Goal: Task Accomplishment & Management: Manage account settings

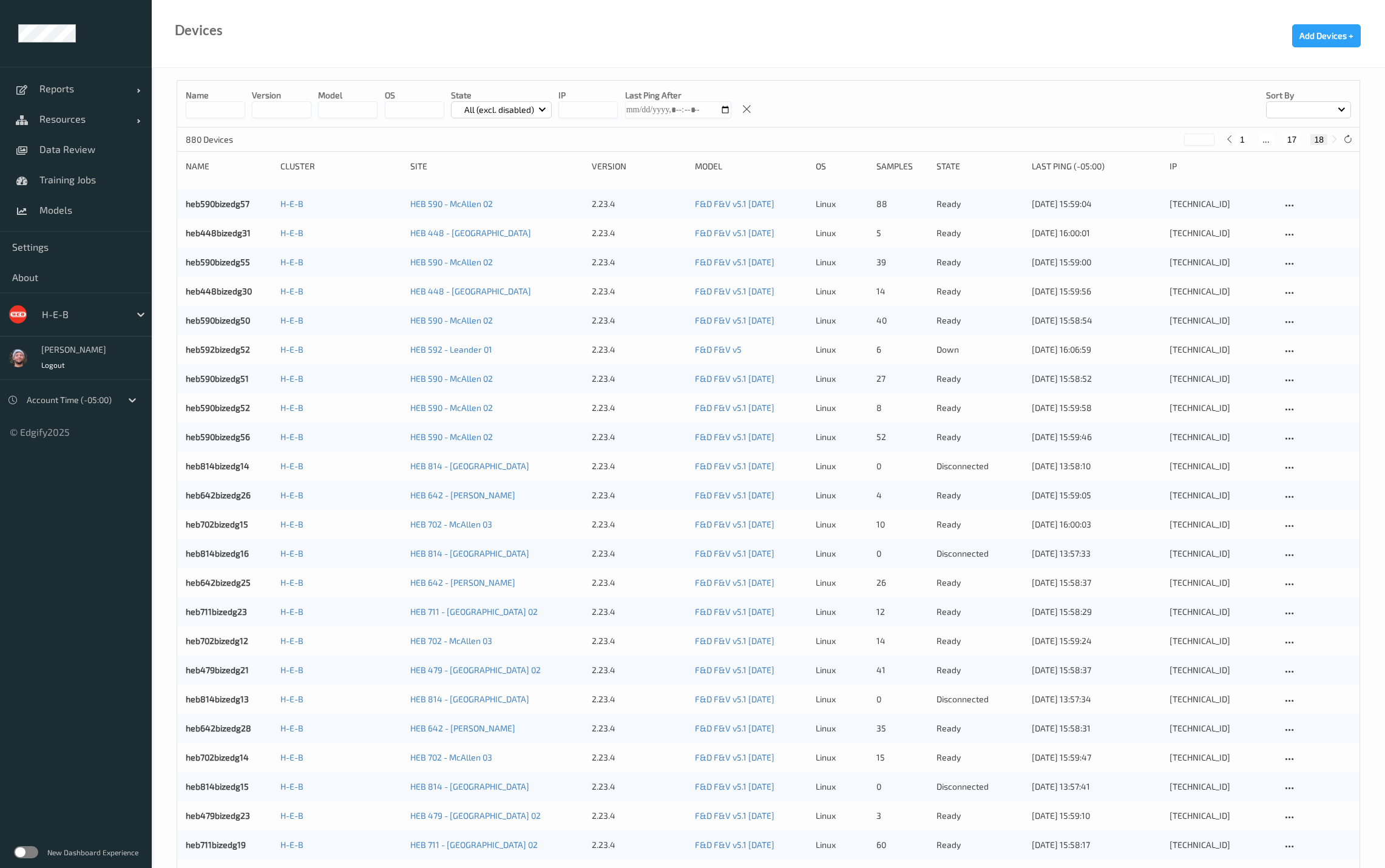
click at [89, 315] on div at bounding box center [83, 314] width 82 height 14
type input "rema"
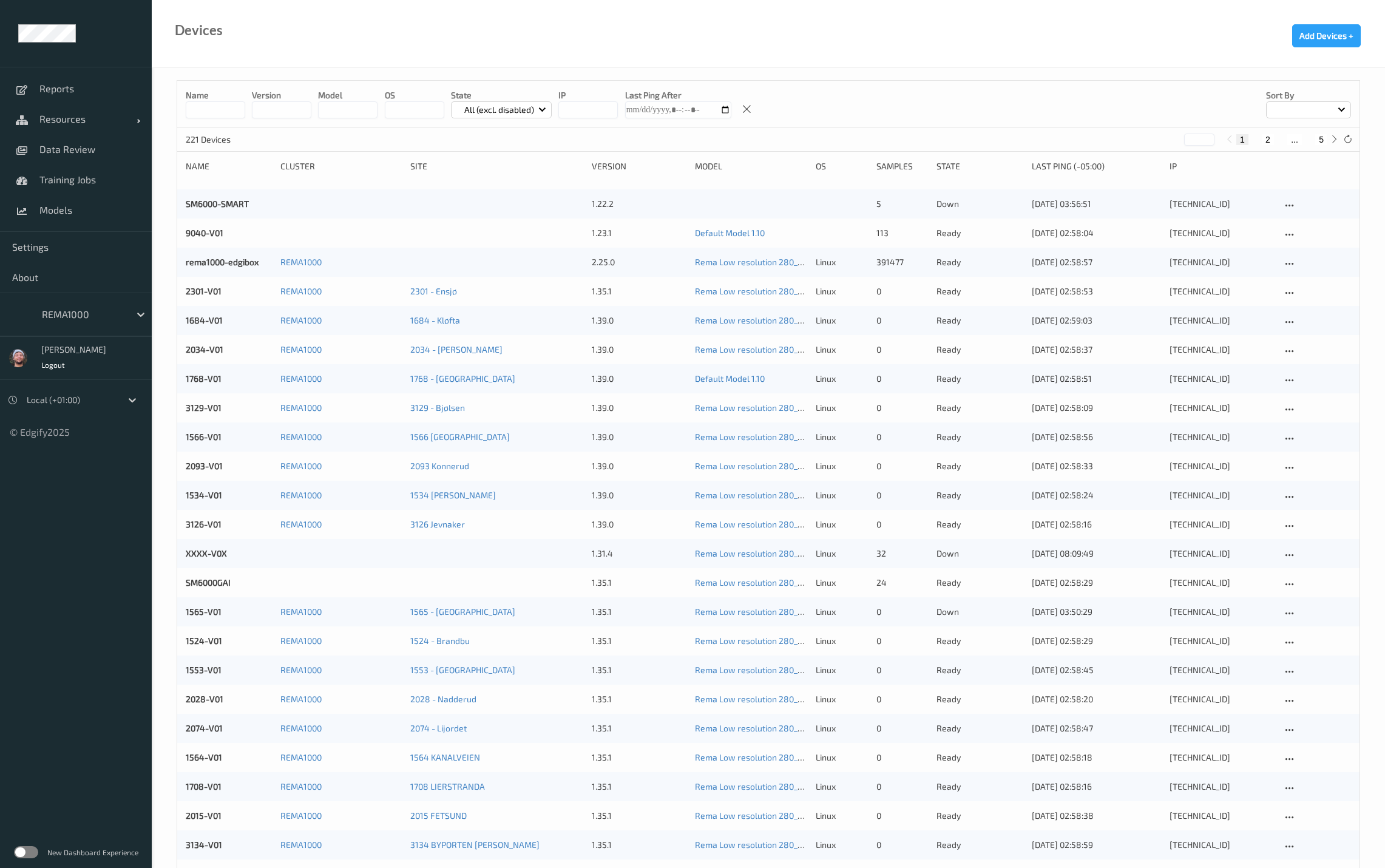
click at [1321, 146] on div "1 2 ... 5" at bounding box center [1282, 139] width 118 height 14
click at [1321, 140] on button "5" at bounding box center [1321, 140] width 12 height 11
type input "*"
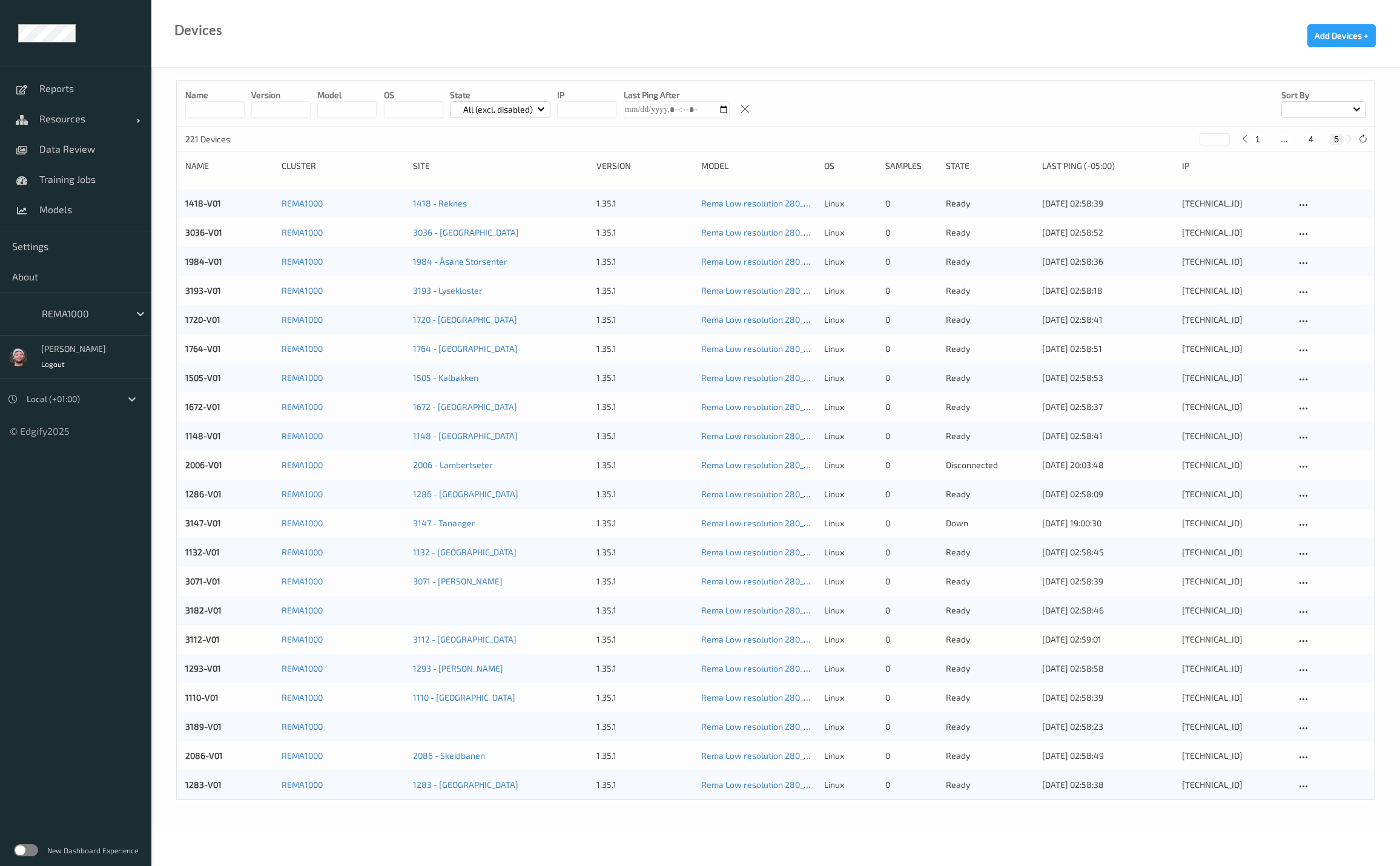
click at [86, 313] on div at bounding box center [83, 313] width 82 height 14
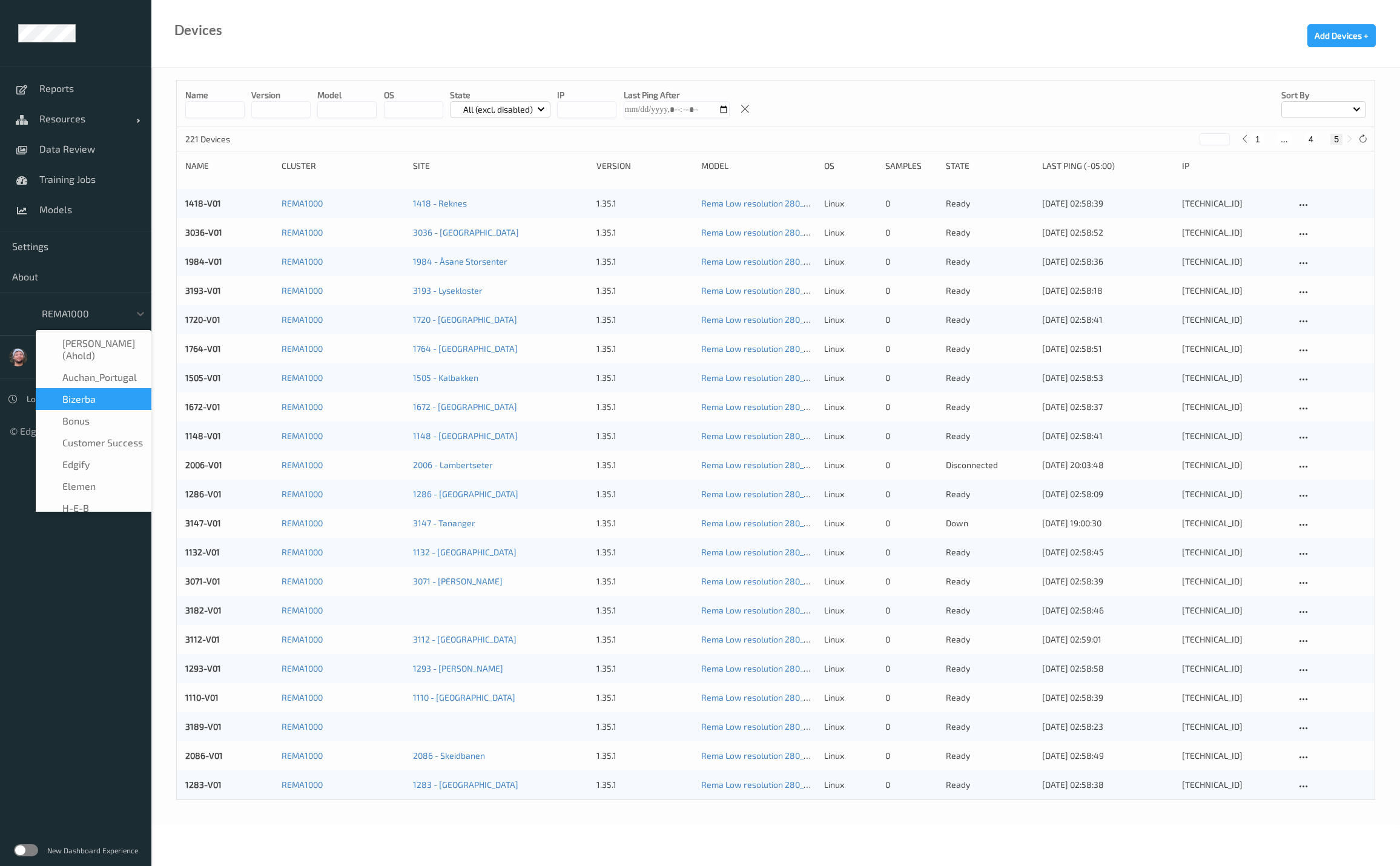
drag, startPoint x: 104, startPoint y: 399, endPoint x: 104, endPoint y: 409, distance: 10.0
click at [104, 409] on div "Albert (Ahold)    Auchan_Portugal    Bizerba    Bonus    Customer Success    ed…" at bounding box center [93, 421] width 116 height 182
click at [104, 415] on div "Bonus" at bounding box center [93, 421] width 101 height 12
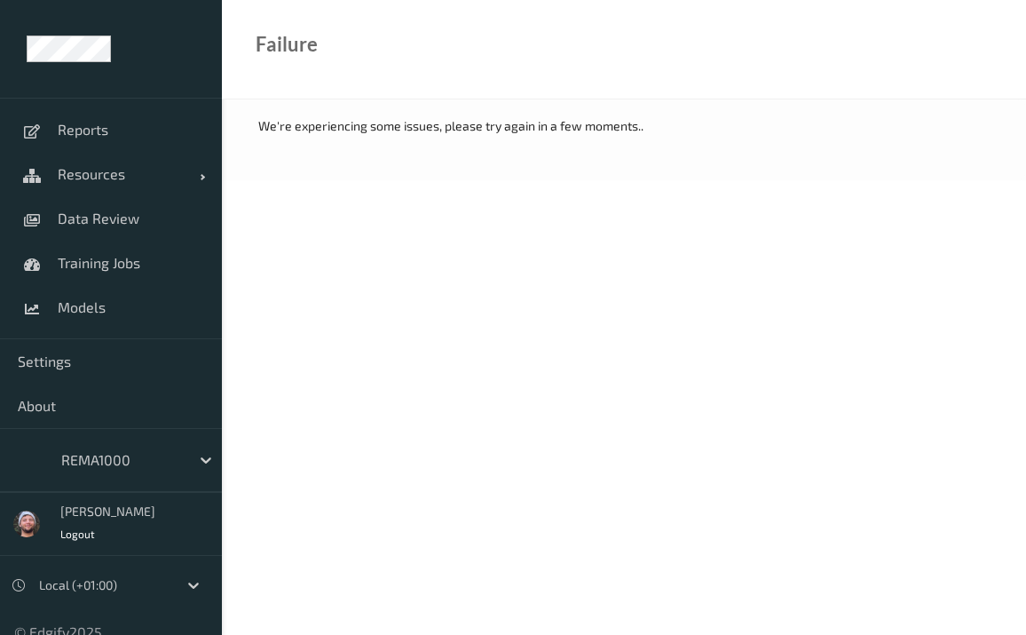
click at [650, 271] on body "Reports Resources Devices Clusters Sites Data Review Training Jobs Models Setti…" at bounding box center [513, 317] width 1026 height 635
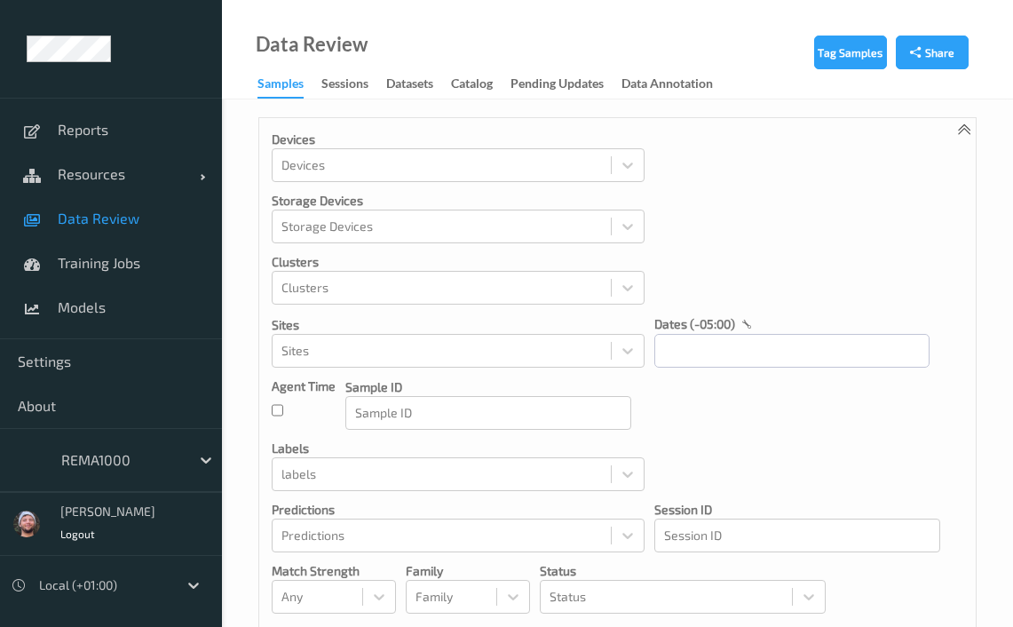
click at [154, 459] on div at bounding box center [121, 459] width 120 height 21
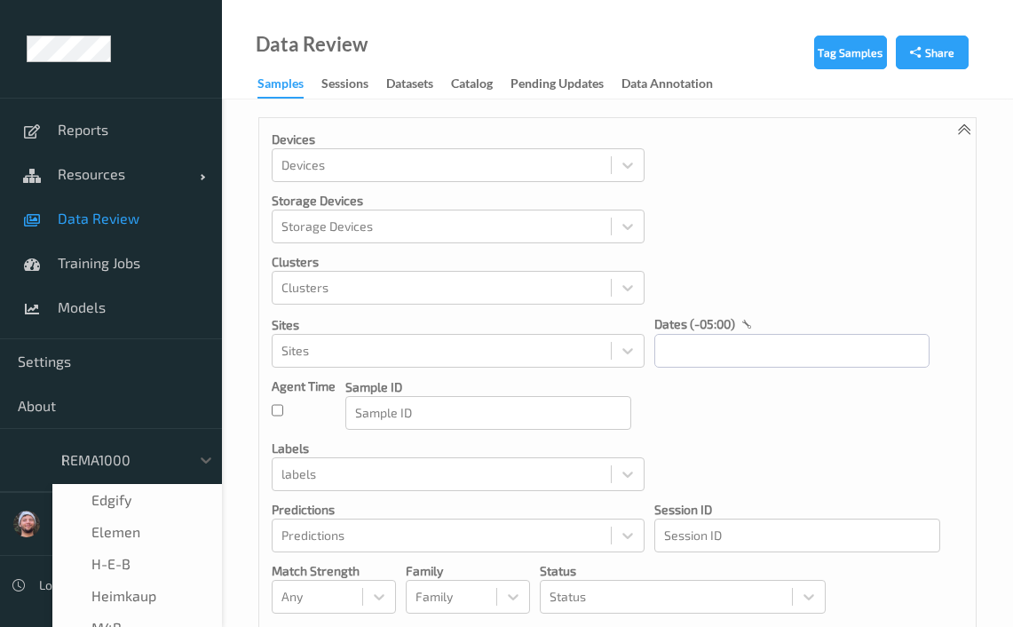
scroll to position [2, 0]
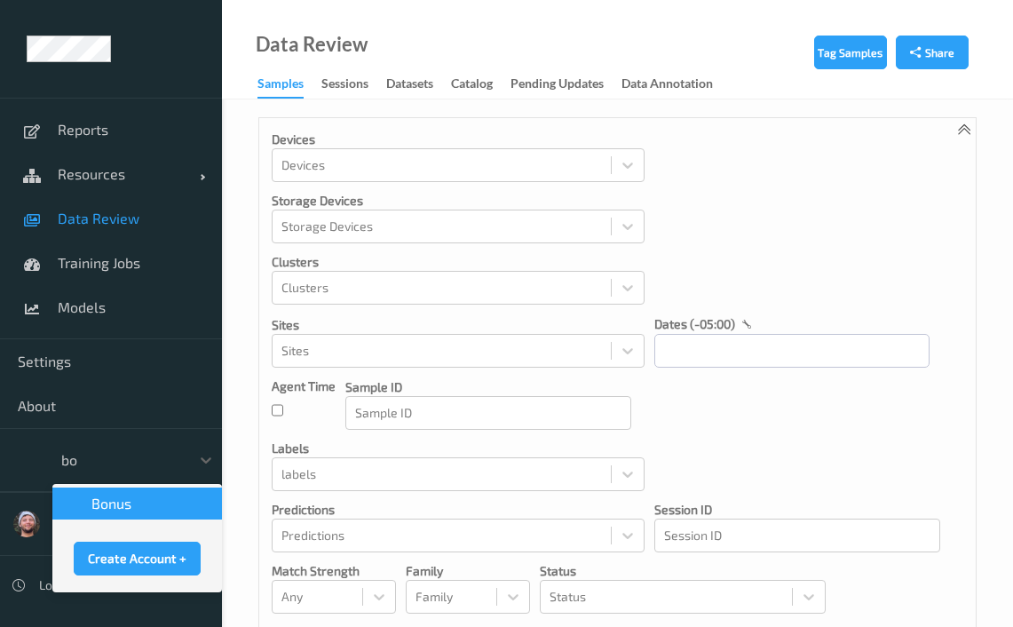
type input "bon"
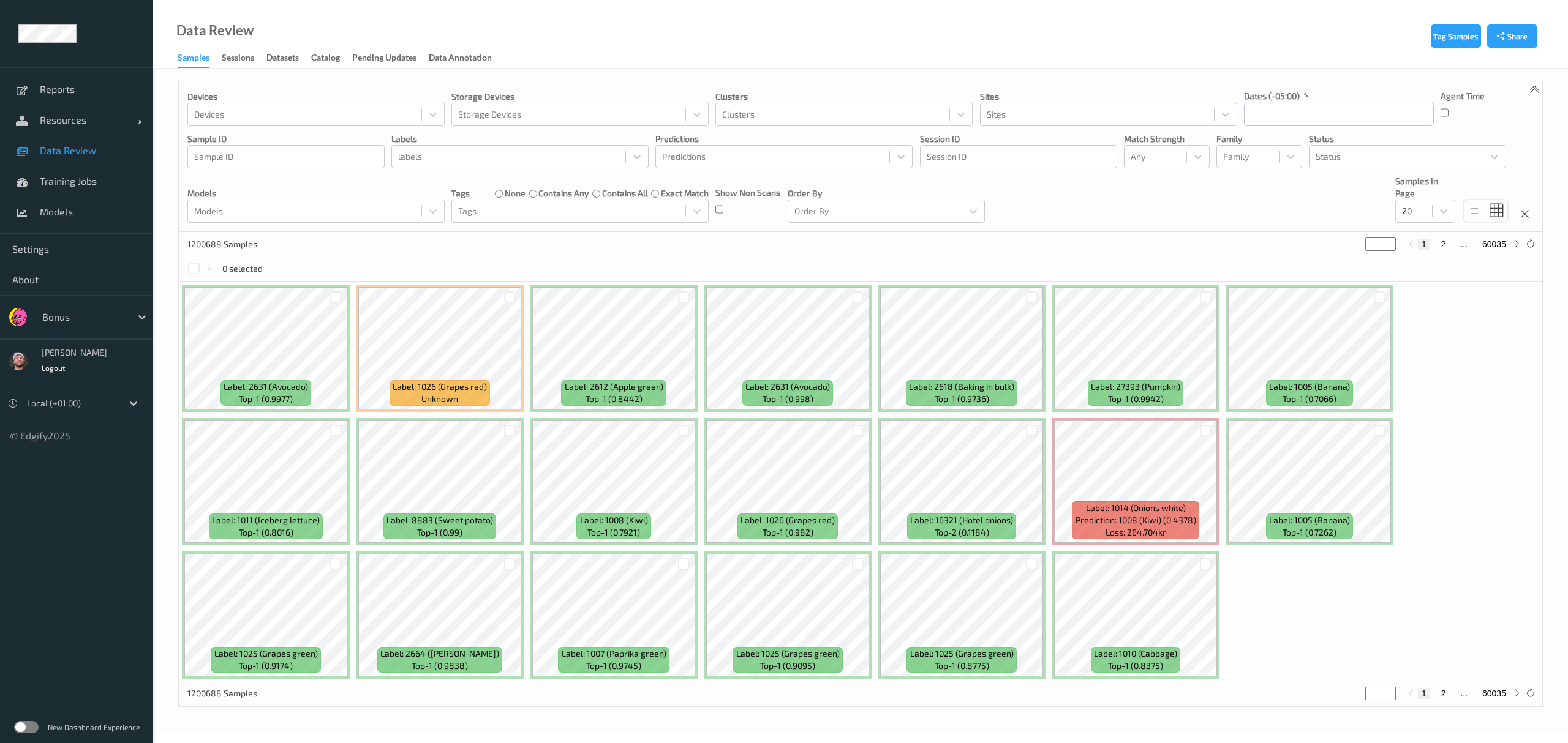
click at [698, 143] on p "Match Strength" at bounding box center [1166, 139] width 86 height 12
click at [698, 171] on div "Devices Devices Storage Devices Storage Devices Clusters Clusters Sites Sites d…" at bounding box center [860, 157] width 1363 height 150
click at [698, 161] on div at bounding box center [1155, 157] width 50 height 14
click at [698, 226] on span "Alert non-match" at bounding box center [1175, 215] width 54 height 24
click at [698, 193] on div "Devices Devices Storage Devices Storage Devices Clusters Clusters Sites Sites d…" at bounding box center [860, 157] width 1363 height 150
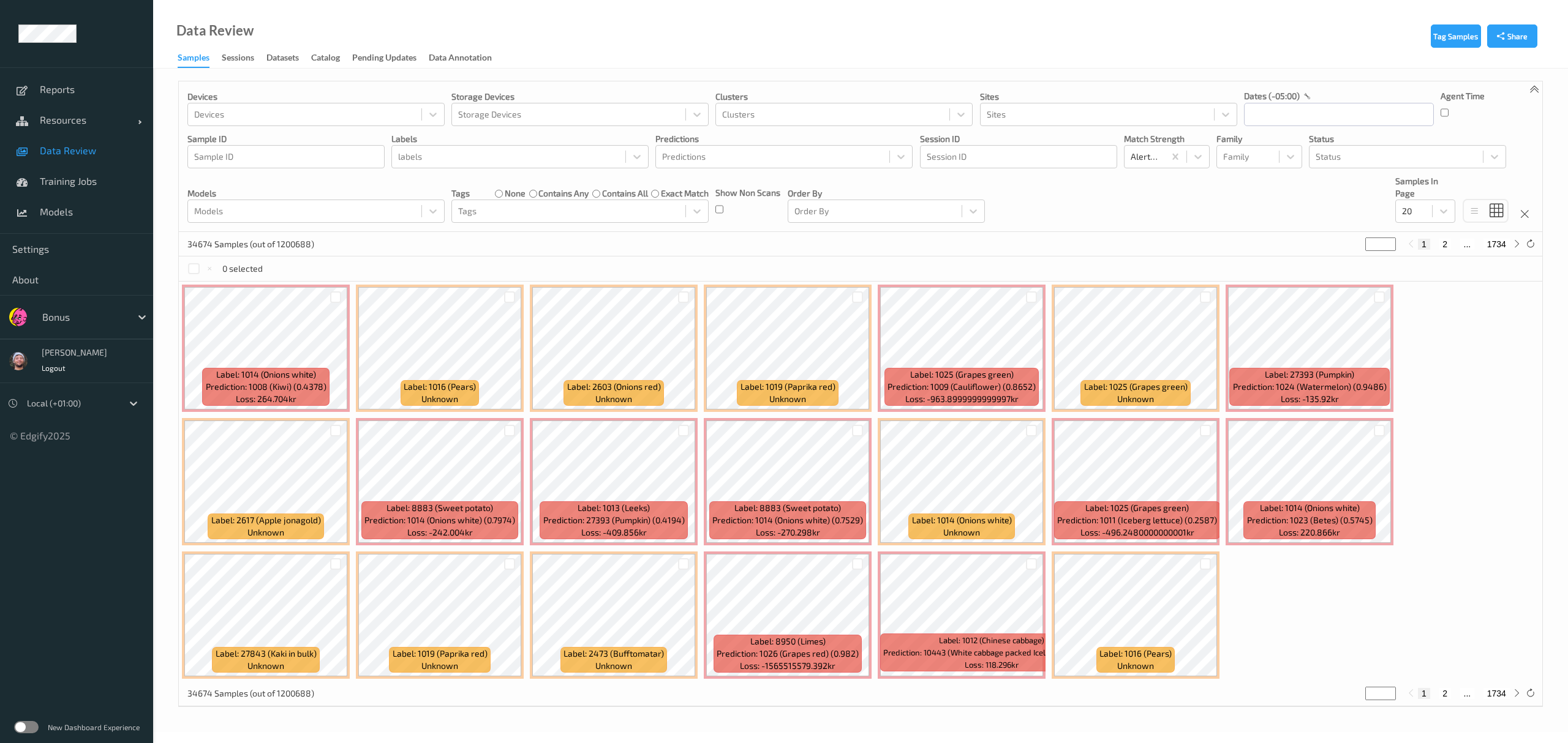
click at [698, 264] on div "0 selected" at bounding box center [860, 268] width 1363 height 24
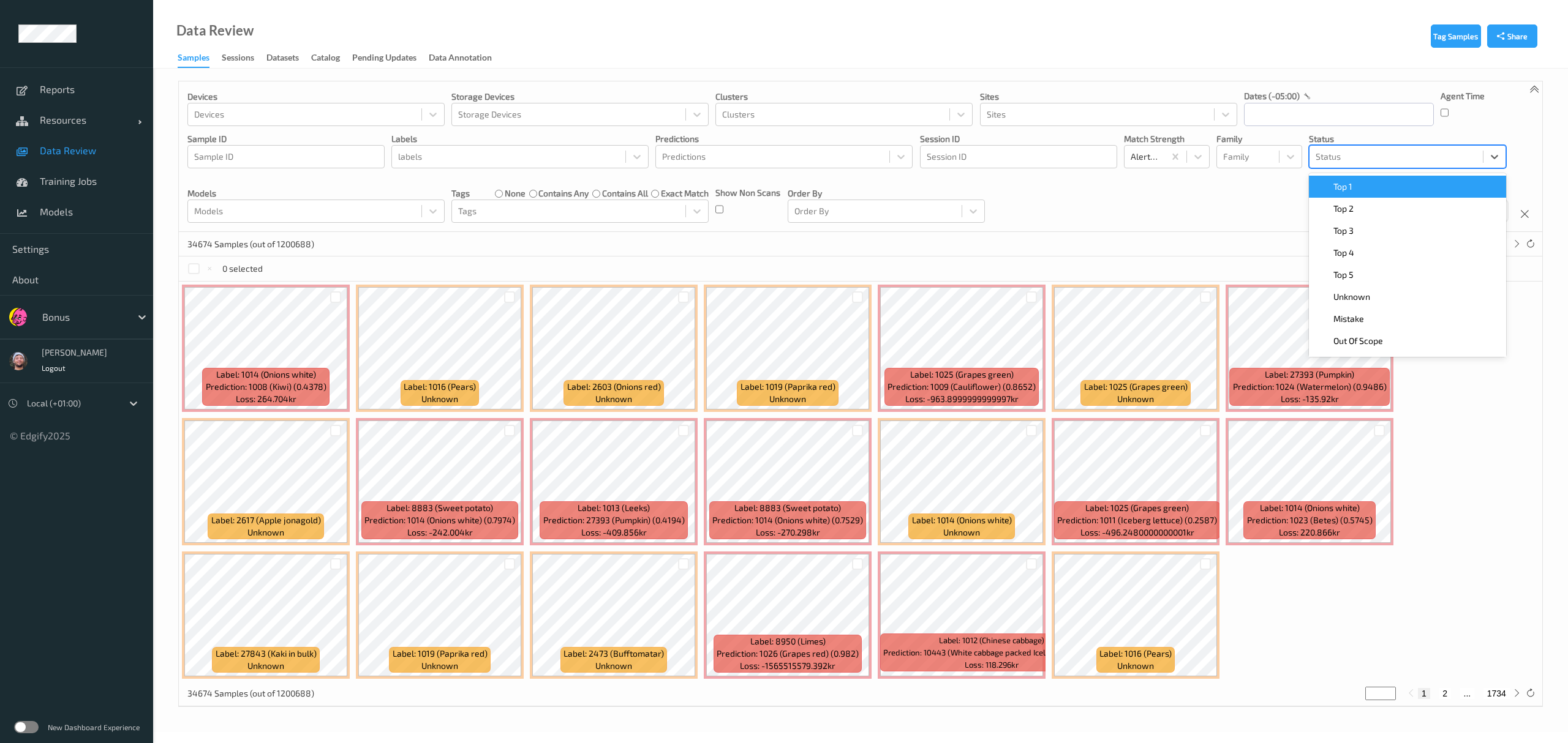
click at [698, 160] on div at bounding box center [1395, 157] width 161 height 14
click at [698, 187] on div "Top 1" at bounding box center [1407, 187] width 182 height 12
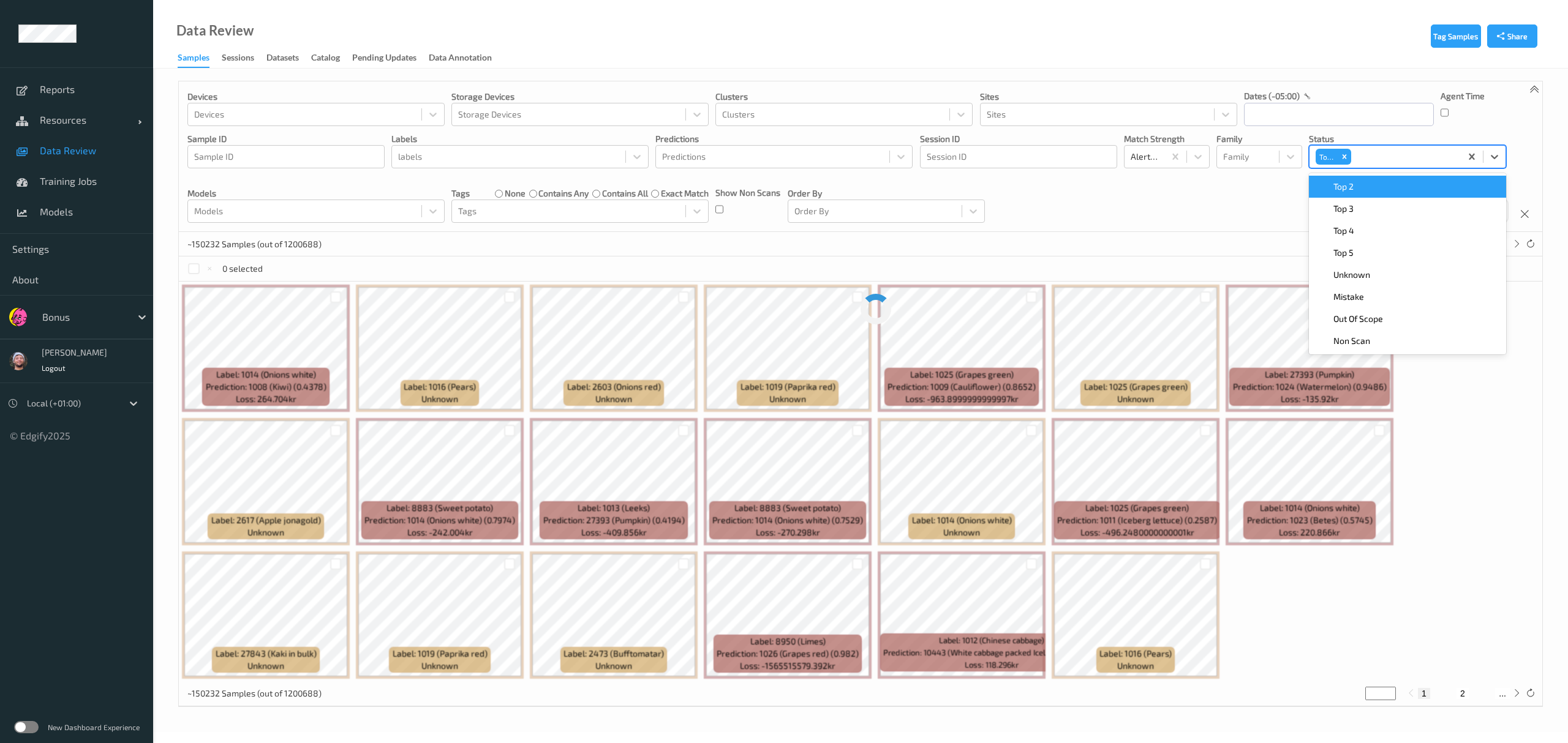
click at [698, 187] on div "Top 2" at bounding box center [1407, 187] width 182 height 12
click at [698, 187] on div "Top 3" at bounding box center [1407, 187] width 182 height 12
click at [698, 196] on div "Devices Devices Storage Devices Storage Devices Clusters Clusters Sites Sites d…" at bounding box center [860, 157] width 1363 height 150
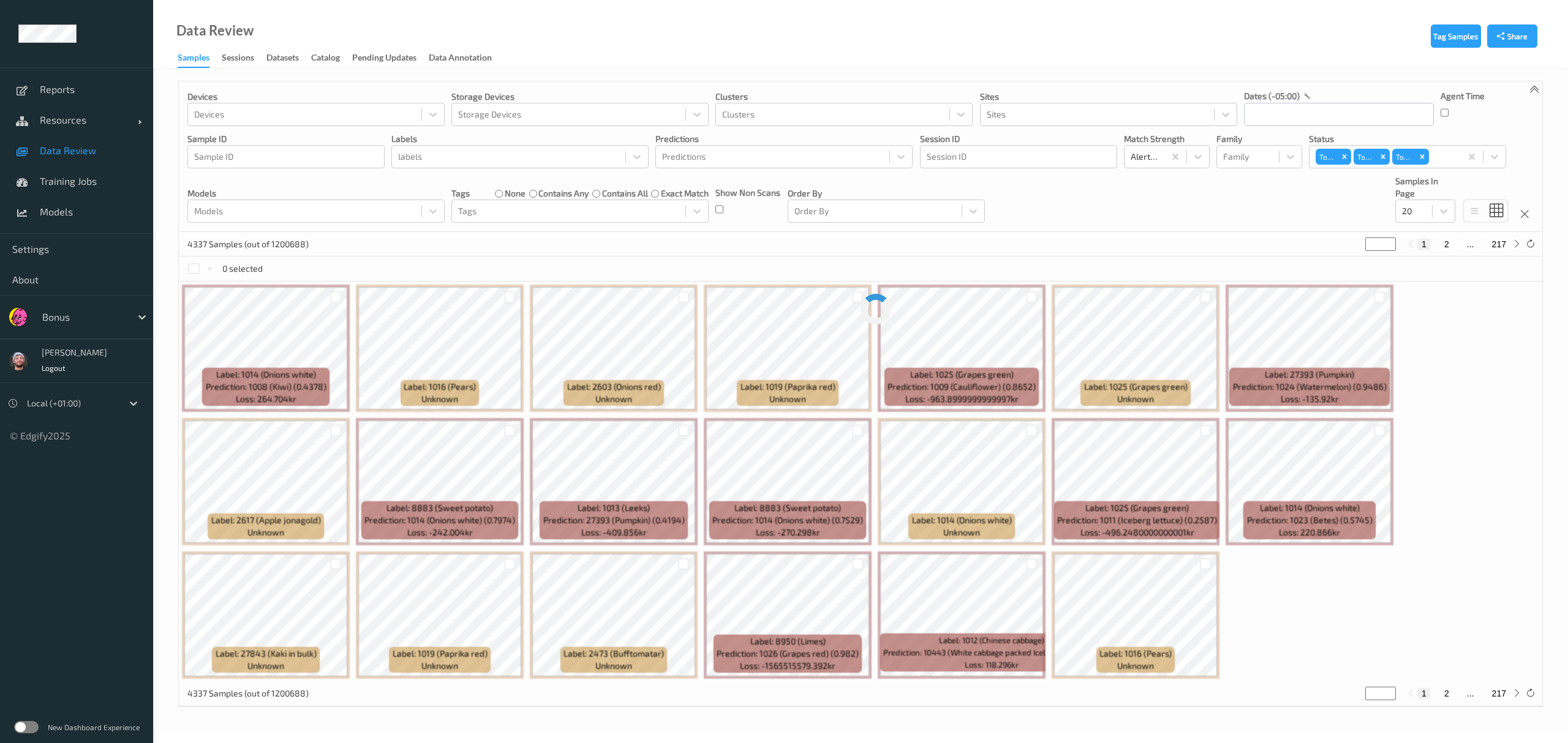
click at [698, 206] on div "Devices Devices Storage Devices Storage Devices Clusters Clusters Sites Sites d…" at bounding box center [860, 157] width 1363 height 150
click at [322, 206] on div at bounding box center [304, 211] width 221 height 14
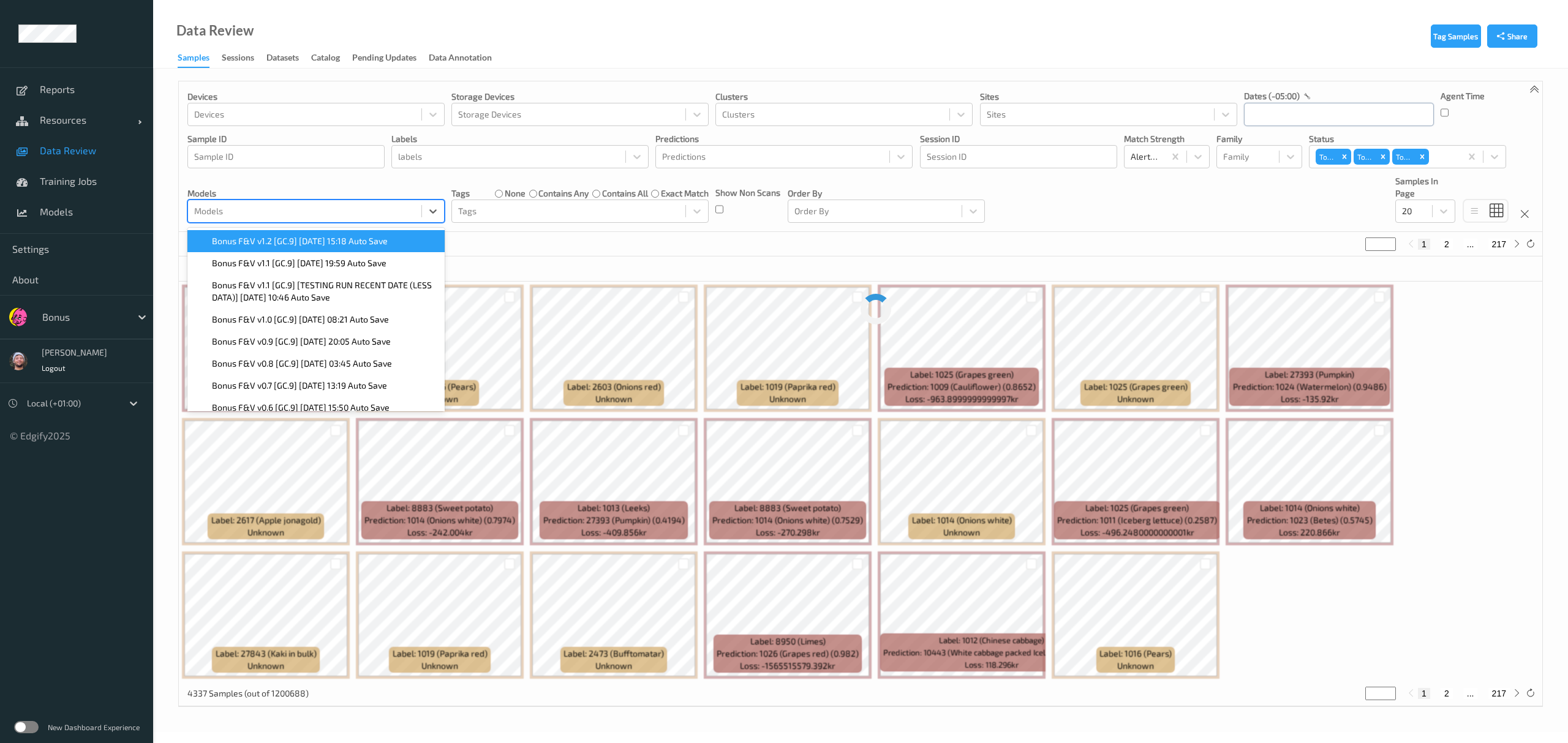
click at [698, 119] on input "text" at bounding box center [1338, 115] width 190 height 23
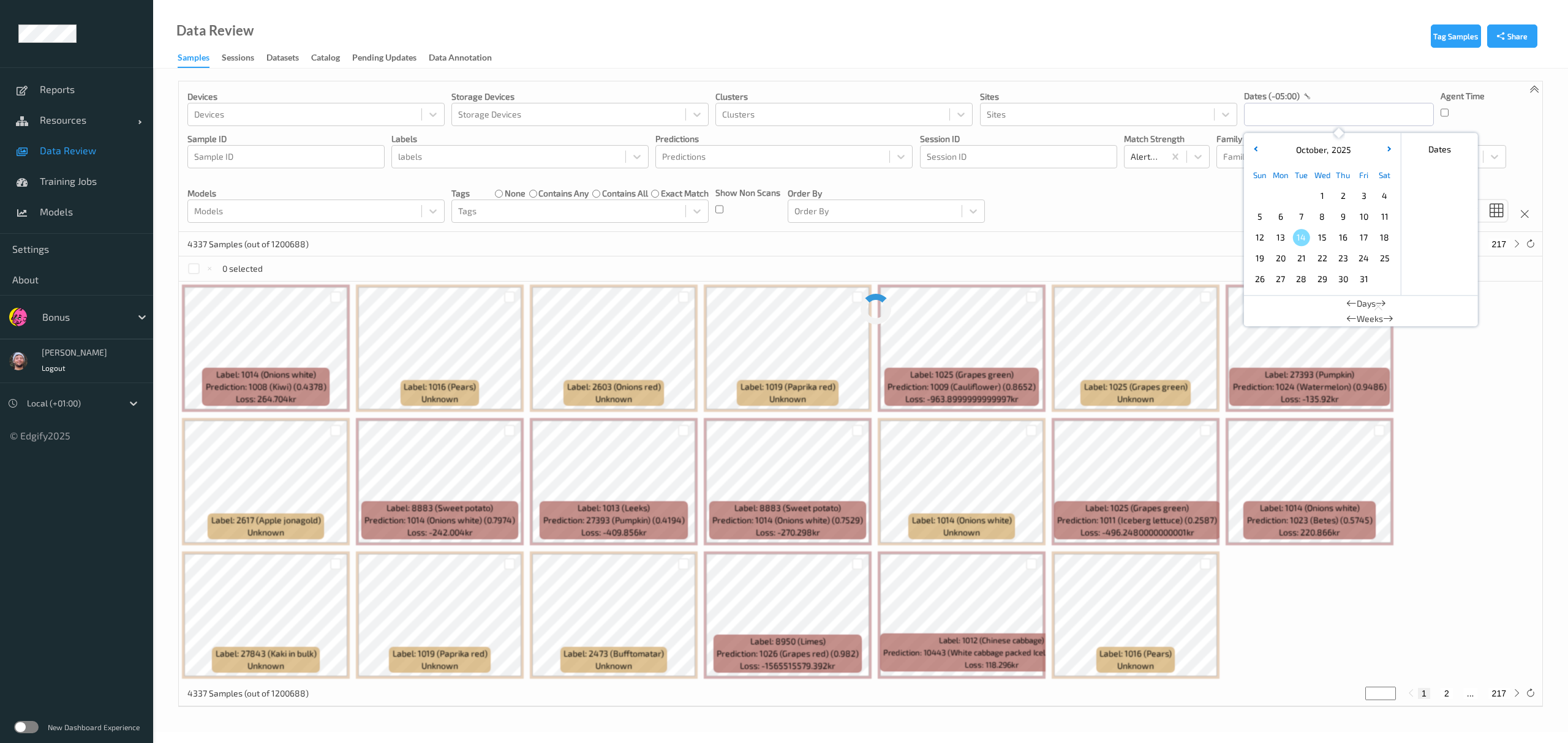
click at [698, 233] on span "14" at bounding box center [1301, 237] width 17 height 17
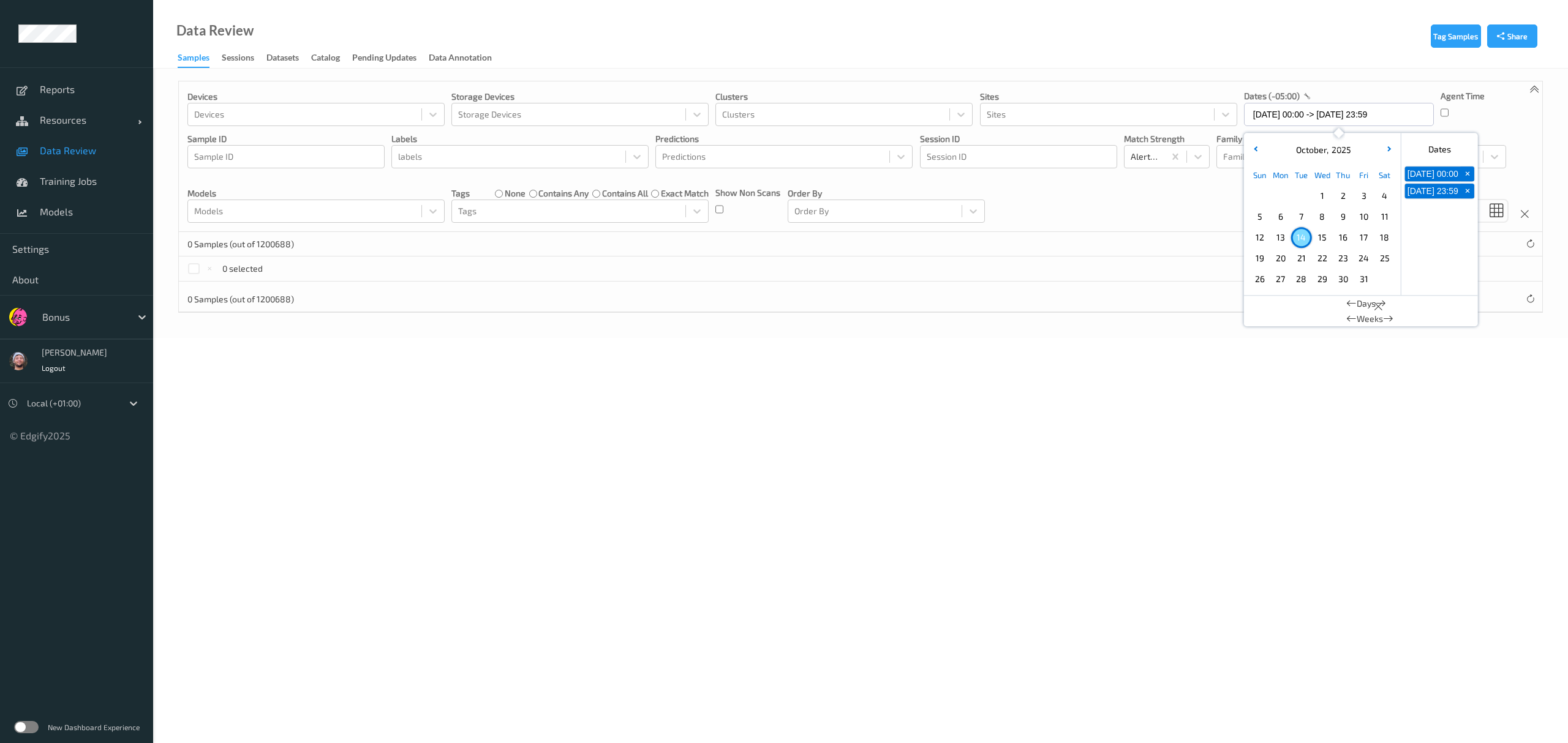
click at [698, 190] on div "Devices Devices Storage Devices Storage Devices Clusters Clusters Sites Sites d…" at bounding box center [860, 157] width 1363 height 150
click at [698, 395] on body "Reports Resources Devices Clusters Sites Data Review Training Jobs Models Setti…" at bounding box center [784, 371] width 1568 height 743
click at [698, 117] on input "14/10/2025 00:00 -> 14/10/2025 23:59" at bounding box center [1338, 115] width 190 height 23
click at [698, 238] on span "13" at bounding box center [1280, 237] width 17 height 17
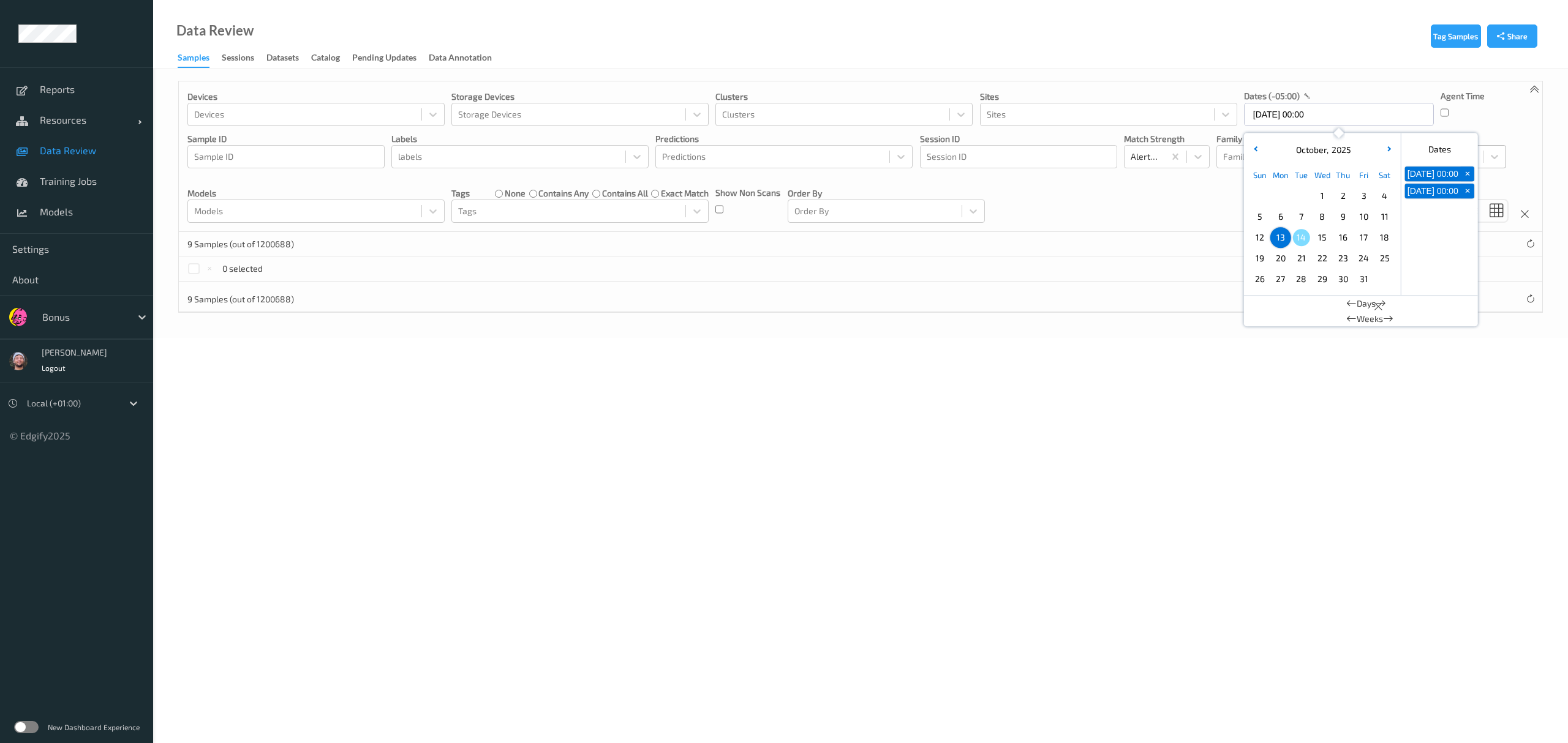
type input "13/10/2025 00:00 -> 13/10/2025 23:59"
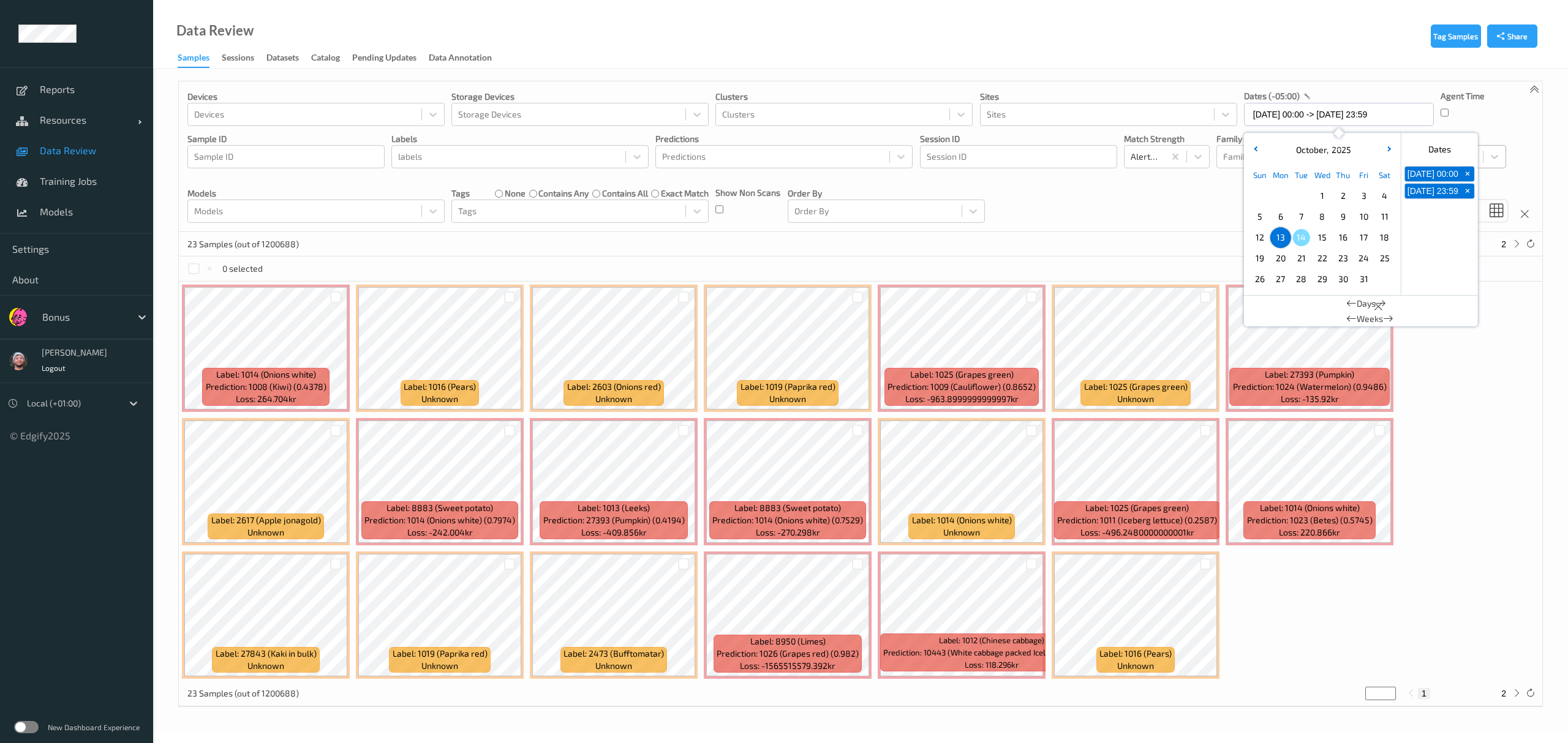
click at [698, 241] on div "23 Samples (out of 1200688) * 1 2" at bounding box center [860, 244] width 1363 height 24
click at [698, 145] on div "Status" at bounding box center [1408, 157] width 197 height 23
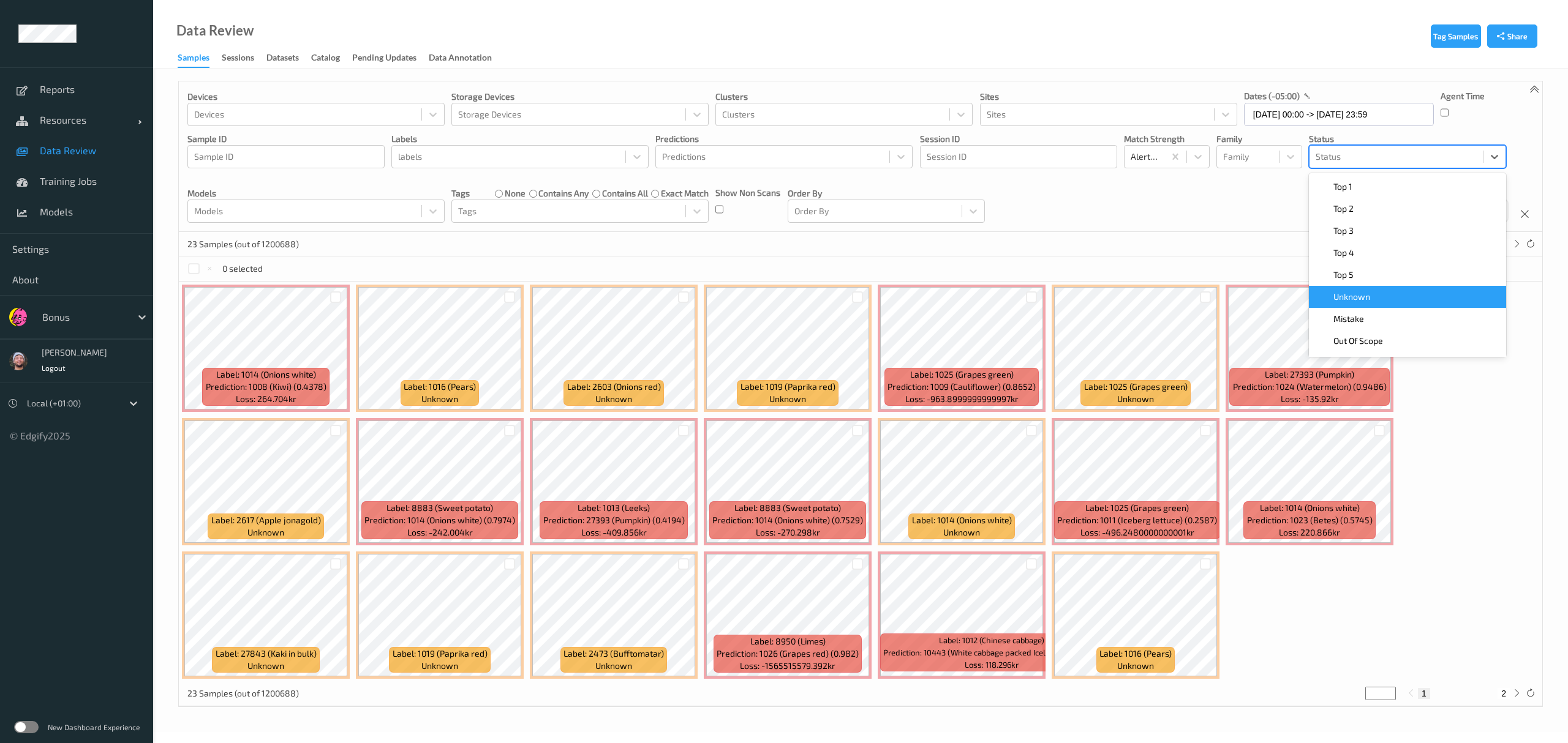
click at [698, 295] on span "Unknown" at bounding box center [1351, 297] width 37 height 12
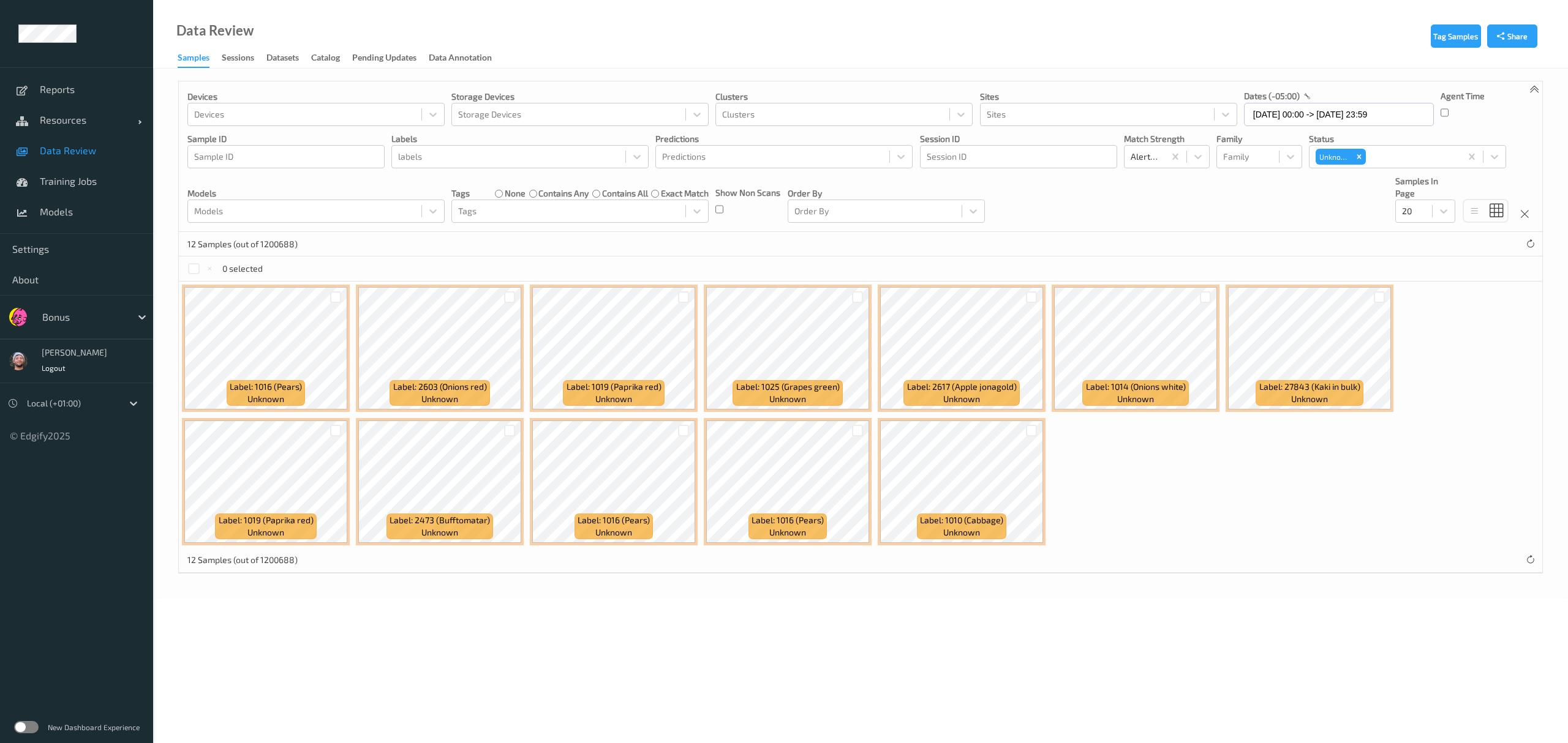
click at [698, 215] on div "Devices Devices Storage Devices Storage Devices Clusters Clusters Sites Sites d…" at bounding box center [860, 157] width 1363 height 150
click at [512, 297] on div at bounding box center [509, 297] width 12 height 12
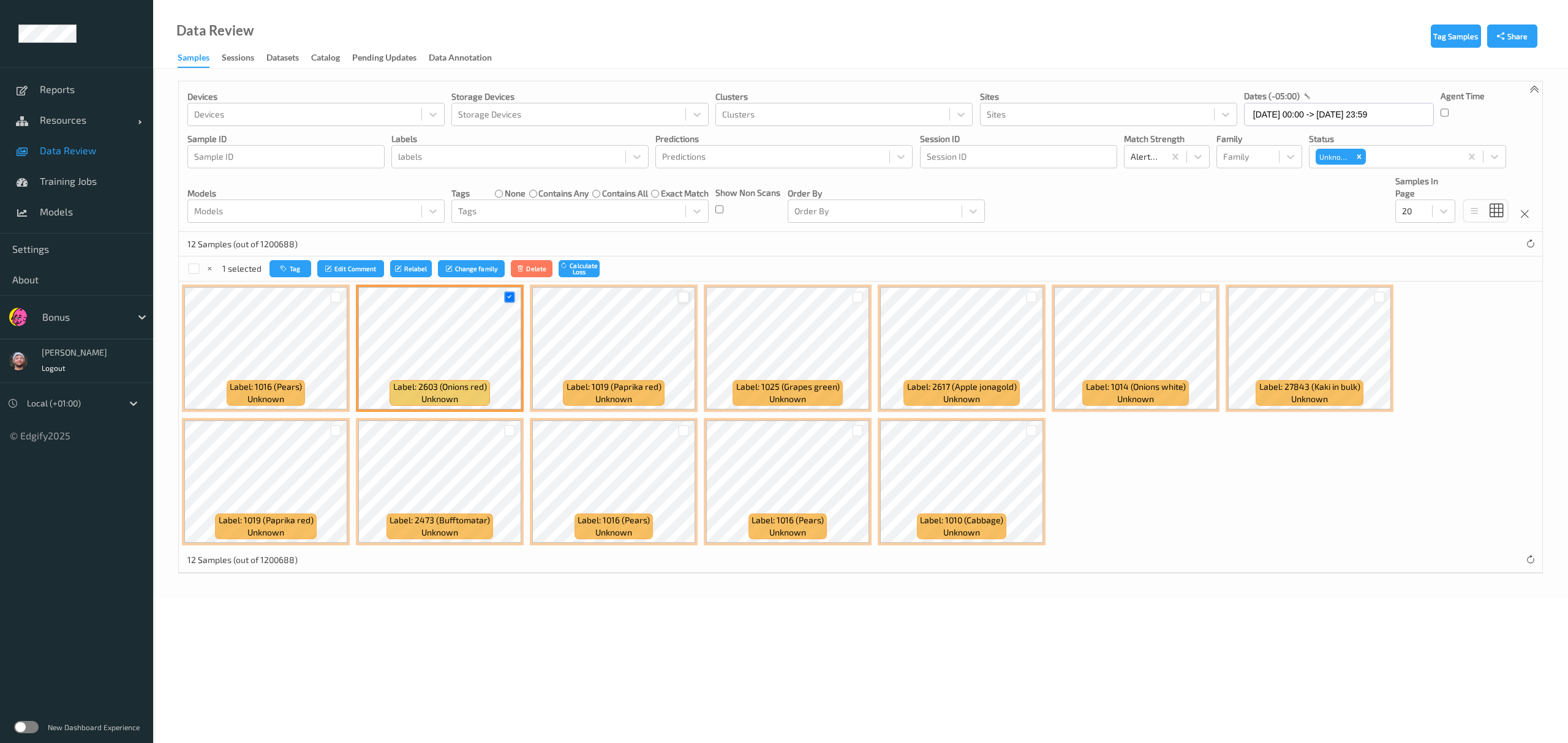
click at [687, 297] on div at bounding box center [683, 297] width 12 height 12
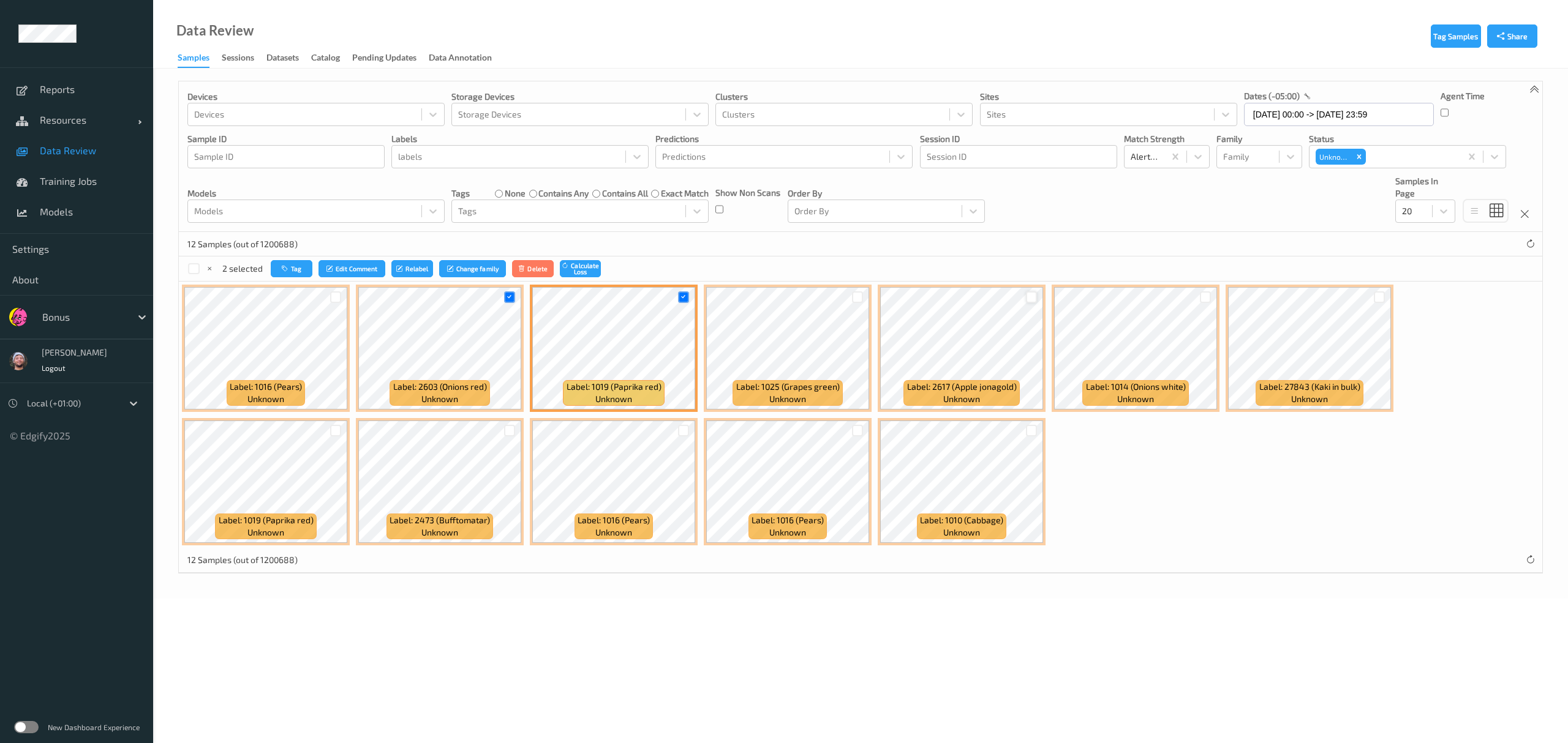
click at [698, 302] on div at bounding box center [1031, 297] width 12 height 12
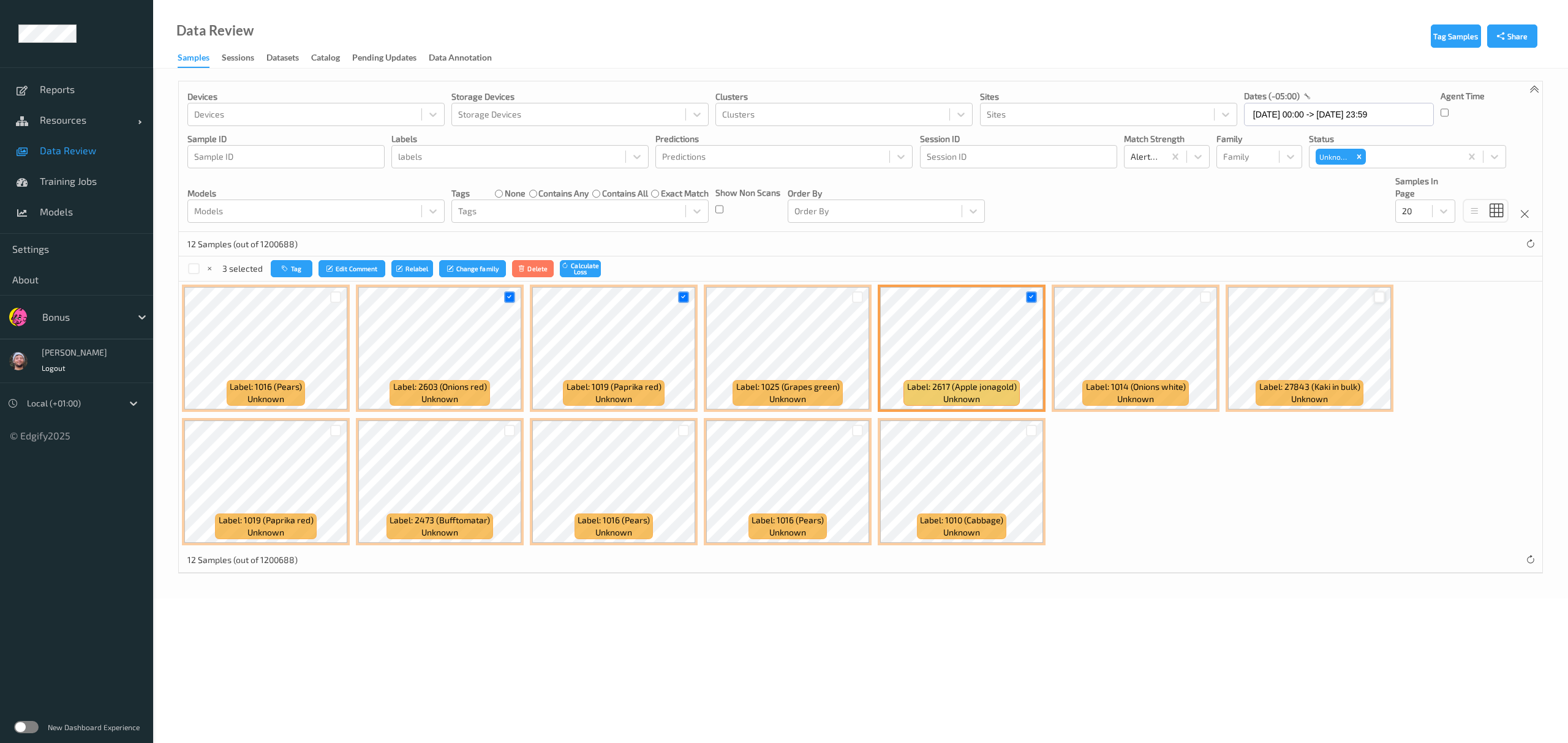
click at [698, 299] on div at bounding box center [1380, 297] width 12 height 12
drag, startPoint x: 340, startPoint y: 431, endPoint x: 349, endPoint y: 431, distance: 9.0
click at [340, 431] on div at bounding box center [335, 430] width 12 height 12
click at [511, 424] on div at bounding box center [510, 430] width 23 height 20
click at [511, 427] on div at bounding box center [509, 430] width 12 height 12
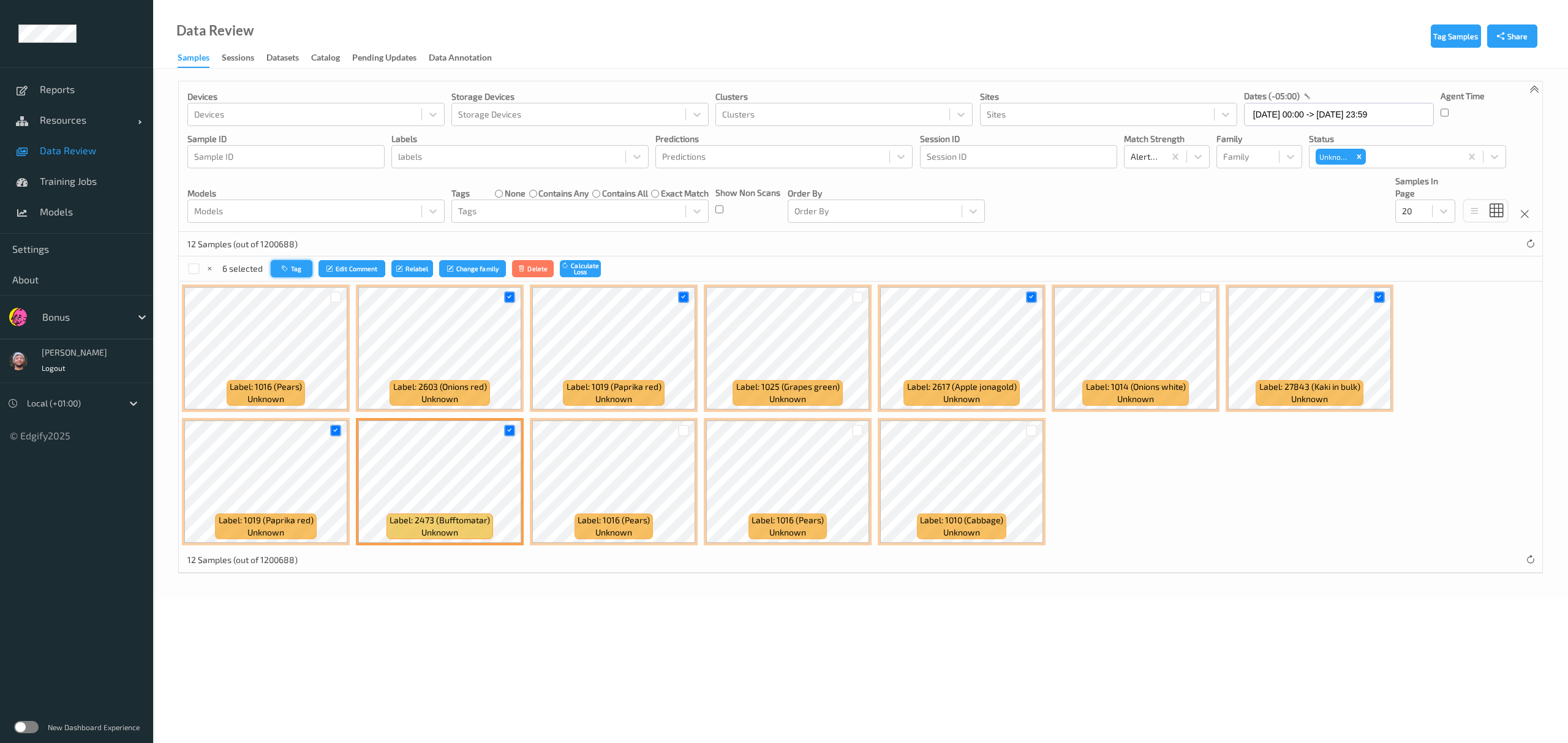
click at [302, 275] on button "Tag" at bounding box center [291, 269] width 41 height 18
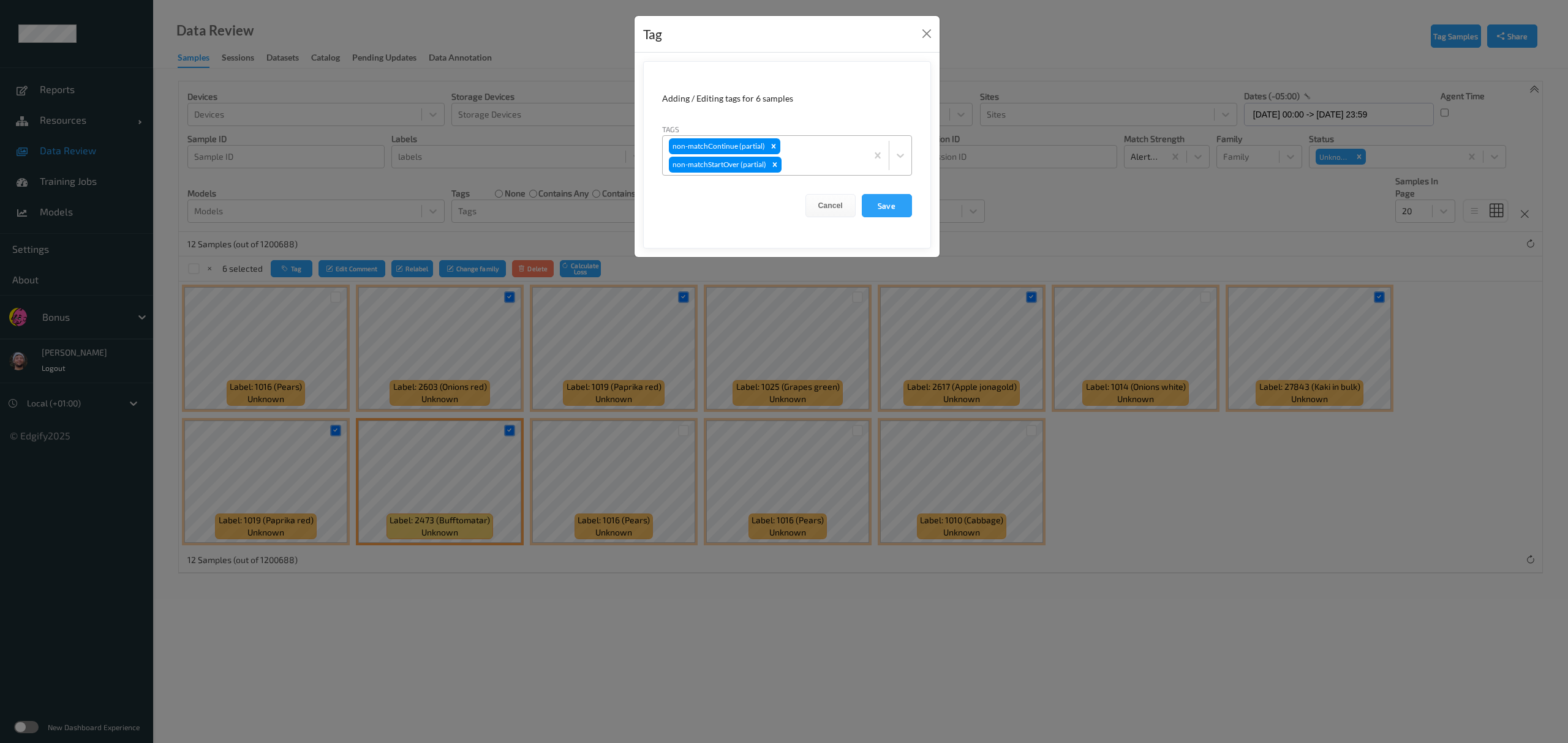
click at [698, 166] on div at bounding box center [822, 164] width 77 height 14
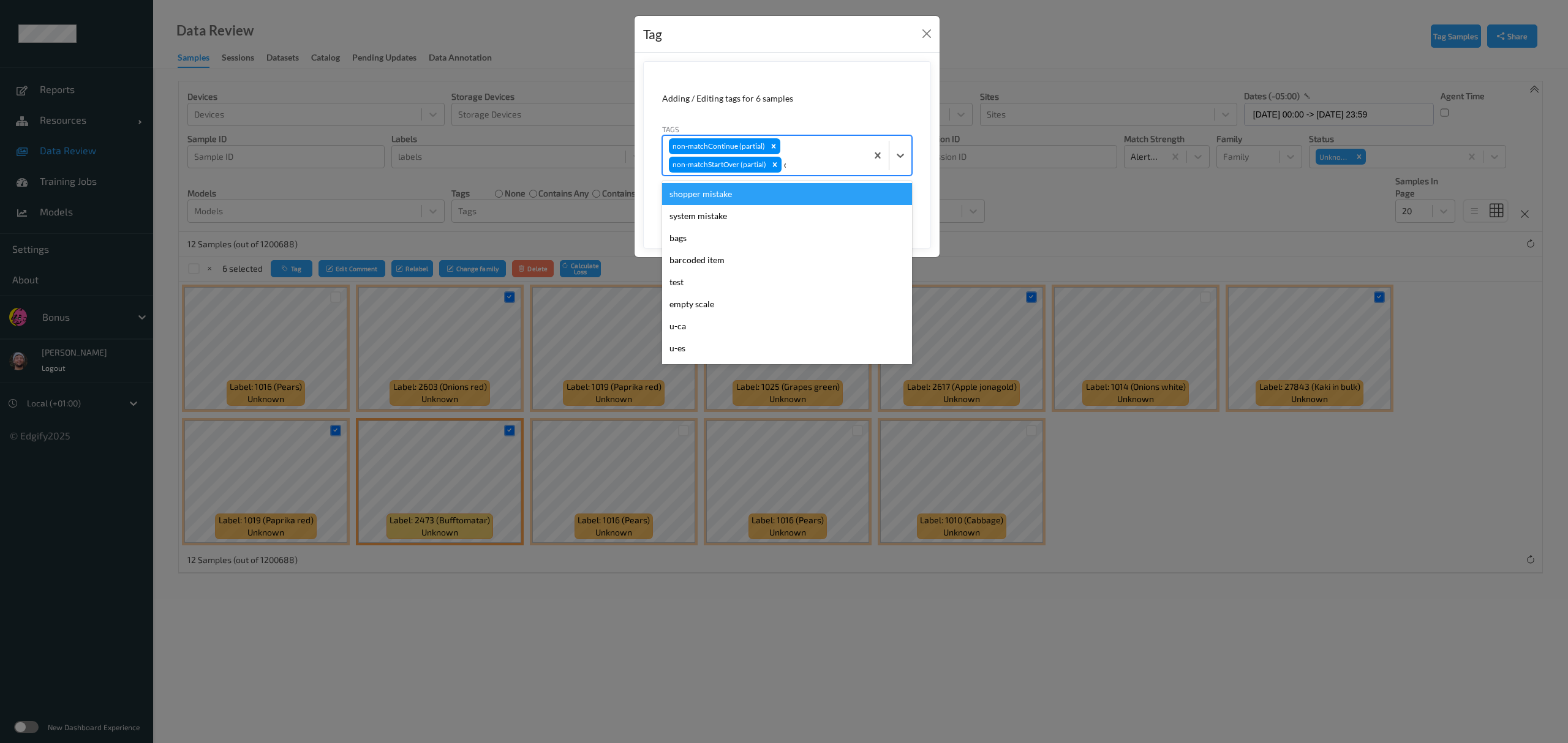
type input "ca"
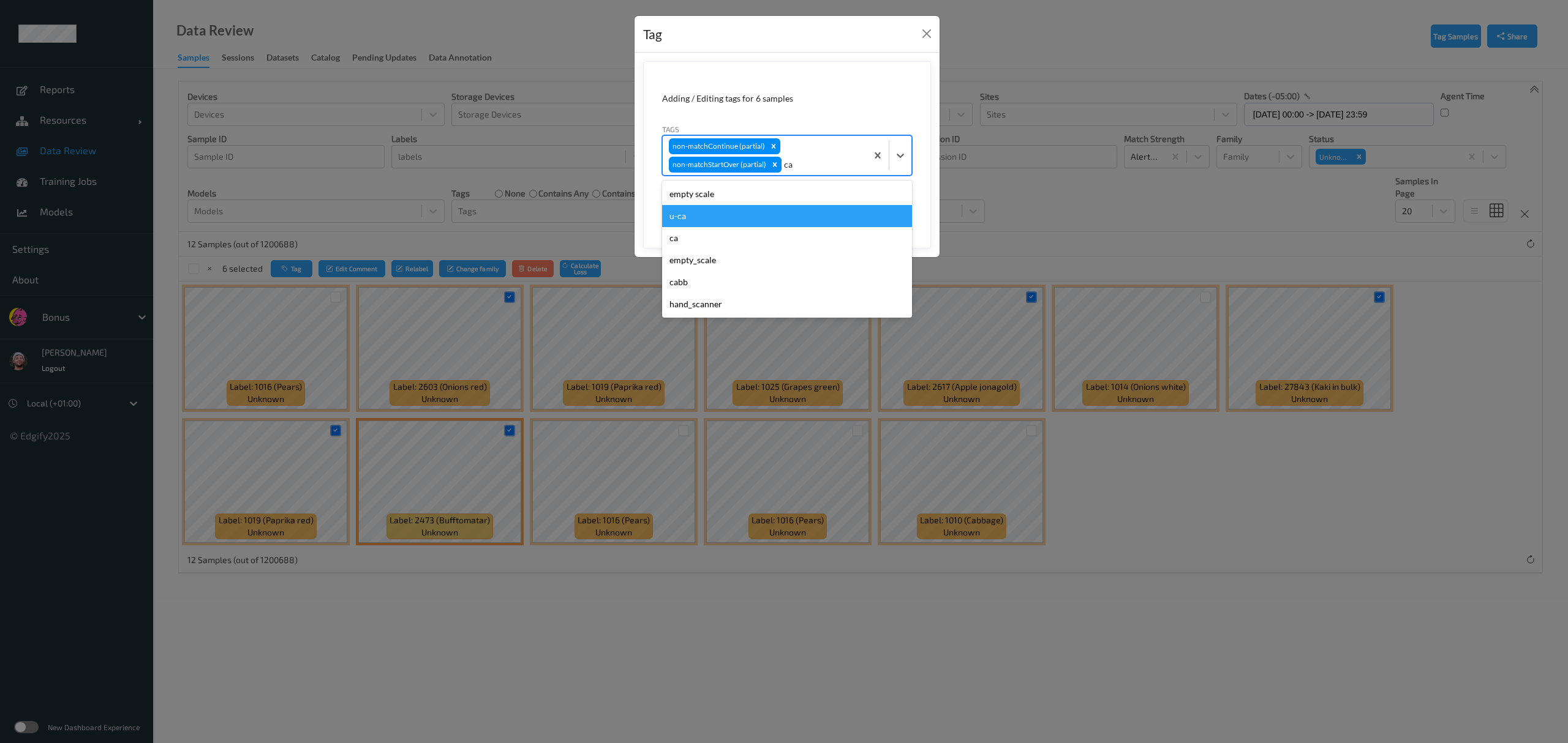
click at [698, 217] on div "u-ca" at bounding box center [787, 216] width 250 height 22
type input "s"
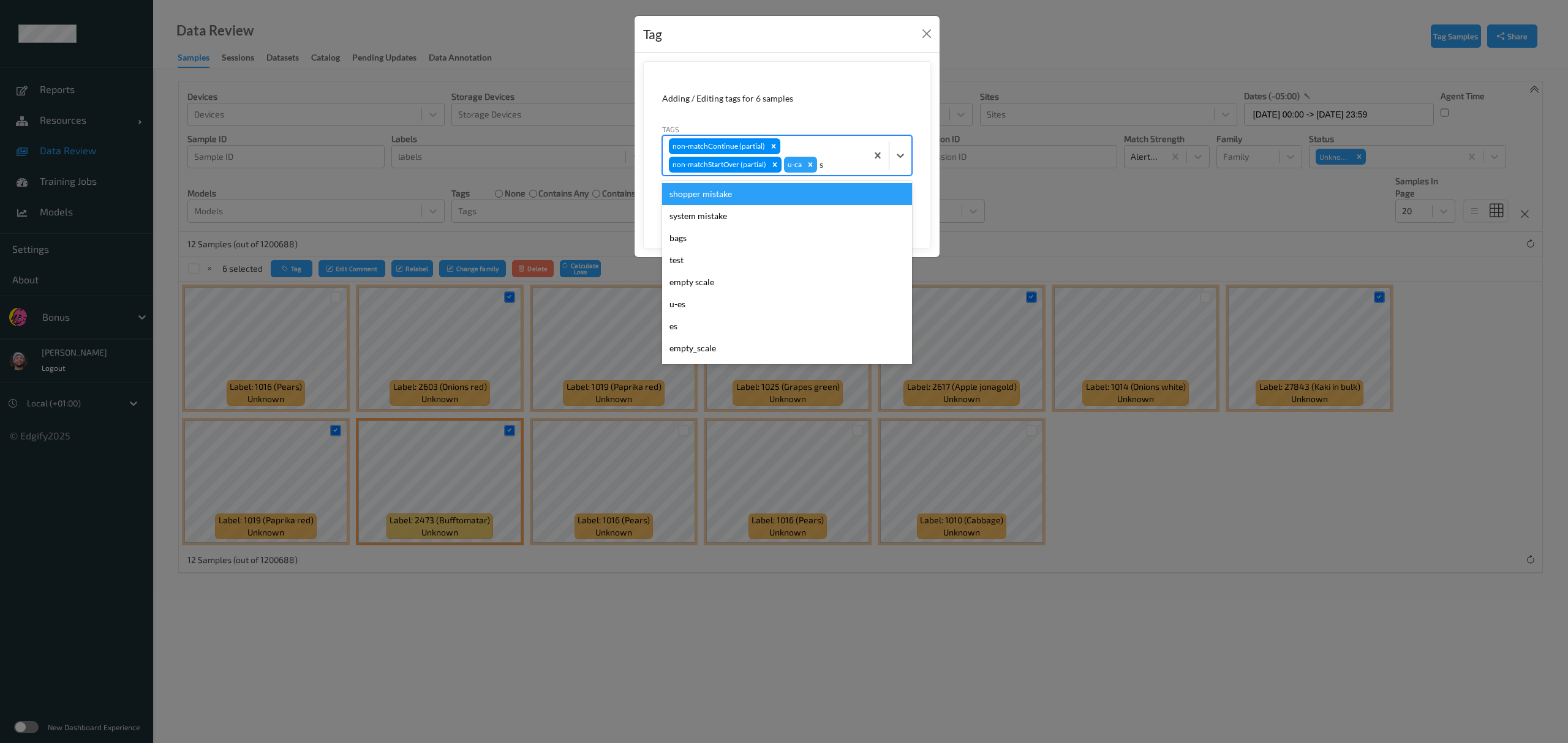
click at [698, 195] on div "shopper mistake" at bounding box center [787, 194] width 250 height 22
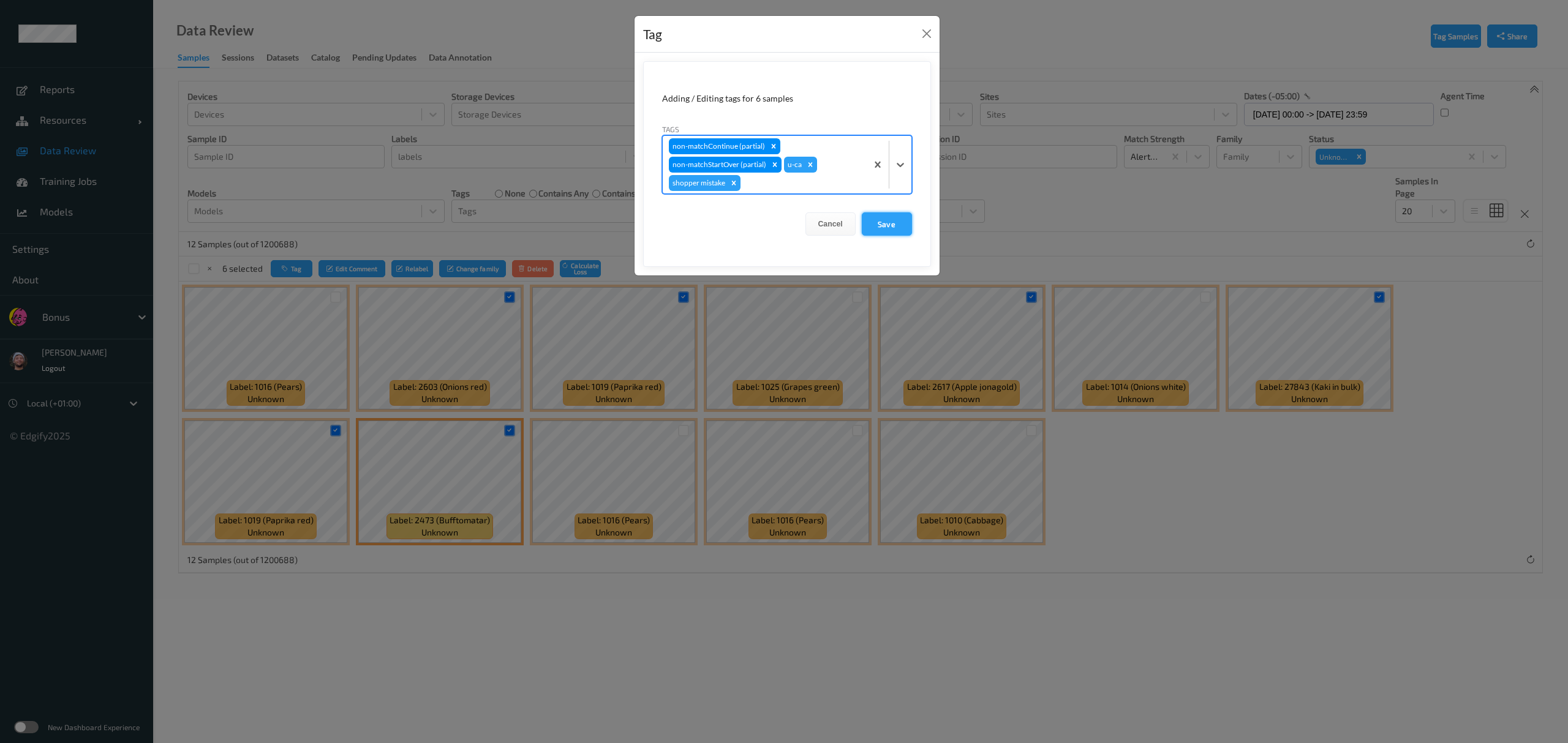
click at [698, 221] on button "Save" at bounding box center [887, 224] width 50 height 23
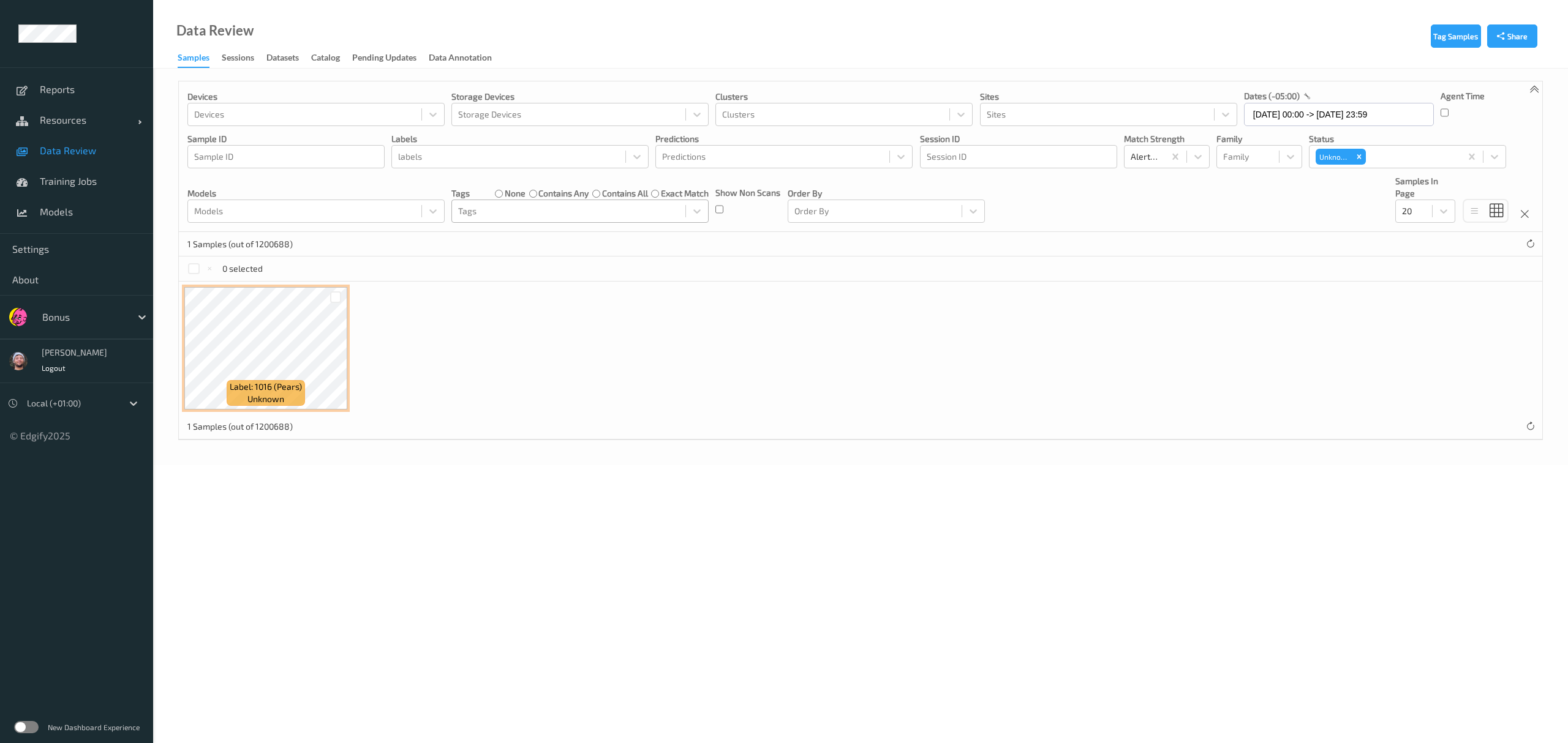
click at [501, 213] on div at bounding box center [569, 211] width 221 height 14
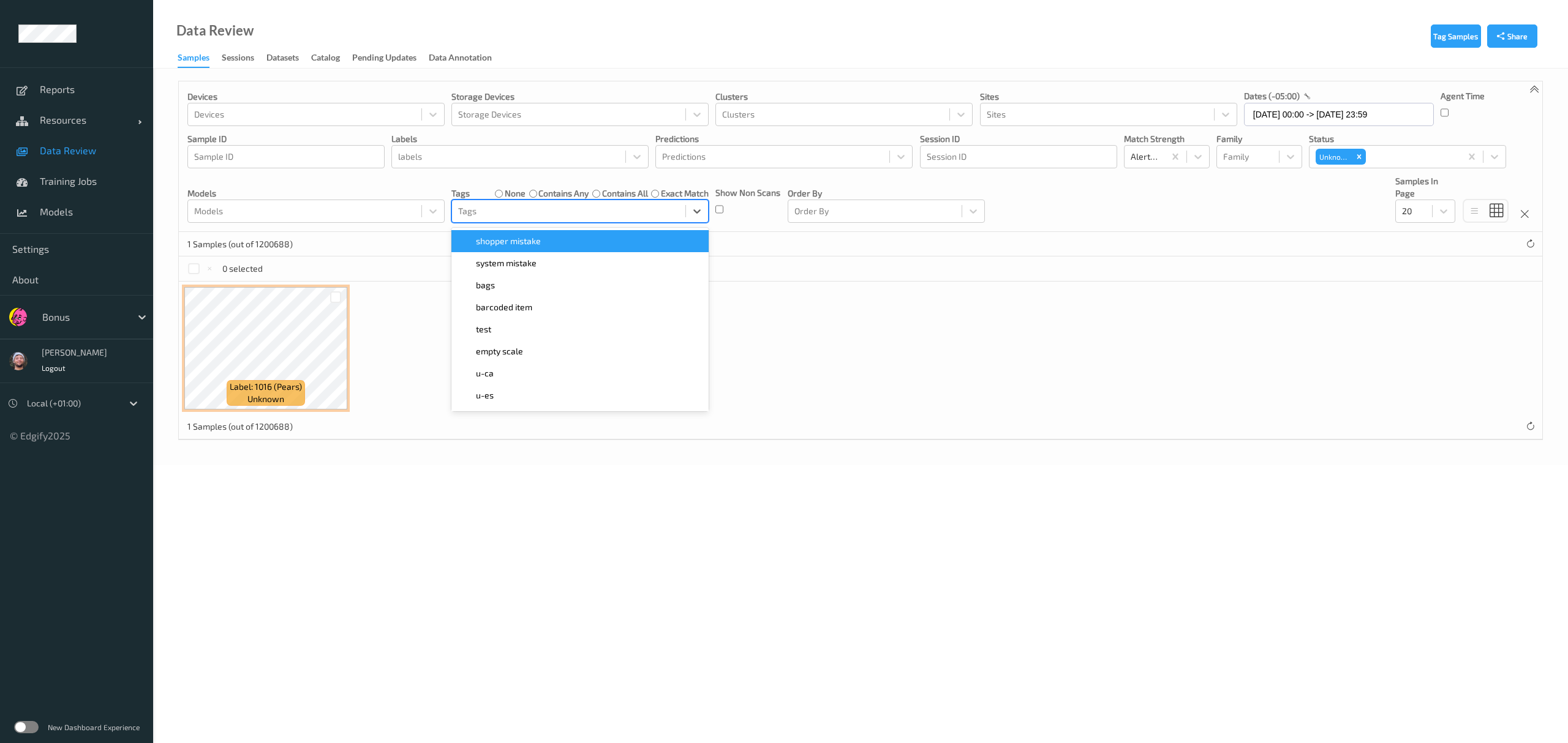
click at [501, 244] on span "shopper mistake" at bounding box center [509, 241] width 65 height 12
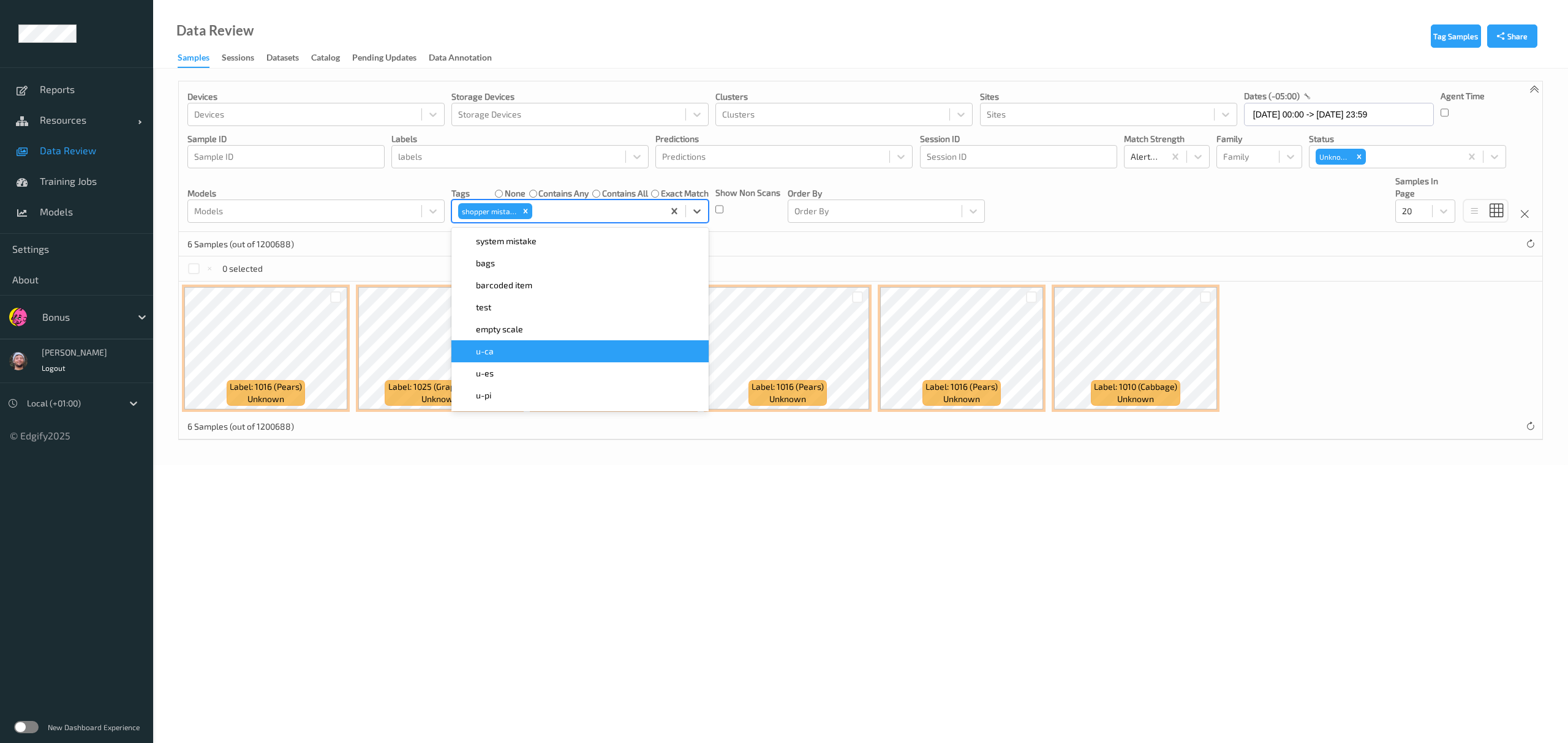
click at [698, 241] on div "6 Samples (out of 1200688)" at bounding box center [860, 244] width 1363 height 24
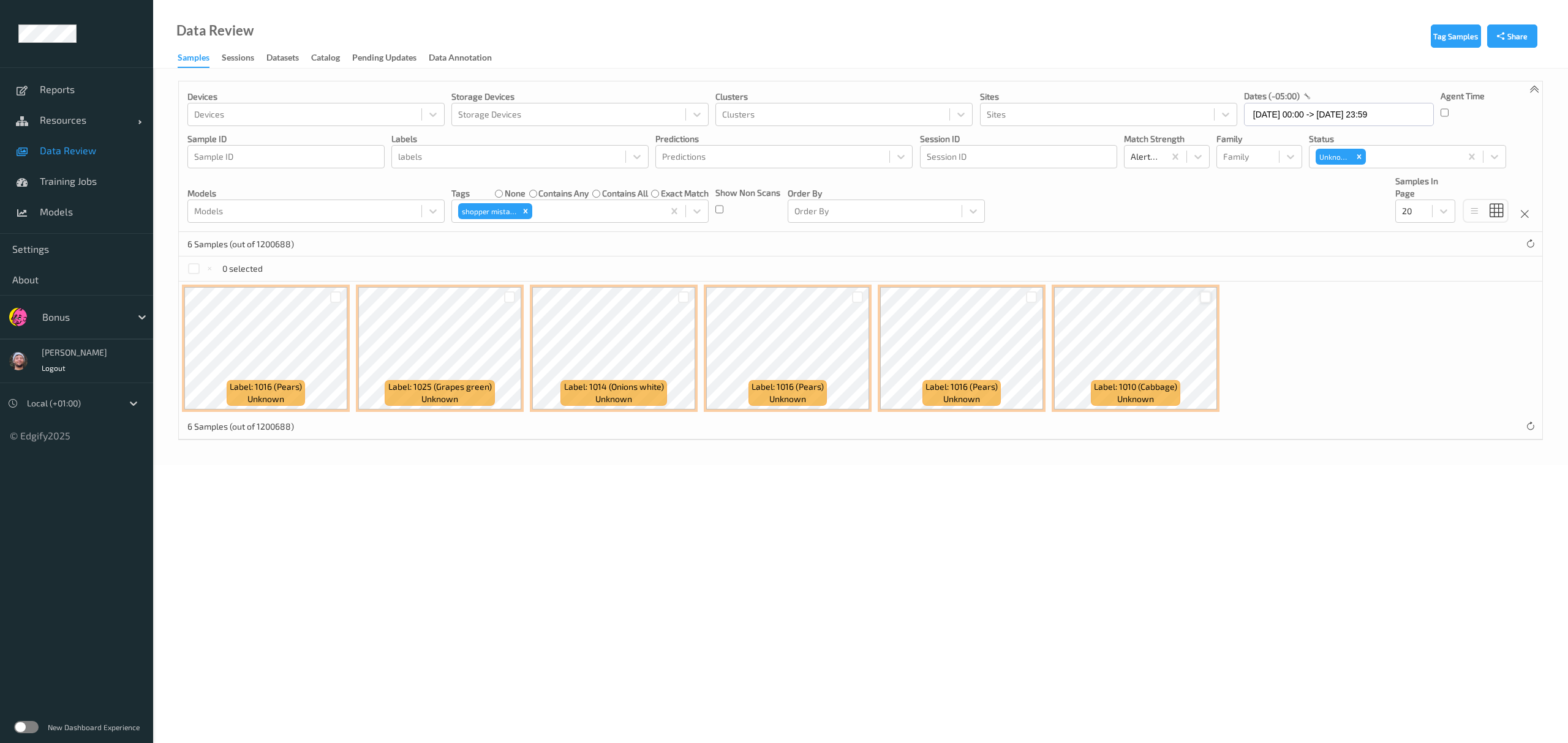
click at [698, 294] on div at bounding box center [1206, 297] width 12 height 12
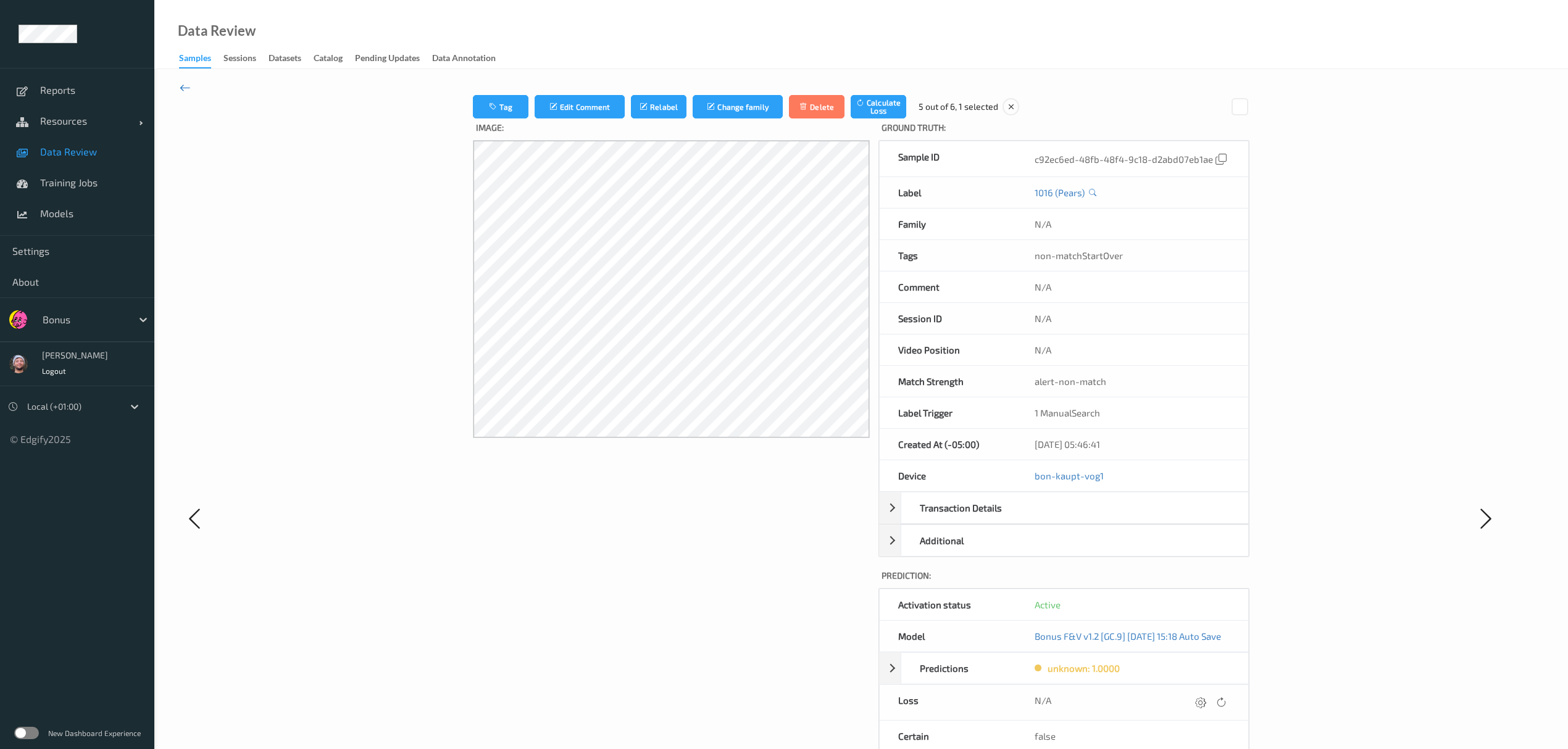
click at [189, 82] on icon at bounding box center [185, 88] width 11 height 14
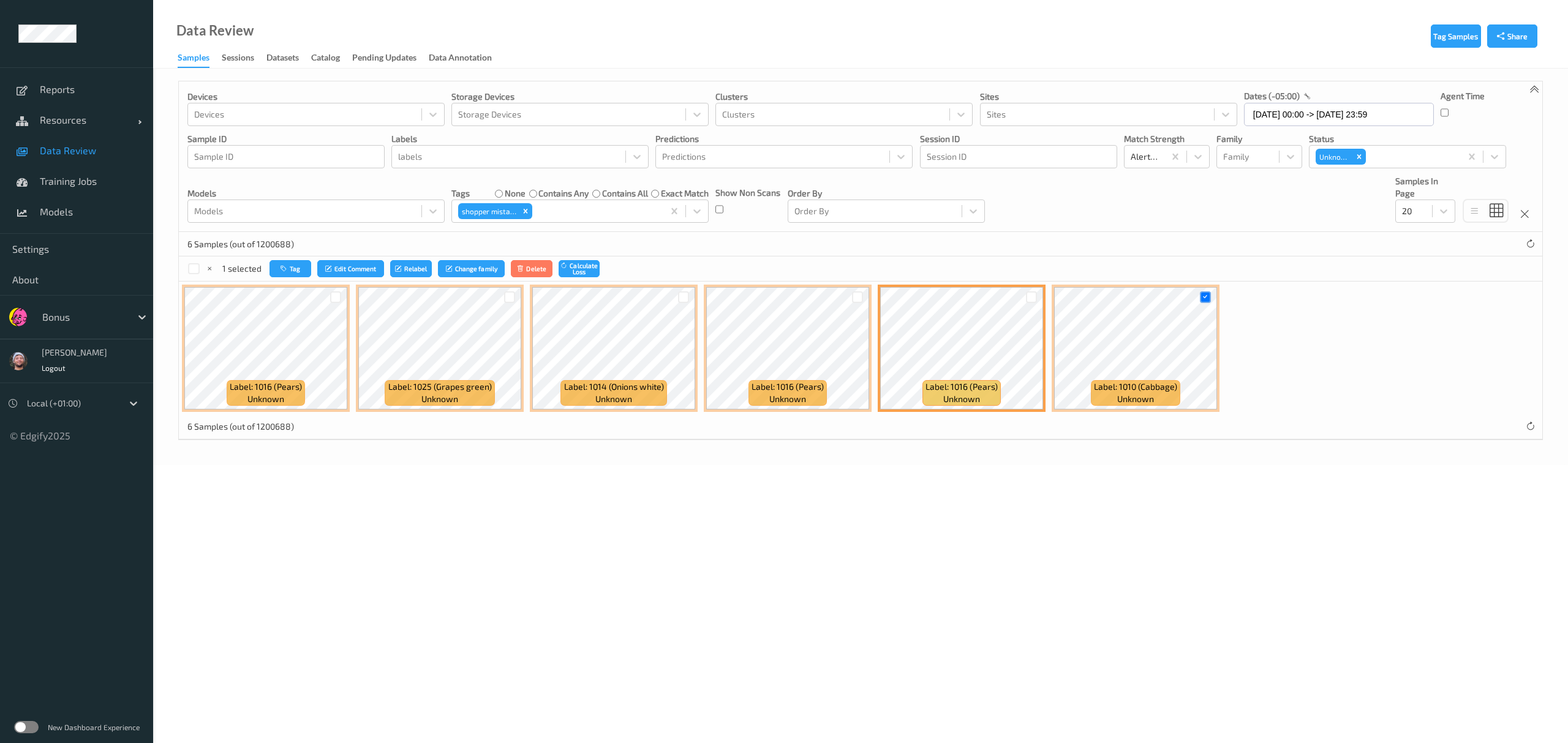
click at [698, 290] on div at bounding box center [1206, 297] width 23 height 20
click at [698, 293] on div at bounding box center [1206, 297] width 12 height 12
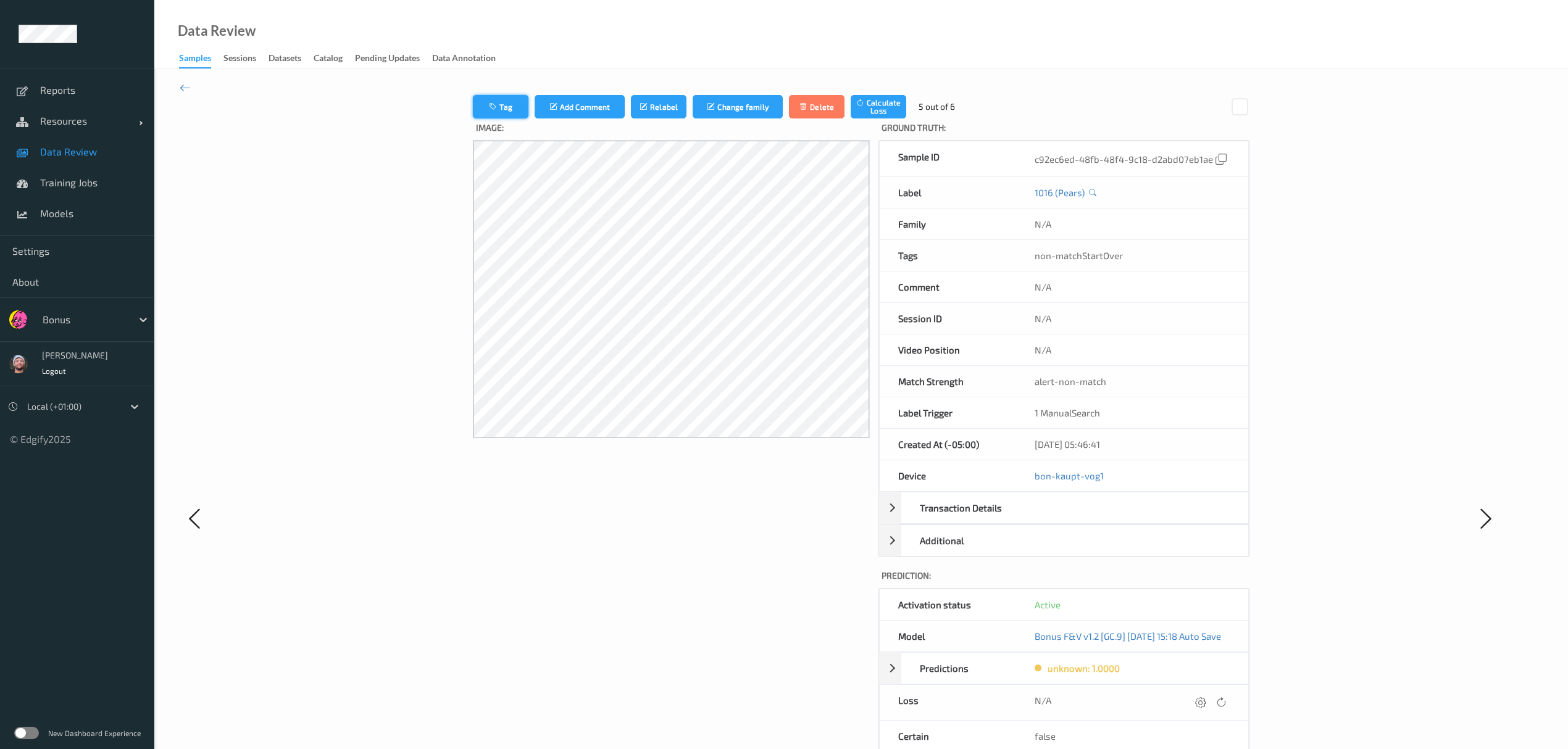
click at [499, 105] on button "Tag" at bounding box center [501, 107] width 56 height 24
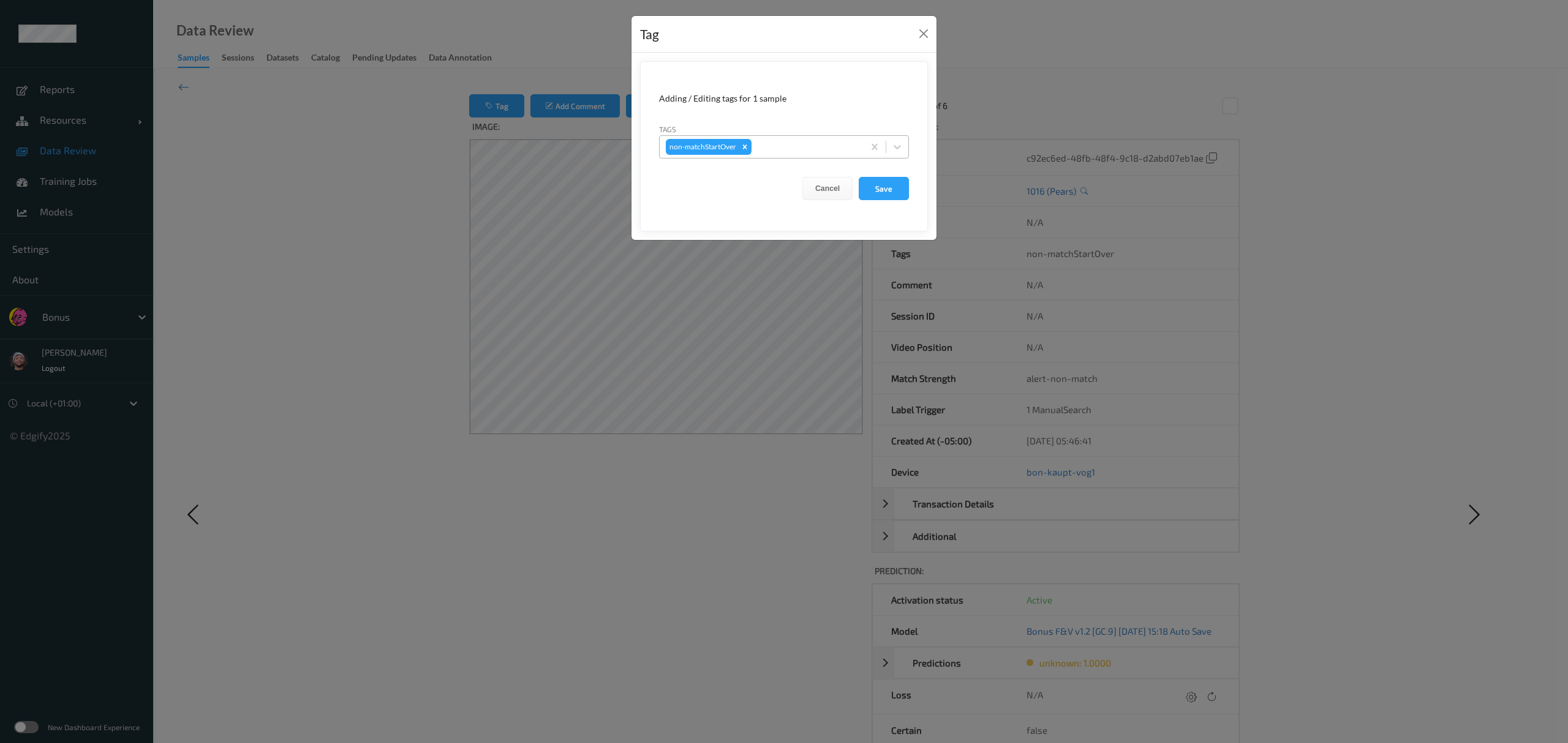
click at [698, 148] on div at bounding box center [805, 146] width 104 height 14
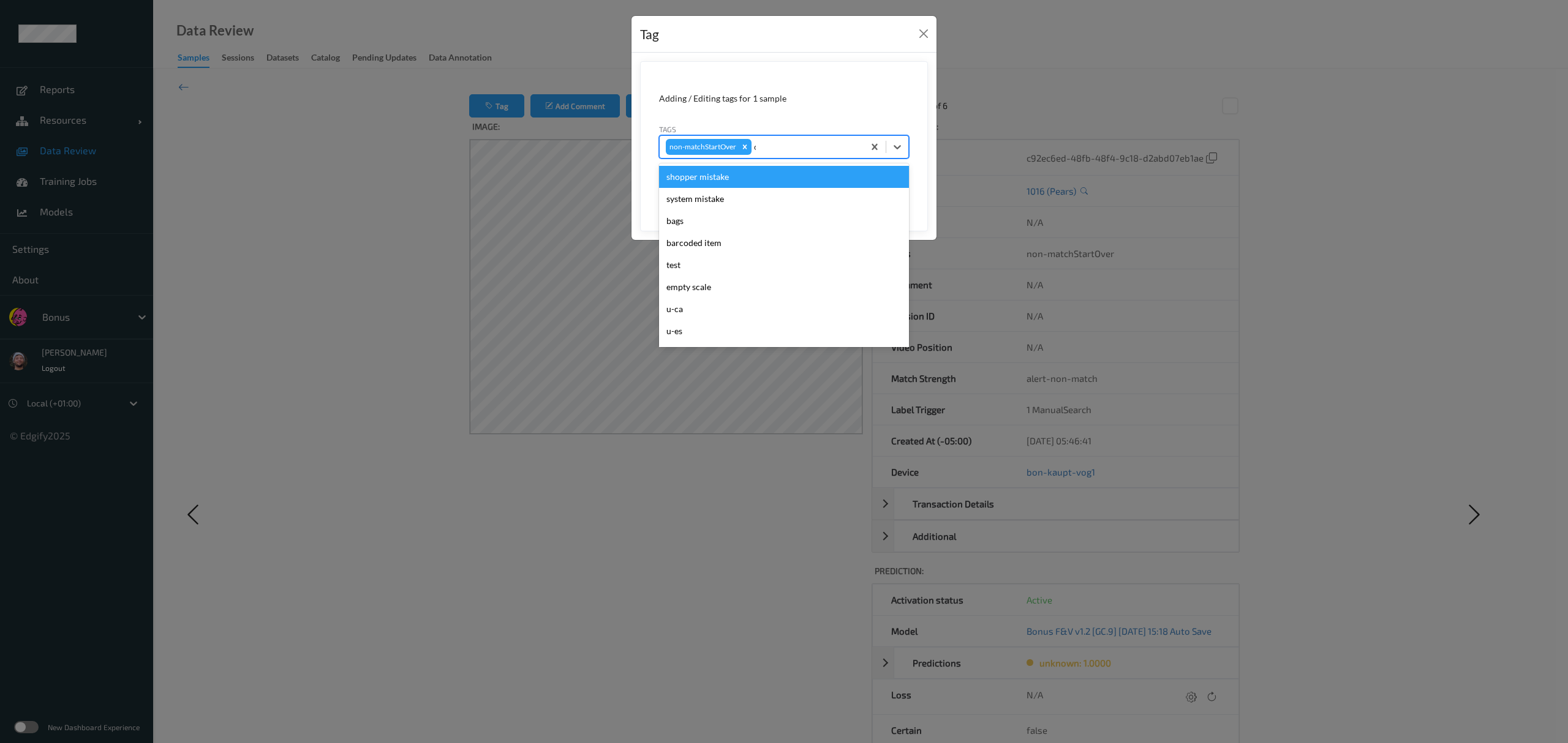
type input "ca"
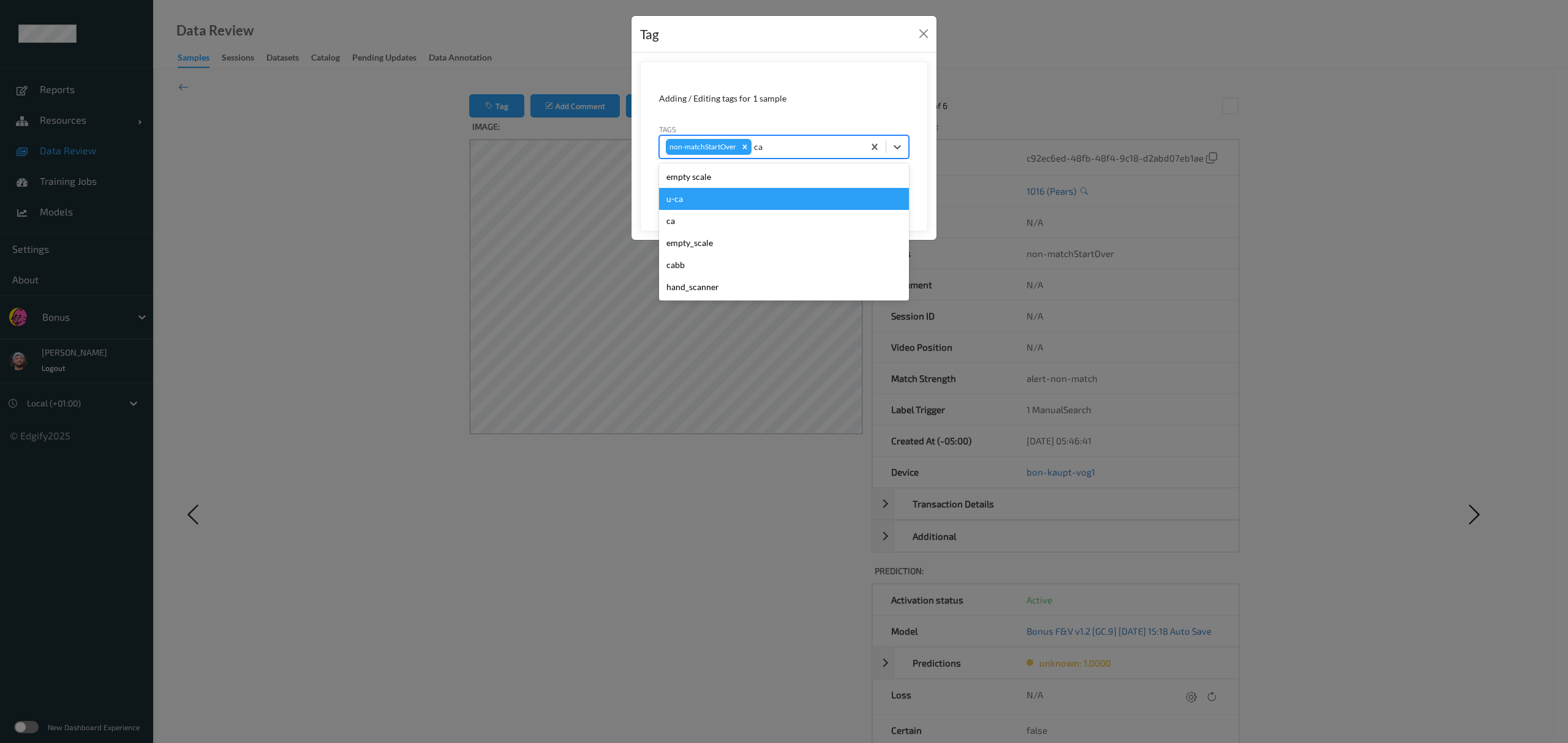
click at [698, 204] on div "u-ca" at bounding box center [784, 199] width 250 height 22
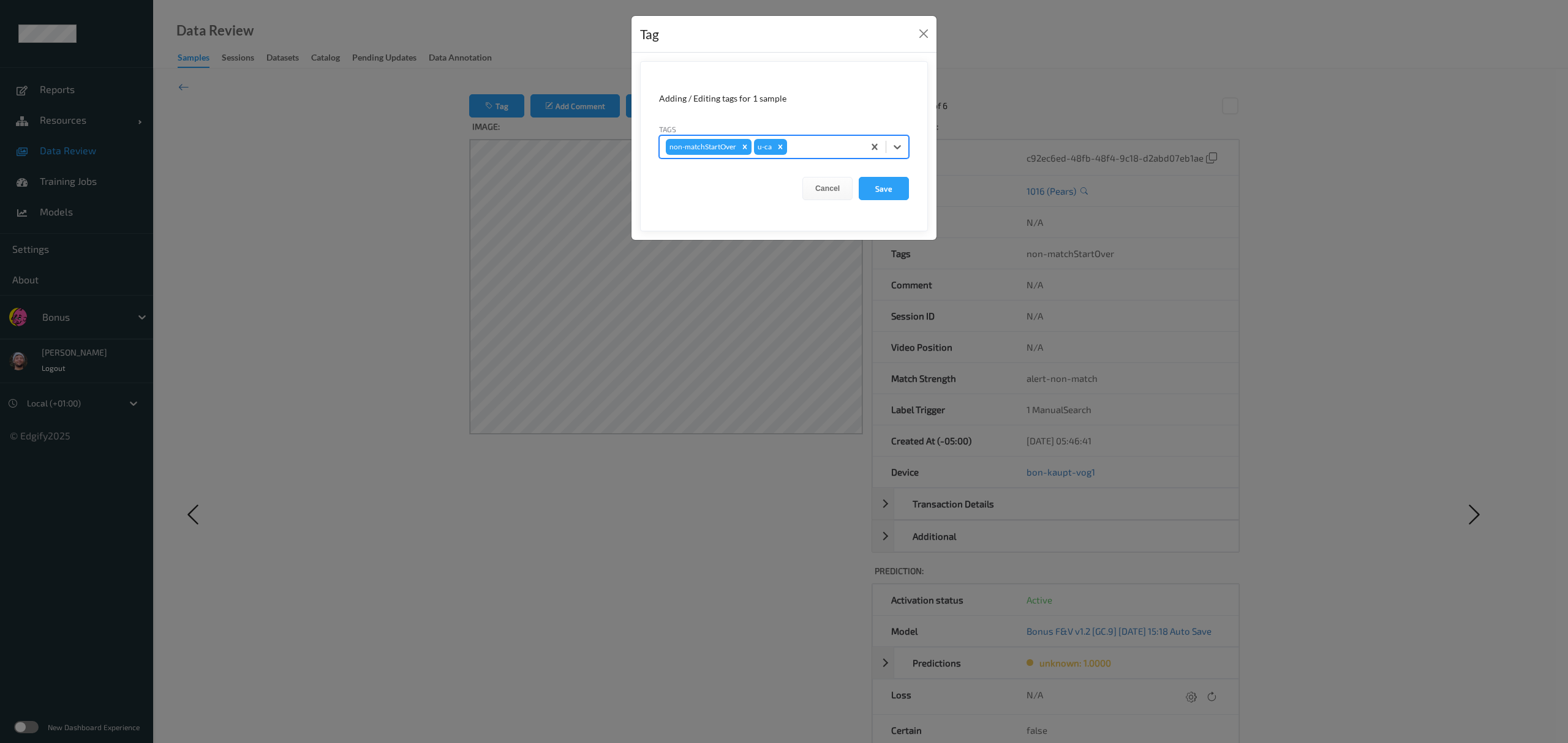
type input "s"
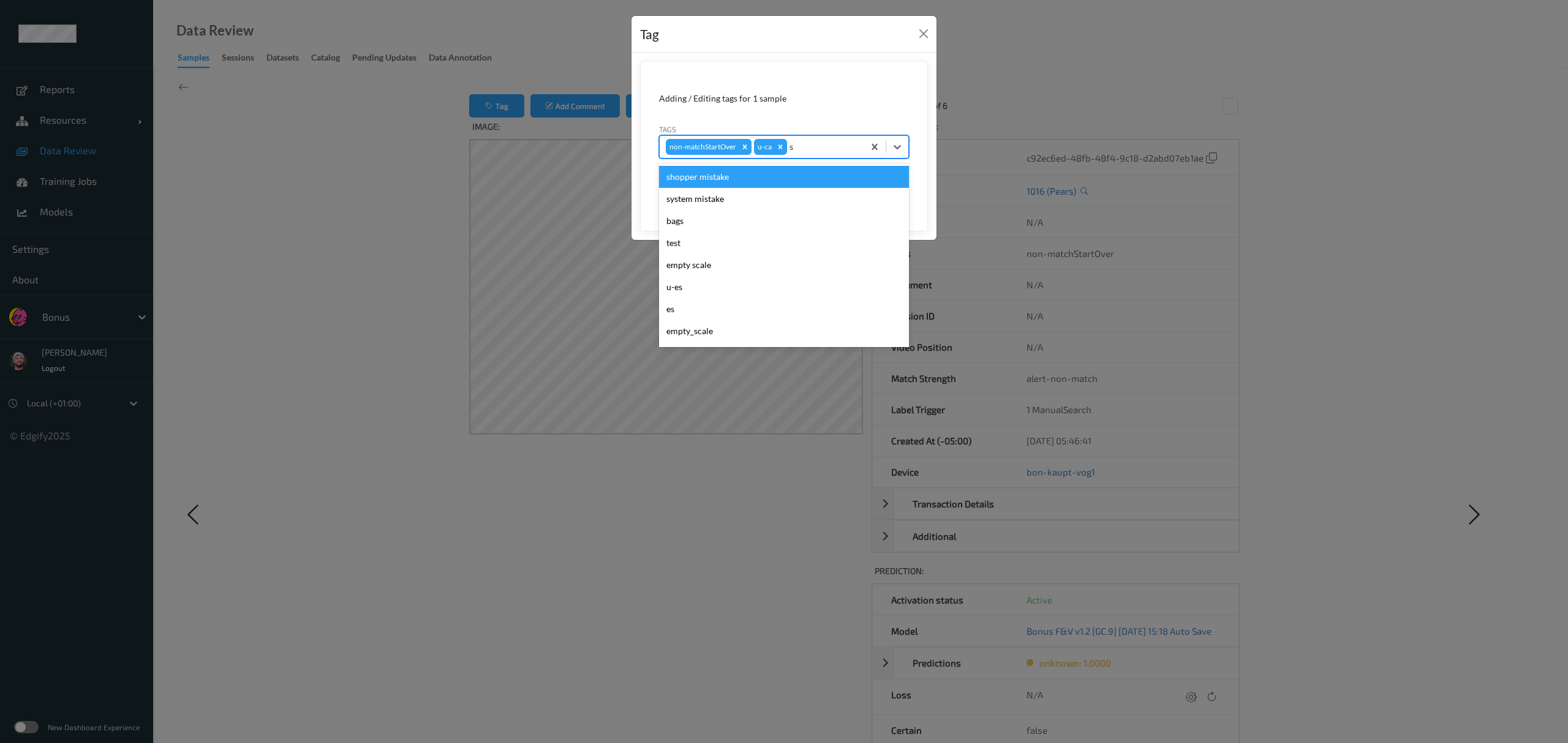
click at [698, 177] on div "shopper mistake" at bounding box center [784, 177] width 250 height 22
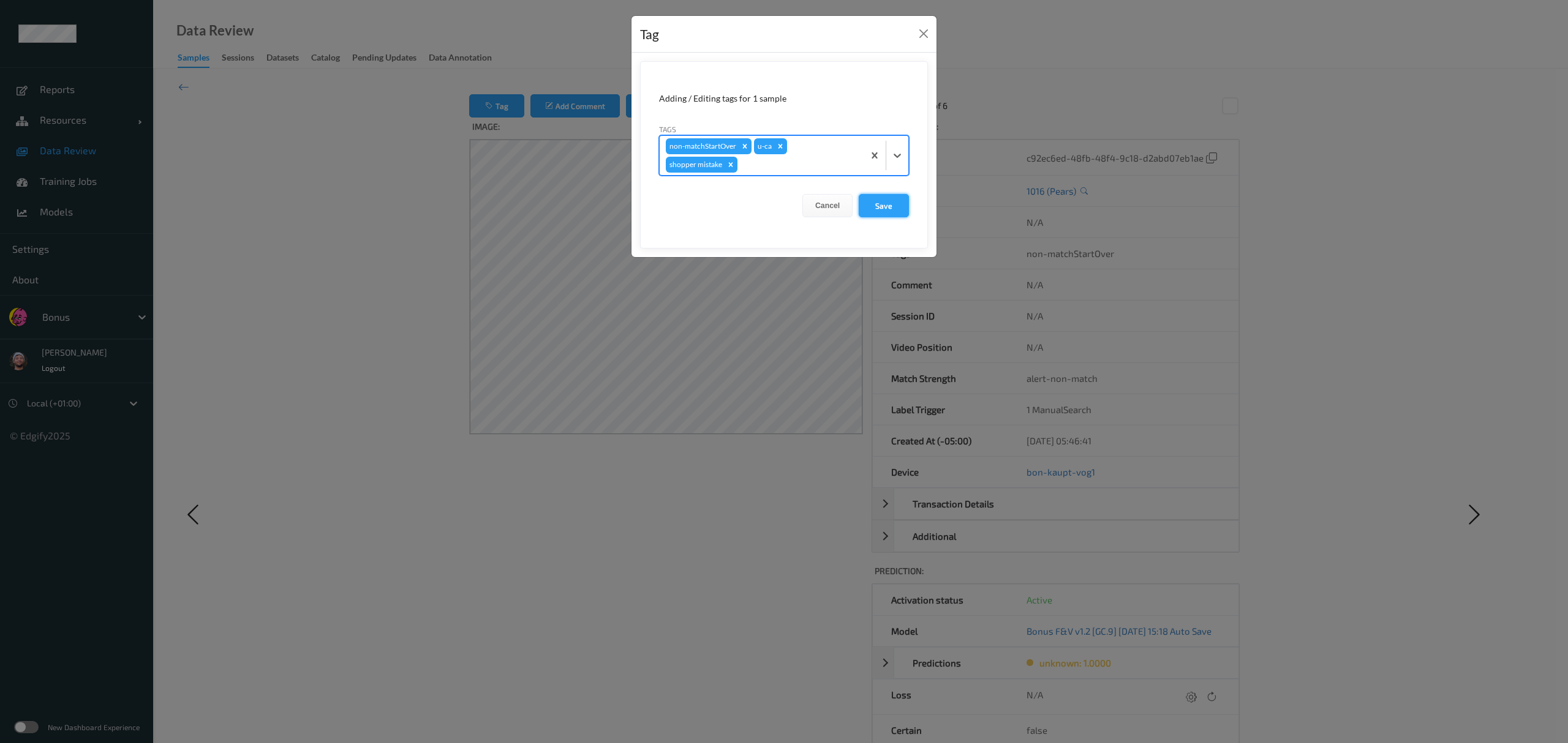
click at [698, 211] on button "Save" at bounding box center [883, 206] width 50 height 23
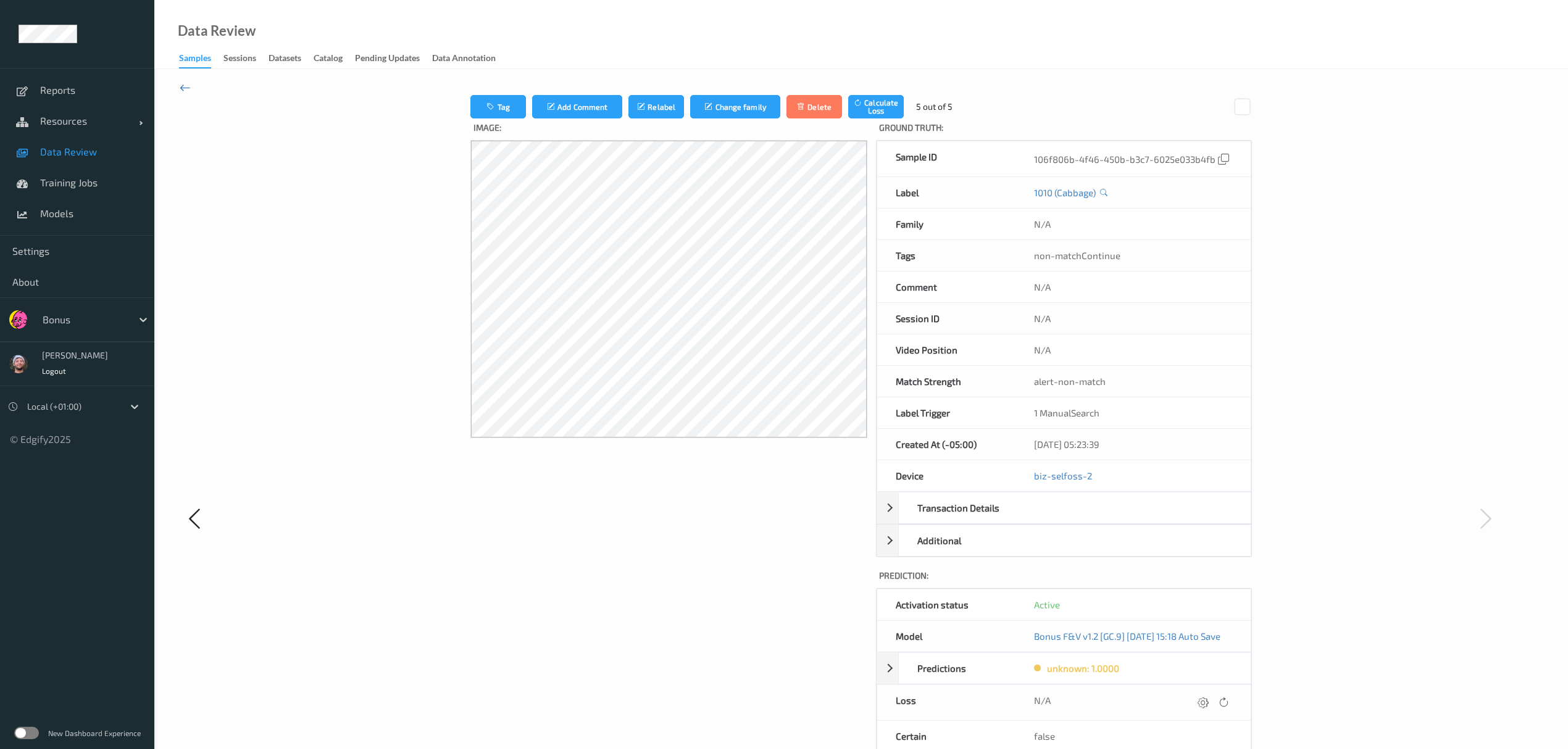
drag, startPoint x: 181, startPoint y: 95, endPoint x: 182, endPoint y: 86, distance: 9.1
click at [181, 92] on div "Tag Add Comment Relabel Change family Delete Calculate Loss 5 out of 5 Image: G…" at bounding box center [861, 517] width 1414 height 898
click at [182, 86] on icon at bounding box center [185, 88] width 11 height 14
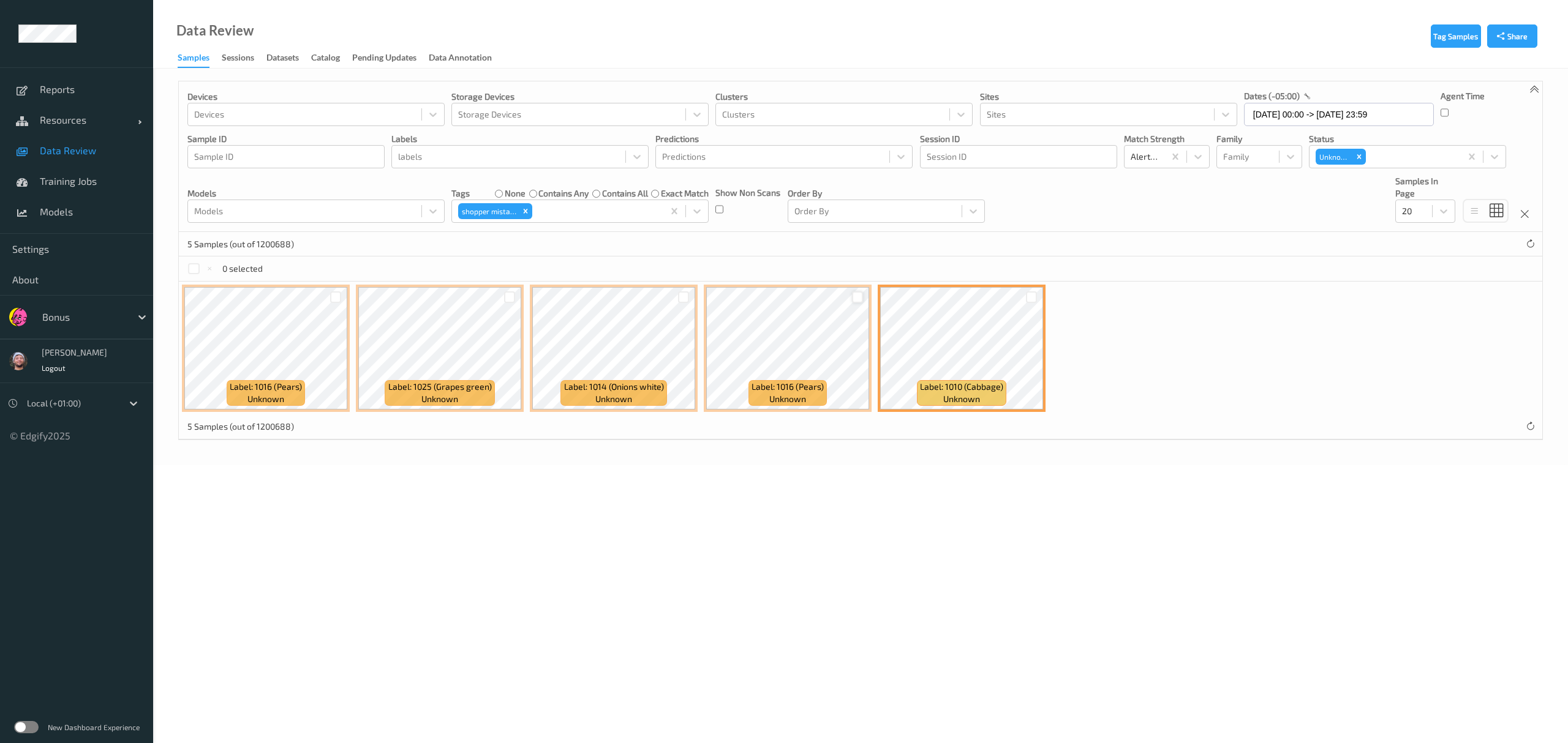
click at [698, 297] on div at bounding box center [857, 297] width 12 height 12
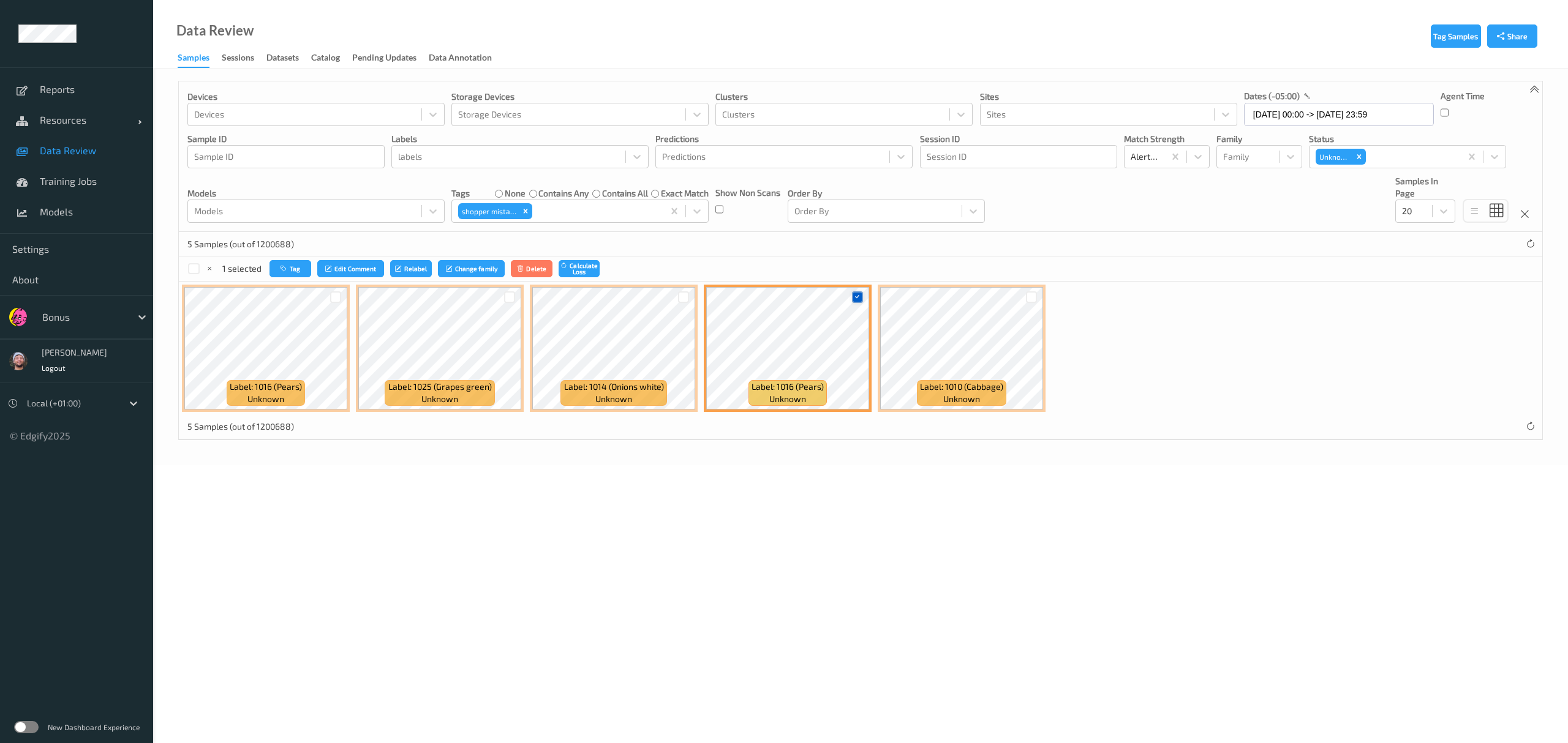
click at [698, 299] on icon at bounding box center [857, 297] width 8 height 8
click at [682, 299] on div at bounding box center [683, 297] width 12 height 12
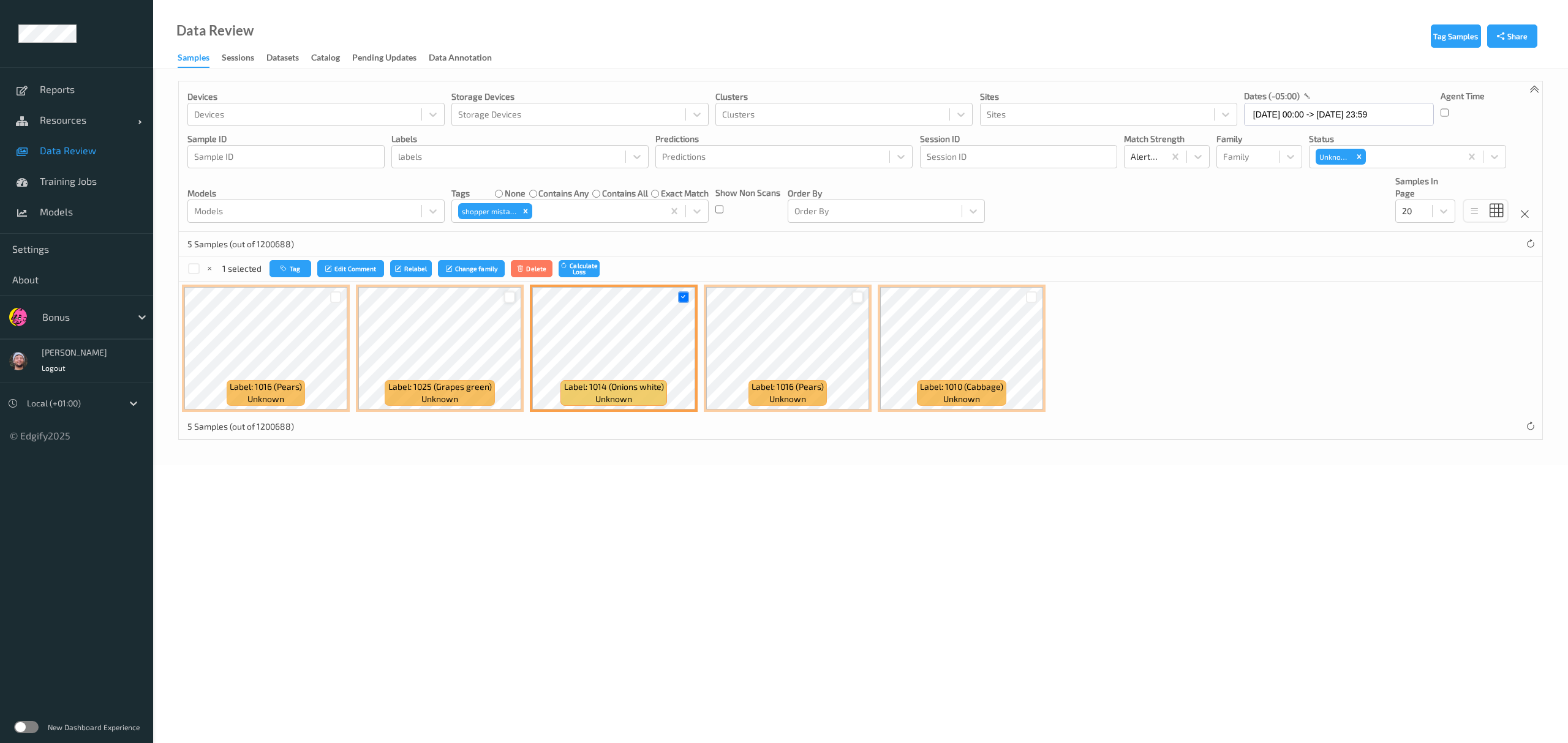
click at [509, 295] on div at bounding box center [509, 297] width 12 height 12
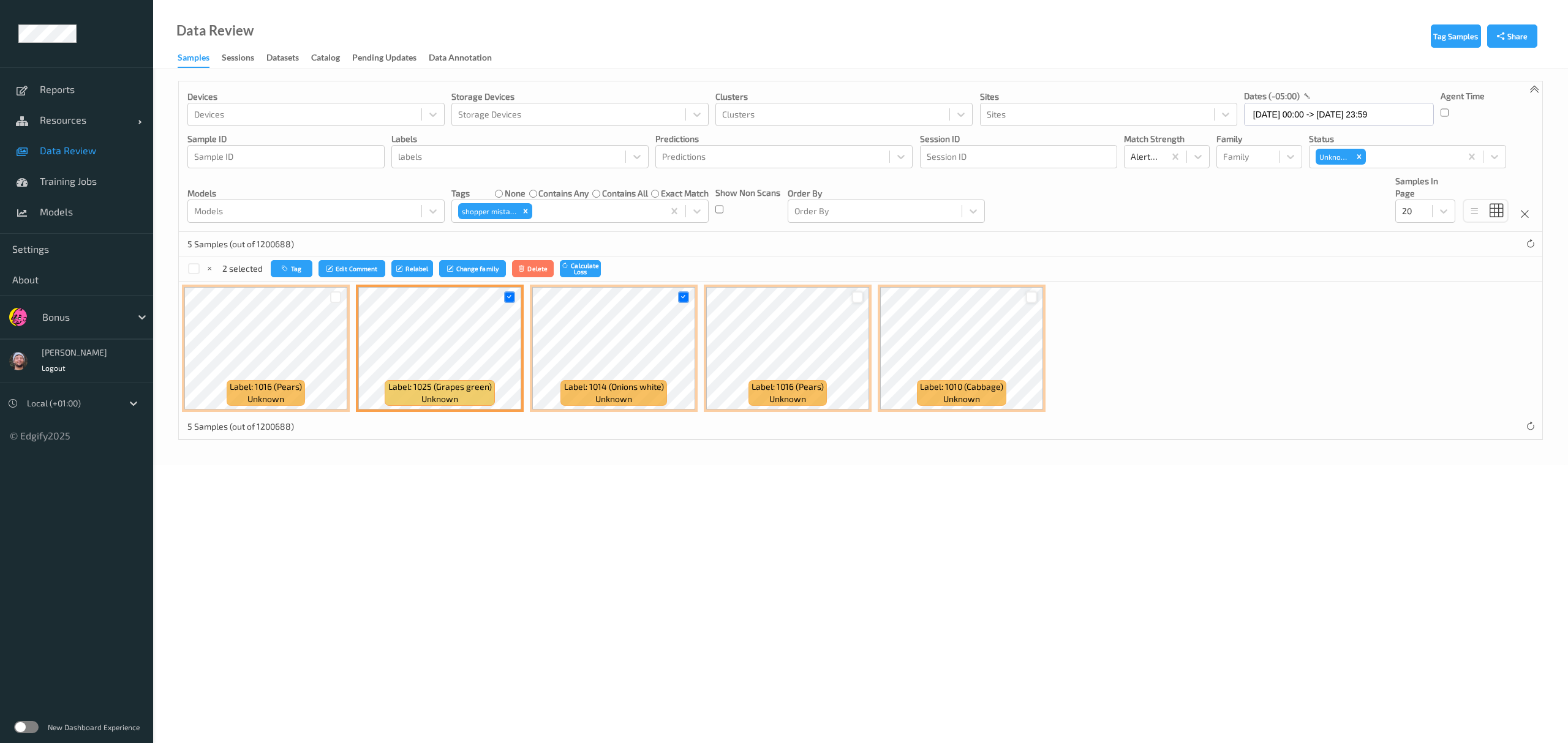
click at [698, 295] on div at bounding box center [1031, 297] width 12 height 12
click at [295, 270] on button "Tag" at bounding box center [291, 269] width 41 height 18
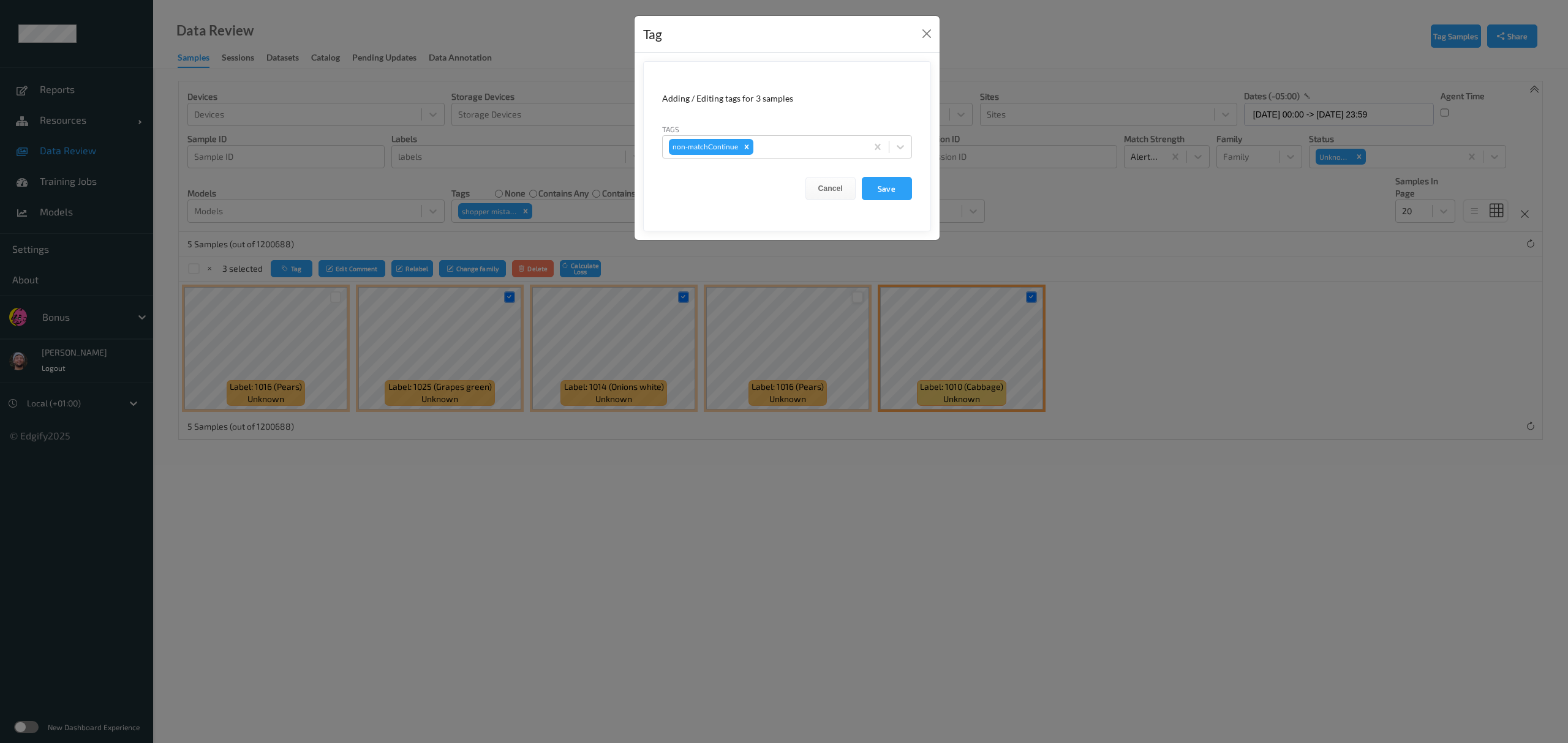
click at [698, 135] on div "Tags non-matchContinue" at bounding box center [787, 140] width 250 height 35
click at [698, 143] on div at bounding box center [808, 146] width 105 height 14
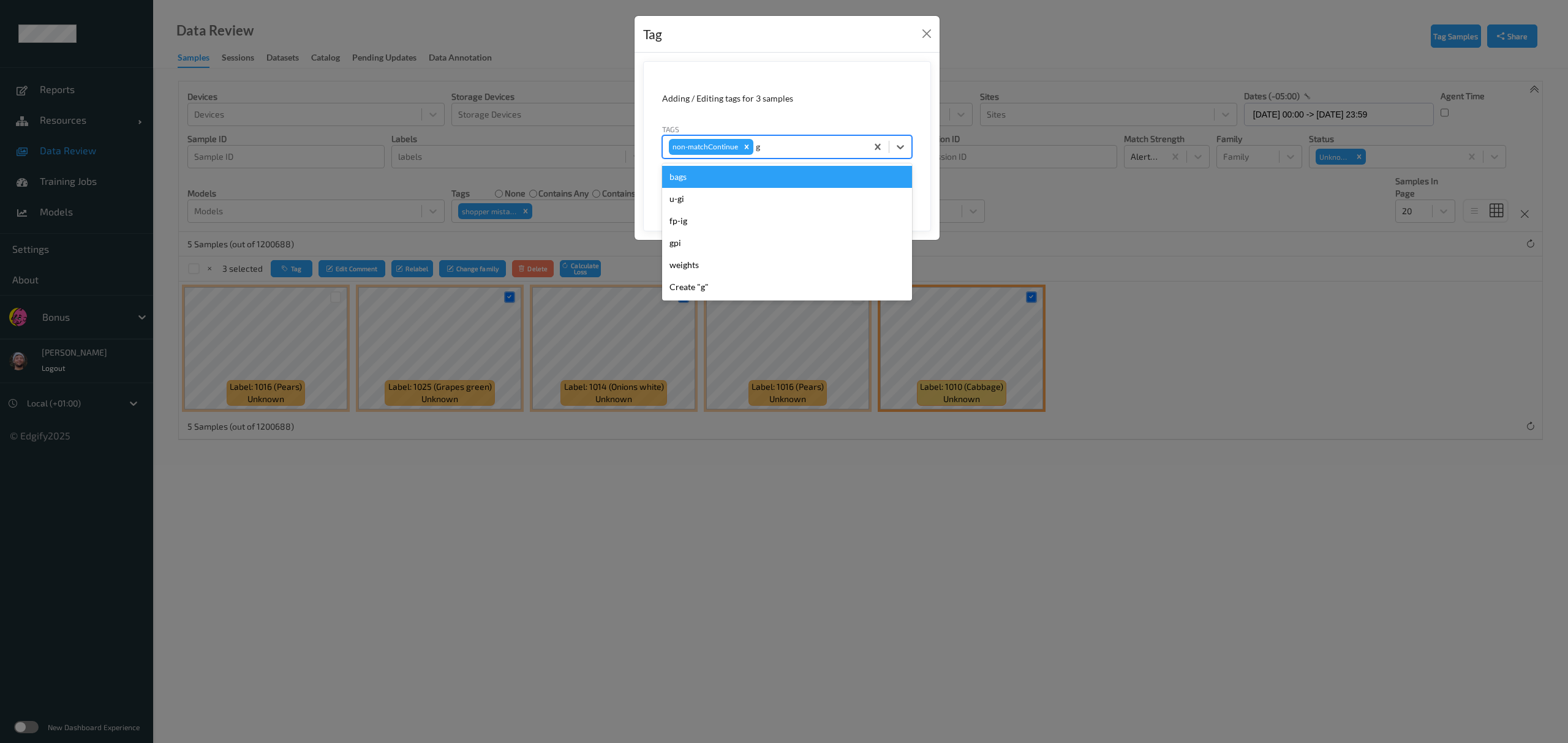
type input "gi"
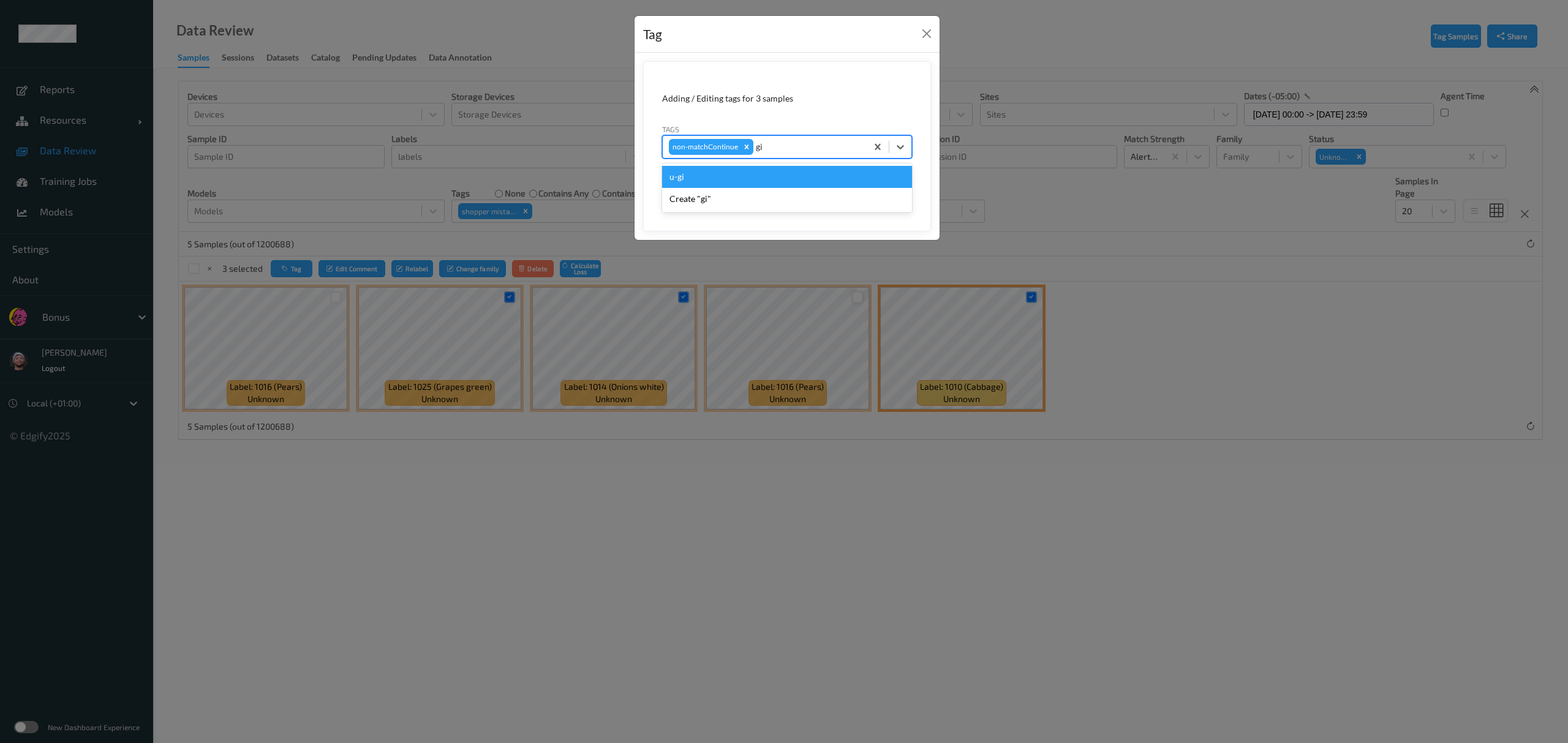
click at [698, 179] on div "u-gi" at bounding box center [787, 177] width 250 height 22
click at [698, 190] on button "Save" at bounding box center [887, 188] width 50 height 23
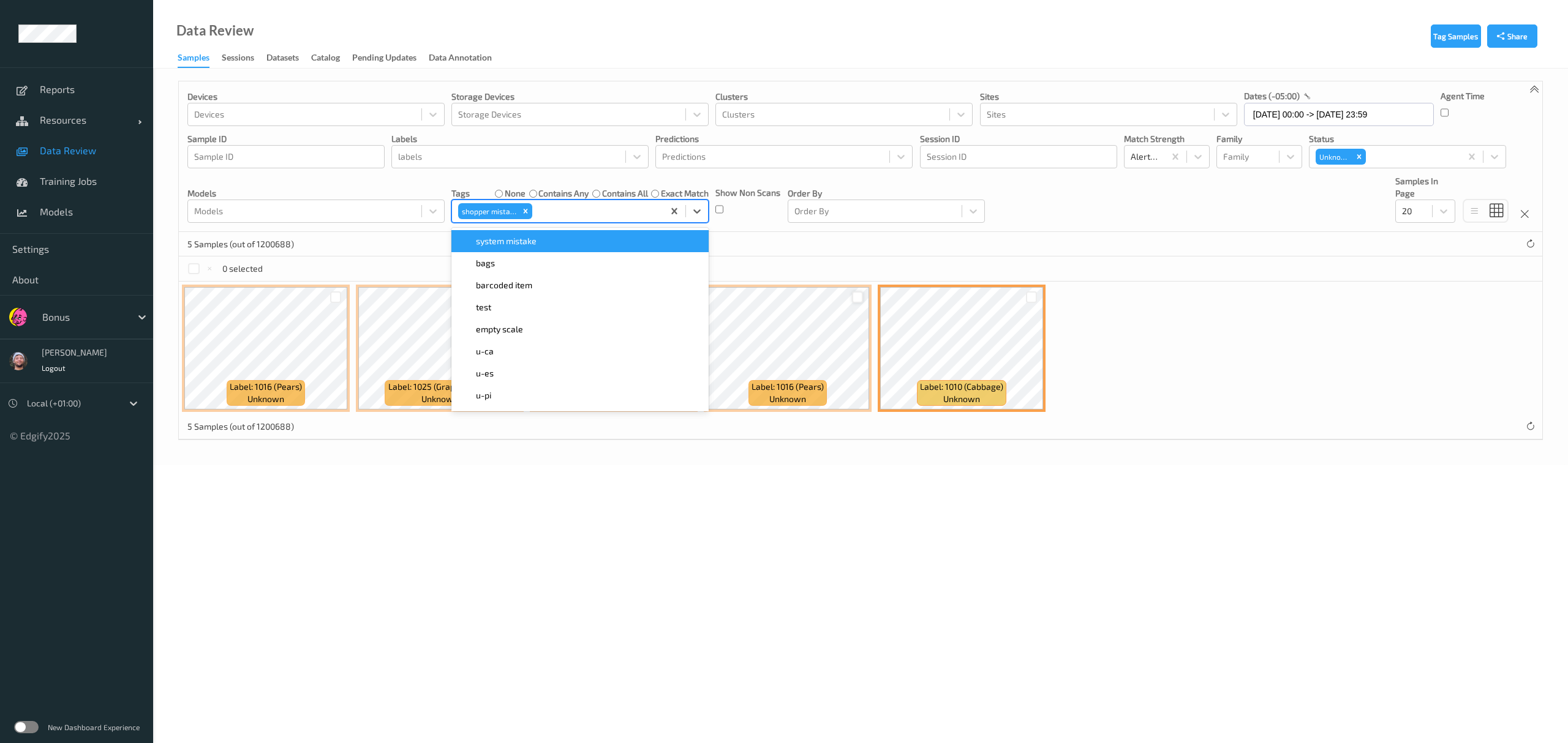
click at [561, 210] on div at bounding box center [596, 211] width 122 height 14
type input "ig"
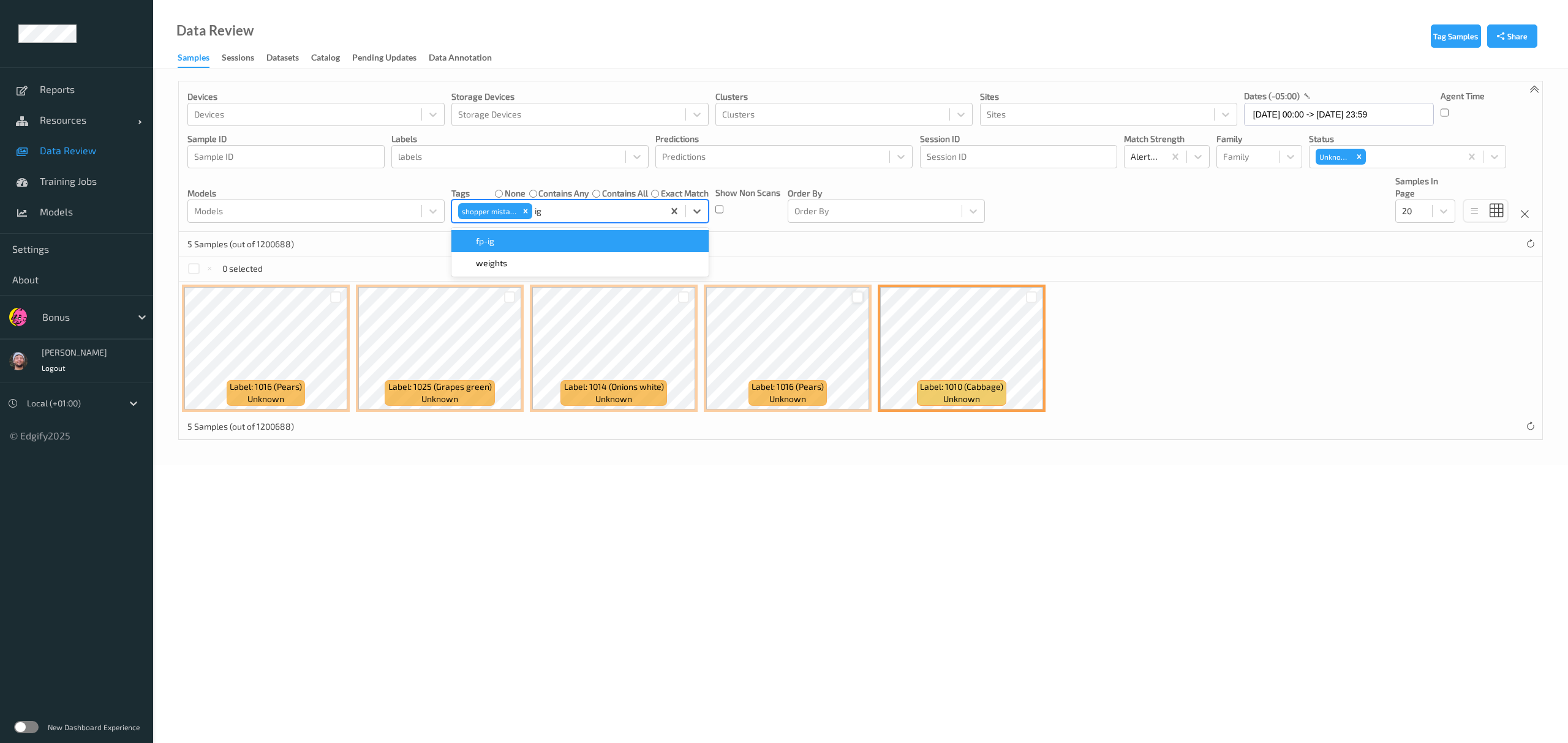
click at [538, 240] on div "fp-ig" at bounding box center [580, 241] width 242 height 12
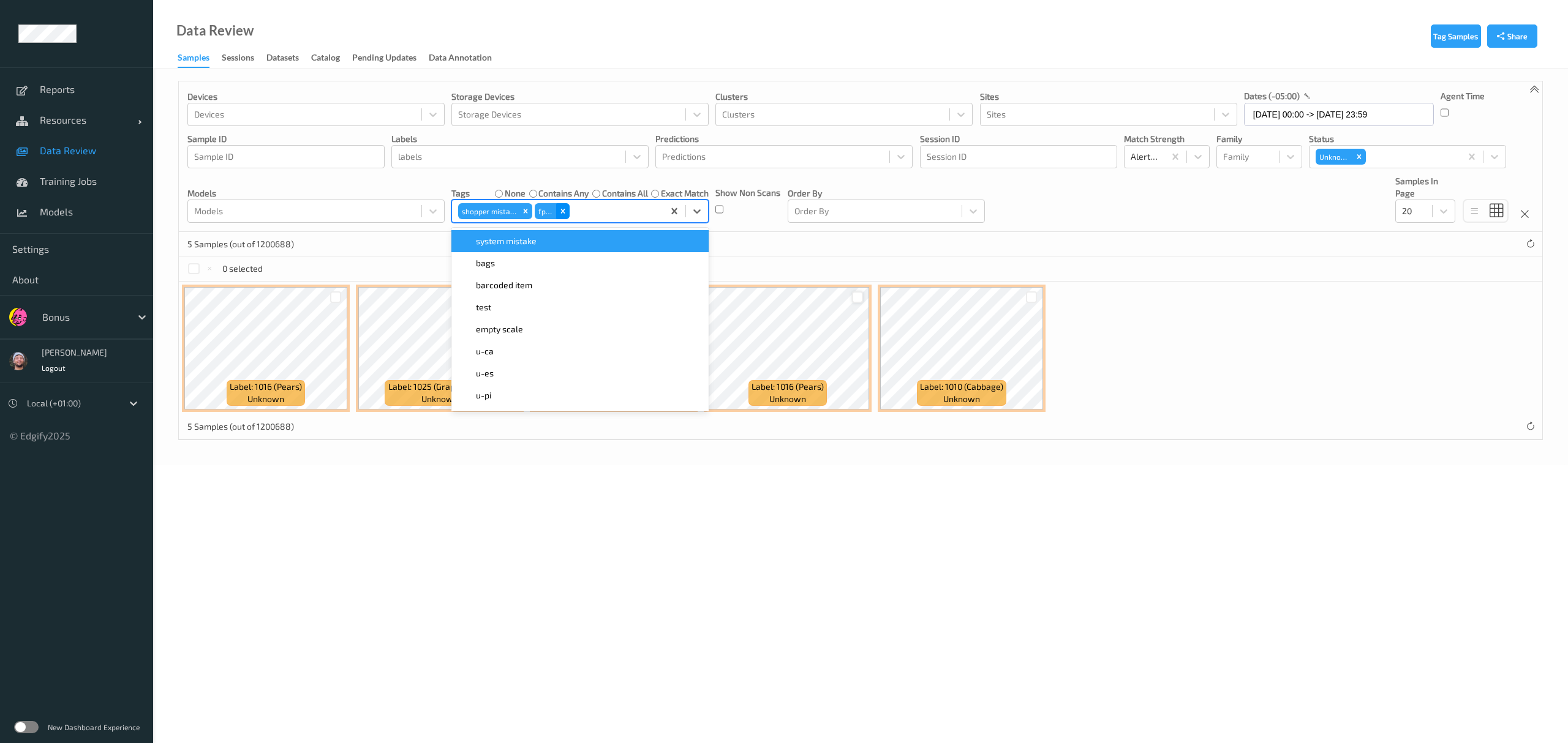
click at [562, 204] on div "Remove fp-ig" at bounding box center [563, 211] width 14 height 16
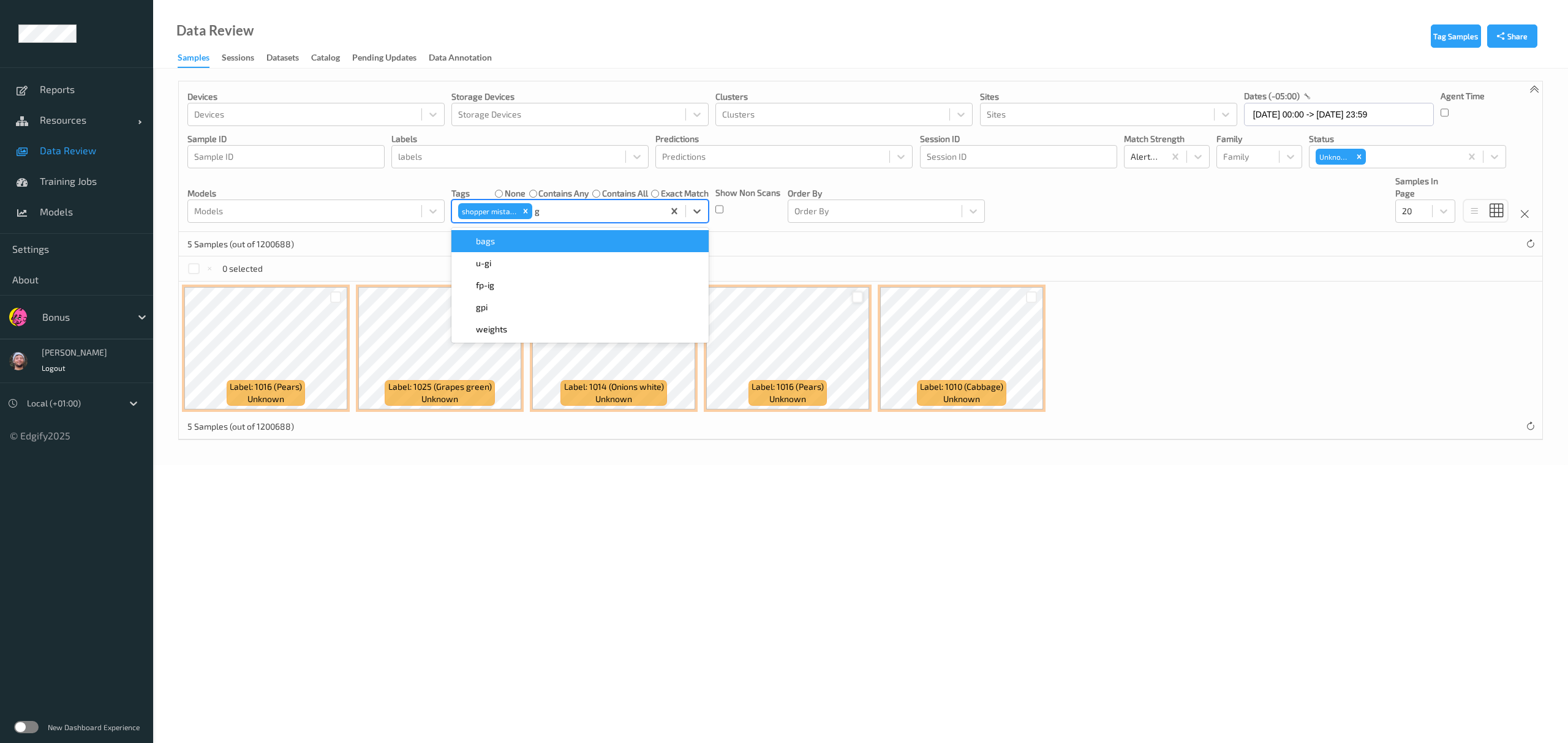
type input "gi"
click at [545, 240] on div "u-gi" at bounding box center [580, 241] width 242 height 12
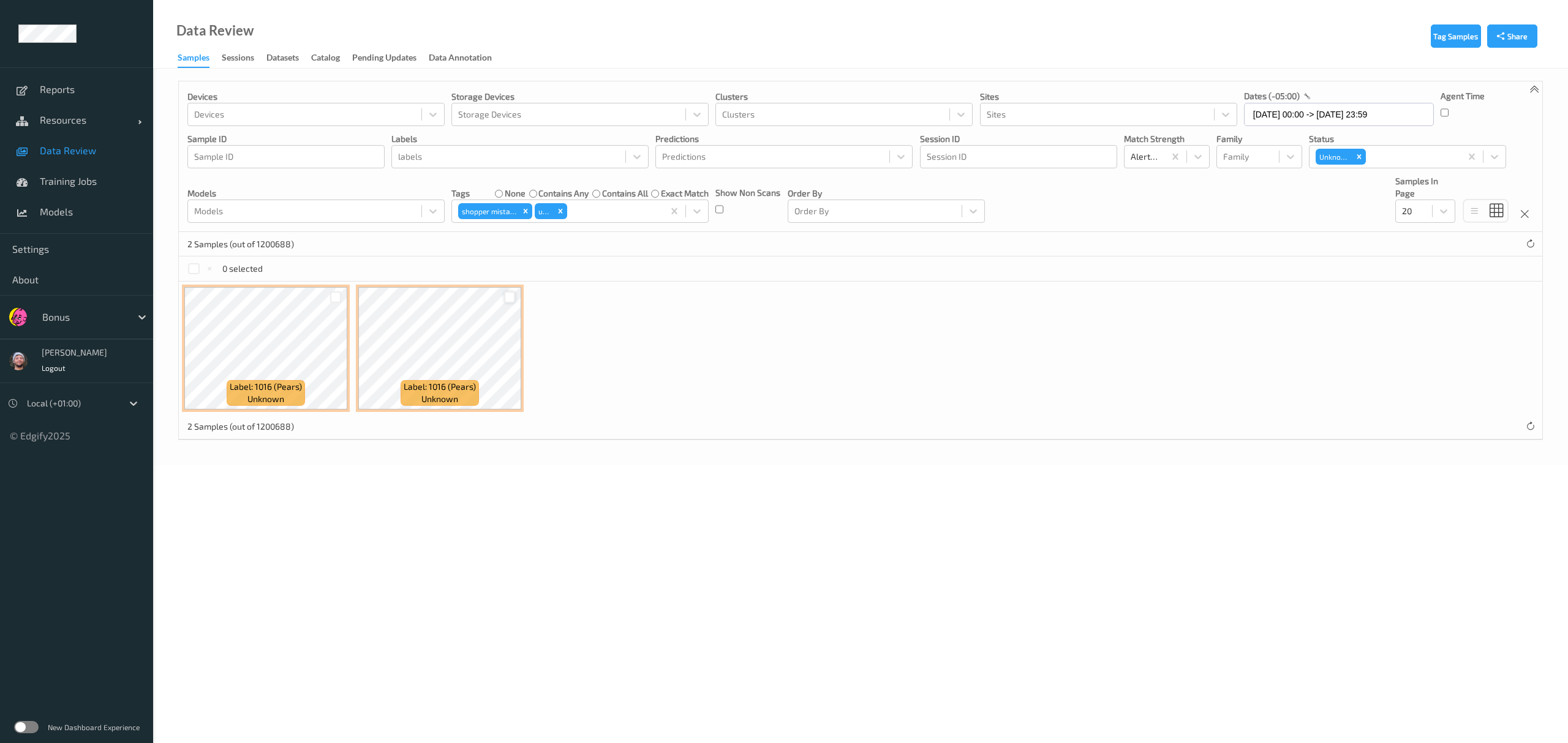
click at [698, 255] on div "2 Samples (out of 1200688)" at bounding box center [860, 244] width 1363 height 24
click at [508, 289] on div at bounding box center [510, 297] width 23 height 20
click at [508, 297] on div at bounding box center [509, 297] width 12 height 12
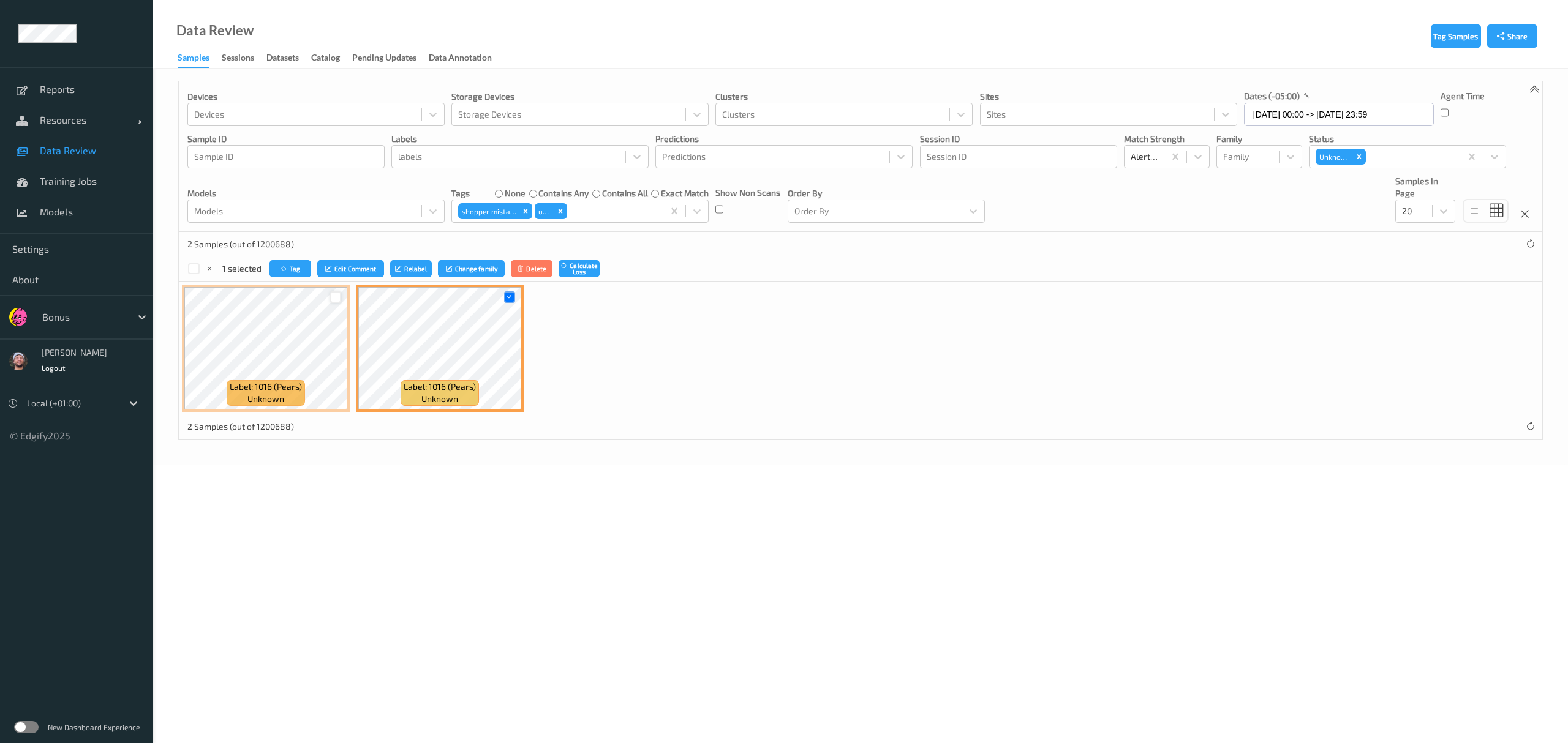
click at [331, 301] on div at bounding box center [335, 297] width 12 height 12
click at [307, 278] on button "Tag" at bounding box center [291, 269] width 41 height 18
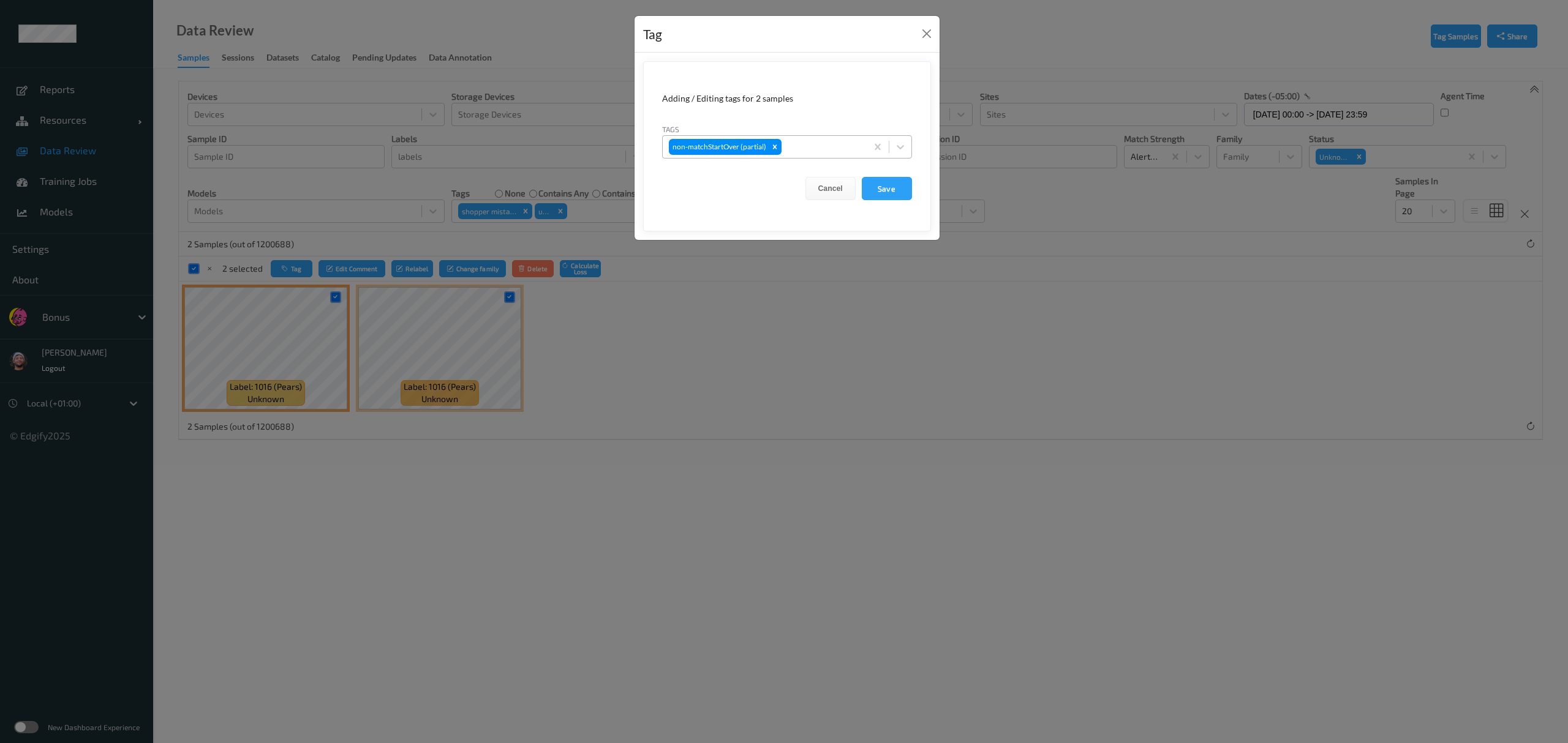
click at [698, 148] on div at bounding box center [822, 146] width 77 height 14
type input "["
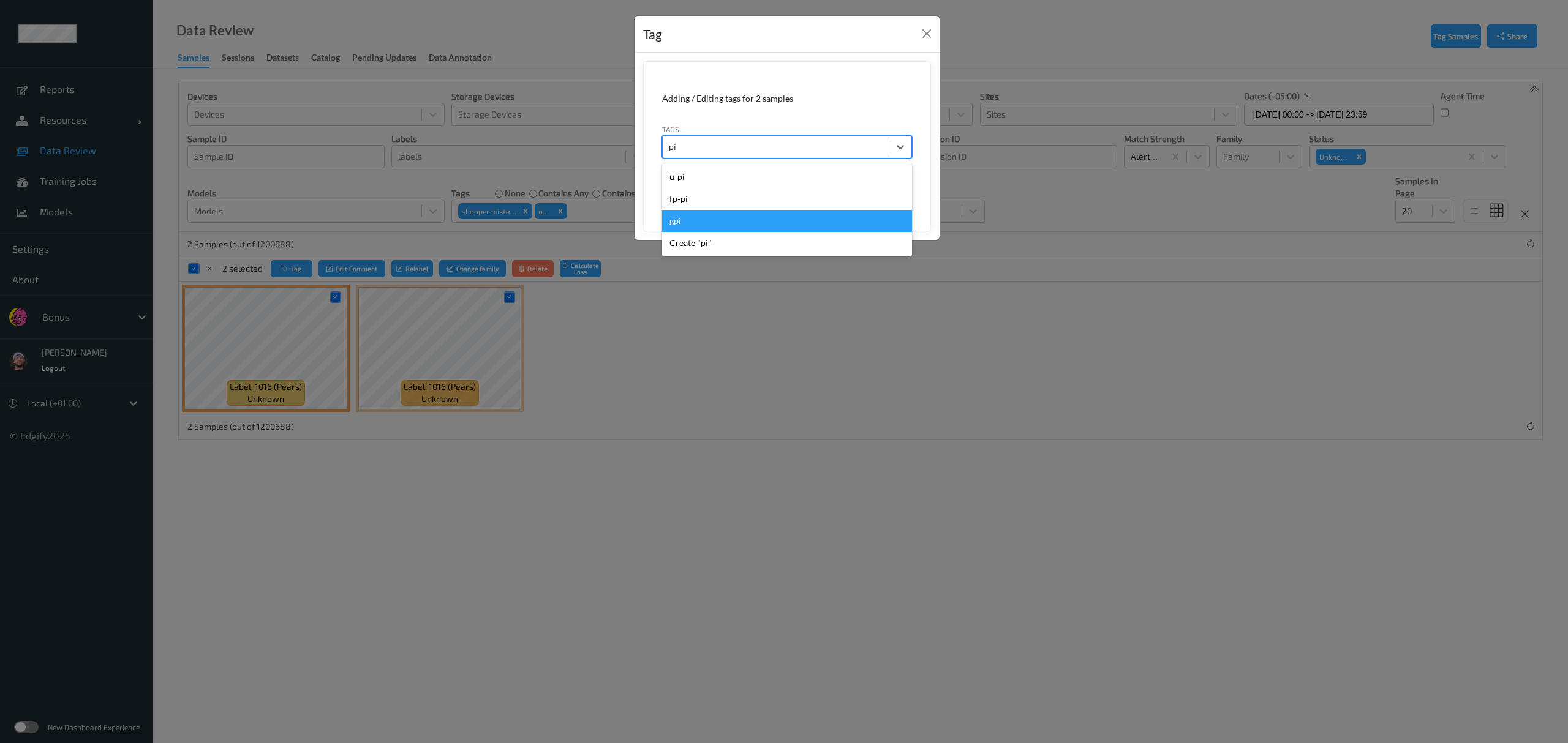
type input "pi"
drag, startPoint x: 699, startPoint y: 348, endPoint x: 736, endPoint y: 304, distance: 57.5
click at [698, 346] on div "Tag Adding / Editing tags for 2 samples Tags option non-matchStartOver (partial…" at bounding box center [784, 371] width 1568 height 743
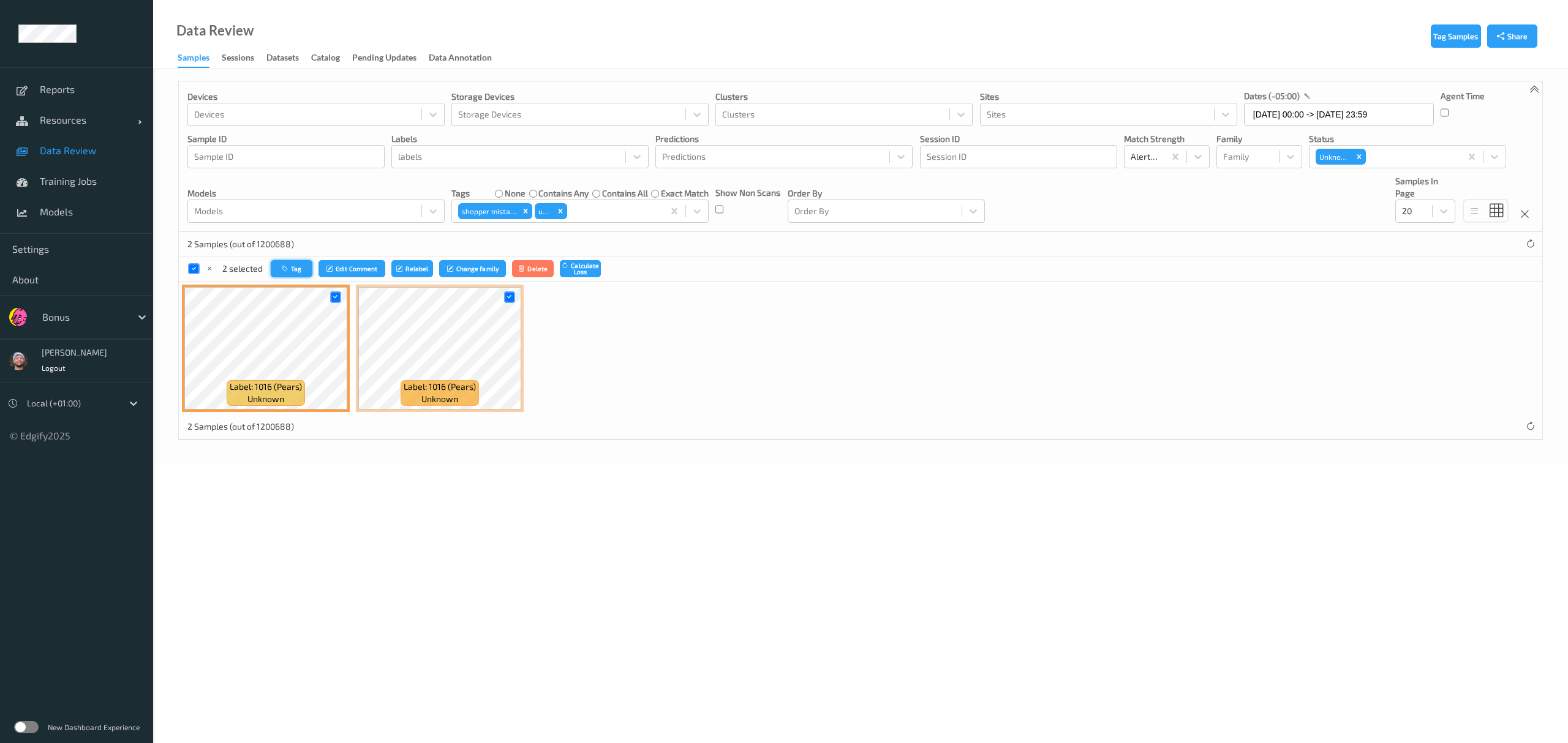
click at [293, 270] on button "Tag" at bounding box center [291, 269] width 41 height 18
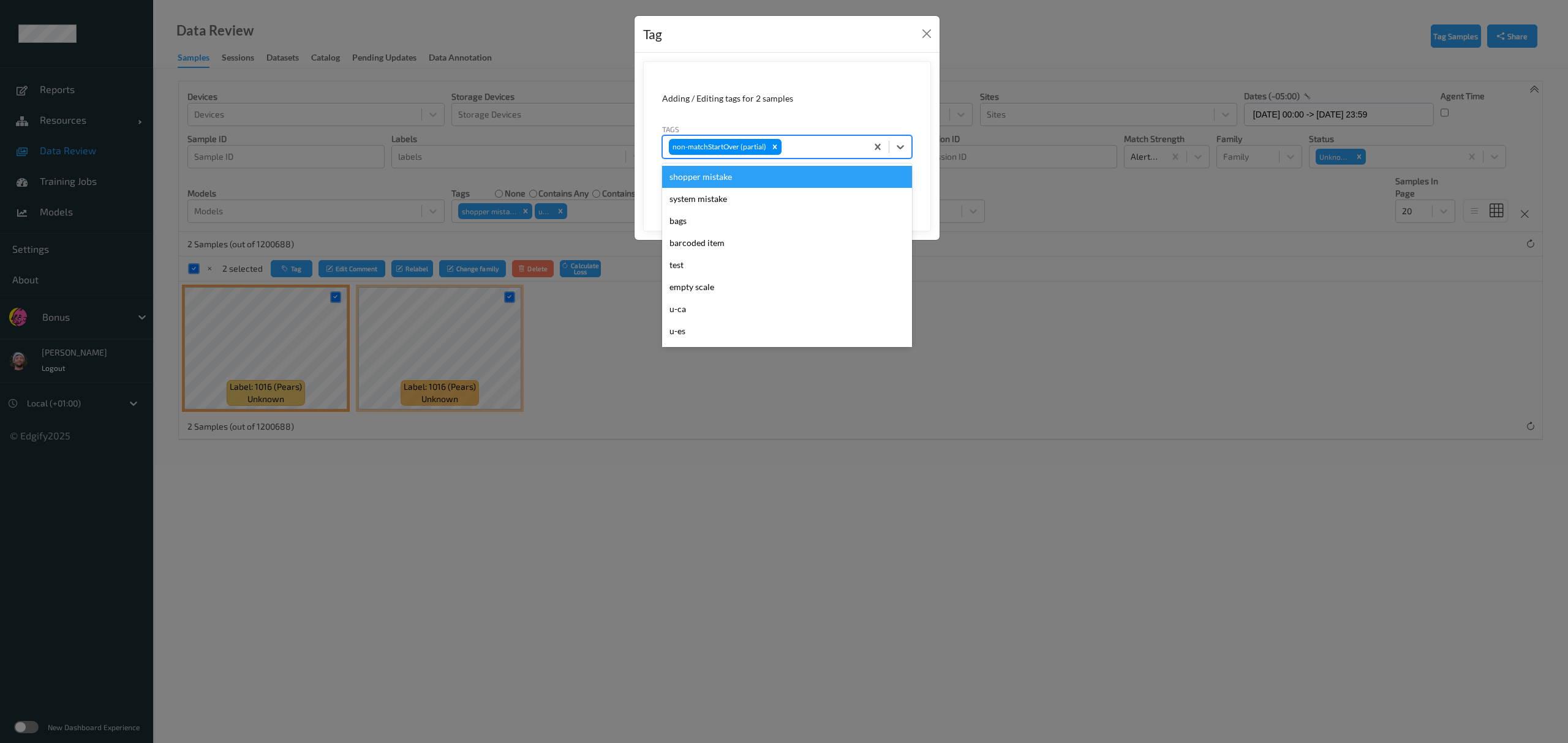
click at [698, 152] on div at bounding box center [822, 146] width 77 height 14
type input "pi"
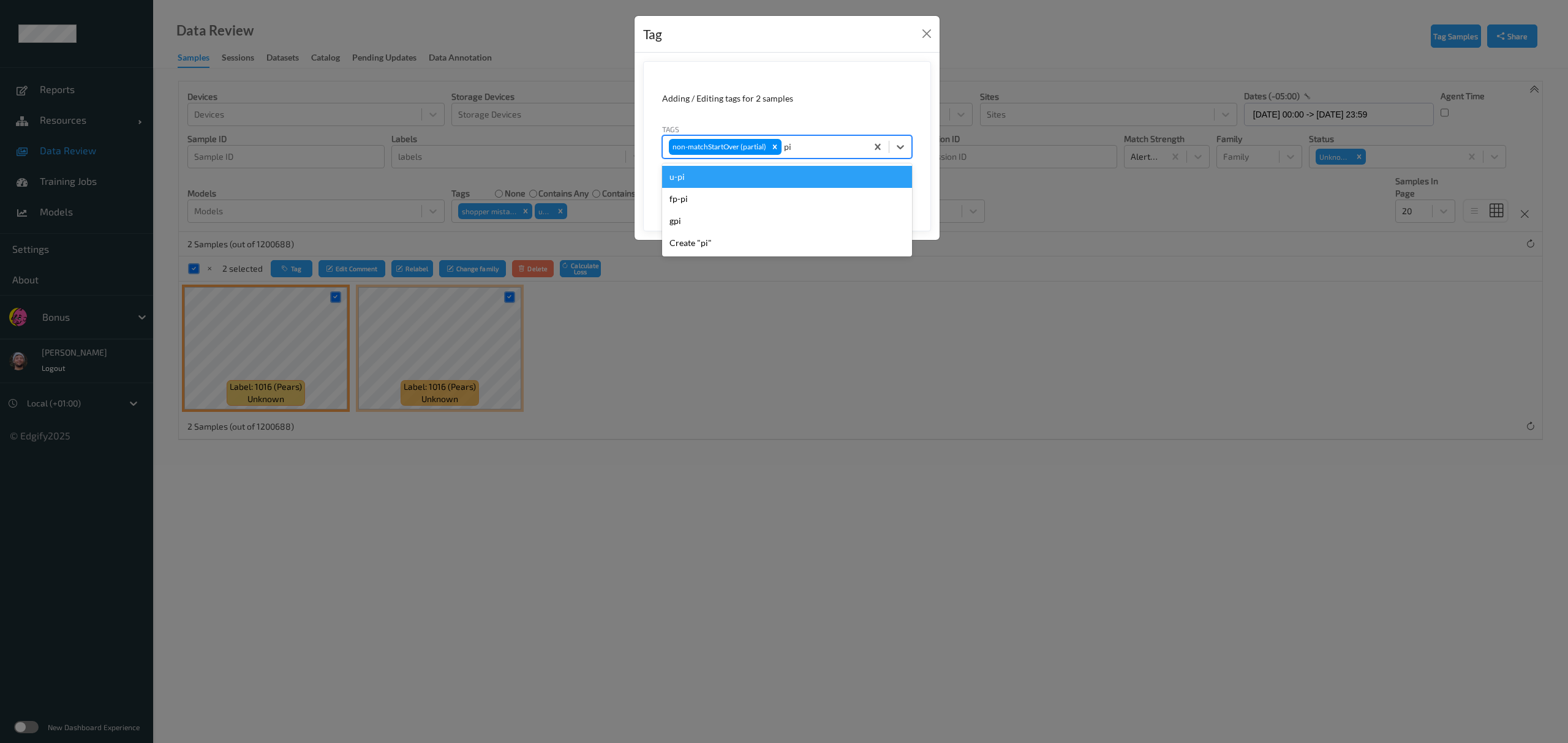
click at [698, 174] on div "u-pi" at bounding box center [787, 177] width 250 height 22
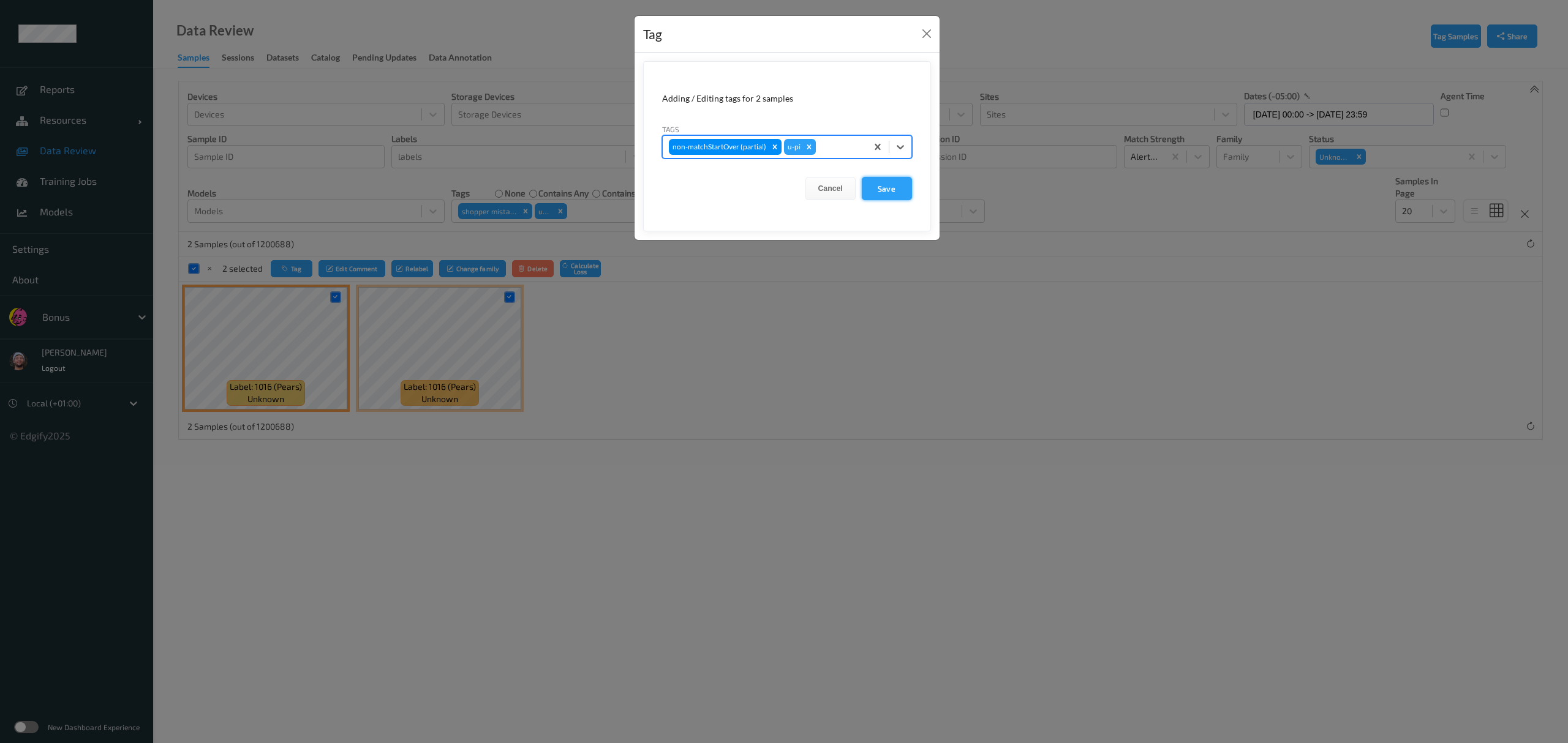
click at [698, 195] on button "Save" at bounding box center [887, 188] width 50 height 23
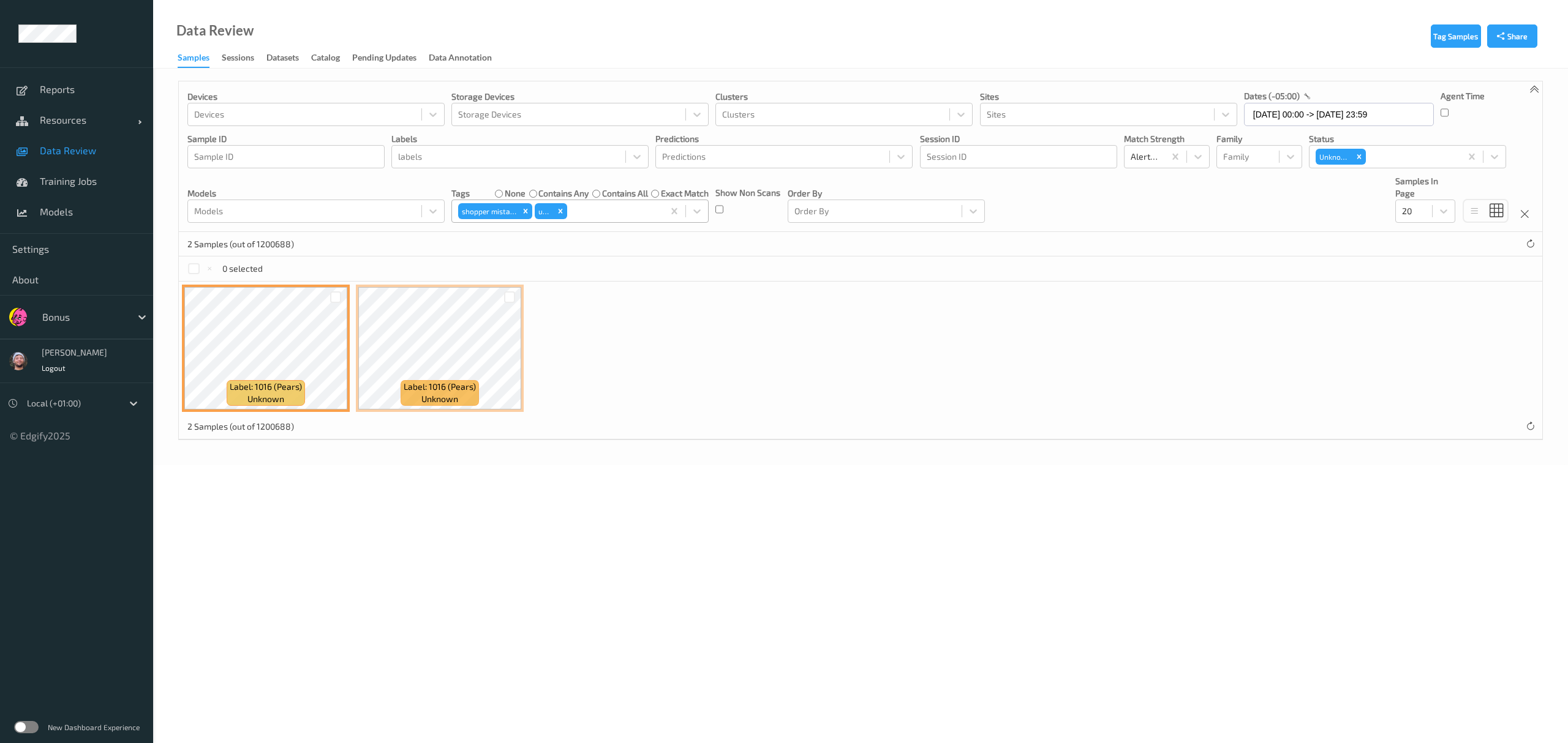
click at [580, 204] on div at bounding box center [614, 211] width 88 height 14
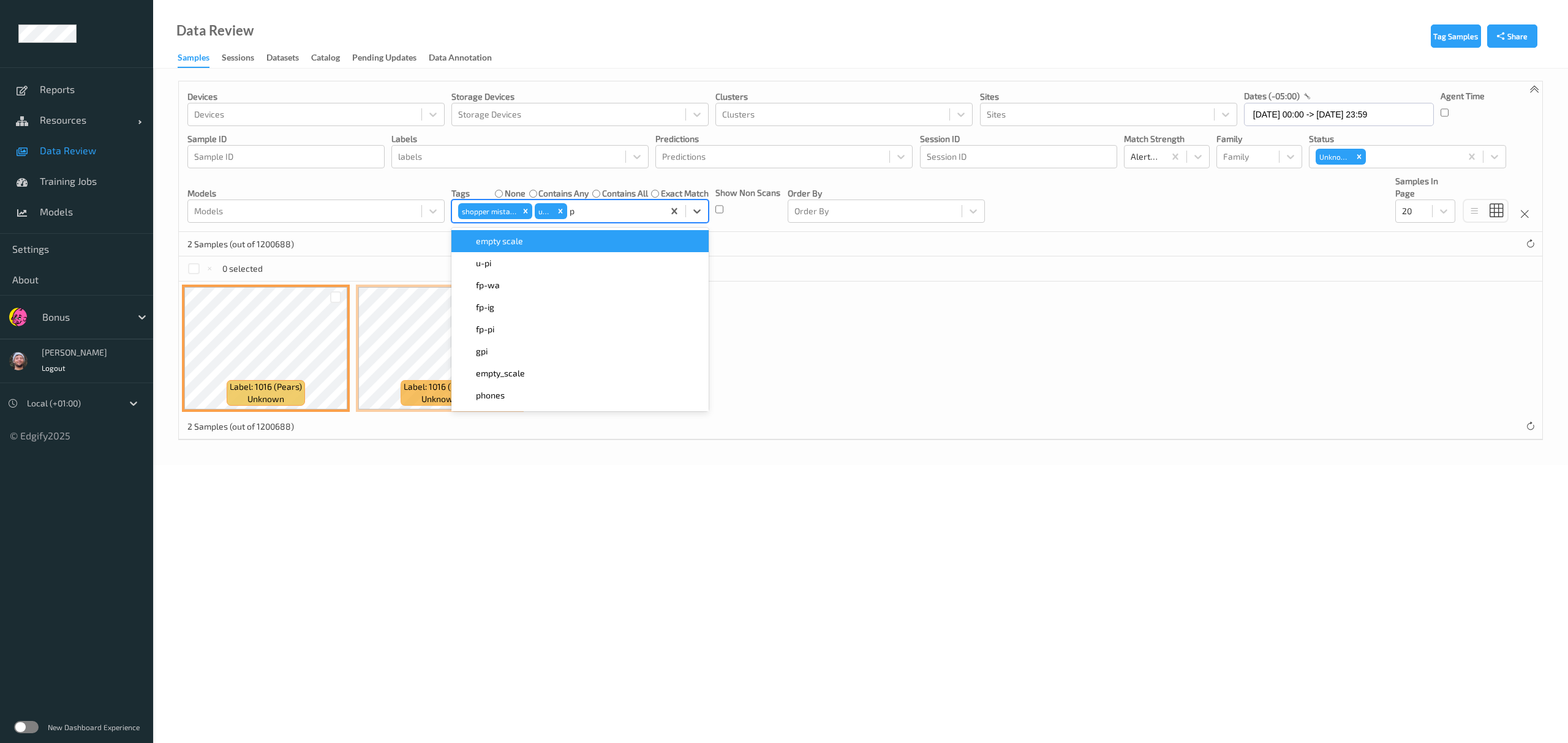
type input "pi"
click at [547, 250] on div "u-pi" at bounding box center [580, 241] width 257 height 22
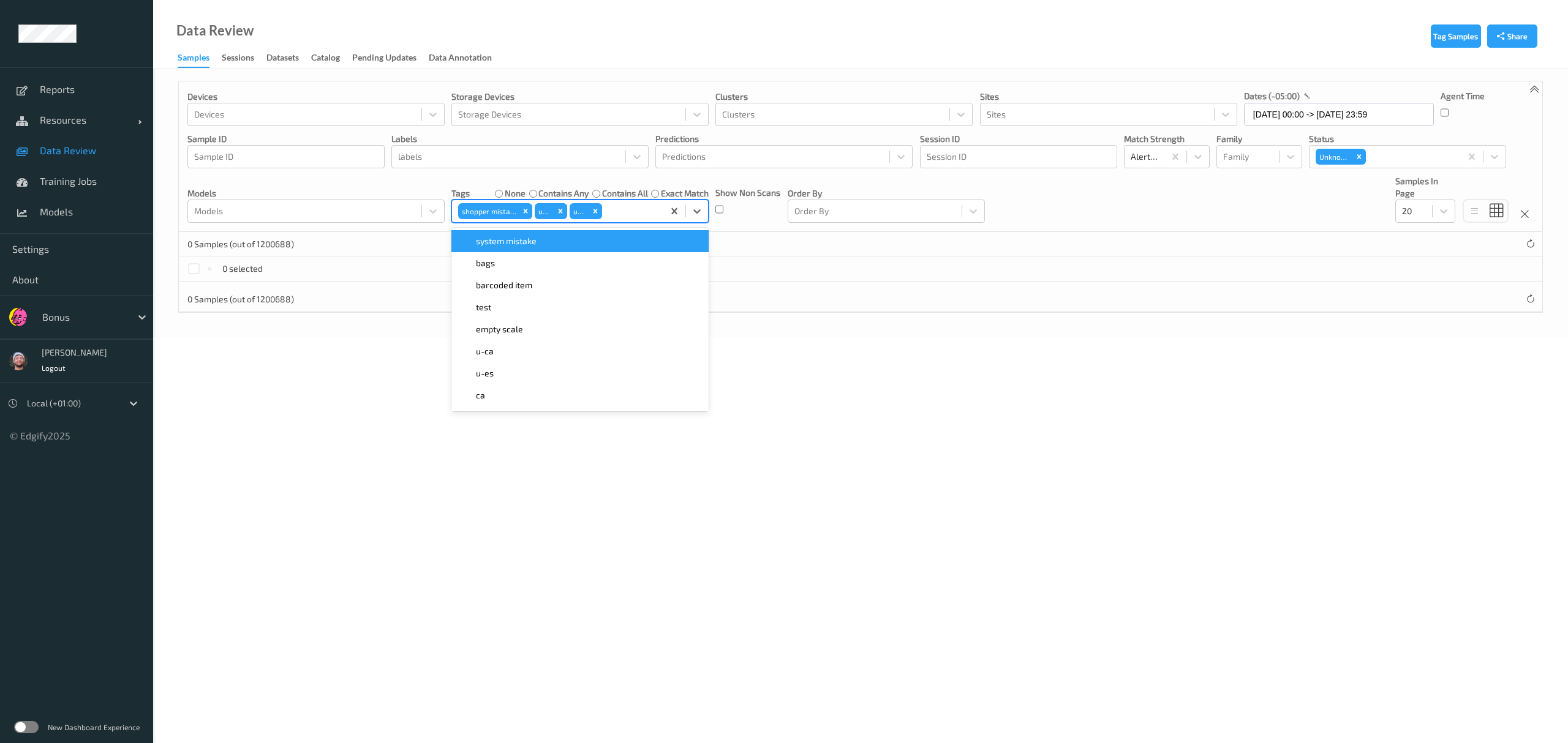
click at [569, 193] on label "contains any" at bounding box center [563, 194] width 50 height 12
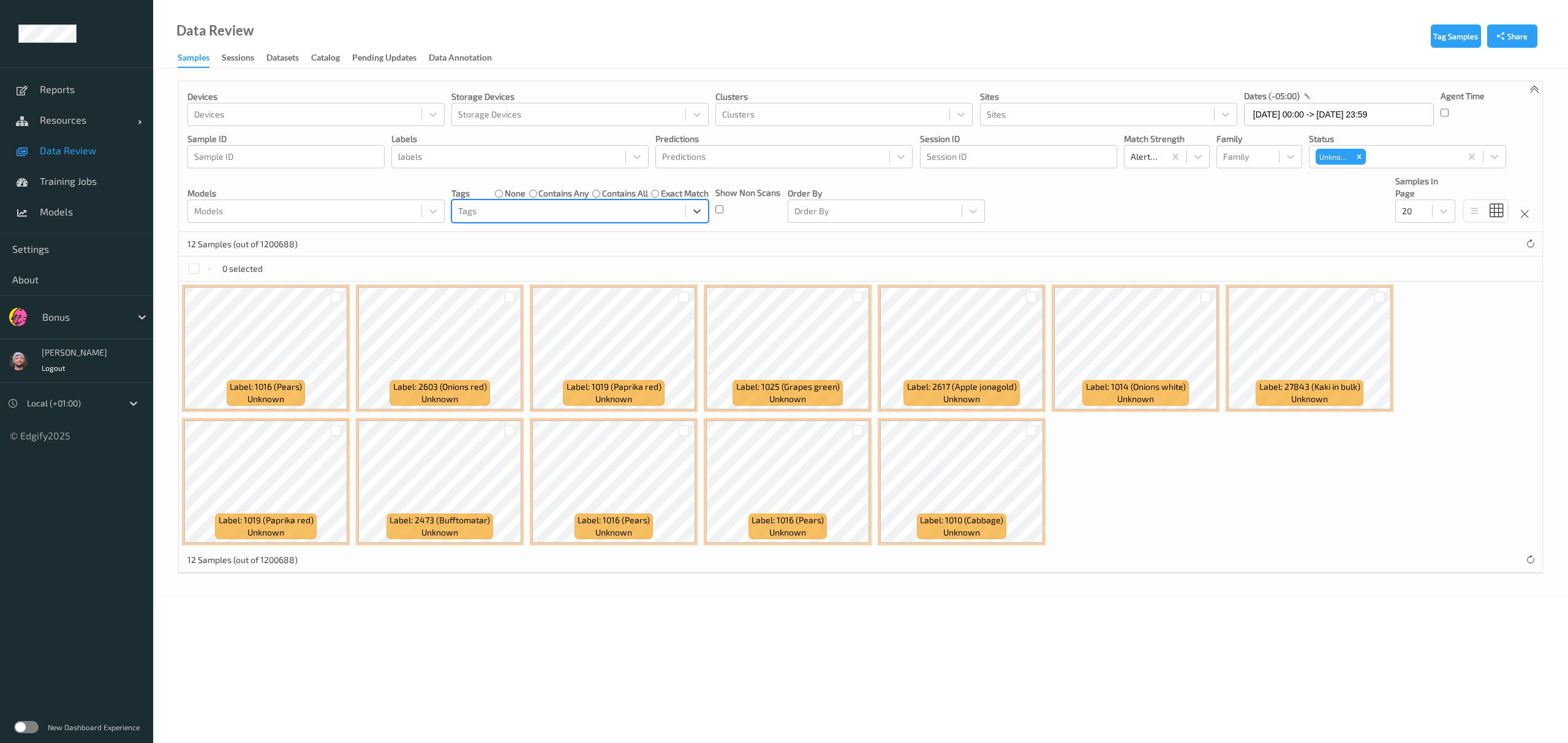
click at [493, 188] on div "Tags none contains any contains all exact match" at bounding box center [580, 194] width 257 height 12
click at [504, 195] on label "none" at bounding box center [515, 194] width 21 height 12
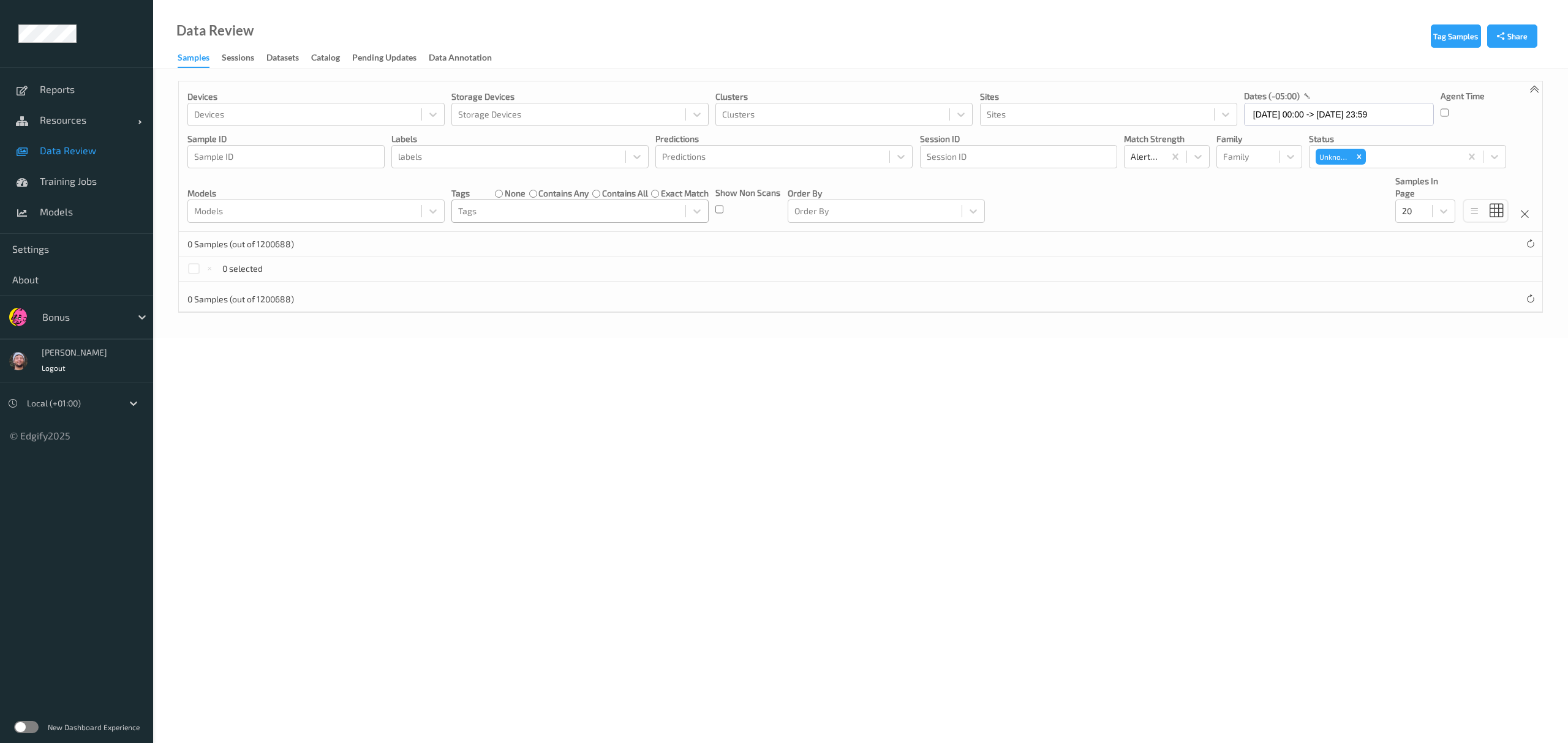
click at [515, 214] on div at bounding box center [569, 211] width 221 height 14
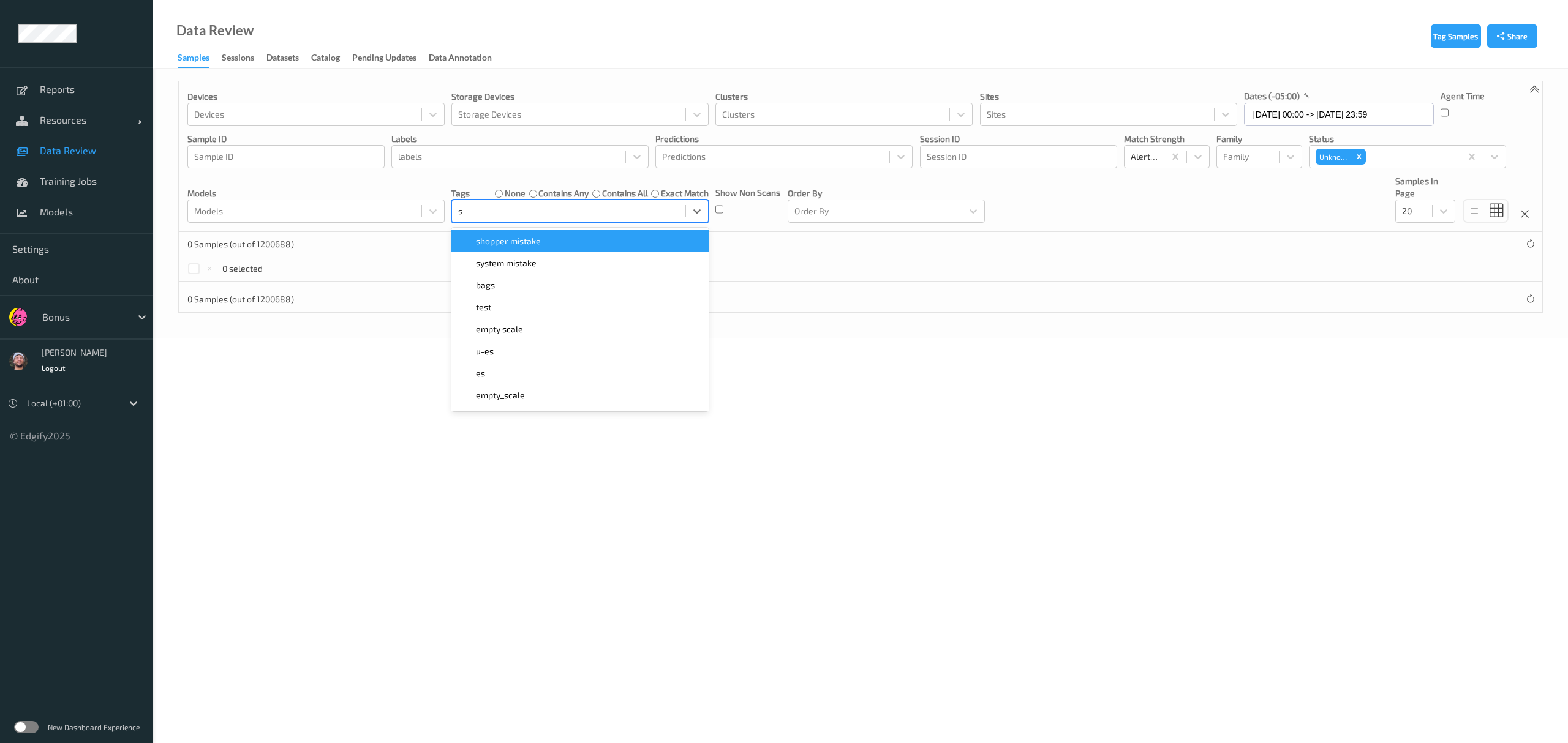
type input "sh"
click at [535, 248] on div "shopper mistake" at bounding box center [580, 241] width 257 height 22
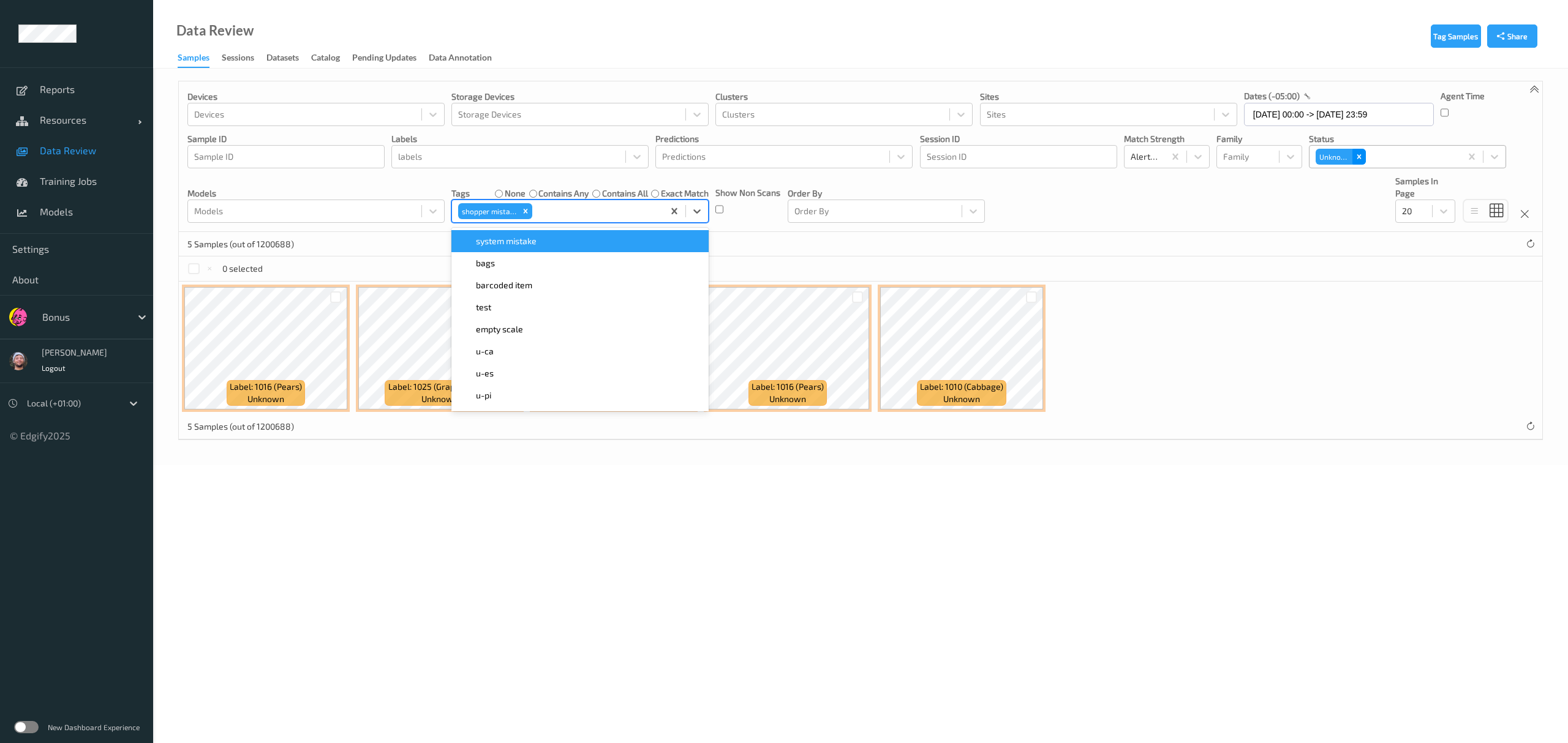
click at [698, 155] on div "Unknown" at bounding box center [1340, 157] width 50 height 16
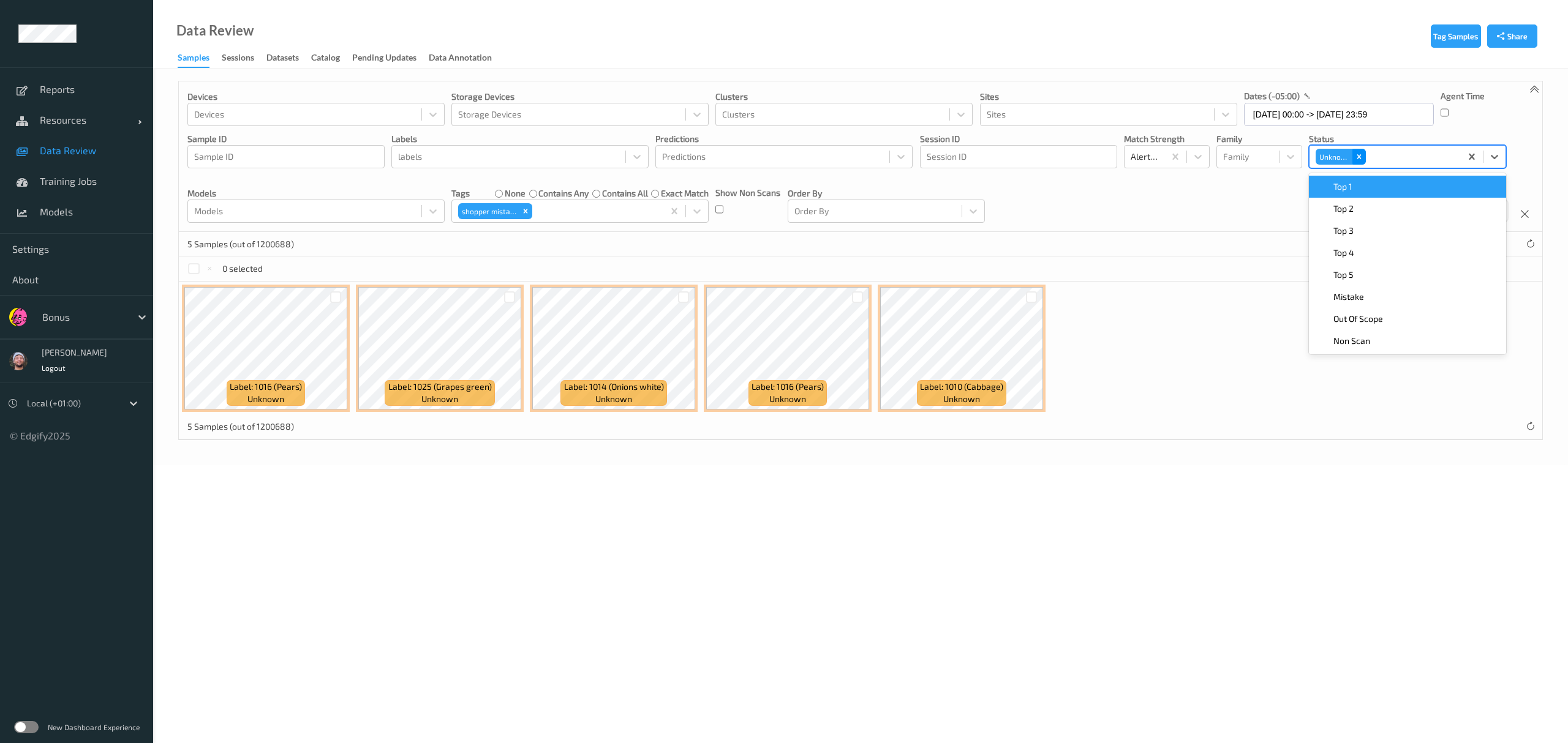
click at [698, 155] on icon "Remove Unknown" at bounding box center [1360, 157] width 4 height 4
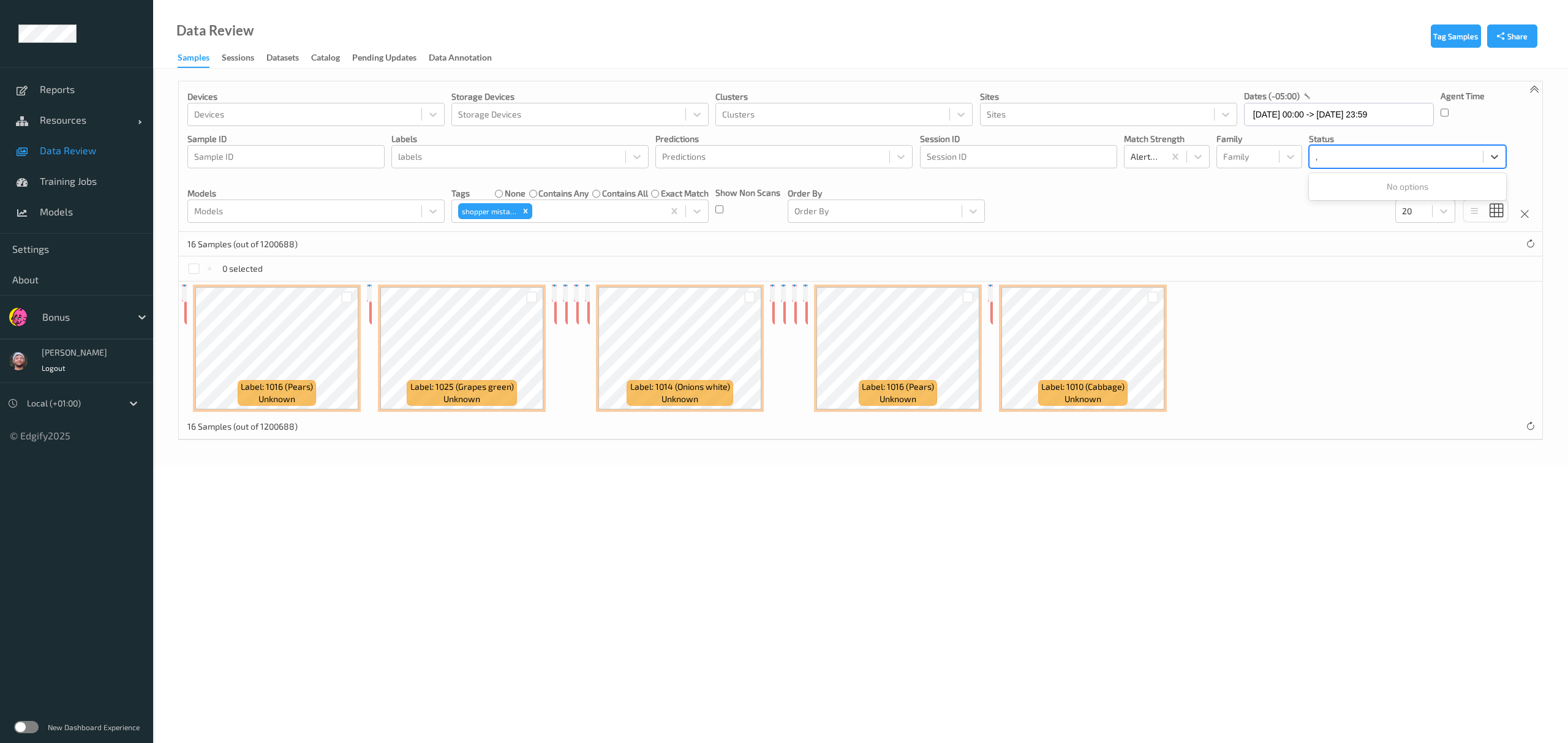
type input ","
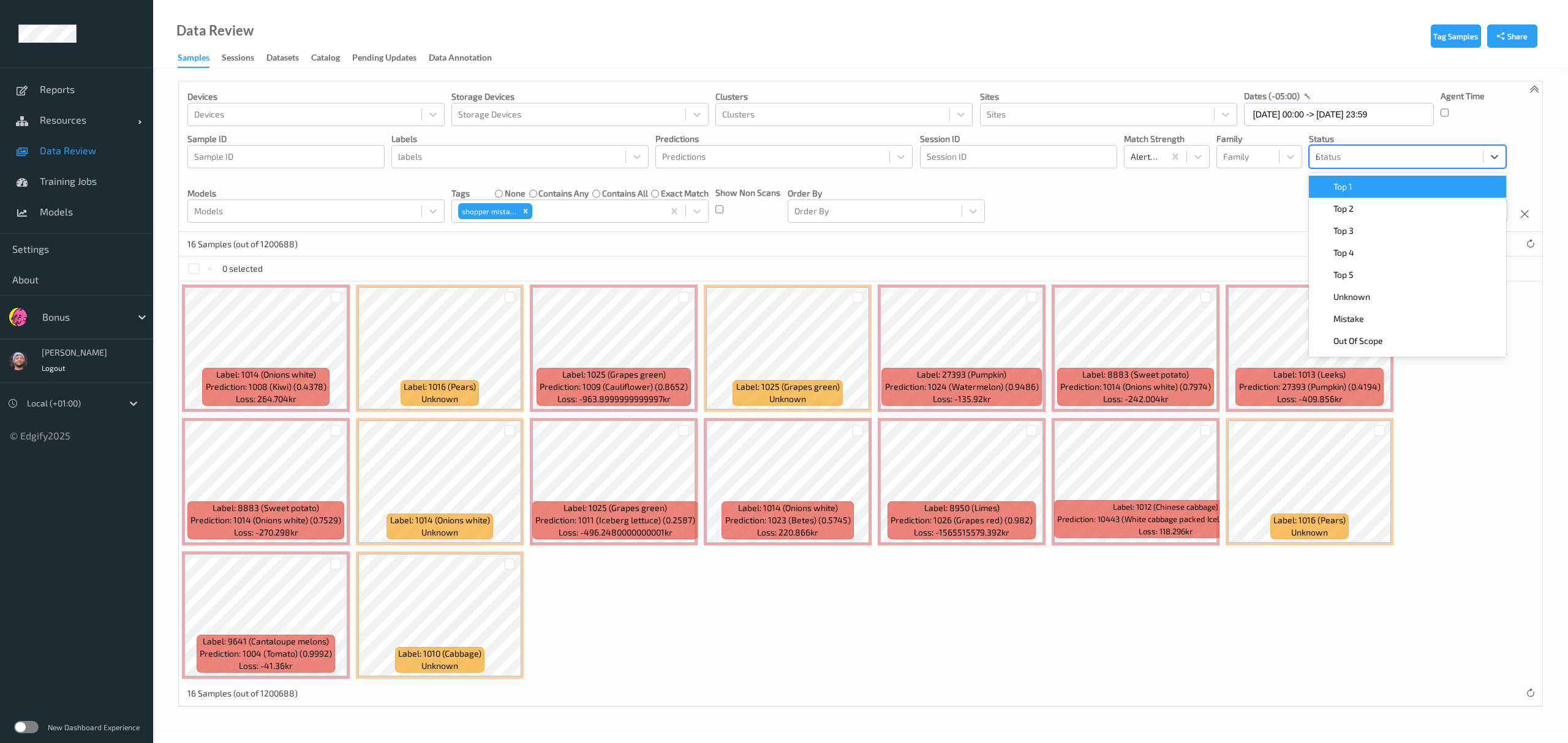
type input "mi"
click at [698, 191] on span at bounding box center [1324, 187] width 17 height 12
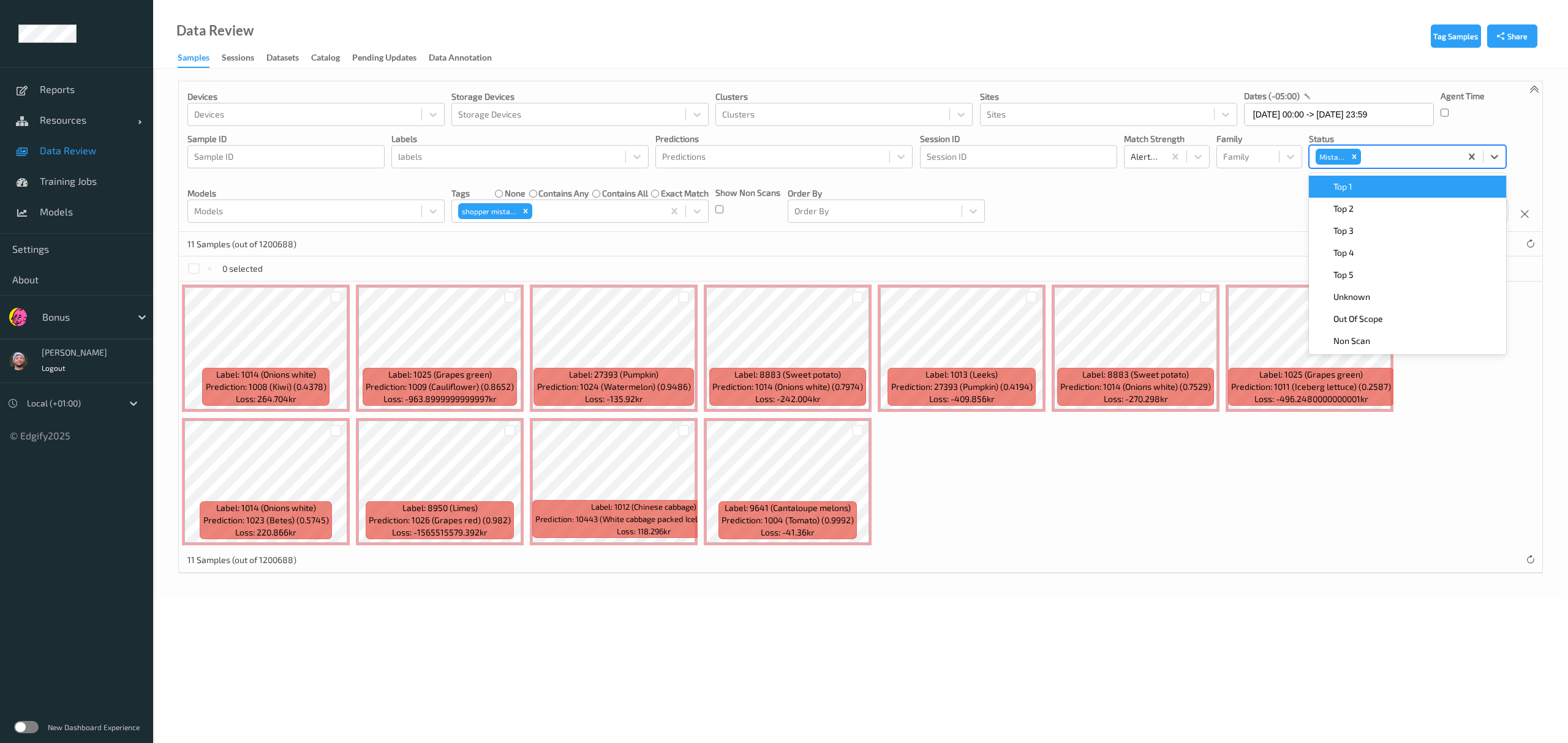
click at [698, 273] on div "0 selected" at bounding box center [860, 268] width 1363 height 24
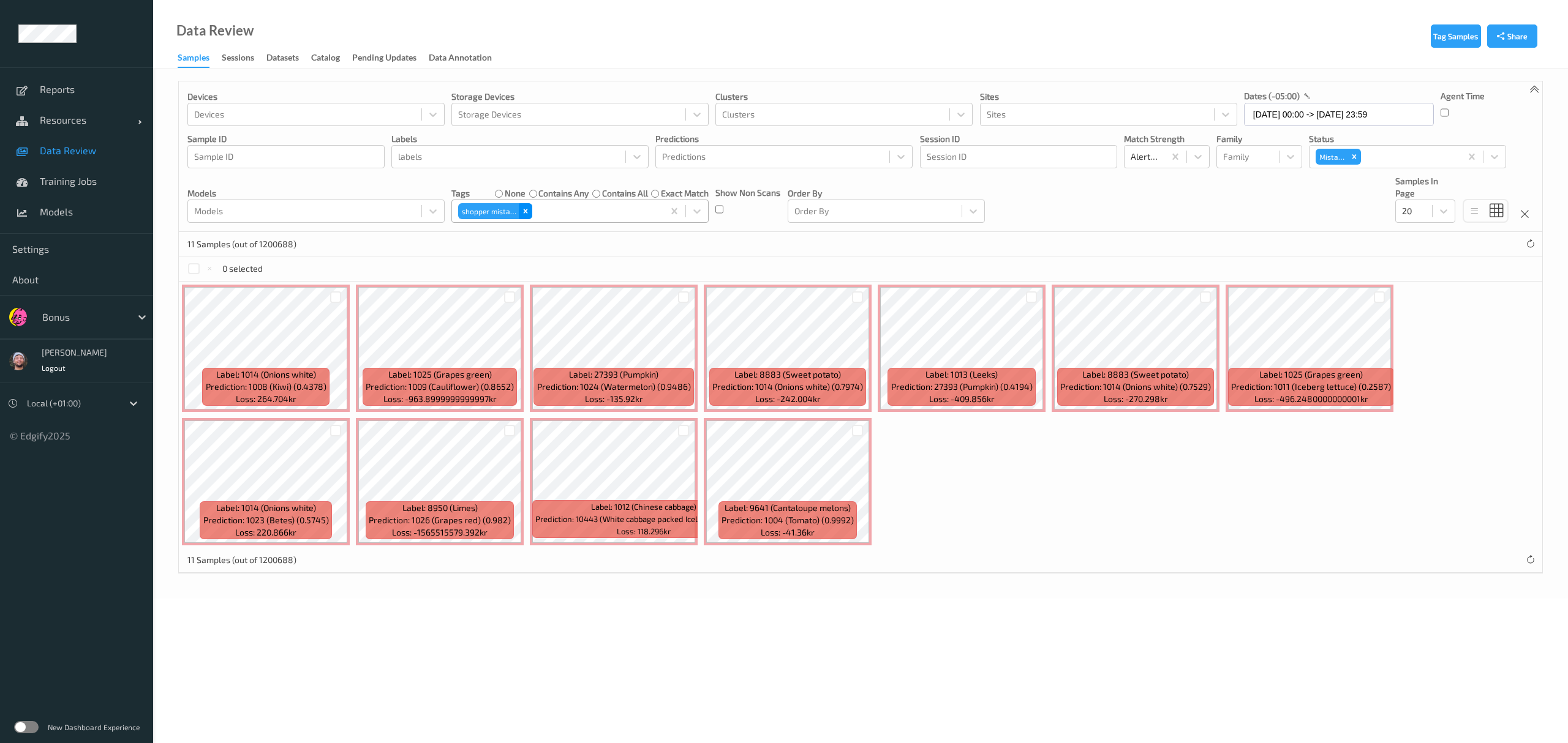
click at [527, 211] on icon "Remove shopper mistake" at bounding box center [526, 212] width 4 height 4
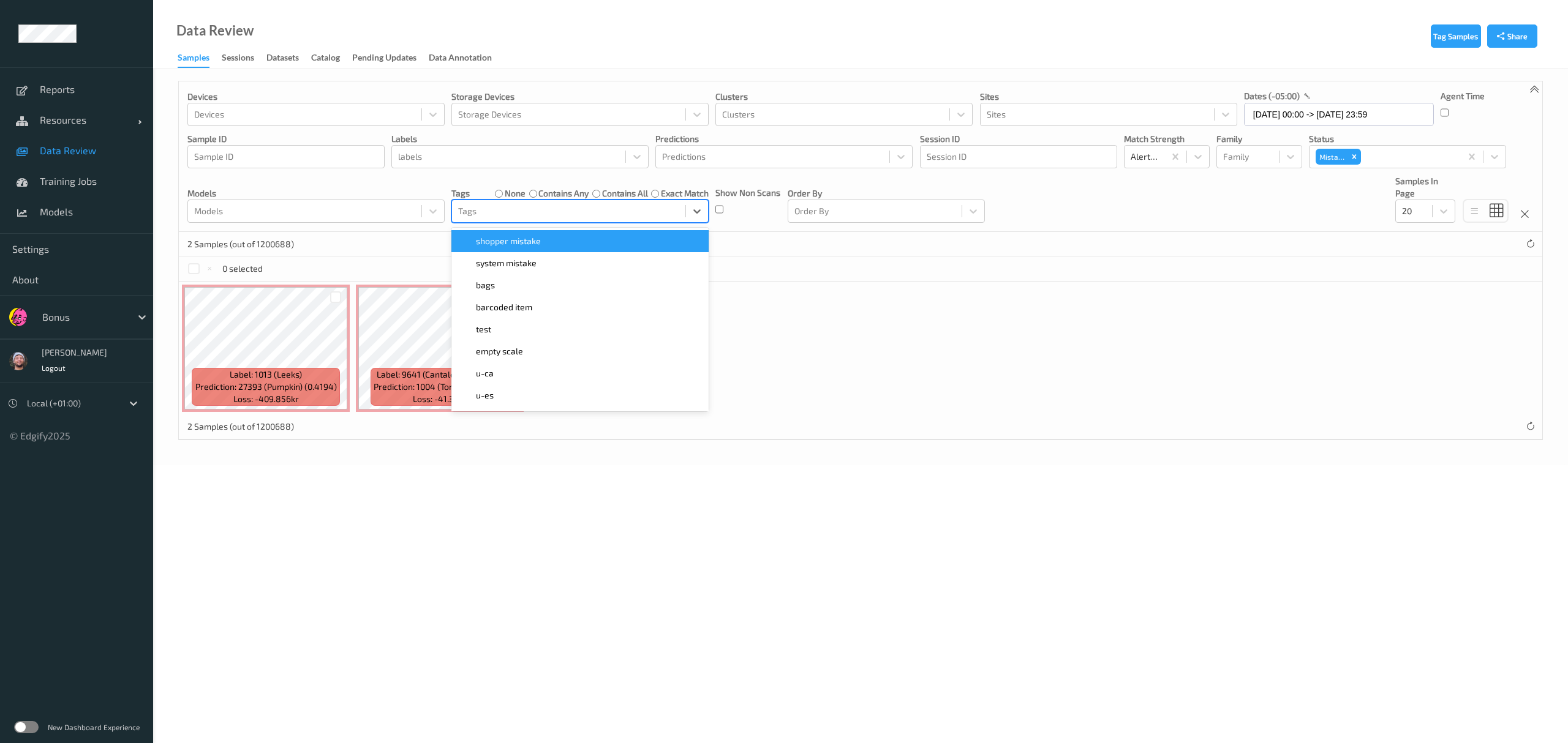
click at [500, 207] on div at bounding box center [569, 211] width 221 height 14
type input "sh"
click at [498, 237] on span "shopper mistake" at bounding box center [509, 241] width 65 height 12
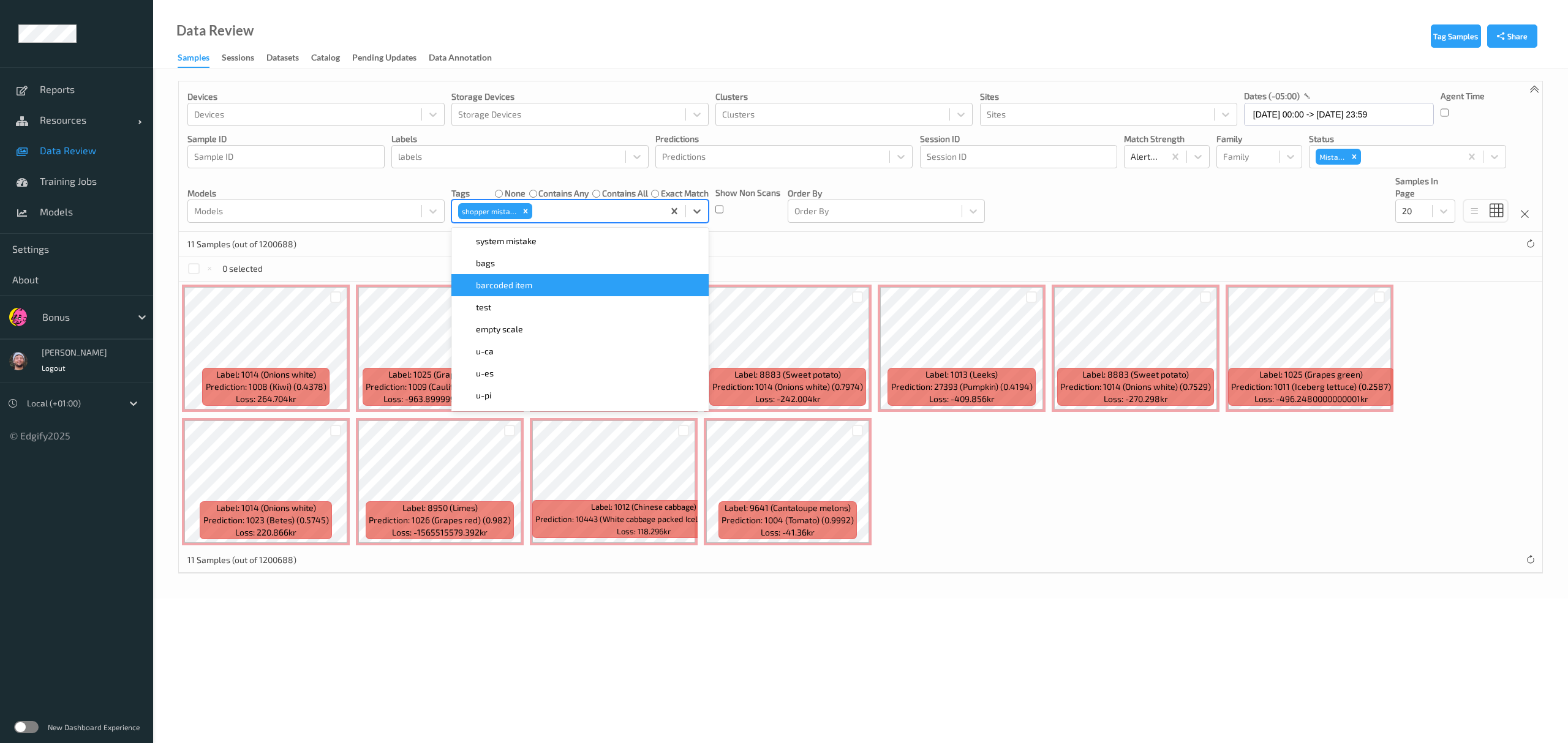
click at [344, 270] on div "0 selected" at bounding box center [860, 268] width 1363 height 24
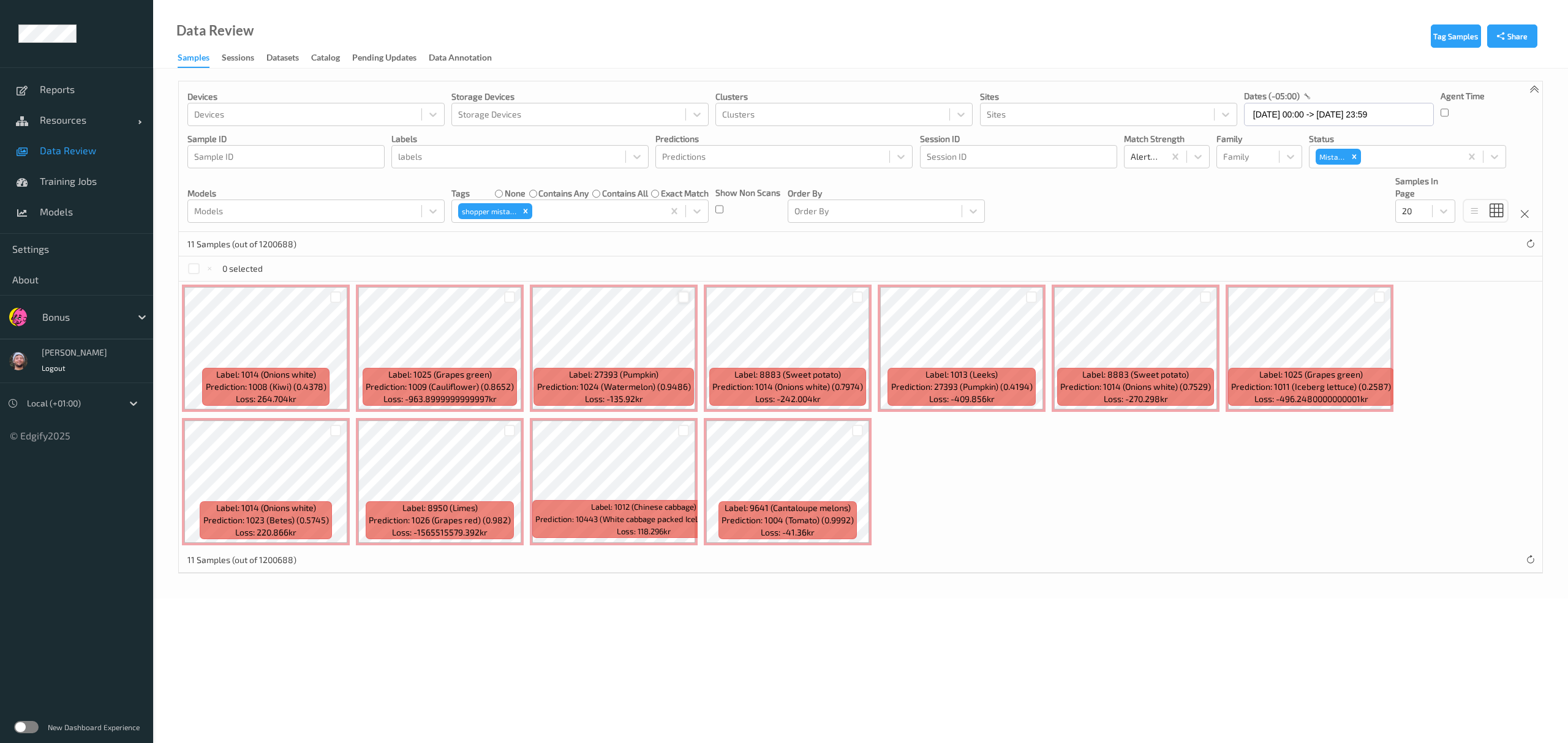
click at [680, 303] on div at bounding box center [683, 297] width 12 height 12
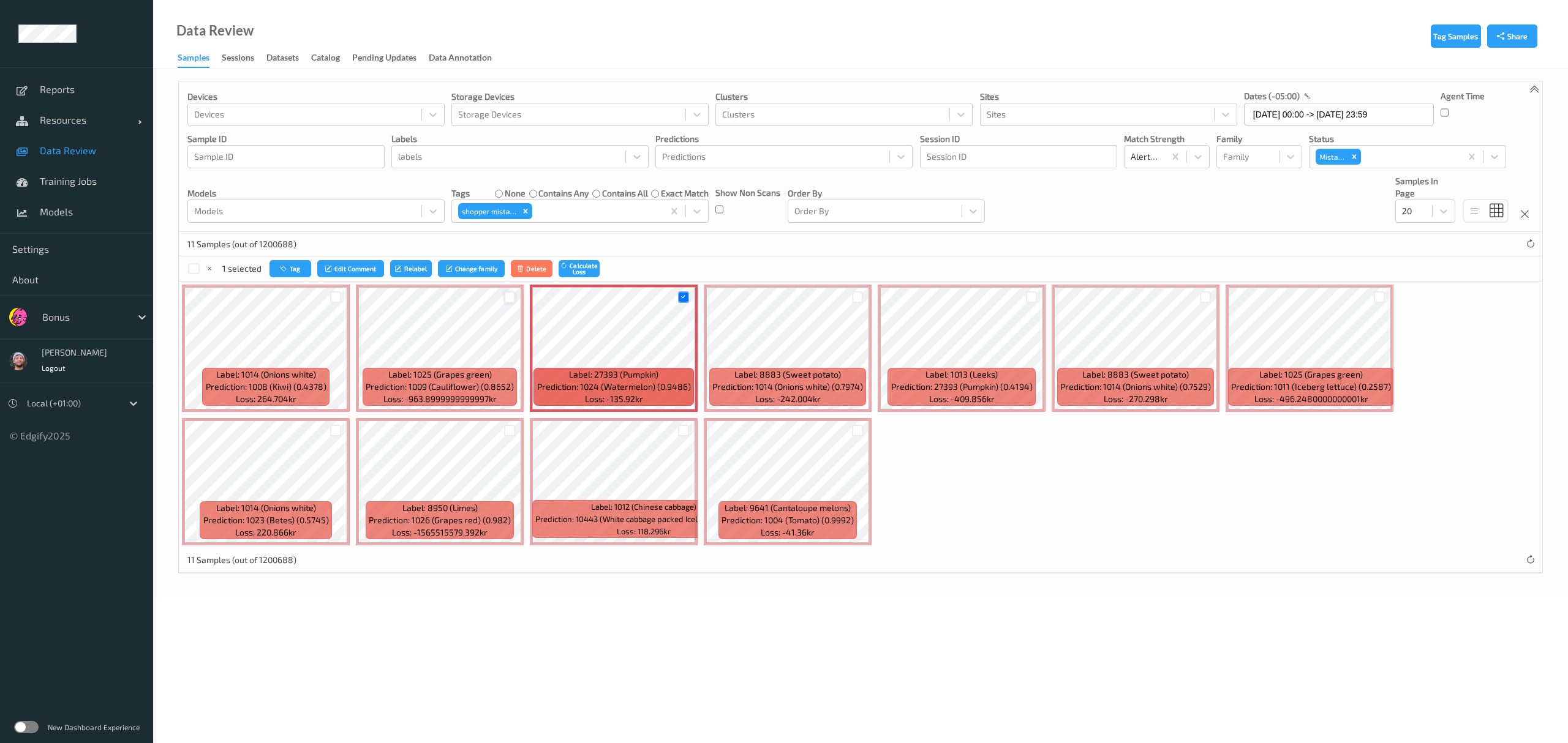
click at [509, 295] on div at bounding box center [509, 297] width 12 height 12
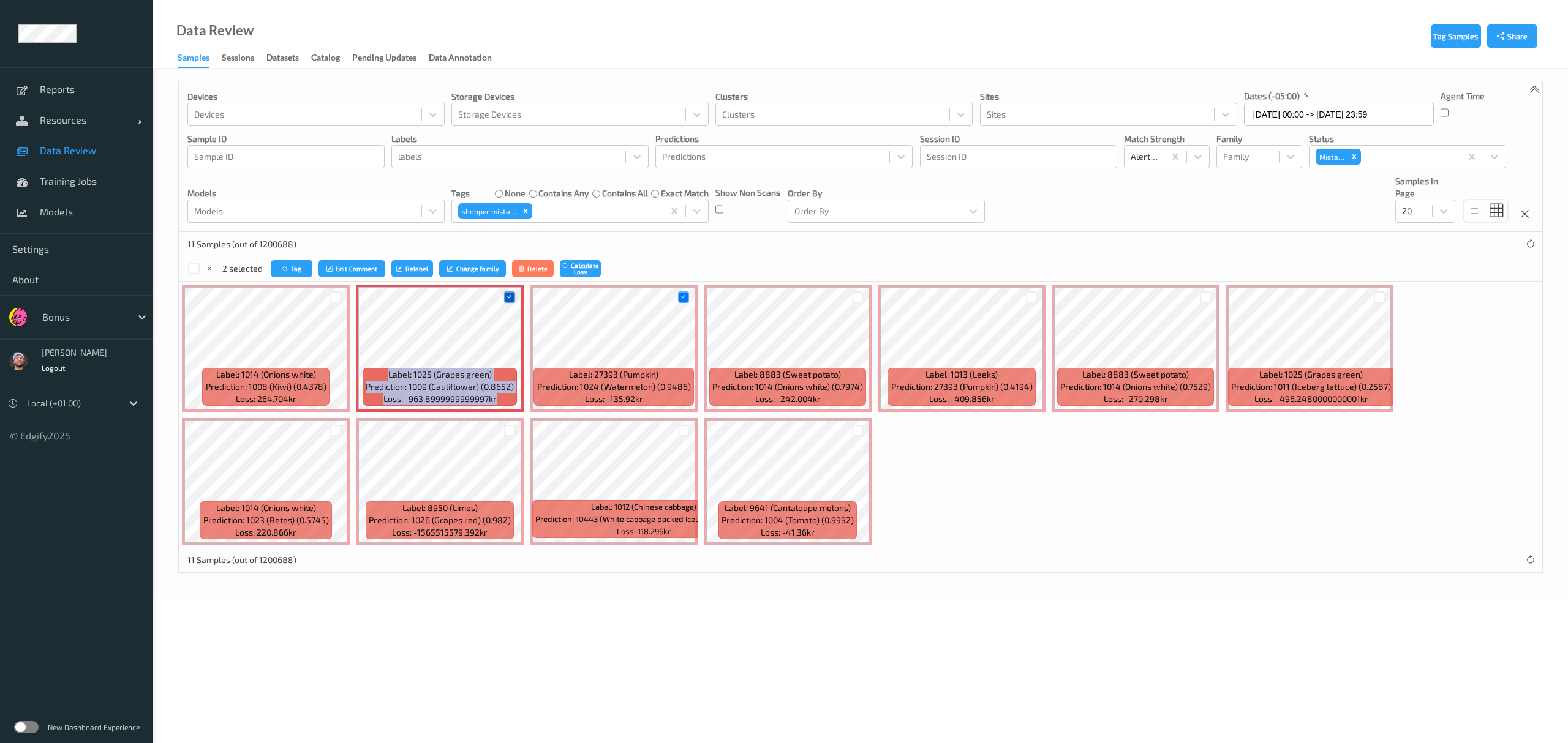
click at [509, 295] on icon at bounding box center [509, 297] width 8 height 8
click at [504, 432] on div at bounding box center [509, 430] width 12 height 12
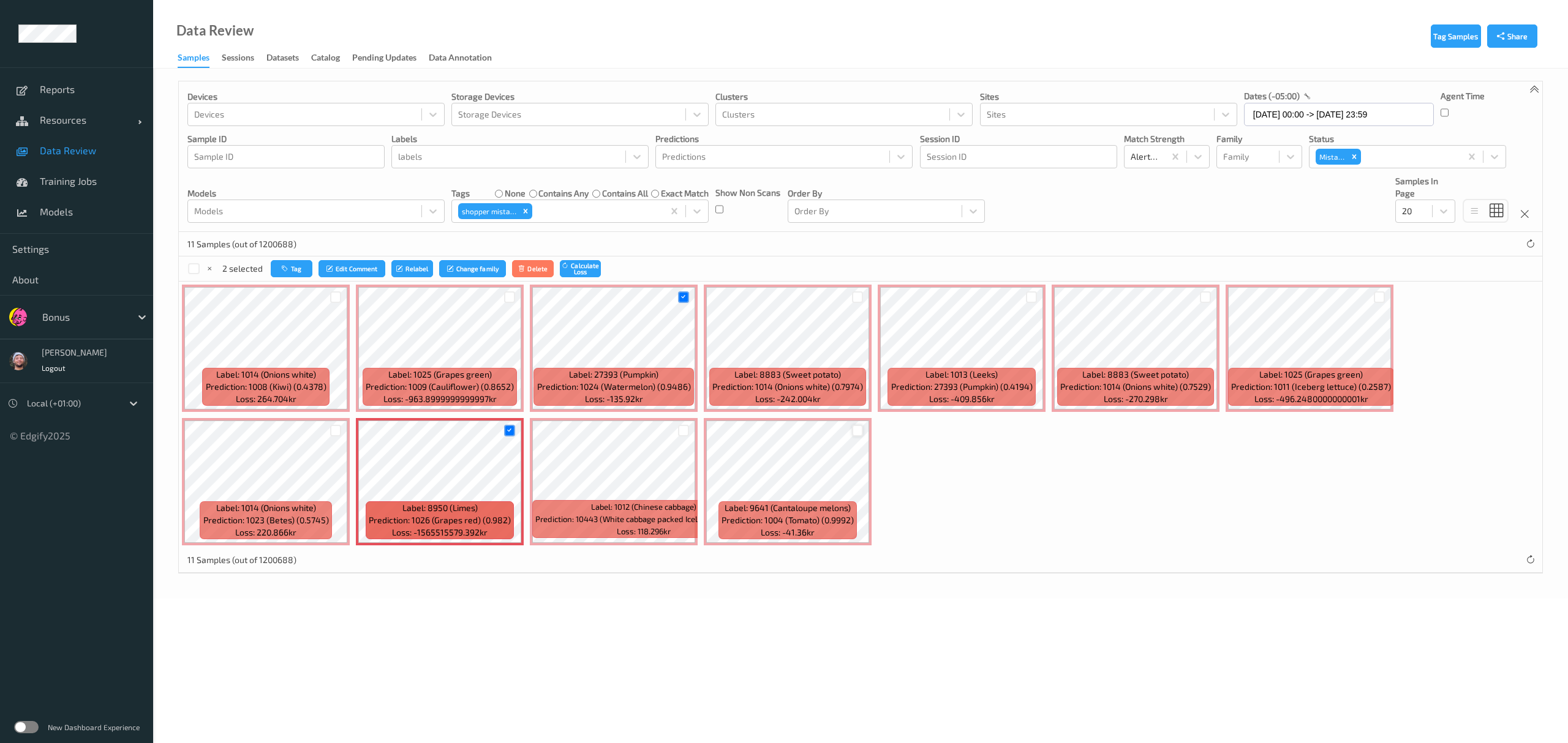
click at [698, 432] on div at bounding box center [857, 430] width 12 height 12
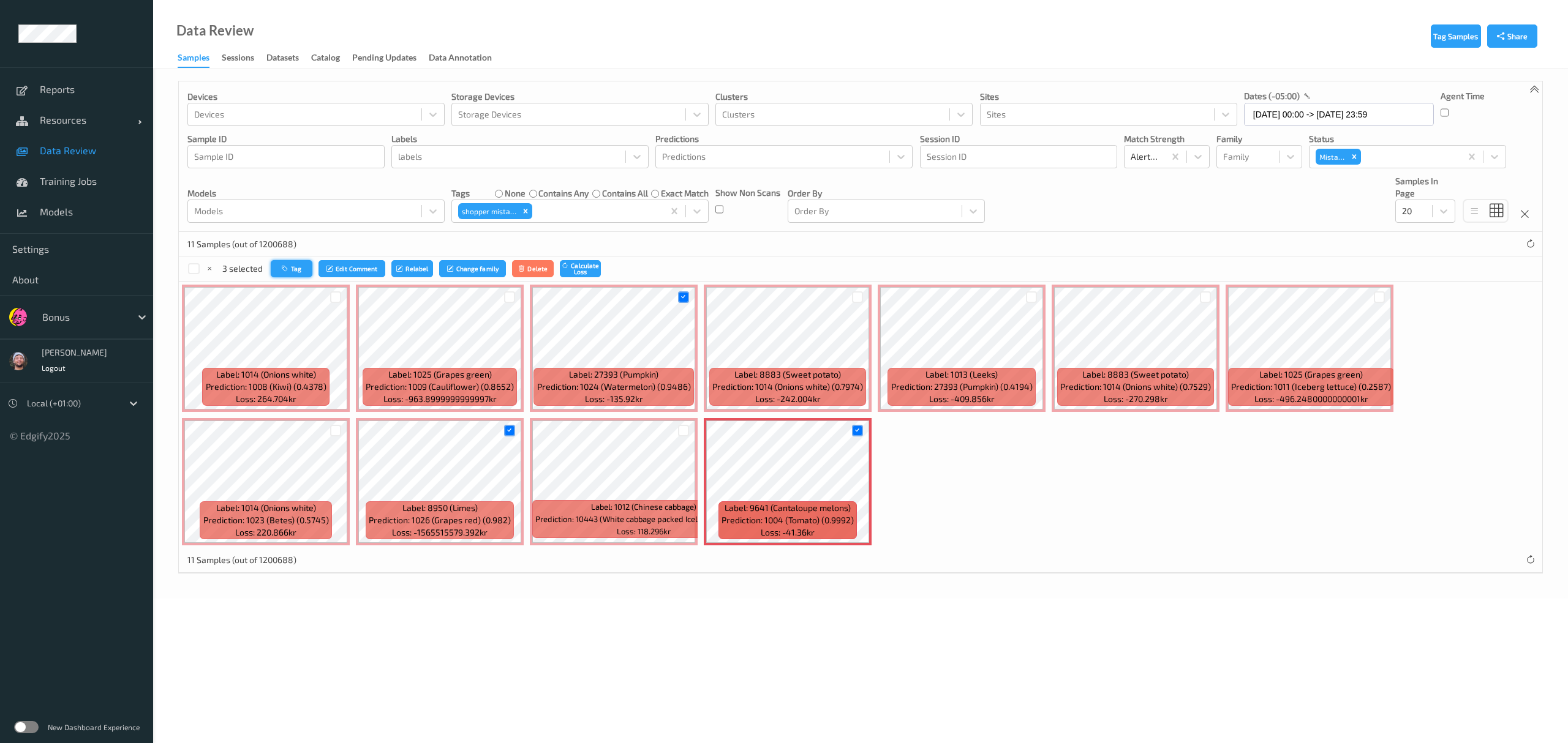
click at [299, 267] on button "Tag" at bounding box center [291, 269] width 41 height 18
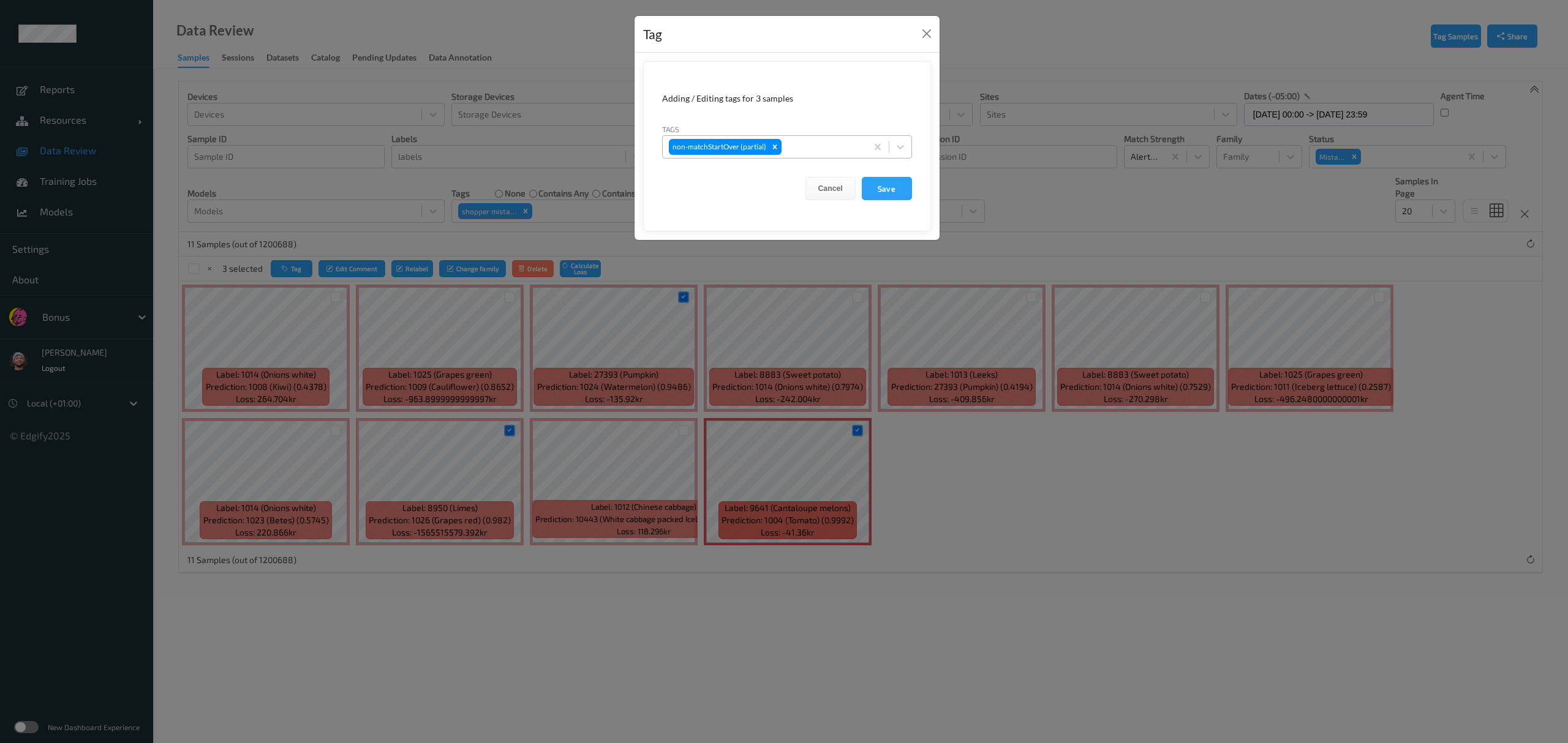
click at [698, 150] on div at bounding box center [822, 146] width 77 height 14
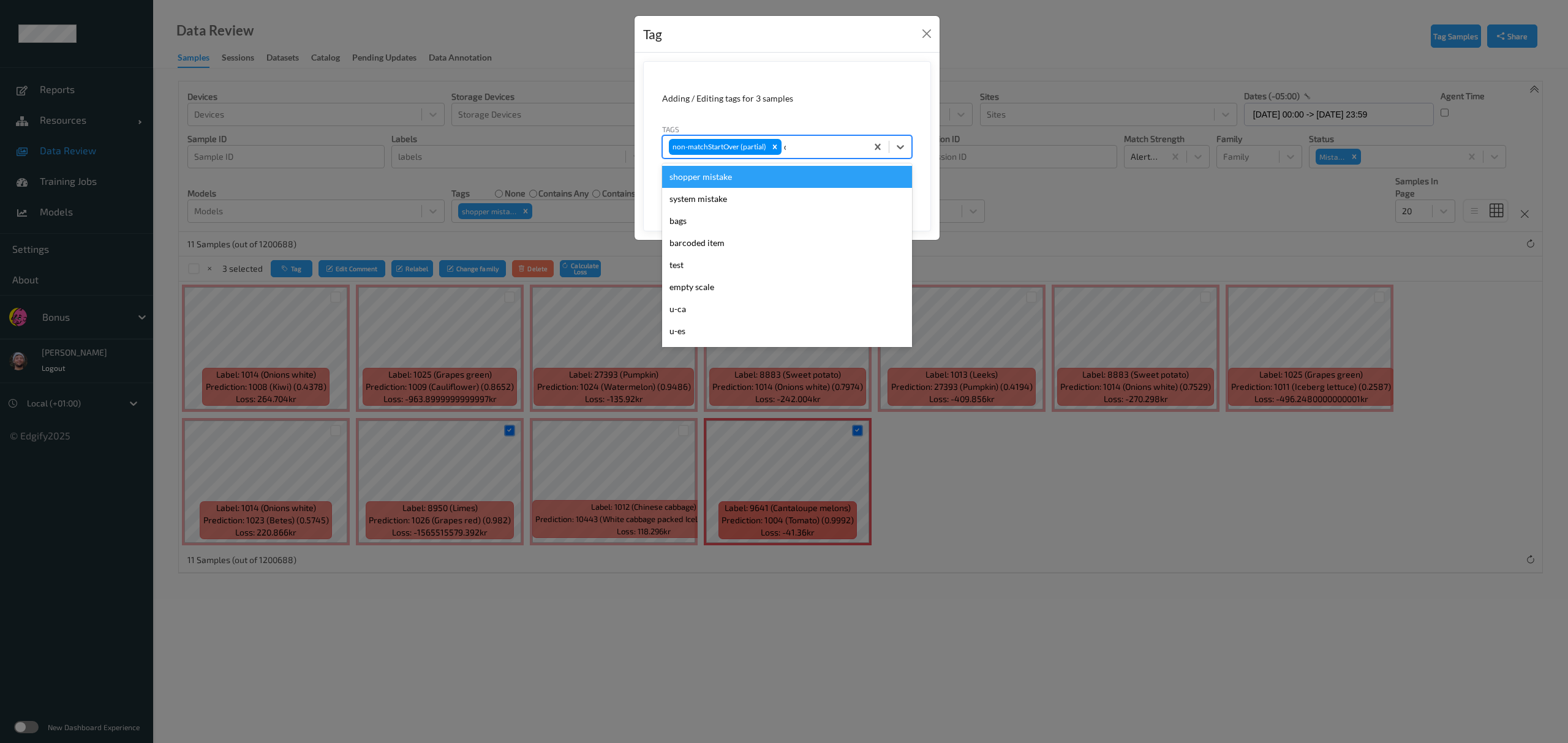
type input "ca"
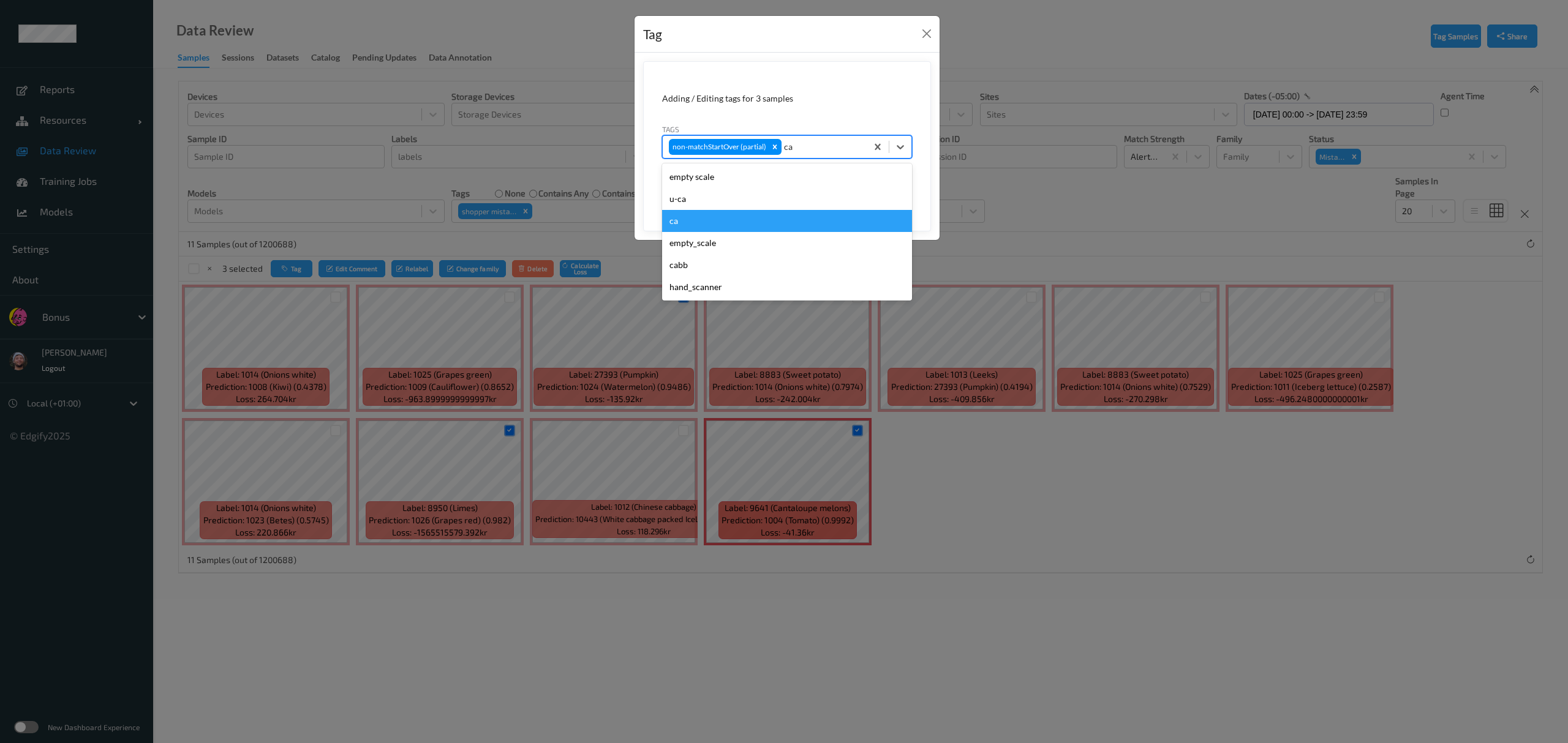
click at [698, 221] on div "ca" at bounding box center [787, 221] width 250 height 22
type input "s"
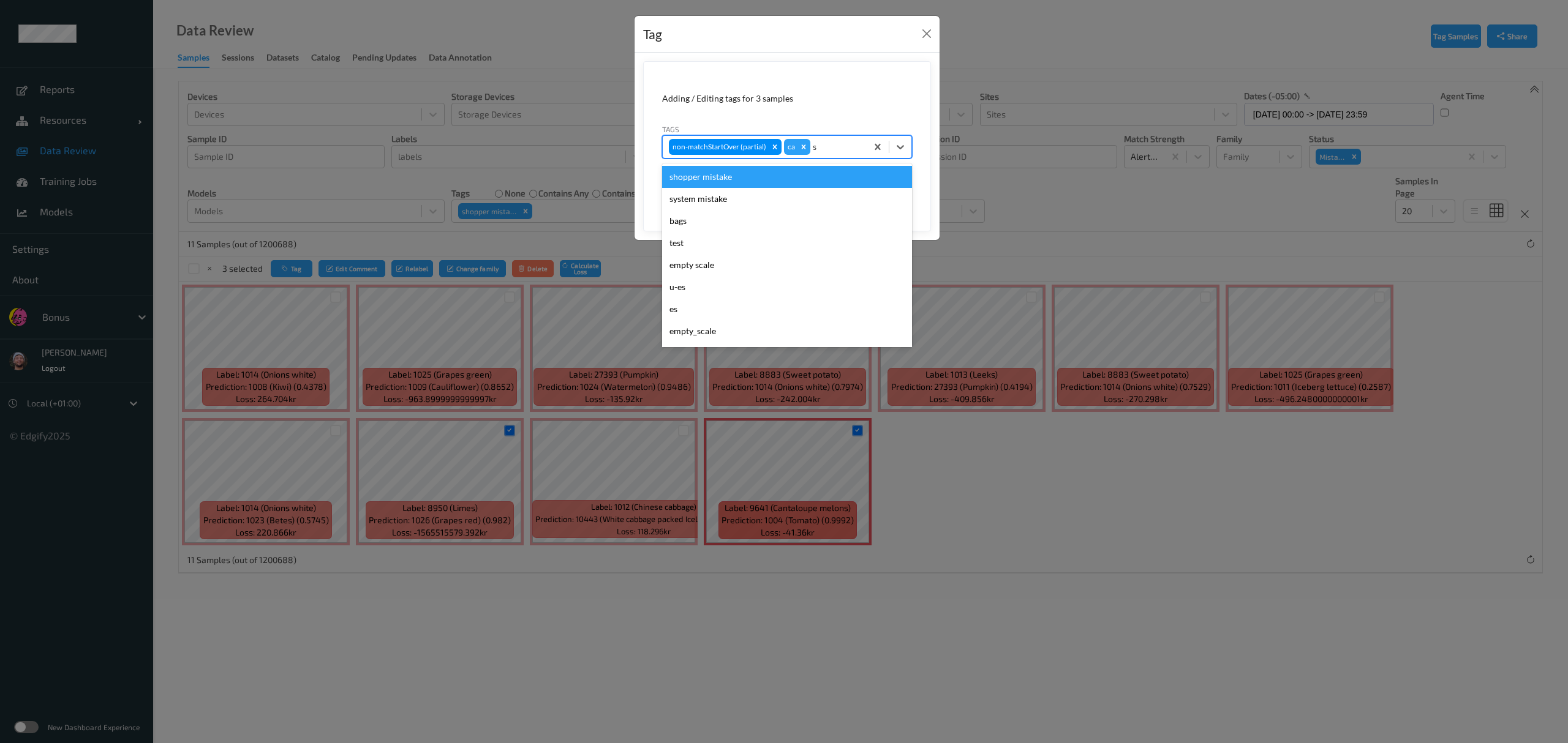
click at [698, 179] on div "shopper mistake" at bounding box center [787, 177] width 250 height 22
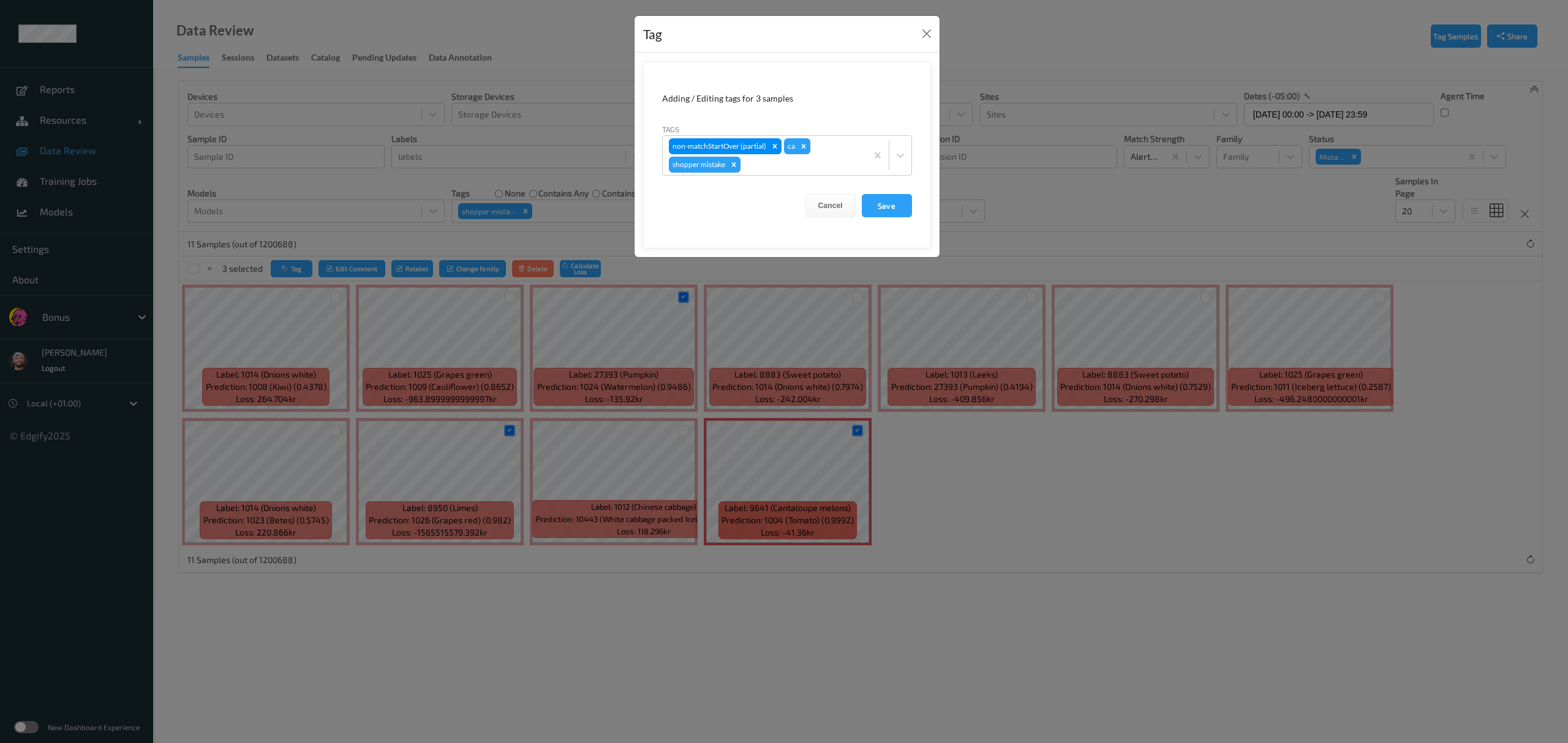
click at [698, 204] on form "Adding / Editing tags for 3 samples Tags non-matchStartOver (partial) ca shoppe…" at bounding box center [787, 155] width 288 height 188
click at [698, 209] on button "Save" at bounding box center [887, 206] width 50 height 23
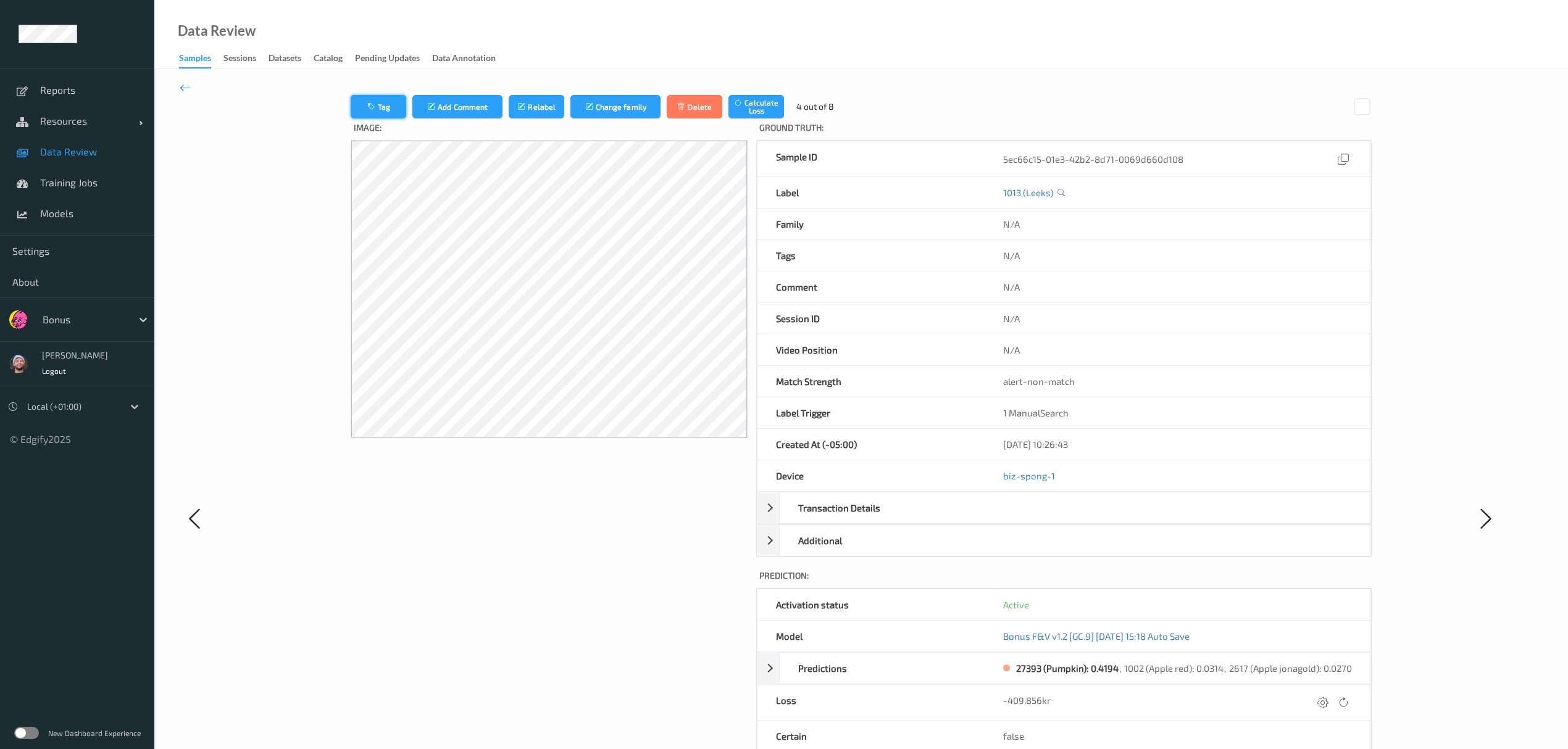
click at [364, 107] on button "Tag" at bounding box center [378, 107] width 56 height 24
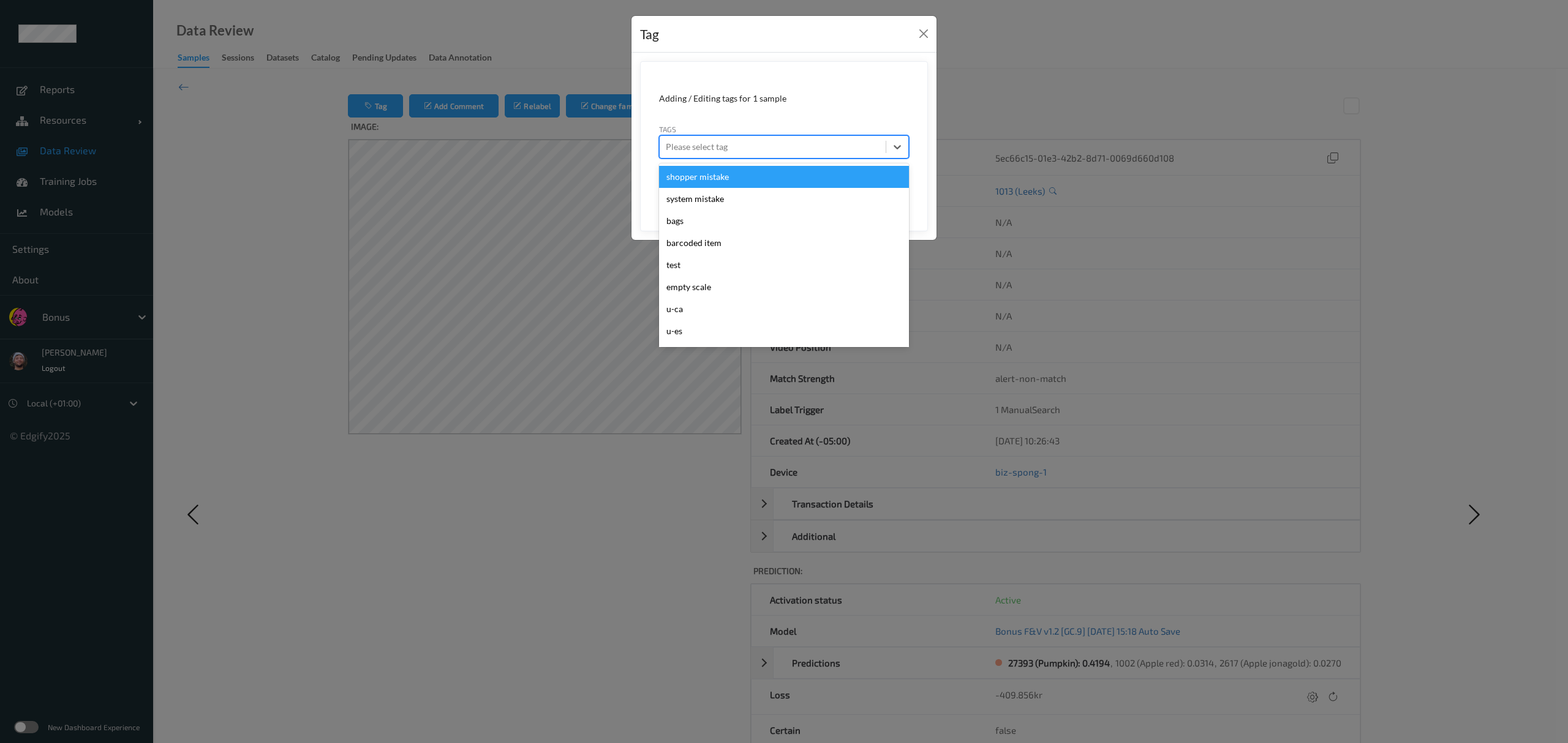
click at [698, 145] on div at bounding box center [773, 146] width 214 height 14
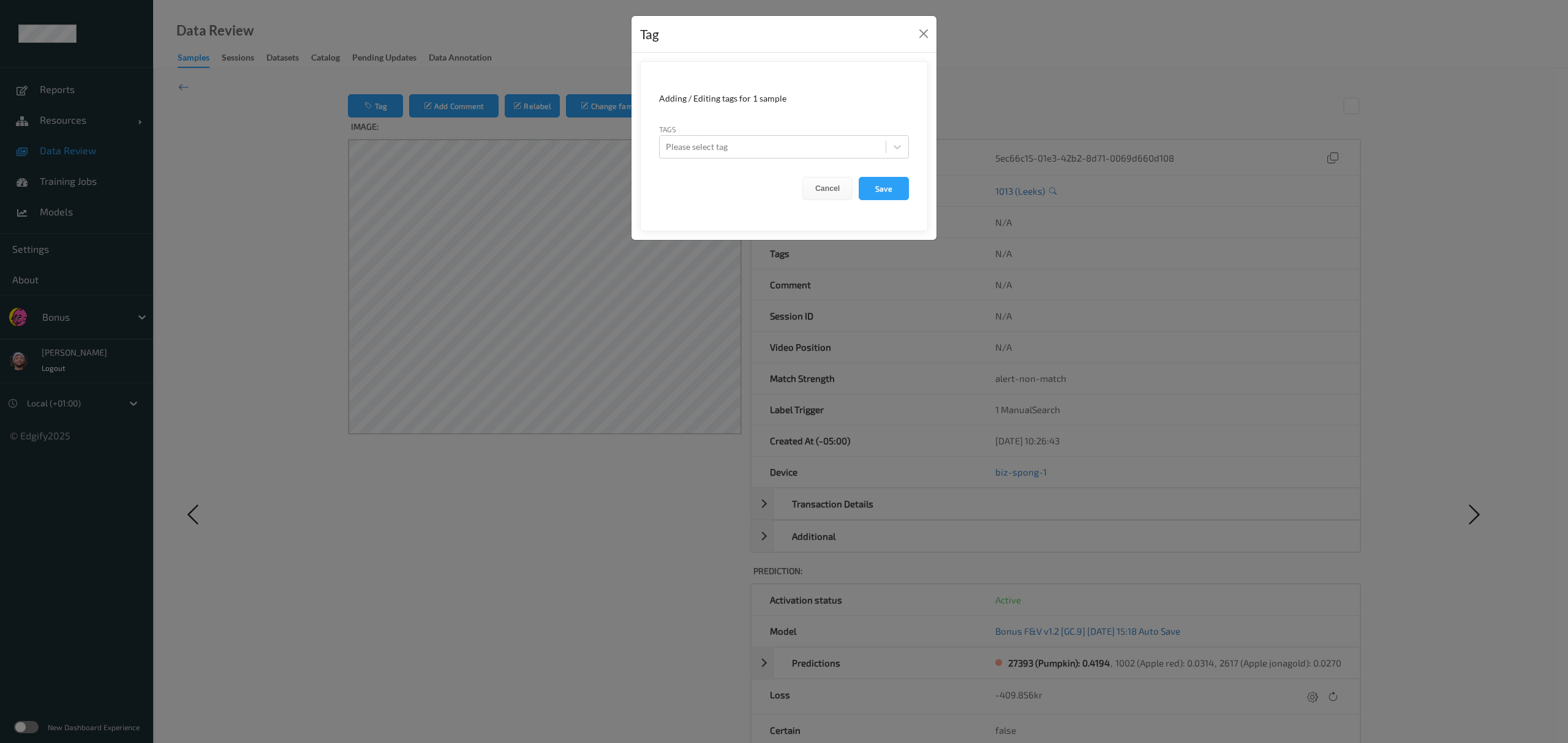
click at [585, 143] on div "Tag Adding / Editing tags for 1 sample Tags Please select tag Cancel Save" at bounding box center [784, 371] width 1568 height 743
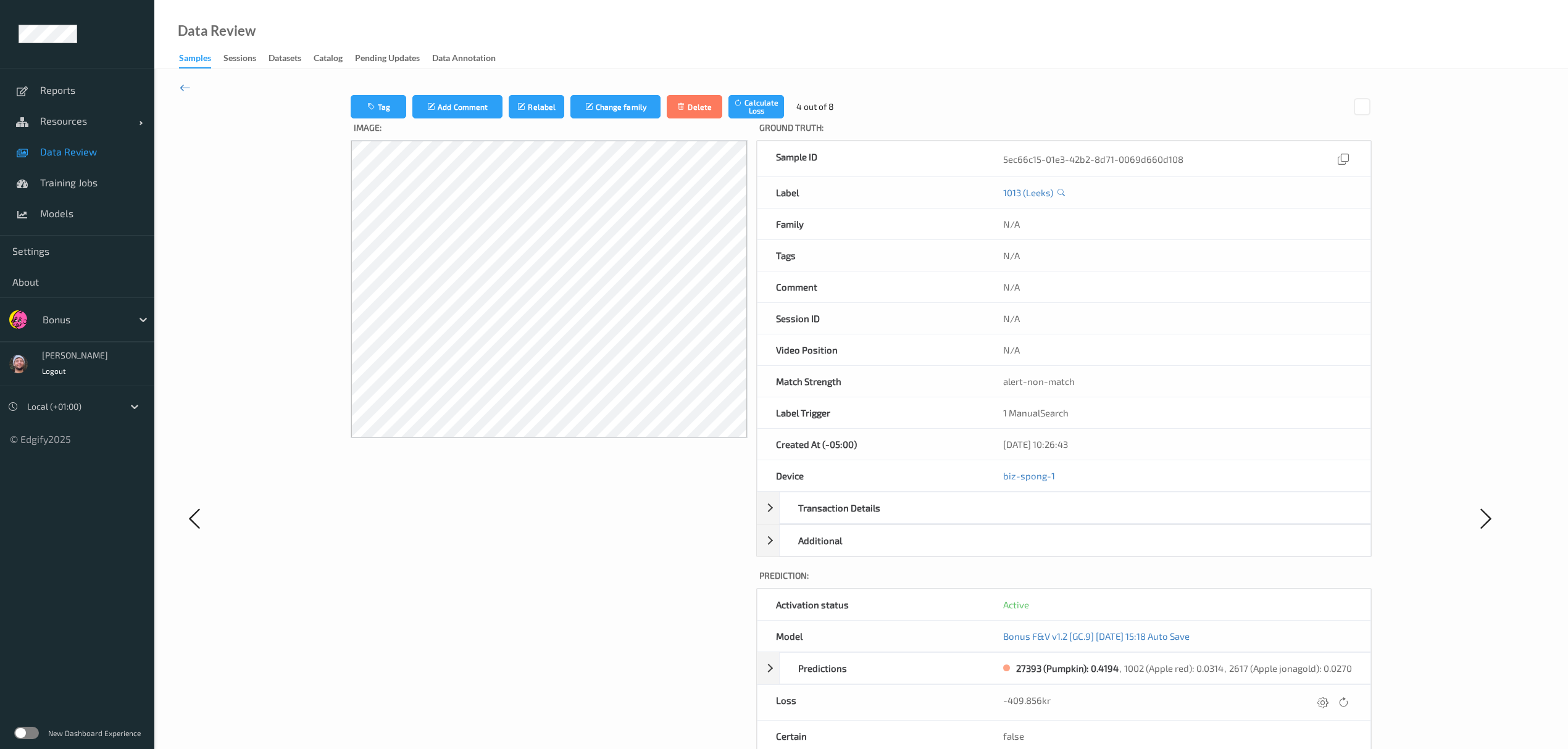
click at [189, 87] on icon at bounding box center [185, 88] width 11 height 14
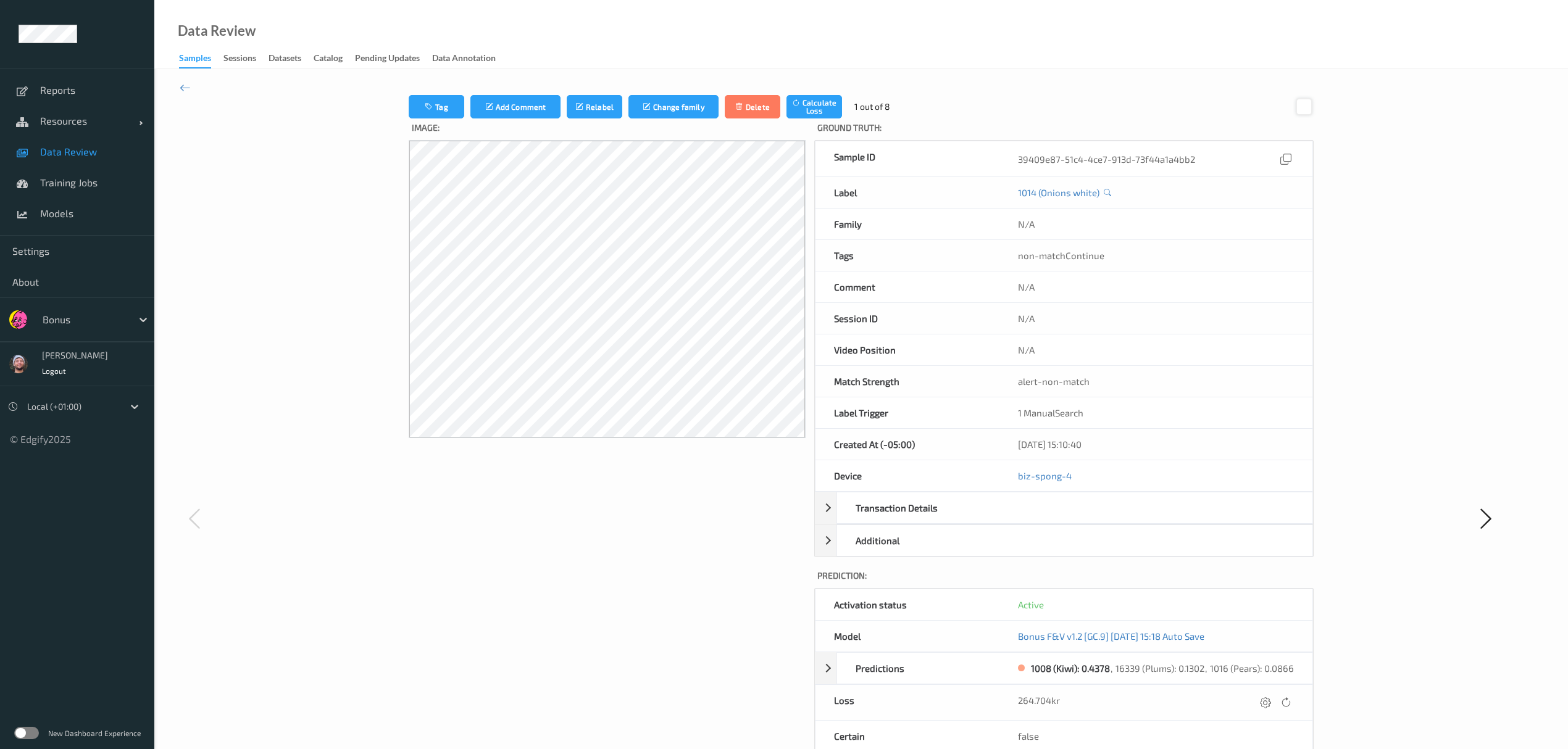
click at [704, 107] on div at bounding box center [1304, 106] width 17 height 17
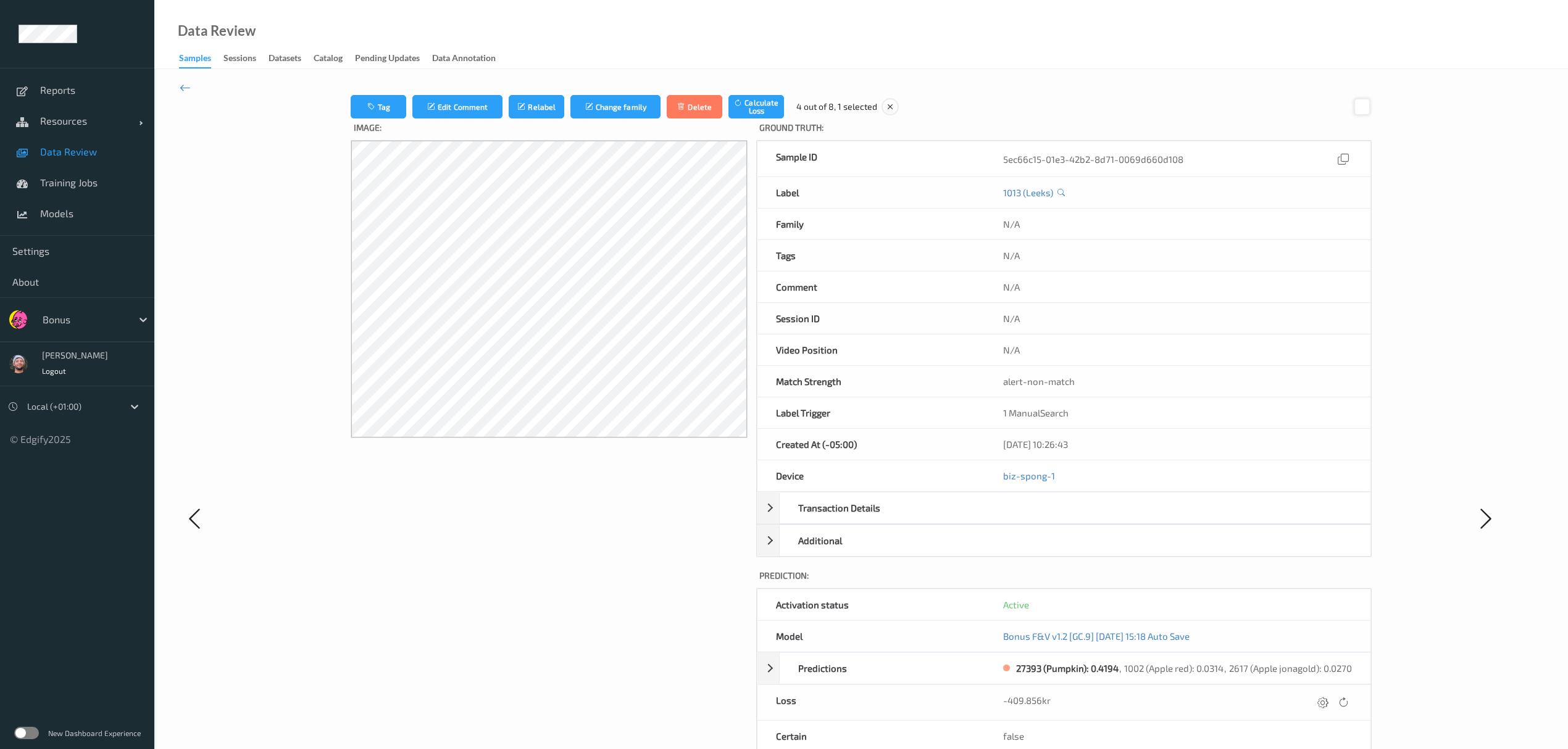
click at [704, 110] on div at bounding box center [1362, 106] width 17 height 17
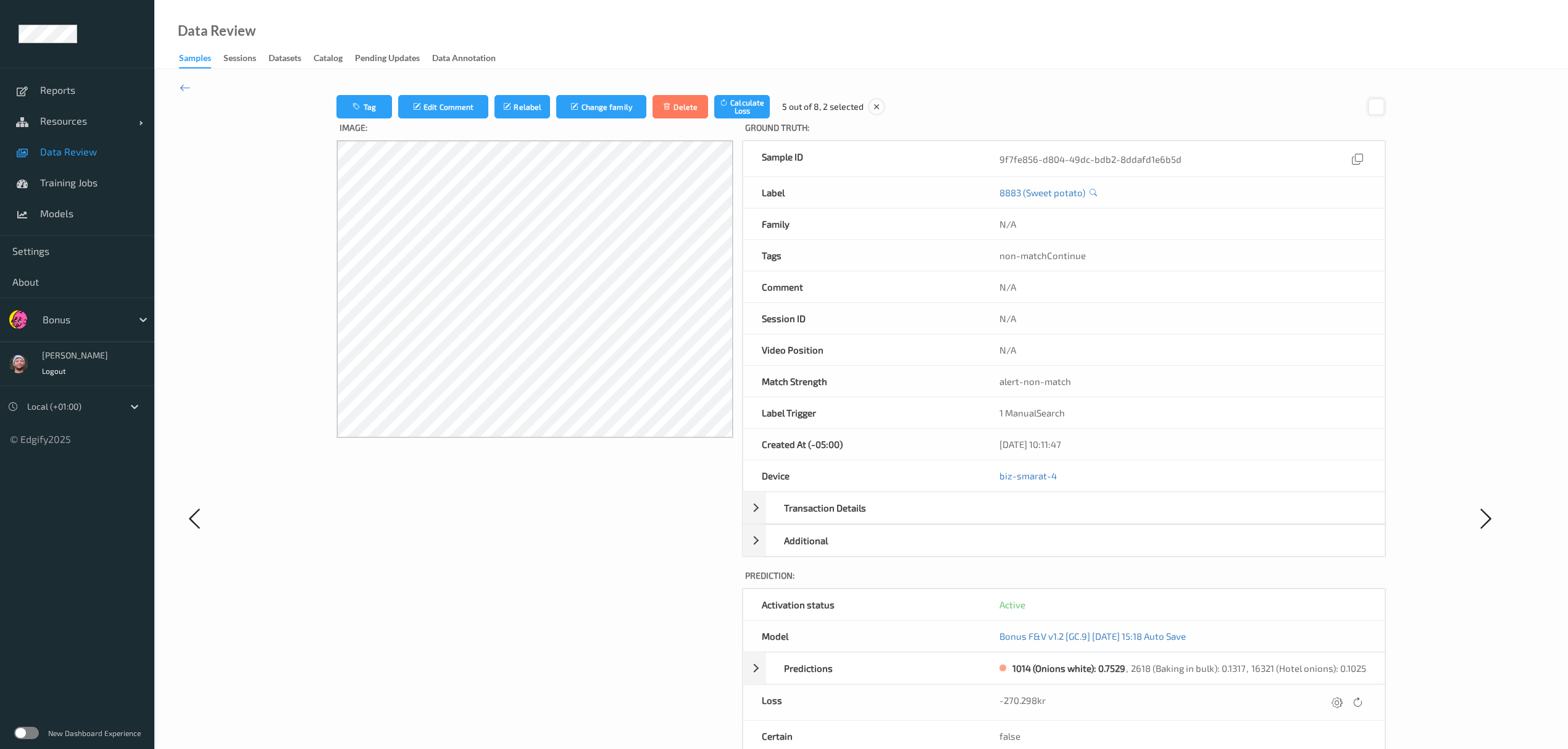
click at [704, 106] on div at bounding box center [1377, 106] width 17 height 17
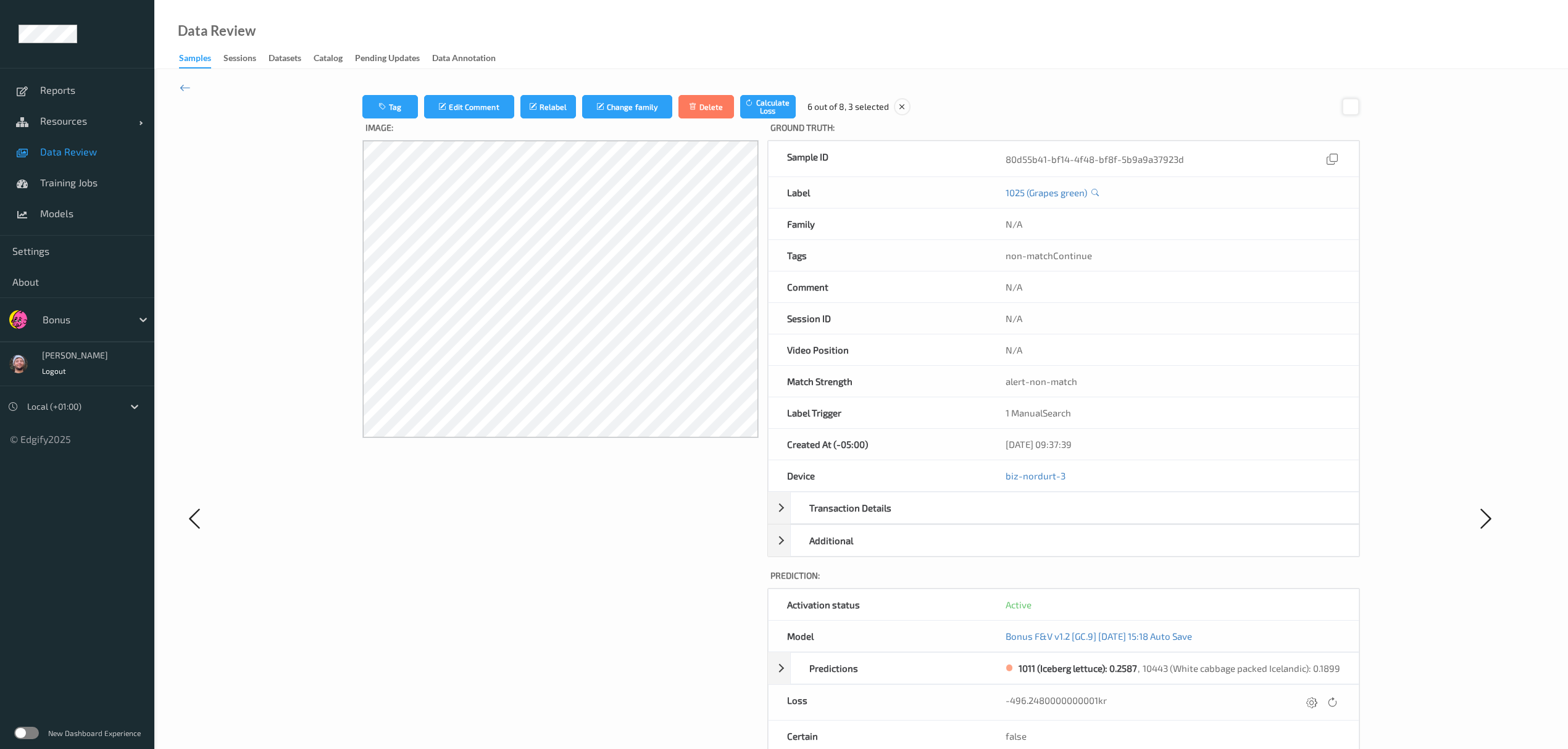
click at [704, 107] on div at bounding box center [1350, 106] width 17 height 17
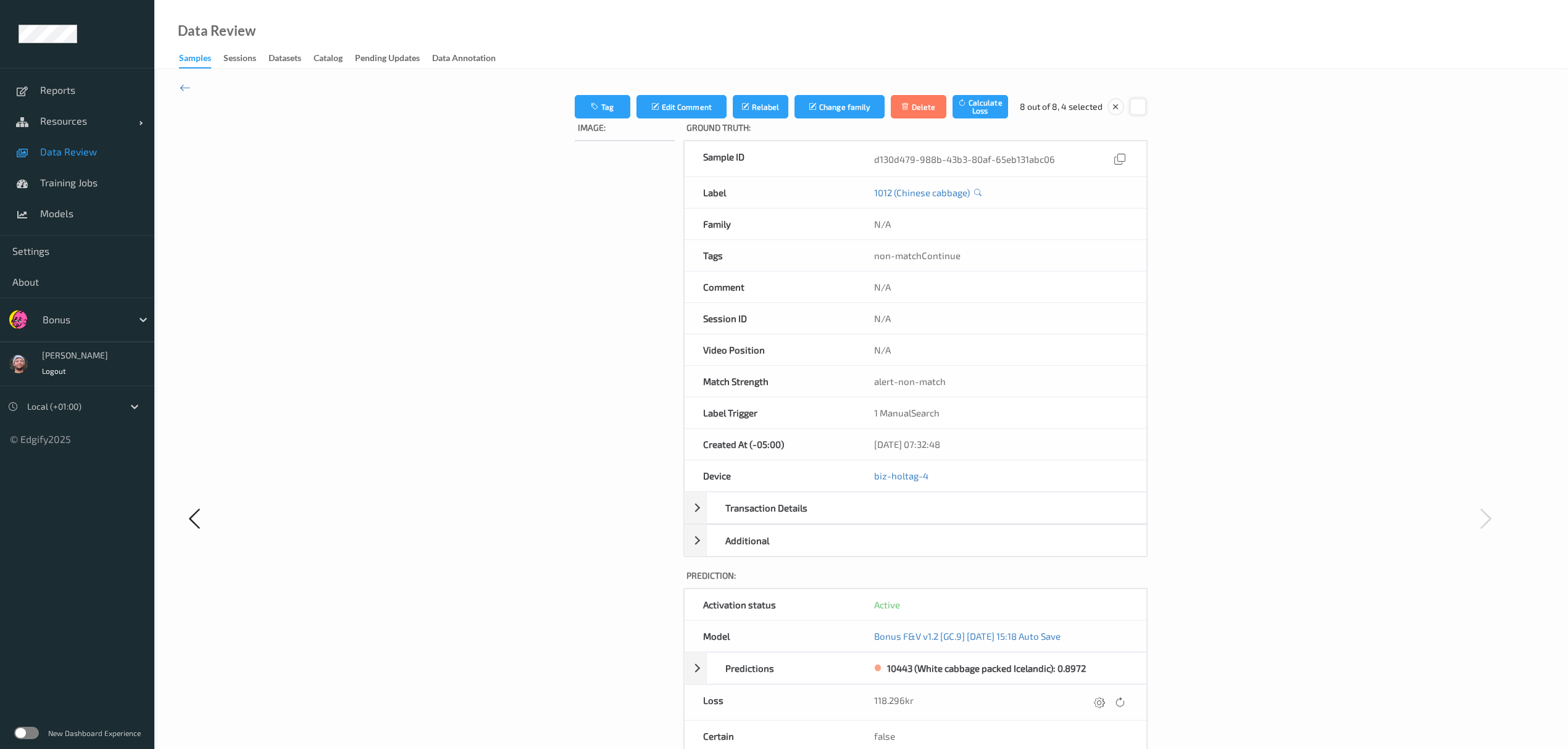
click at [704, 102] on div at bounding box center [1138, 106] width 17 height 17
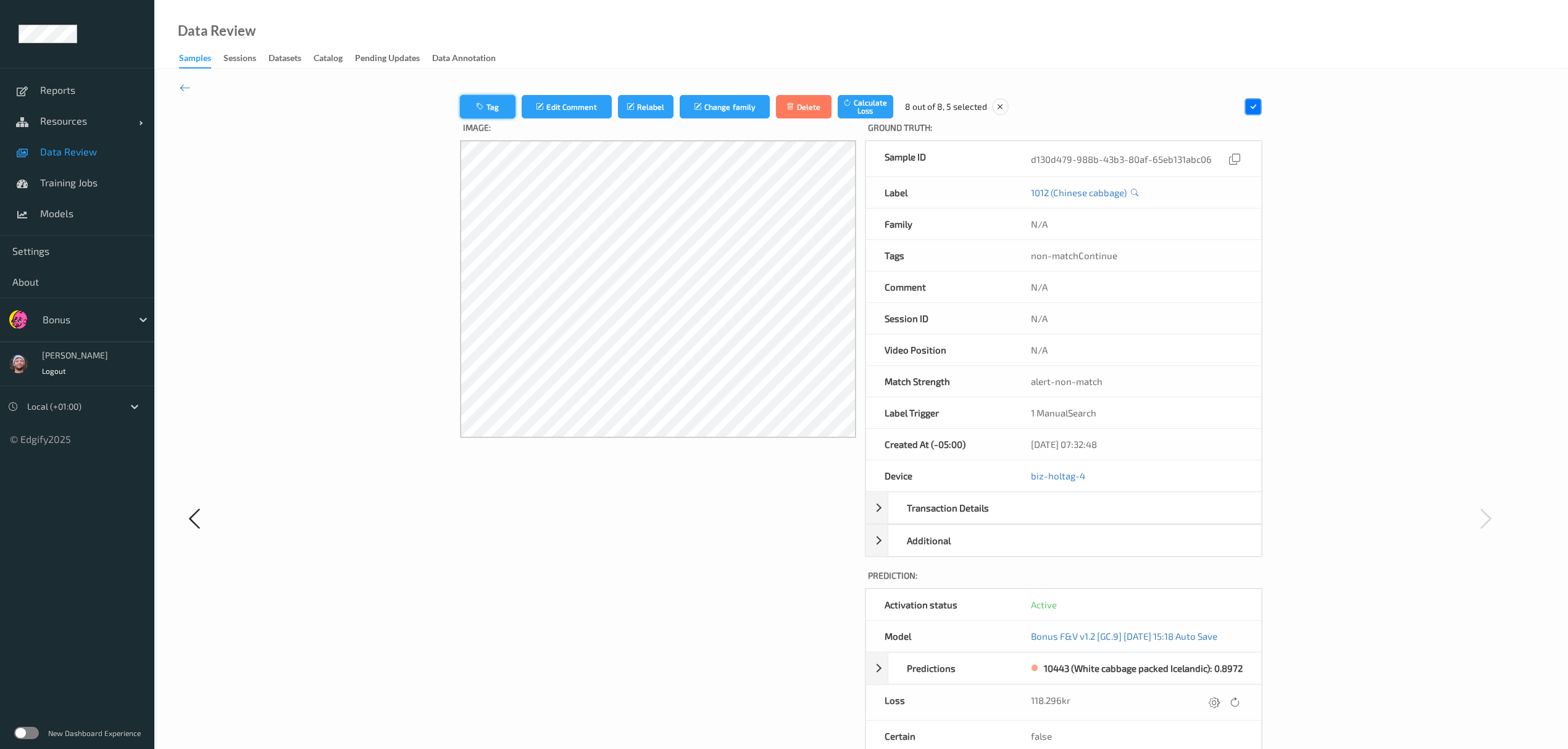
click at [484, 97] on button "Tag" at bounding box center [488, 107] width 56 height 24
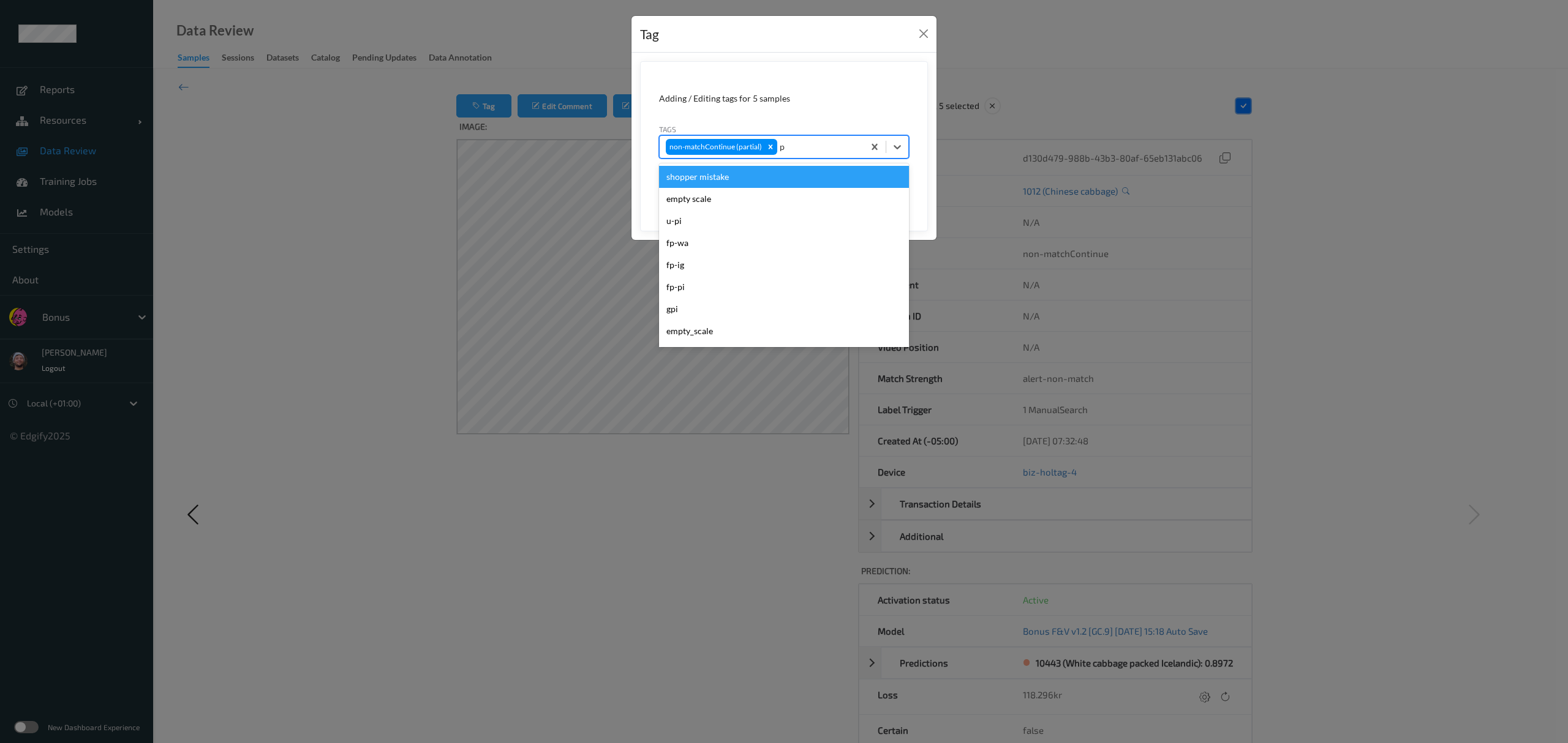
click at [698, 150] on div "p" at bounding box center [819, 146] width 78 height 14
type input "pi"
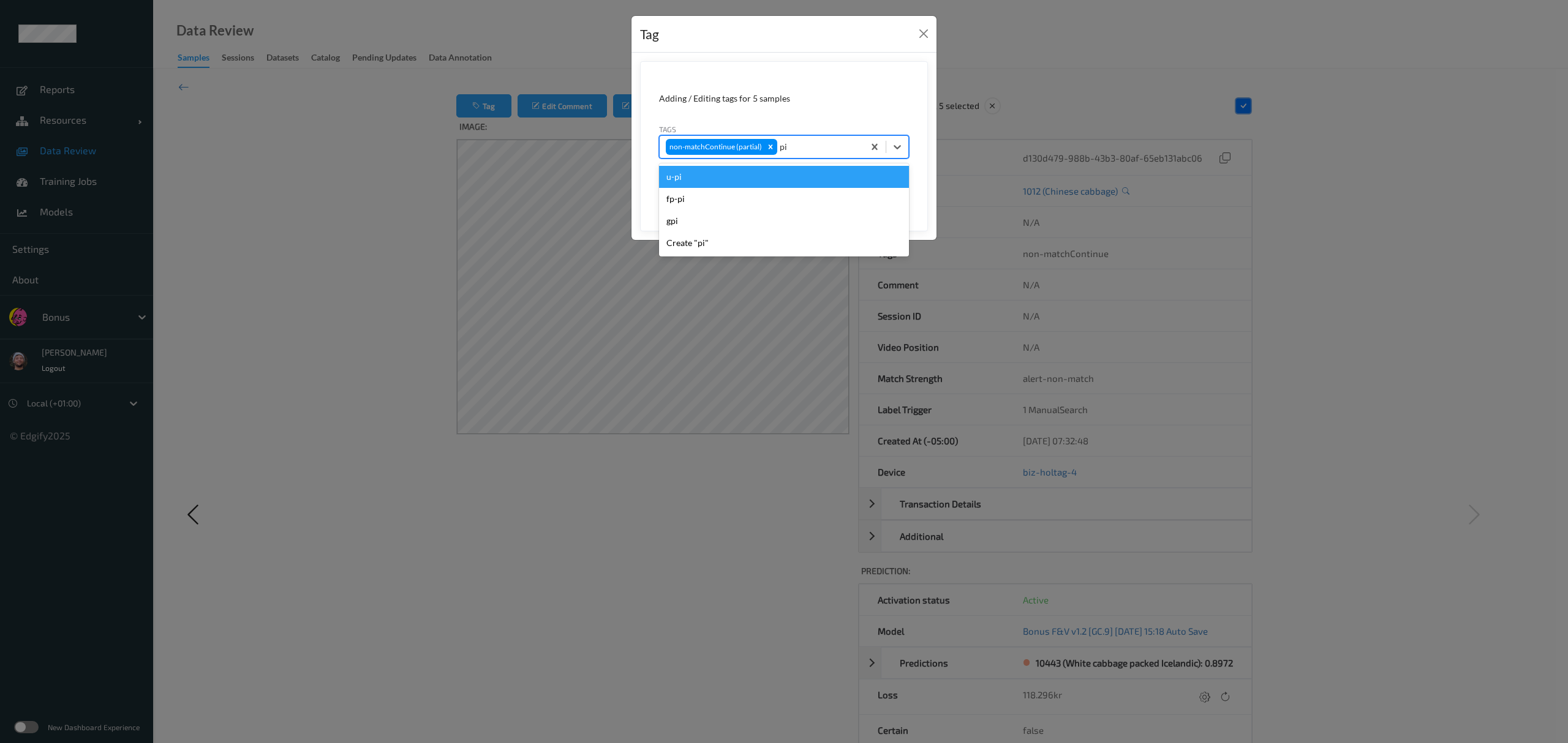
click at [698, 194] on div "fp-pi" at bounding box center [784, 199] width 250 height 22
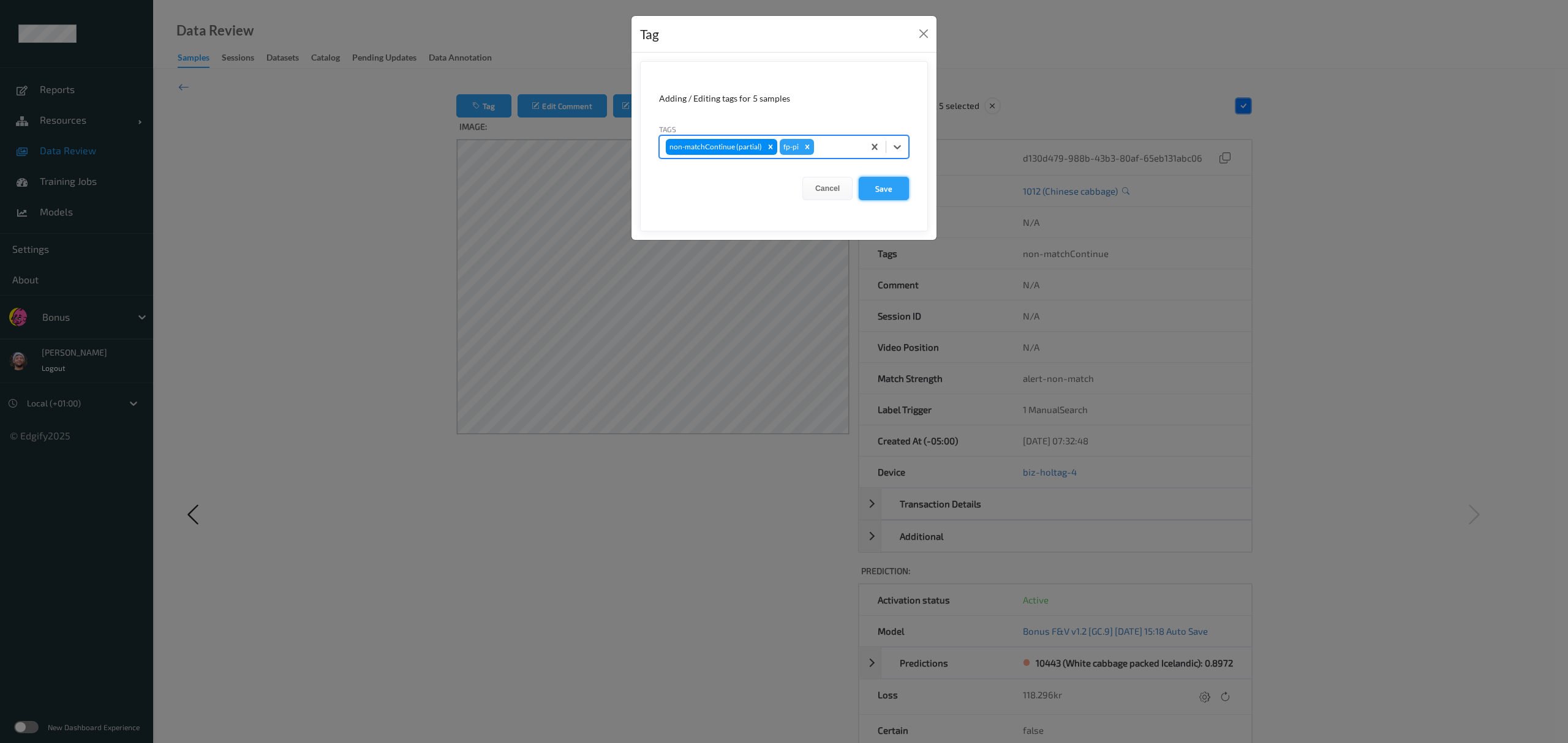
click at [698, 185] on button "Save" at bounding box center [883, 188] width 50 height 23
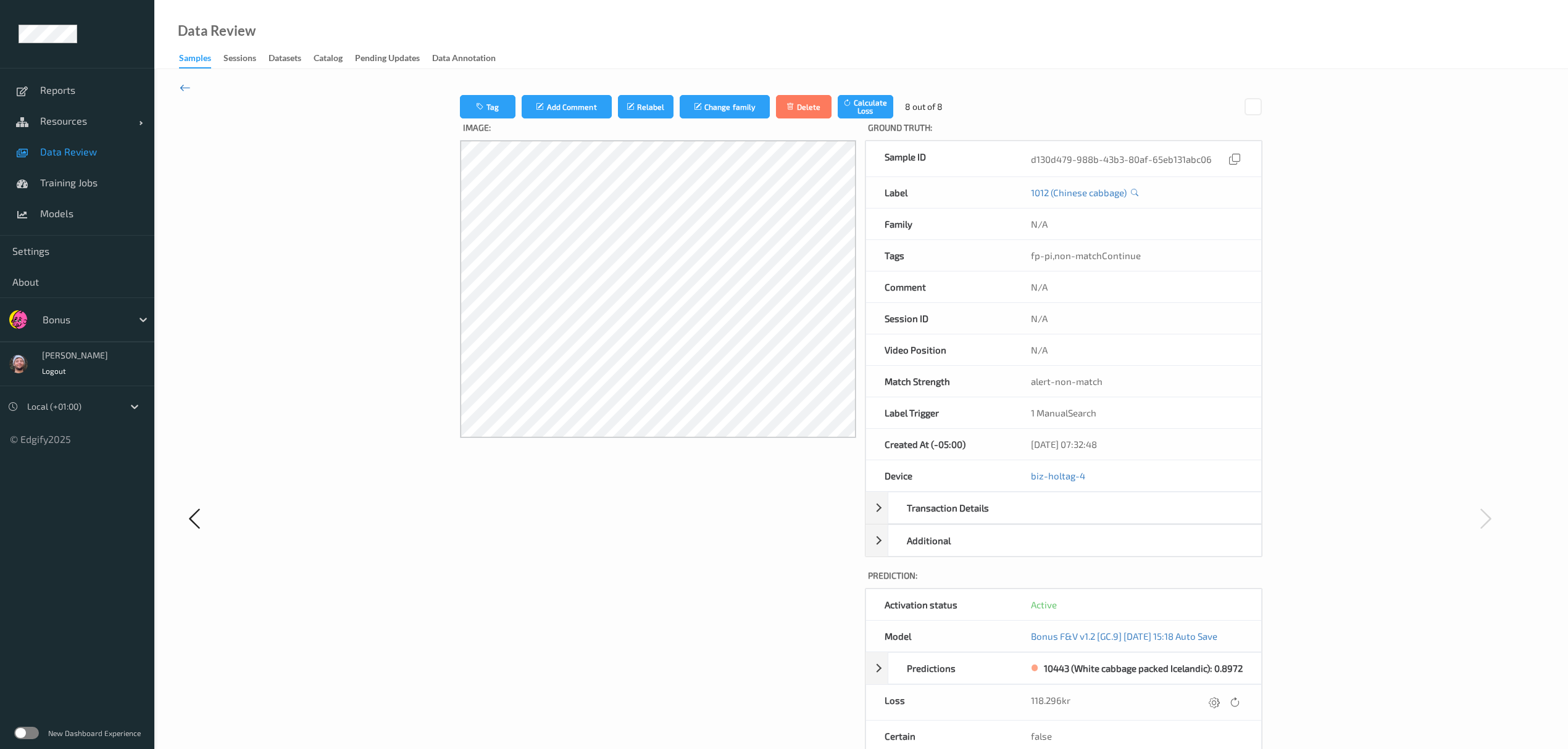
click at [186, 84] on icon at bounding box center [185, 88] width 11 height 14
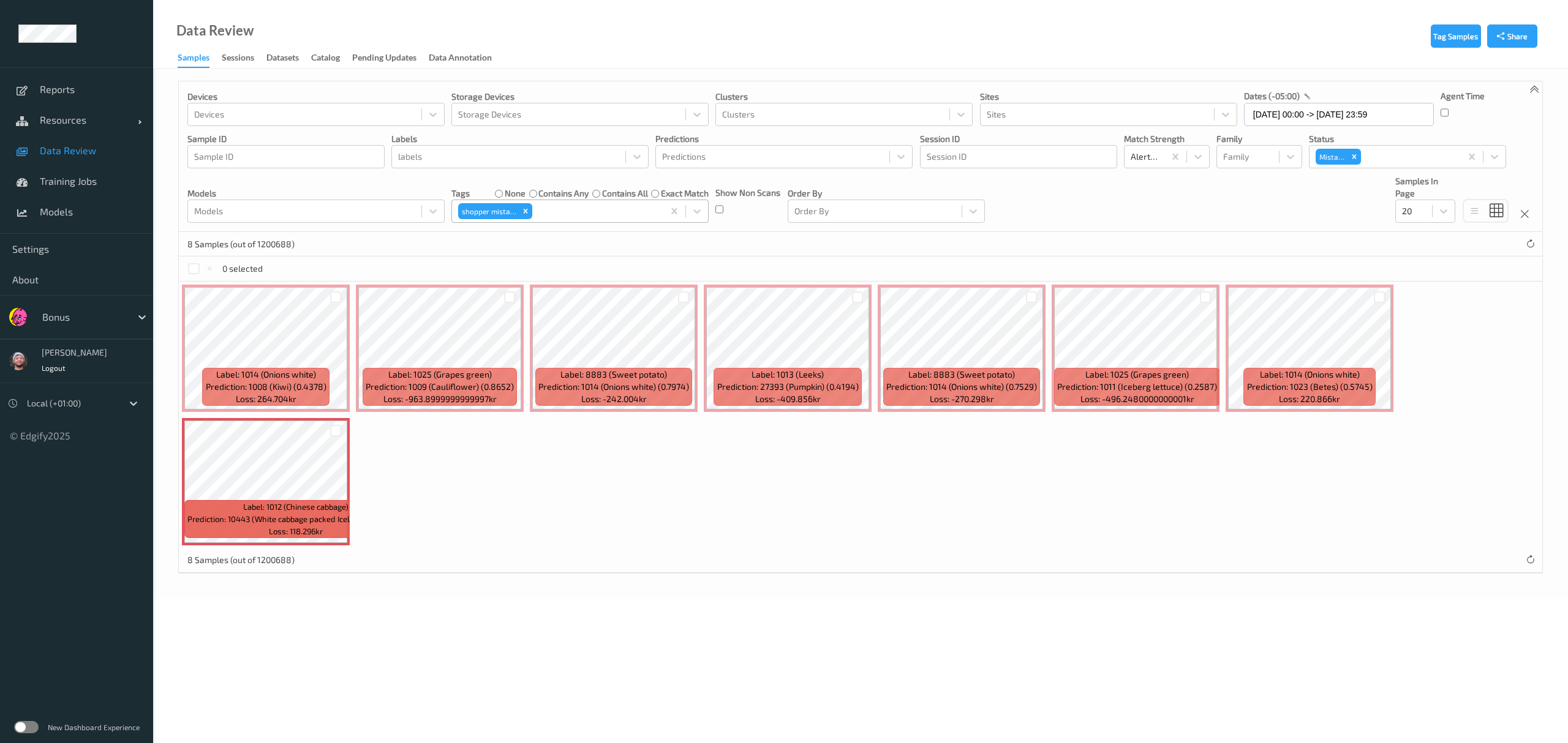
click at [542, 215] on div at bounding box center [596, 211] width 122 height 14
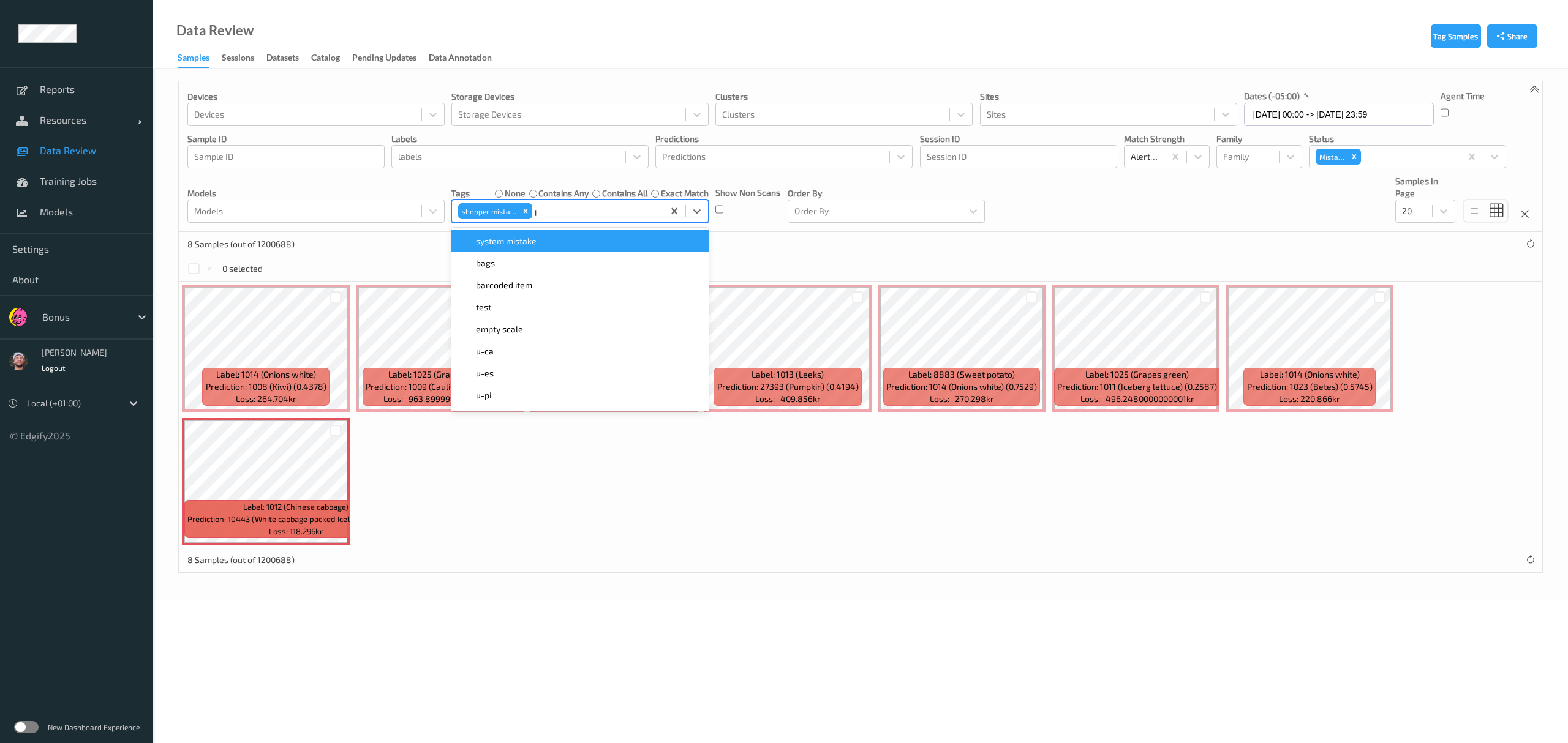
type input "pi"
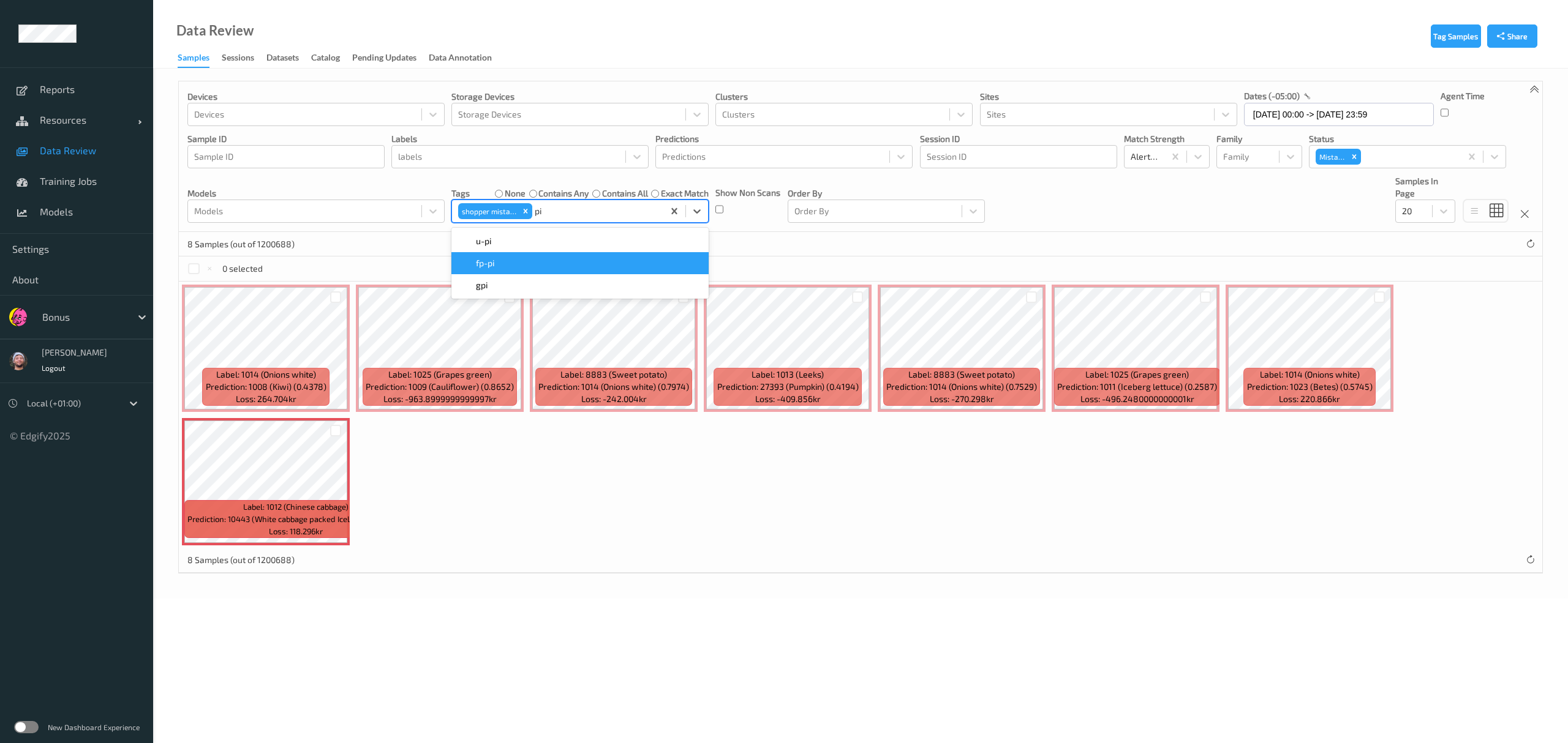
click at [527, 259] on div "fp-pi" at bounding box center [580, 264] width 242 height 12
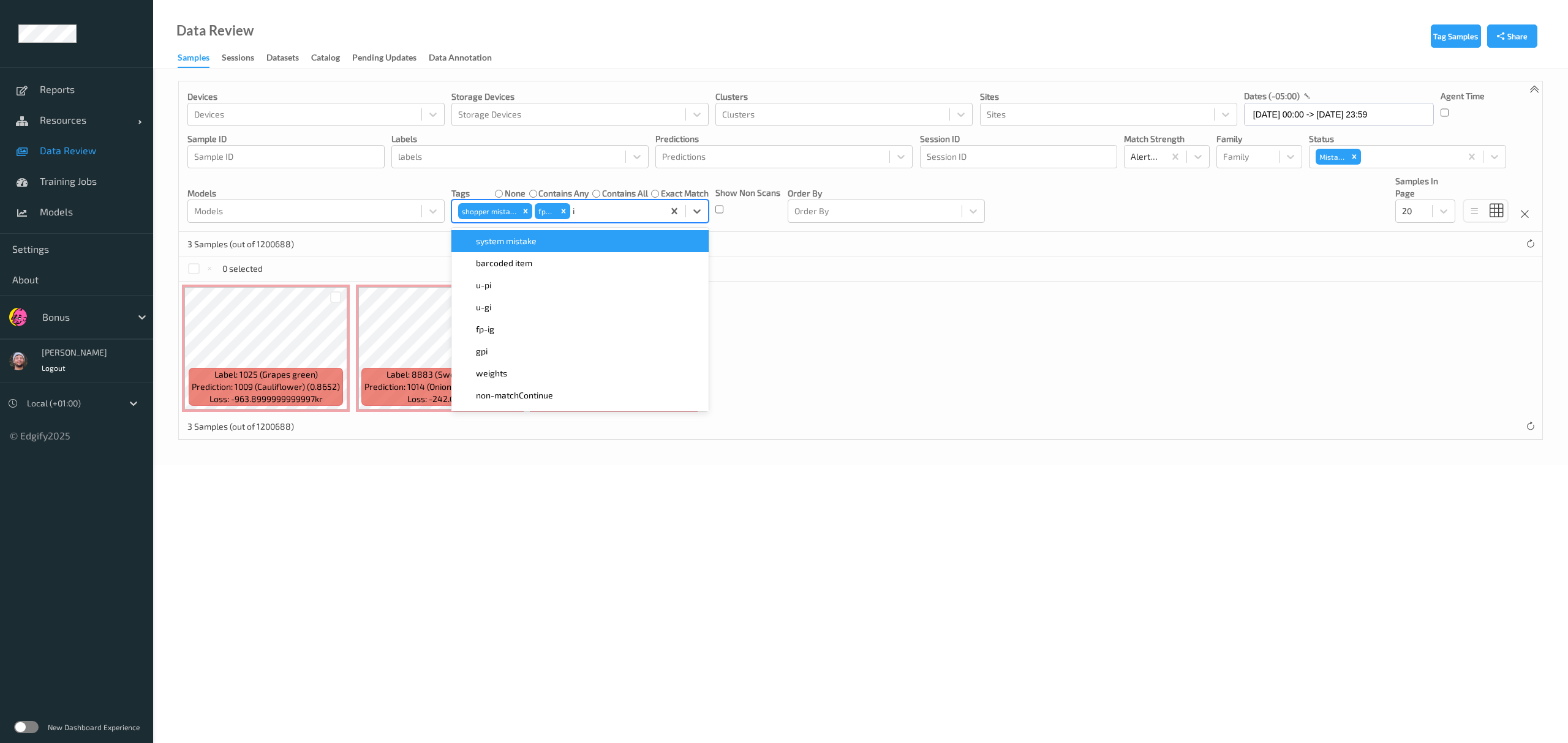
type input "ig"
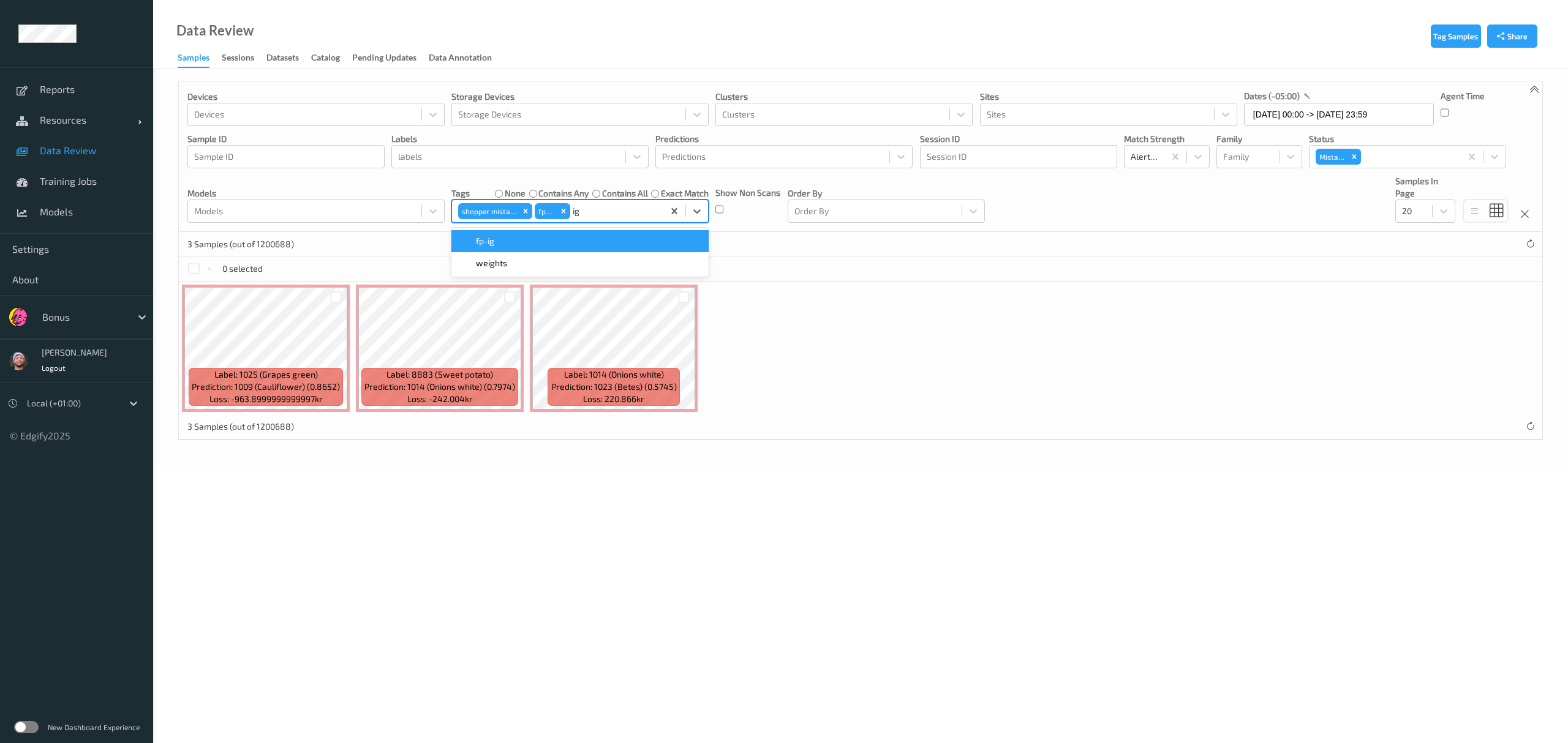
click at [550, 242] on div "fp-ig" at bounding box center [580, 241] width 242 height 12
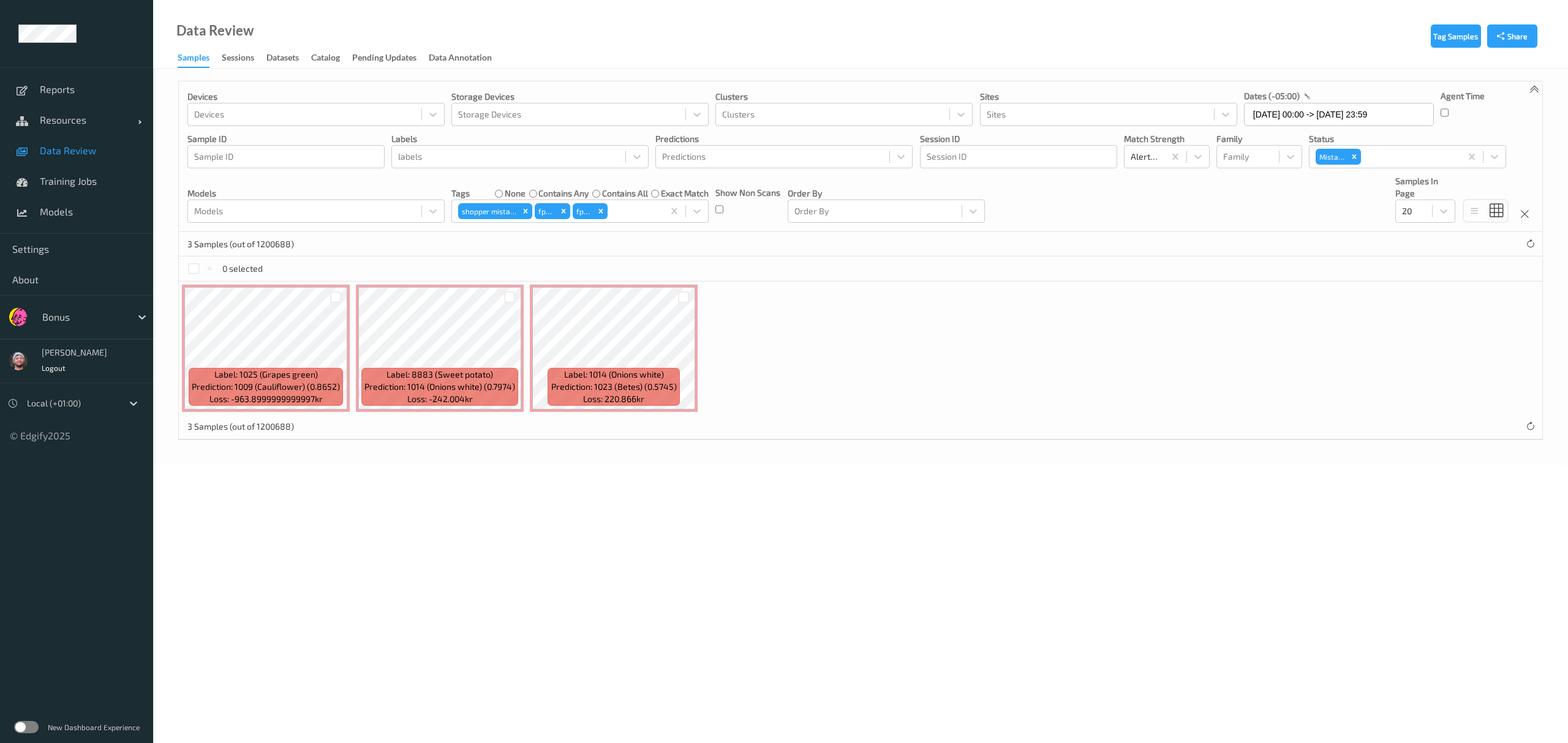
click at [698, 327] on div "Label: 1025 (Grapes green) Prediction: 1009 (Cauliflower) (0.8652) Loss: -963.8…" at bounding box center [860, 348] width 1363 height 133
click at [336, 297] on div at bounding box center [335, 297] width 12 height 12
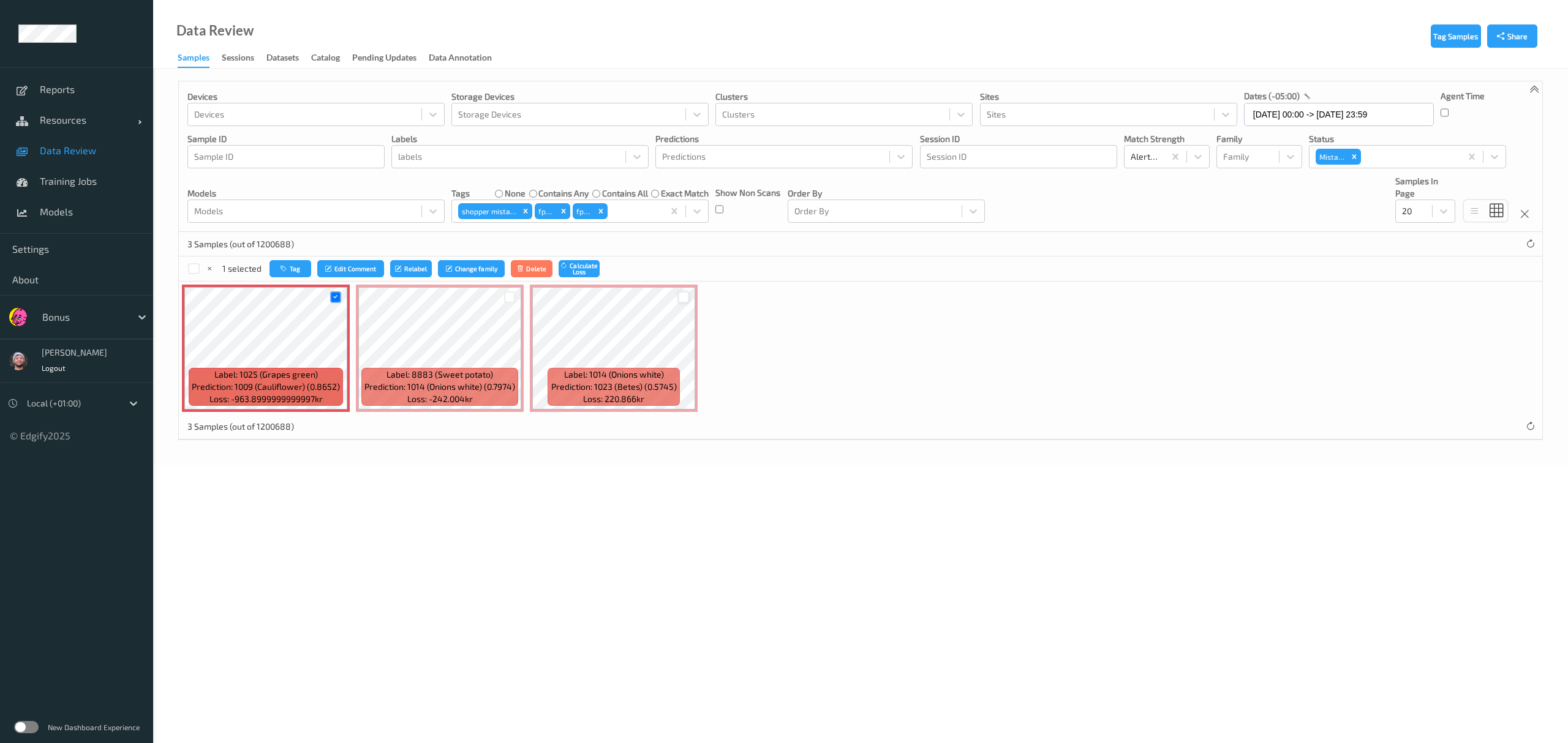
click at [678, 295] on div at bounding box center [683, 297] width 12 height 12
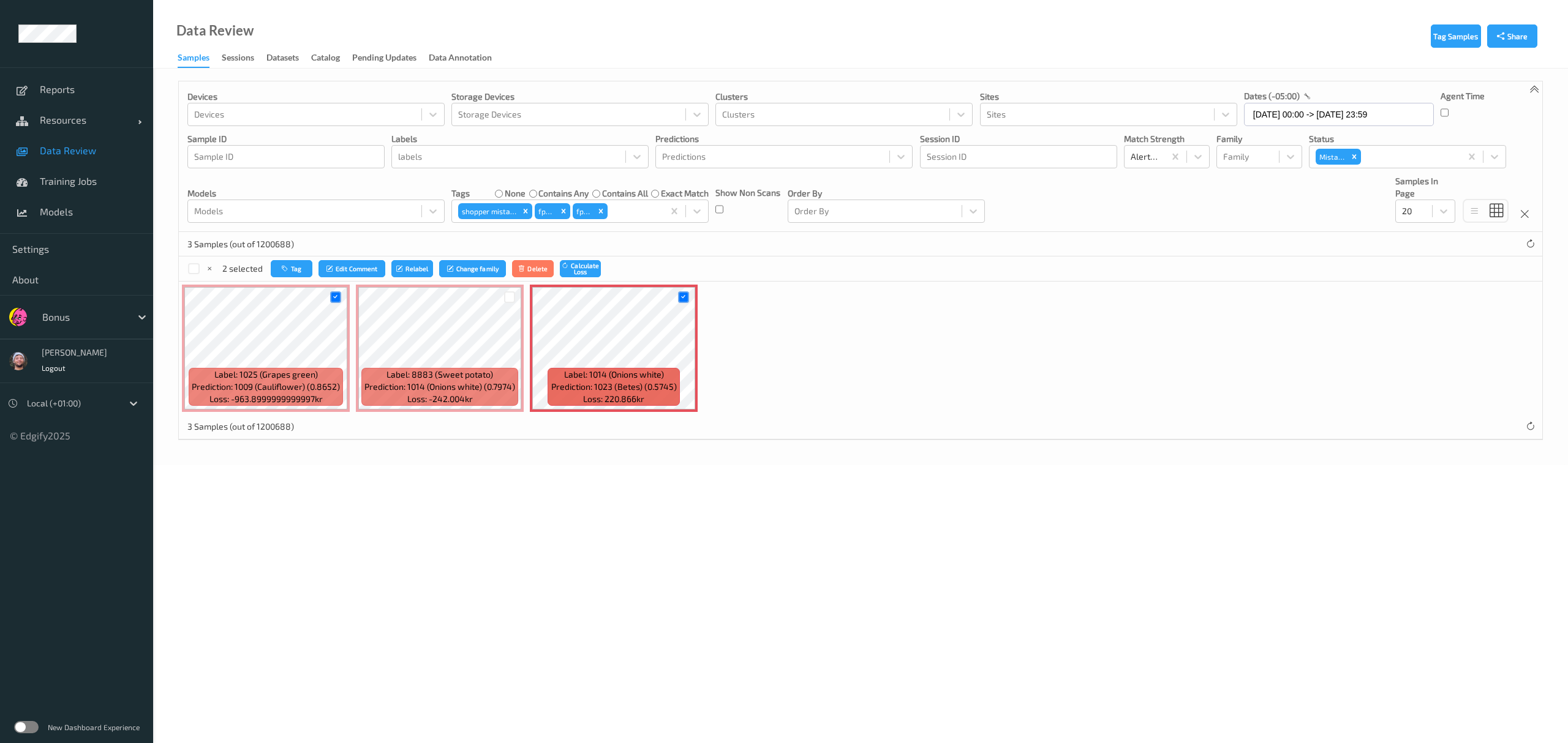
click at [275, 259] on div "2 selected Tag Edit Comment Relabel Change family Delete Calculate Loss" at bounding box center [860, 268] width 1363 height 24
click at [284, 270] on icon "button" at bounding box center [286, 268] width 9 height 8
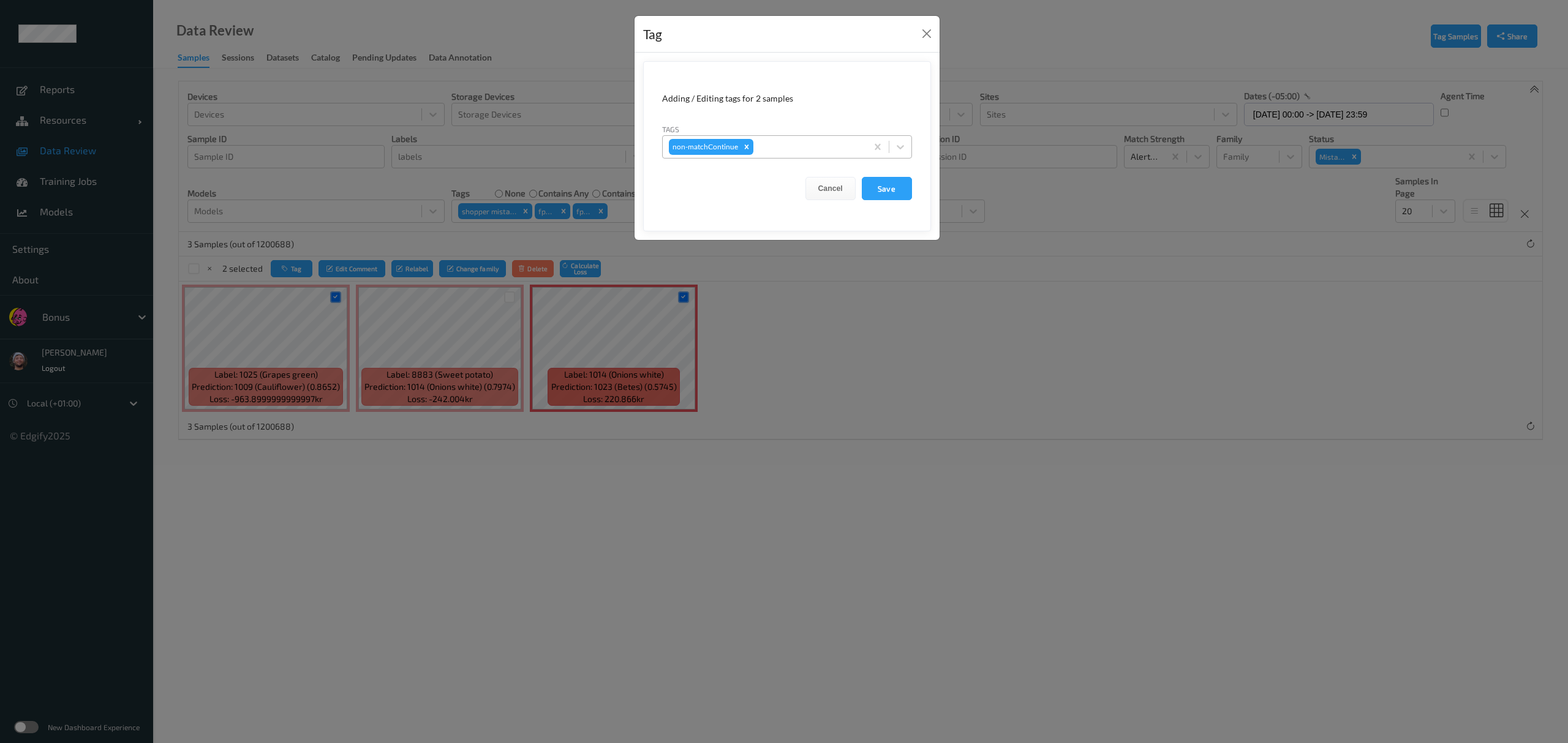
click at [698, 152] on div at bounding box center [808, 146] width 105 height 14
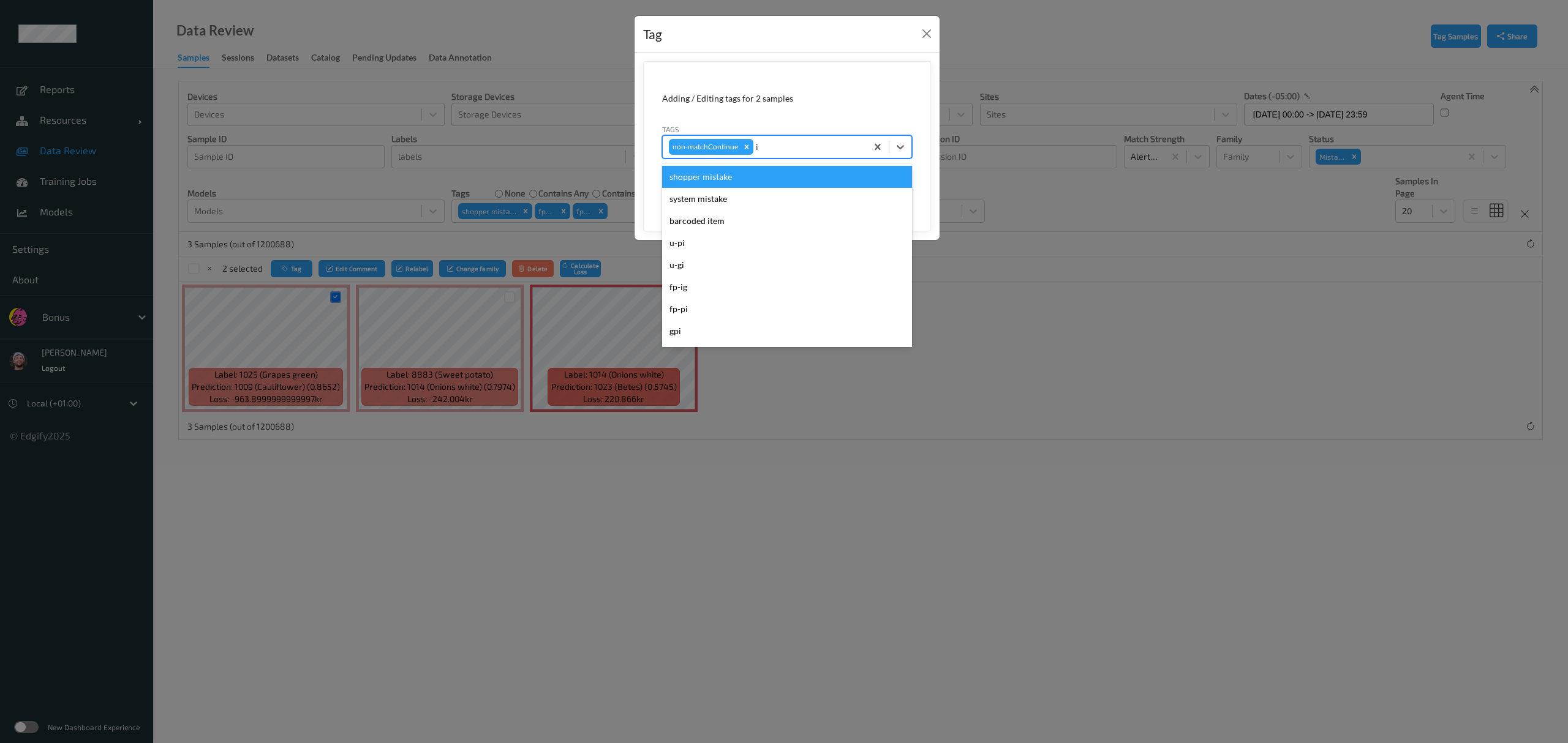
type input "ig"
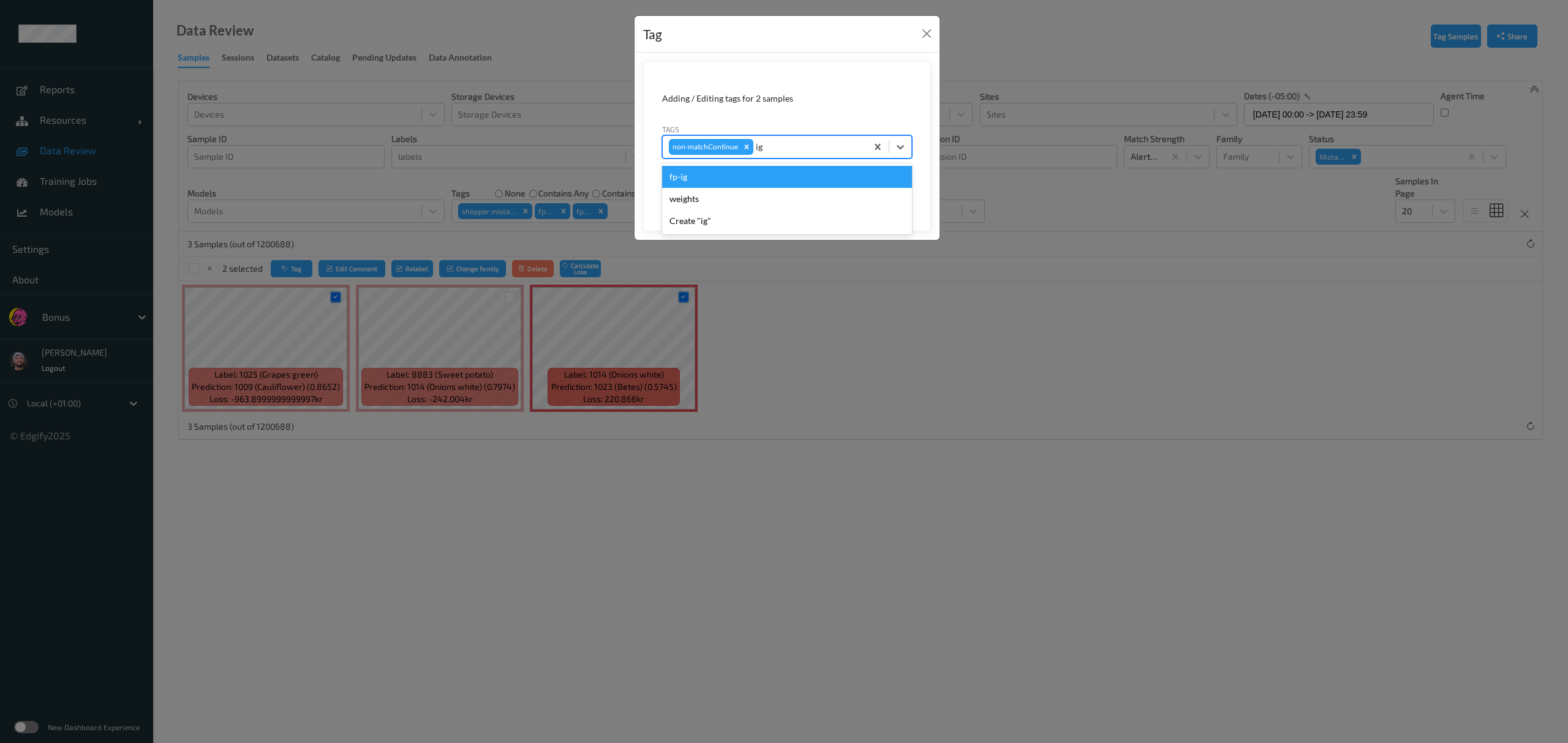
click at [698, 179] on div "fp-ig" at bounding box center [787, 177] width 250 height 22
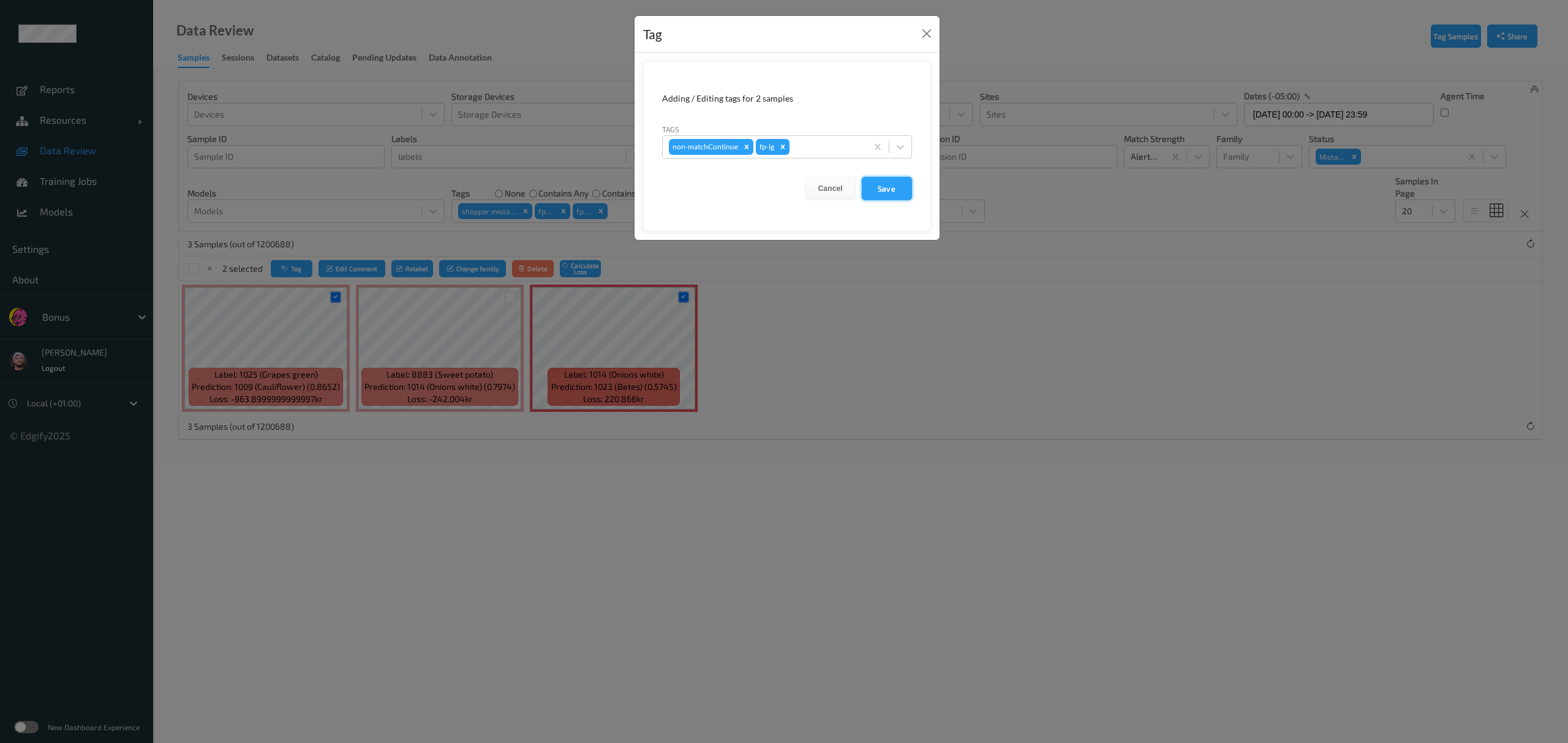
click at [698, 184] on button "Save" at bounding box center [887, 188] width 50 height 23
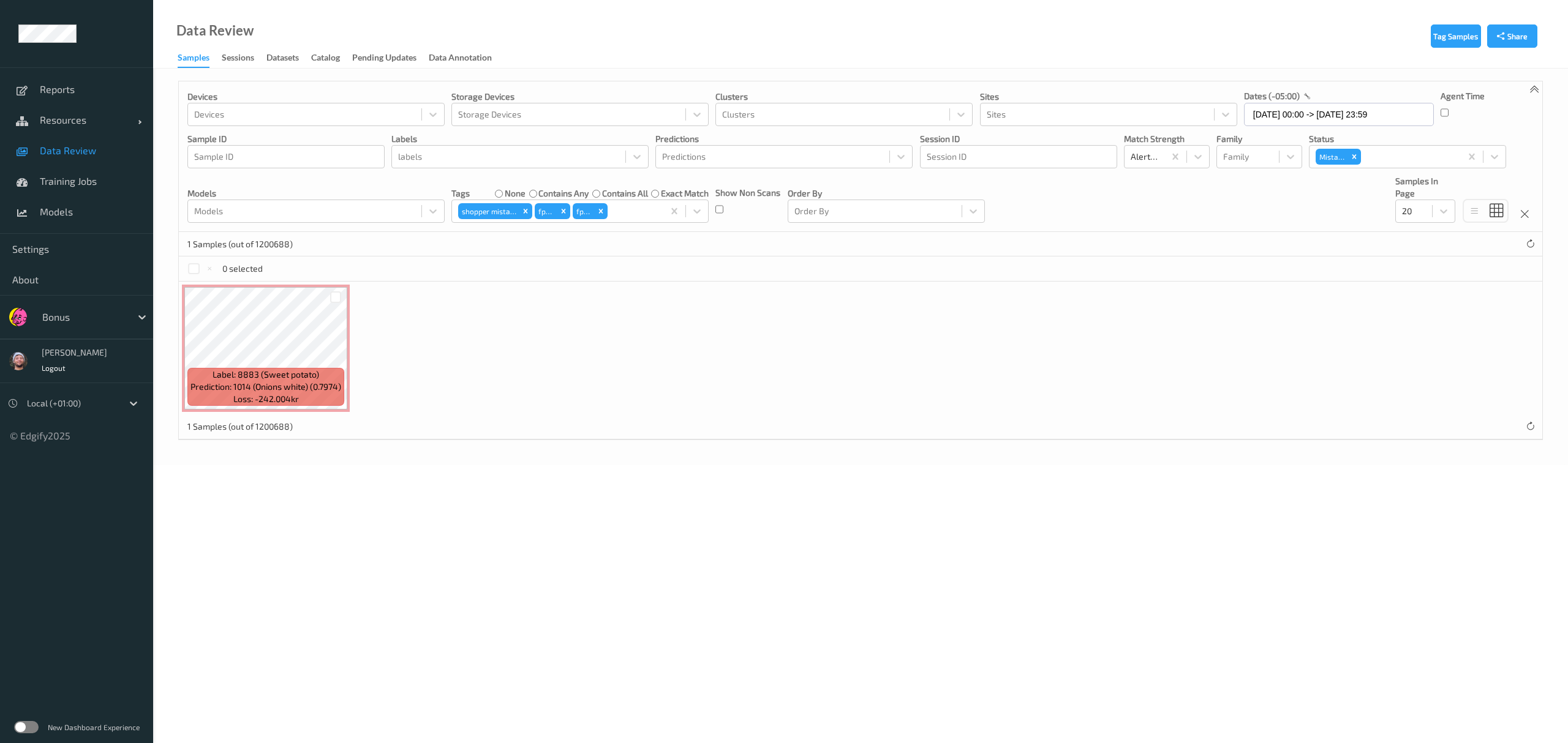
click at [179, 341] on div "Label: 8883 (Sweet potato) Prediction: 1014 (Onions white) (0.7974) Loss: -242.…" at bounding box center [860, 348] width 1363 height 133
click at [367, 334] on div "Label: 8883 (Sweet potato) Prediction: 1014 (Onions white) (0.7974) Loss: -242.…" at bounding box center [860, 348] width 1363 height 133
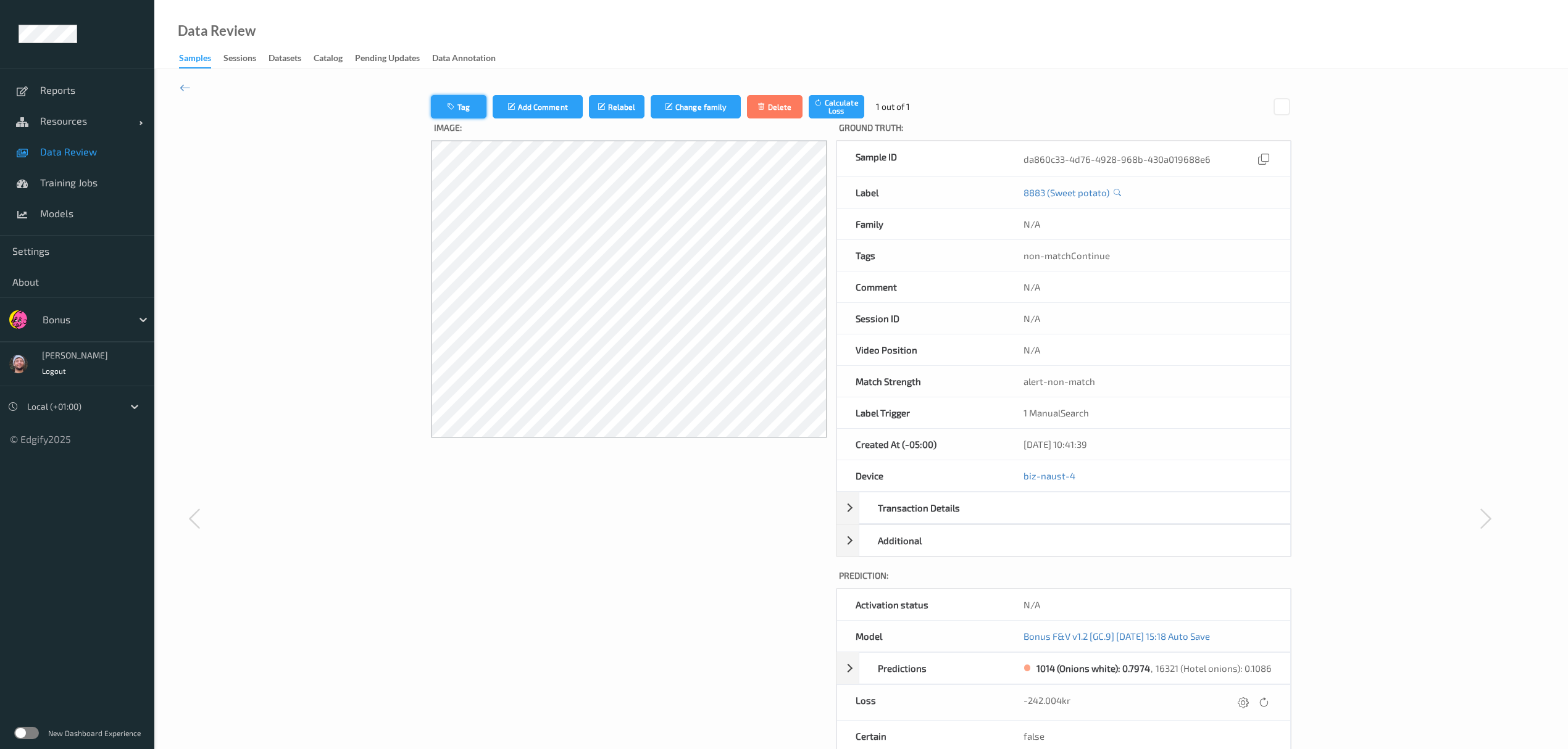
click at [455, 95] on button "Tag" at bounding box center [458, 107] width 56 height 24
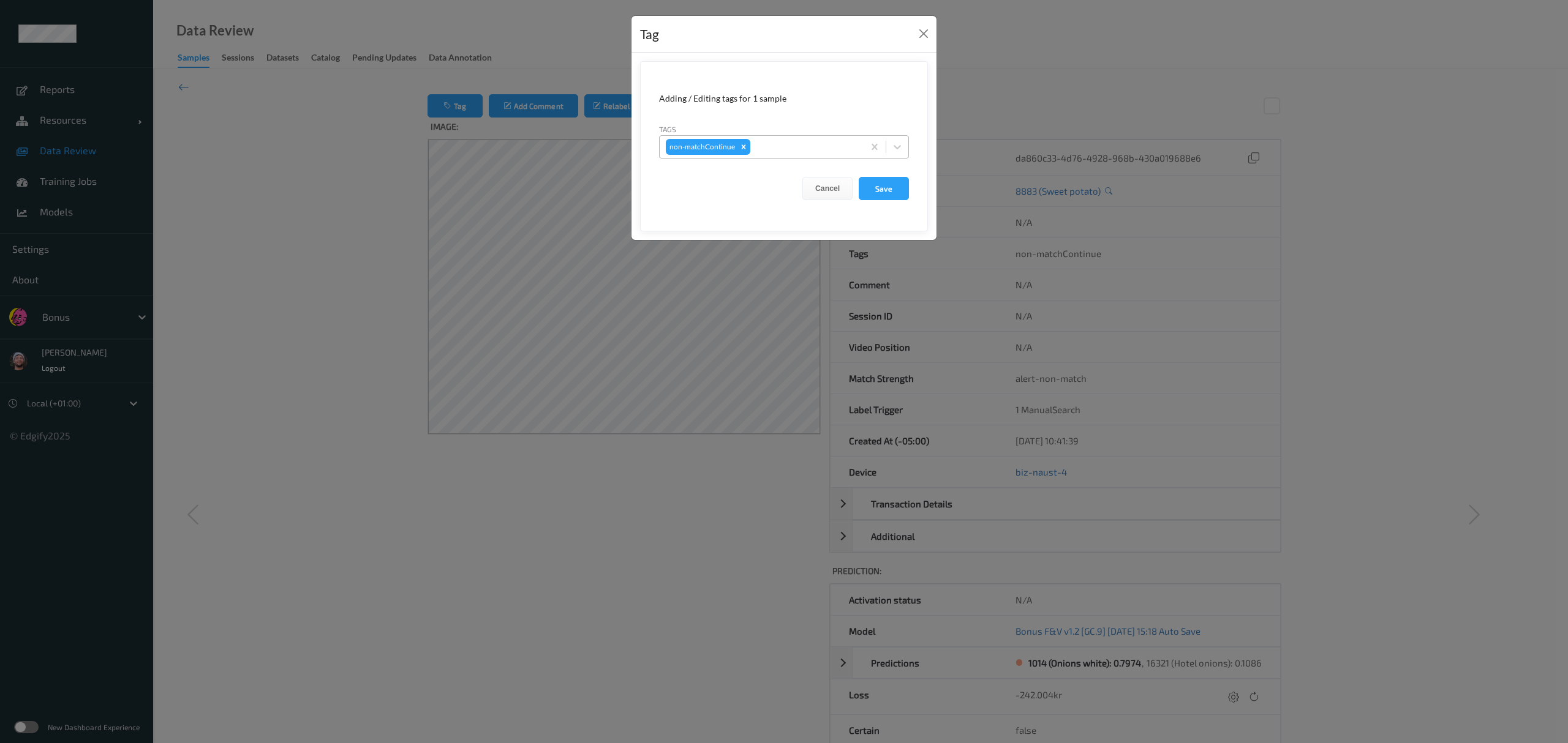
click at [698, 145] on div at bounding box center [805, 146] width 105 height 14
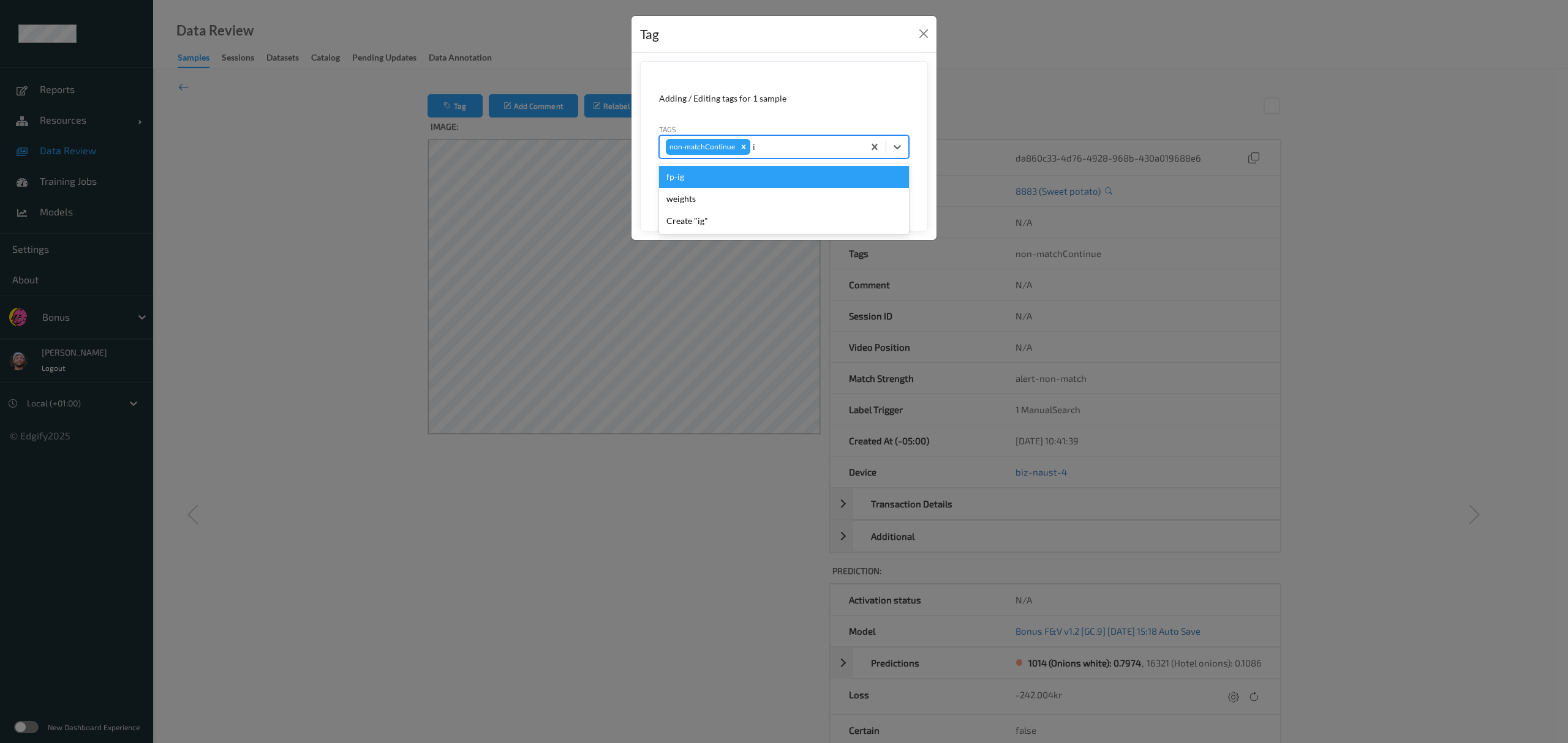
type input "ig"
click at [698, 177] on div "fp-ig" at bounding box center [784, 177] width 250 height 22
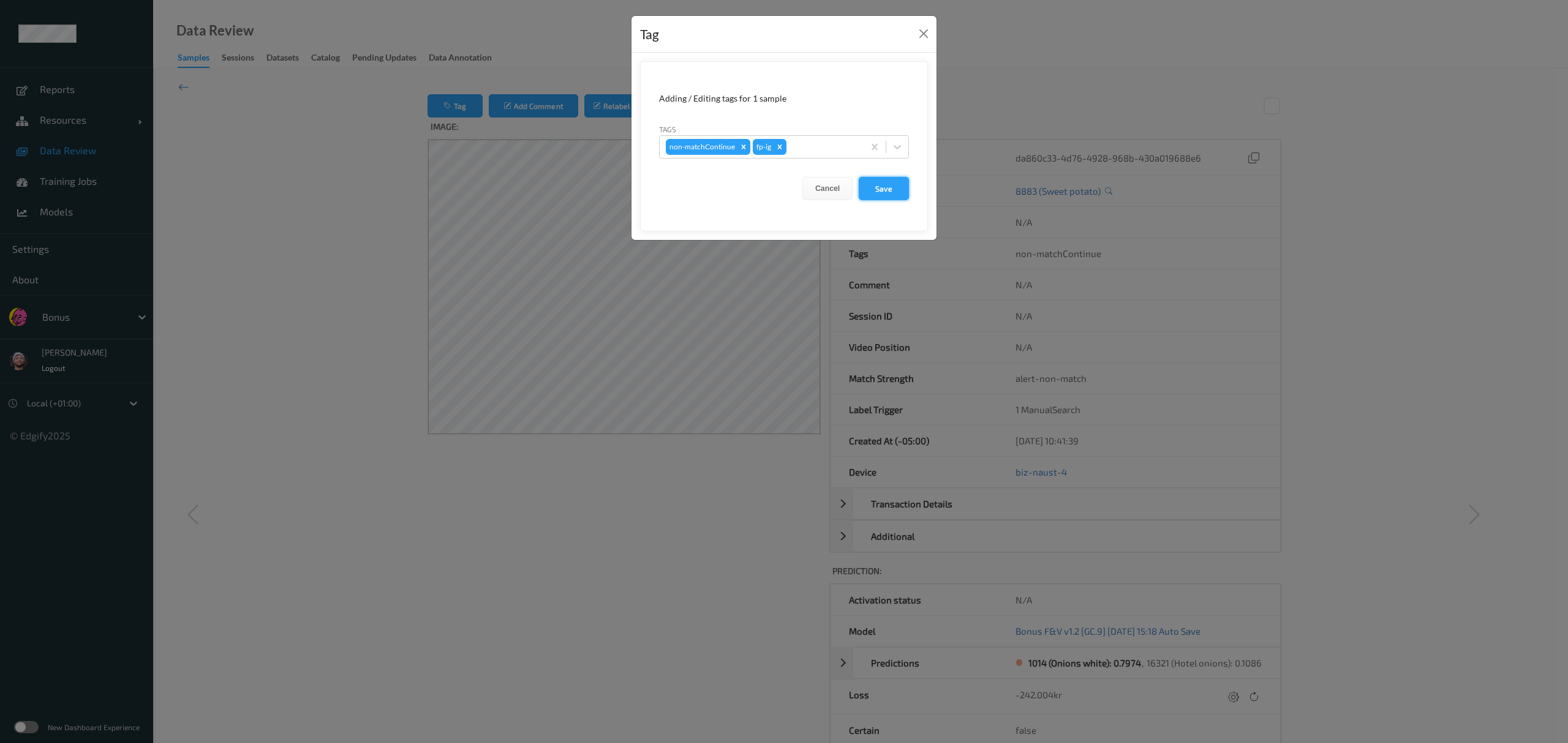
click at [698, 188] on button "Save" at bounding box center [883, 188] width 50 height 23
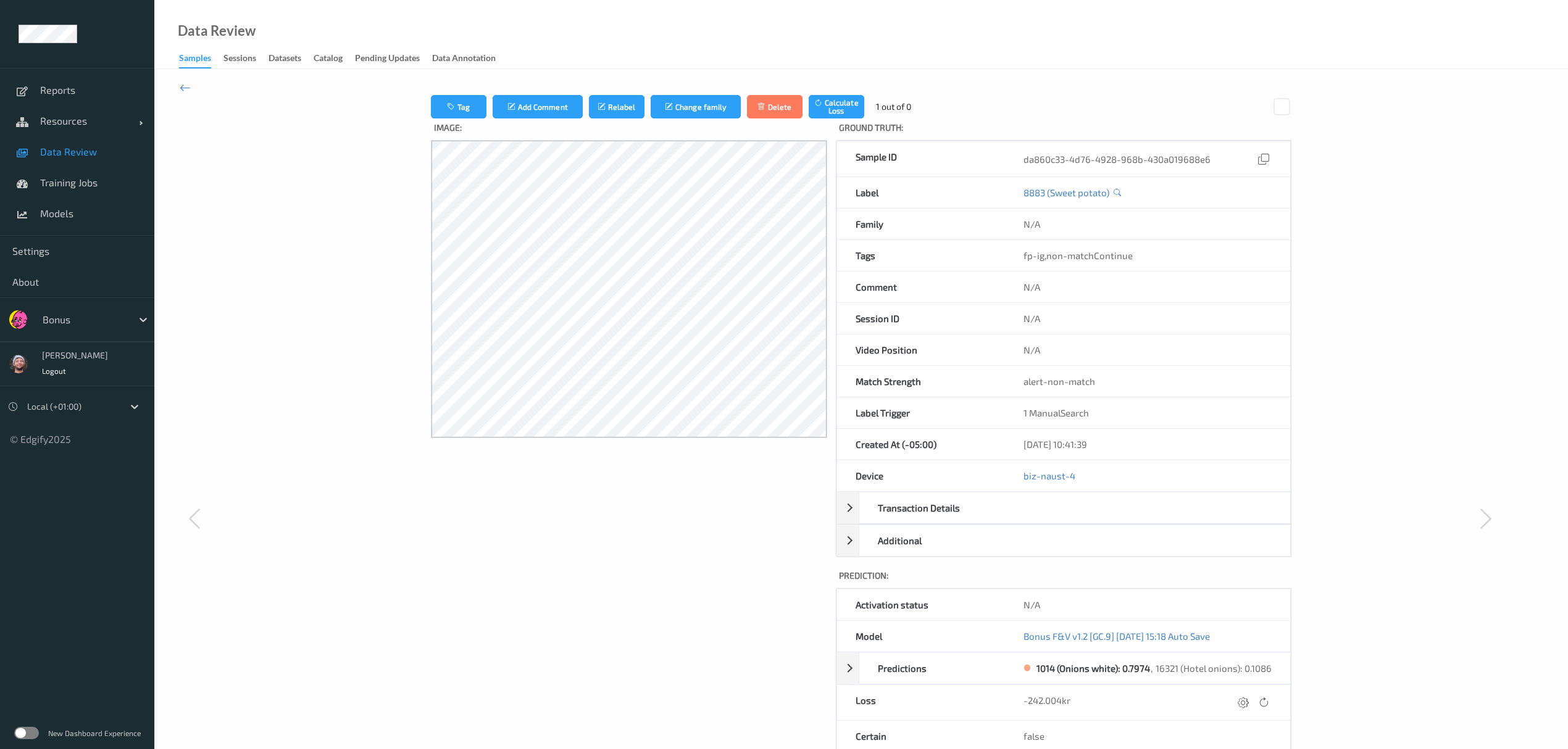
click at [193, 89] on div "Tag Add Comment Relabel Change family Delete Calculate Loss 1 out of 0 Image: G…" at bounding box center [861, 517] width 1414 height 898
click at [191, 89] on div "Tag Add Comment Relabel Change family Delete Calculate Loss 1 out of 0 Image: G…" at bounding box center [861, 517] width 1414 height 898
click at [184, 89] on icon at bounding box center [185, 88] width 11 height 14
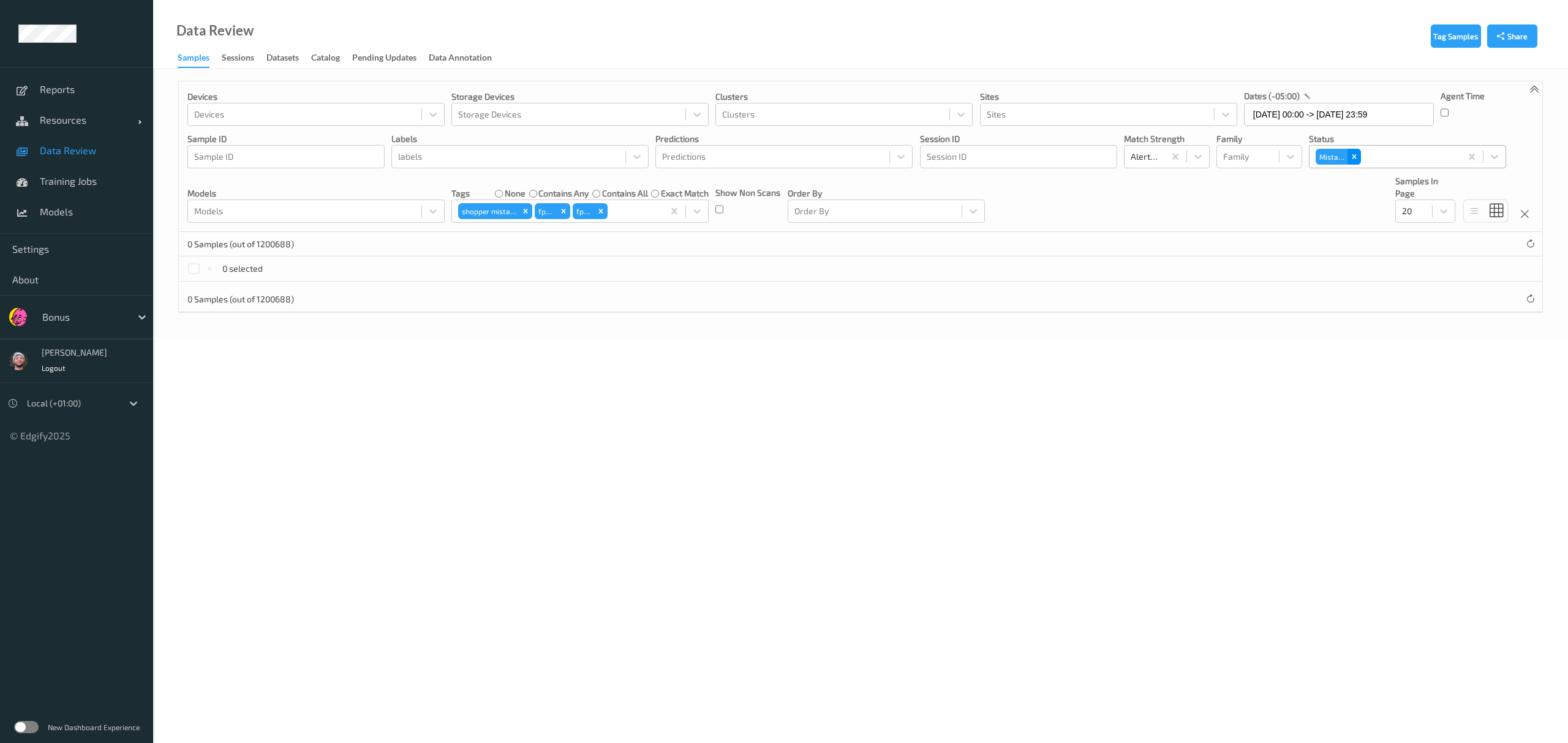
click at [698, 155] on icon "Remove Mistake" at bounding box center [1354, 157] width 8 height 8
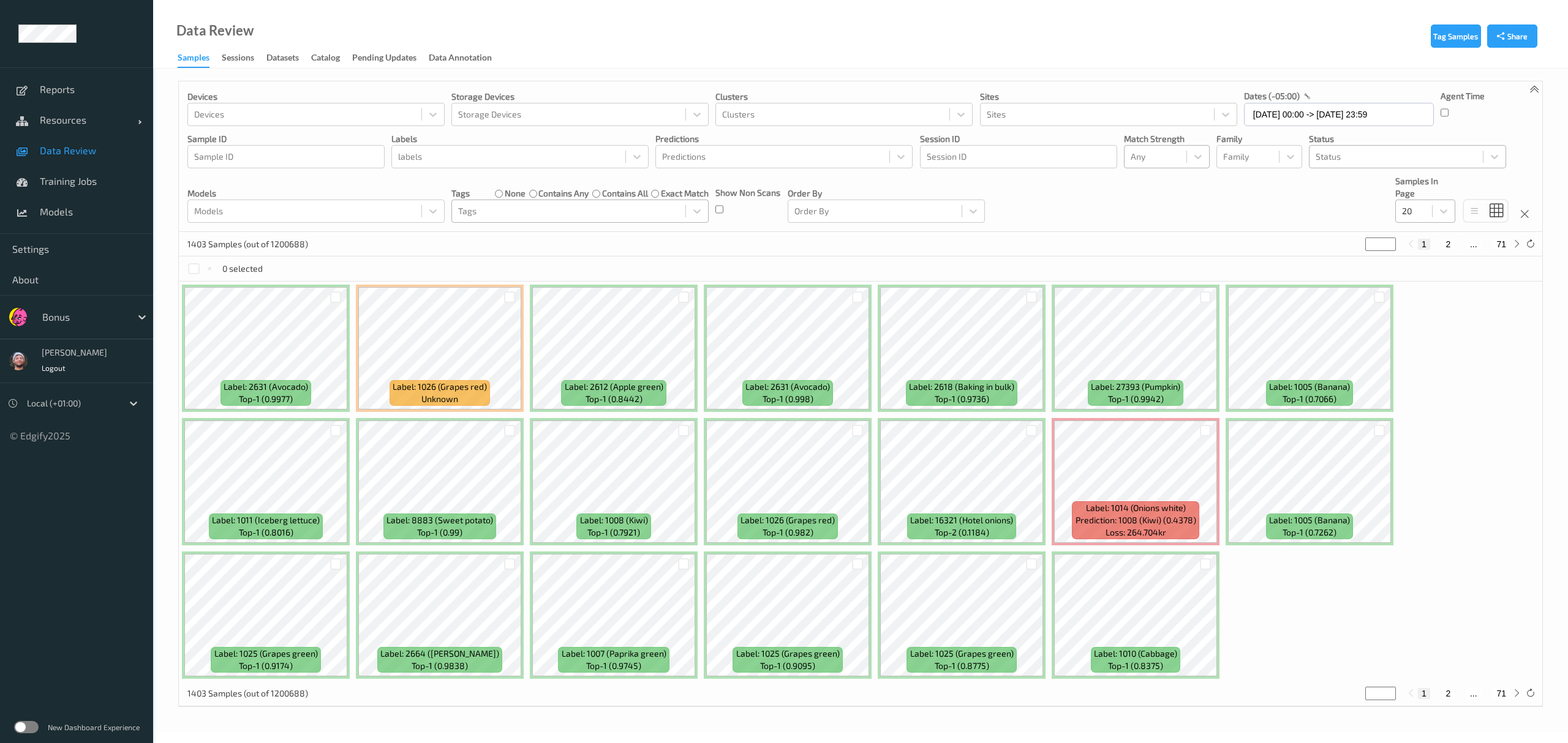
click at [698, 221] on div "20" at bounding box center [1414, 211] width 36 height 19
click at [698, 321] on div "200" at bounding box center [1425, 329] width 60 height 22
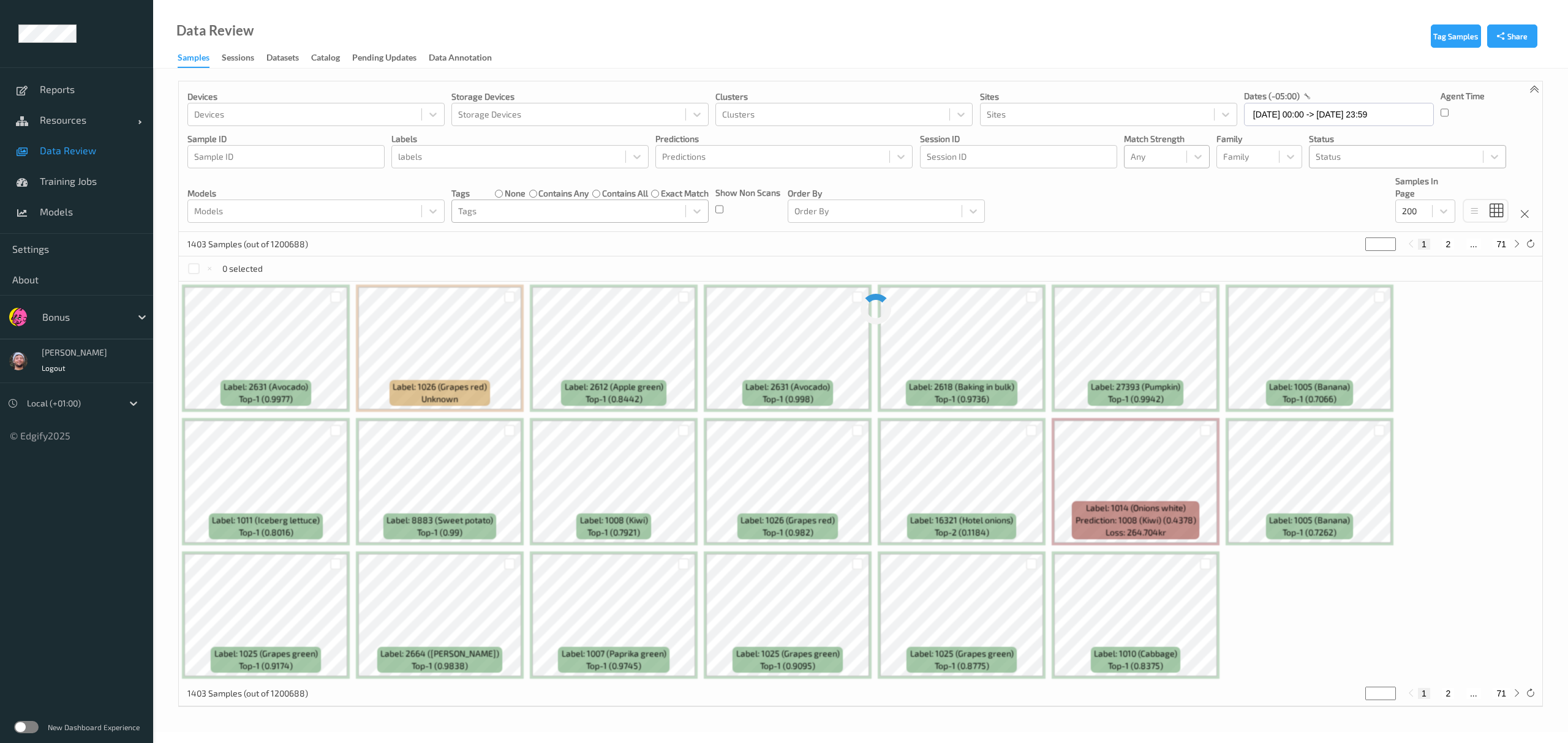
click at [698, 201] on div "Devices Devices Storage Devices Storage Devices Clusters Clusters Sites Sites d…" at bounding box center [860, 157] width 1363 height 150
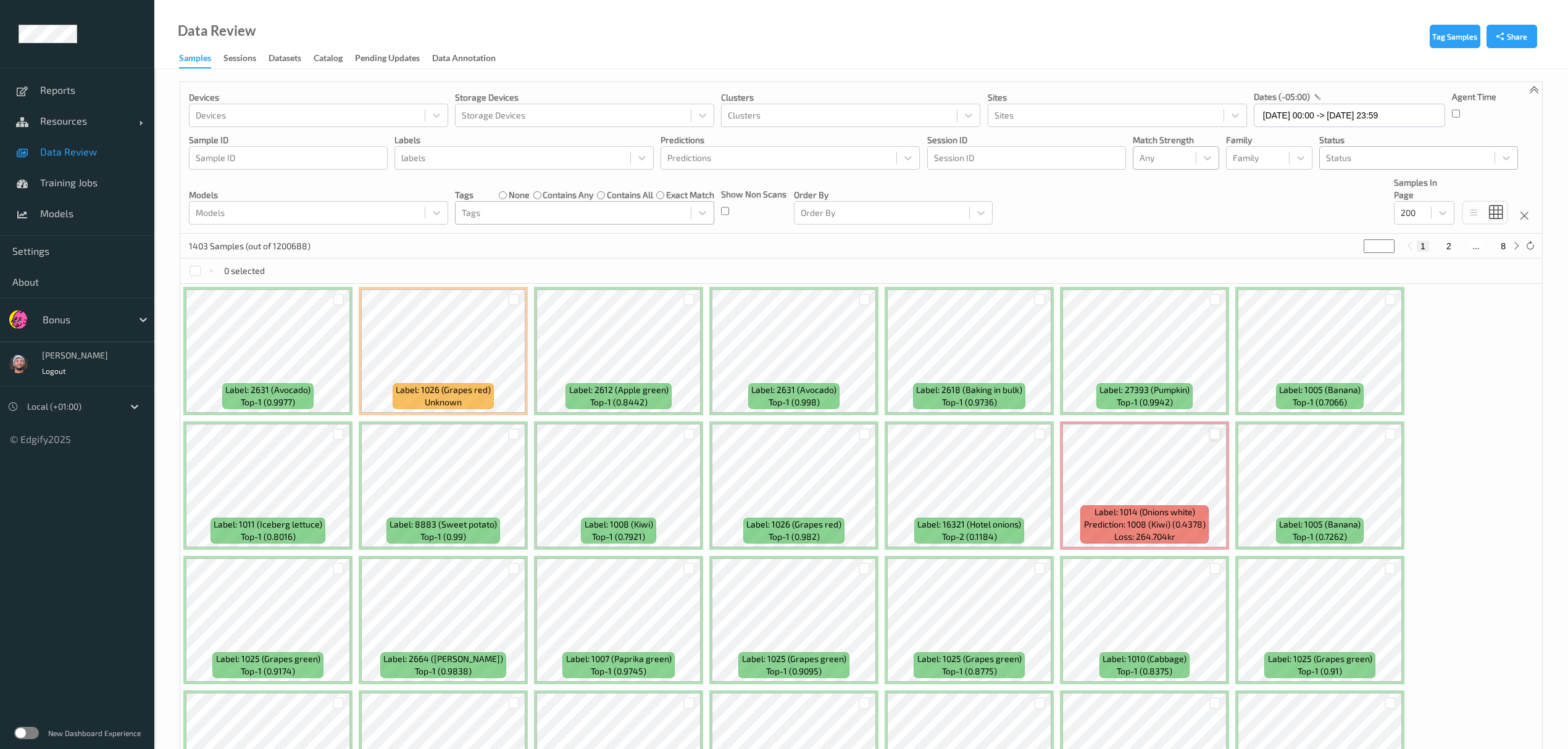
click at [704, 435] on div at bounding box center [1215, 434] width 12 height 12
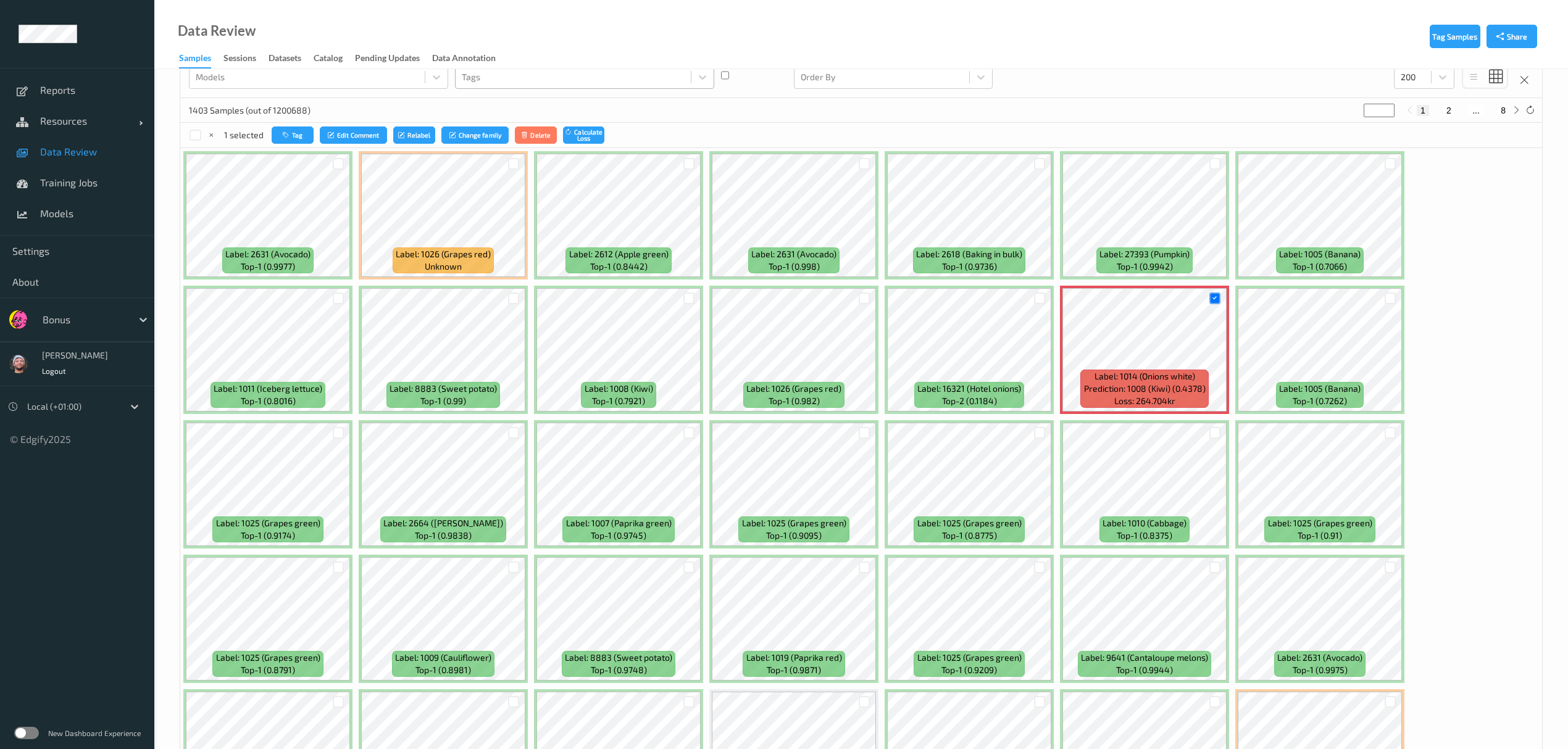
scroll to position [329, 0]
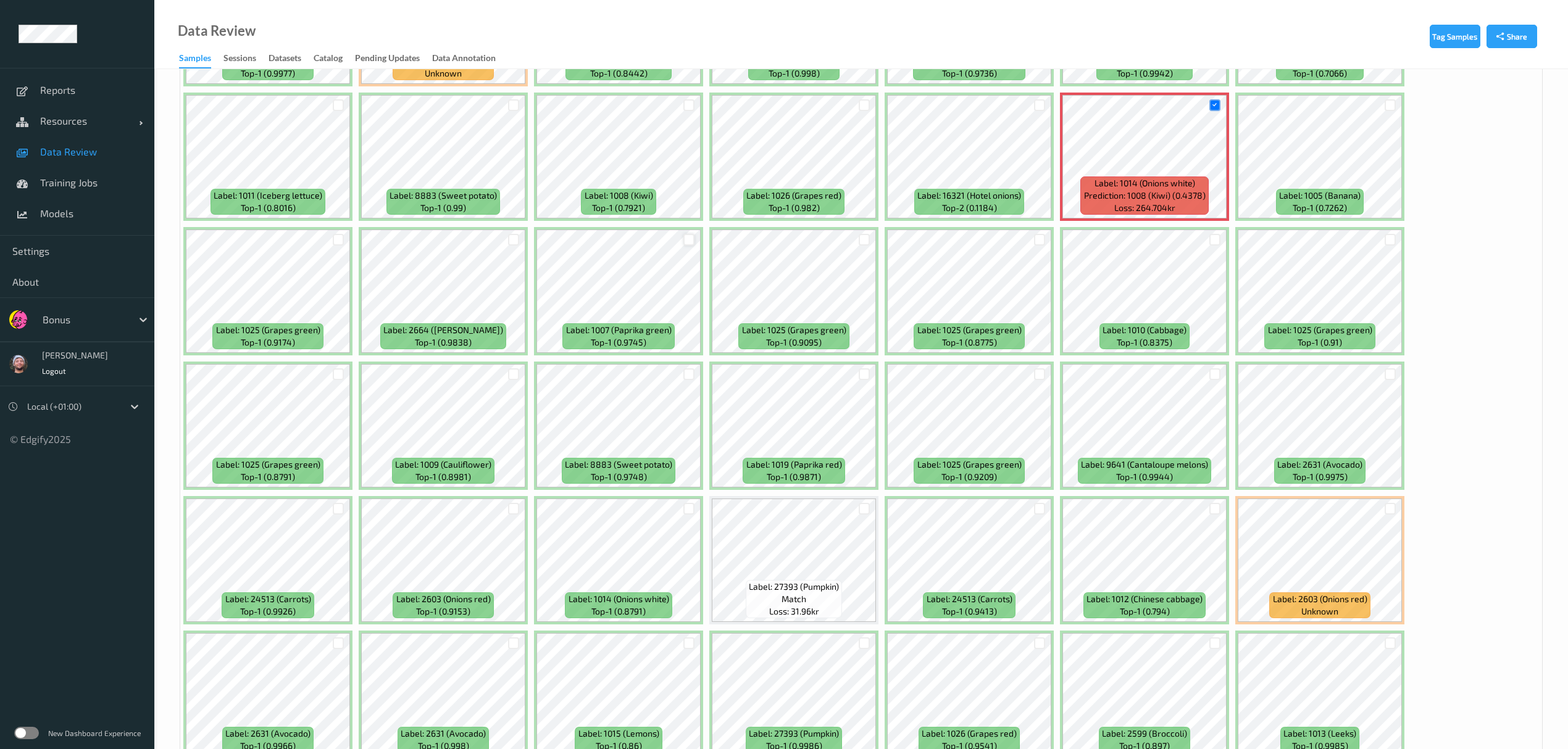
click at [687, 238] on div at bounding box center [689, 239] width 12 height 12
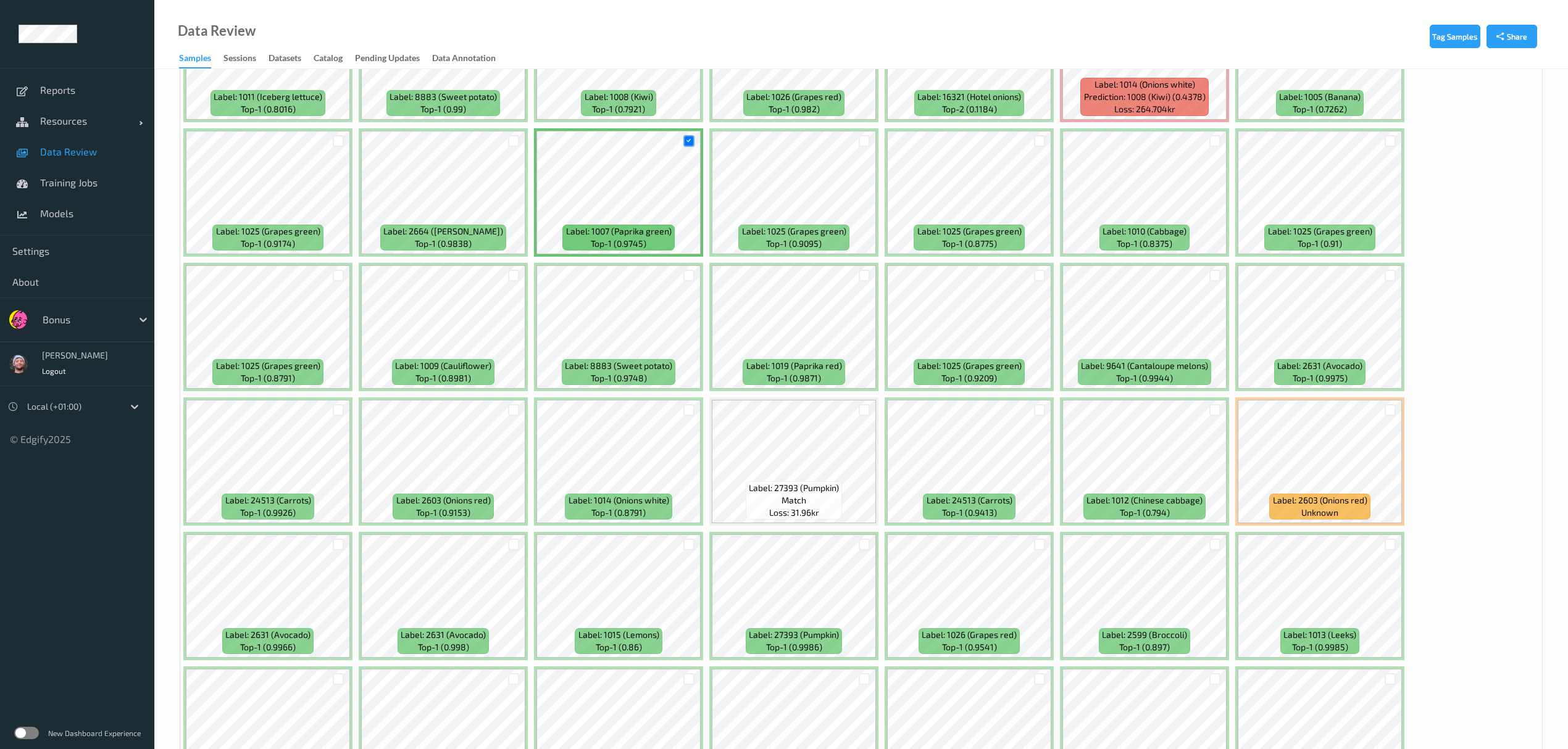
scroll to position [576, 0]
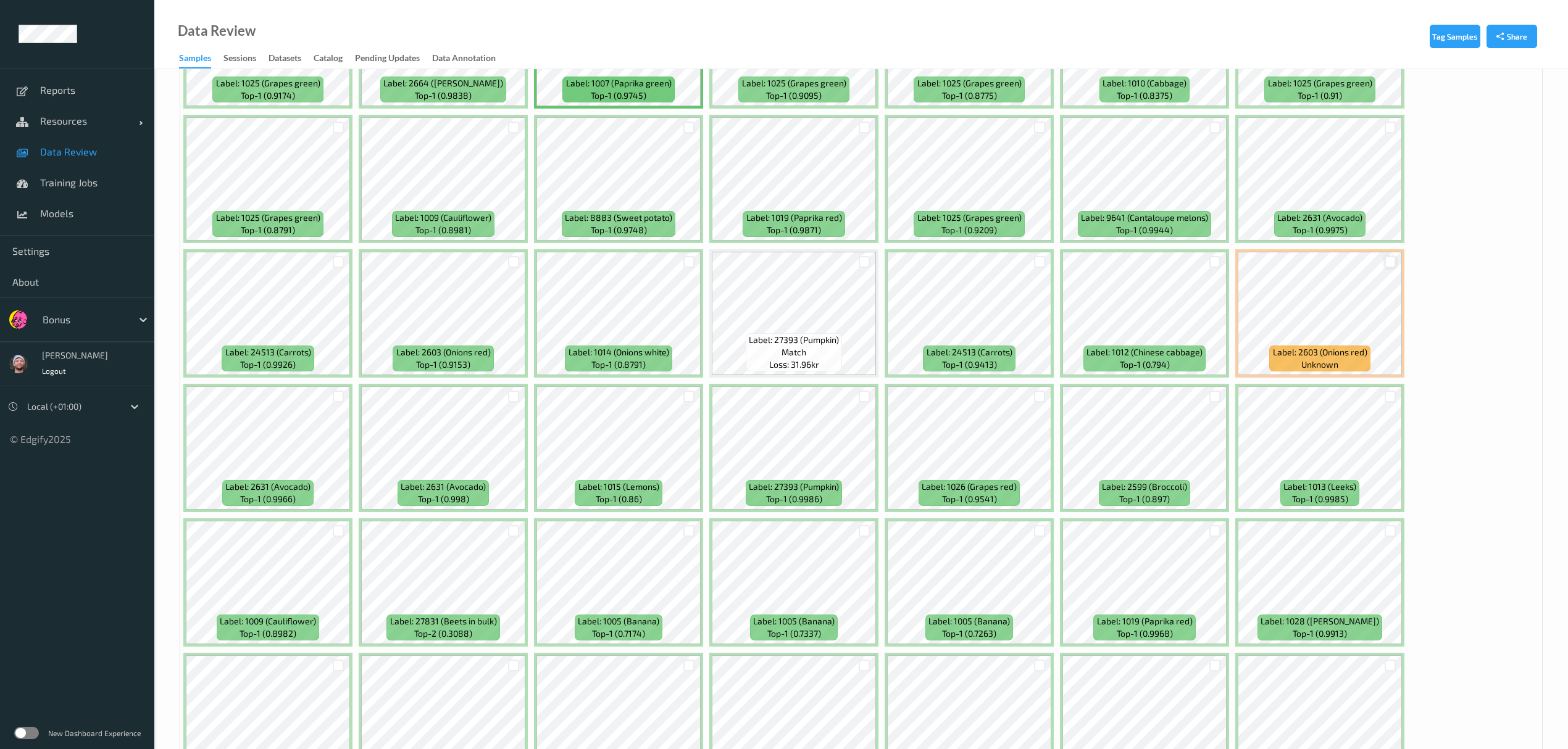
click at [704, 260] on div at bounding box center [1391, 261] width 12 height 12
click at [704, 122] on div at bounding box center [1215, 127] width 12 height 12
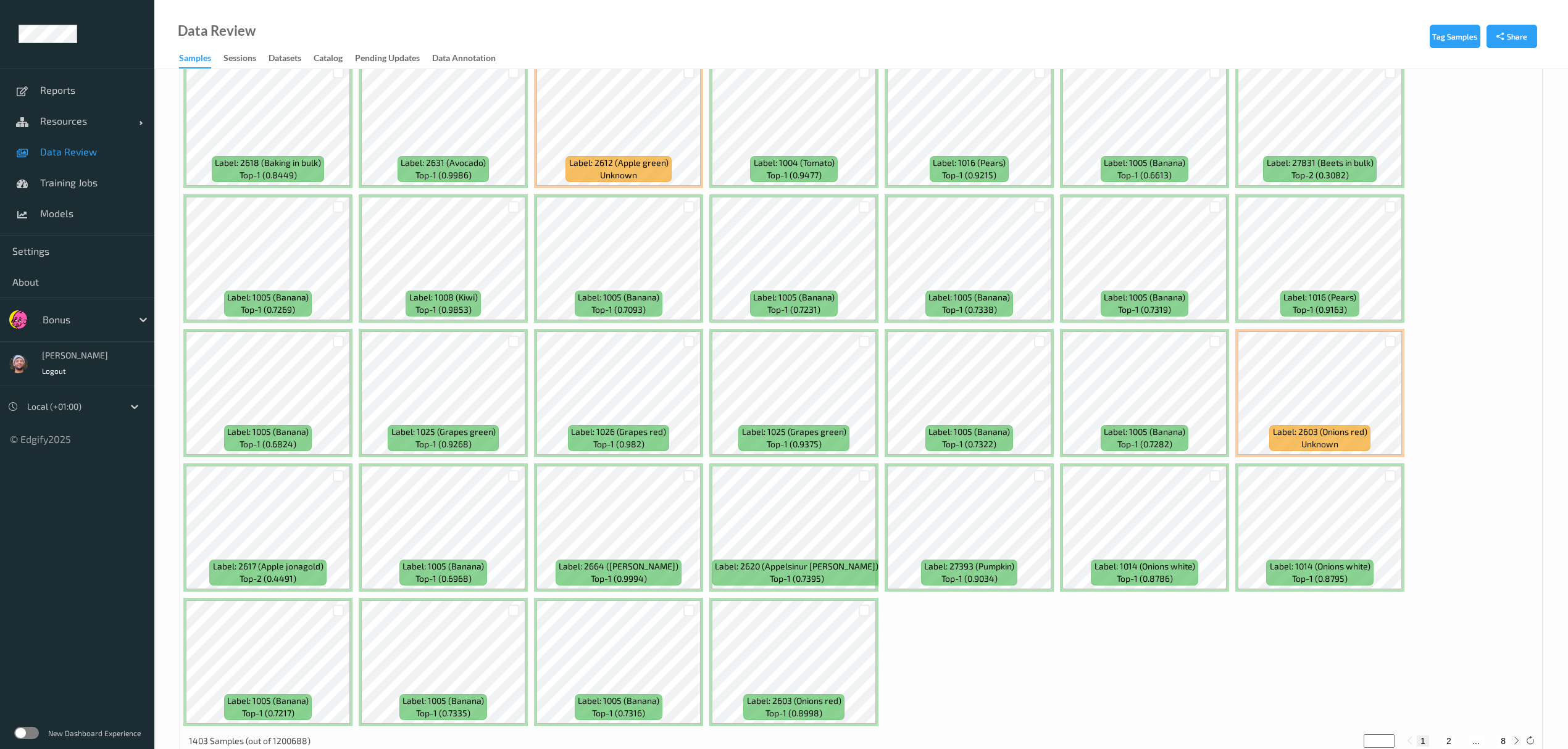
scroll to position [3488, 0]
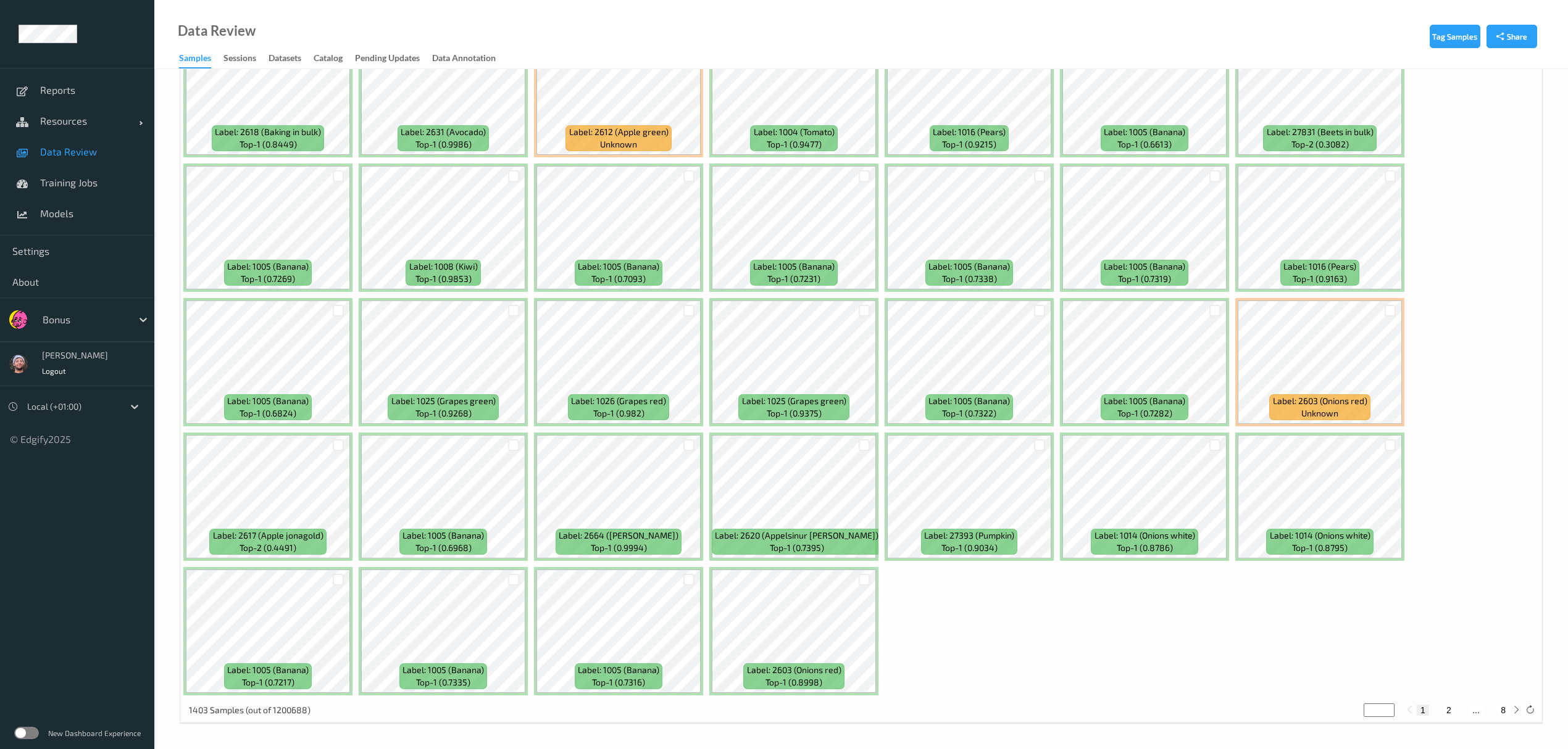
click at [704, 435] on div at bounding box center [1040, 445] width 24 height 20
click at [704, 435] on div at bounding box center [1039, 445] width 12 height 12
click at [704, 435] on div "1403 Samples (out of 1200688) * 1 2 ... 8" at bounding box center [861, 711] width 1362 height 24
click at [704, 435] on button "2" at bounding box center [1449, 710] width 13 height 11
type input "*"
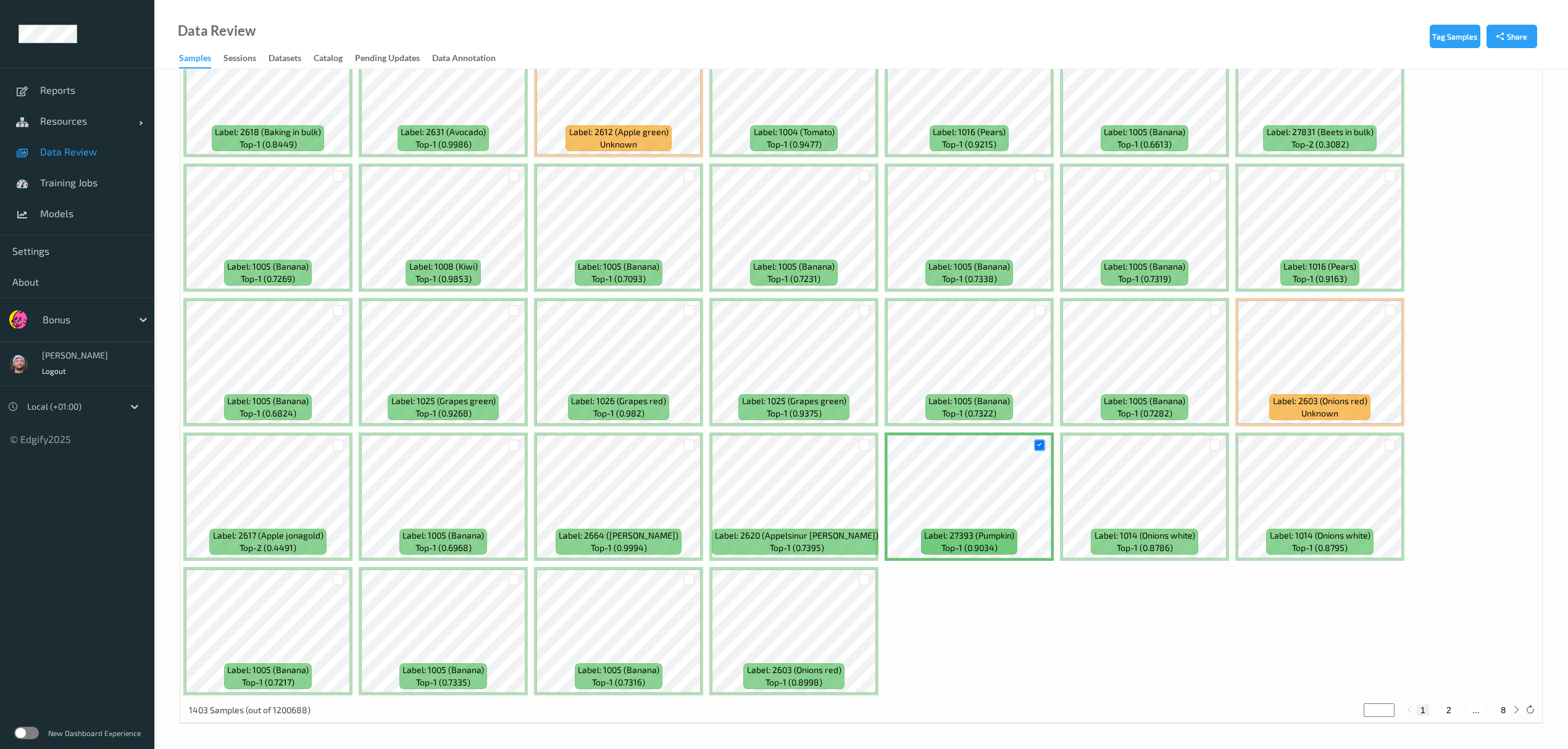
type input "*"
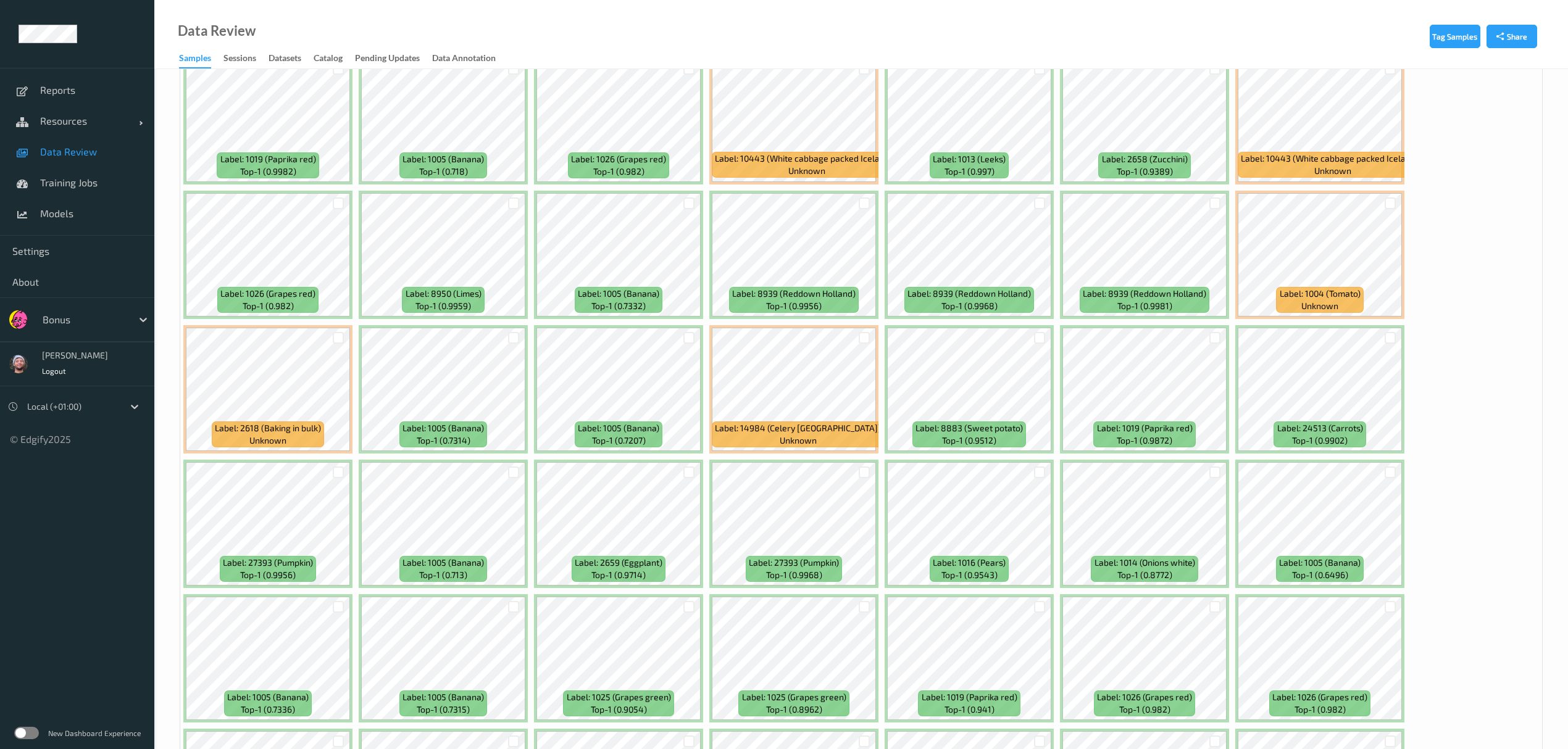
scroll to position [905, 0]
click at [689, 435] on div at bounding box center [689, 471] width 12 height 12
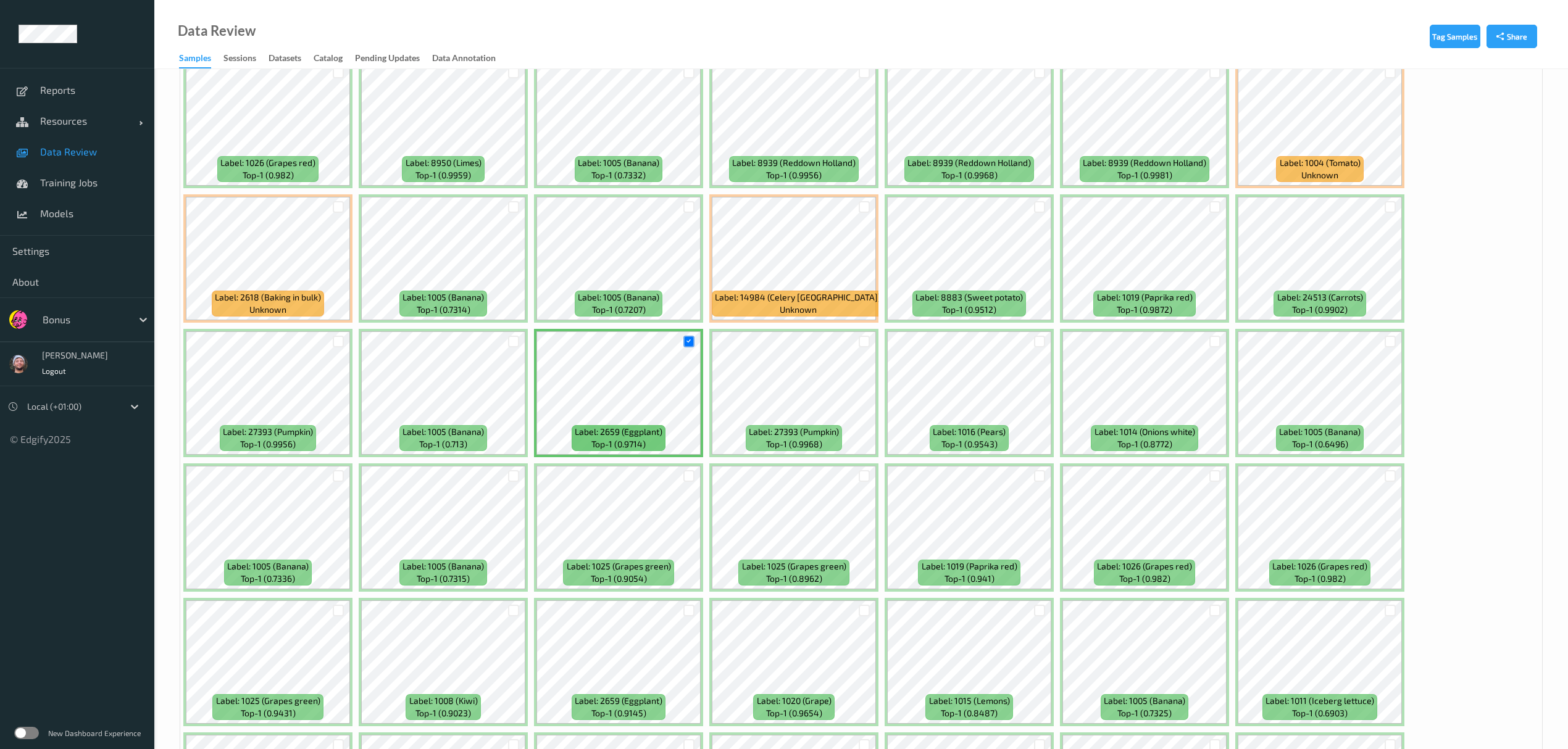
scroll to position [1234, 0]
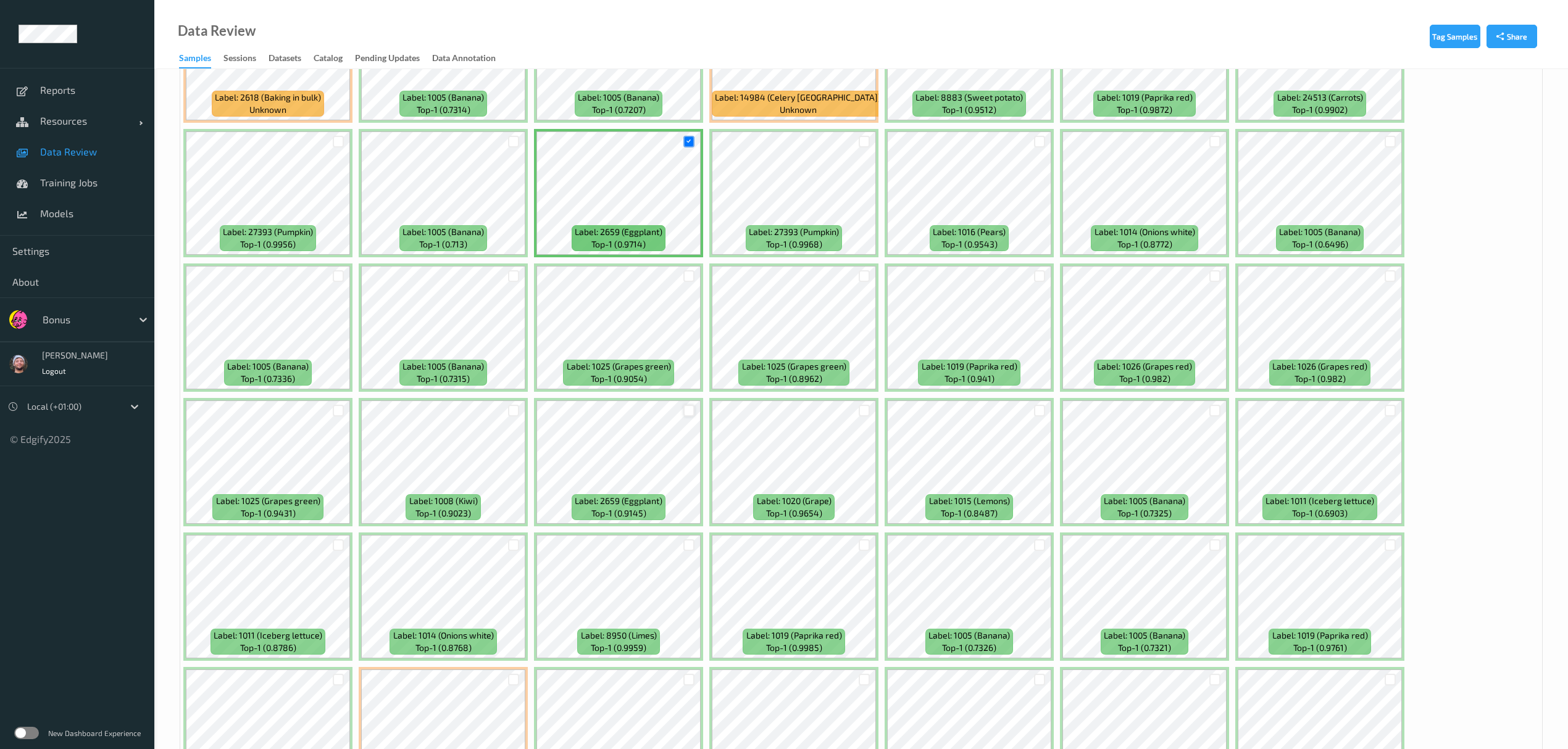
click at [693, 415] on div at bounding box center [689, 410] width 12 height 12
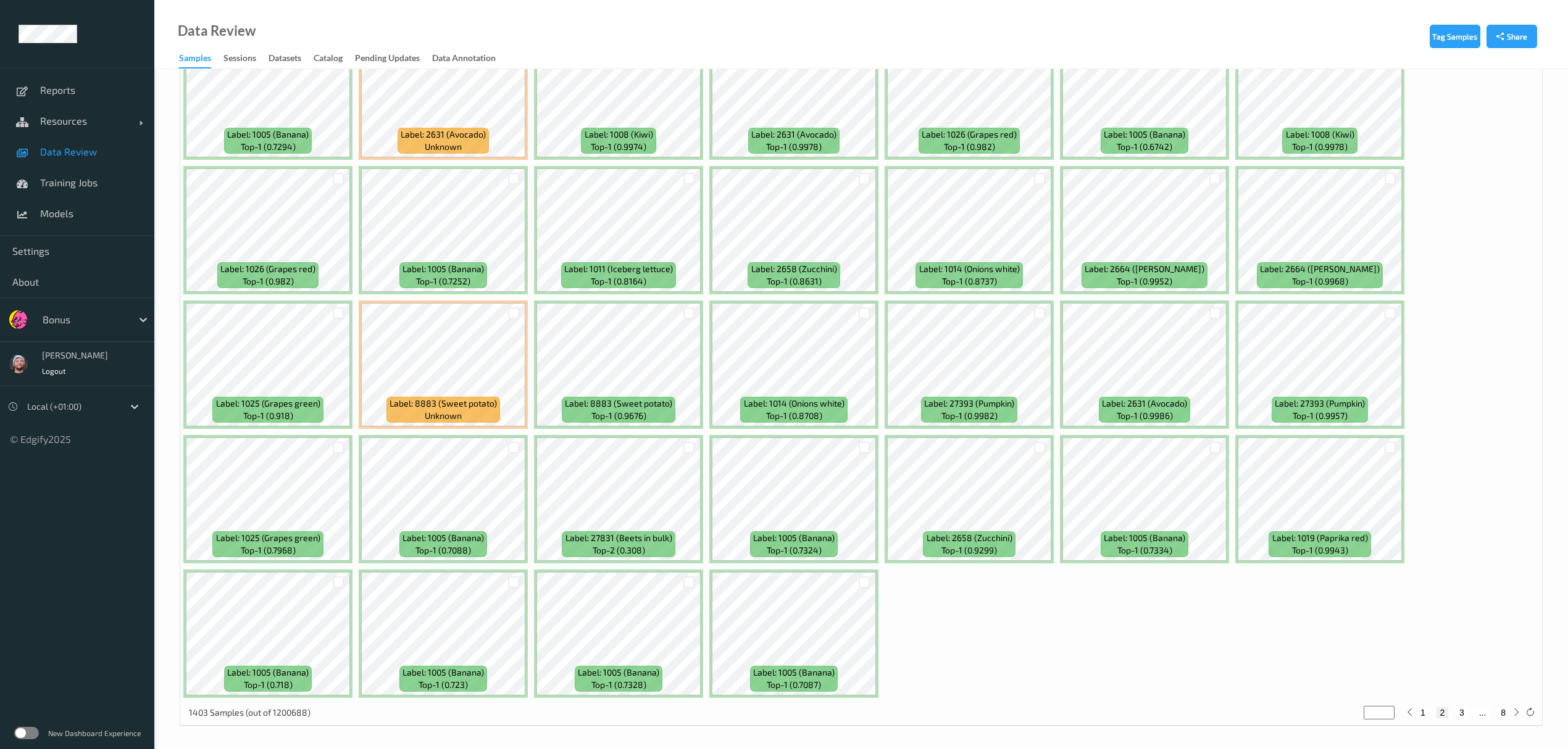
scroll to position [3488, 0]
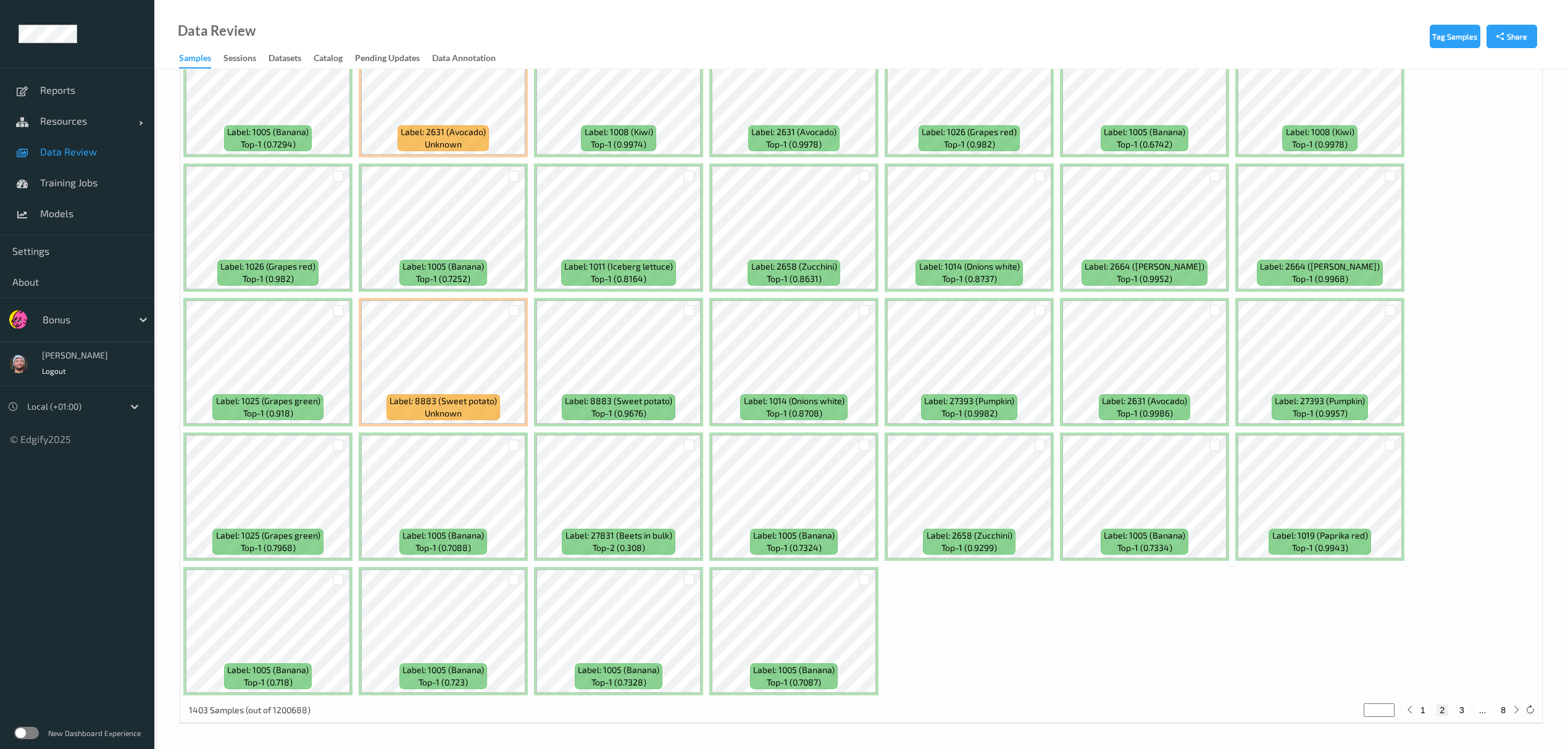
click at [704, 435] on button "3" at bounding box center [1462, 710] width 13 height 11
type input "*"
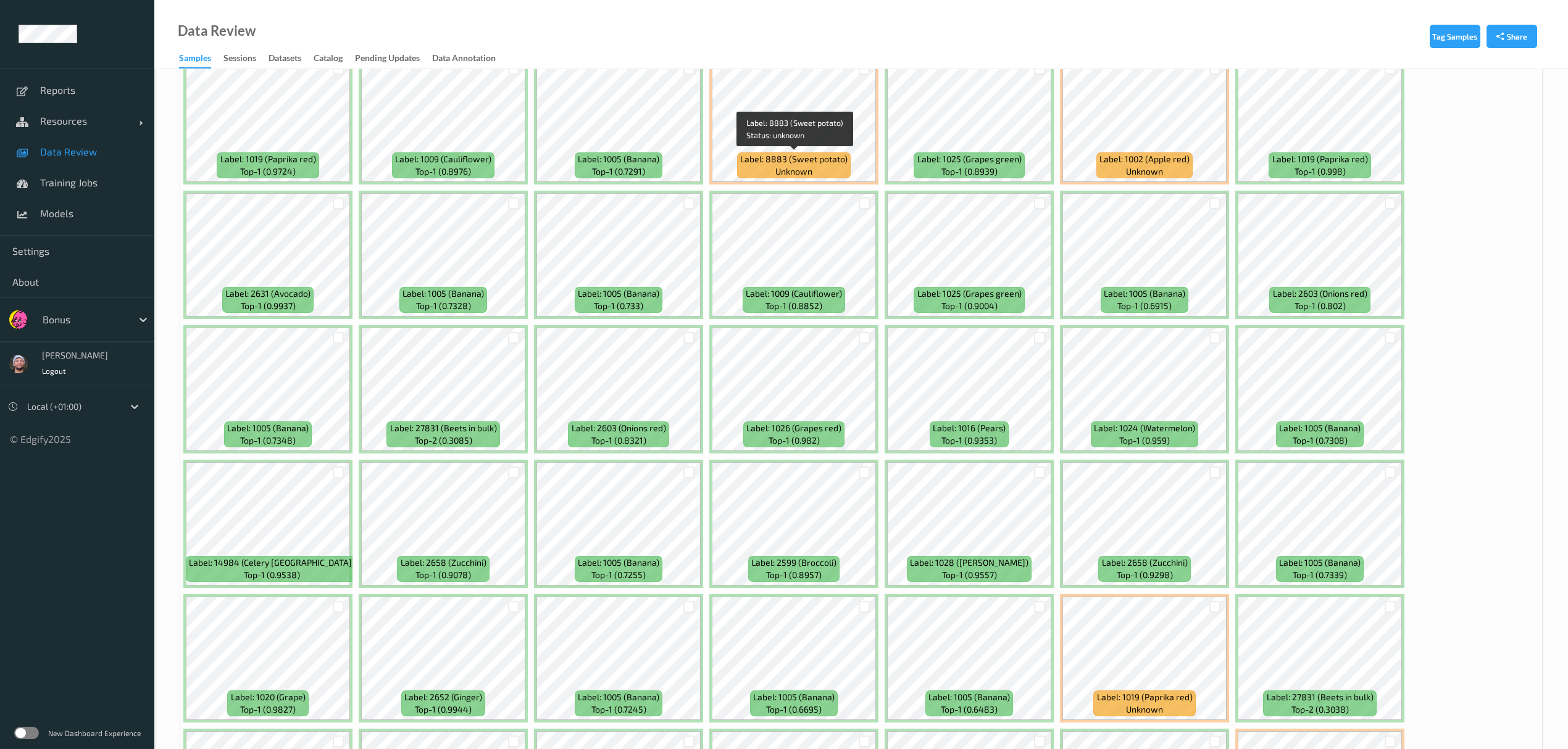
scroll to position [905, 0]
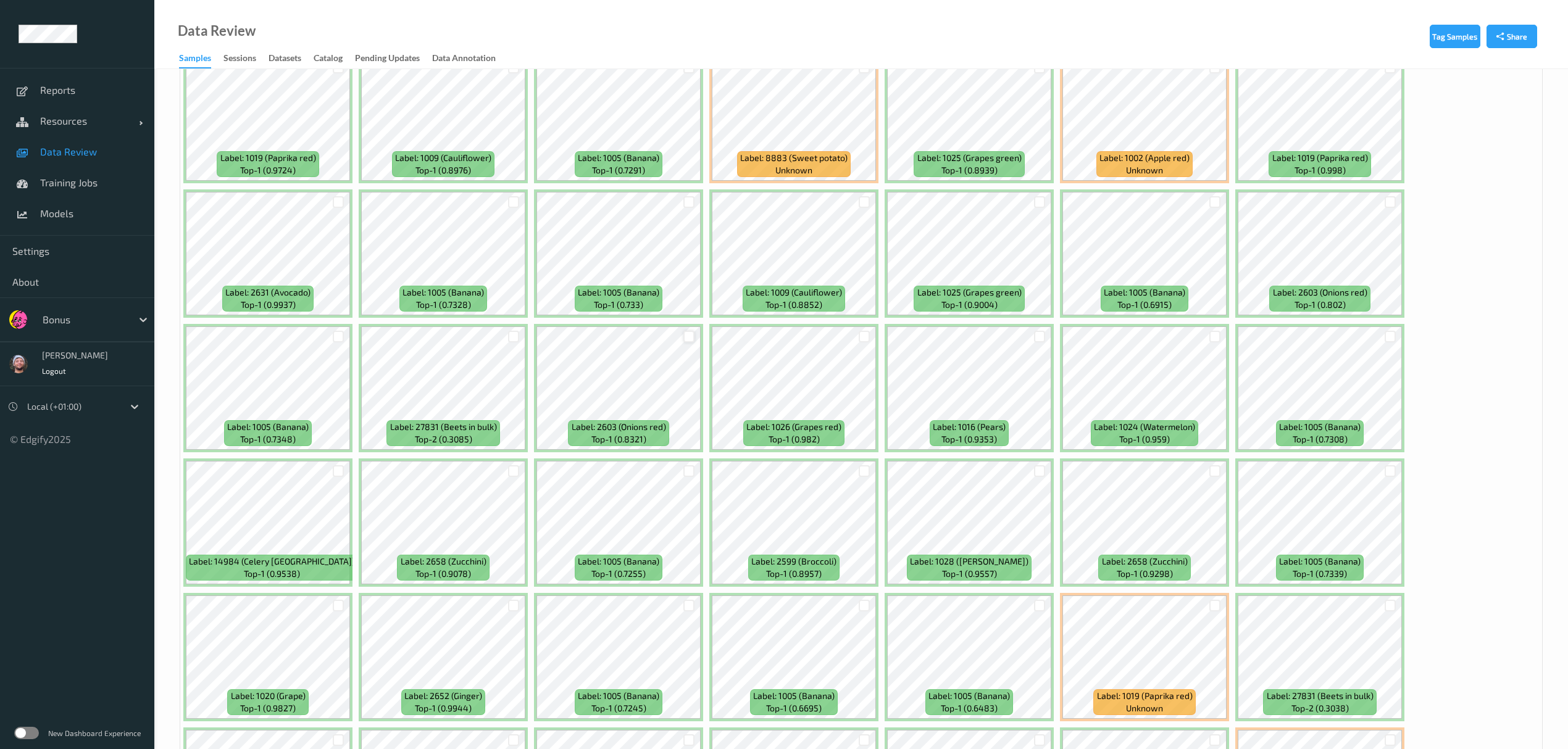
click at [690, 334] on div at bounding box center [689, 337] width 12 height 12
click at [704, 338] on div at bounding box center [1039, 337] width 12 height 12
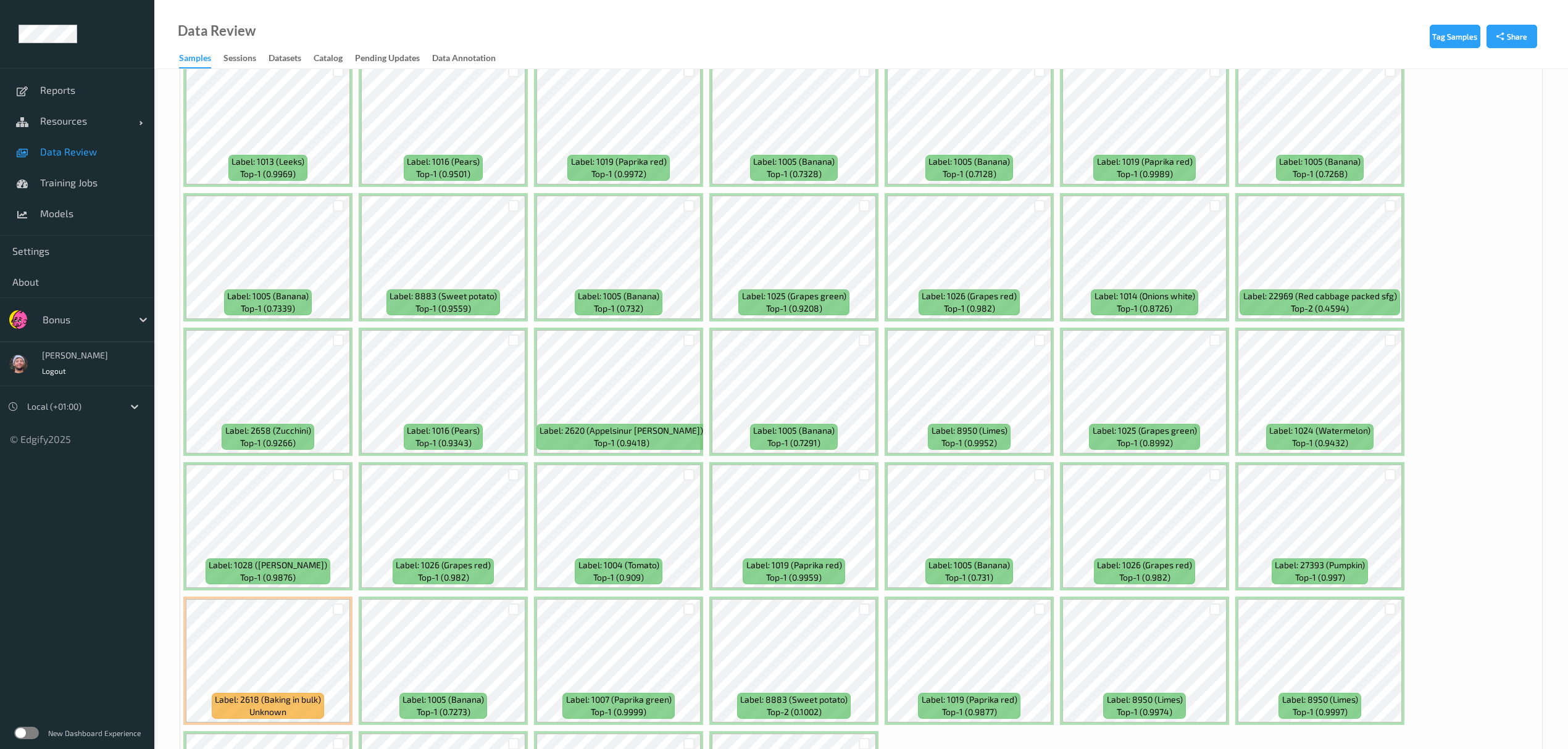
scroll to position [3488, 0]
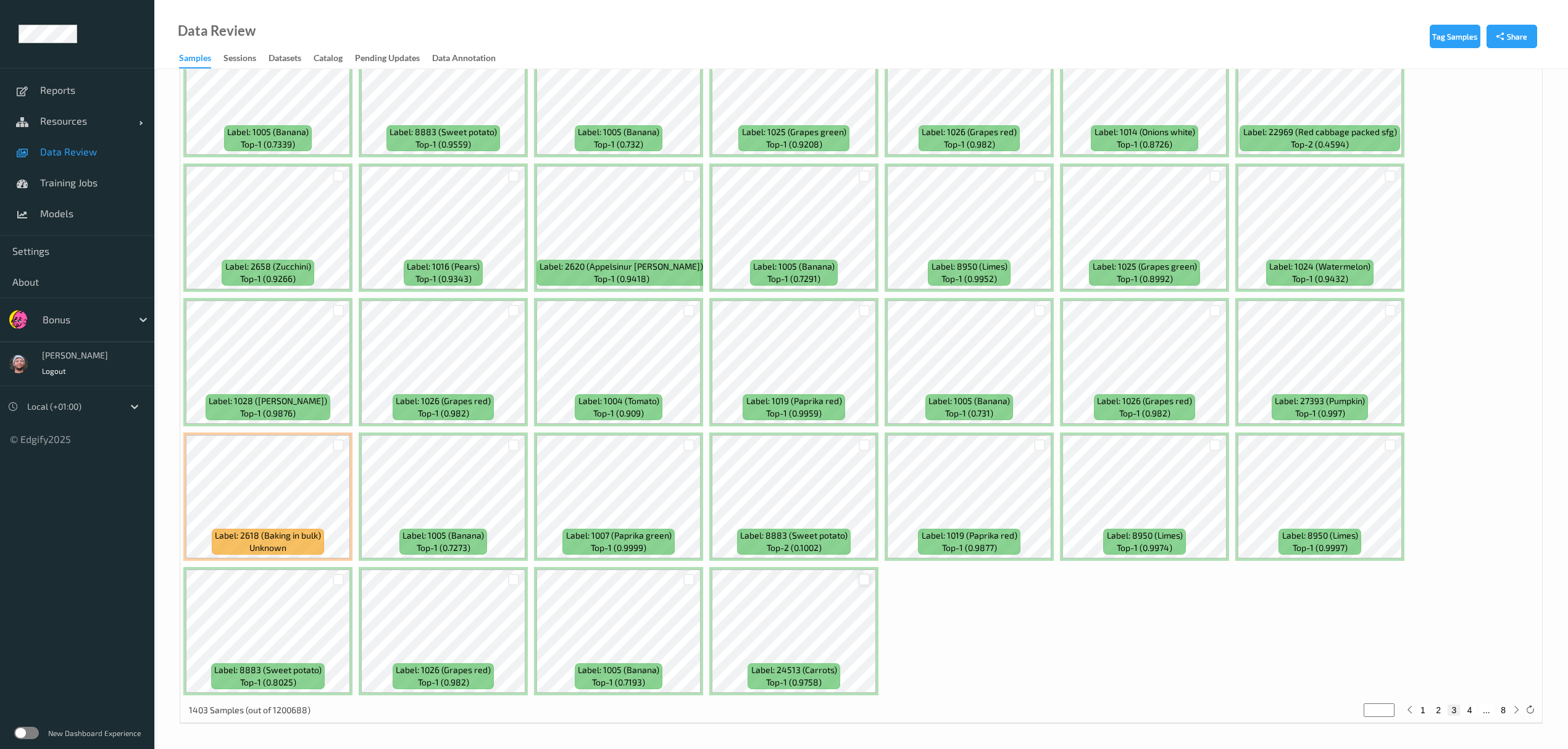
click at [704, 435] on div at bounding box center [864, 579] width 12 height 12
drag, startPoint x: 1471, startPoint y: 711, endPoint x: 1458, endPoint y: 704, distance: 14.8
click at [704, 435] on button "4" at bounding box center [1470, 710] width 13 height 11
type input "*"
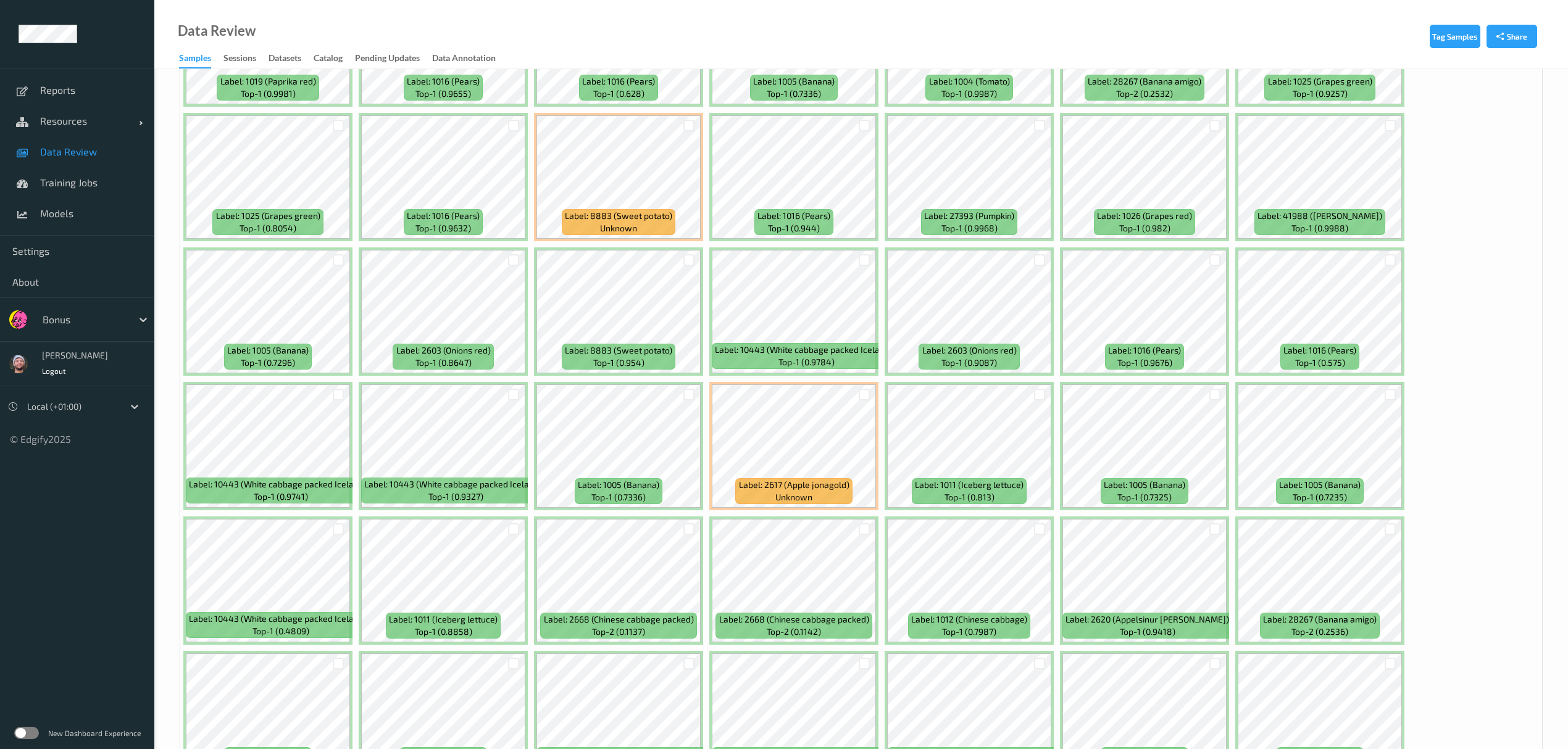
scroll to position [2139, 0]
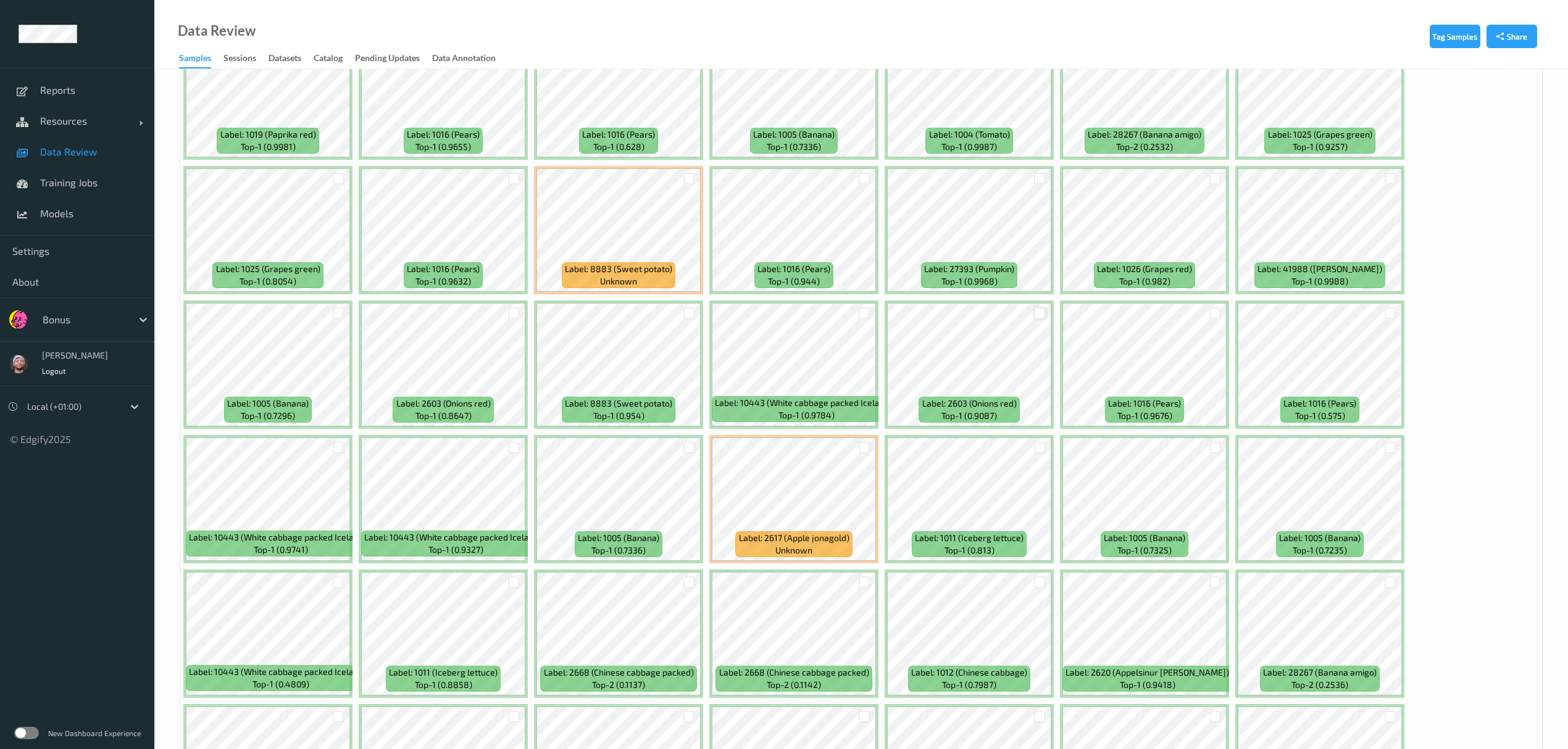
click at [704, 316] on div at bounding box center [1039, 313] width 12 height 12
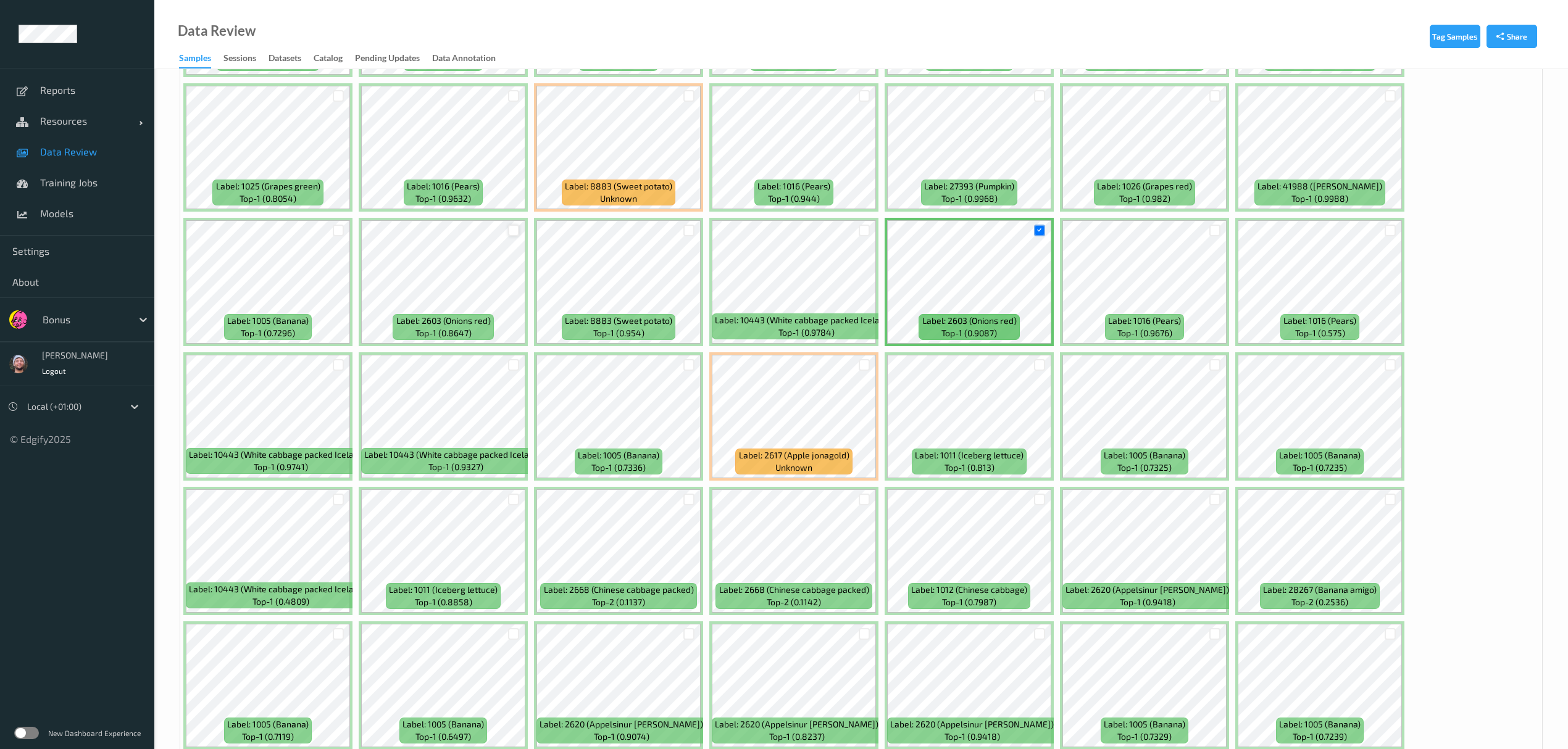
click at [513, 233] on div at bounding box center [513, 230] width 12 height 12
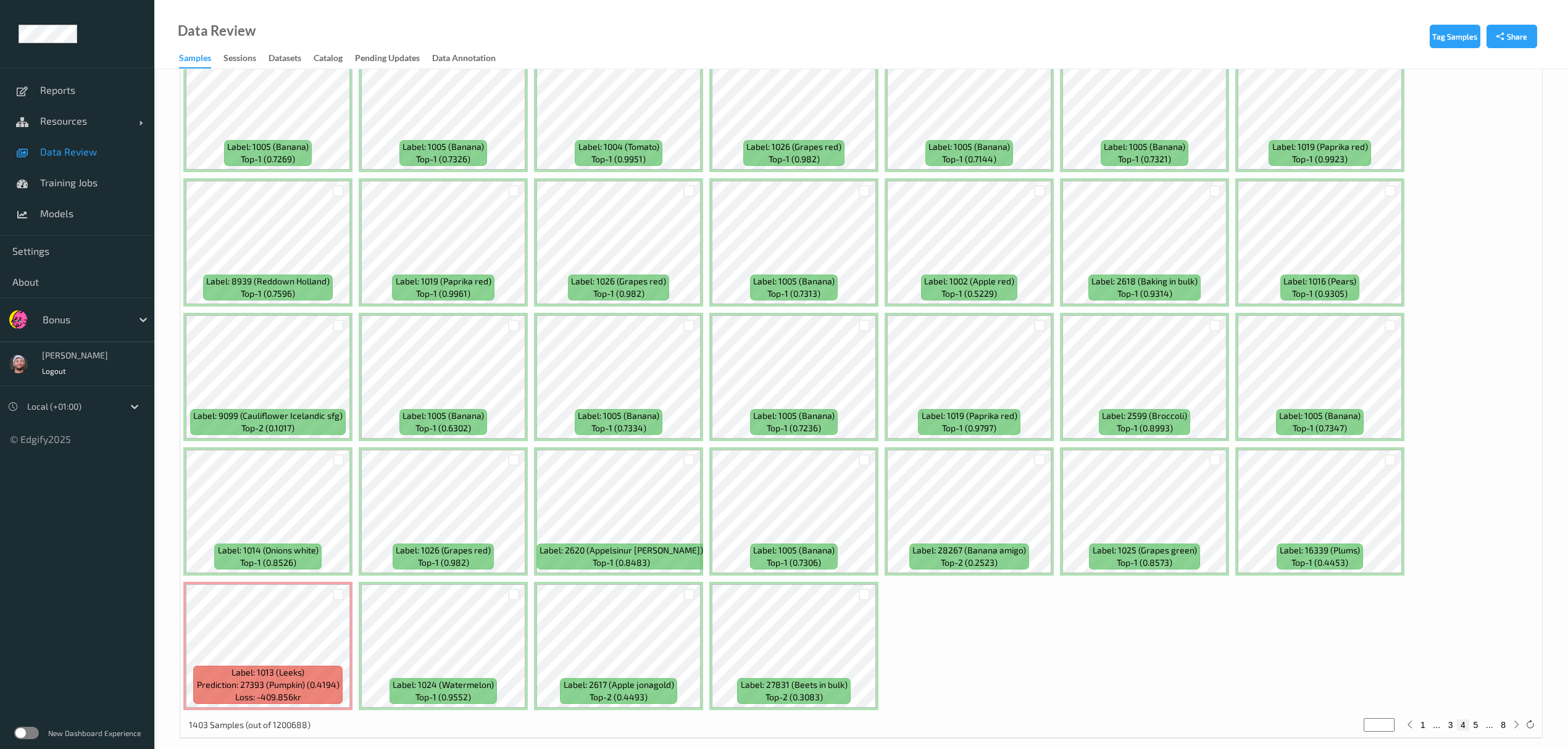
scroll to position [3488, 0]
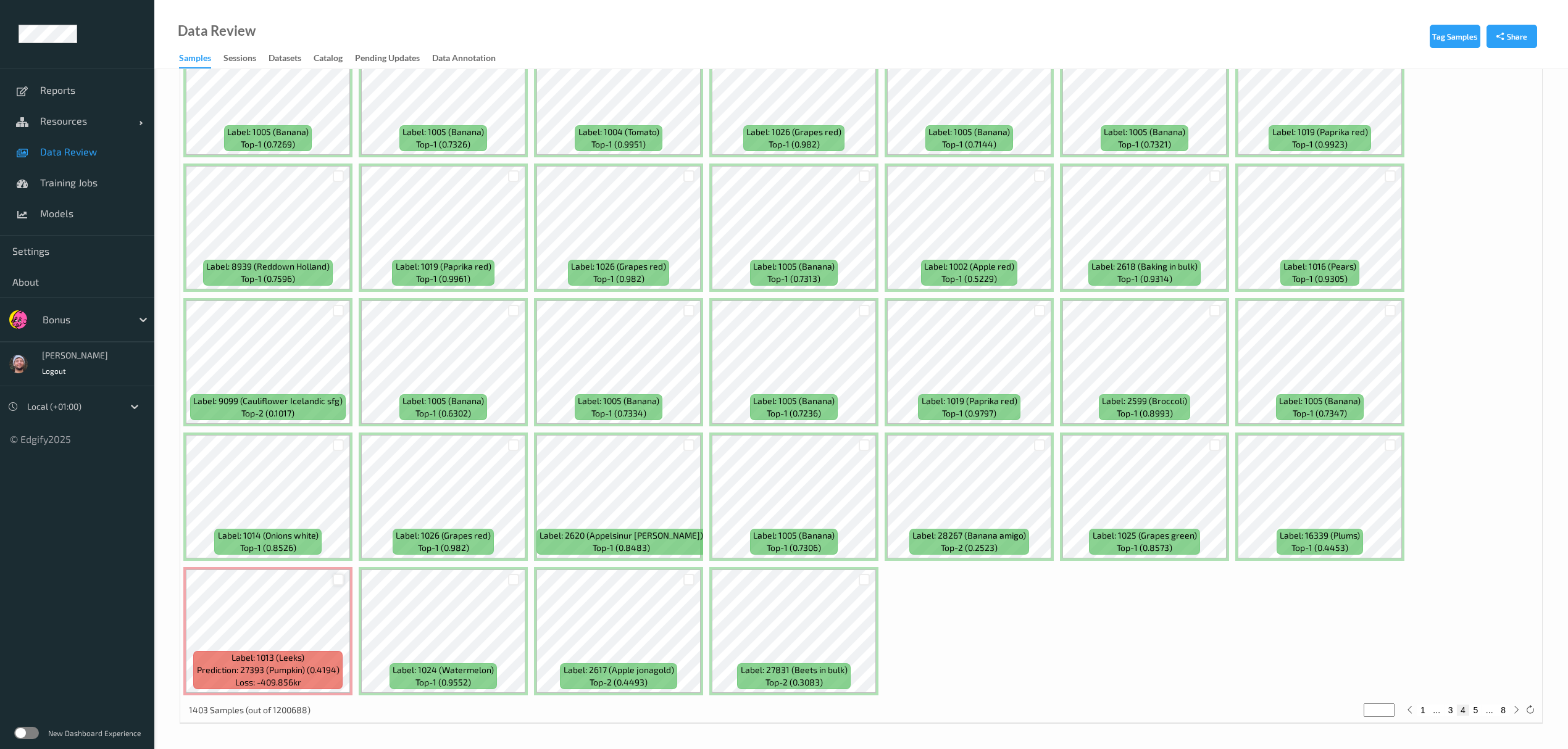
click at [333, 435] on div at bounding box center [338, 579] width 12 height 12
click at [704, 435] on button "5" at bounding box center [1475, 710] width 13 height 11
type input "*"
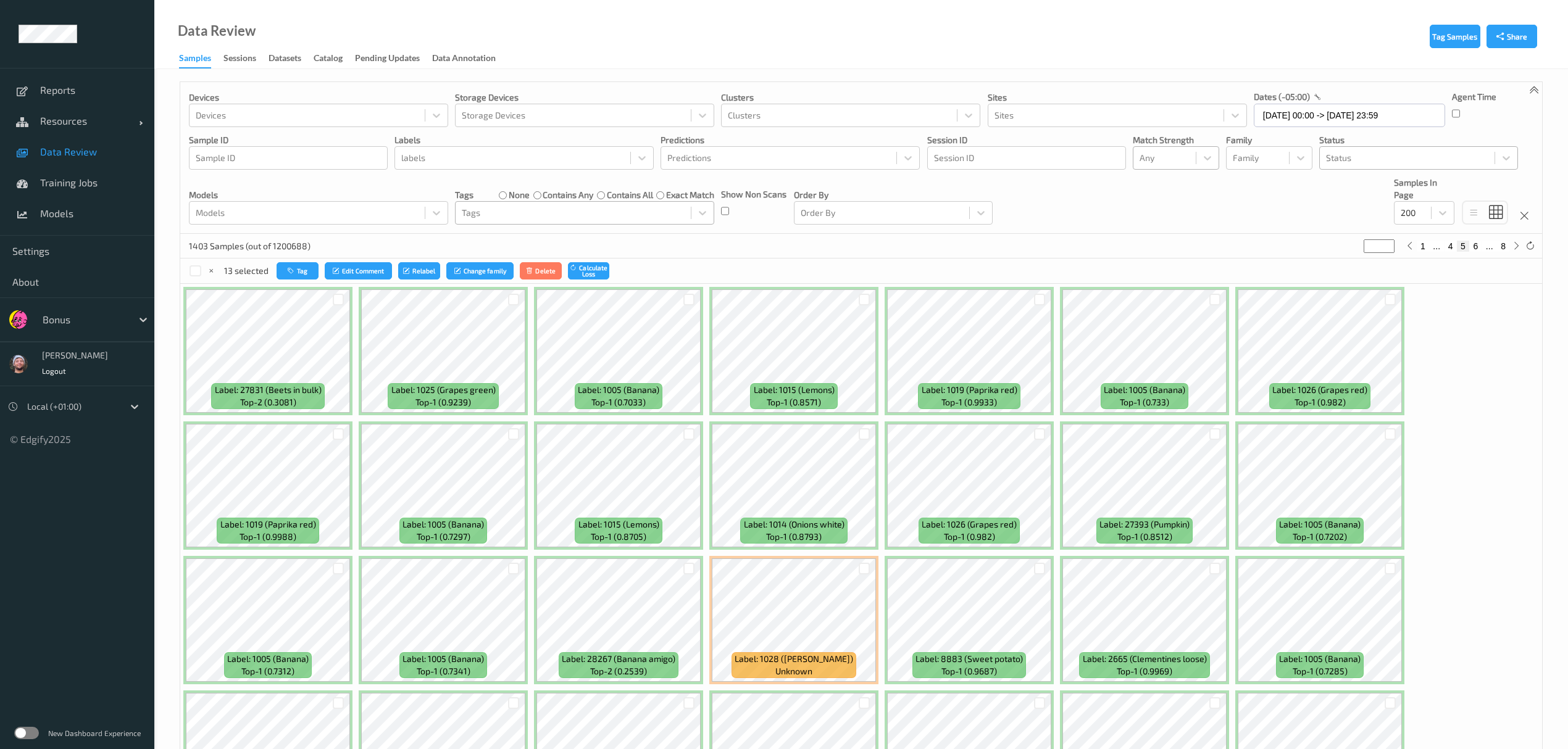
scroll to position [247, 0]
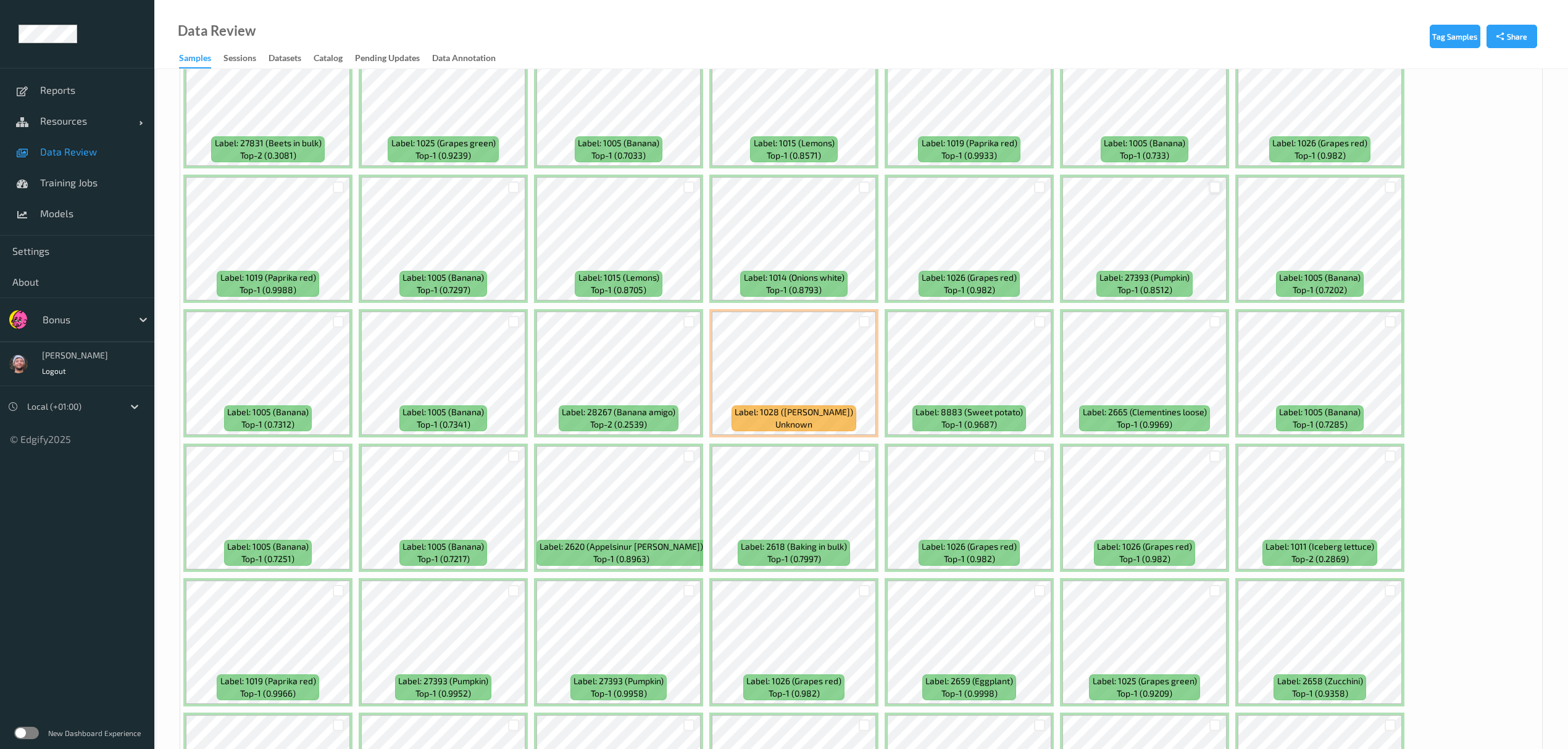
click at [704, 193] on div at bounding box center [1215, 187] width 12 height 12
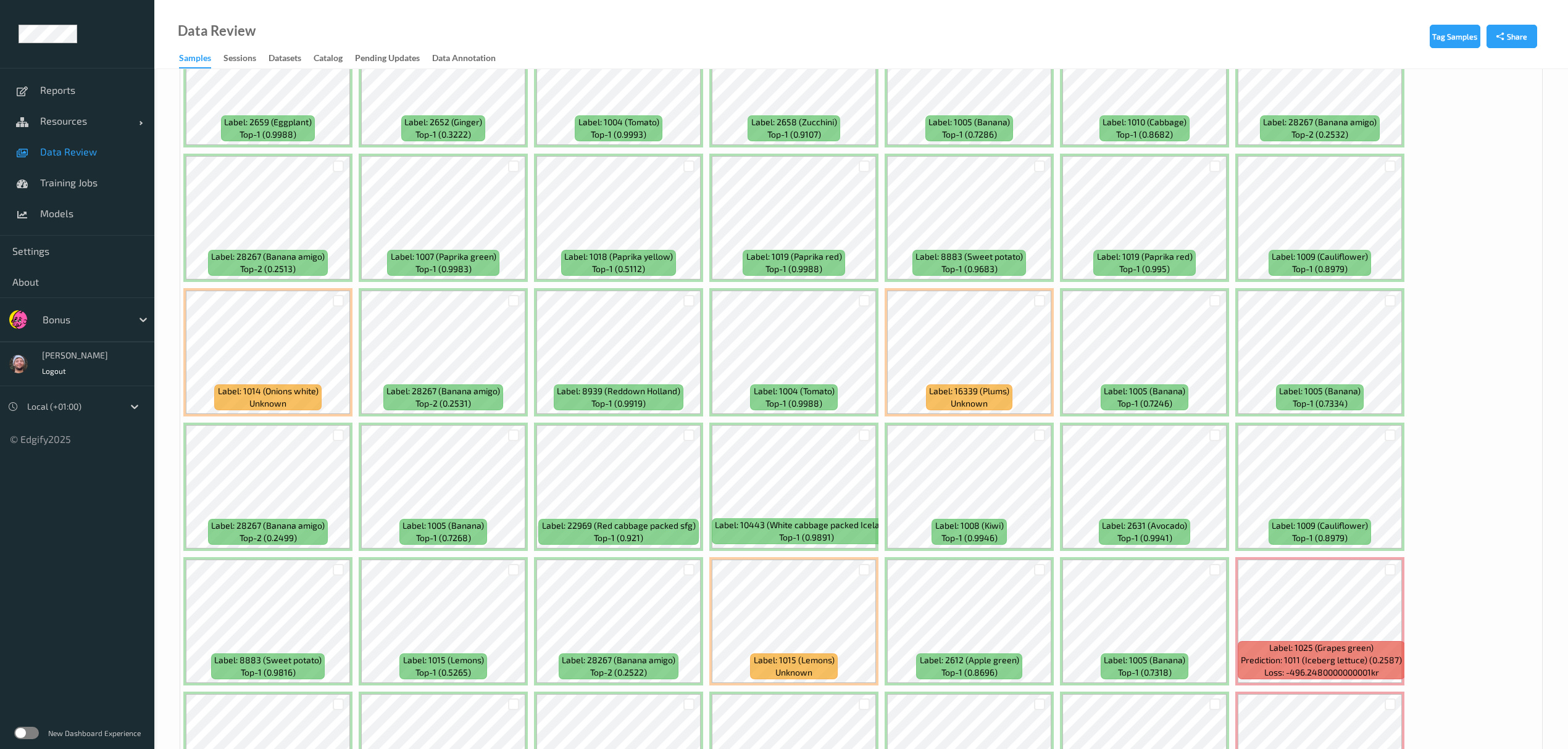
scroll to position [2798, 0]
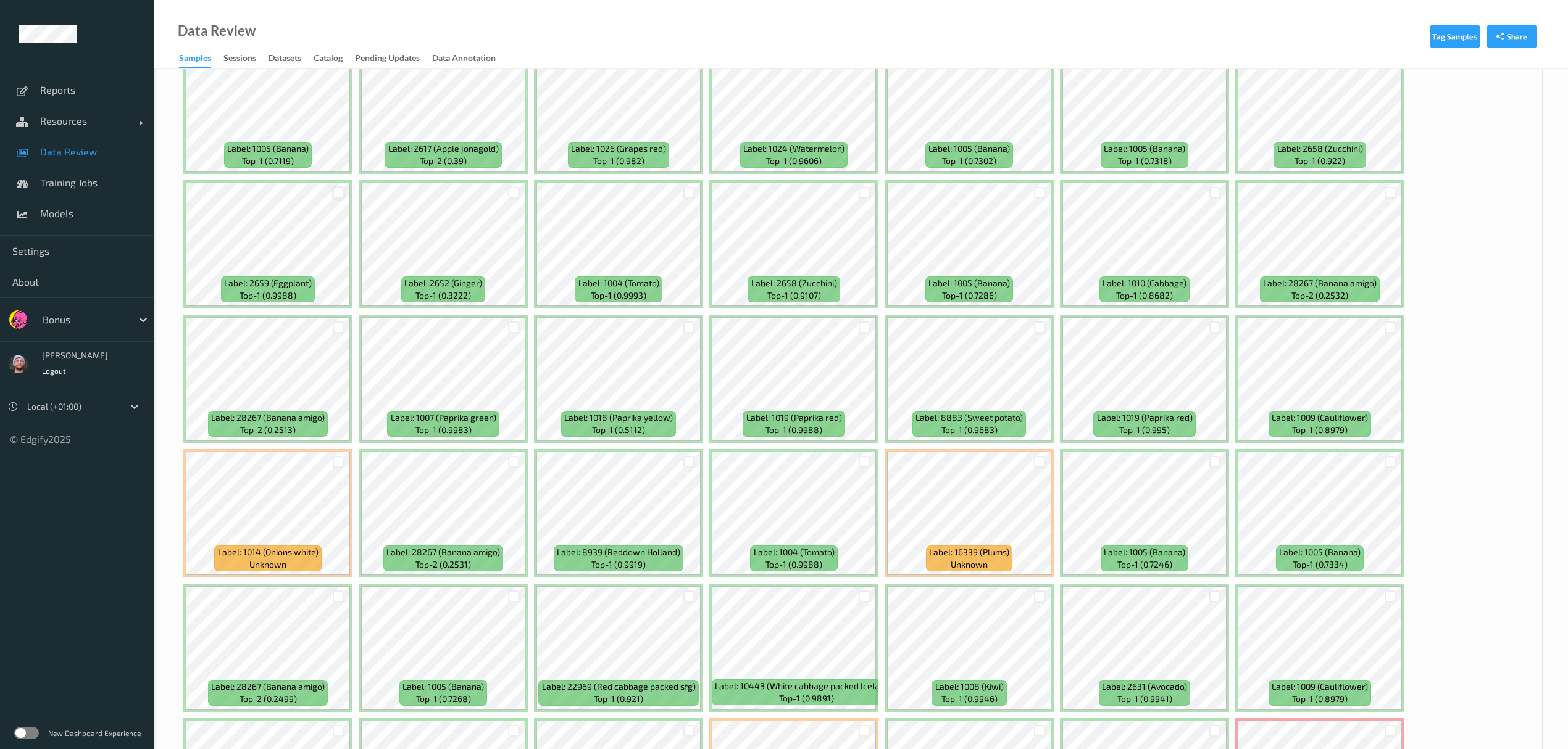
click at [334, 195] on div at bounding box center [338, 193] width 12 height 12
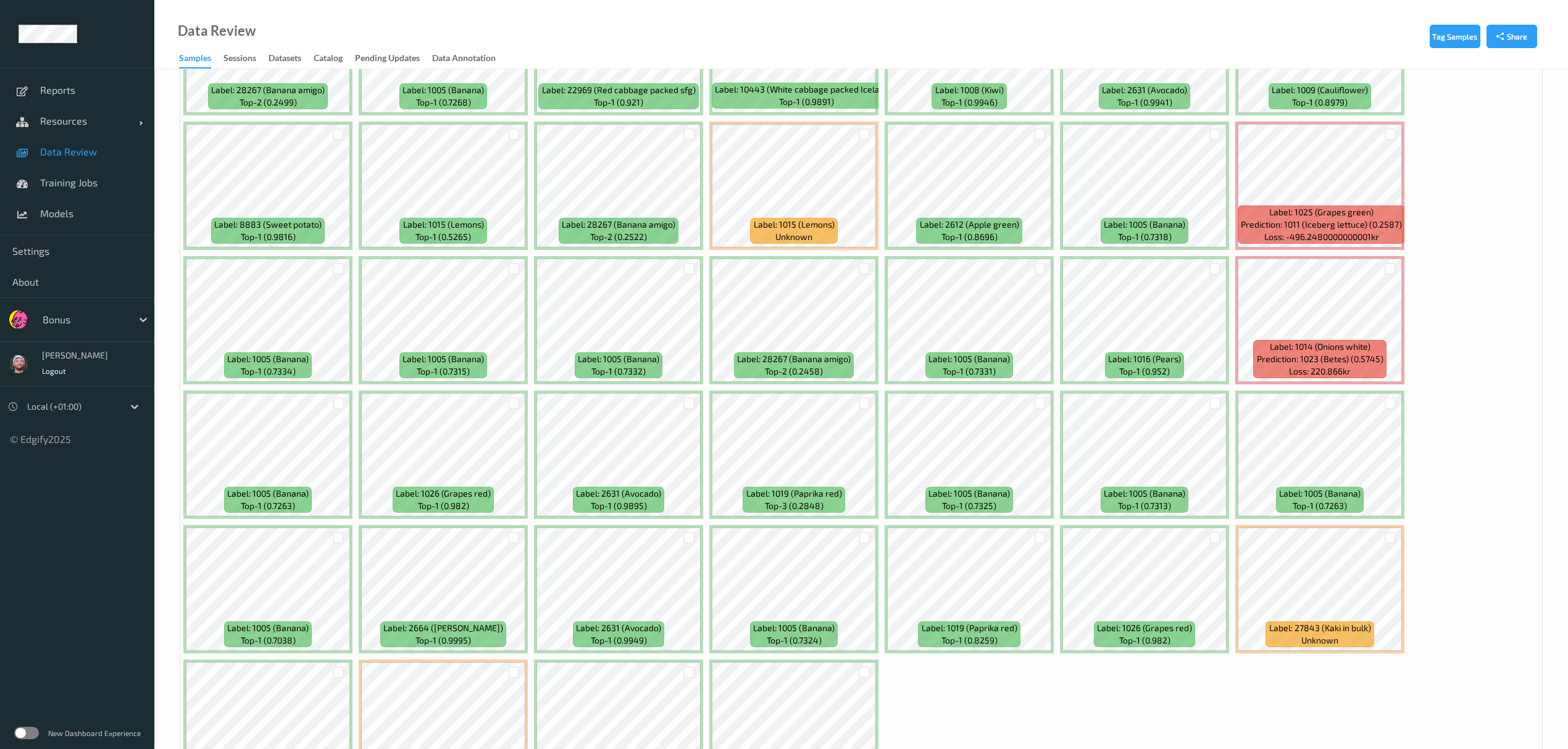
scroll to position [3488, 0]
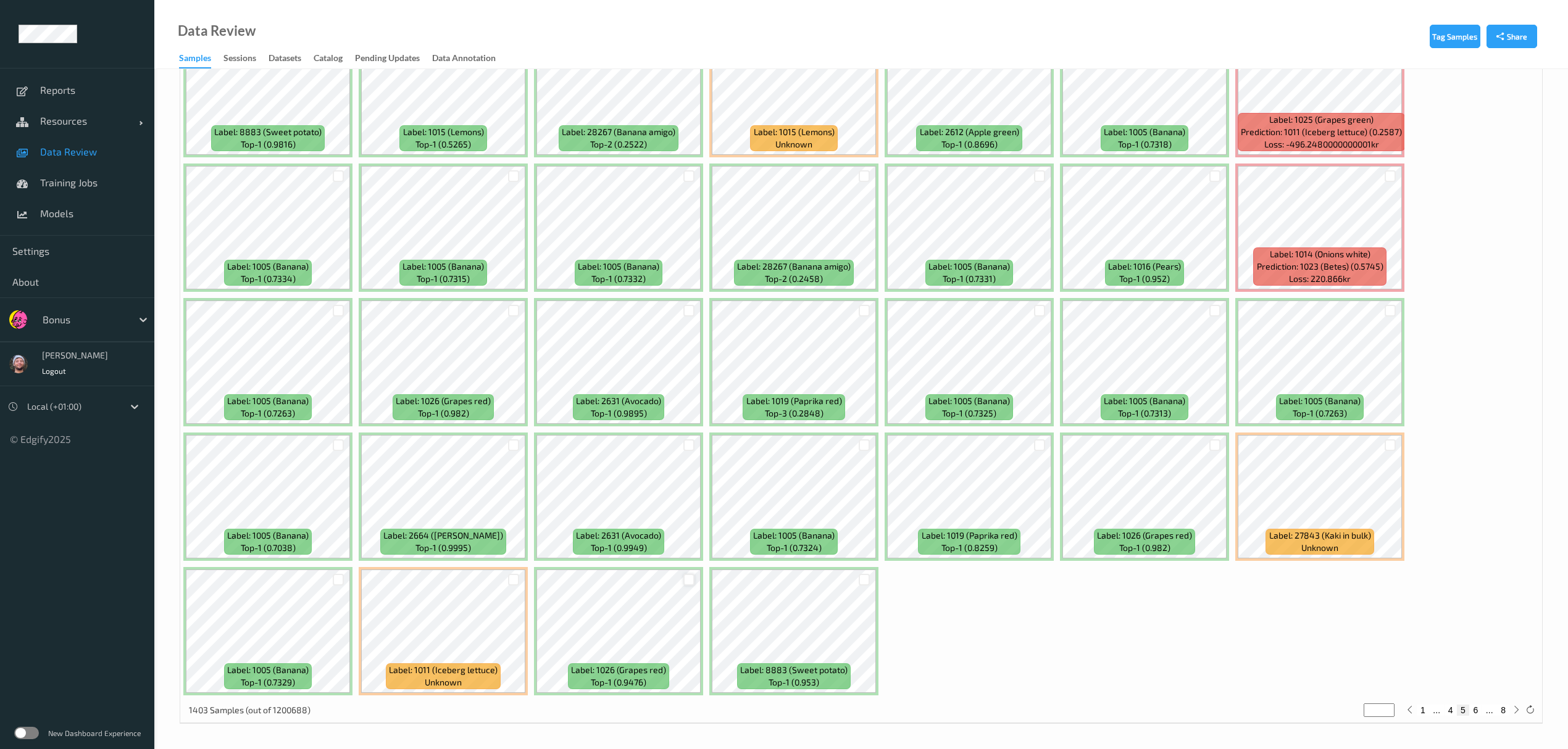
click at [685, 435] on div at bounding box center [689, 579] width 12 height 12
click at [704, 435] on button "6" at bounding box center [1475, 710] width 13 height 11
type input "*"
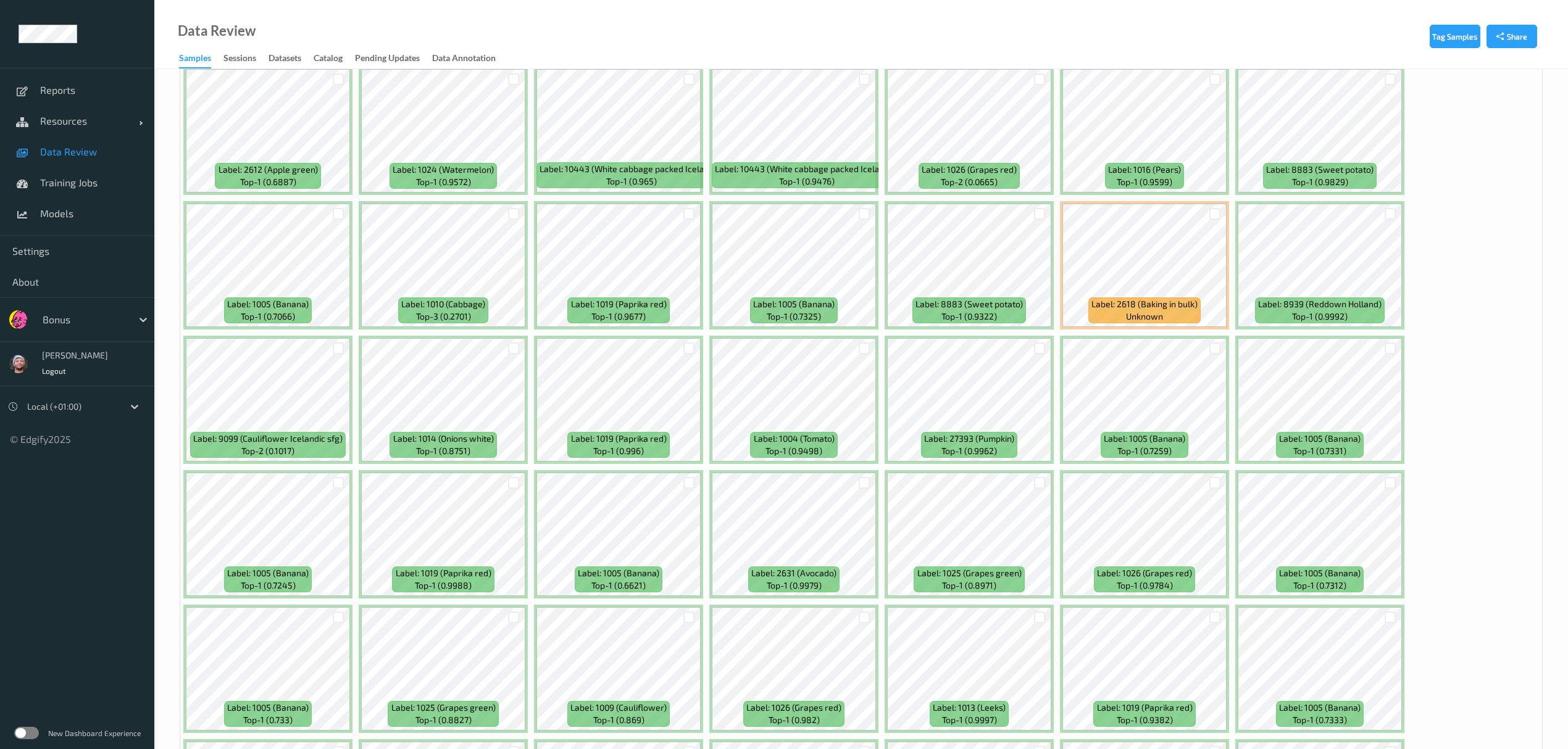
scroll to position [1316, 0]
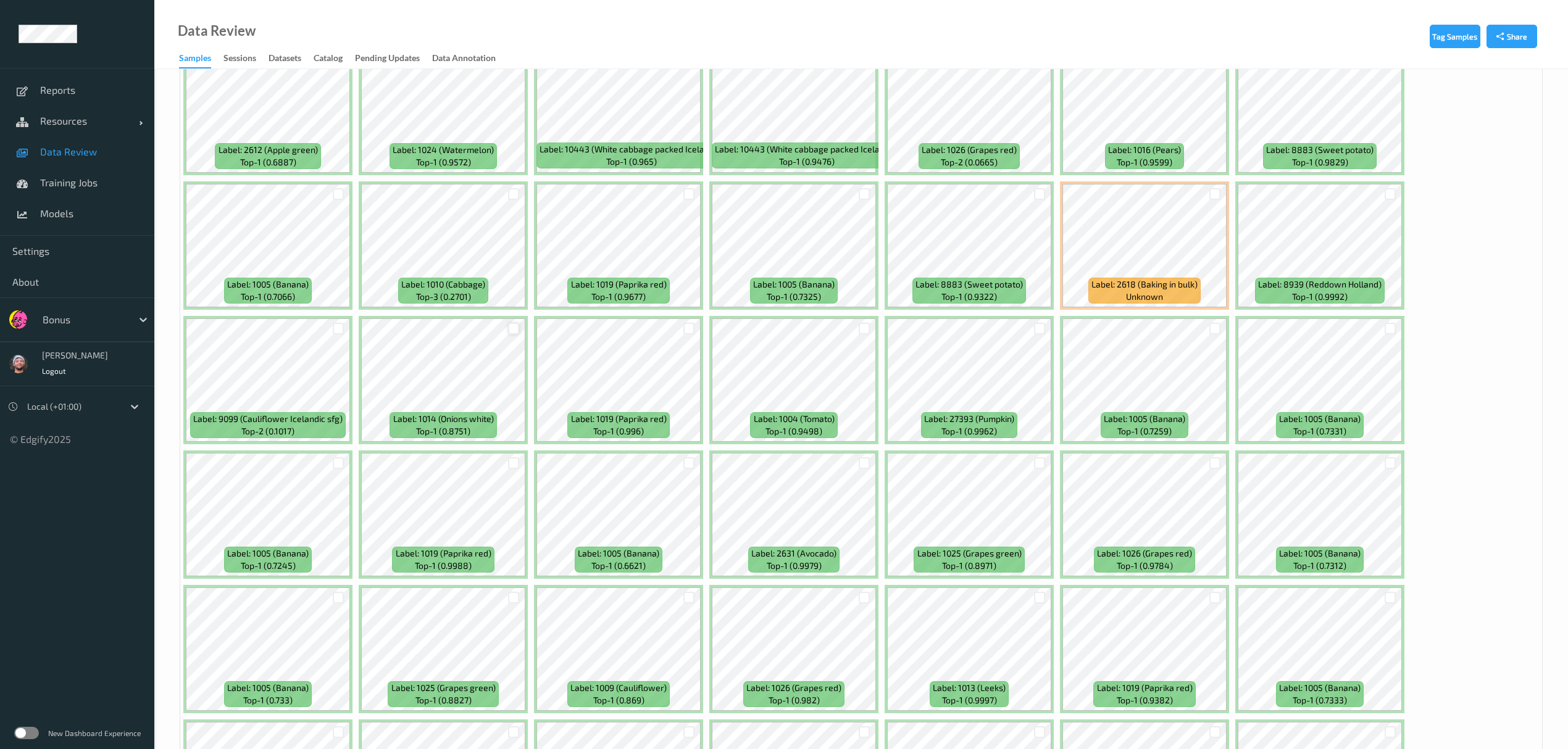
click at [511, 334] on div at bounding box center [513, 328] width 12 height 12
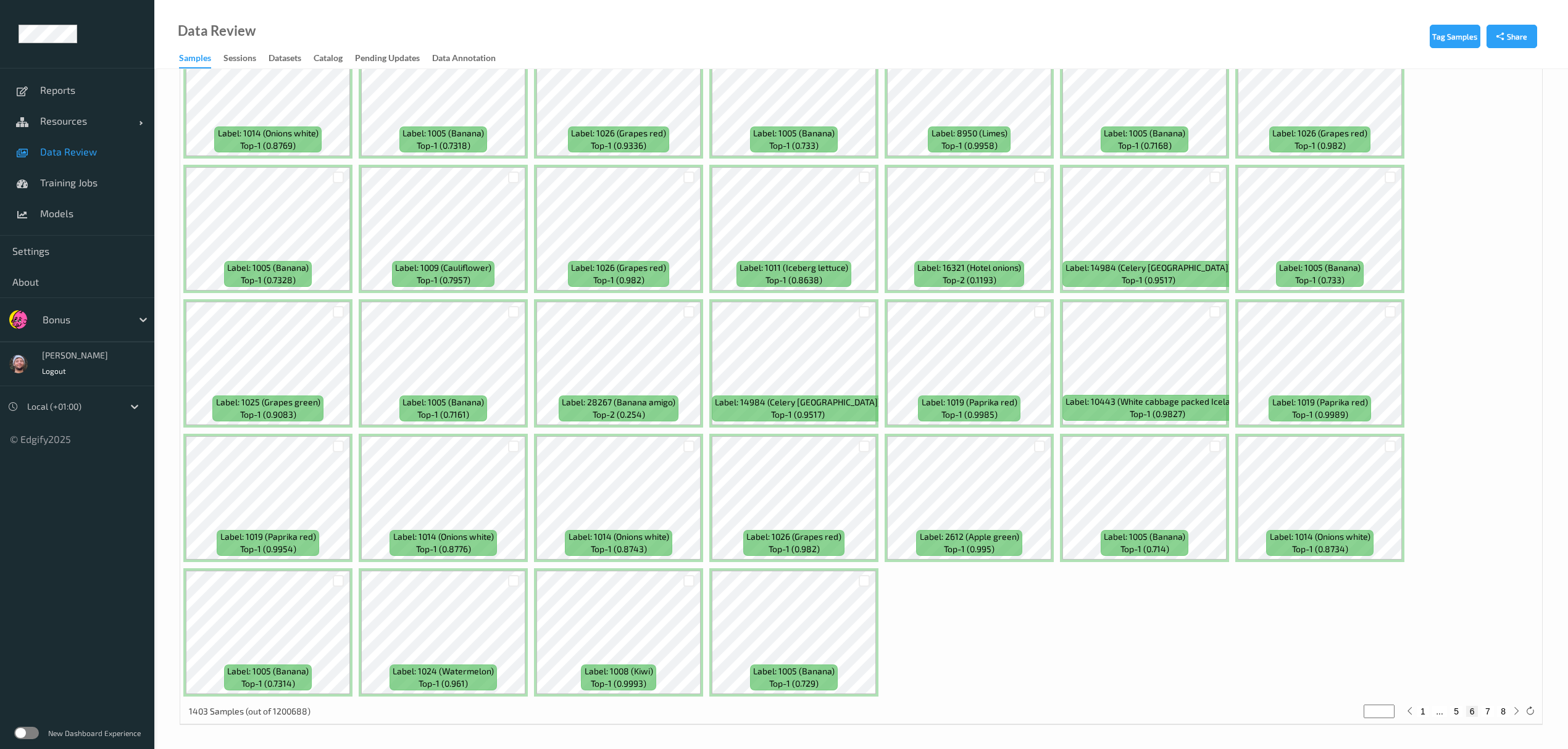
scroll to position [3488, 0]
click at [704, 435] on button "7" at bounding box center [1488, 710] width 13 height 11
type input "*"
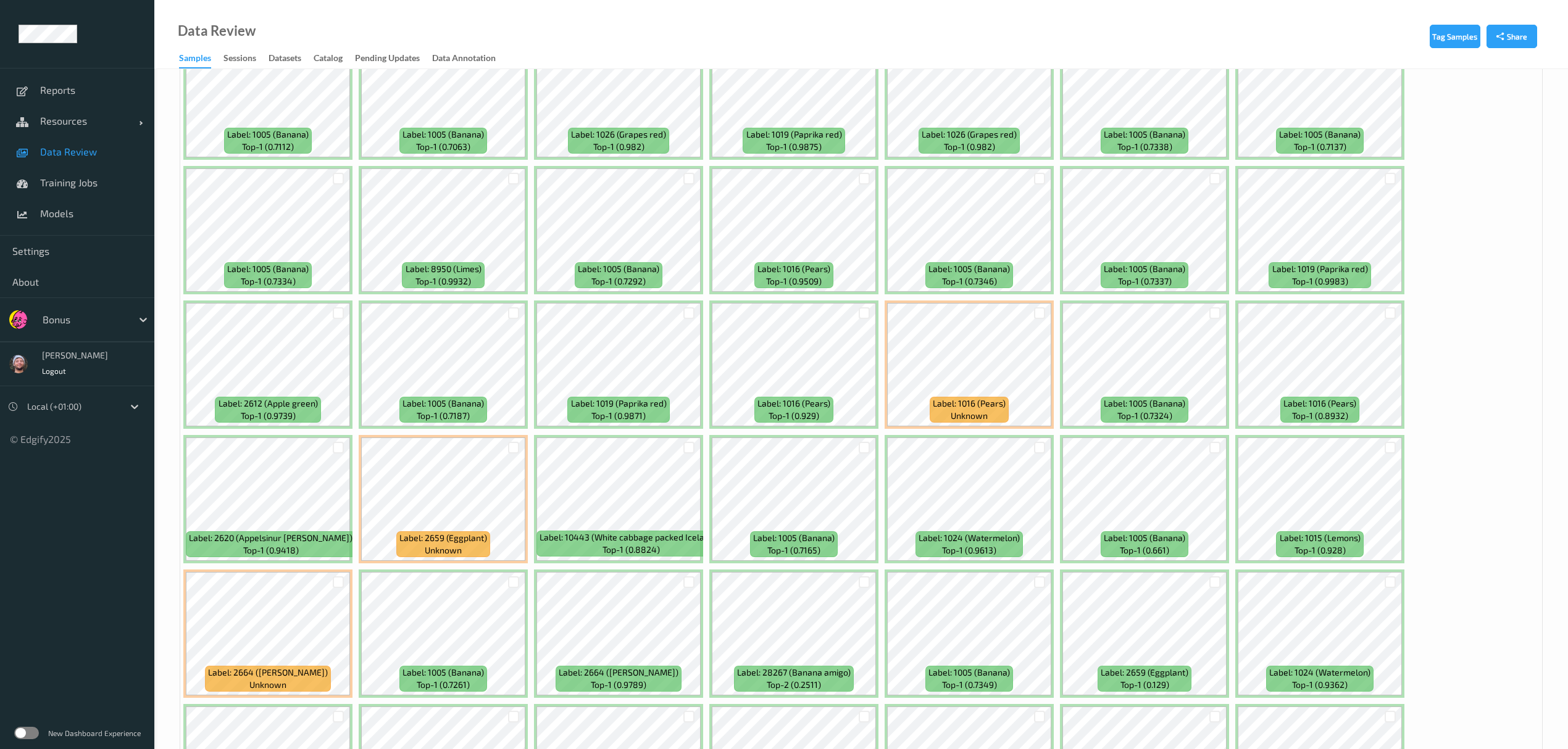
scroll to position [2551, 0]
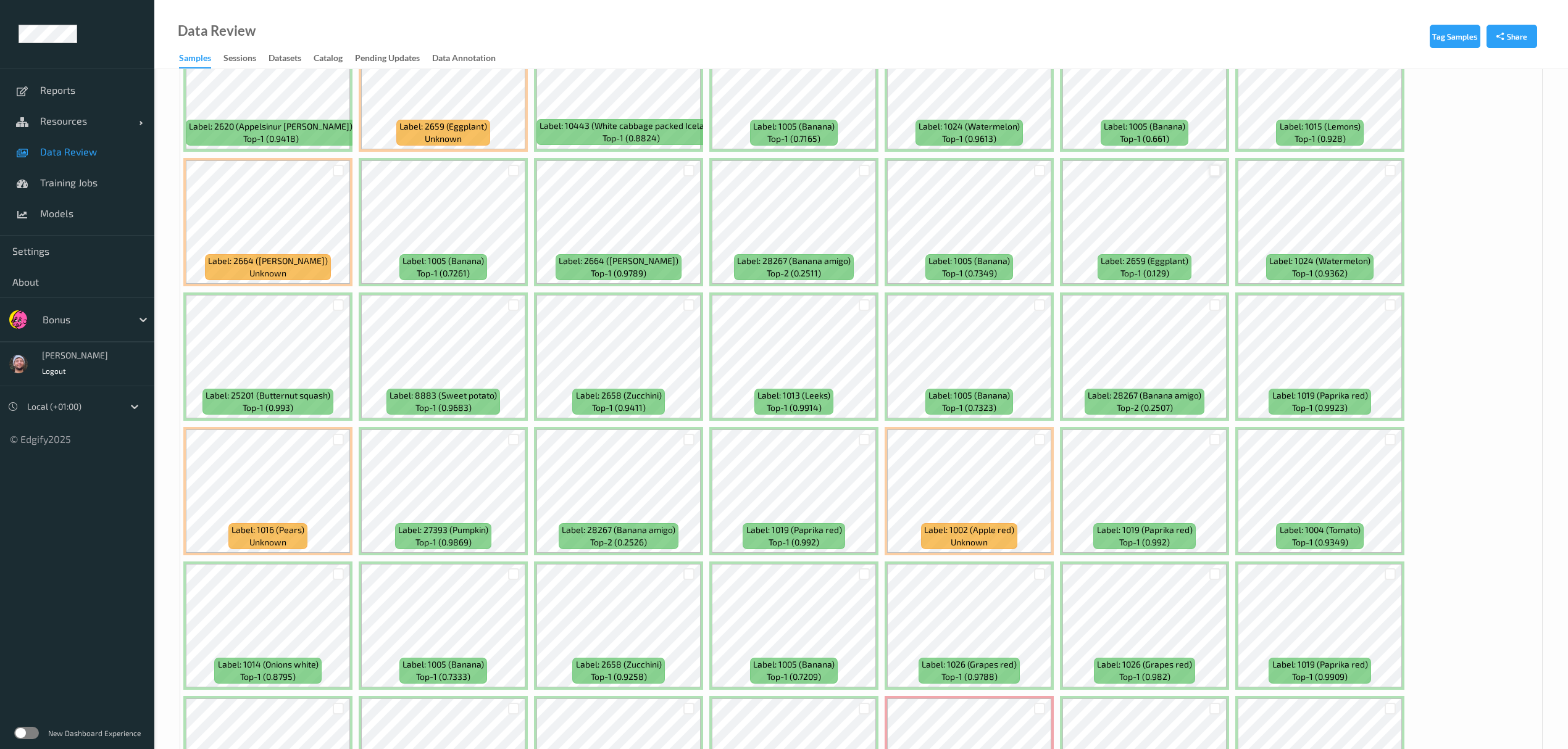
click at [704, 171] on div at bounding box center [1215, 170] width 12 height 12
click at [704, 435] on div at bounding box center [1039, 440] width 12 height 12
click at [704, 435] on icon at bounding box center [1039, 440] width 8 height 8
click at [704, 435] on div at bounding box center [1039, 440] width 12 height 12
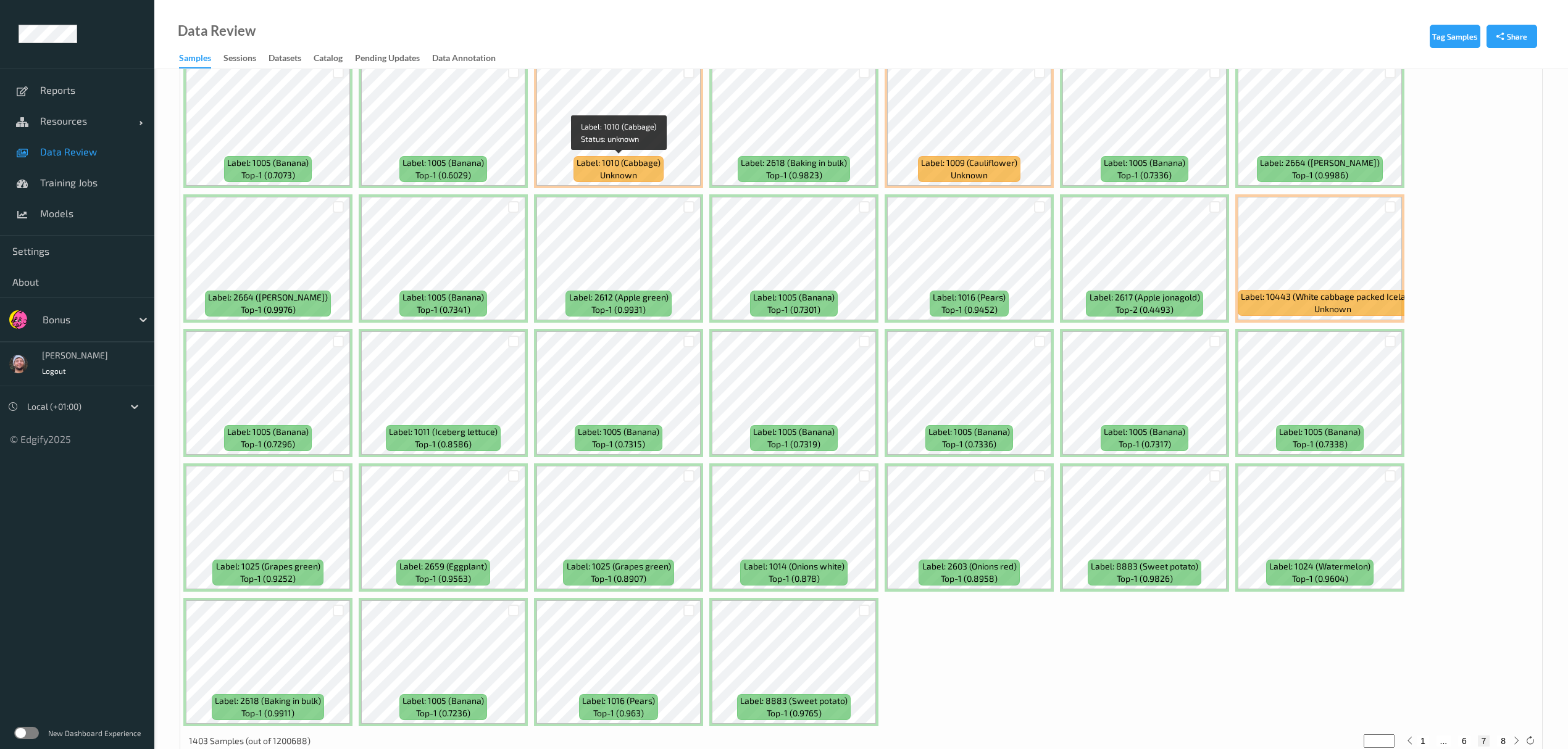
scroll to position [3488, 0]
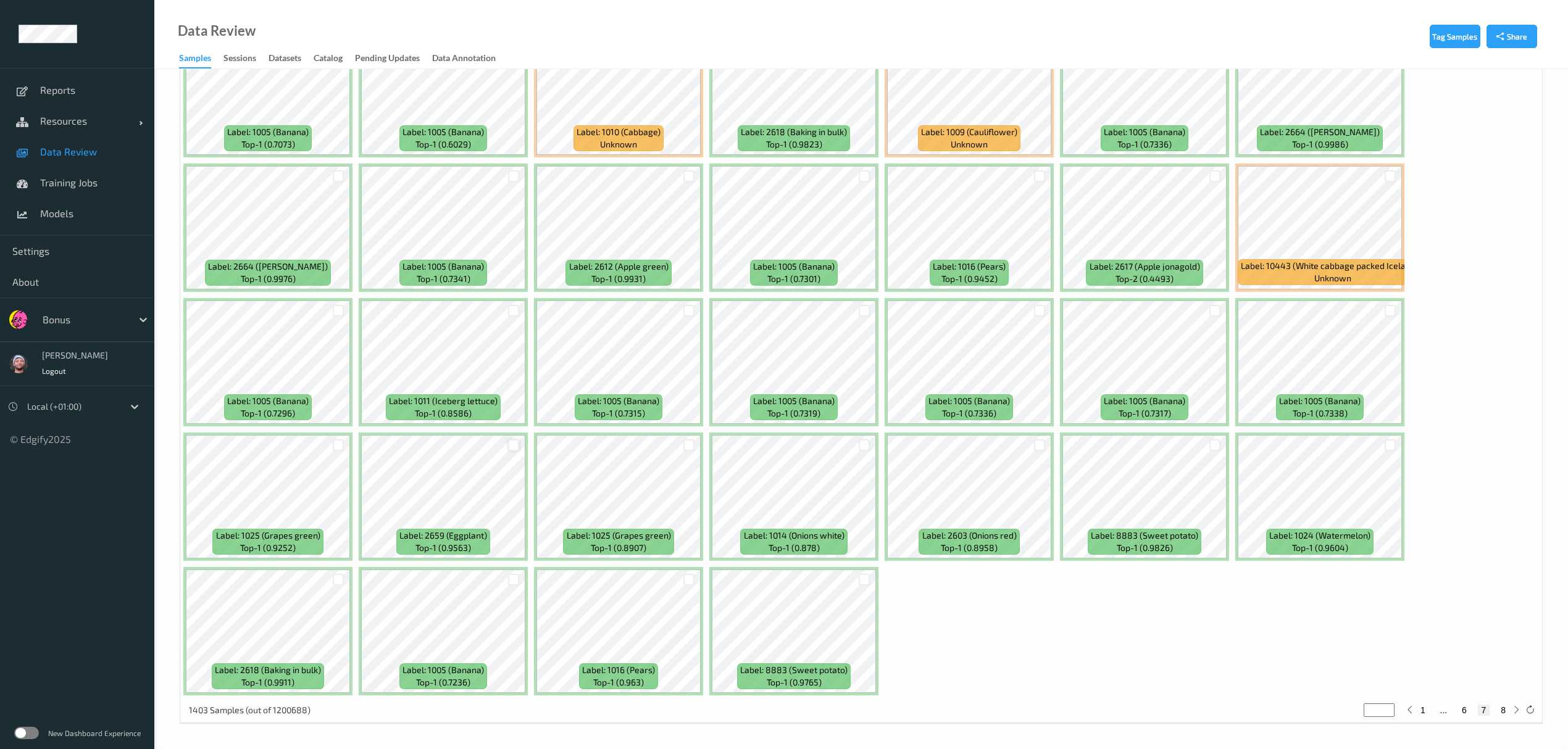
click at [518, 435] on div at bounding box center [513, 445] width 12 height 12
click at [704, 435] on div "1403 Samples (out of 1200688) * 1 ... 6 7 8" at bounding box center [861, 711] width 1362 height 24
click at [704, 435] on button "8" at bounding box center [1503, 710] width 13 height 11
type input "*"
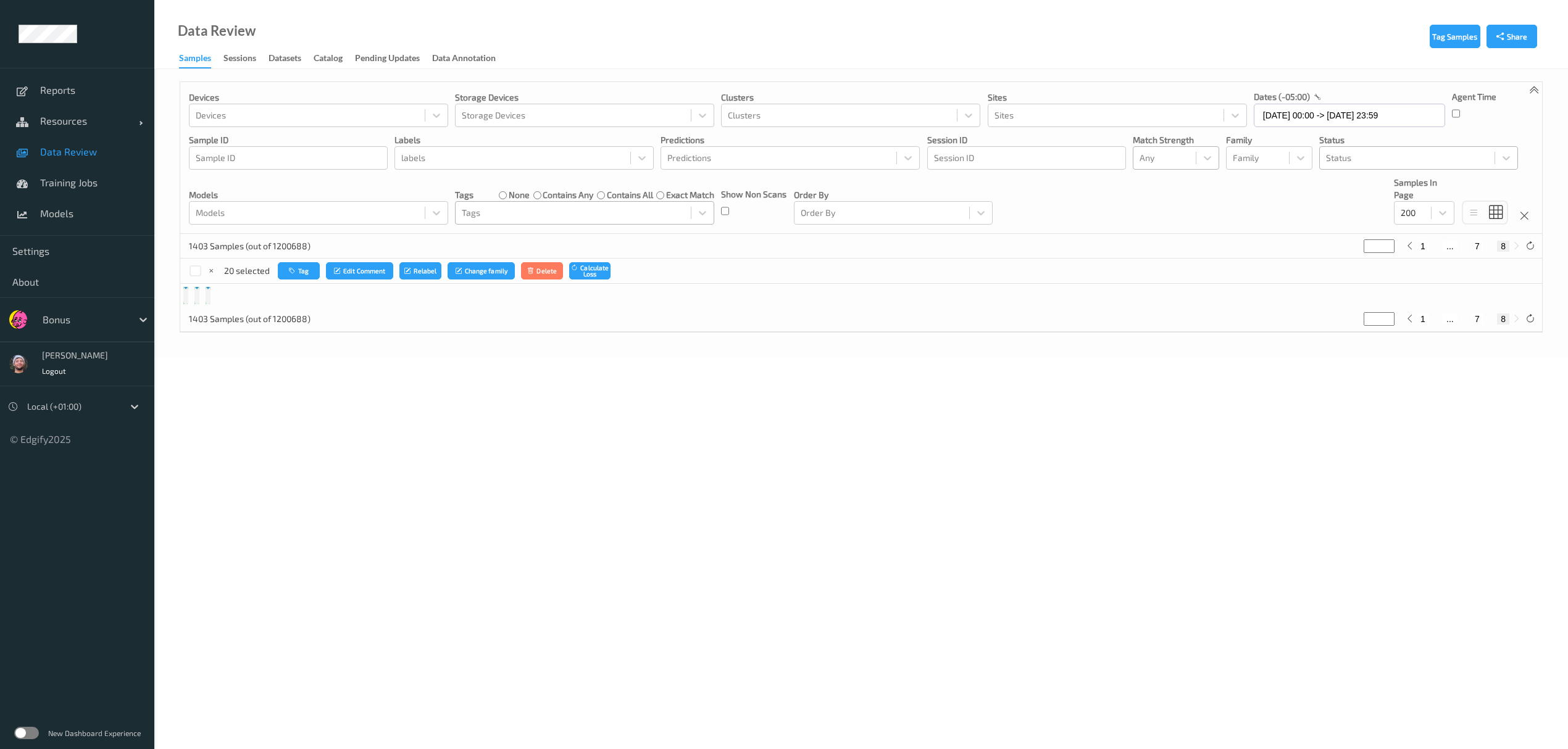
scroll to position [0, 0]
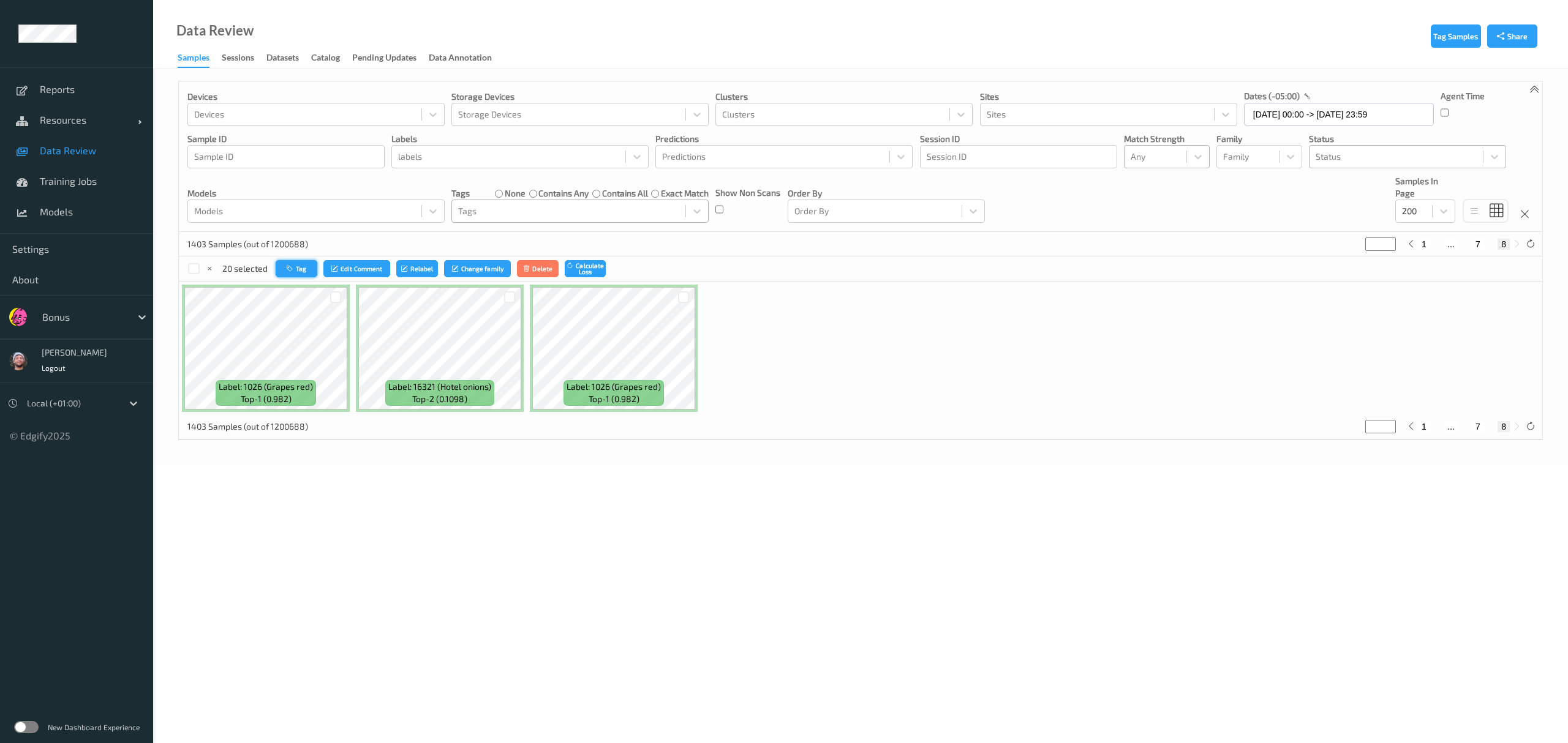
click at [305, 266] on button "Tag" at bounding box center [296, 269] width 41 height 18
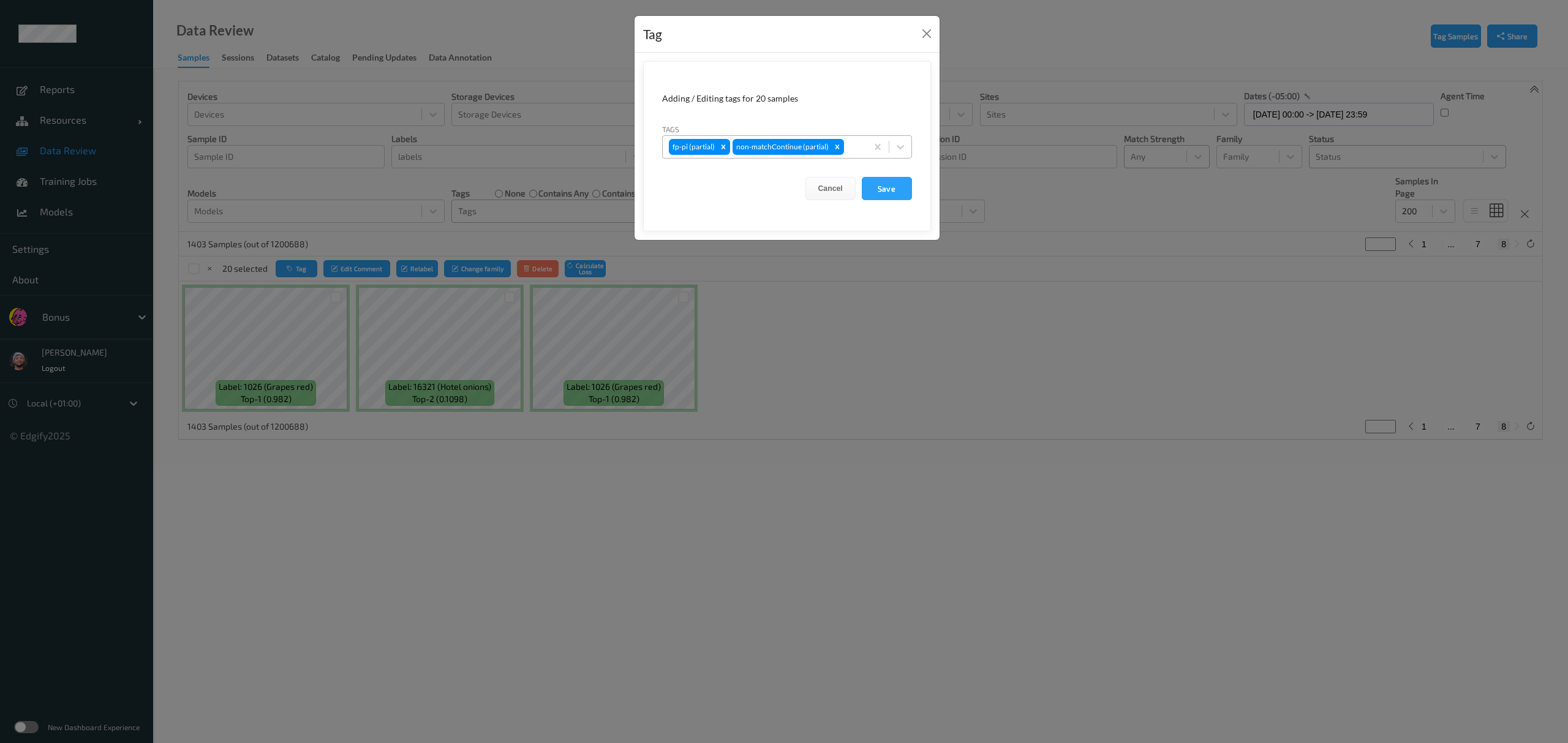
click at [698, 155] on div "fp-pi (partial) non-matchContinue (partial)" at bounding box center [765, 147] width 204 height 21
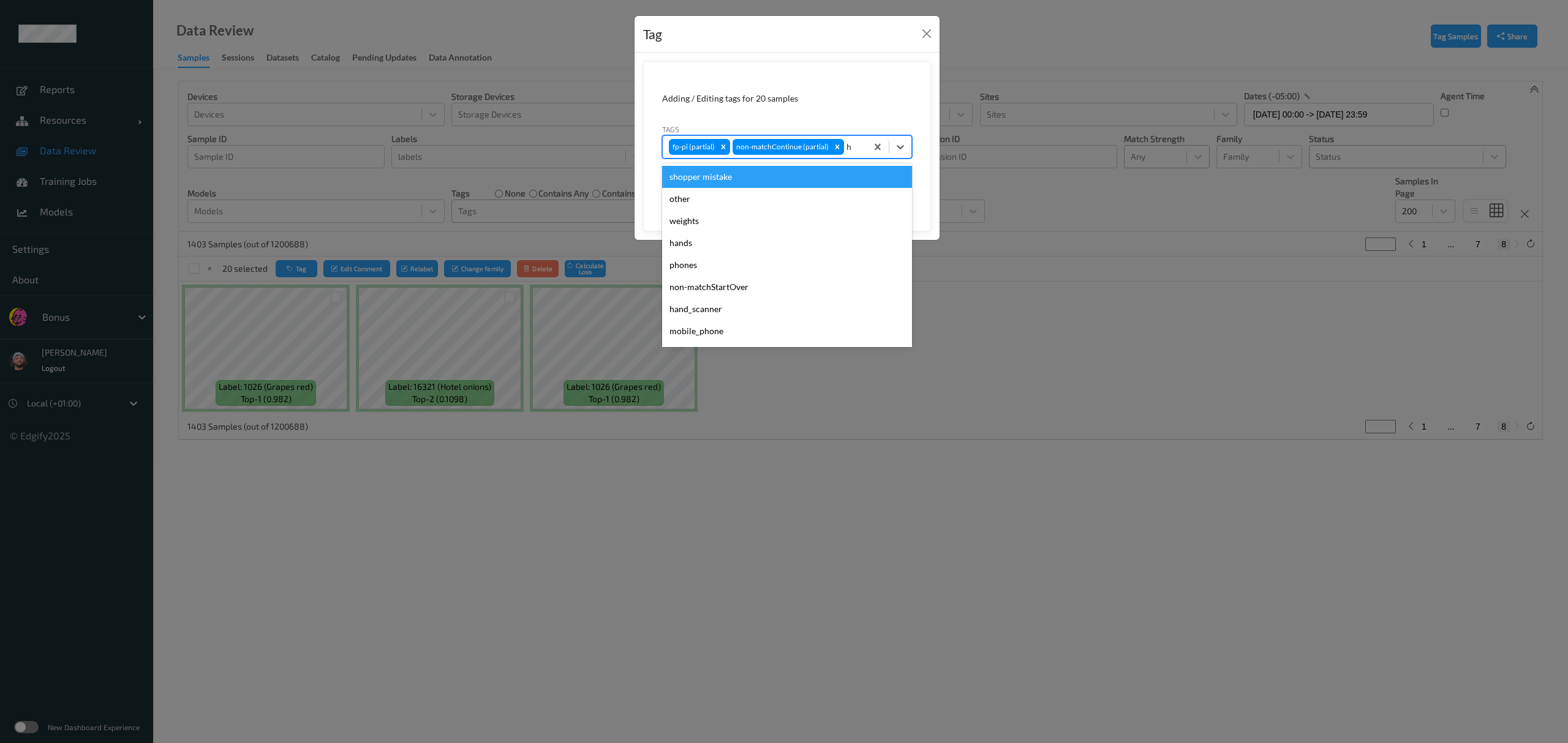
type input "ha"
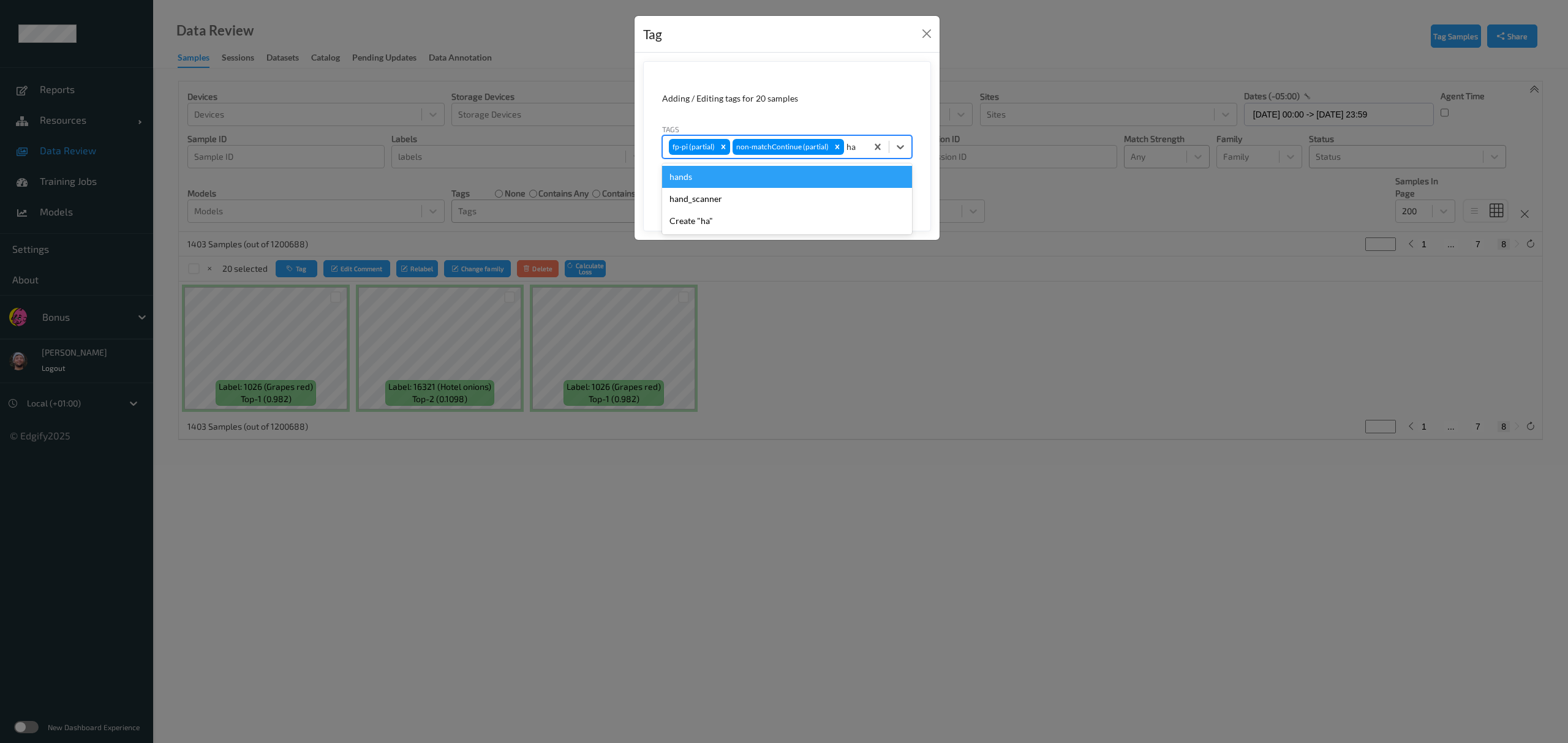
click at [698, 180] on div "hands" at bounding box center [787, 177] width 250 height 22
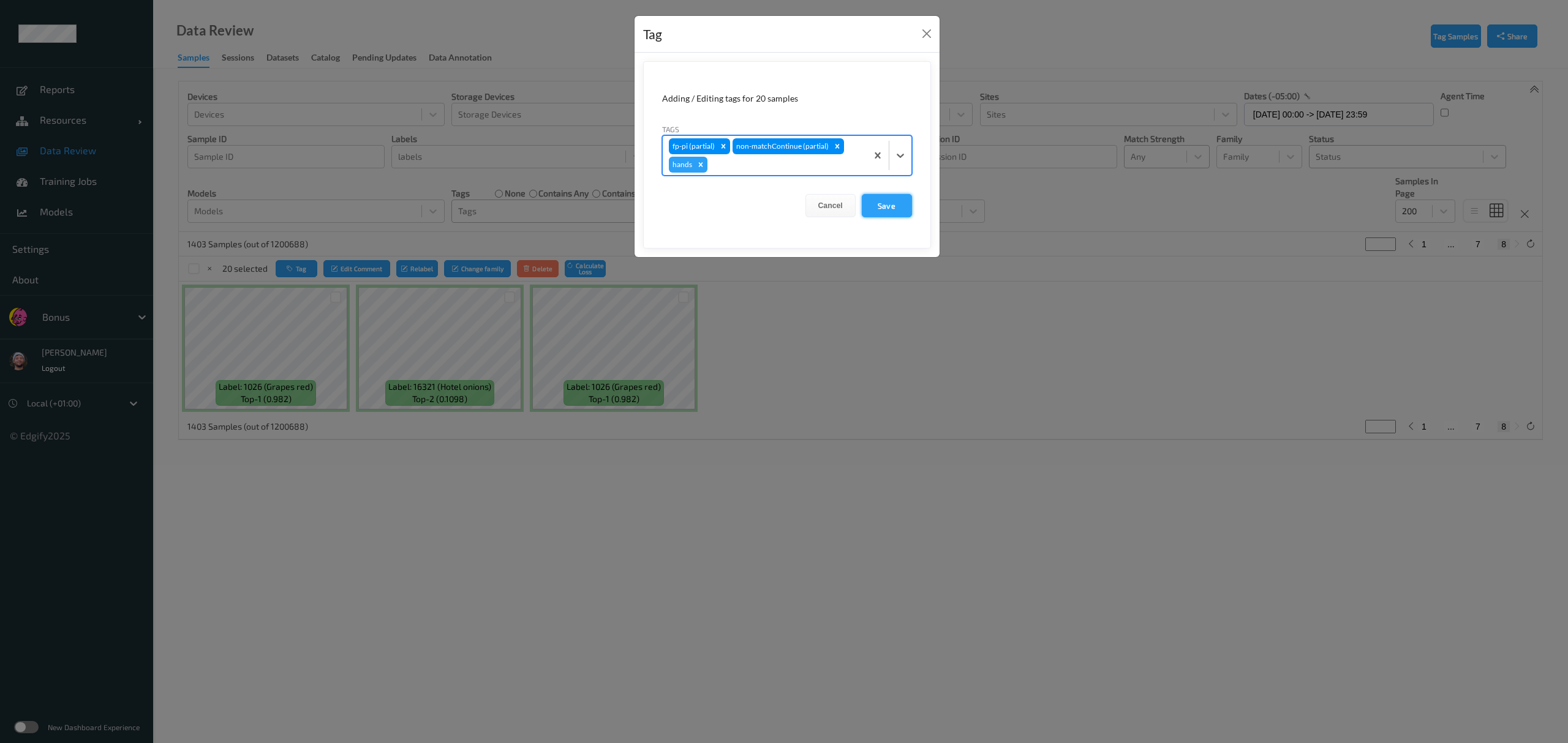
click at [698, 201] on button "Save" at bounding box center [887, 206] width 50 height 23
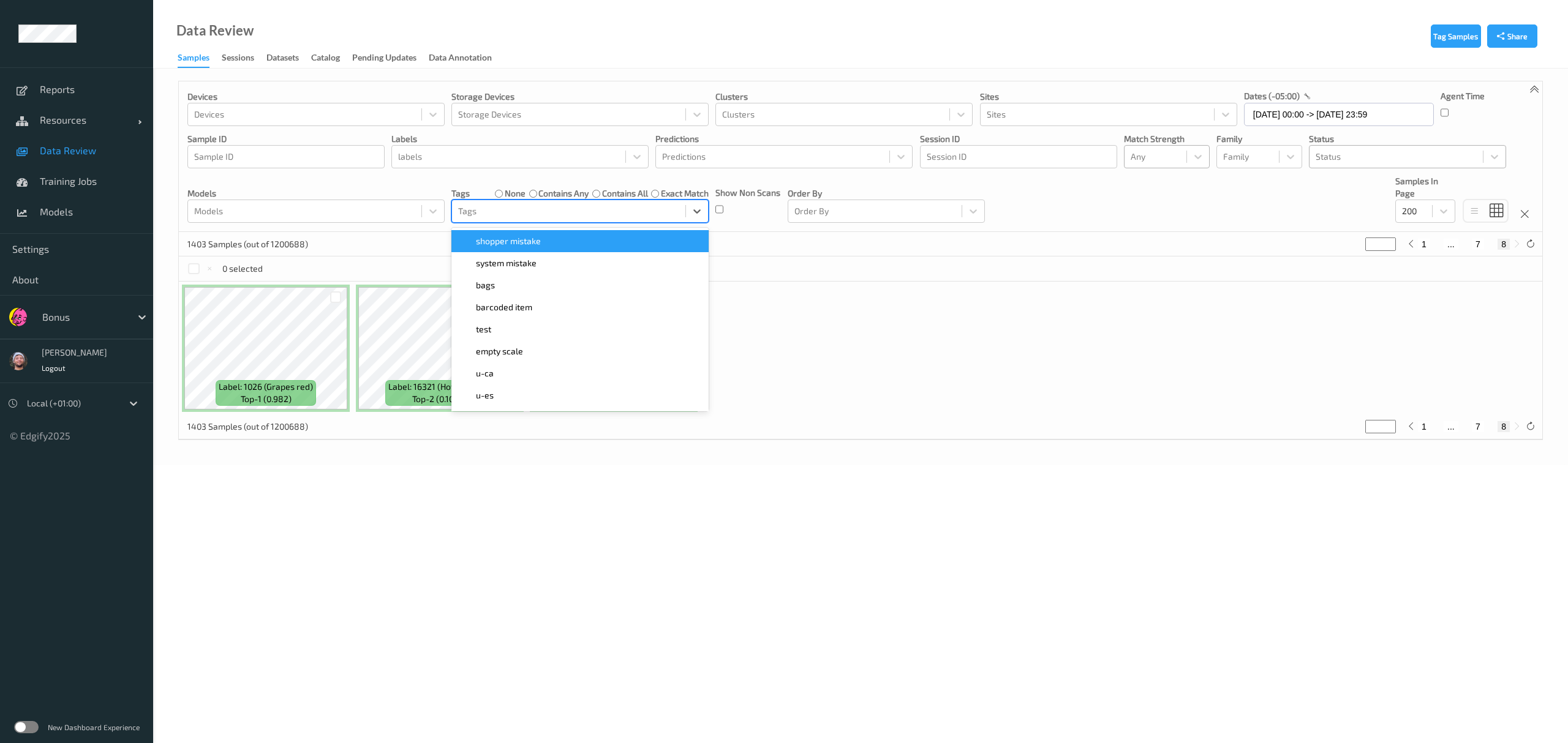
click at [522, 216] on div at bounding box center [569, 211] width 221 height 14
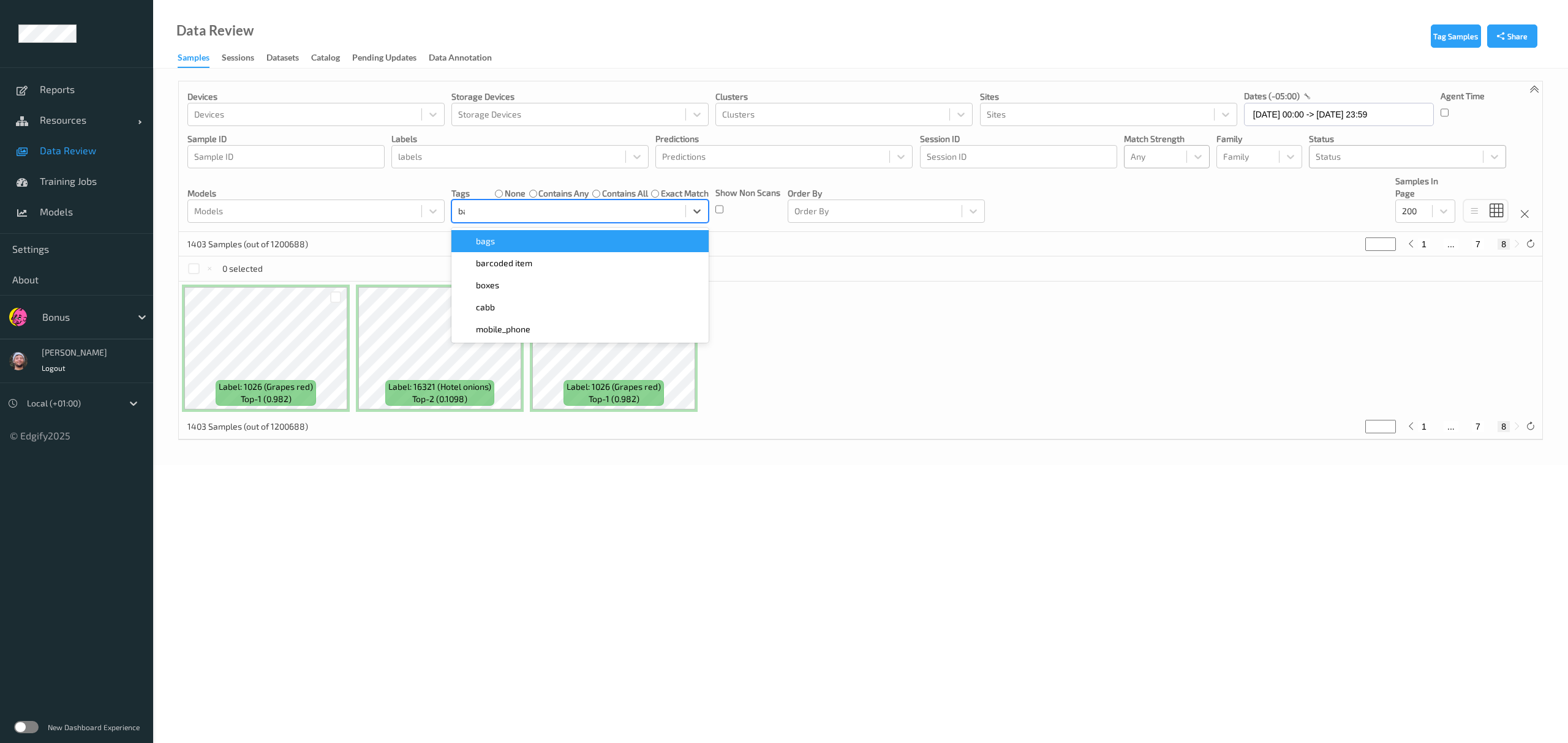
type input "bar"
click at [514, 246] on span "barcoded item" at bounding box center [504, 241] width 57 height 12
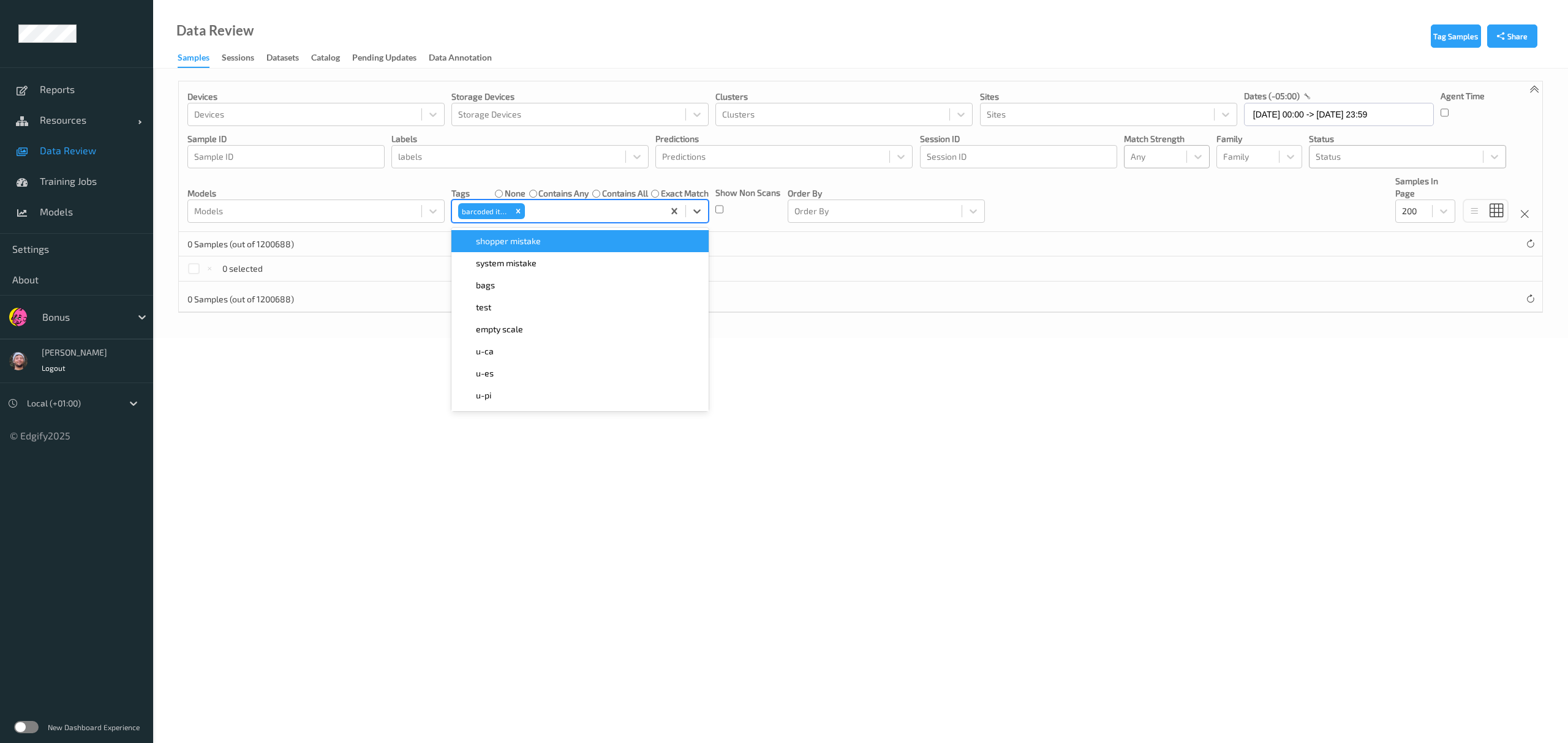
click at [698, 265] on div "0 selected" at bounding box center [860, 268] width 1363 height 24
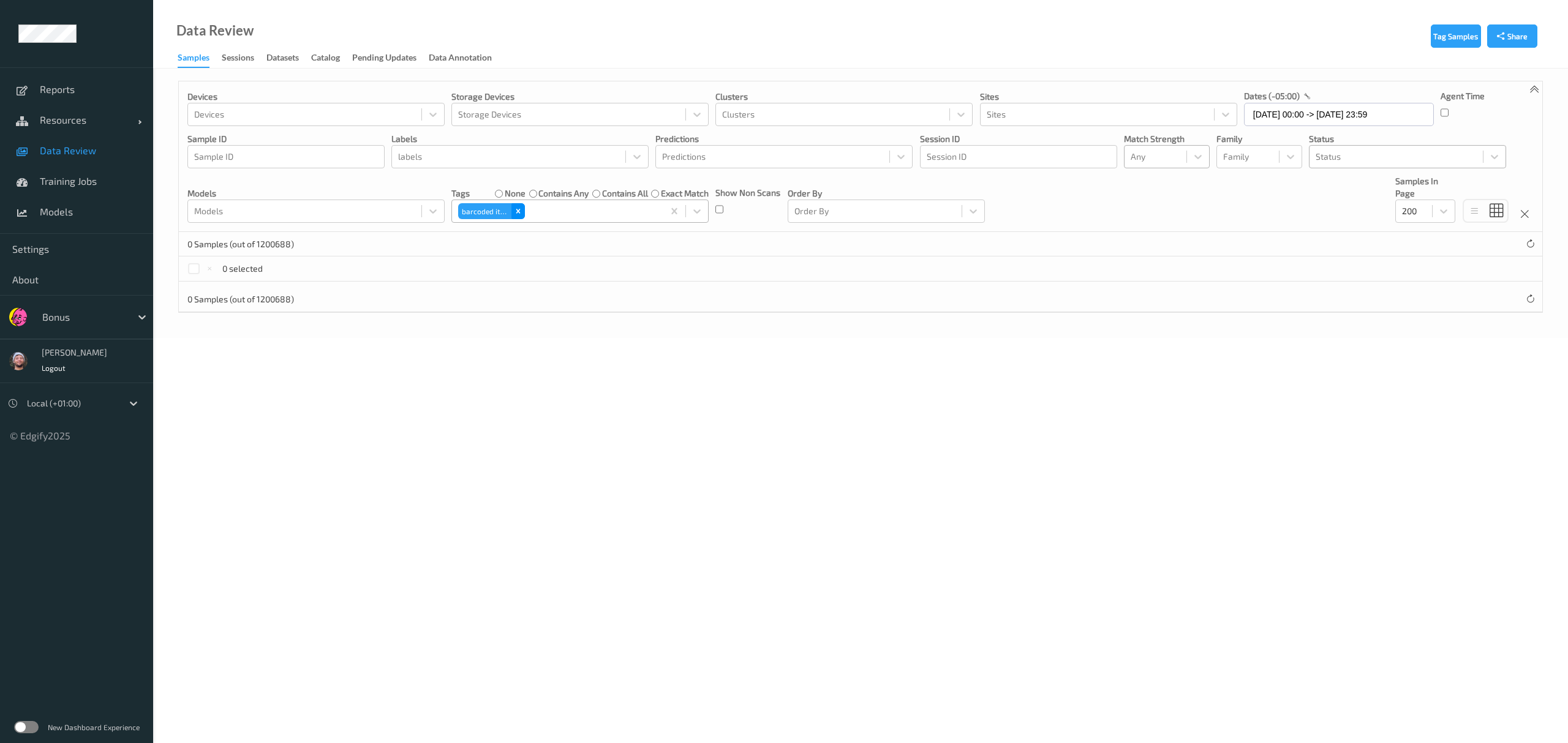
click at [518, 211] on icon "Remove barcoded item" at bounding box center [518, 212] width 4 height 4
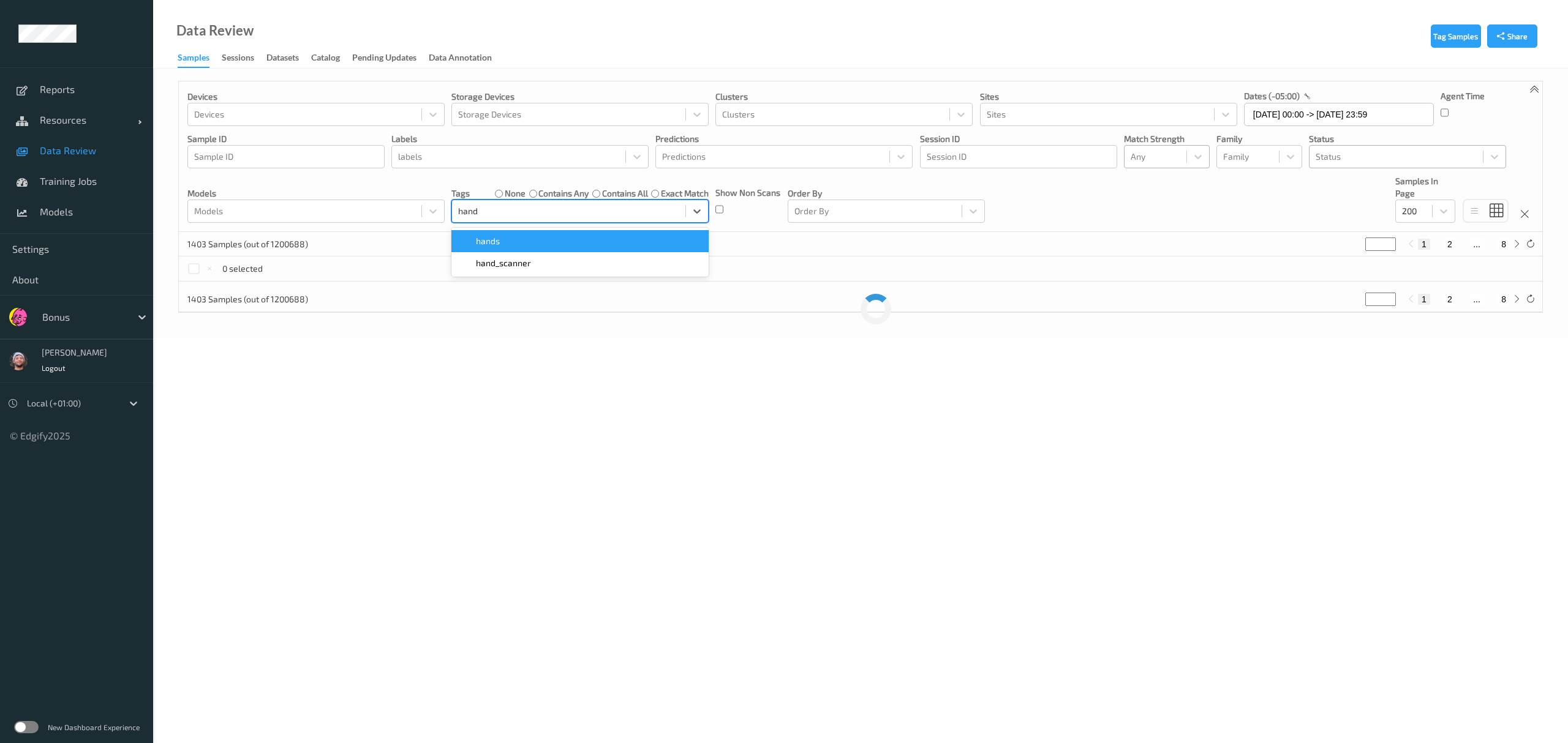
type input "hands"
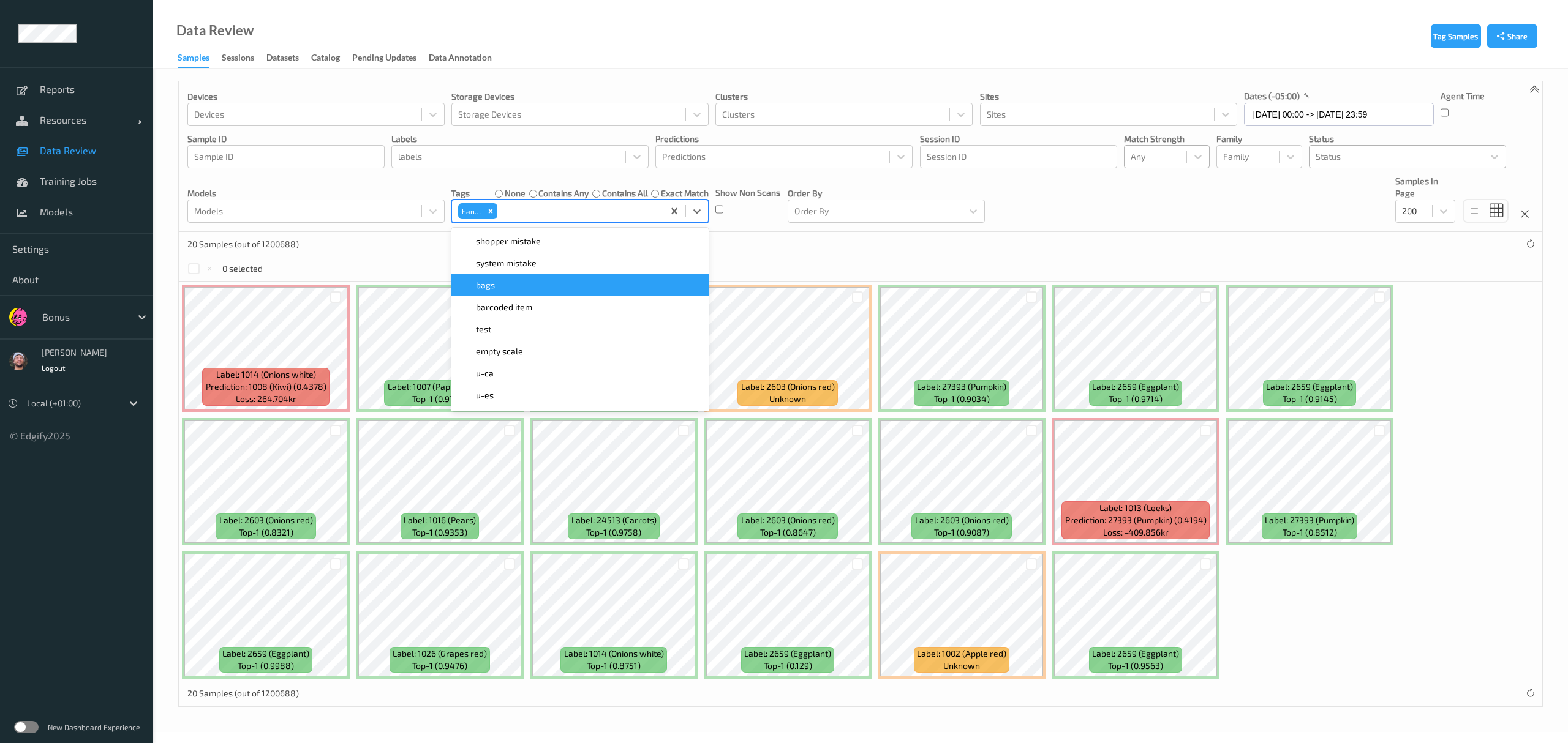
click at [698, 248] on div "20 Samples (out of 1200688)" at bounding box center [860, 244] width 1363 height 24
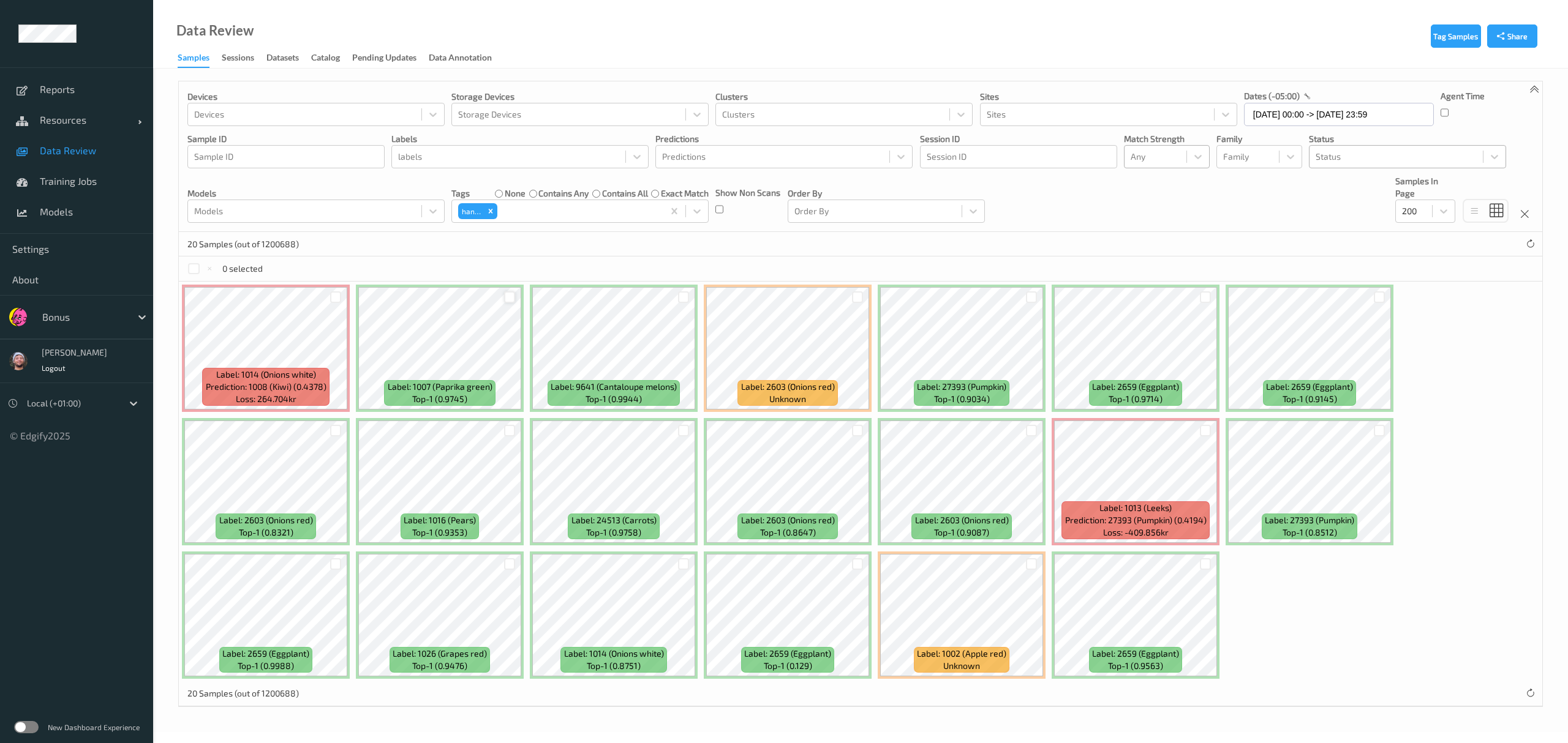
click at [504, 299] on div at bounding box center [509, 297] width 12 height 12
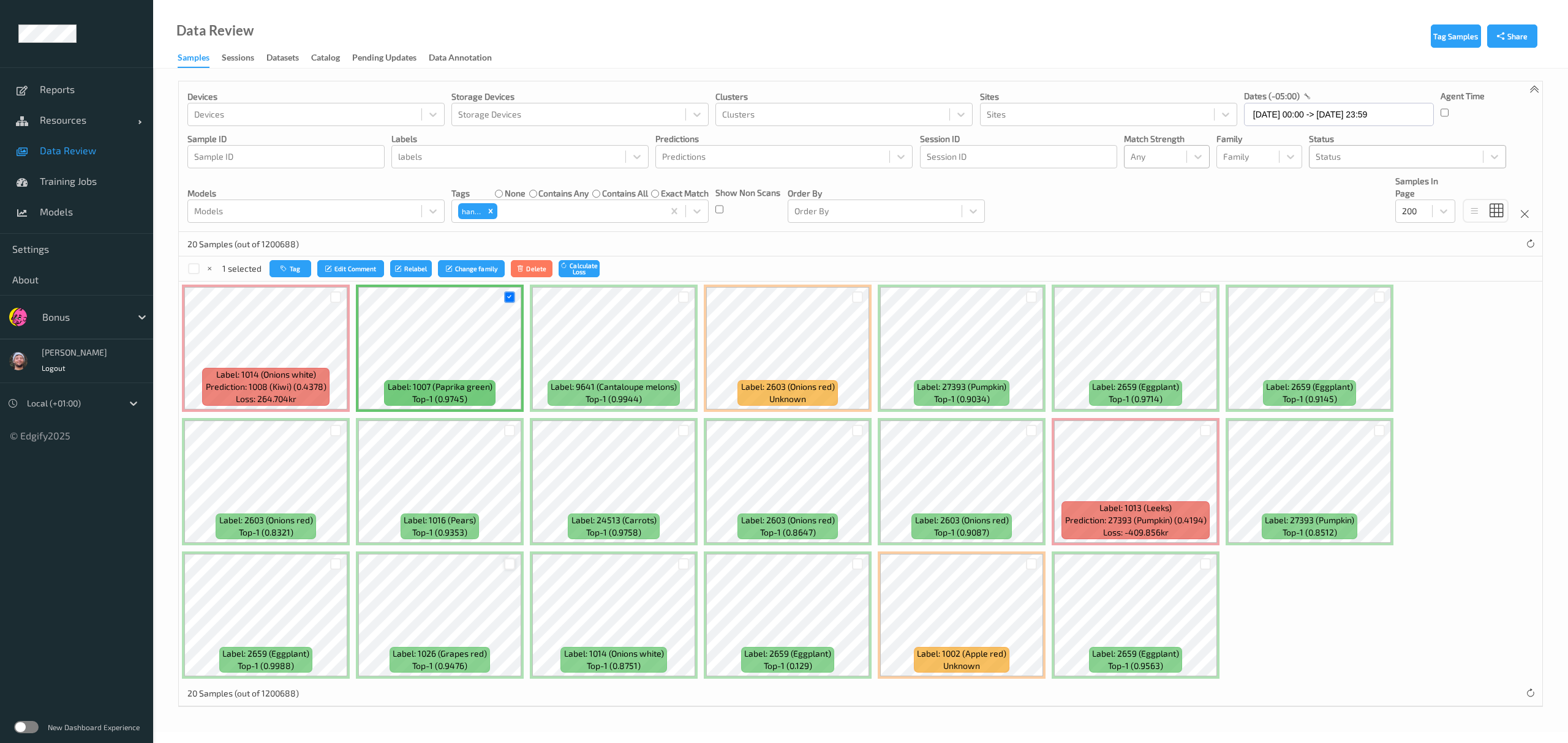
click at [508, 432] on div at bounding box center [509, 564] width 12 height 12
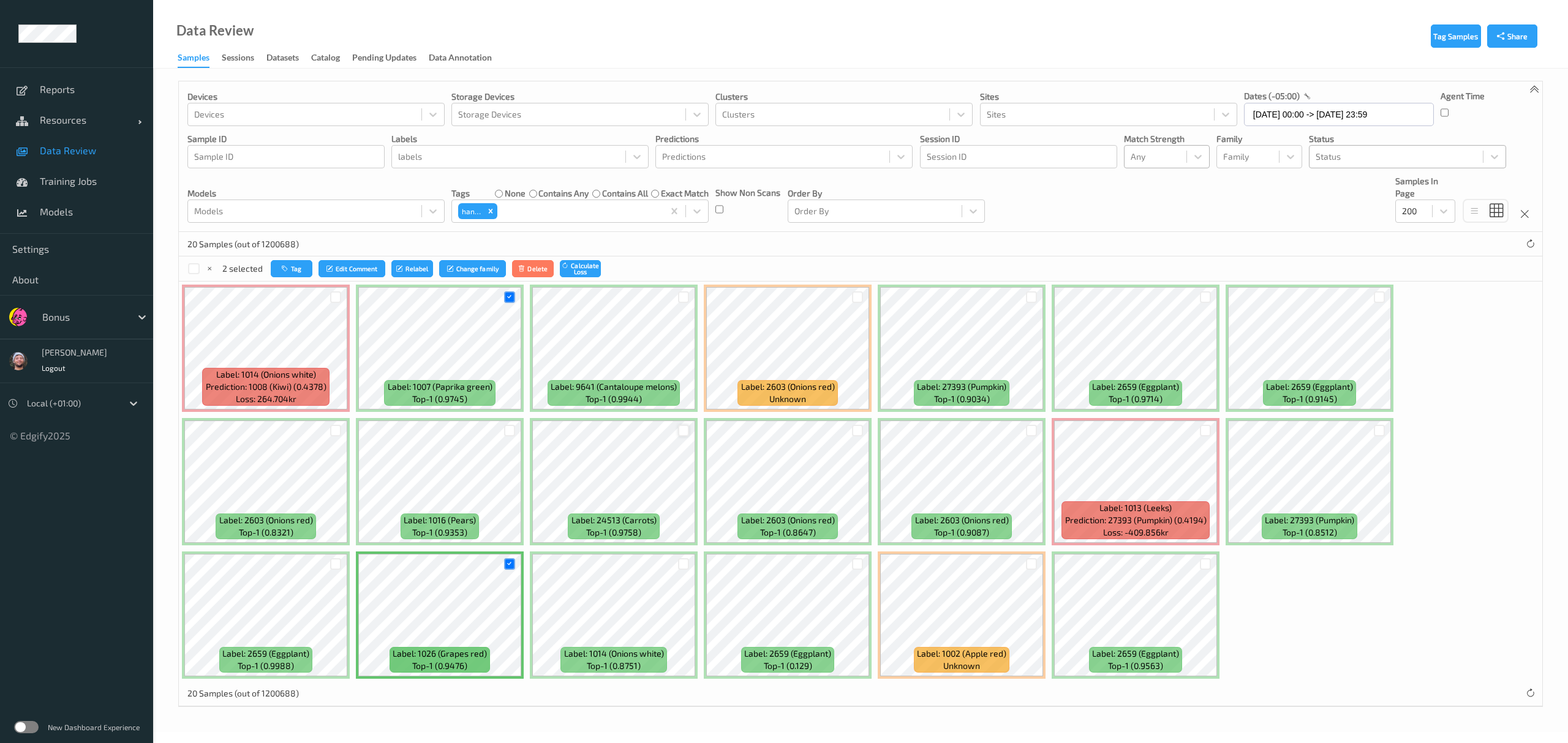
click at [682, 428] on div at bounding box center [683, 430] width 12 height 12
click at [334, 431] on div at bounding box center [335, 430] width 12 height 12
click at [698, 432] on div at bounding box center [857, 430] width 12 height 12
click at [698, 432] on div at bounding box center [1031, 430] width 12 height 12
click at [698, 432] on div at bounding box center [1380, 430] width 23 height 20
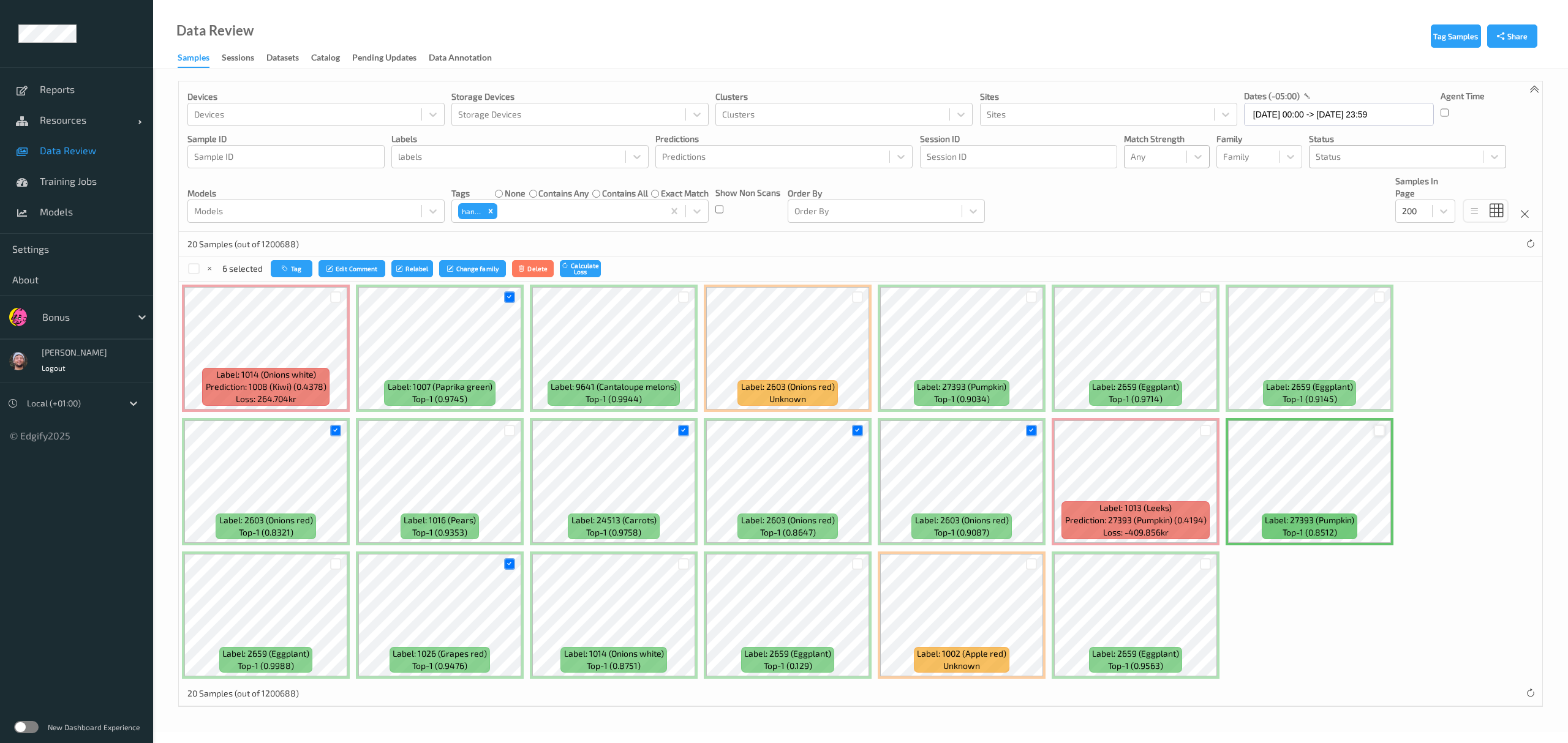
click at [698, 432] on div at bounding box center [1380, 430] width 12 height 12
click at [698, 432] on div at bounding box center [857, 564] width 12 height 12
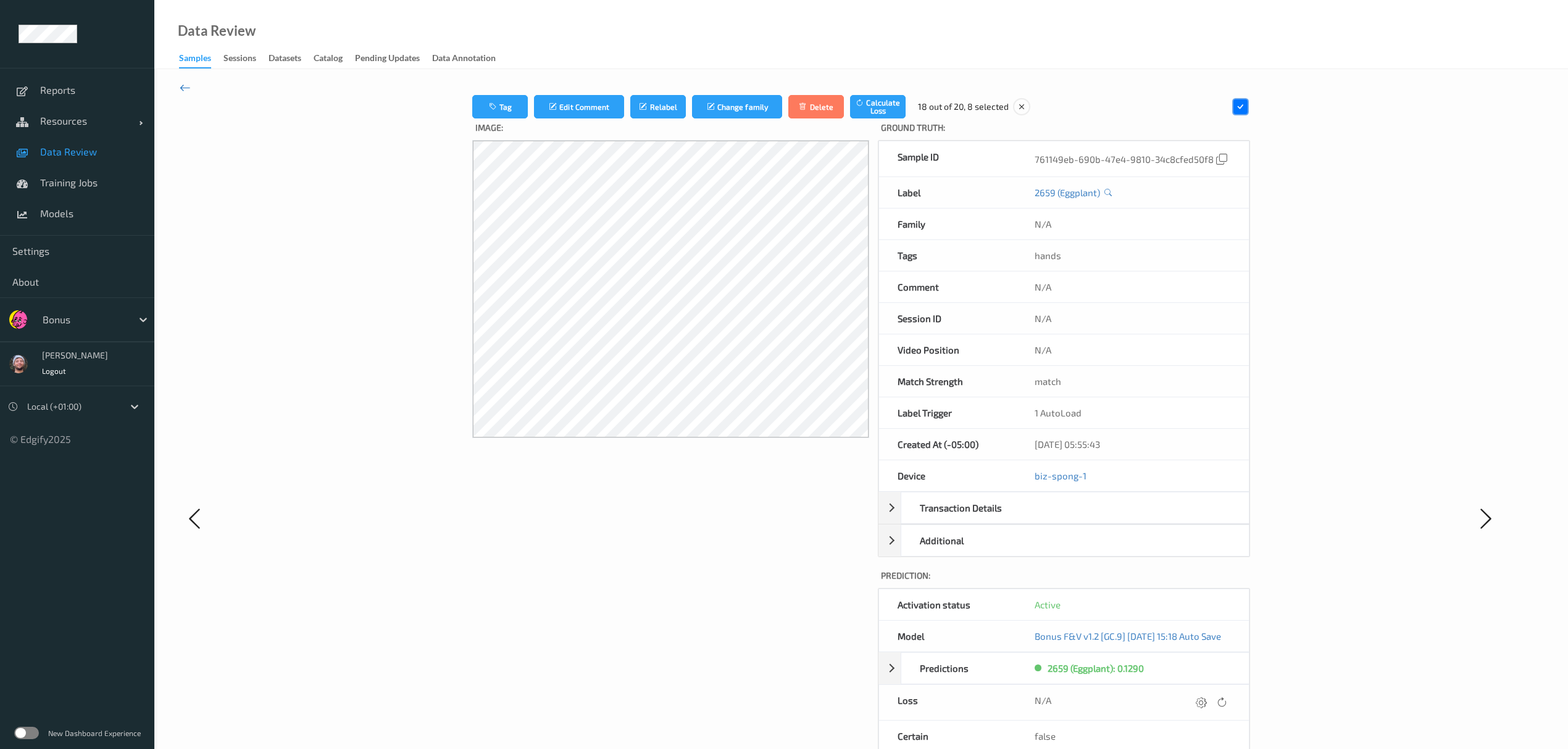
click at [189, 86] on icon at bounding box center [185, 88] width 11 height 14
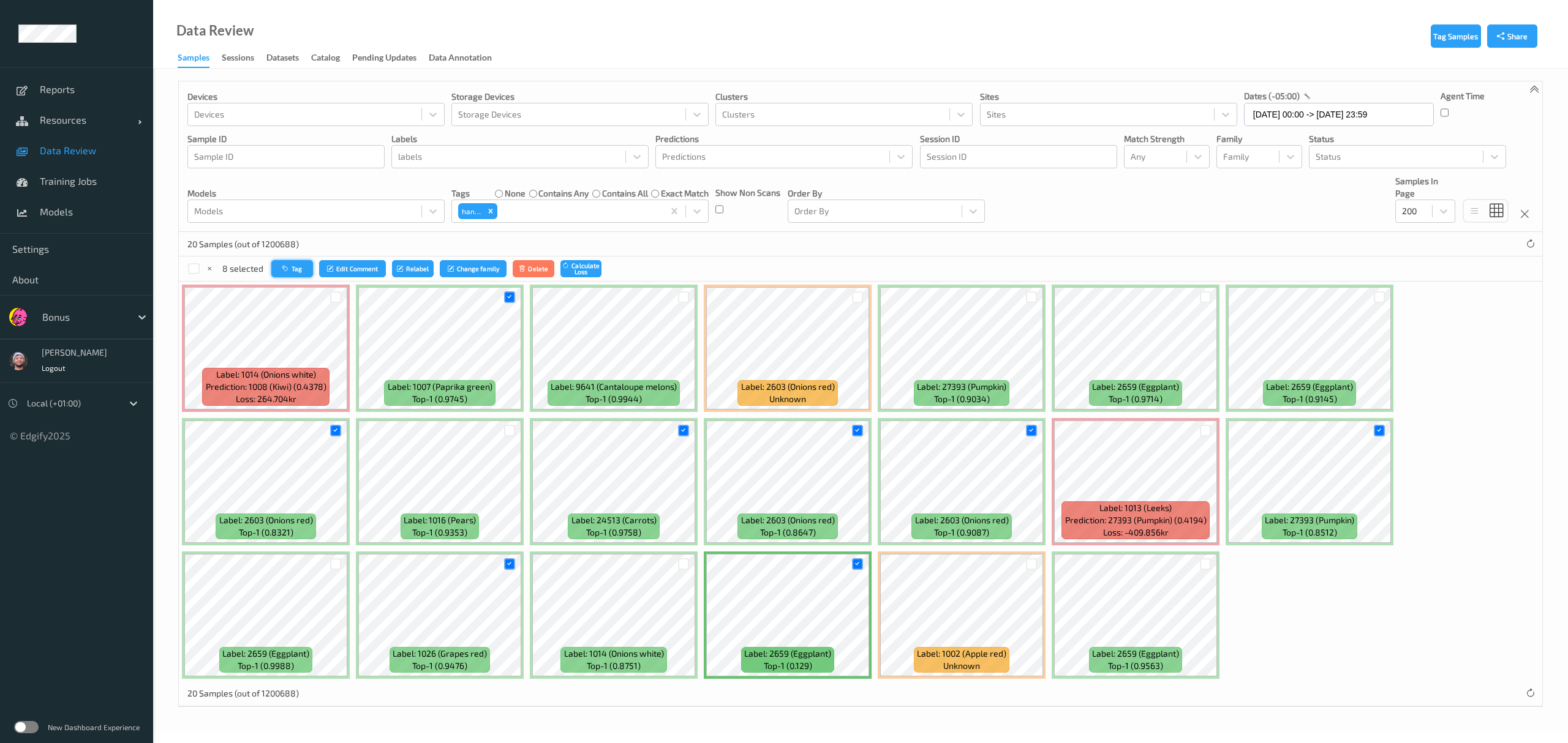
click at [295, 261] on button "Tag" at bounding box center [292, 269] width 41 height 18
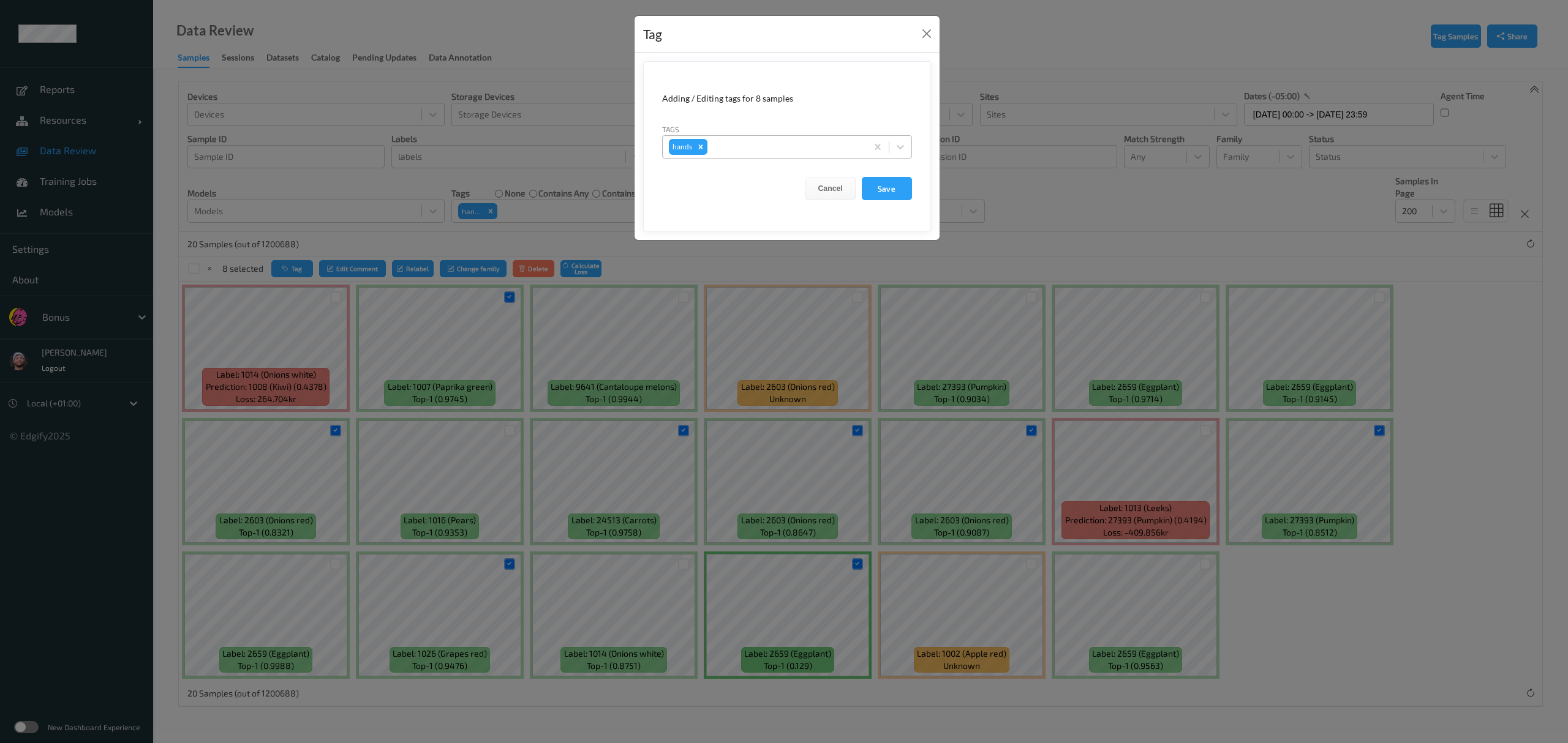
click at [698, 139] on div "hands" at bounding box center [765, 147] width 204 height 21
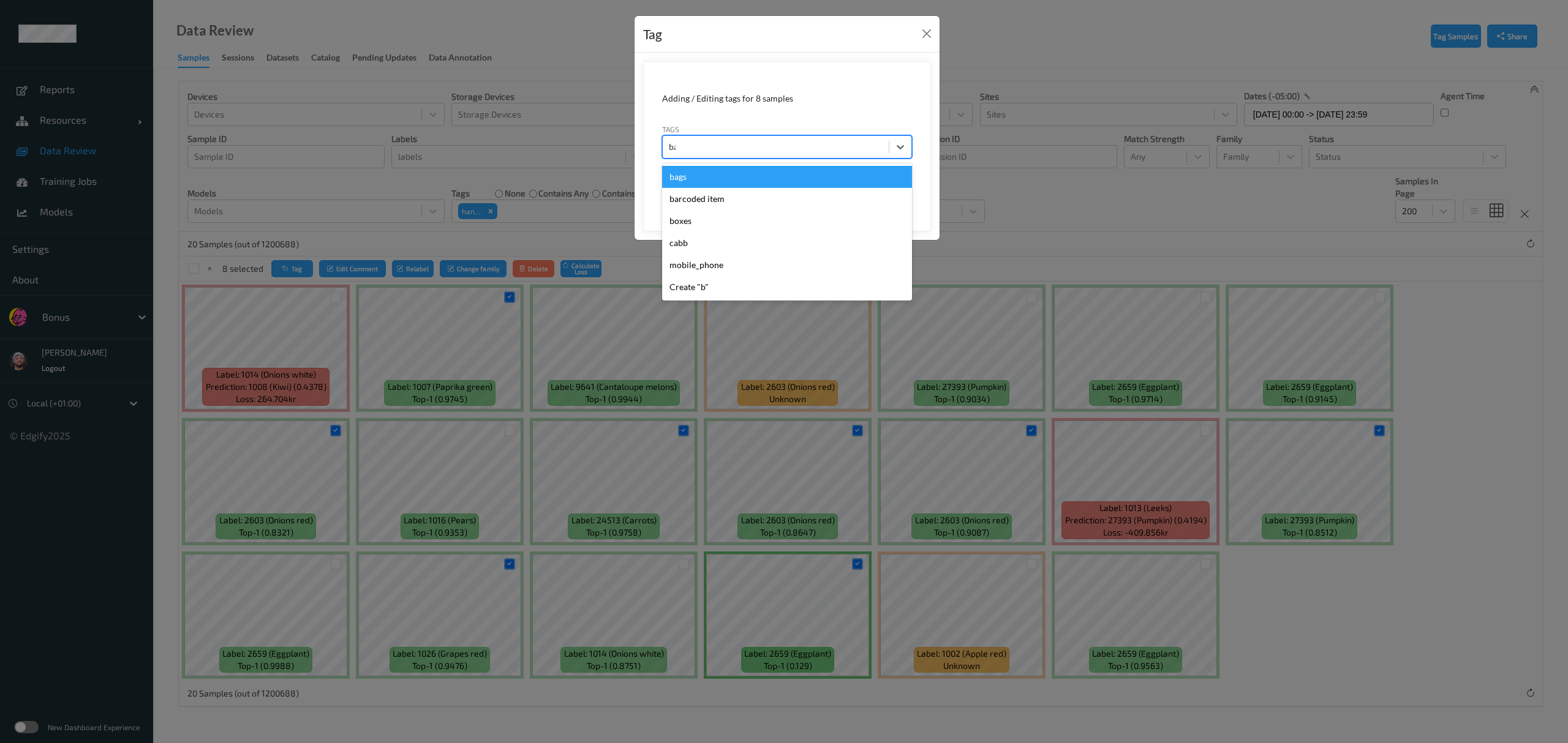
type input "bar"
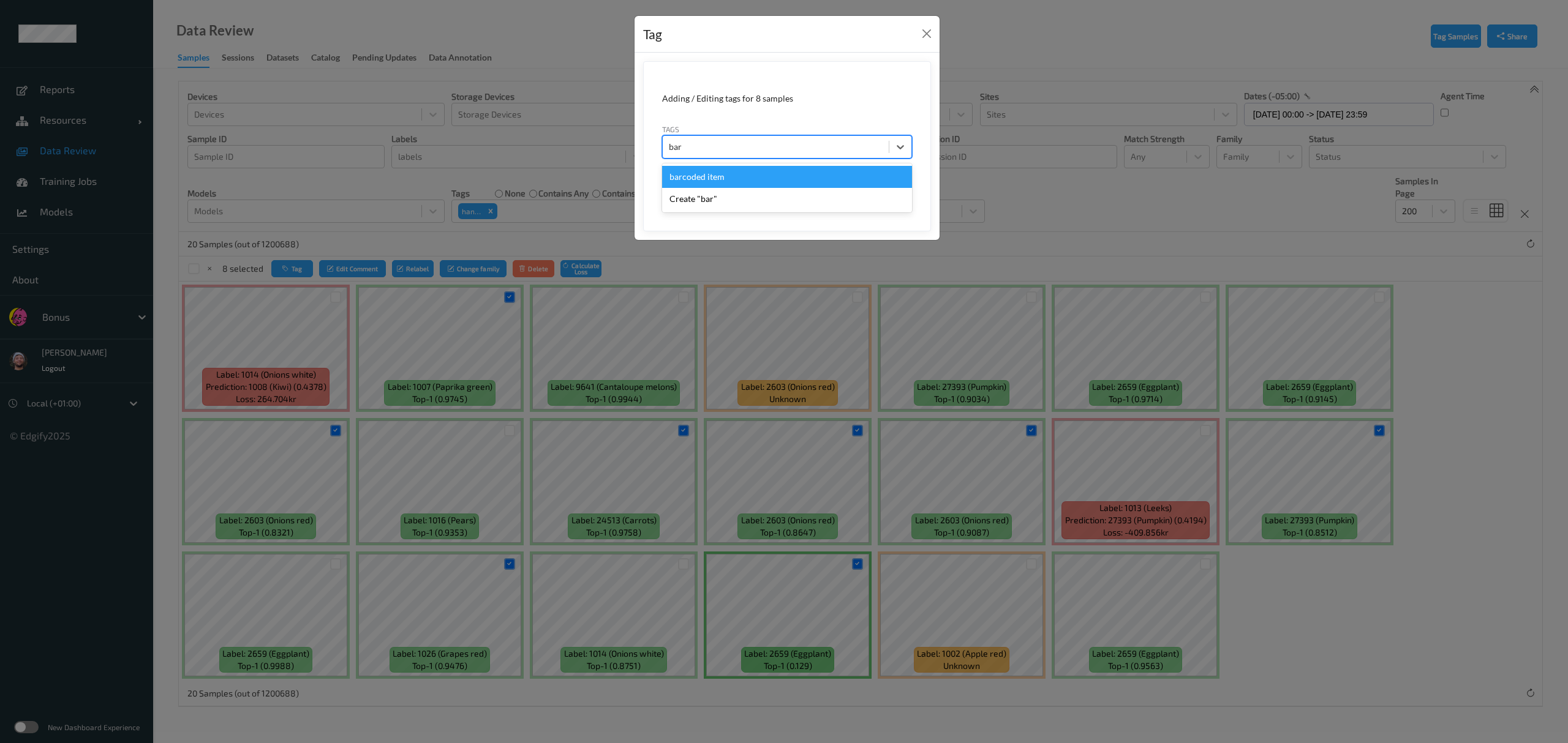
click at [698, 174] on div "barcoded item" at bounding box center [787, 177] width 250 height 22
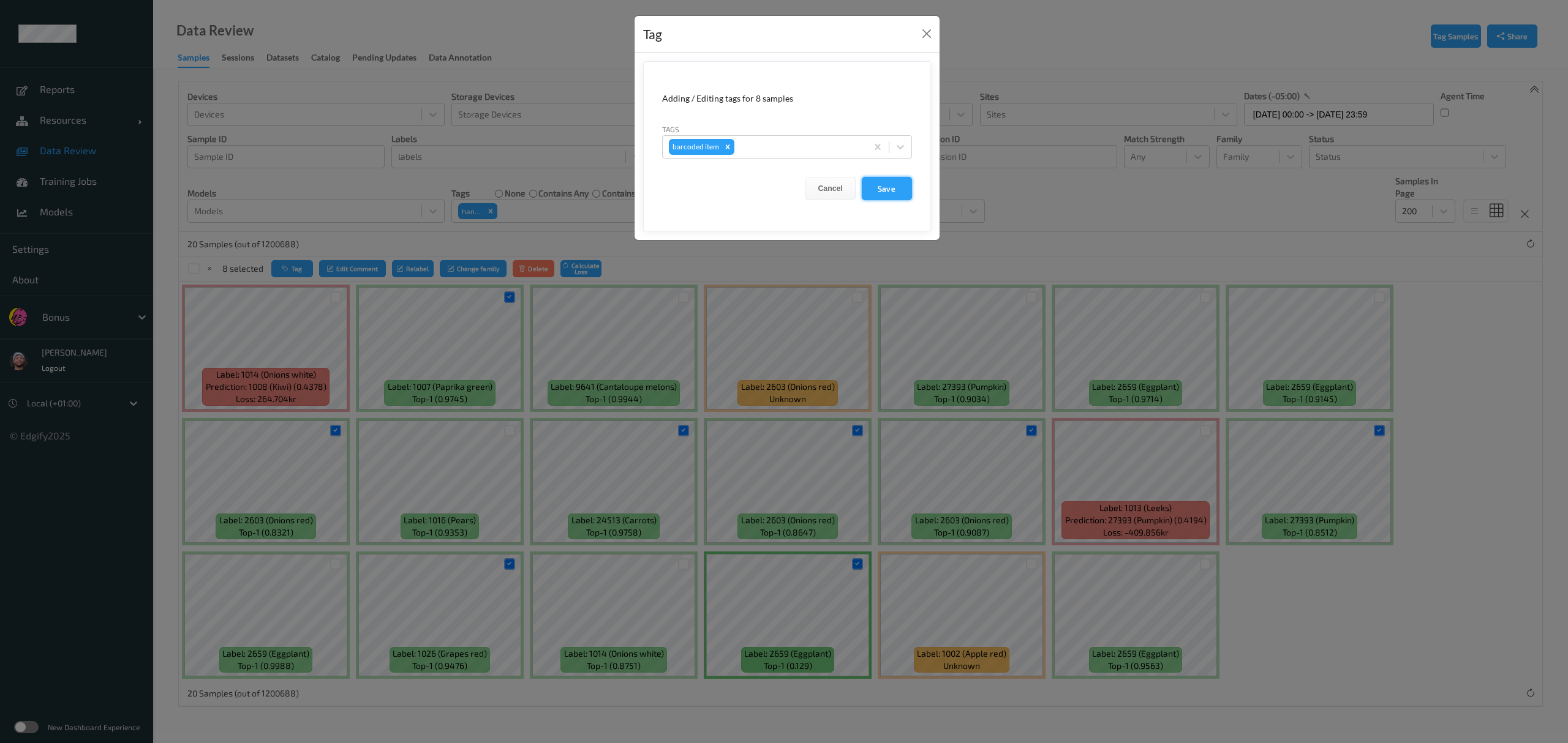
click at [698, 194] on button "Save" at bounding box center [887, 188] width 50 height 23
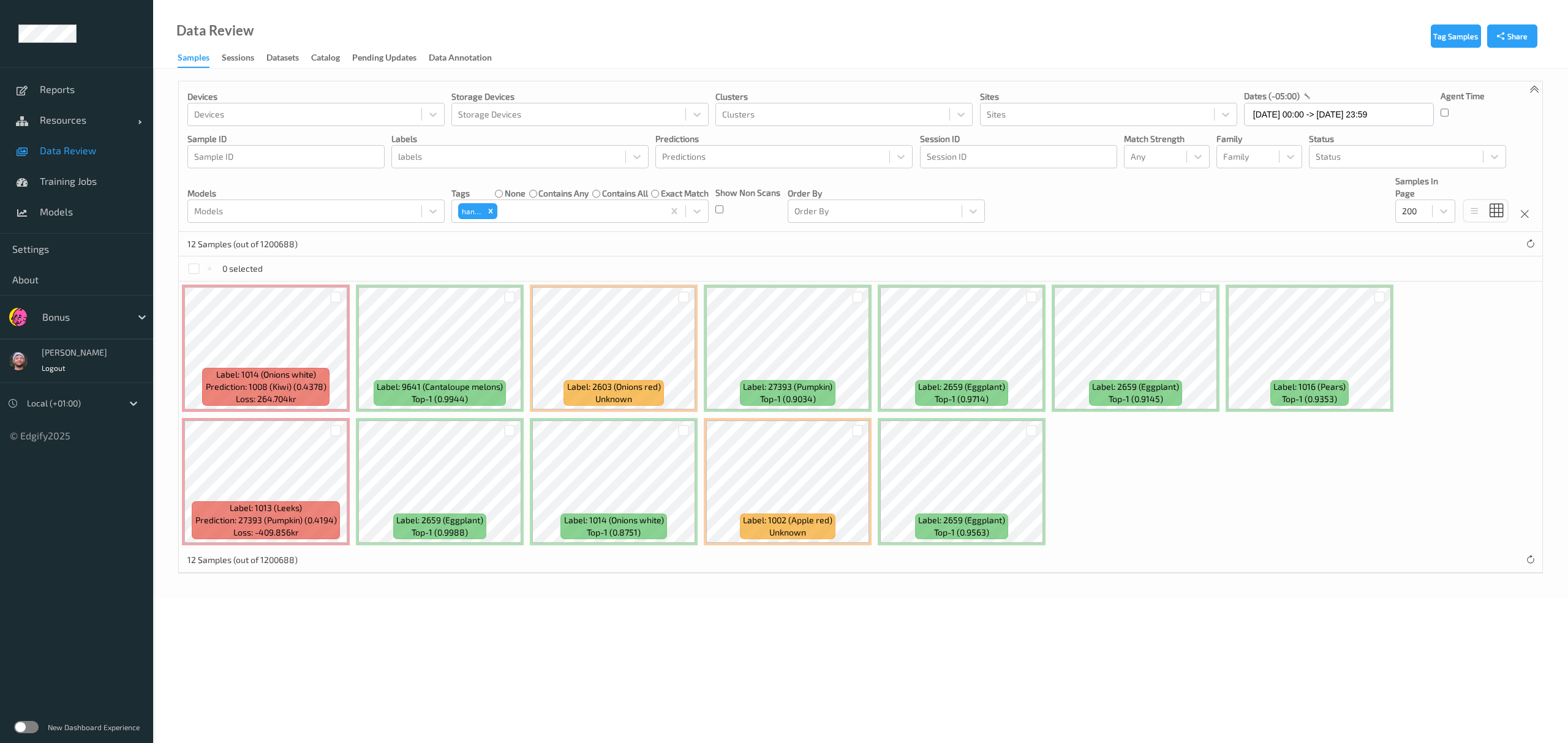
click at [329, 427] on div at bounding box center [335, 430] width 23 height 20
click at [340, 432] on div at bounding box center [335, 430] width 12 height 12
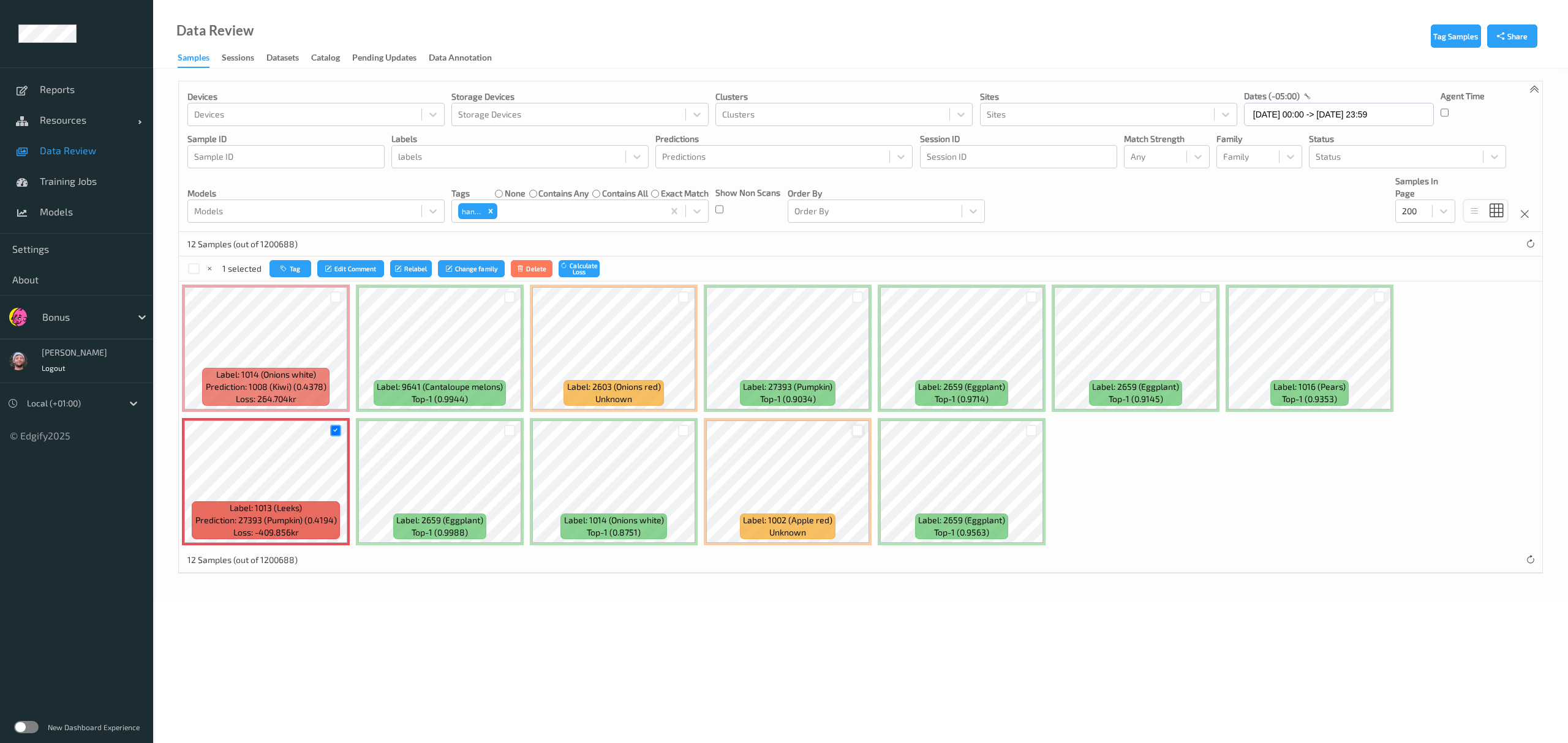
click at [698, 428] on div at bounding box center [857, 430] width 12 height 12
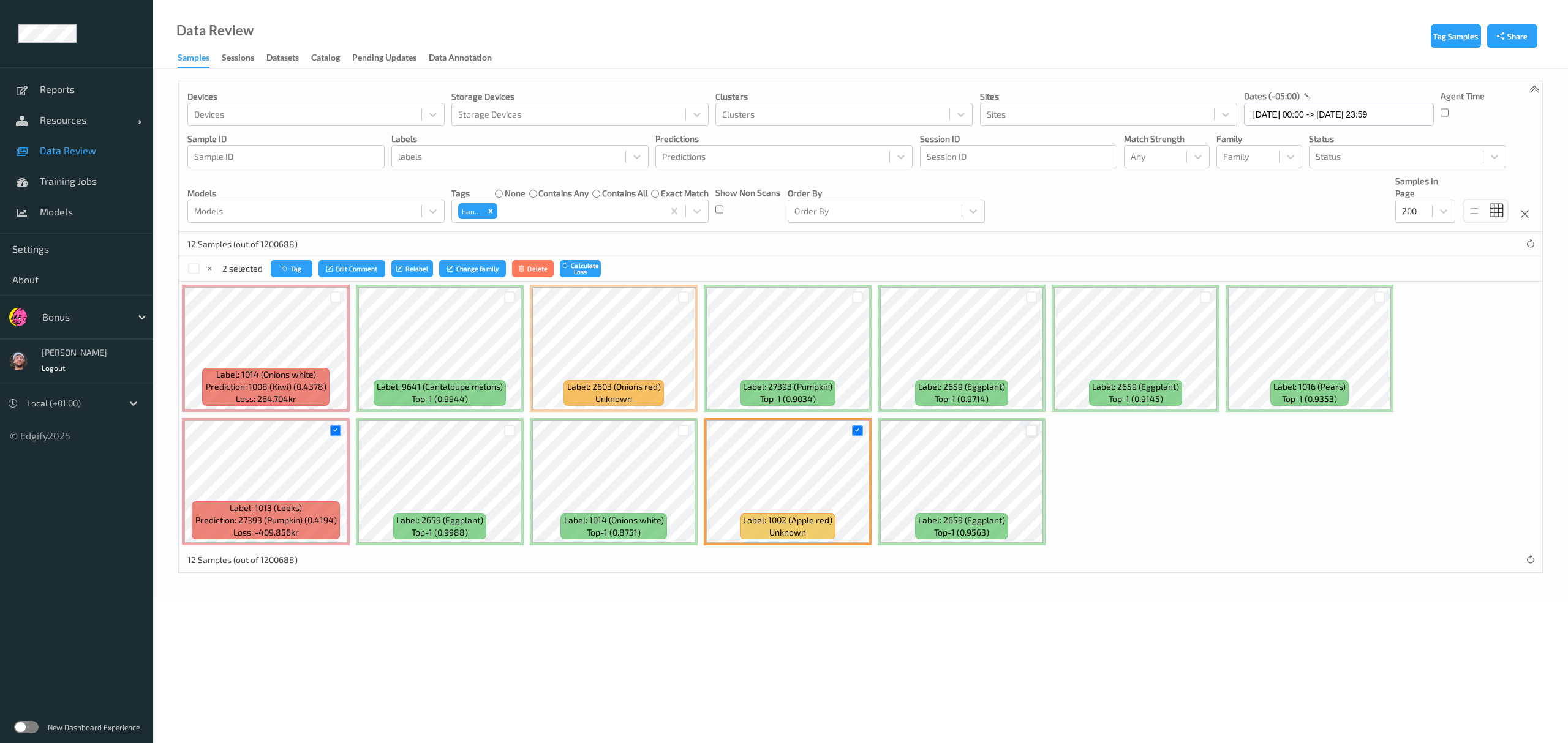
click at [698, 432] on div at bounding box center [1031, 430] width 12 height 12
click at [698, 419] on div "Label: 2659 (Eggplant) top-1 (0.9563)" at bounding box center [961, 482] width 168 height 128
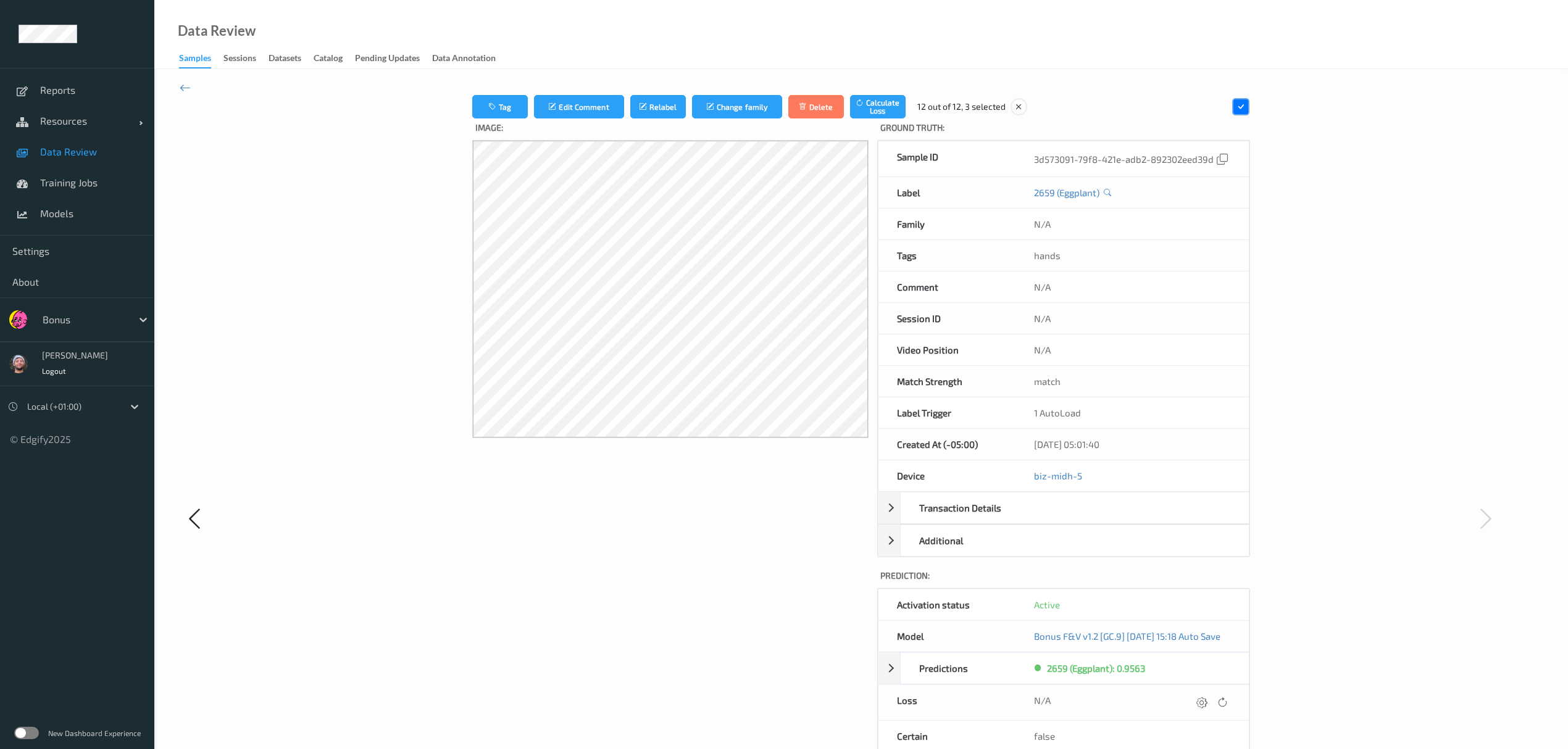
click at [188, 79] on div "Tag Edit Comment Relabel Change family Delete Calculate Loss 12 out of 12, 3 se…" at bounding box center [861, 517] width 1414 height 898
click at [186, 85] on icon at bounding box center [185, 88] width 11 height 14
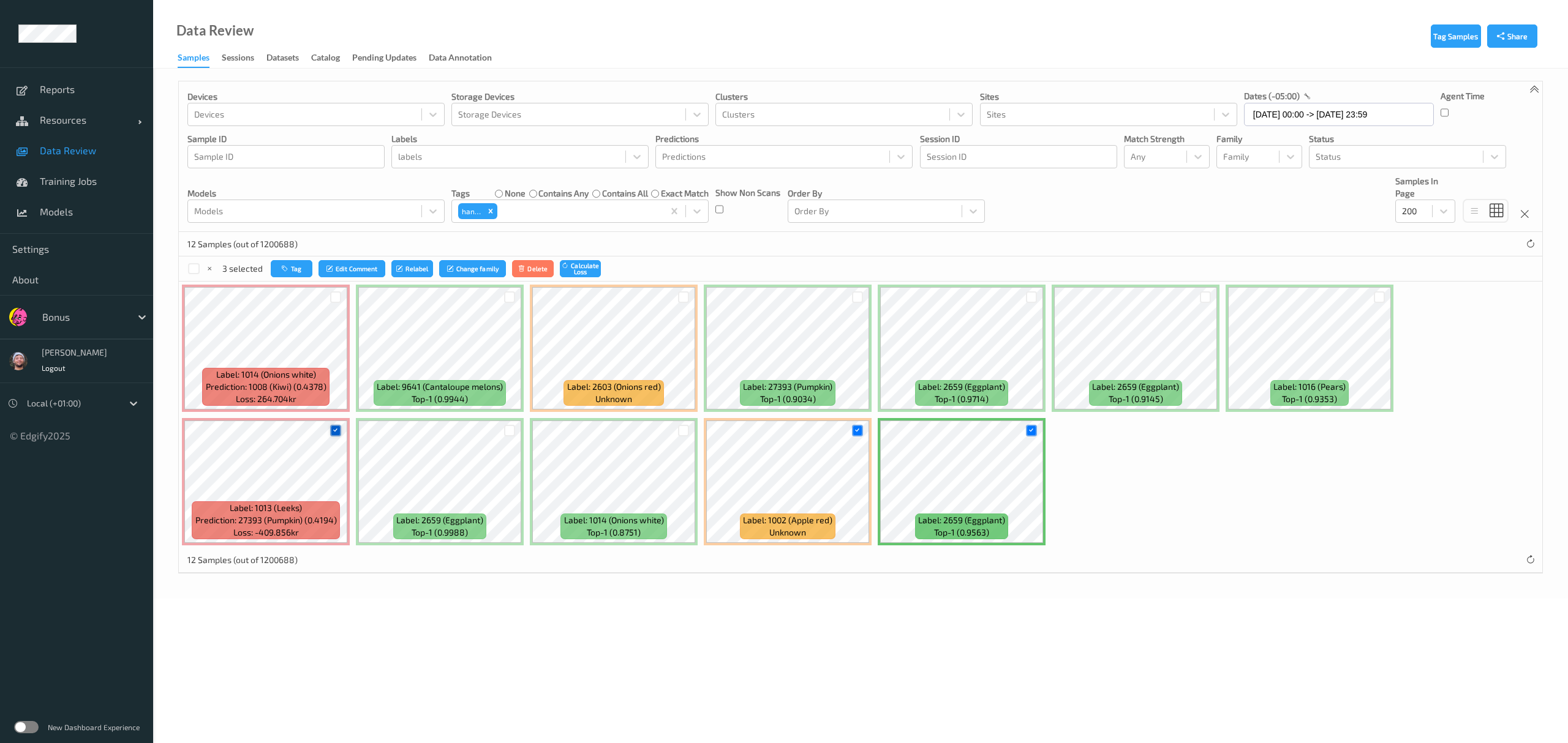
click at [333, 431] on icon at bounding box center [335, 431] width 8 height 8
click at [698, 432] on icon at bounding box center [857, 431] width 8 height 8
click at [698, 432] on icon at bounding box center [1031, 431] width 8 height 8
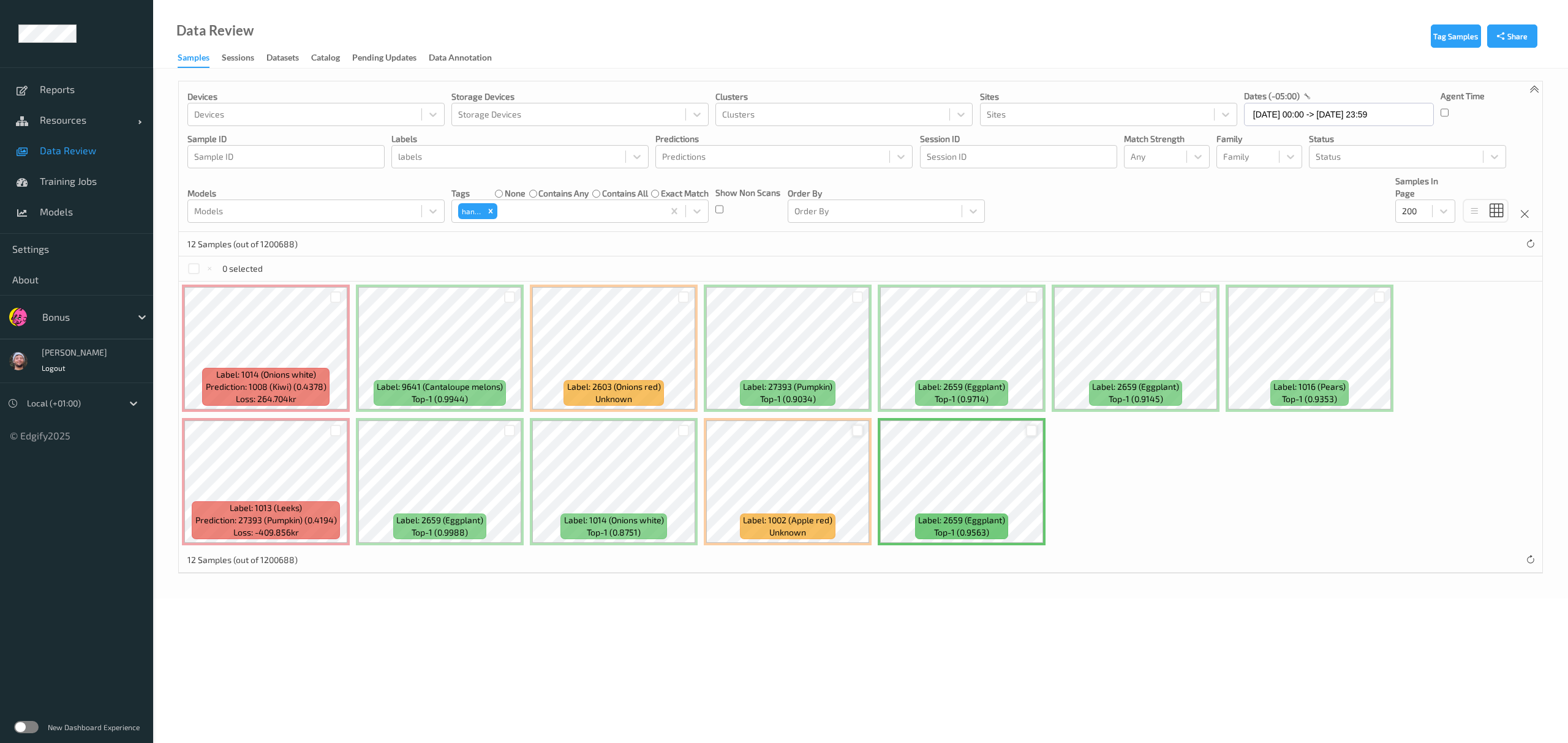
click at [698, 305] on div at bounding box center [1032, 297] width 23 height 20
click at [698, 299] on div at bounding box center [1031, 297] width 12 height 12
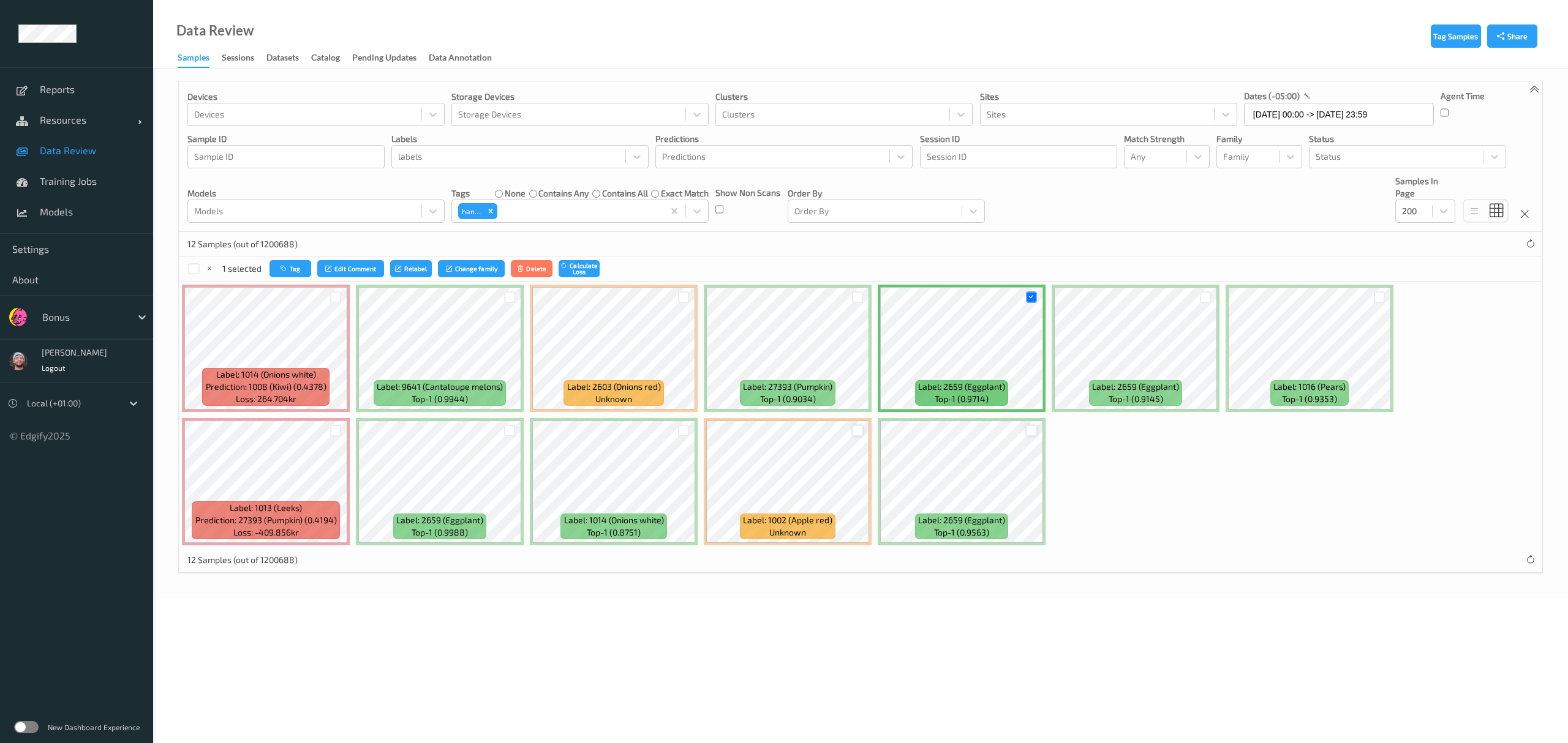
click at [698, 294] on div at bounding box center [1206, 297] width 23 height 20
click at [698, 295] on div at bounding box center [1206, 297] width 12 height 12
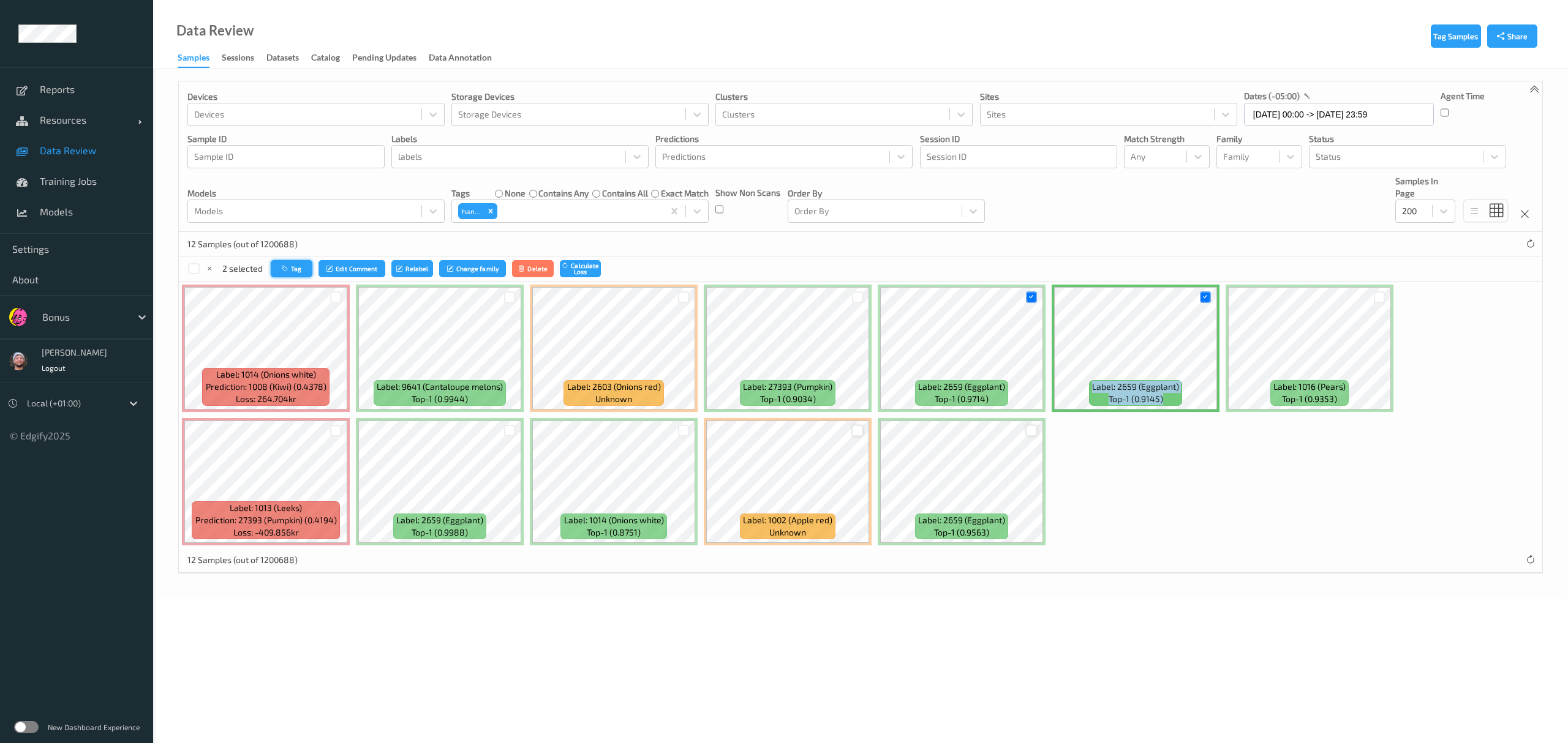
click at [302, 270] on button "Tag" at bounding box center [291, 269] width 41 height 18
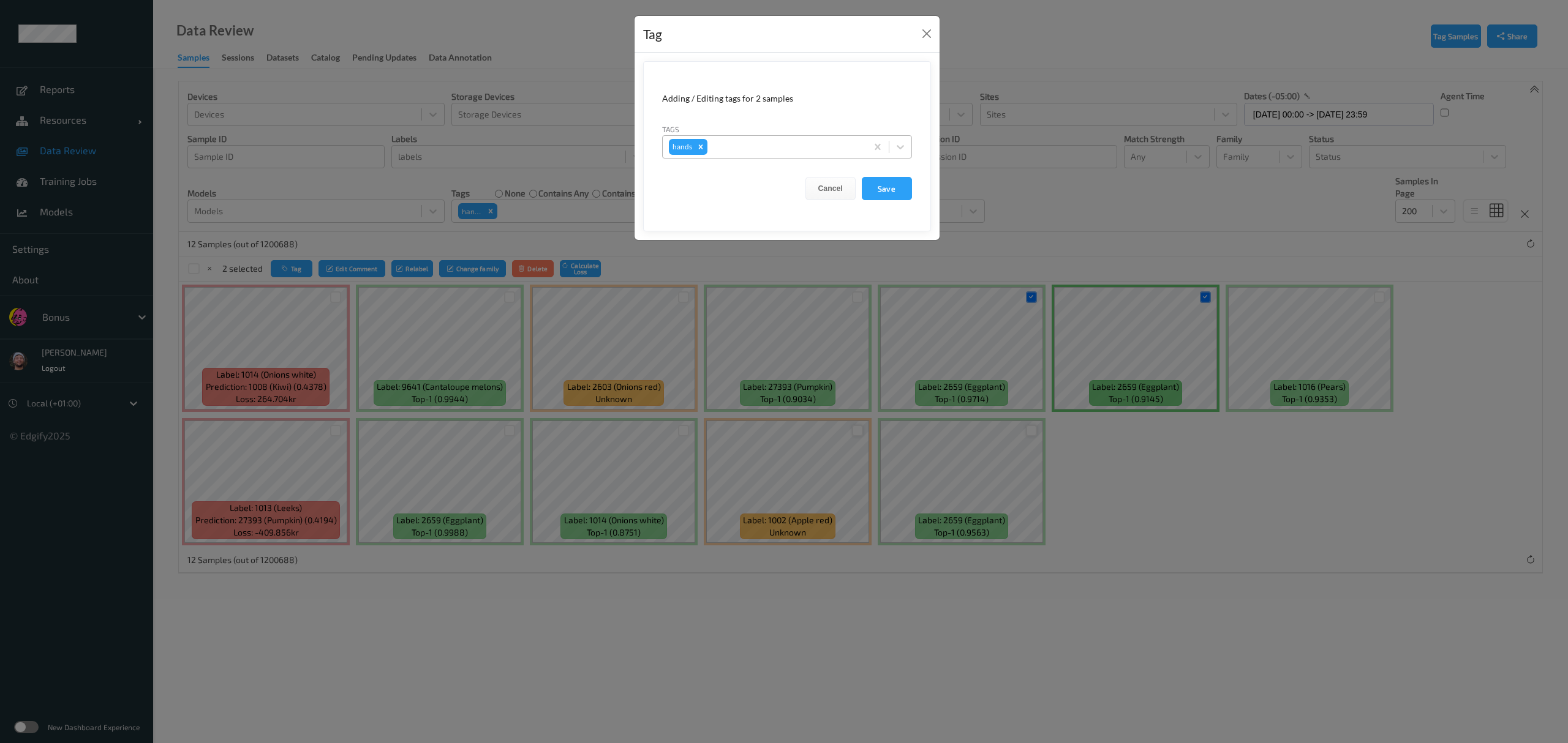
click at [698, 150] on div at bounding box center [785, 146] width 150 height 14
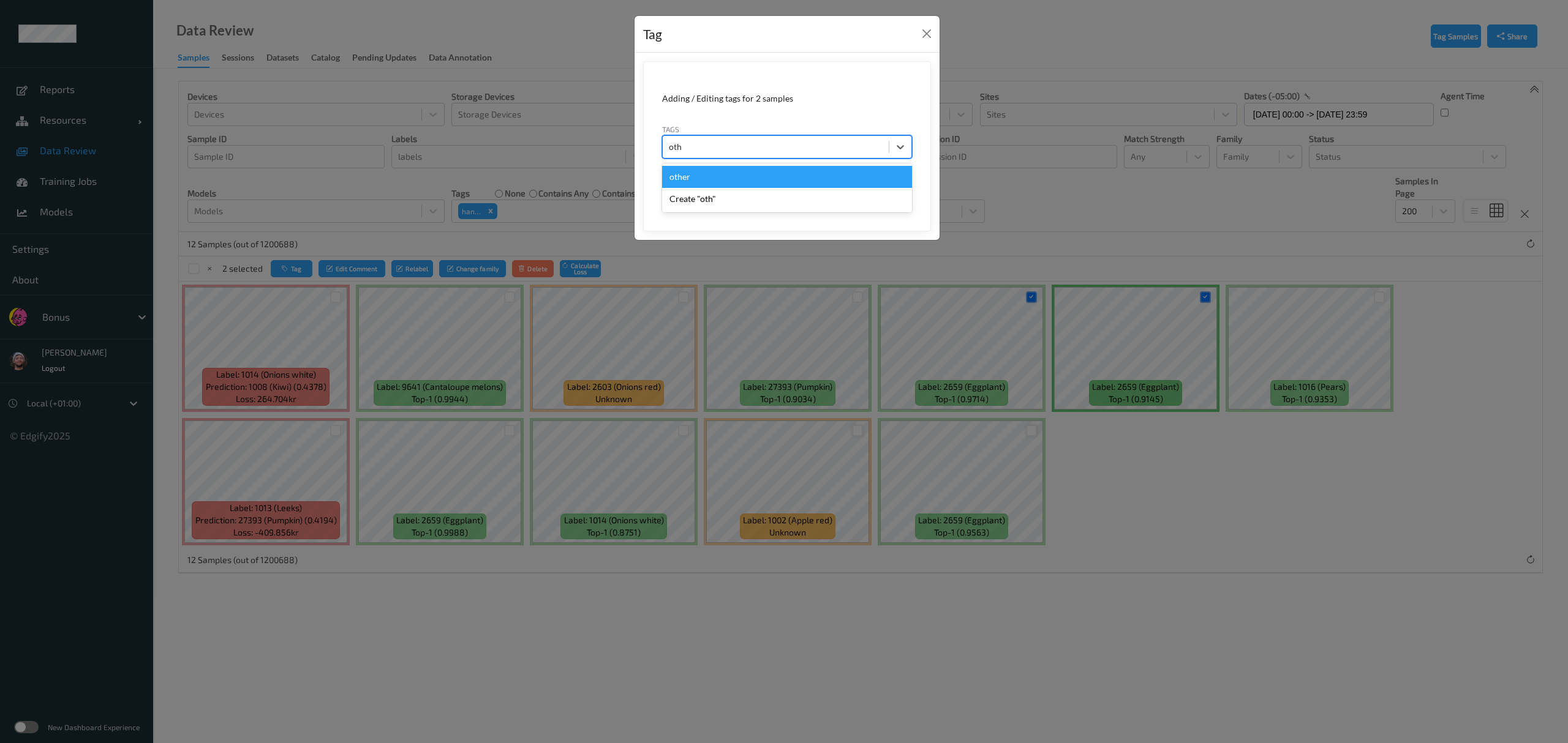
type input "othe"
type input "box"
click at [698, 177] on button "Save" at bounding box center [887, 188] width 50 height 23
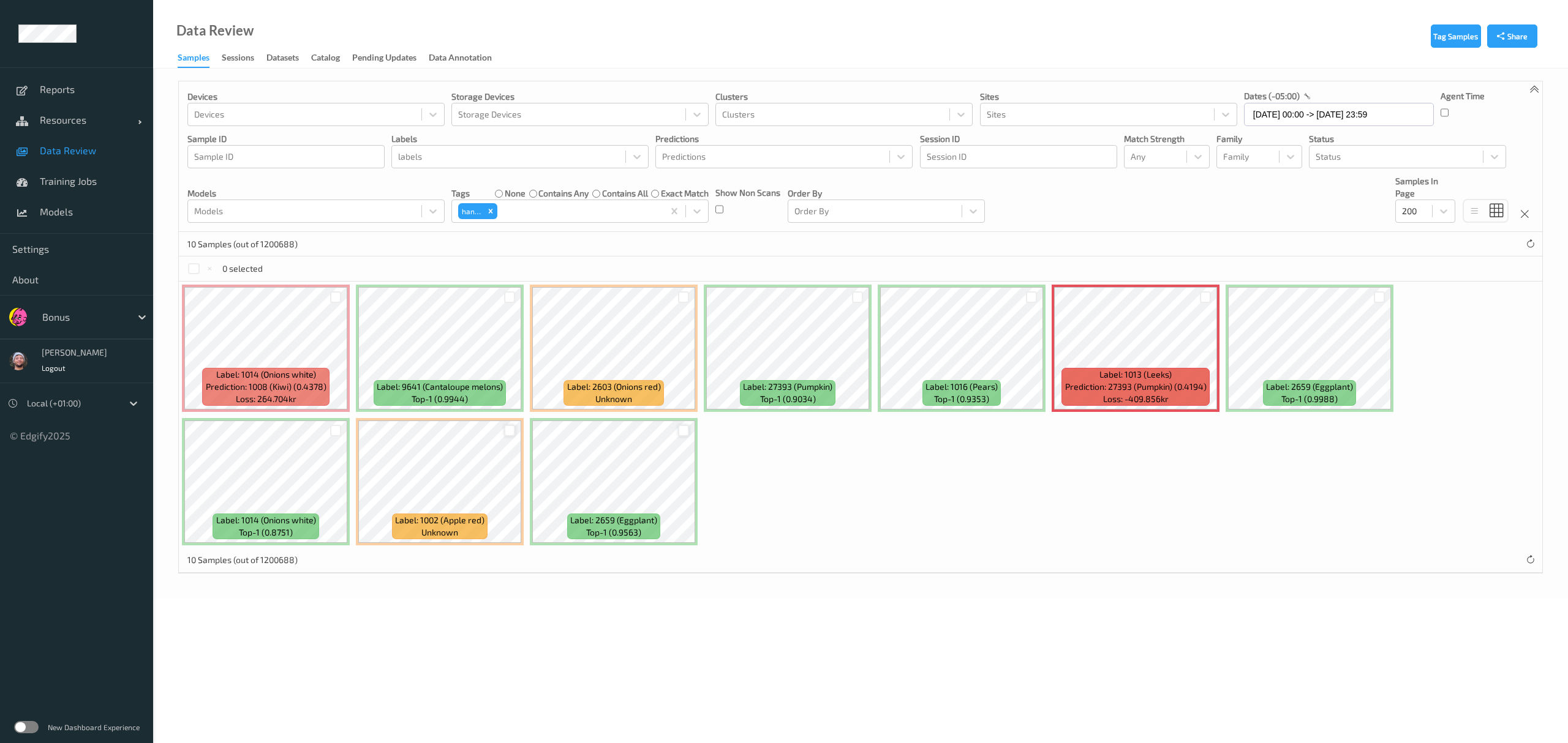
click at [589, 90] on p "Storage Devices" at bounding box center [580, 97] width 257 height 12
click at [332, 429] on div at bounding box center [335, 430] width 12 height 12
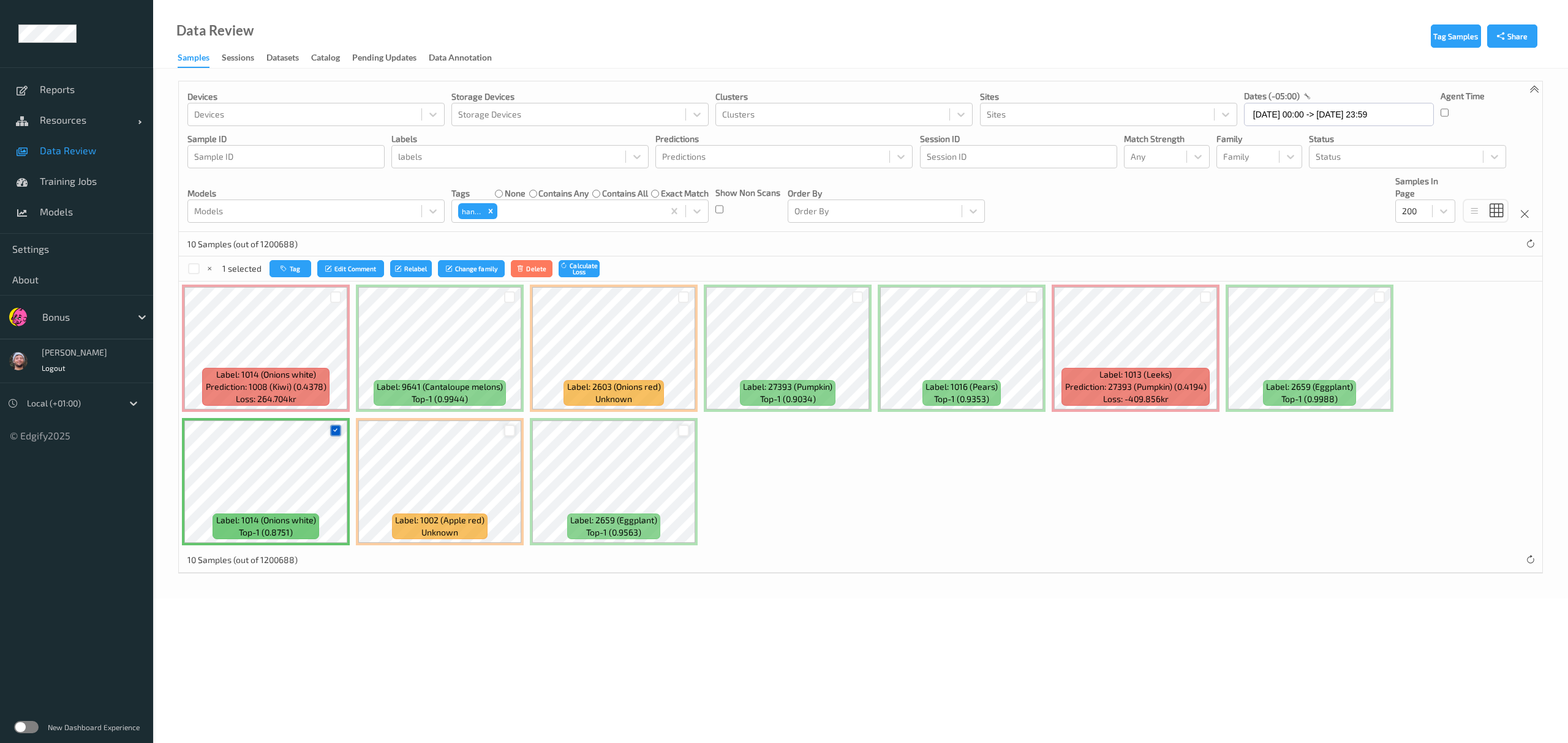
click at [337, 432] on icon at bounding box center [335, 431] width 8 height 8
click at [336, 294] on div at bounding box center [335, 297] width 12 height 12
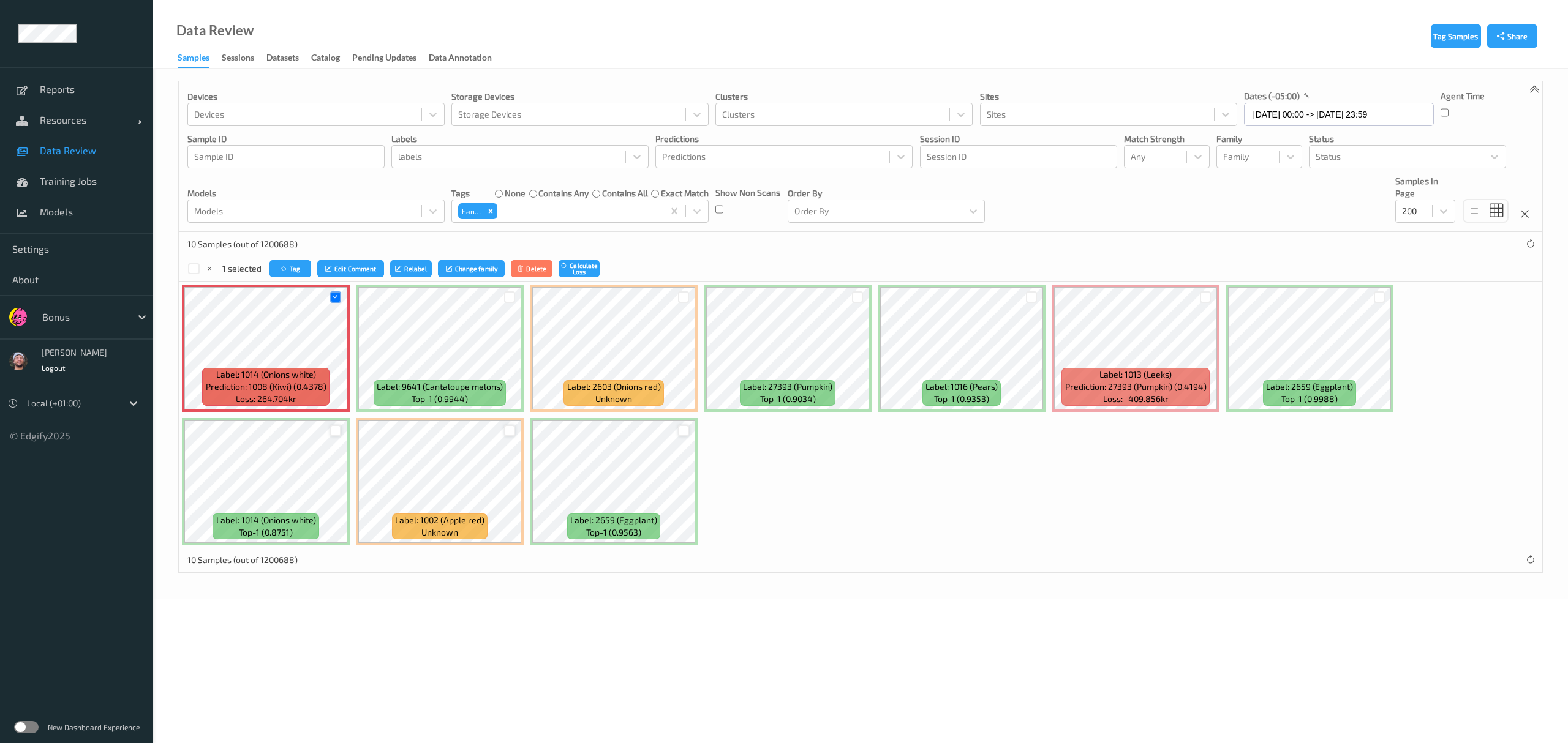
click at [507, 432] on div at bounding box center [509, 430] width 12 height 12
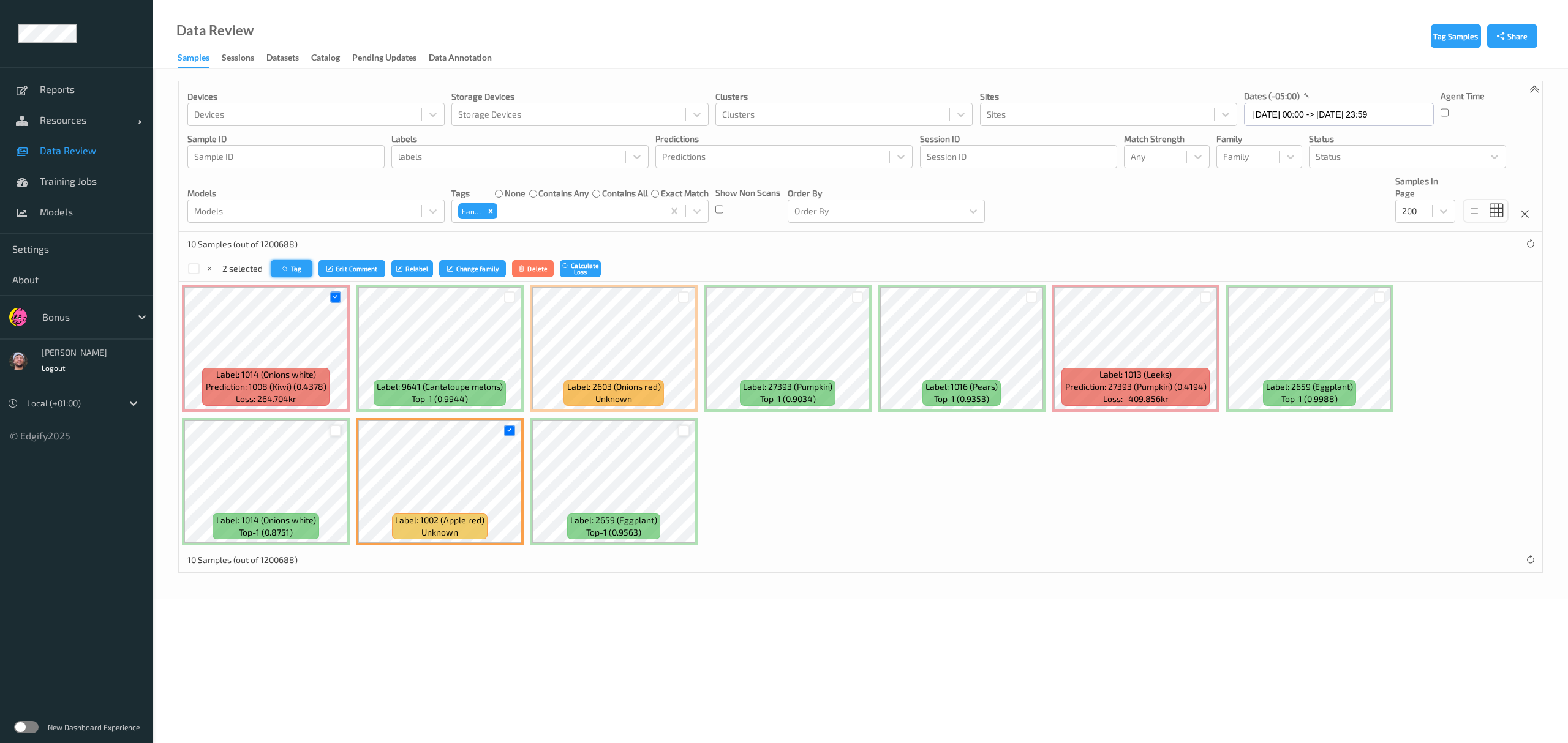
click at [297, 266] on button "Tag" at bounding box center [291, 269] width 41 height 18
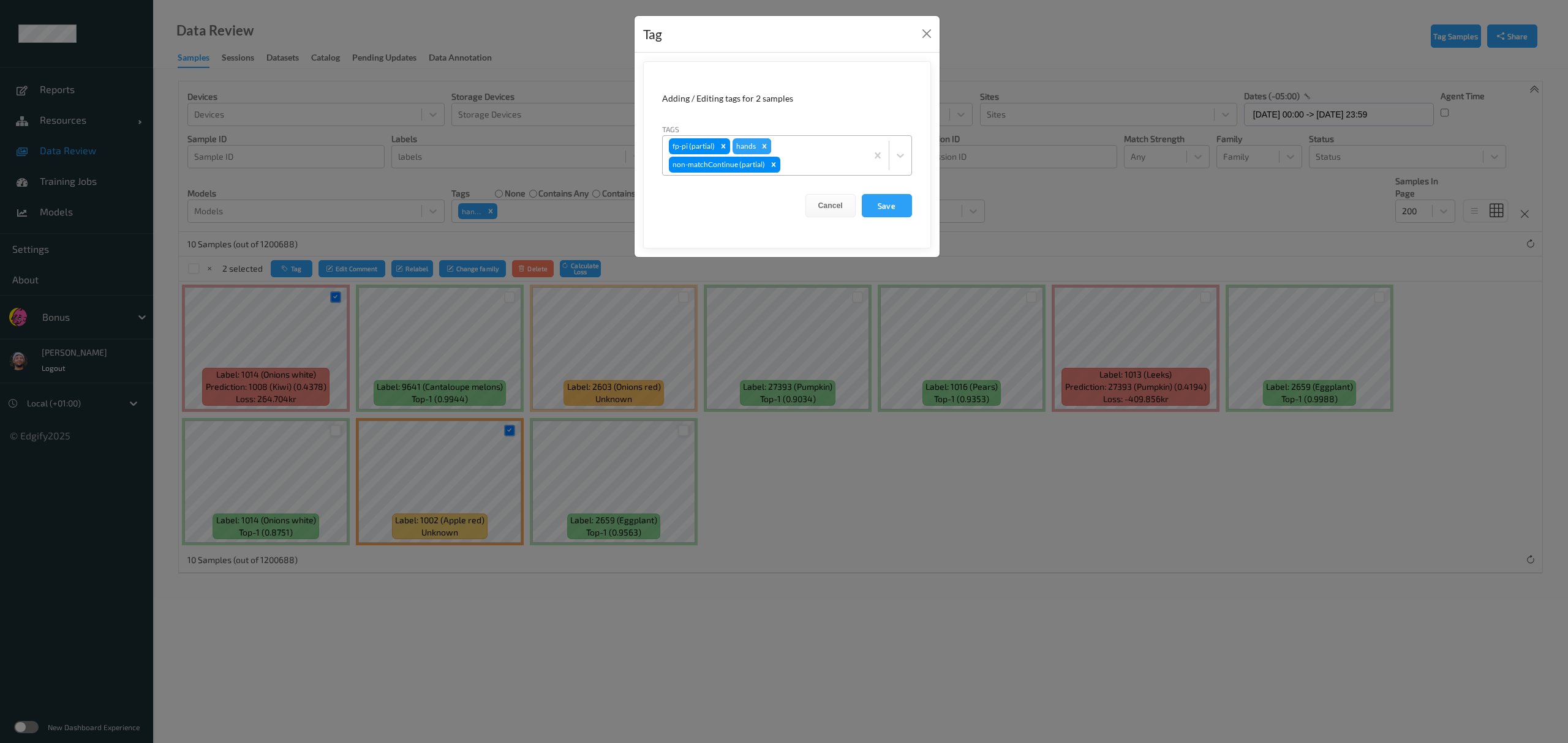
click at [698, 146] on div "Remove hands" at bounding box center [765, 146] width 14 height 16
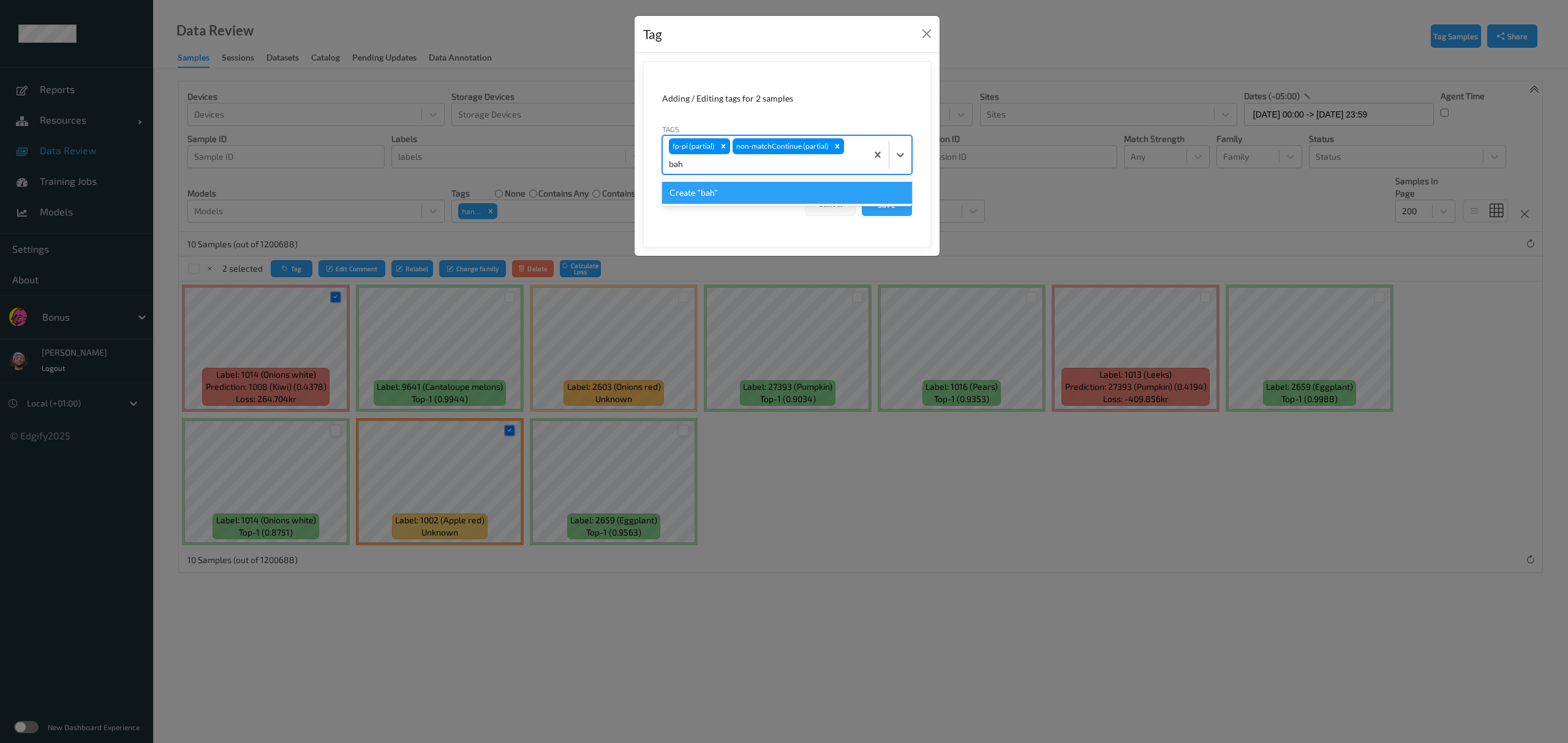
type input "ba"
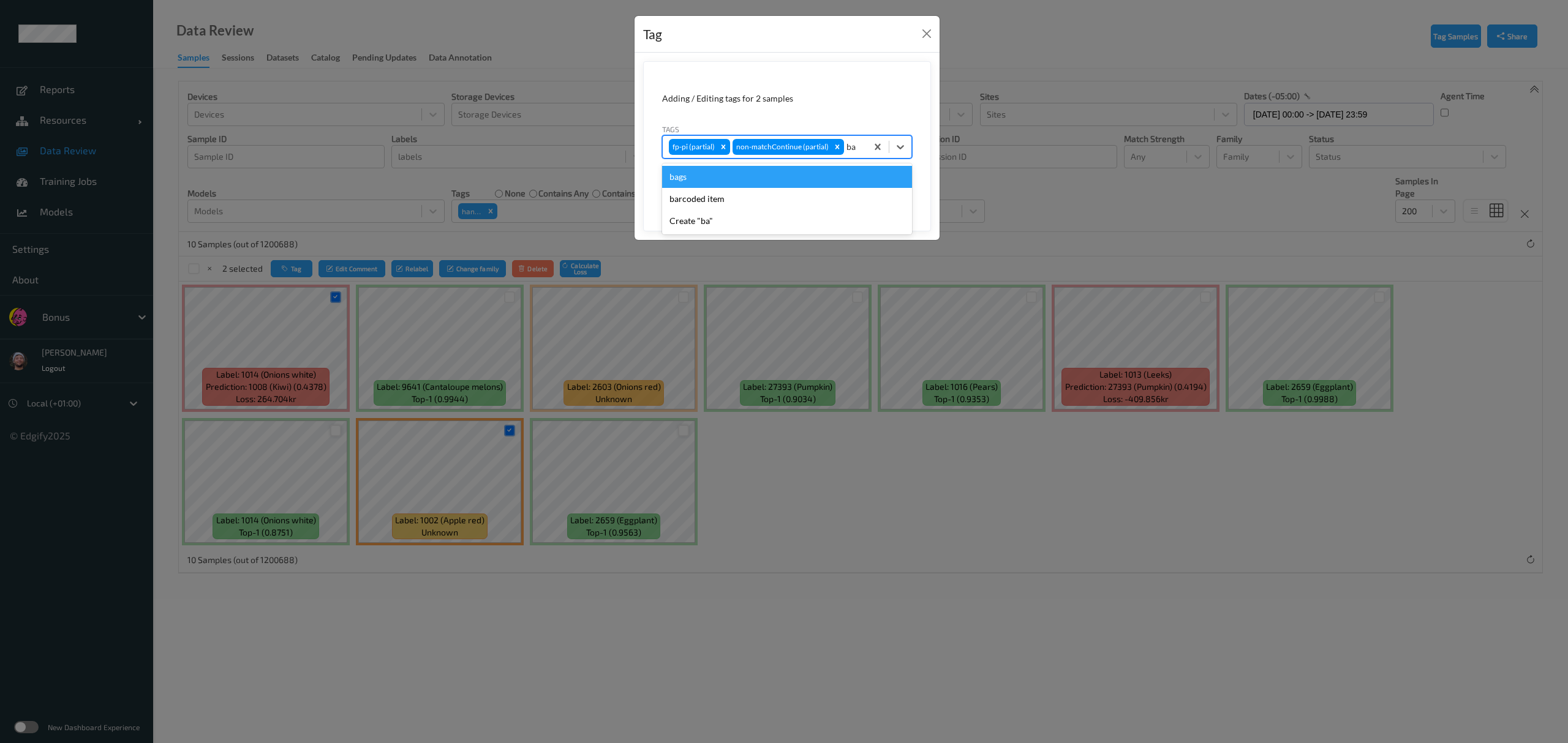
click at [698, 172] on div "bags" at bounding box center [787, 177] width 250 height 22
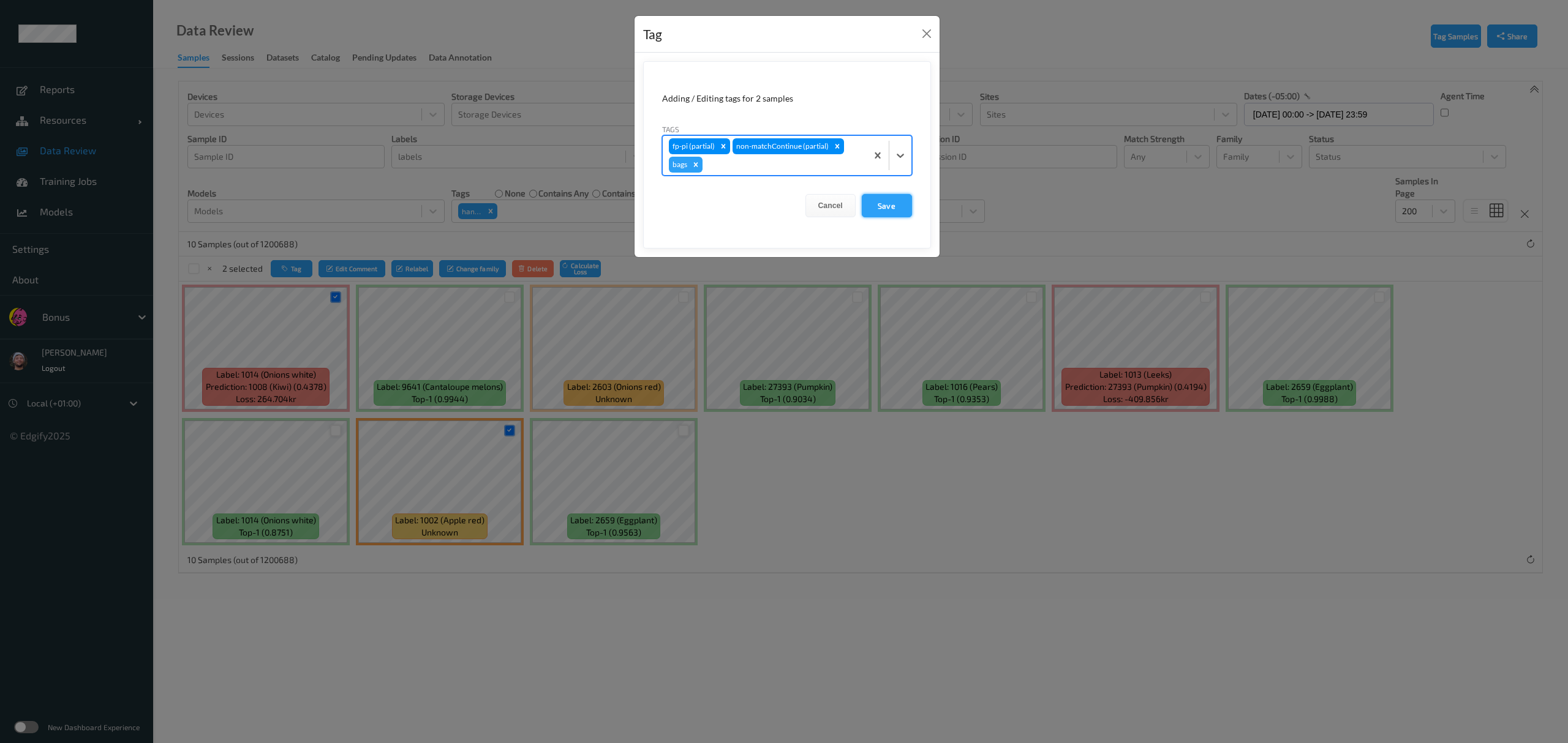
click at [698, 199] on button "Save" at bounding box center [887, 206] width 50 height 23
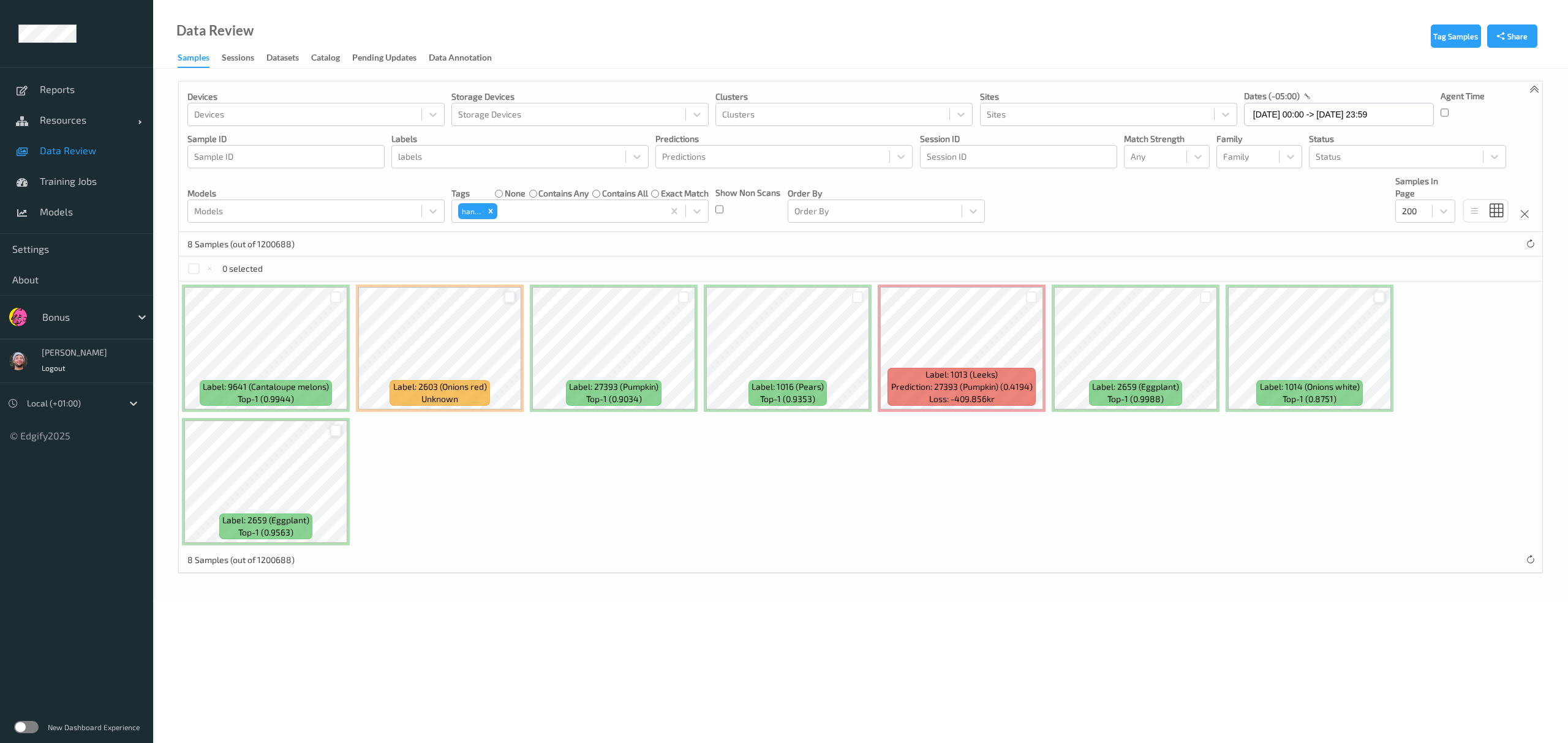
click at [513, 297] on div at bounding box center [509, 297] width 12 height 12
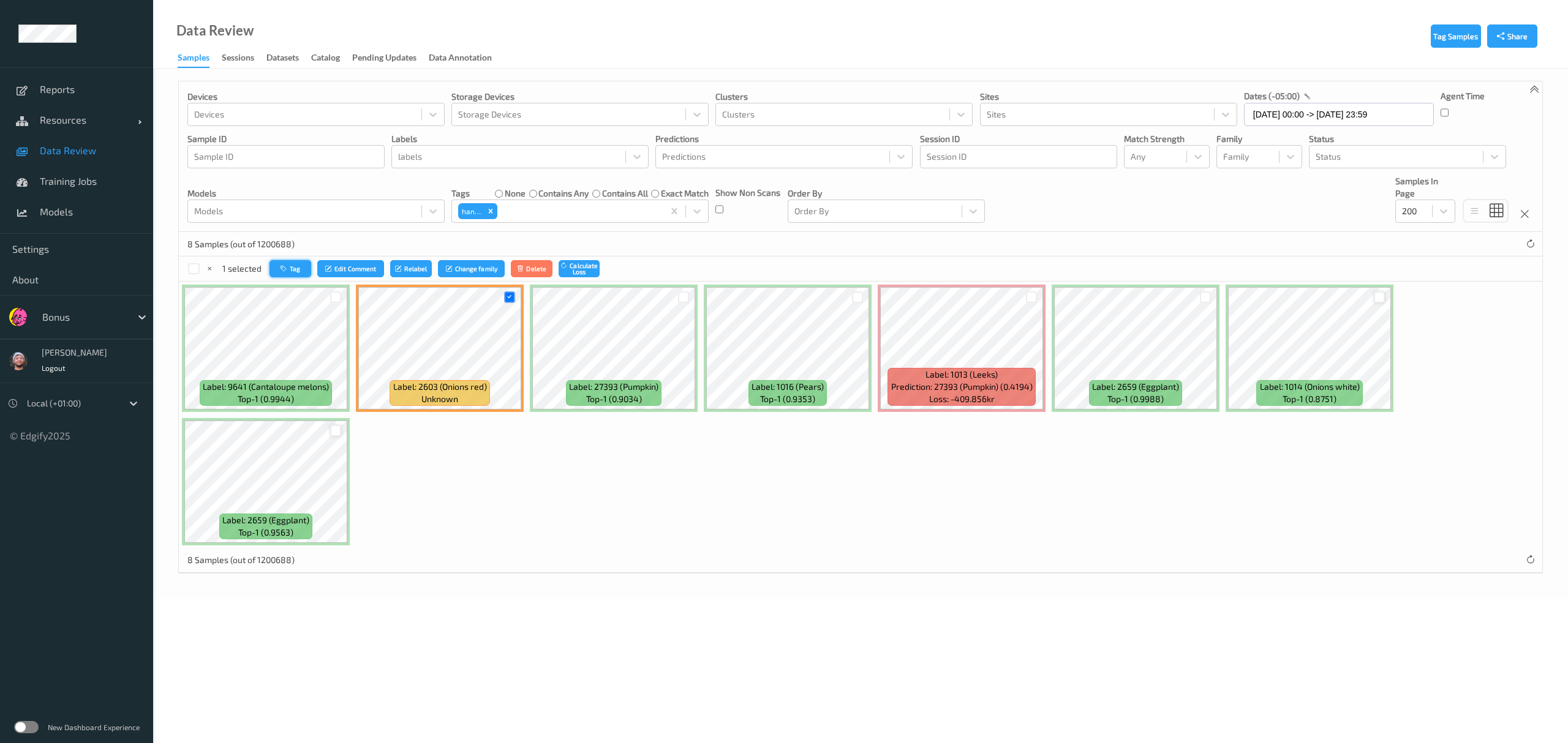
click at [300, 268] on button "Tag" at bounding box center [290, 269] width 41 height 18
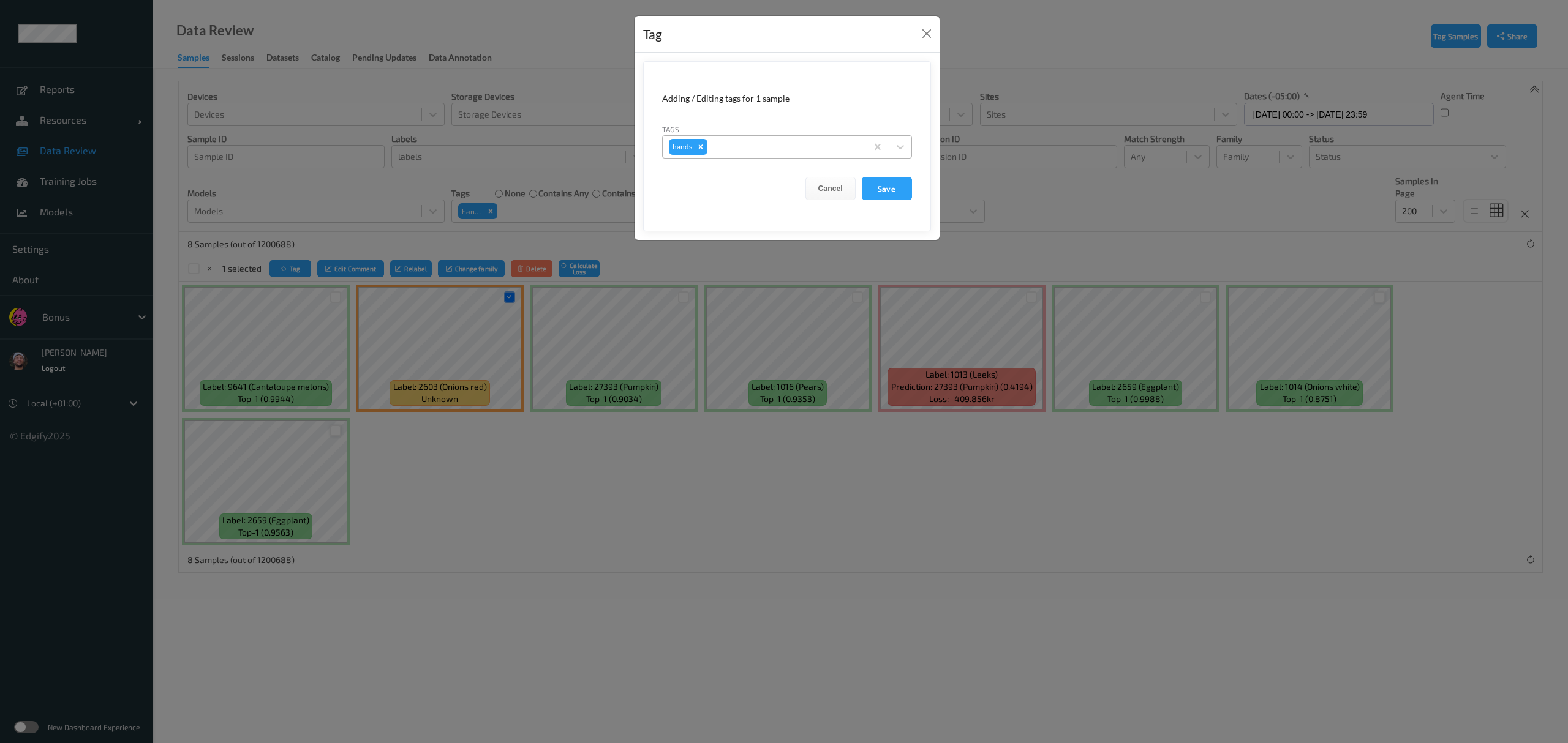
click at [698, 146] on div at bounding box center [785, 146] width 150 height 14
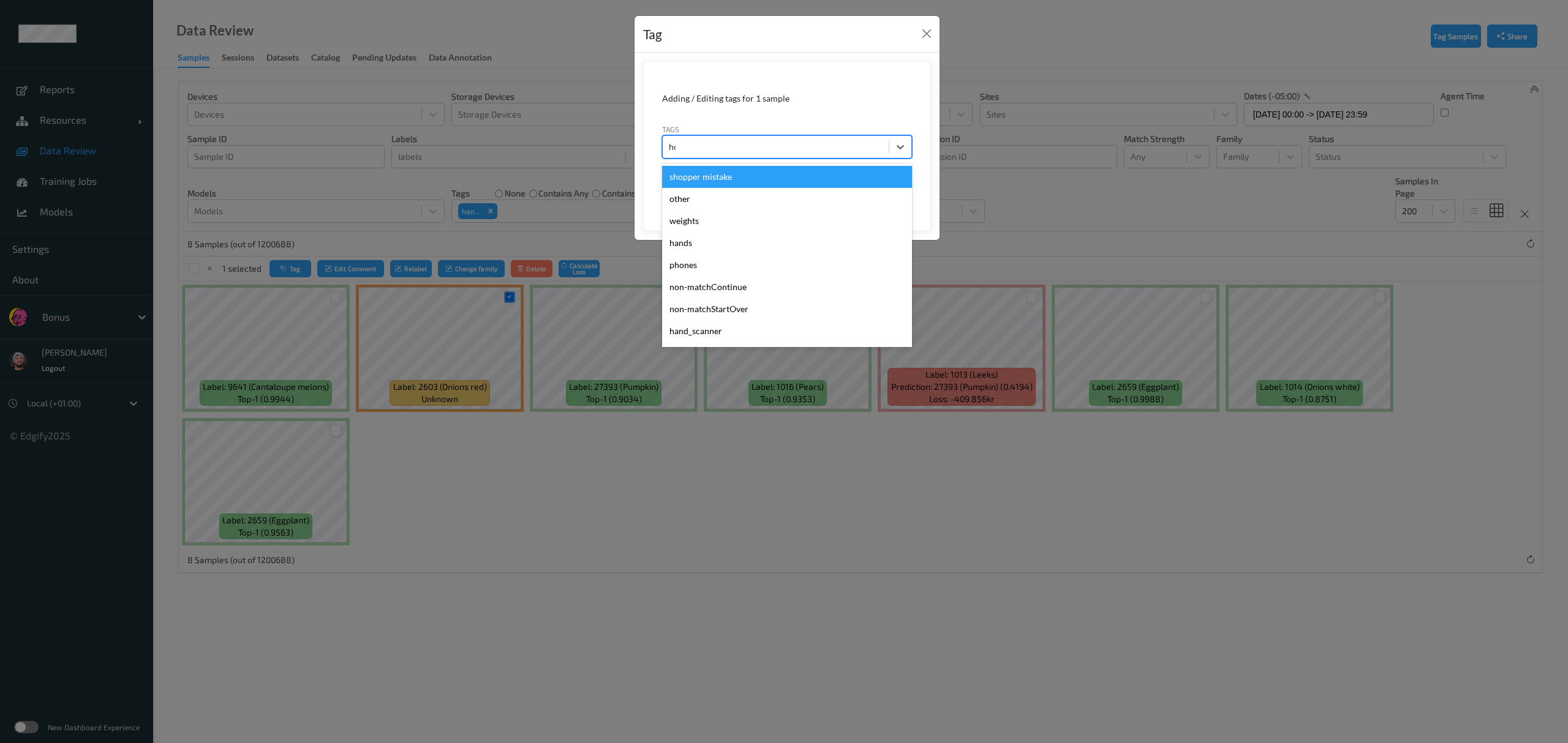
type input "hos"
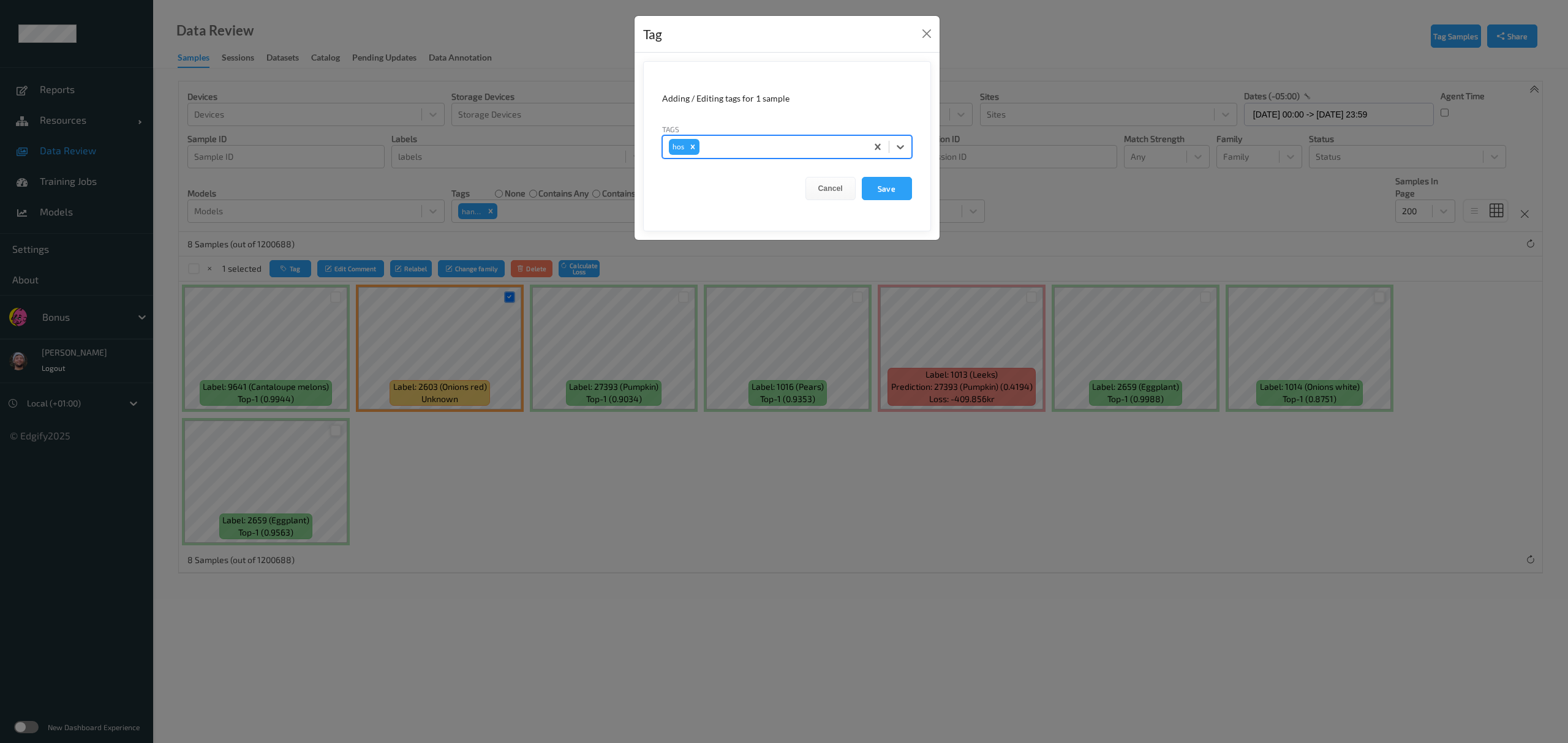
click at [698, 177] on button "Save" at bounding box center [887, 188] width 50 height 23
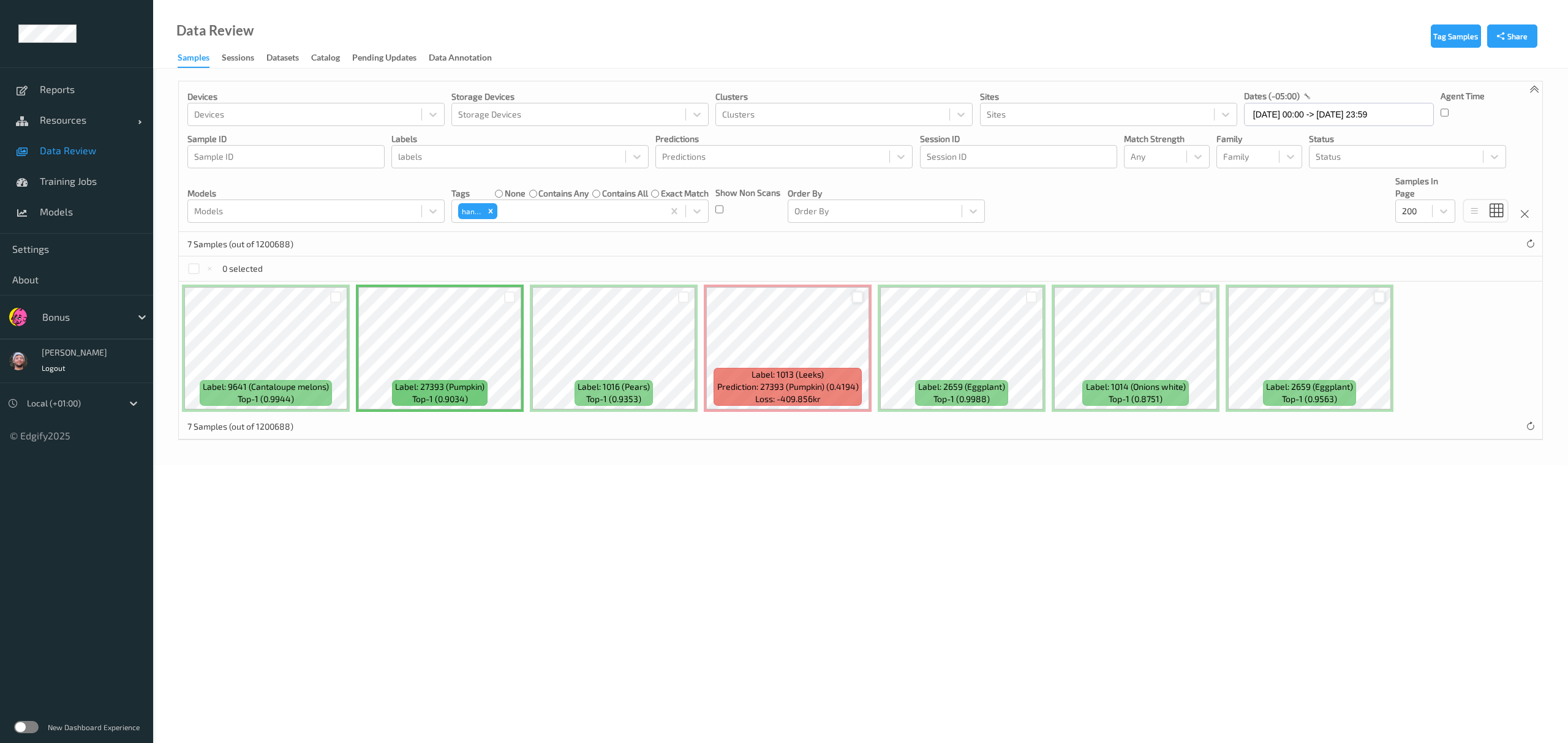
click at [698, 294] on div at bounding box center [857, 297] width 12 height 12
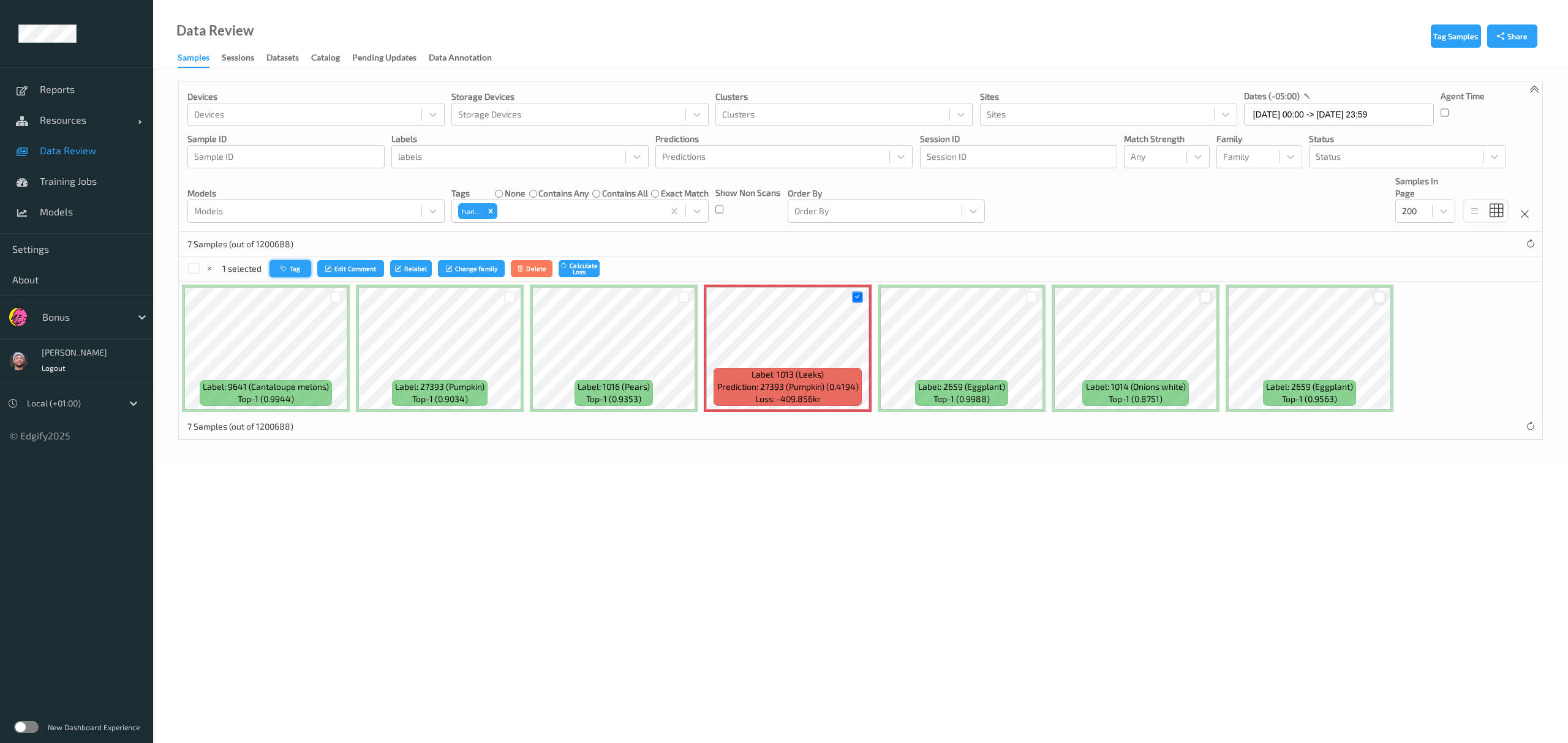
click at [308, 266] on button "Tag" at bounding box center [290, 269] width 41 height 18
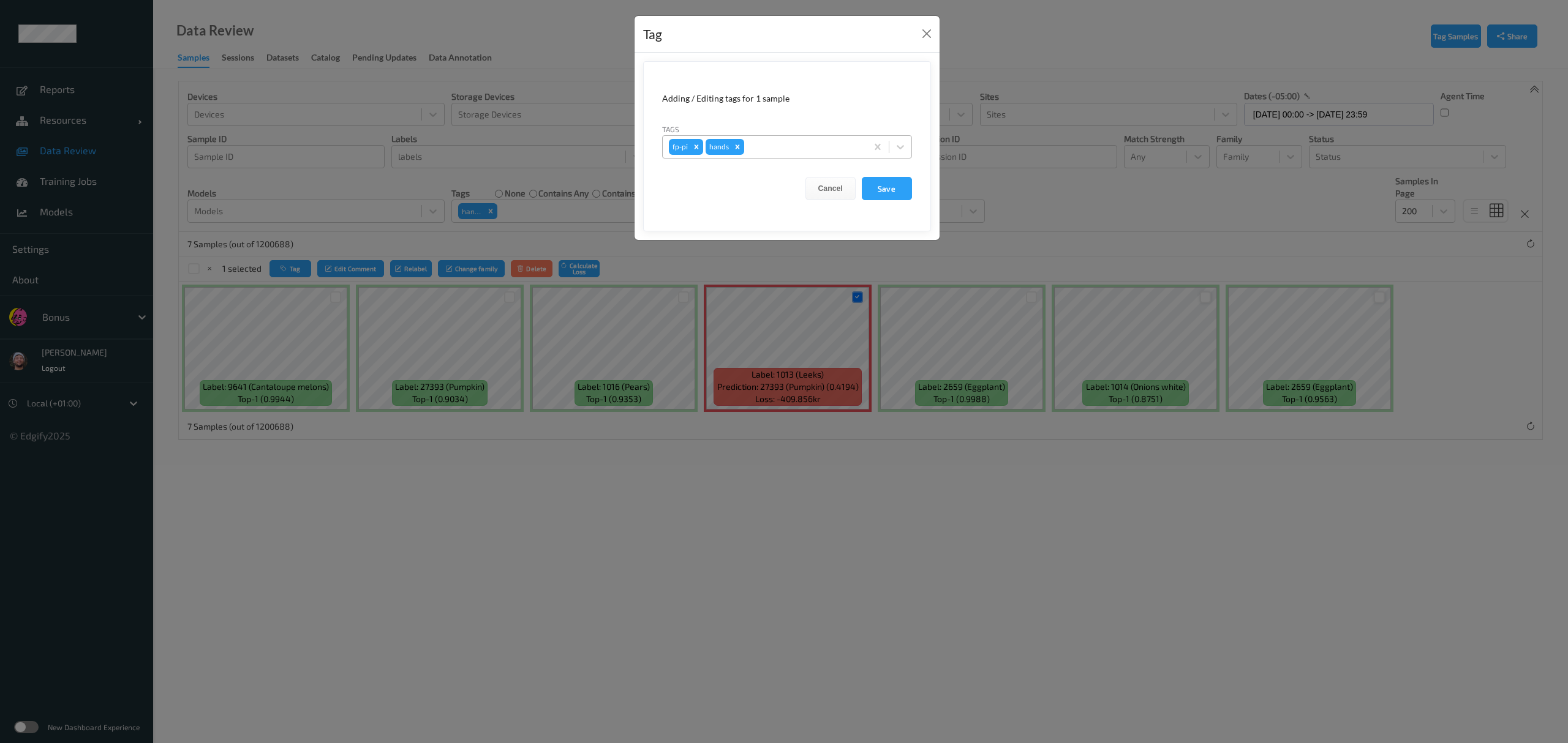
click at [698, 143] on div at bounding box center [803, 146] width 114 height 14
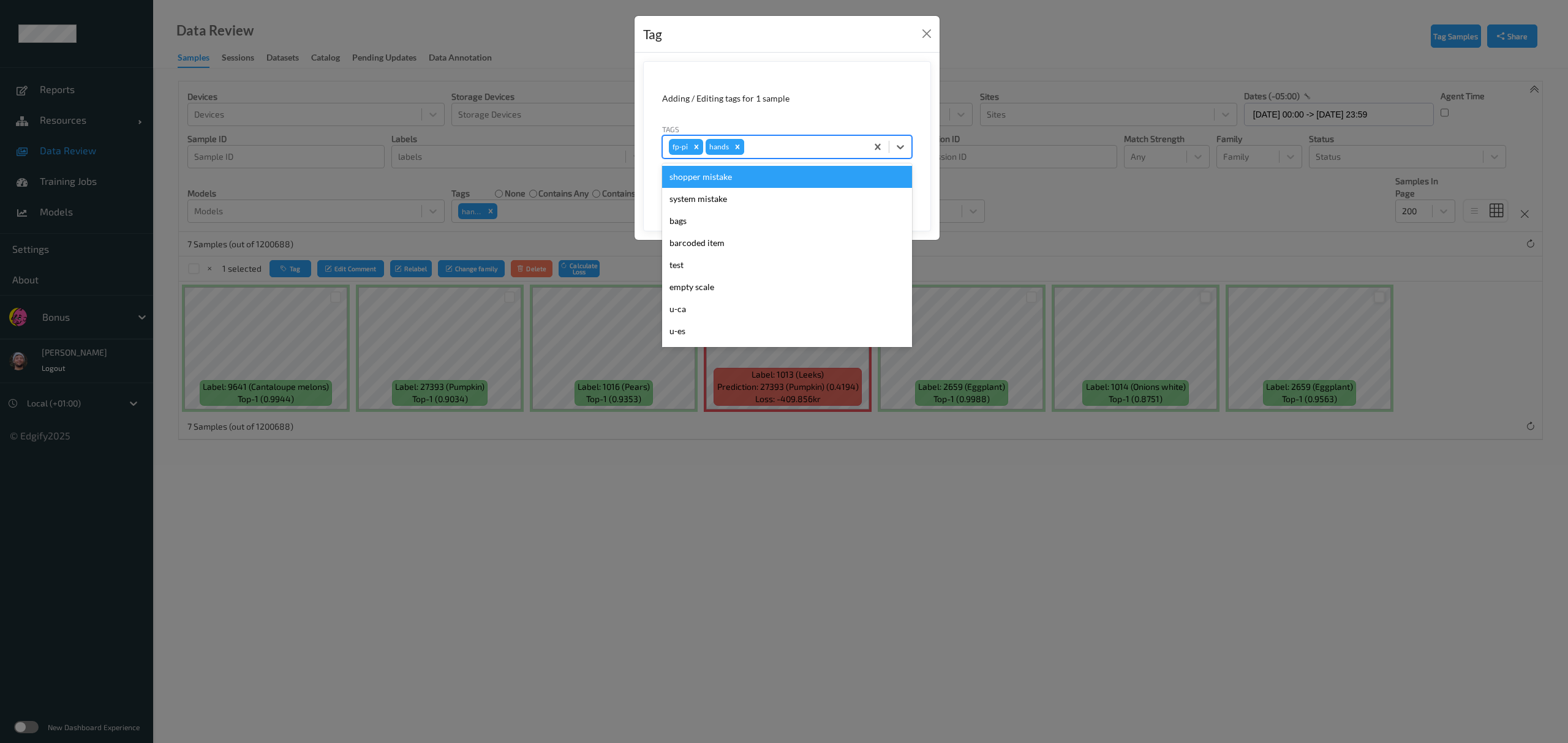
click at [698, 144] on icon "Remove hands" at bounding box center [737, 147] width 8 height 8
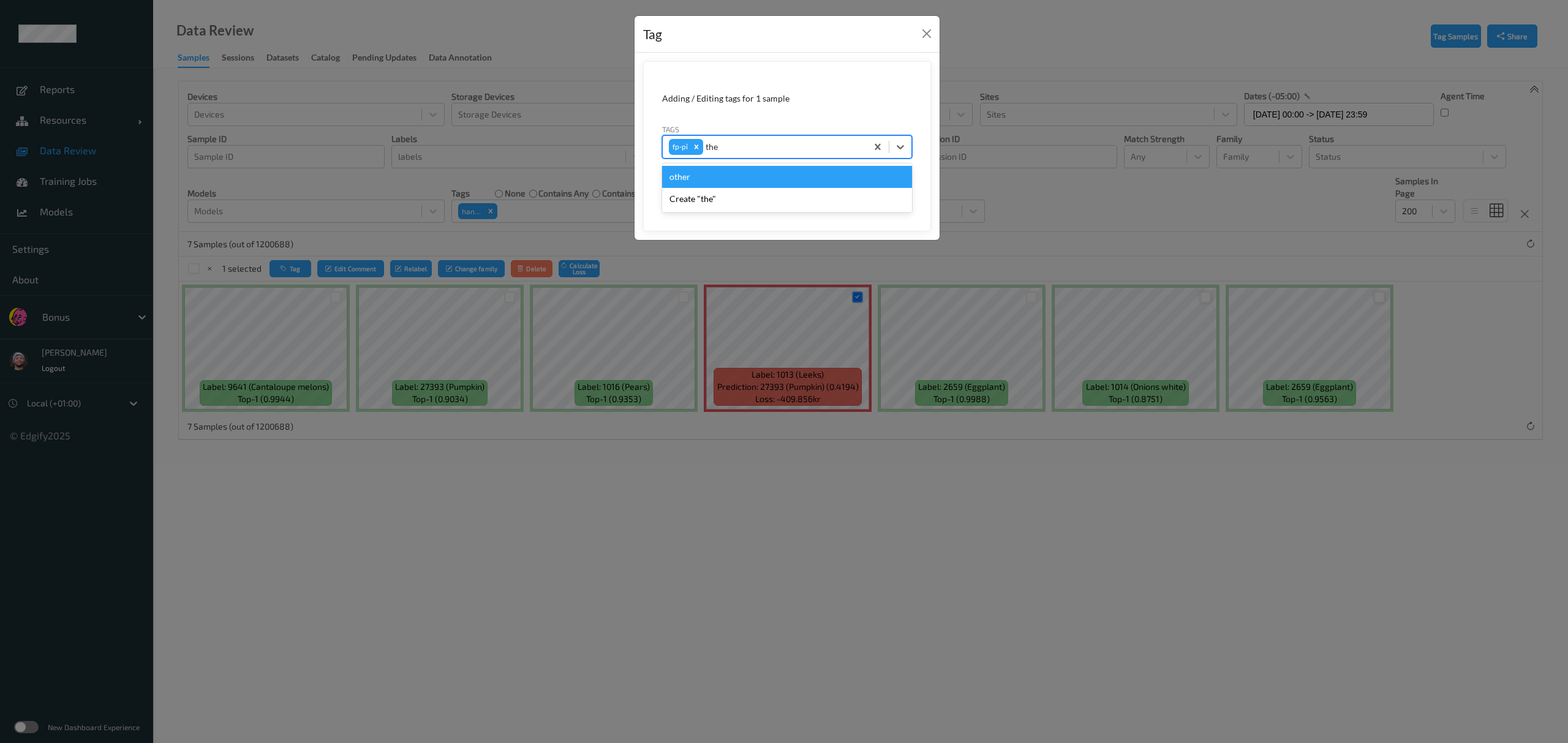
type input "ther"
click at [698, 177] on button "Save" at bounding box center [887, 188] width 50 height 23
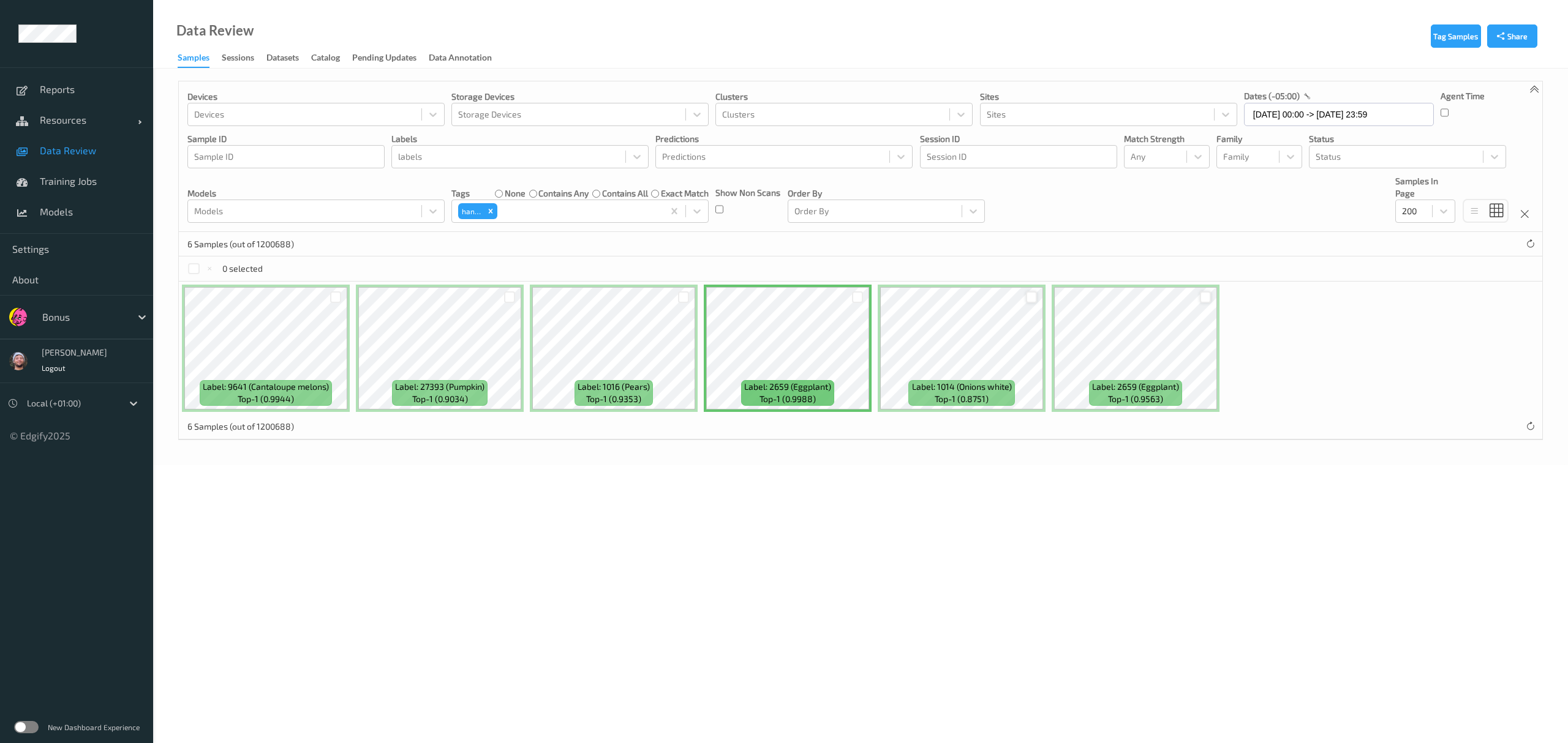
click at [698, 302] on div at bounding box center [1206, 297] width 12 height 12
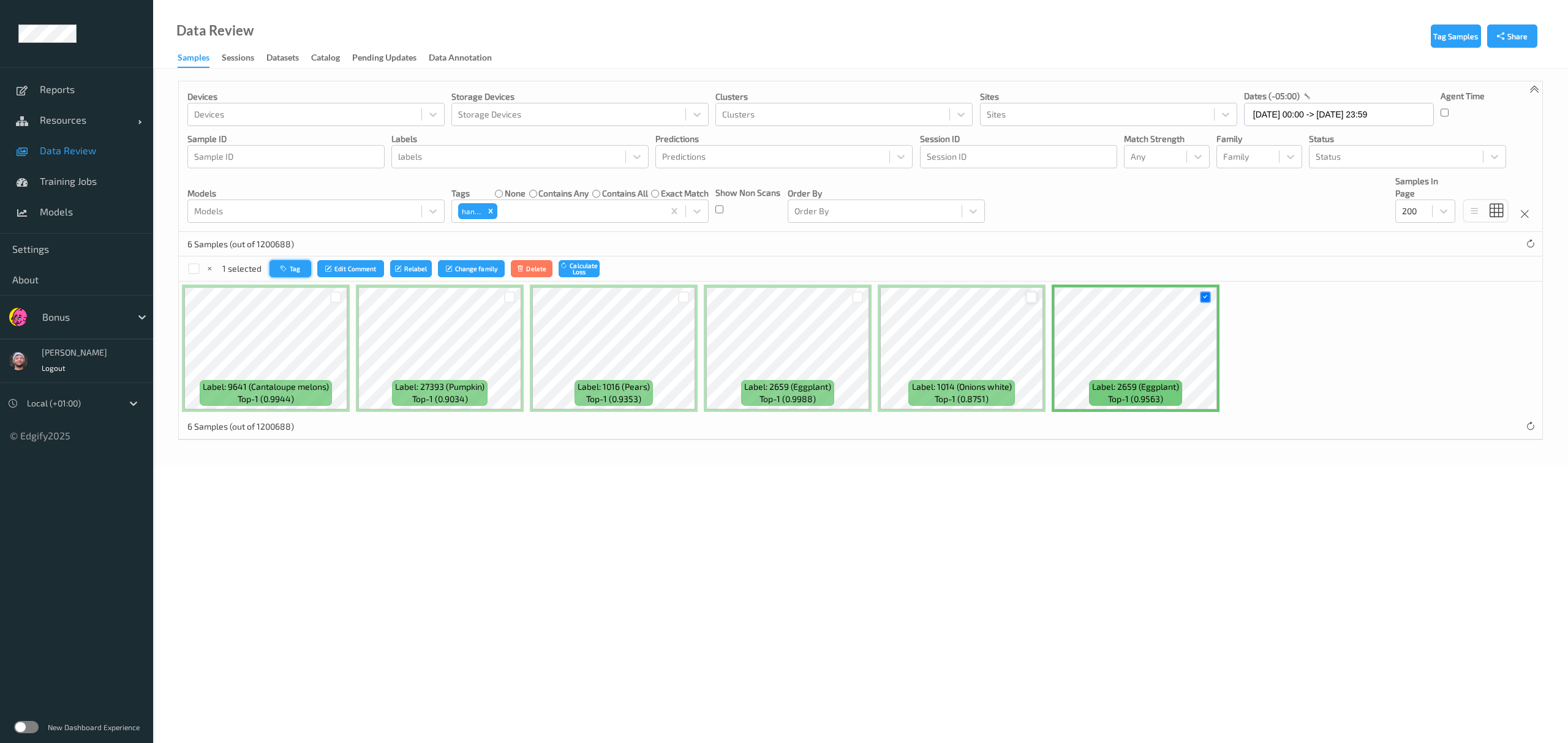
click at [283, 270] on icon "button" at bounding box center [284, 268] width 9 height 8
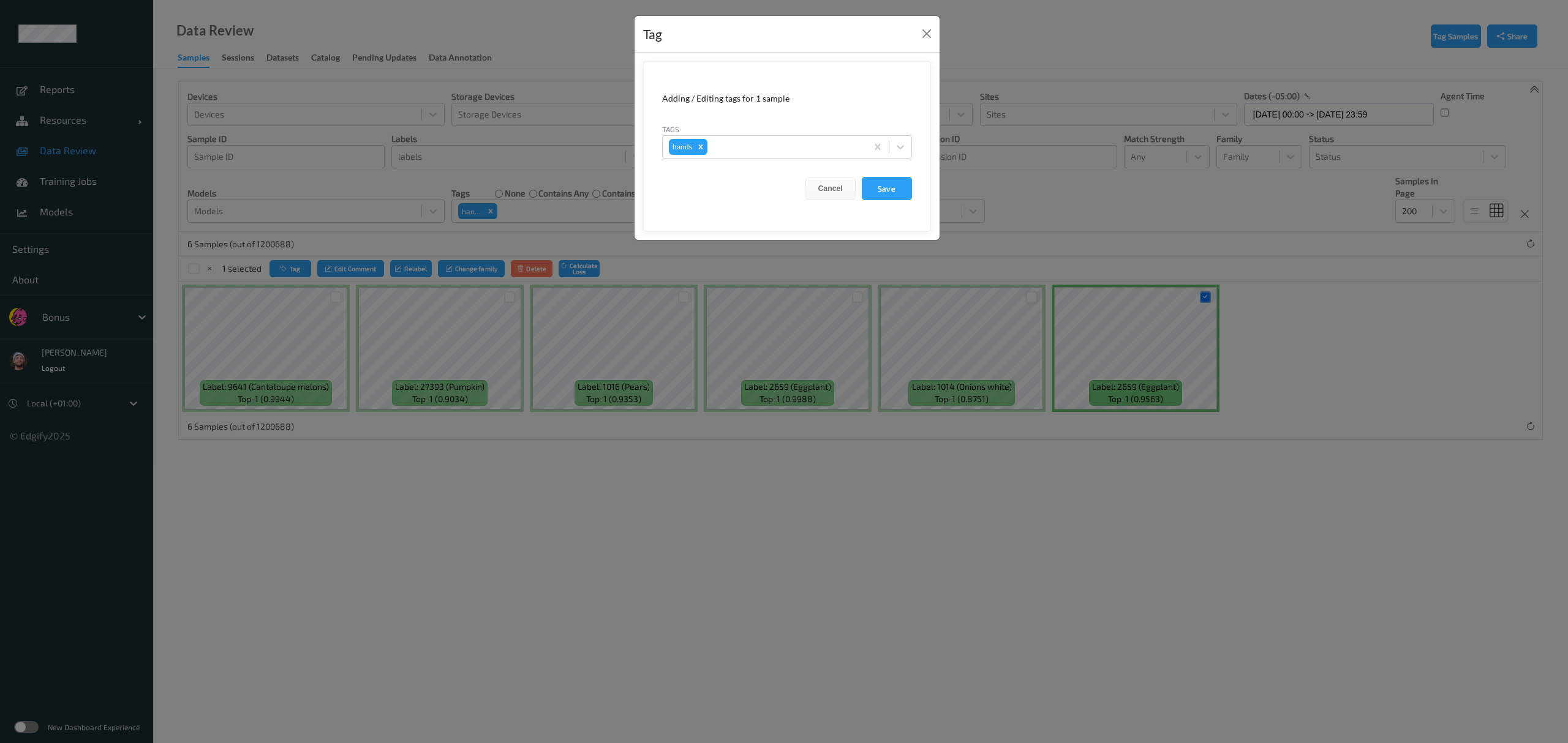
click at [437, 292] on div "Tag Adding / Editing tags for 1 sample Tags hands Cancel Save" at bounding box center [784, 371] width 1568 height 743
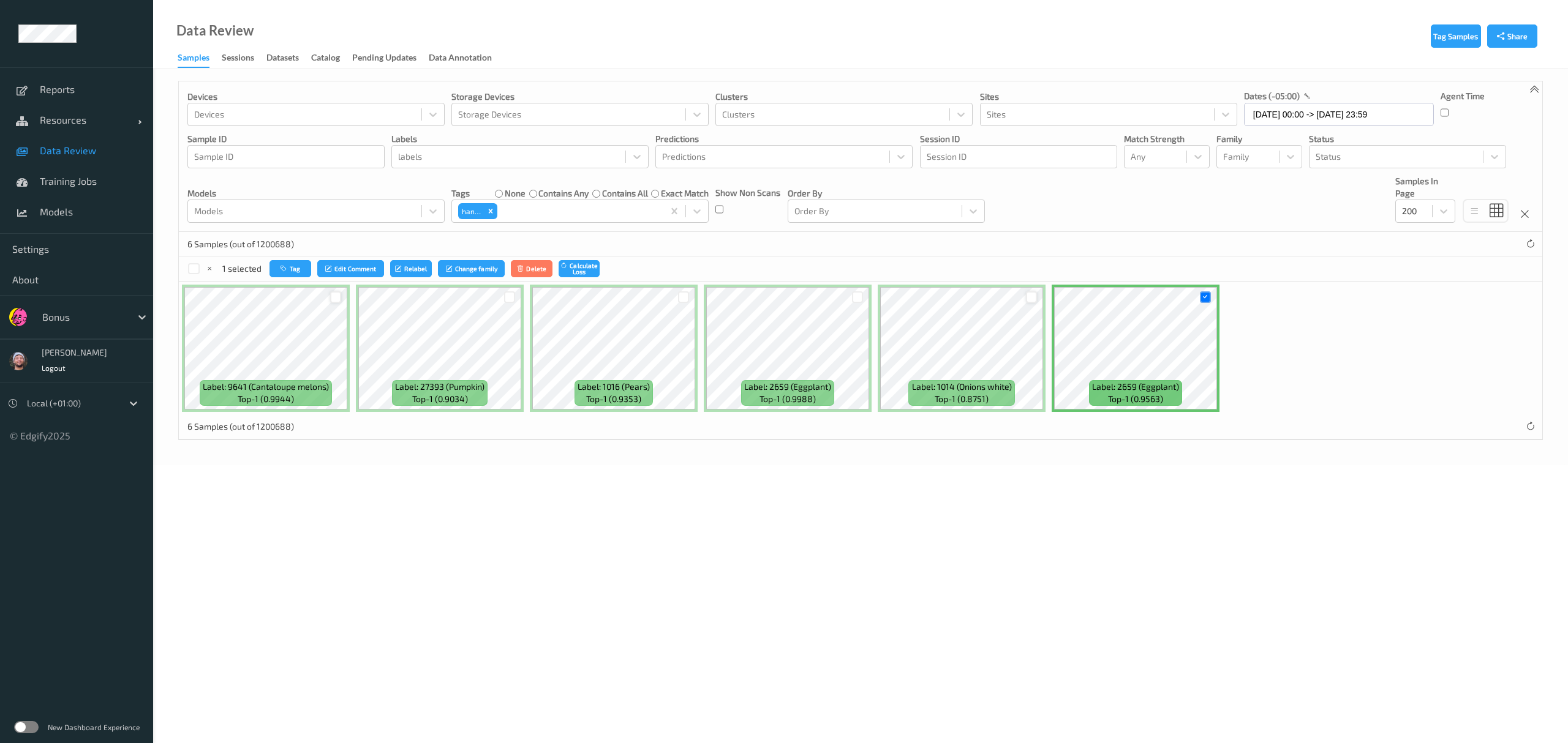
click at [338, 295] on div at bounding box center [335, 297] width 12 height 12
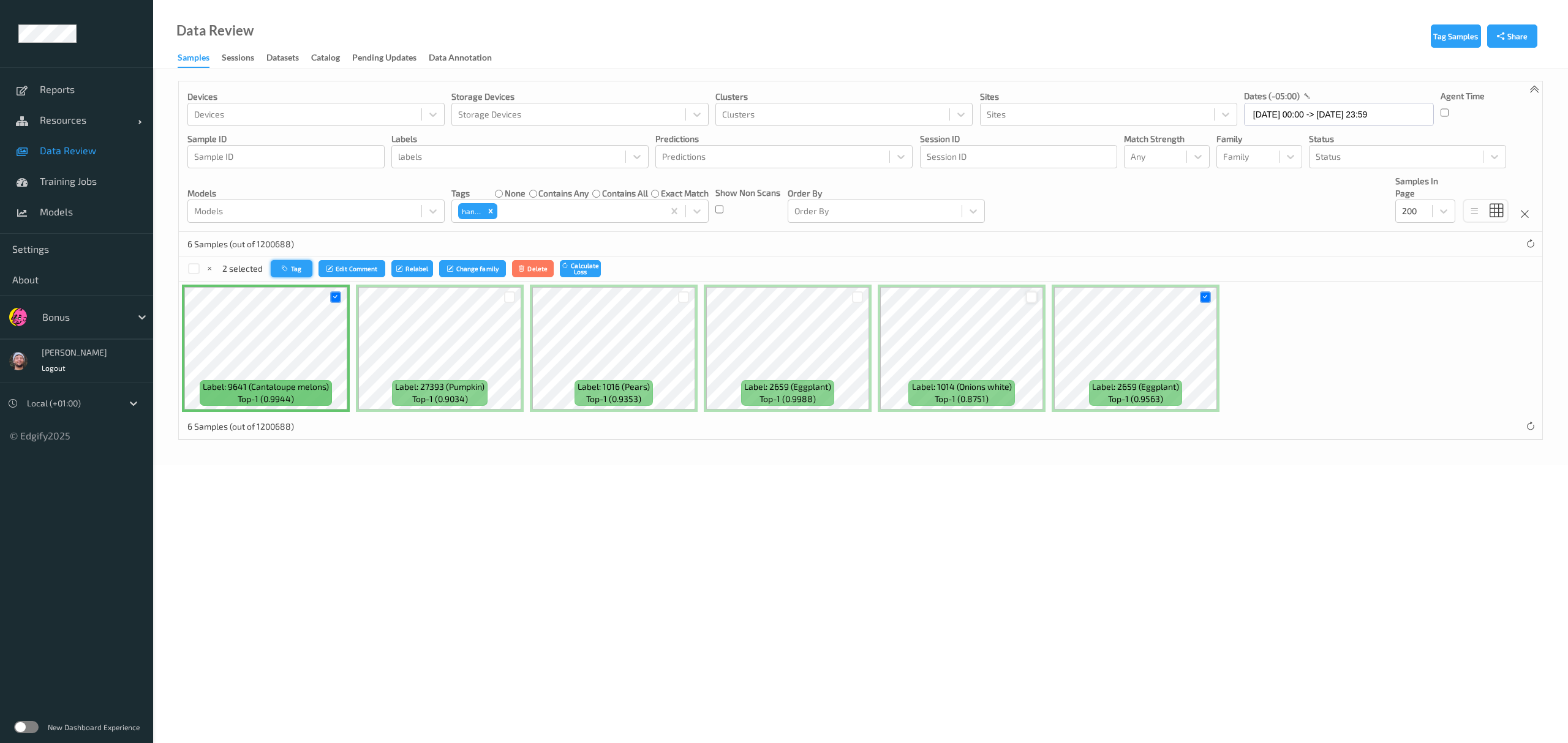
click at [295, 267] on button "Tag" at bounding box center [291, 269] width 41 height 18
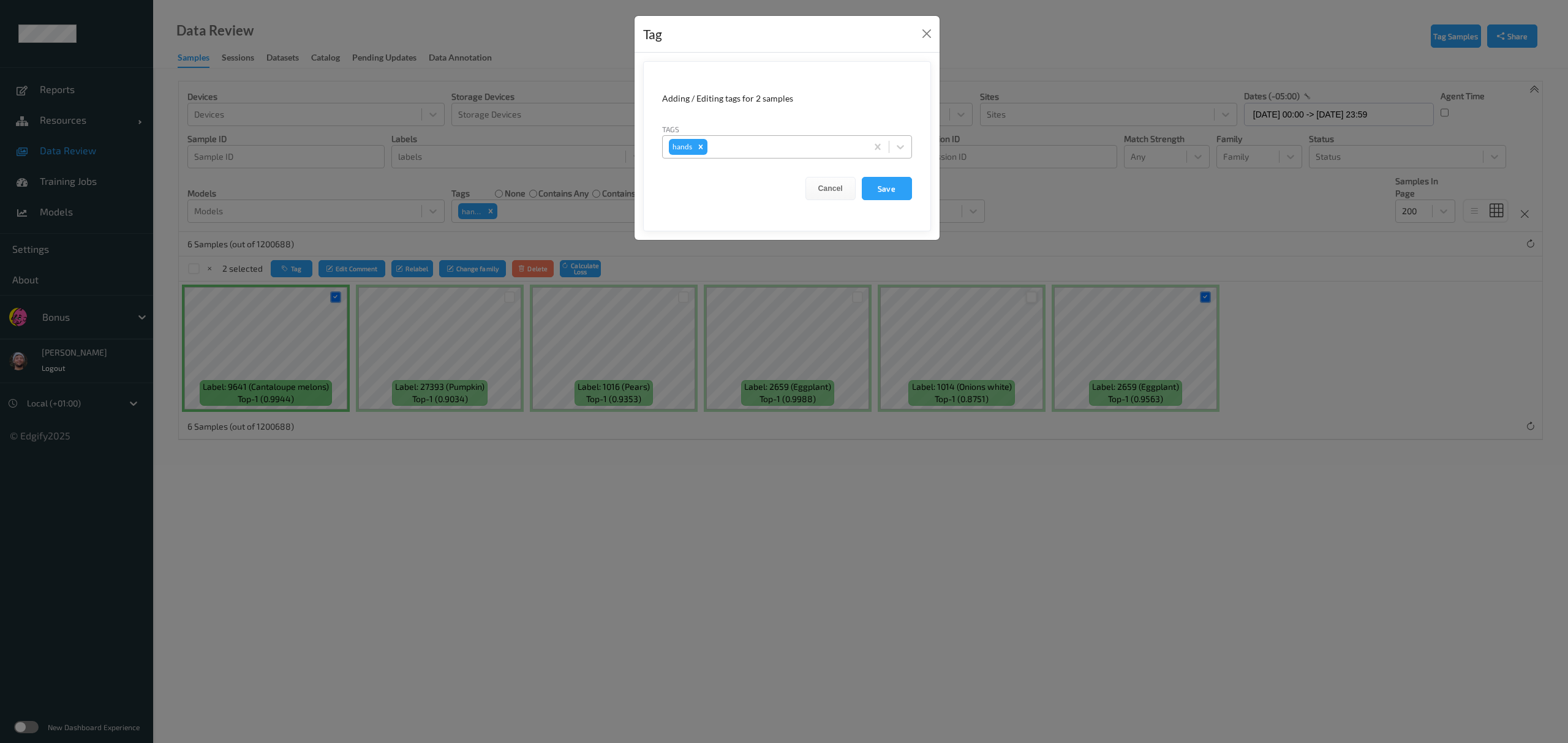
click at [698, 143] on div at bounding box center [785, 146] width 150 height 14
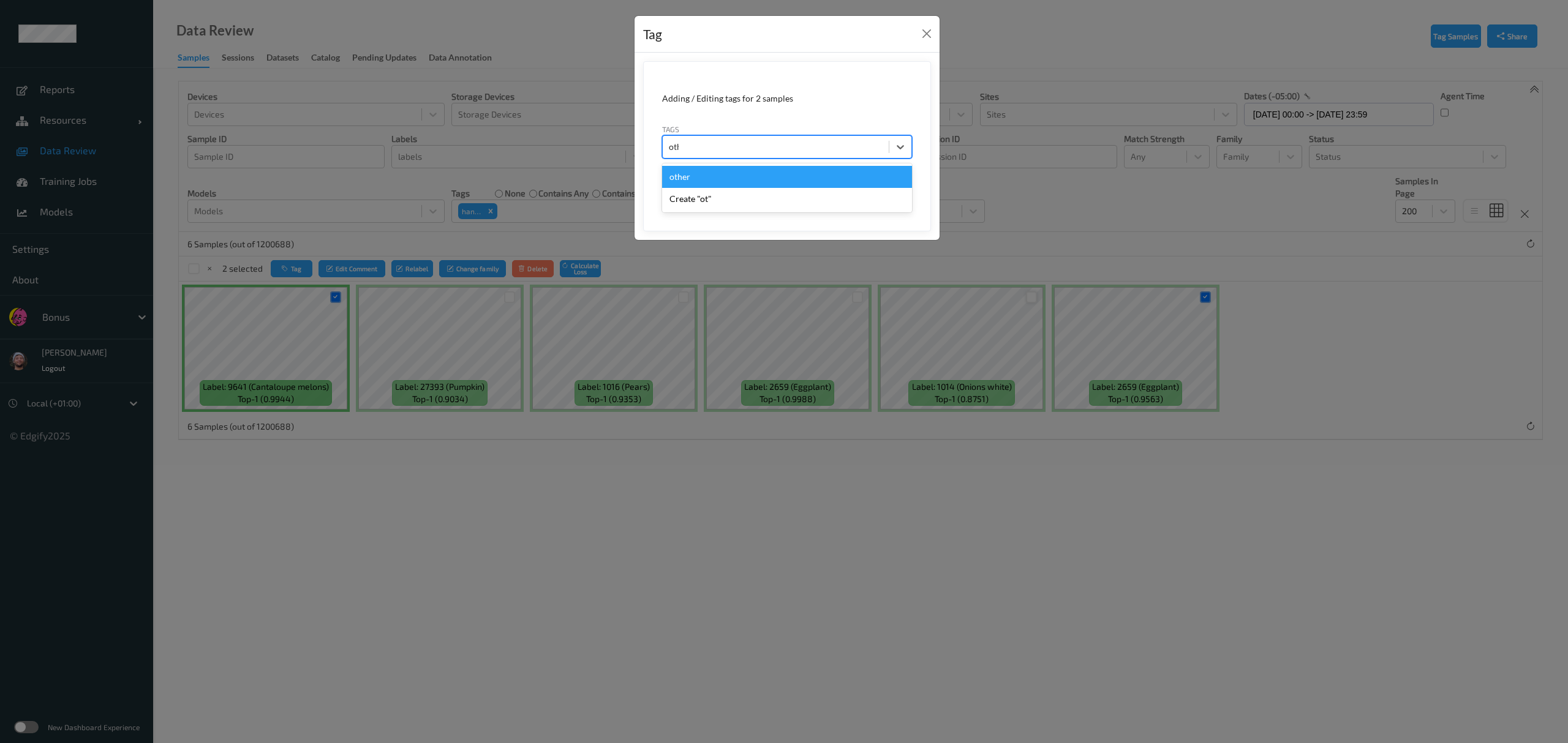
type input "other"
click at [698, 177] on button "Save" at bounding box center [887, 188] width 50 height 23
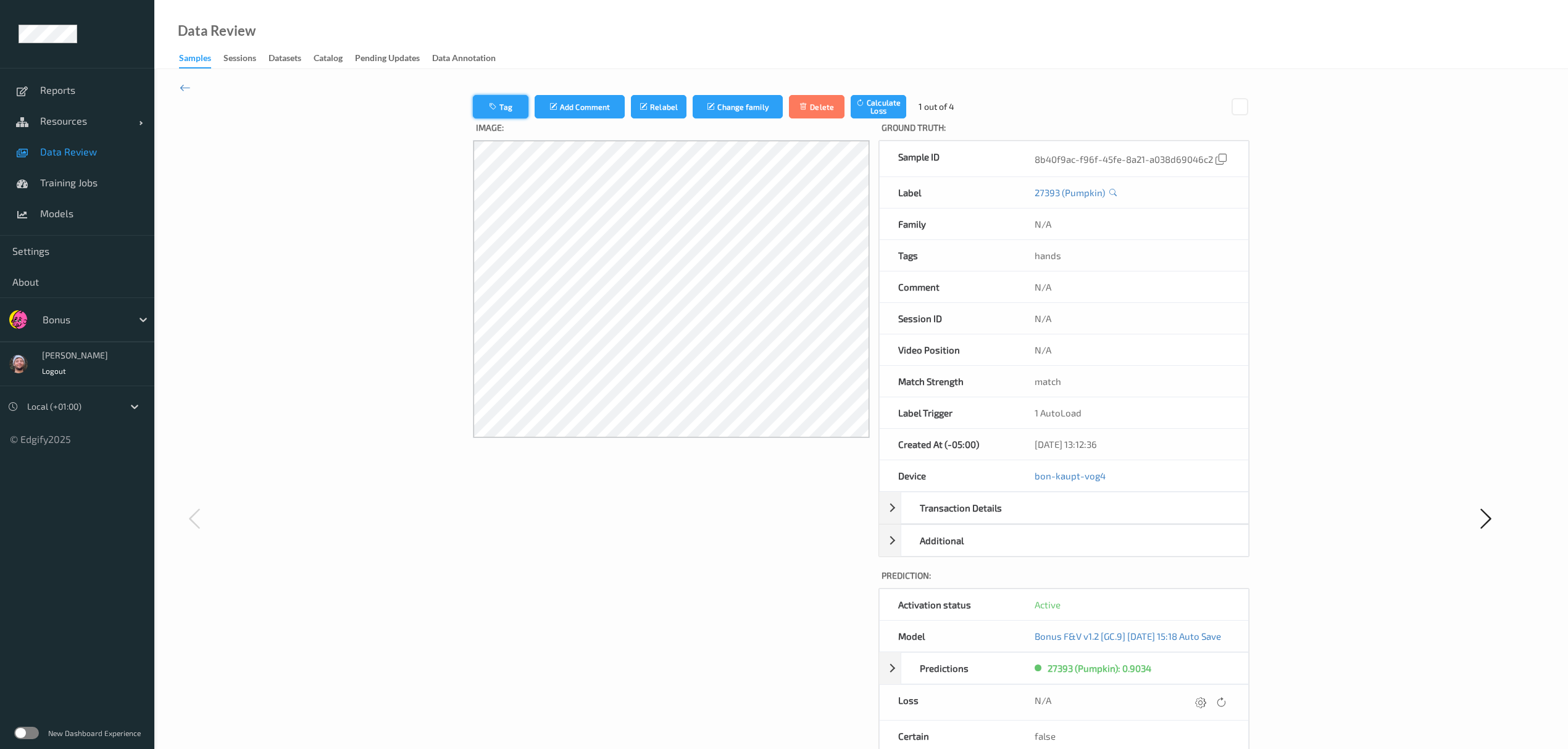
click at [494, 97] on button "Tag" at bounding box center [501, 107] width 56 height 24
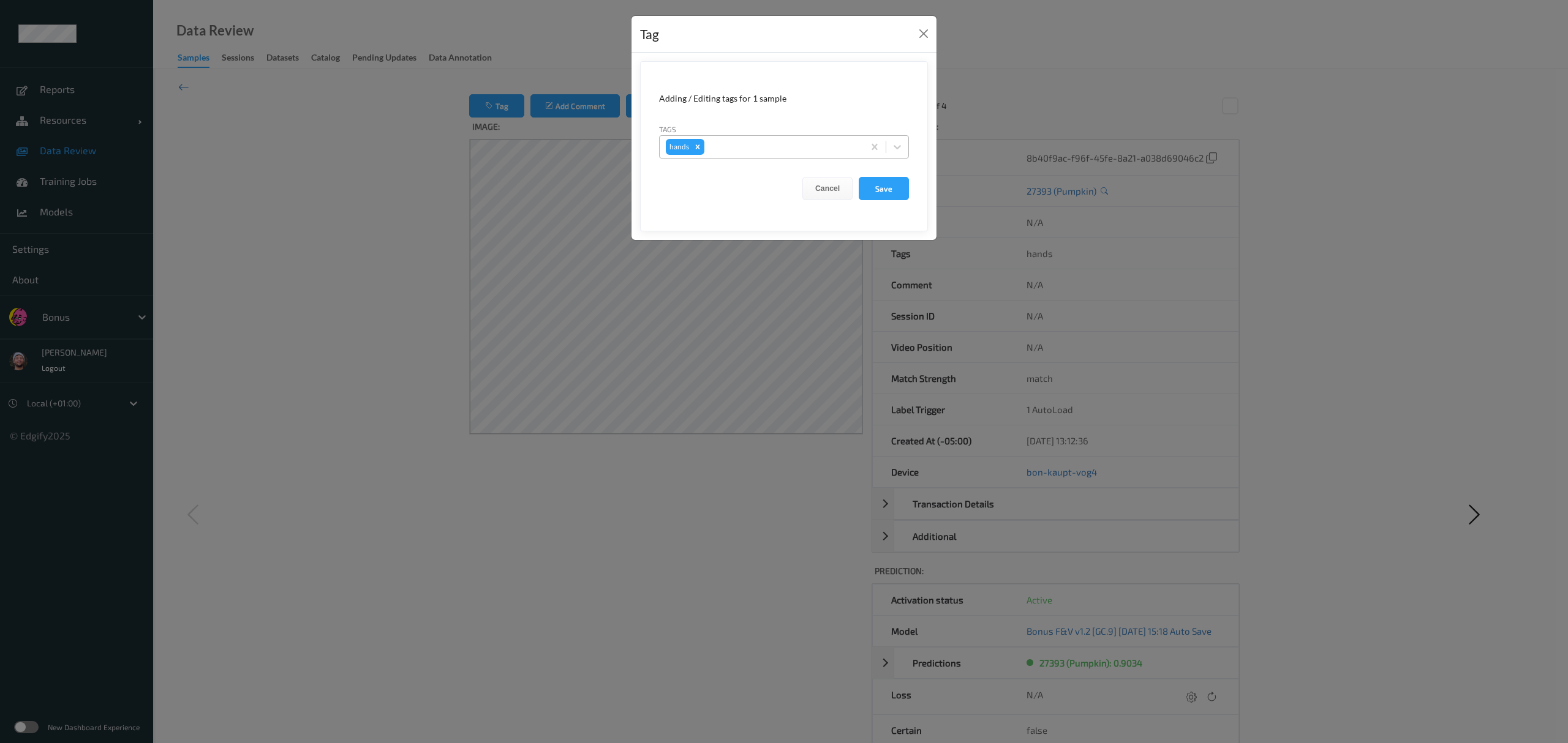
click at [698, 139] on div "hands" at bounding box center [762, 147] width 204 height 21
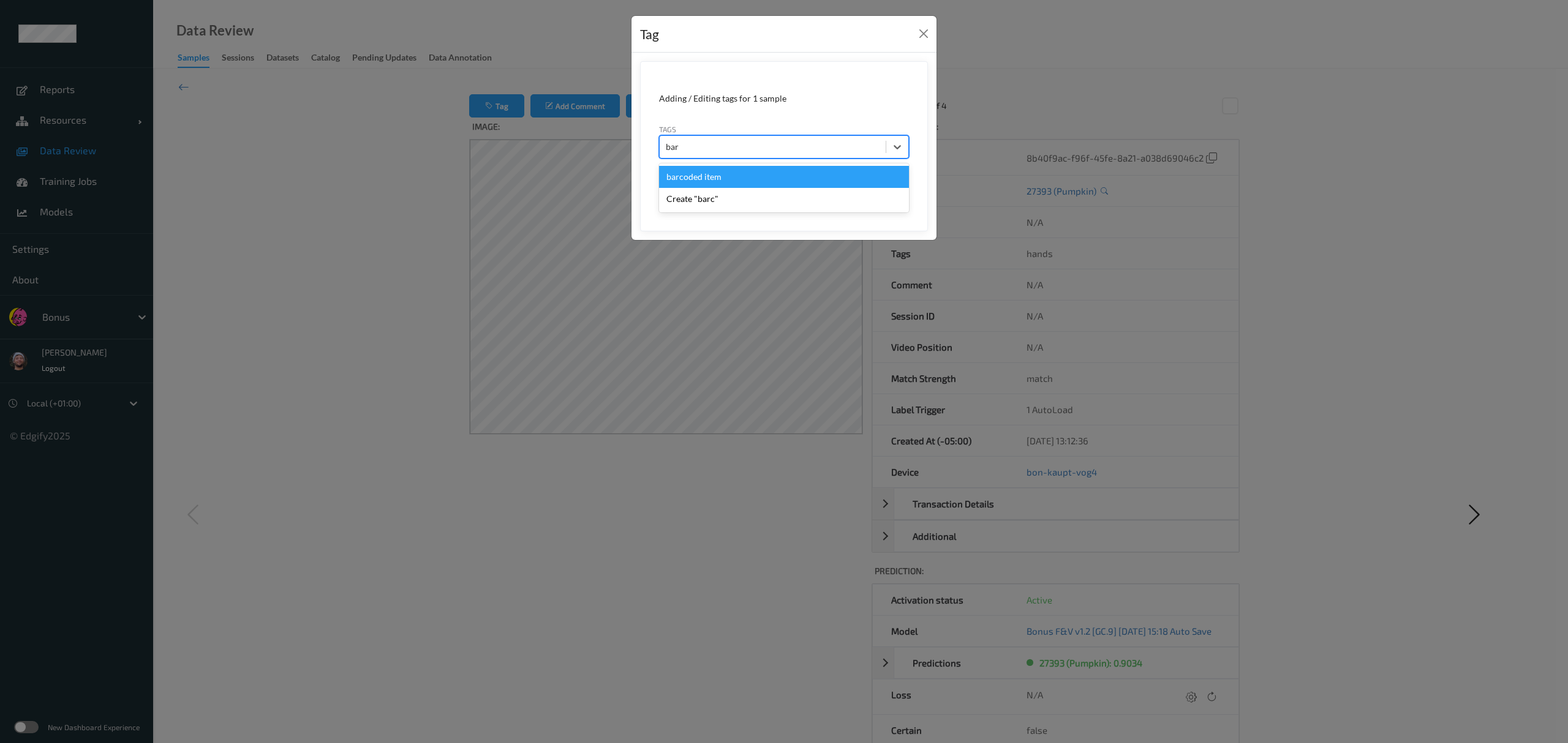
type input "barc"
click at [698, 177] on button "Save" at bounding box center [883, 188] width 50 height 23
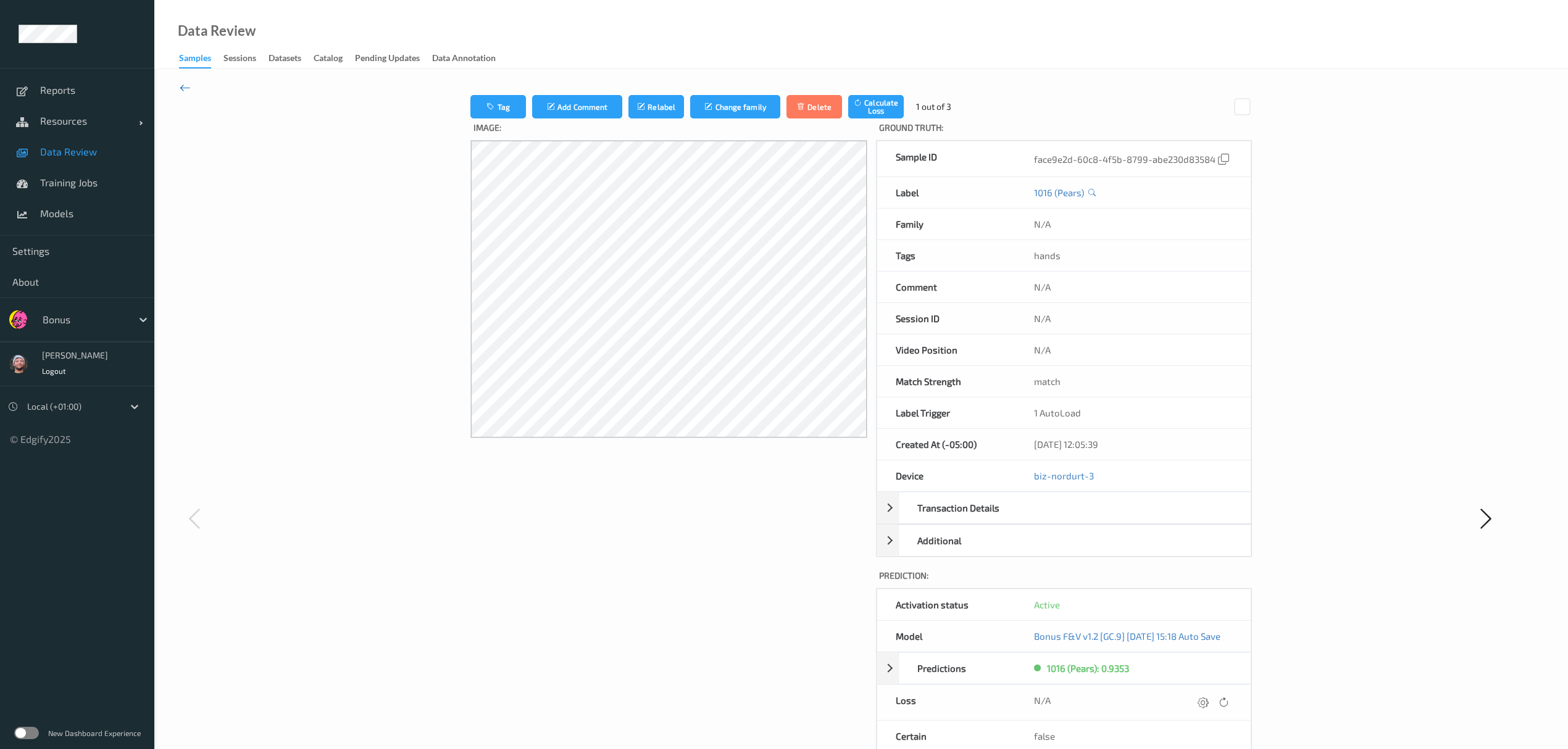
click at [181, 85] on icon at bounding box center [185, 88] width 11 height 14
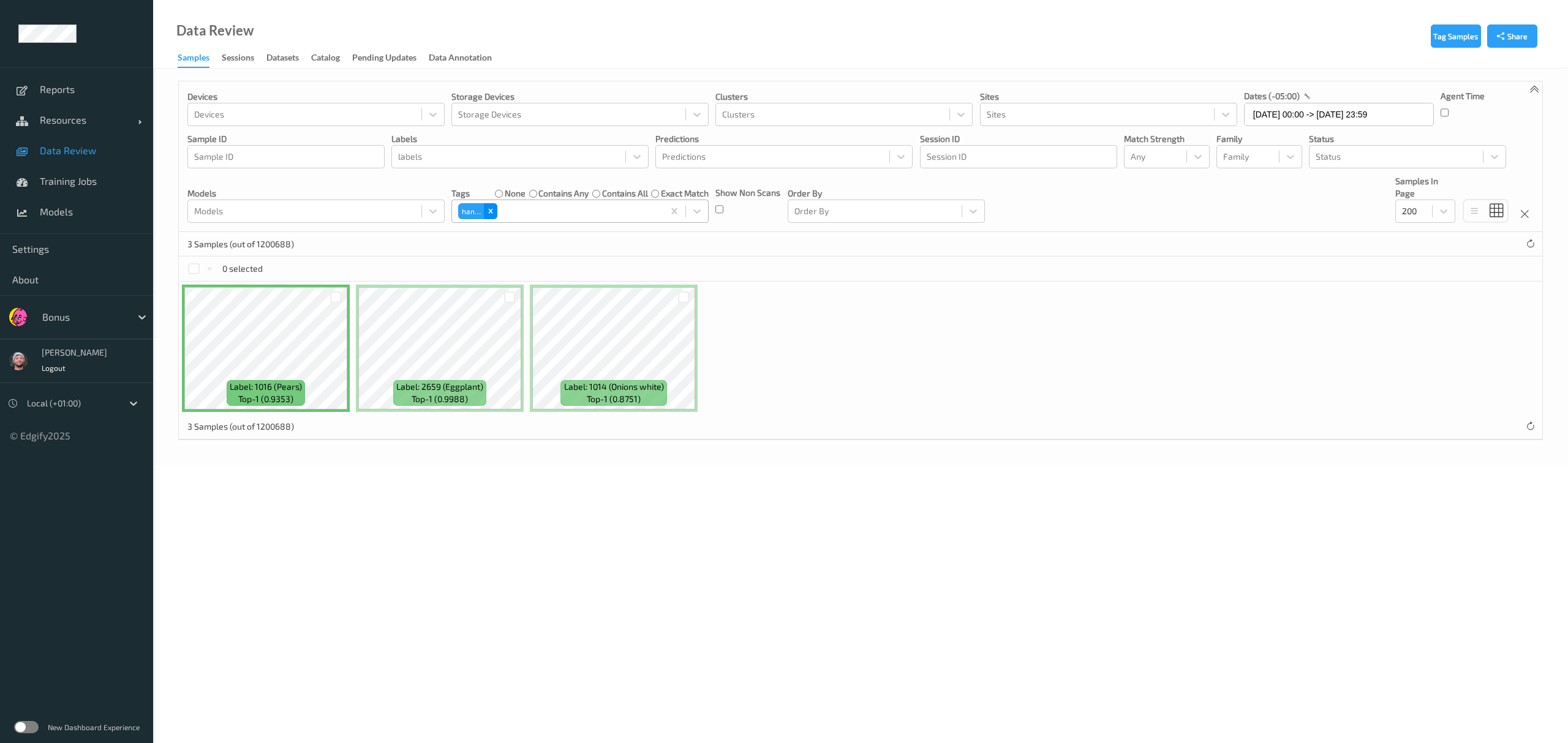
click at [491, 207] on div "Remove hands" at bounding box center [491, 211] width 14 height 16
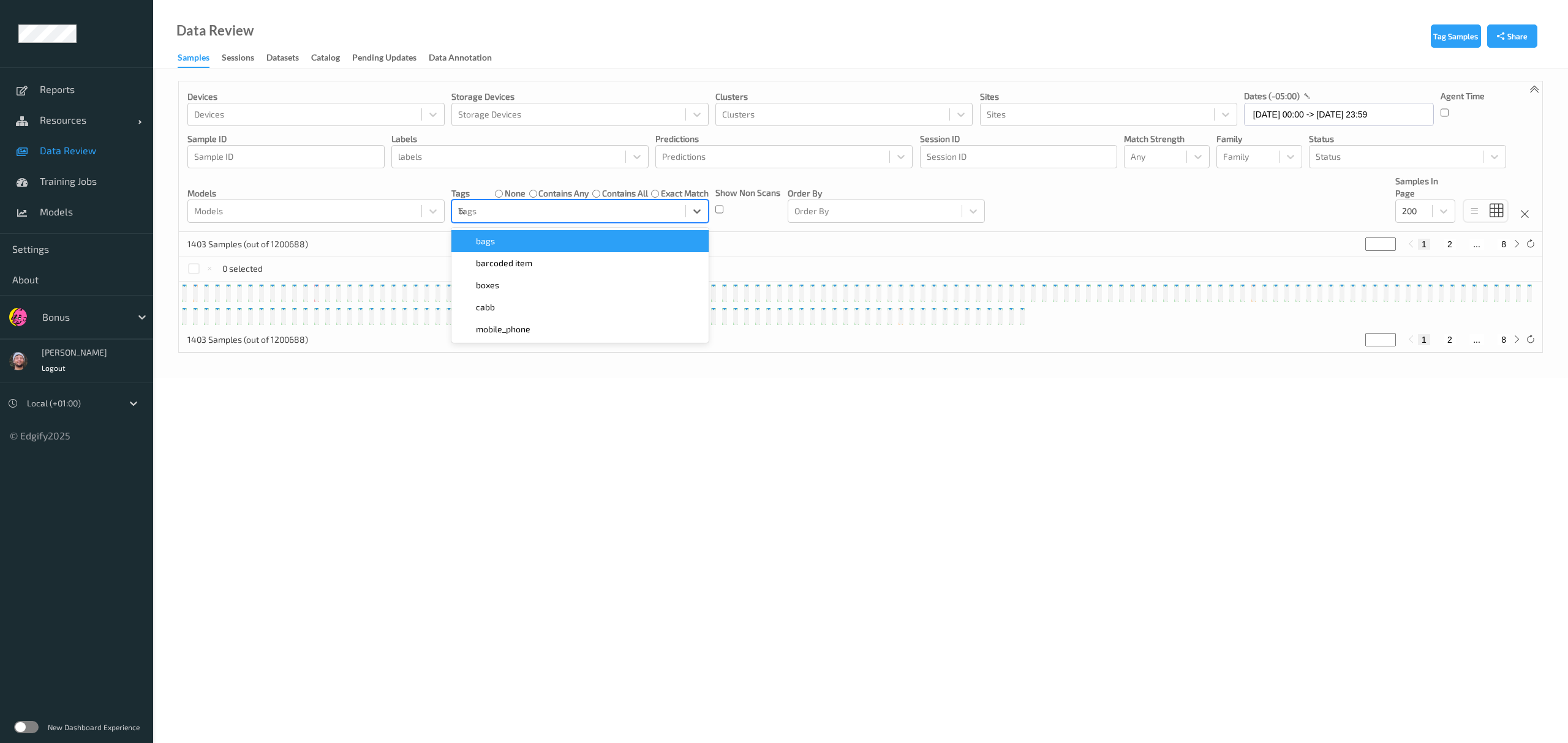
type input "bar"
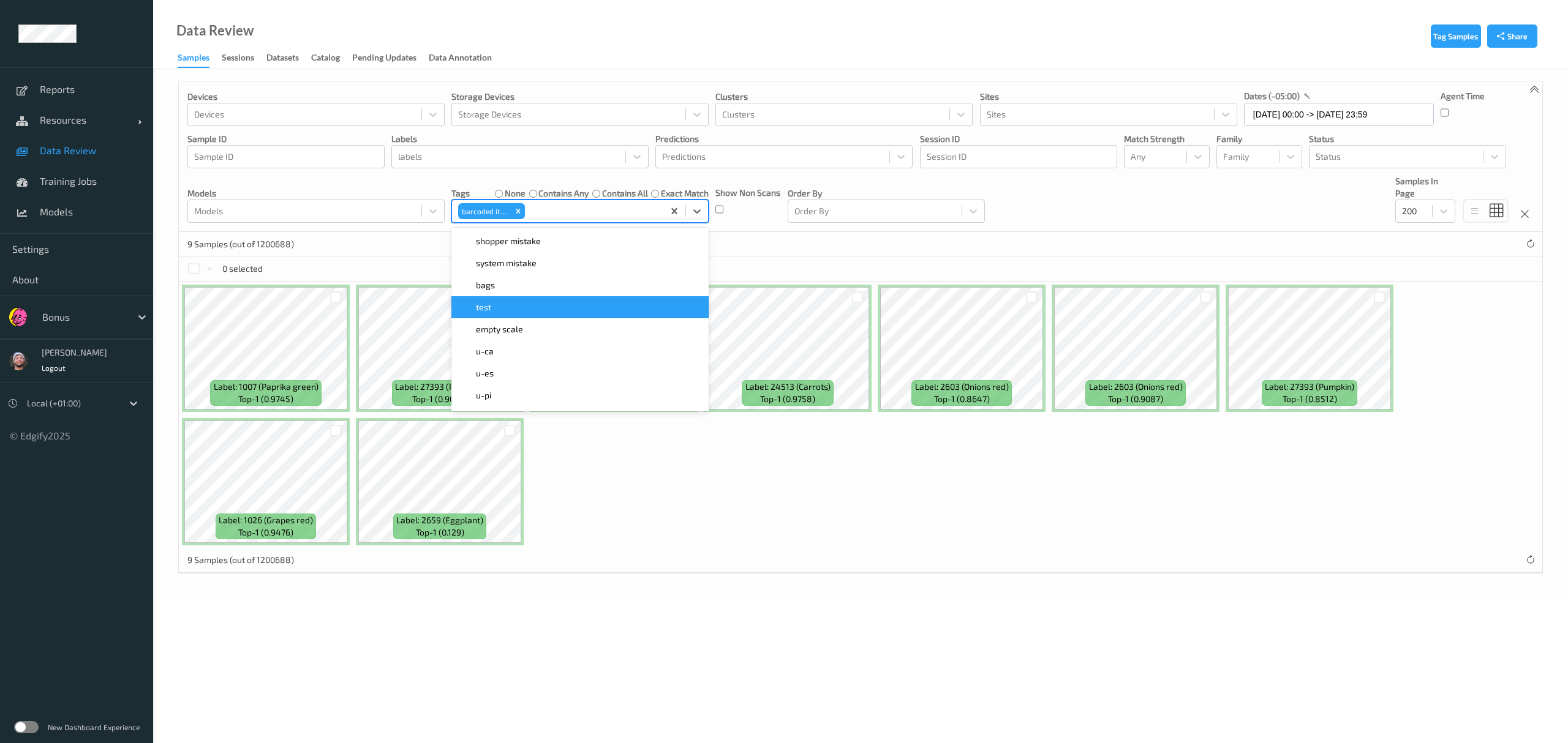
click at [698, 432] on div "Label: 1007 (Paprika green) top-1 (0.9745) Label: 27393 (Pumpkin) top-1 (0.9034…" at bounding box center [860, 415] width 1363 height 267
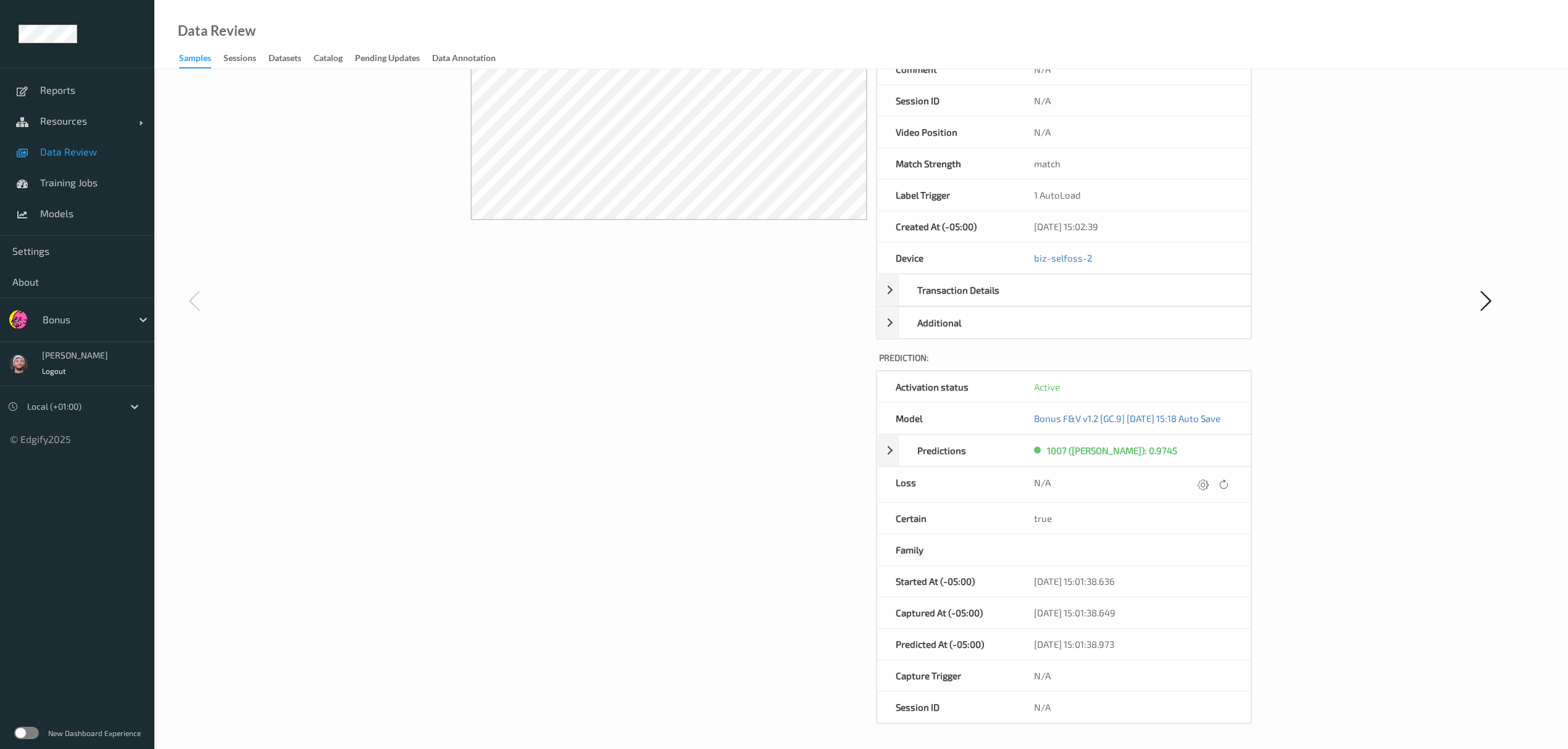
scroll to position [225, 0]
click at [704, 435] on icon at bounding box center [1203, 485] width 11 height 11
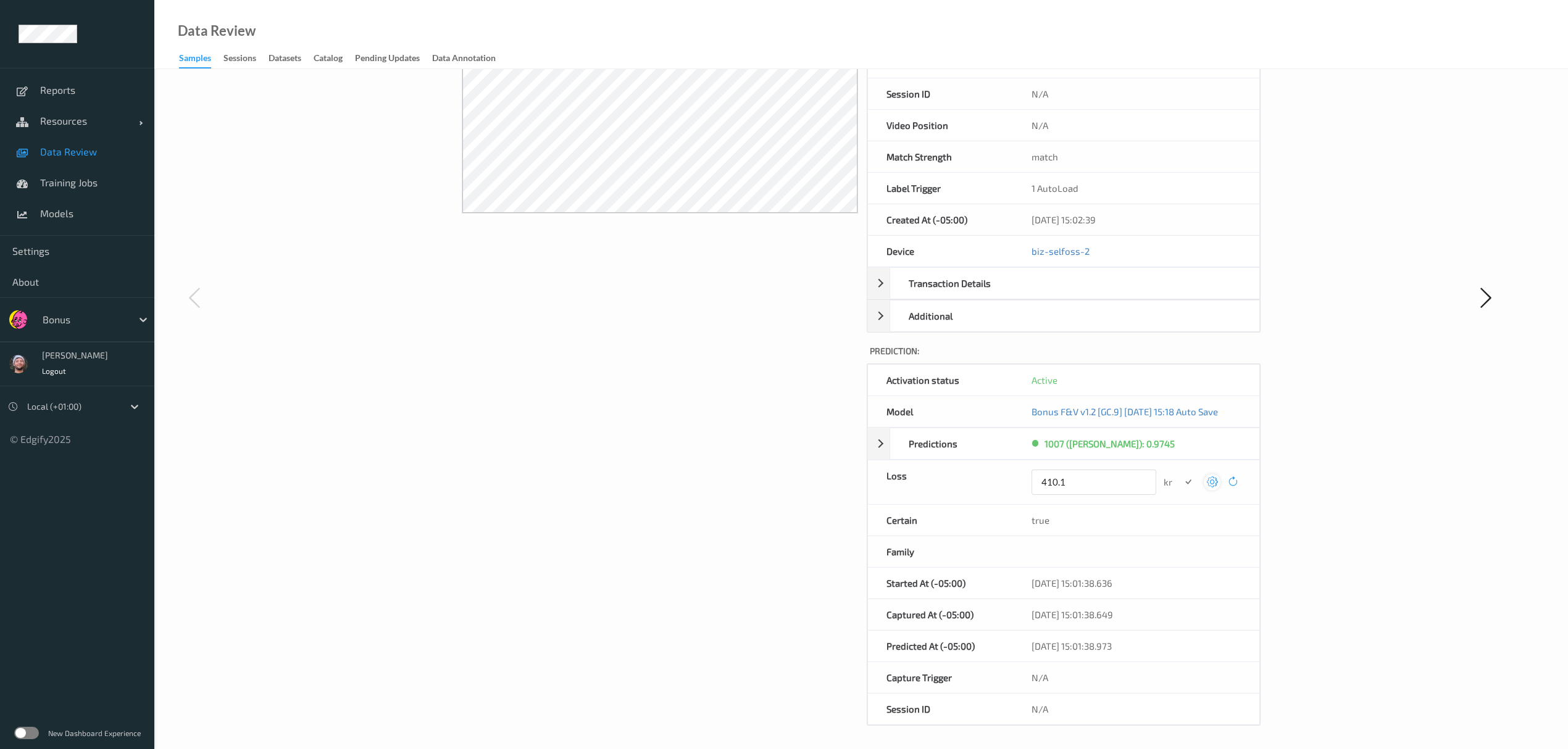
type input "410.1"
click at [704, 435] on button "submit" at bounding box center [1188, 483] width 17 height 17
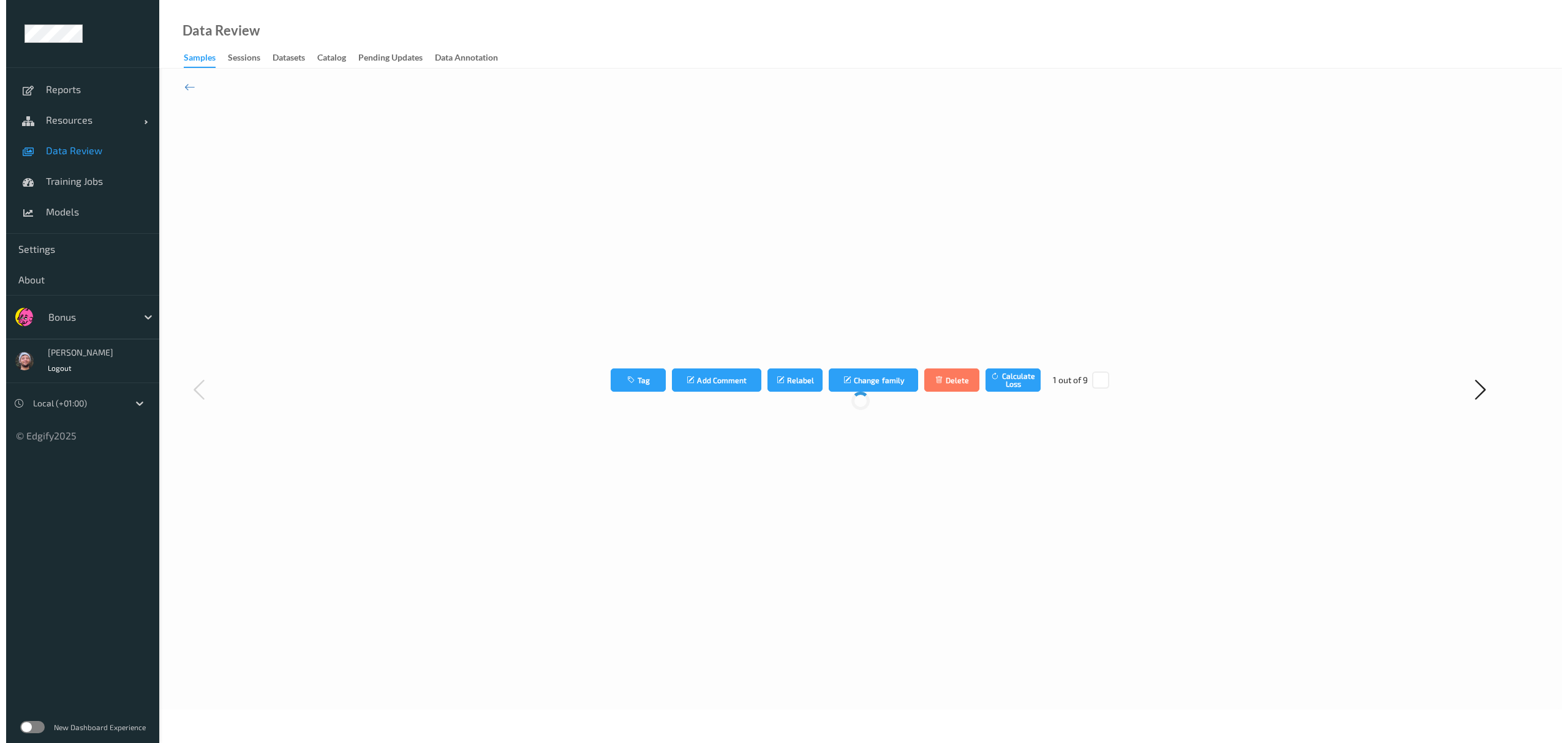
scroll to position [0, 0]
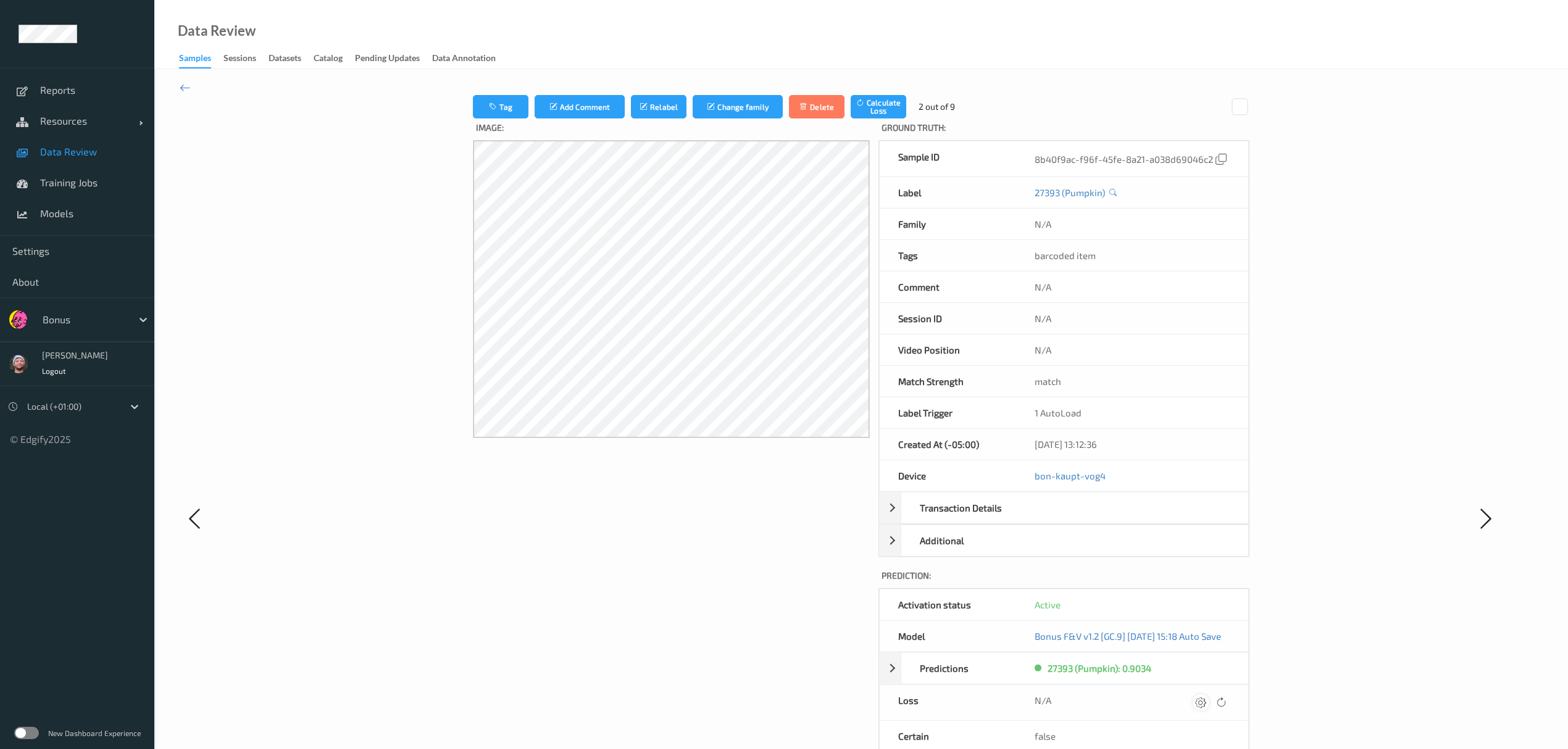
click at [704, 435] on icon at bounding box center [1201, 702] width 11 height 11
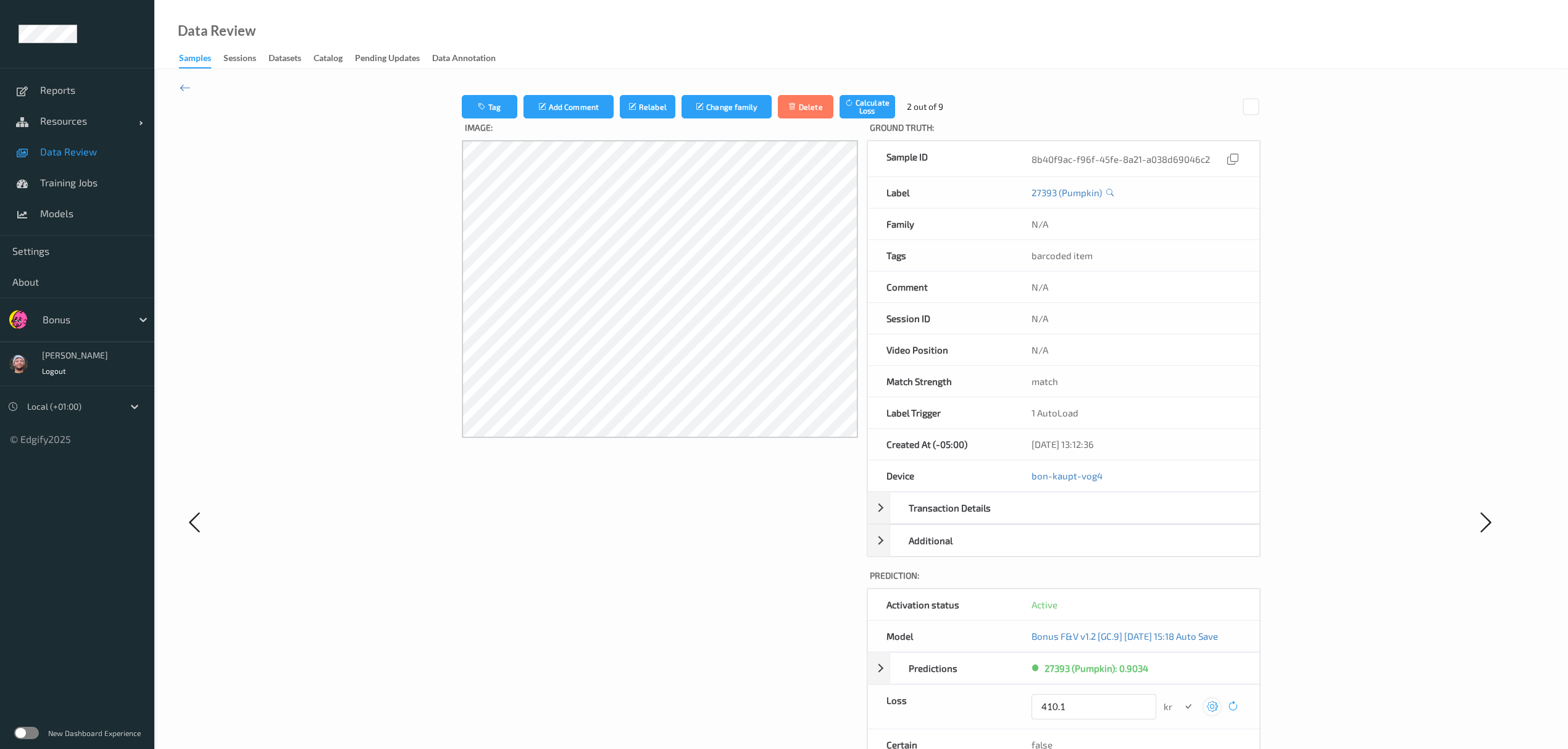
click at [704, 435] on button "submit" at bounding box center [1188, 707] width 17 height 17
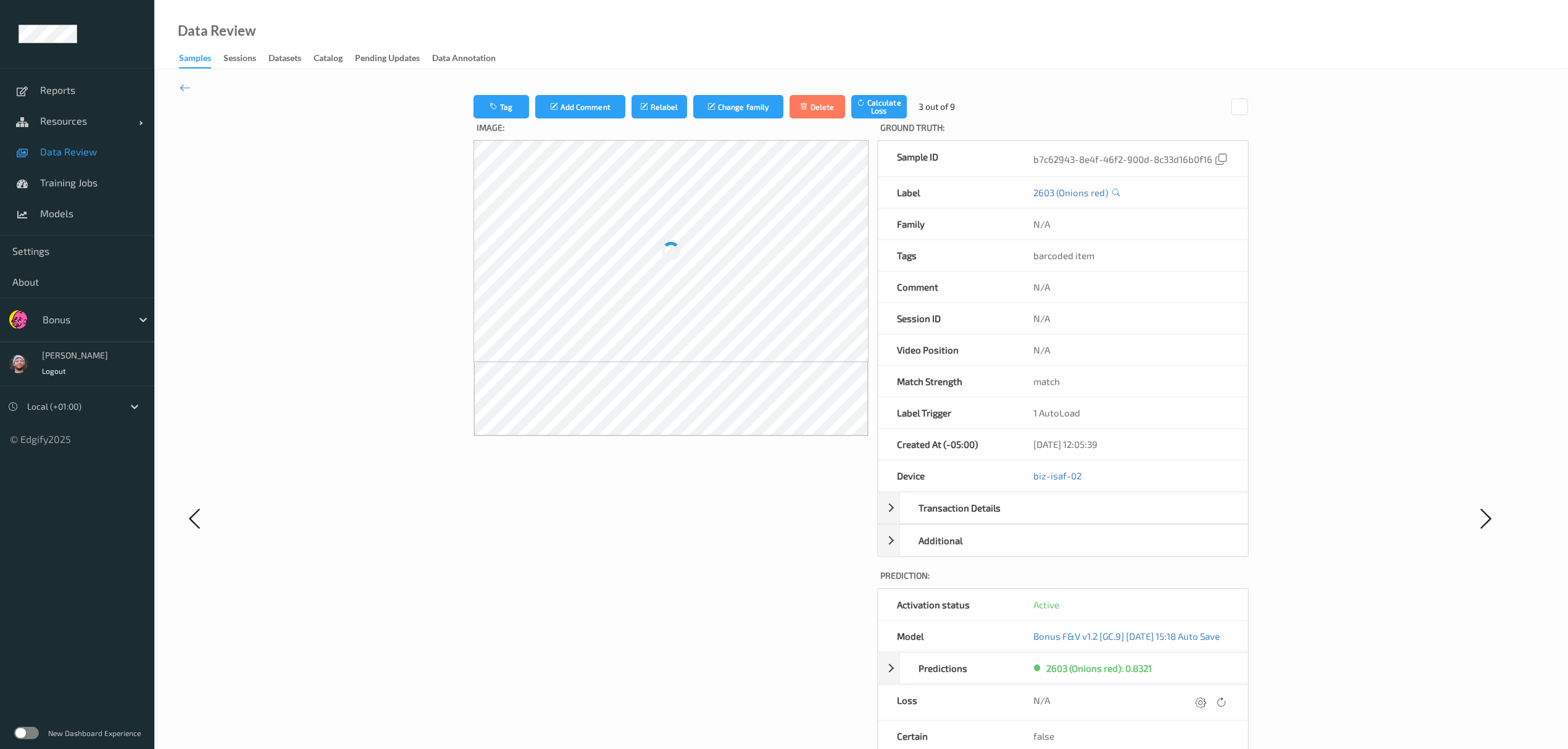
click at [704, 435] on icon at bounding box center [1201, 702] width 11 height 11
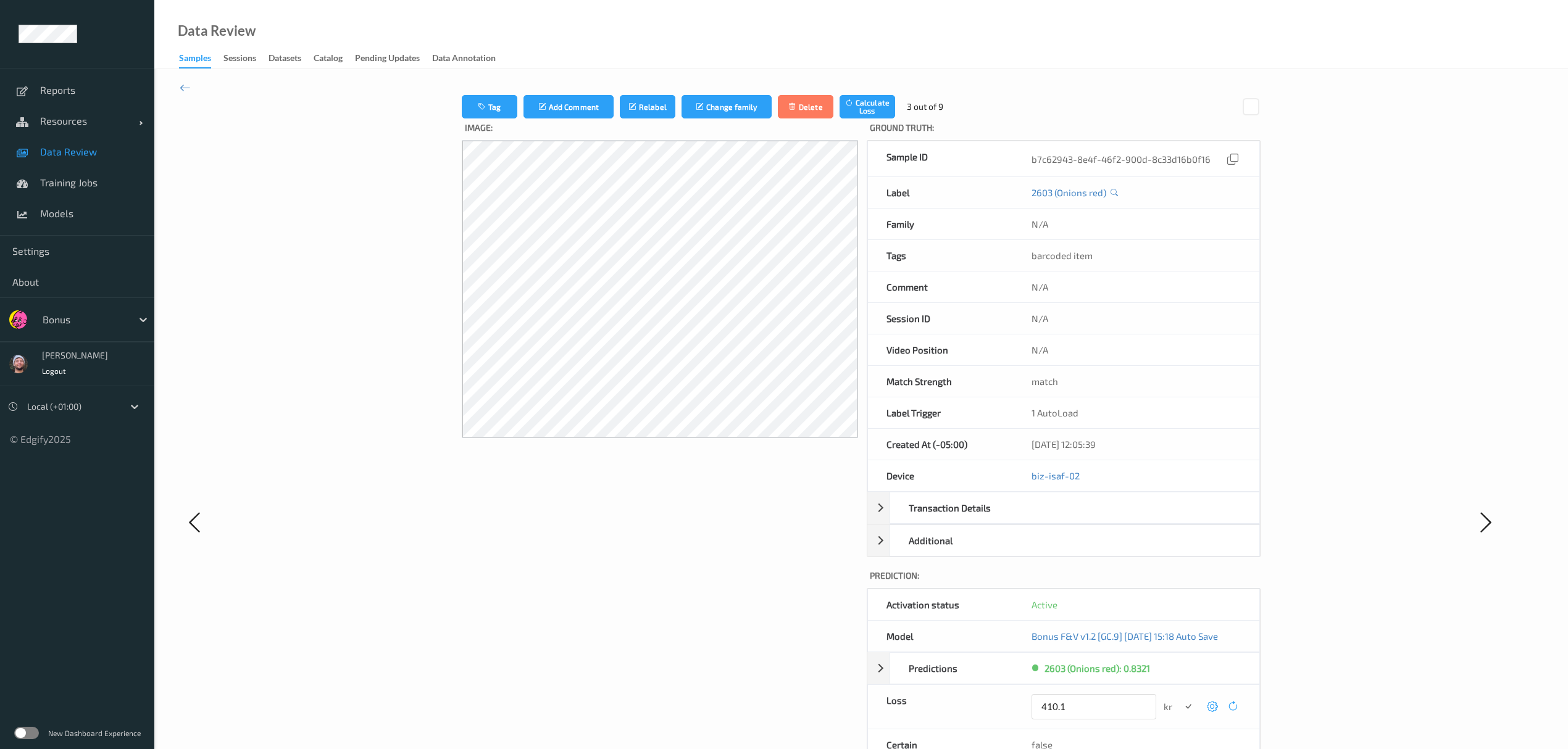
click at [704, 435] on button "submit" at bounding box center [1188, 707] width 17 height 17
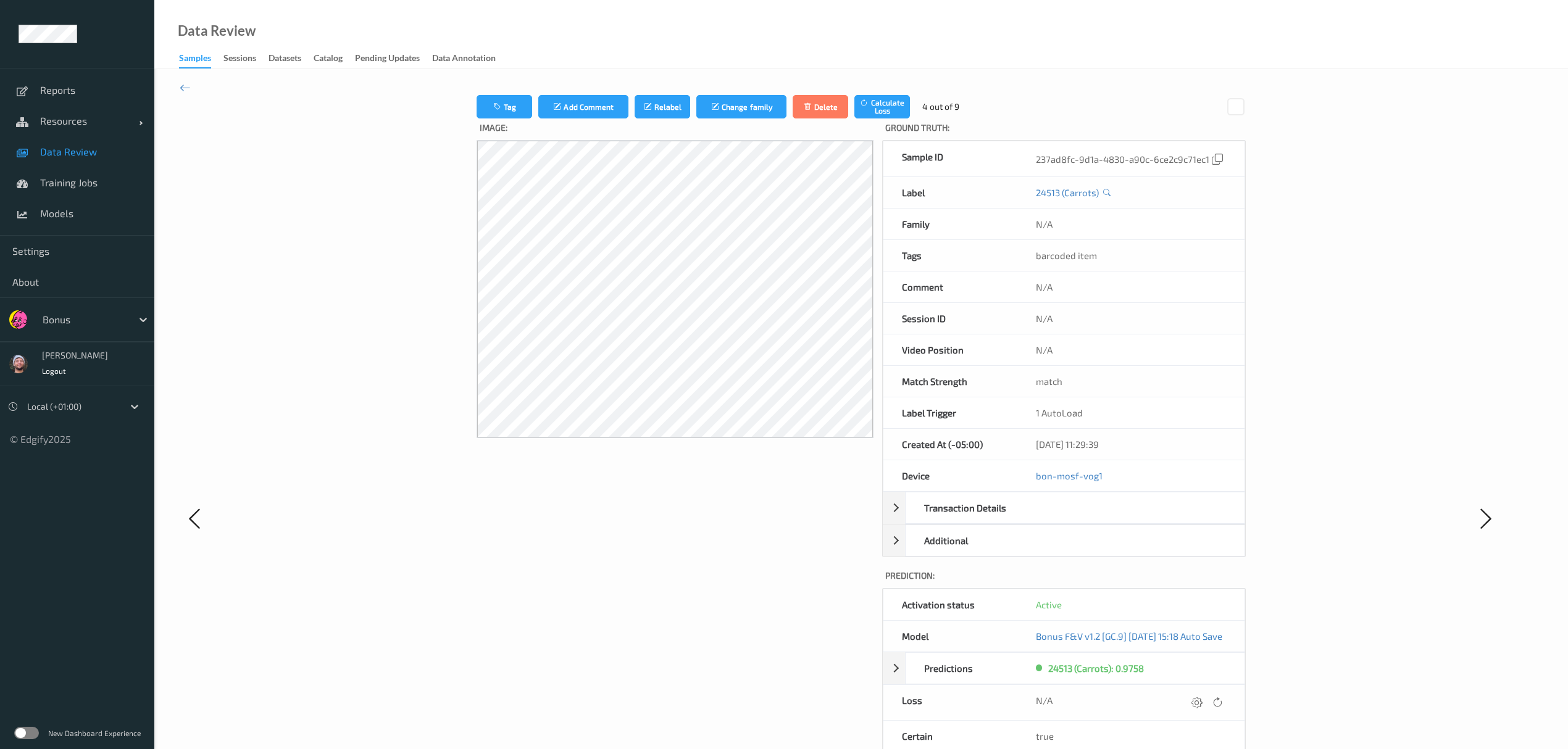
click at [704, 435] on icon at bounding box center [1197, 702] width 11 height 11
click at [704, 435] on icon at bounding box center [1200, 702] width 11 height 11
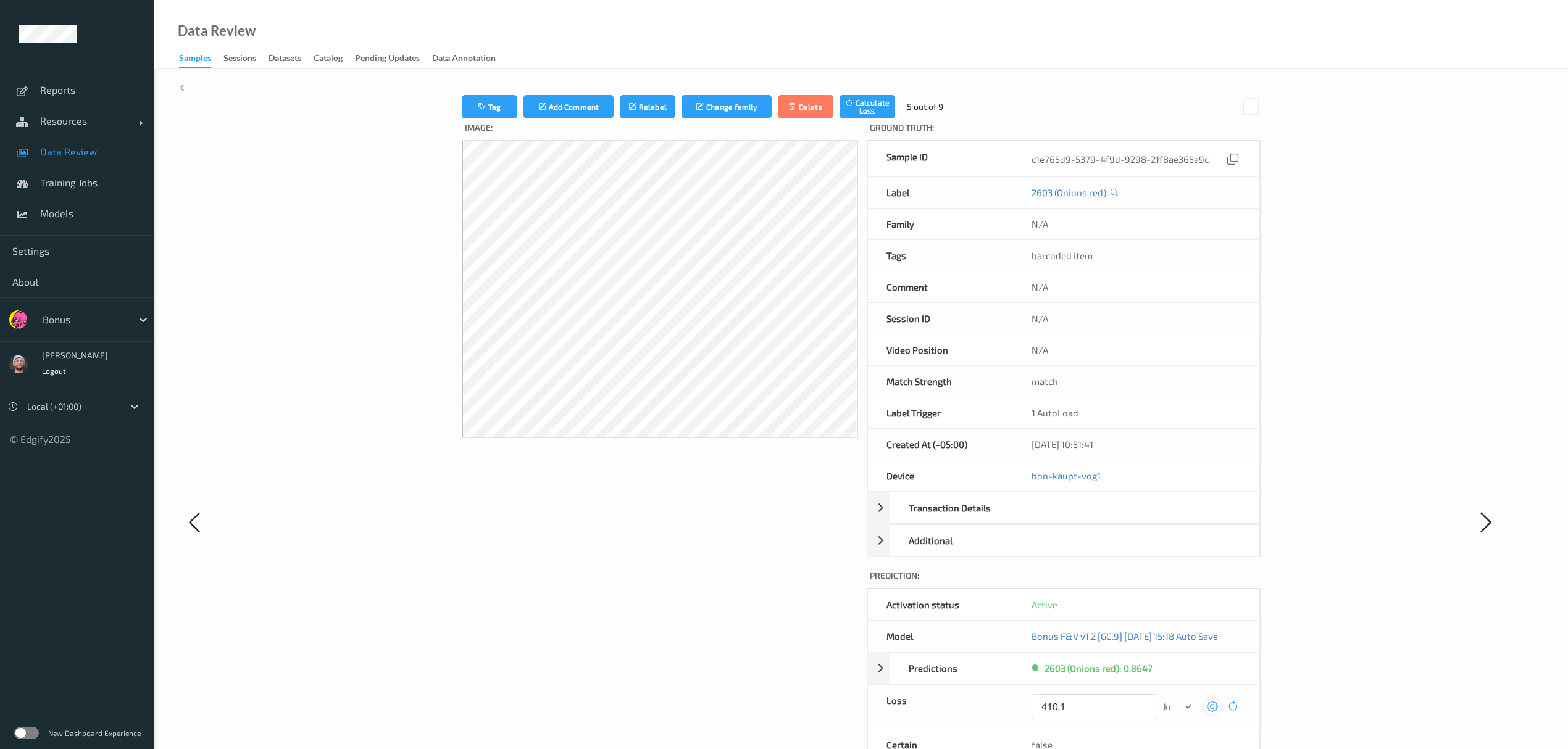
click at [704, 435] on button "submit" at bounding box center [1188, 707] width 17 height 17
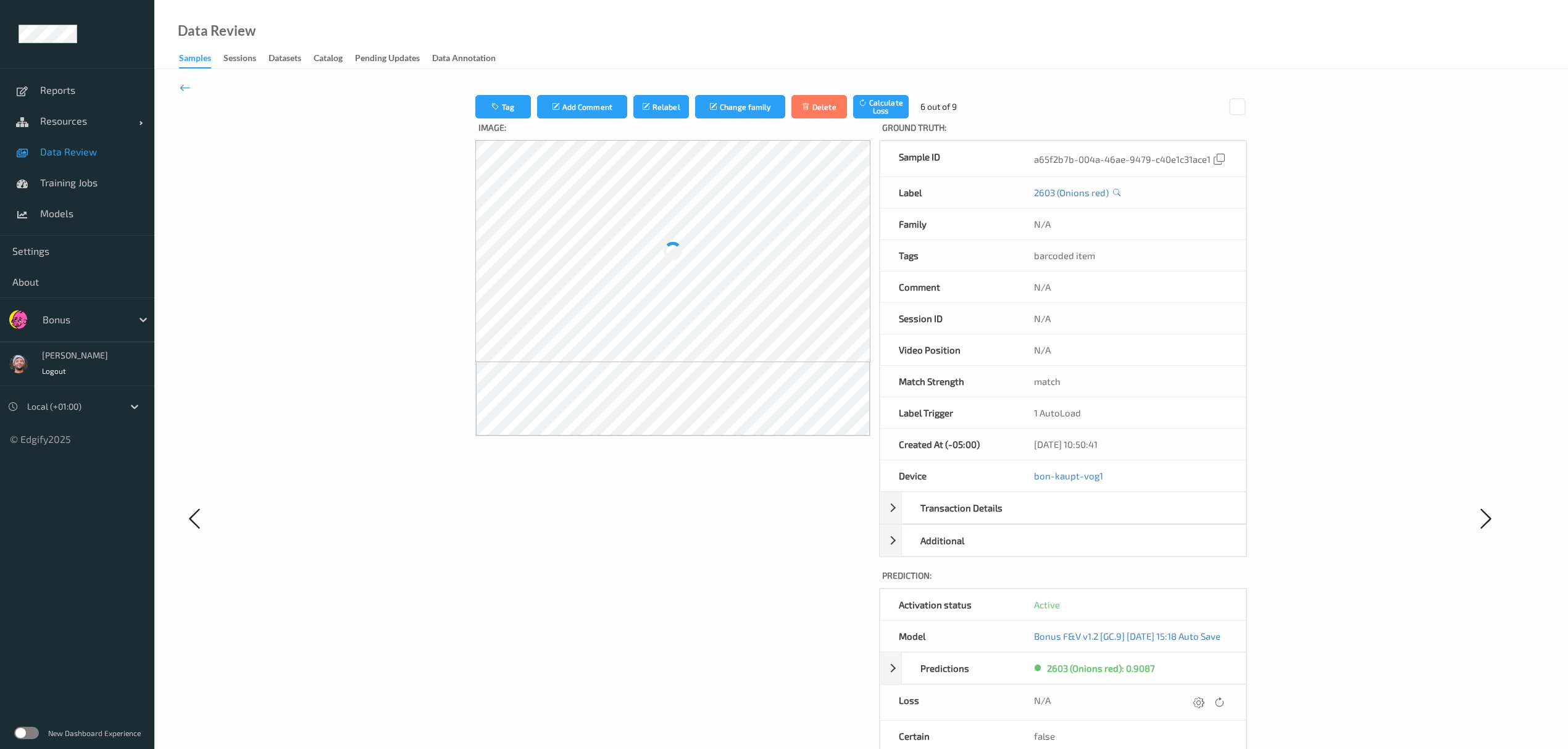
click at [704, 435] on icon at bounding box center [1199, 702] width 11 height 11
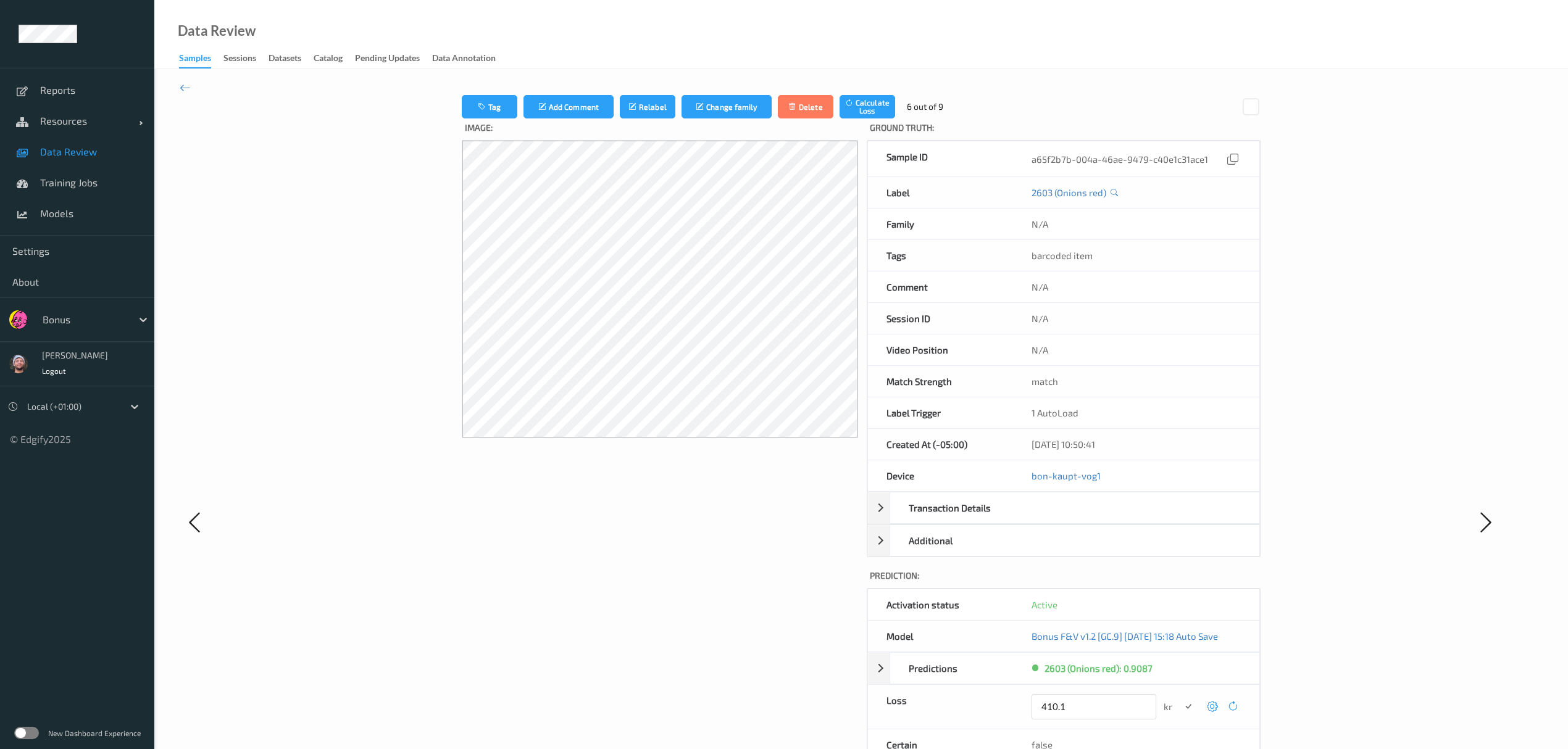
click at [704, 435] on button "submit" at bounding box center [1188, 707] width 17 height 17
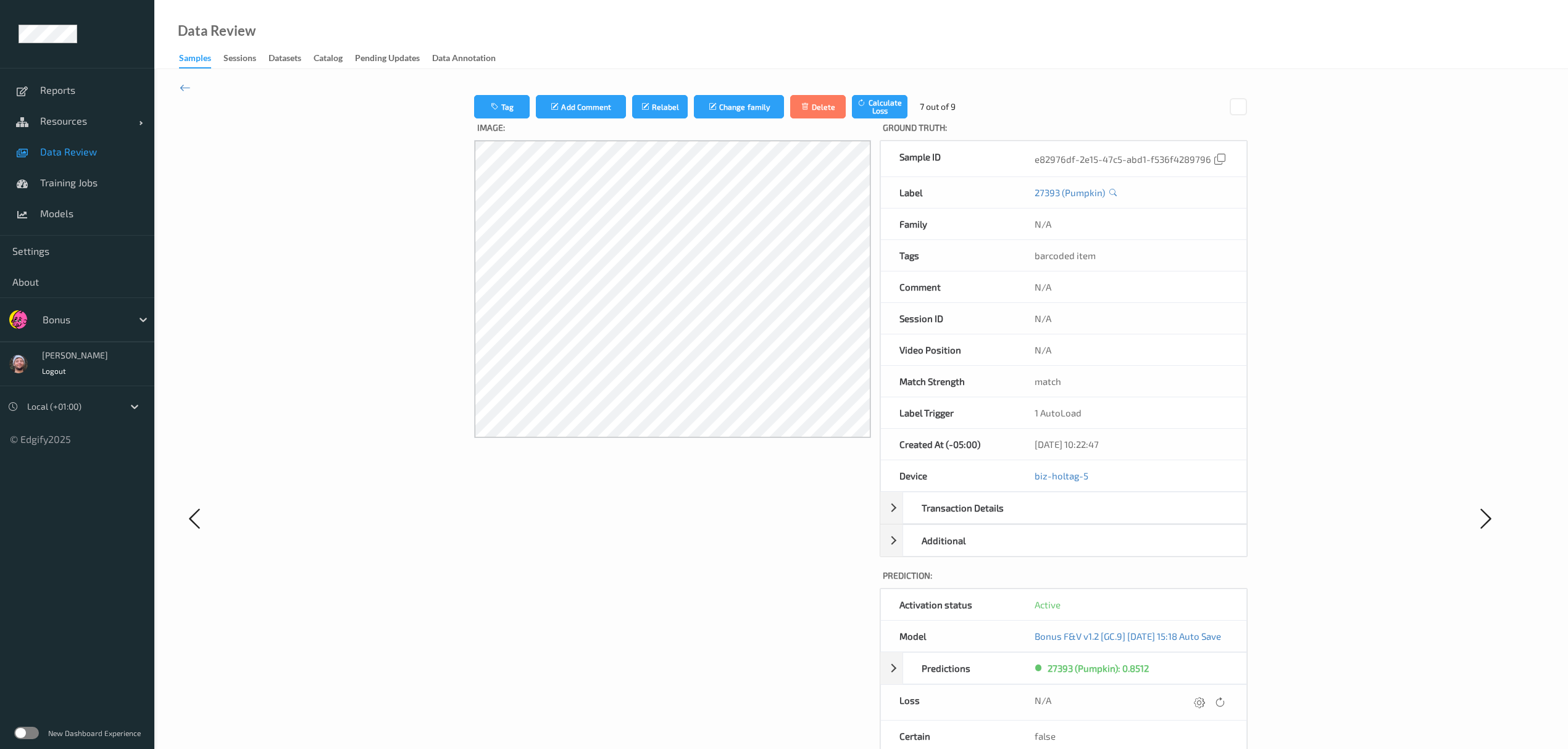
click at [704, 435] on icon at bounding box center [1199, 702] width 11 height 11
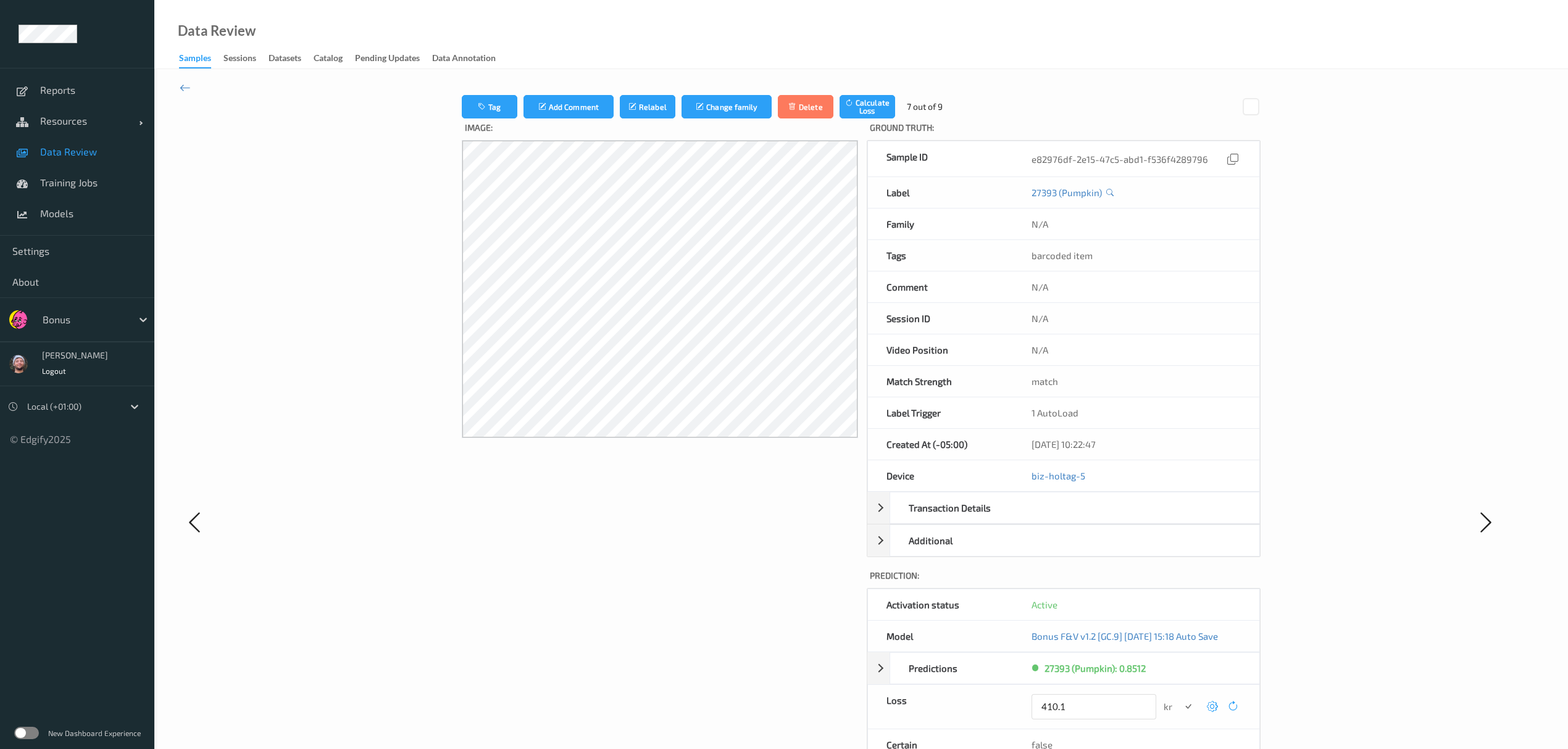
click at [704, 435] on button "submit" at bounding box center [1188, 707] width 17 height 17
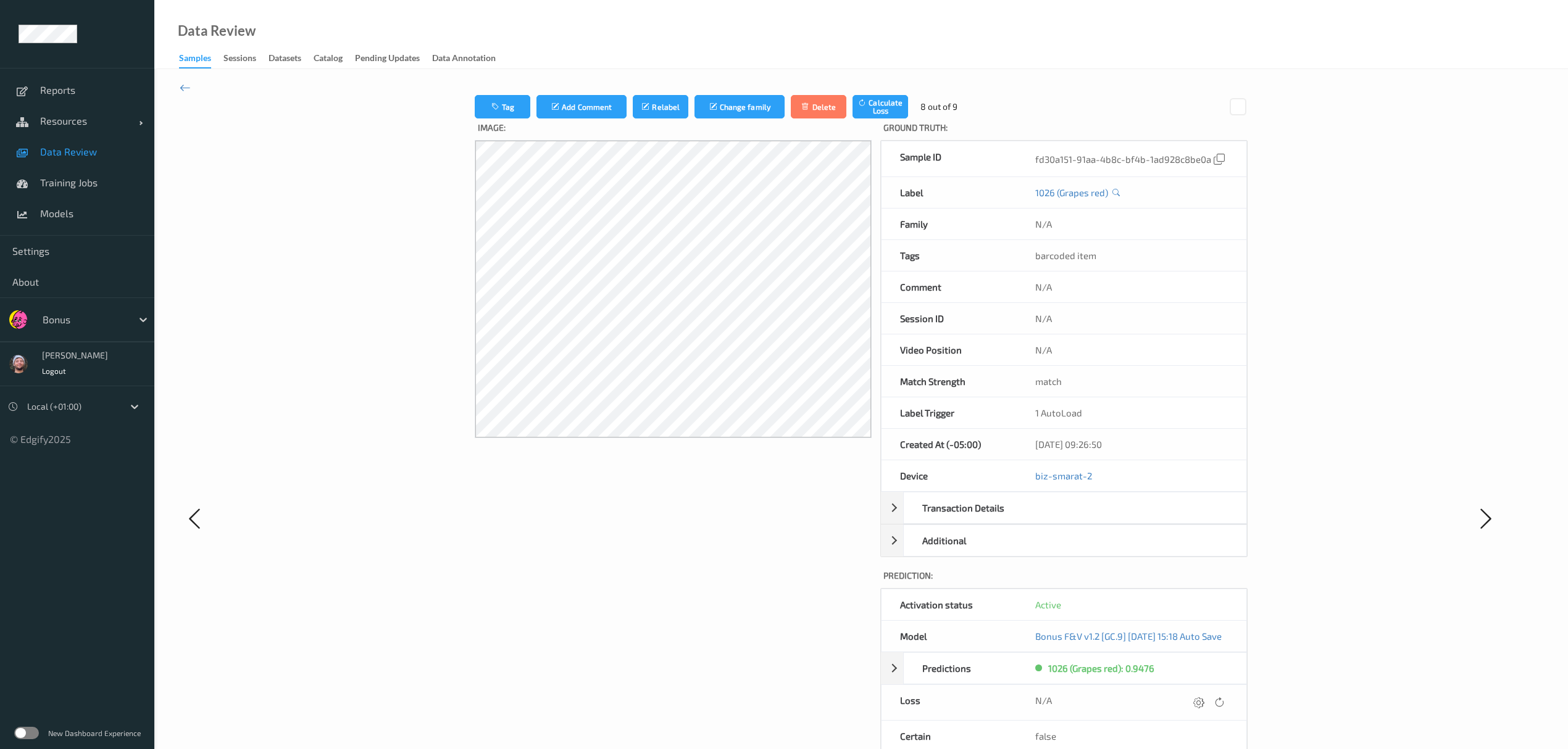
click at [704, 435] on icon at bounding box center [1199, 702] width 11 height 11
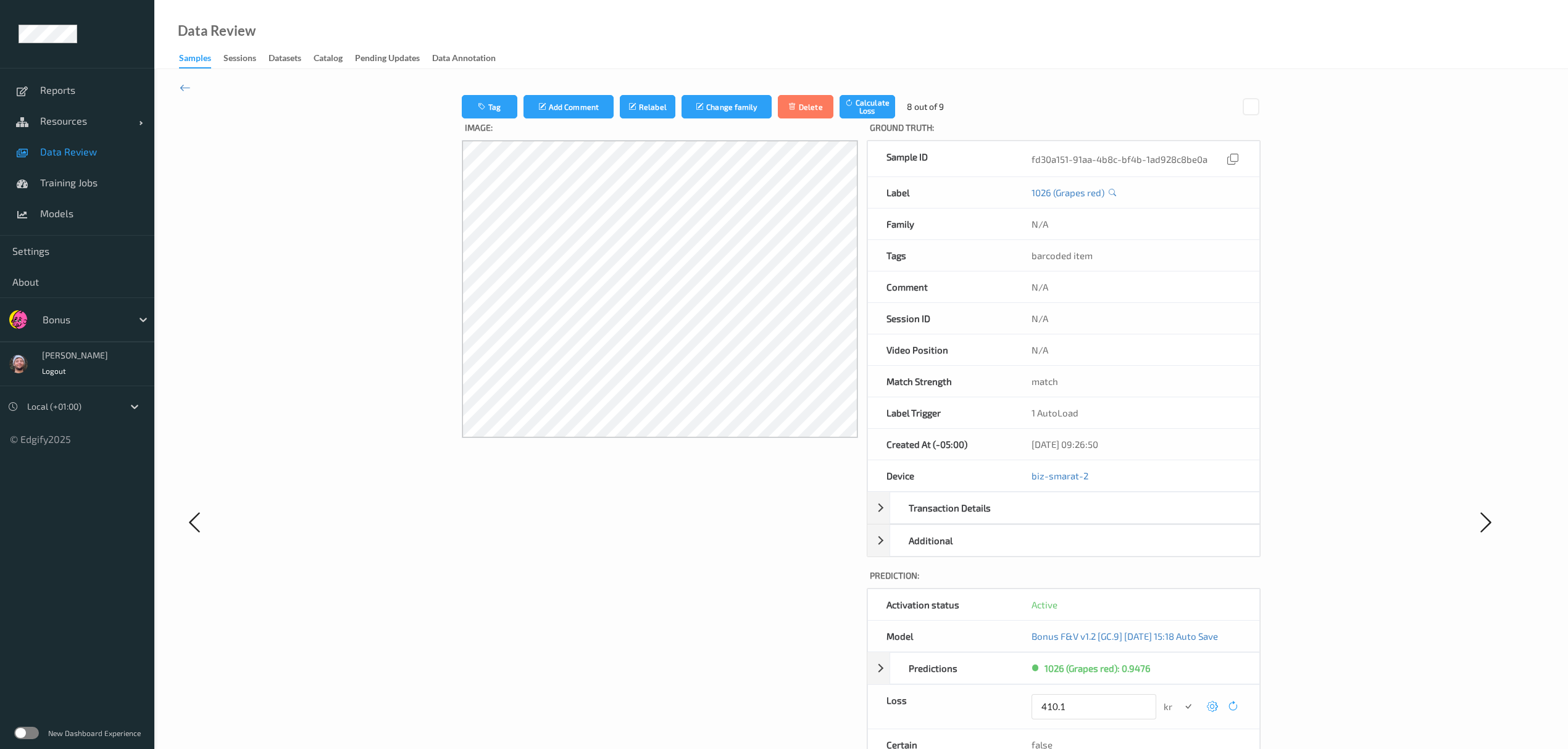
click at [704, 435] on button "submit" at bounding box center [1188, 707] width 17 height 17
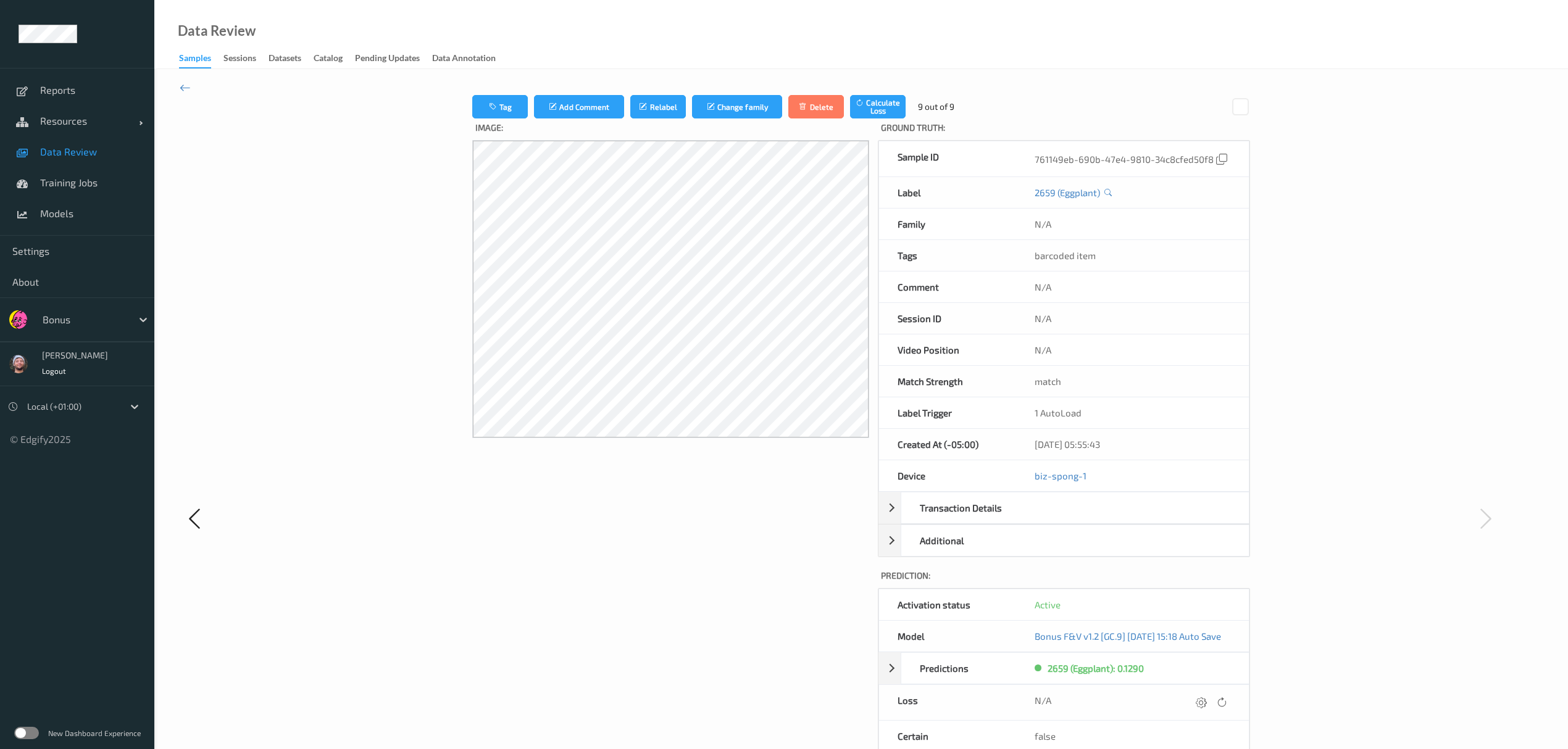
click at [704, 435] on icon at bounding box center [1201, 702] width 11 height 11
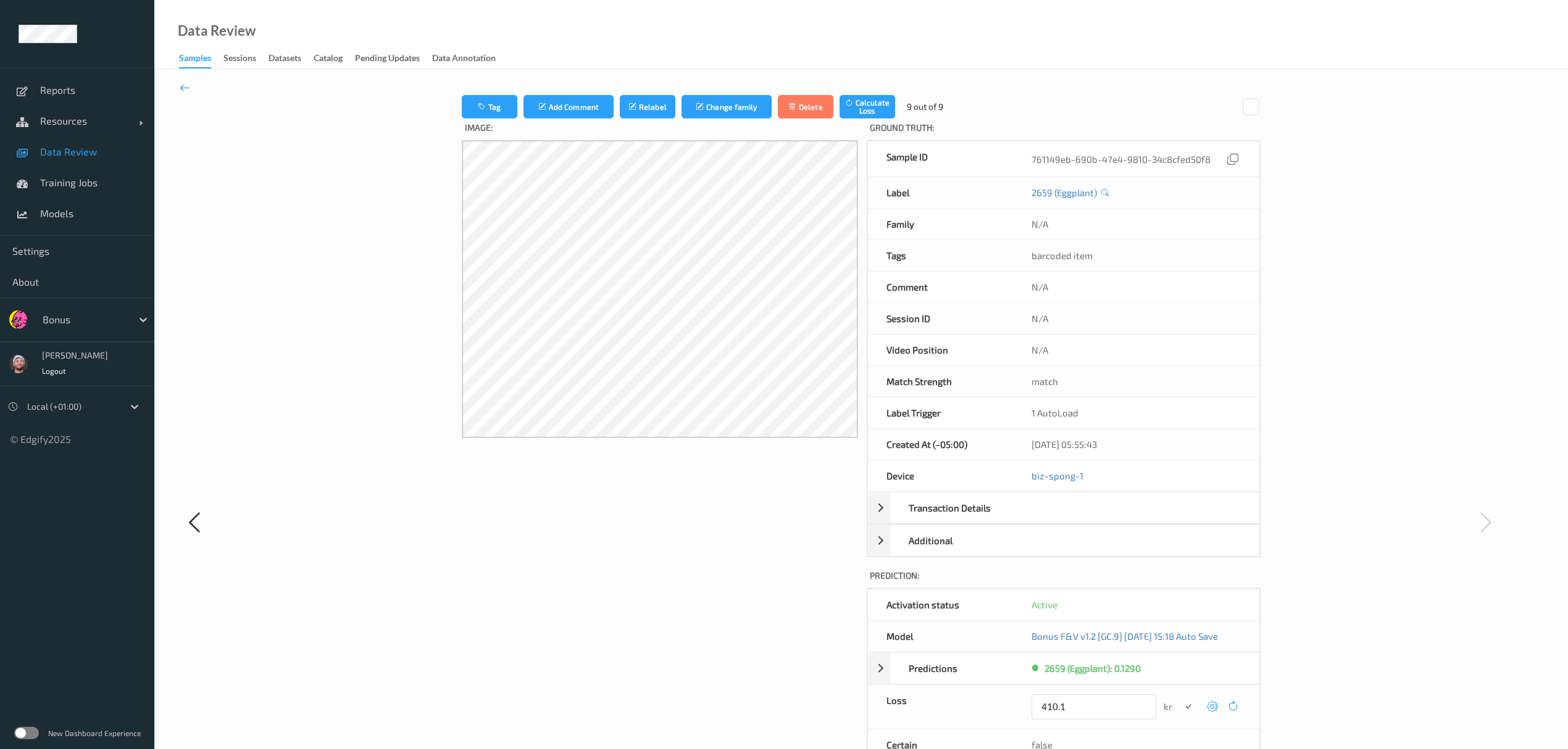
click at [704, 435] on button "submit" at bounding box center [1188, 707] width 17 height 17
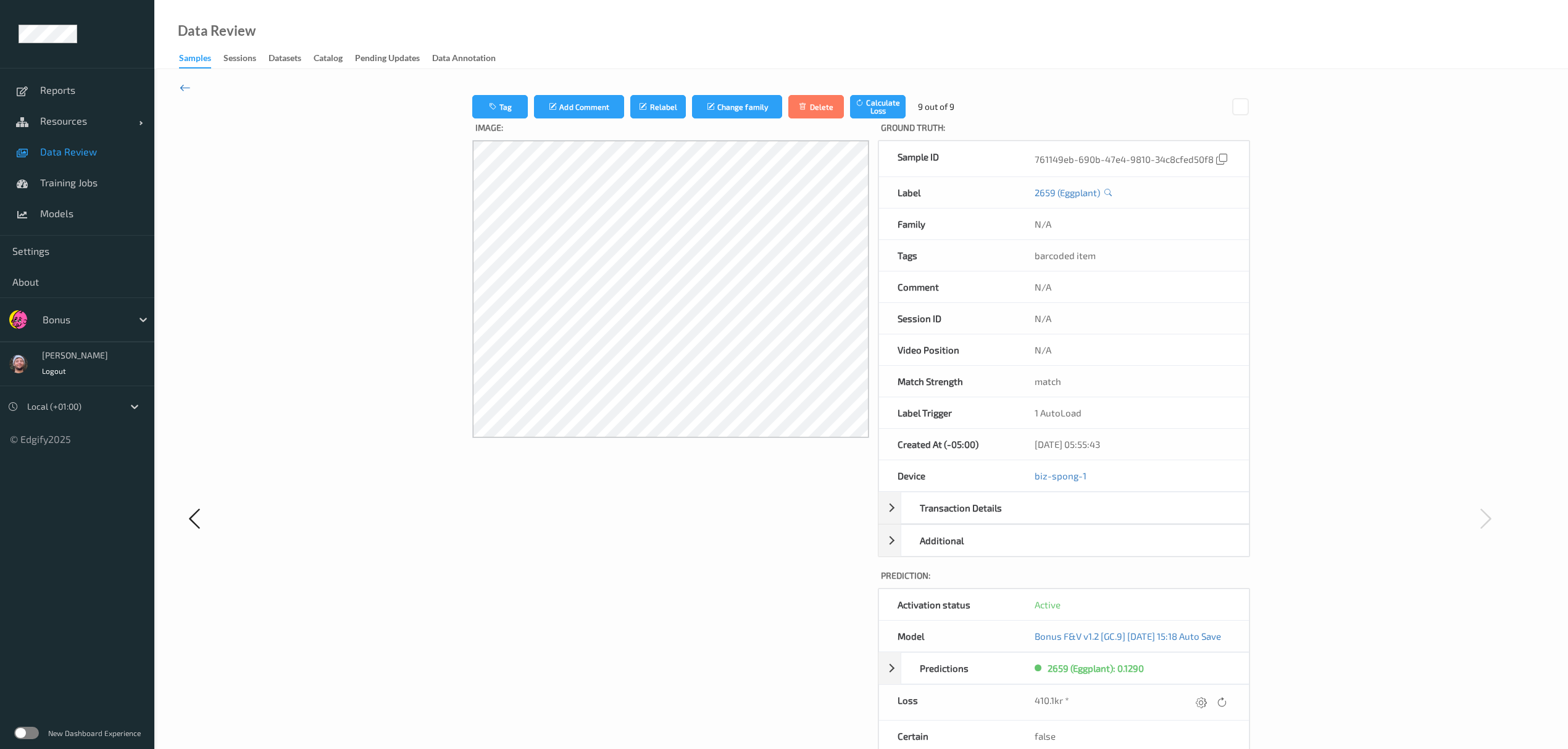
click at [186, 82] on icon at bounding box center [185, 88] width 11 height 14
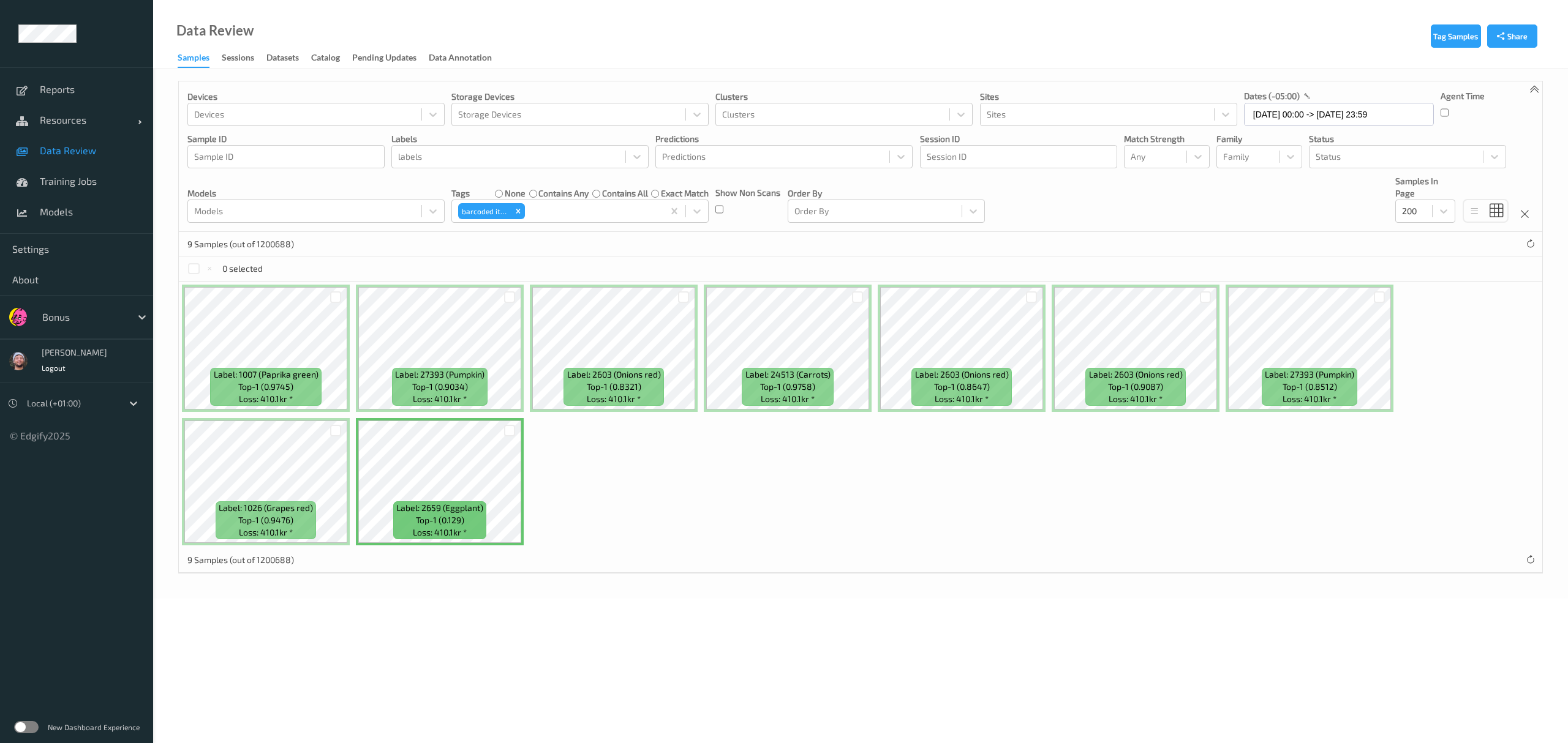
click at [698, 432] on div "Label: 1007 (Paprika green) top-1 (0.9745) Loss: 410.1kr * Label: 27393 (Pumpki…" at bounding box center [860, 415] width 1363 height 267
click at [698, 430] on div "Label: 1007 (Paprika green) top-1 (0.9745) Loss: 410.1kr * Label: 27393 (Pumpki…" at bounding box center [860, 415] width 1363 height 267
click at [609, 432] on div "Label: 1007 (Paprika green) top-1 (0.9745) Loss: 410.1kr * Label: 27393 (Pumpki…" at bounding box center [860, 415] width 1363 height 267
click at [57, 312] on div at bounding box center [84, 317] width 83 height 14
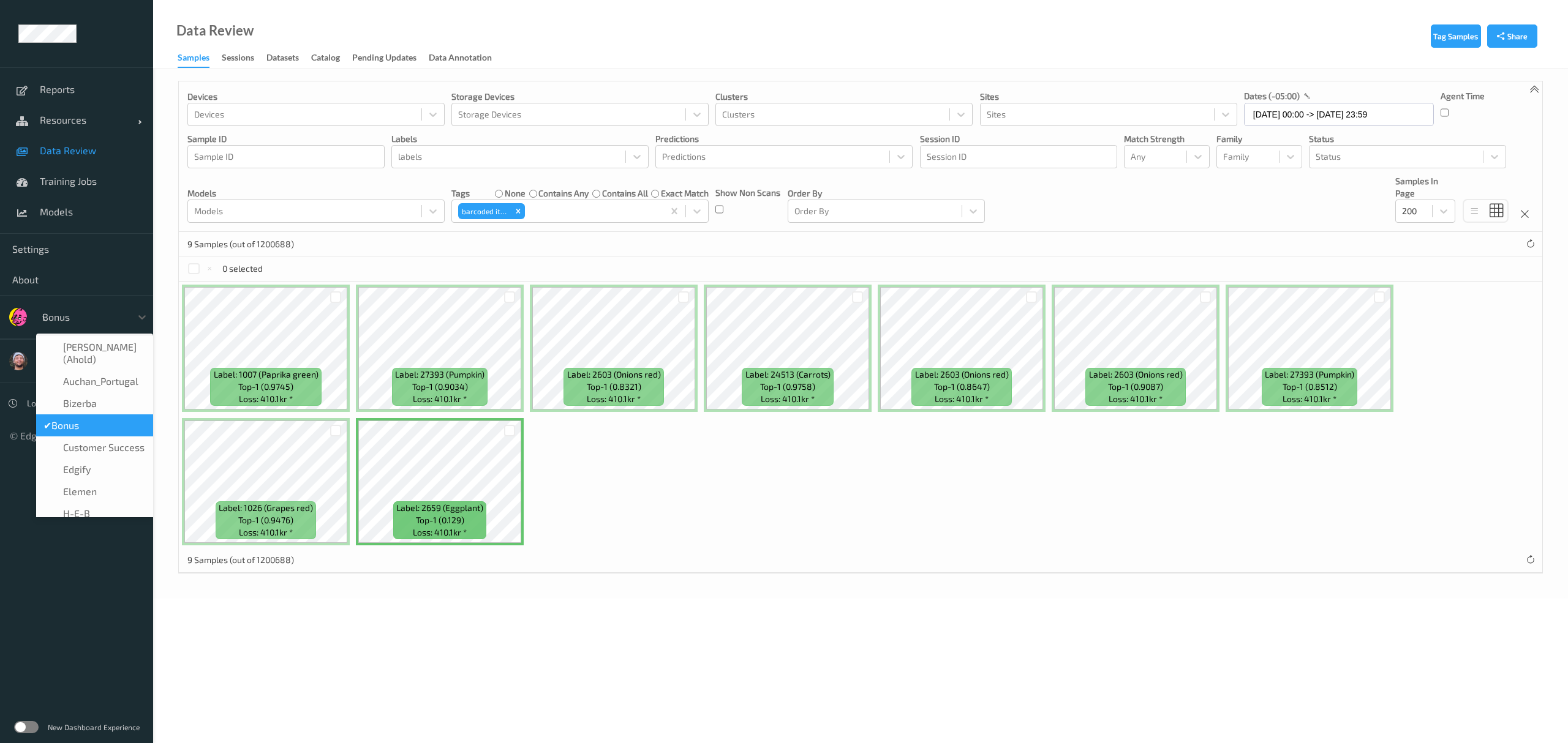
type input "vt"
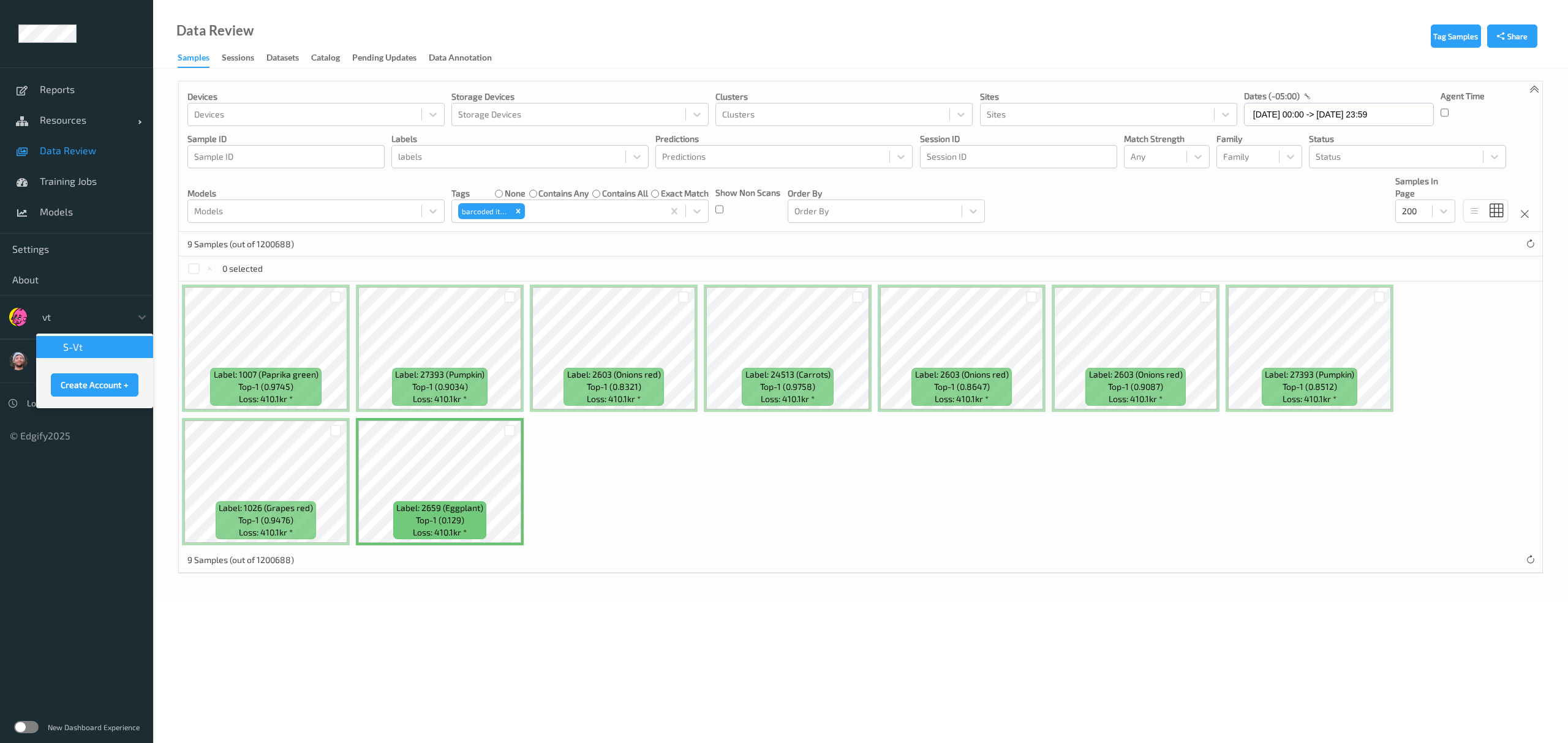
click at [65, 350] on span "s-vt" at bounding box center [72, 347] width 19 height 12
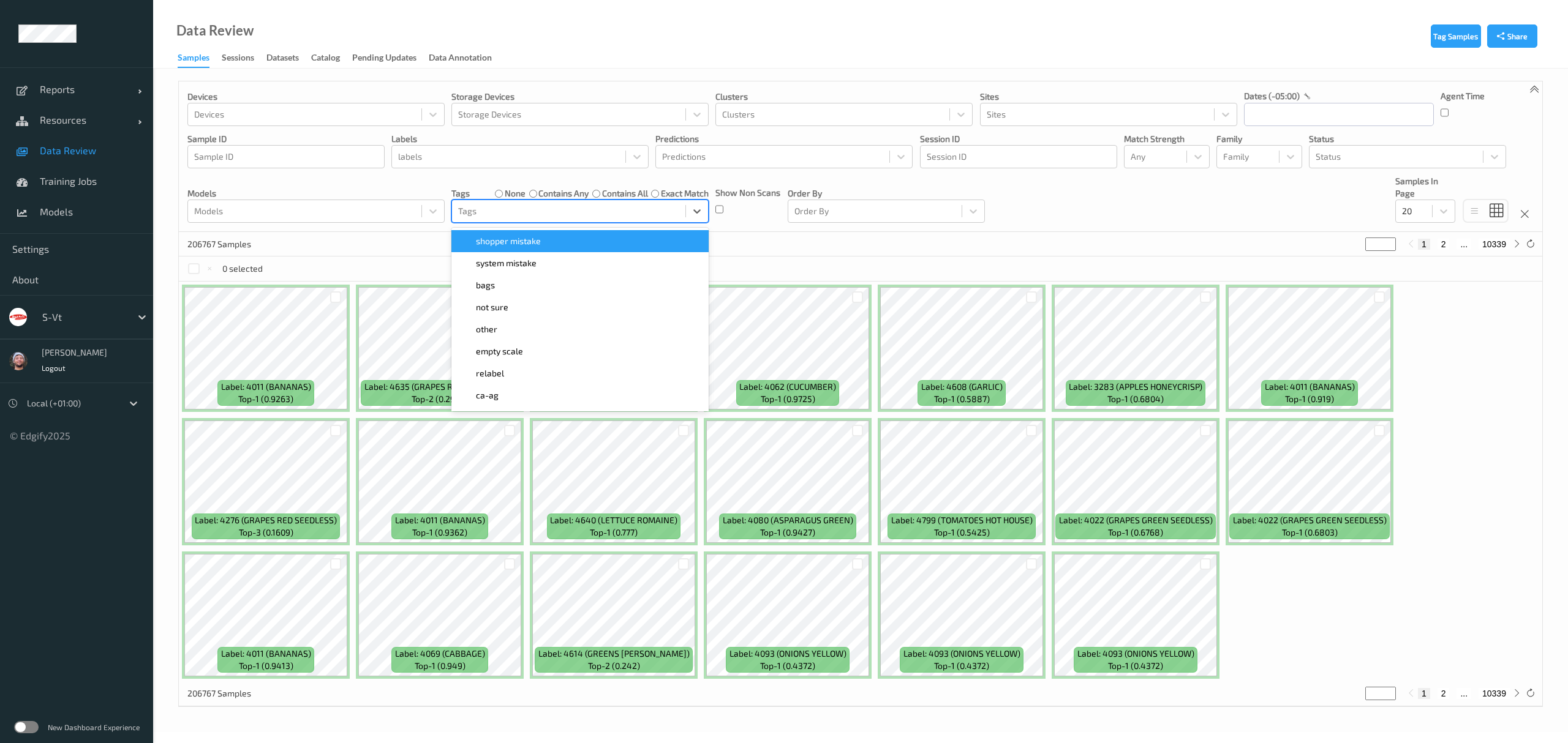
click at [547, 220] on div "Tags" at bounding box center [569, 211] width 233 height 19
type input "sh"
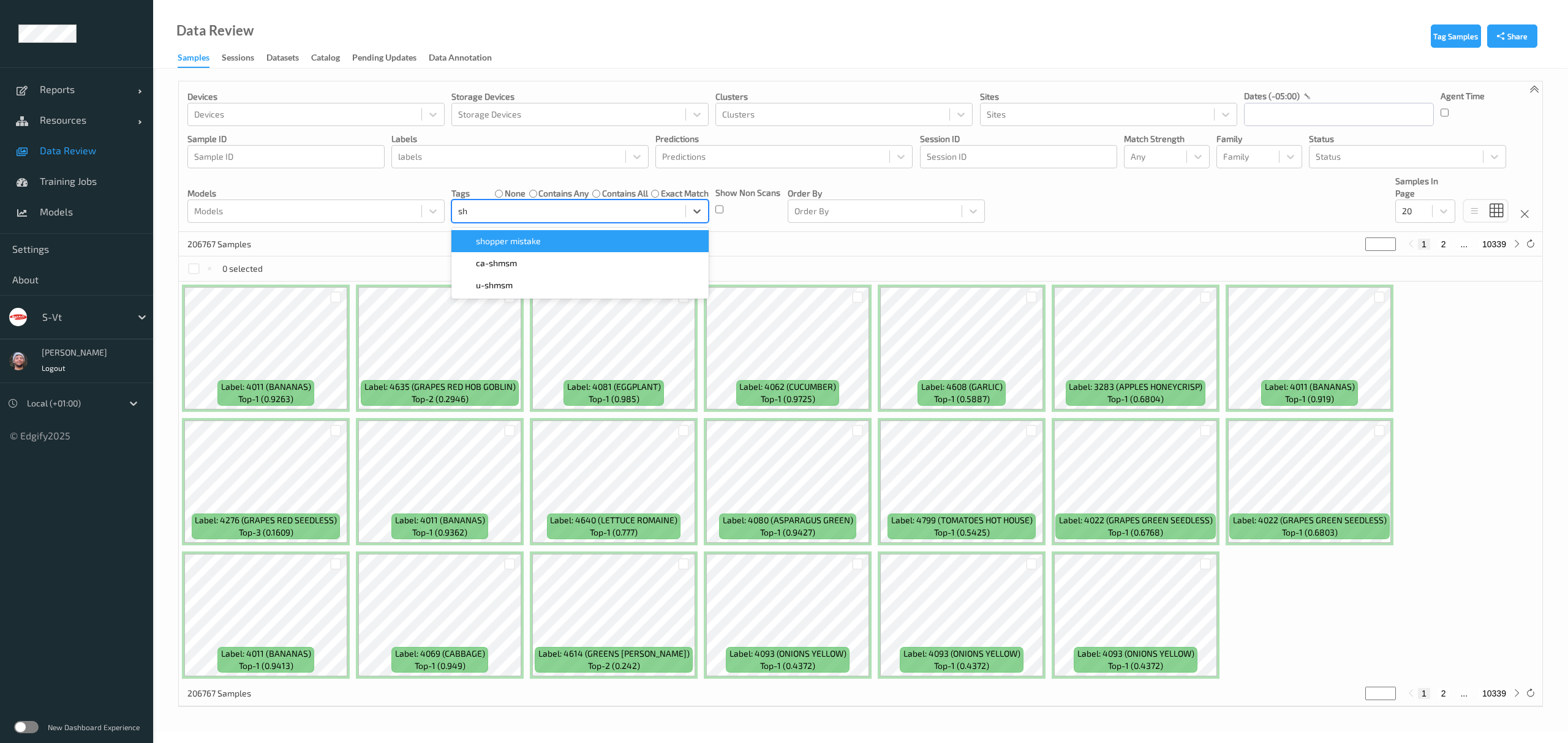
click at [667, 241] on div "shopper mistake" at bounding box center [580, 241] width 242 height 12
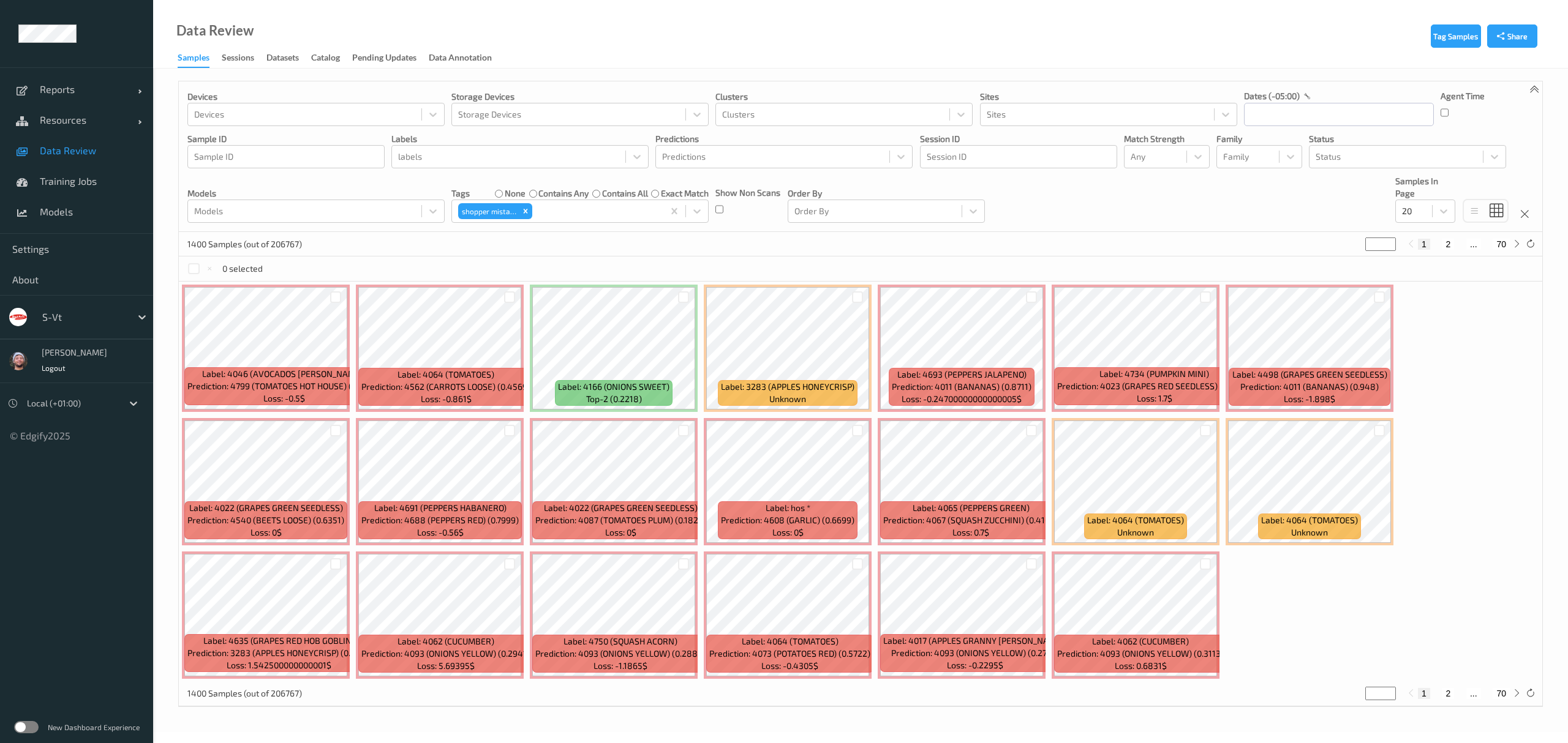
click at [730, 246] on div "1400 Samples (out of 206767) * 1 2 ... 70" at bounding box center [860, 244] width 1363 height 24
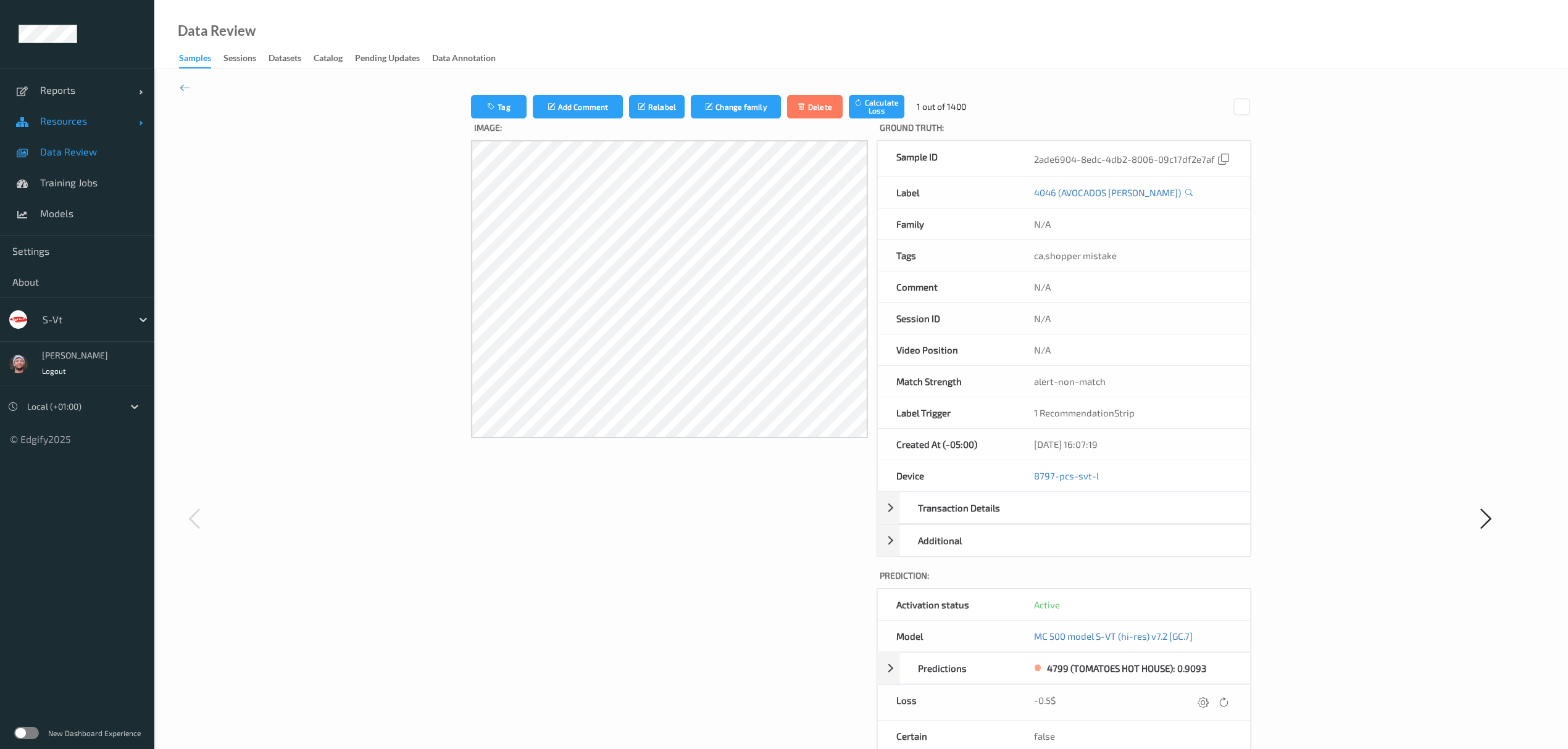
click at [97, 136] on link "Resources" at bounding box center [77, 121] width 154 height 31
click at [85, 248] on span "Data Review" at bounding box center [91, 245] width 102 height 13
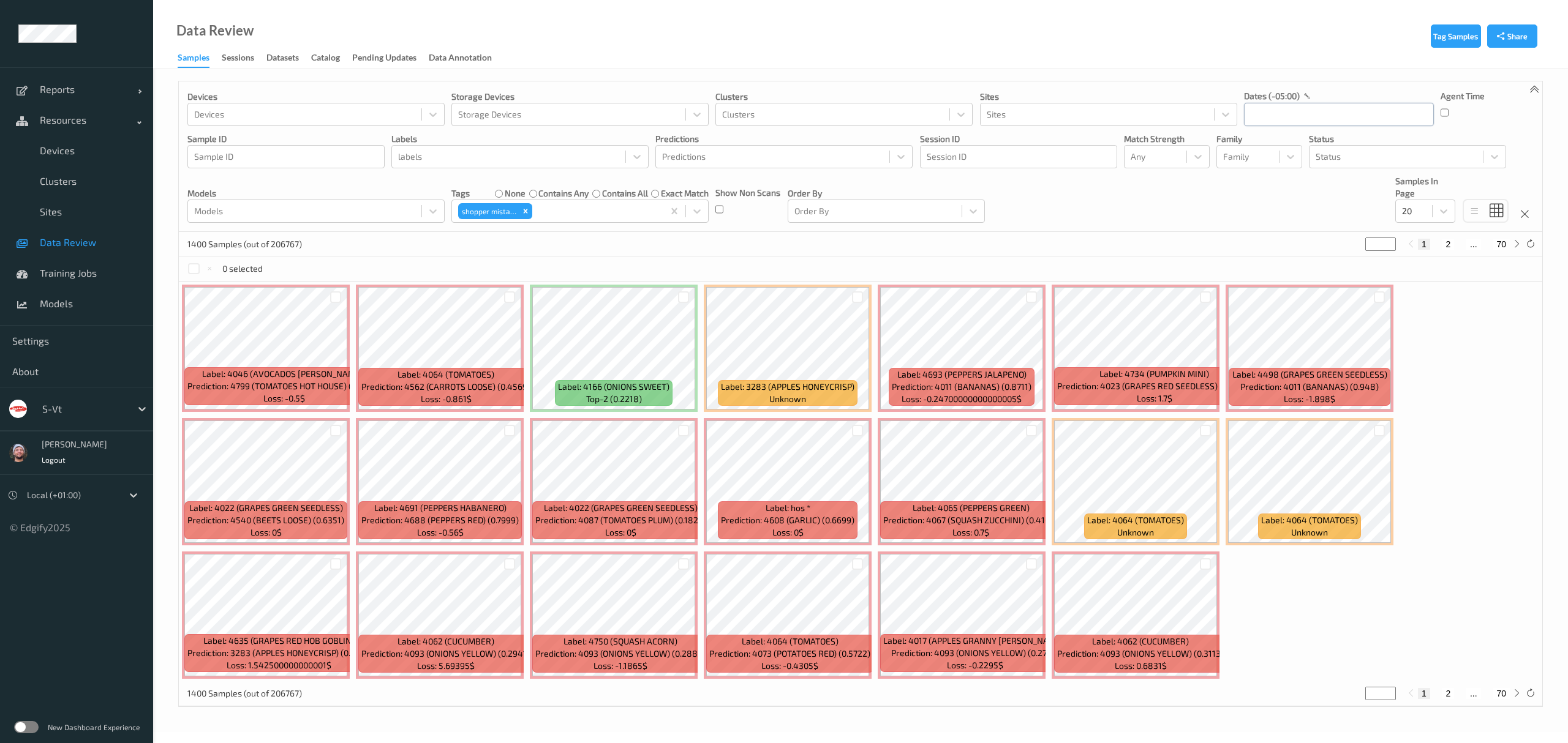
click at [1338, 117] on input "text" at bounding box center [1338, 115] width 190 height 23
click at [1362, 216] on span "10" at bounding box center [1364, 217] width 17 height 17
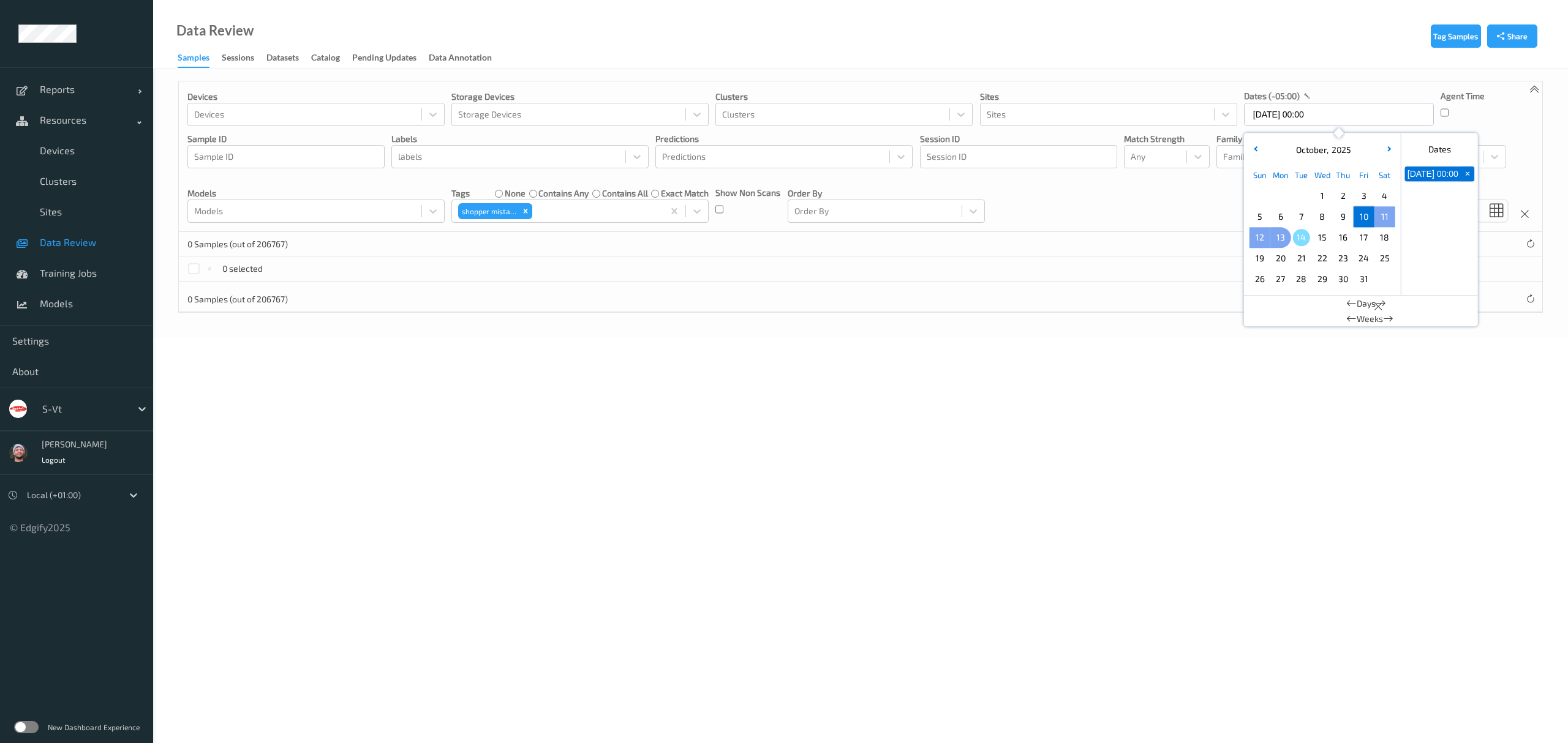
click at [1275, 237] on span "13" at bounding box center [1280, 237] width 17 height 17
type input "10/10/2025 00:00 -> 13/10/2025 23:59"
click at [527, 208] on icon "Remove shopper mistake" at bounding box center [525, 211] width 8 height 8
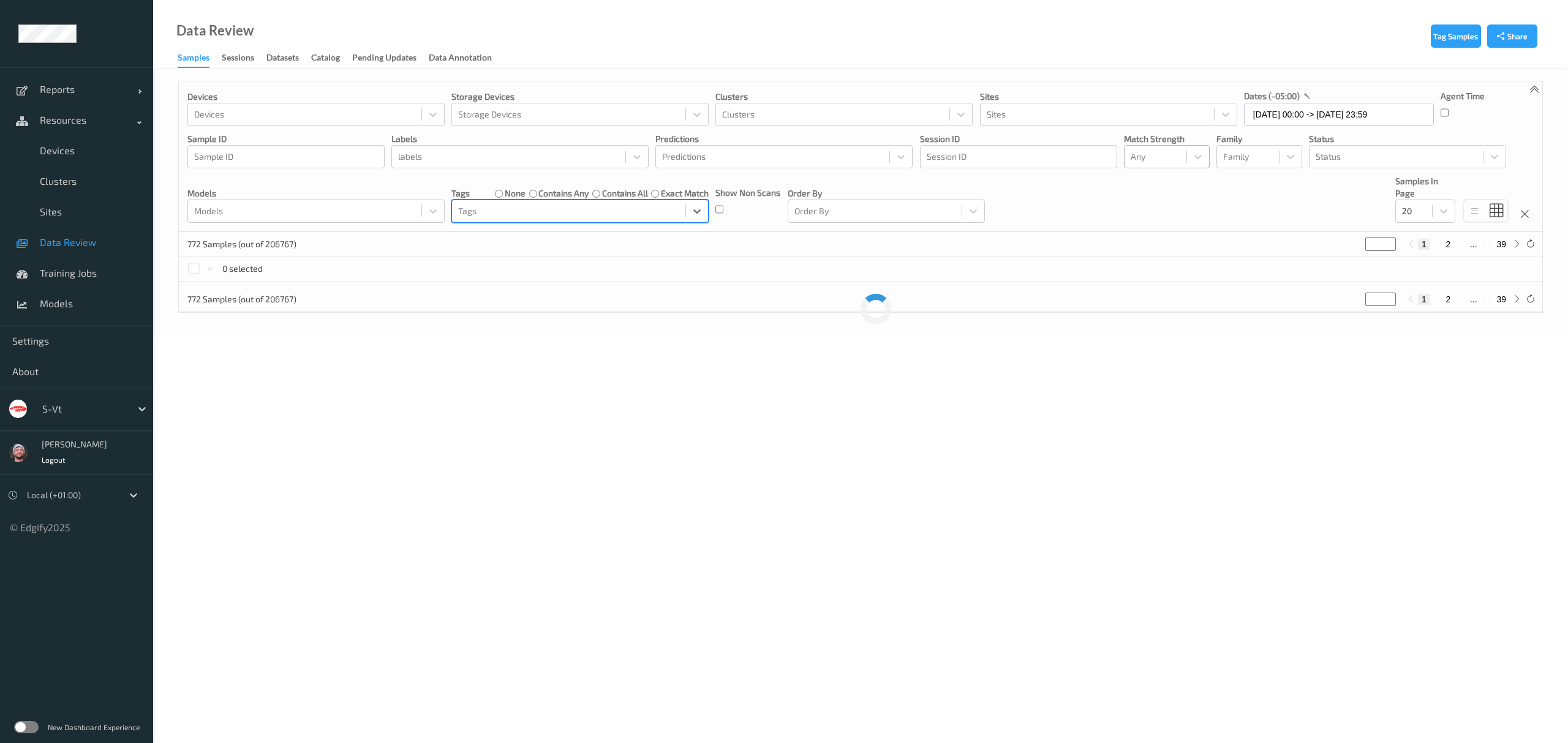
click at [1162, 155] on div at bounding box center [1155, 157] width 50 height 14
click at [1168, 216] on span "Alert non-match" at bounding box center [1175, 215] width 54 height 24
click at [1242, 206] on div "Devices Devices Storage Devices Storage Devices Clusters Clusters Sites Sites d…" at bounding box center [860, 157] width 1363 height 150
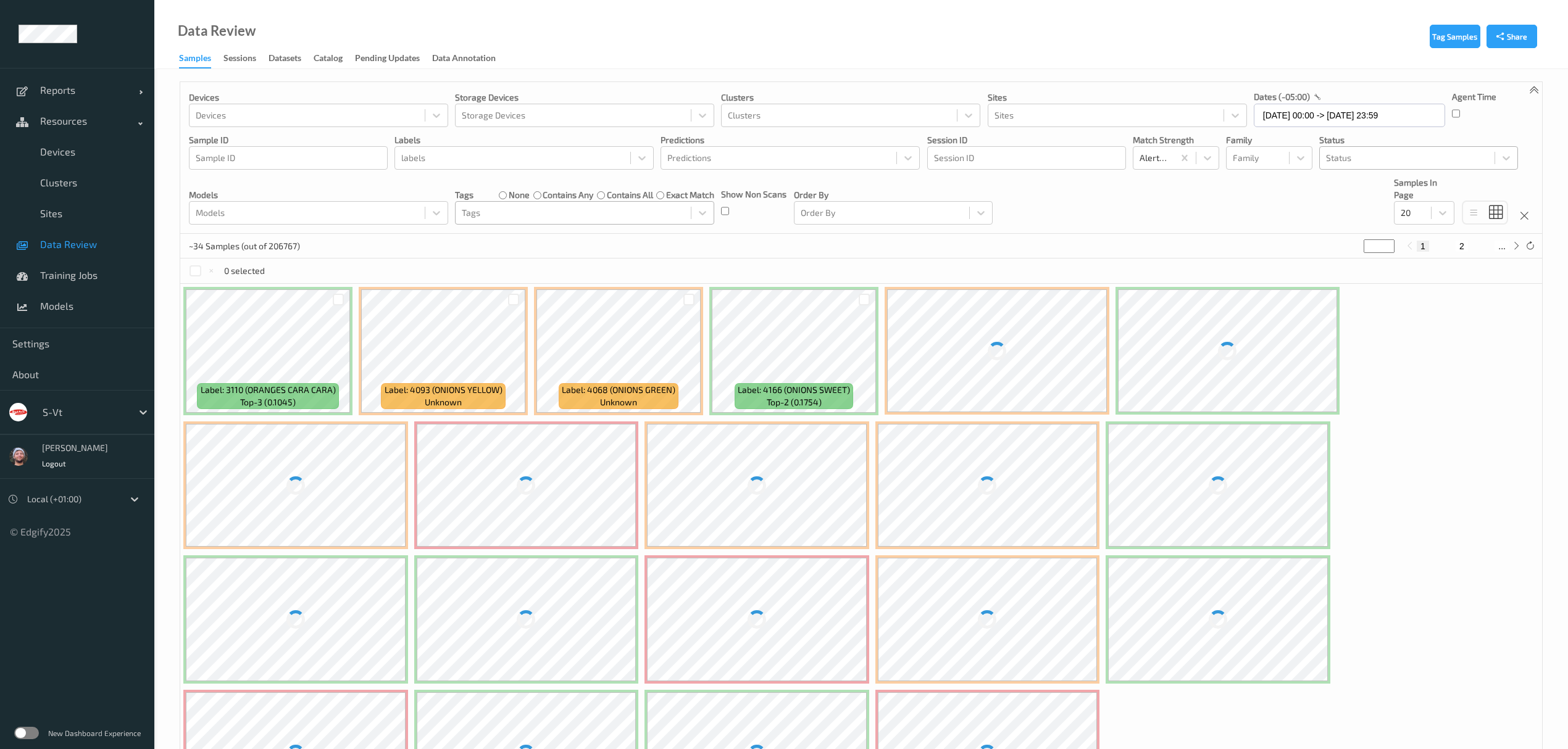
click at [1373, 151] on div at bounding box center [1407, 158] width 162 height 15
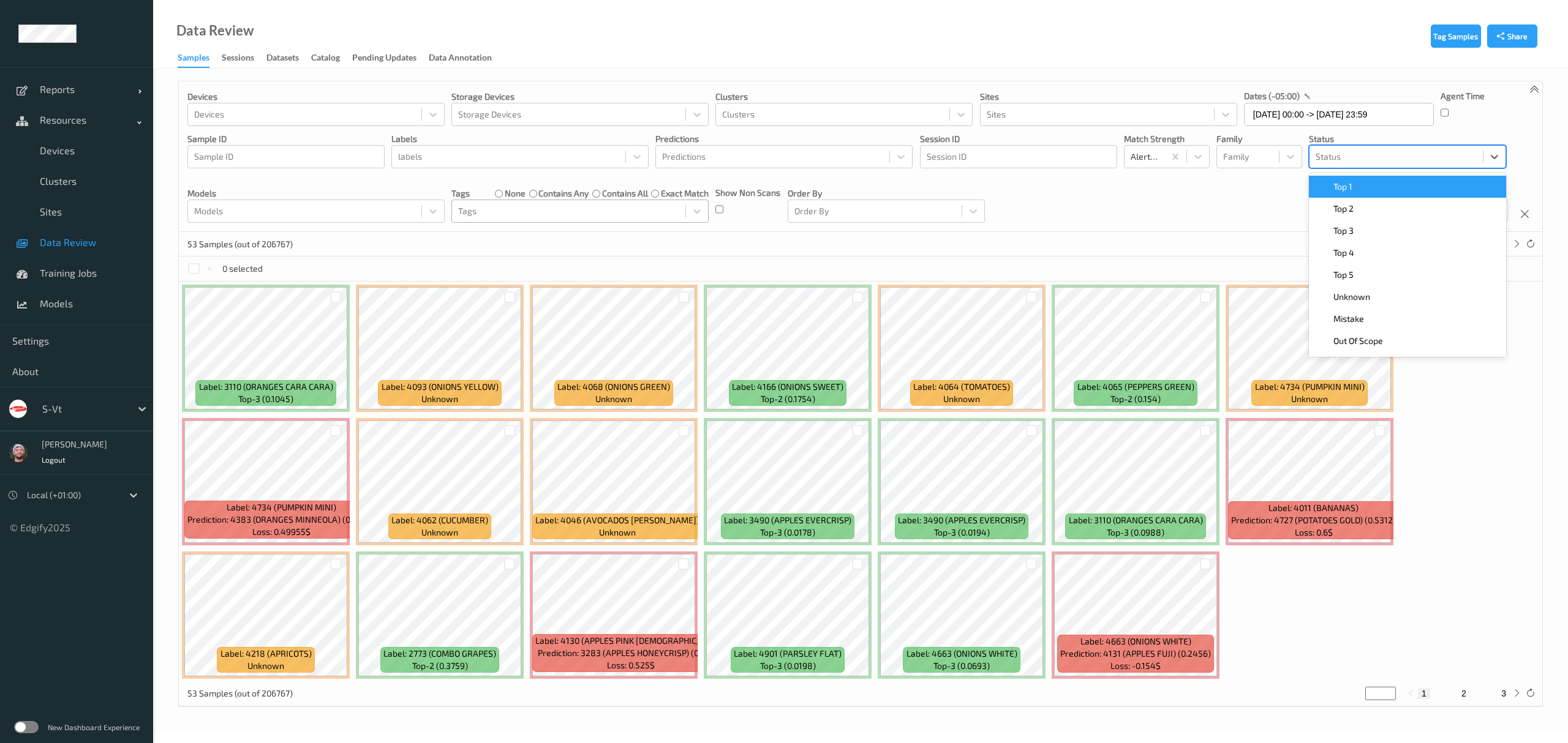
click at [1358, 179] on div "Top 1" at bounding box center [1408, 187] width 197 height 22
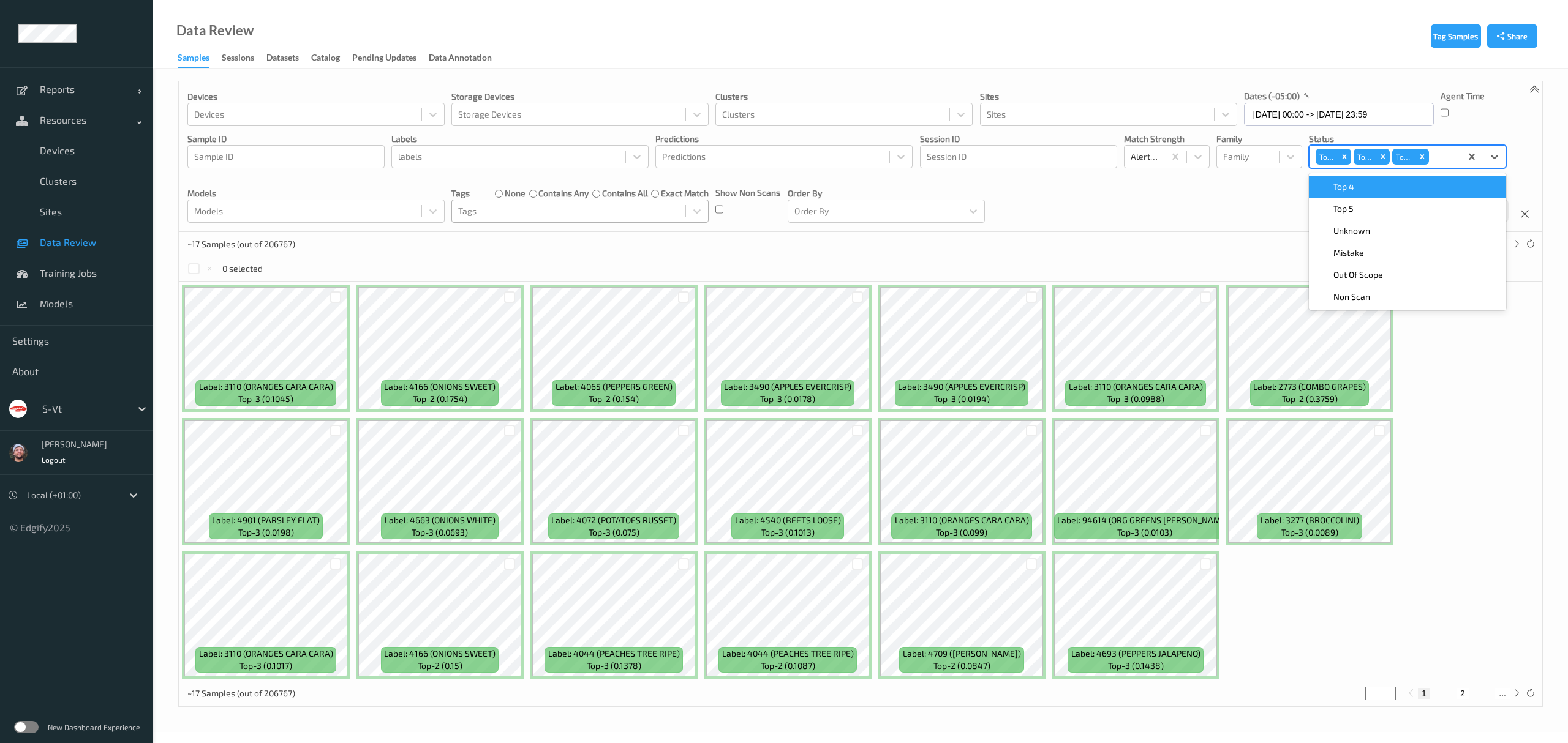
click at [1193, 199] on div "Devices Devices Storage Devices Storage Devices Clusters Clusters Sites Sites d…" at bounding box center [860, 157] width 1363 height 150
click at [1440, 153] on div at bounding box center [1443, 157] width 23 height 14
click at [1353, 189] on span "Top 4" at bounding box center [1344, 187] width 21 height 12
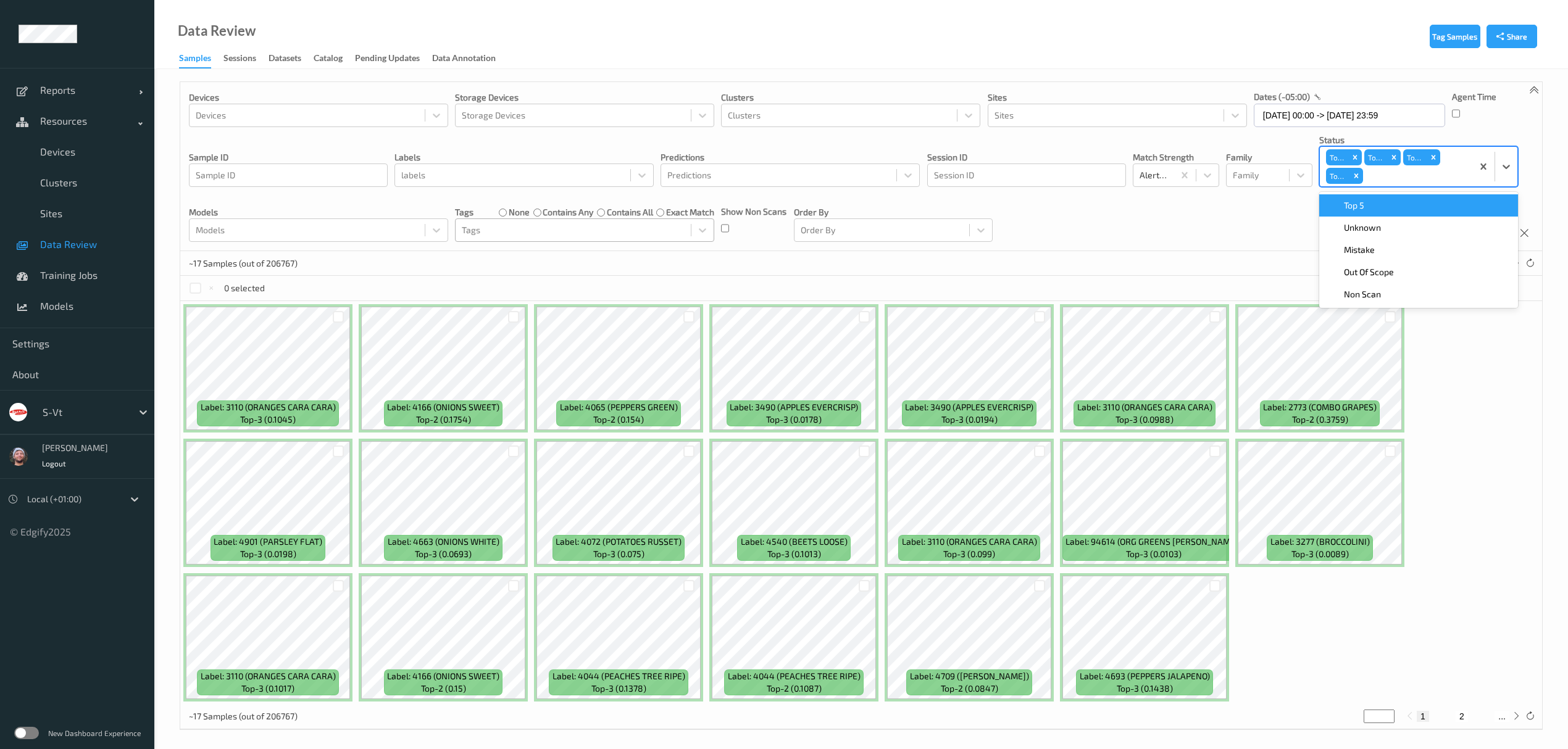
click at [1364, 211] on span "Top 5" at bounding box center [1354, 206] width 20 height 13
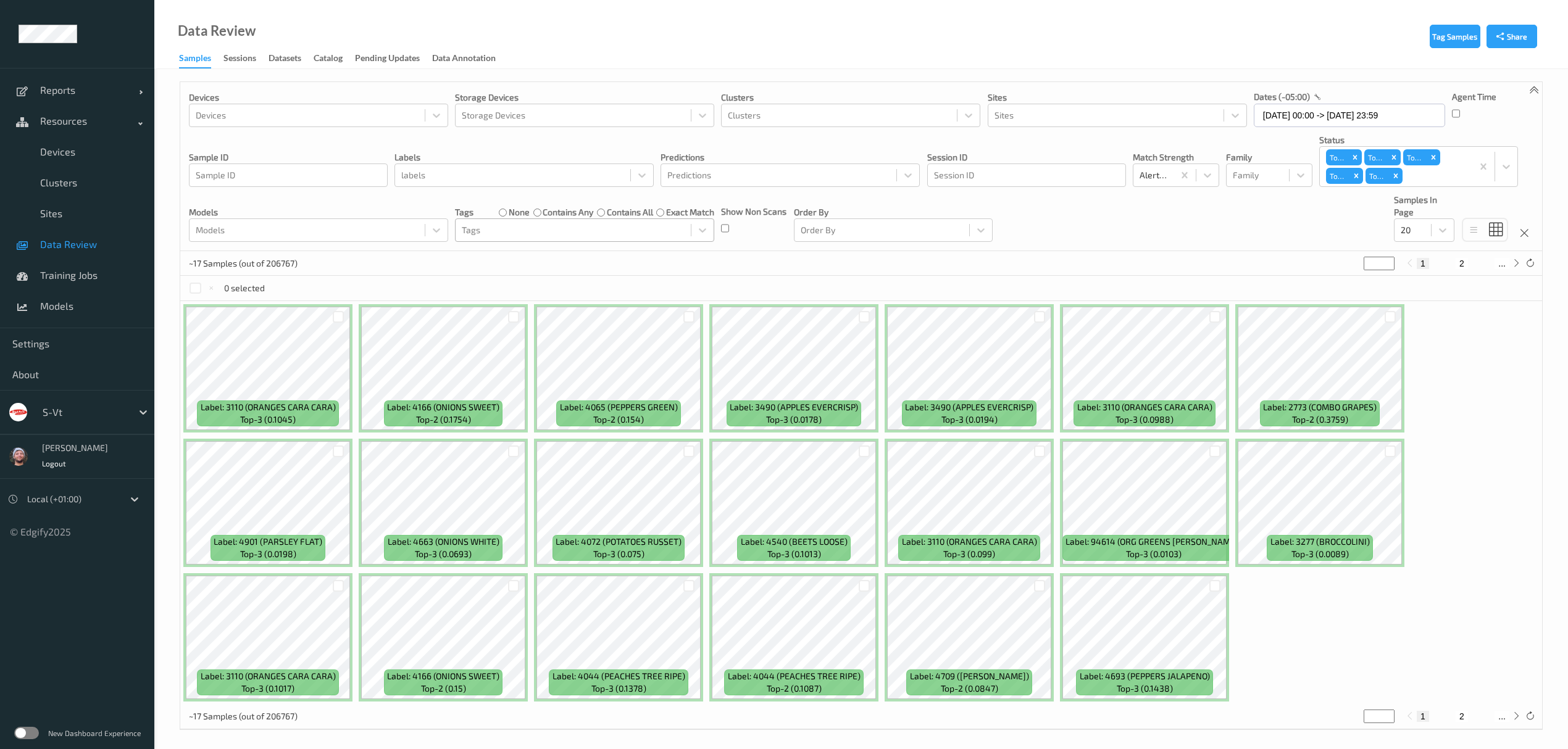
click at [1189, 218] on div "Devices Devices Storage Devices Storage Devices Clusters Clusters Sites Sites d…" at bounding box center [861, 166] width 1362 height 169
click at [195, 289] on div at bounding box center [195, 288] width 12 height 12
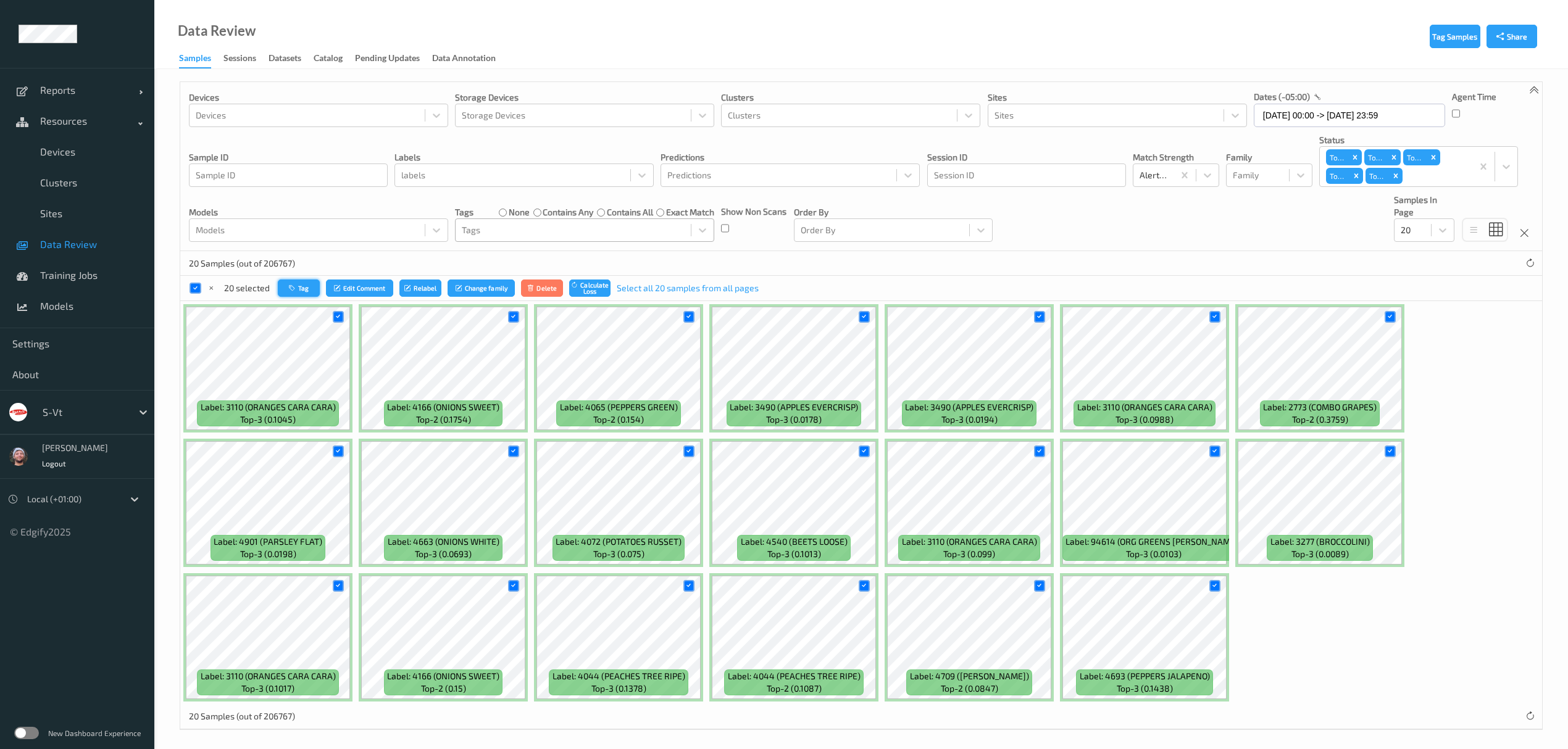
click at [304, 293] on button "Tag" at bounding box center [298, 289] width 42 height 18
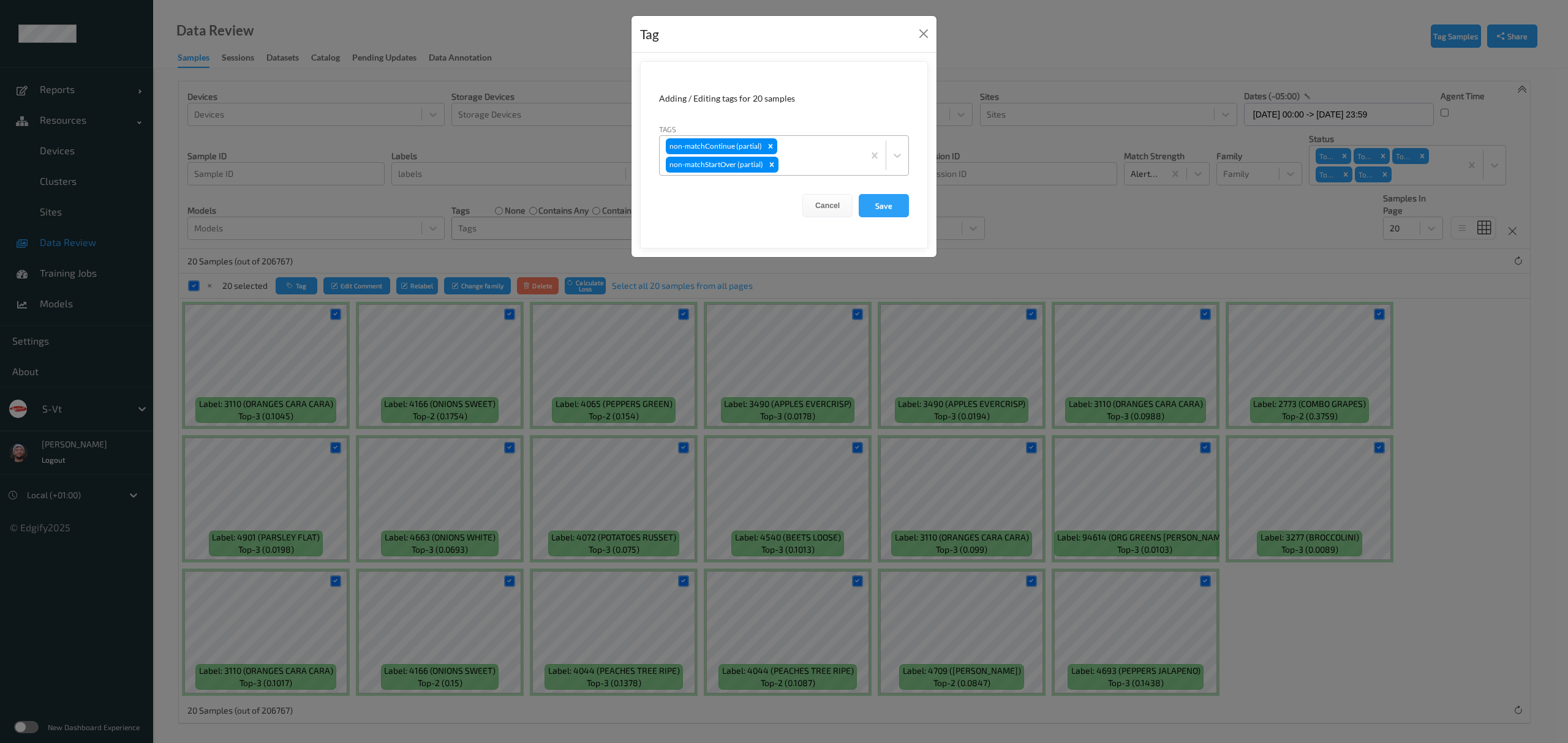
click at [794, 148] on div "non-matchContinue (partial) non-matchStartOver (partial)" at bounding box center [762, 155] width 204 height 39
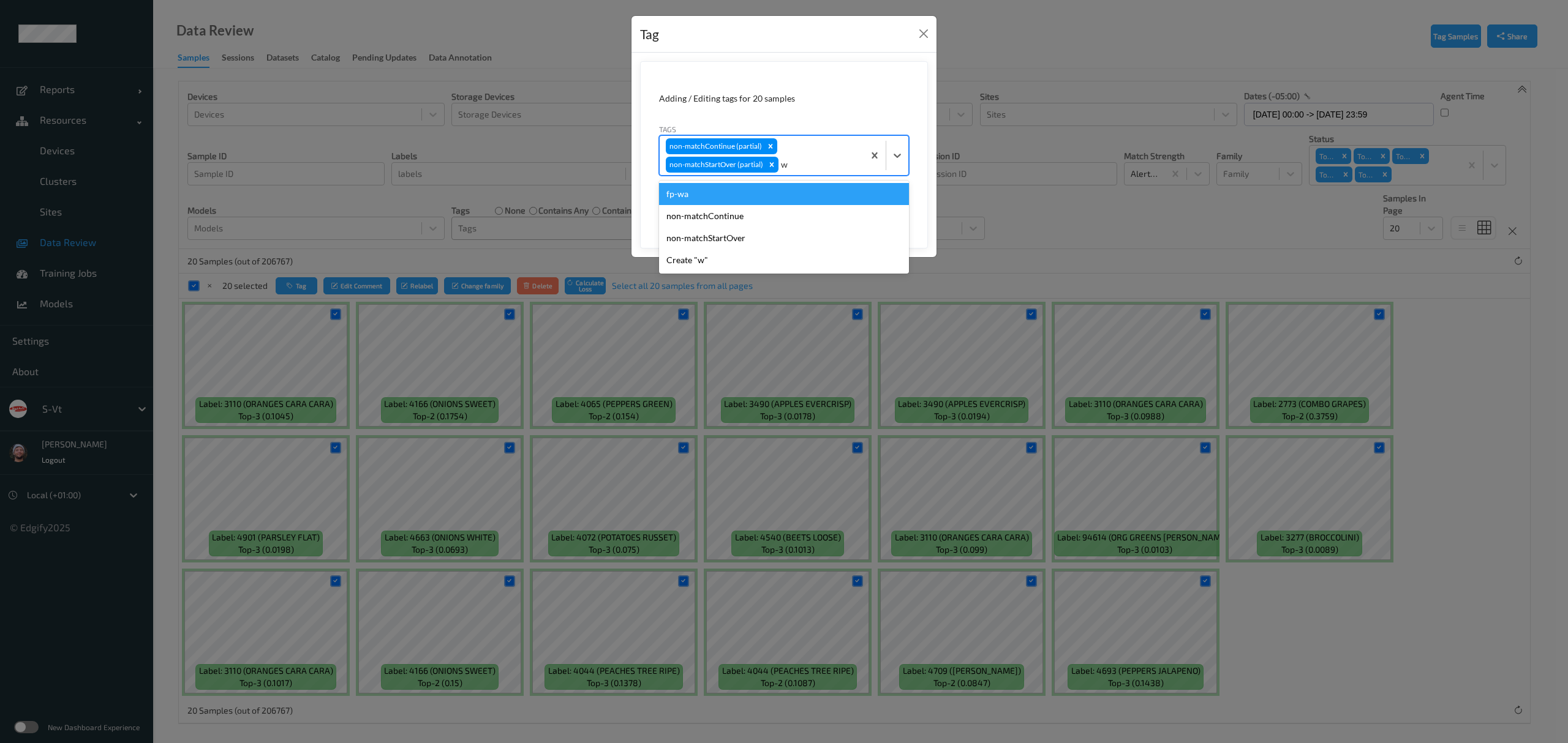
type input "wa"
click at [770, 190] on div "fp-wa" at bounding box center [784, 194] width 250 height 22
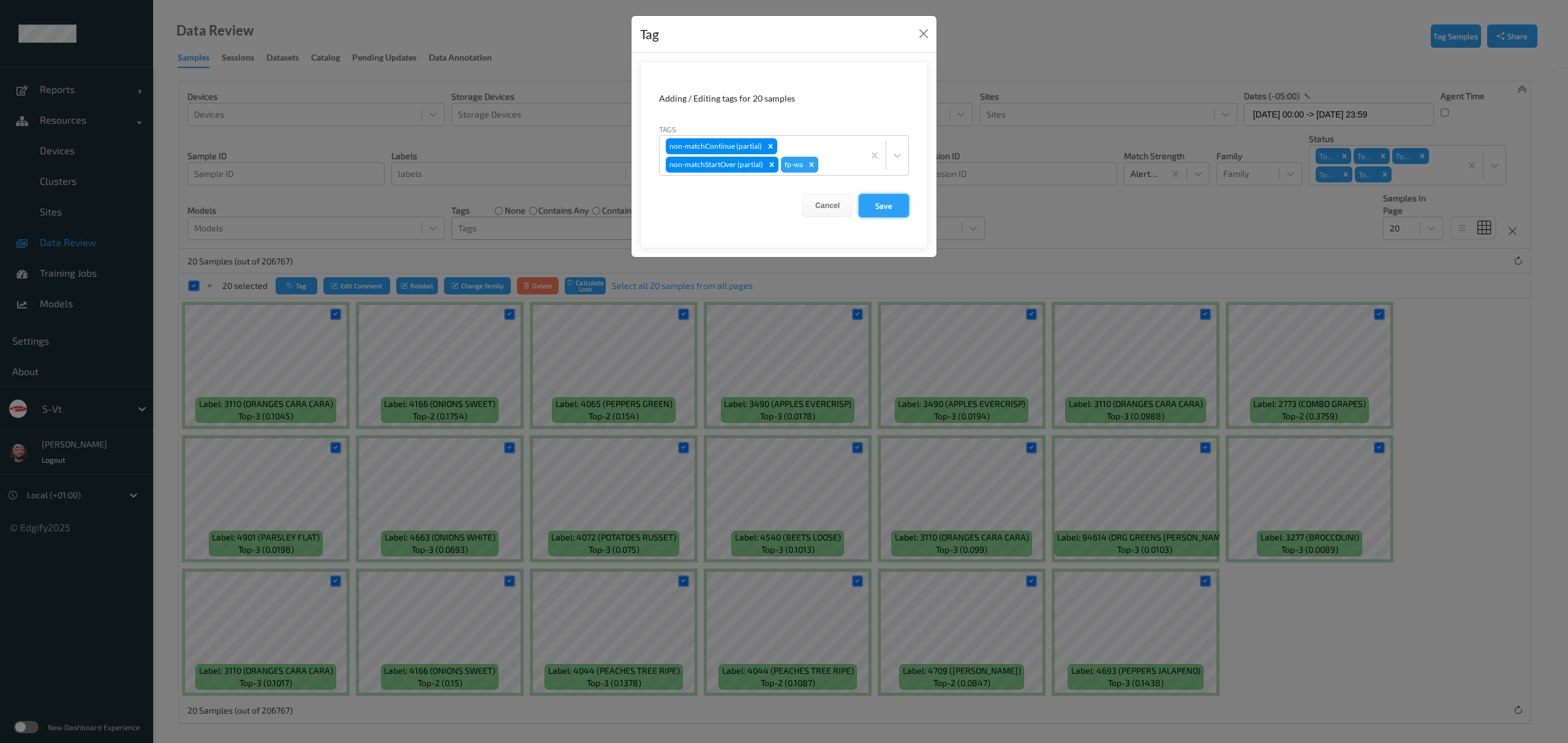
click at [870, 199] on button "Save" at bounding box center [883, 206] width 50 height 23
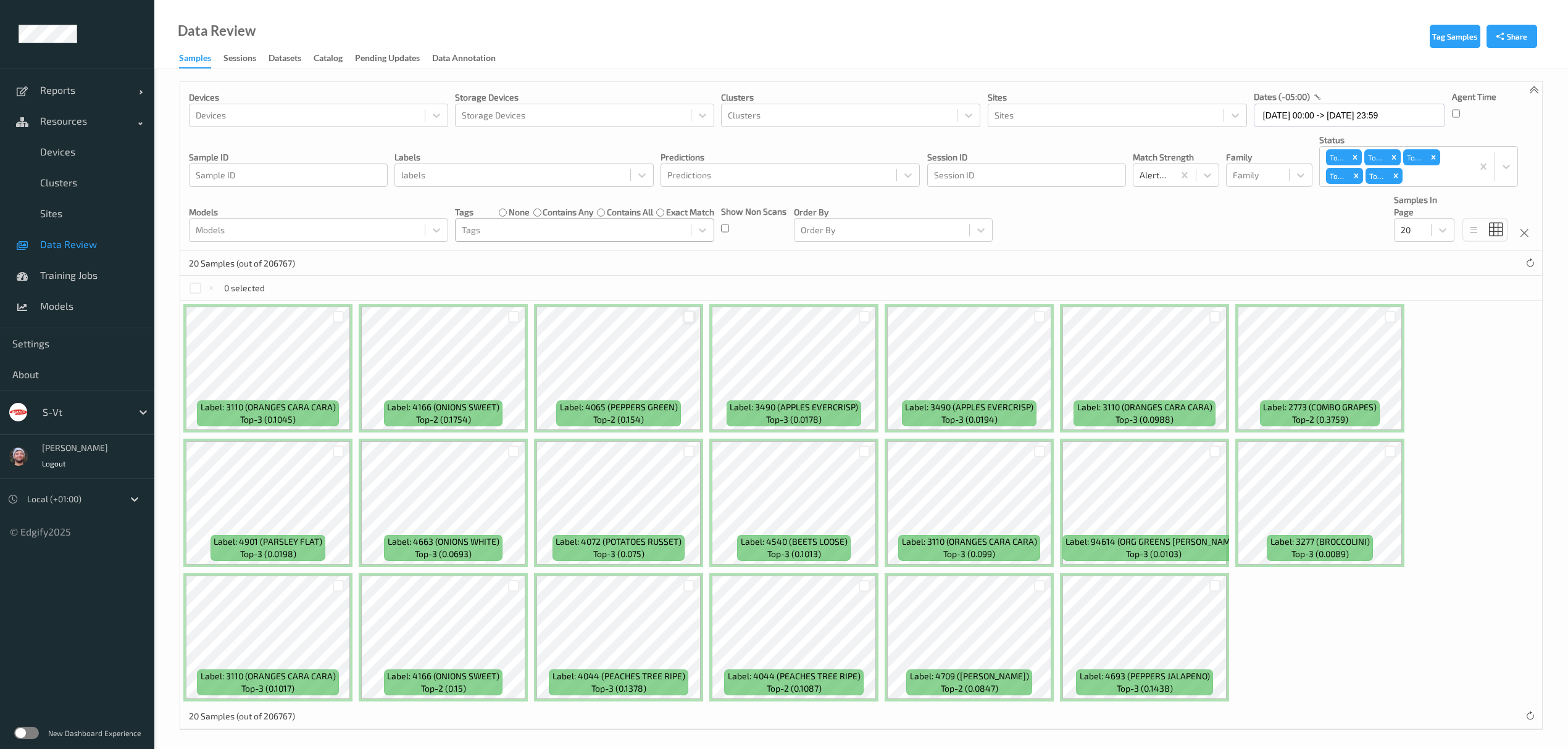
click at [692, 316] on div at bounding box center [689, 316] width 12 height 12
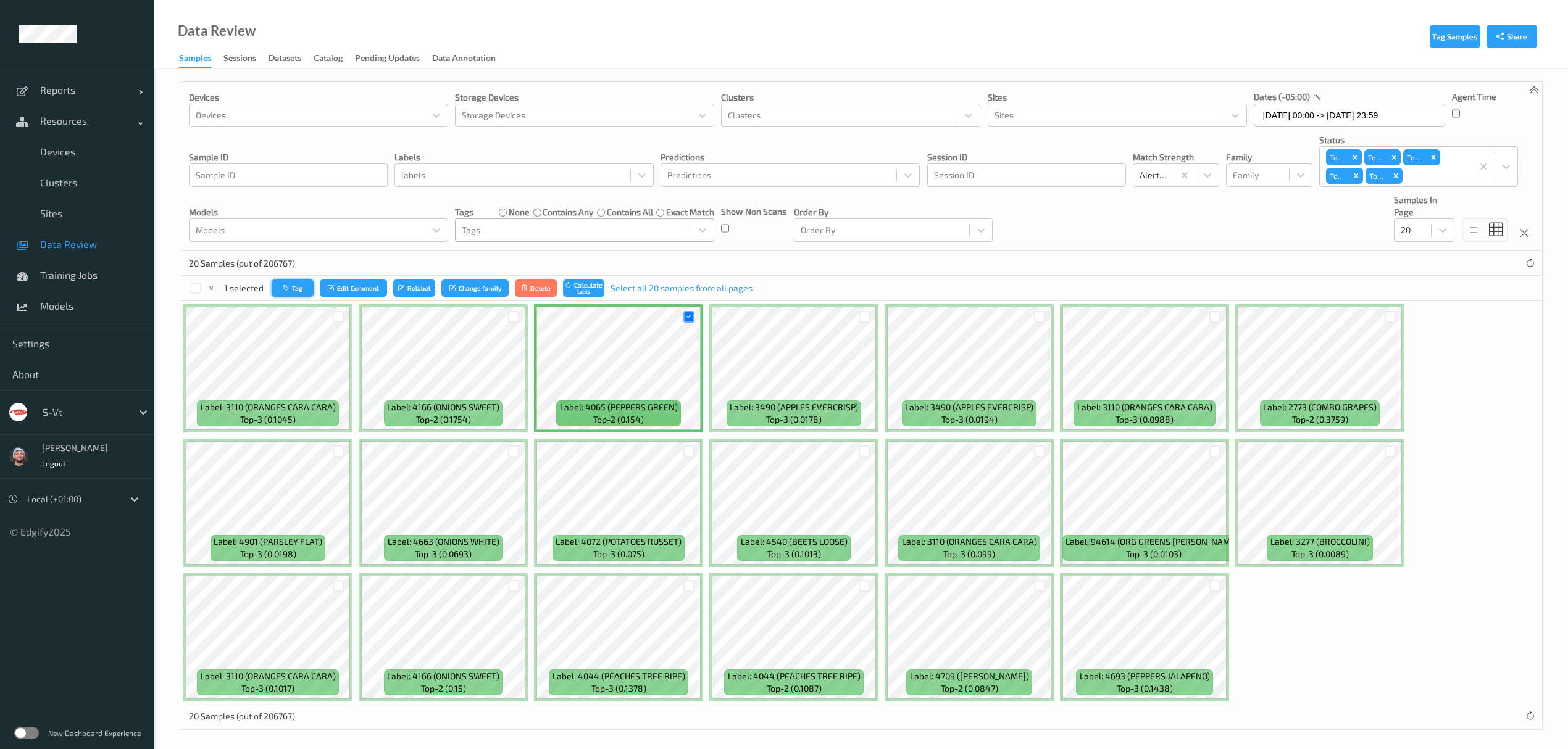
click at [306, 284] on button "Tag" at bounding box center [292, 289] width 42 height 18
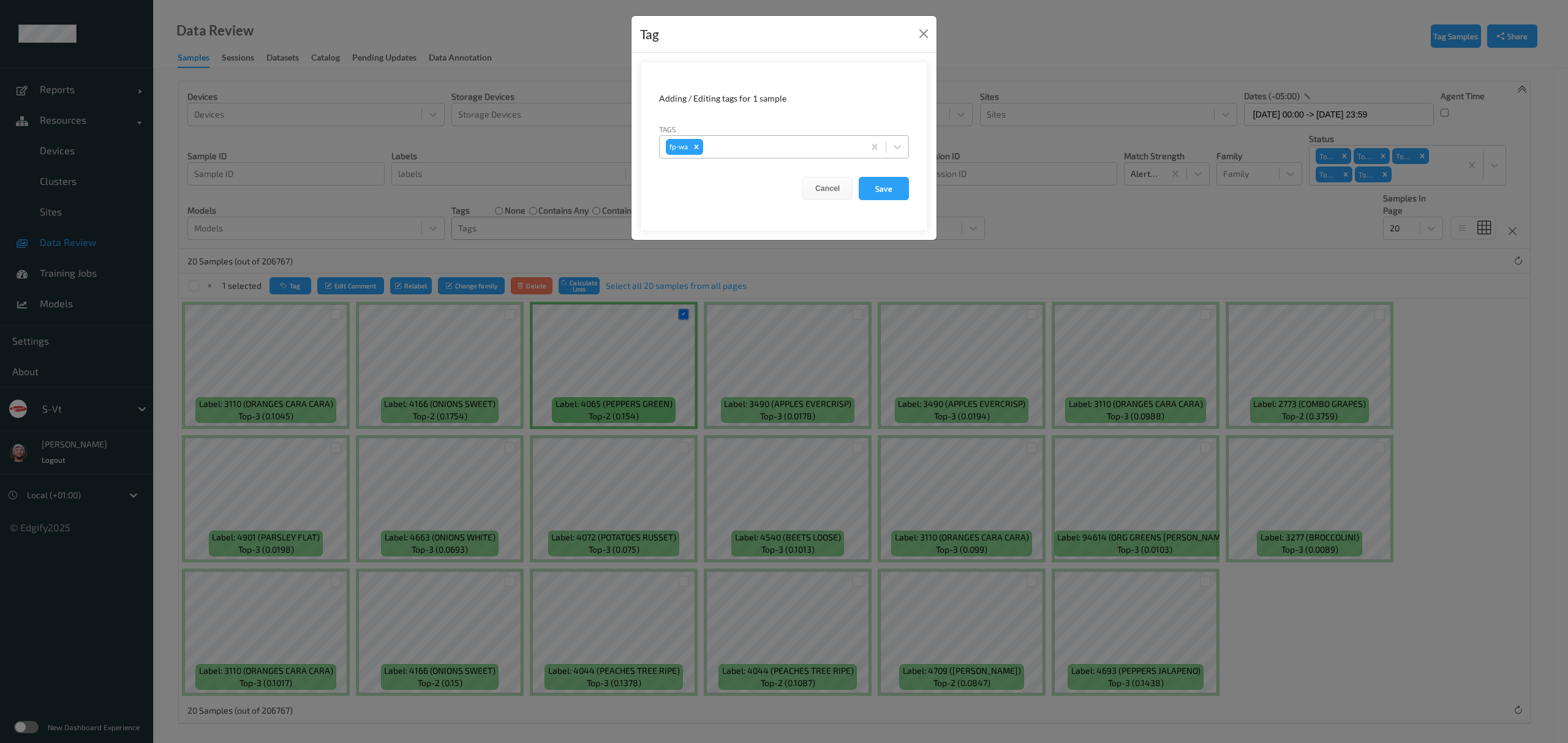
click at [683, 145] on div "fp-wa" at bounding box center [678, 146] width 24 height 16
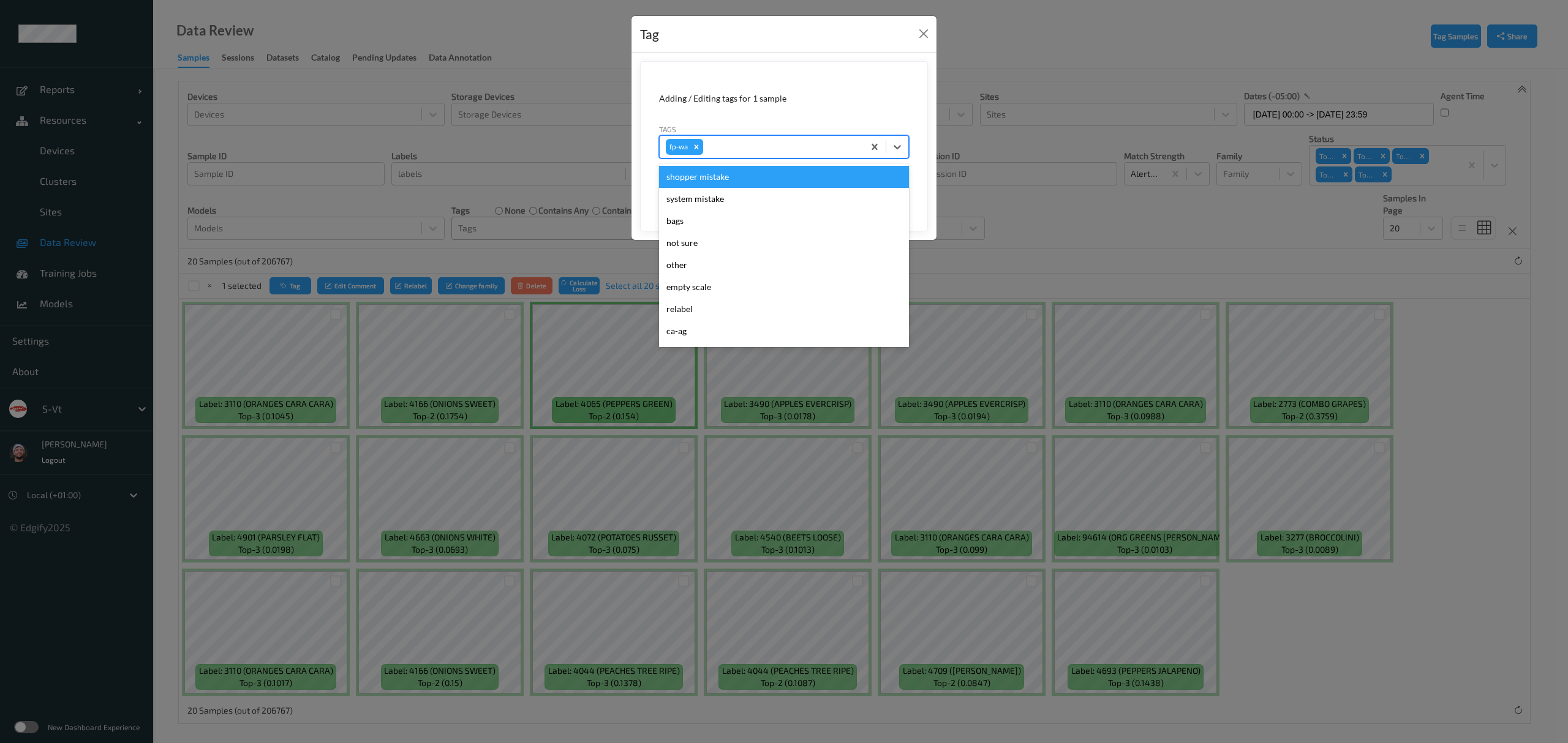
click at [699, 150] on icon "Remove fp-wa" at bounding box center [696, 147] width 8 height 8
type input "ca"
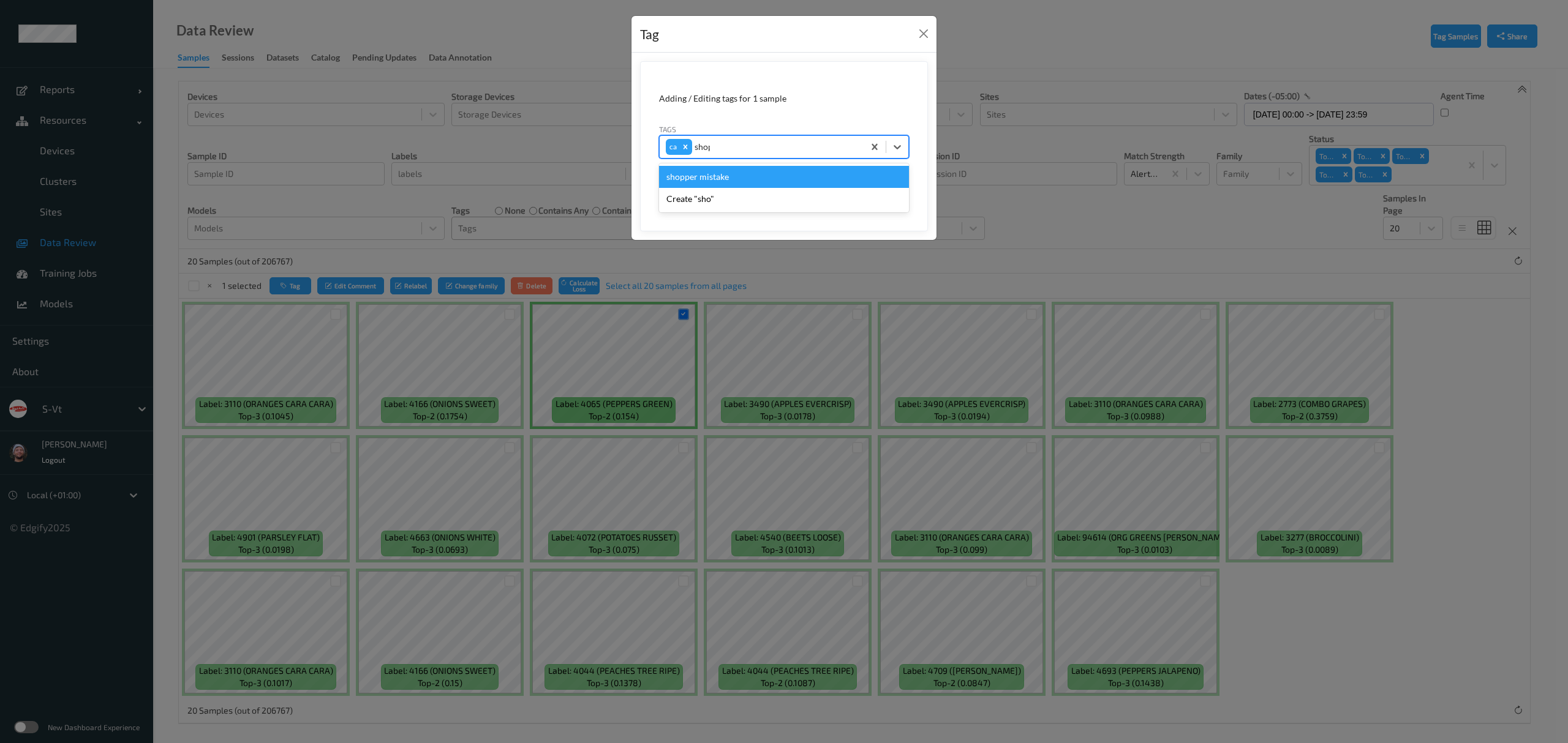
type input "shopp"
click at [882, 188] on button "Save" at bounding box center [883, 188] width 50 height 23
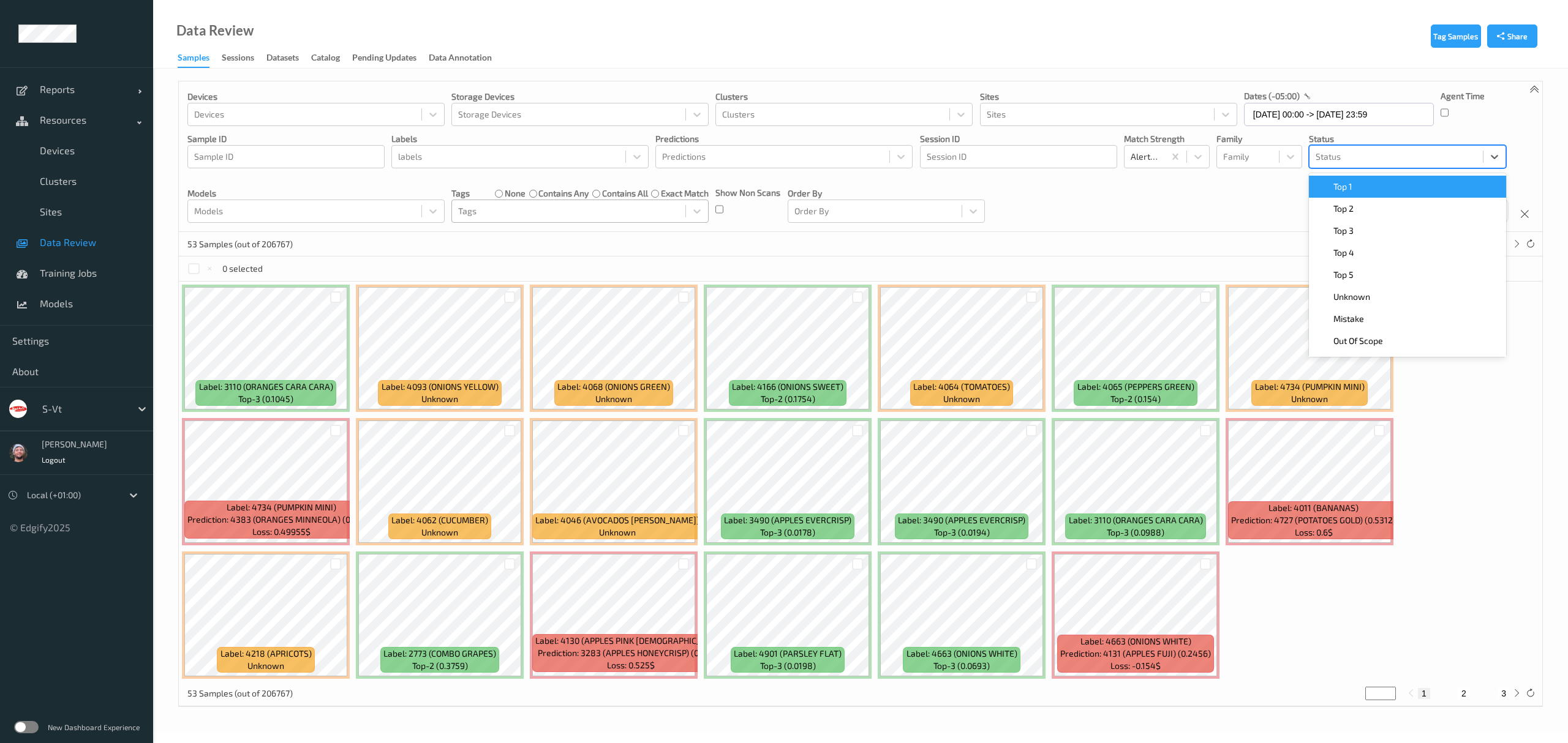
click at [1402, 160] on div at bounding box center [1395, 157] width 161 height 14
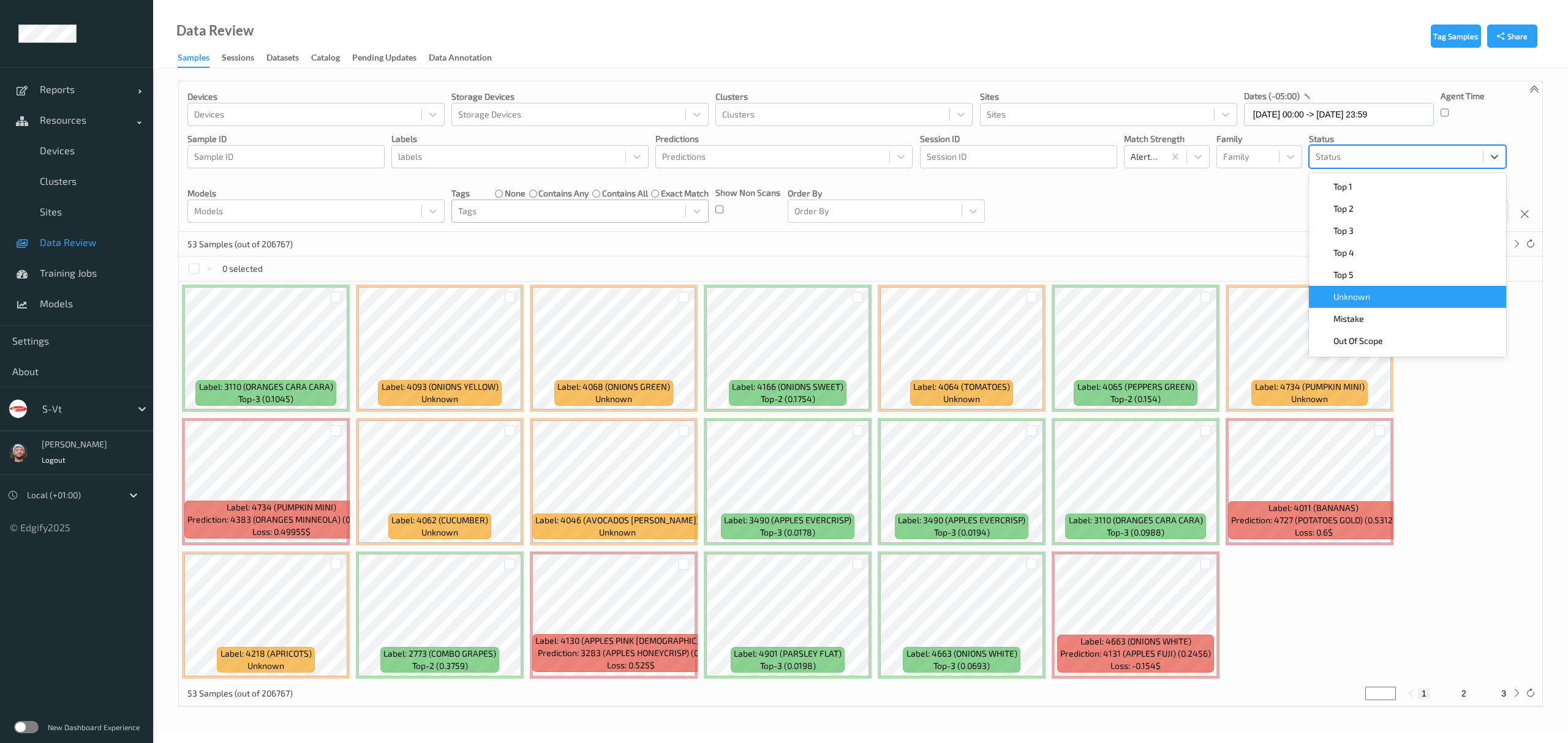
click at [1391, 300] on div "Unknown" at bounding box center [1407, 297] width 182 height 12
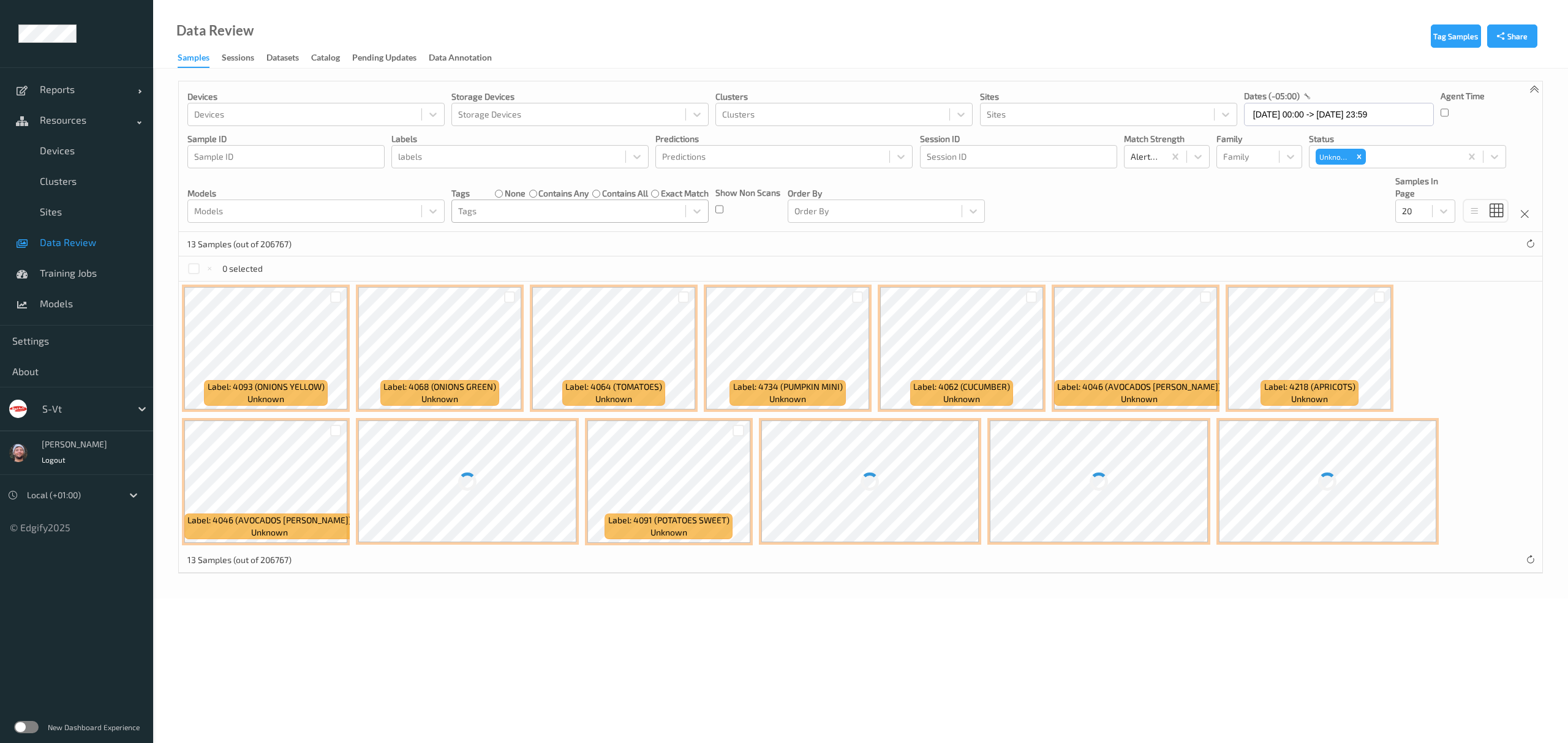
click at [1177, 246] on div "13 Samples (out of 206767)" at bounding box center [860, 244] width 1363 height 24
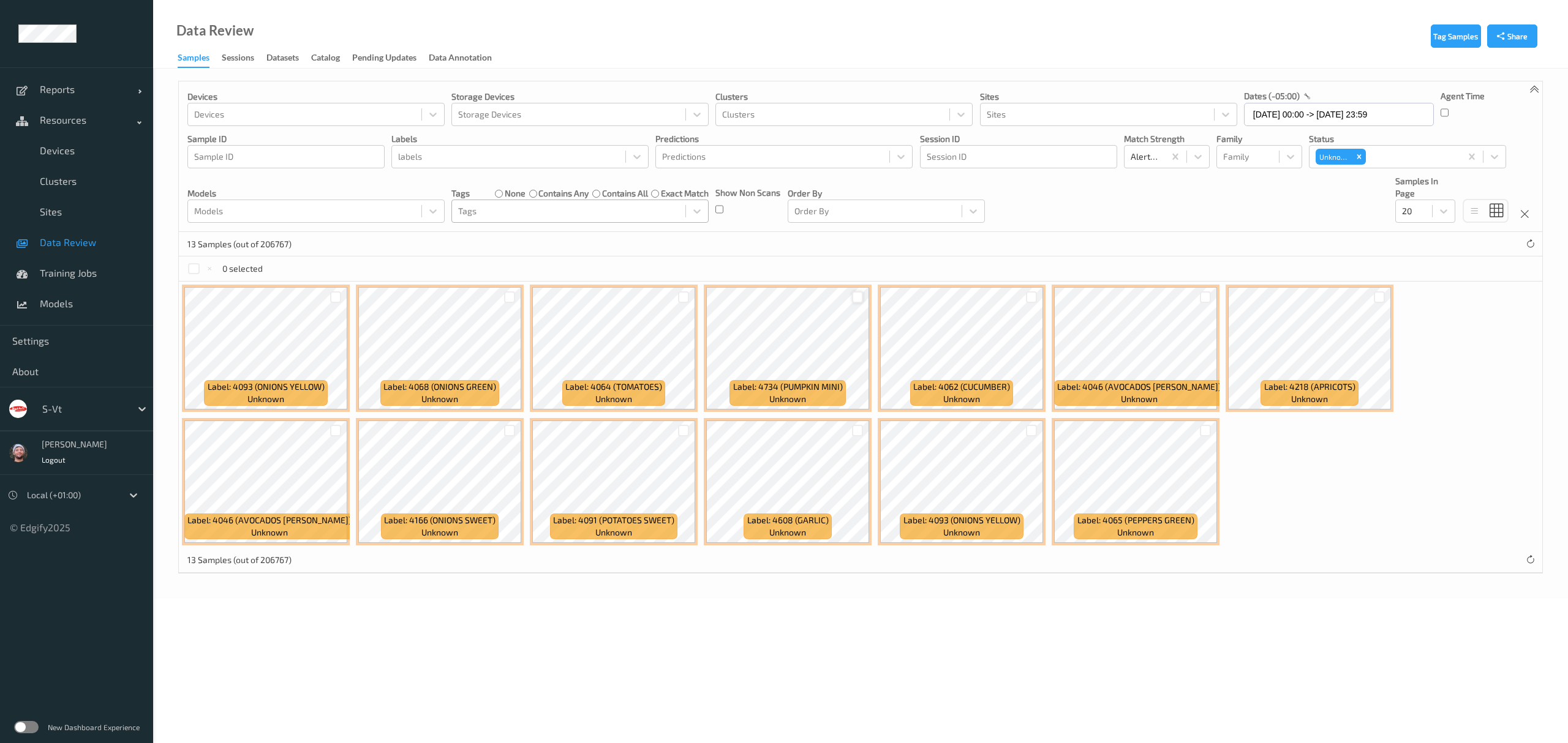
click at [857, 295] on div at bounding box center [857, 297] width 12 height 12
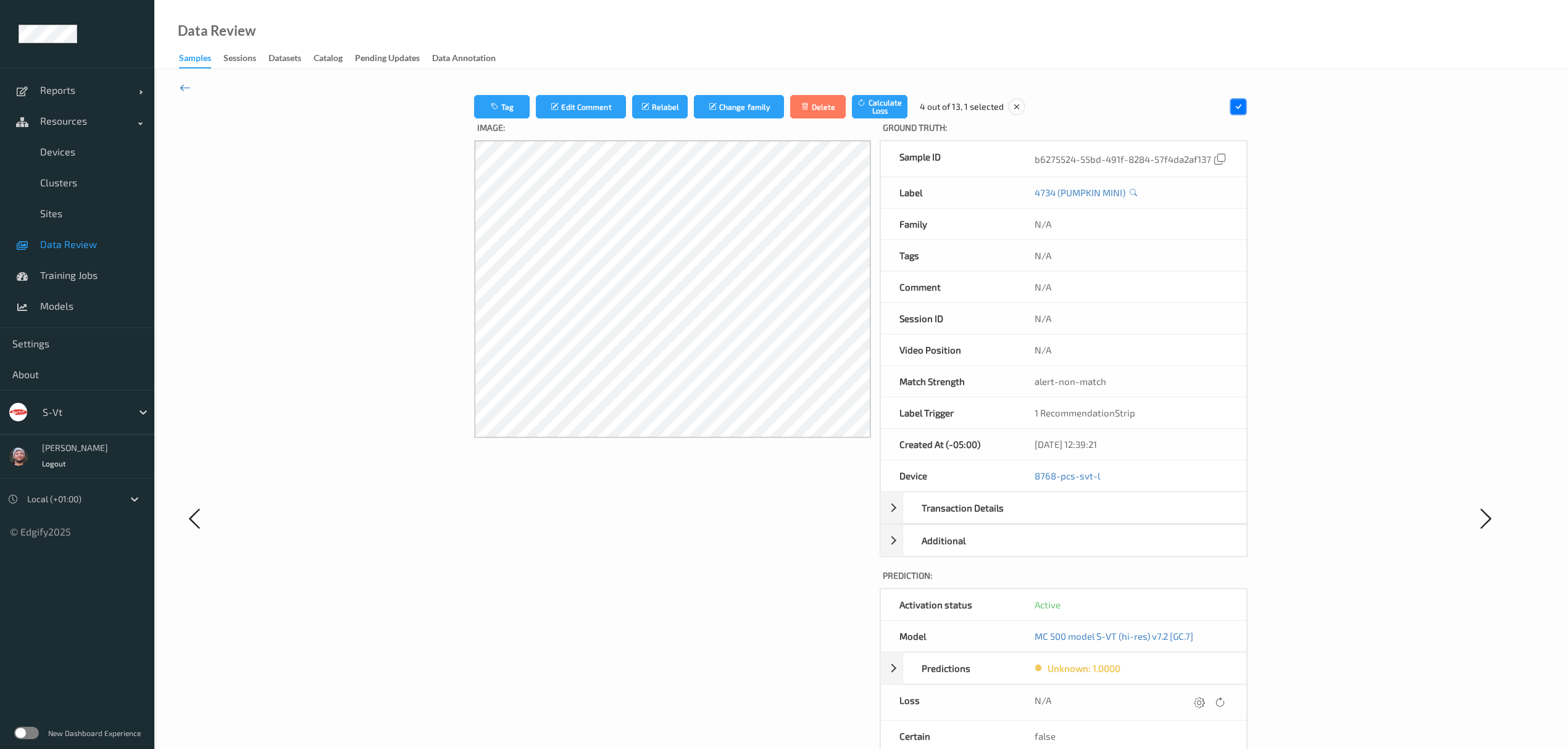
click at [186, 86] on icon at bounding box center [185, 88] width 11 height 14
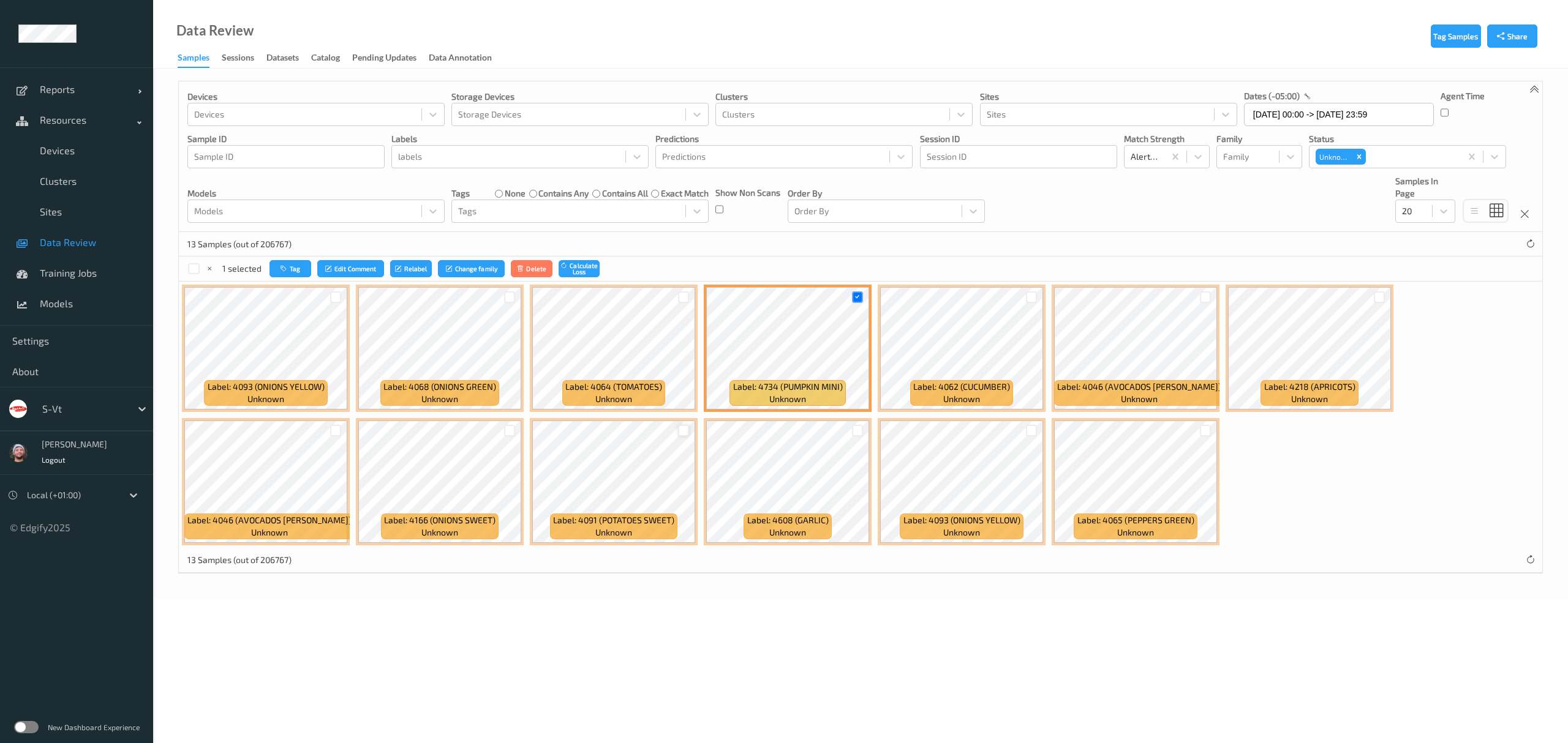
click at [680, 433] on div at bounding box center [683, 430] width 12 height 12
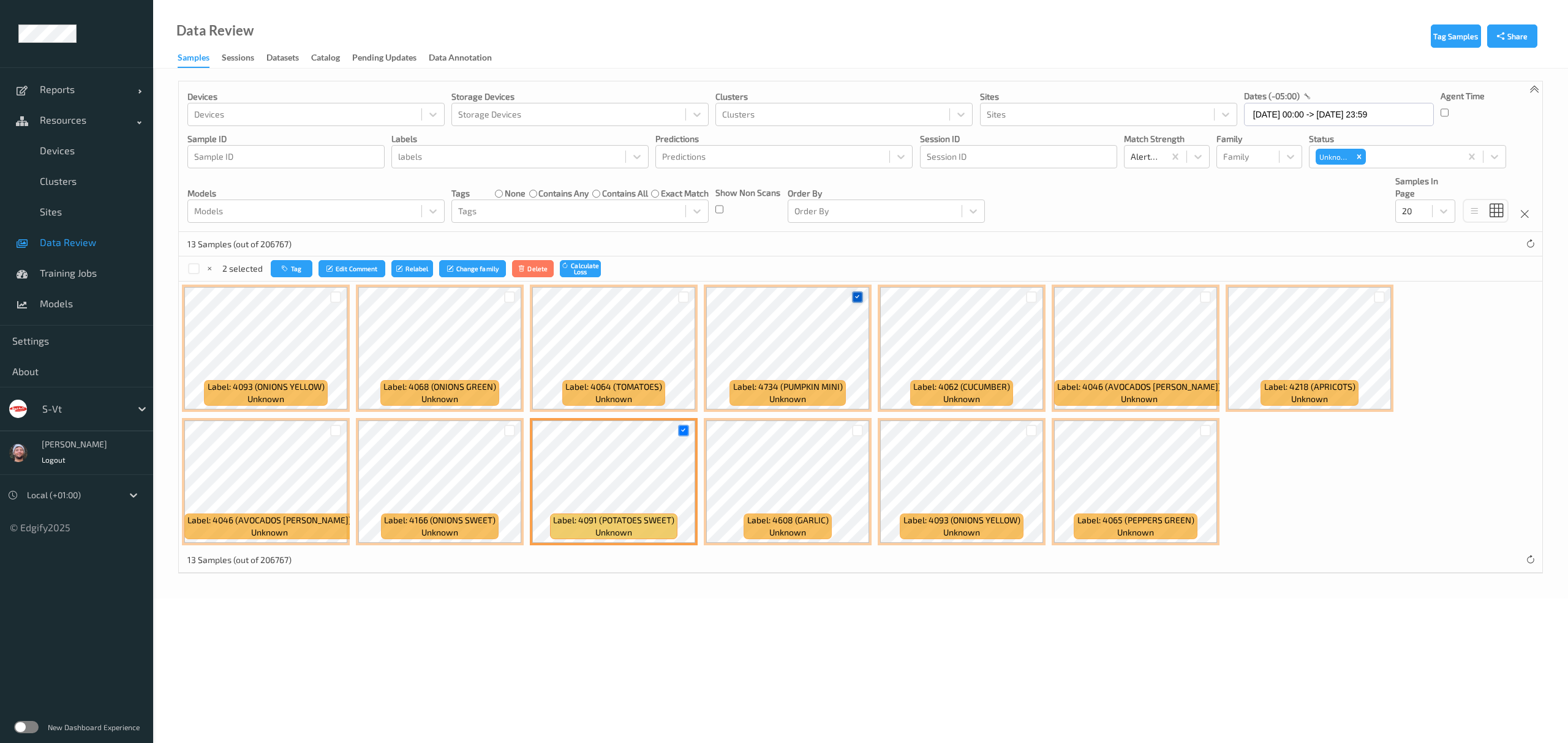
click at [859, 299] on icon at bounding box center [857, 297] width 8 height 8
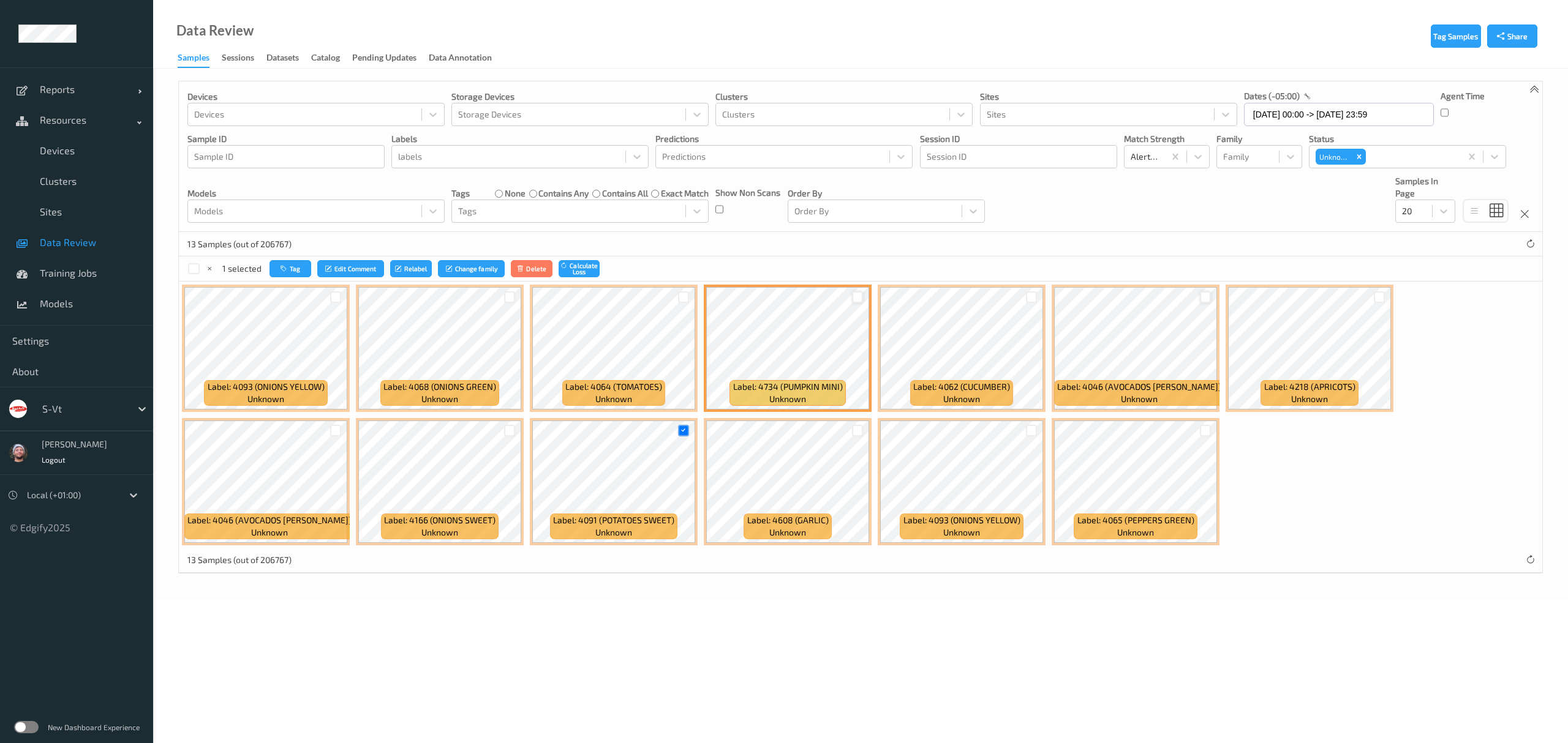
click at [1208, 297] on div at bounding box center [1206, 297] width 12 height 12
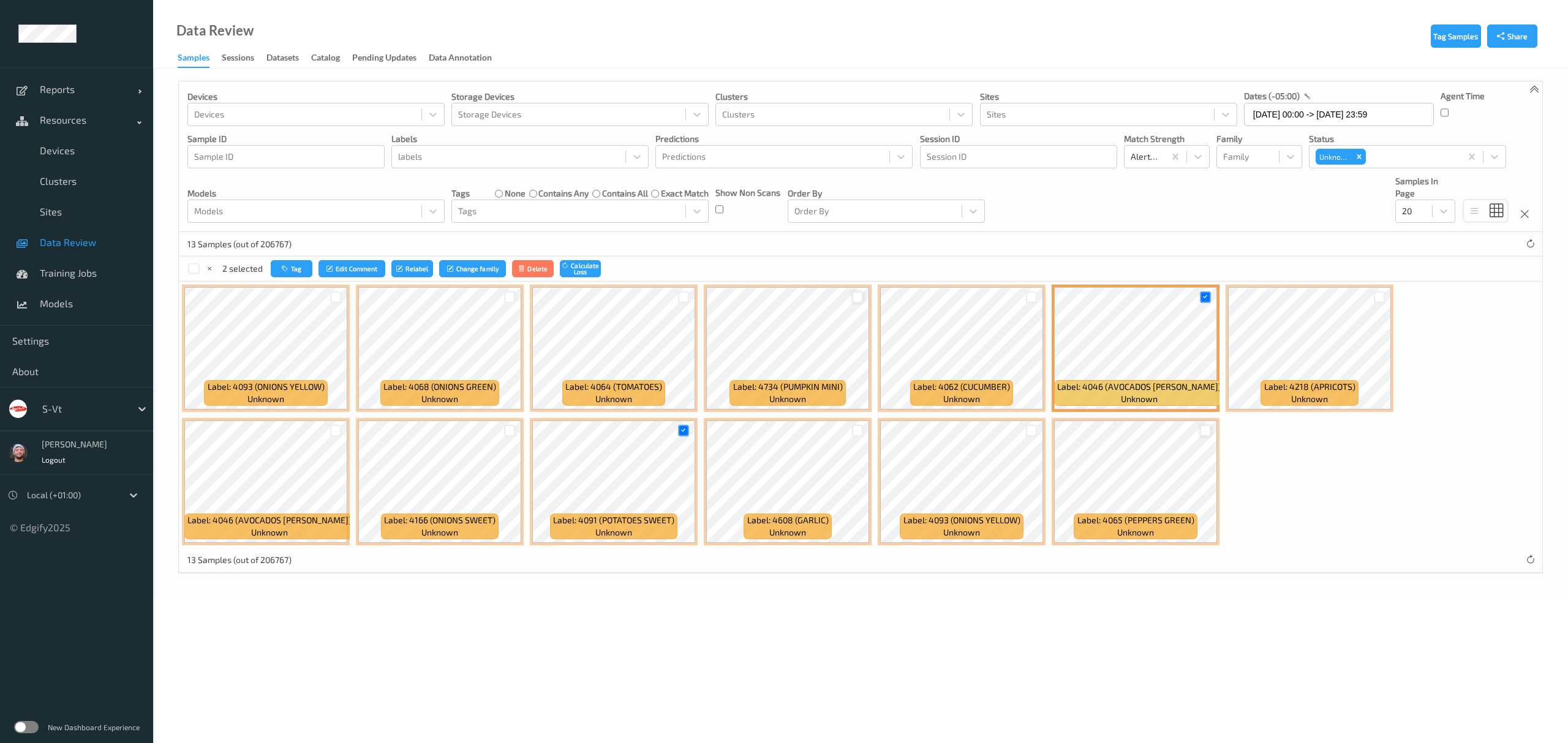
click at [1208, 432] on div at bounding box center [1206, 430] width 12 height 12
click at [335, 297] on div at bounding box center [335, 297] width 12 height 12
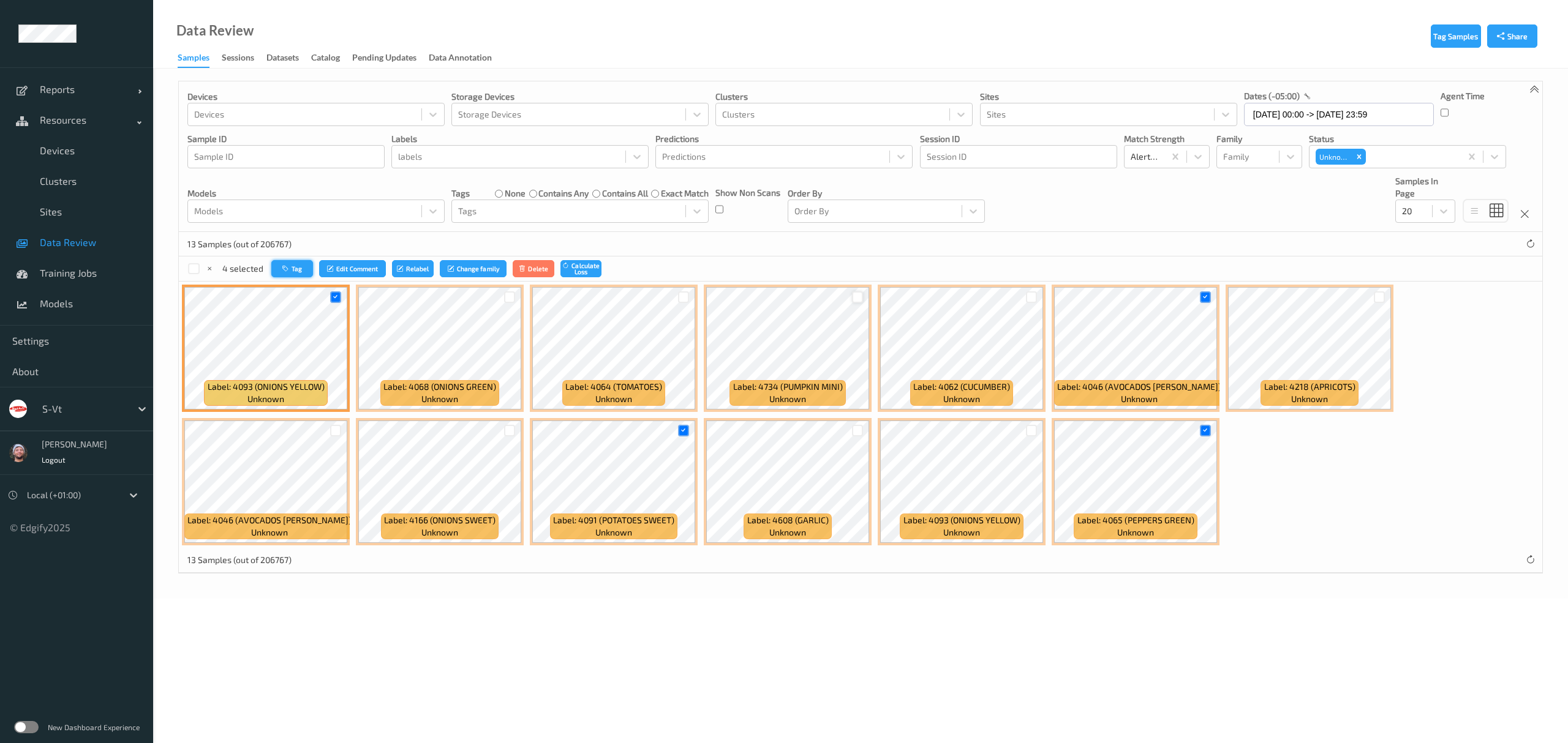
click at [285, 263] on button "Tag" at bounding box center [292, 269] width 41 height 18
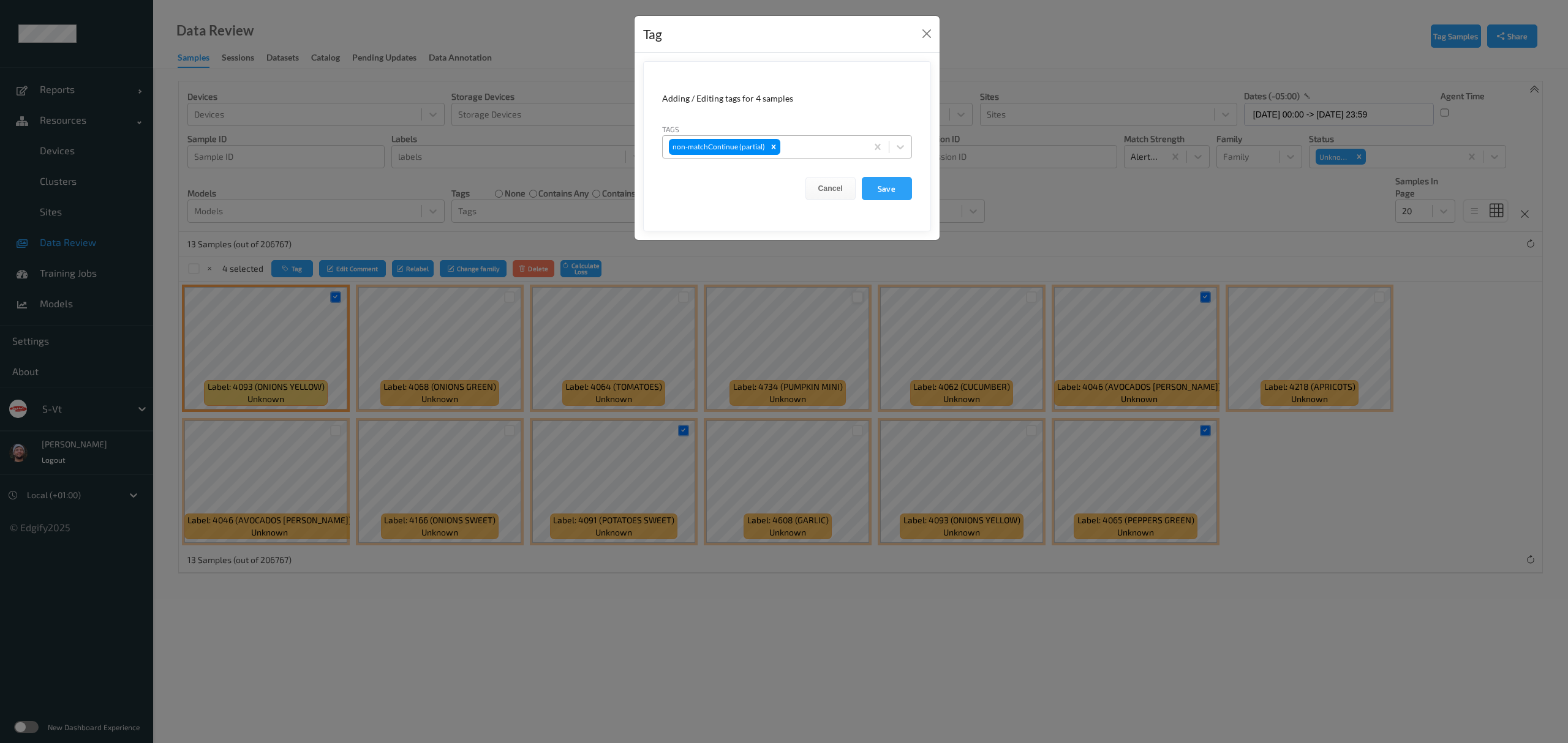
click at [836, 142] on div at bounding box center [821, 146] width 78 height 14
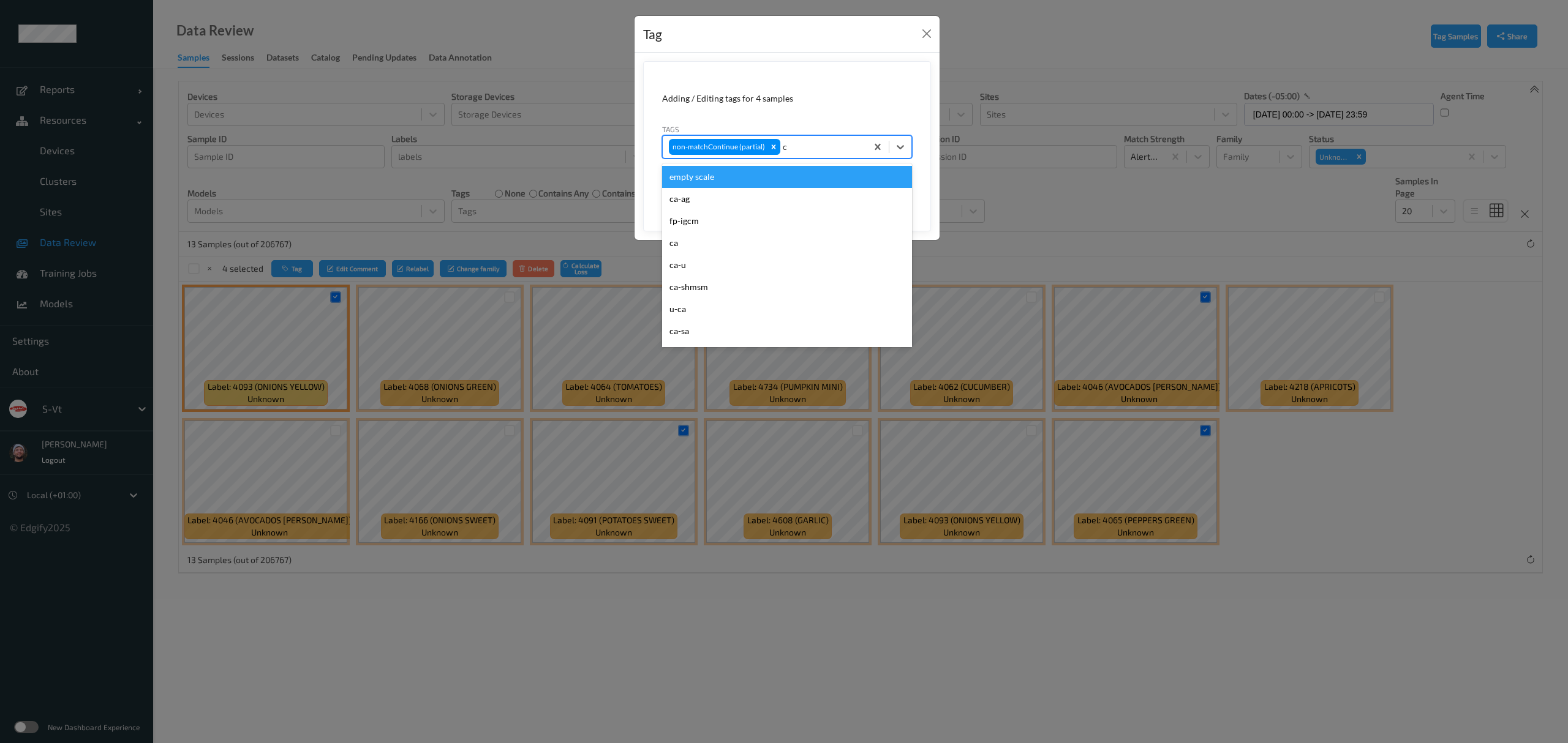
type input "ca"
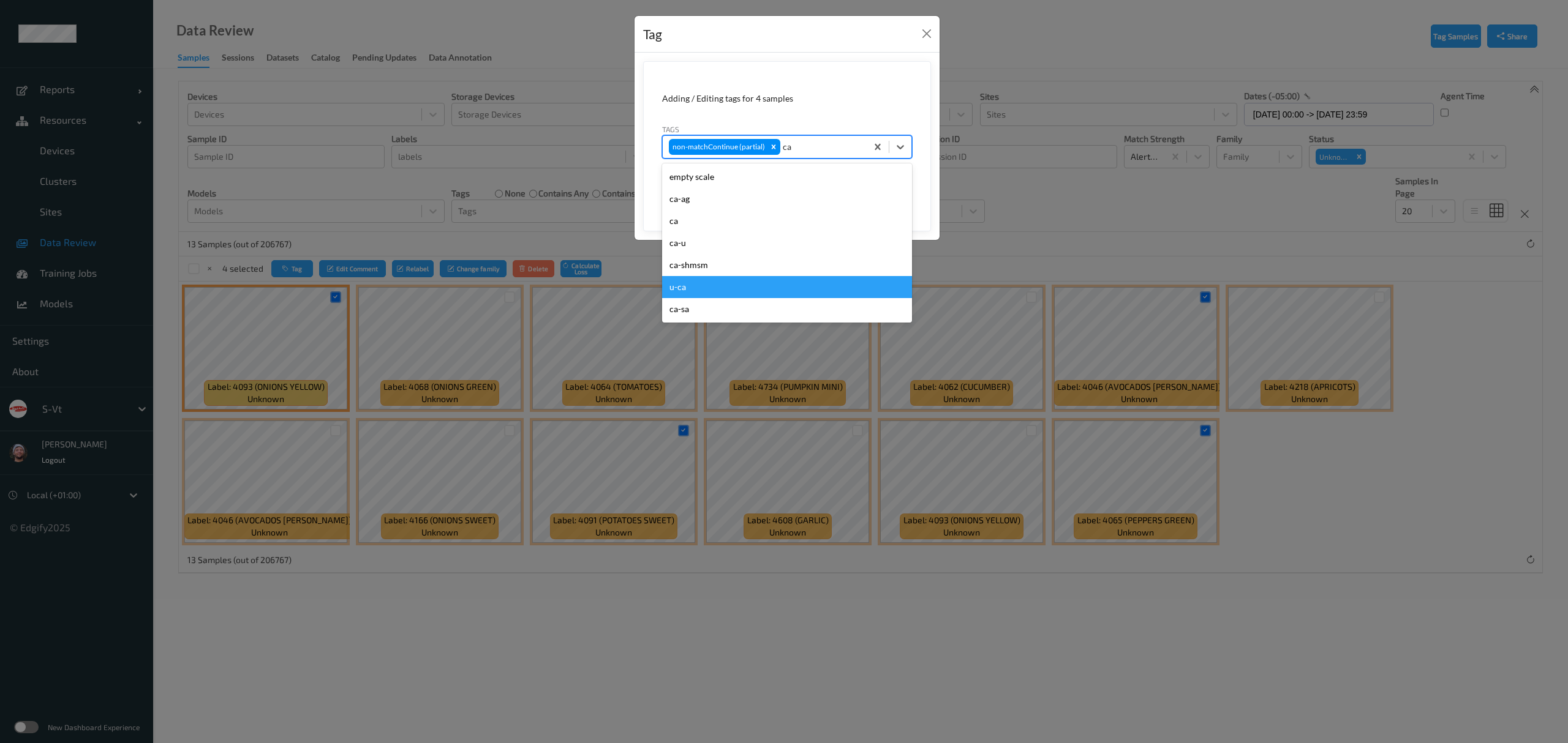
click at [699, 287] on div "u-ca" at bounding box center [787, 287] width 250 height 22
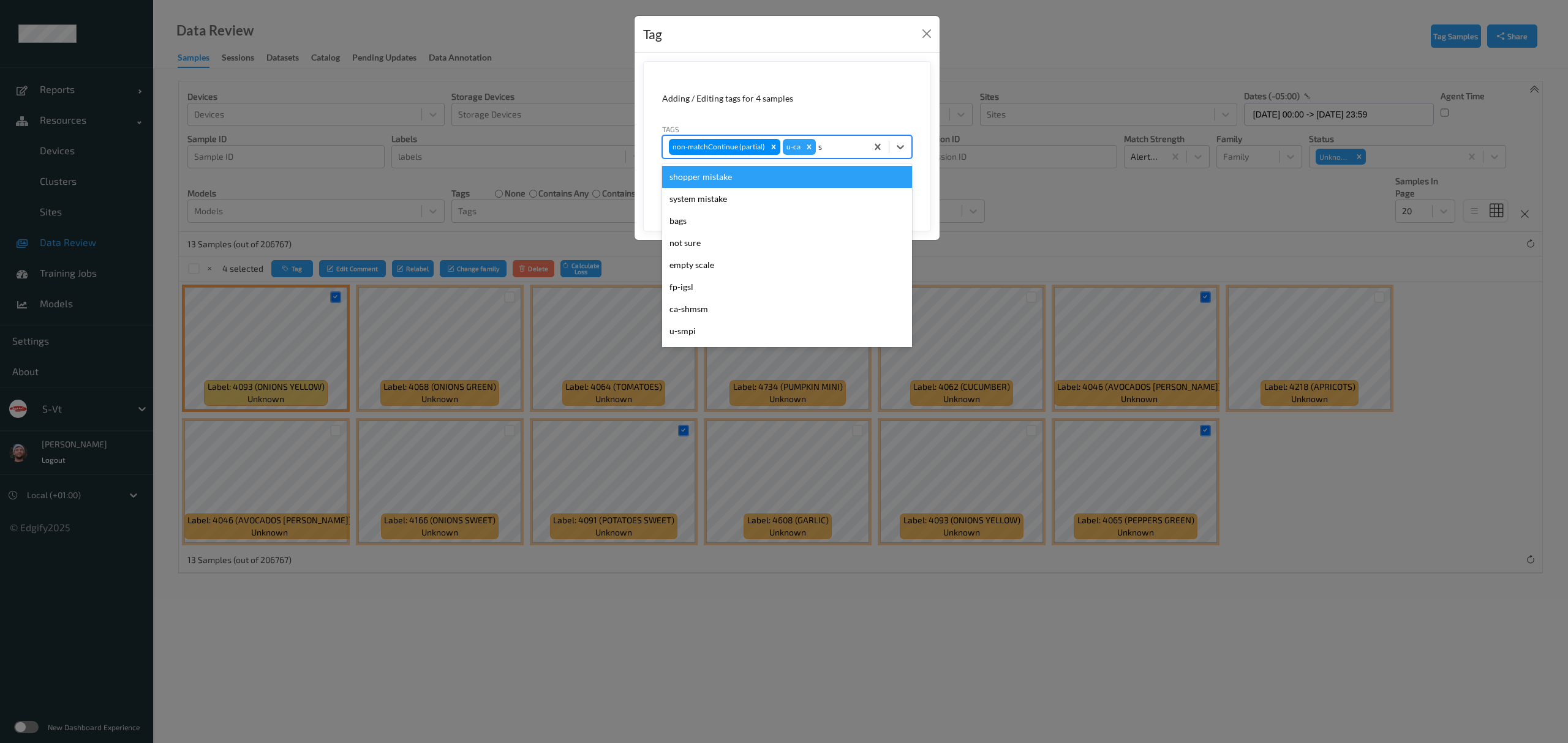
type input "sh"
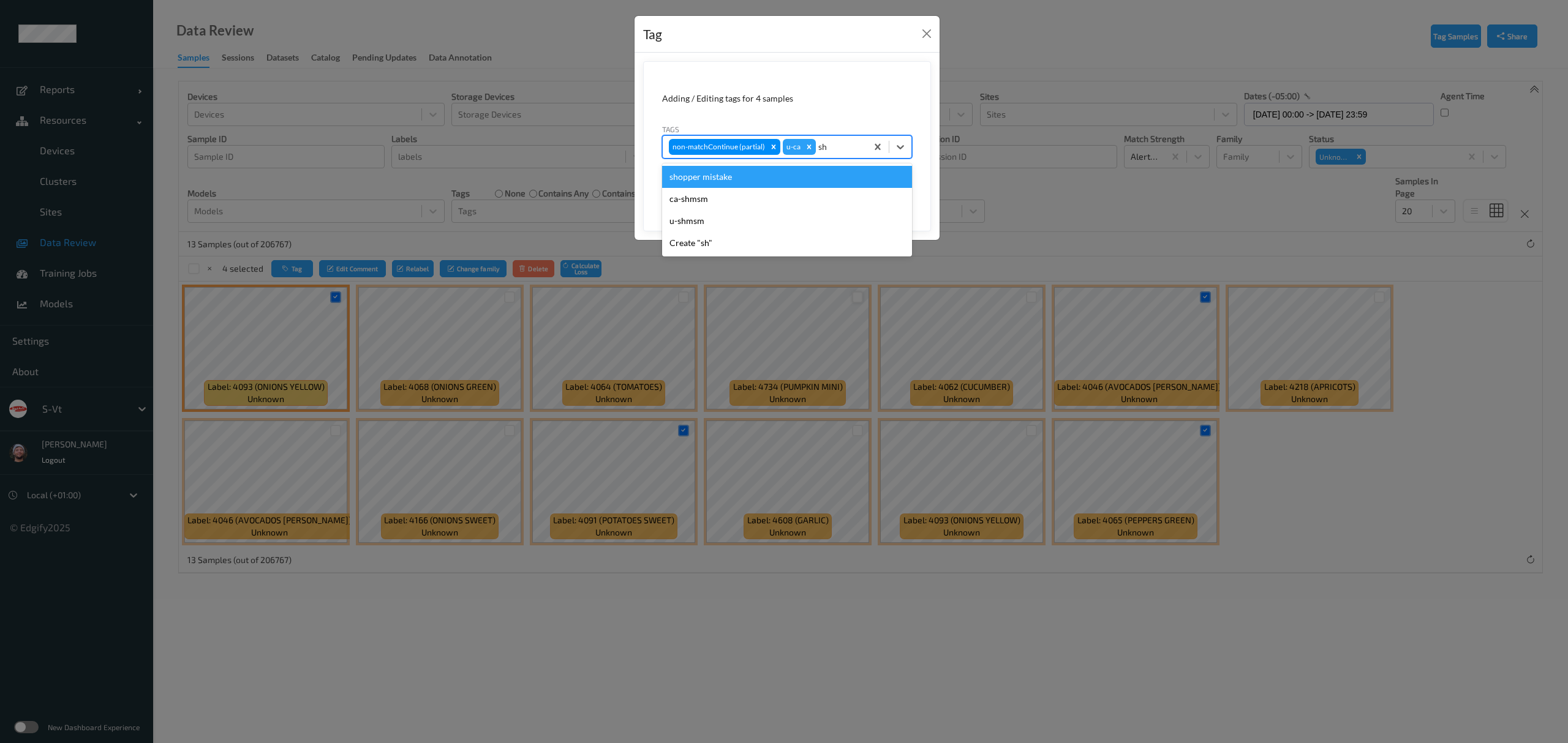
click at [799, 177] on div "shopper mistake" at bounding box center [787, 177] width 250 height 22
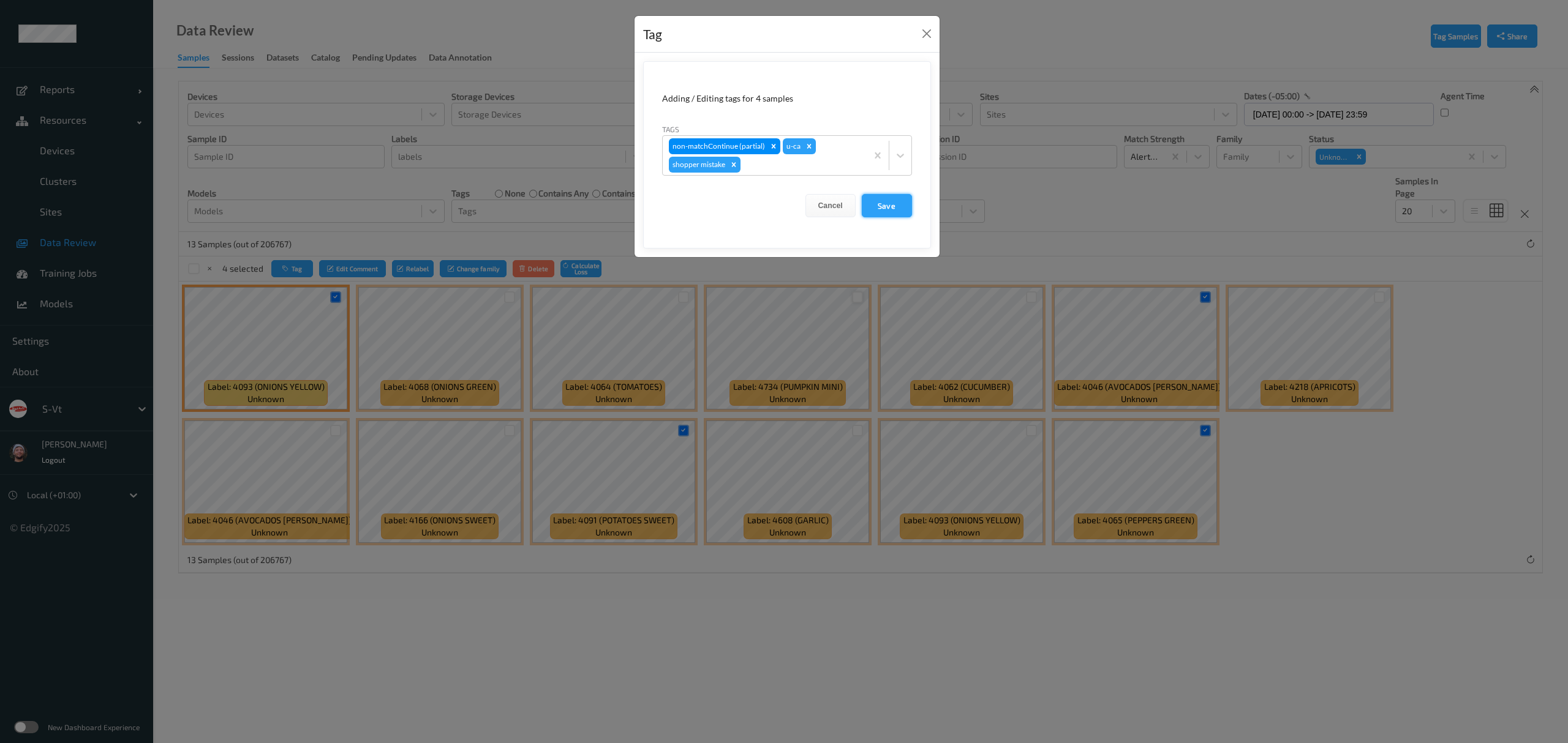
click at [883, 204] on button "Save" at bounding box center [887, 206] width 50 height 23
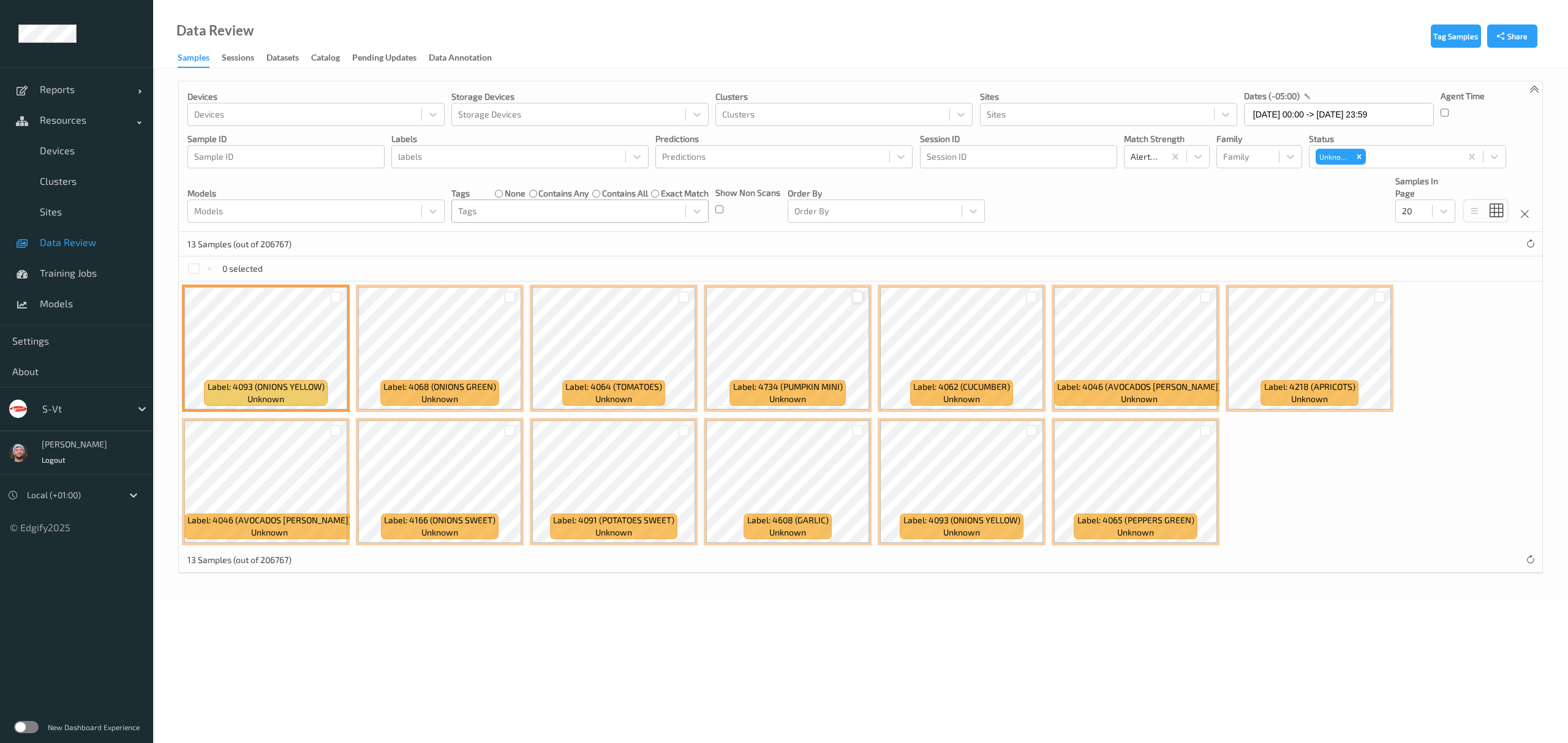
click at [512, 193] on label "none" at bounding box center [515, 194] width 21 height 12
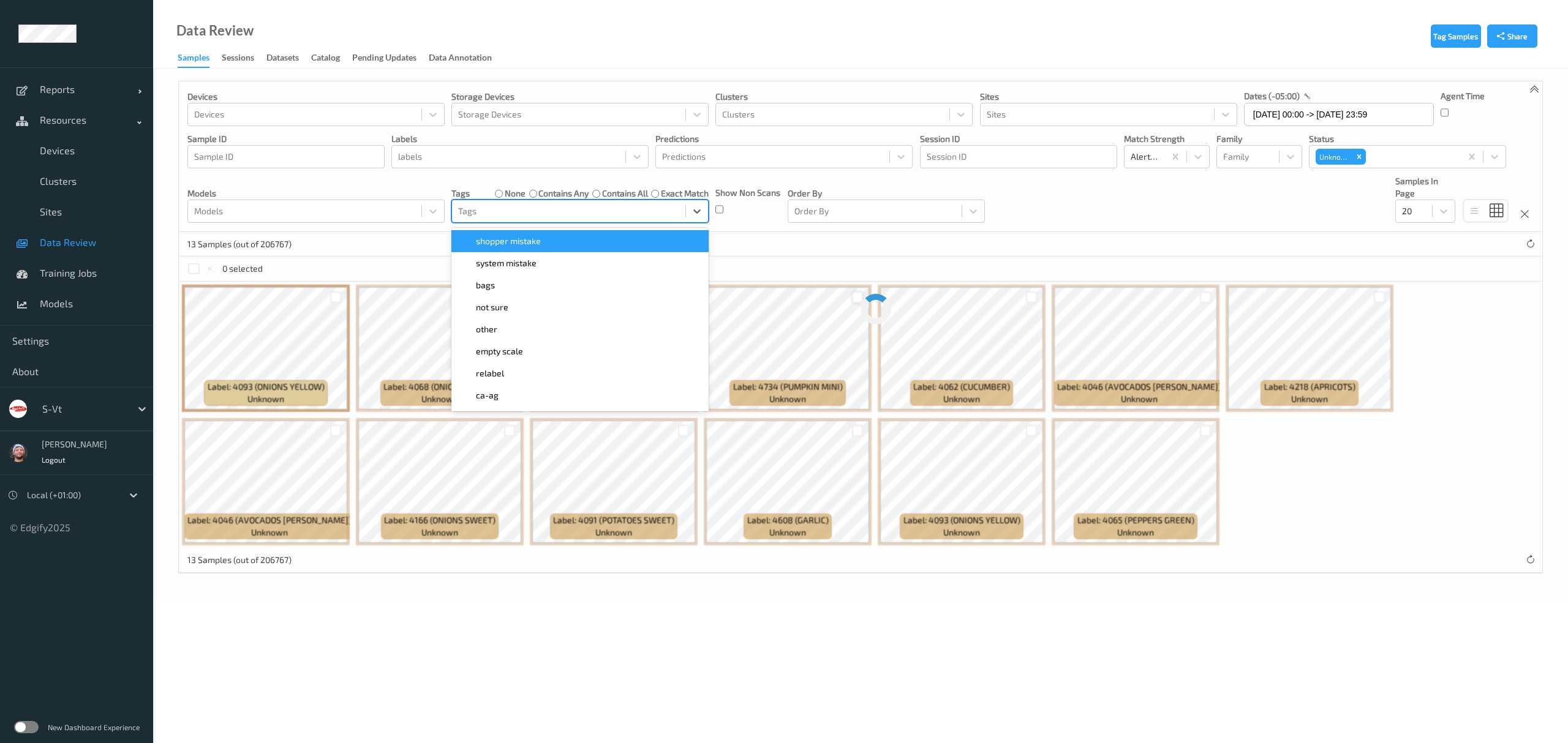
click at [504, 216] on div at bounding box center [569, 211] width 221 height 14
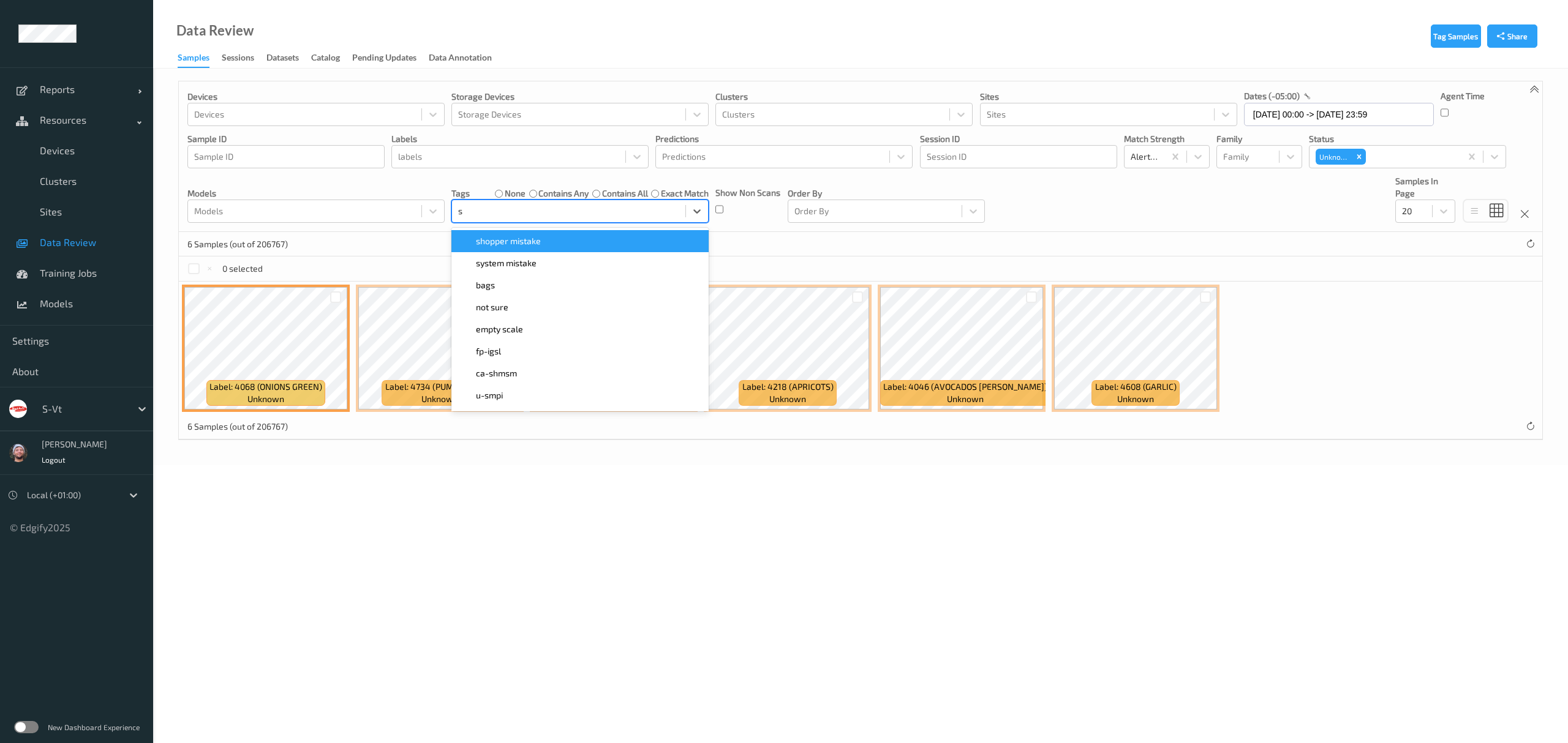
type input "sh"
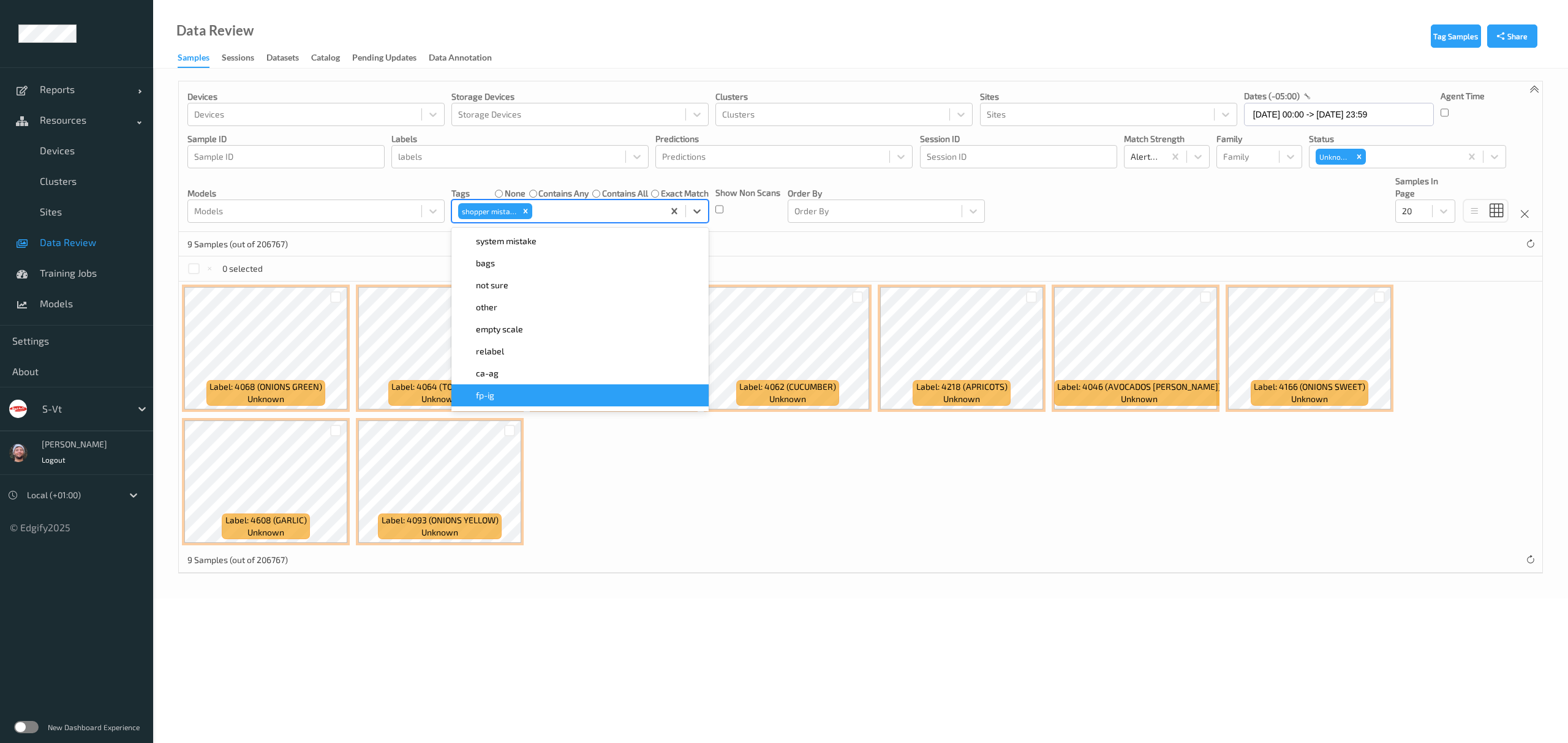
click at [912, 621] on body "Reports Default Report Customized Report Resources Devices Clusters Sites Data …" at bounding box center [784, 371] width 1568 height 743
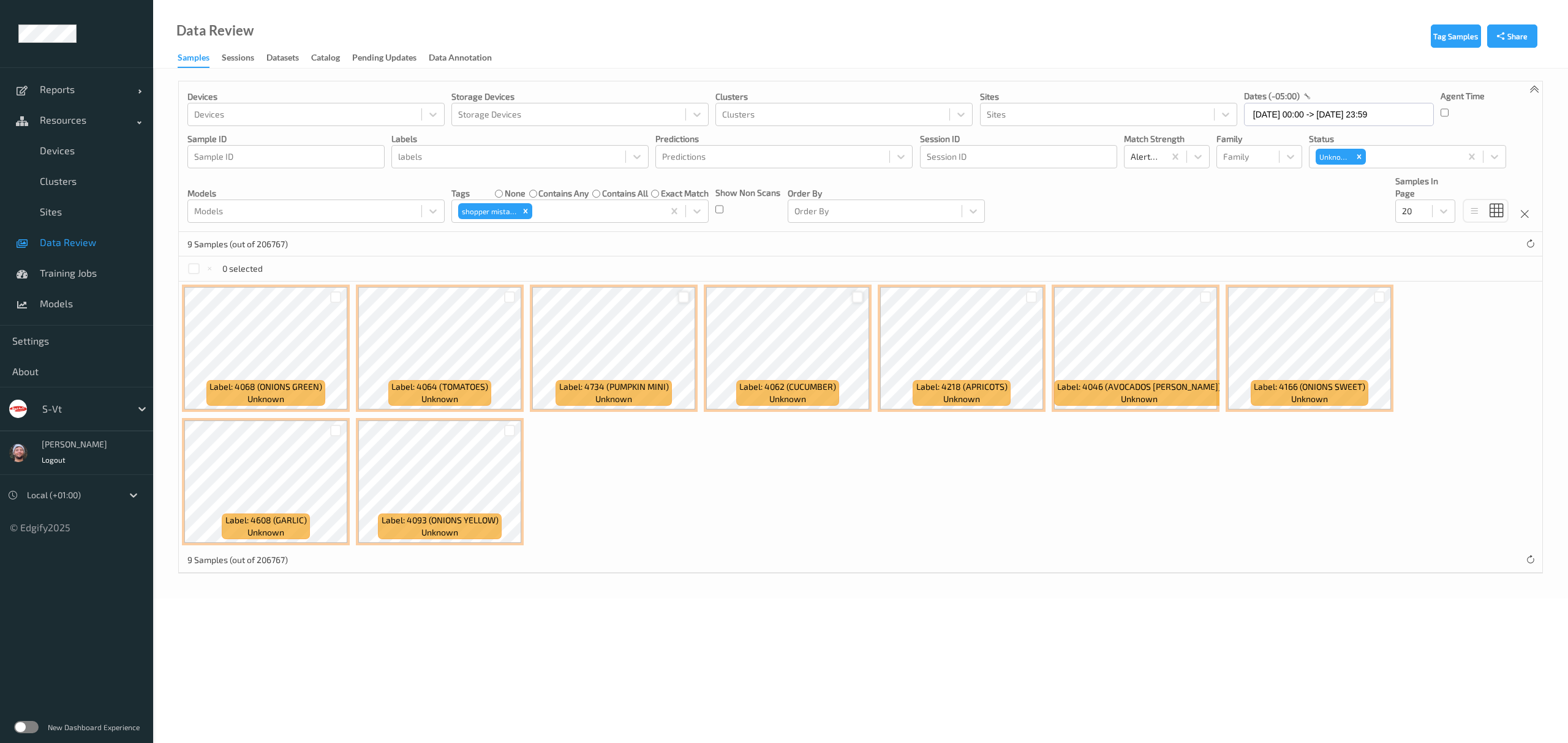
click at [855, 297] on div at bounding box center [857, 297] width 12 height 12
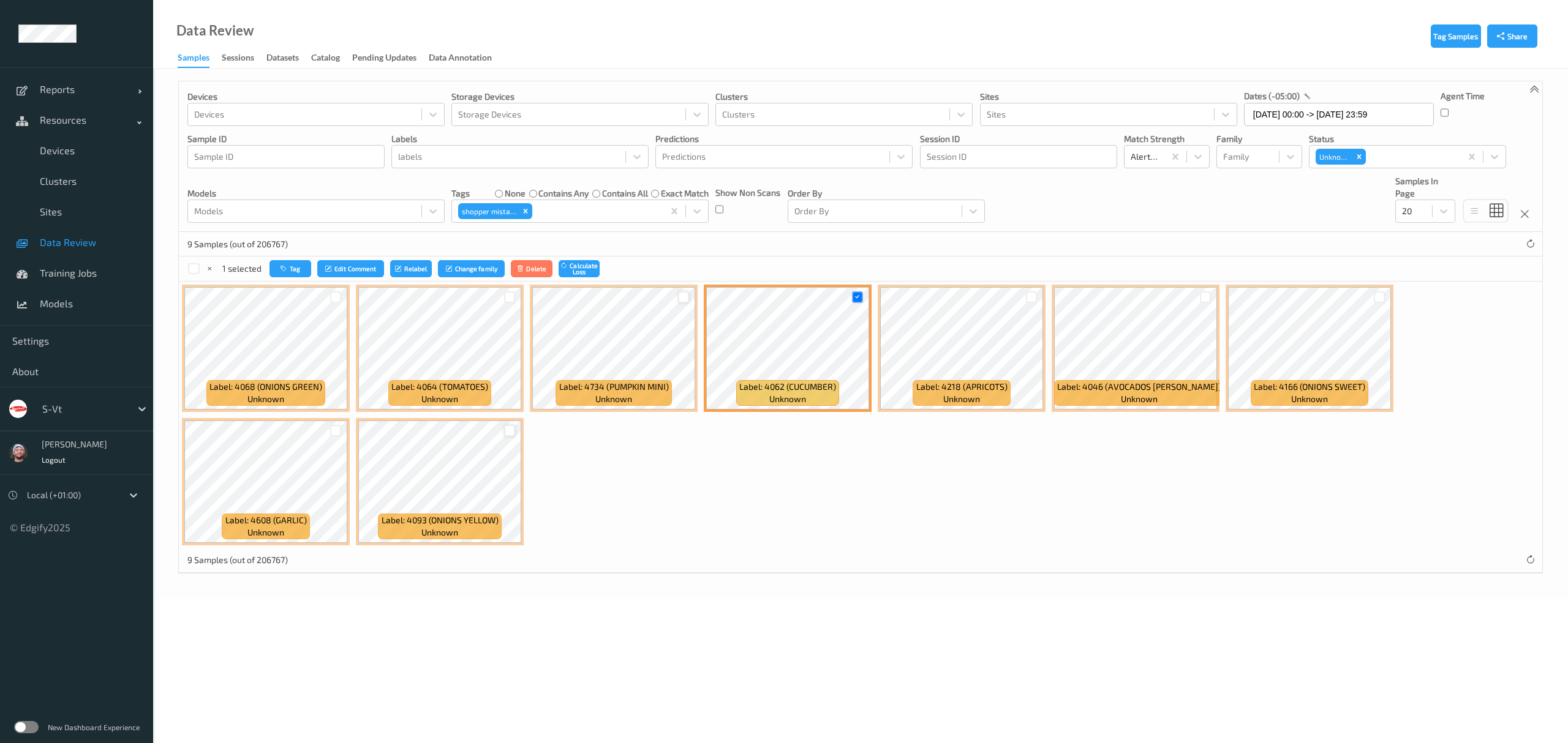
click at [506, 431] on div at bounding box center [509, 430] width 12 height 12
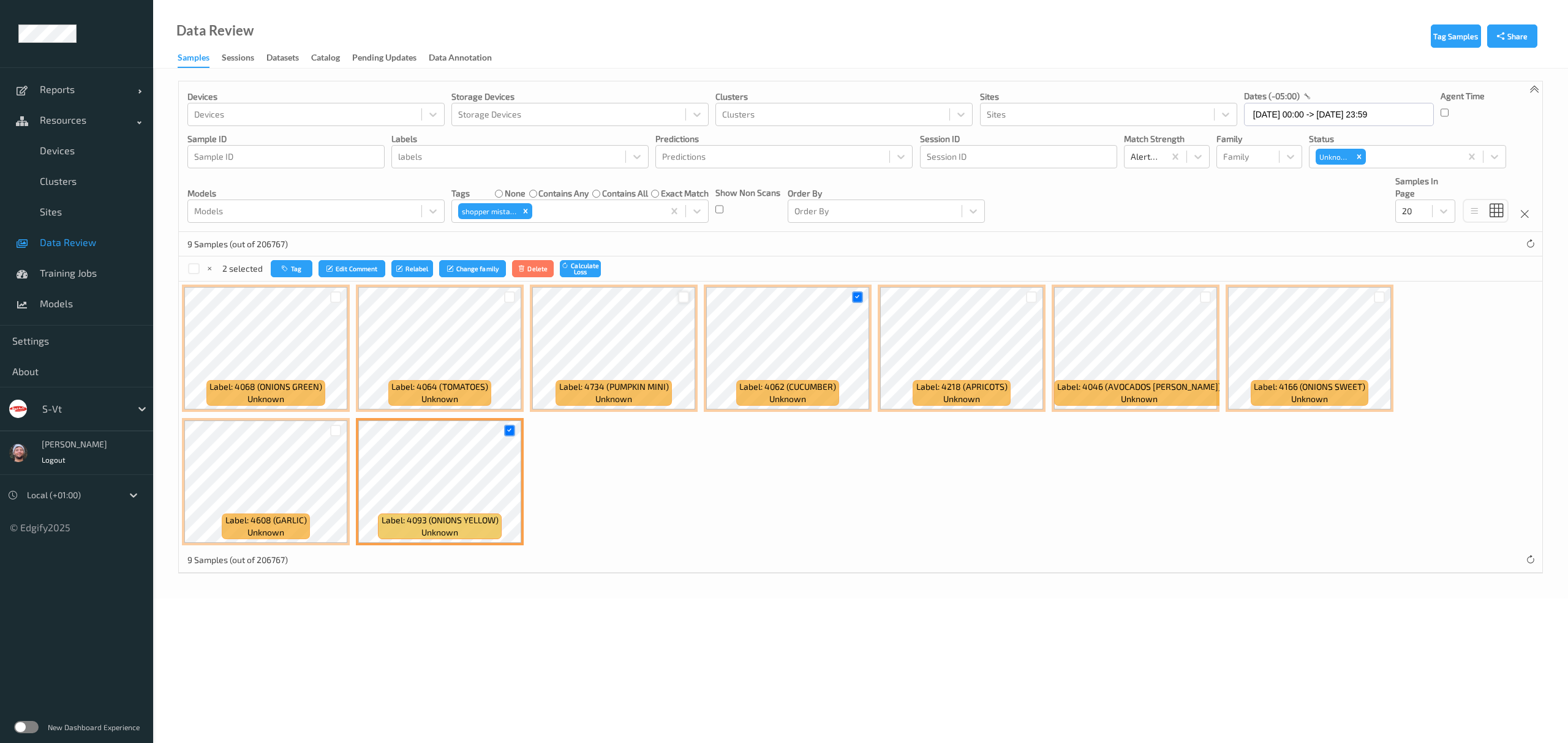
click at [324, 433] on div at bounding box center [335, 430] width 23 height 20
click at [334, 433] on div at bounding box center [335, 430] width 12 height 12
click at [1380, 297] on div at bounding box center [1380, 297] width 12 height 12
click at [1202, 297] on div at bounding box center [1206, 297] width 12 height 12
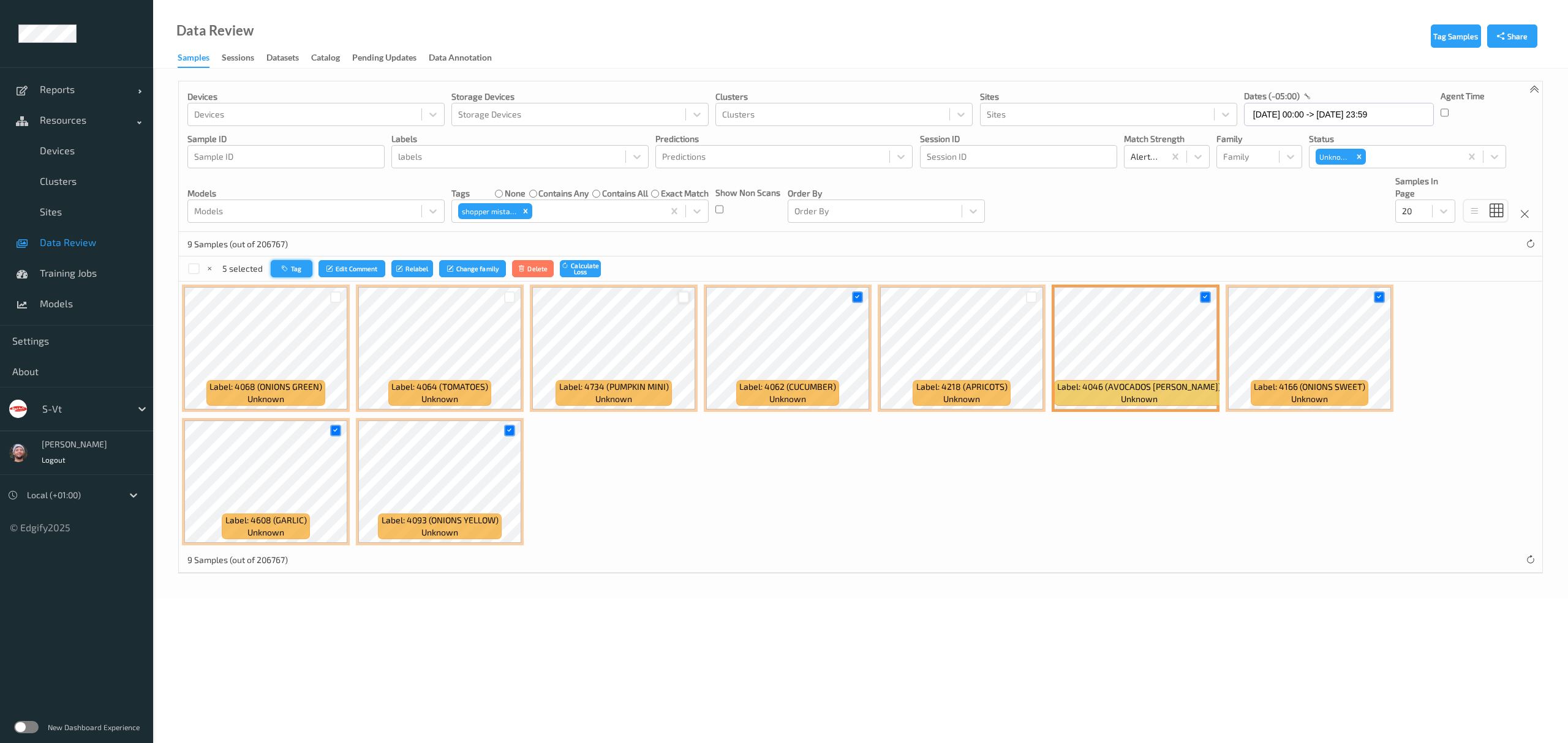
click at [302, 266] on button "Tag" at bounding box center [291, 269] width 41 height 18
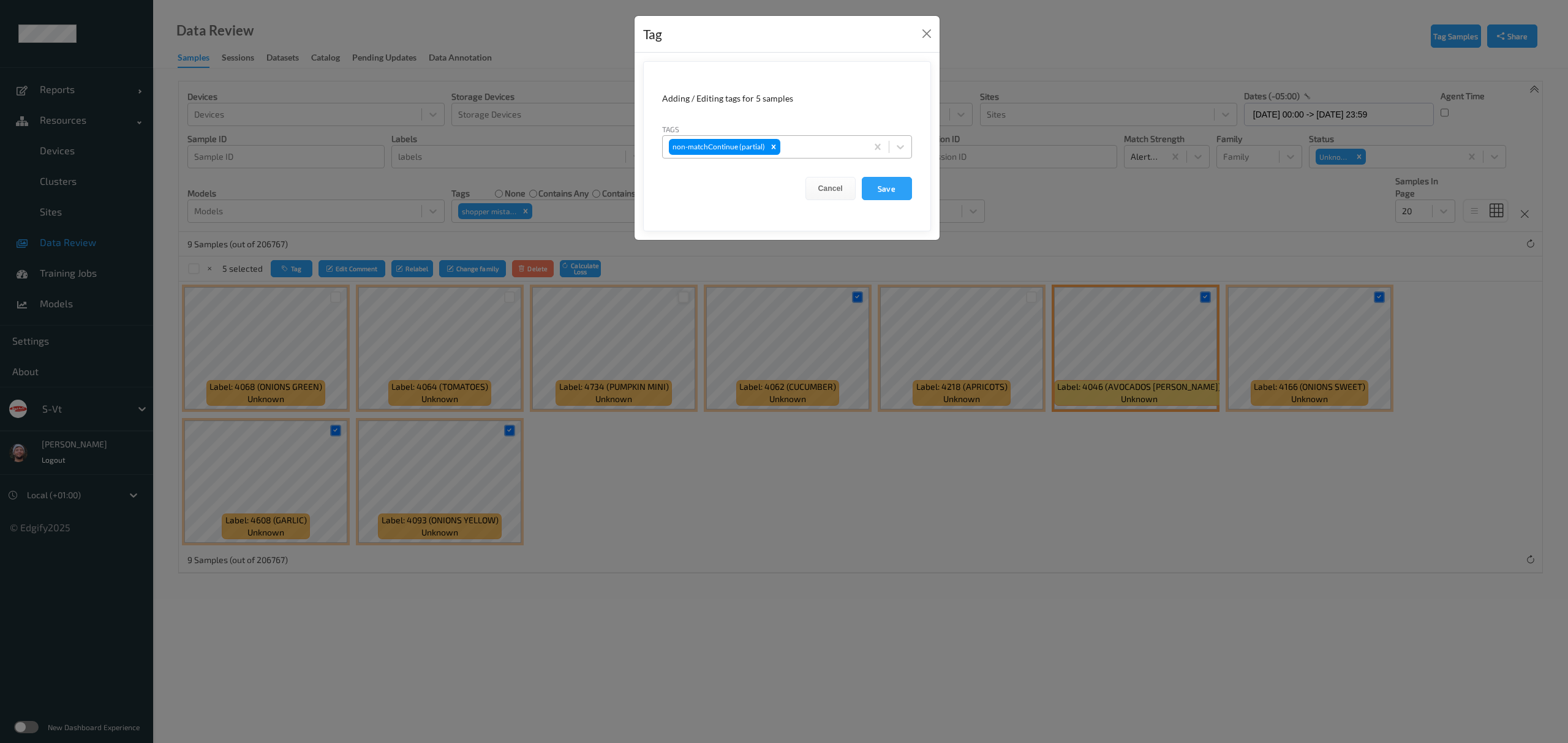
click at [810, 150] on div at bounding box center [821, 146] width 78 height 14
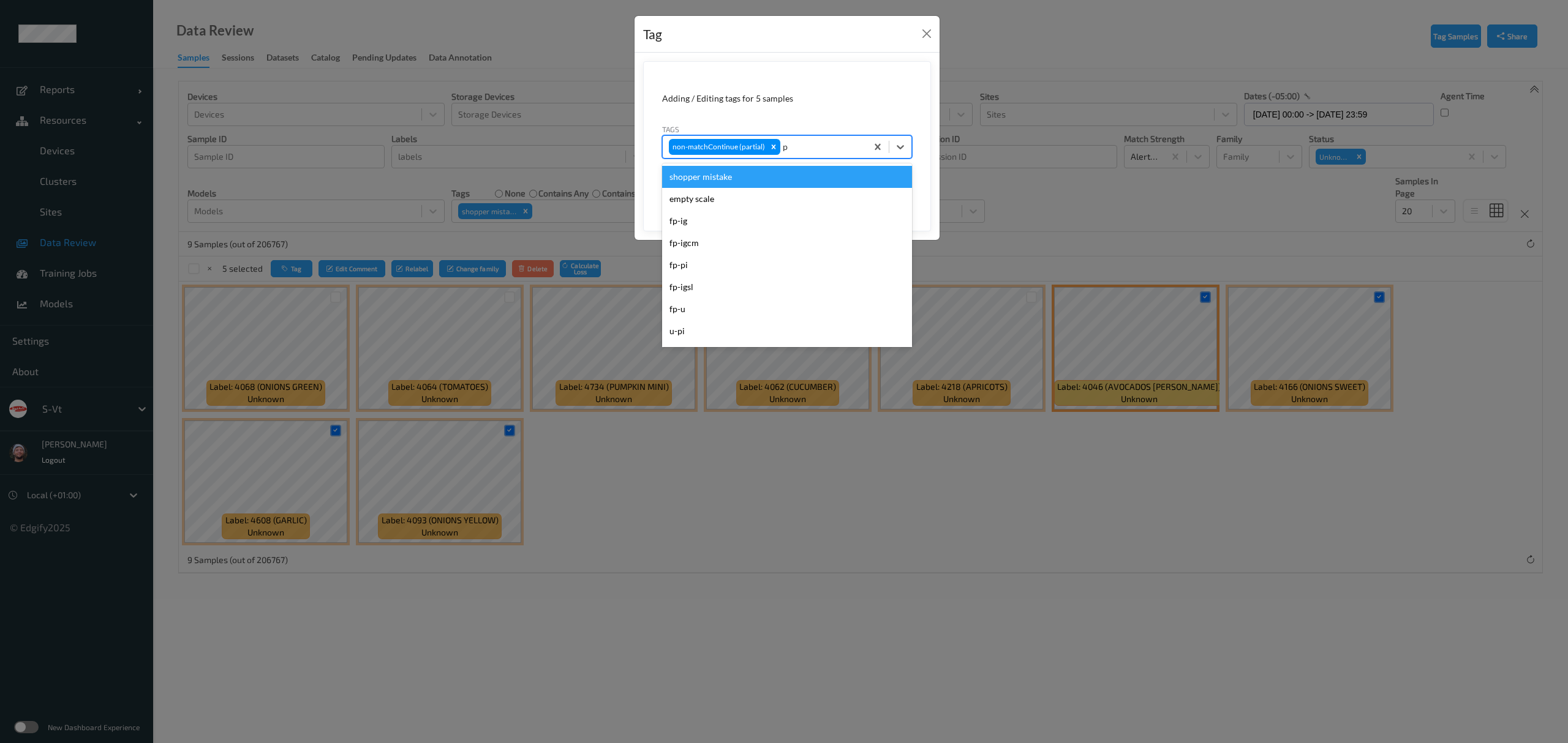
type input "pi"
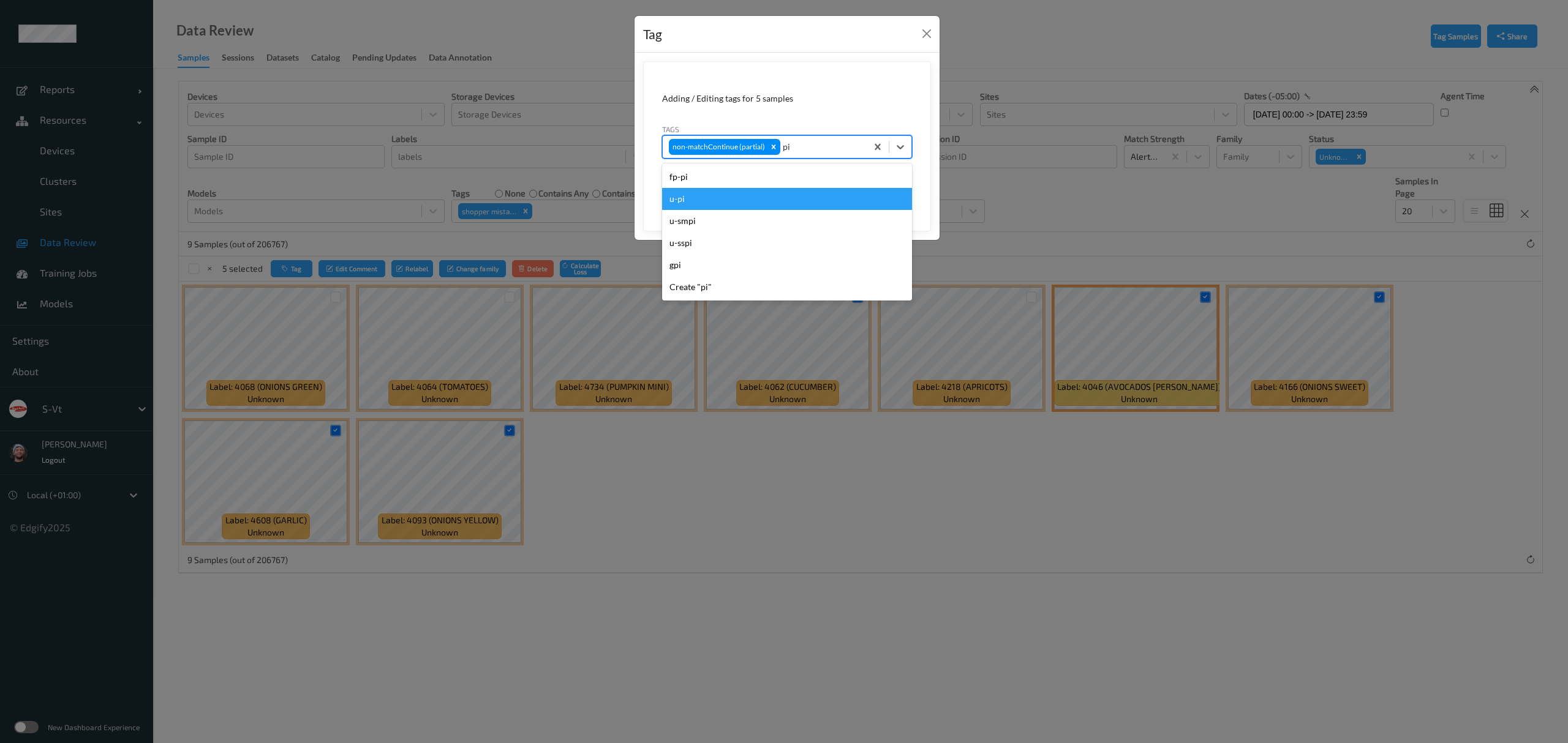
click at [758, 193] on div "u-pi" at bounding box center [787, 199] width 250 height 22
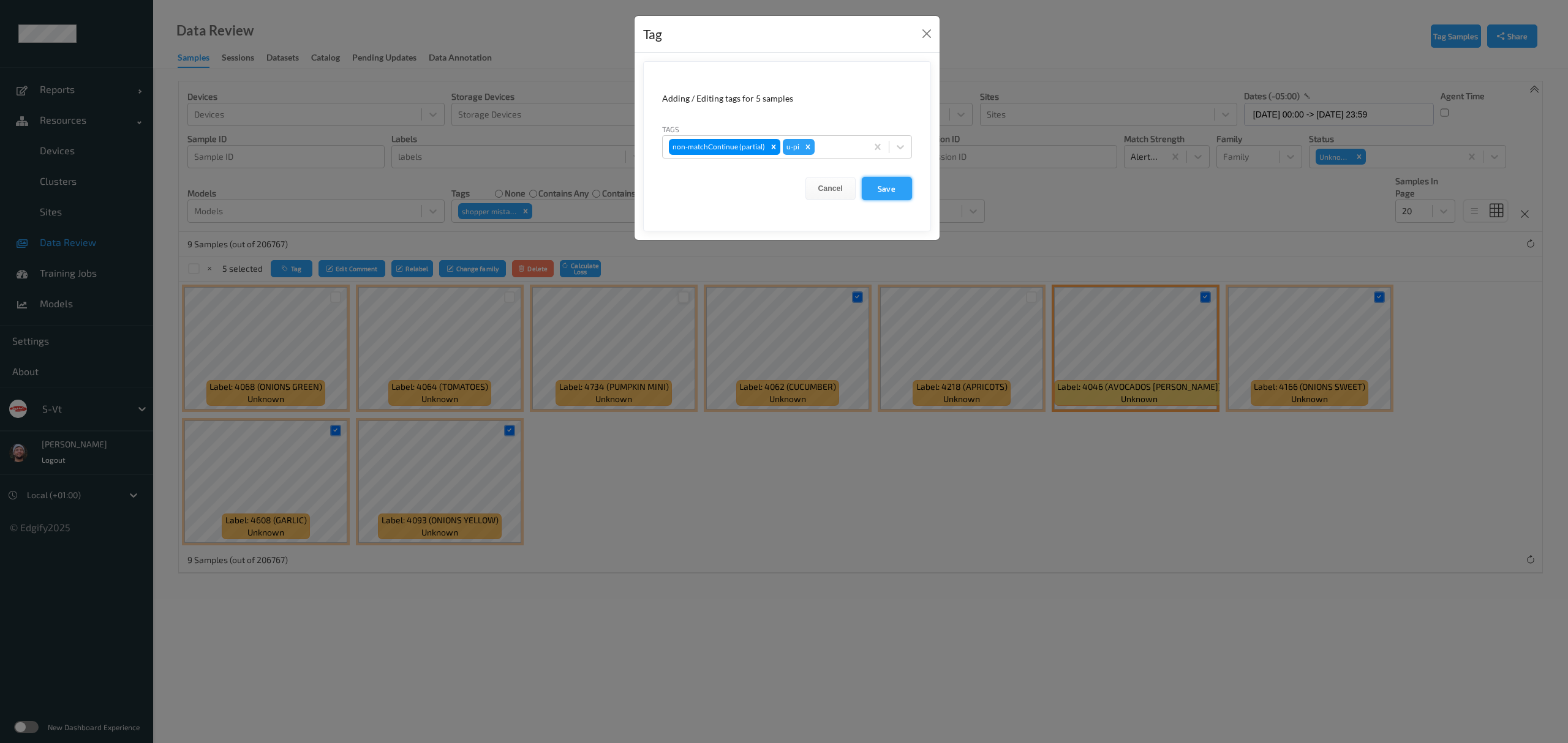
click at [894, 196] on button "Save" at bounding box center [887, 188] width 50 height 23
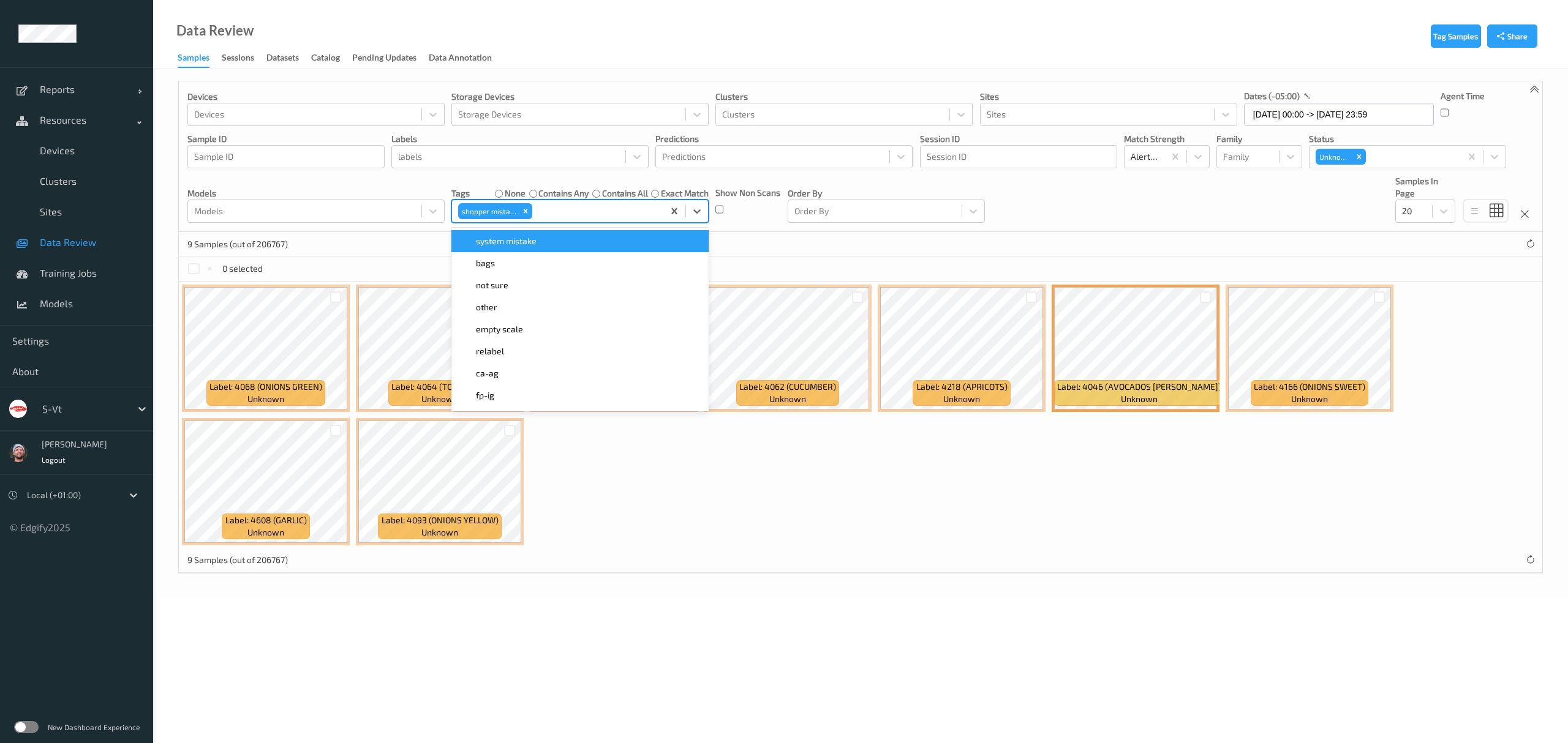
click at [601, 212] on div at bounding box center [596, 211] width 122 height 14
type input "pi"
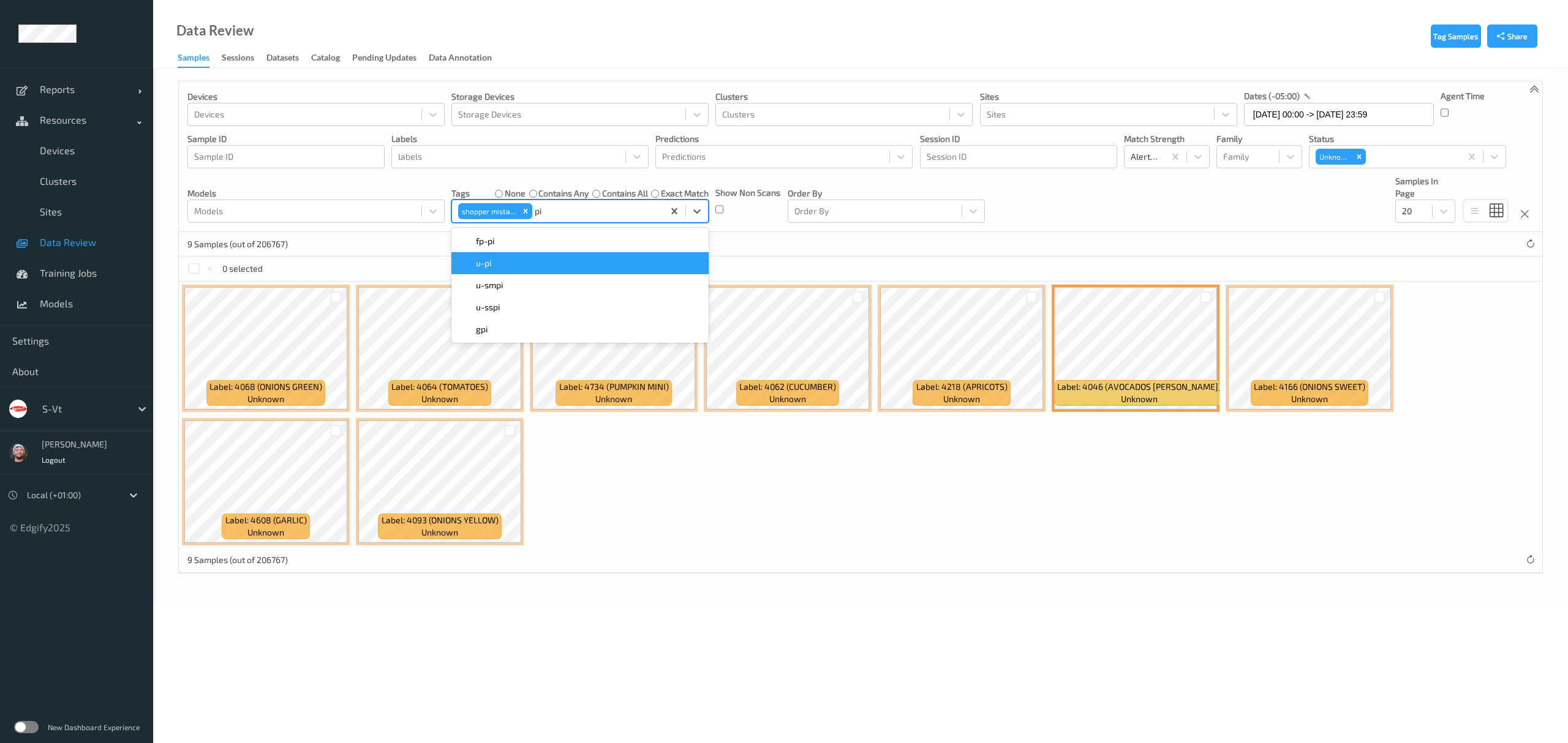
click at [605, 268] on div "u-pi" at bounding box center [580, 264] width 242 height 12
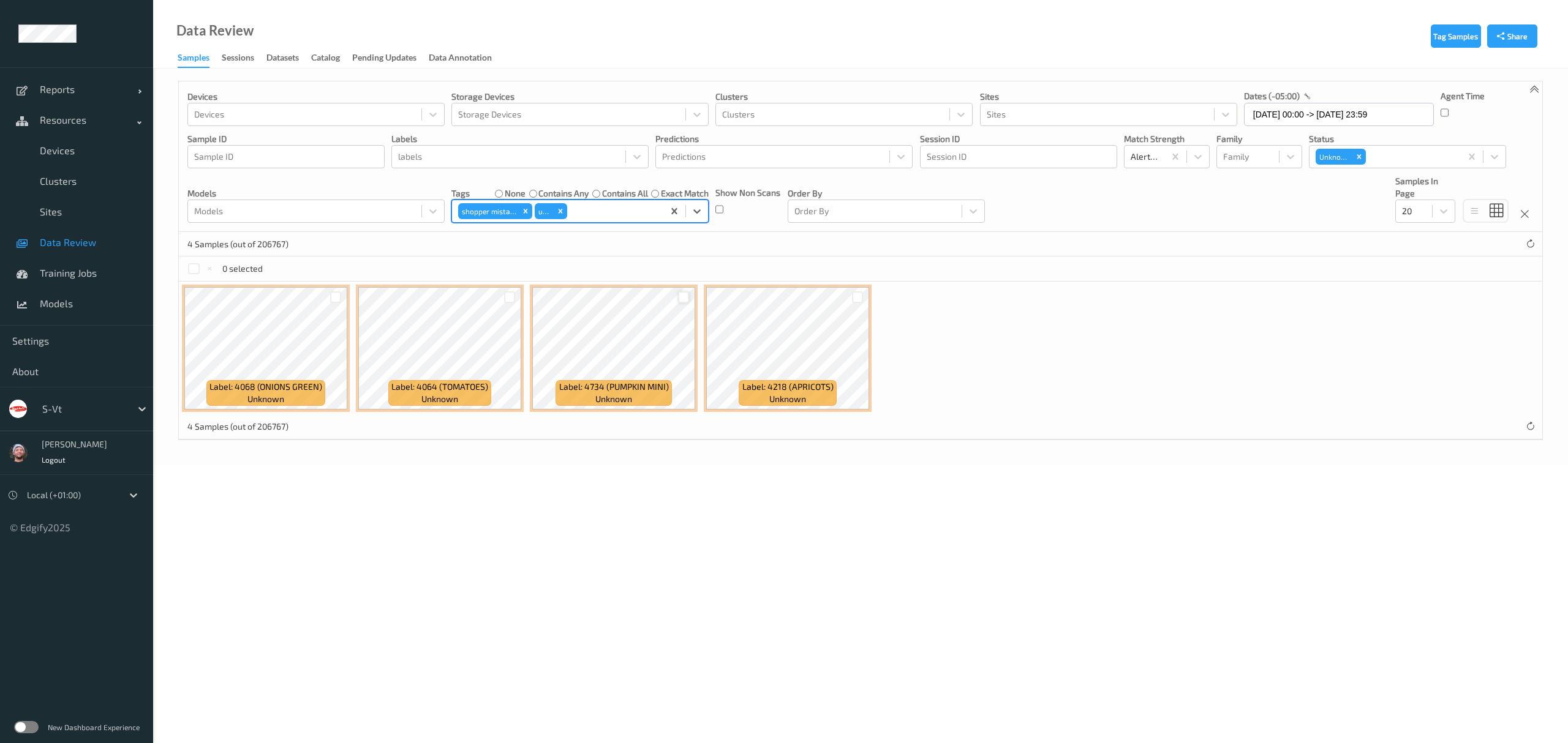
click at [687, 297] on div at bounding box center [683, 297] width 12 height 12
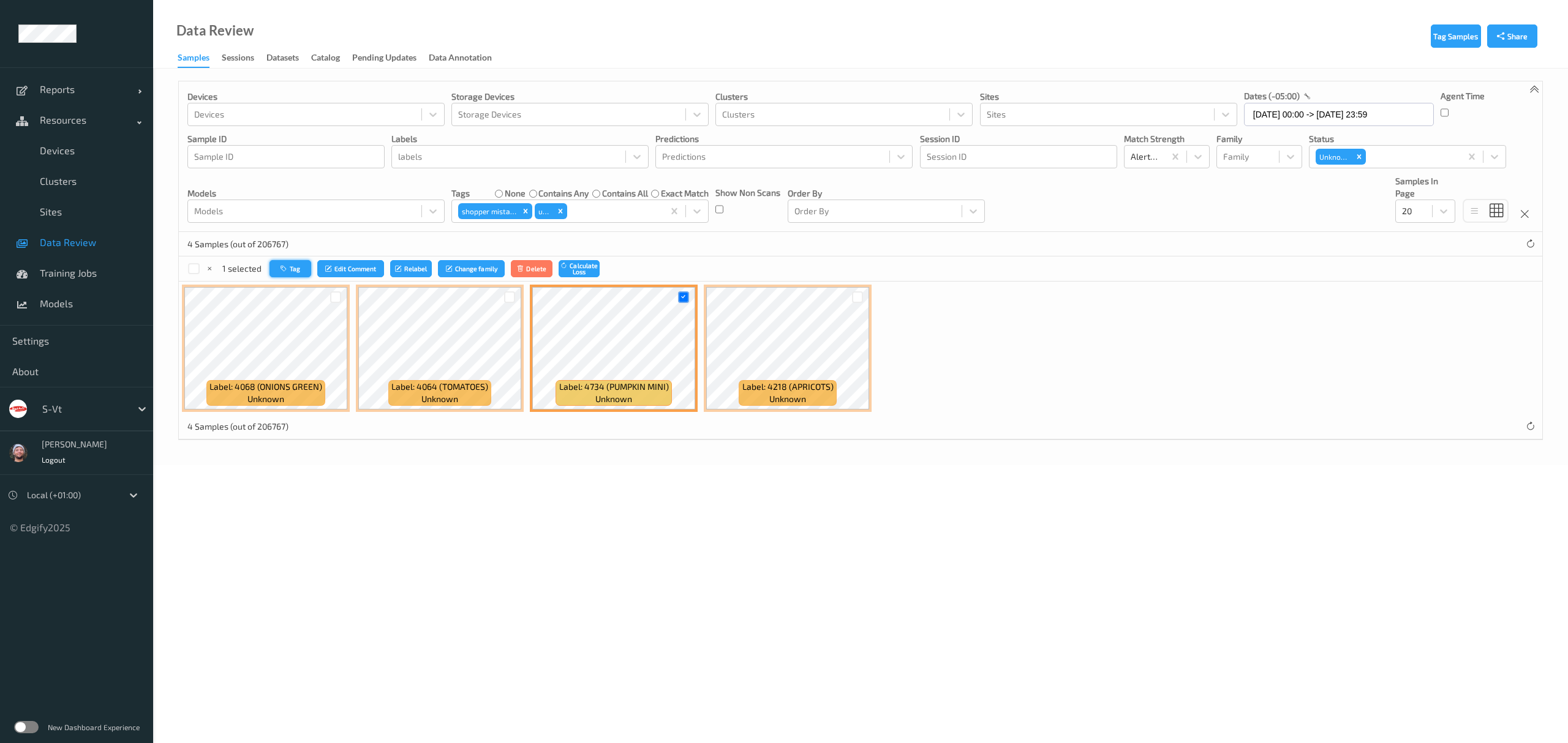
click at [300, 261] on button "Tag" at bounding box center [290, 269] width 41 height 18
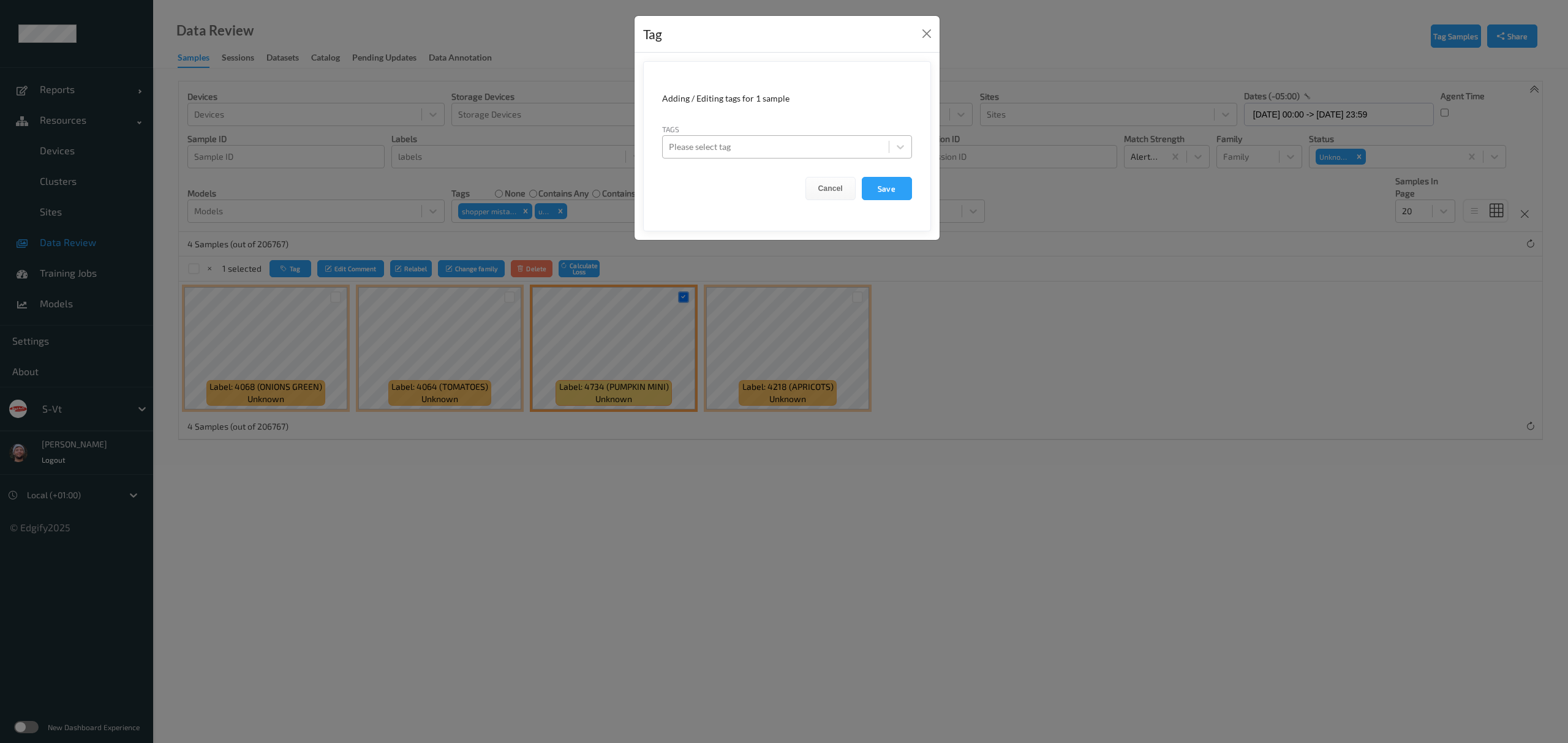
click at [743, 143] on div at bounding box center [776, 146] width 214 height 14
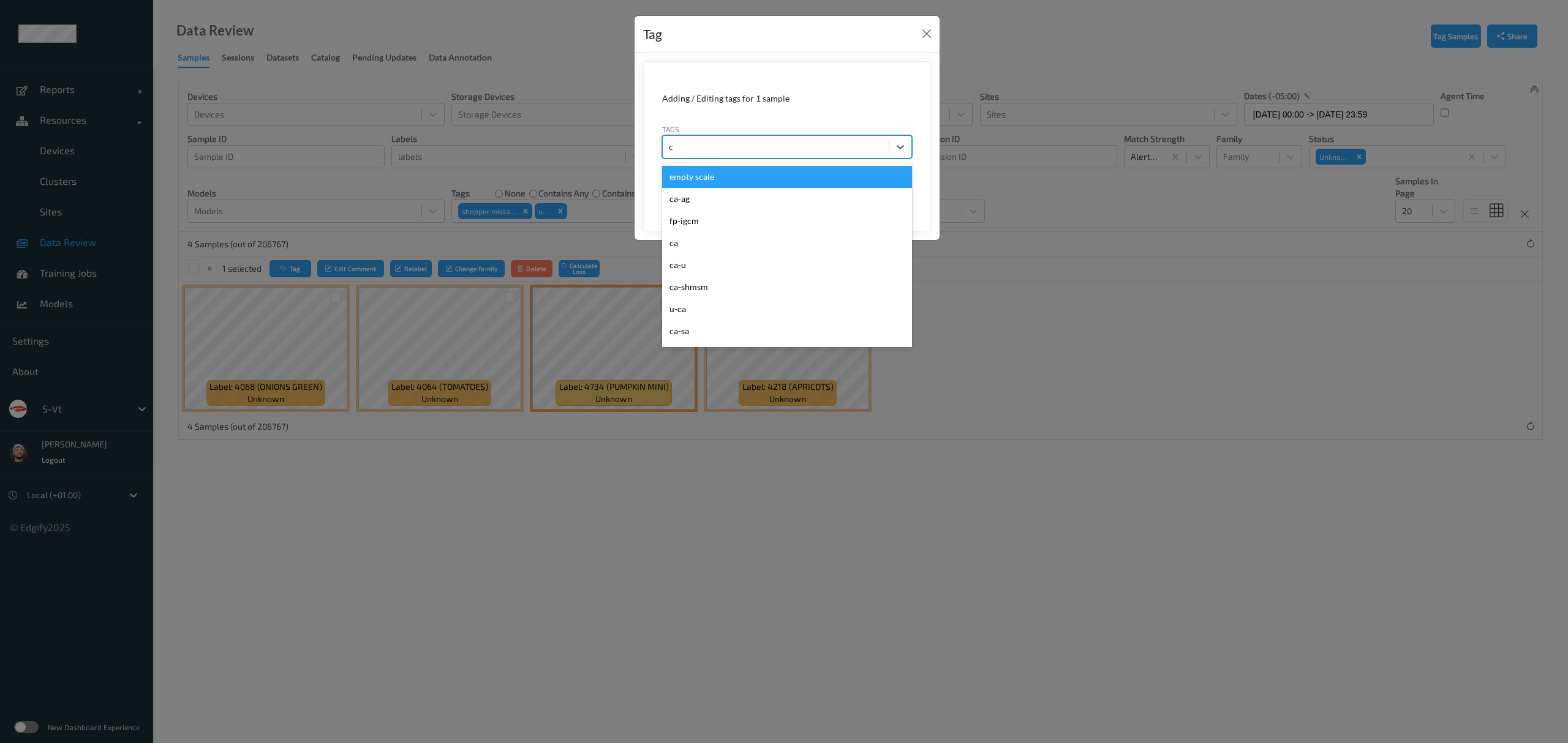
type input "ca"
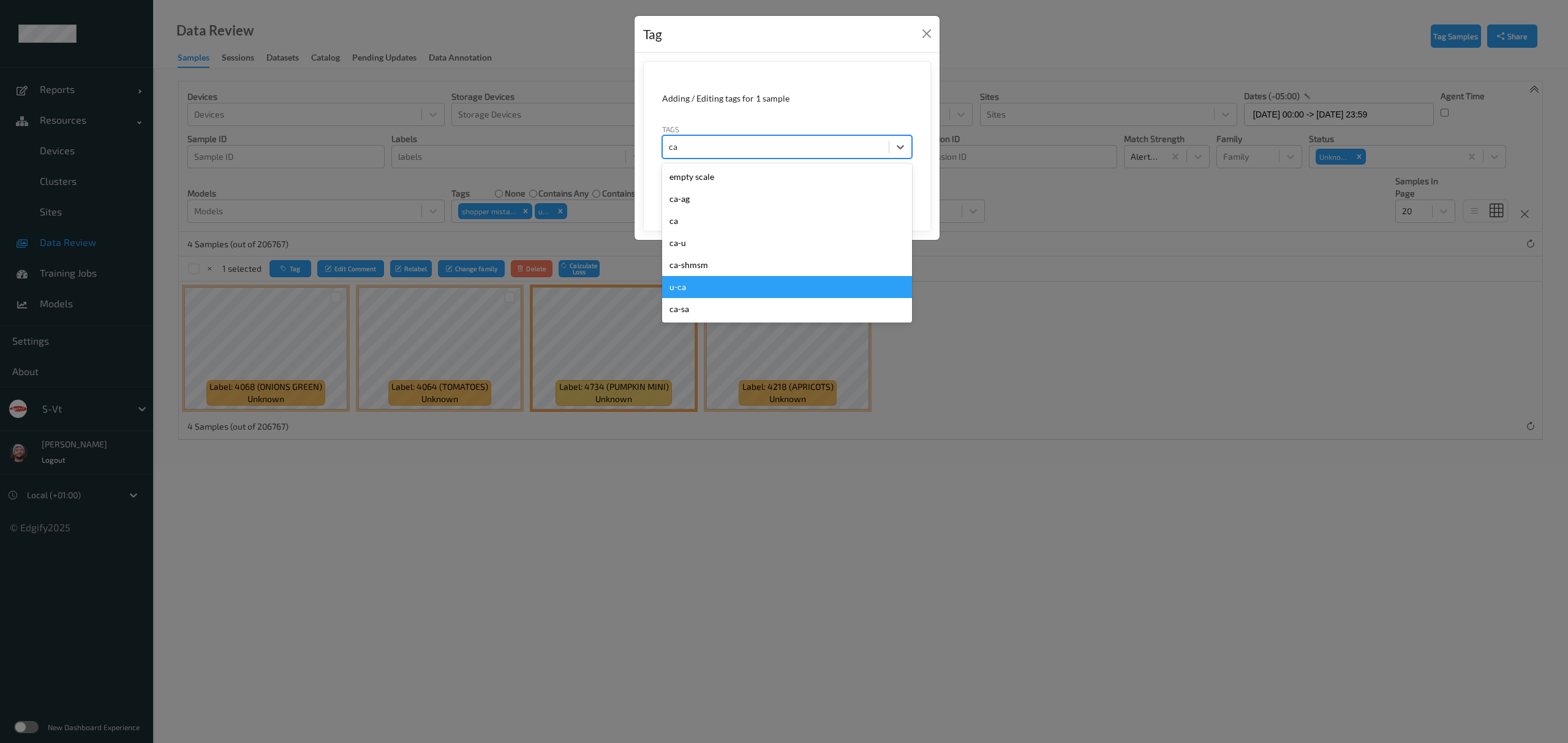
click at [699, 280] on div "u-ca" at bounding box center [787, 287] width 250 height 22
type input "s"
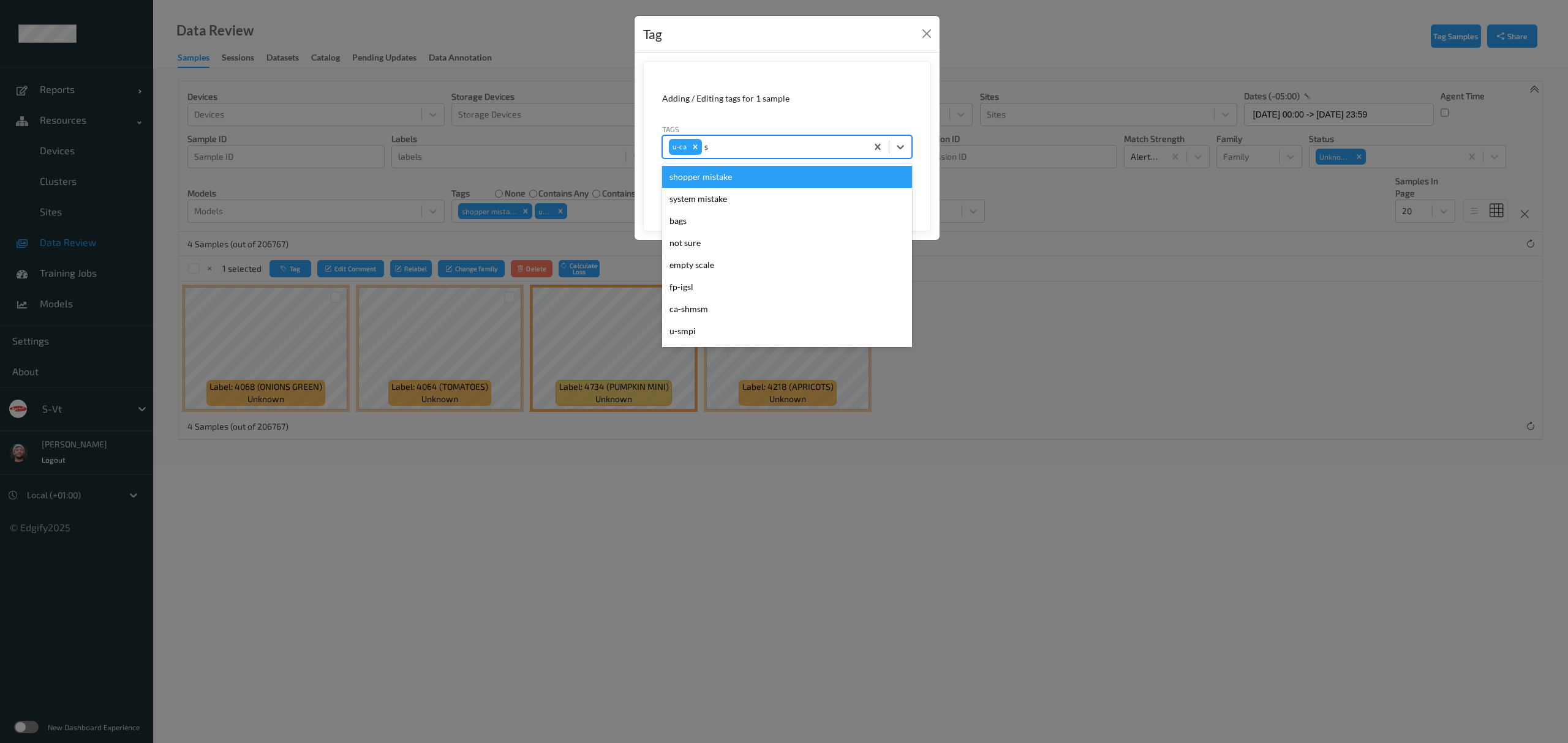
click at [743, 177] on div "shopper mistake" at bounding box center [787, 177] width 250 height 22
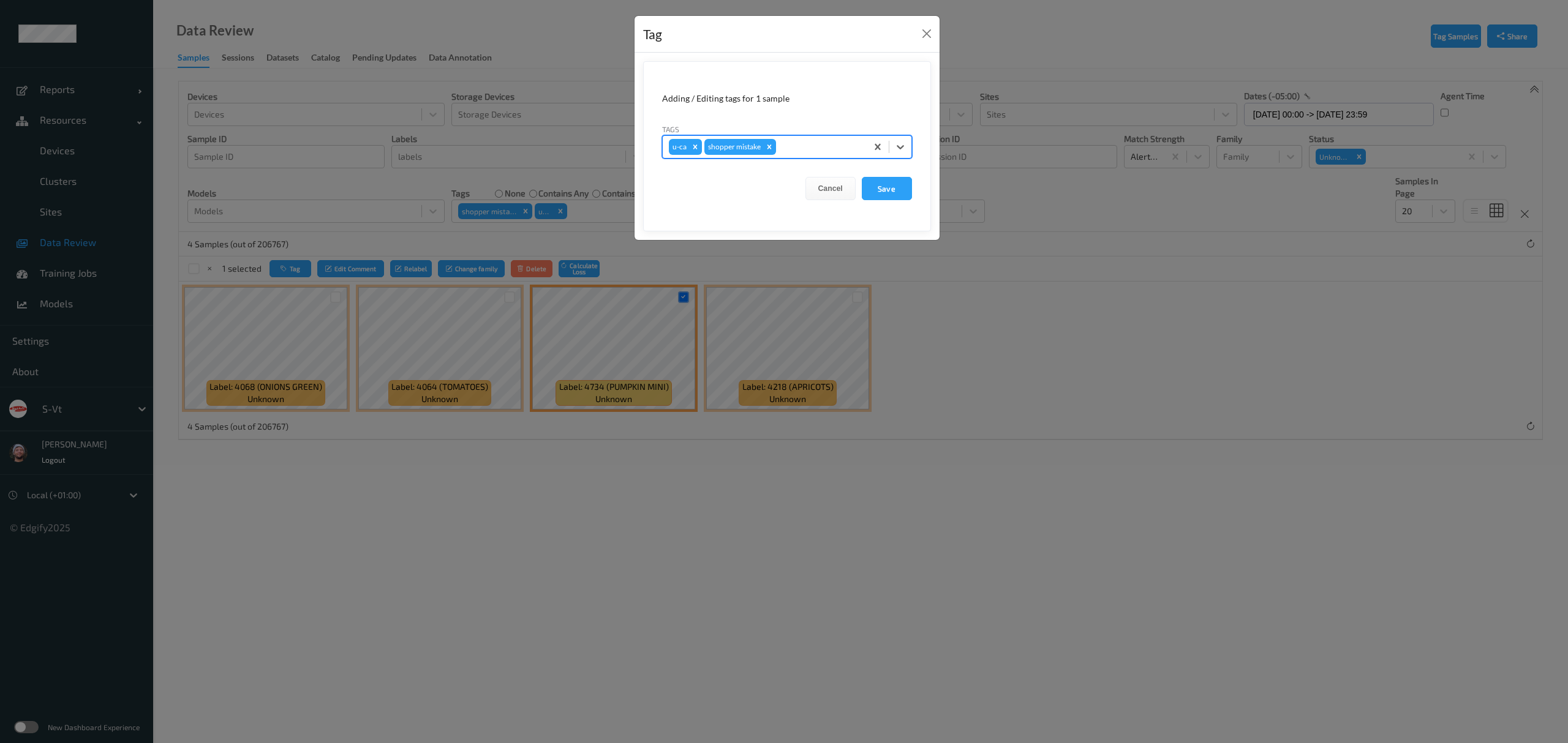
click at [914, 196] on form "Adding / Editing tags for 1 sample Tags option shopper mistake, selected. Selec…" at bounding box center [787, 146] width 288 height 170
click at [897, 196] on button "Save" at bounding box center [887, 188] width 50 height 23
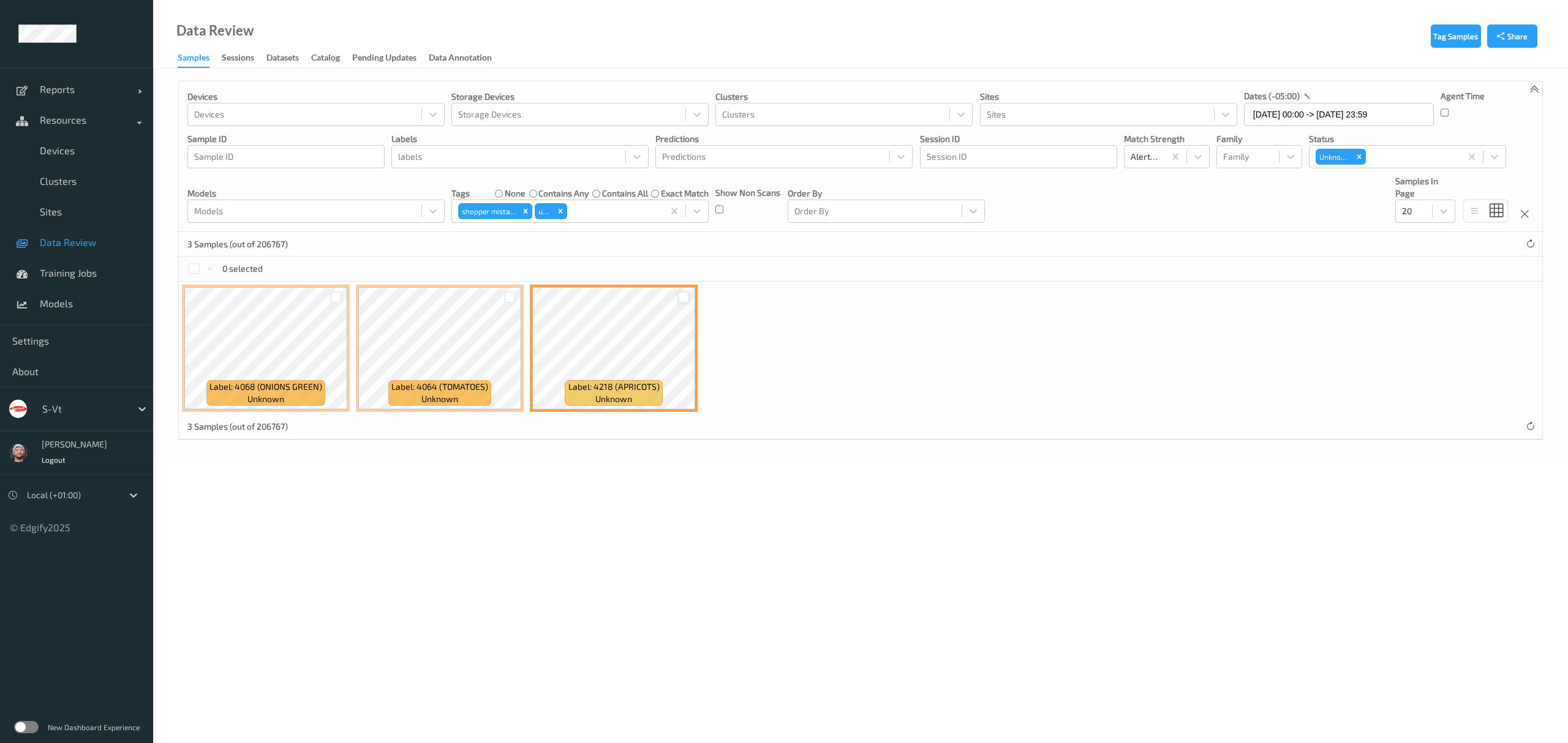
click at [683, 297] on div at bounding box center [683, 297] width 12 height 12
click at [513, 294] on div at bounding box center [509, 297] width 12 height 12
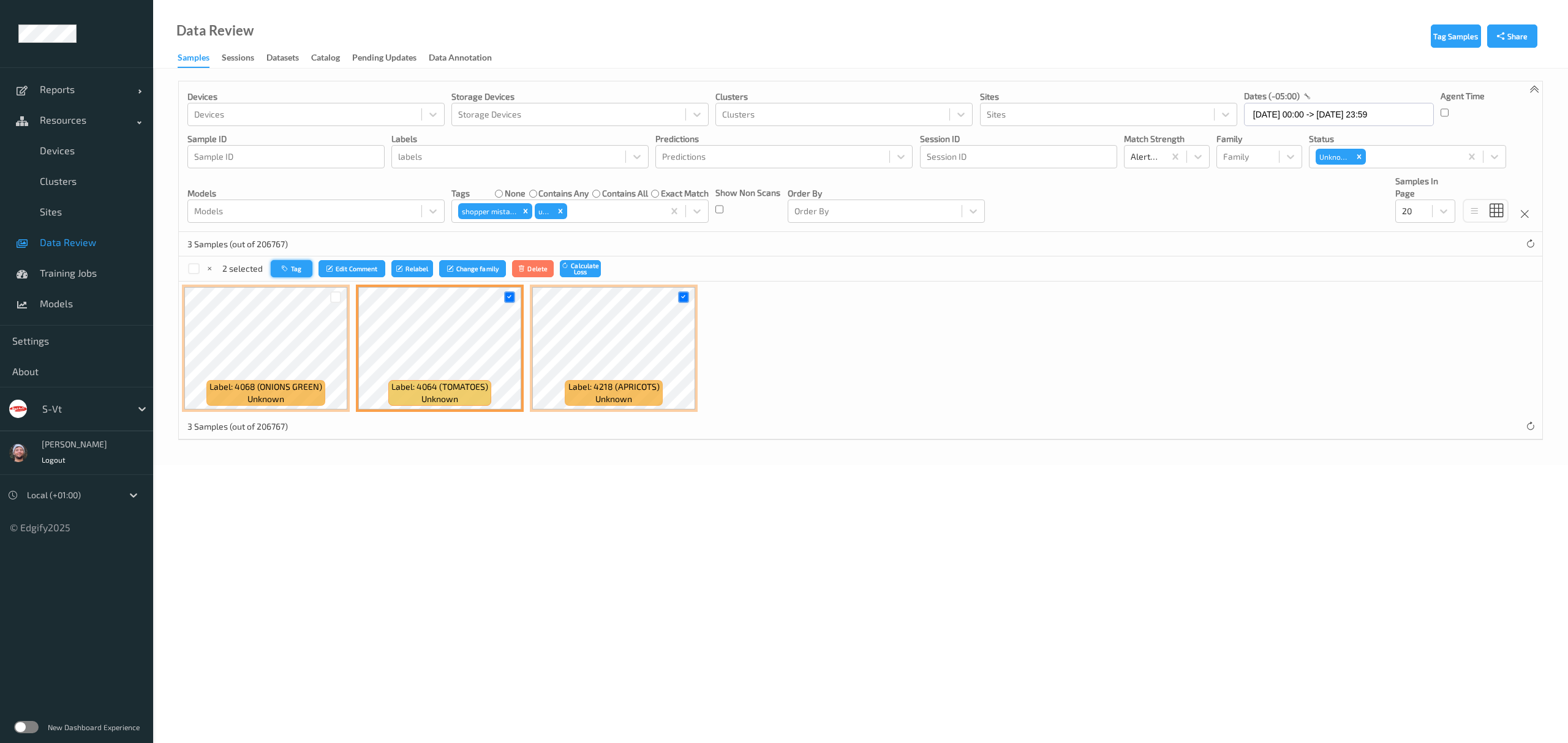
click at [297, 273] on button "Tag" at bounding box center [291, 269] width 41 height 18
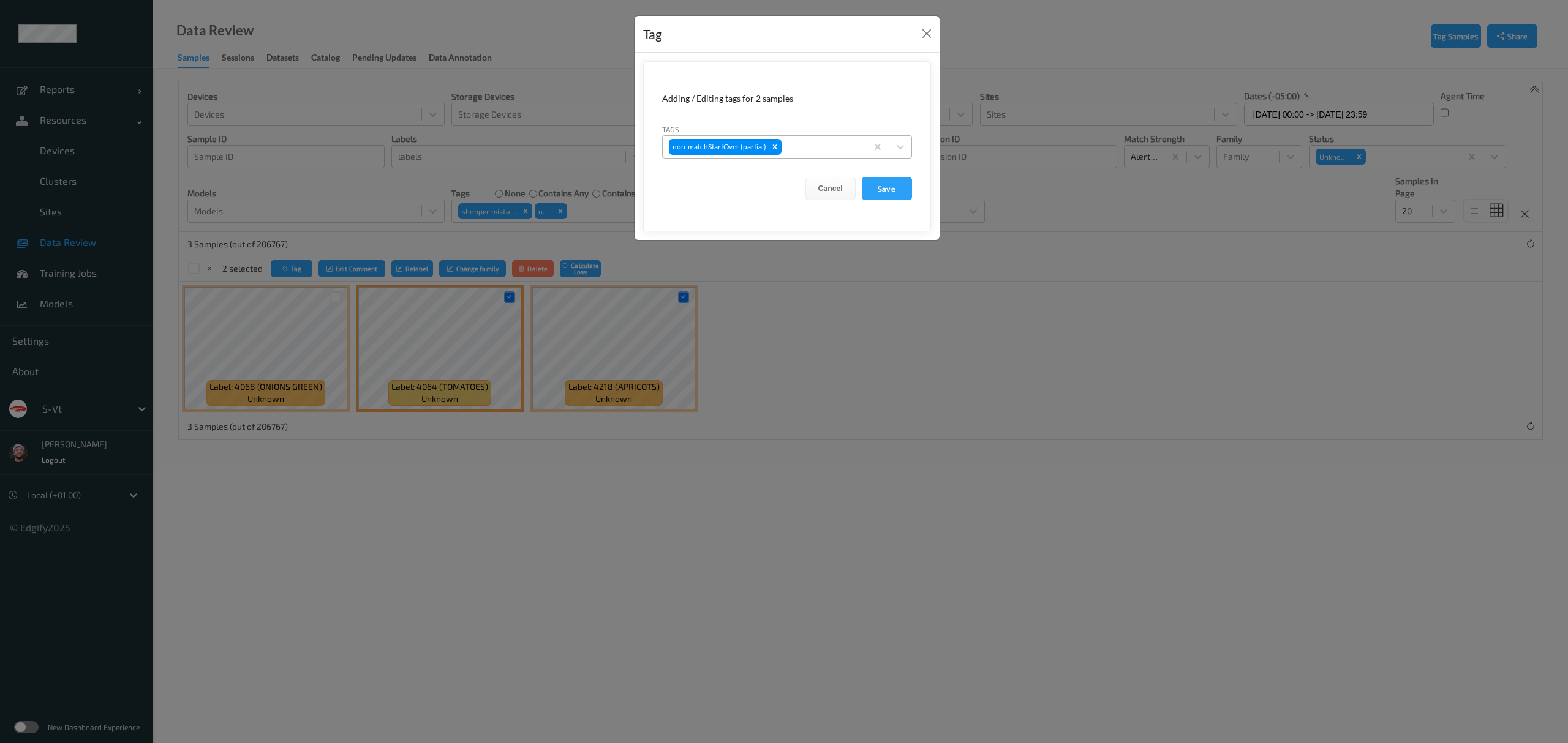
click at [819, 148] on div at bounding box center [822, 146] width 77 height 14
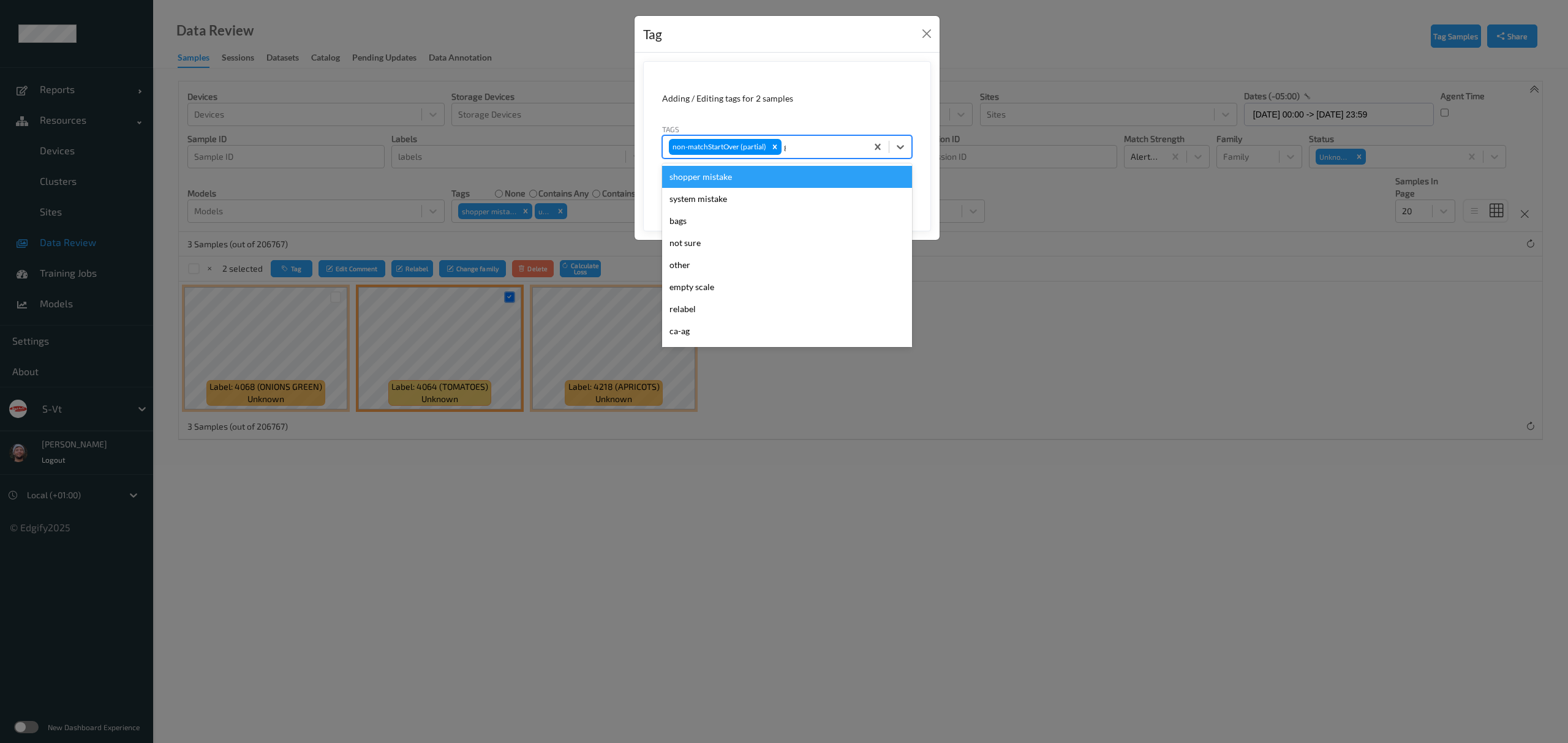
type input "gi"
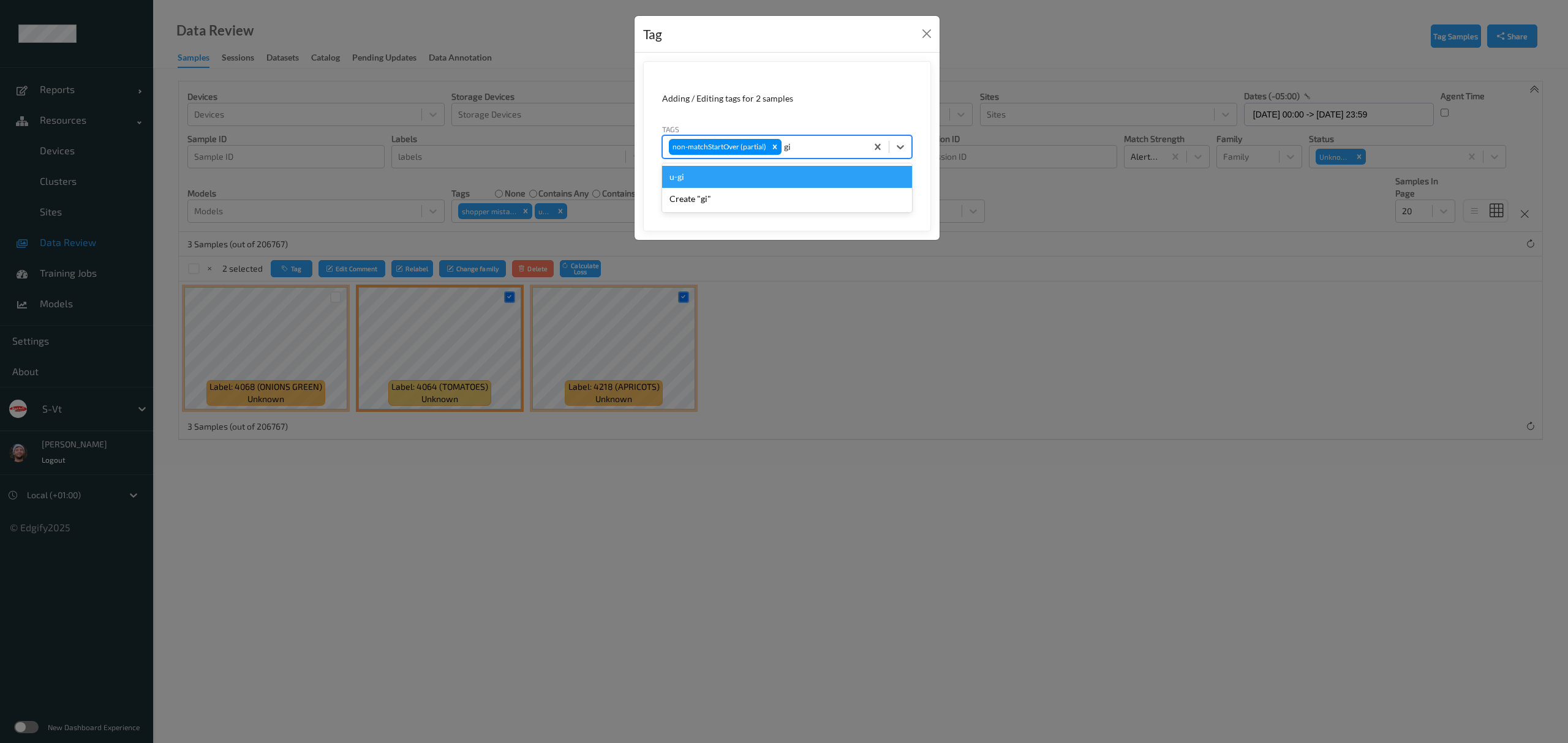
click at [736, 177] on div "u-gi" at bounding box center [787, 177] width 250 height 22
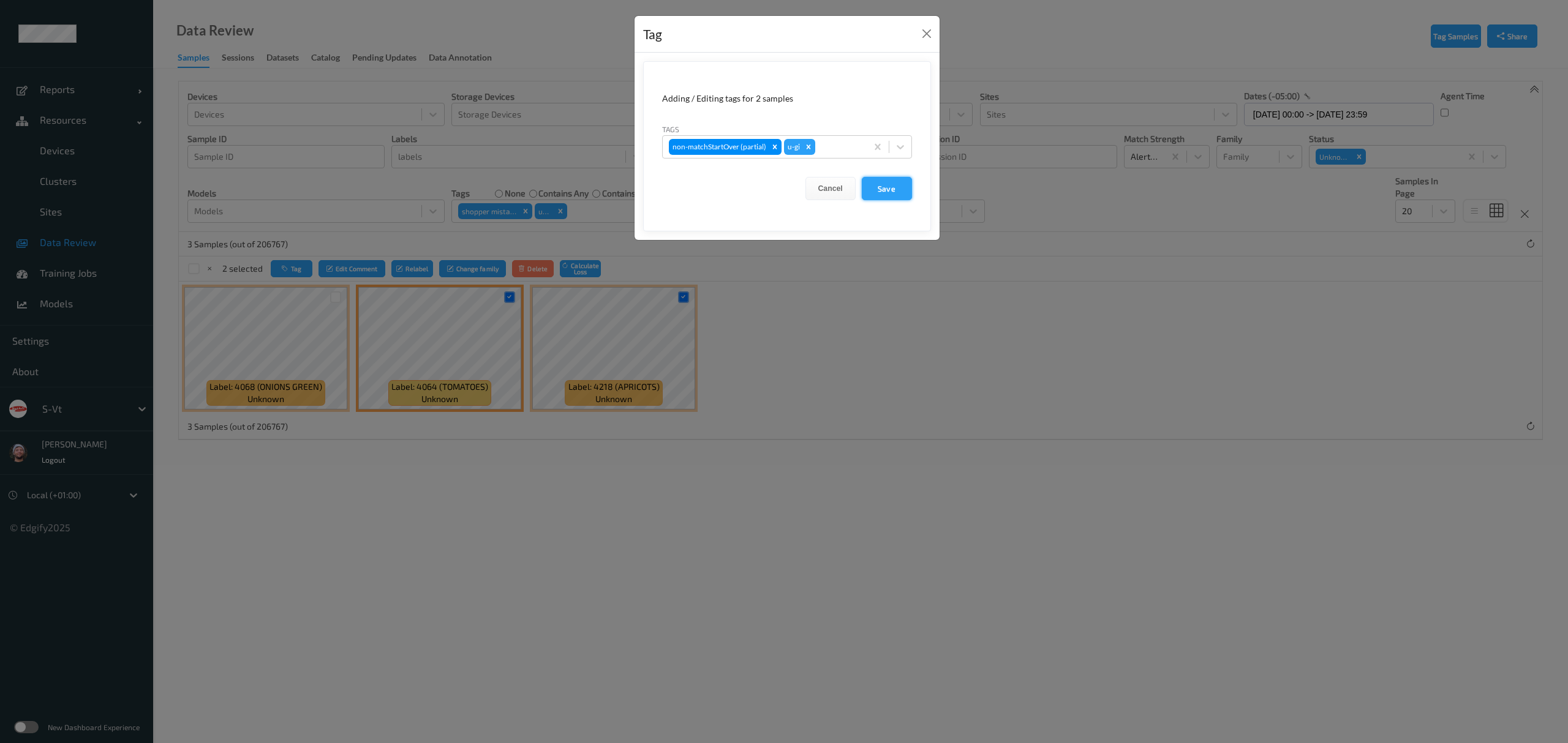
click at [871, 184] on button "Save" at bounding box center [887, 188] width 50 height 23
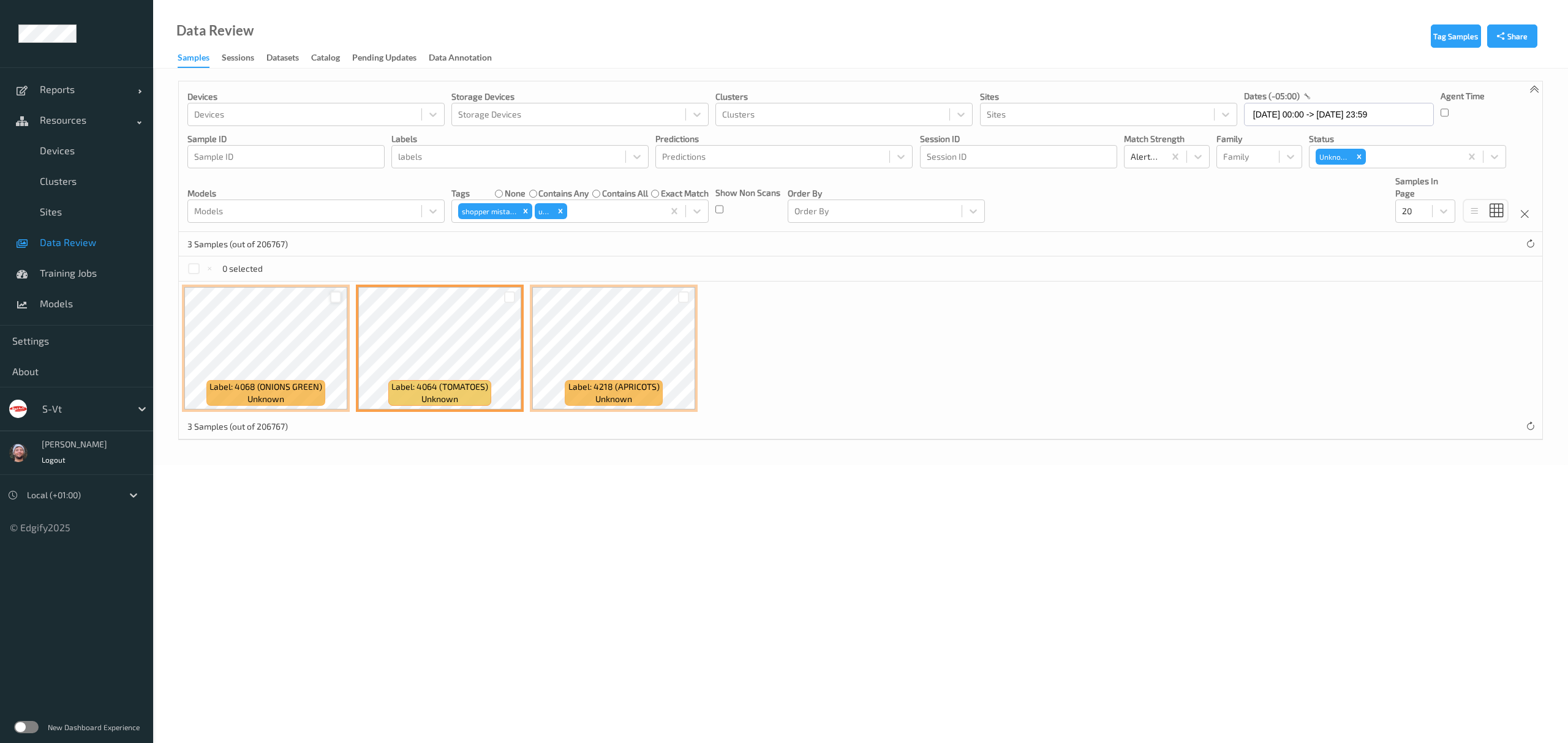
click at [335, 295] on div at bounding box center [335, 297] width 12 height 12
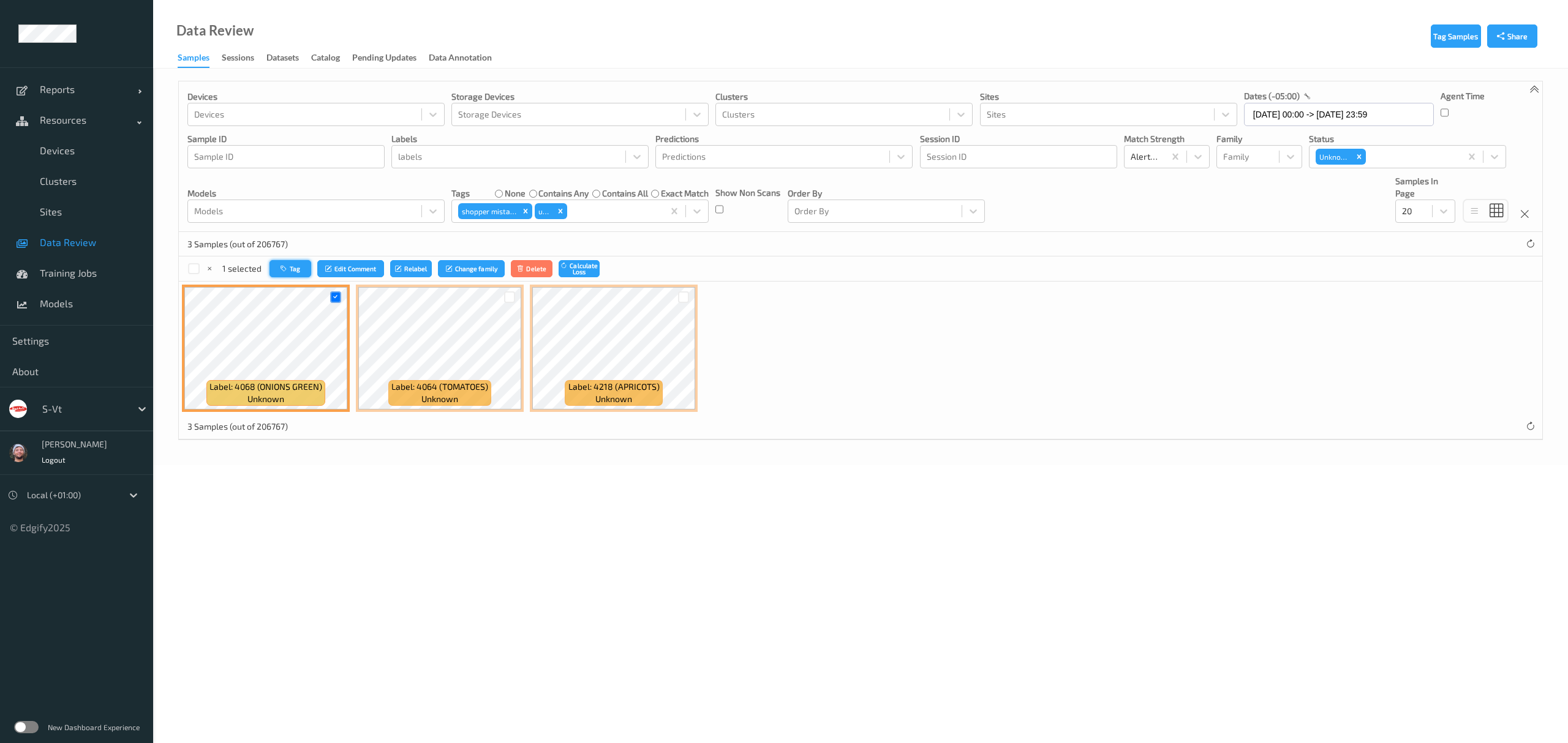
click at [290, 275] on button "Tag" at bounding box center [290, 269] width 41 height 18
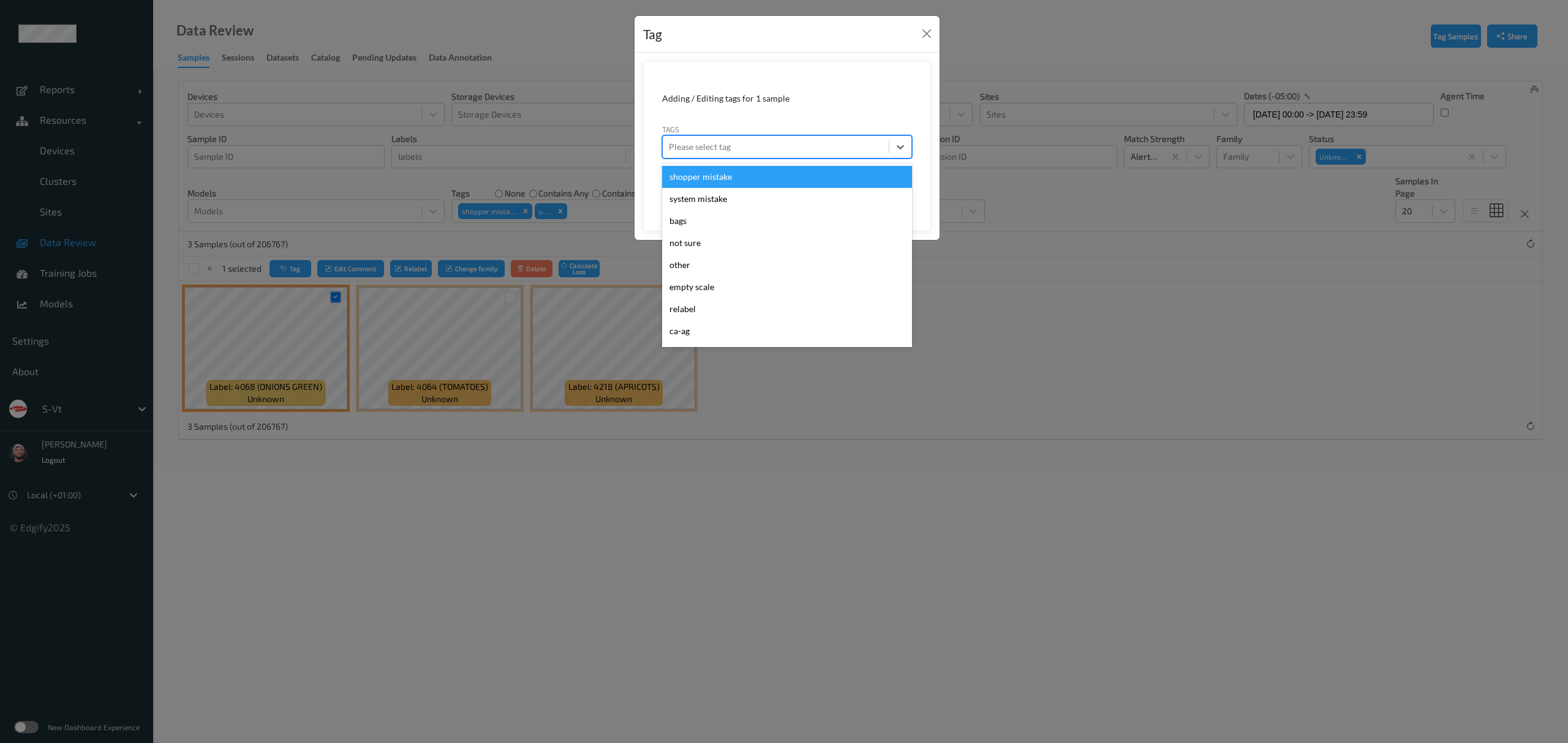
click at [776, 142] on div at bounding box center [776, 146] width 214 height 14
type input "pi"
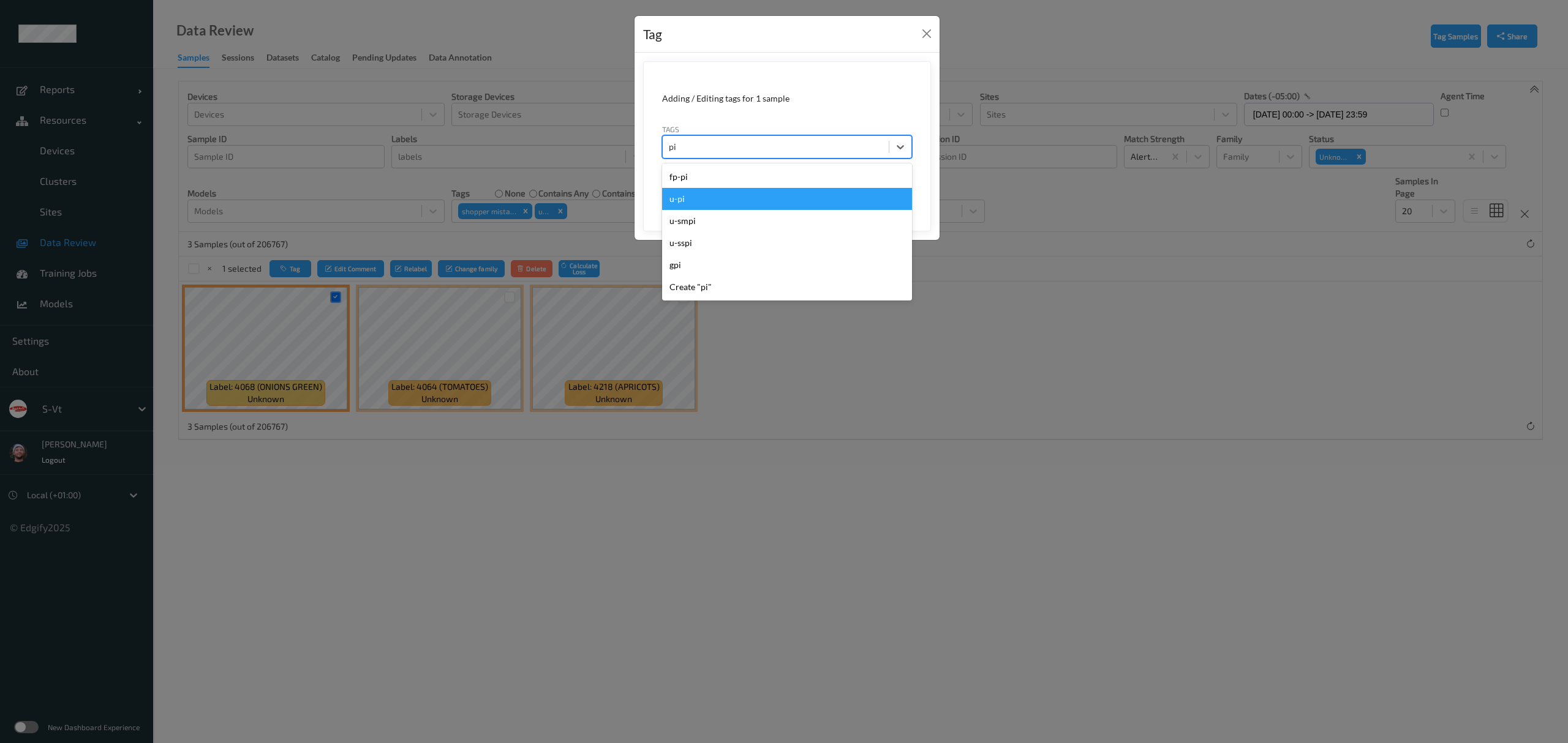
click at [702, 202] on div "u-pi" at bounding box center [787, 199] width 250 height 22
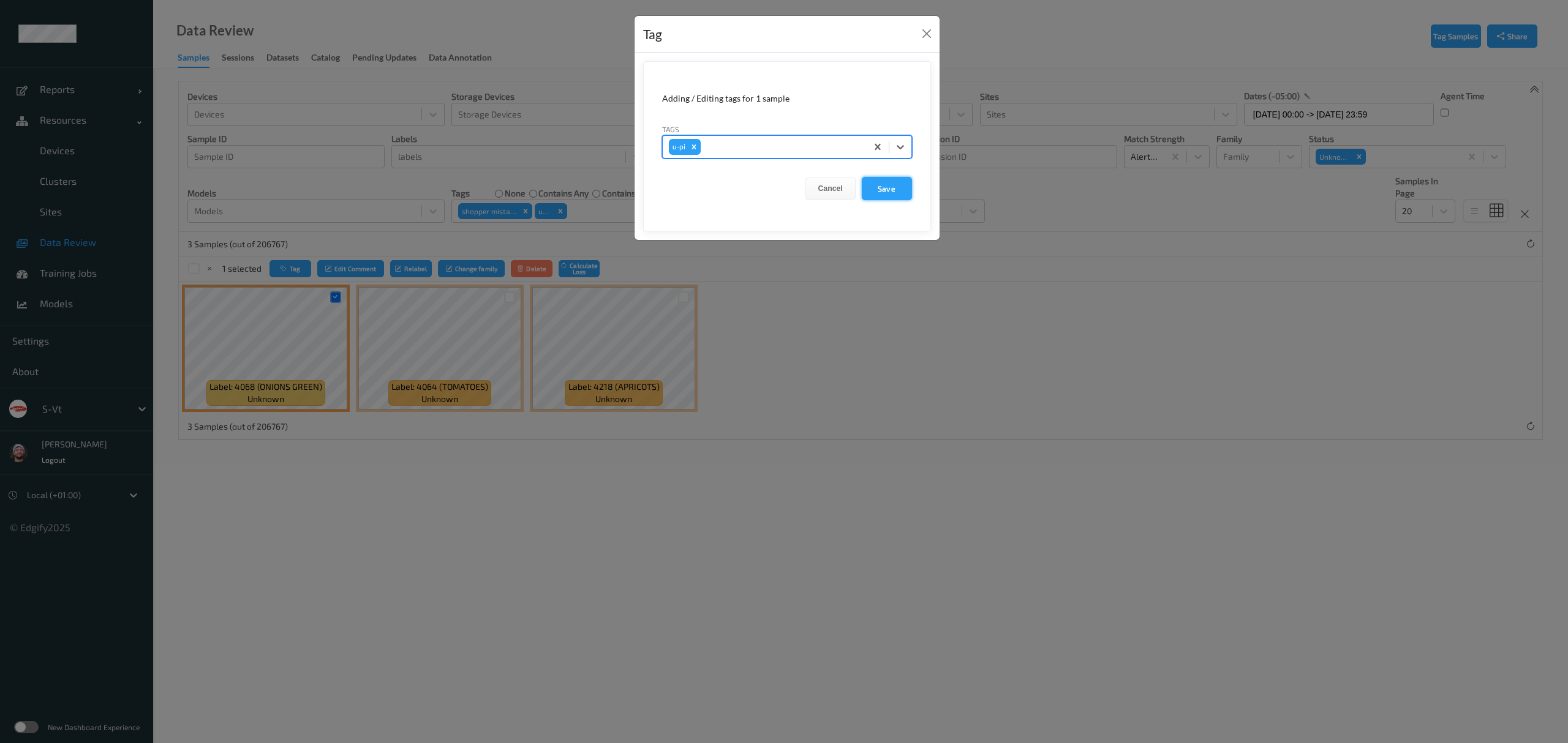
click at [882, 189] on button "Save" at bounding box center [887, 188] width 50 height 23
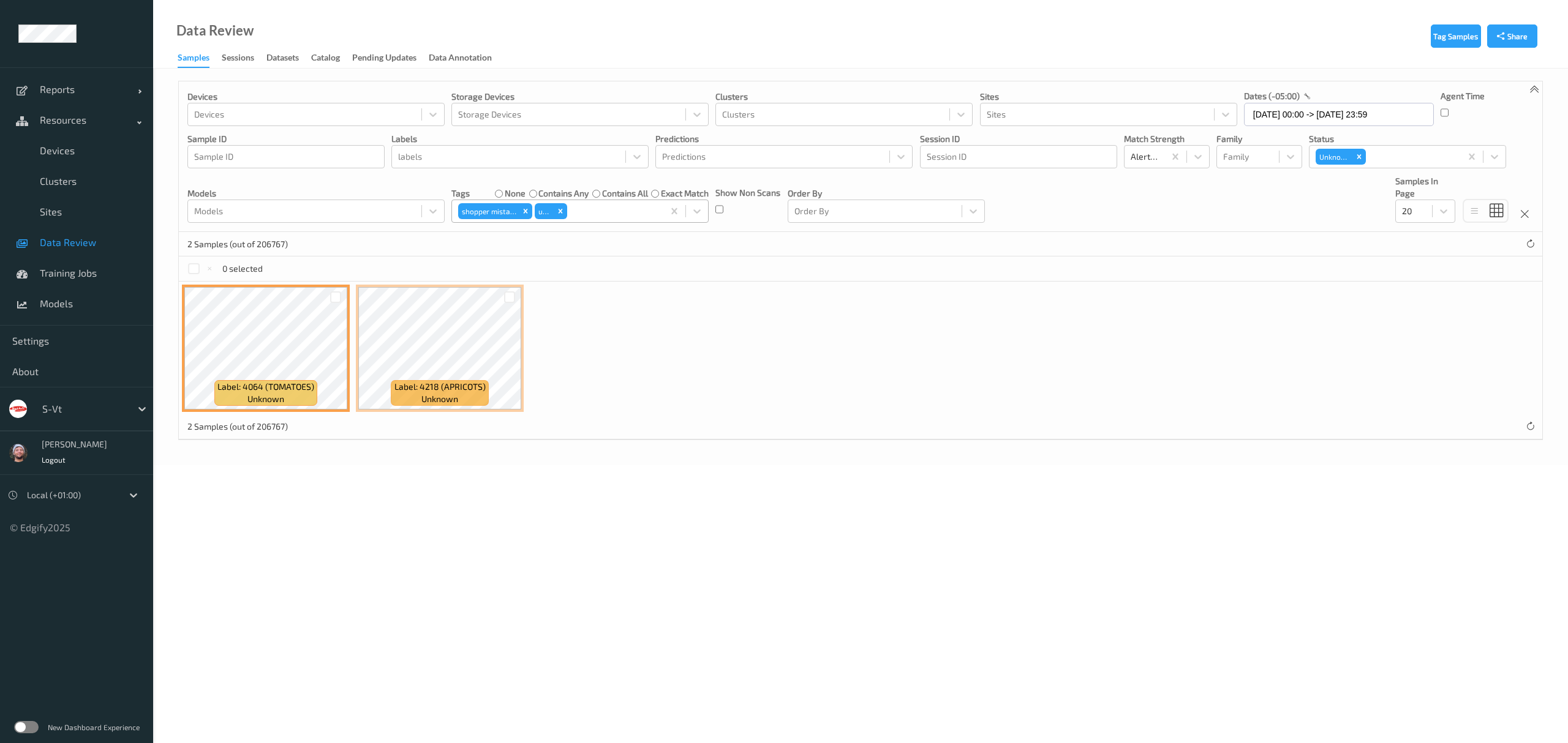
click at [565, 194] on label "contains any" at bounding box center [563, 194] width 50 height 12
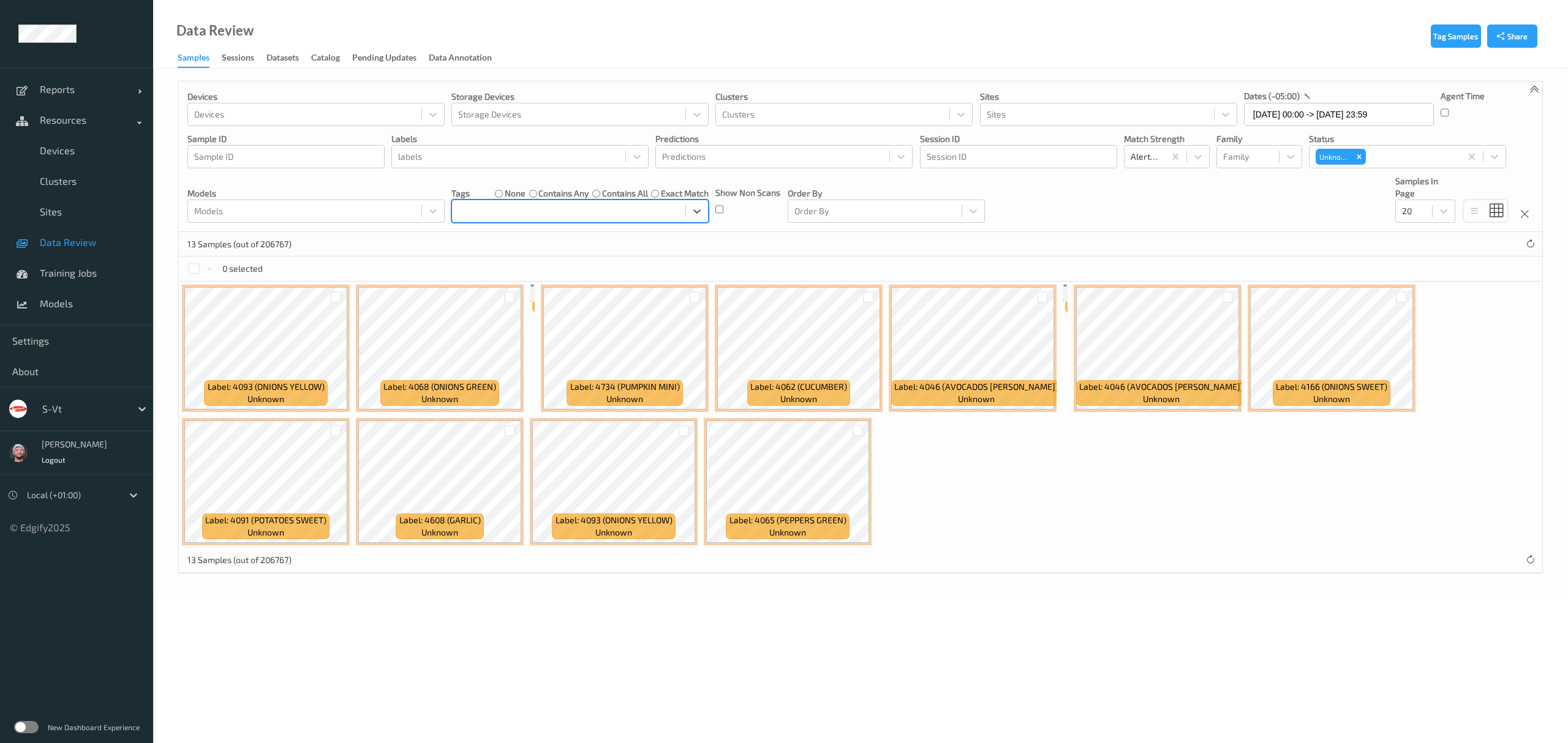
click at [625, 219] on div at bounding box center [569, 211] width 221 height 14
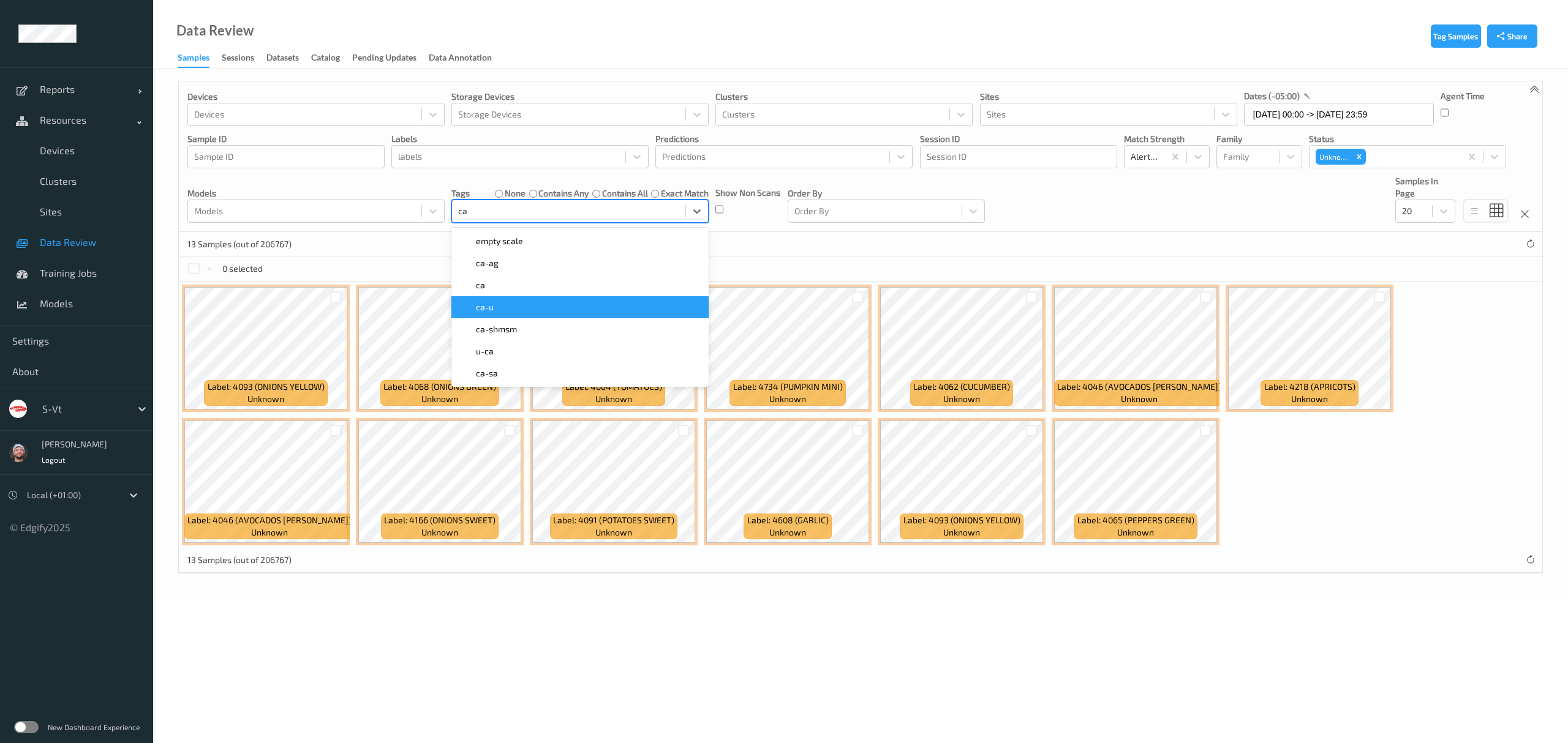
type input "ca"
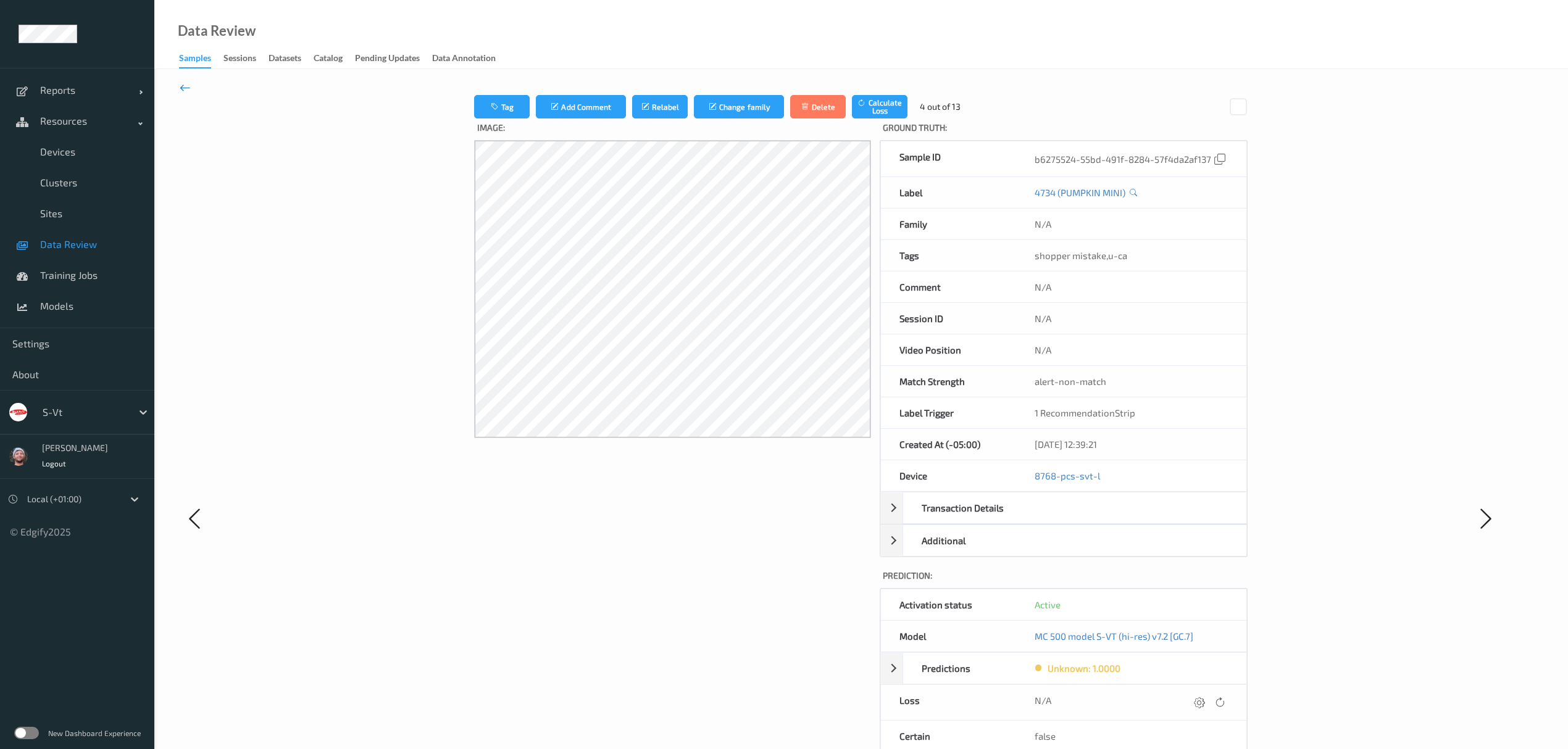
click at [184, 92] on icon at bounding box center [185, 88] width 11 height 14
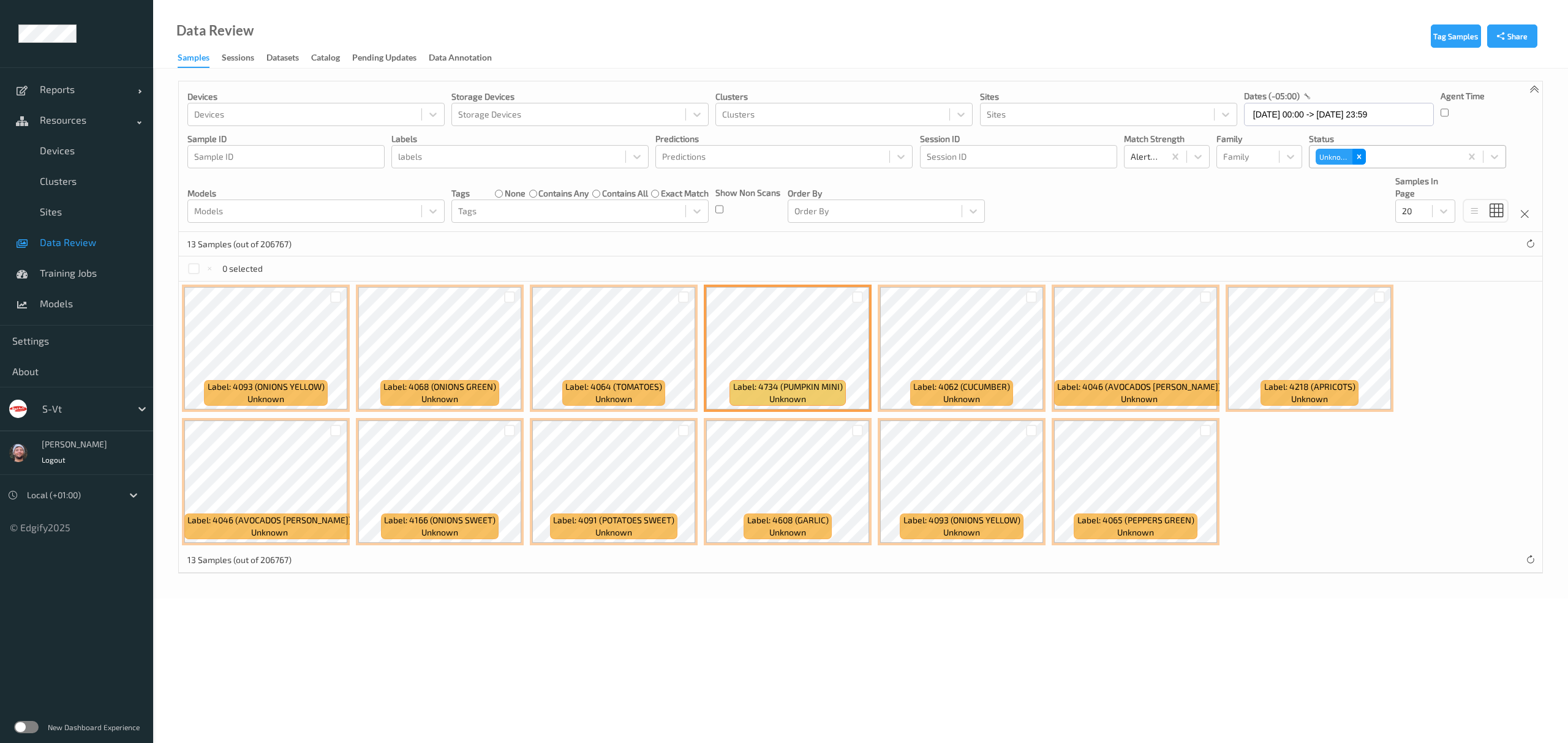
click at [1365, 159] on div "Remove Unknown" at bounding box center [1360, 157] width 14 height 16
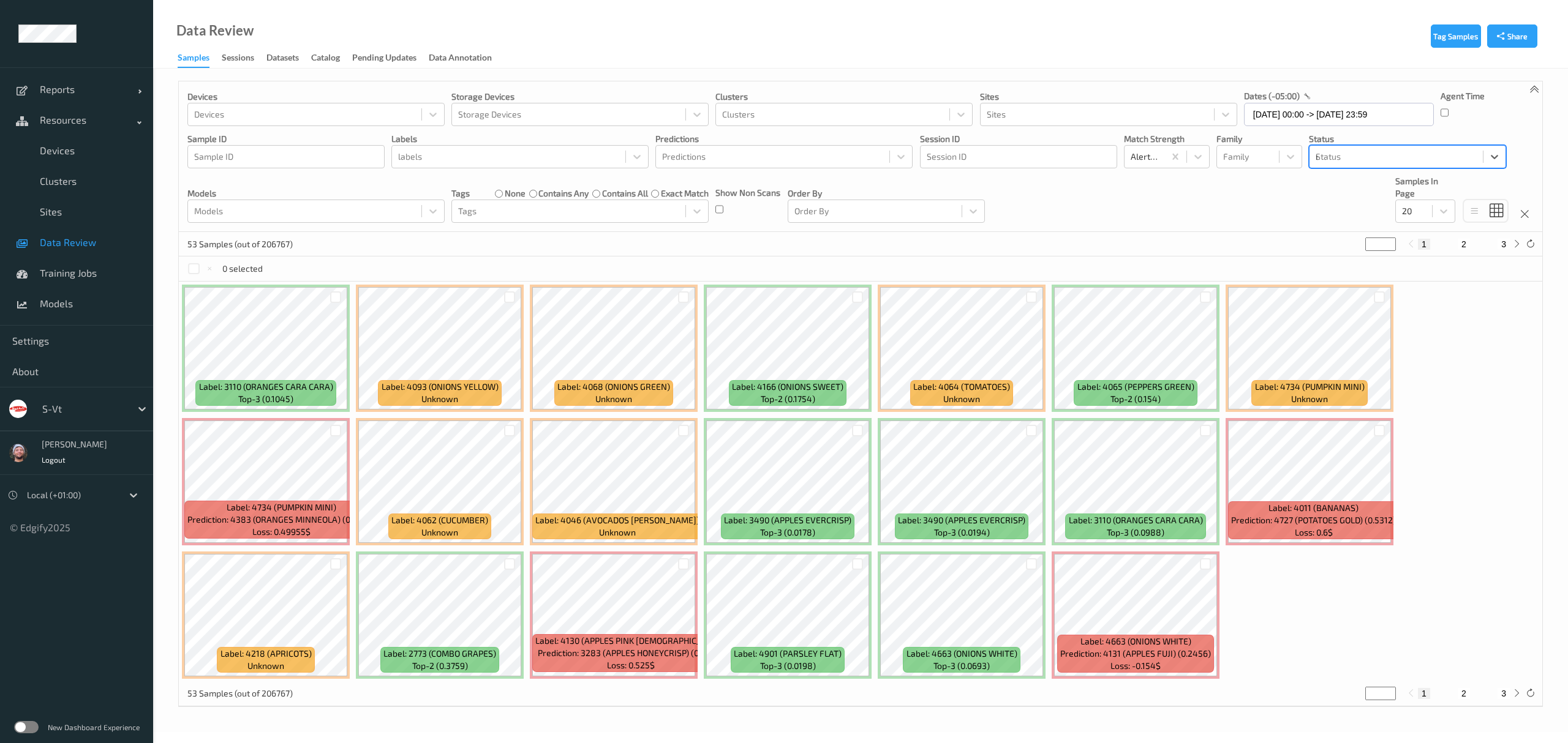
type input "mi"
click at [1360, 181] on span "Mistake" at bounding box center [1349, 187] width 30 height 12
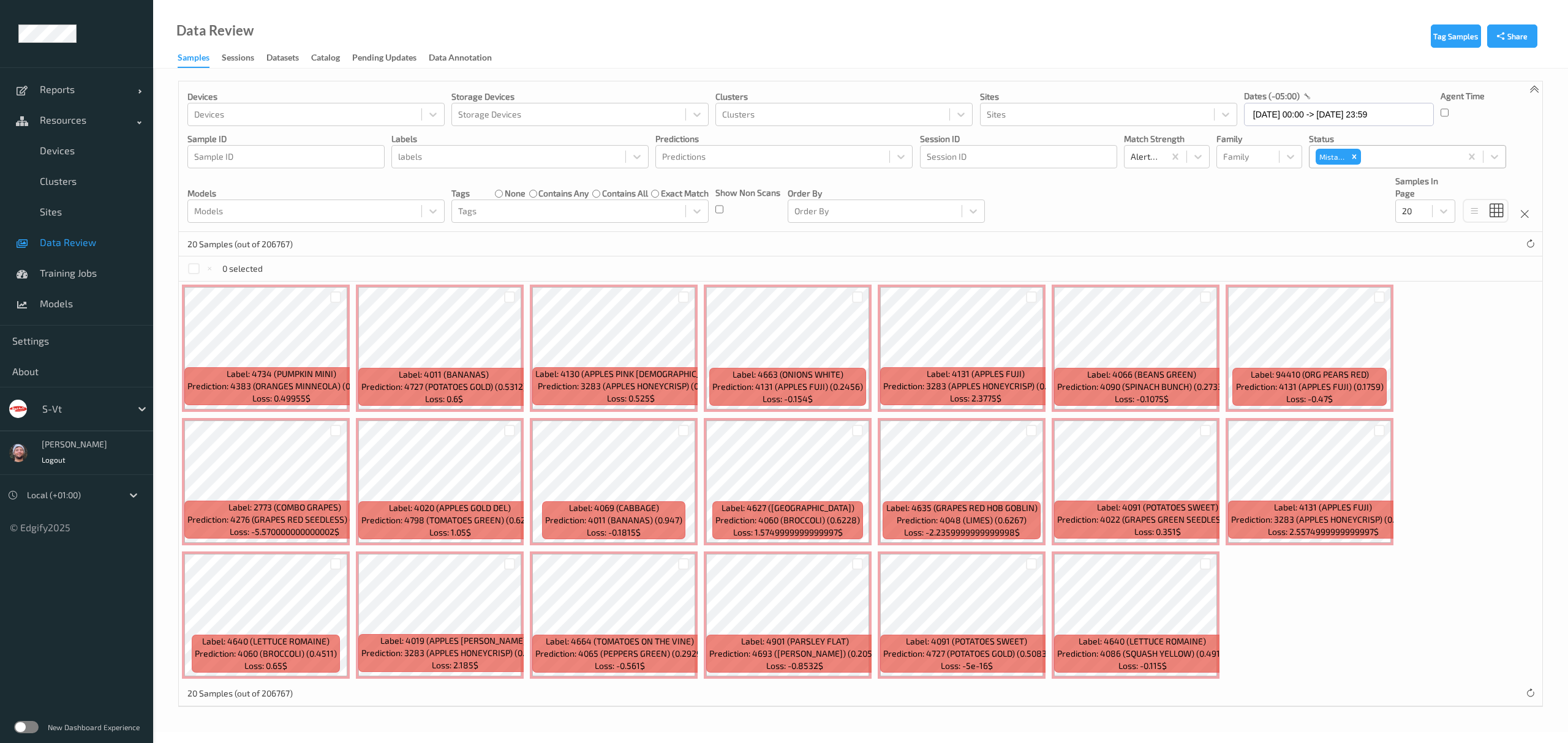
click at [760, 248] on div "20 Samples (out of 206767)" at bounding box center [860, 244] width 1363 height 24
click at [505, 293] on div at bounding box center [509, 297] width 12 height 12
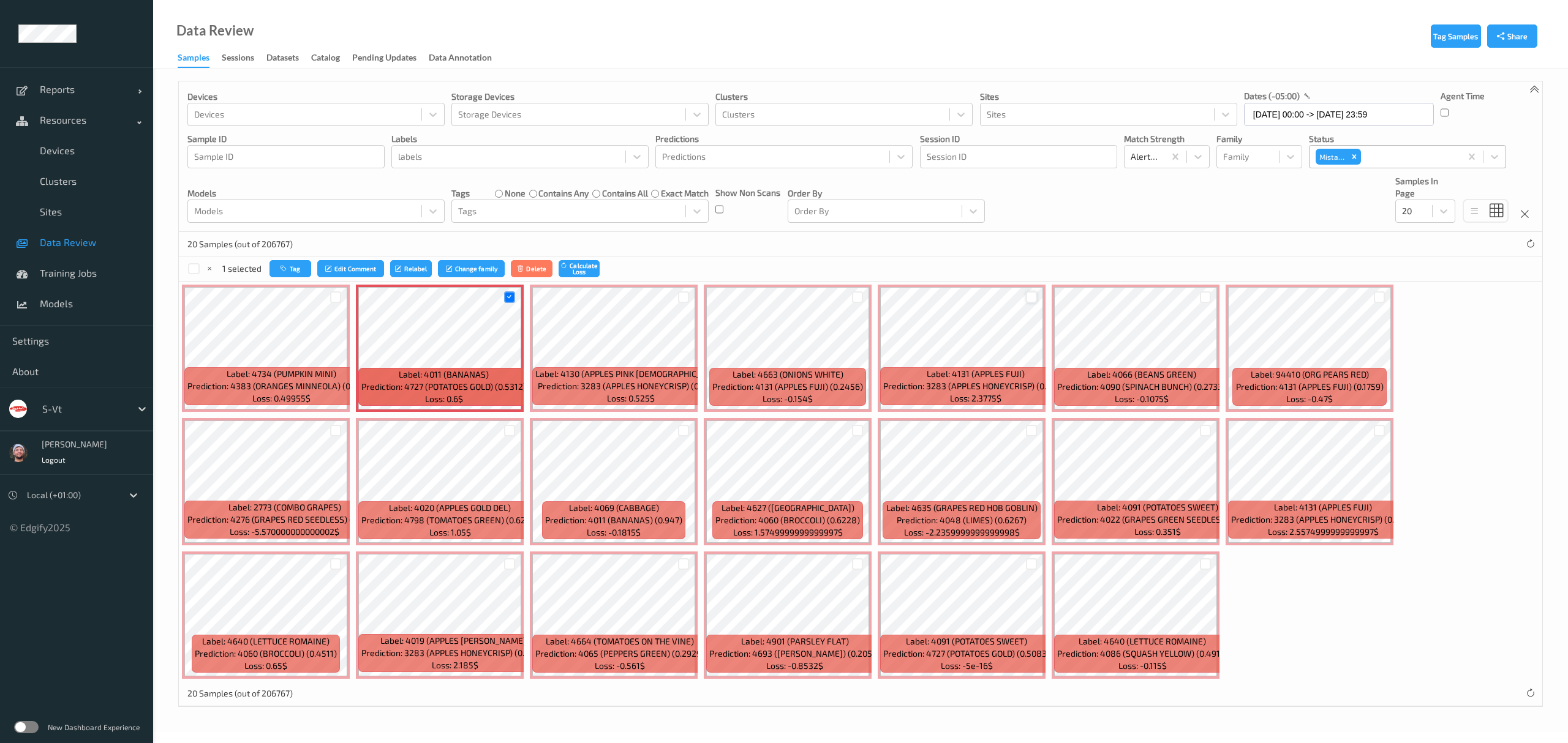
click at [1035, 295] on div at bounding box center [1031, 297] width 12 height 12
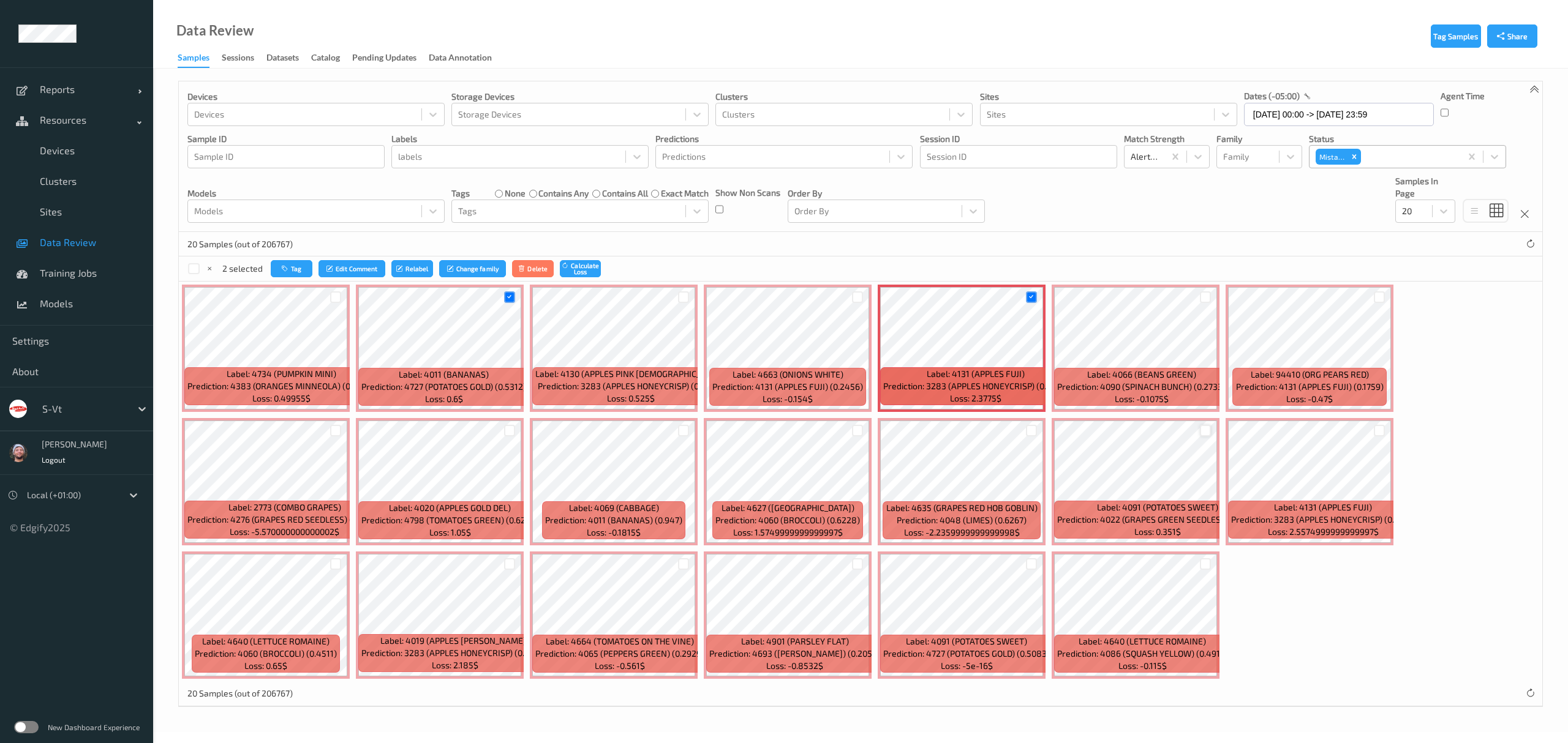
click at [1204, 433] on div at bounding box center [1206, 430] width 12 height 12
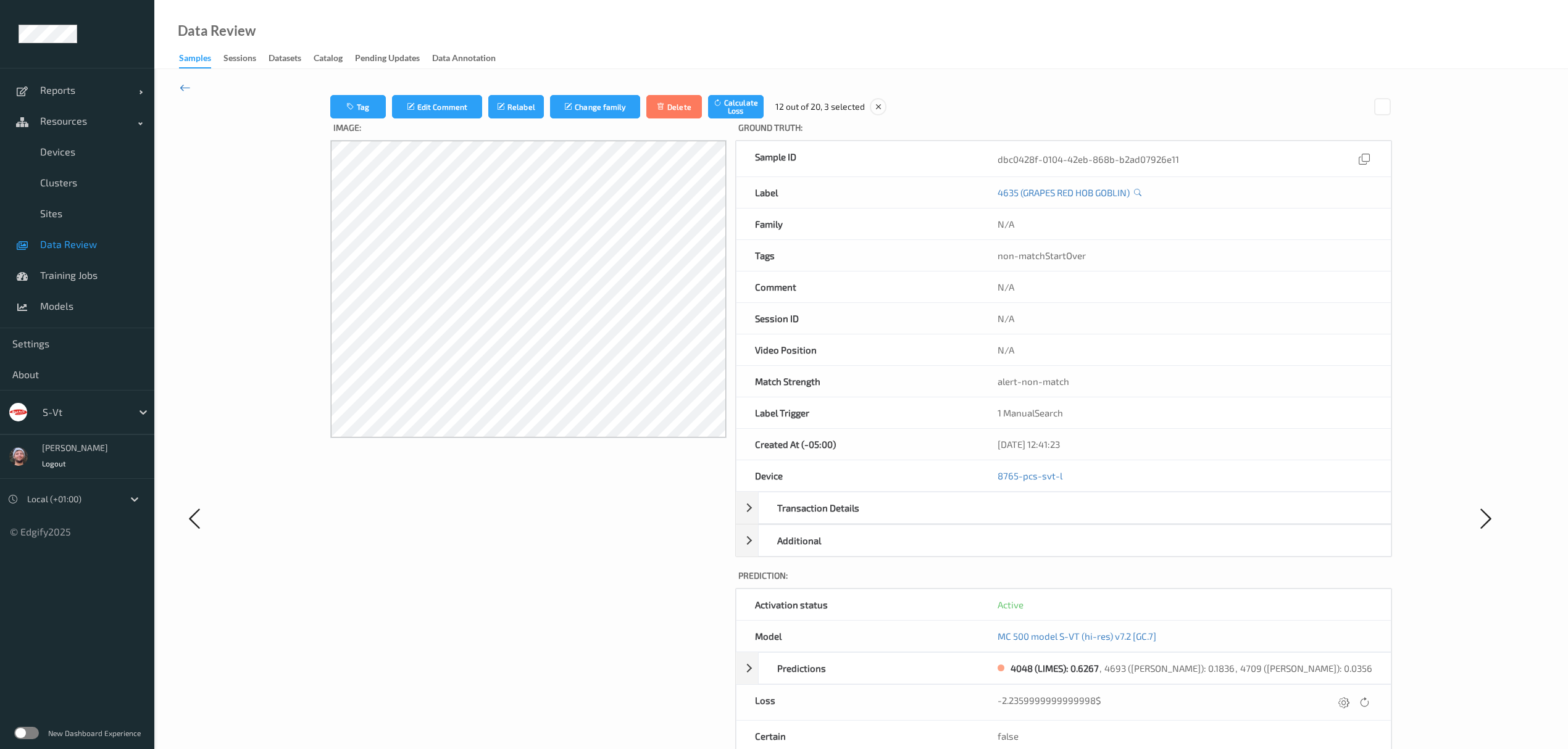
click at [184, 90] on icon at bounding box center [185, 88] width 11 height 14
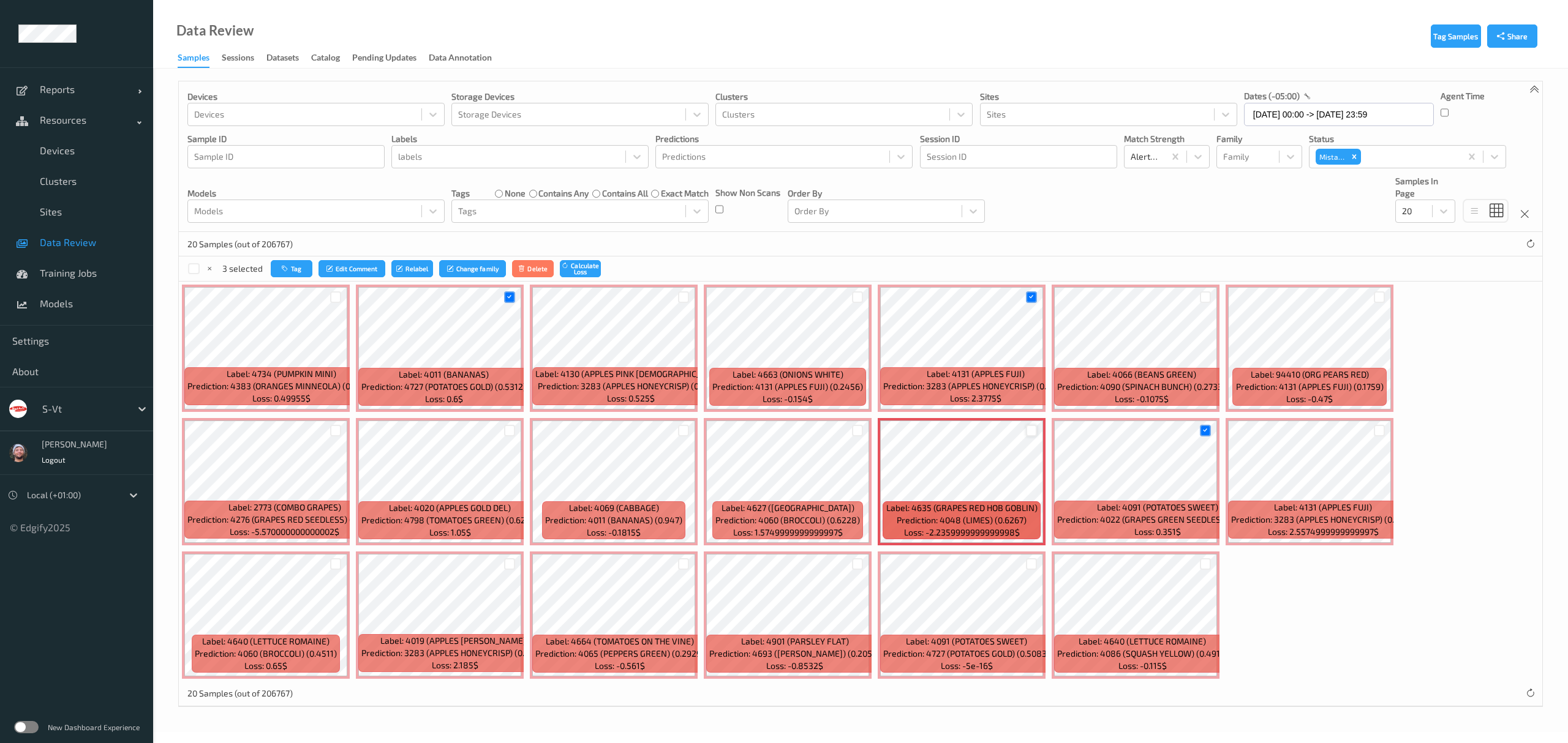
click at [1034, 427] on div at bounding box center [1031, 430] width 12 height 12
click at [678, 438] on div at bounding box center [684, 430] width 23 height 20
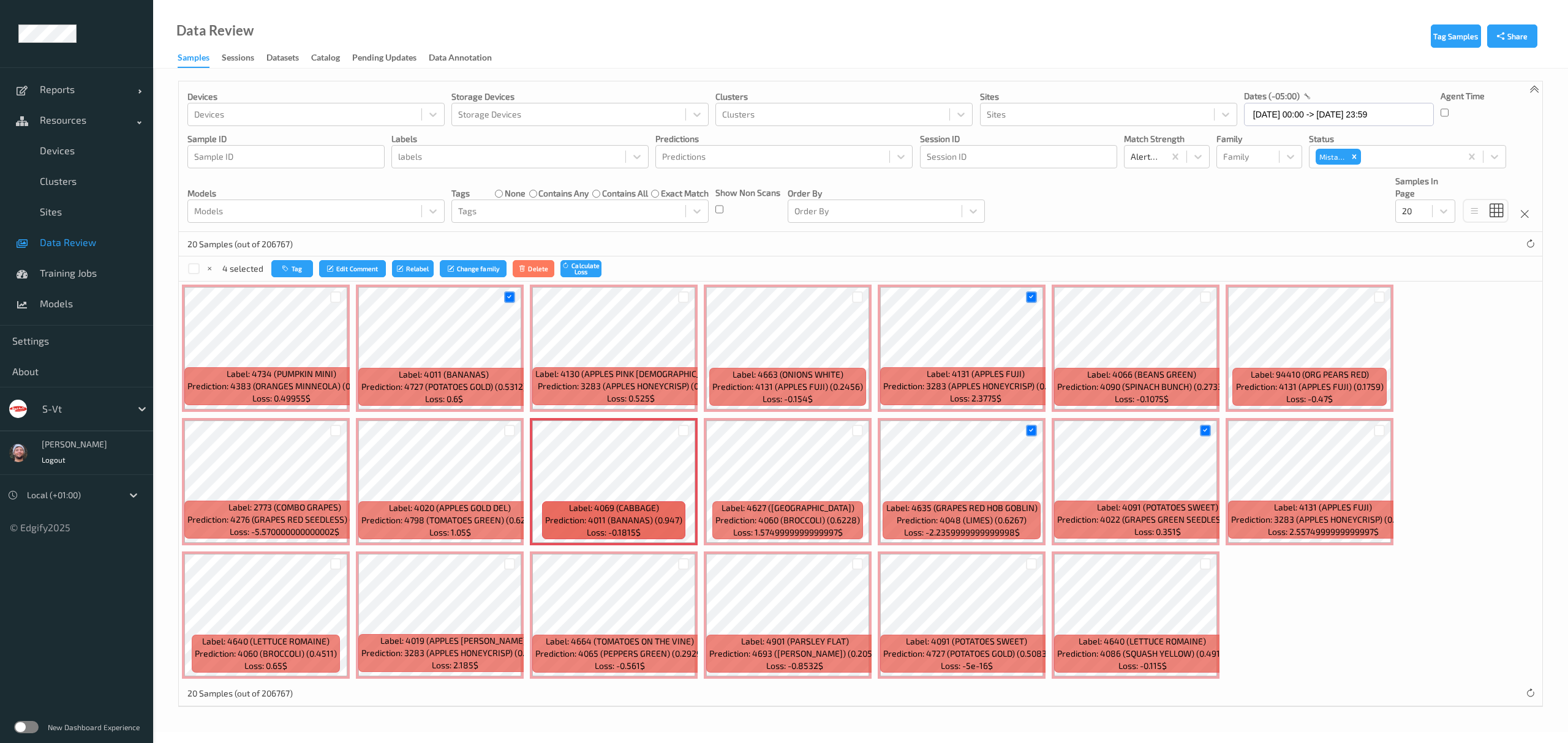
click at [677, 431] on div at bounding box center [684, 430] width 23 height 20
click at [684, 429] on div at bounding box center [683, 430] width 12 height 12
click at [291, 270] on button "Tag" at bounding box center [291, 269] width 41 height 18
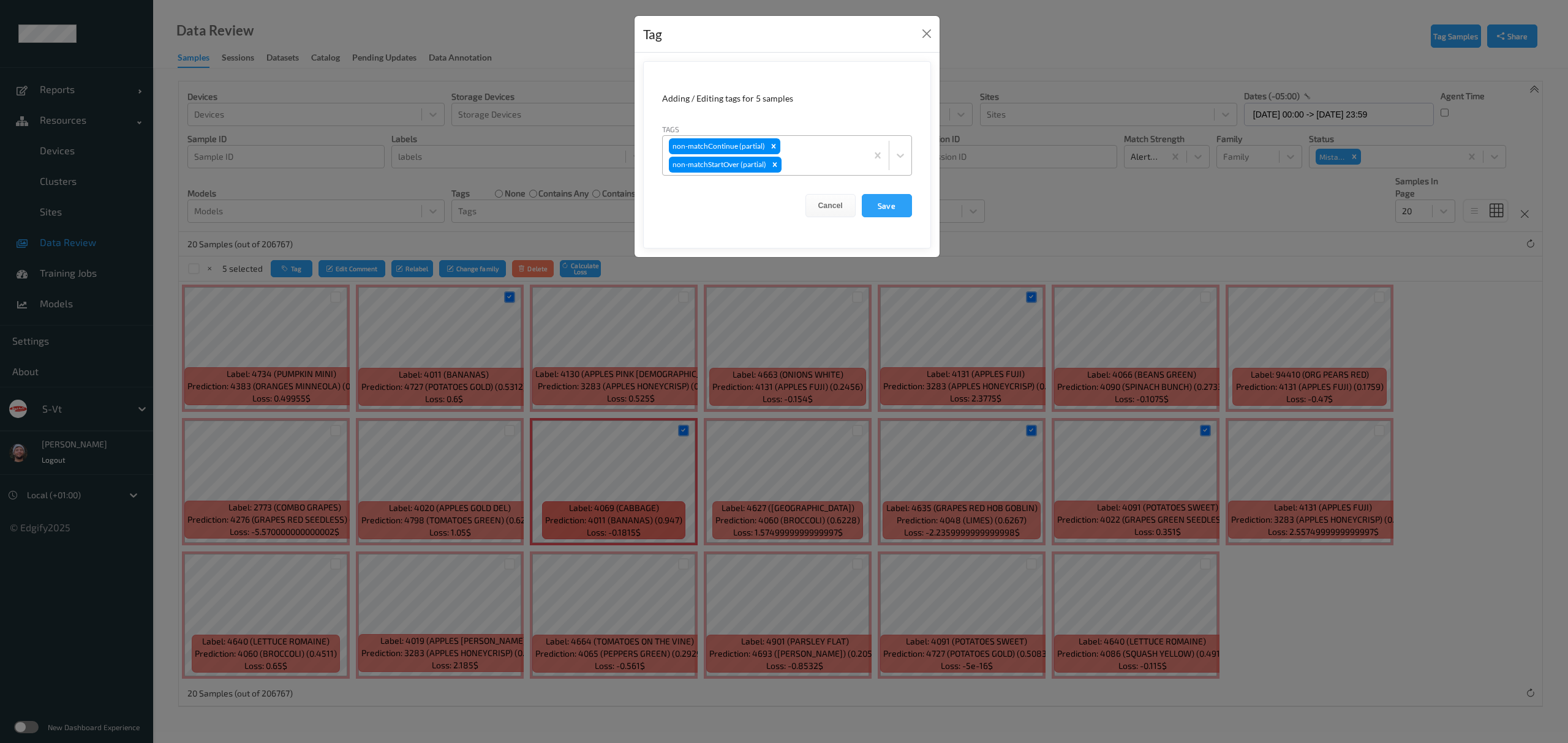
click at [826, 148] on div "non-matchContinue (partial) non-matchStartOver (partial)" at bounding box center [765, 155] width 204 height 39
type input "ca"
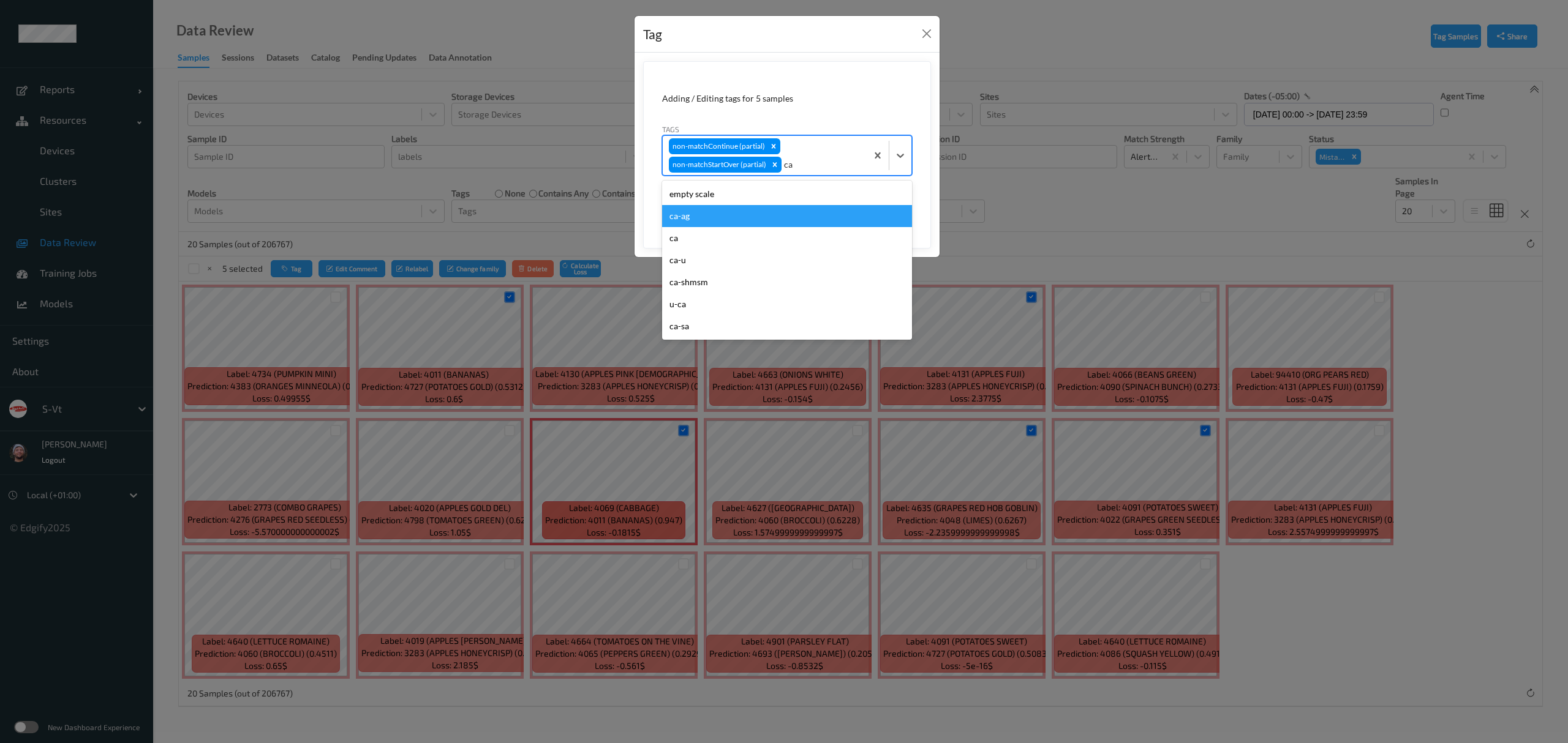
click at [700, 241] on div "ca" at bounding box center [787, 238] width 250 height 22
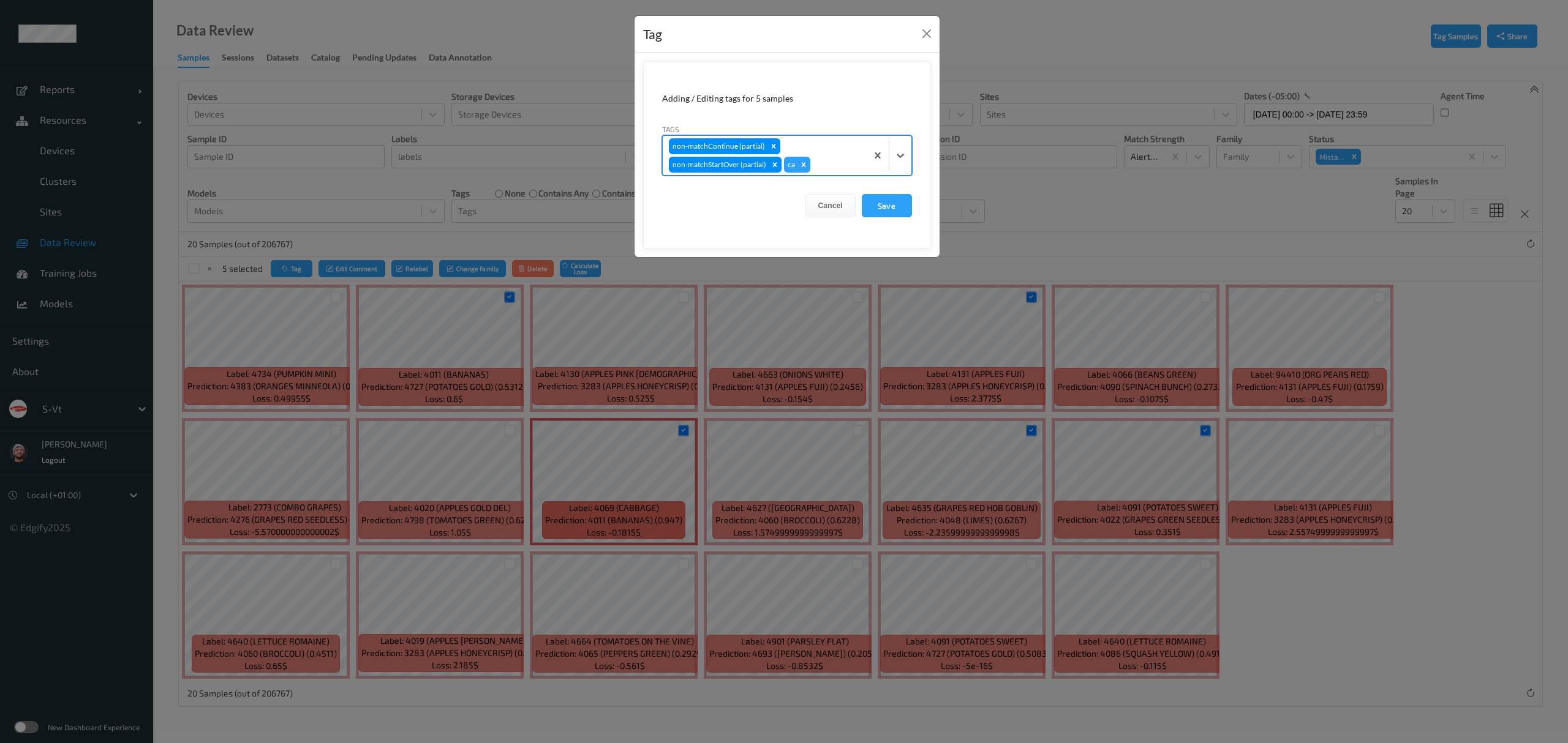
type input "s"
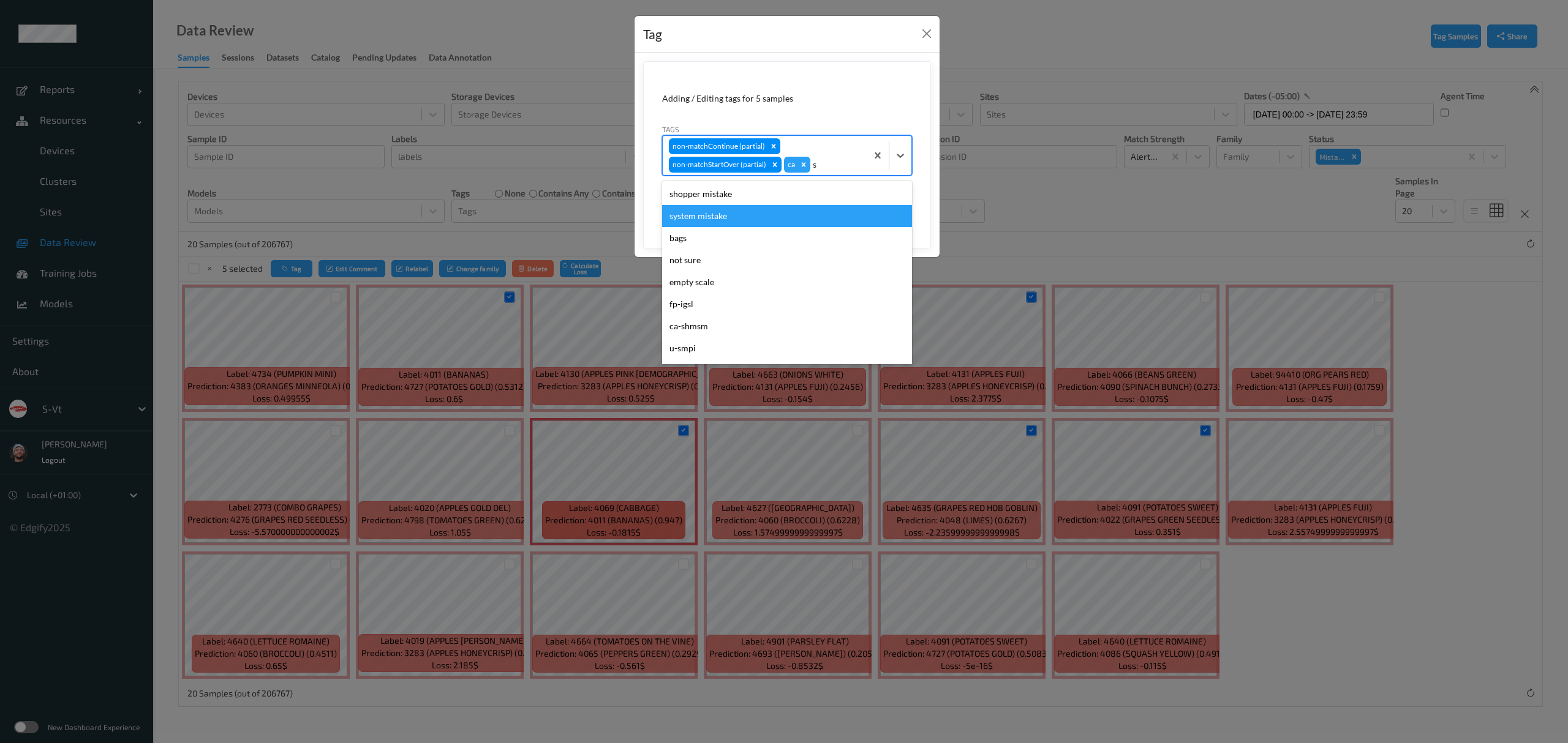
click at [735, 204] on div "shopper mistake" at bounding box center [787, 194] width 250 height 22
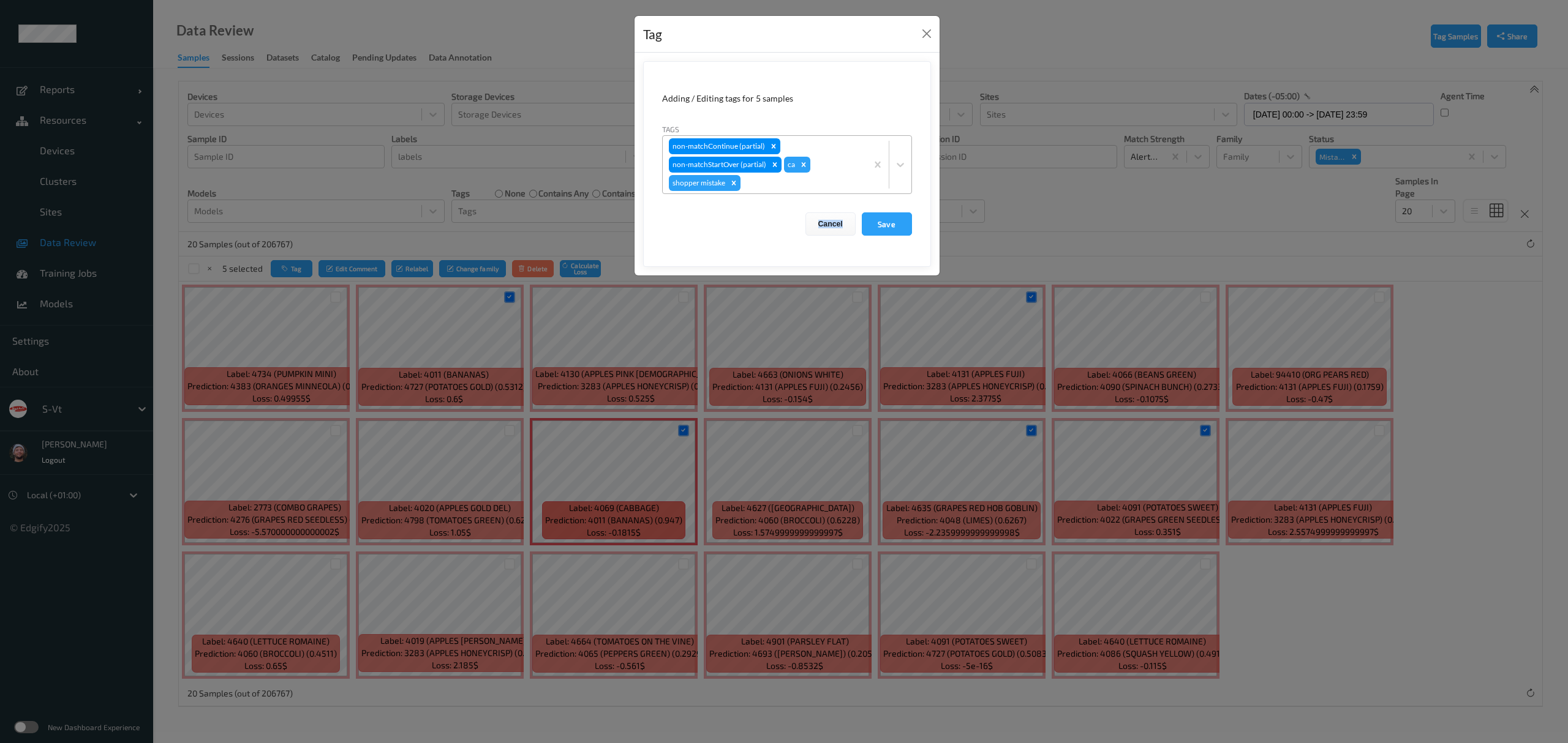
drag, startPoint x: 735, startPoint y: 204, endPoint x: 741, endPoint y: 193, distance: 12.5
click at [741, 193] on form "Adding / Editing tags for 5 samples Tags non-matchContinue (partial) non-matchS…" at bounding box center [787, 164] width 288 height 206
click at [894, 226] on button "Save" at bounding box center [887, 224] width 50 height 23
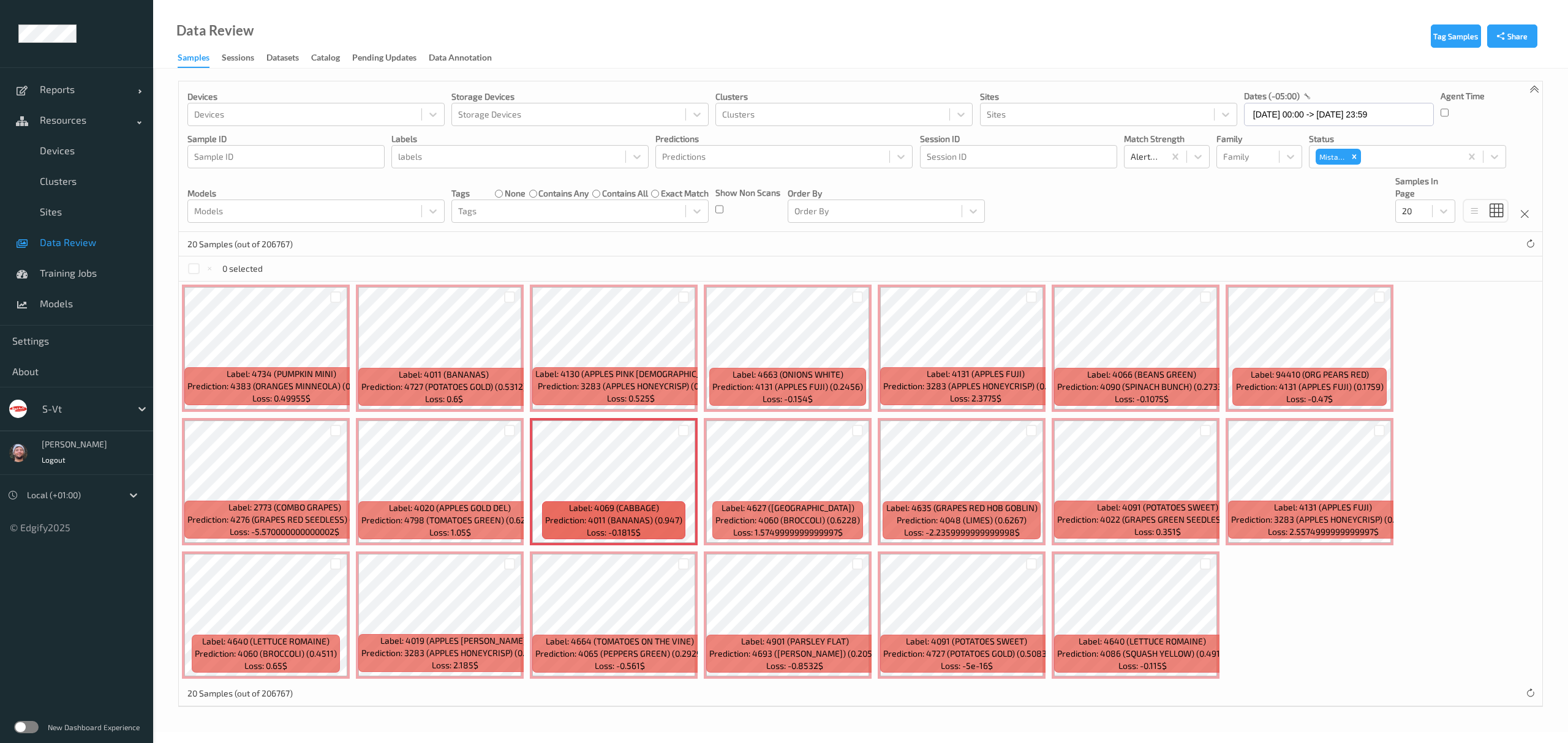
click at [547, 226] on div "Devices Devices Storage Devices Storage Devices Clusters Clusters Sites Sites d…" at bounding box center [860, 157] width 1363 height 150
click at [514, 199] on label "none" at bounding box center [515, 194] width 21 height 12
click at [506, 212] on div at bounding box center [569, 211] width 221 height 14
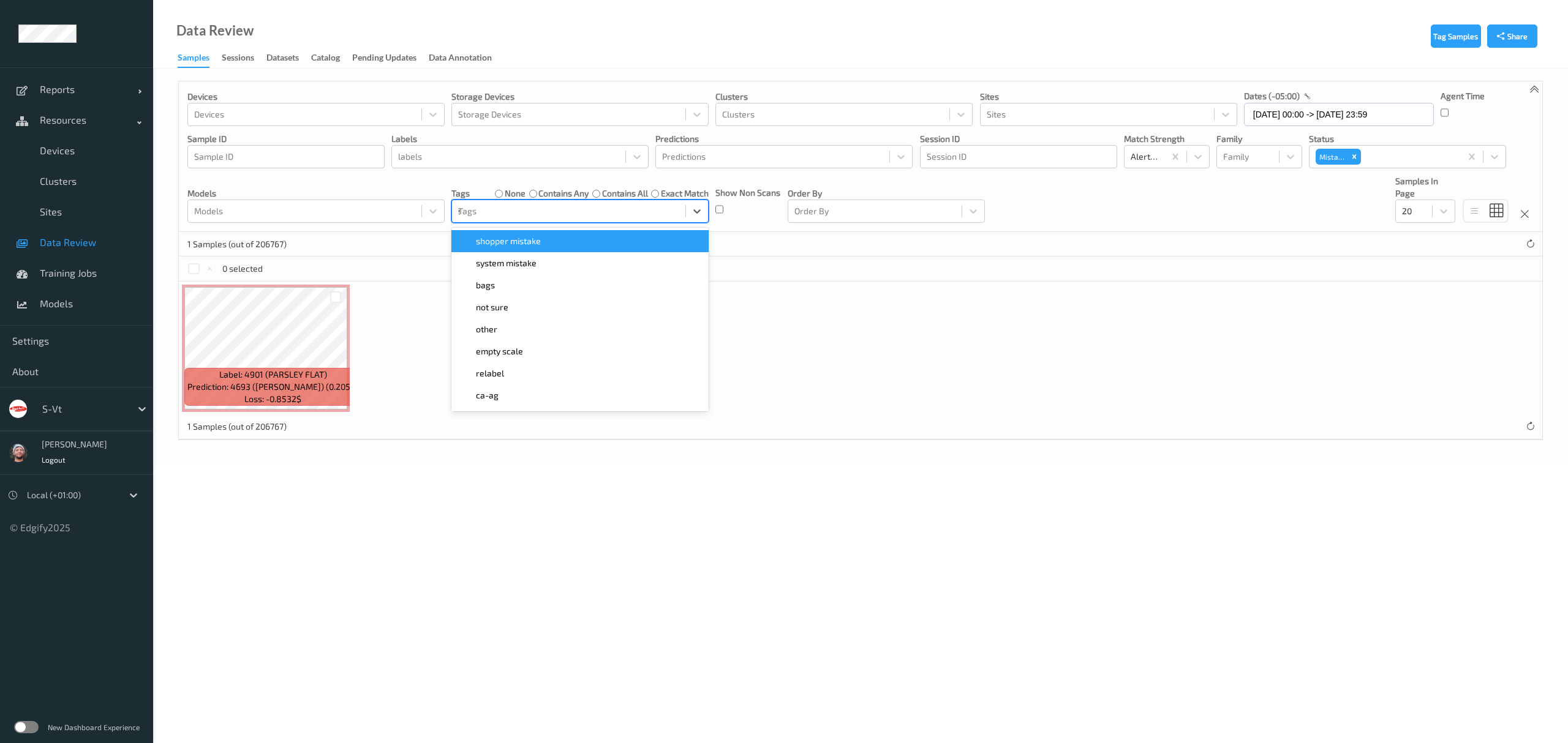
type input "sh"
click at [520, 241] on span "shopper mistake" at bounding box center [509, 241] width 65 height 12
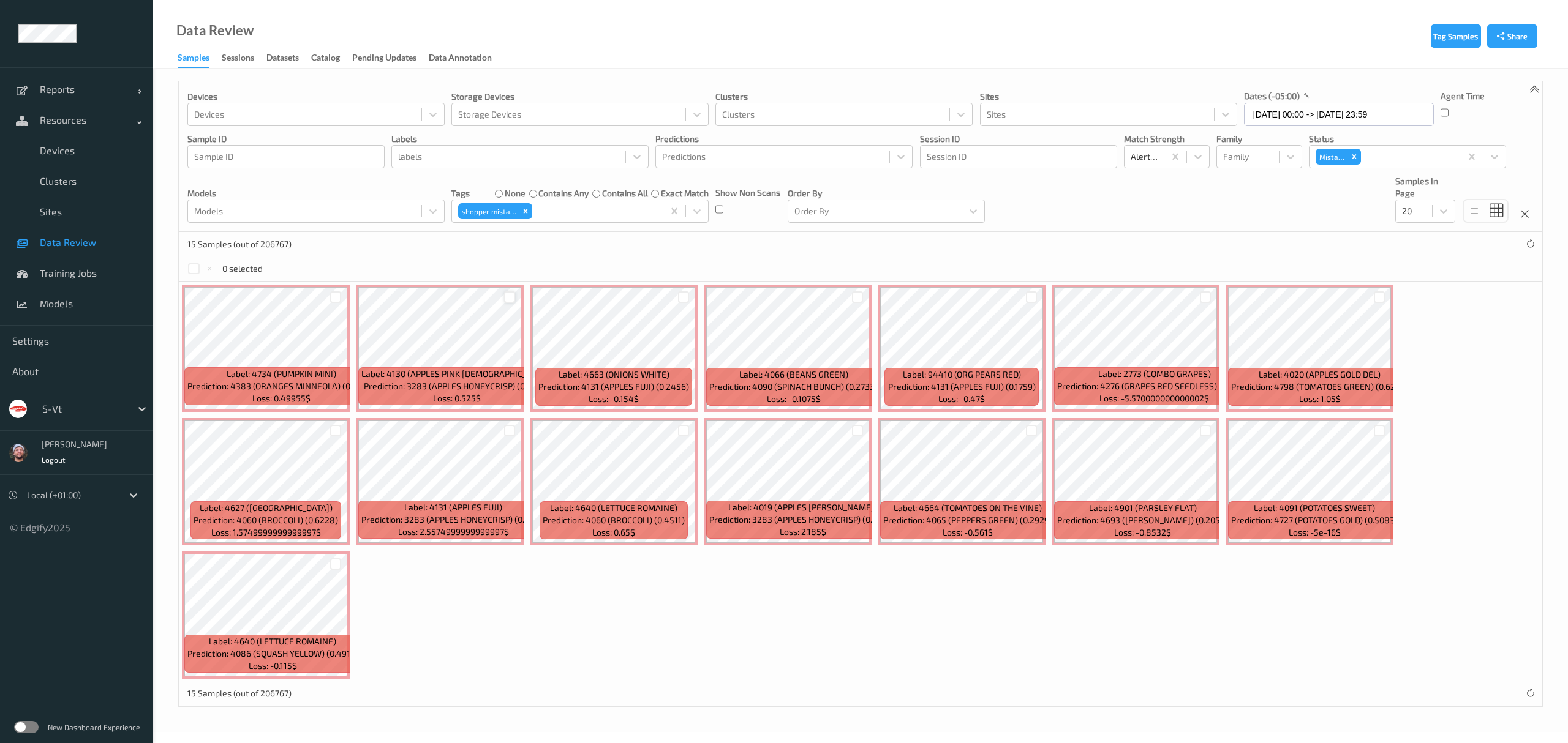
click at [513, 294] on div at bounding box center [509, 297] width 12 height 12
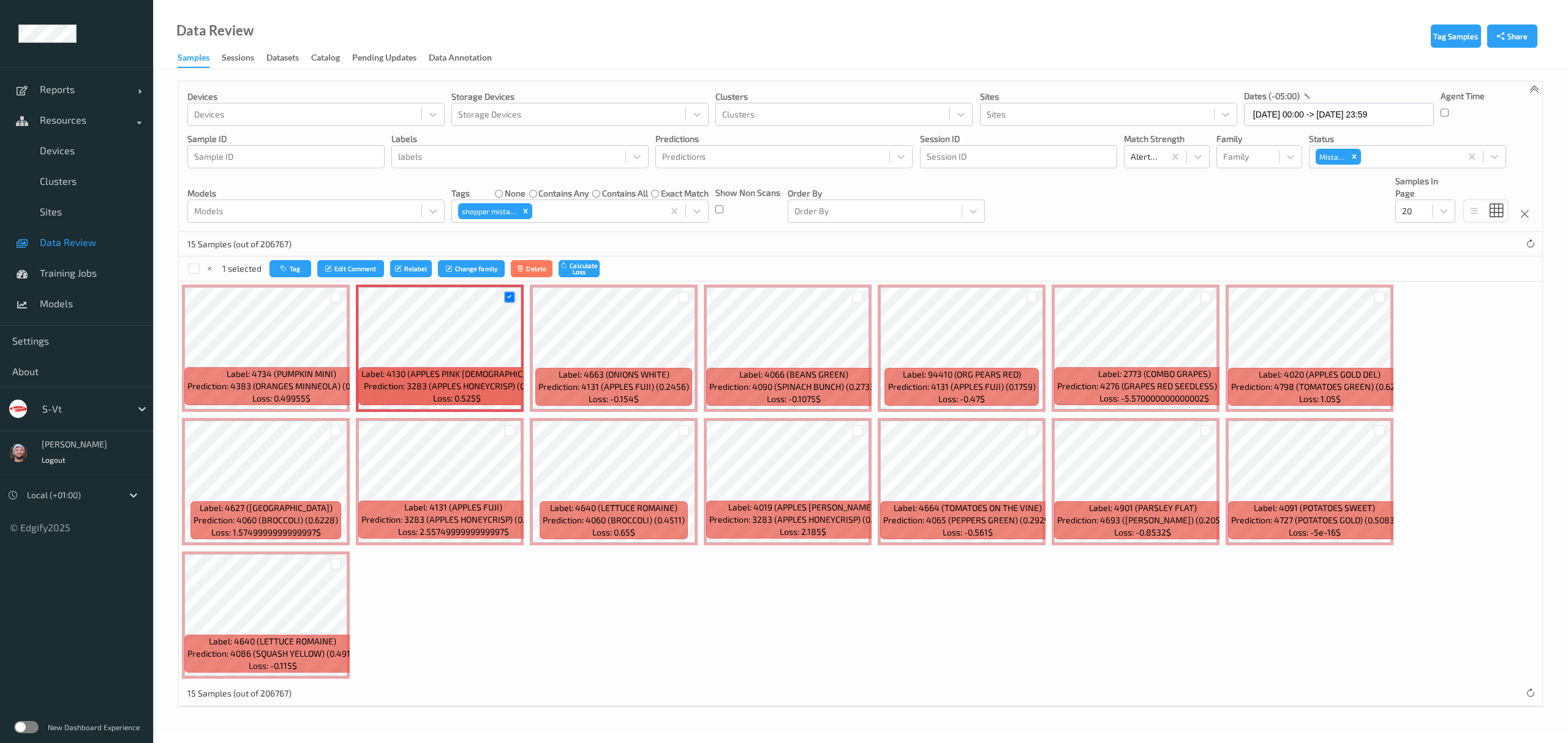
click at [1032, 291] on div at bounding box center [1032, 297] width 23 height 20
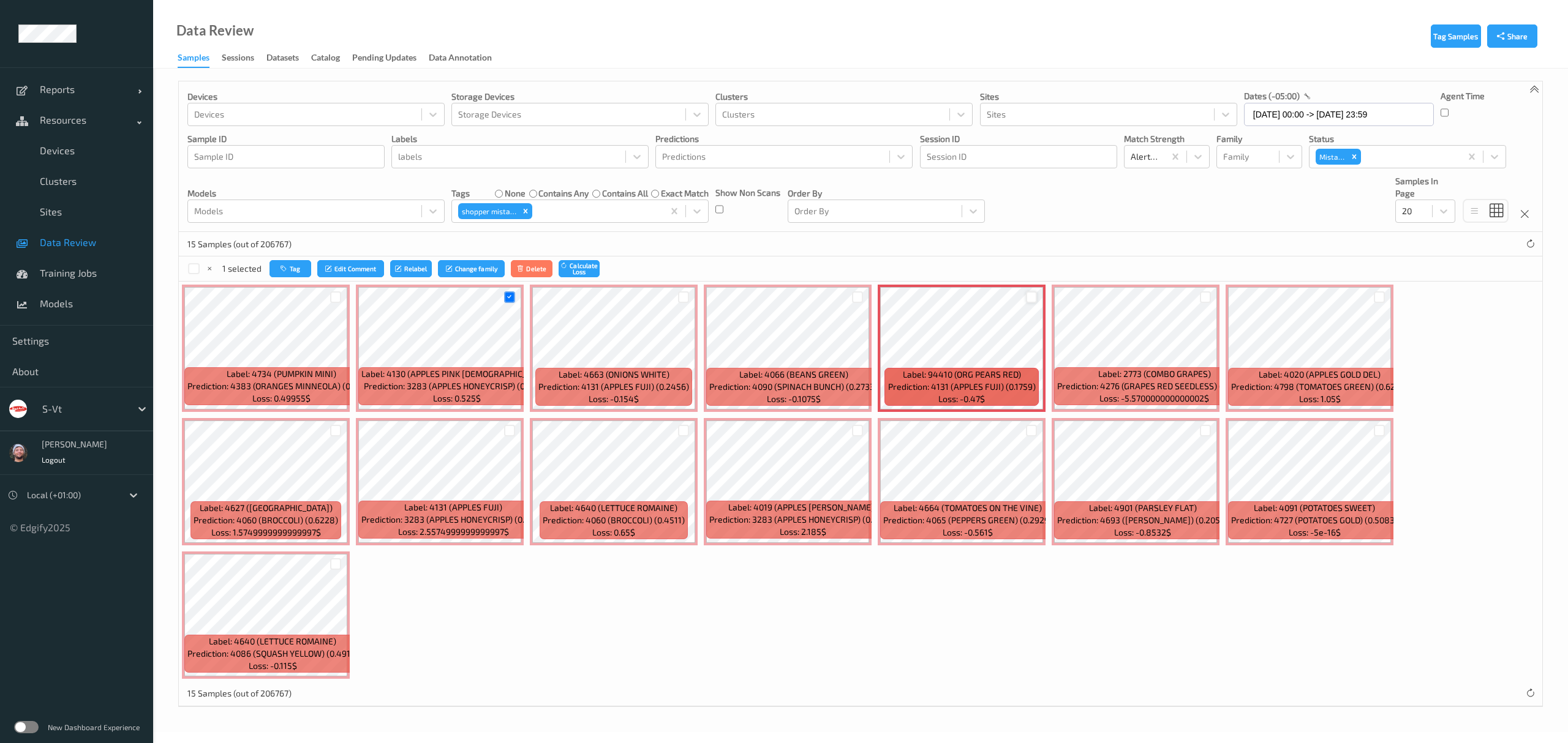
click at [1031, 294] on div at bounding box center [1031, 297] width 12 height 12
click at [1211, 300] on div at bounding box center [1206, 297] width 12 height 12
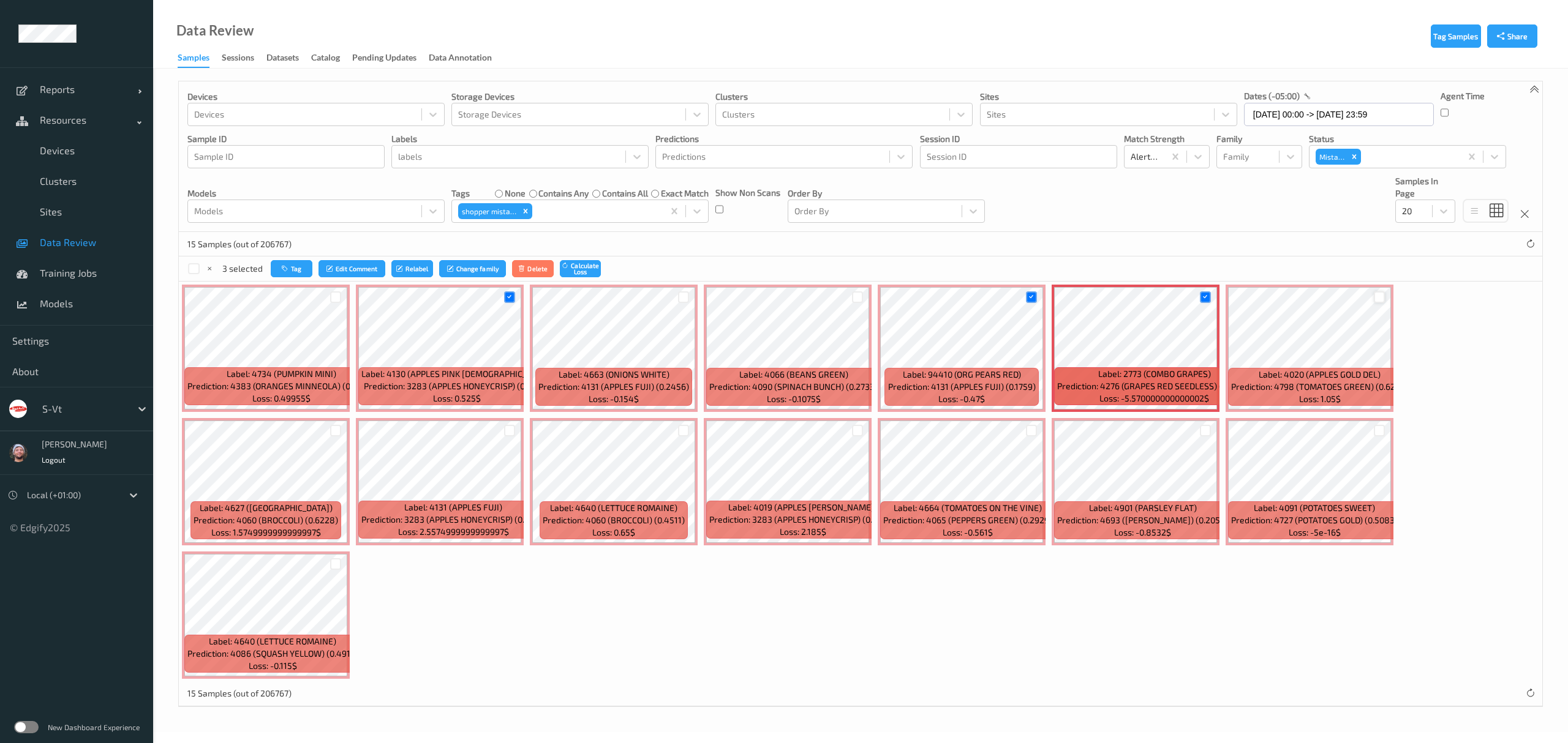
click at [1380, 301] on div at bounding box center [1380, 297] width 12 height 12
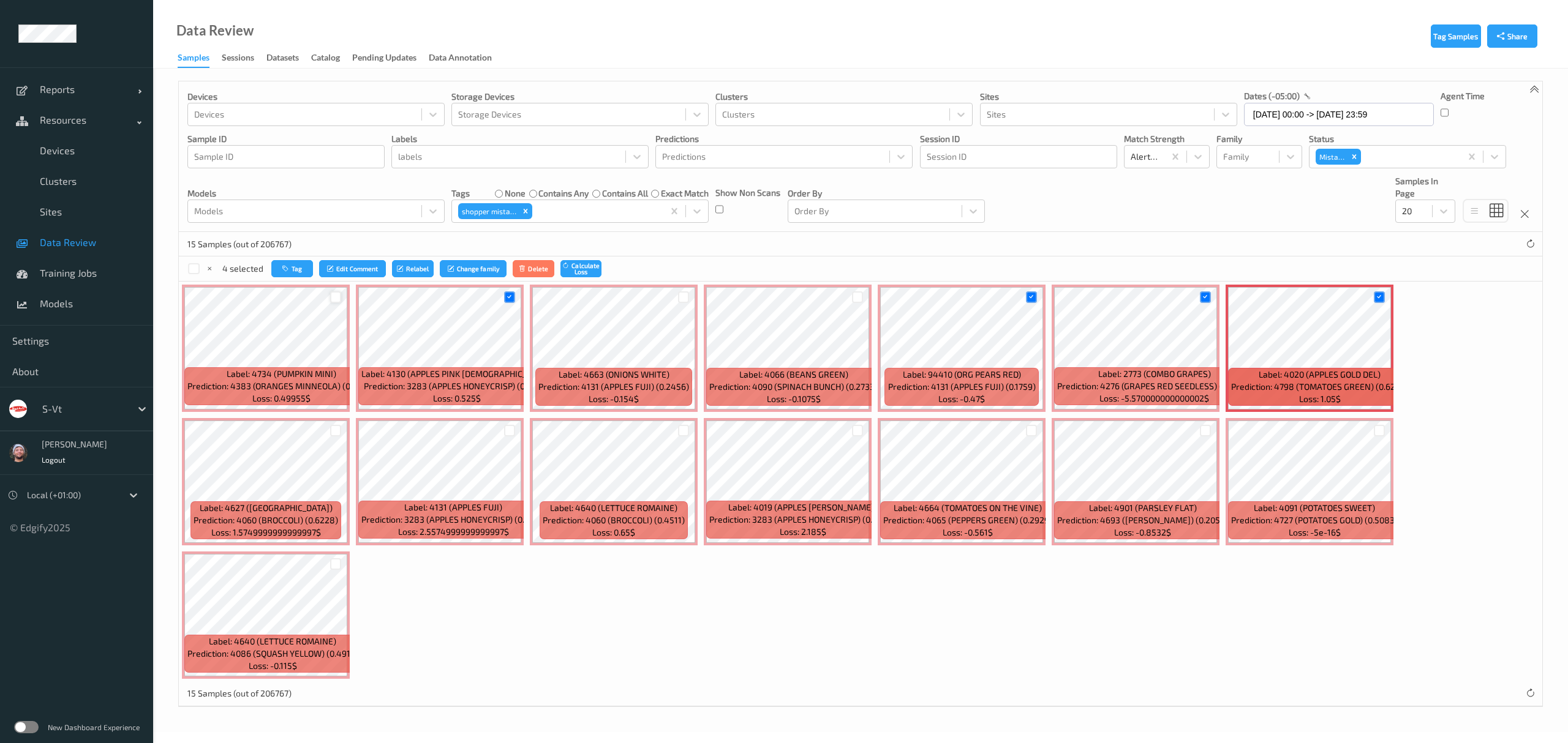
click at [335, 299] on div at bounding box center [335, 297] width 12 height 12
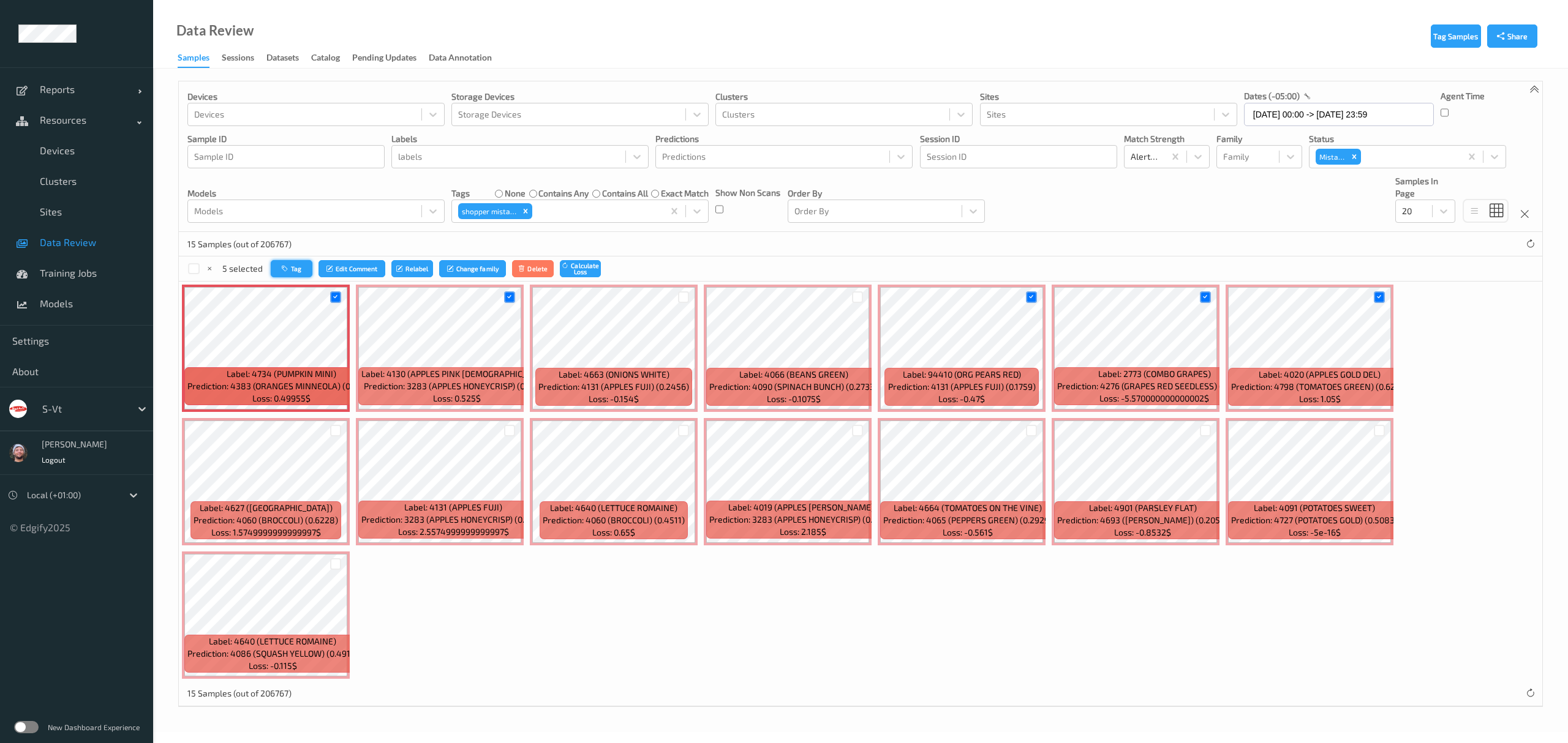
click at [289, 273] on icon "button" at bounding box center [286, 268] width 9 height 8
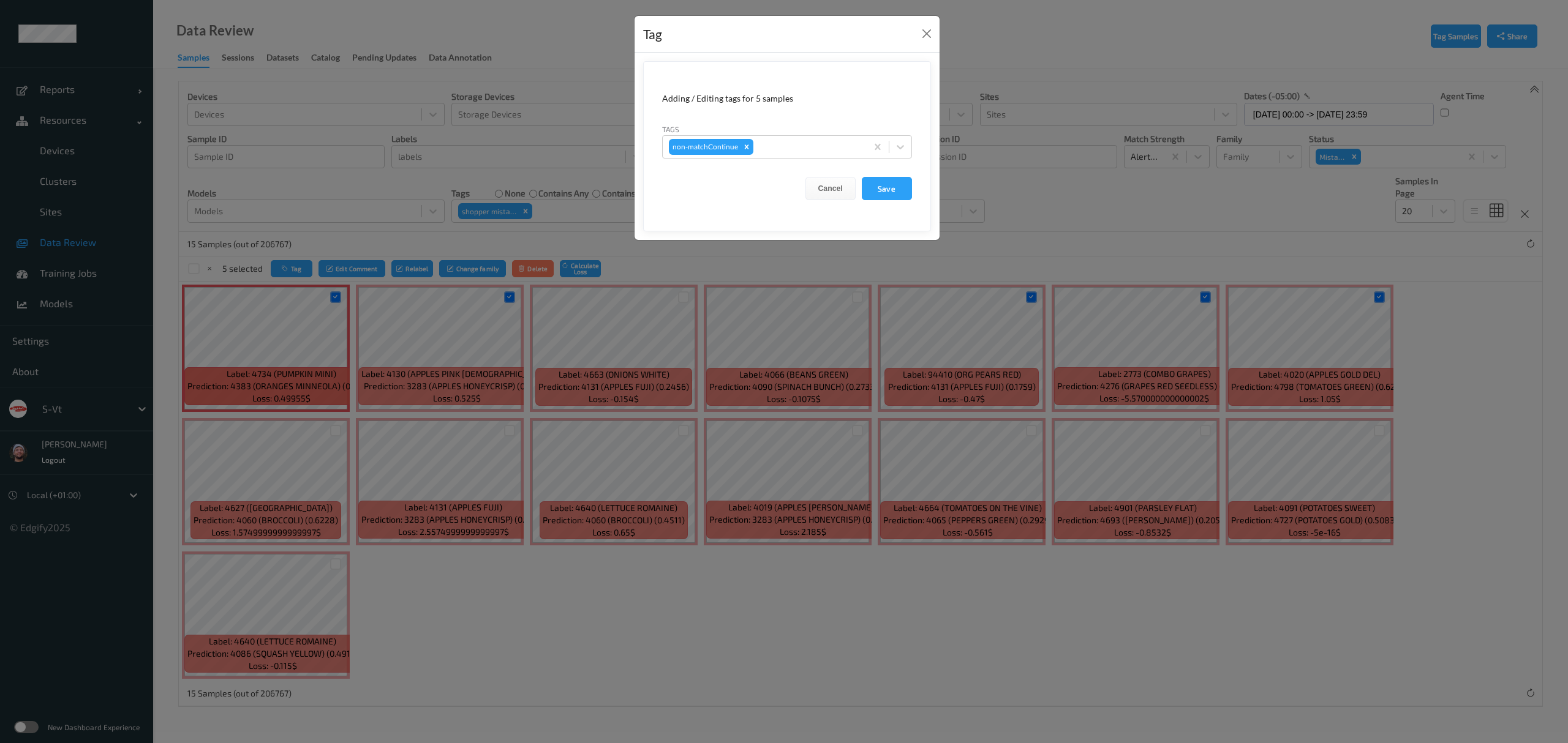
click at [804, 160] on form "Adding / Editing tags for 5 samples Tags non-matchContinue Cancel Save" at bounding box center [787, 146] width 288 height 170
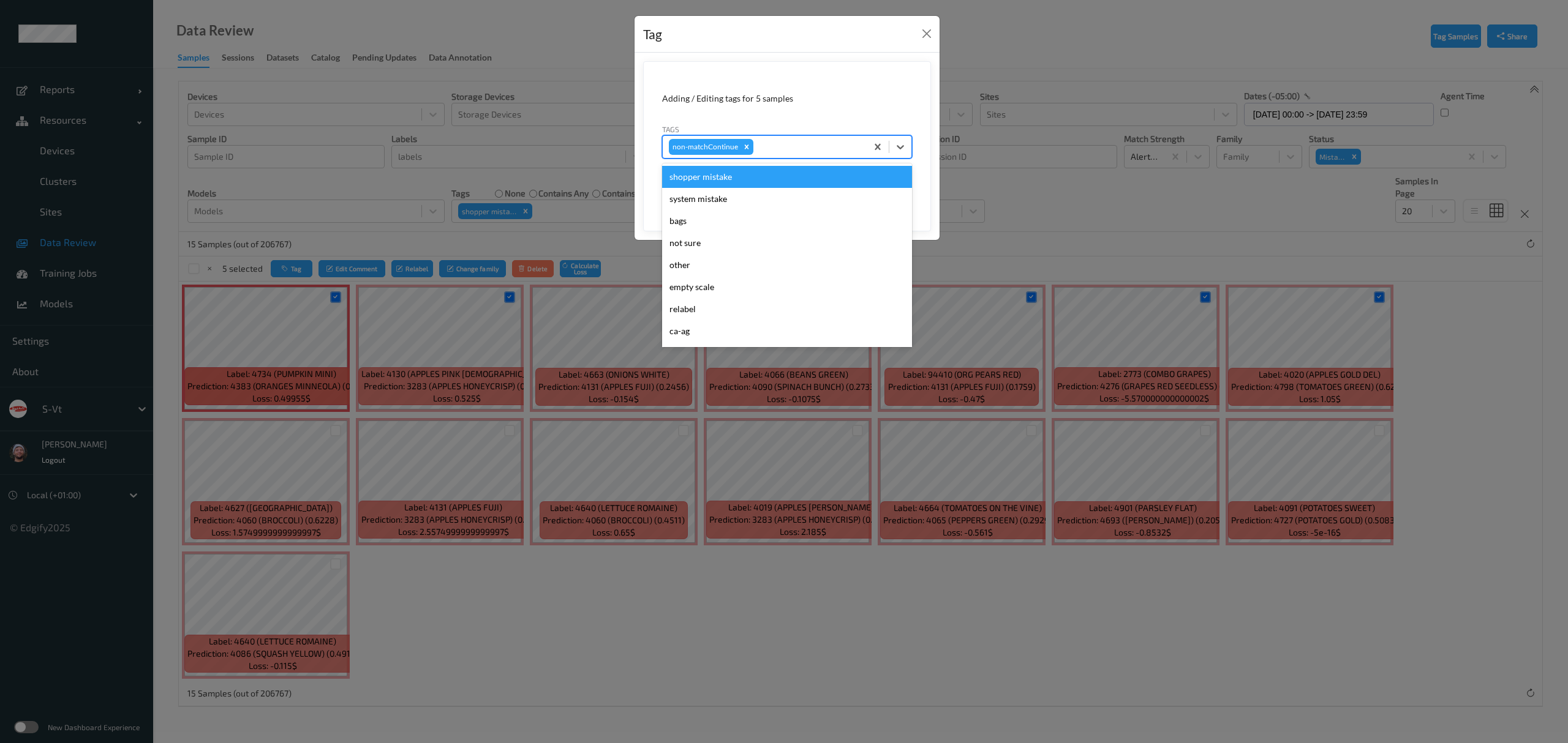
click at [798, 150] on div at bounding box center [808, 146] width 105 height 14
type input "ig"
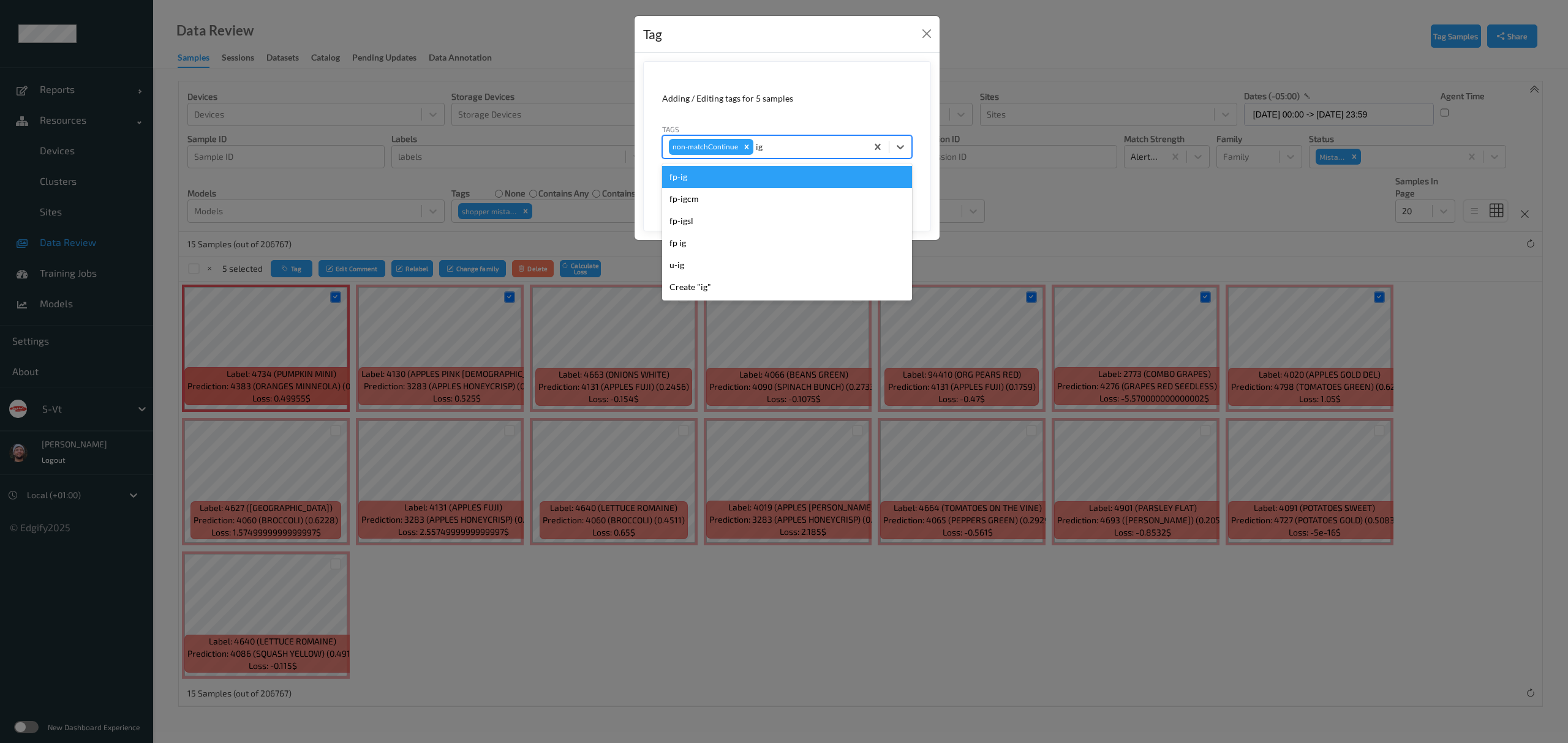
click at [734, 181] on div "fp-ig" at bounding box center [787, 177] width 250 height 22
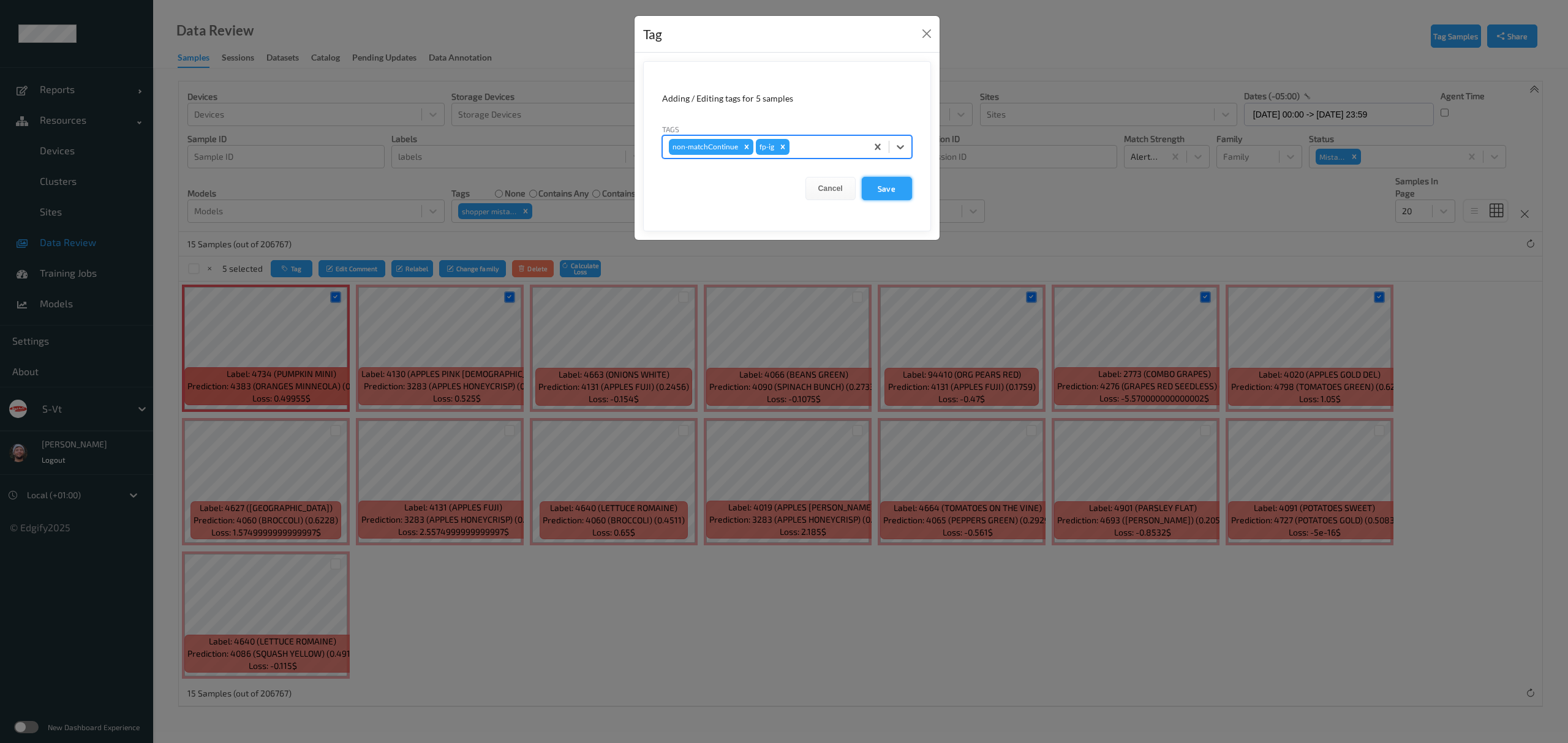
click at [883, 195] on button "Save" at bounding box center [887, 188] width 50 height 23
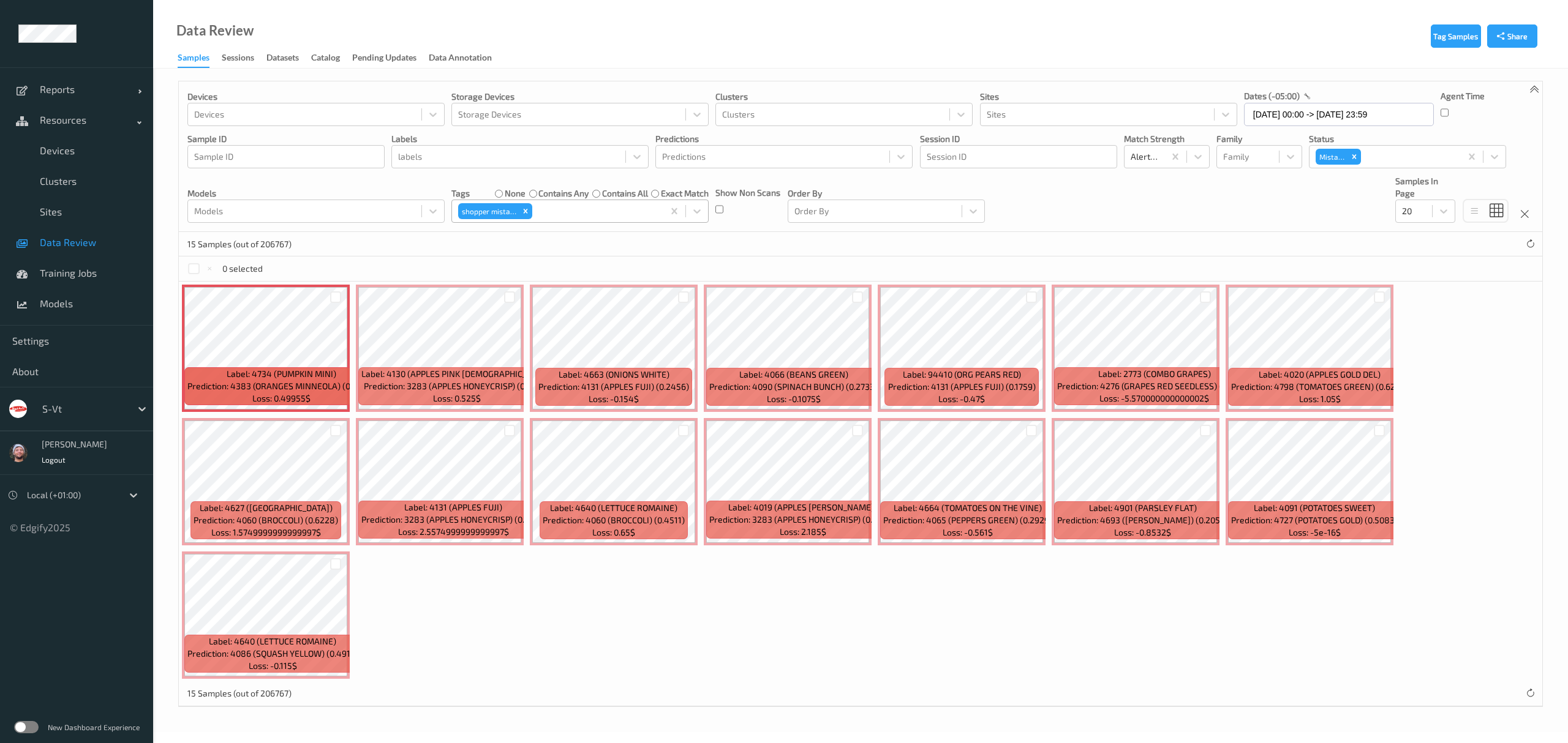
click at [572, 212] on div at bounding box center [596, 211] width 122 height 14
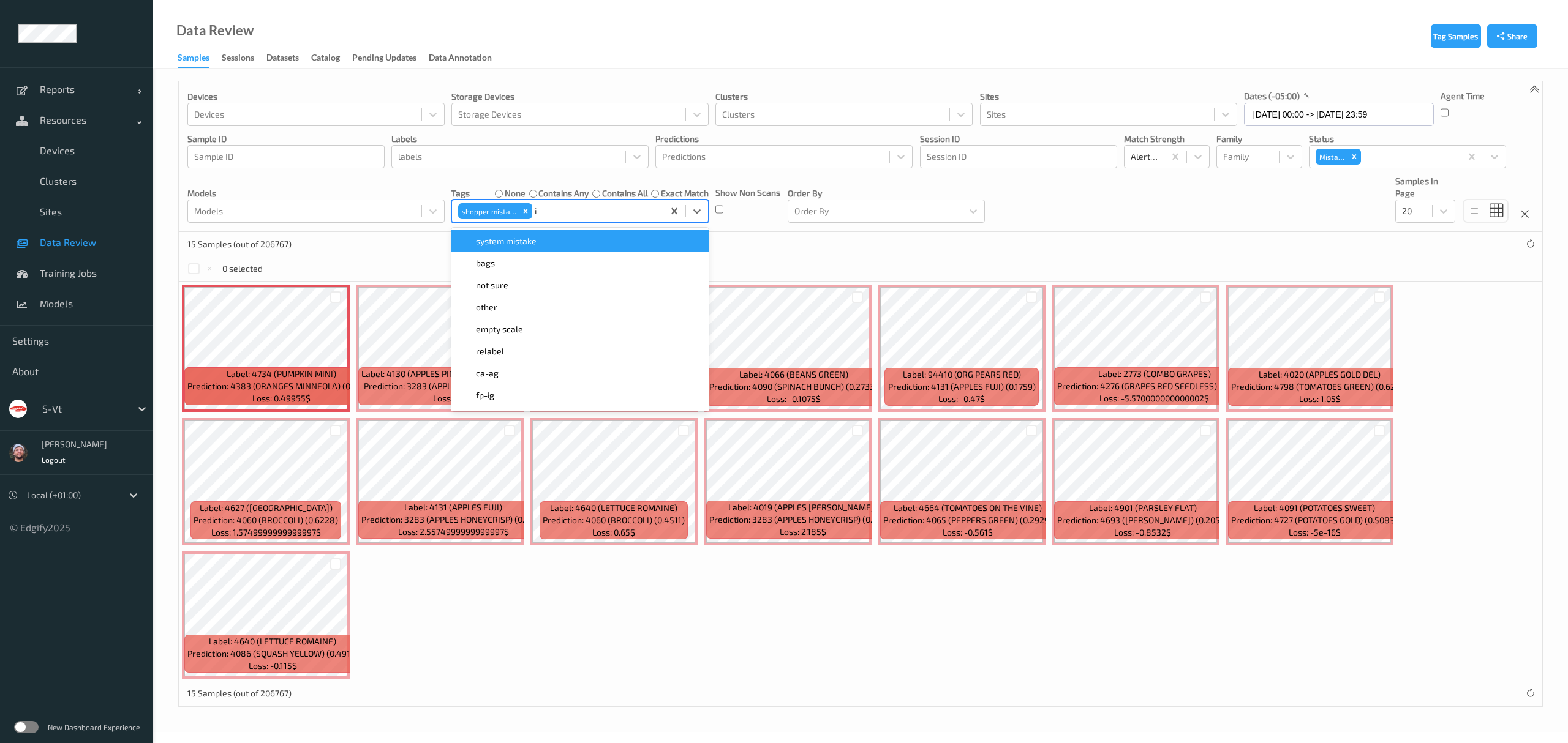
type input "ig"
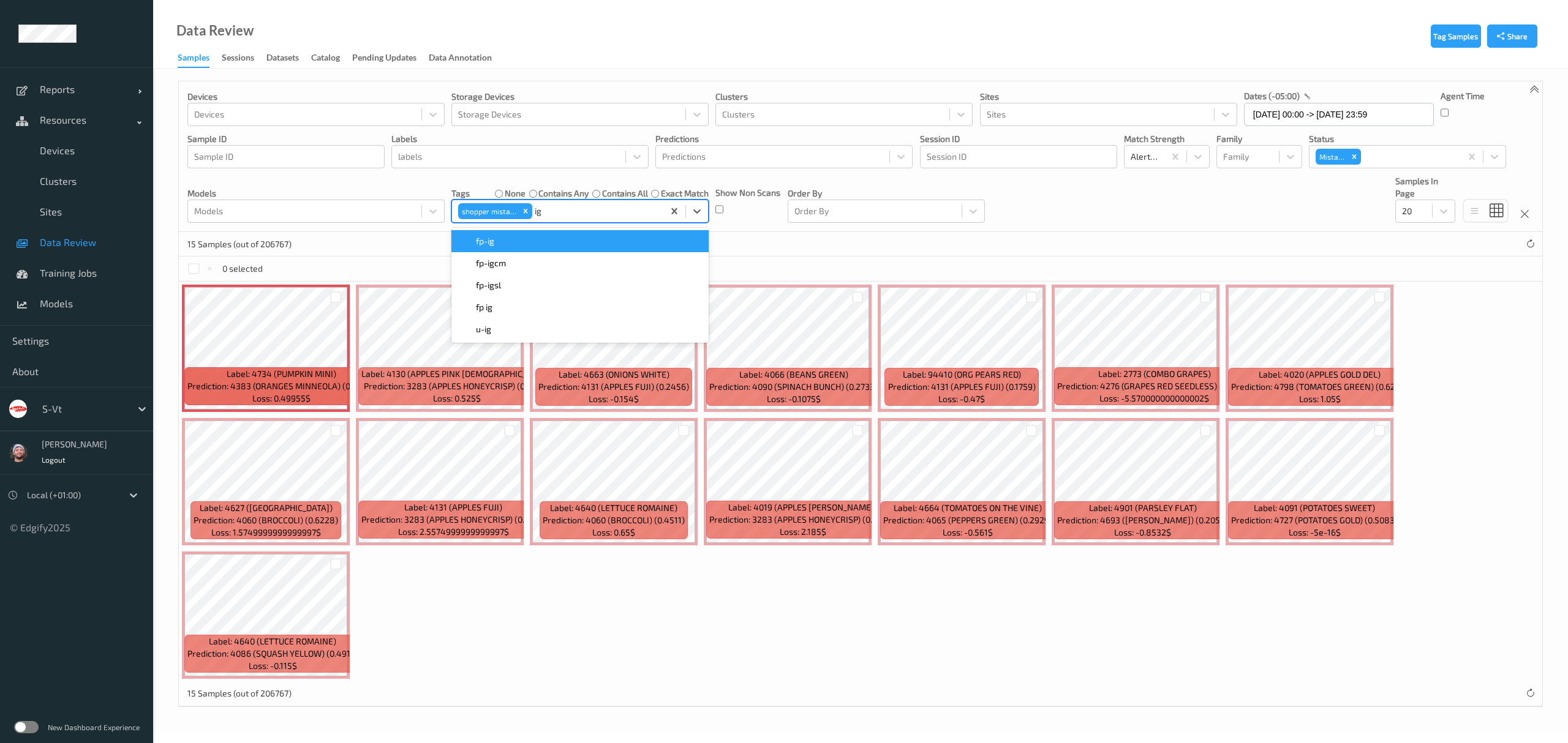
click at [522, 243] on div "fp-ig" at bounding box center [580, 241] width 242 height 12
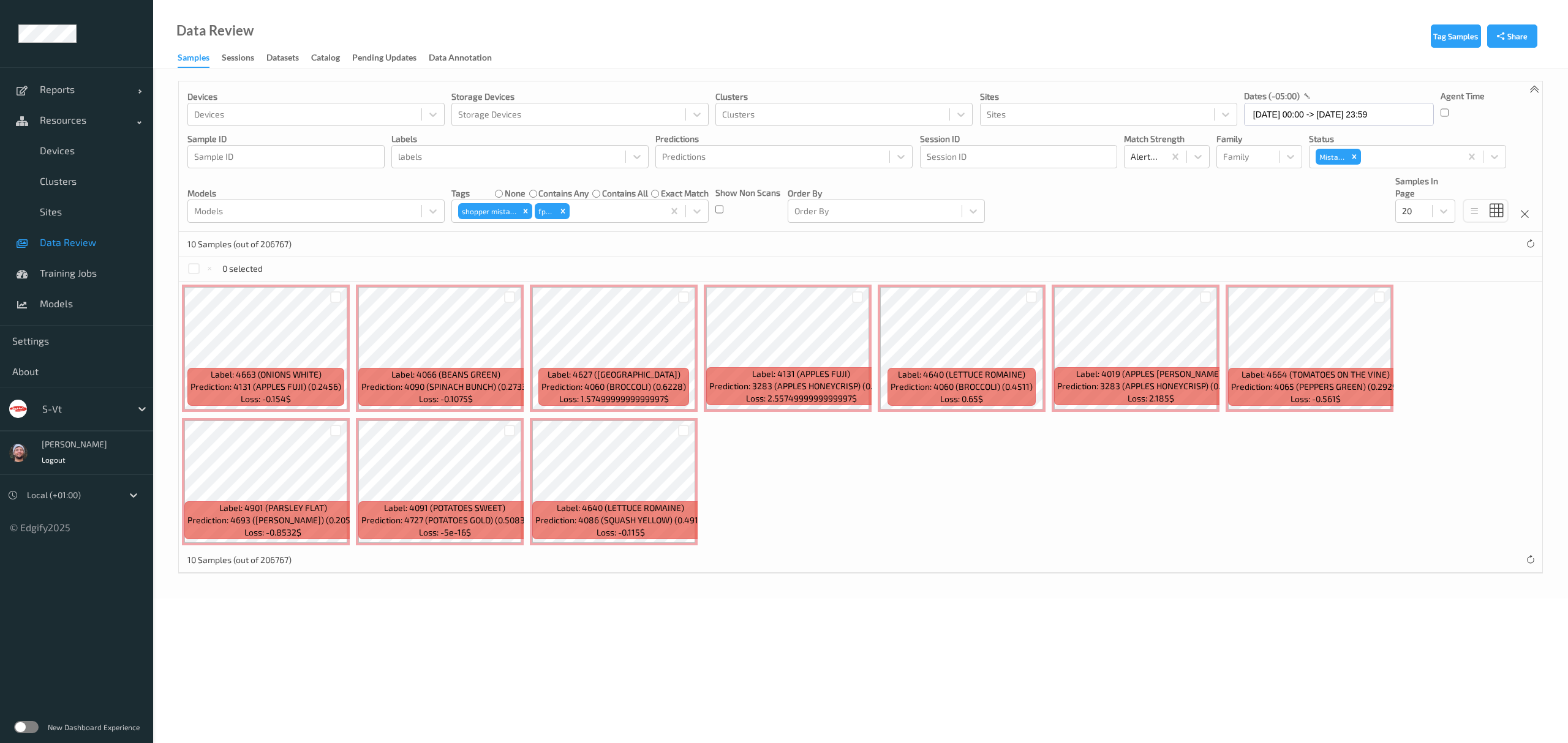
click at [796, 245] on div "10 Samples (out of 206767)" at bounding box center [860, 244] width 1363 height 24
click at [335, 299] on div at bounding box center [335, 297] width 12 height 12
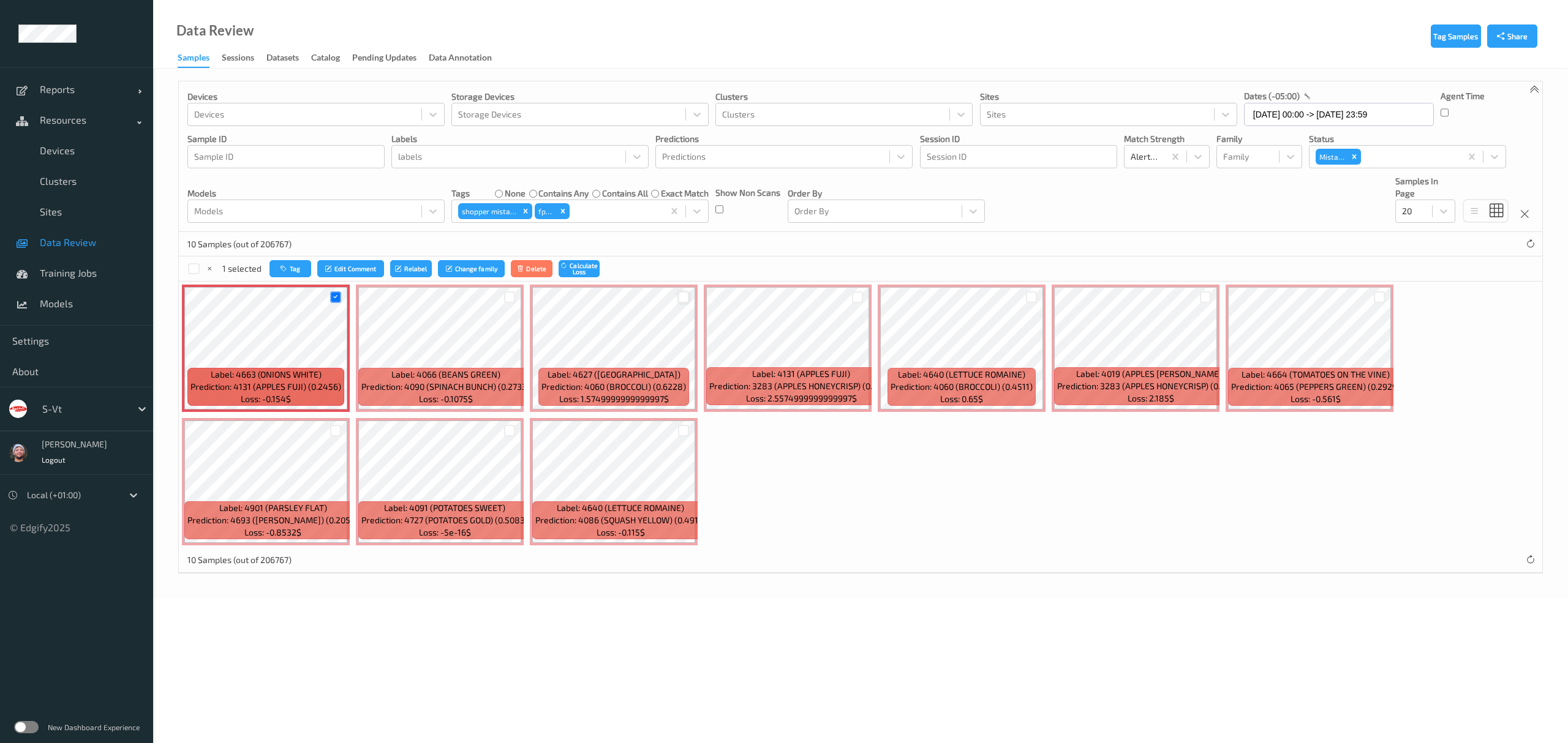
click at [683, 295] on div at bounding box center [683, 297] width 12 height 12
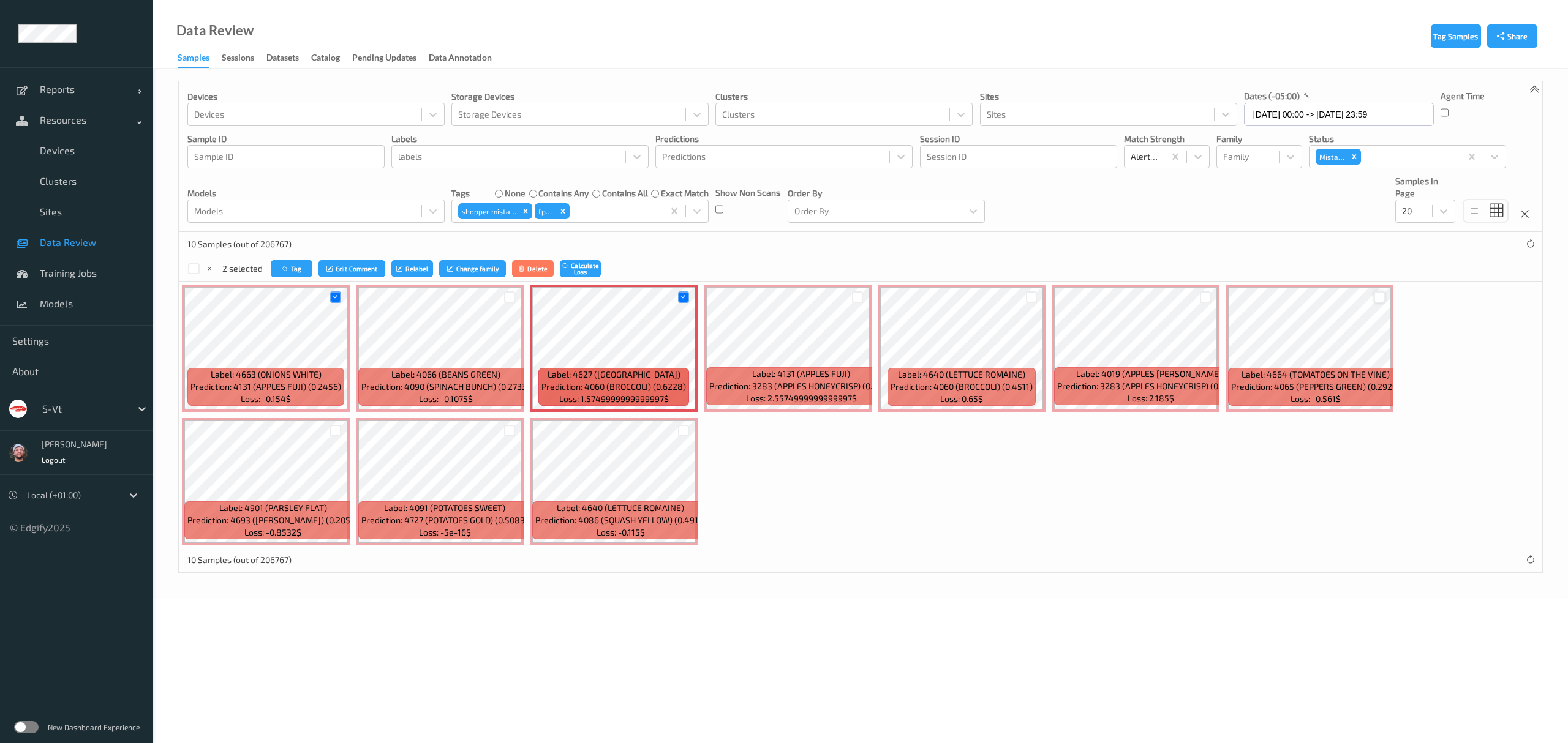
click at [1378, 293] on div at bounding box center [1380, 297] width 12 height 12
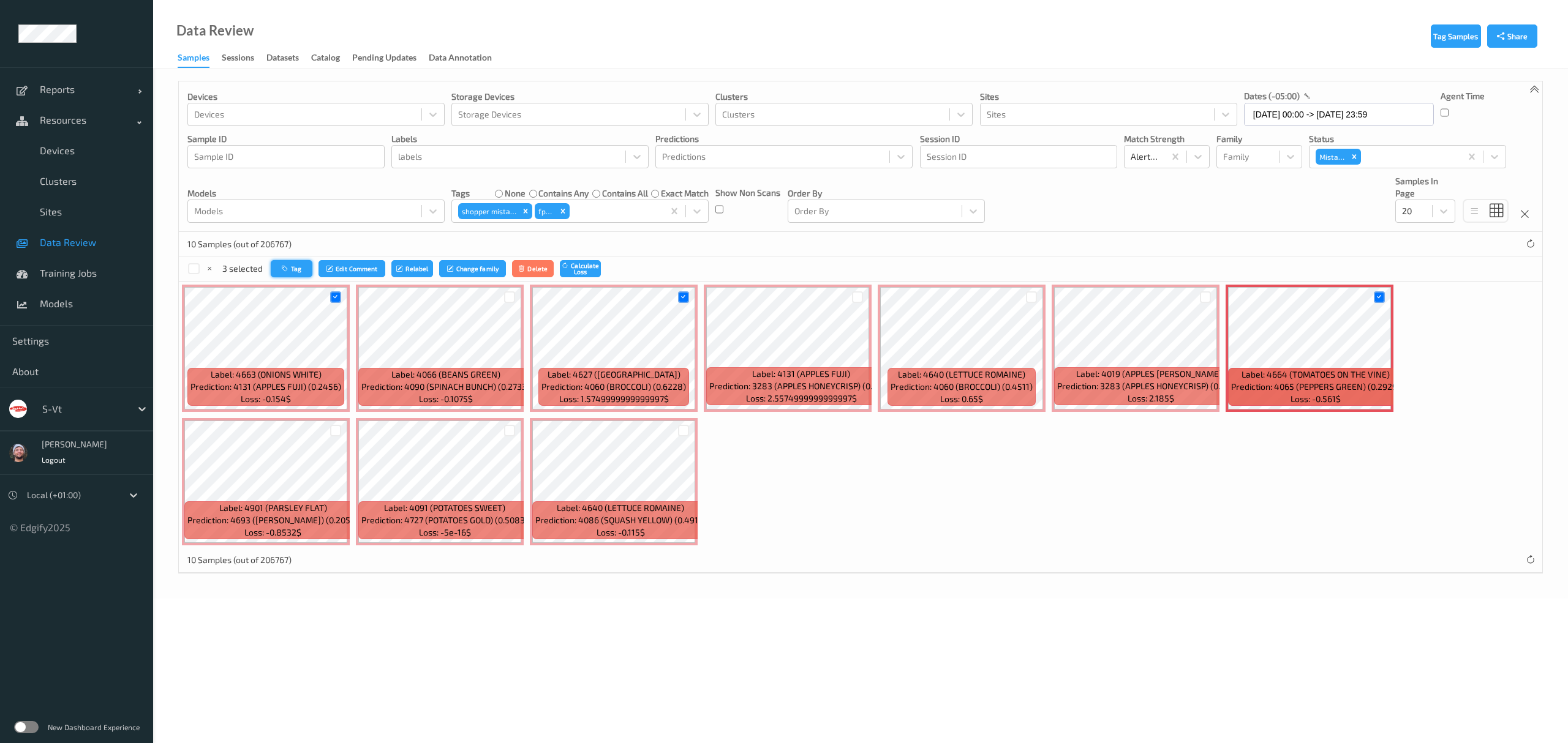
click at [291, 267] on button "Tag" at bounding box center [291, 269] width 41 height 18
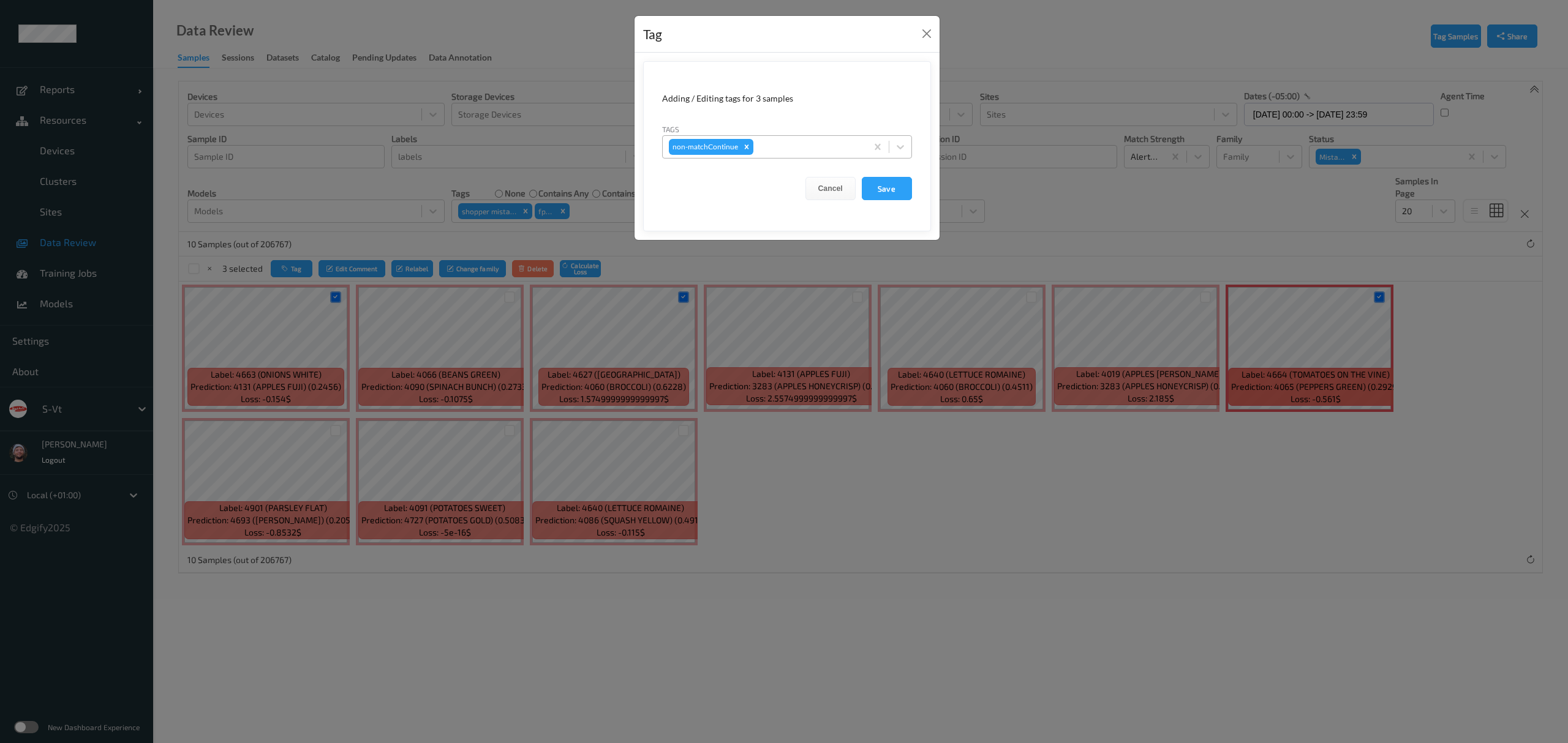
click at [781, 145] on div at bounding box center [808, 146] width 105 height 14
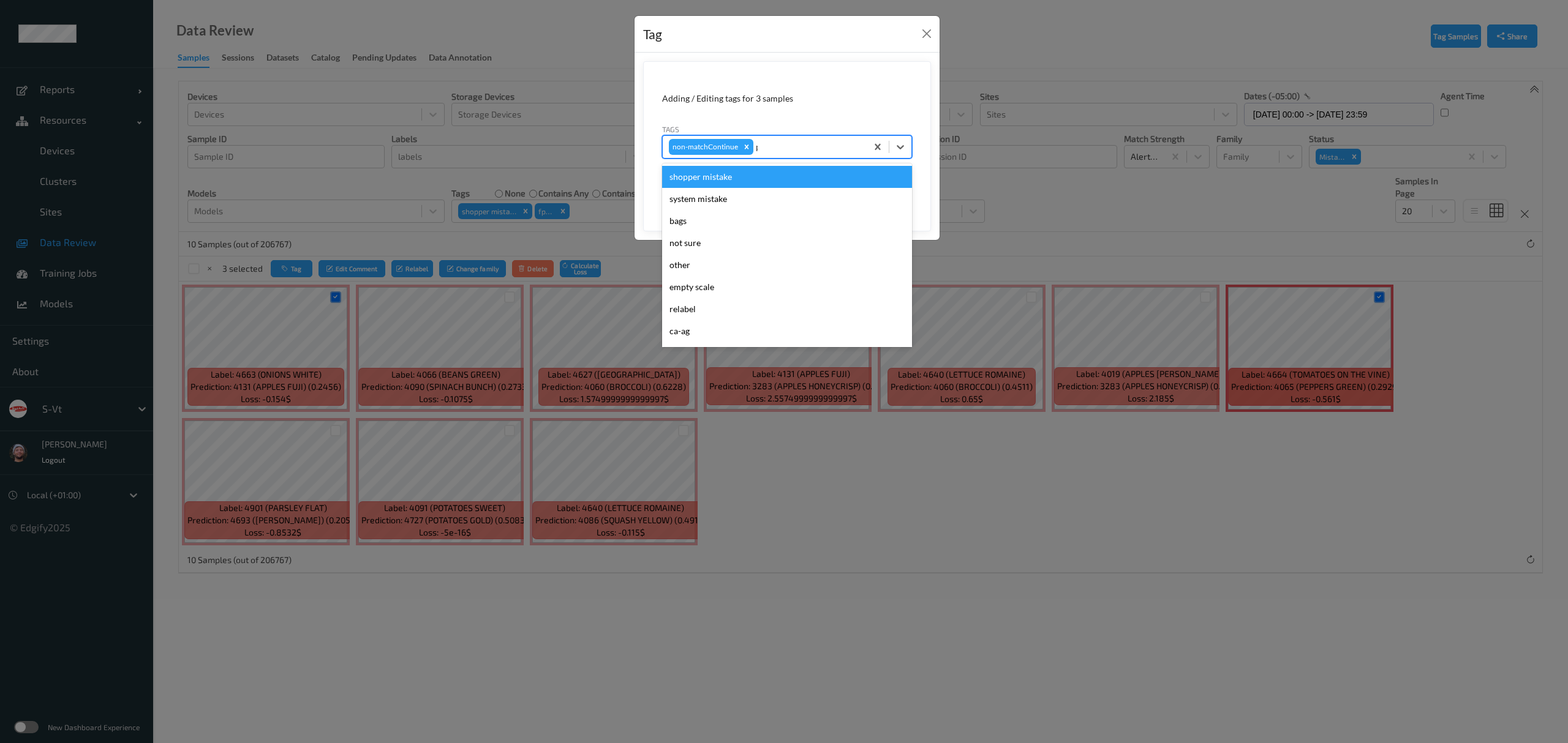
type input "pi"
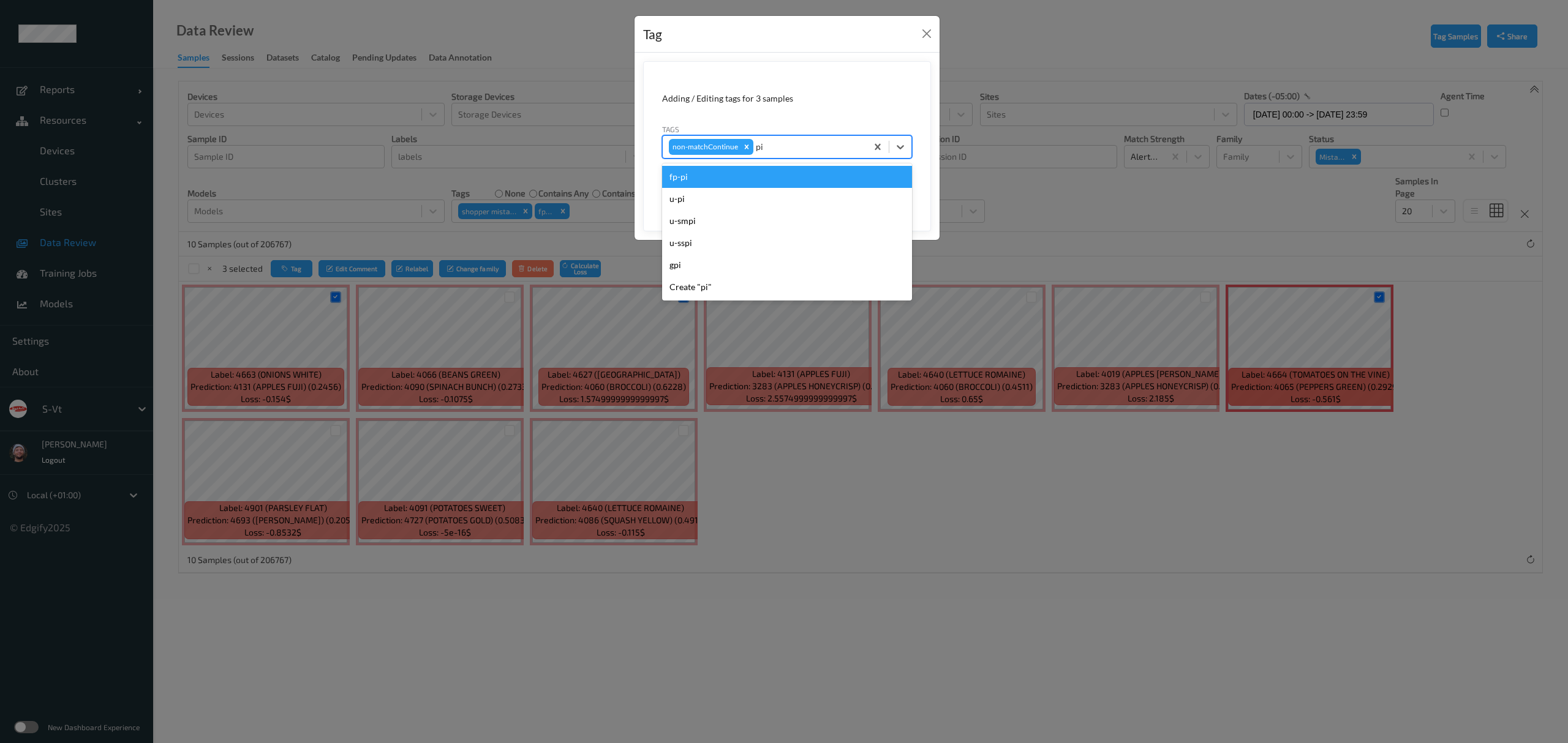
click at [770, 184] on div "fp-pi" at bounding box center [787, 177] width 250 height 22
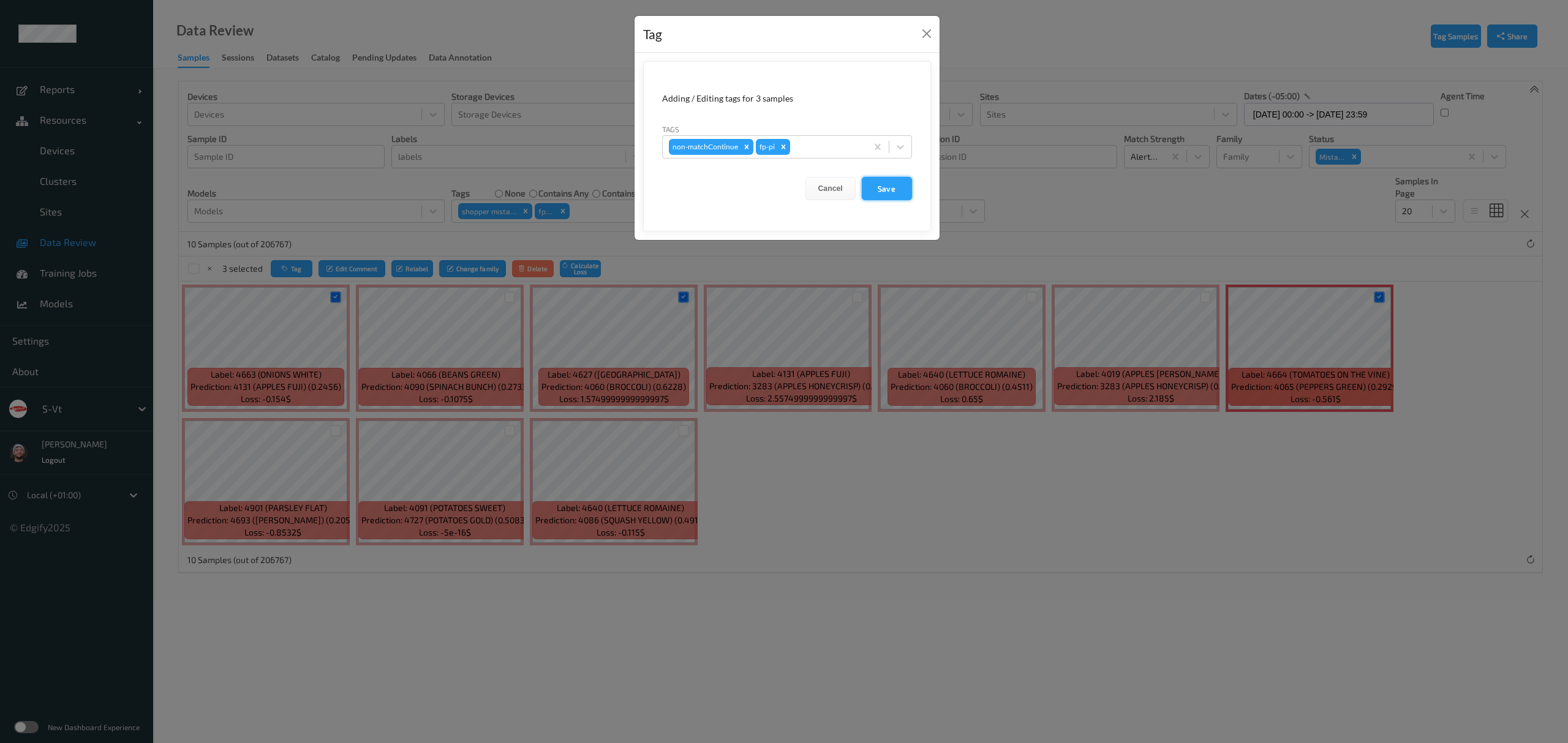
drag, startPoint x: 880, startPoint y: 188, endPoint x: 784, endPoint y: 217, distance: 100.3
click at [881, 188] on button "Save" at bounding box center [887, 188] width 50 height 23
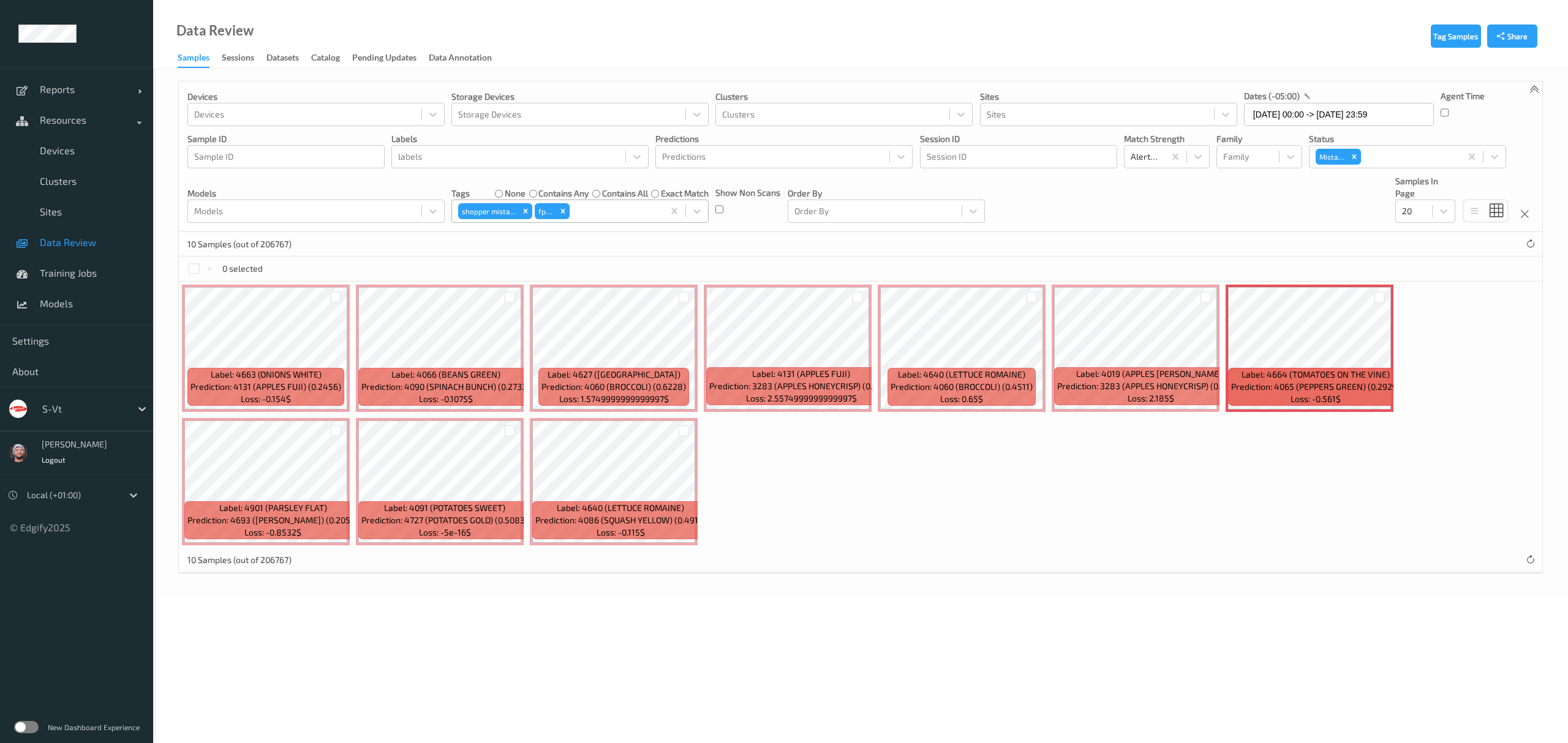
click at [581, 216] on div at bounding box center [614, 211] width 85 height 14
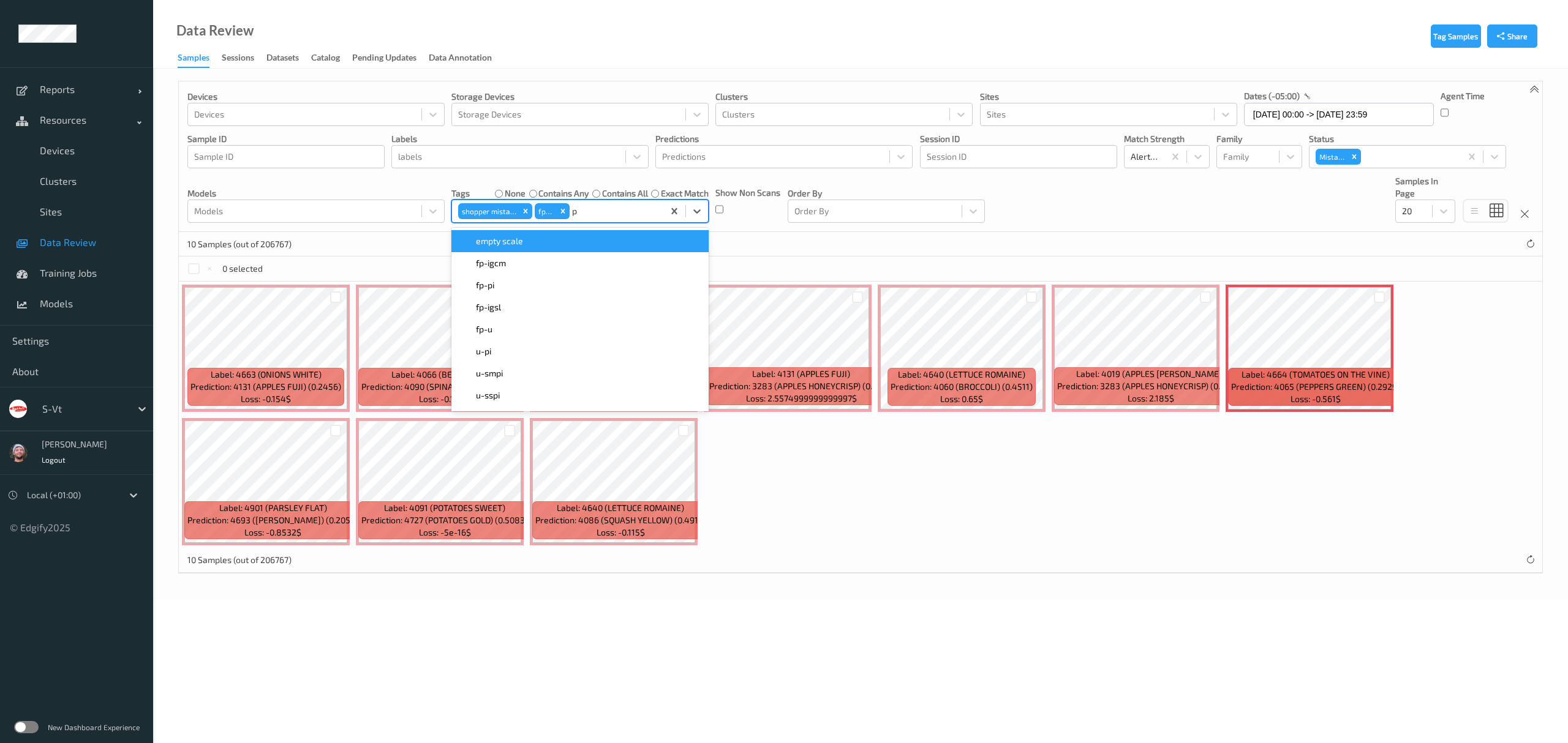
type input "pi"
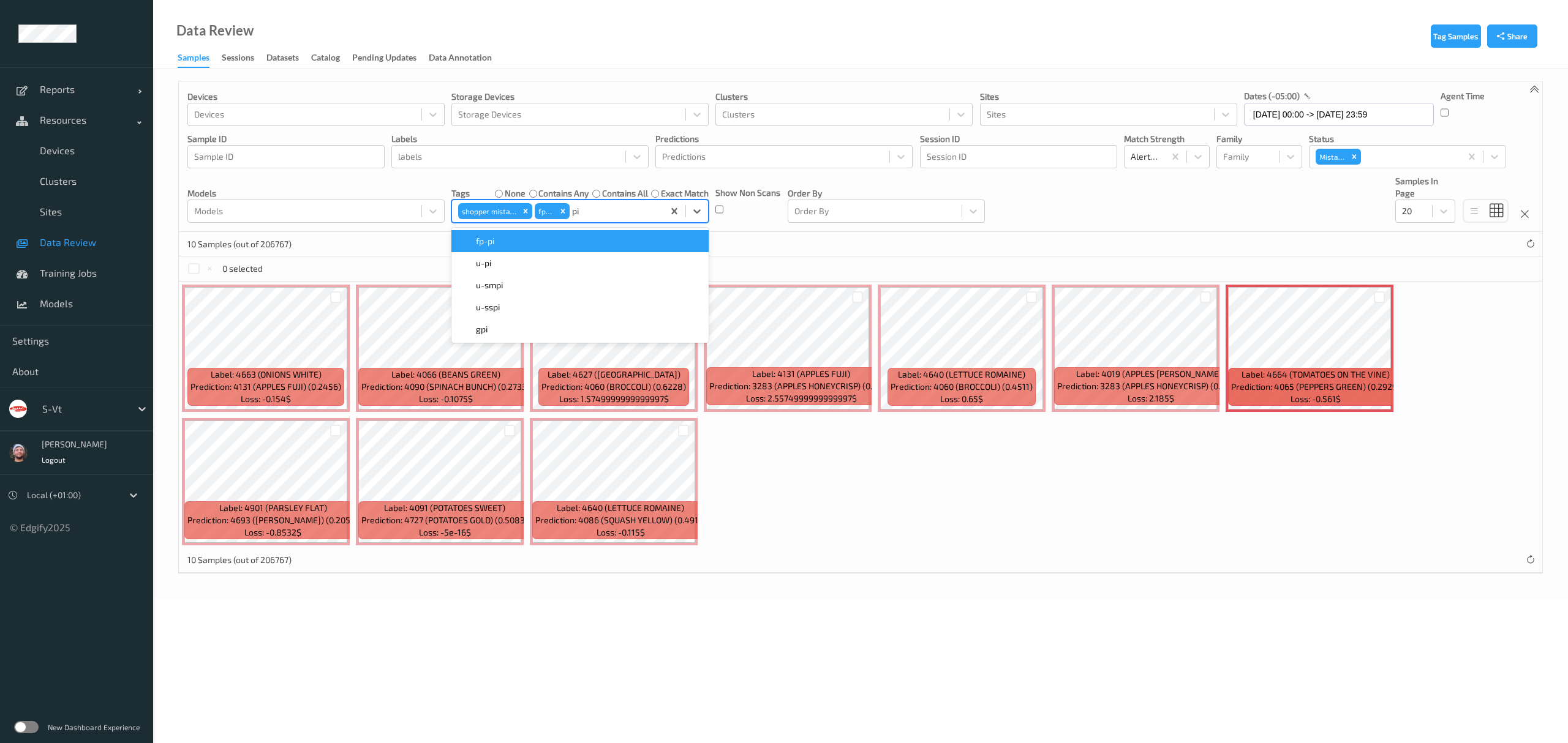
click at [483, 242] on span "fp-pi" at bounding box center [485, 241] width 19 height 12
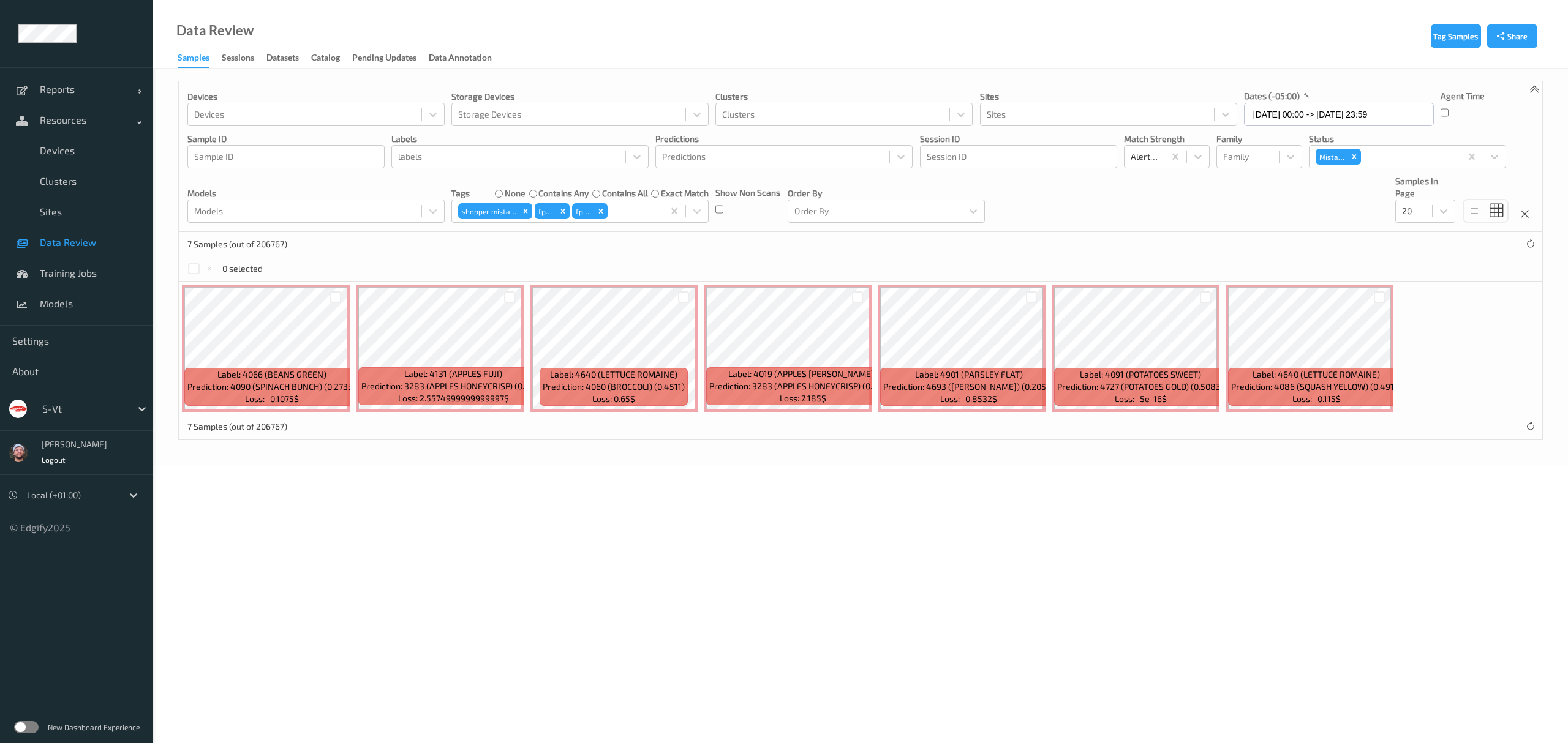
click at [852, 424] on div "7 Samples (out of 206767)" at bounding box center [860, 427] width 1363 height 24
click at [1026, 297] on div at bounding box center [1031, 297] width 12 height 12
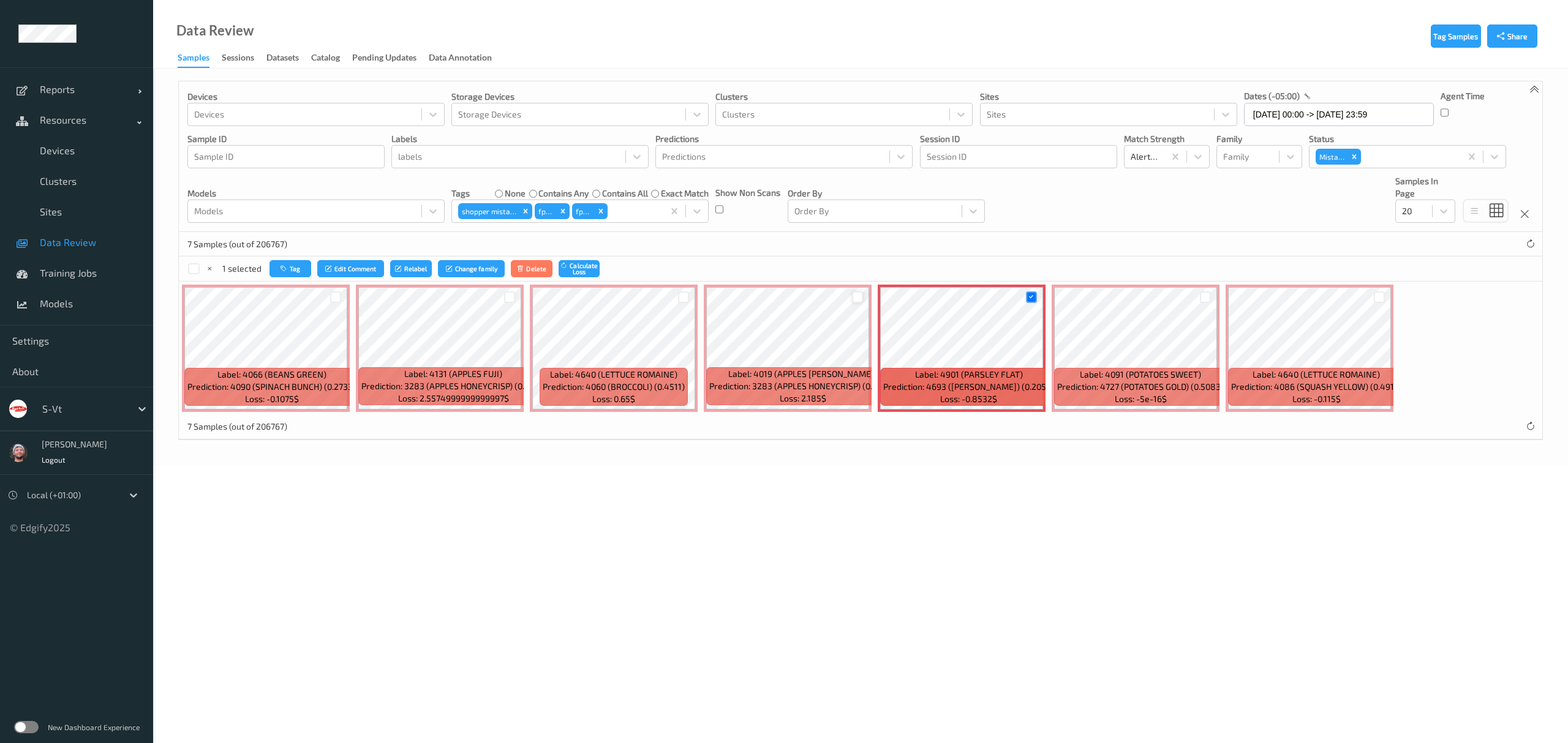
click at [857, 299] on div at bounding box center [857, 297] width 12 height 12
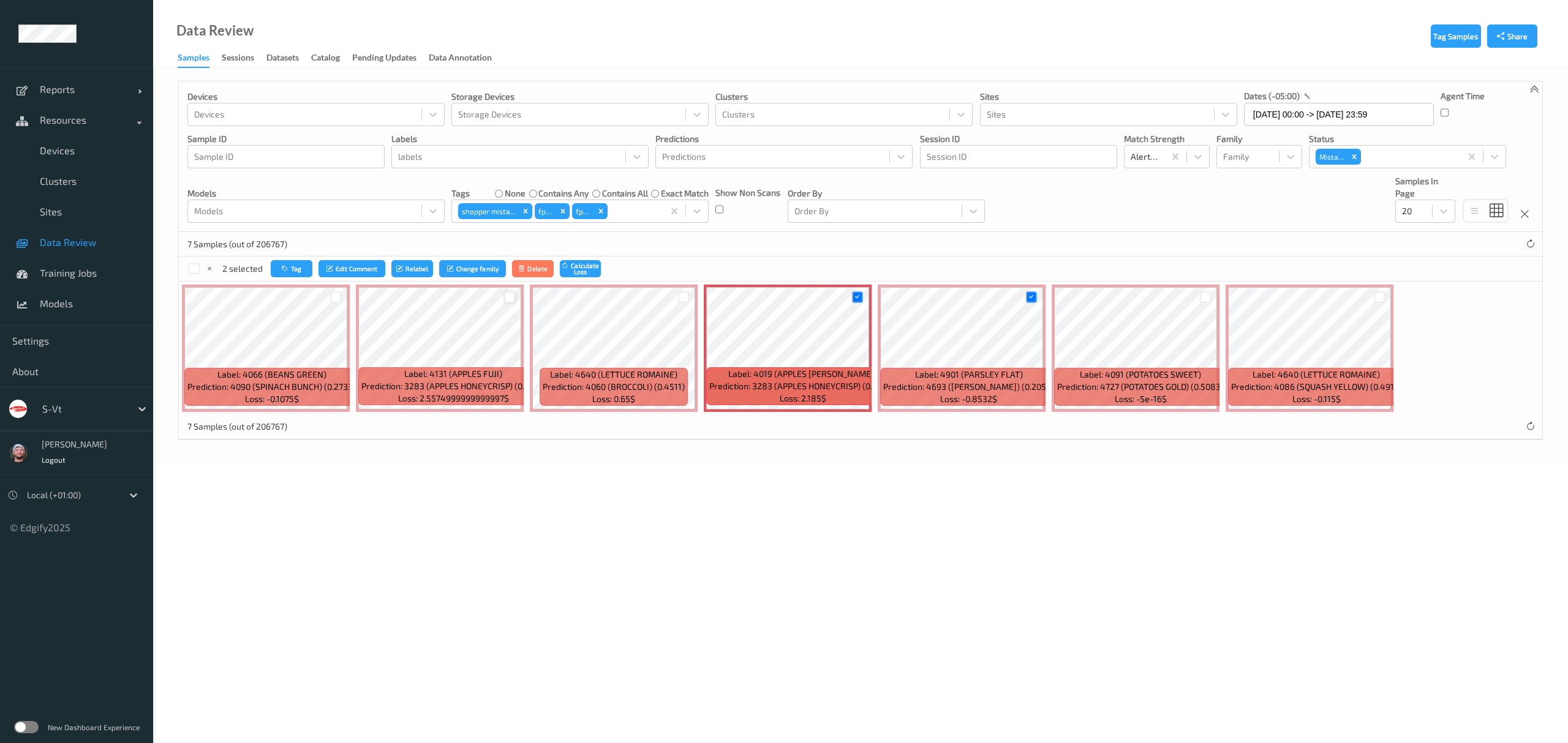
click at [508, 300] on div at bounding box center [509, 297] width 12 height 12
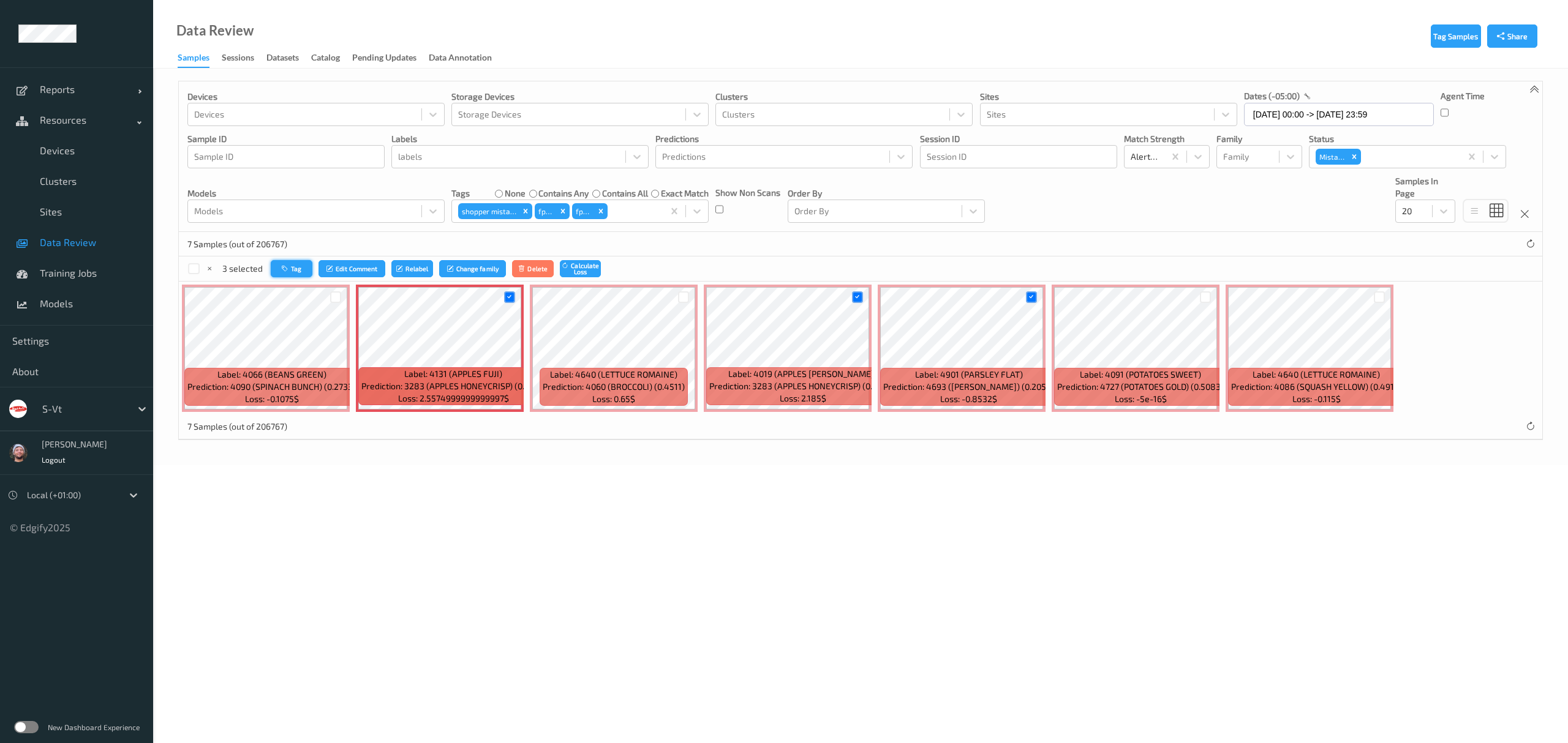
click at [284, 270] on icon "button" at bounding box center [286, 268] width 9 height 8
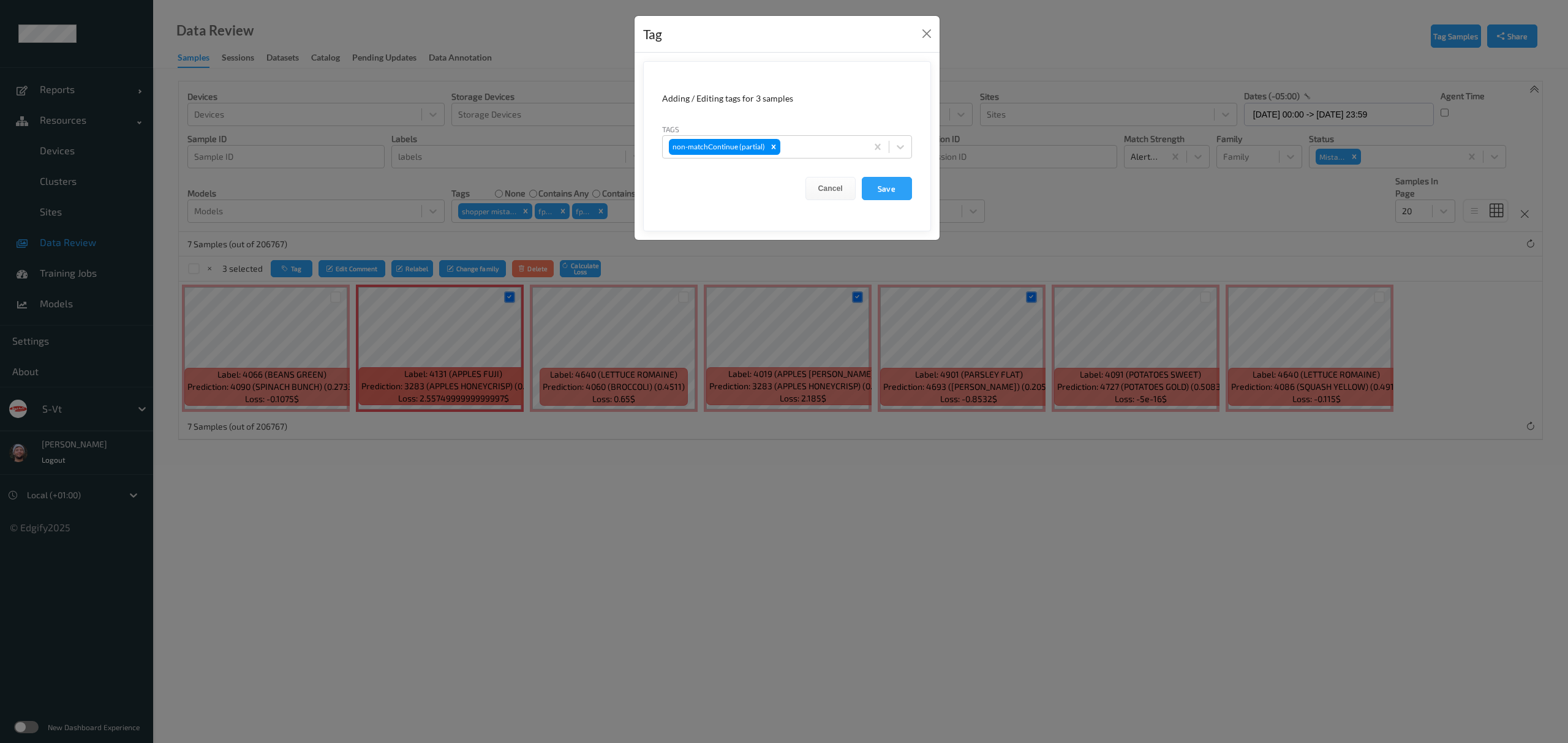
click at [1213, 306] on div "Tag Adding / Editing tags for 3 samples Tags non-matchContinue (partial) Cancel…" at bounding box center [784, 371] width 1568 height 743
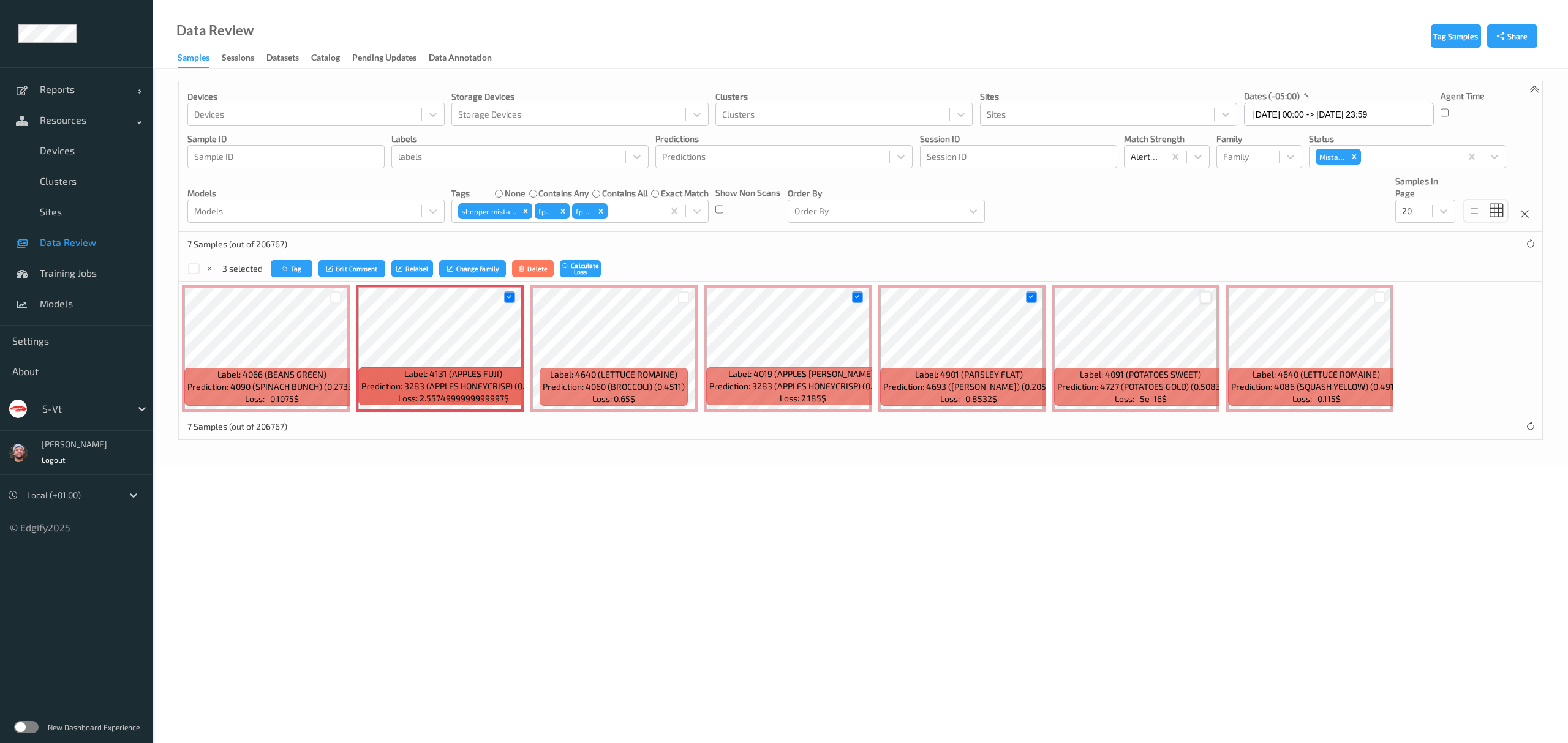
click at [1202, 300] on div at bounding box center [1206, 297] width 12 height 12
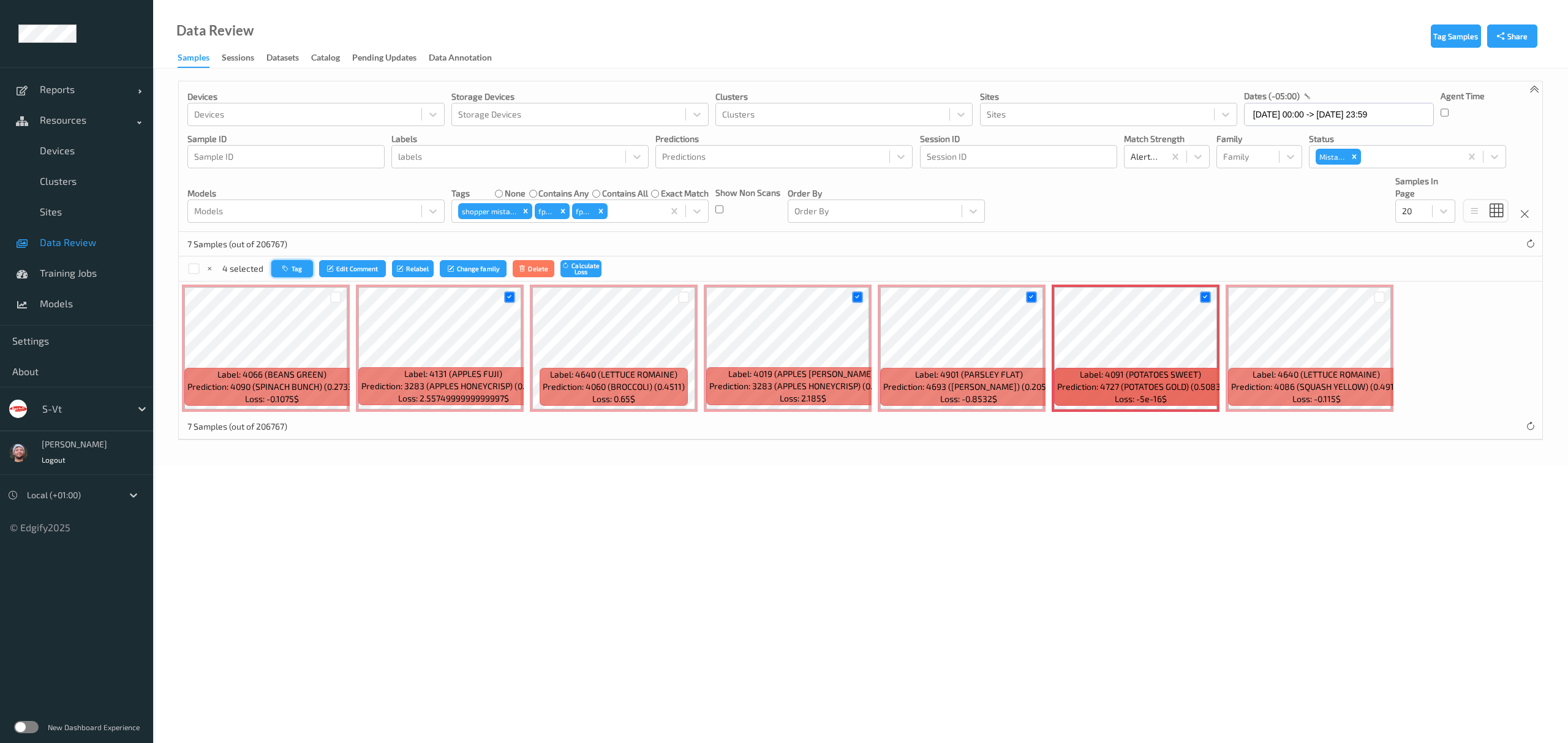
click at [297, 267] on button "Tag" at bounding box center [292, 269] width 41 height 18
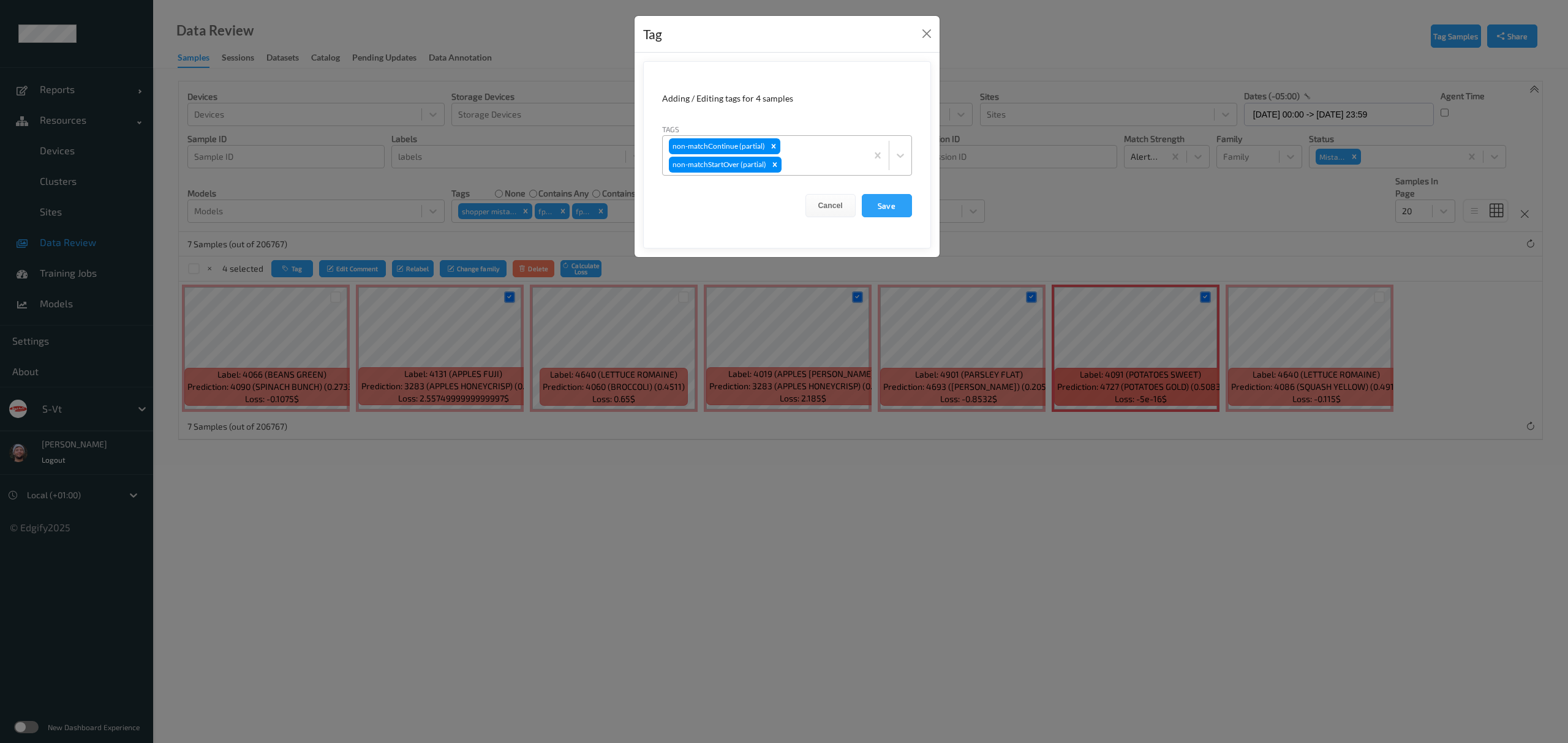
click at [808, 153] on div "non-matchContinue (partial) non-matchStartOver (partial)" at bounding box center [765, 155] width 204 height 39
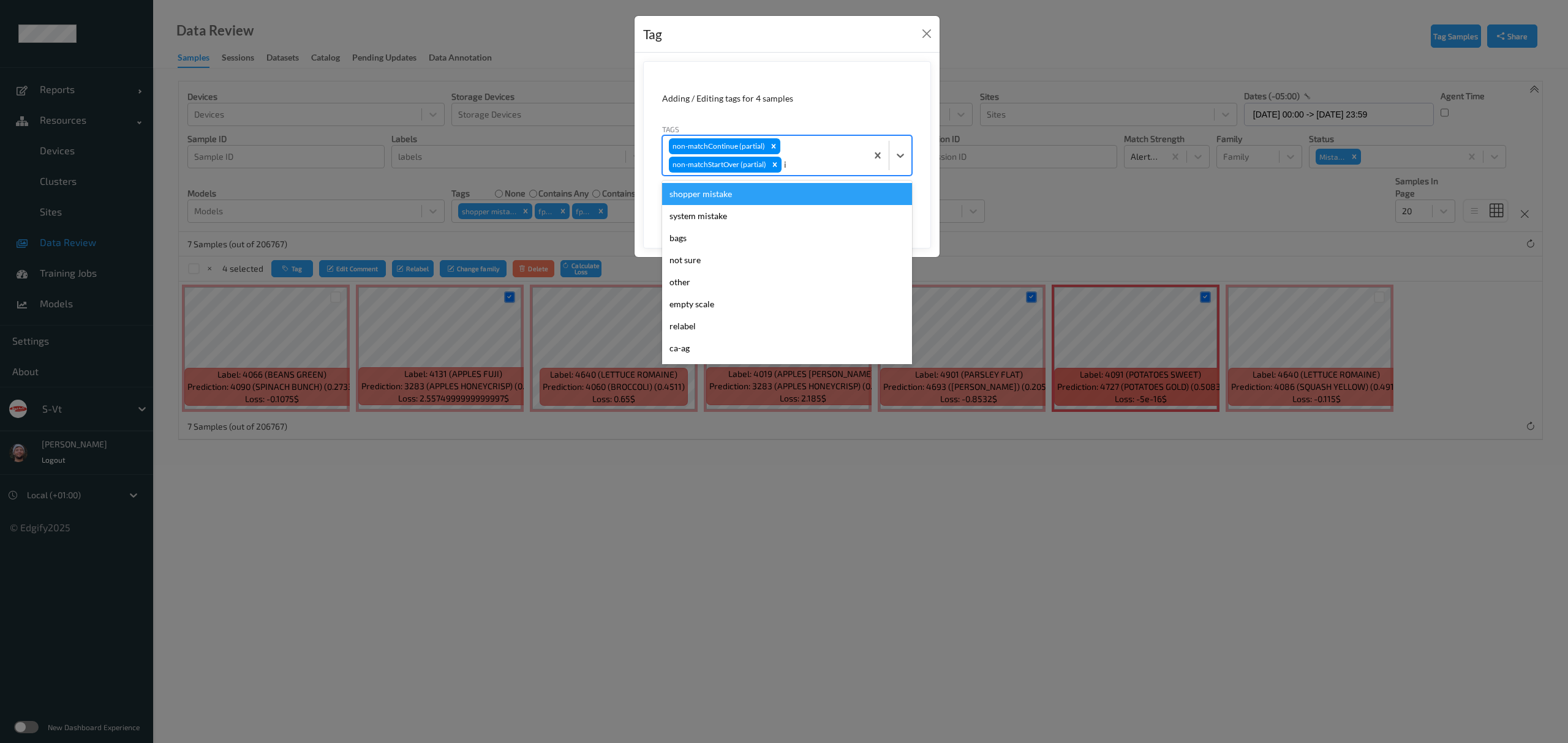
type input "ig"
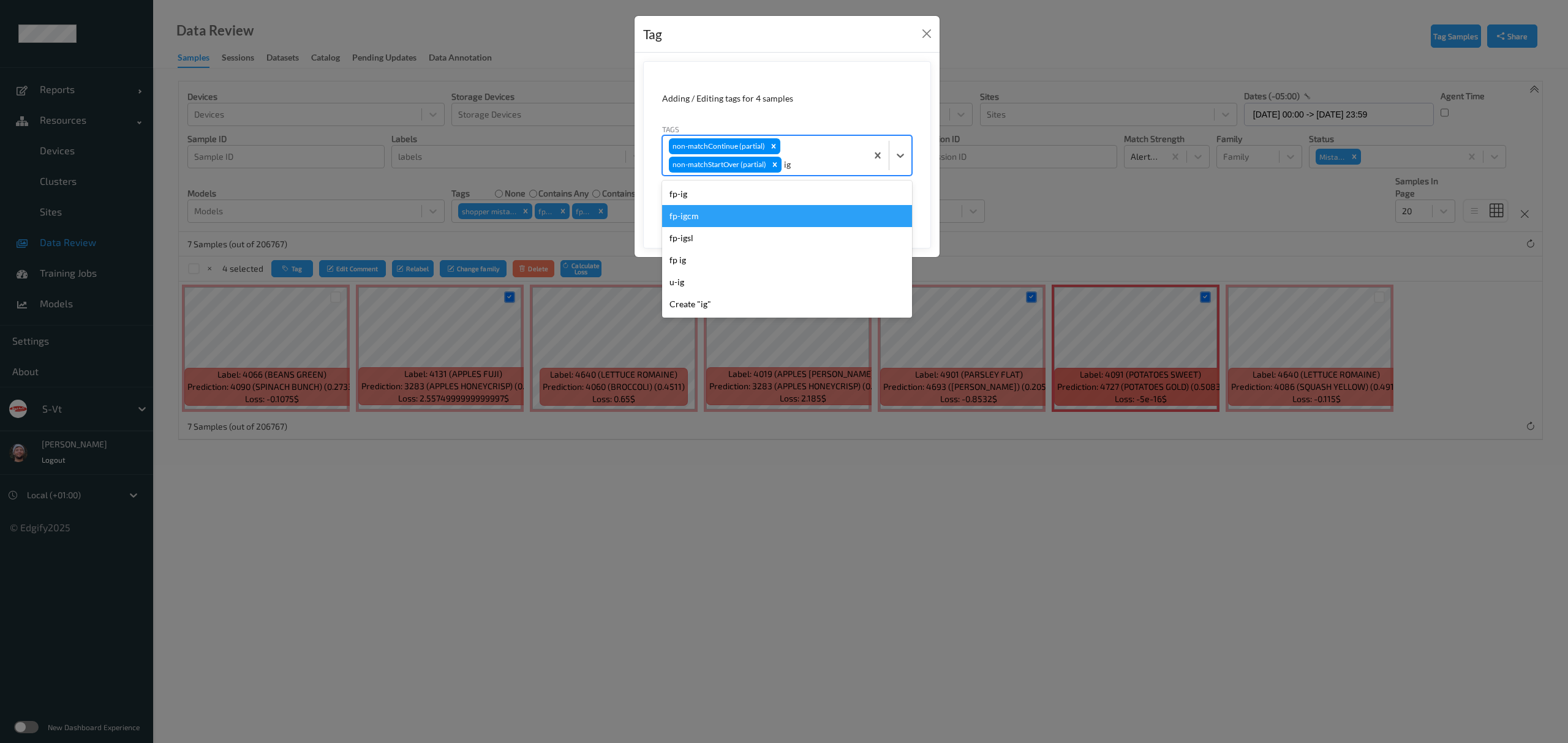
click at [716, 210] on div "fp-igcm" at bounding box center [787, 216] width 250 height 22
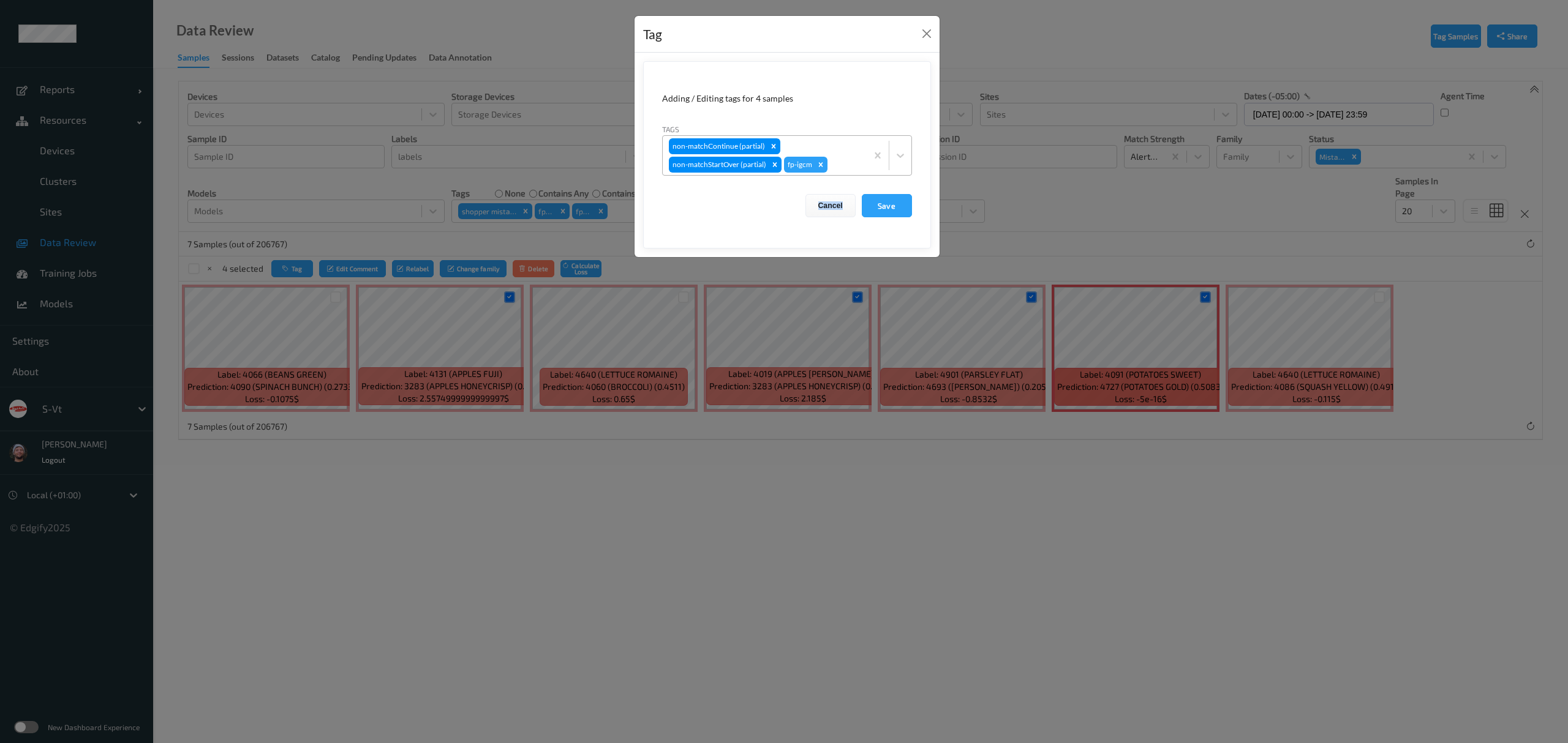
drag, startPoint x: 716, startPoint y: 210, endPoint x: 770, endPoint y: 177, distance: 63.3
click at [765, 179] on form "Adding / Editing tags for 4 samples Tags non-matchContinue (partial) non-matchS…" at bounding box center [787, 155] width 288 height 188
click at [821, 159] on div "Remove fp-igcm" at bounding box center [821, 164] width 14 height 16
type input "ig"
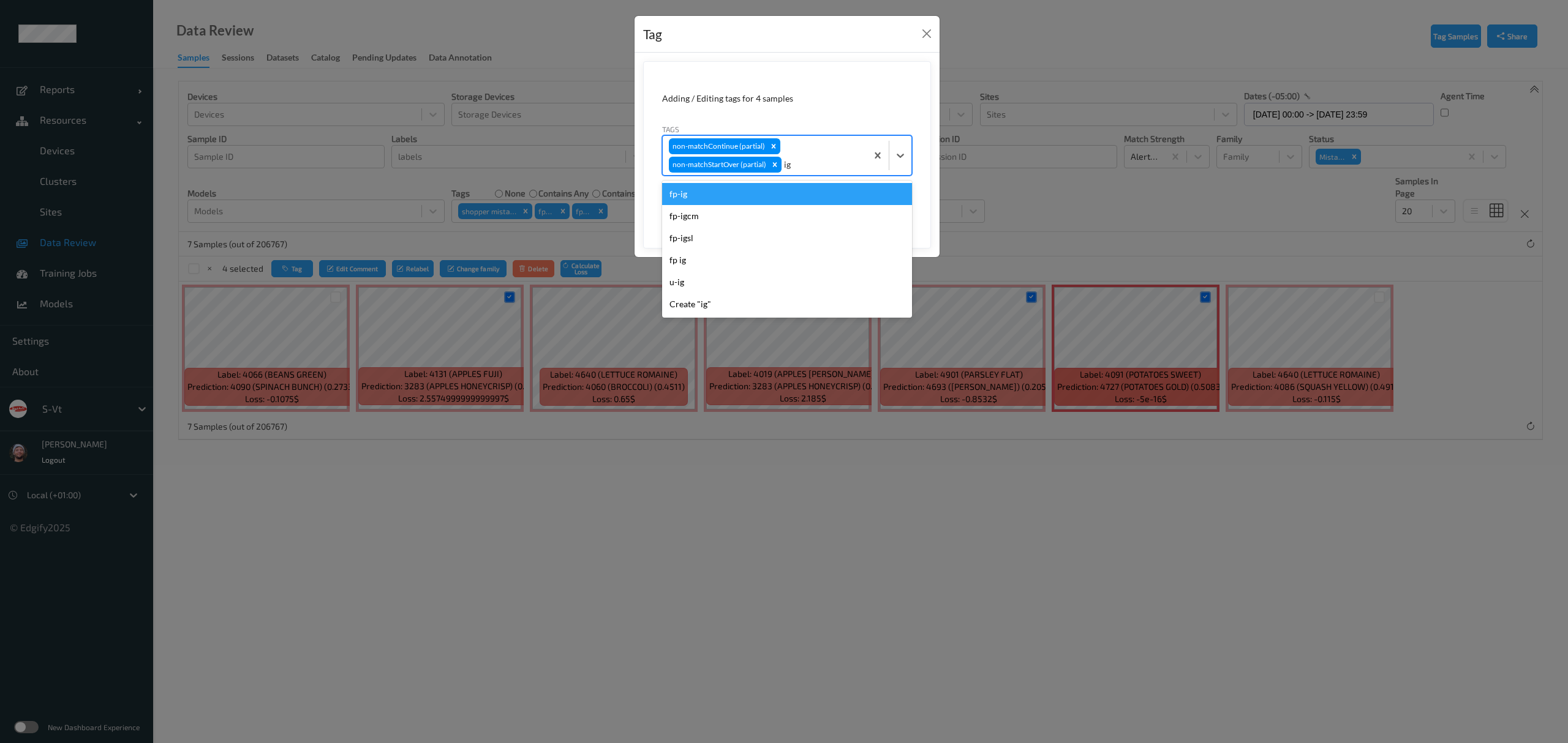
click at [725, 199] on div "fp-ig" at bounding box center [787, 194] width 250 height 22
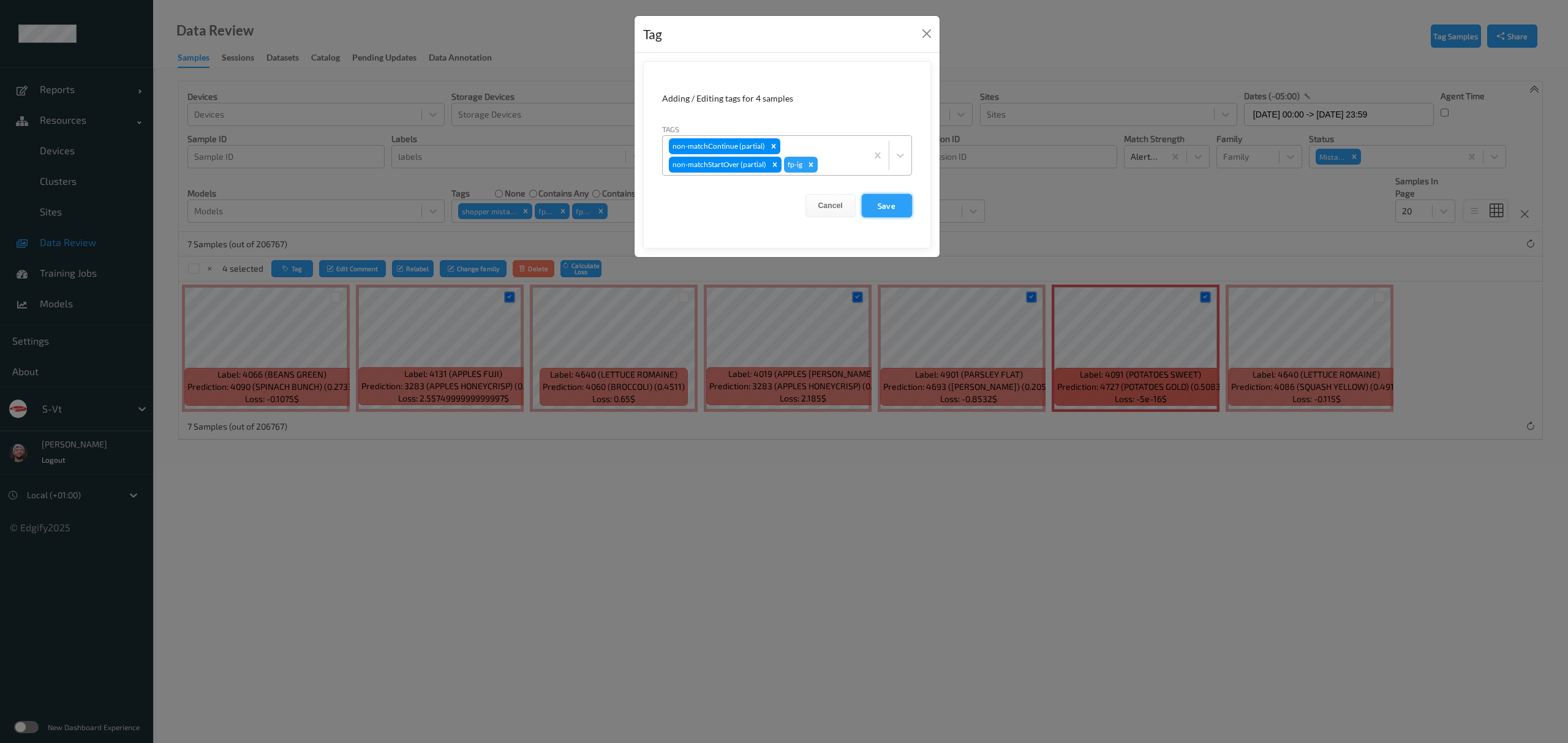
click at [870, 199] on button "Save" at bounding box center [887, 206] width 50 height 23
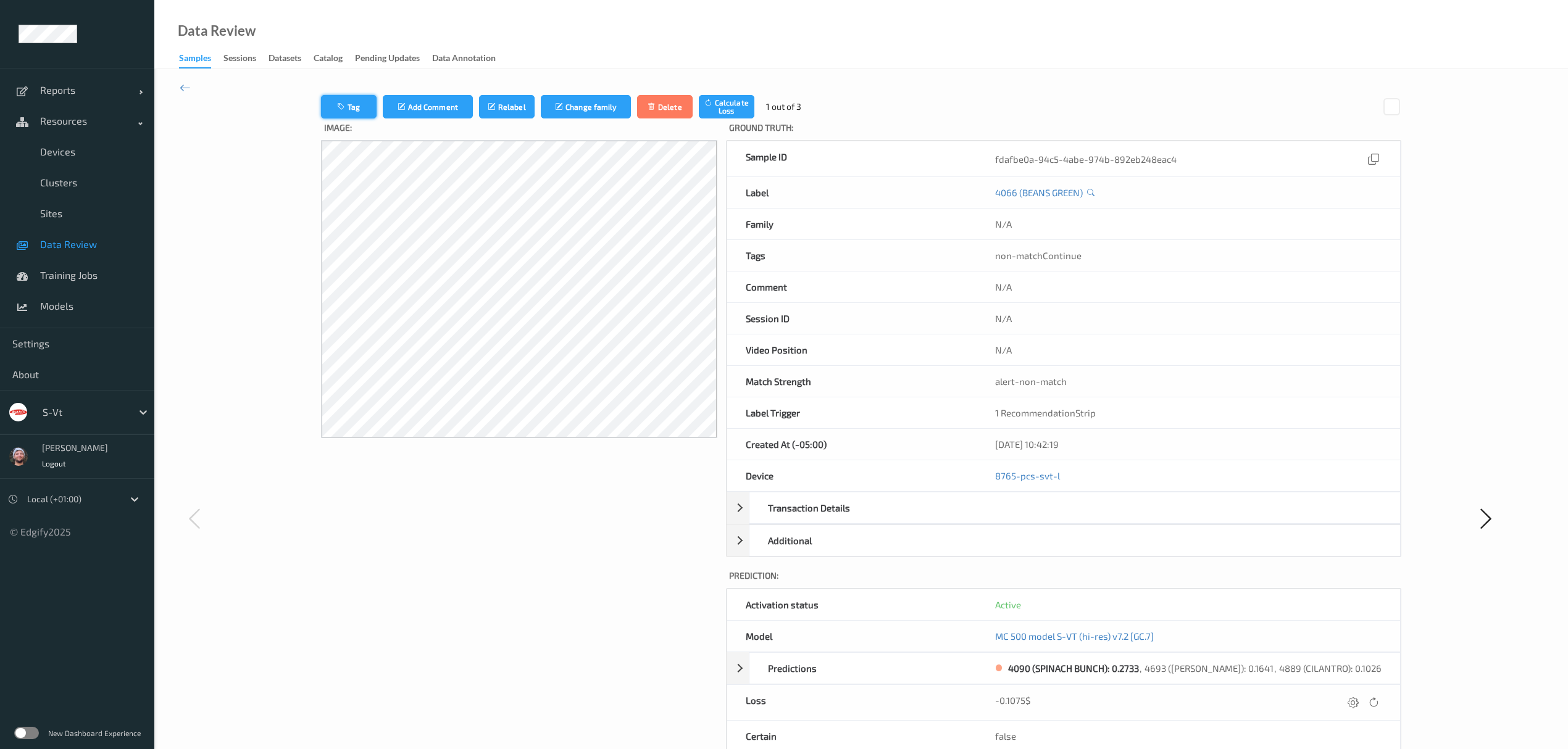
click at [349, 105] on button "Tag" at bounding box center [349, 107] width 56 height 24
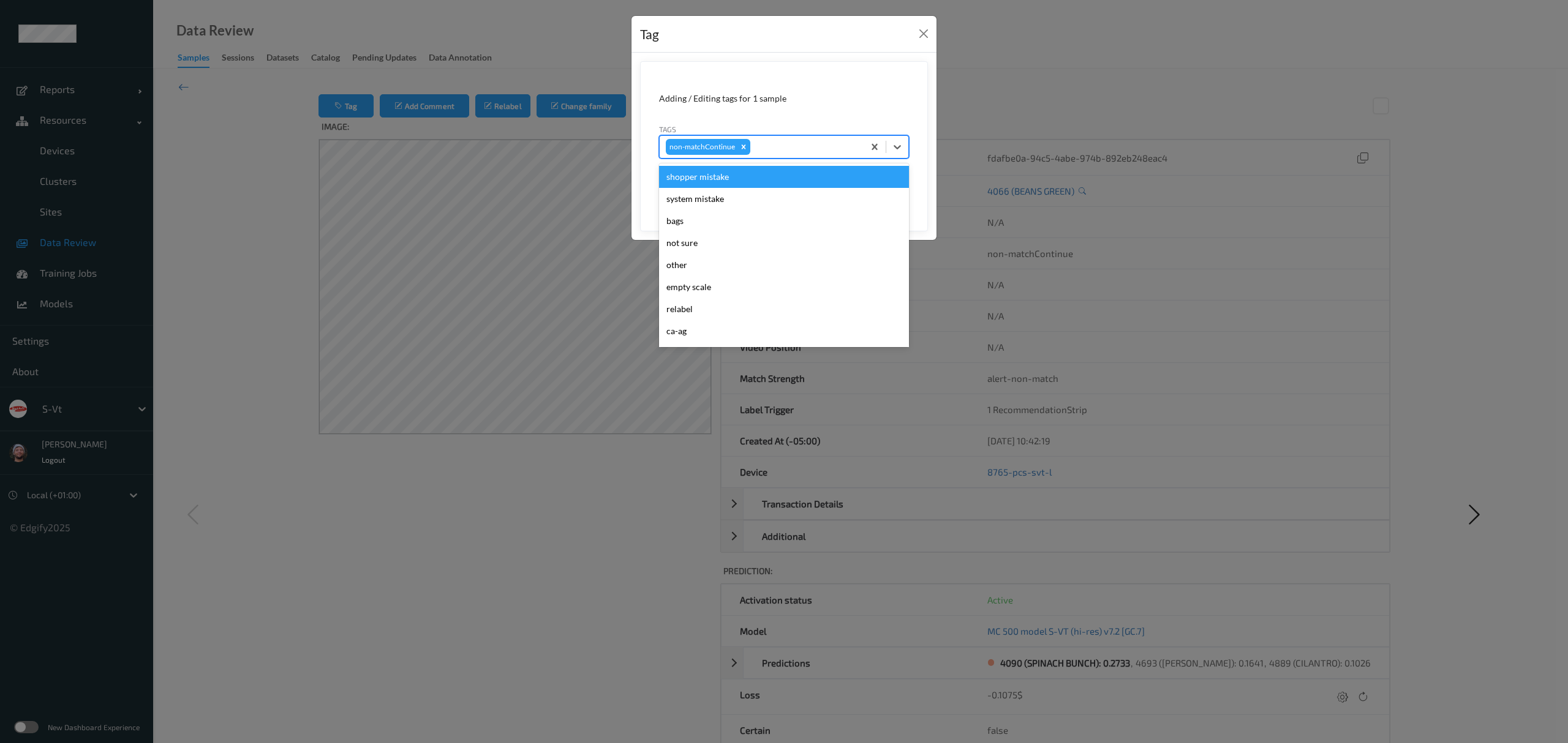
click at [792, 148] on div at bounding box center [805, 146] width 105 height 14
type input "ig"
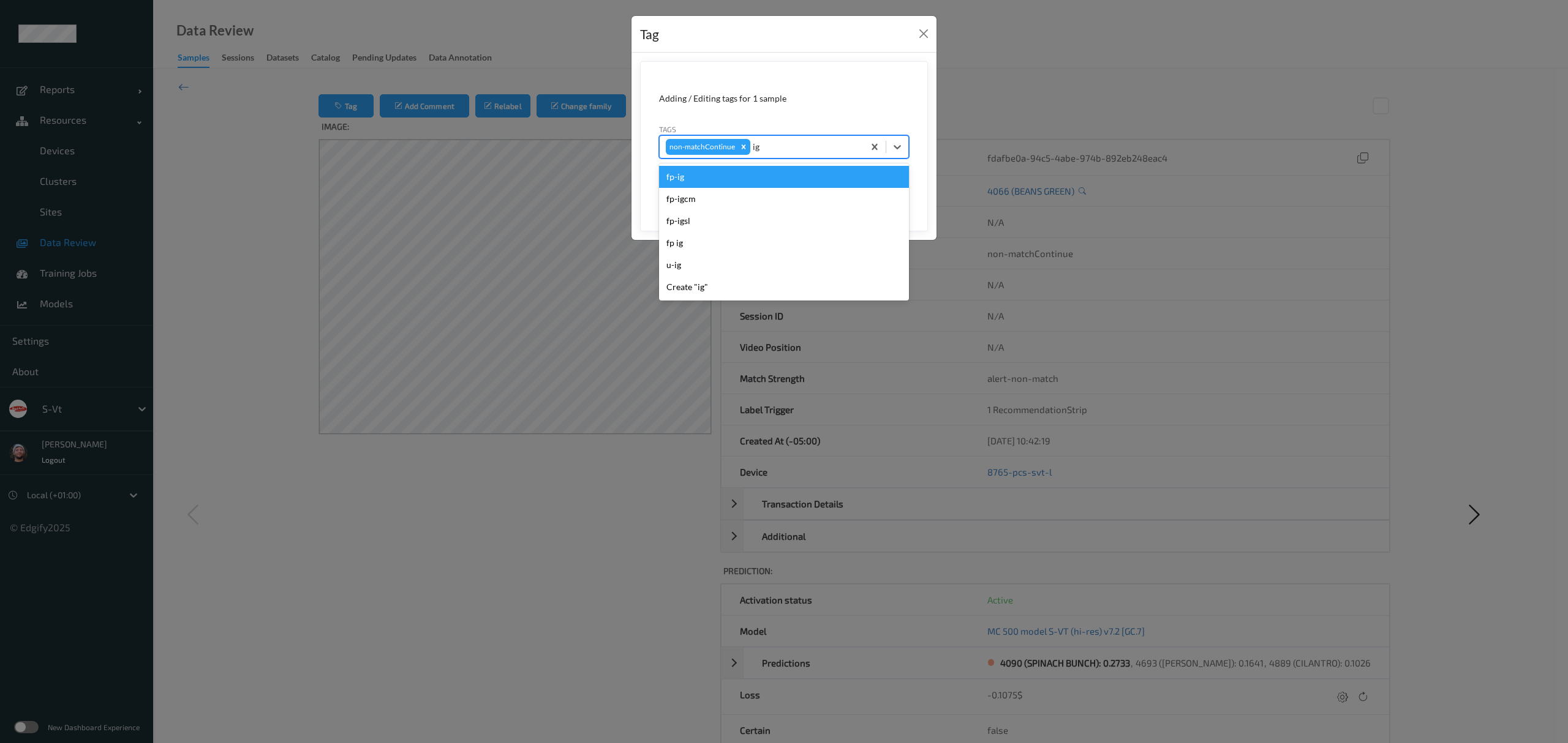
click at [732, 184] on div "fp-ig" at bounding box center [784, 177] width 250 height 22
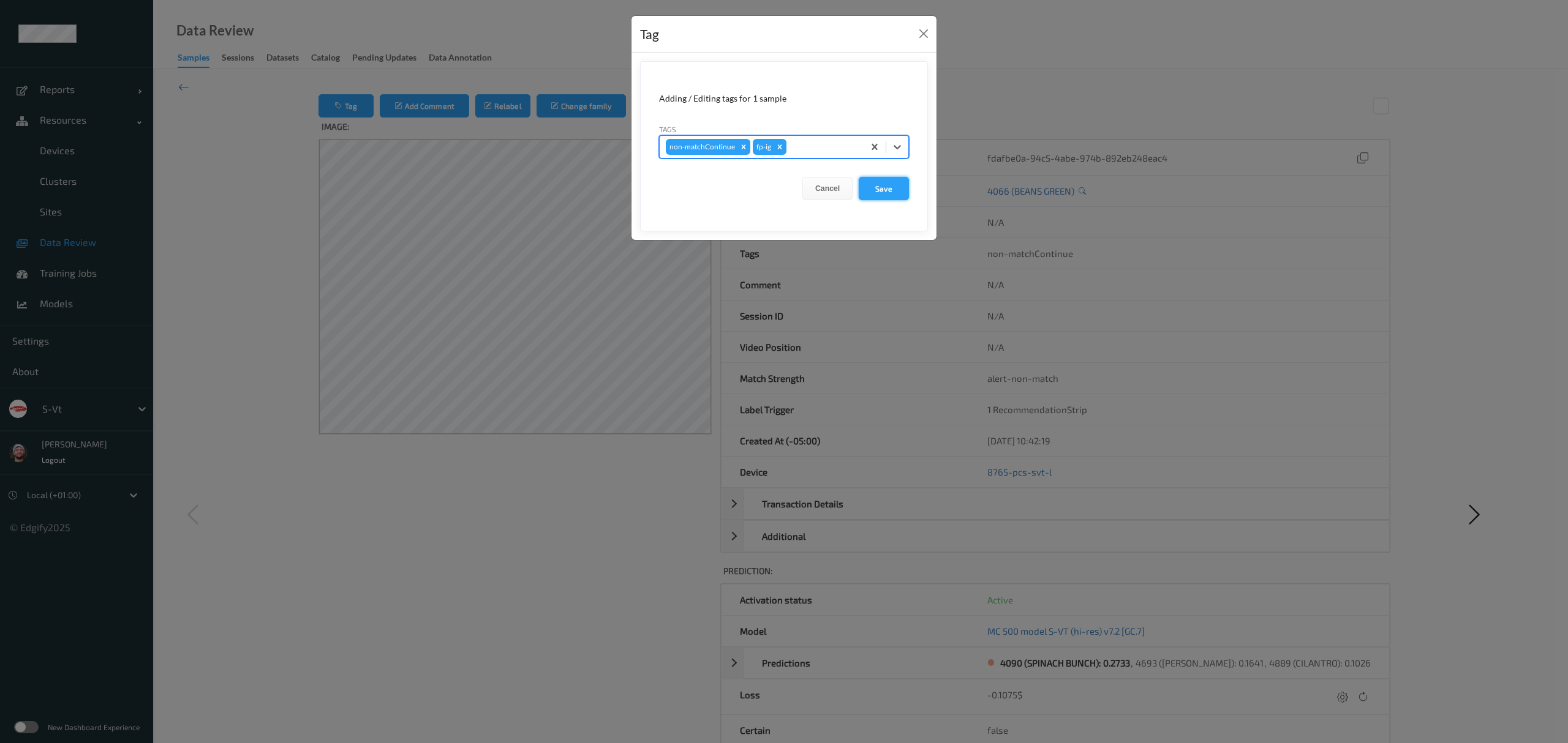
click at [895, 197] on button "Save" at bounding box center [883, 188] width 50 height 23
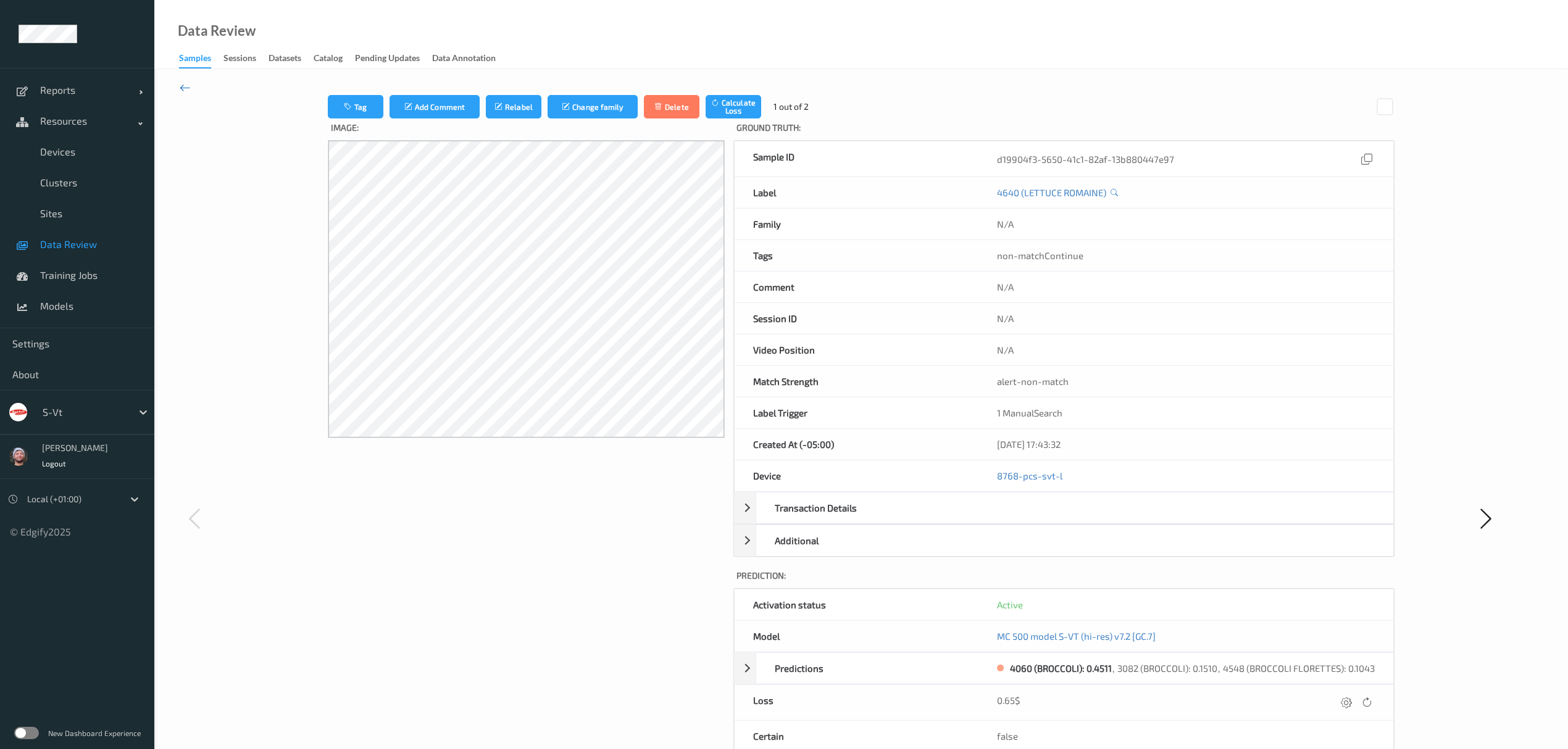
click at [185, 91] on icon at bounding box center [185, 88] width 11 height 14
click at [353, 107] on button "Tag" at bounding box center [355, 107] width 56 height 24
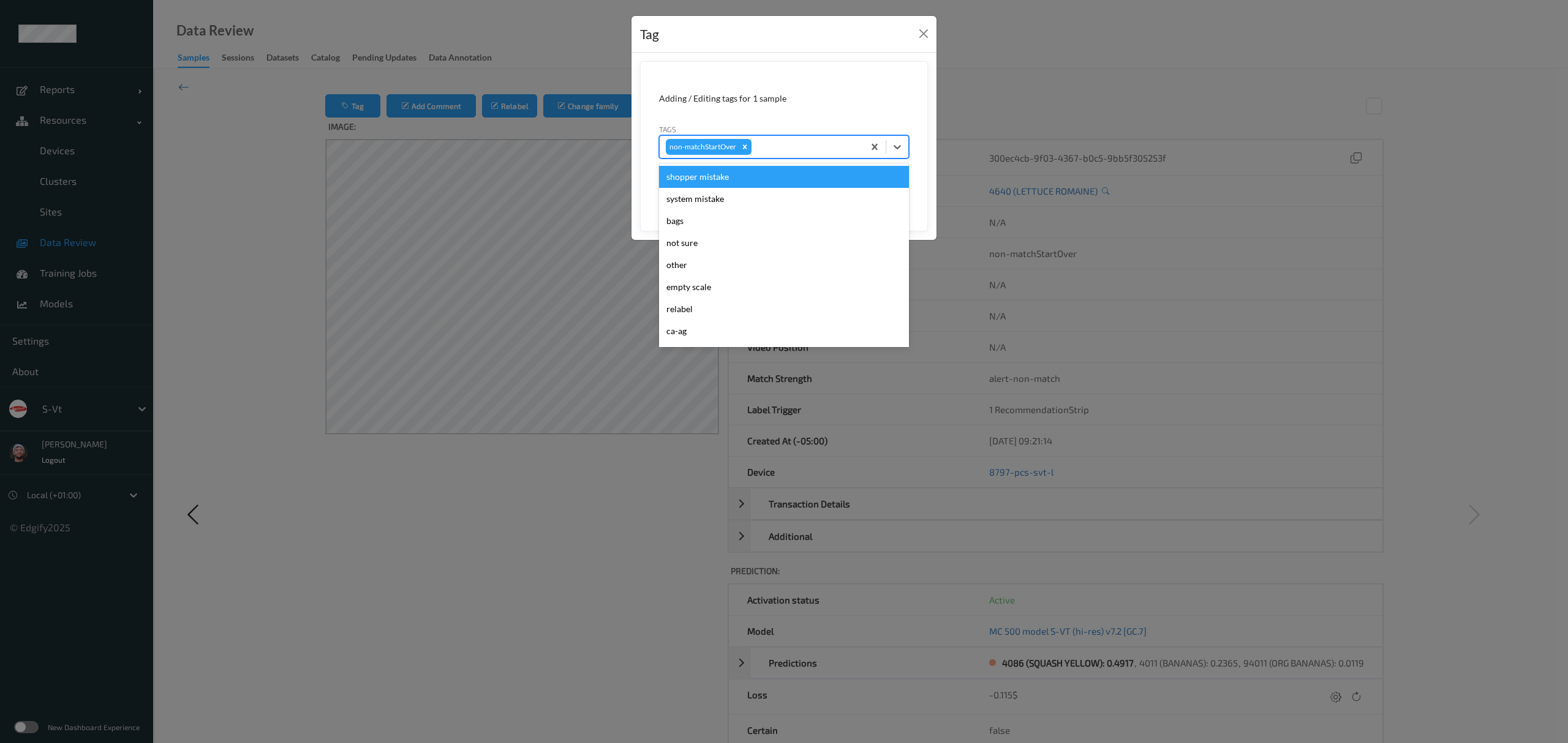
click at [798, 148] on div at bounding box center [805, 146] width 104 height 14
type input "ca"
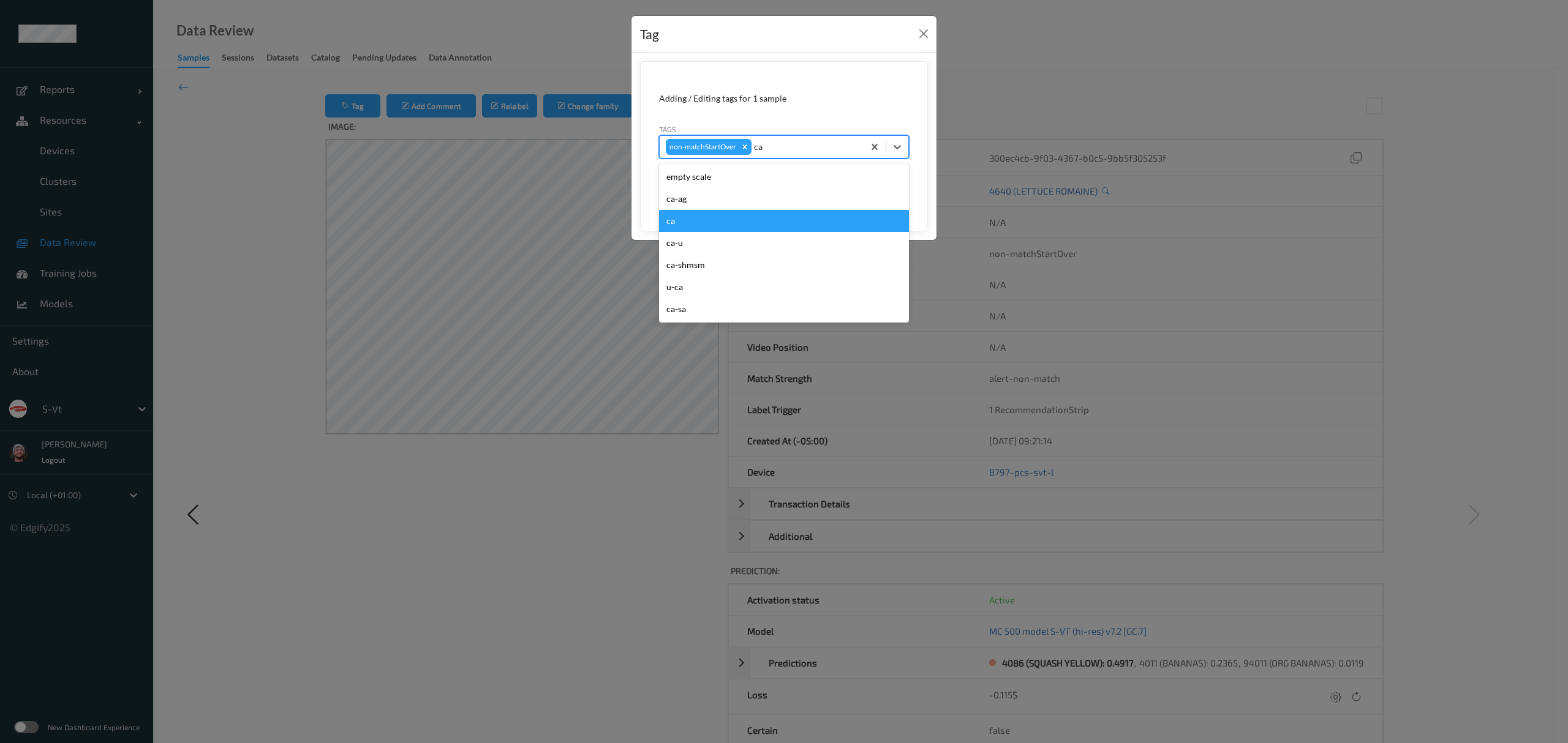
click at [685, 216] on div "ca" at bounding box center [784, 221] width 250 height 22
type input "s"
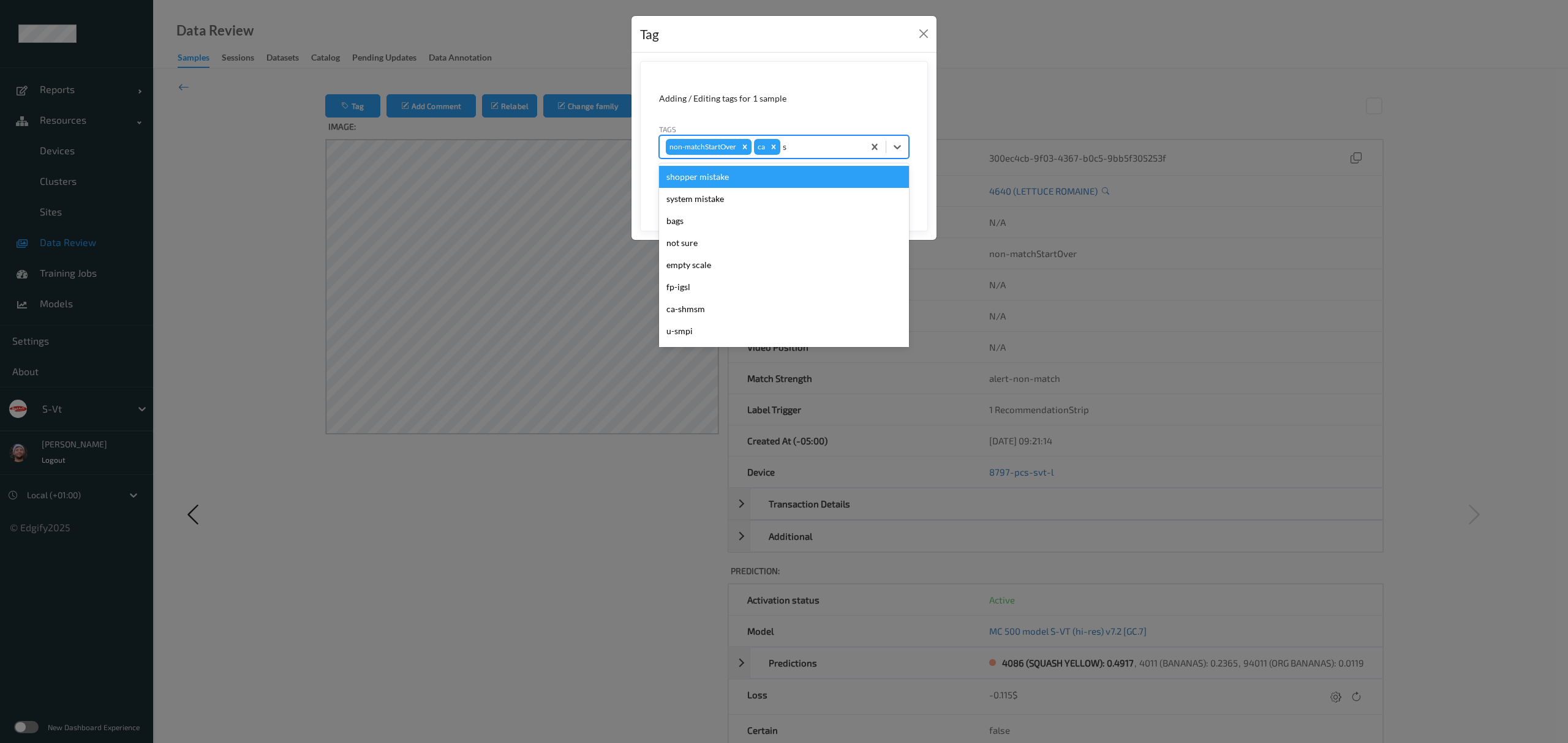
click at [713, 177] on div "shopper mistake" at bounding box center [784, 177] width 250 height 22
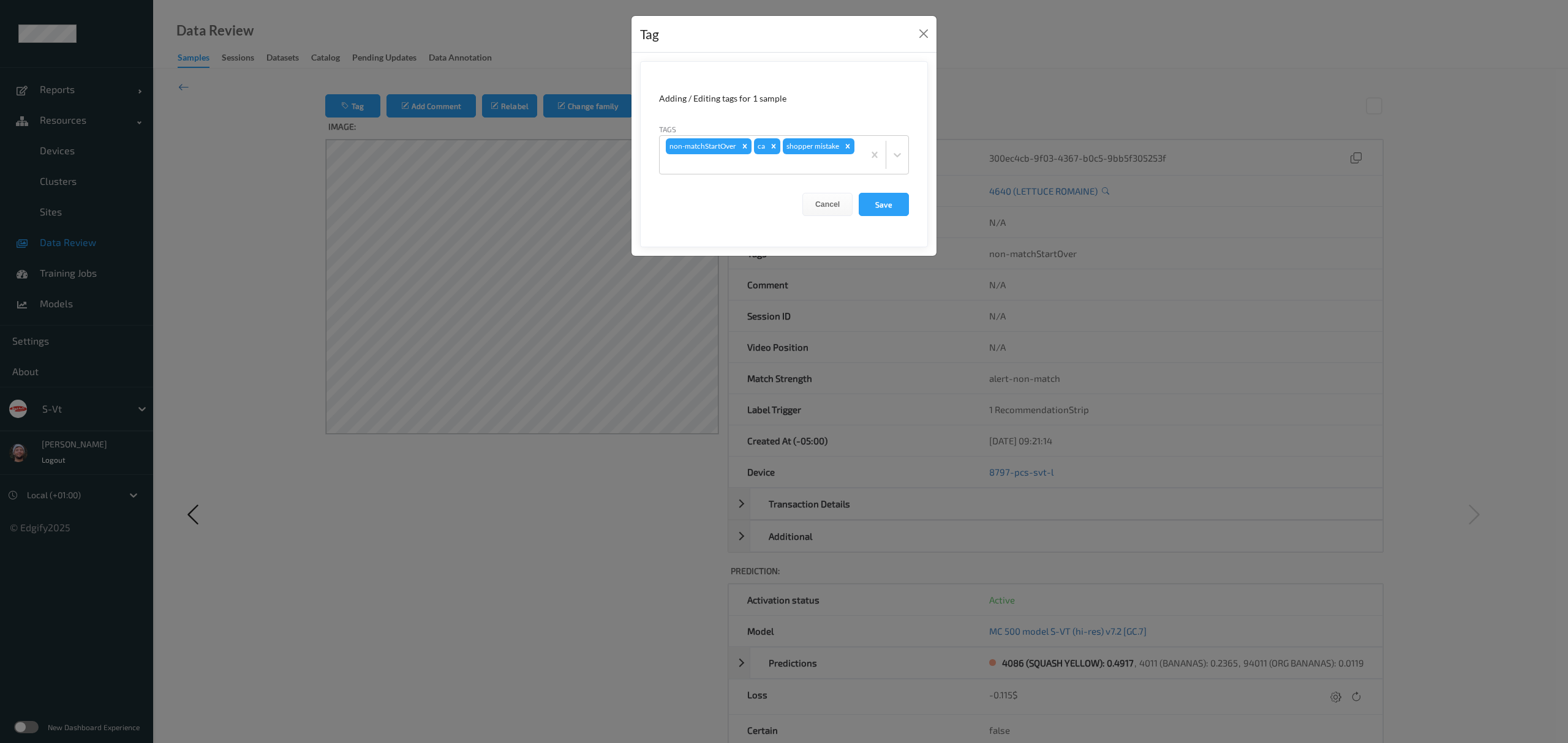
drag, startPoint x: 876, startPoint y: 197, endPoint x: 567, endPoint y: 165, distance: 310.7
click at [876, 199] on button "Save" at bounding box center [883, 205] width 50 height 23
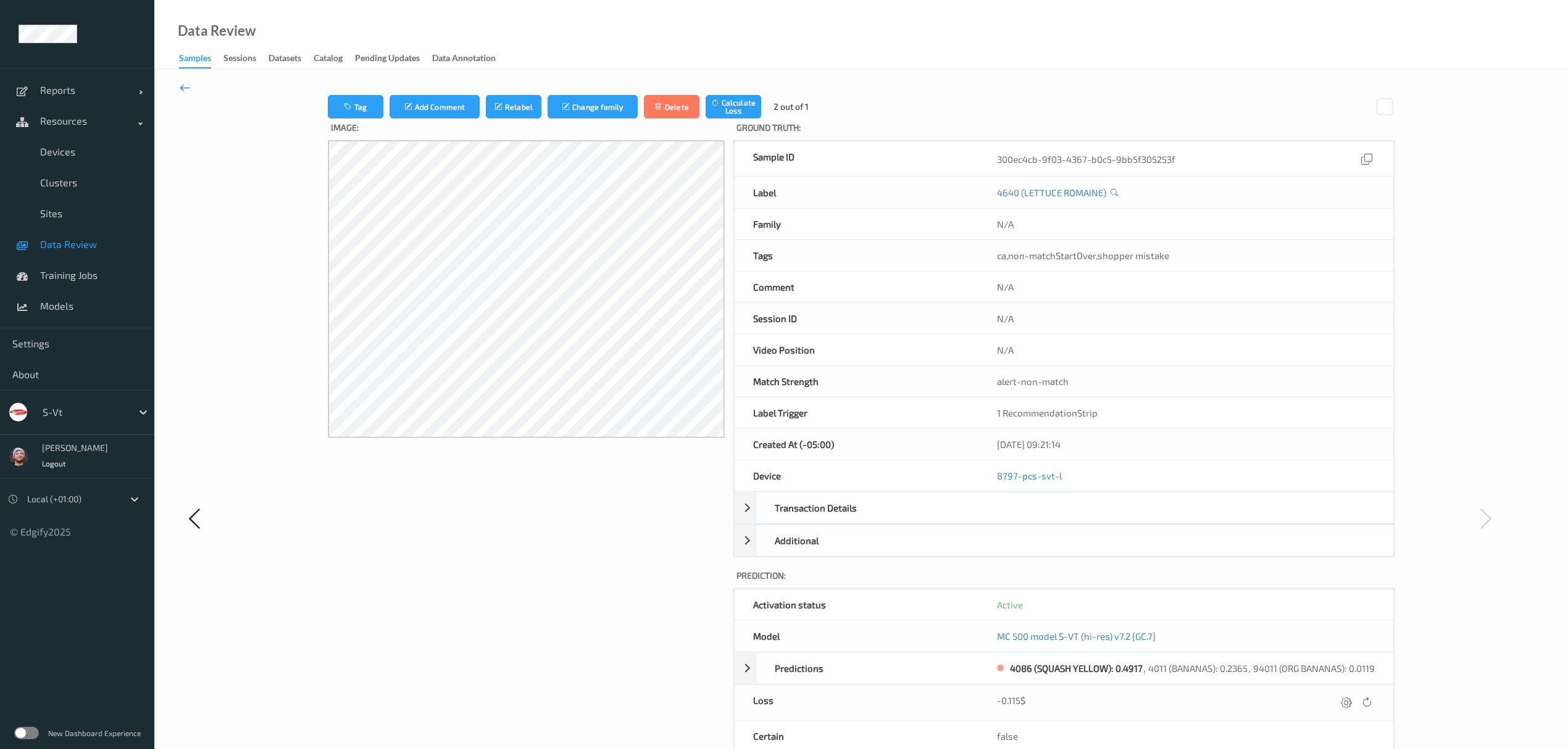
click at [183, 83] on icon at bounding box center [185, 88] width 11 height 14
click at [354, 104] on button "Tag" at bounding box center [355, 107] width 56 height 24
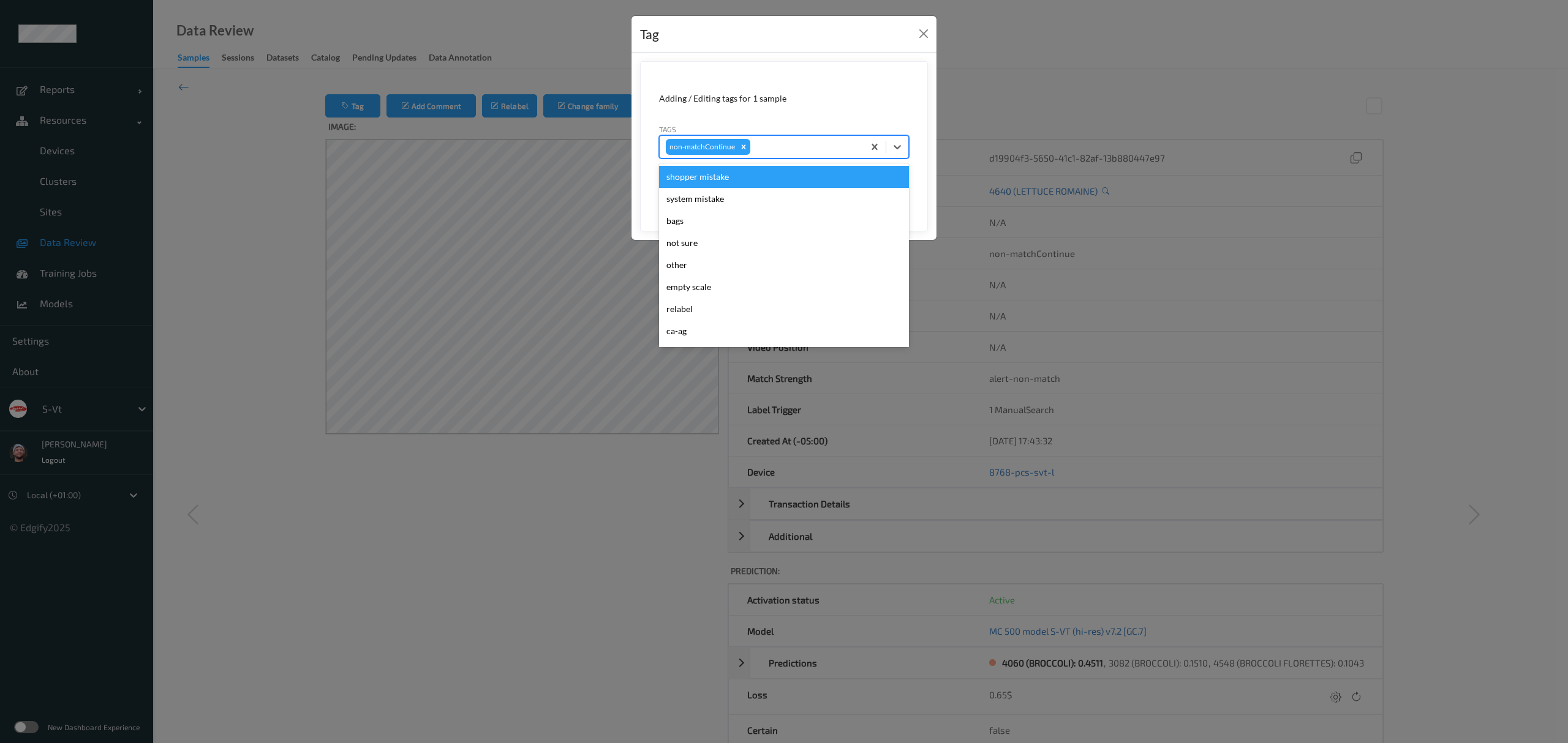
click at [776, 145] on div at bounding box center [805, 146] width 105 height 14
type input "pi"
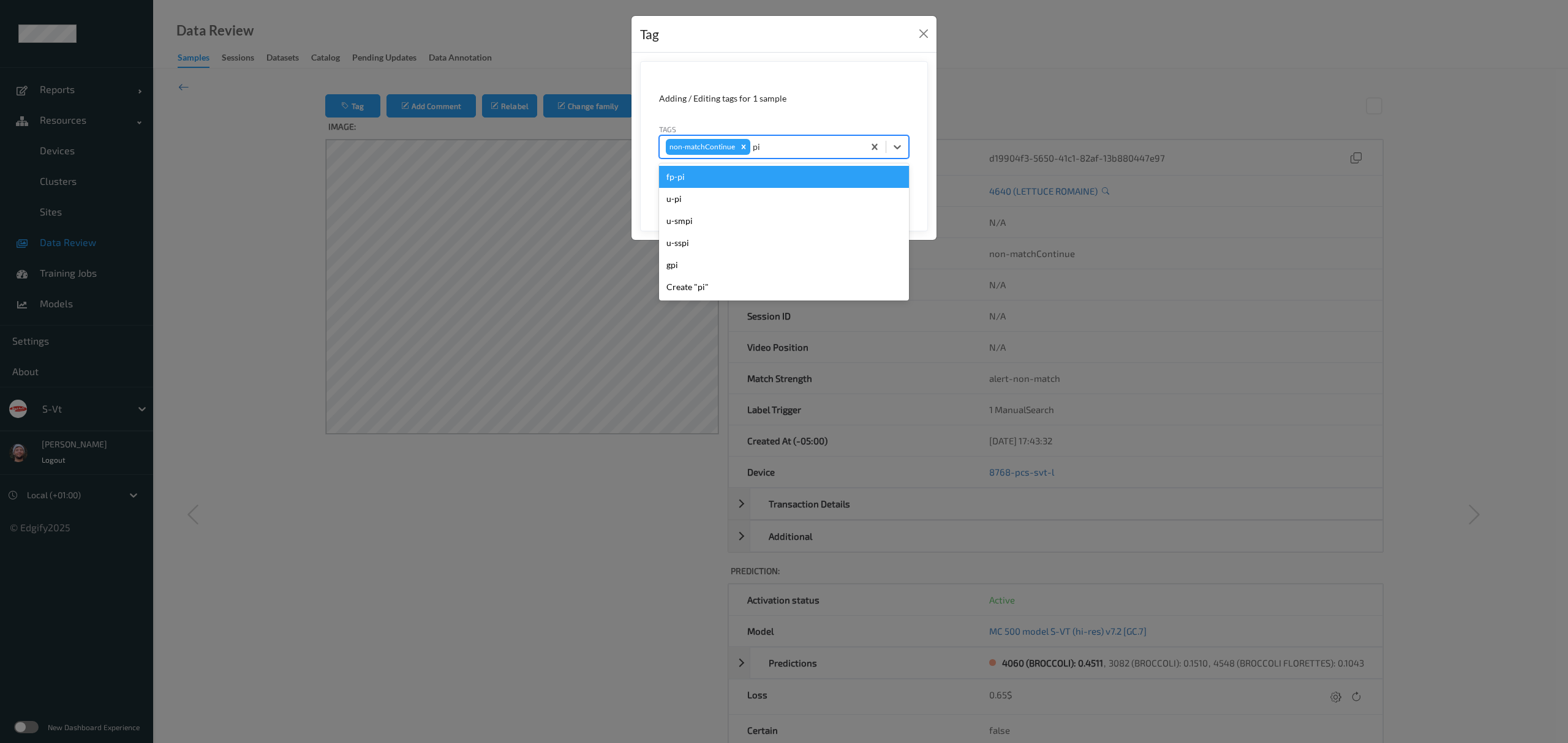
click at [707, 179] on div "fp-pi" at bounding box center [784, 177] width 250 height 22
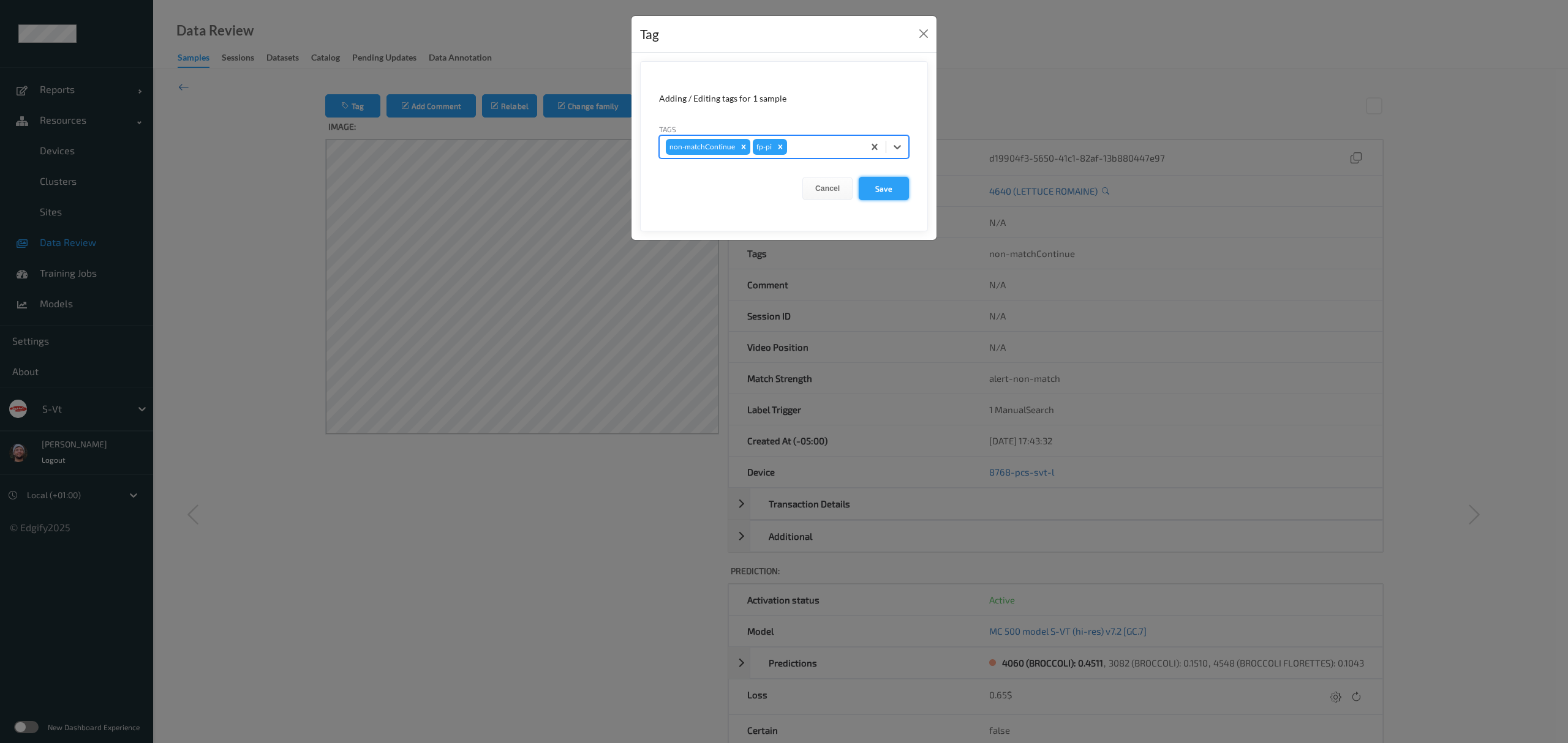
click at [896, 187] on button "Save" at bounding box center [883, 188] width 50 height 23
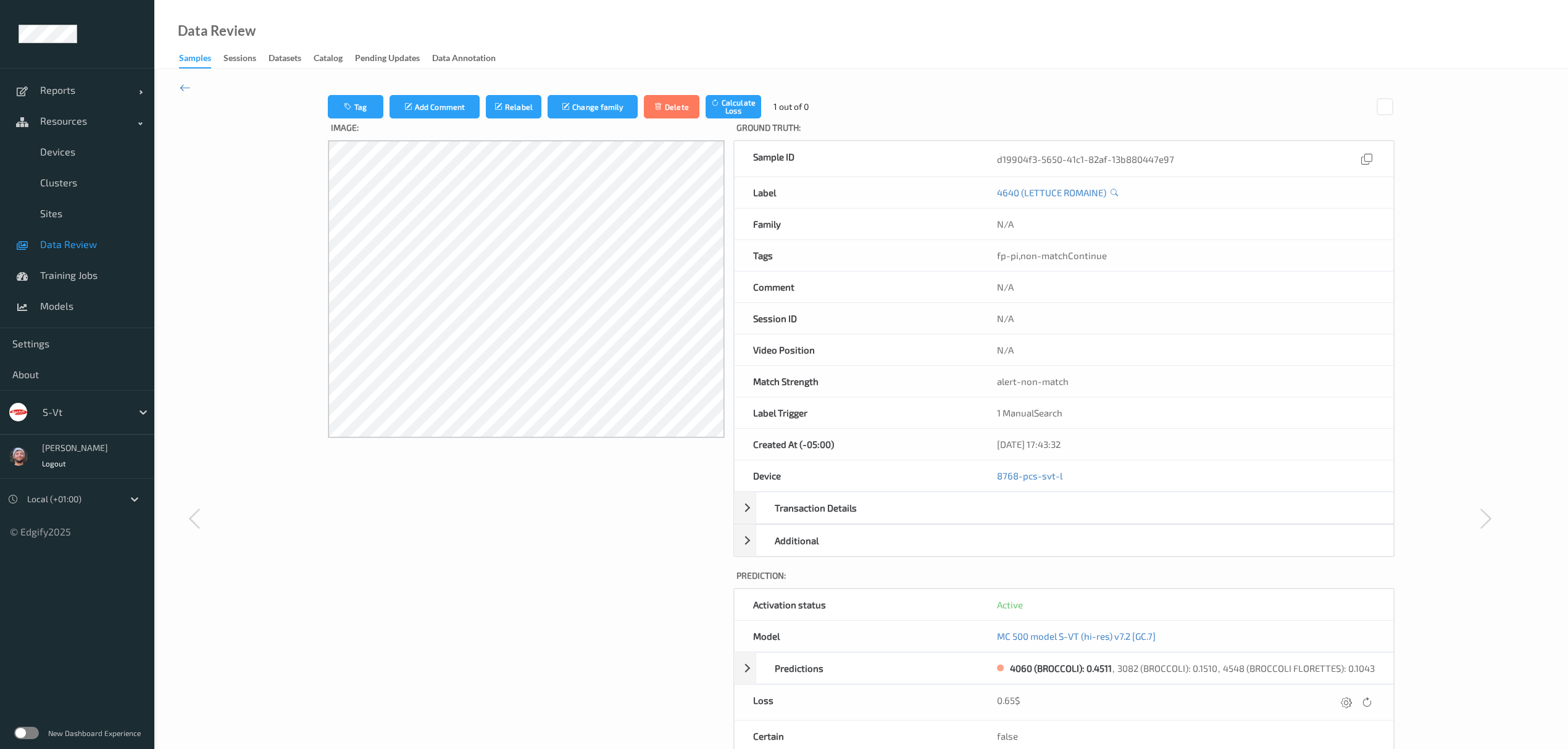
click at [88, 248] on span "Data Review" at bounding box center [91, 245] width 102 height 13
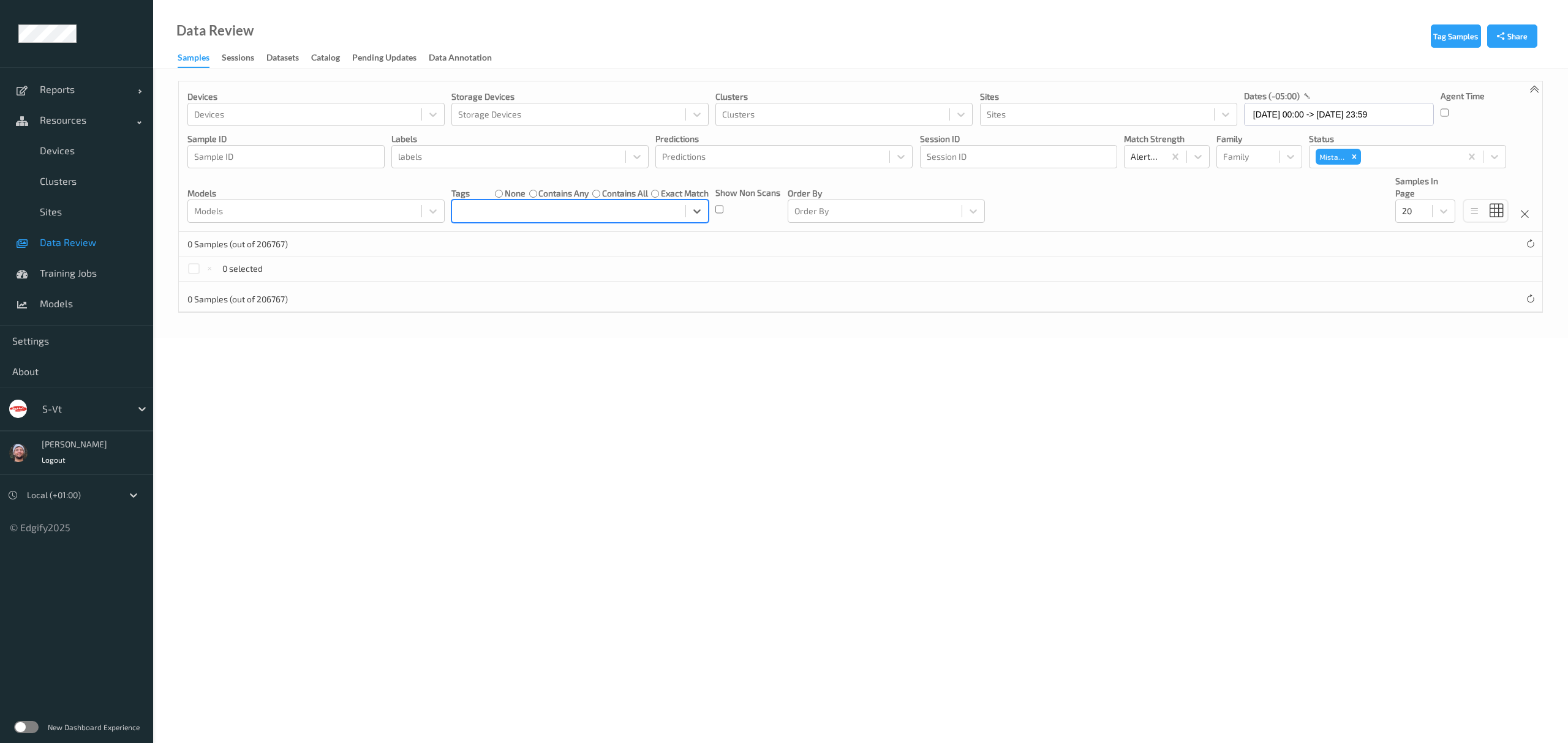
click at [527, 191] on div "none contains any contains all exact match" at bounding box center [602, 194] width 214 height 12
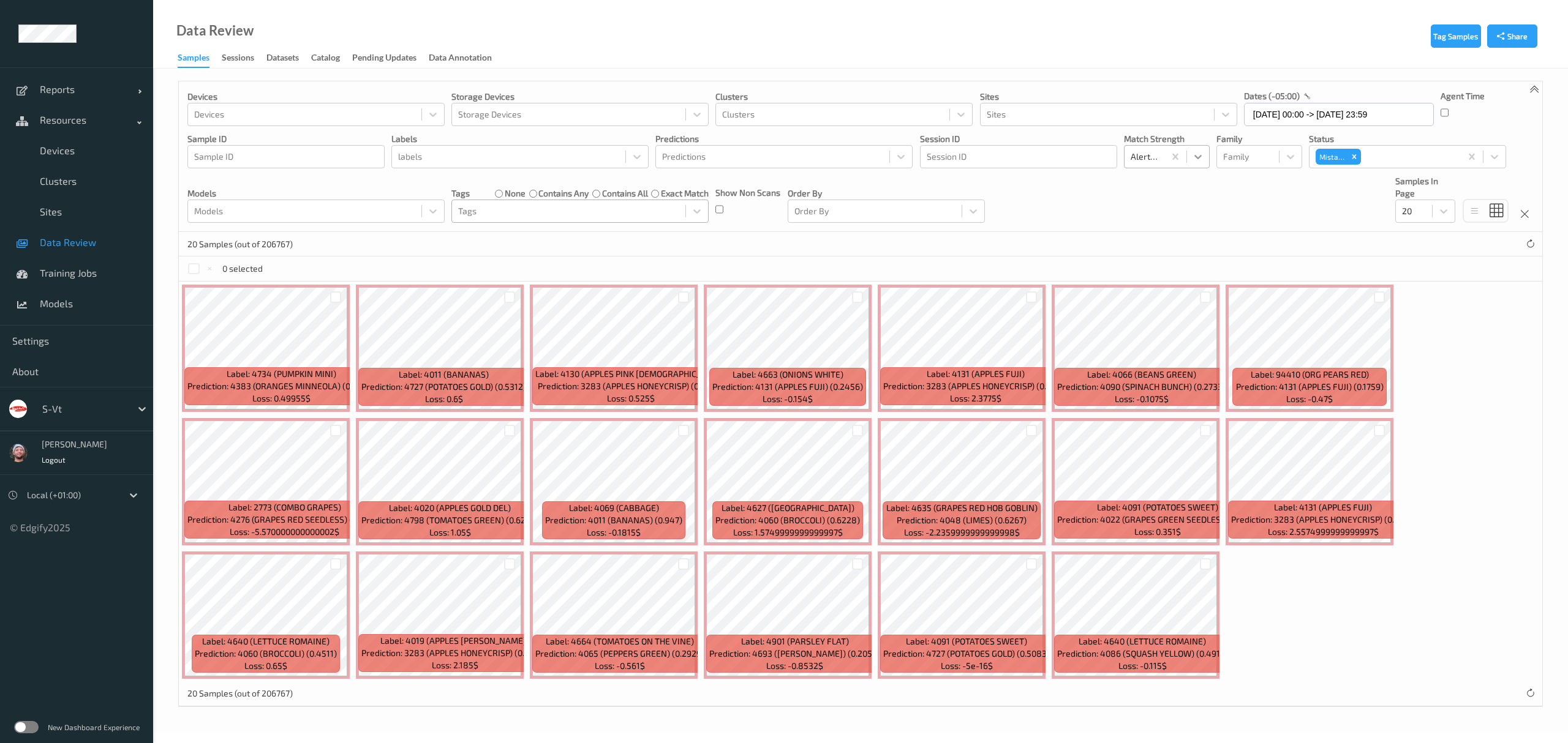
click at [1192, 152] on icon at bounding box center [1198, 157] width 12 height 12
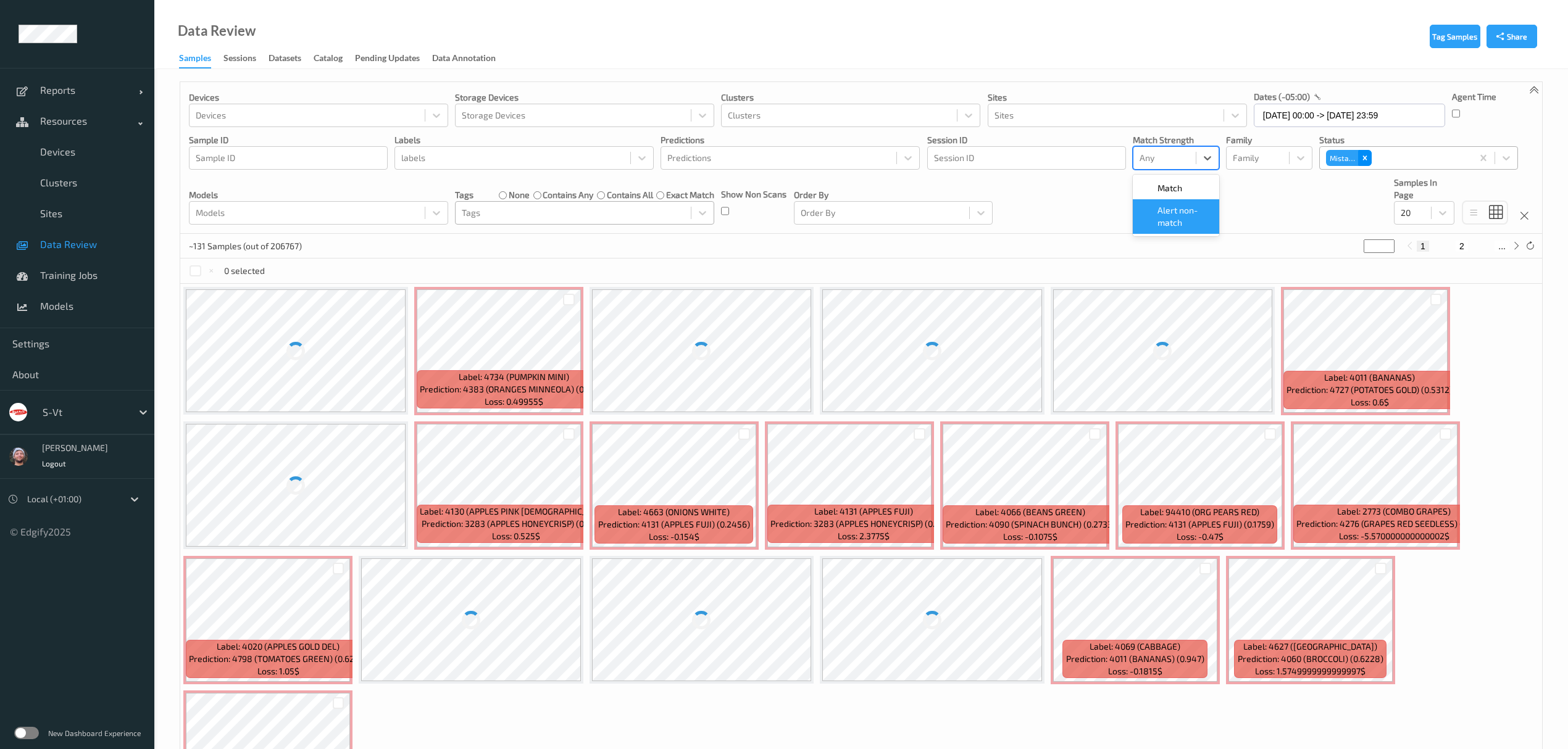
click at [1369, 153] on div "Remove Mistake" at bounding box center [1365, 158] width 14 height 16
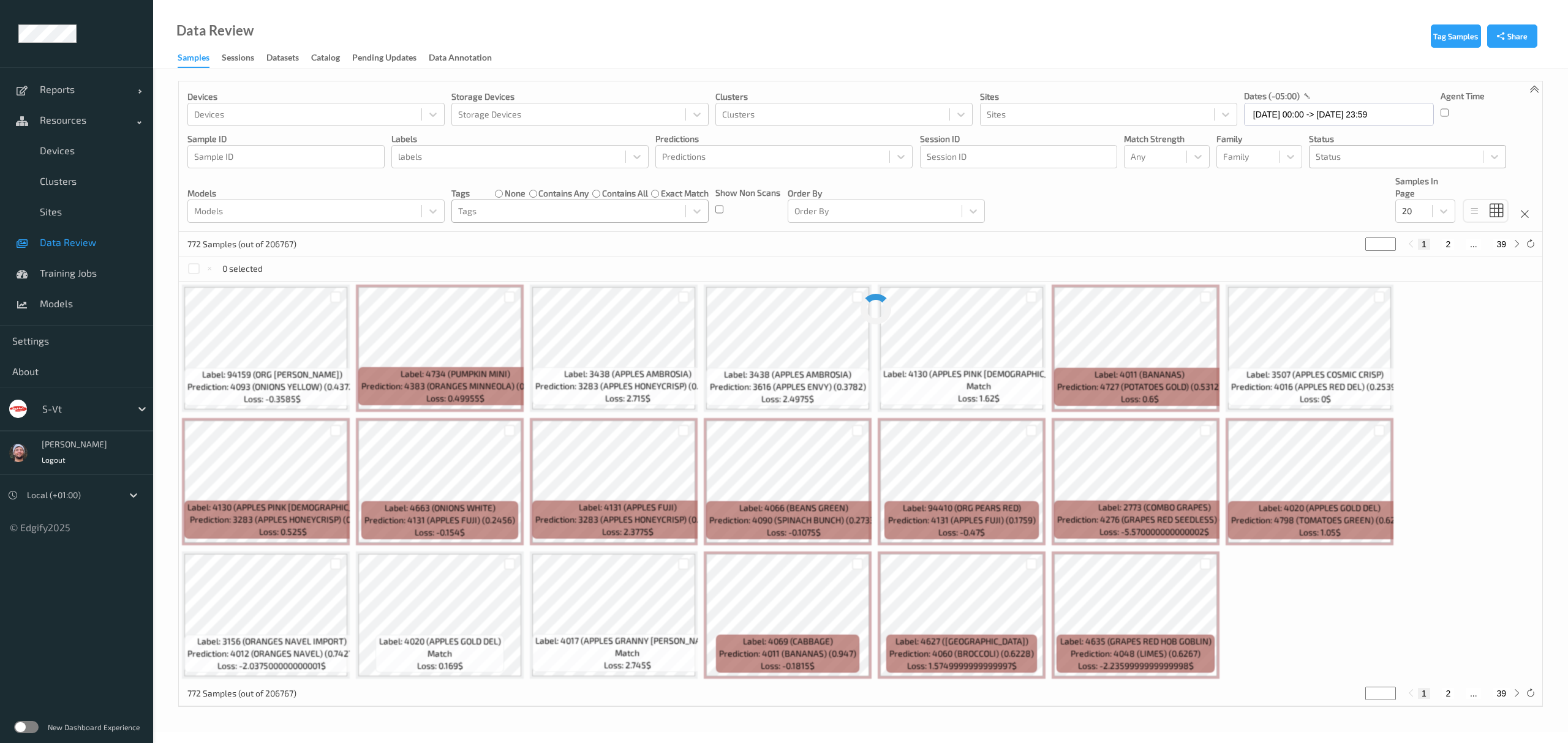
click at [1298, 199] on div "Devices Devices Storage Devices Storage Devices Clusters Clusters Sites Sites d…" at bounding box center [860, 157] width 1363 height 150
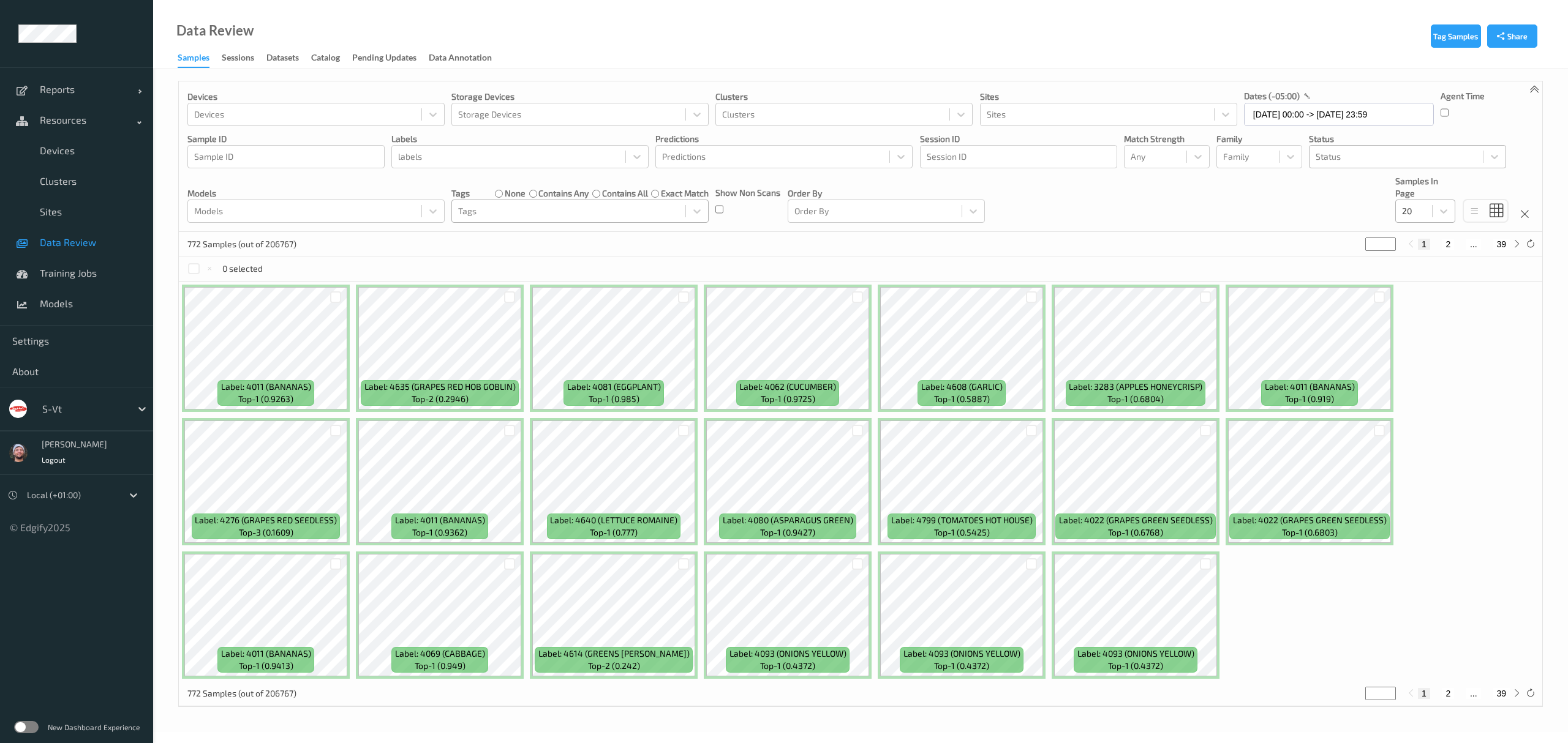
click at [1422, 212] on div at bounding box center [1413, 211] width 24 height 14
click at [1432, 329] on span "200" at bounding box center [1427, 330] width 14 height 12
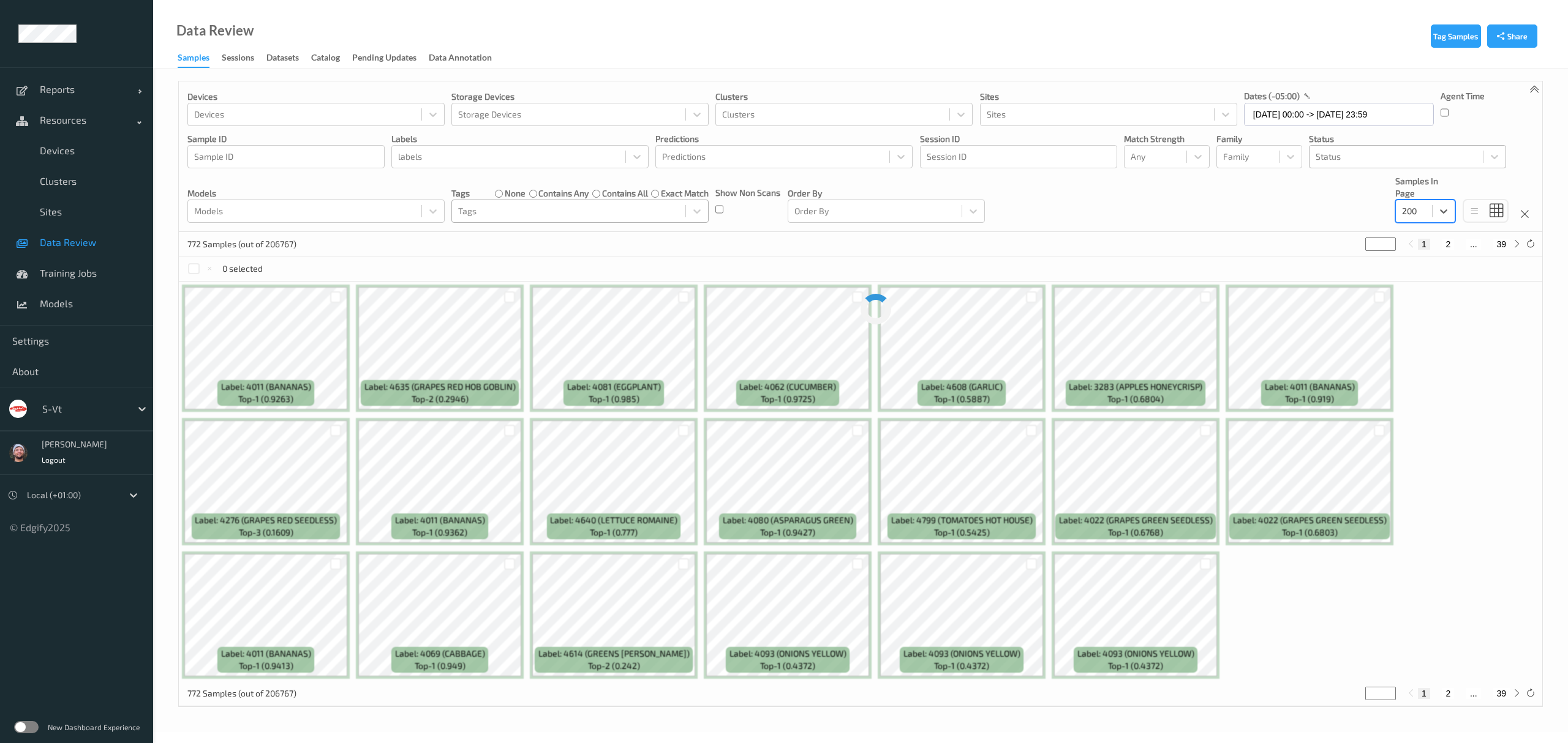
click at [1225, 246] on div "772 Samples (out of 206767) * 1 2 ... 39" at bounding box center [860, 244] width 1363 height 24
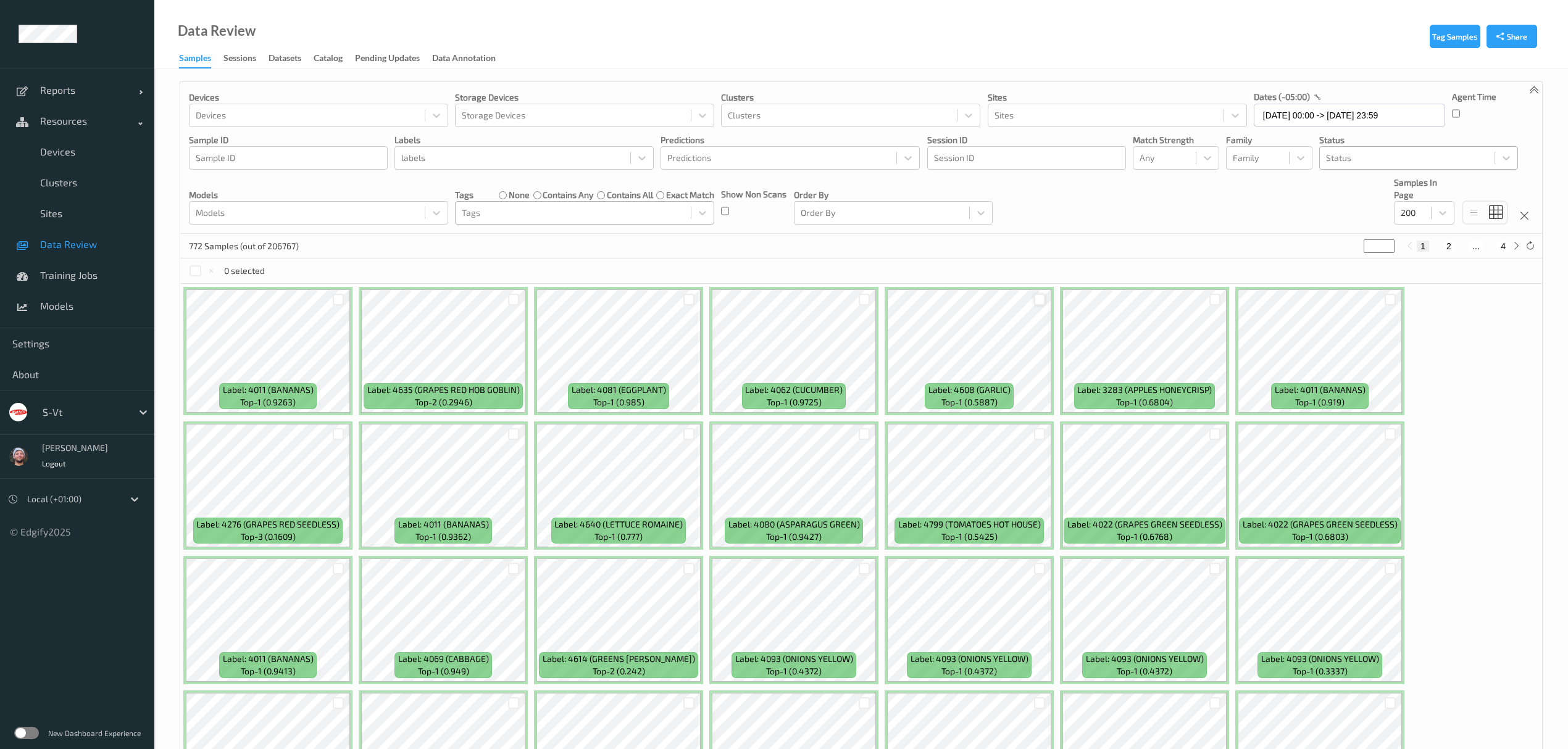
click at [1045, 302] on div at bounding box center [1039, 299] width 12 height 12
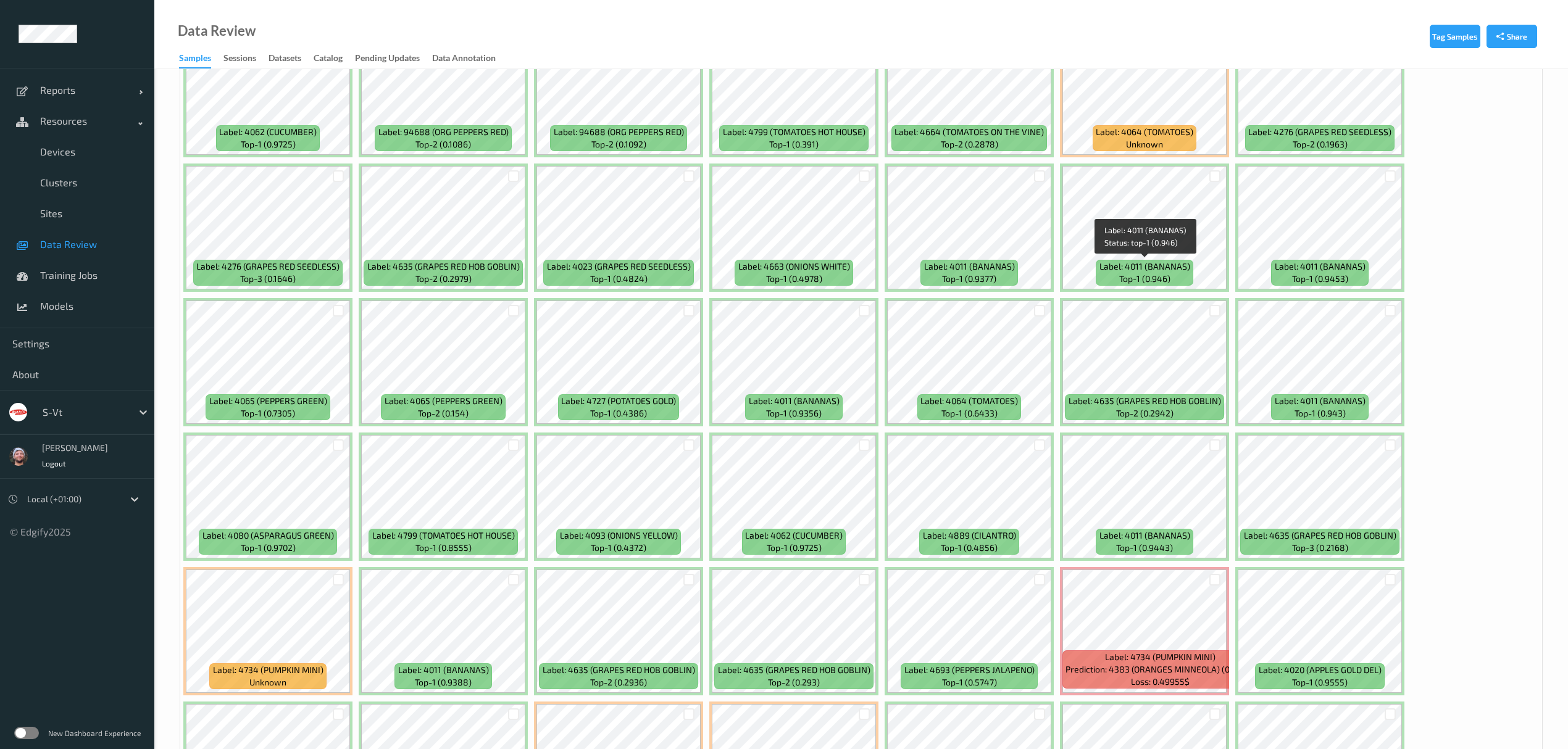
scroll to position [2304, 0]
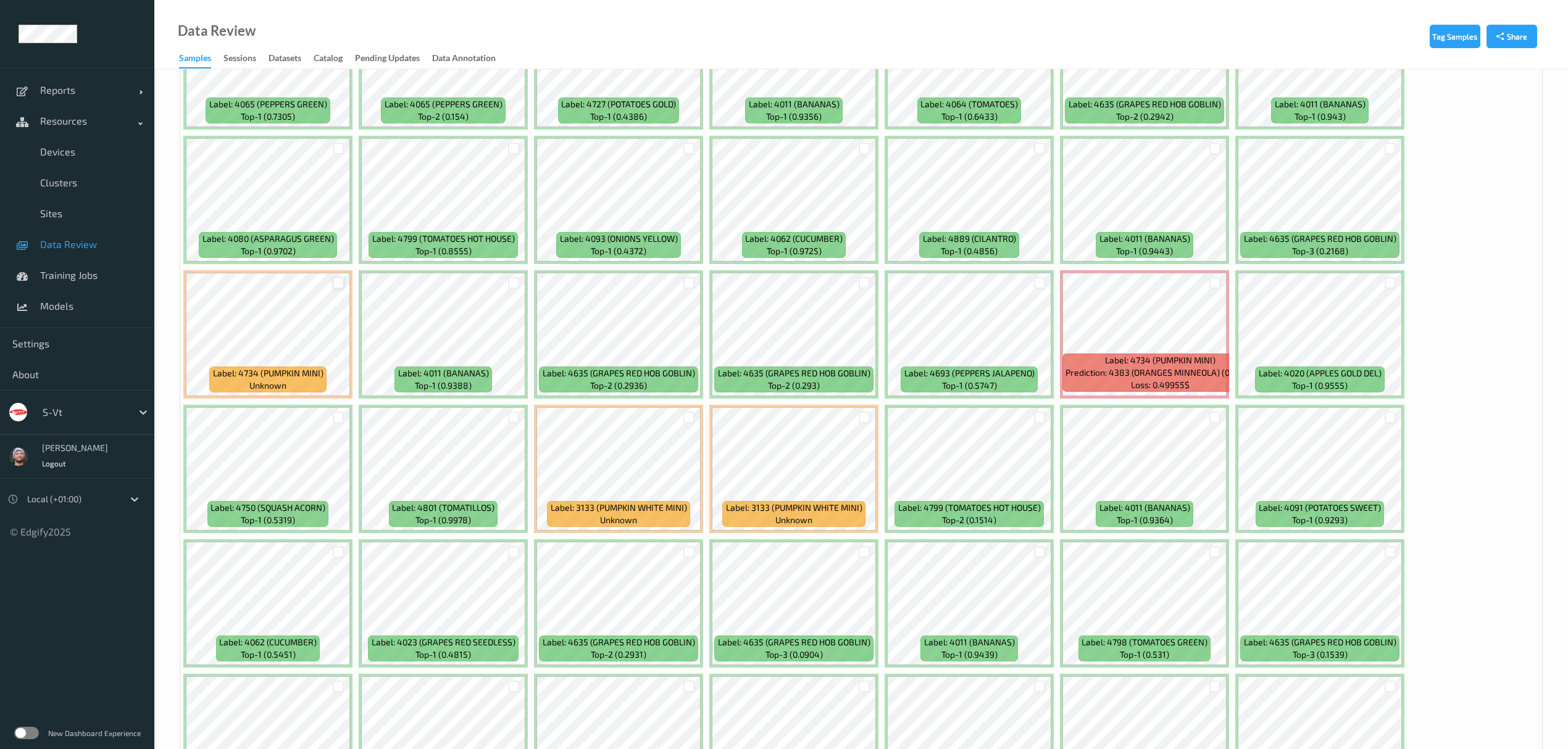
click at [341, 285] on div at bounding box center [338, 282] width 12 height 12
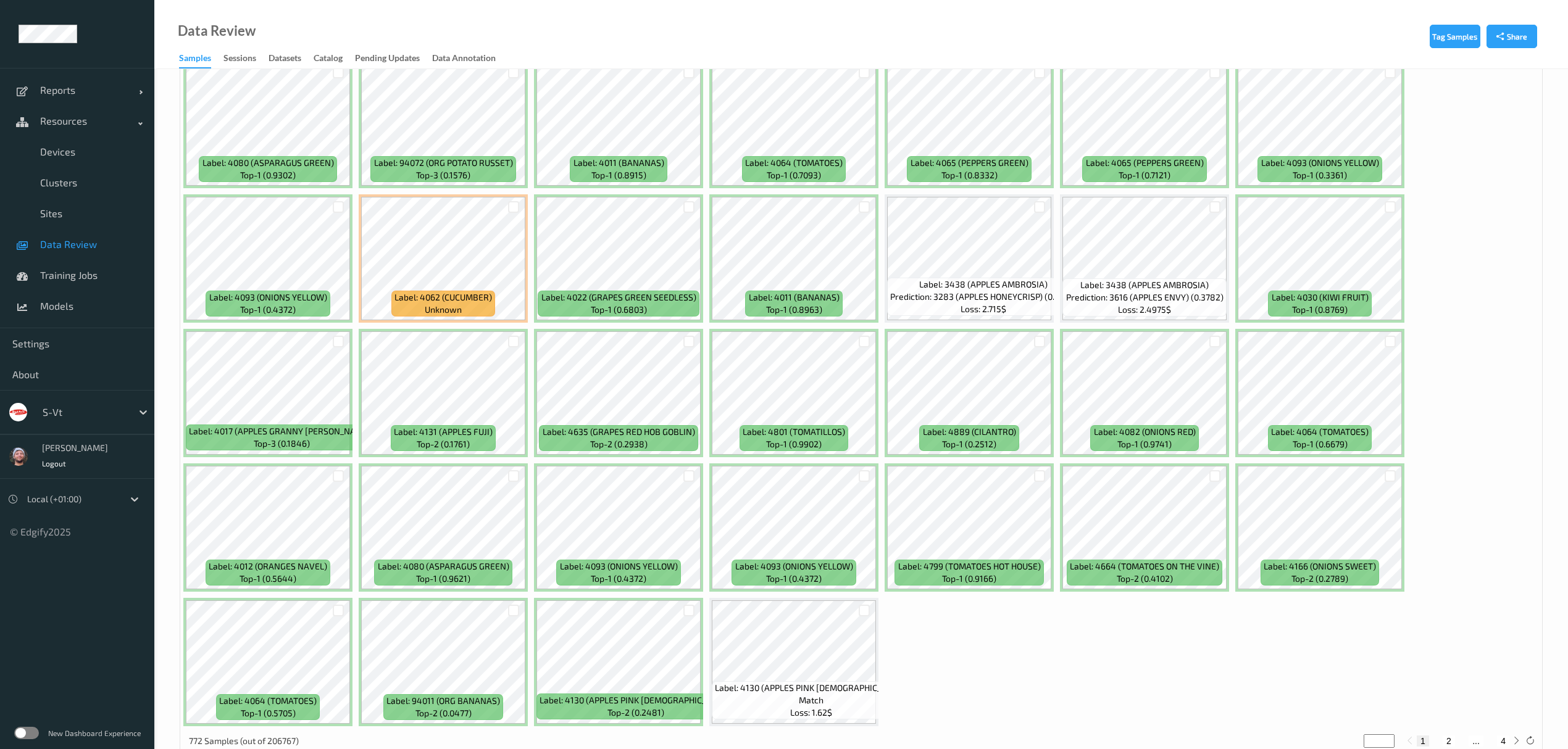
scroll to position [3488, 0]
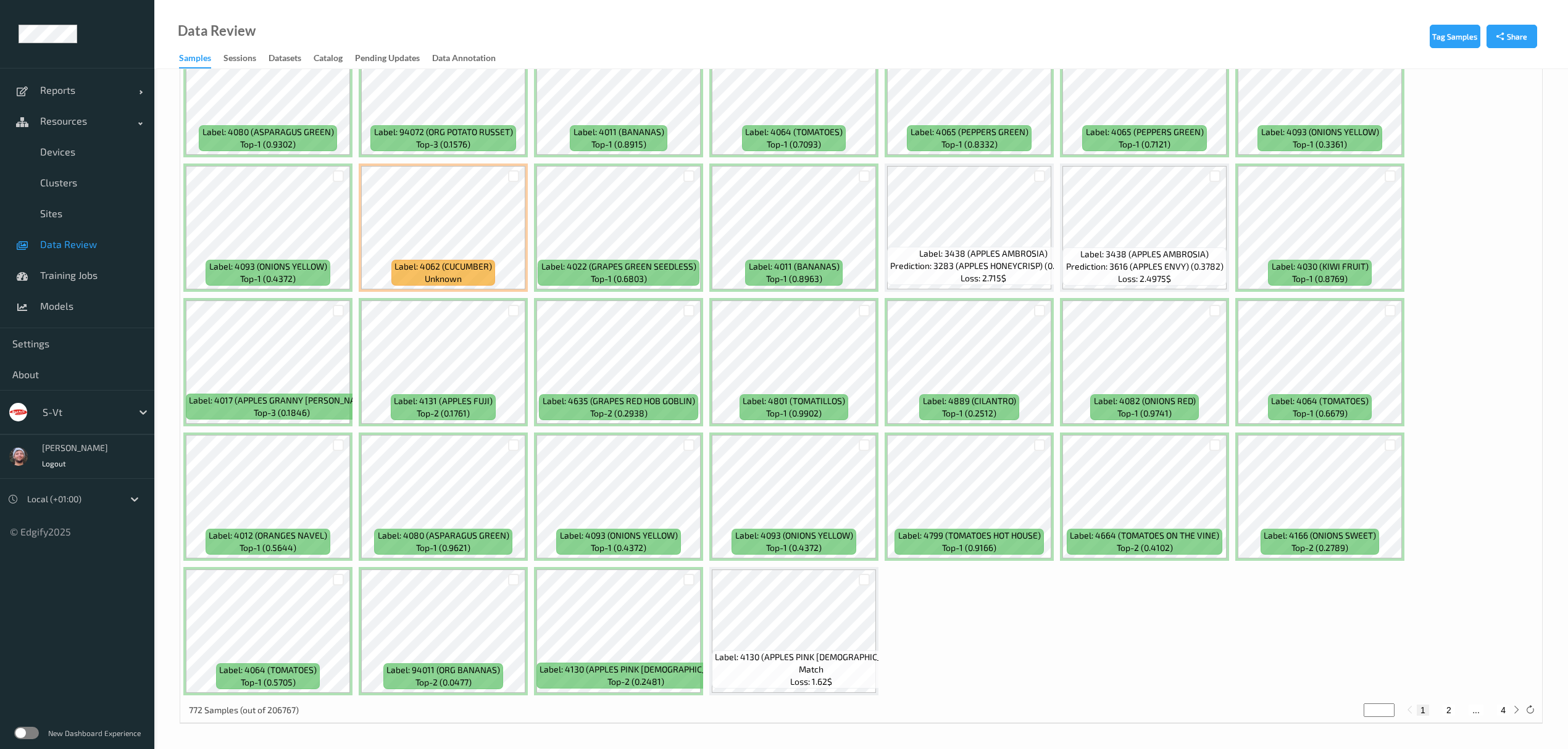
click at [1451, 707] on button "2" at bounding box center [1449, 710] width 13 height 11
type input "*"
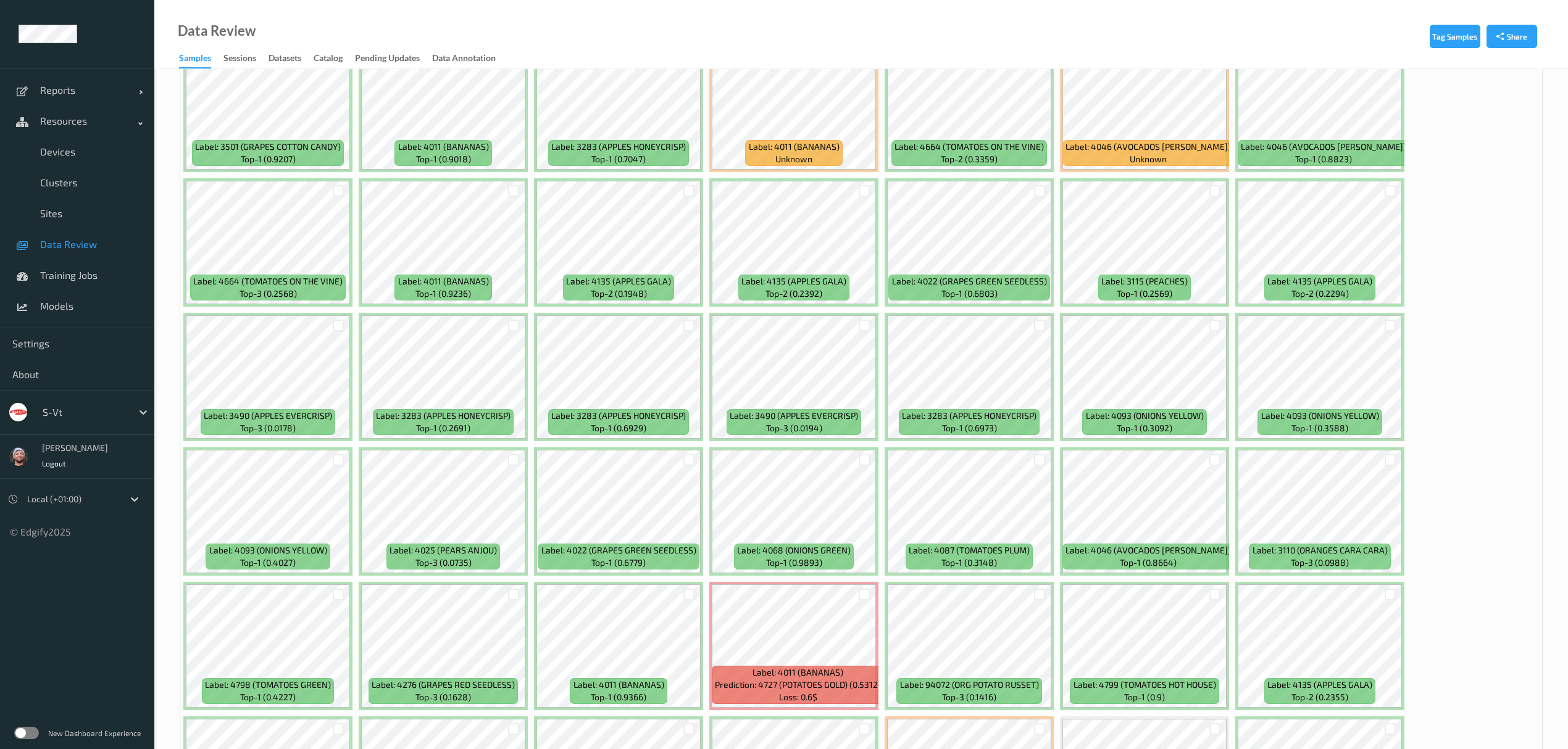
scroll to position [0, 0]
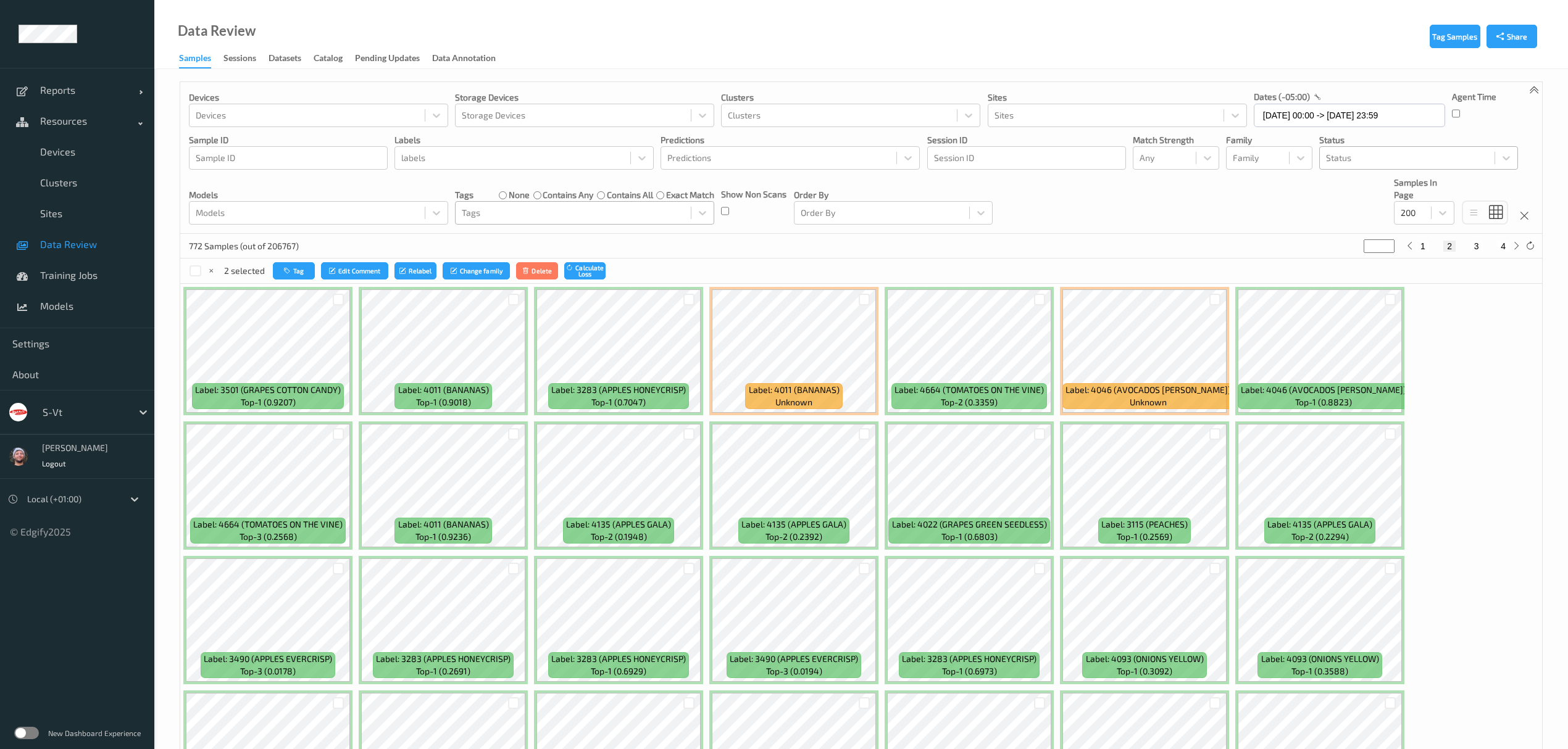
click at [1223, 306] on div at bounding box center [1215, 299] width 24 height 20
click at [1210, 305] on div at bounding box center [1215, 299] width 12 height 12
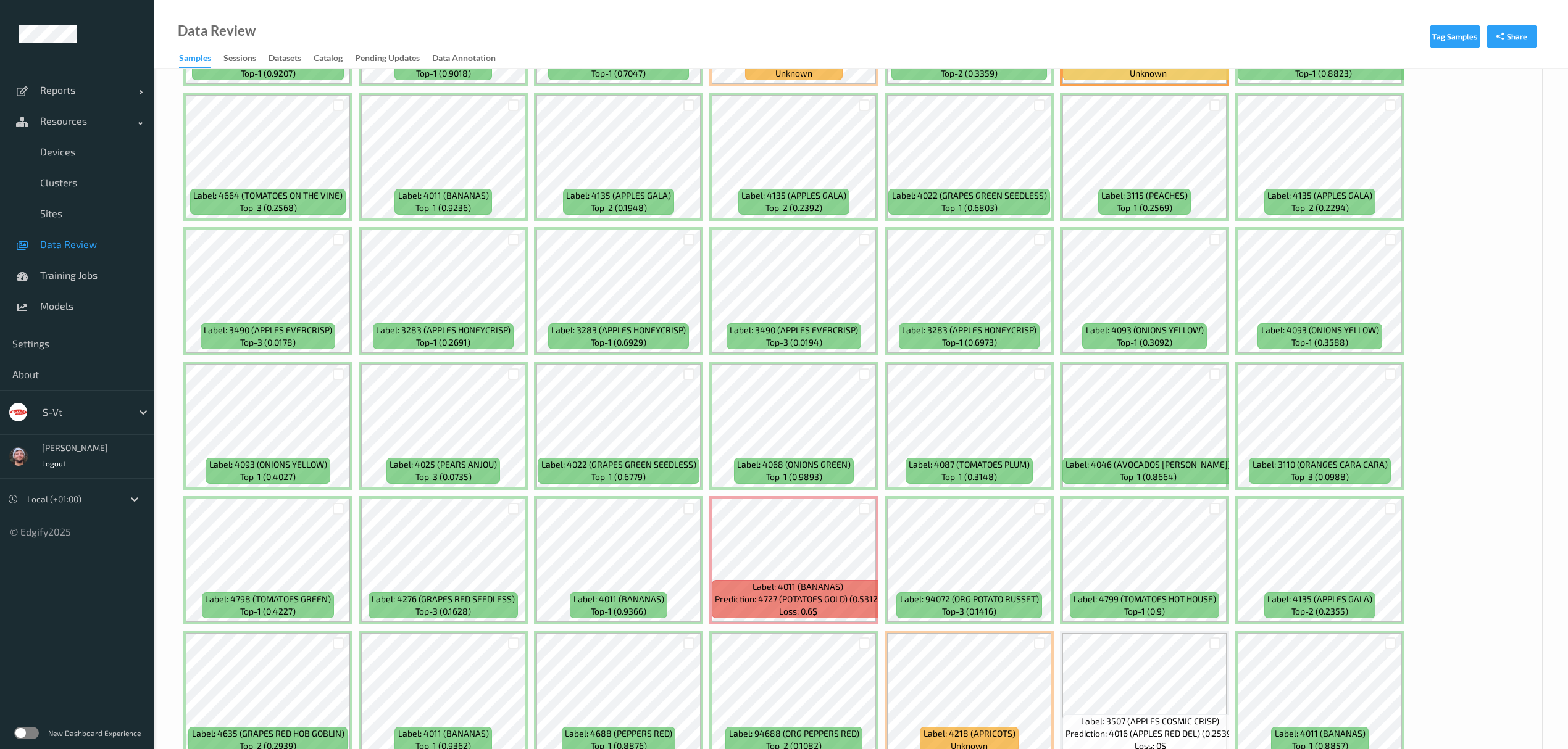
scroll to position [658, 0]
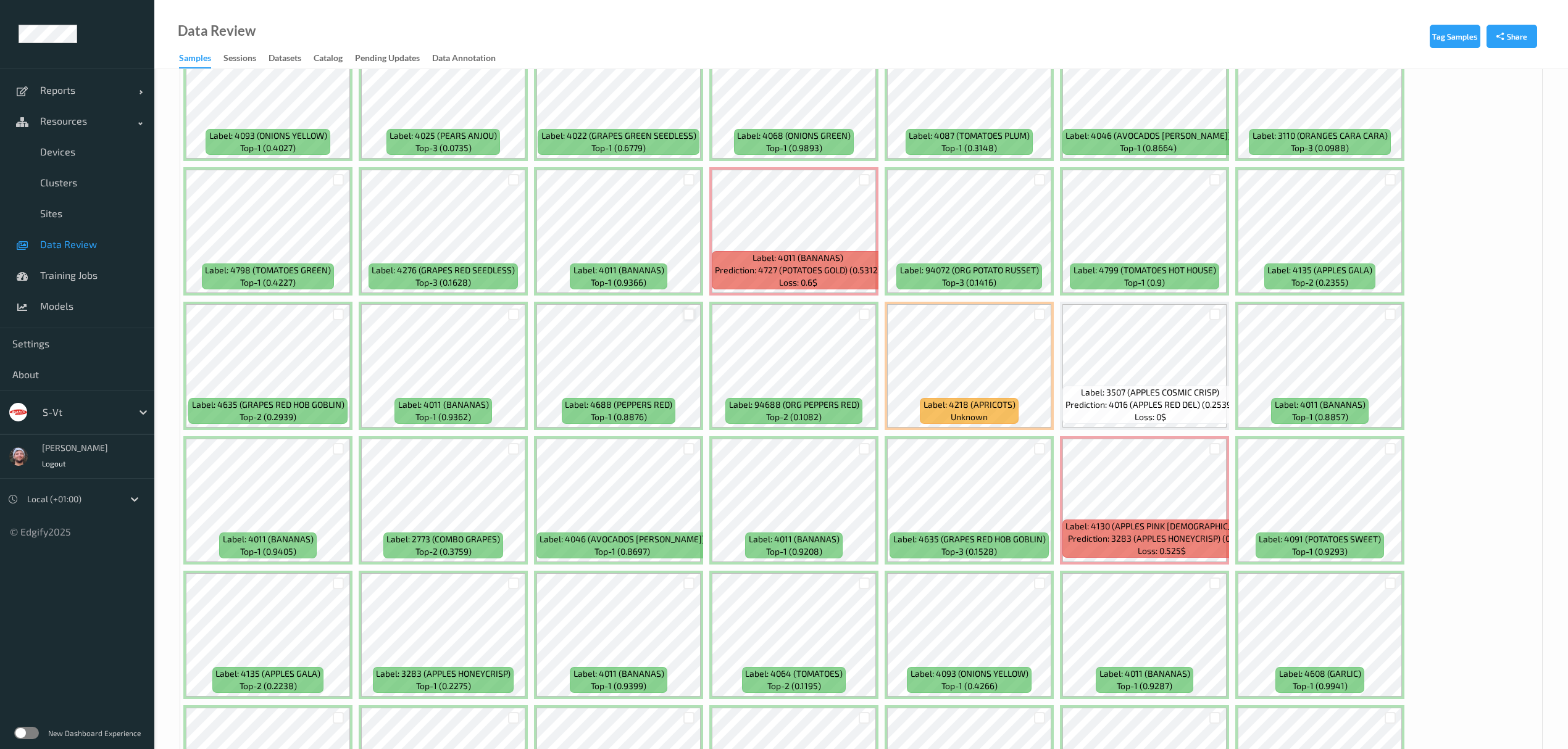
click at [685, 314] on div at bounding box center [689, 314] width 12 height 12
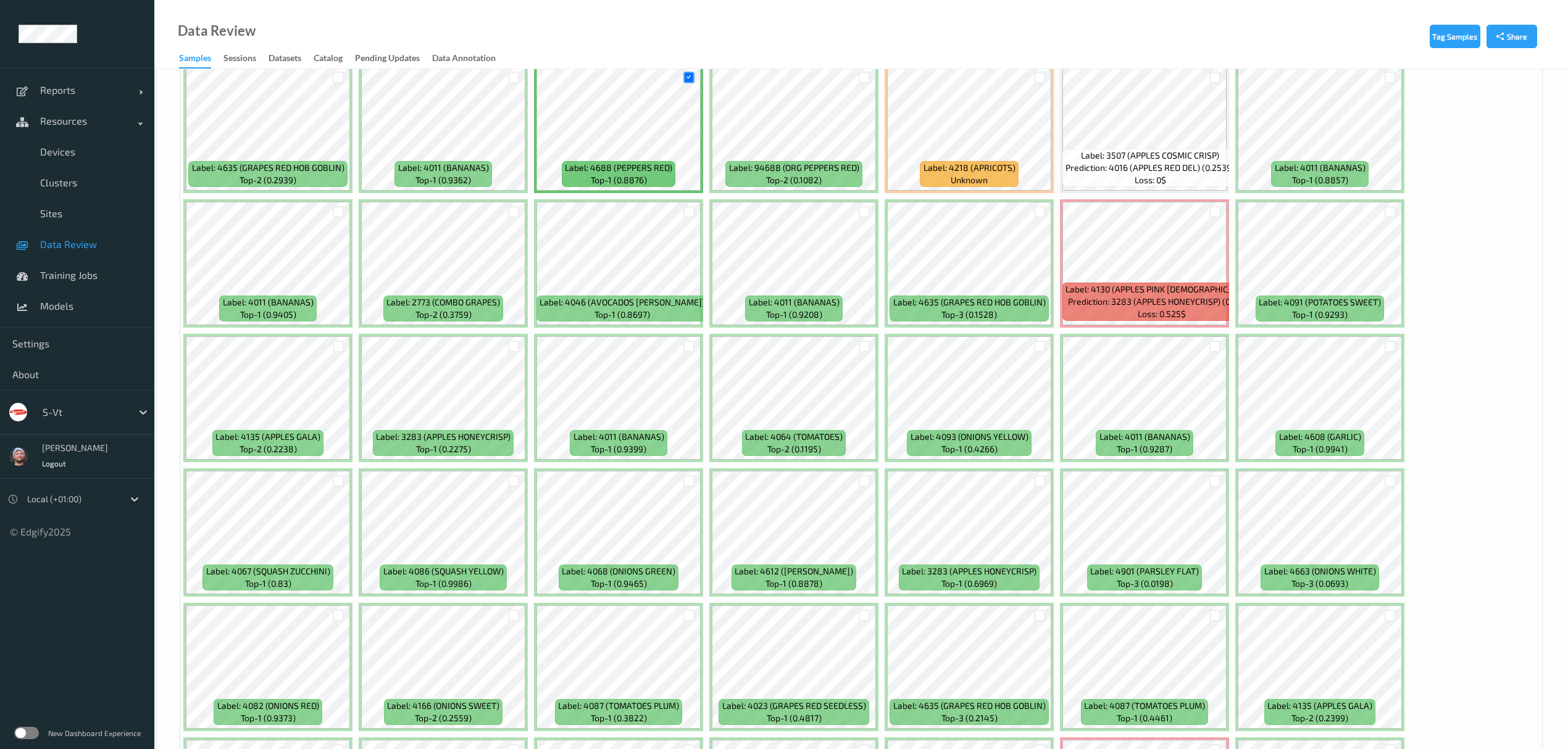
scroll to position [1152, 0]
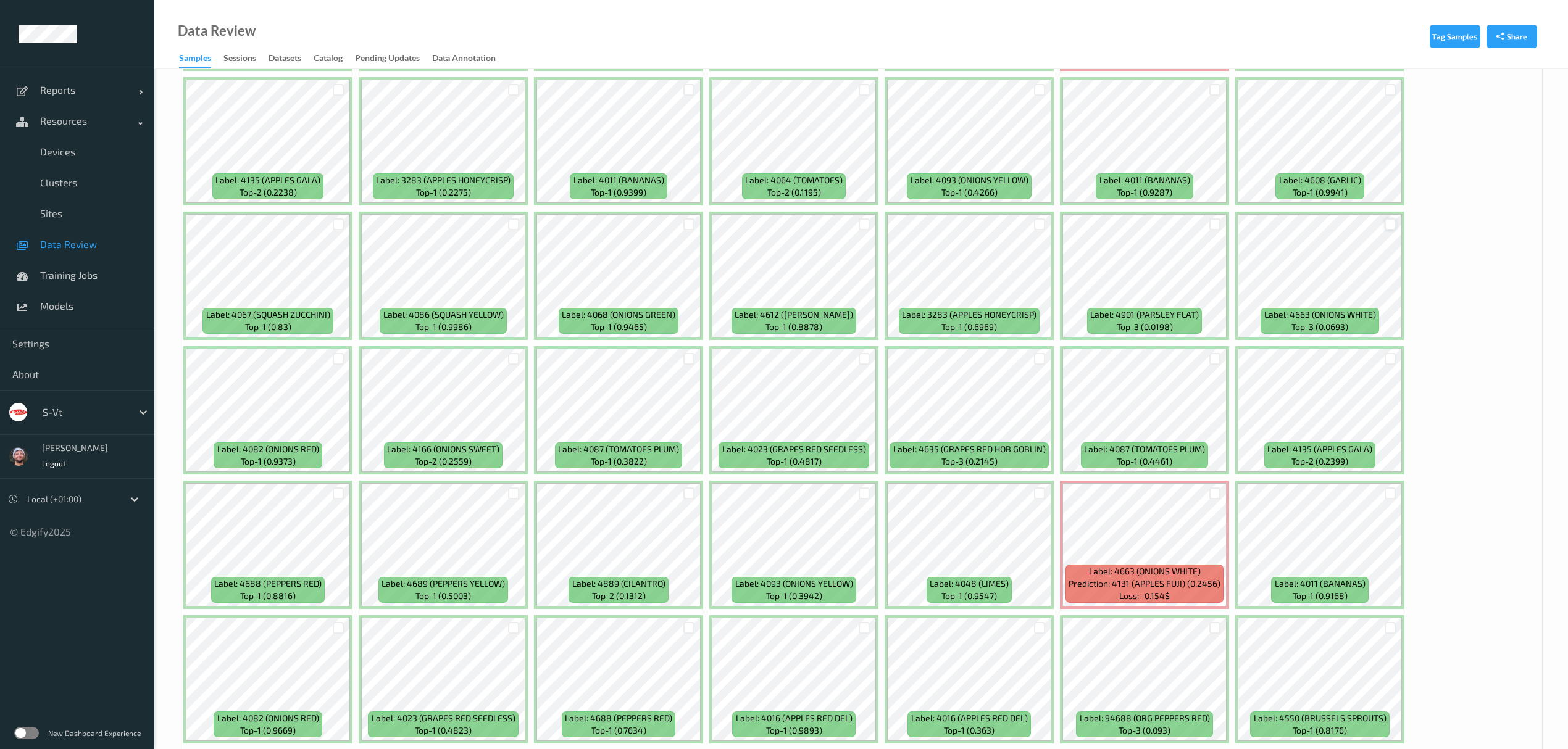
click at [1389, 229] on div at bounding box center [1391, 224] width 12 height 12
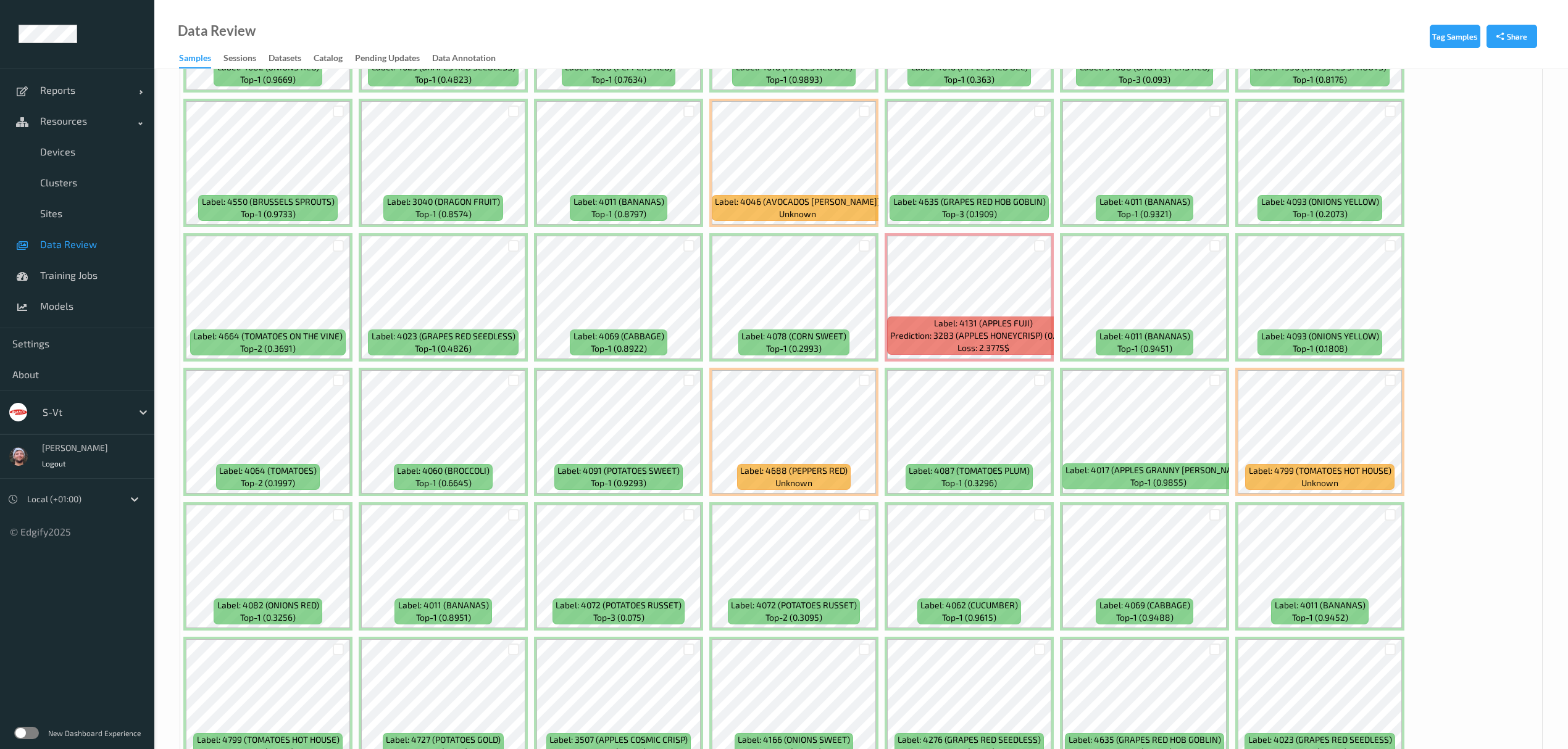
scroll to position [1810, 0]
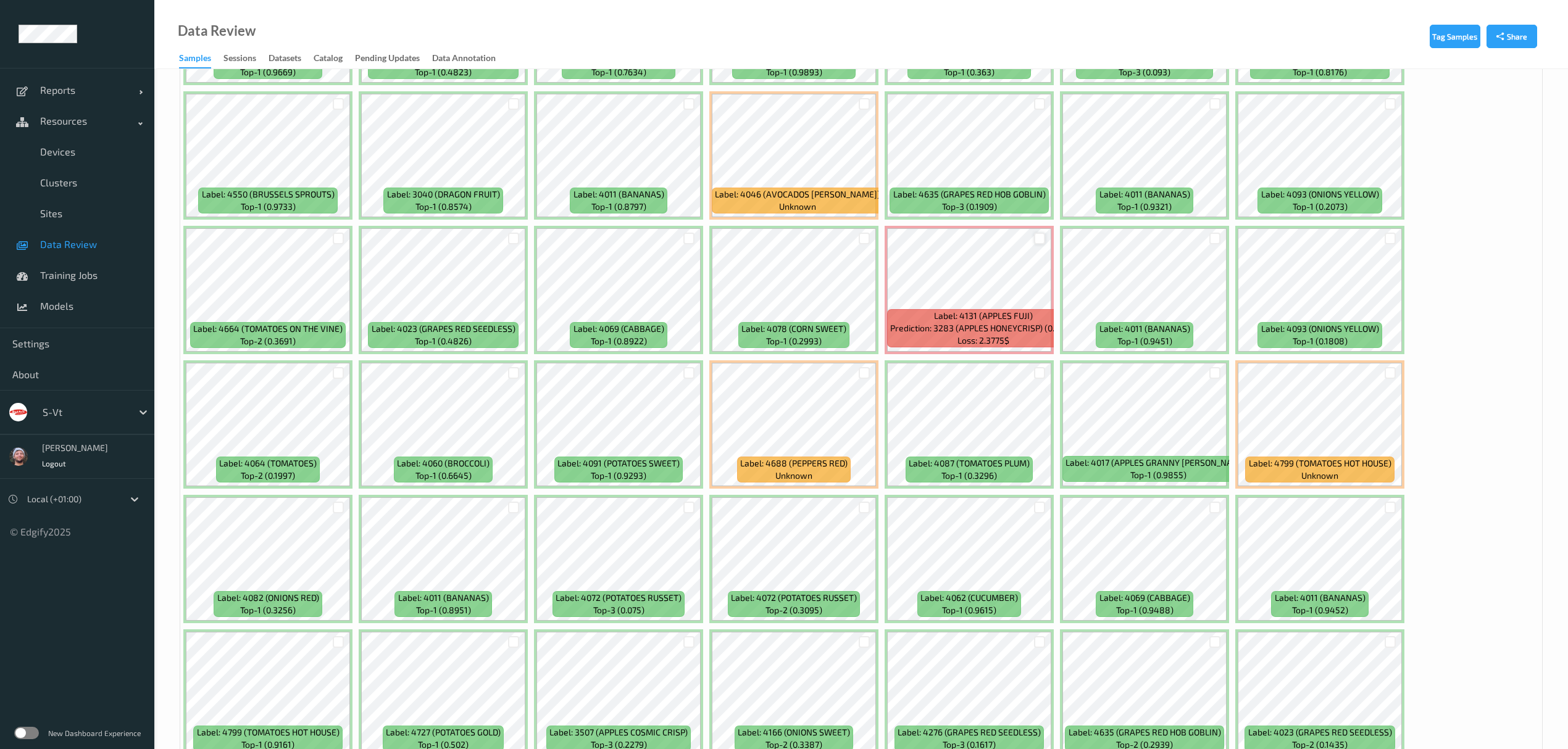
click at [1039, 236] on div at bounding box center [1039, 239] width 12 height 12
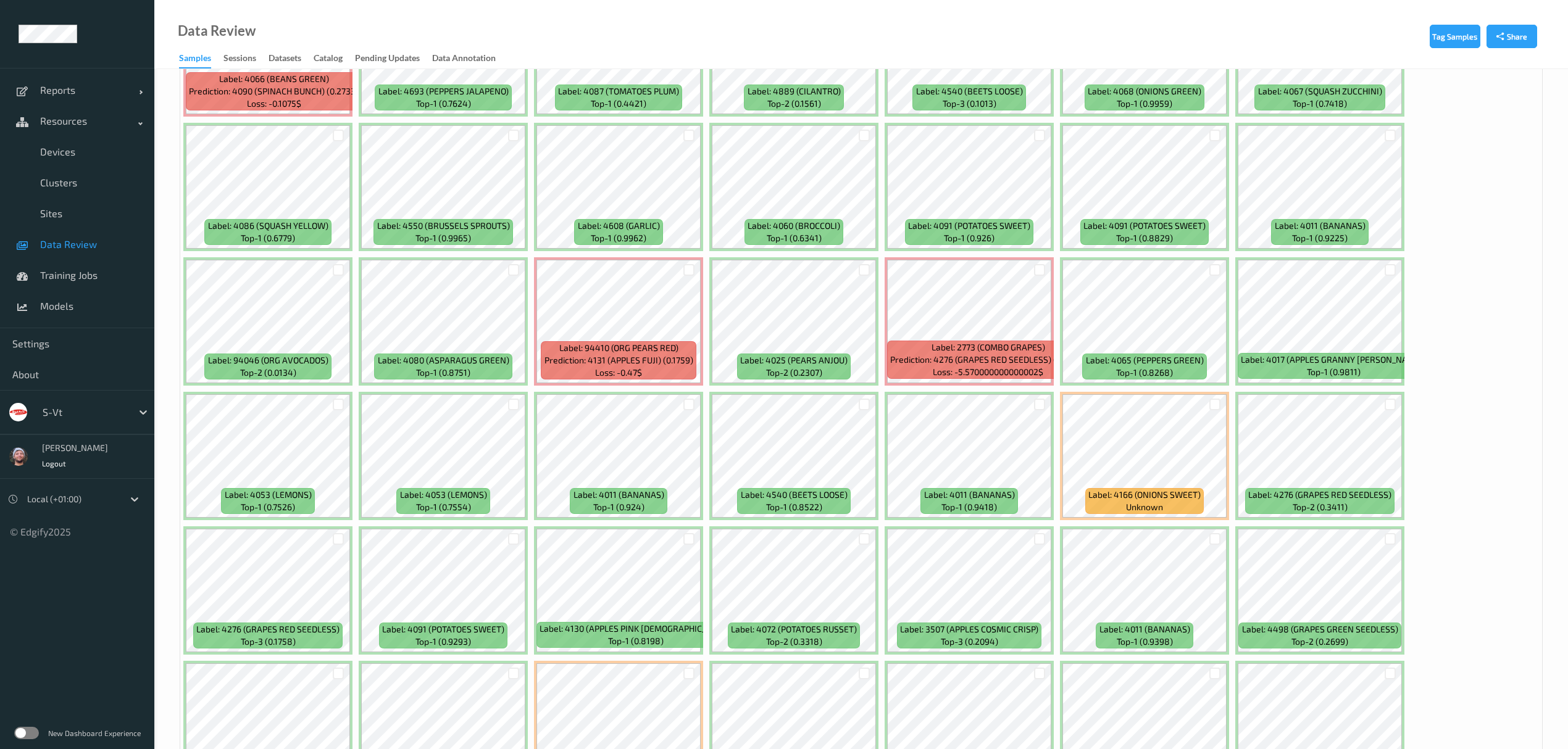
scroll to position [2880, 0]
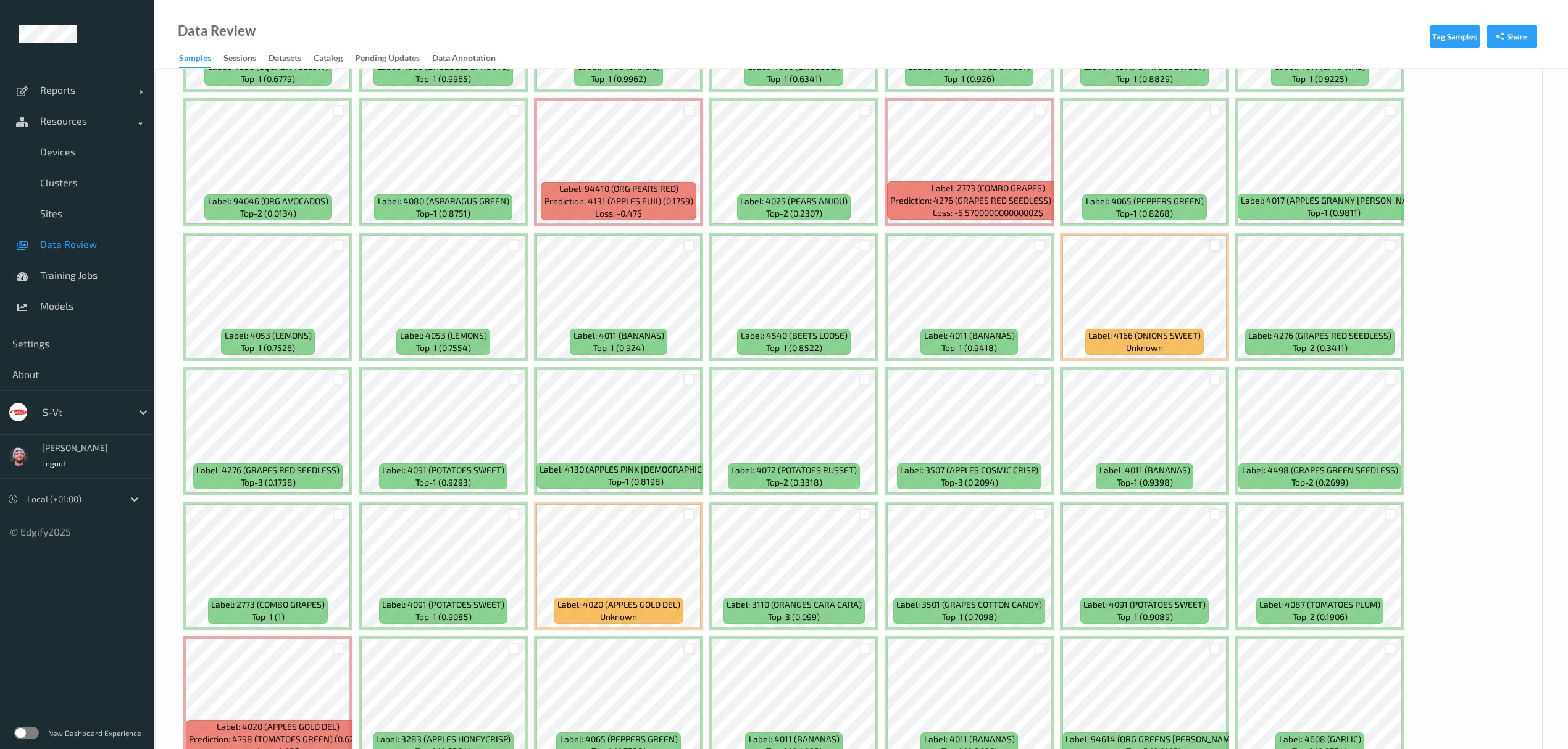
click at [1214, 243] on div at bounding box center [1215, 245] width 12 height 12
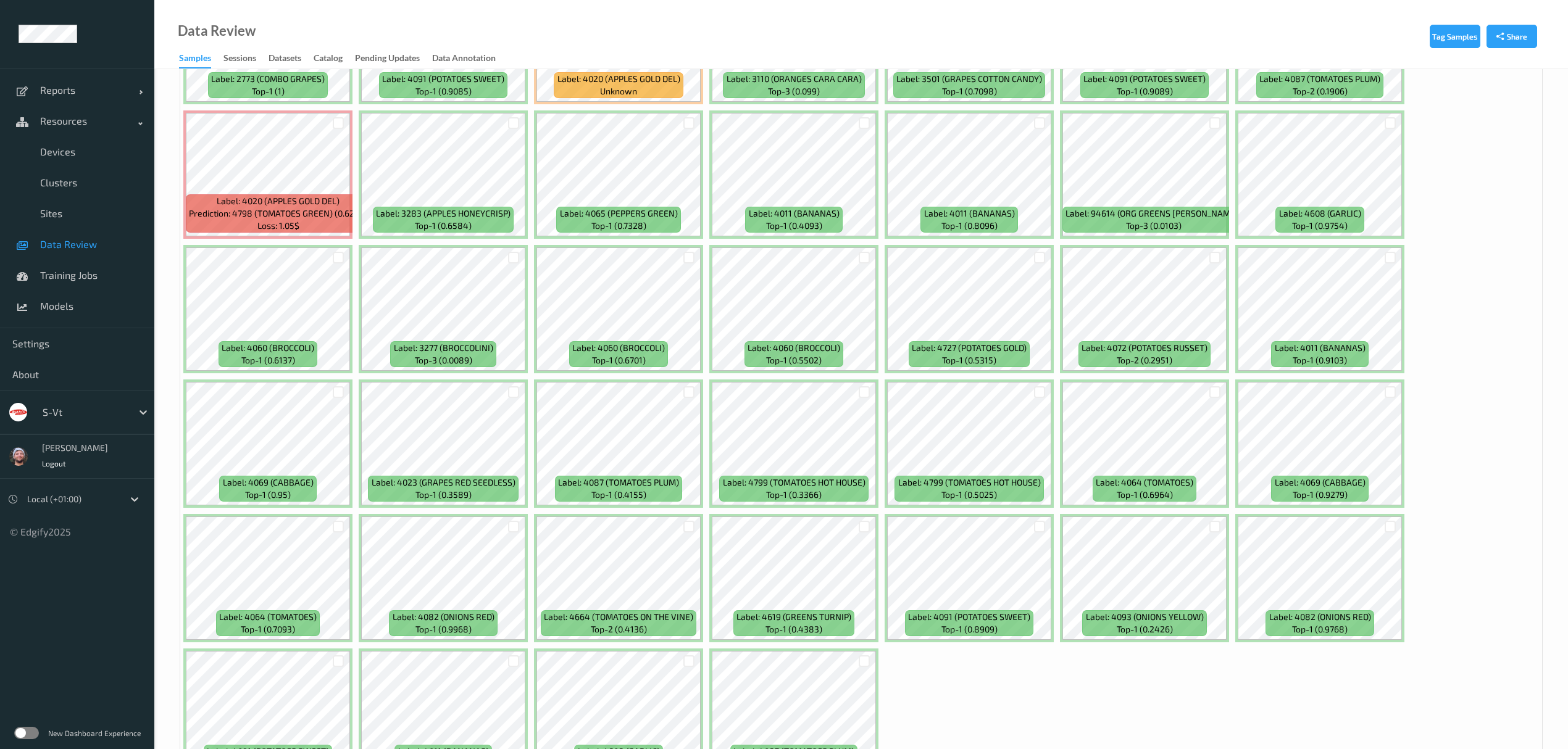
scroll to position [3488, 0]
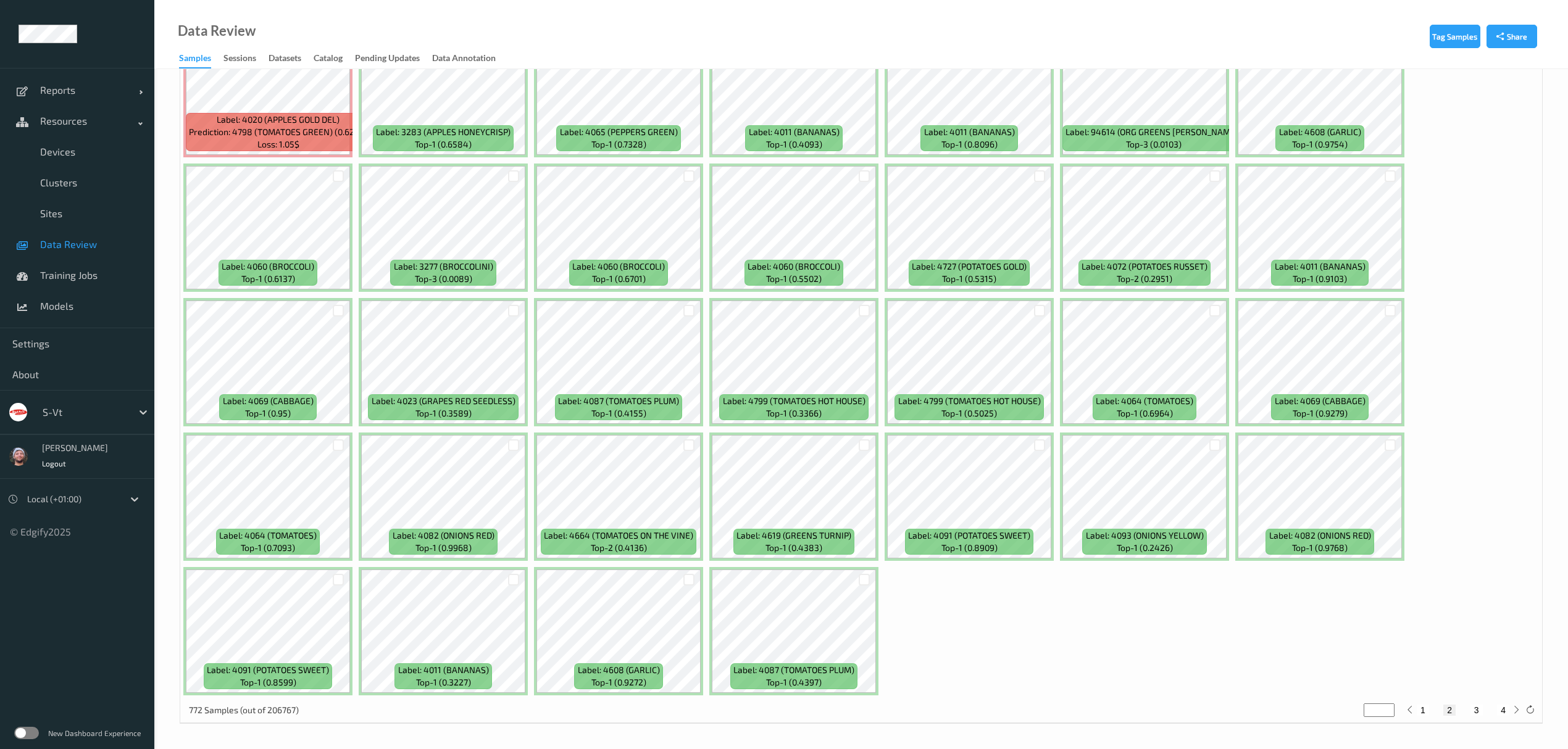
click at [1477, 707] on button "3" at bounding box center [1477, 710] width 13 height 11
type input "*"
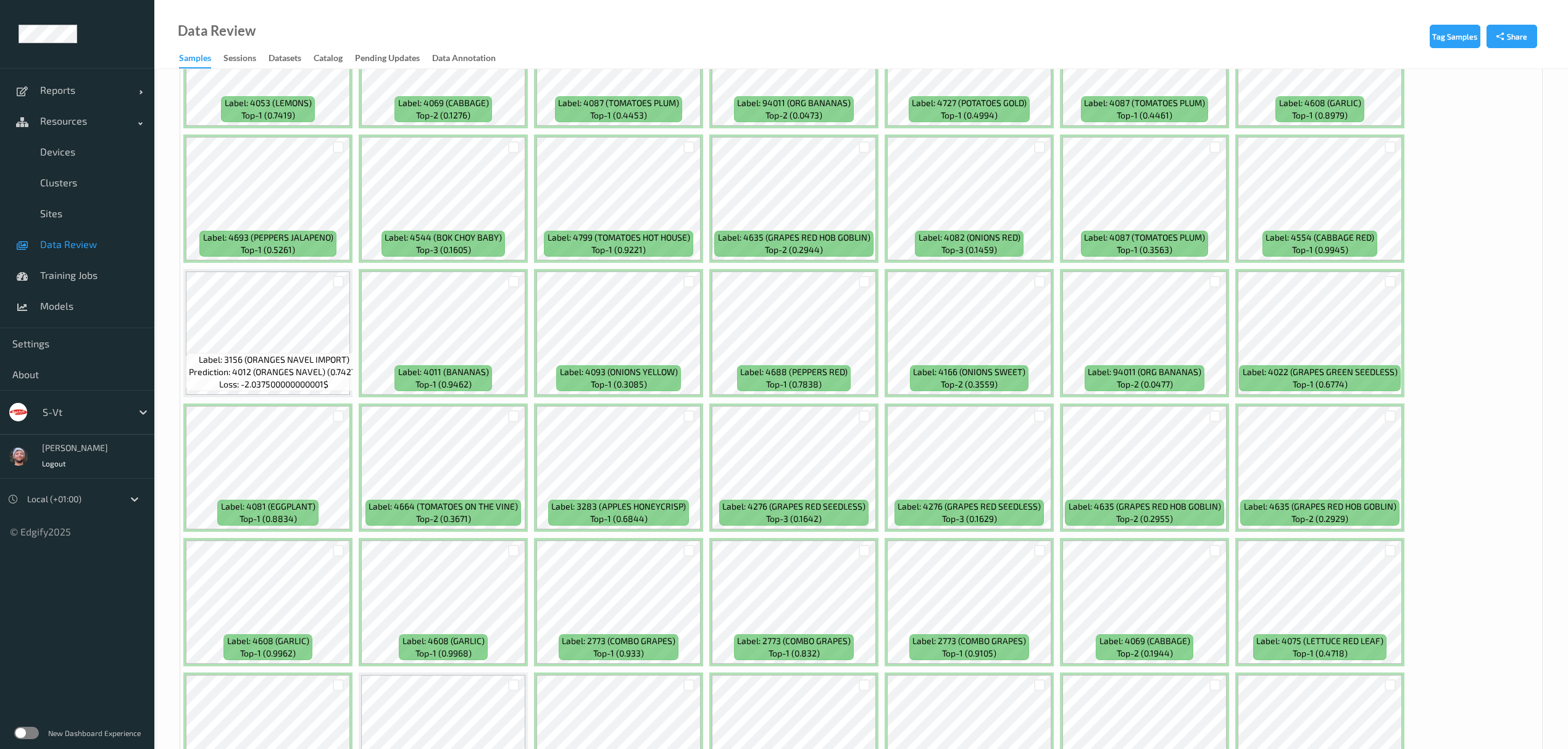
scroll to position [247, 0]
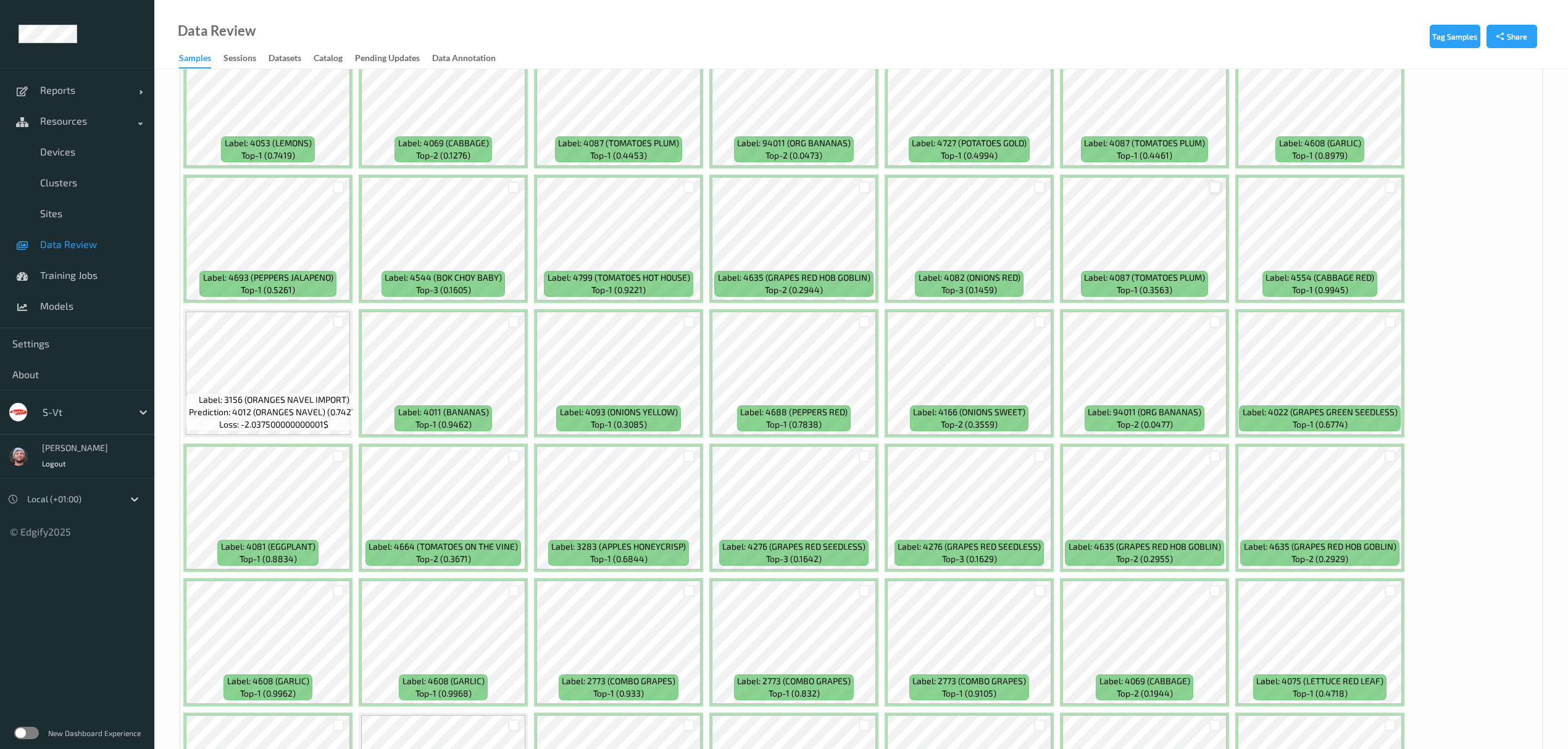
click at [1217, 189] on div at bounding box center [1215, 187] width 12 height 12
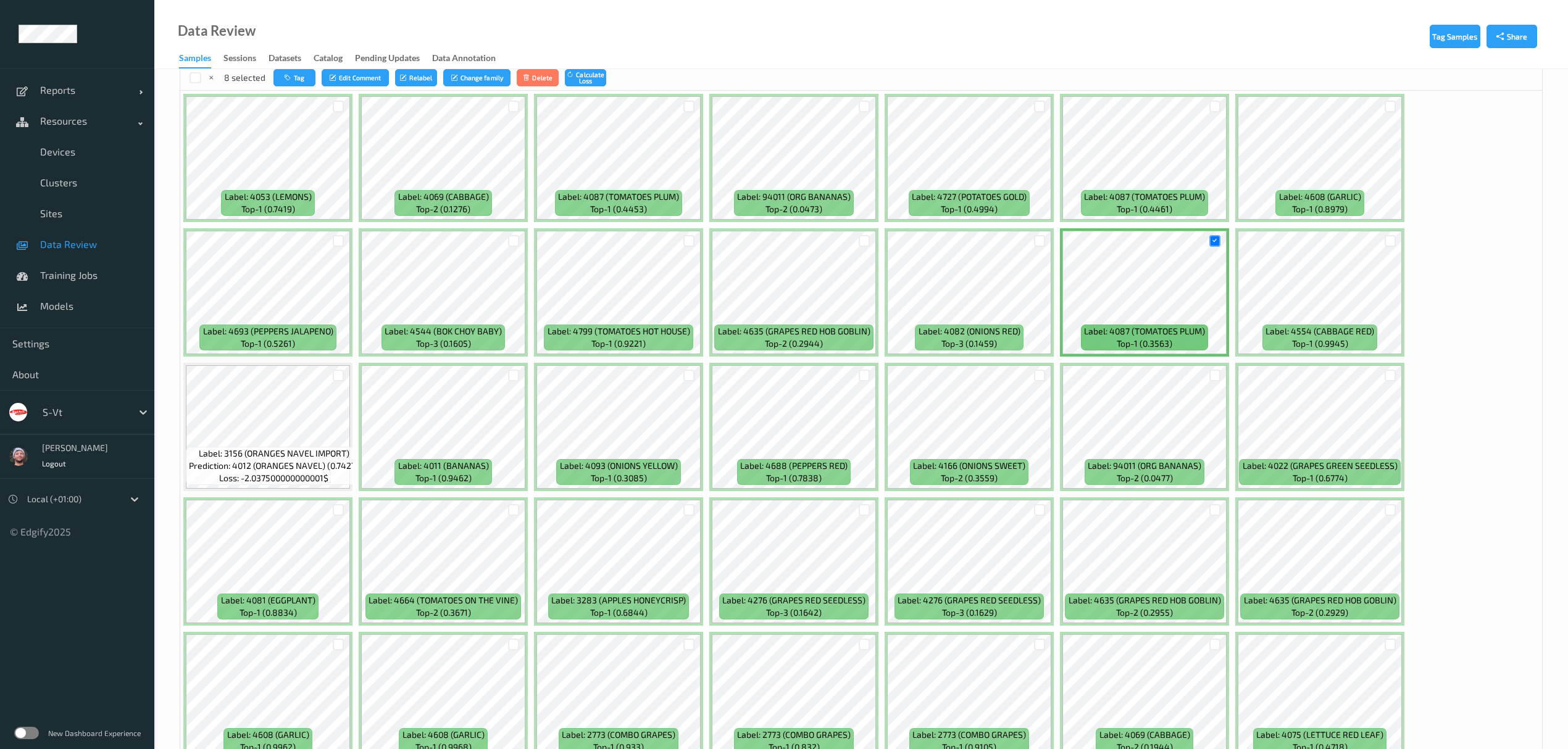
scroll to position [164, 0]
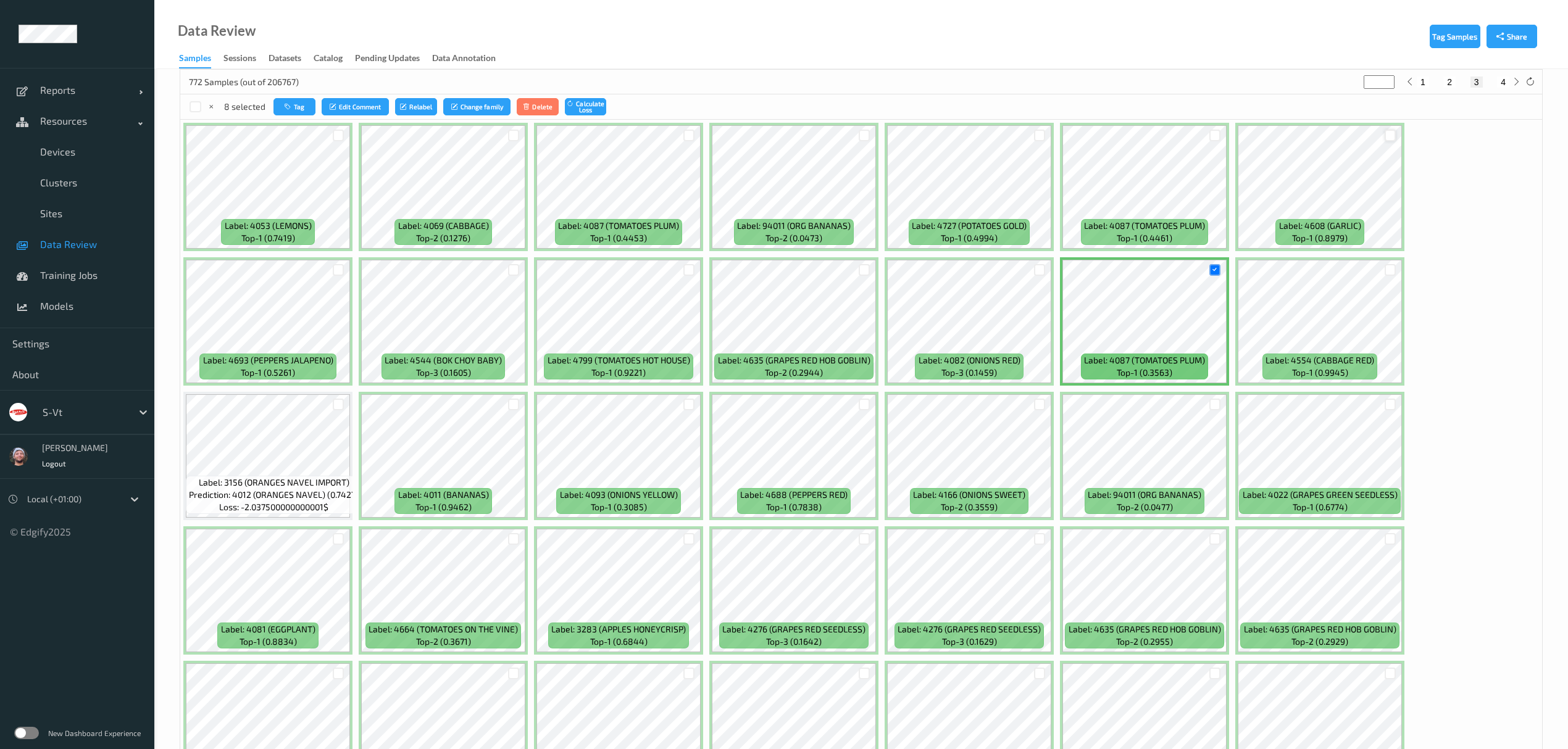
click at [1391, 136] on div at bounding box center [1391, 135] width 12 height 12
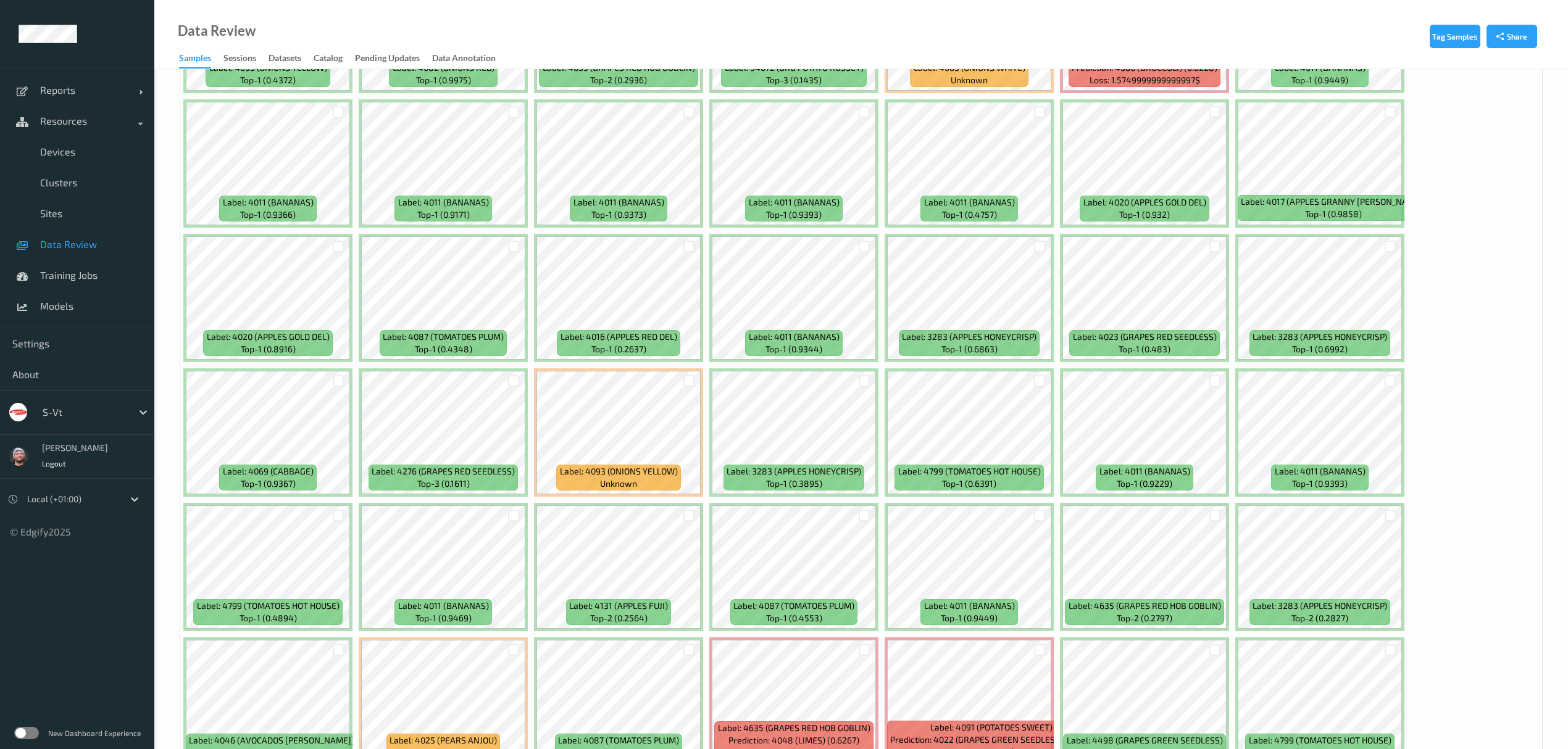
scroll to position [1728, 0]
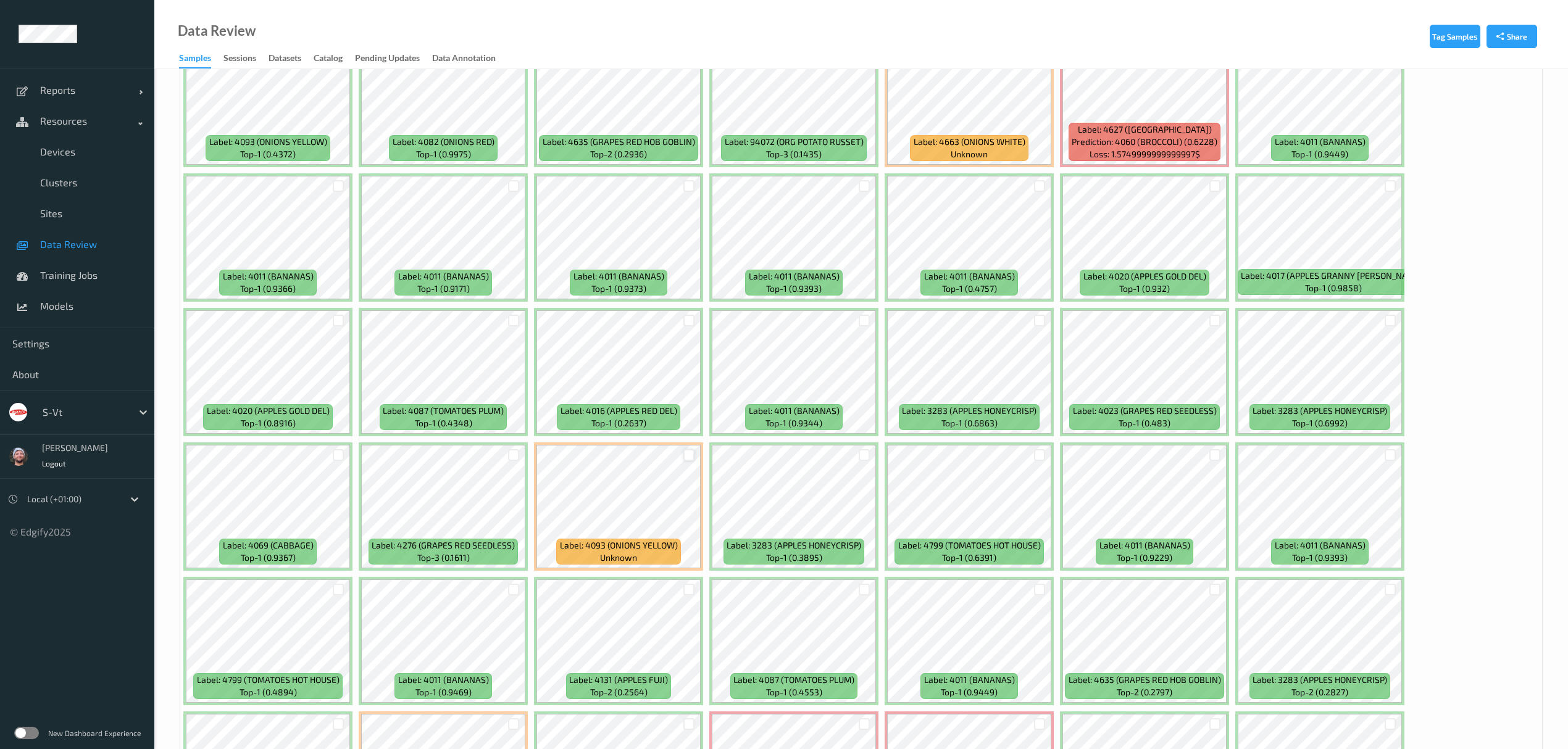
click at [689, 454] on div at bounding box center [689, 455] width 12 height 12
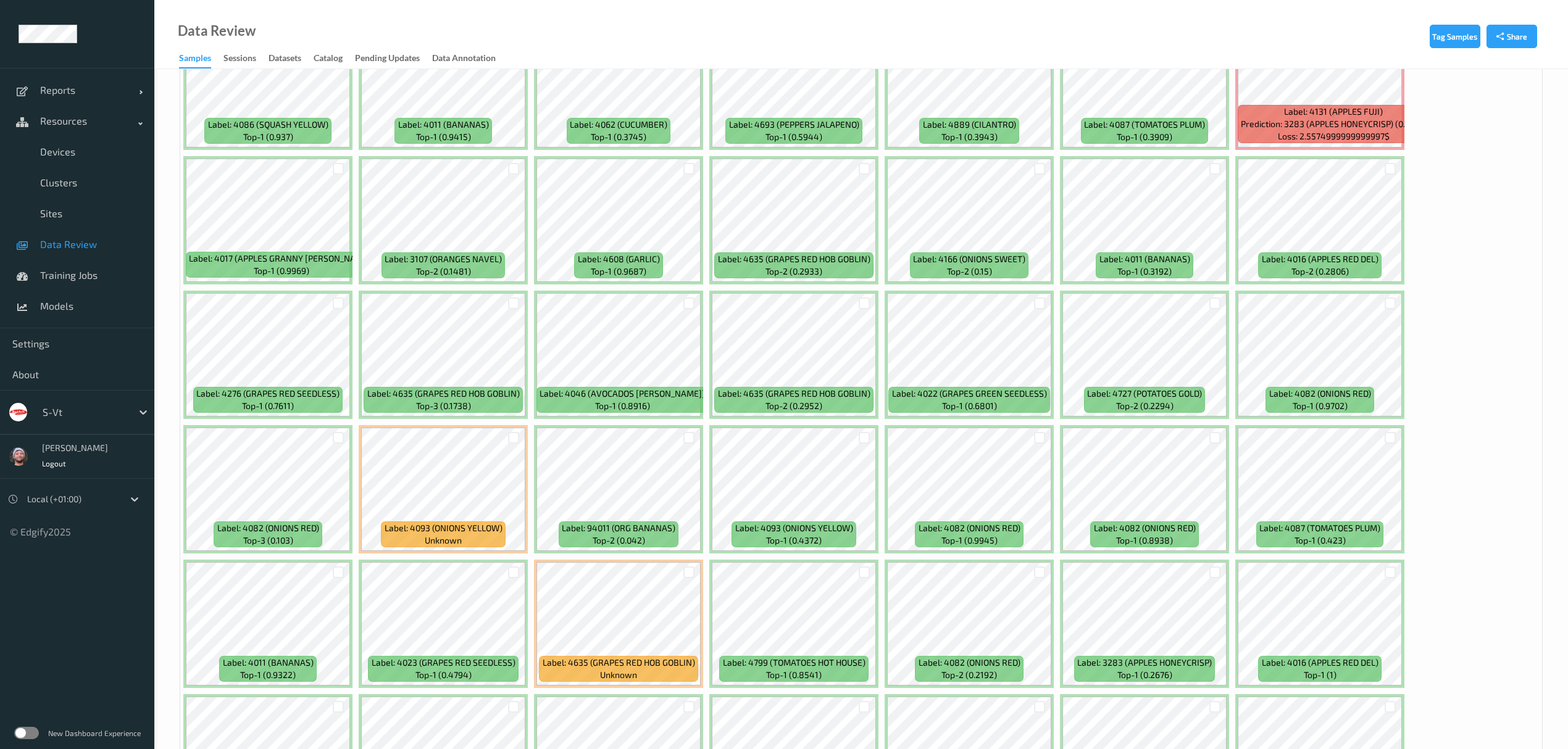
scroll to position [2995, 0]
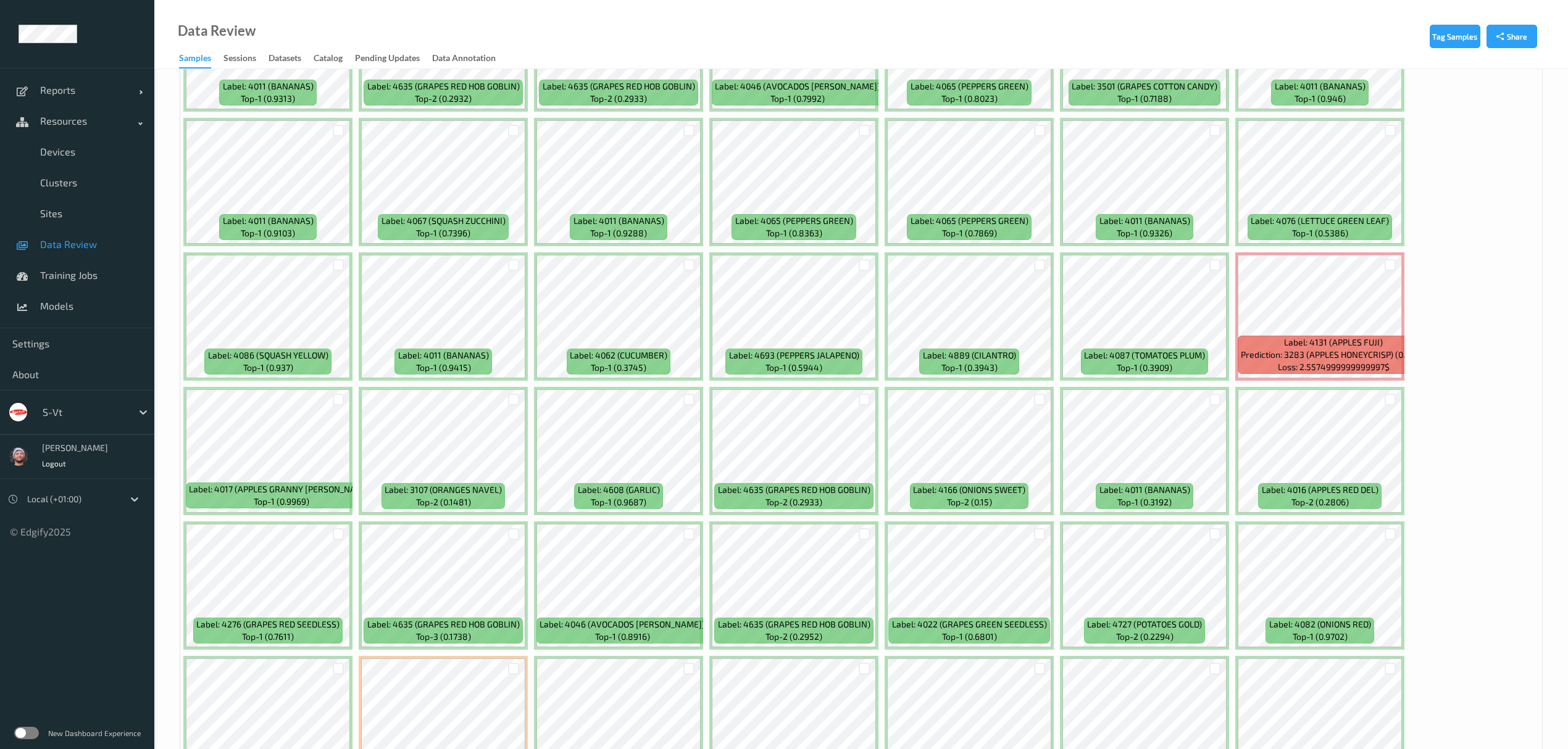
click at [687, 394] on div at bounding box center [689, 399] width 24 height 20
click at [690, 403] on div at bounding box center [689, 399] width 12 height 12
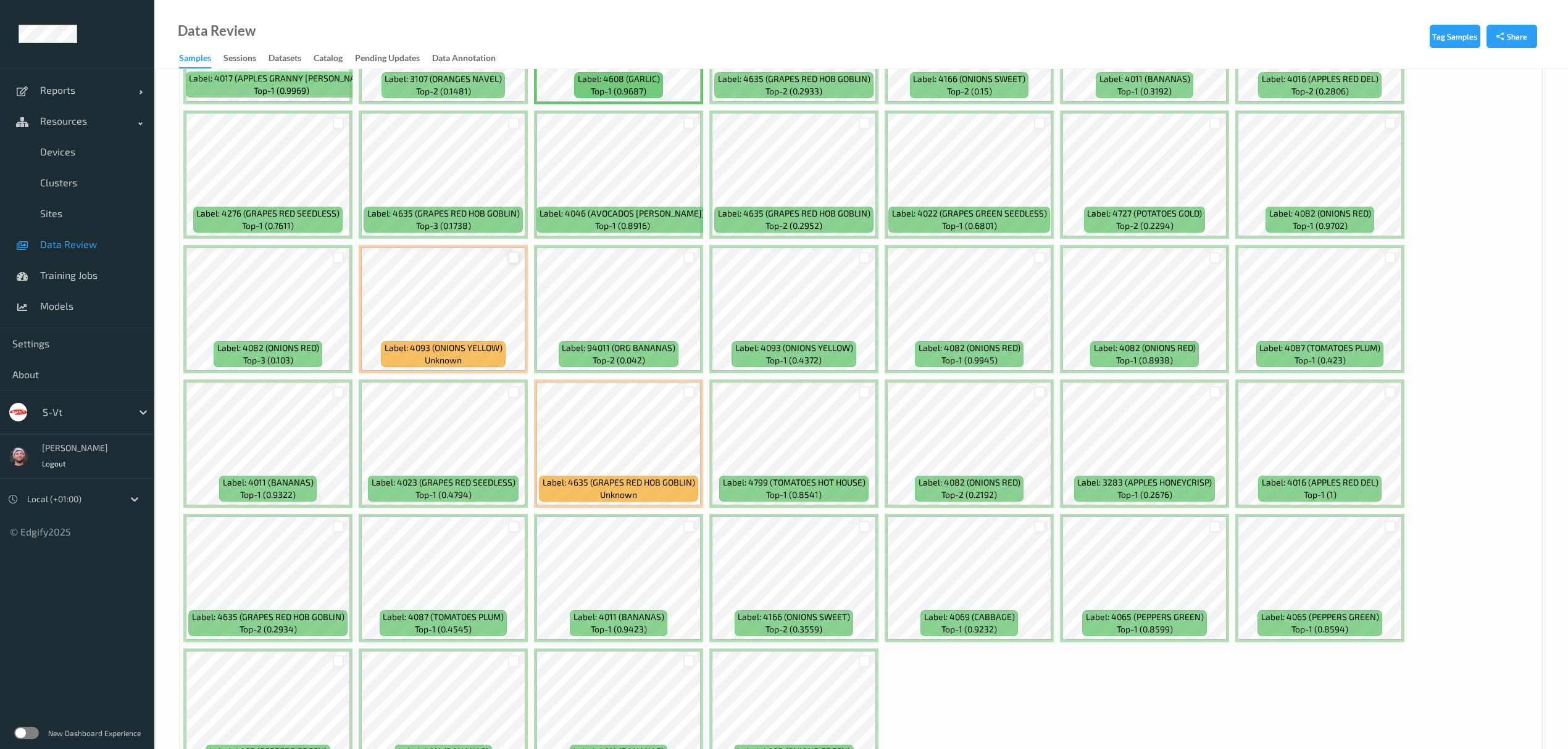
click at [513, 259] on div at bounding box center [513, 257] width 12 height 12
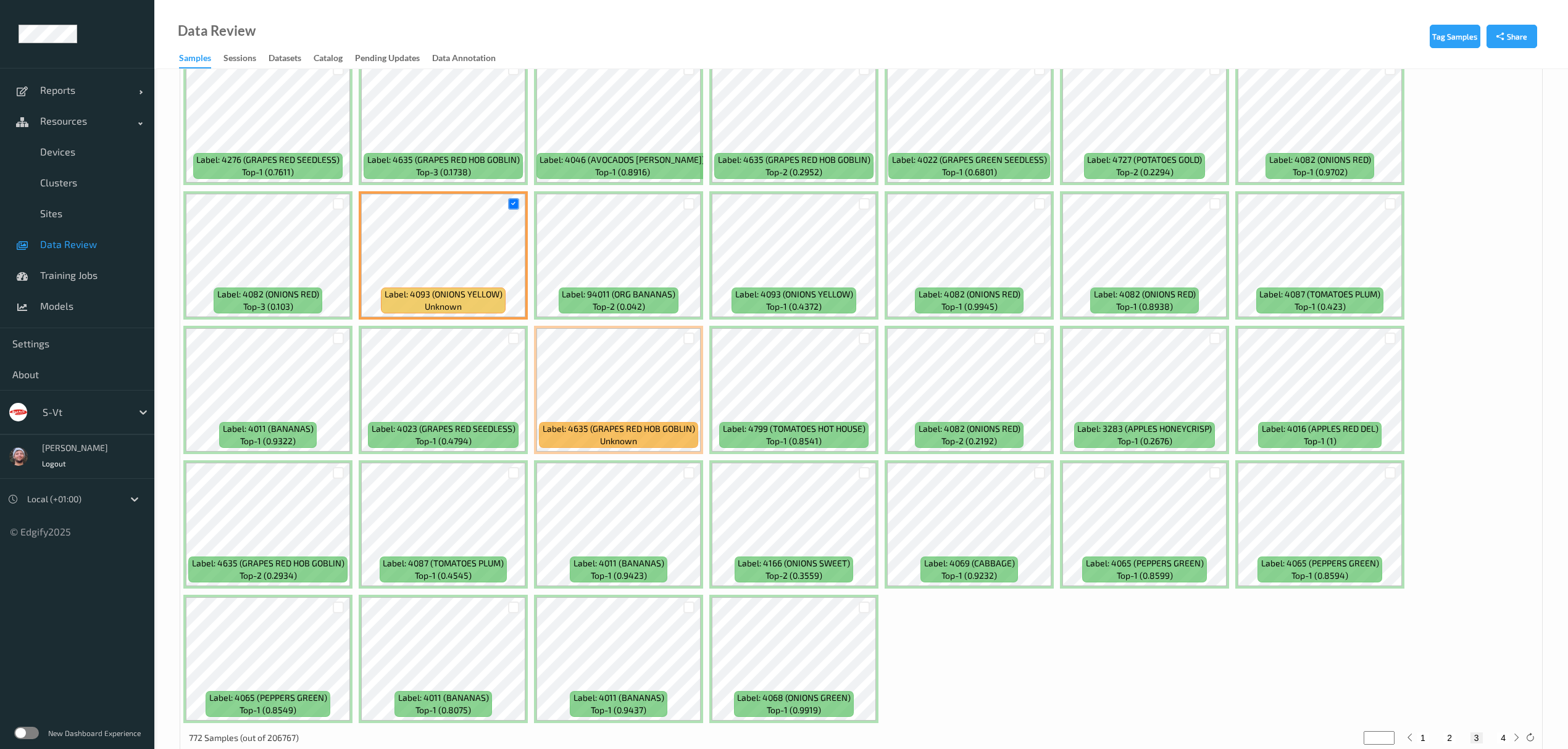
scroll to position [3488, 0]
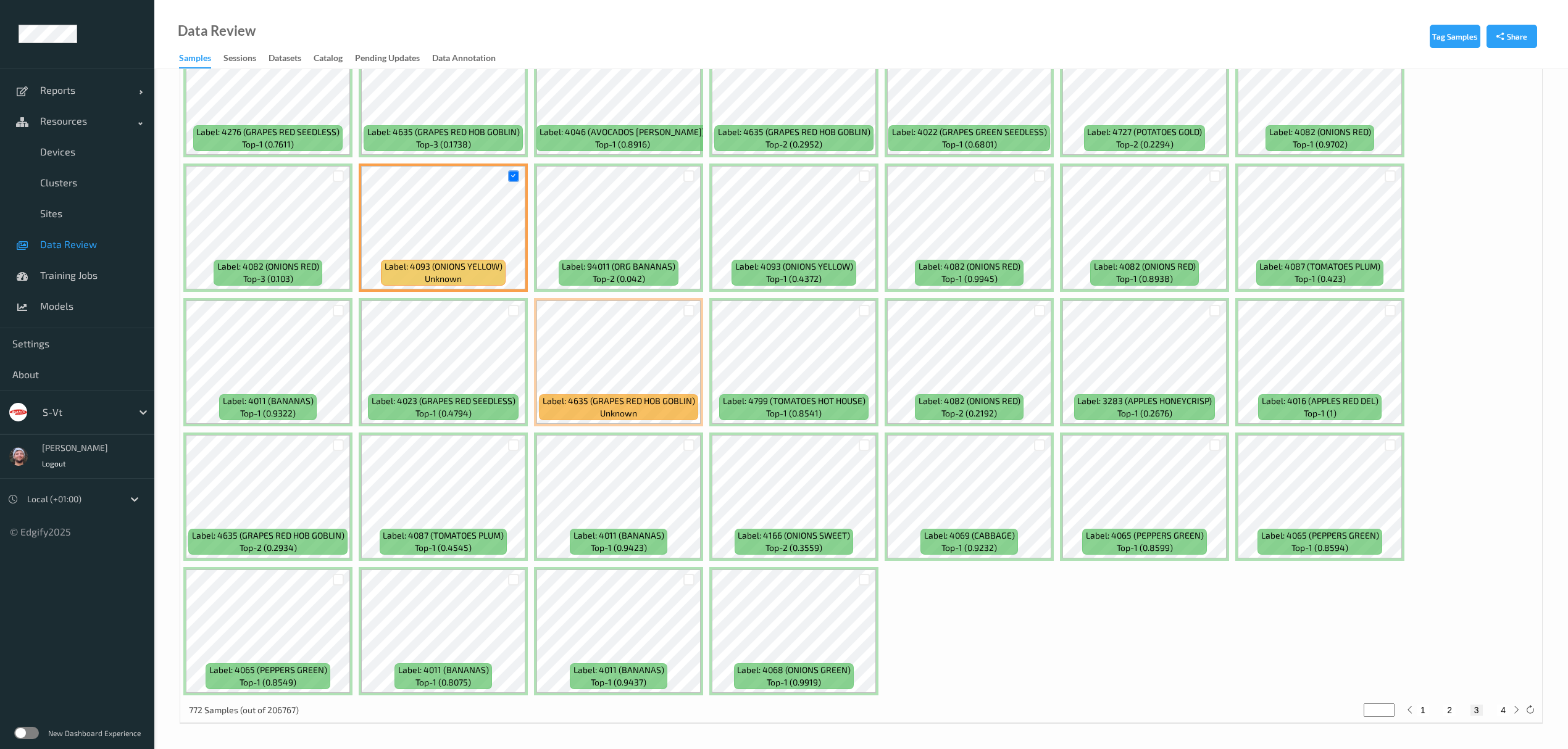
click at [1500, 707] on button "4" at bounding box center [1503, 710] width 13 height 11
type input "*"
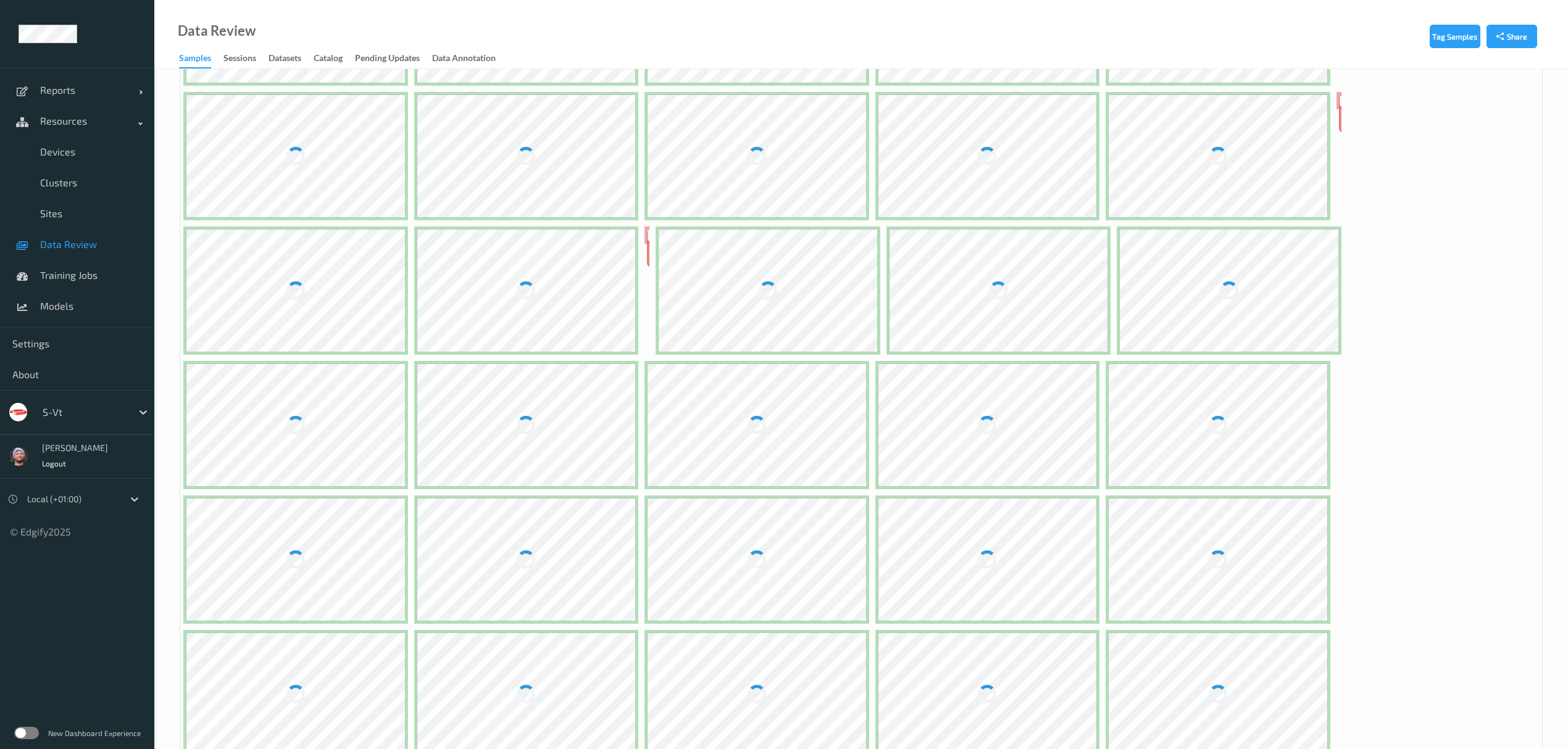
scroll to position [0, 0]
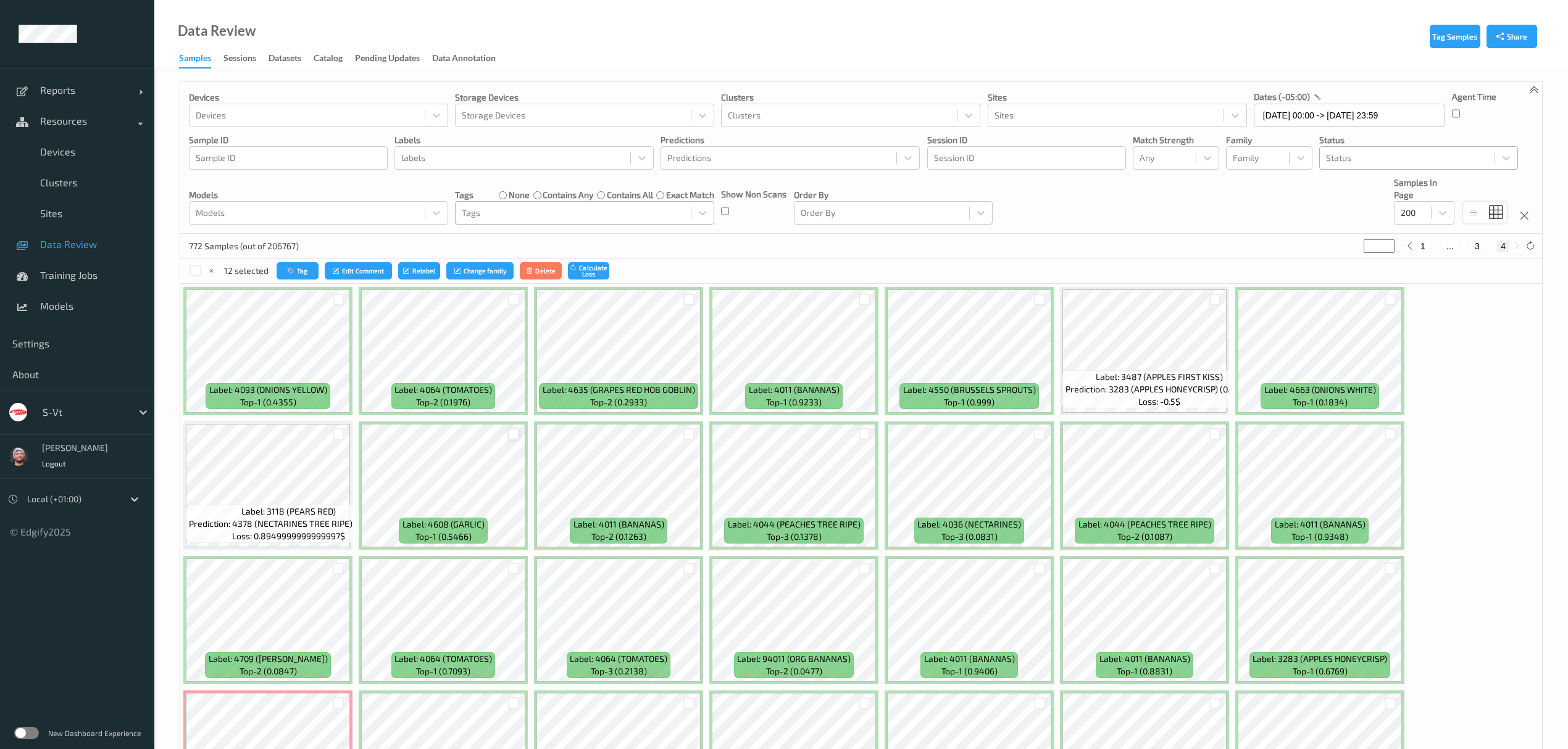
click at [510, 430] on div at bounding box center [513, 434] width 12 height 12
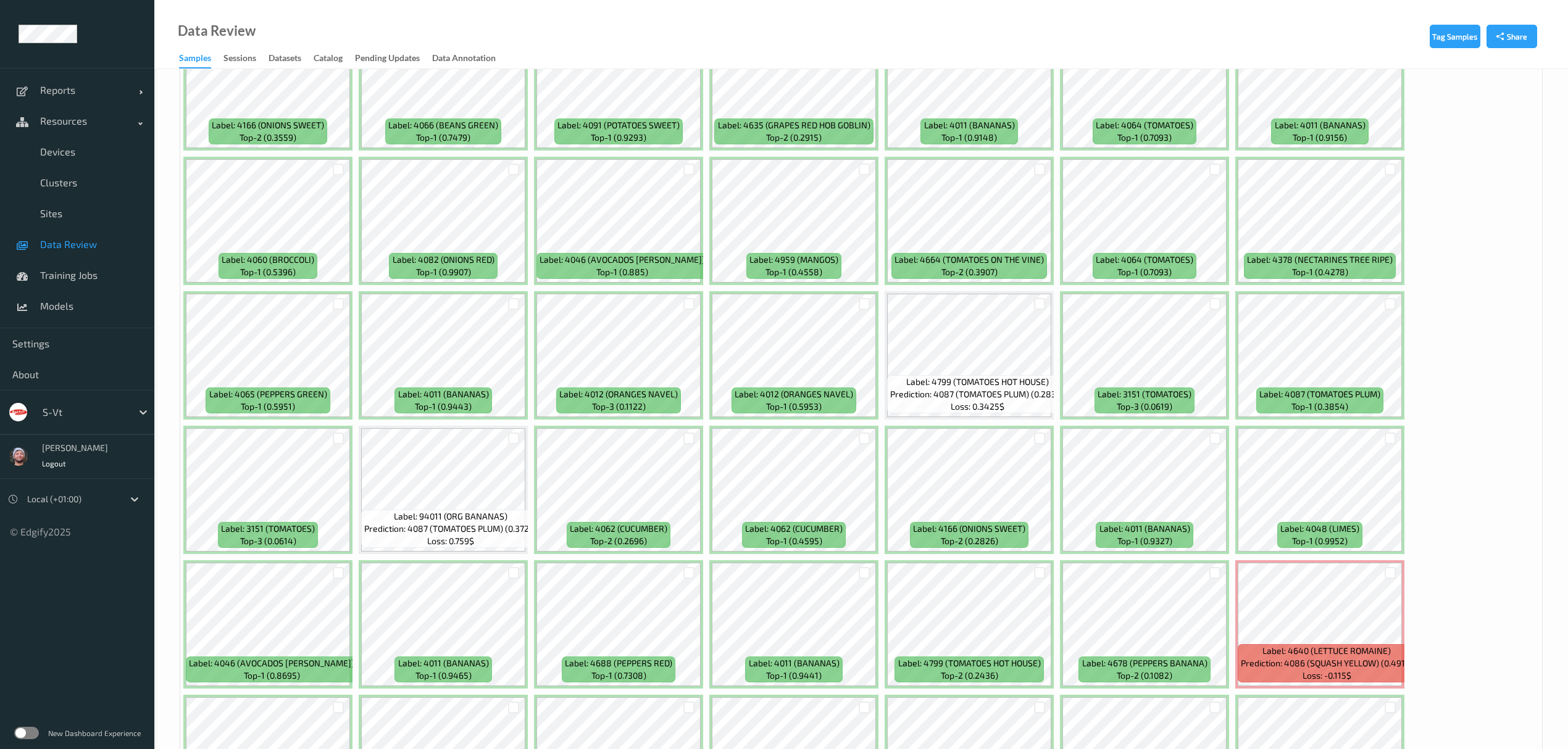
scroll to position [2716, 0]
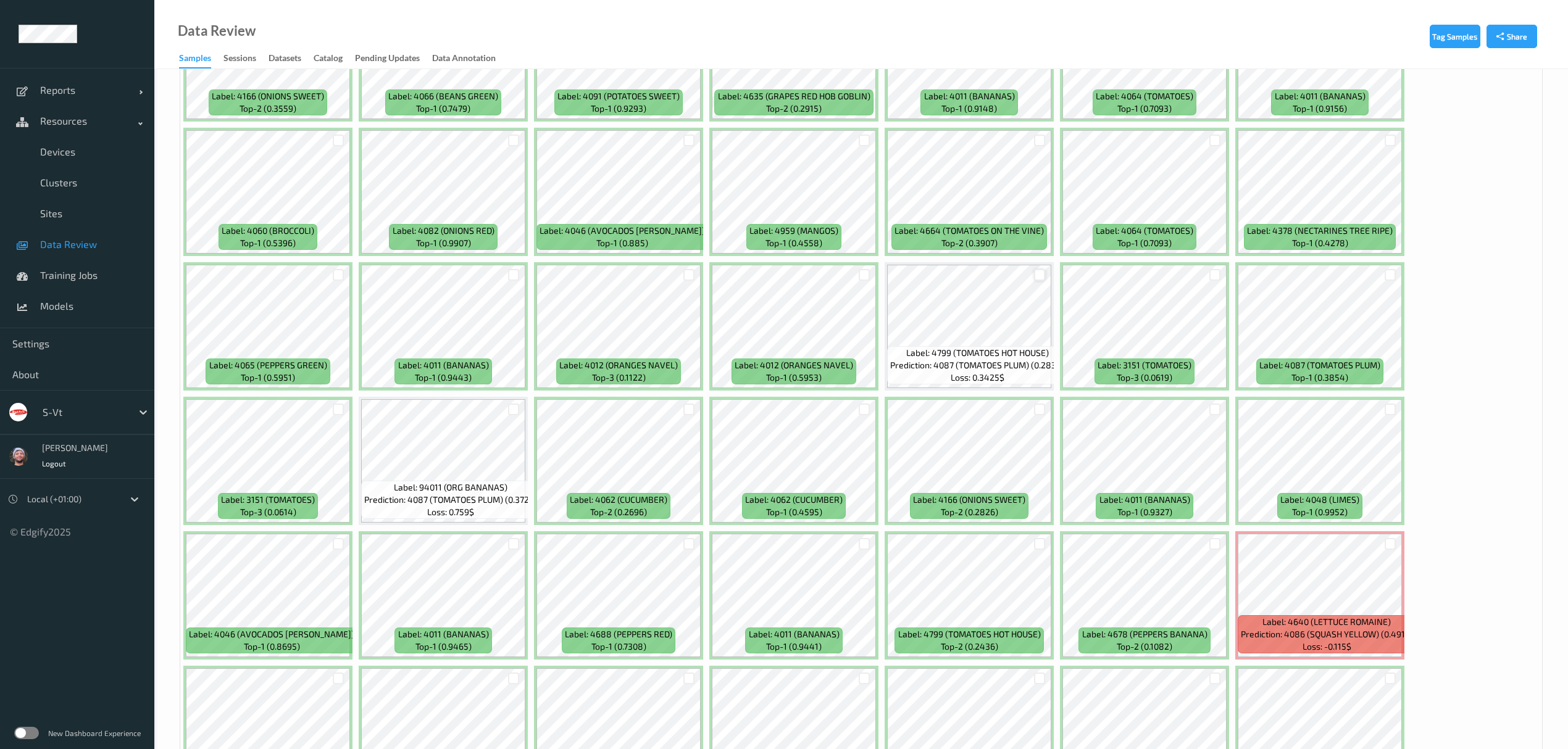
click at [1038, 277] on div at bounding box center [1039, 275] width 12 height 12
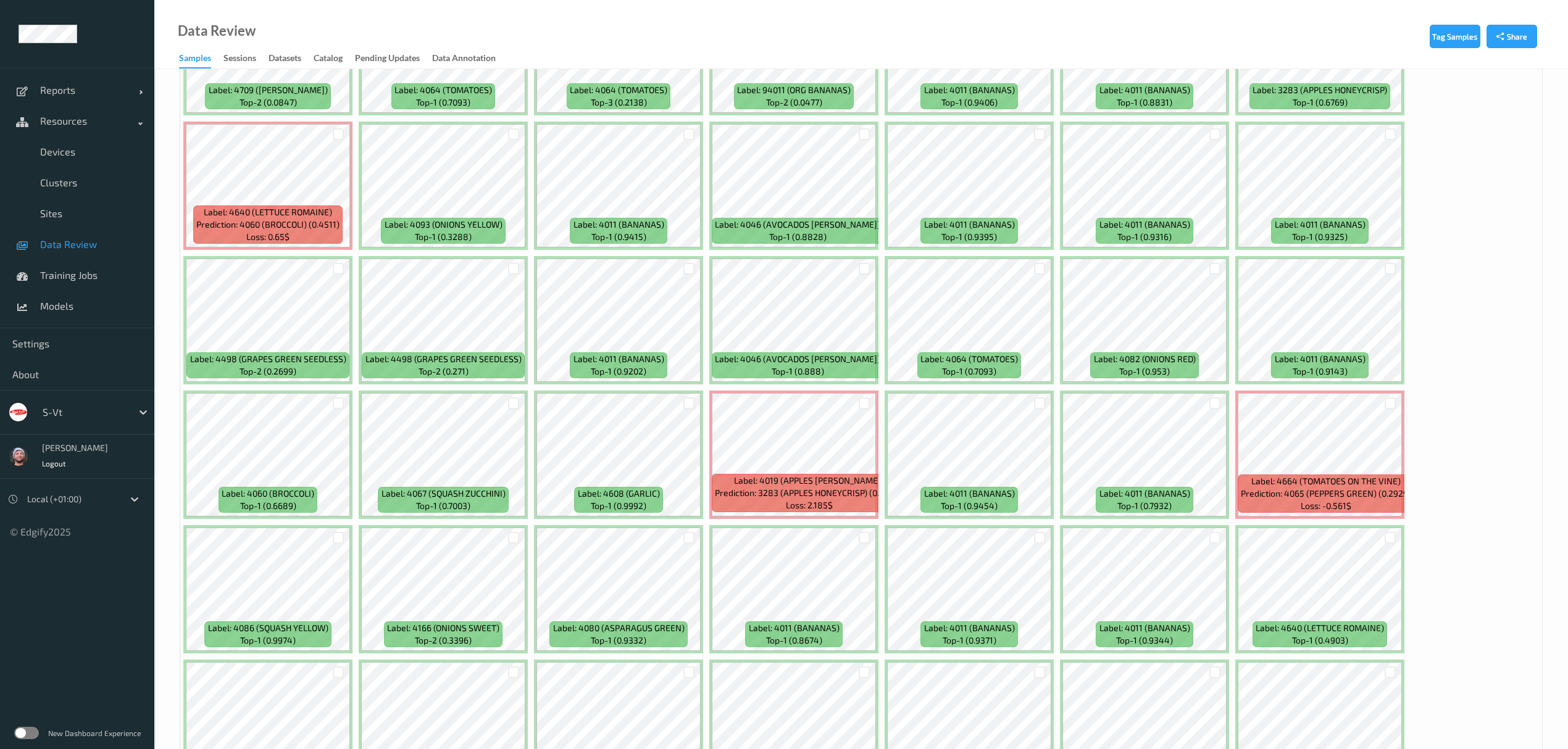
scroll to position [563, 0]
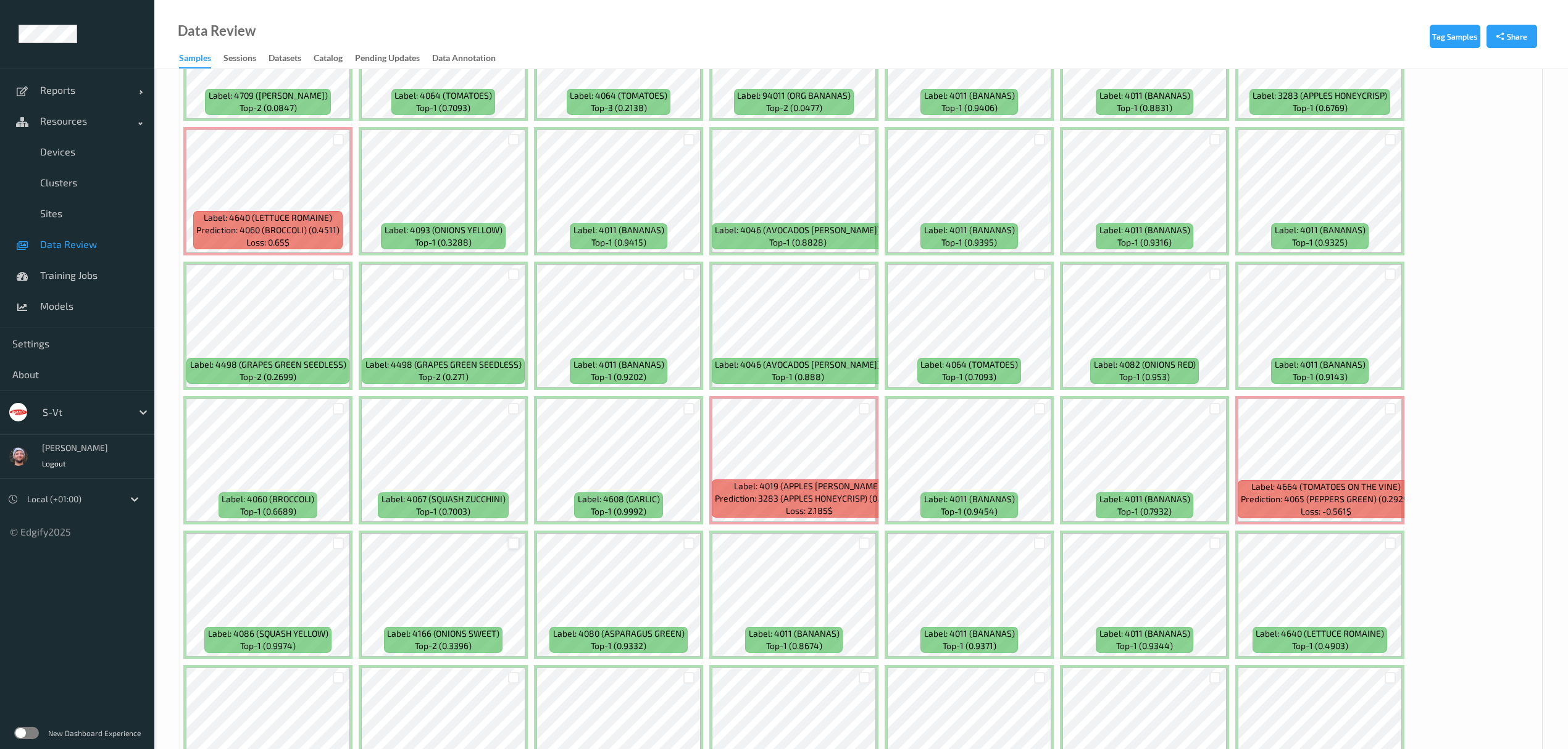
click at [513, 542] on div at bounding box center [513, 543] width 12 height 12
click at [335, 544] on div at bounding box center [338, 543] width 12 height 12
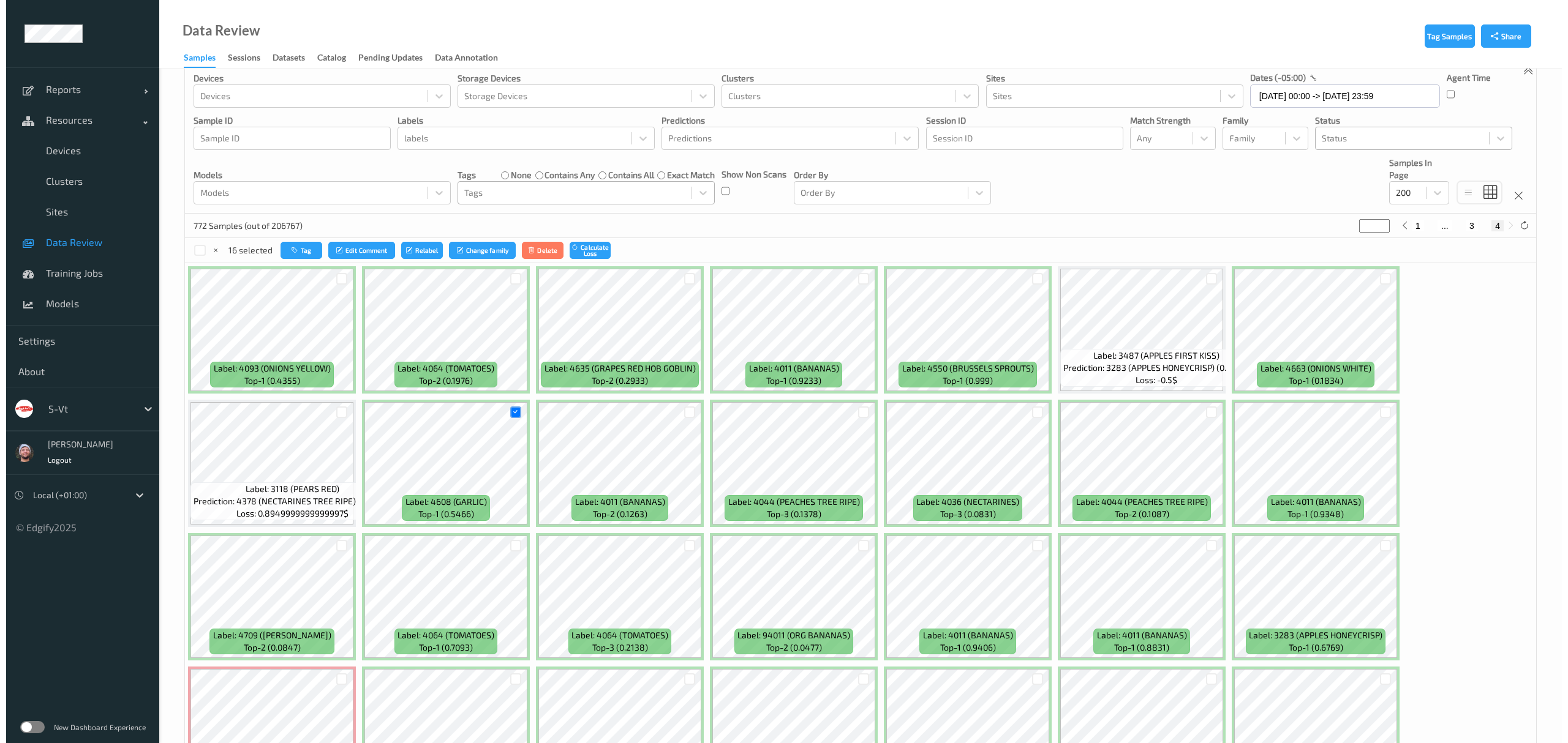
scroll to position [0, 0]
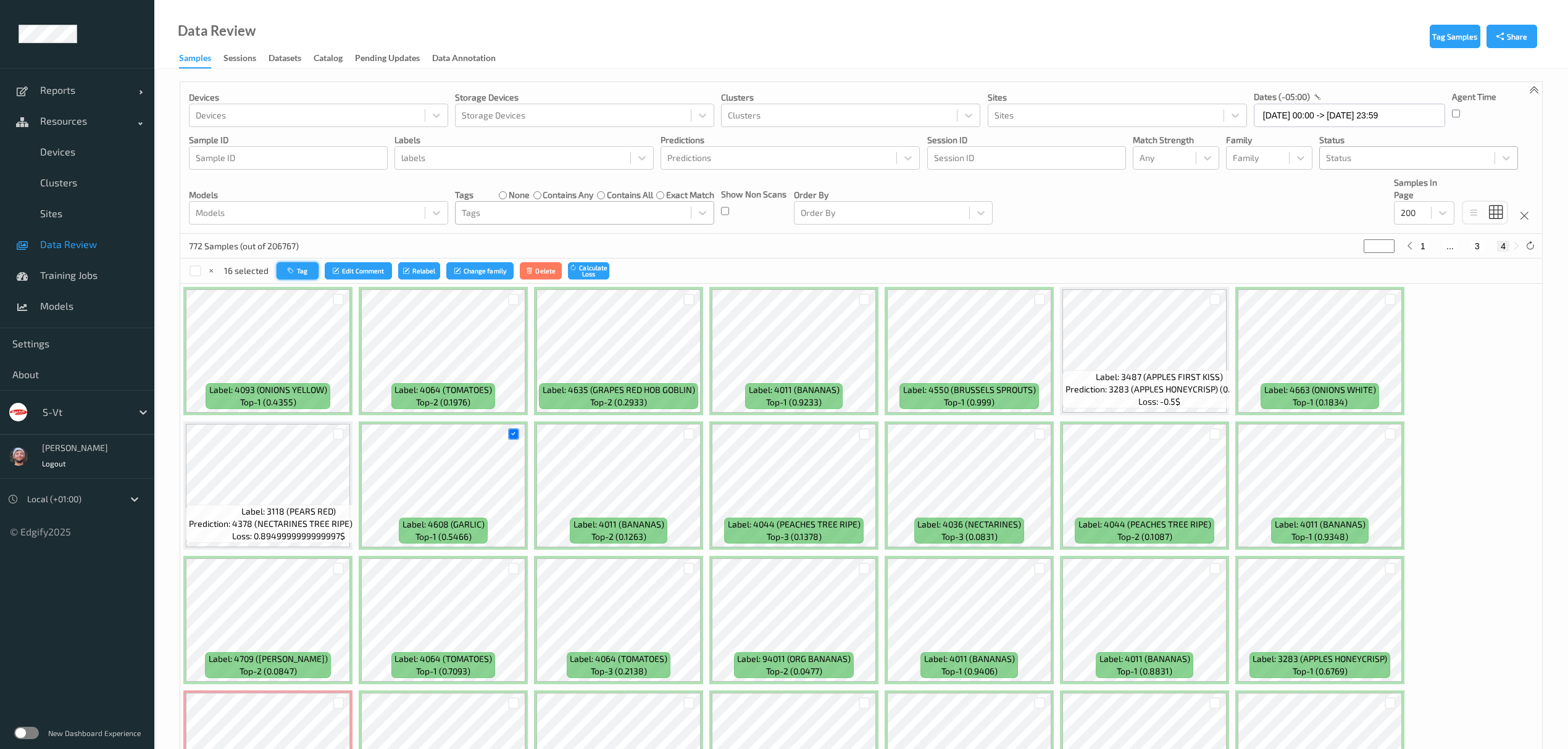
click at [279, 274] on button "Tag" at bounding box center [298, 271] width 42 height 18
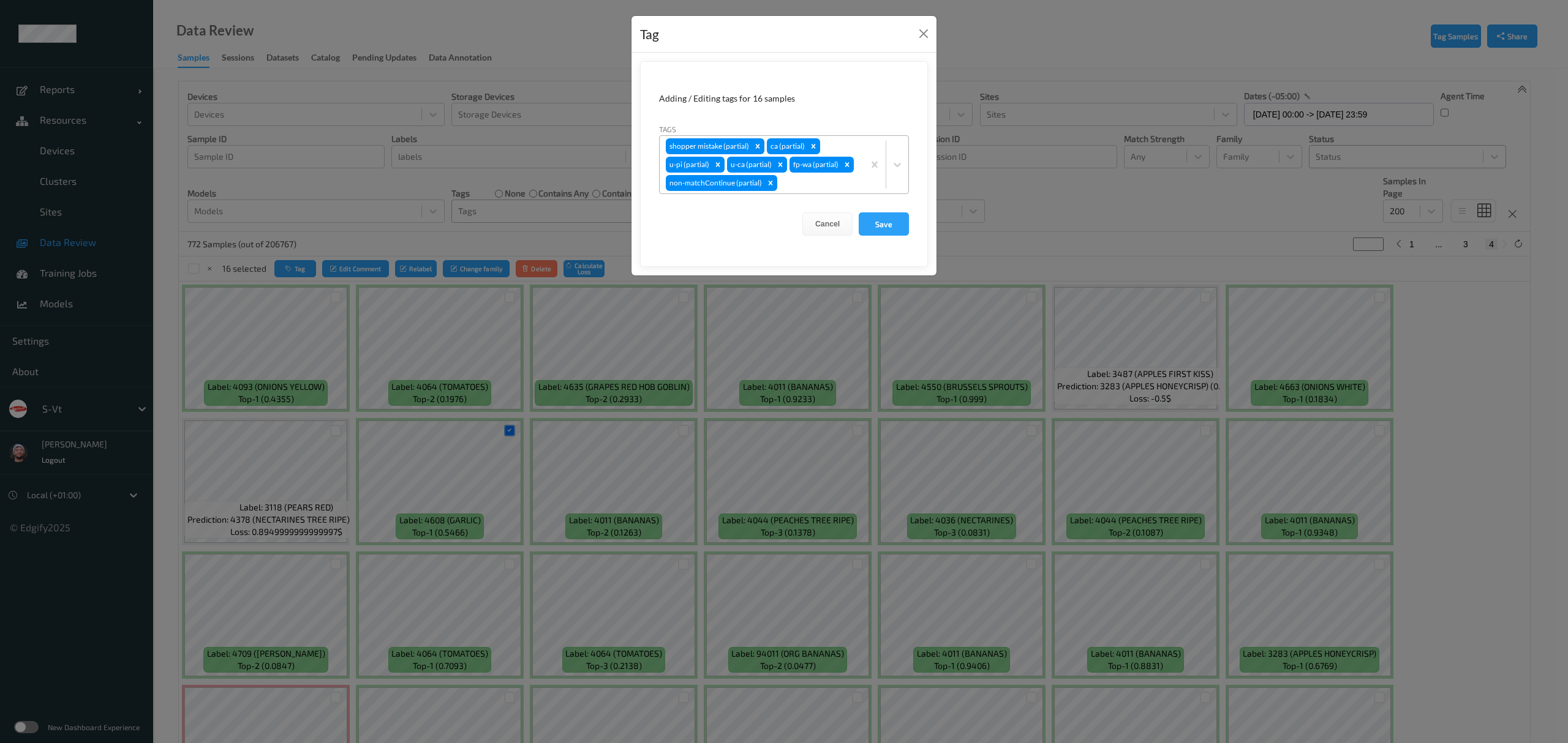
click at [805, 181] on div at bounding box center [819, 183] width 78 height 14
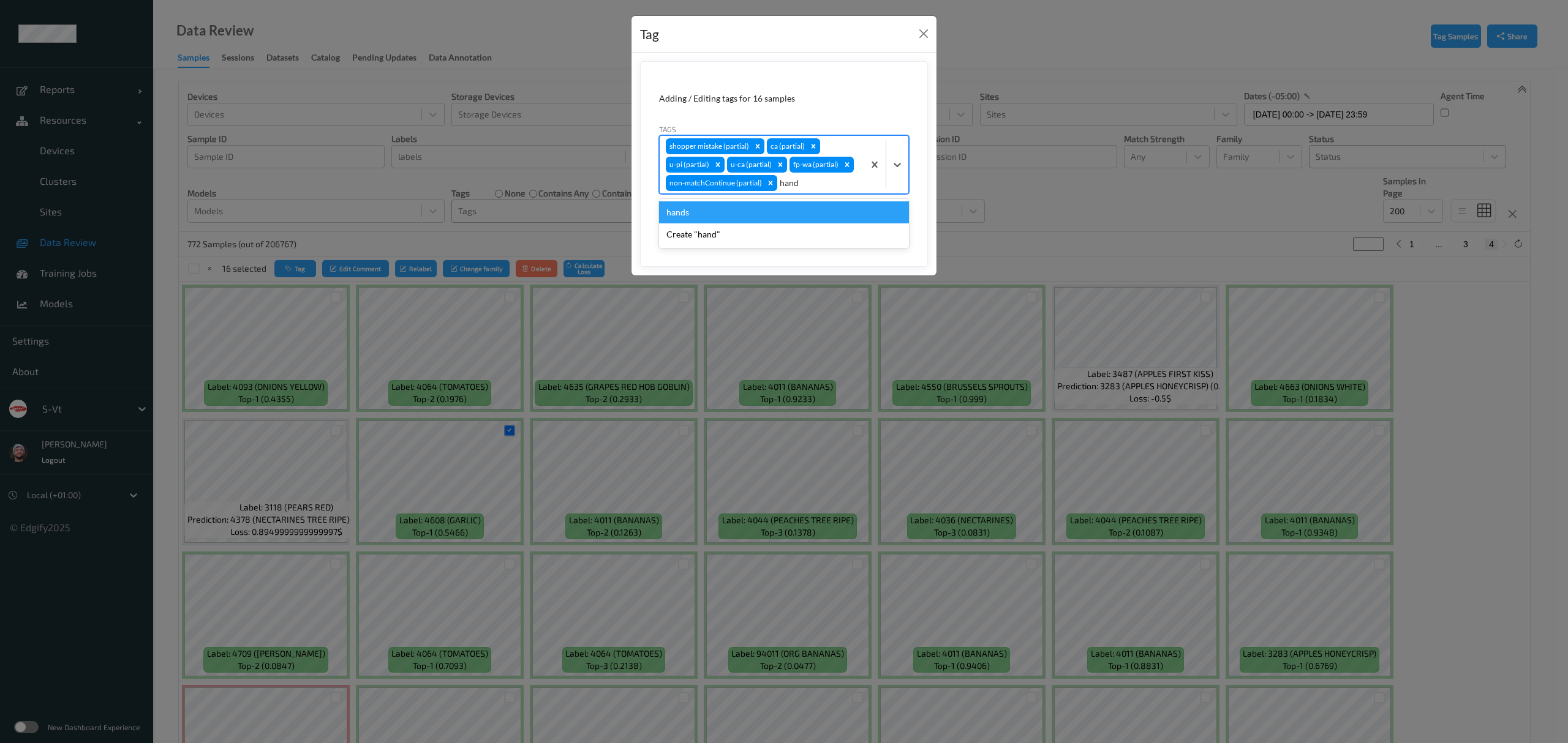
type input "hands"
click at [800, 213] on div "hands" at bounding box center [784, 212] width 250 height 22
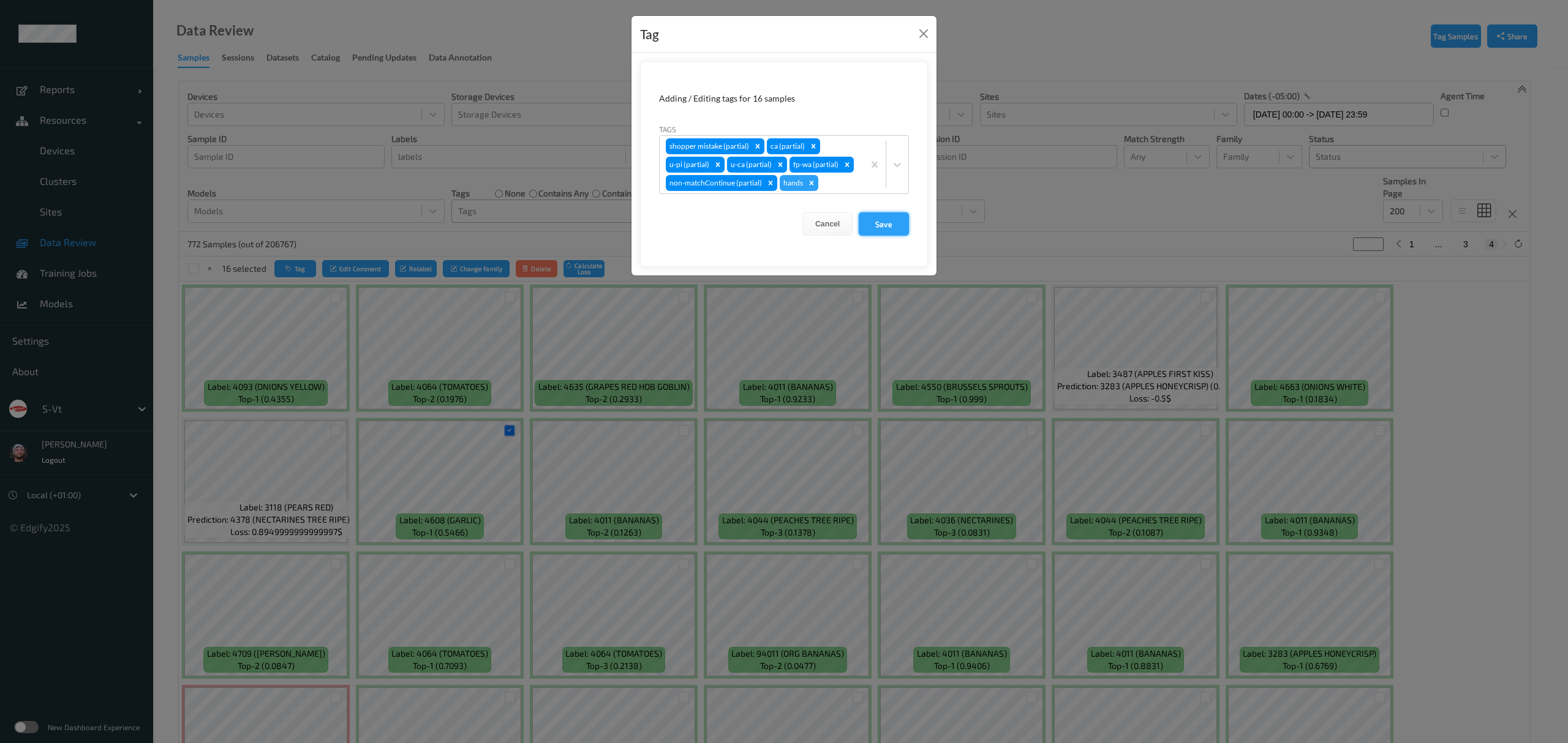
click at [887, 224] on button "Save" at bounding box center [883, 224] width 50 height 23
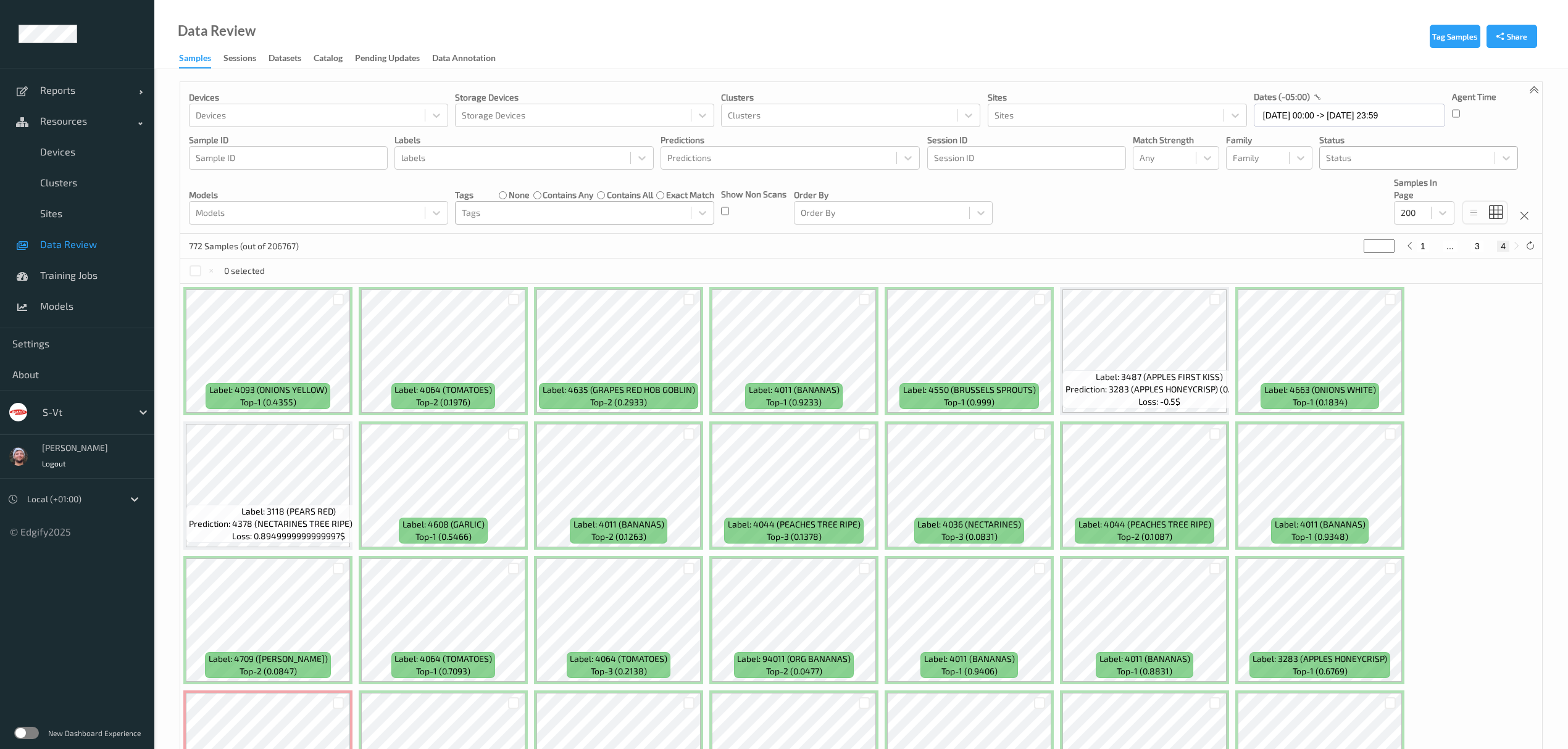
click at [509, 217] on div at bounding box center [573, 213] width 223 height 15
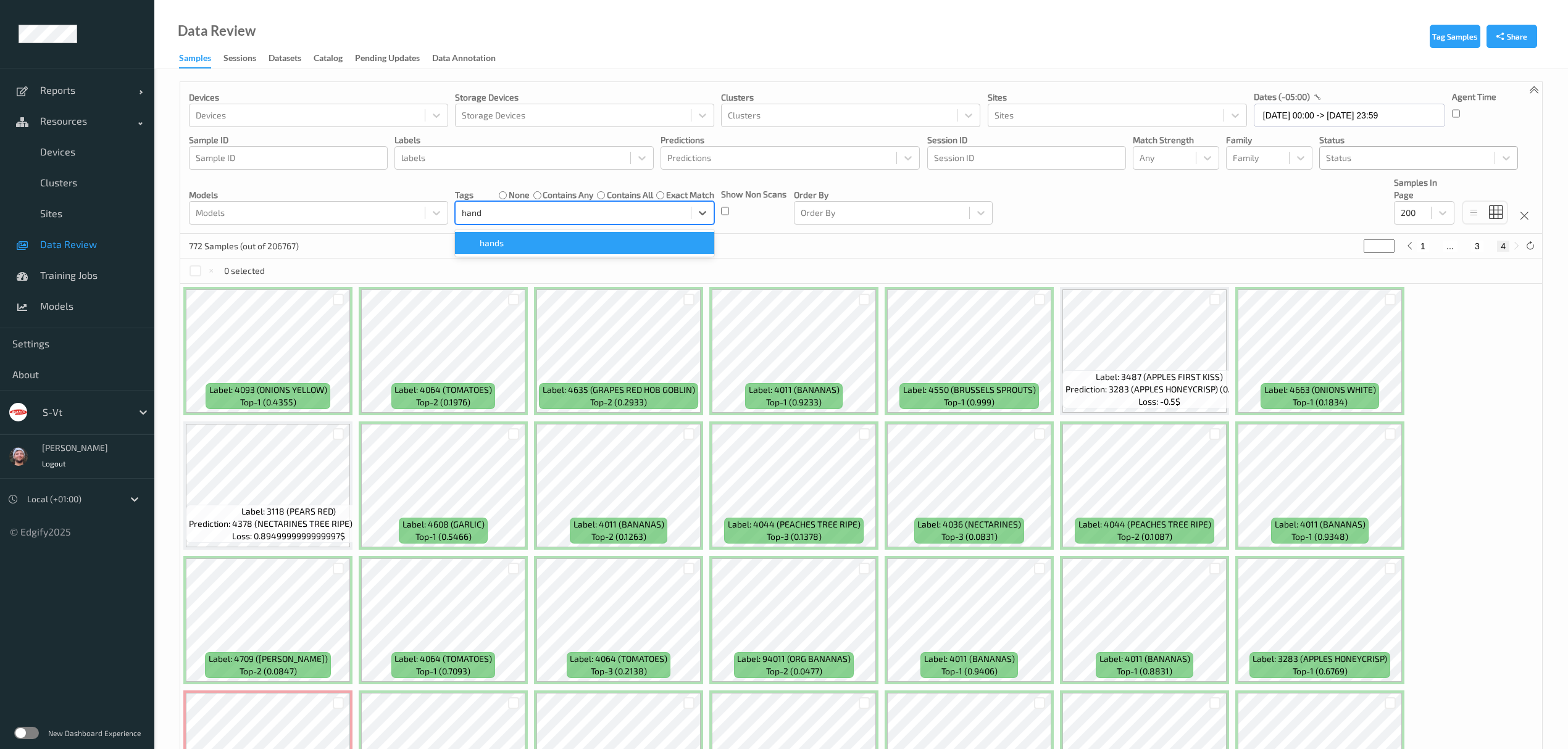
type input "hands"
click at [588, 250] on div "hands" at bounding box center [584, 243] width 259 height 22
click at [779, 243] on div "16 Samples (out of 206767)" at bounding box center [861, 245] width 1362 height 24
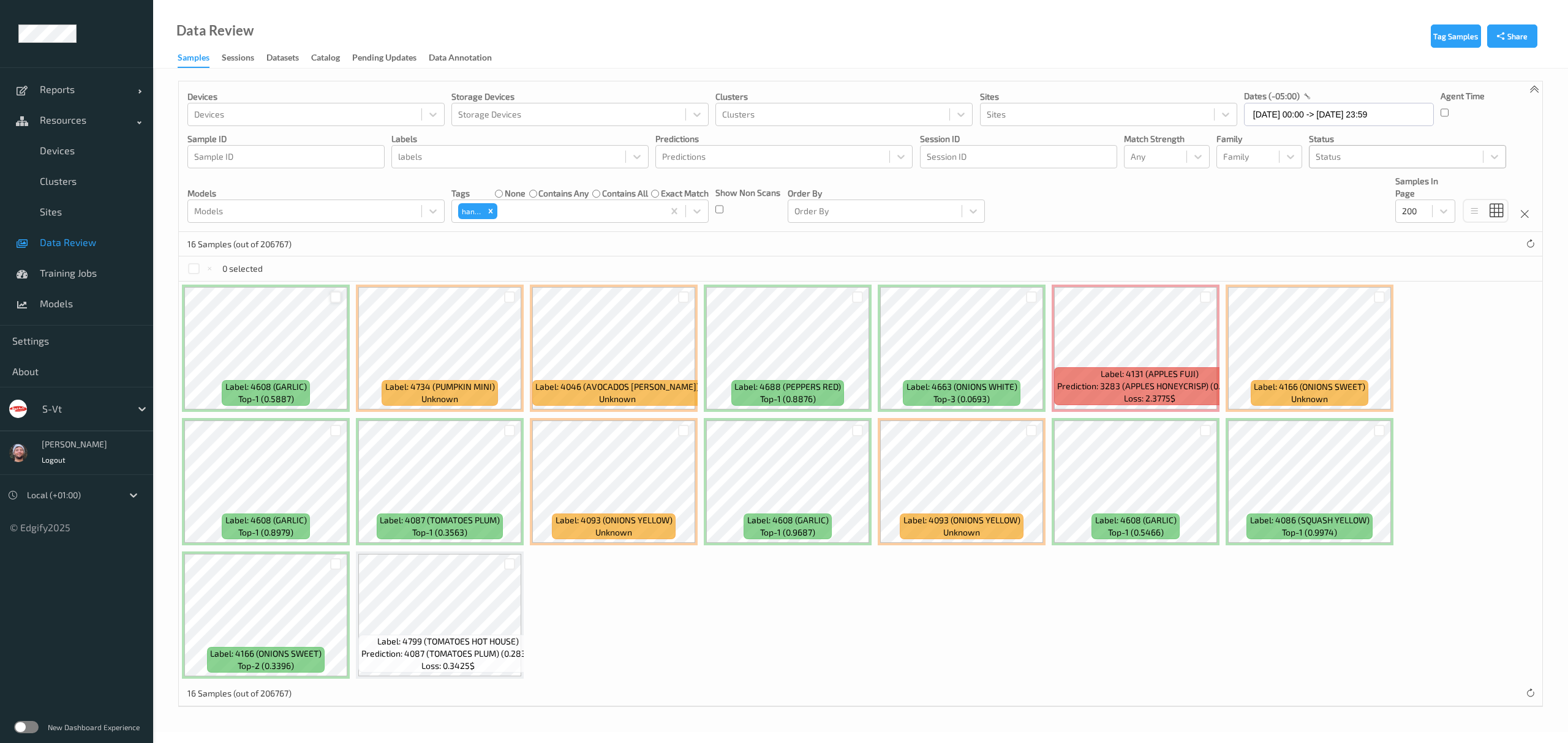
click at [335, 302] on div at bounding box center [335, 297] width 12 height 12
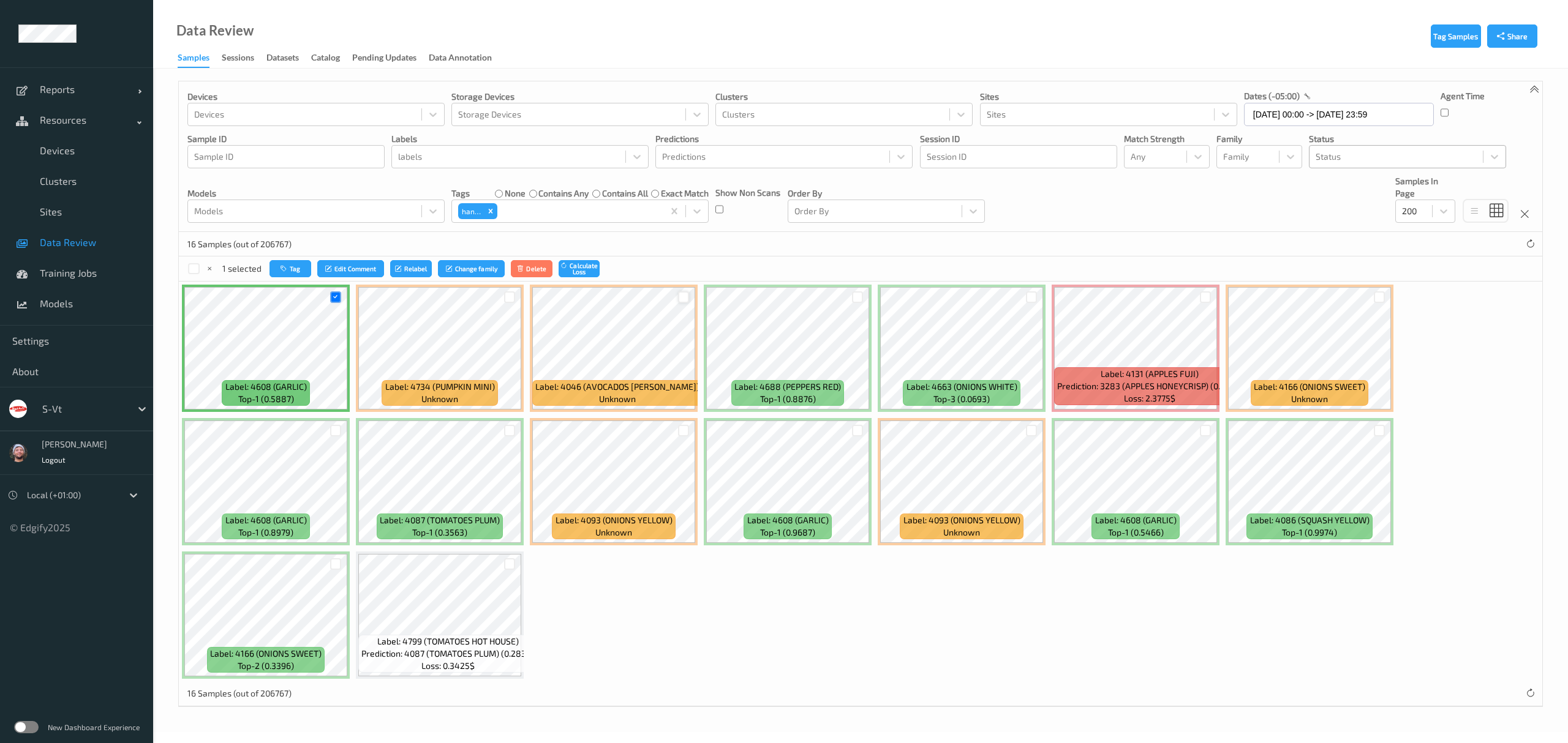
click at [687, 302] on div at bounding box center [683, 297] width 12 height 12
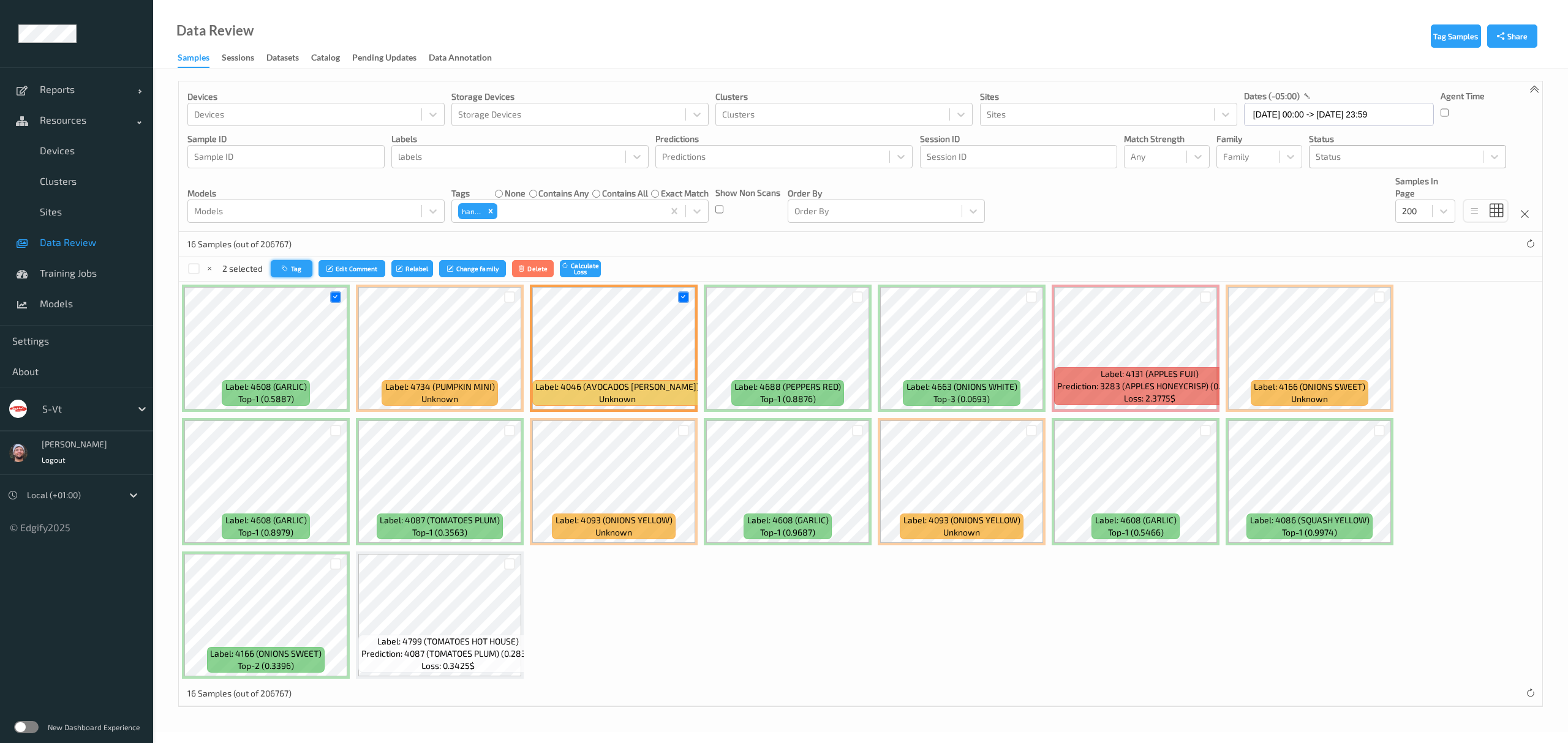
click at [291, 272] on button "Tag" at bounding box center [291, 269] width 41 height 18
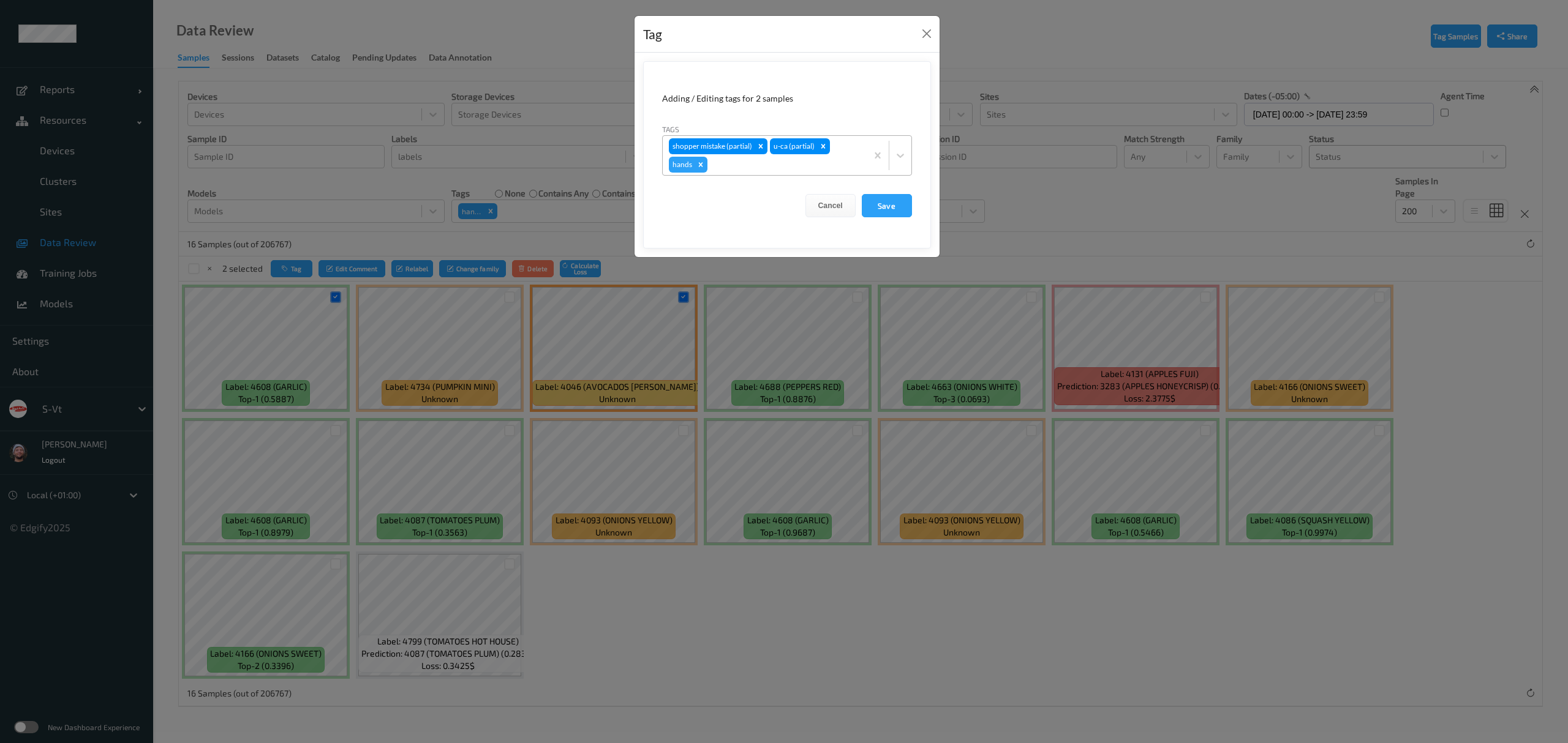
click at [728, 167] on div at bounding box center [785, 164] width 150 height 14
type input "barc"
click at [735, 202] on div "barcoded item" at bounding box center [787, 194] width 250 height 22
click at [696, 165] on icon "Remove hands" at bounding box center [700, 165] width 8 height 8
click at [873, 206] on button "Save" at bounding box center [887, 206] width 50 height 23
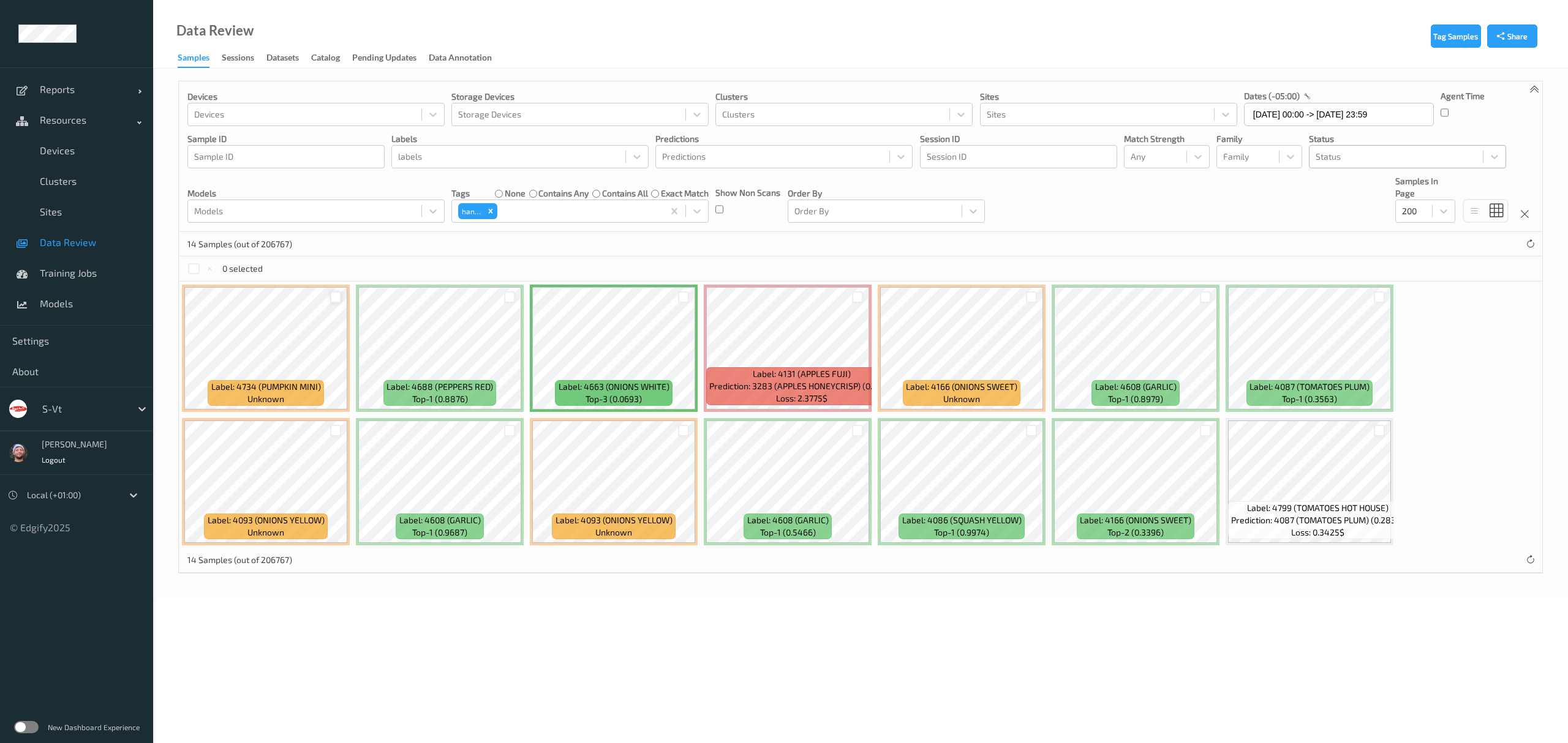
click at [339, 299] on div at bounding box center [335, 297] width 12 height 12
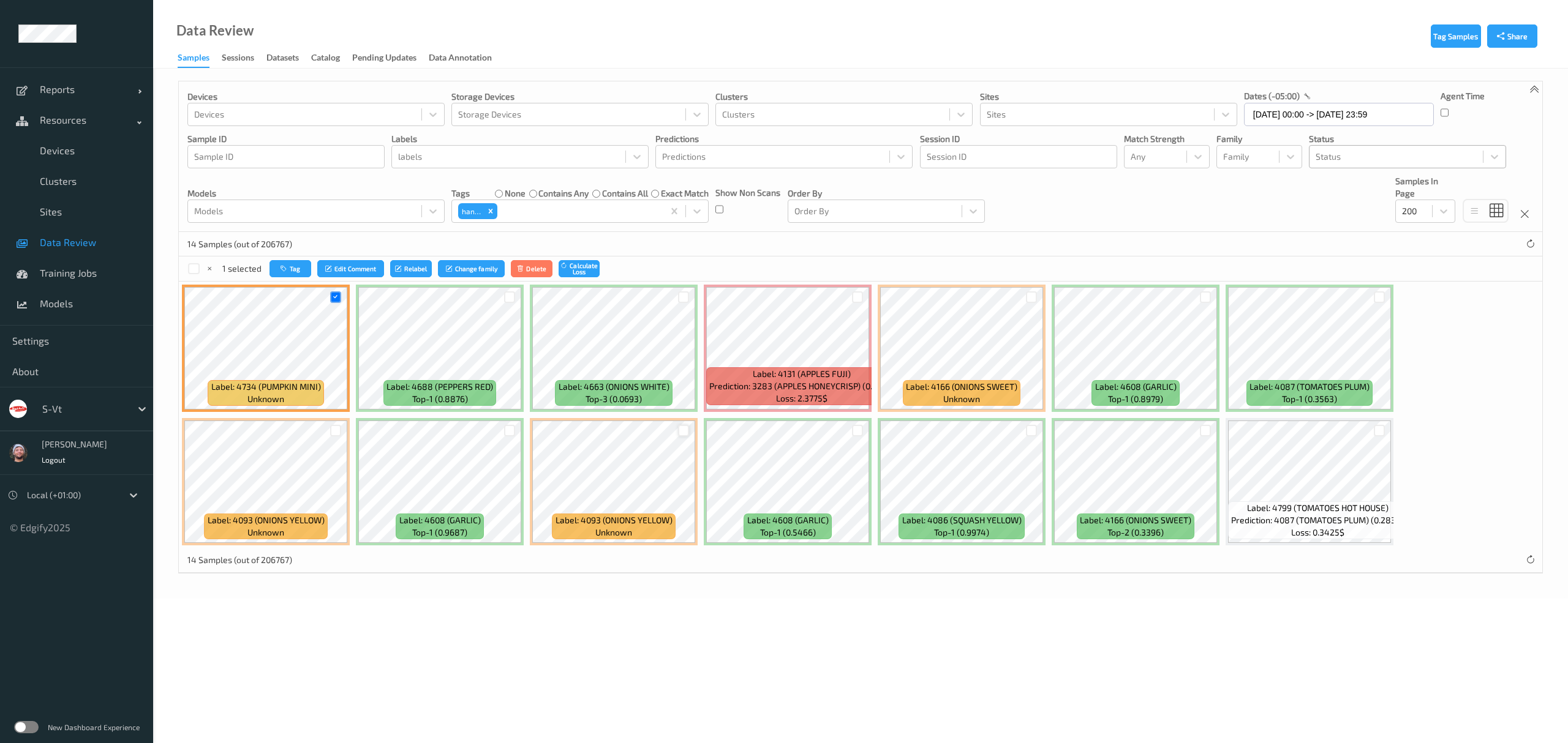
click at [682, 436] on div at bounding box center [683, 430] width 12 height 12
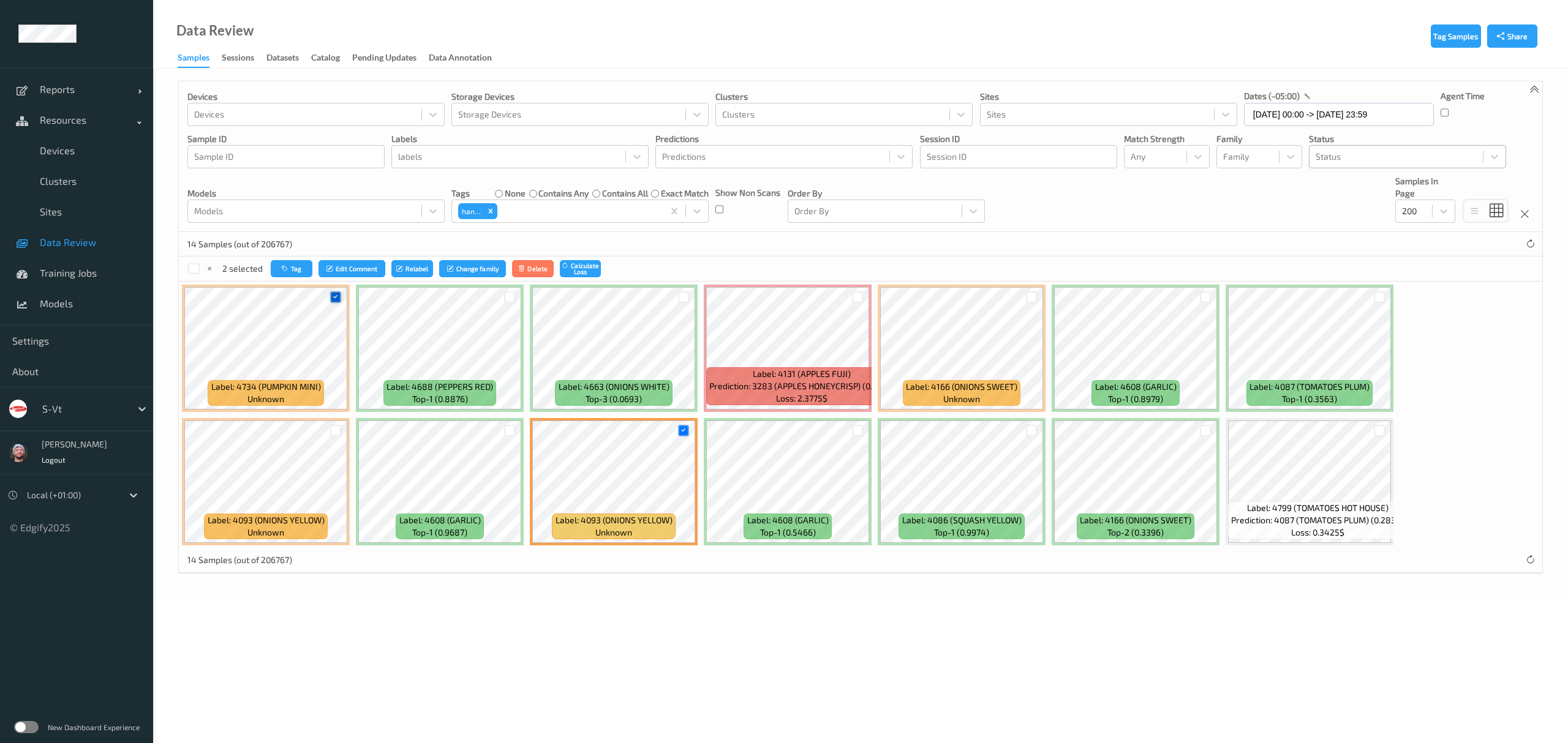
click at [335, 299] on icon at bounding box center [335, 297] width 8 height 8
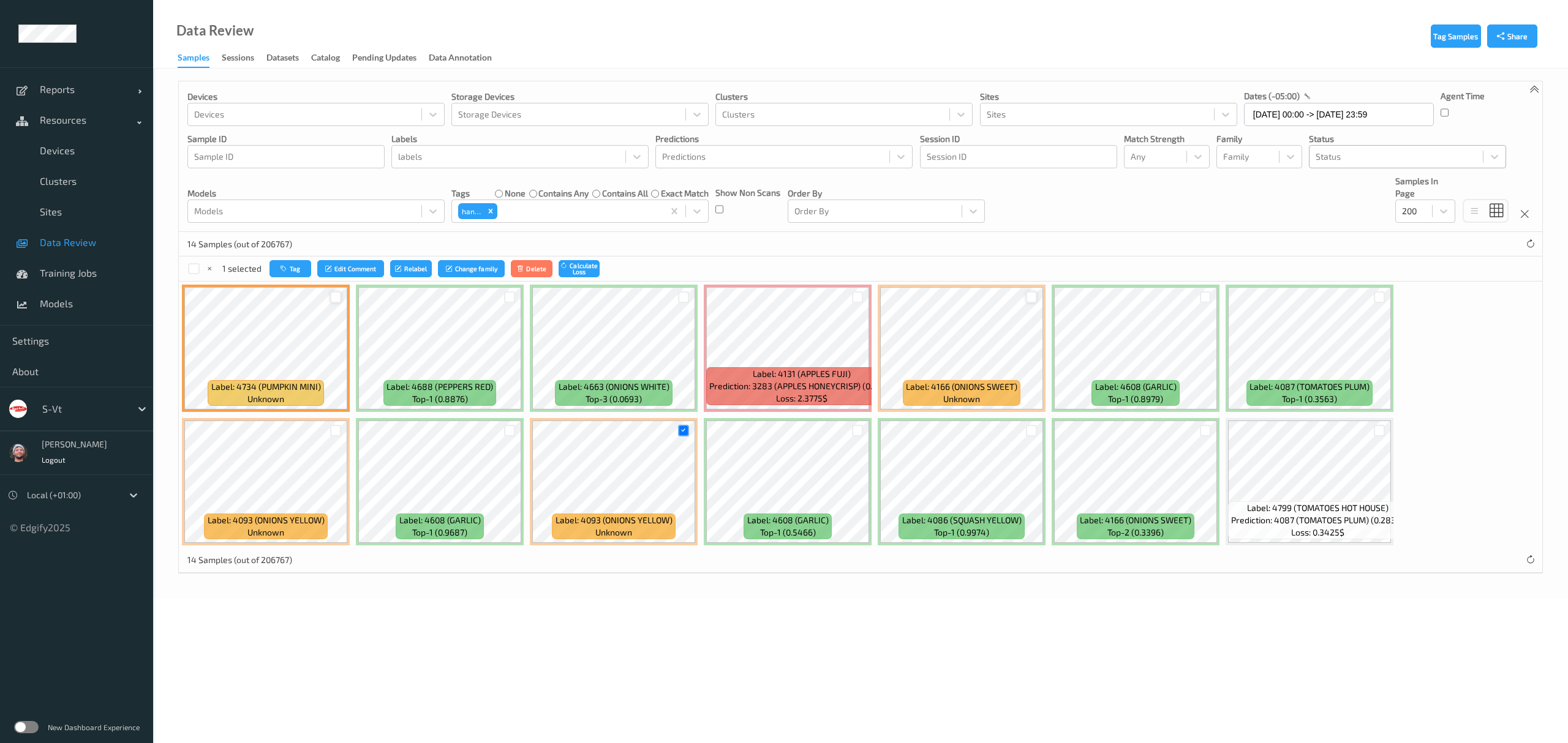
click at [1029, 299] on div at bounding box center [1031, 297] width 12 height 12
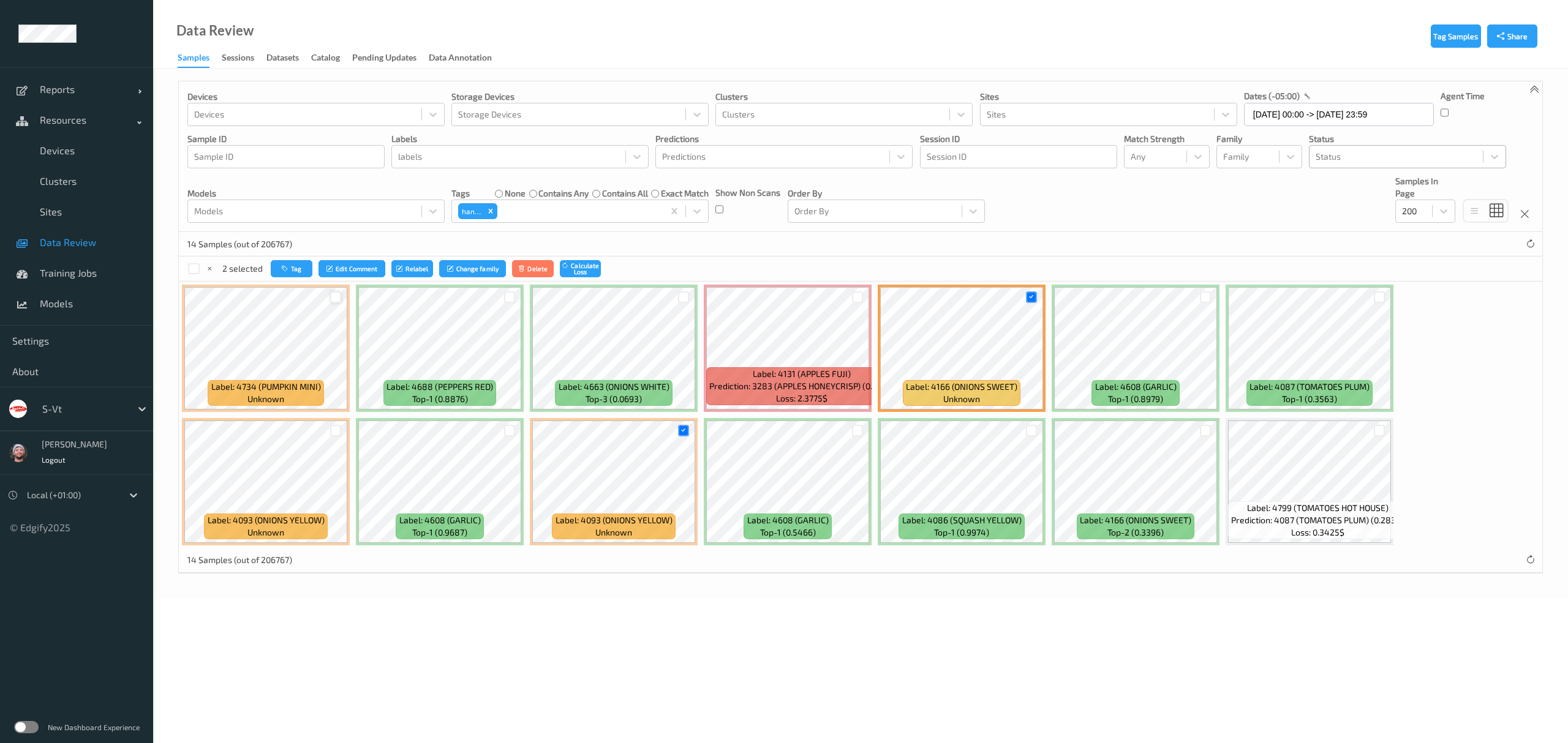
click at [1377, 300] on div at bounding box center [1380, 297] width 12 height 12
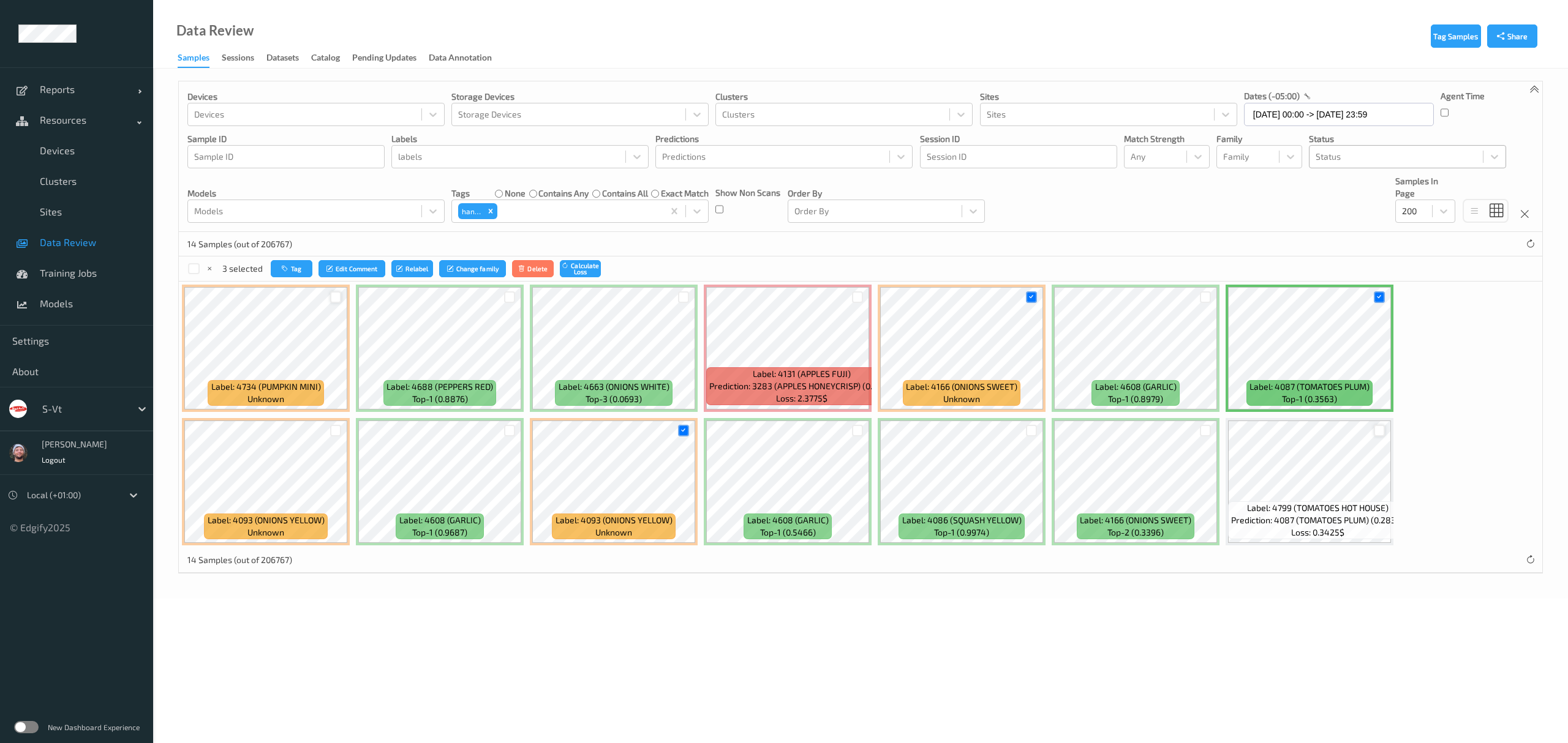
click at [1375, 430] on div at bounding box center [1380, 430] width 12 height 12
click at [297, 267] on button "Tag" at bounding box center [292, 269] width 41 height 18
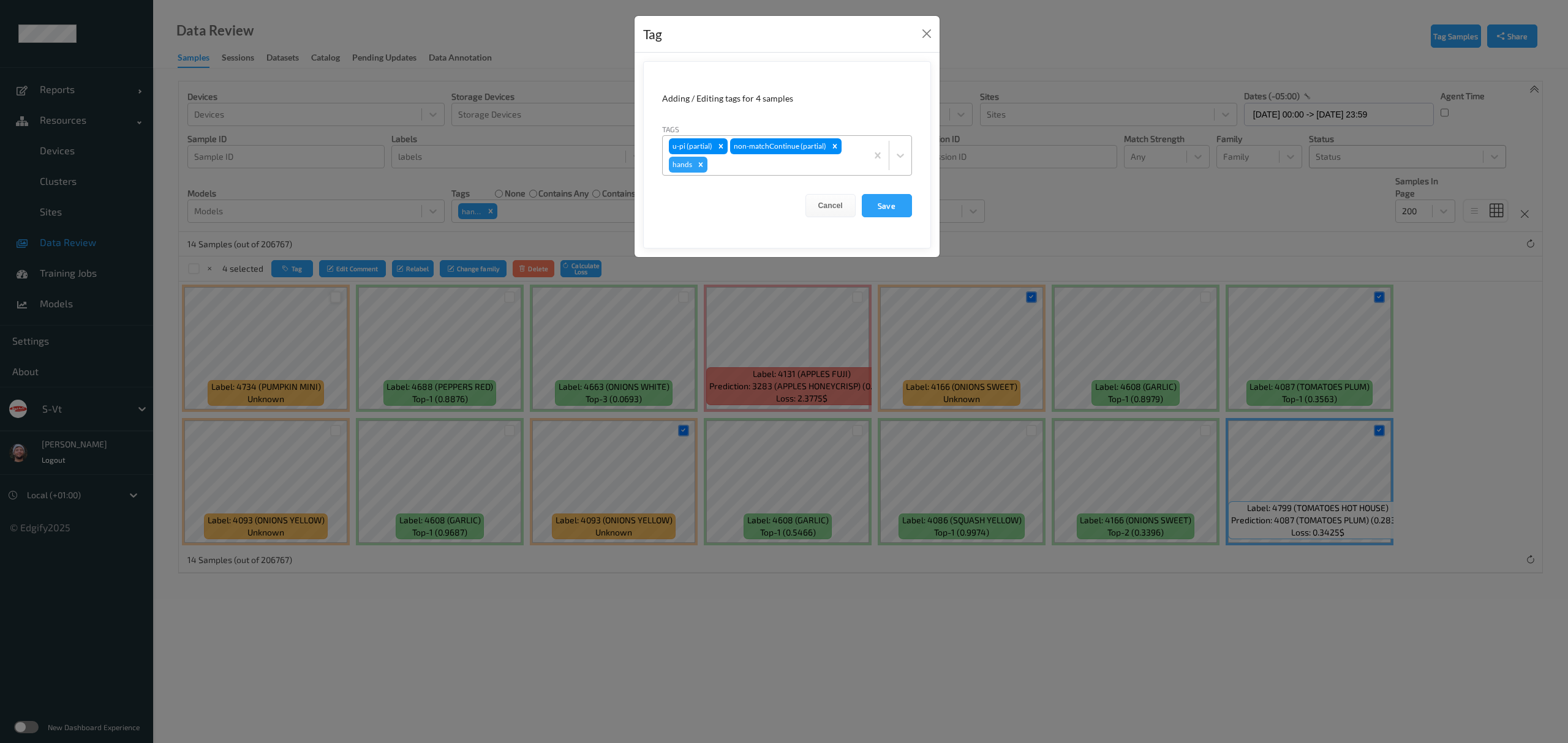
click at [736, 170] on div at bounding box center [785, 164] width 150 height 14
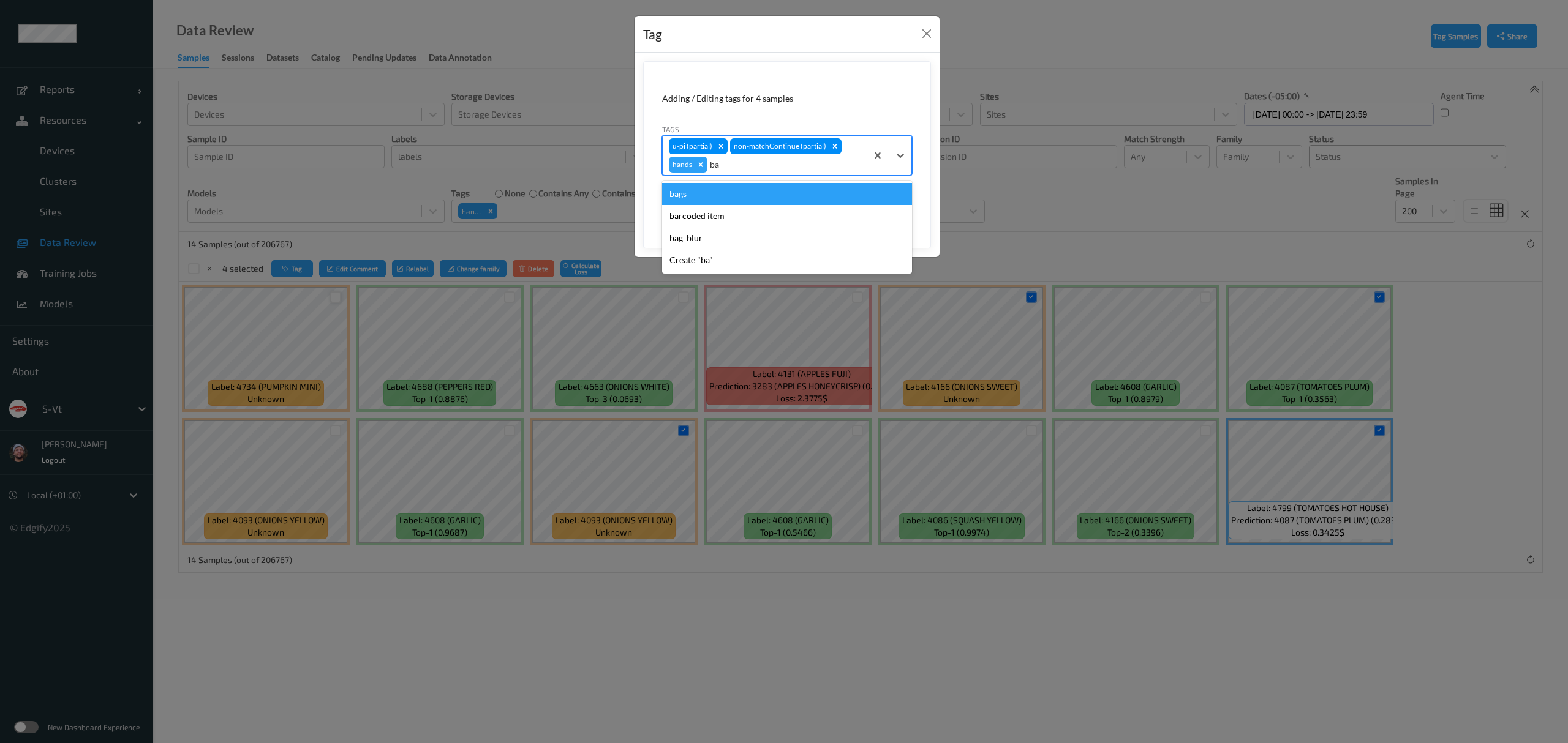
type input "bag"
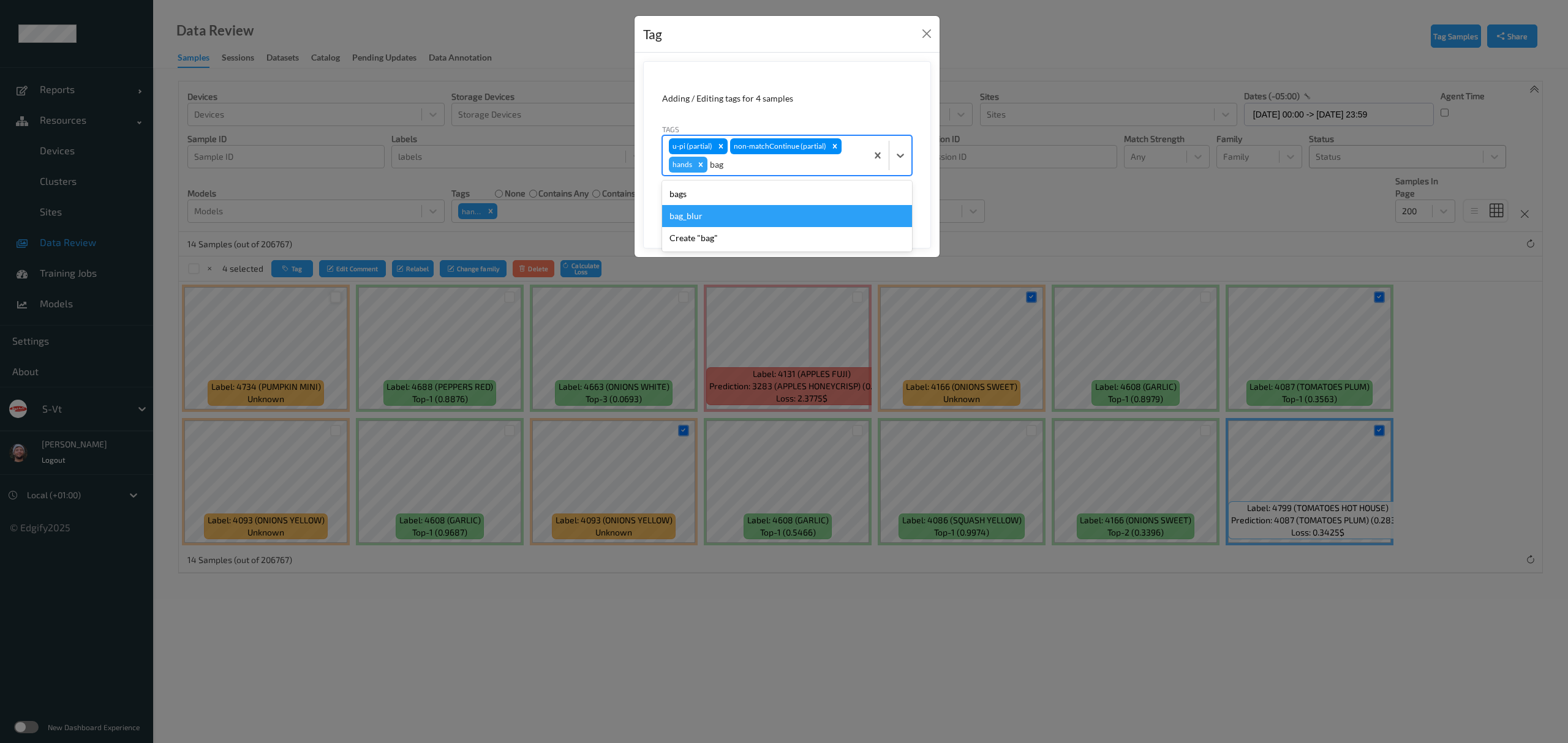
click at [707, 207] on div "bag_blur" at bounding box center [787, 216] width 250 height 22
click at [696, 167] on icon "Remove hands" at bounding box center [700, 165] width 8 height 8
click at [908, 213] on button "Save" at bounding box center [887, 206] width 50 height 23
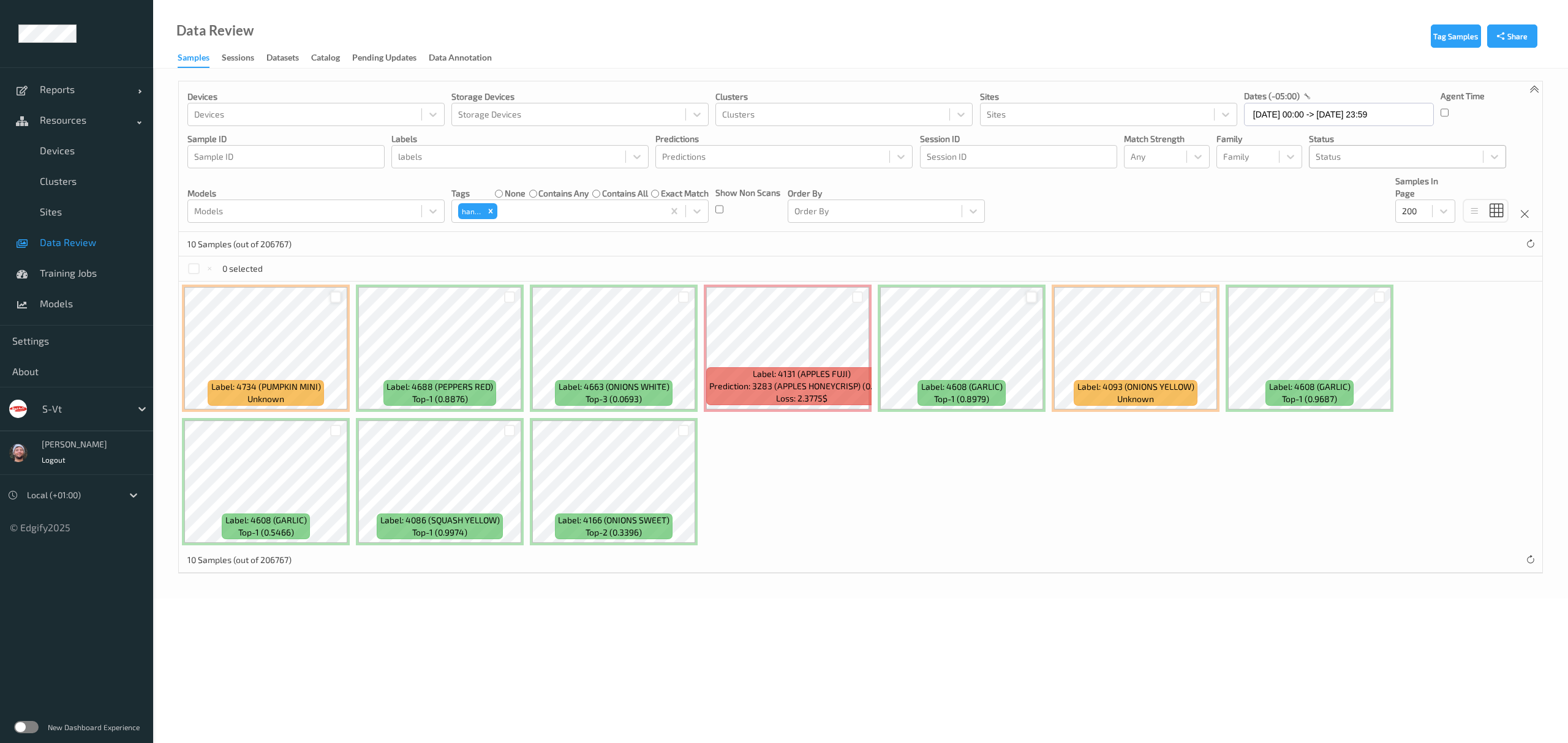
click at [1035, 302] on div at bounding box center [1031, 297] width 12 height 12
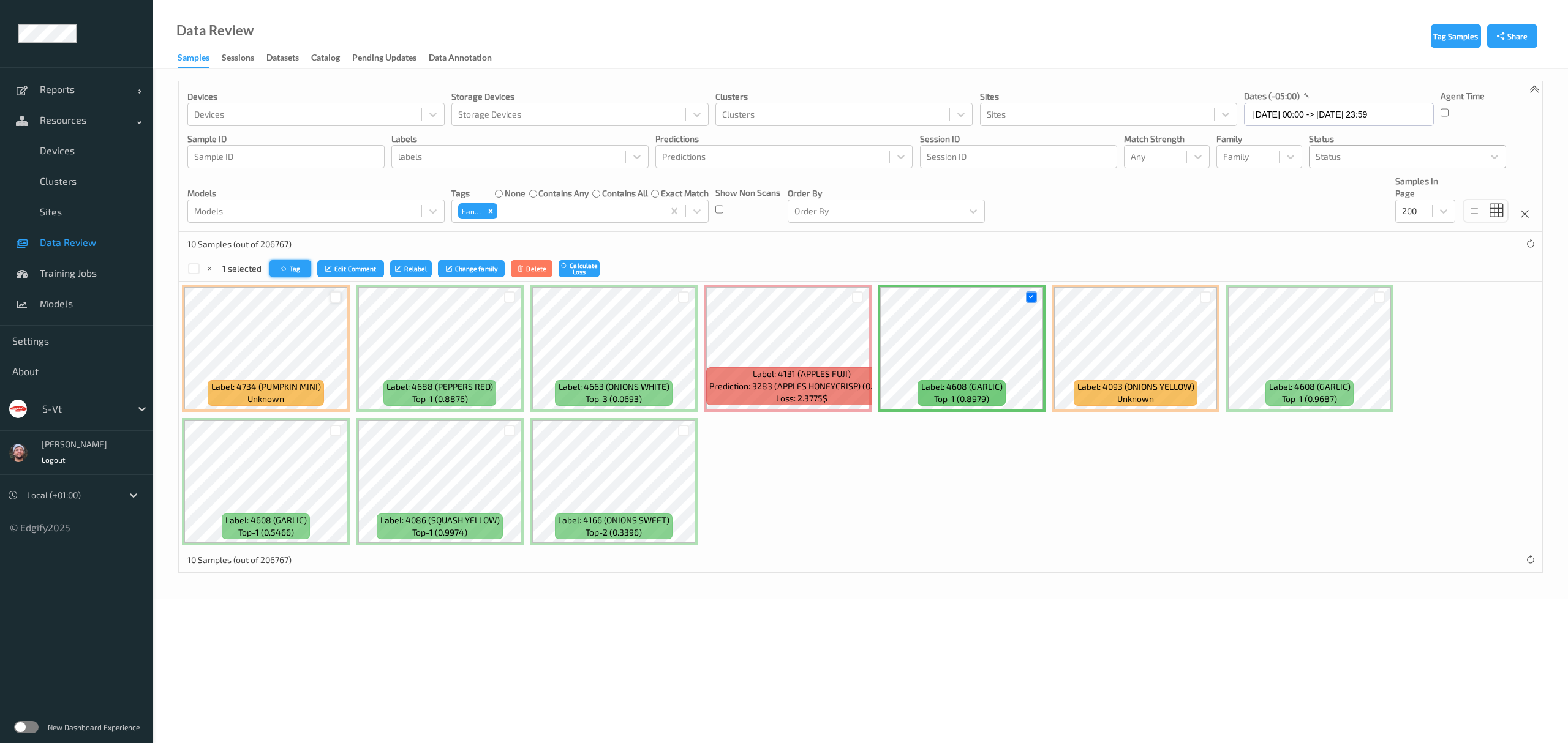
click at [304, 266] on button "Tag" at bounding box center [290, 269] width 41 height 18
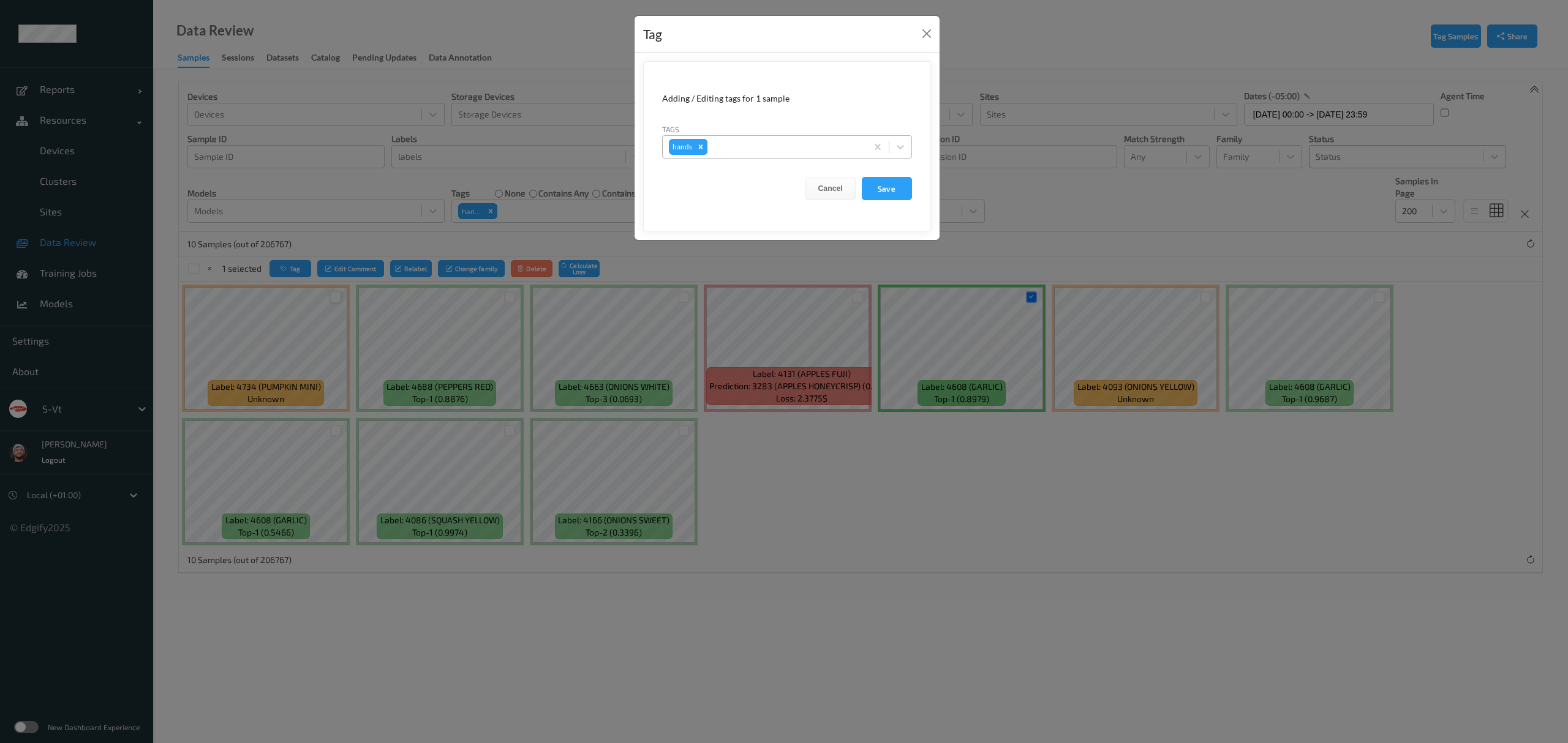
click at [704, 150] on icon "Remove hands" at bounding box center [700, 147] width 8 height 8
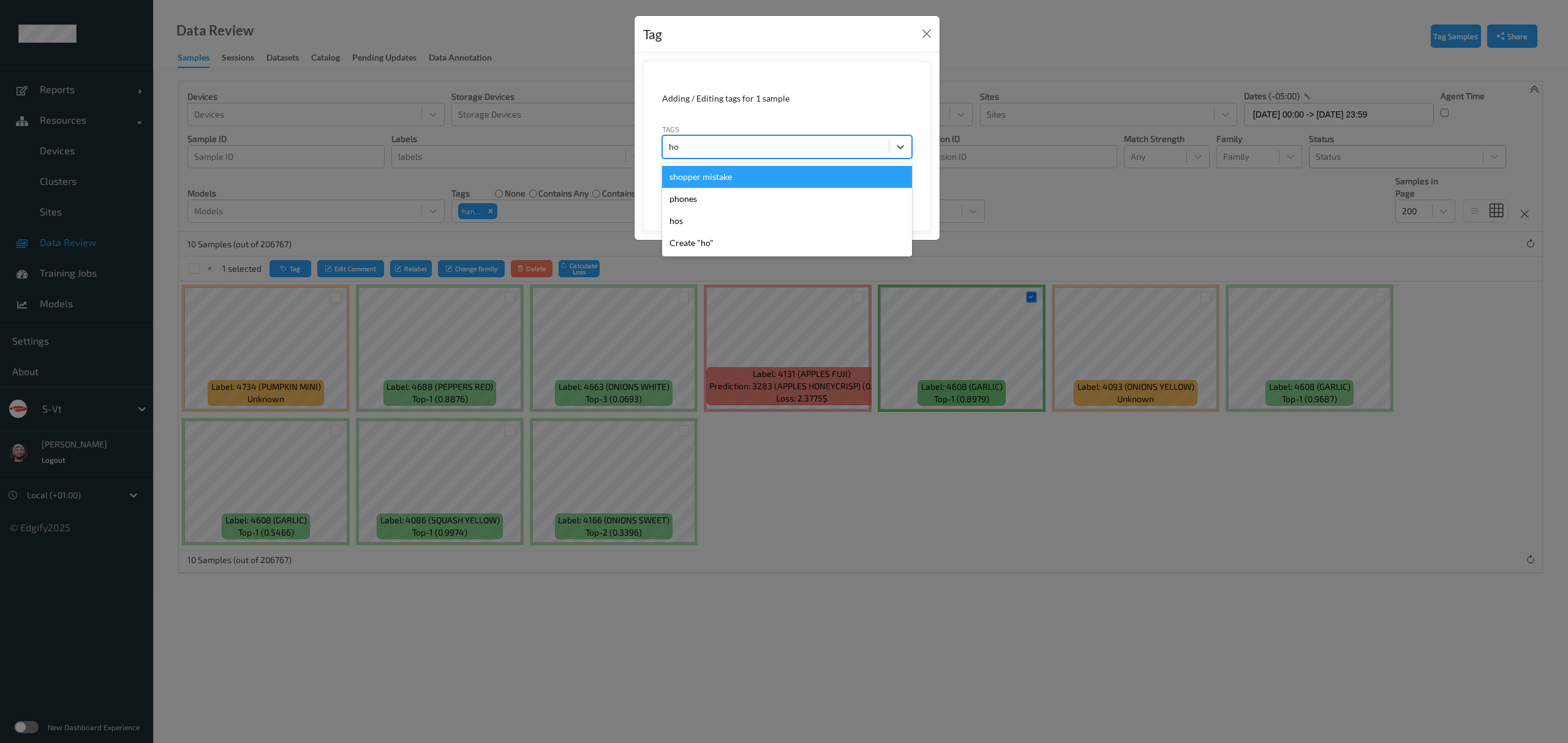
type input "hos"
click at [687, 172] on div "hos" at bounding box center [787, 177] width 250 height 22
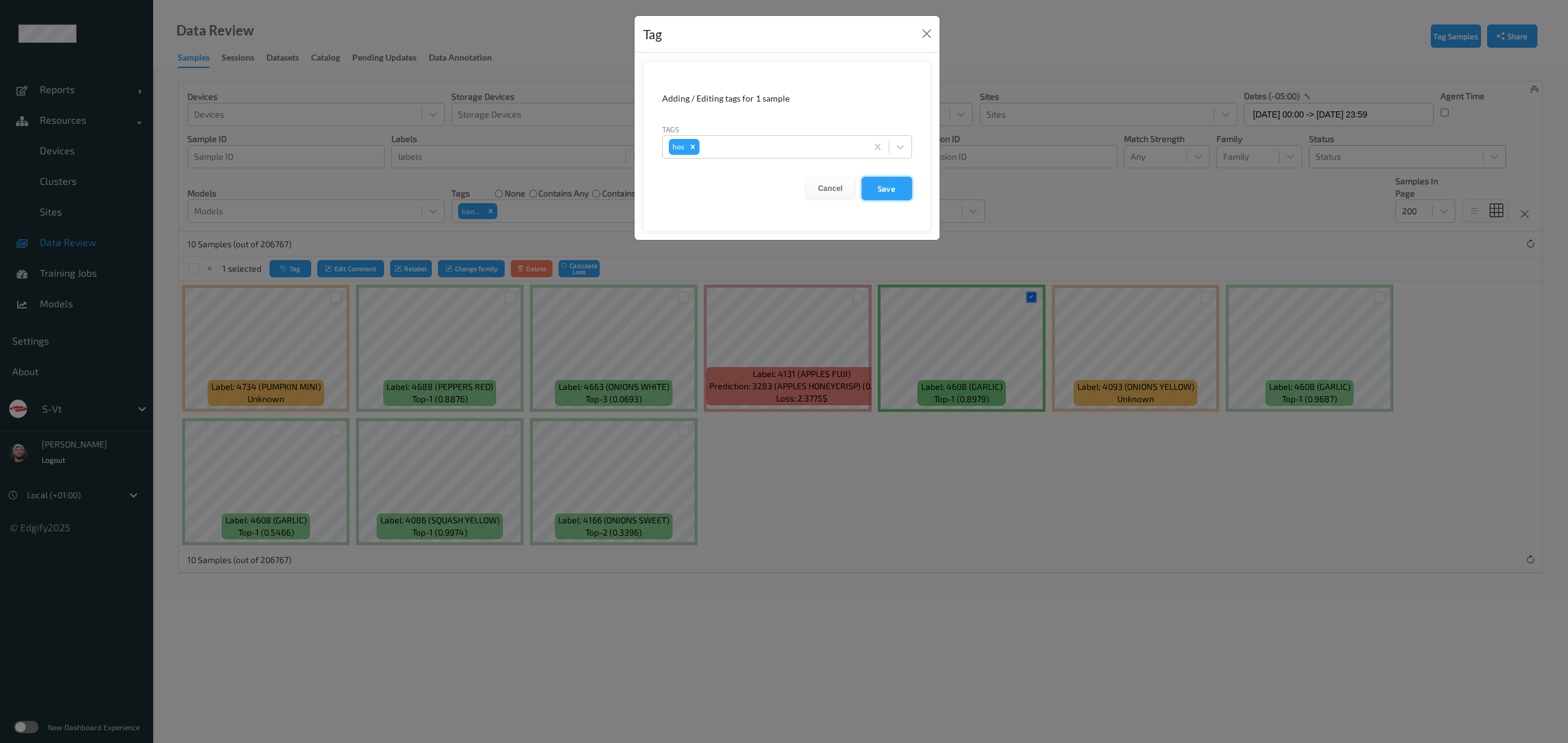
click at [888, 193] on button "Save" at bounding box center [887, 188] width 50 height 23
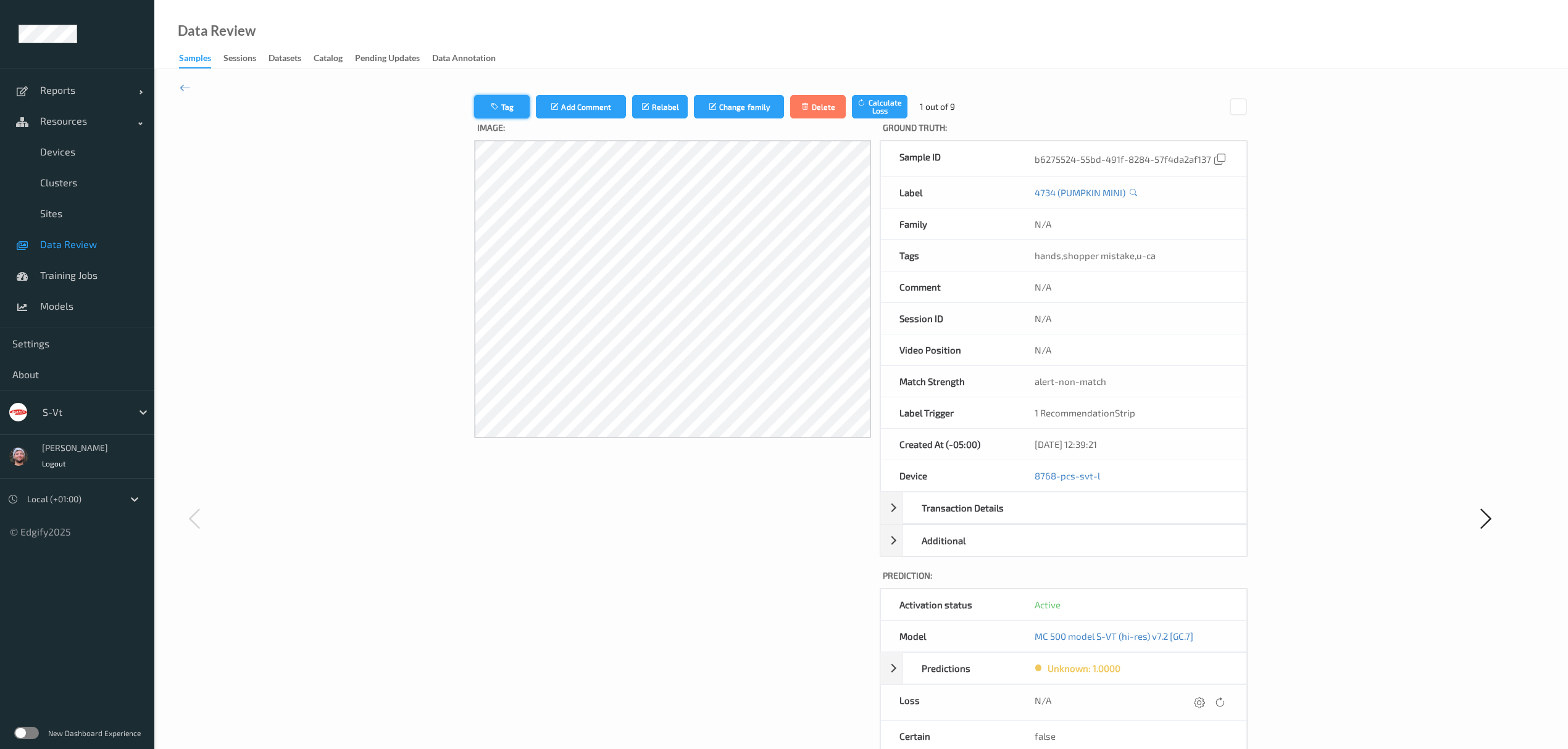
click at [517, 106] on button "Tag" at bounding box center [502, 107] width 56 height 24
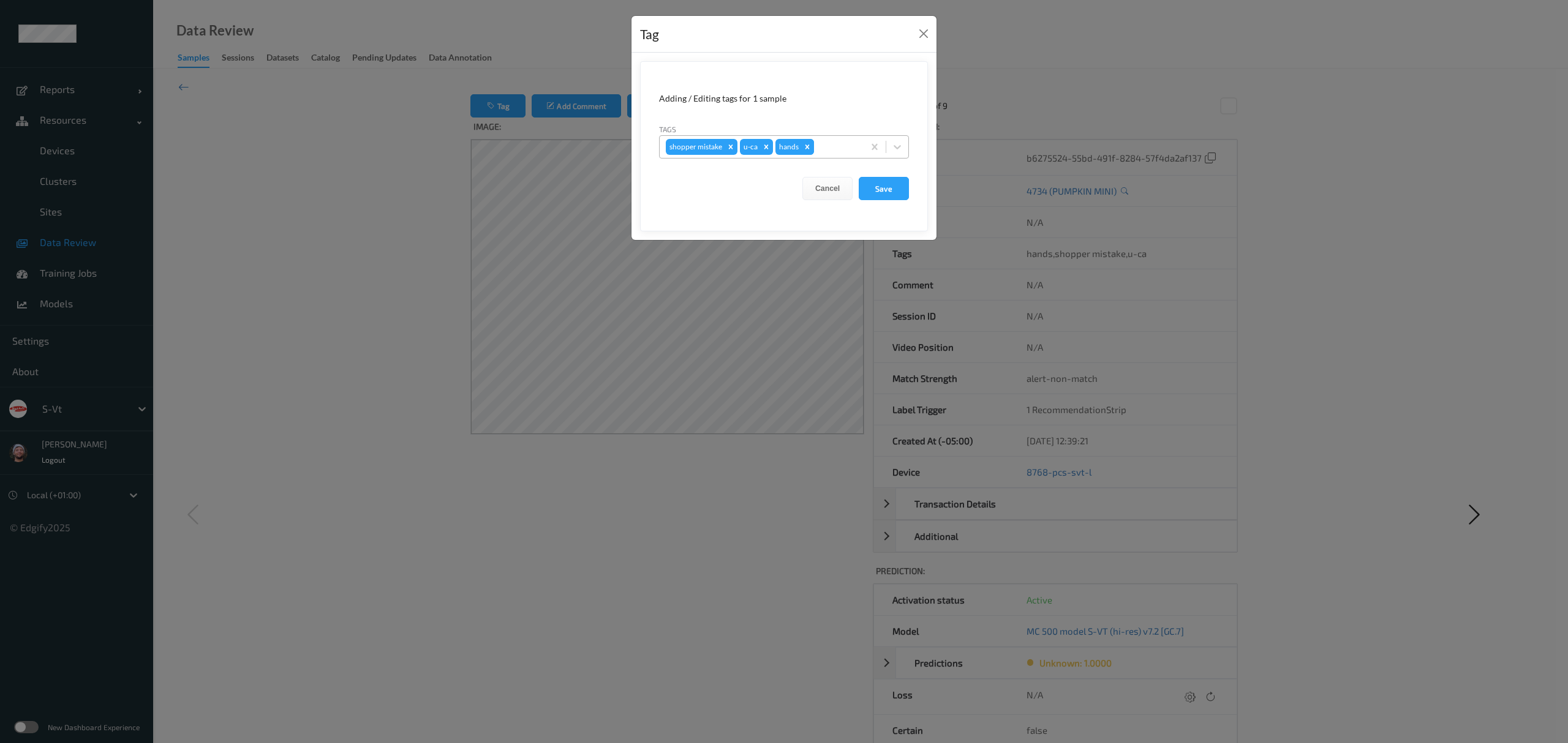
click at [807, 148] on icon "Remove hands" at bounding box center [807, 146] width 4 height 4
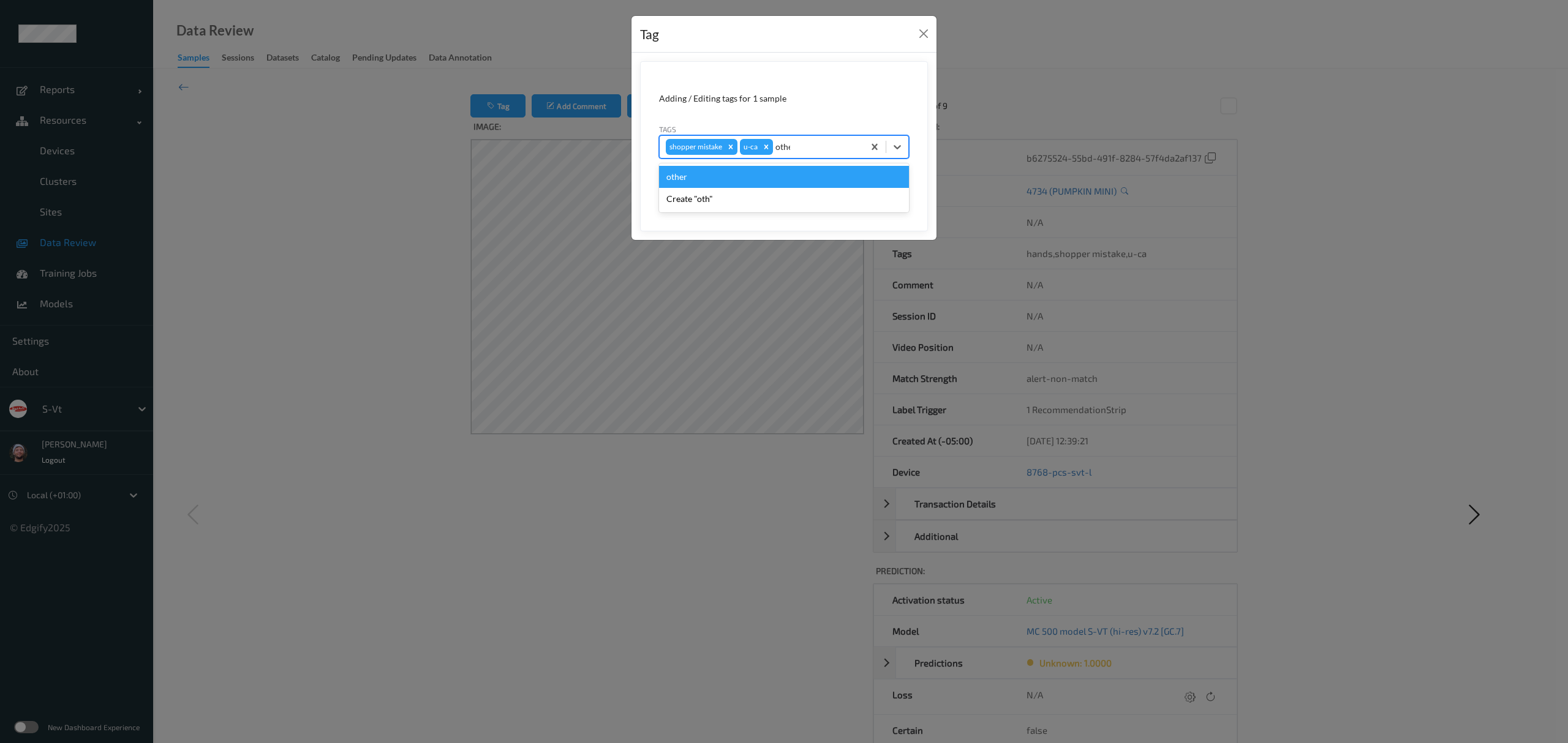
type input "other"
click at [859, 177] on button "Save" at bounding box center [883, 188] width 50 height 23
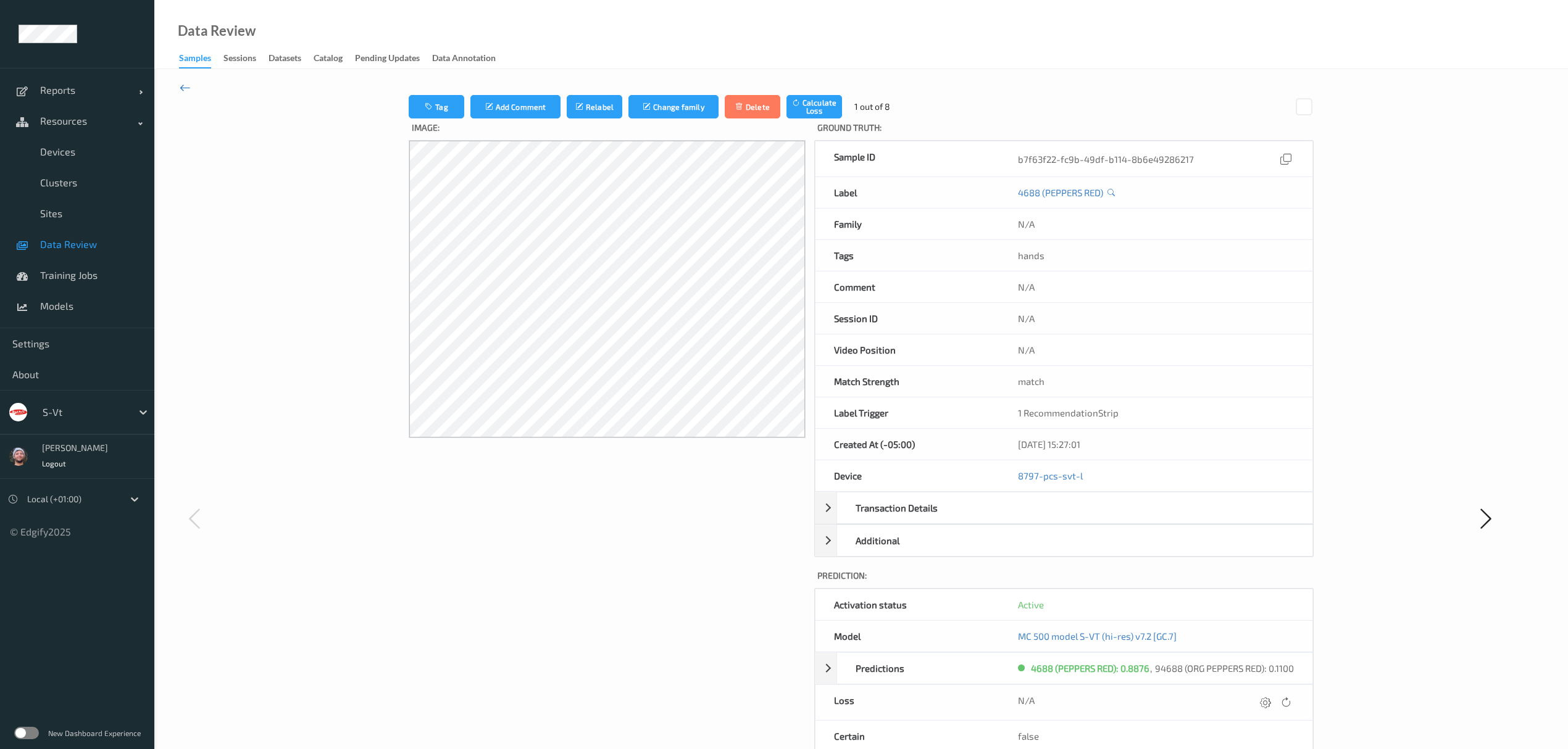
click at [189, 83] on icon at bounding box center [185, 88] width 11 height 14
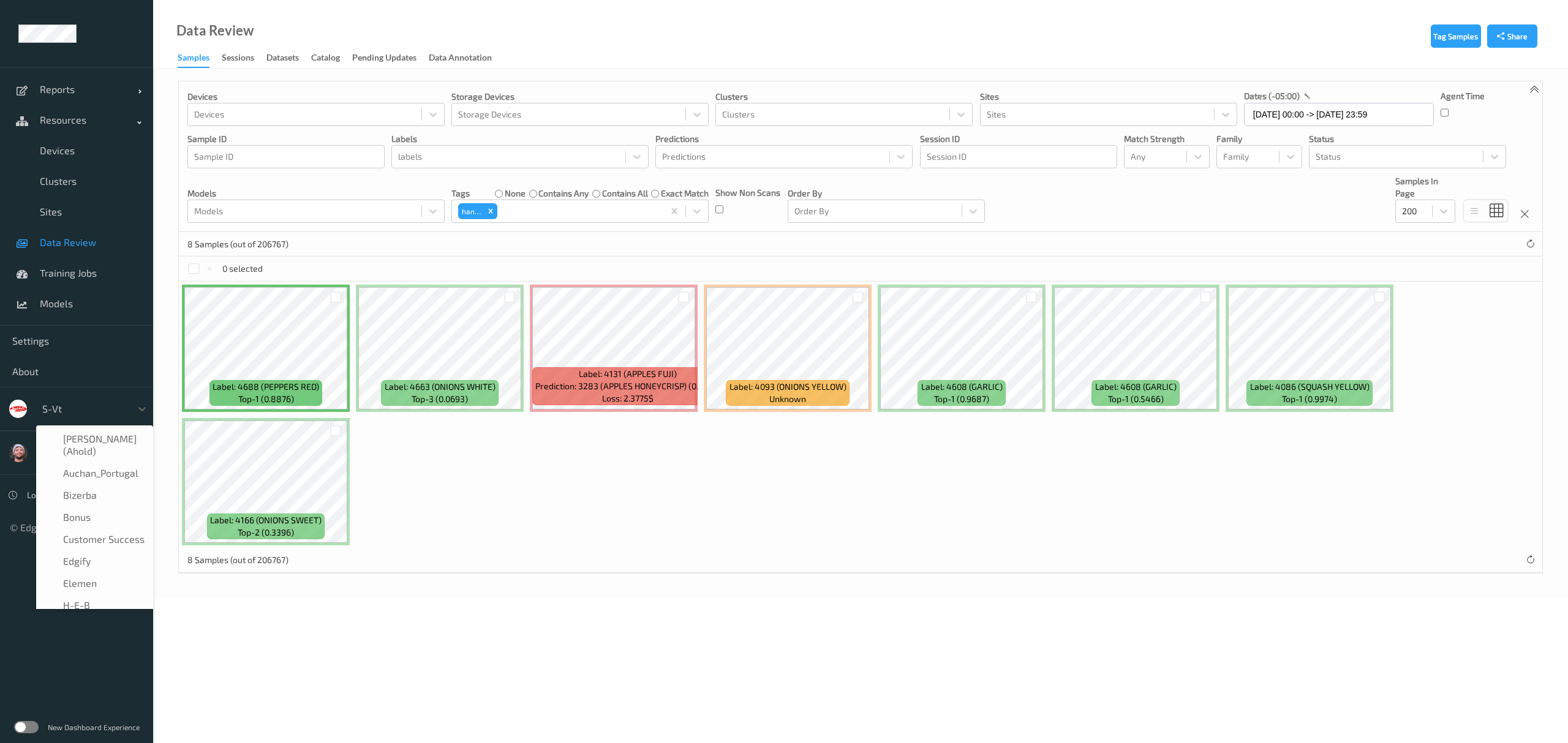
click at [48, 410] on div at bounding box center [84, 408] width 83 height 14
type input "h-"
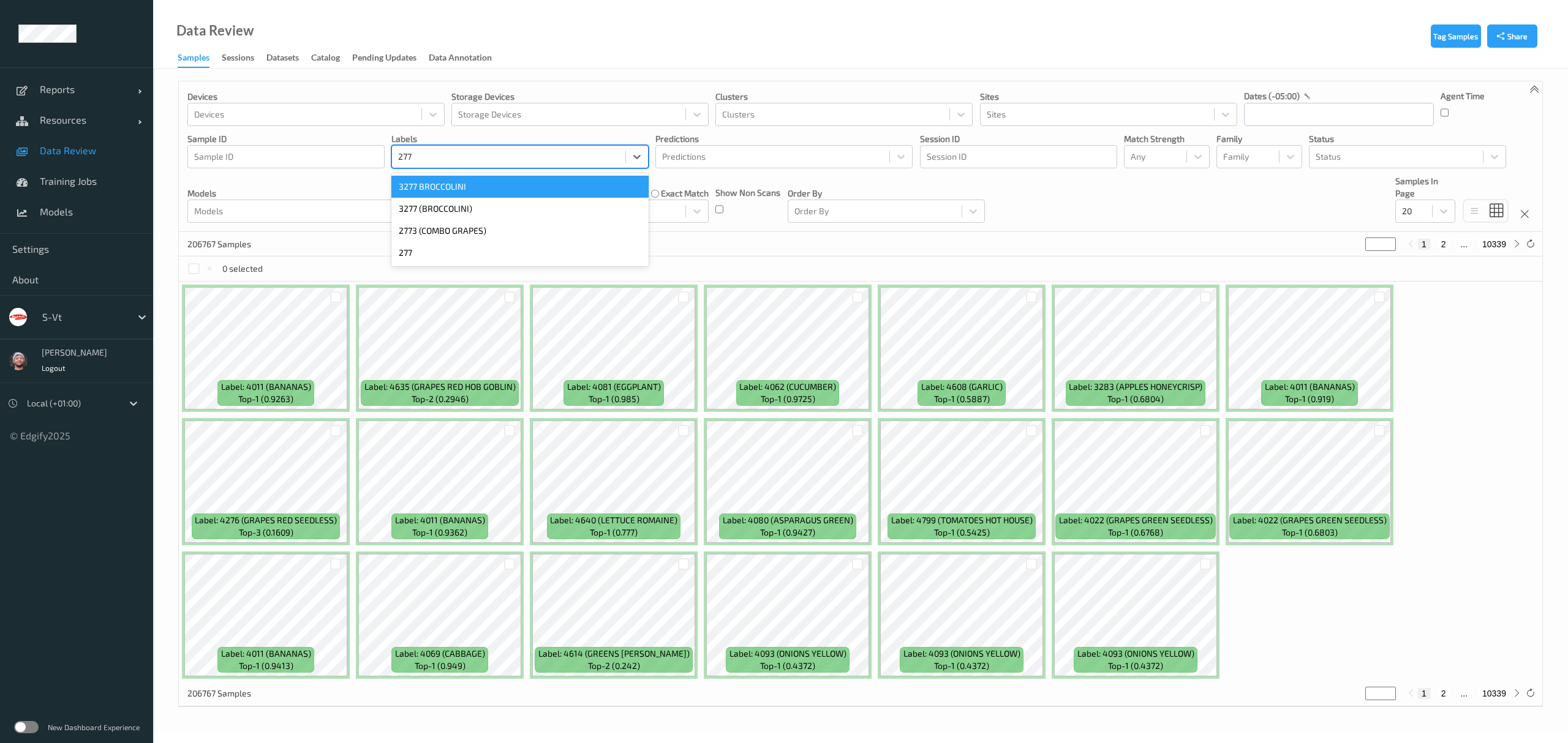
type input "2773"
click at [460, 196] on div "2773 (COMBO GRAPES)" at bounding box center [520, 187] width 257 height 22
type input "mini"
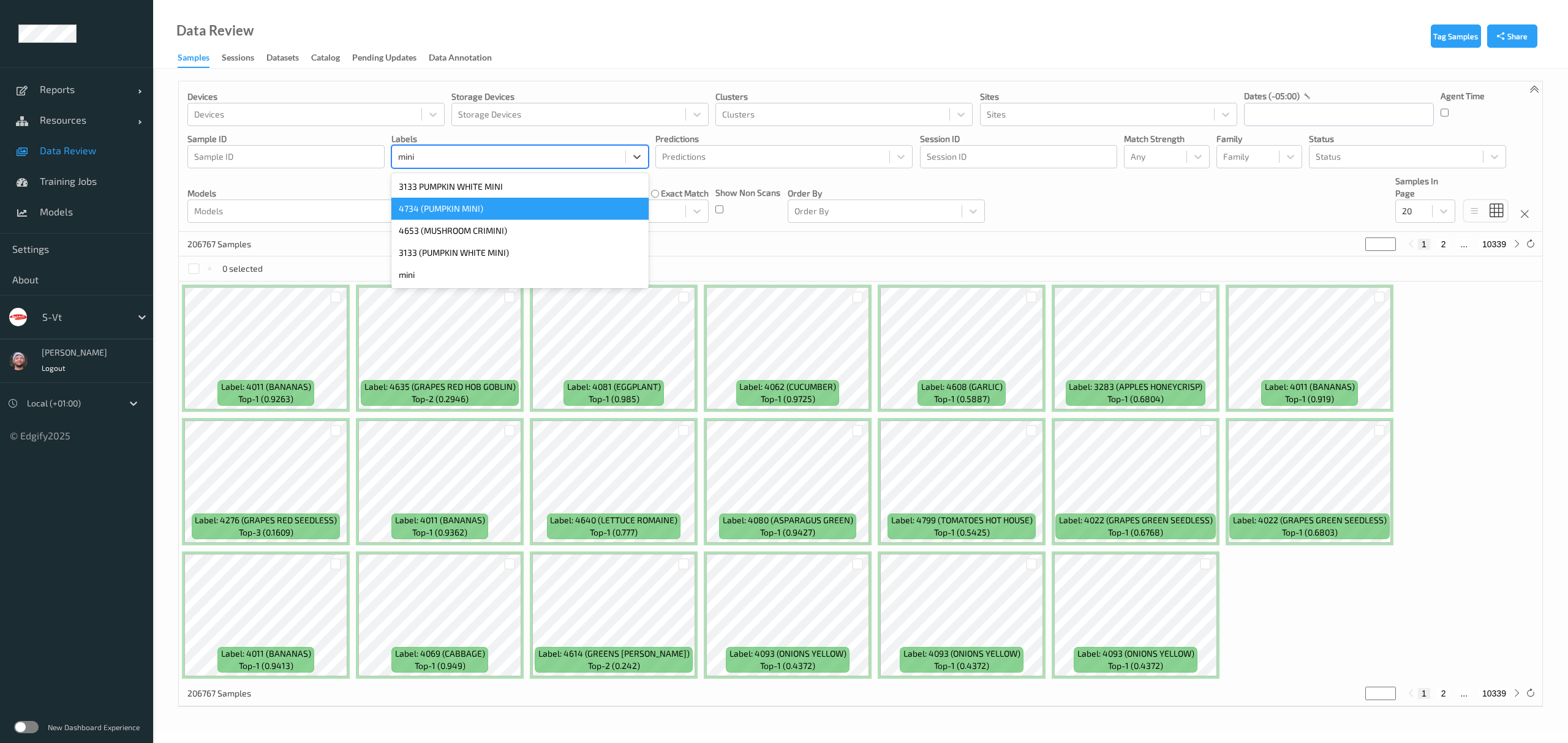
click at [504, 210] on div "4734 (PUMPKIN MINI)" at bounding box center [520, 209] width 257 height 22
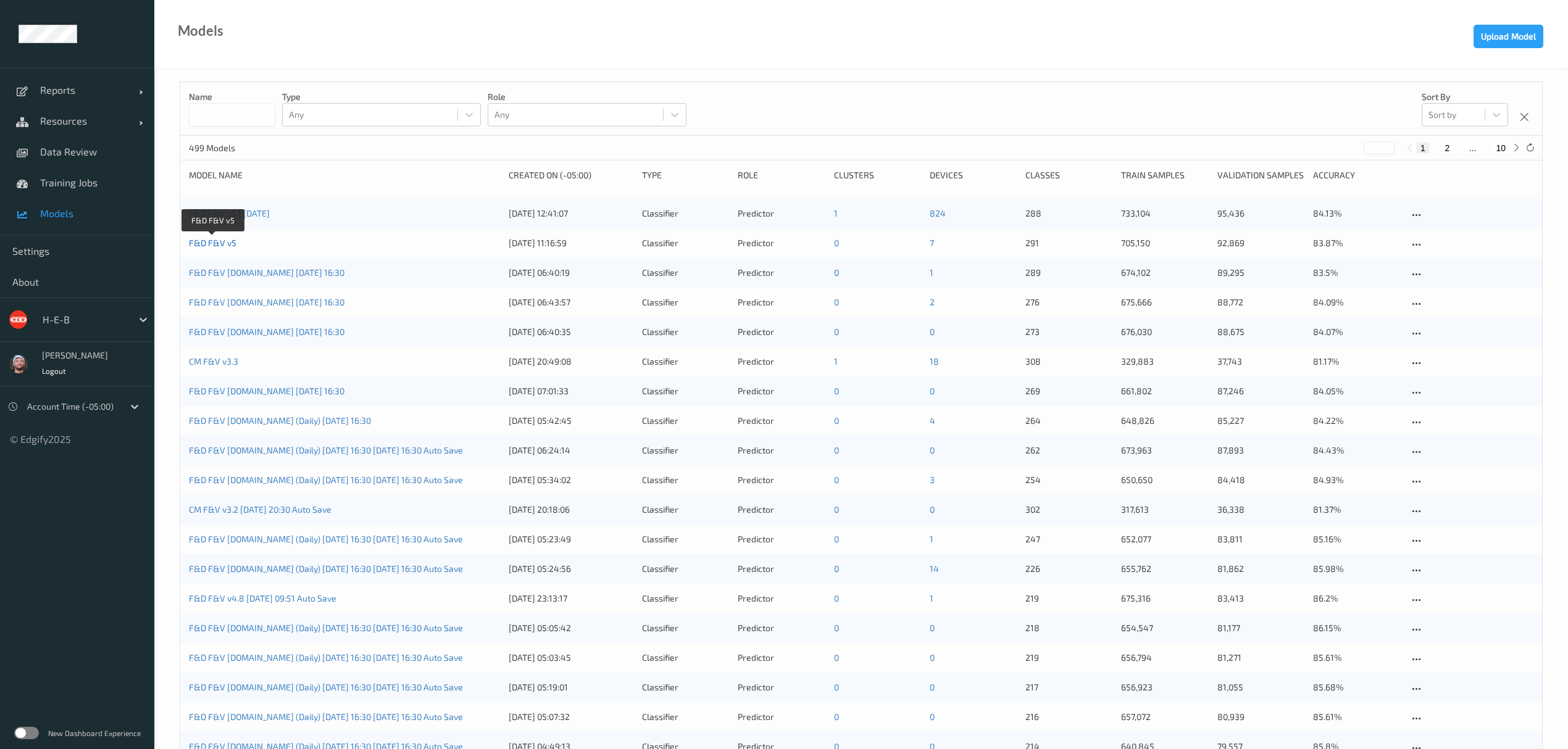
click at [213, 244] on link "F&D F&V v5" at bounding box center [213, 243] width 47 height 10
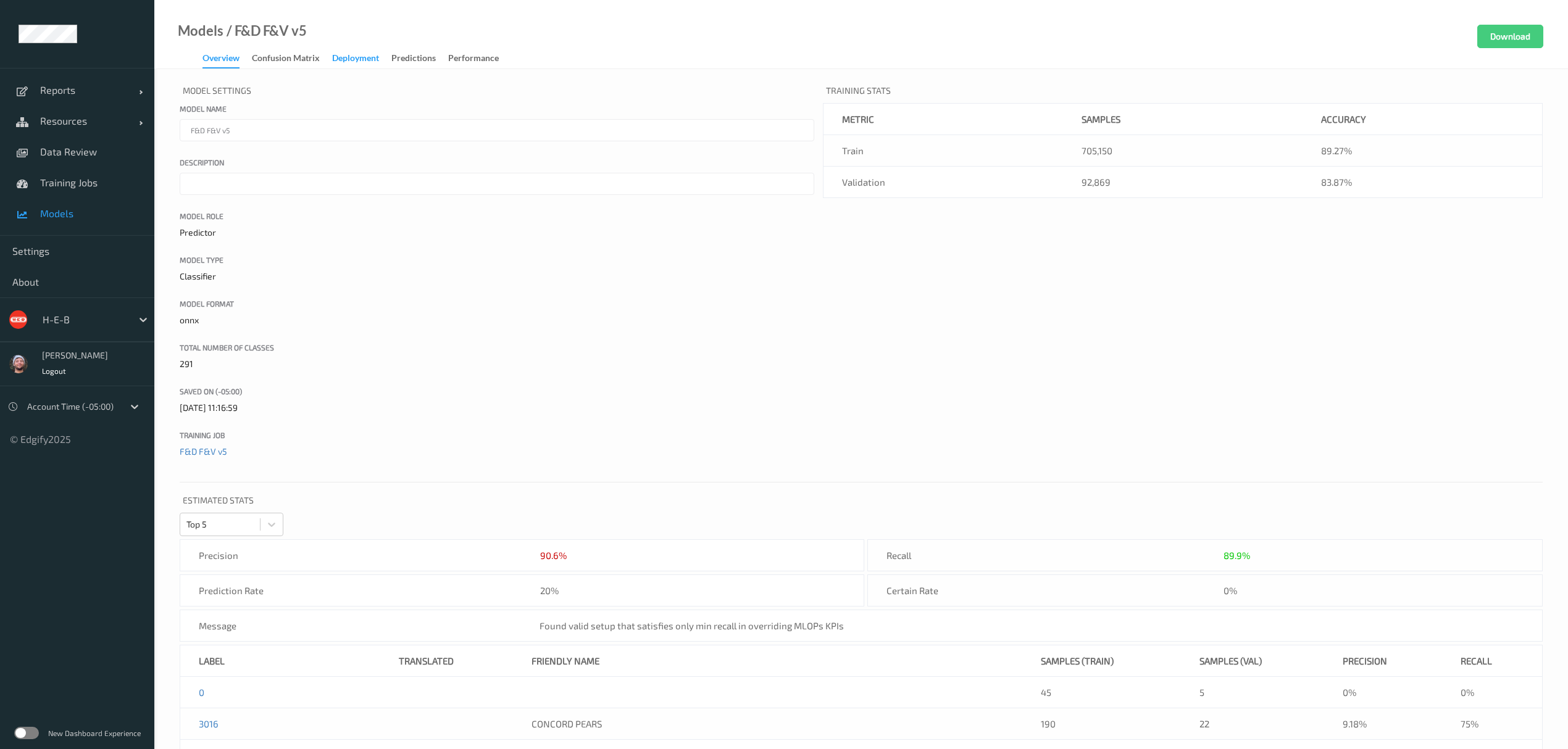
click at [349, 59] on div "Deployment" at bounding box center [355, 60] width 47 height 15
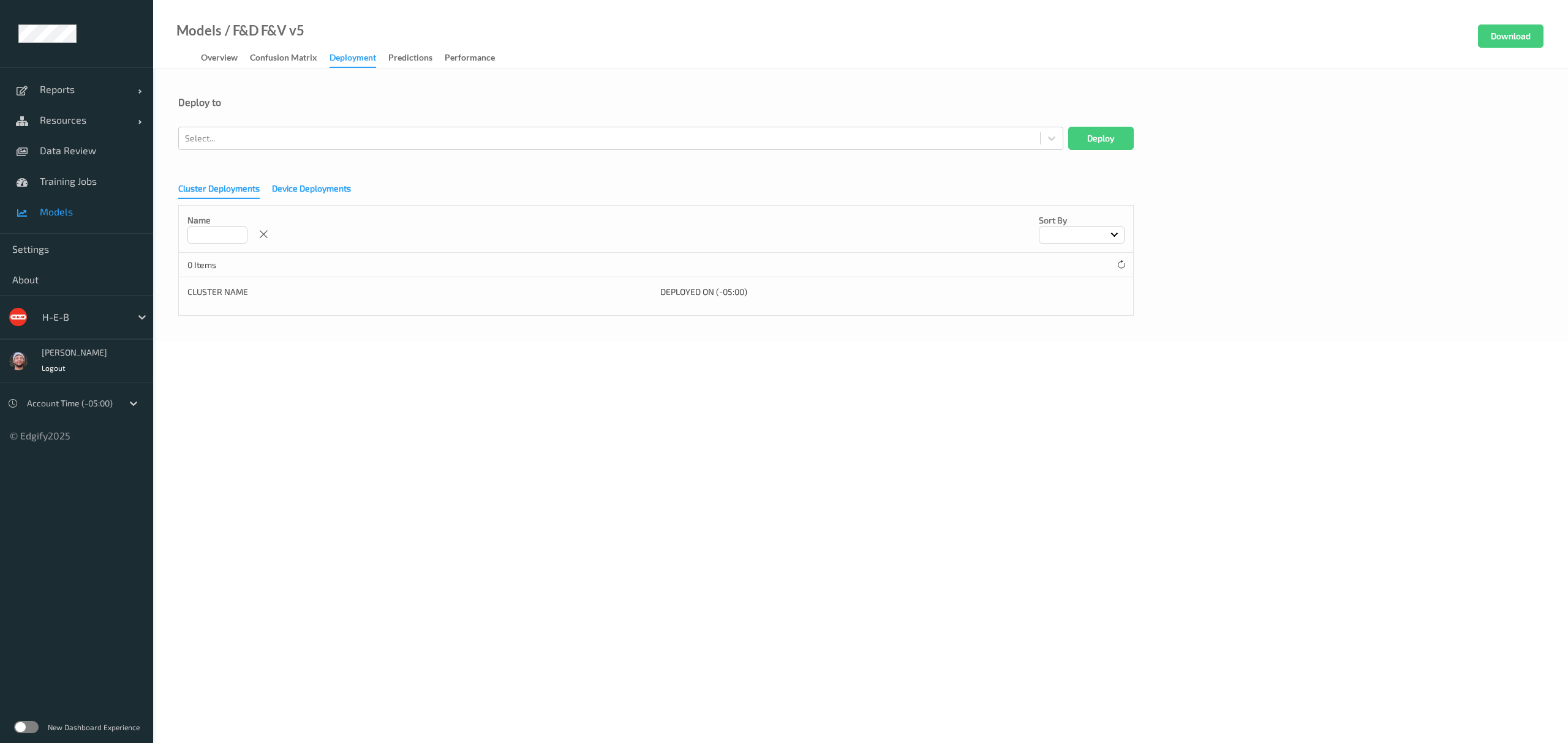
drag, startPoint x: 295, startPoint y: 204, endPoint x: 297, endPoint y: 194, distance: 10.2
click at [297, 199] on div "Cluster Deployments Device Deployments Name Sort by 0 Items Cluster Name Deploy…" at bounding box center [860, 245] width 1364 height 141
click at [297, 194] on div "Device Deployments" at bounding box center [311, 190] width 79 height 15
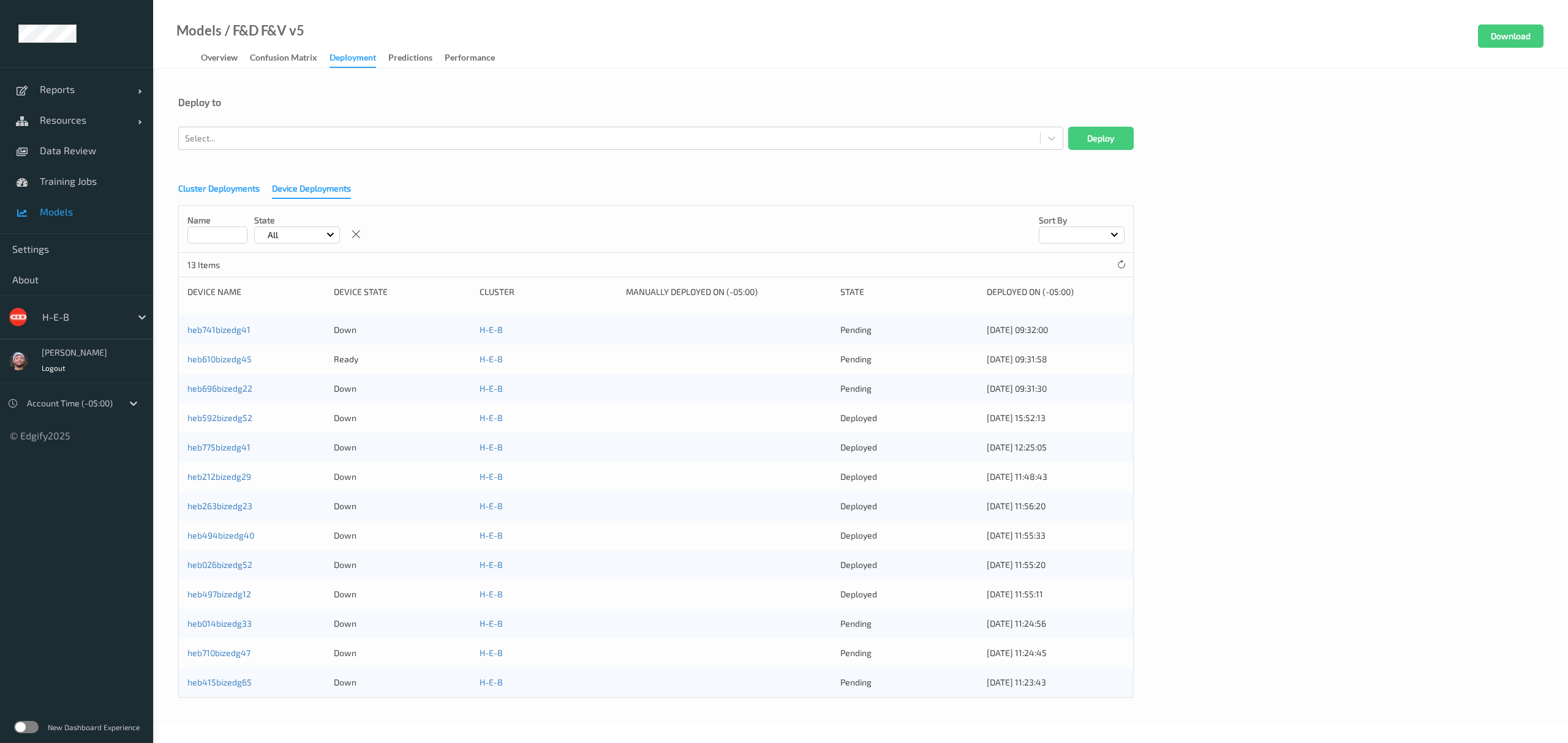
click at [226, 184] on div "Cluster Deployments" at bounding box center [219, 190] width 81 height 15
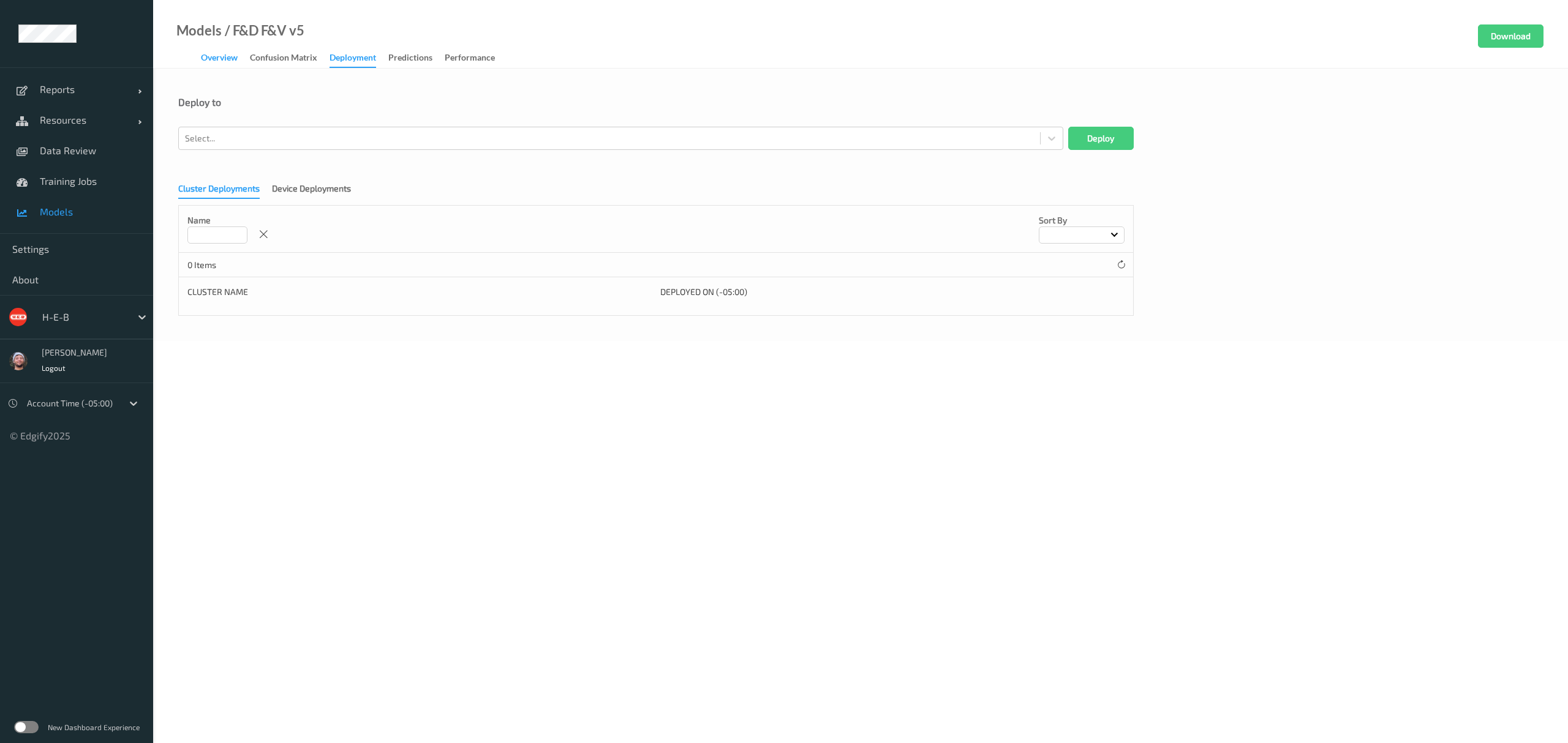
click at [233, 55] on div "Overview" at bounding box center [219, 59] width 37 height 15
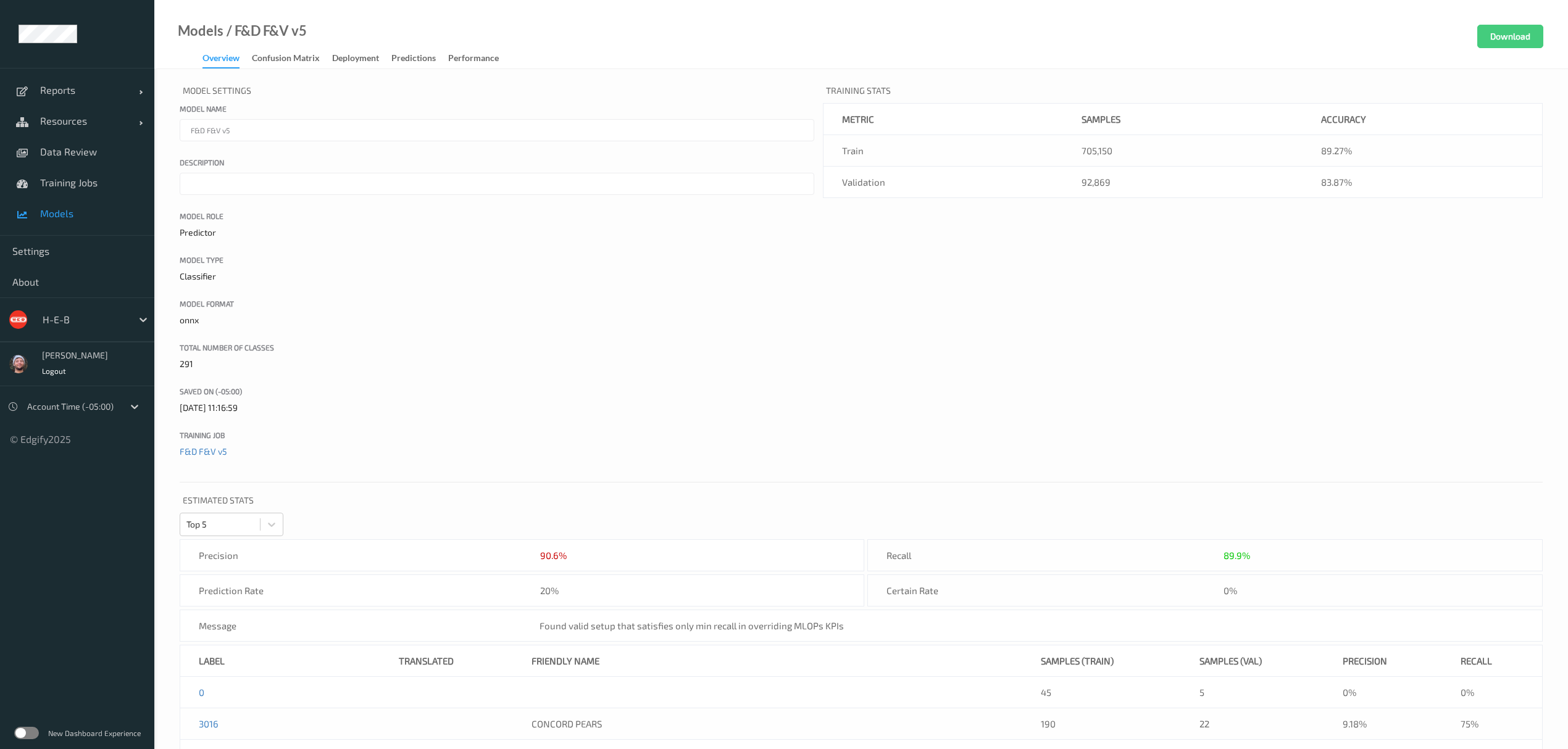
click at [87, 207] on span "Models" at bounding box center [91, 214] width 102 height 13
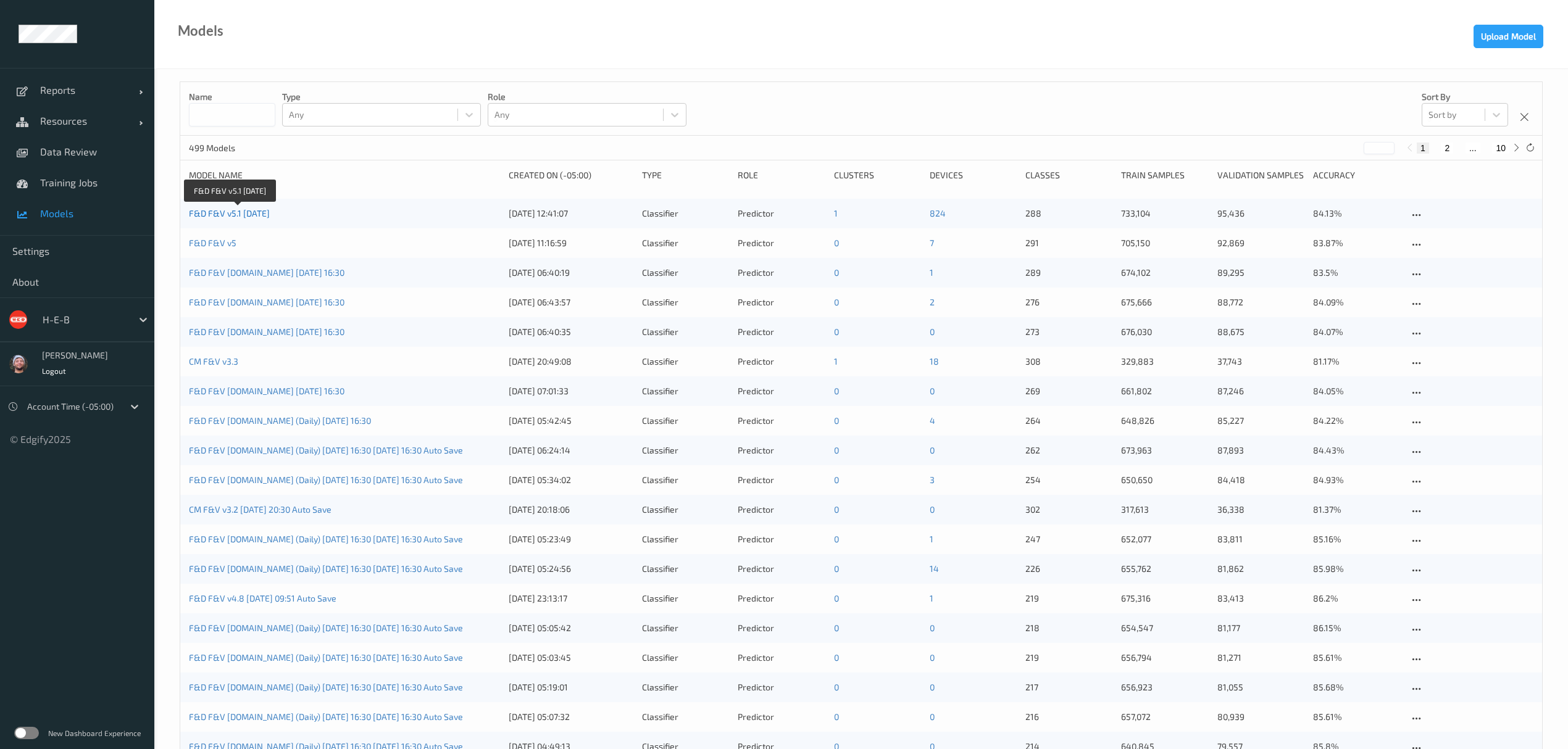
click at [232, 214] on link "F&D F&V v5.1 2025-10-10" at bounding box center [230, 213] width 81 height 10
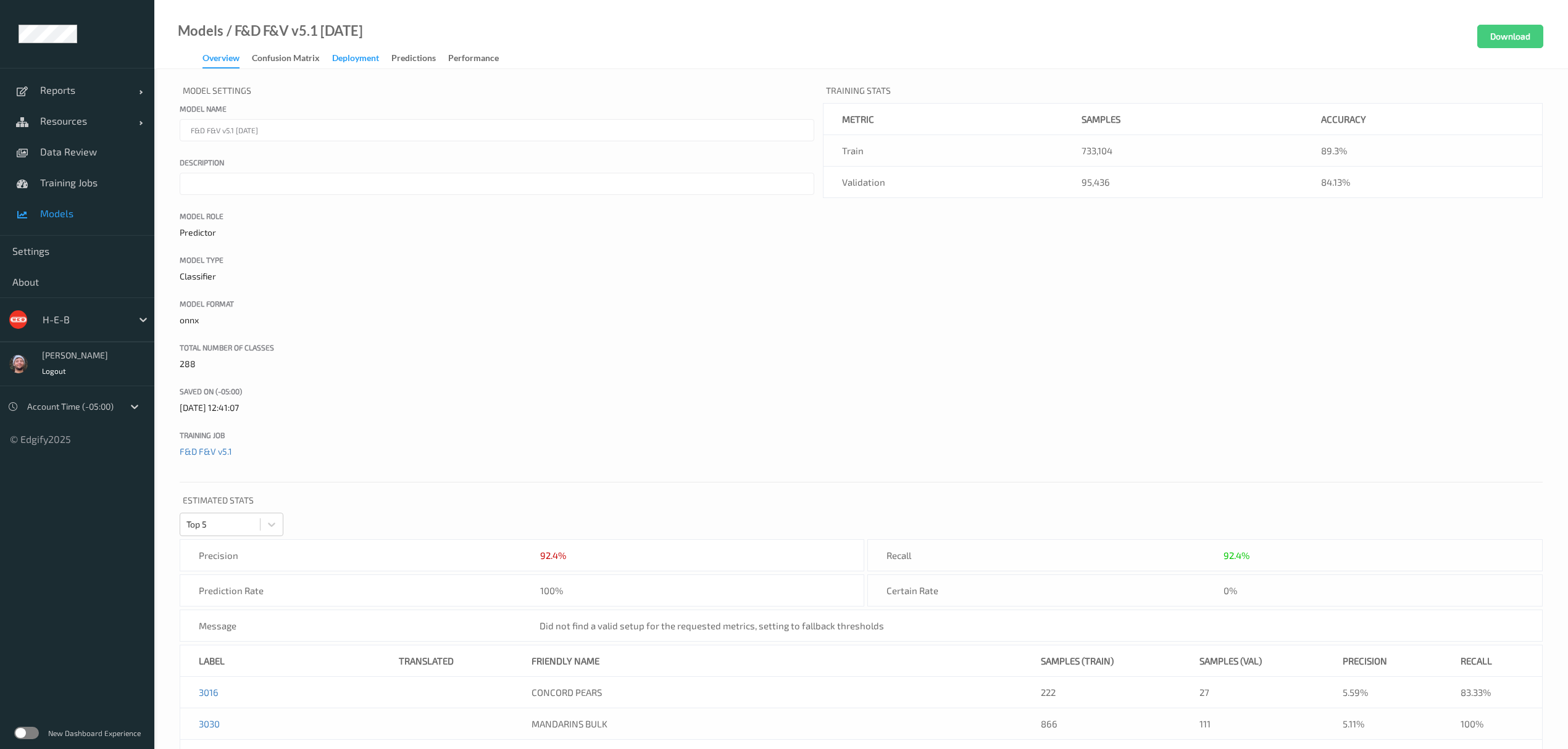
click at [344, 57] on div "Deployment" at bounding box center [355, 60] width 47 height 15
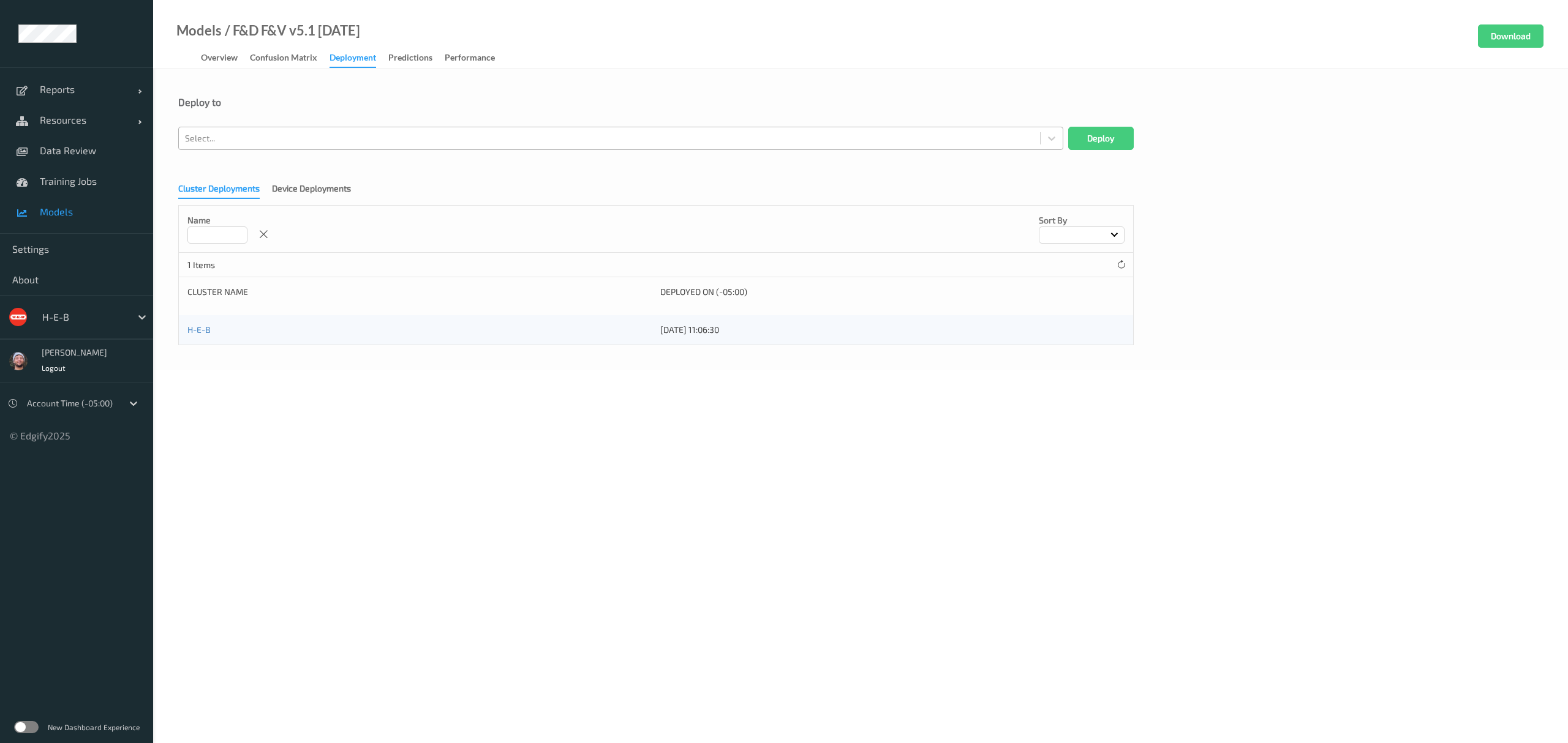
click at [381, 148] on div "Select..." at bounding box center [620, 139] width 885 height 23
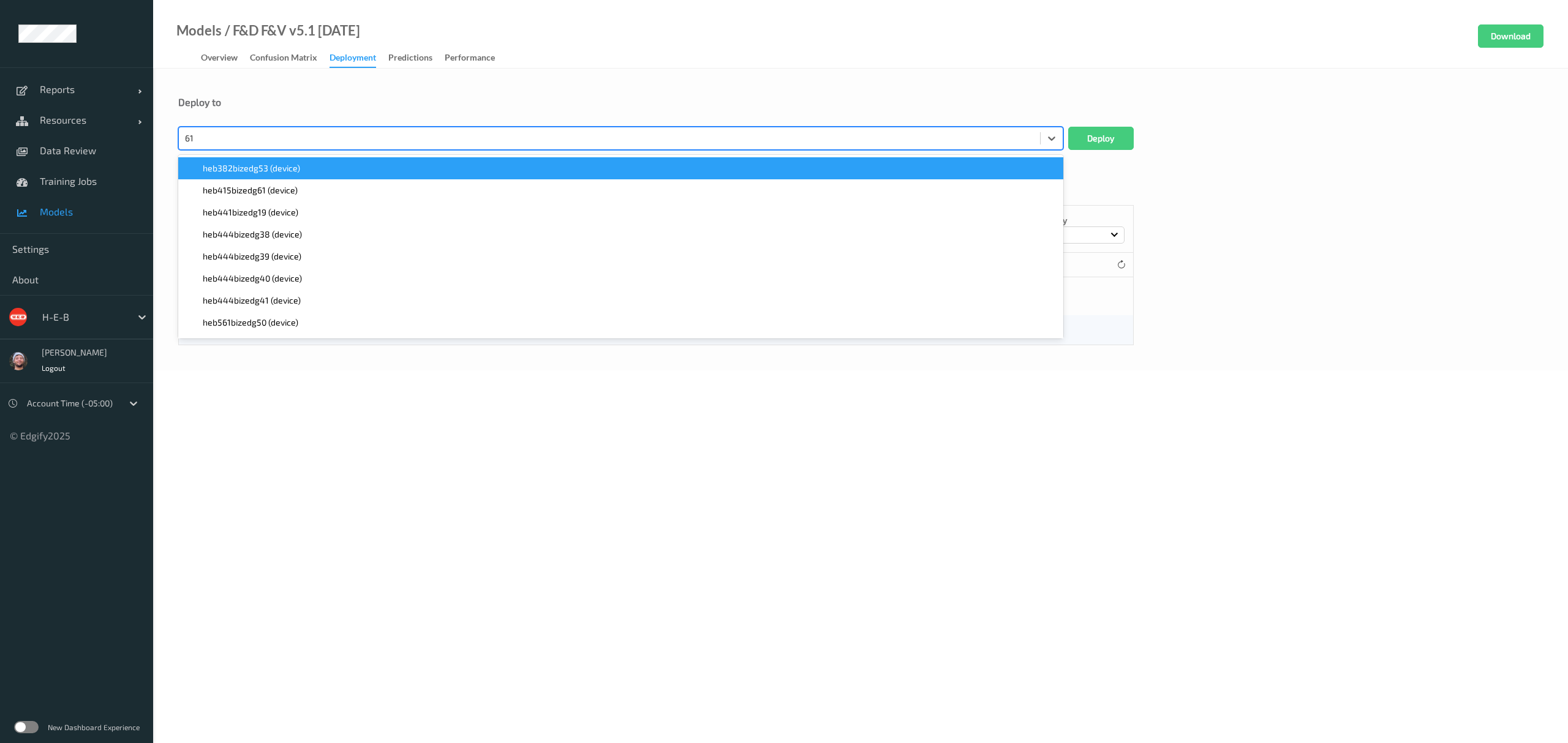
type input "610"
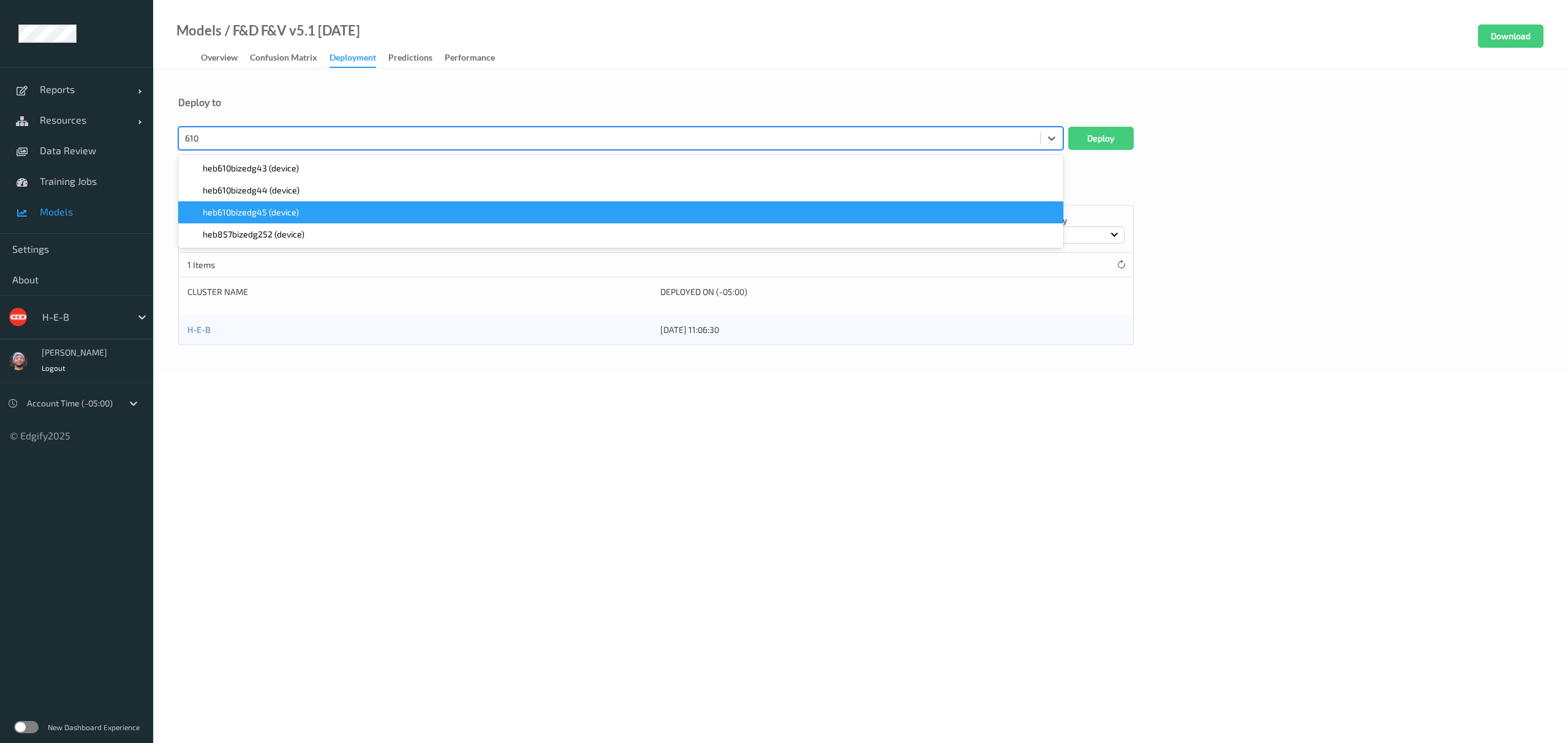
click at [351, 206] on div "heb610bizedg45 (device)" at bounding box center [620, 212] width 885 height 22
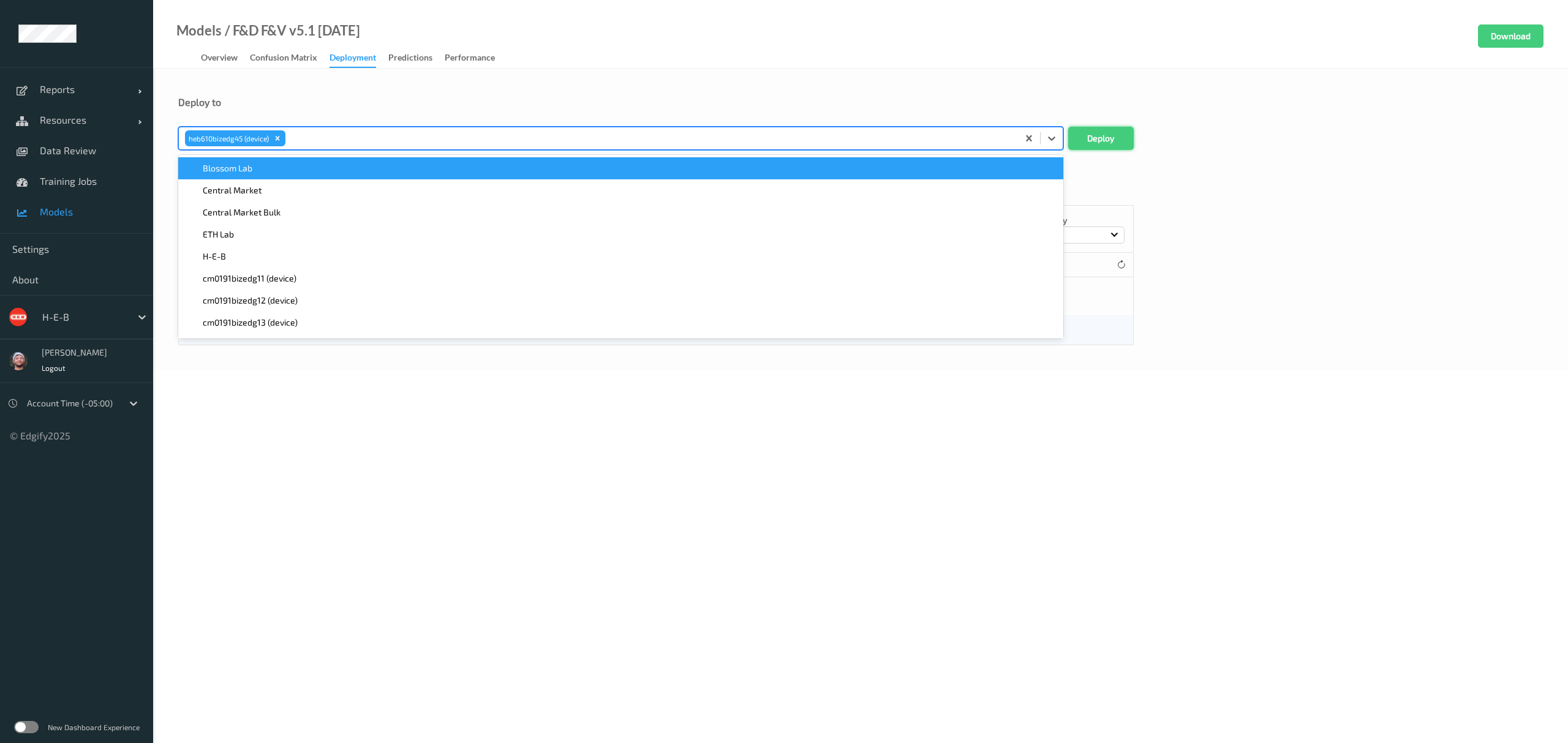
click at [1086, 142] on button "Deploy" at bounding box center [1101, 139] width 66 height 23
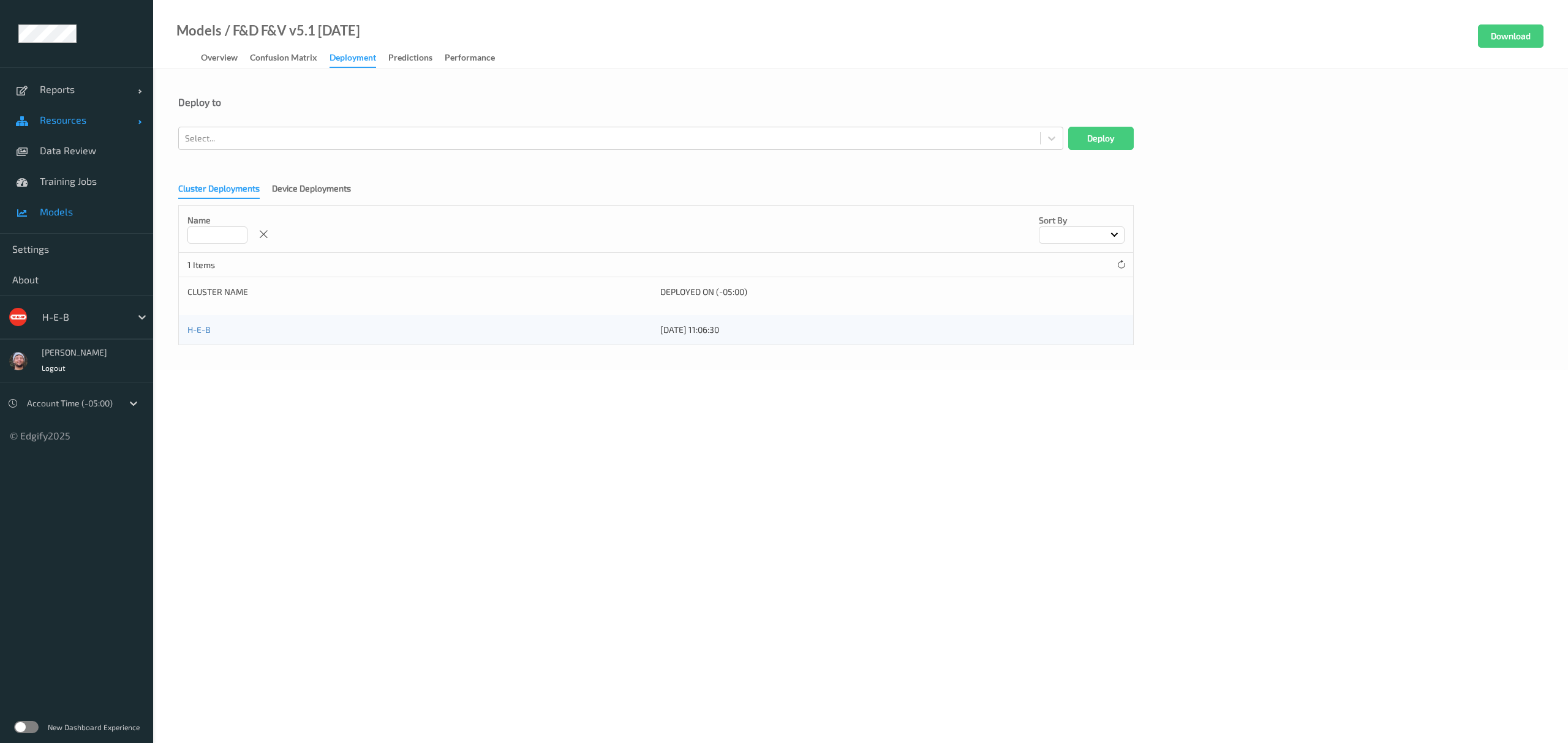
click at [81, 121] on span "Resources" at bounding box center [89, 120] width 98 height 12
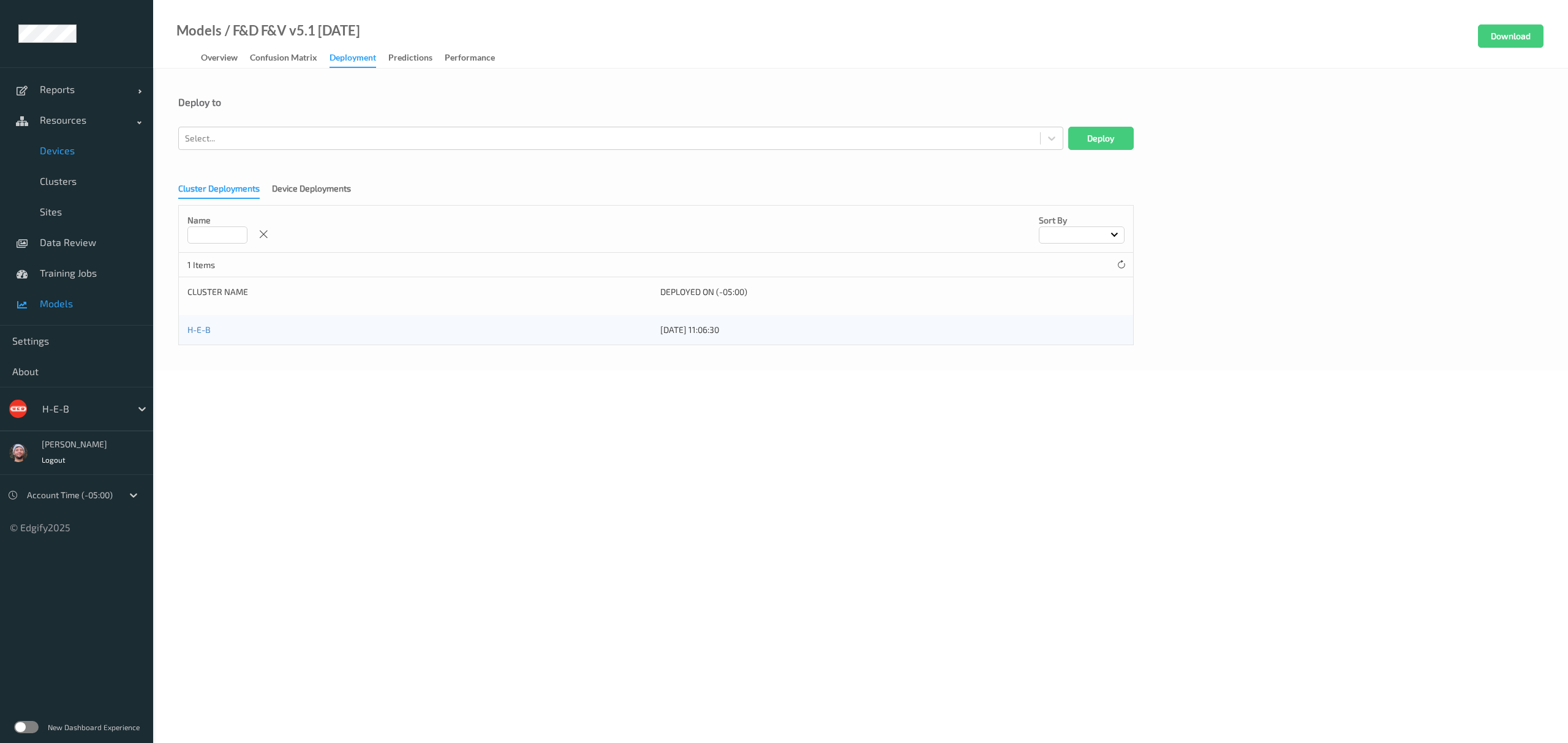
click at [82, 150] on span "Devices" at bounding box center [90, 150] width 101 height 12
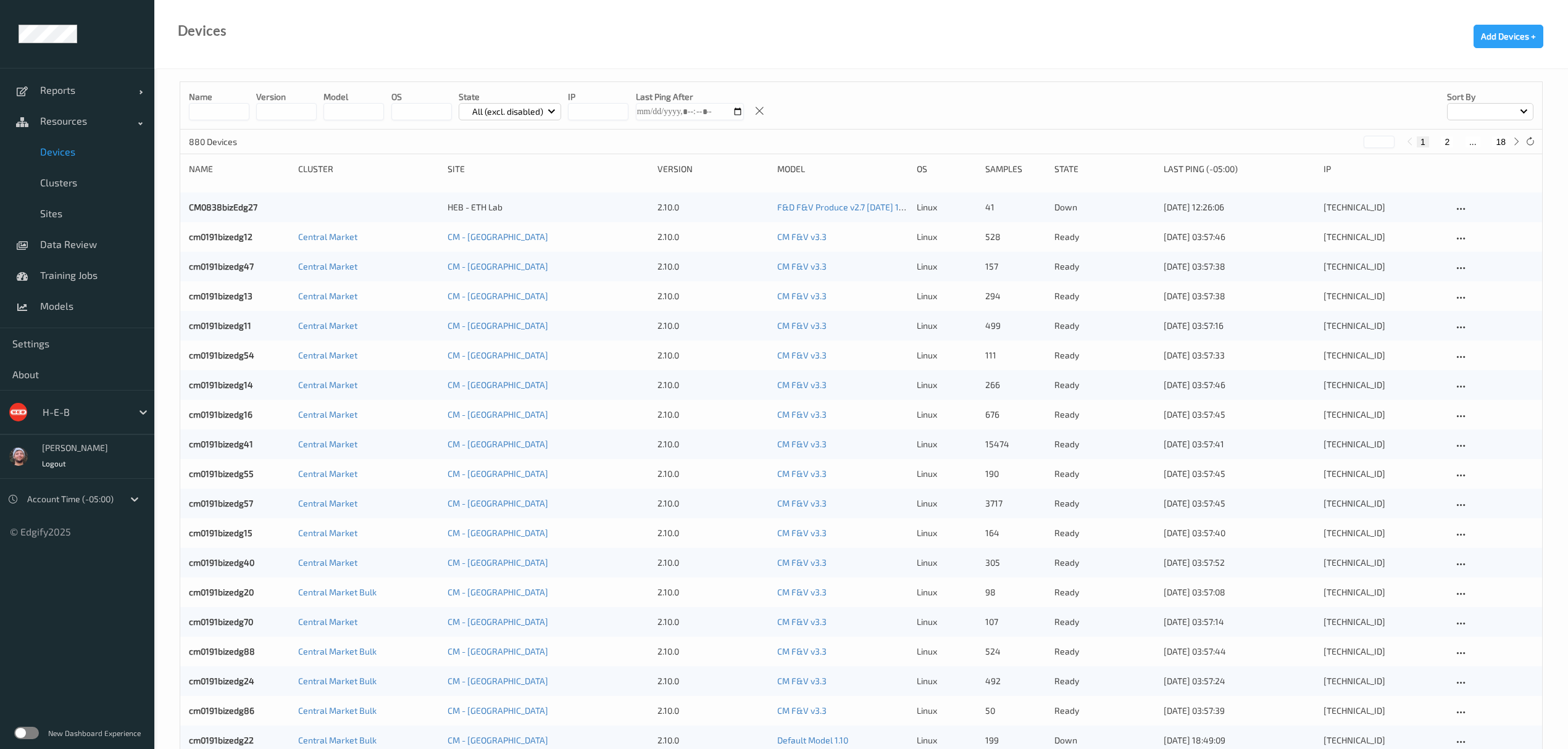
click at [1491, 141] on div "1 2 ... 18" at bounding box center [1463, 142] width 93 height 11
click at [1496, 140] on button "18" at bounding box center [1501, 142] width 17 height 11
type input "**"
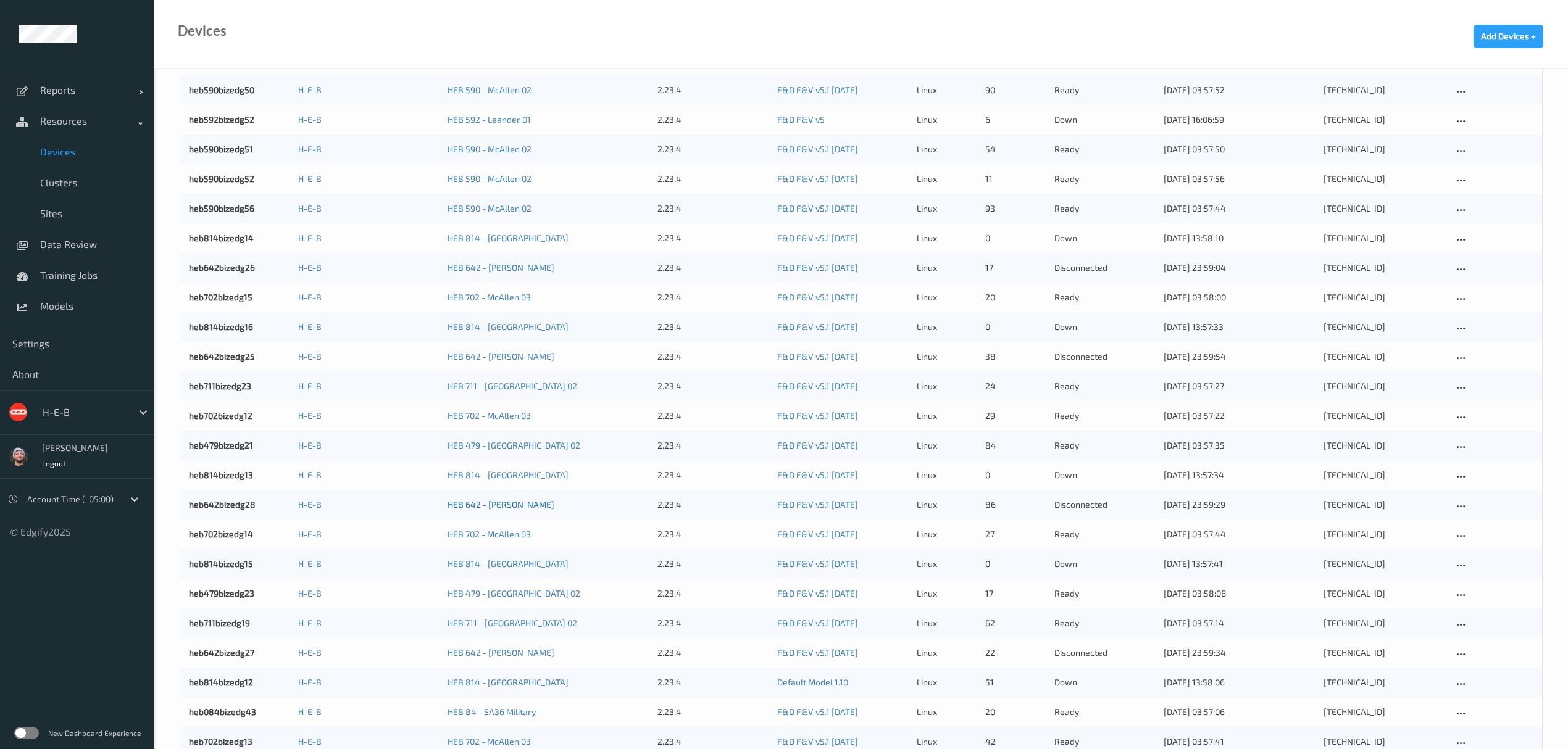
scroll to position [359, 0]
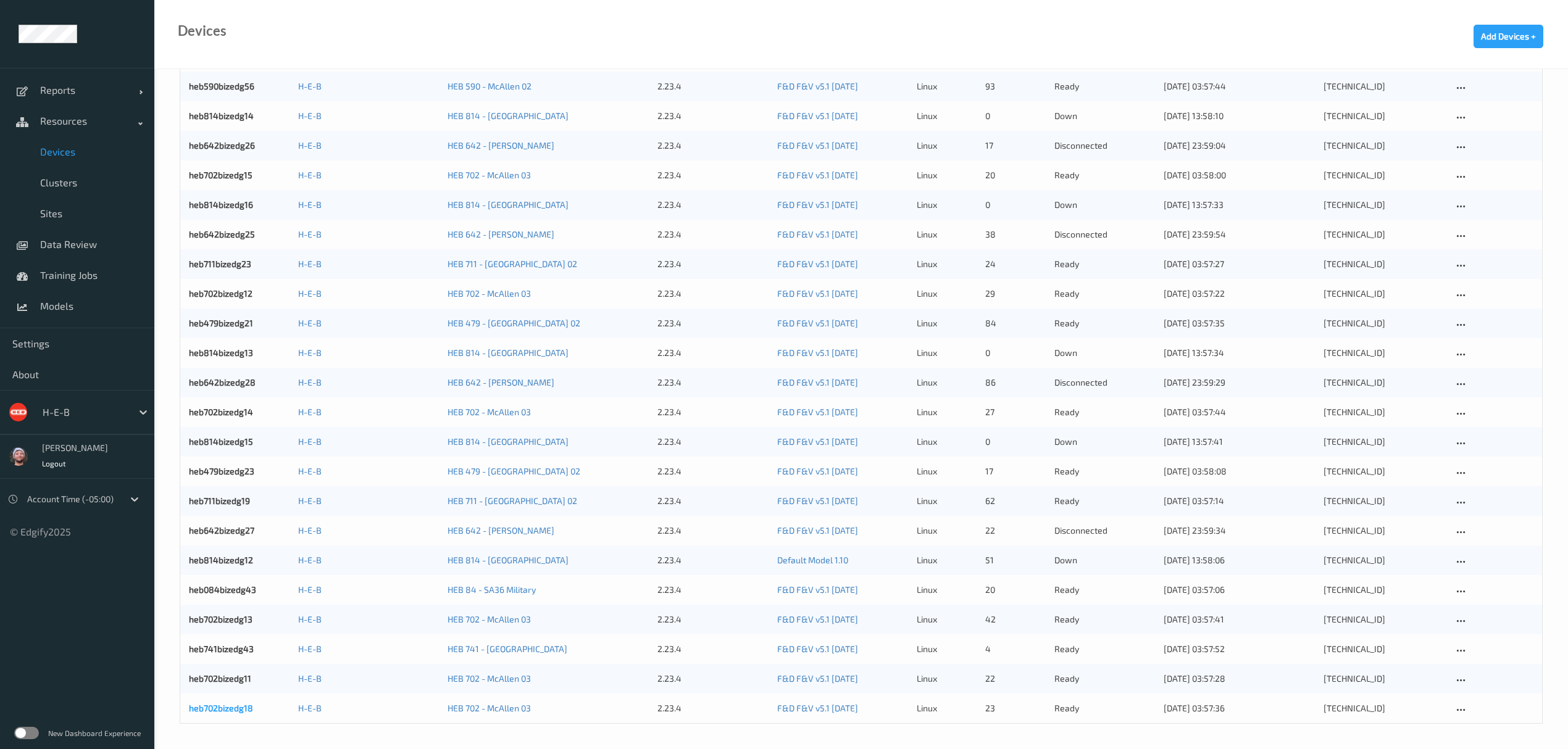
click at [230, 711] on link "heb702bizedg18" at bounding box center [221, 708] width 64 height 10
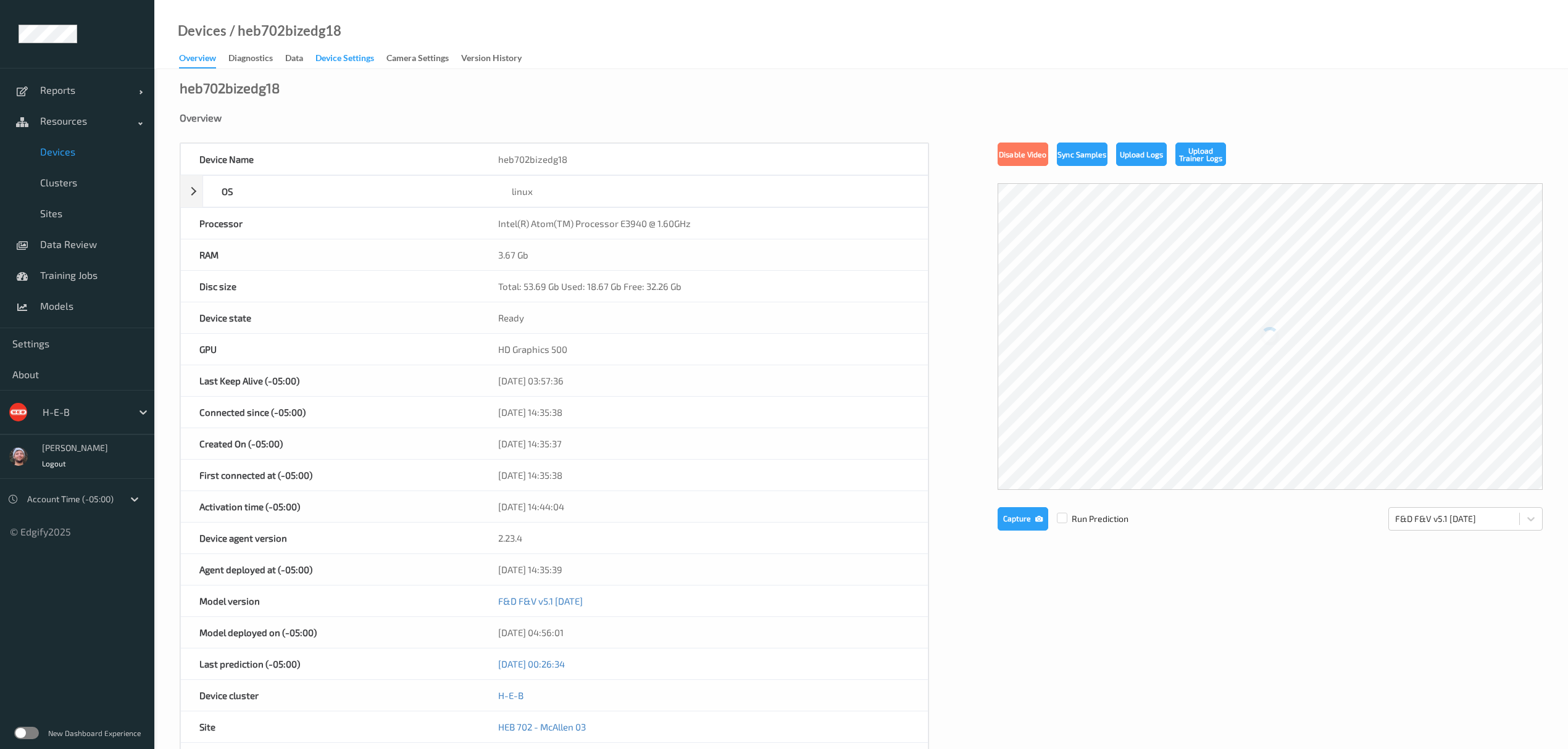
click at [335, 53] on div "Device Settings" at bounding box center [344, 60] width 58 height 15
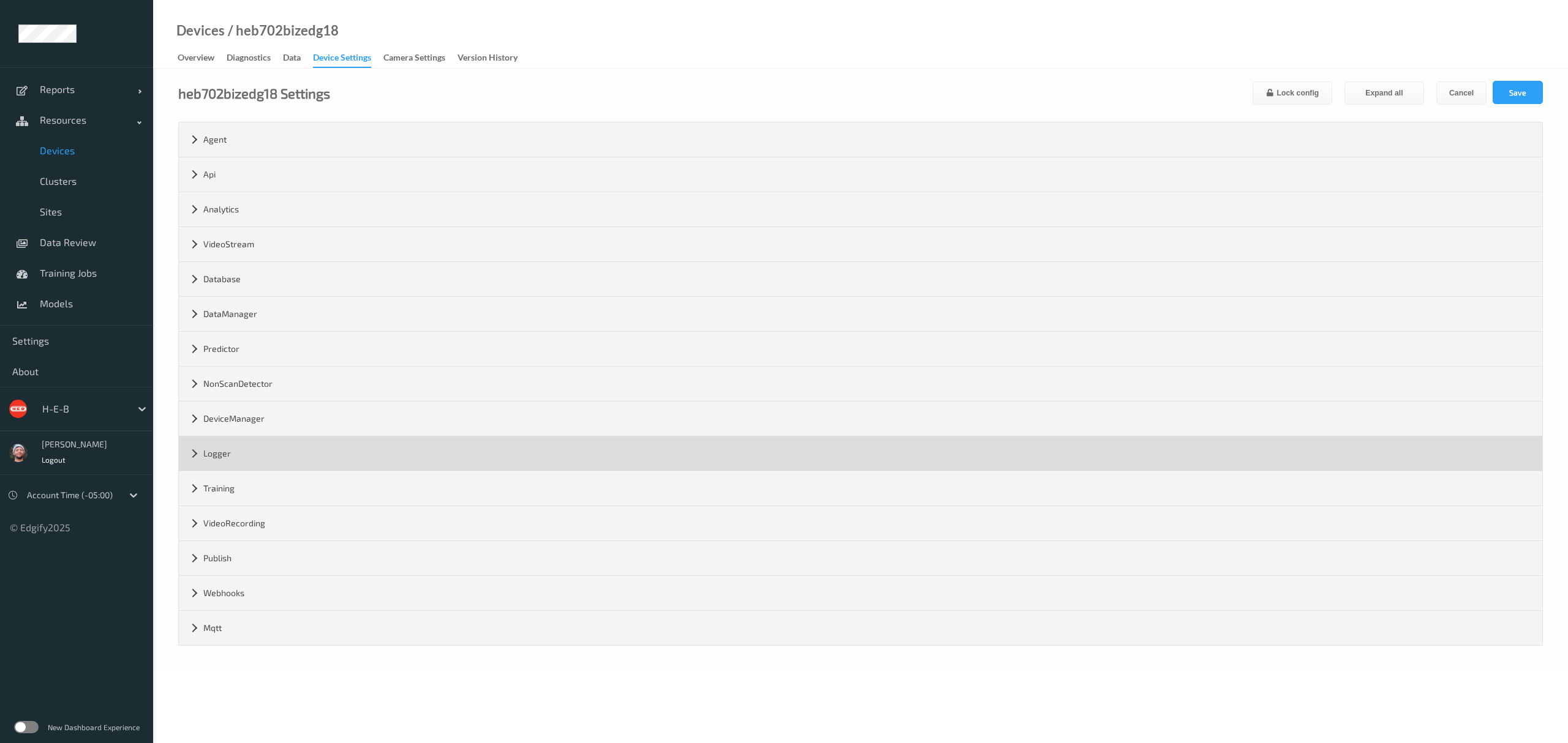
click at [265, 462] on div "Logger" at bounding box center [860, 454] width 1363 height 34
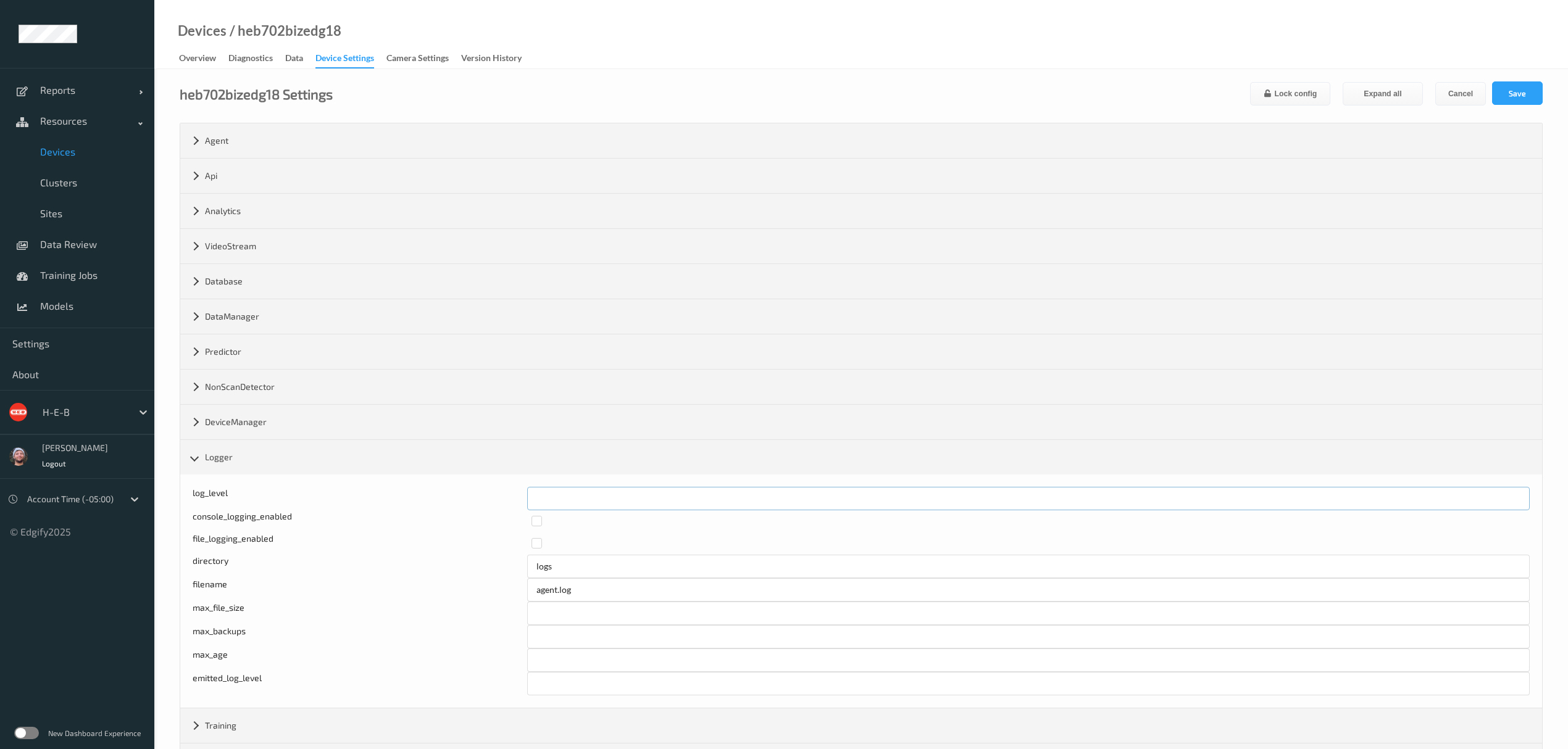
drag, startPoint x: 504, startPoint y: 507, endPoint x: 477, endPoint y: 506, distance: 27.0
click at [482, 506] on div "log_level *" at bounding box center [861, 499] width 1337 height 24
type input "*"
click at [1528, 87] on button "Save" at bounding box center [1517, 93] width 51 height 24
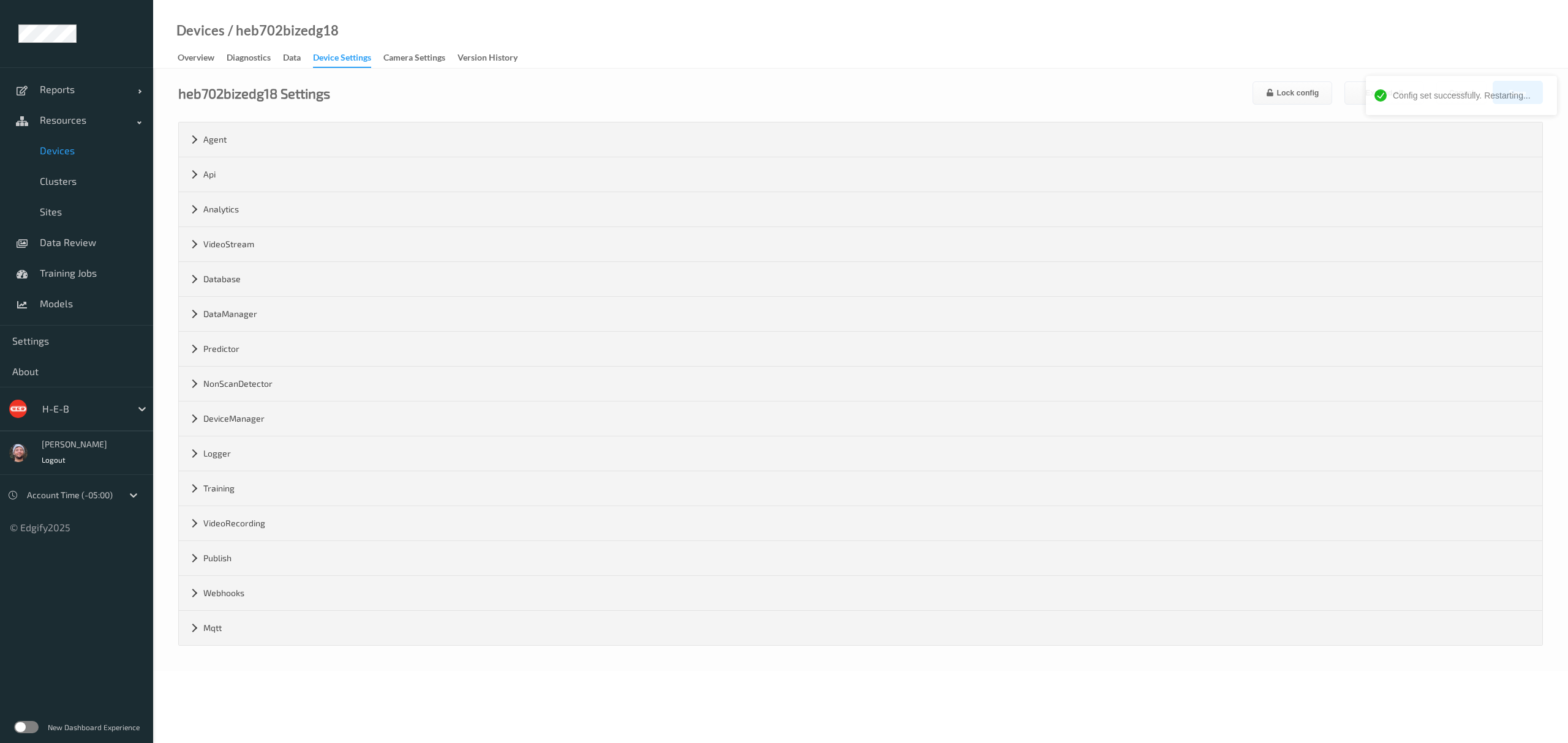
click at [49, 157] on span "Devices" at bounding box center [90, 150] width 101 height 12
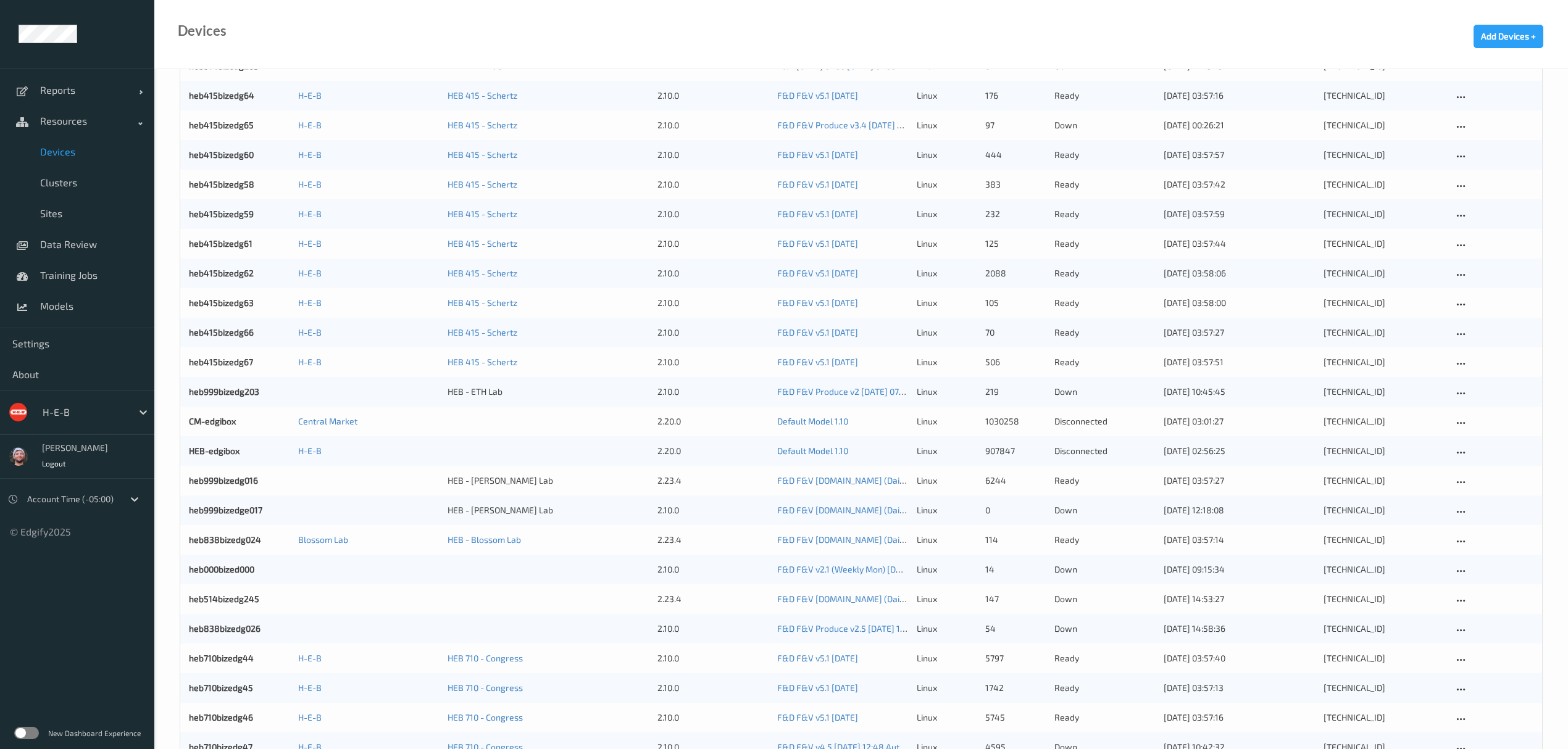
scroll to position [951, 0]
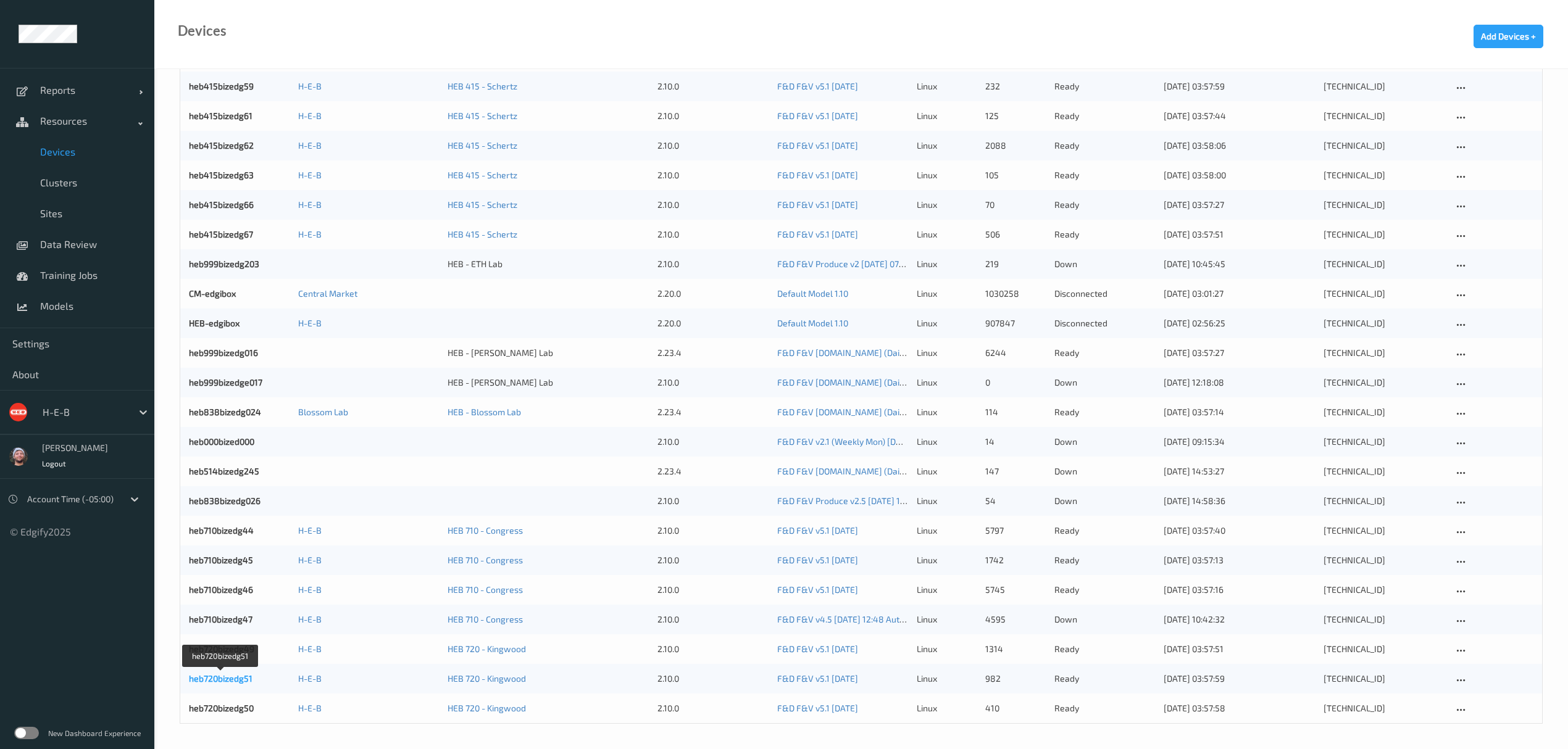
click at [211, 679] on link "heb720bizedg51" at bounding box center [221, 678] width 63 height 10
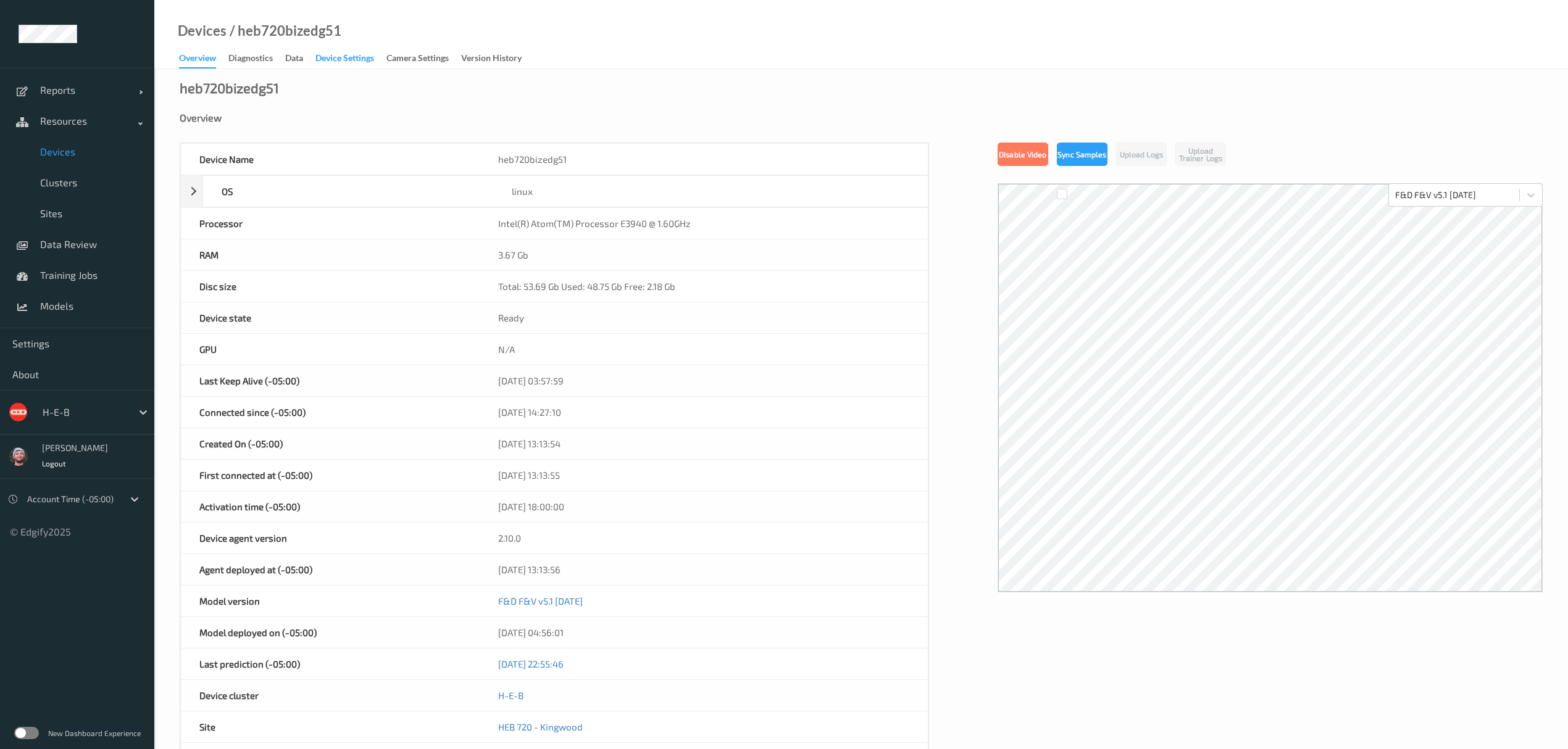
click at [344, 53] on div "Device Settings" at bounding box center [344, 60] width 58 height 15
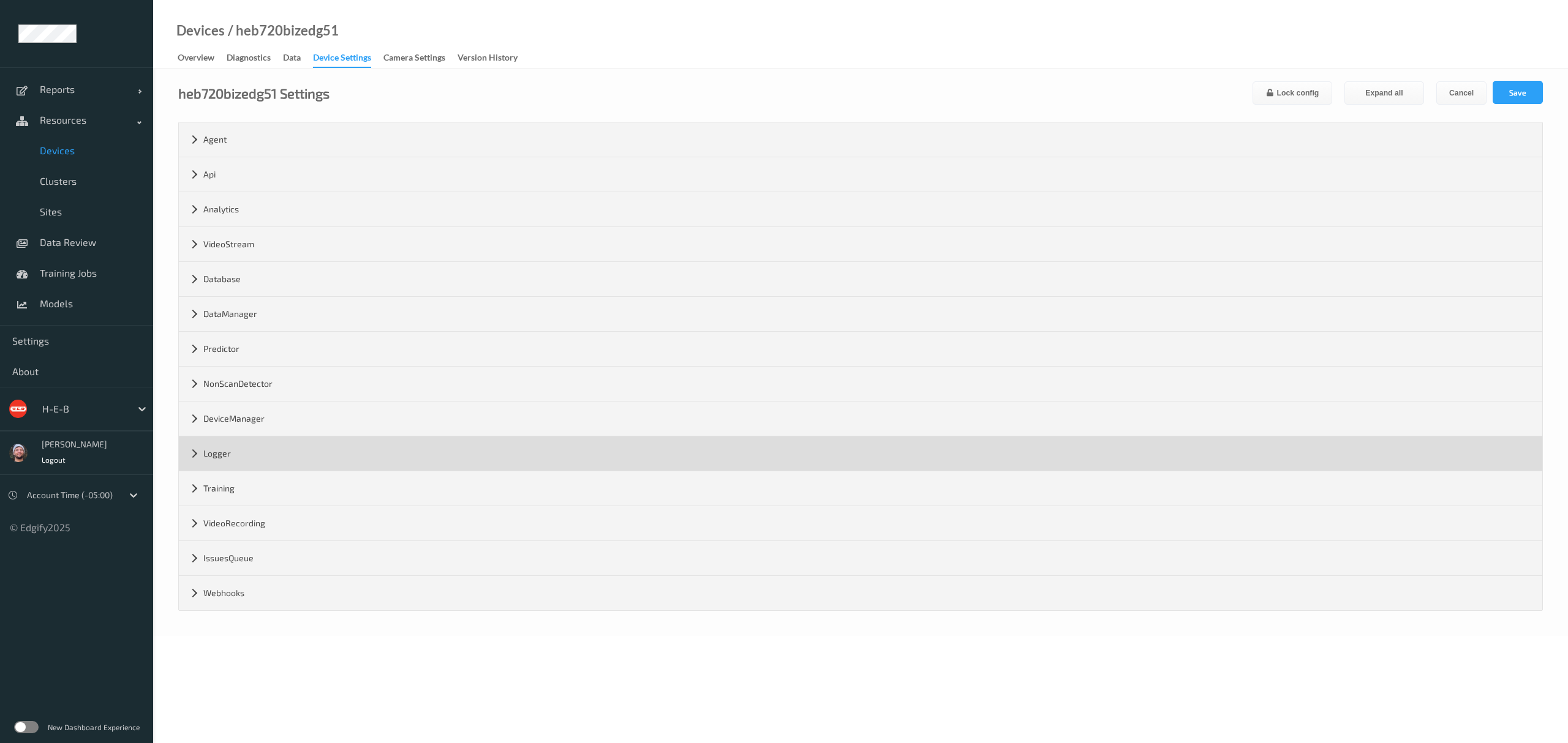
click at [238, 470] on div "Logger" at bounding box center [860, 454] width 1363 height 34
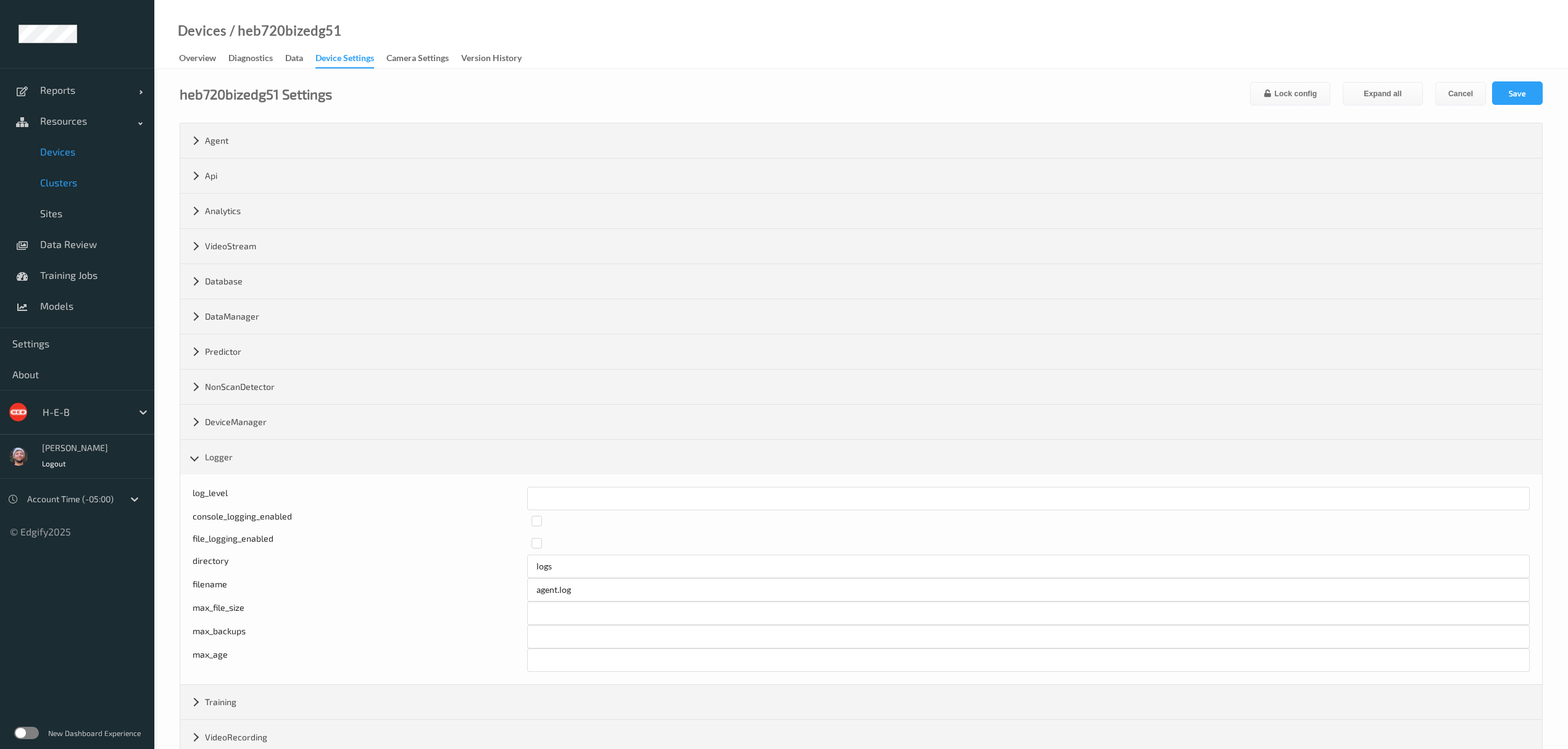
click at [104, 171] on link "Clusters" at bounding box center [77, 183] width 154 height 31
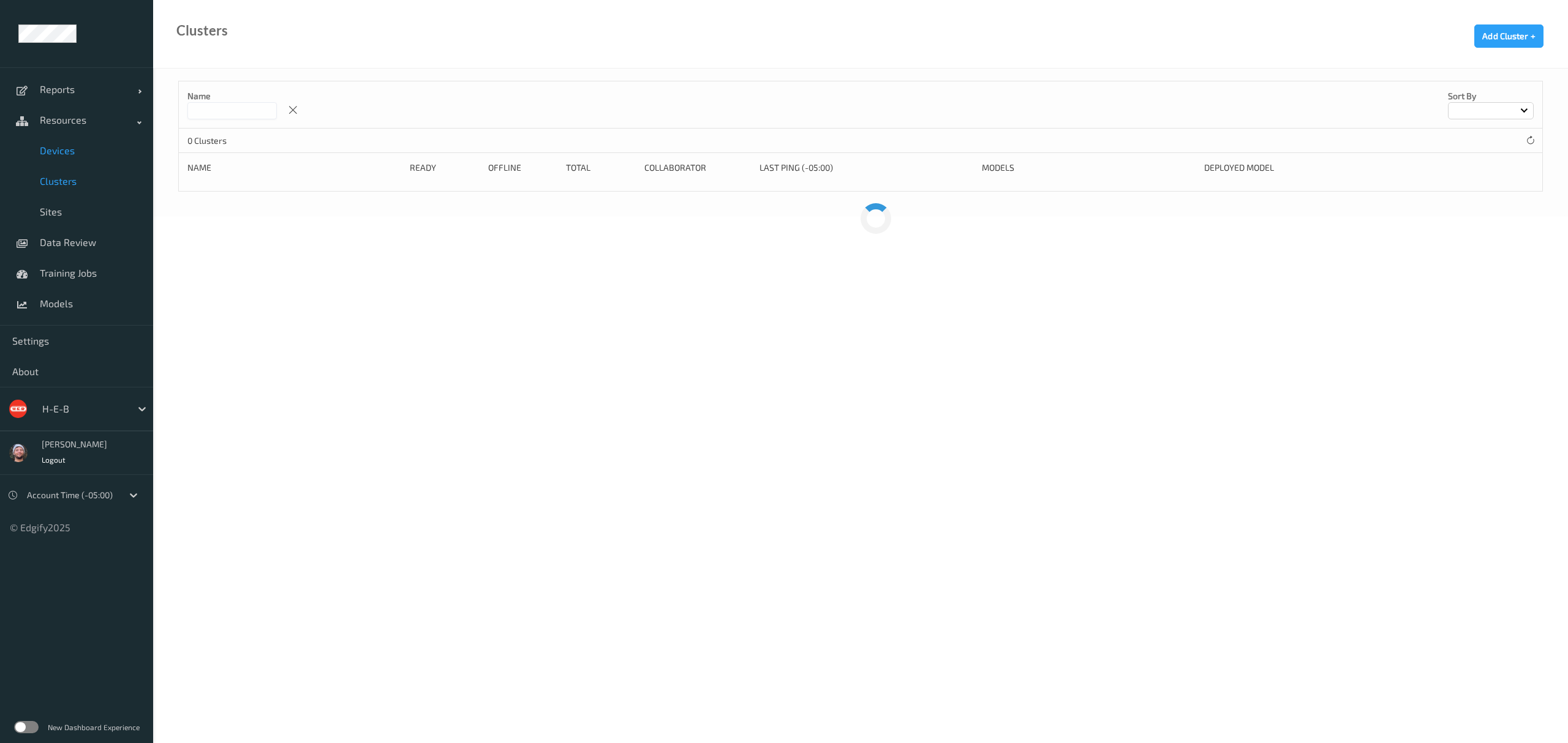
click at [106, 160] on link "Devices" at bounding box center [77, 150] width 153 height 30
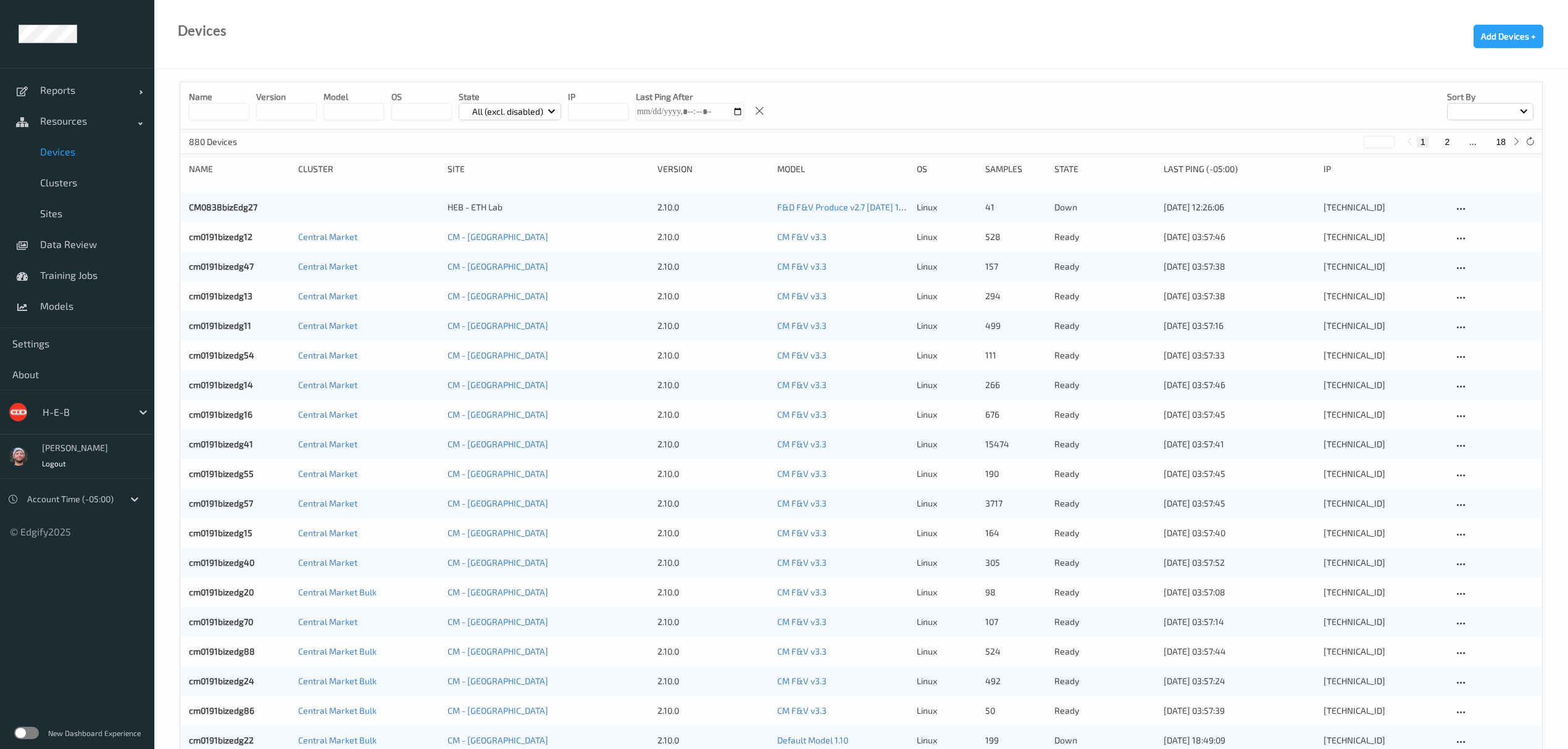
drag, startPoint x: 72, startPoint y: 430, endPoint x: 72, endPoint y: 421, distance: 9.0
click at [72, 428] on div "H-E-B" at bounding box center [77, 412] width 154 height 45
click at [72, 421] on div "H-E-B" at bounding box center [84, 412] width 96 height 19
type input "rema"
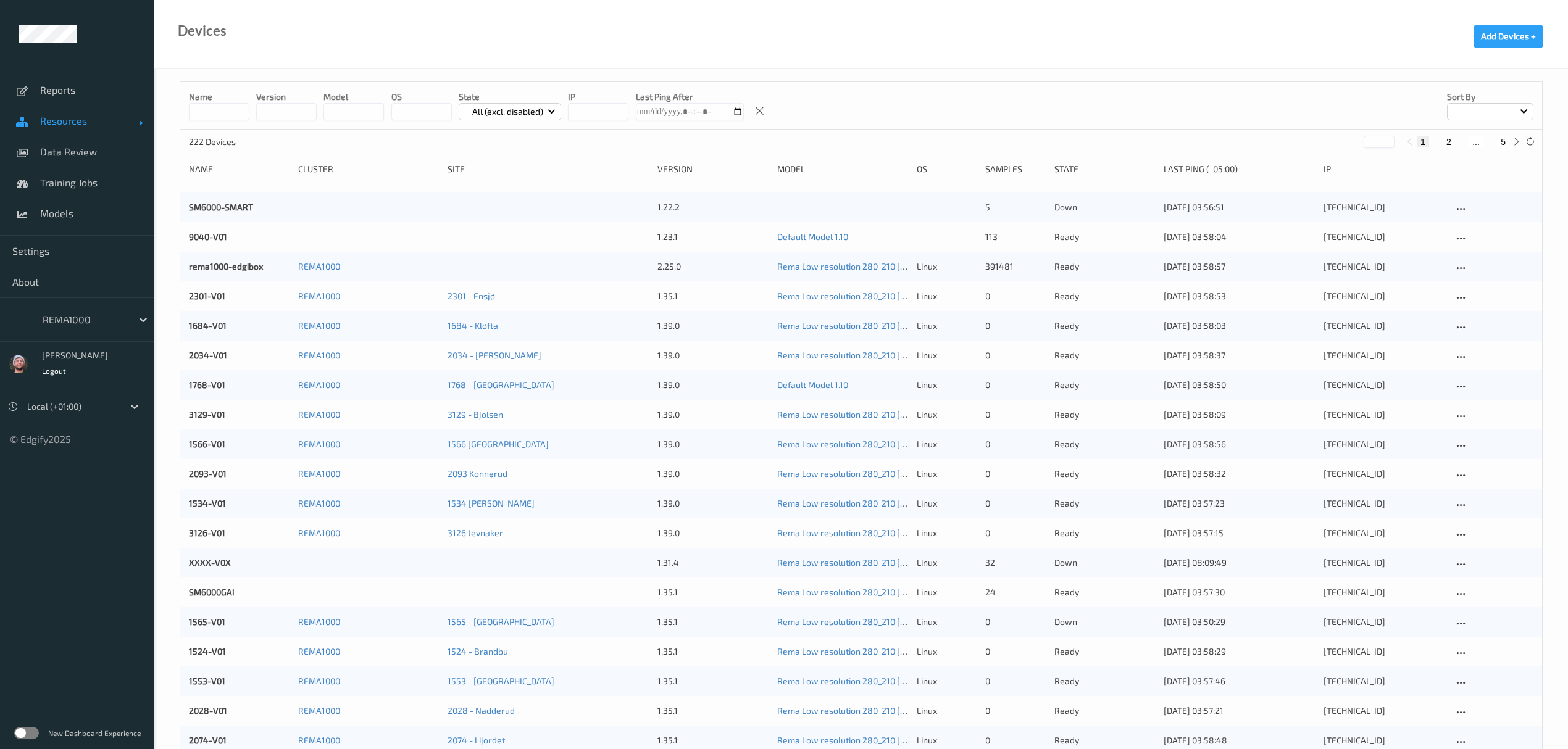
click at [90, 122] on span "Resources" at bounding box center [90, 121] width 99 height 13
click at [89, 159] on link "Devices" at bounding box center [77, 152] width 154 height 31
click at [1502, 138] on button "5" at bounding box center [1503, 142] width 13 height 11
type input "*"
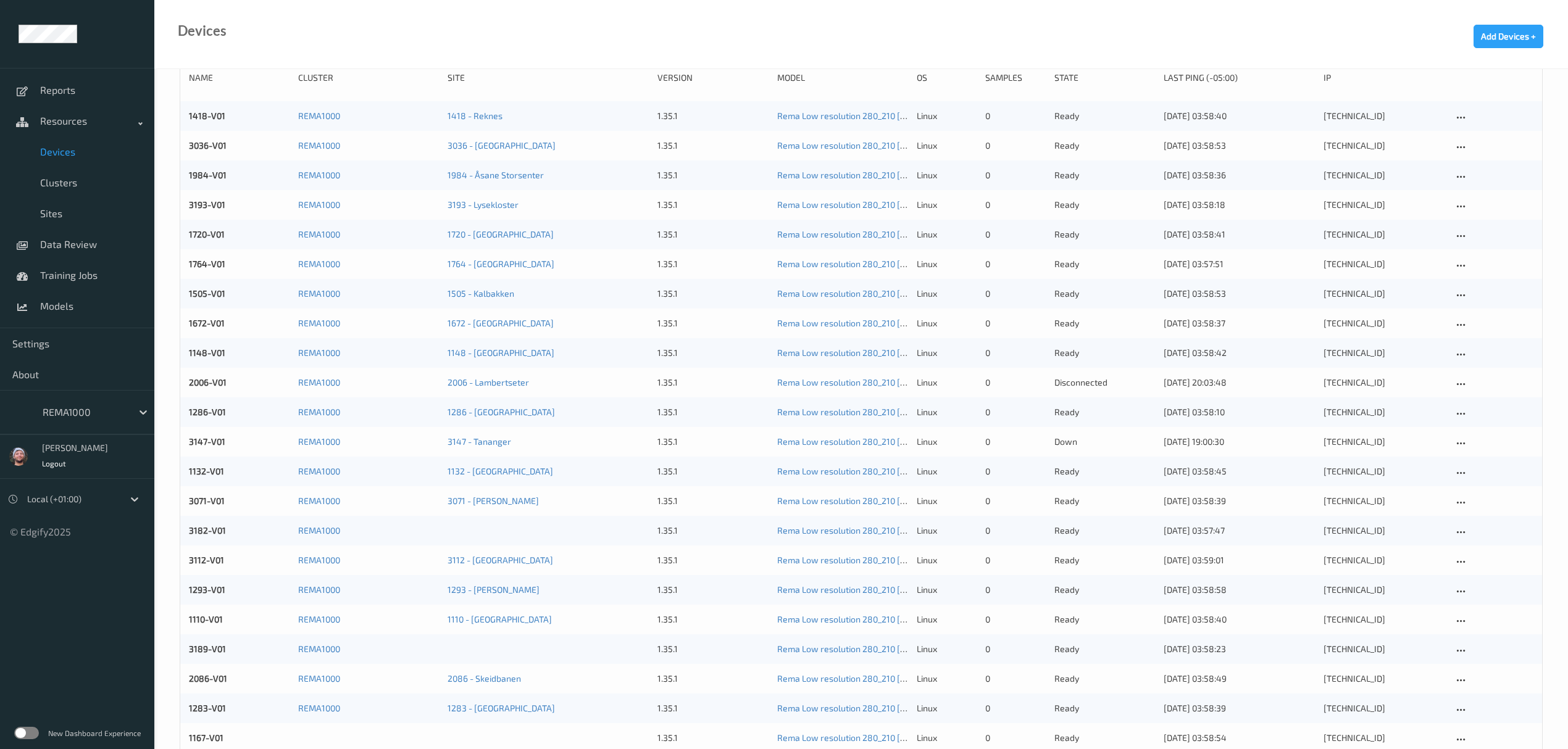
scroll to position [122, 0]
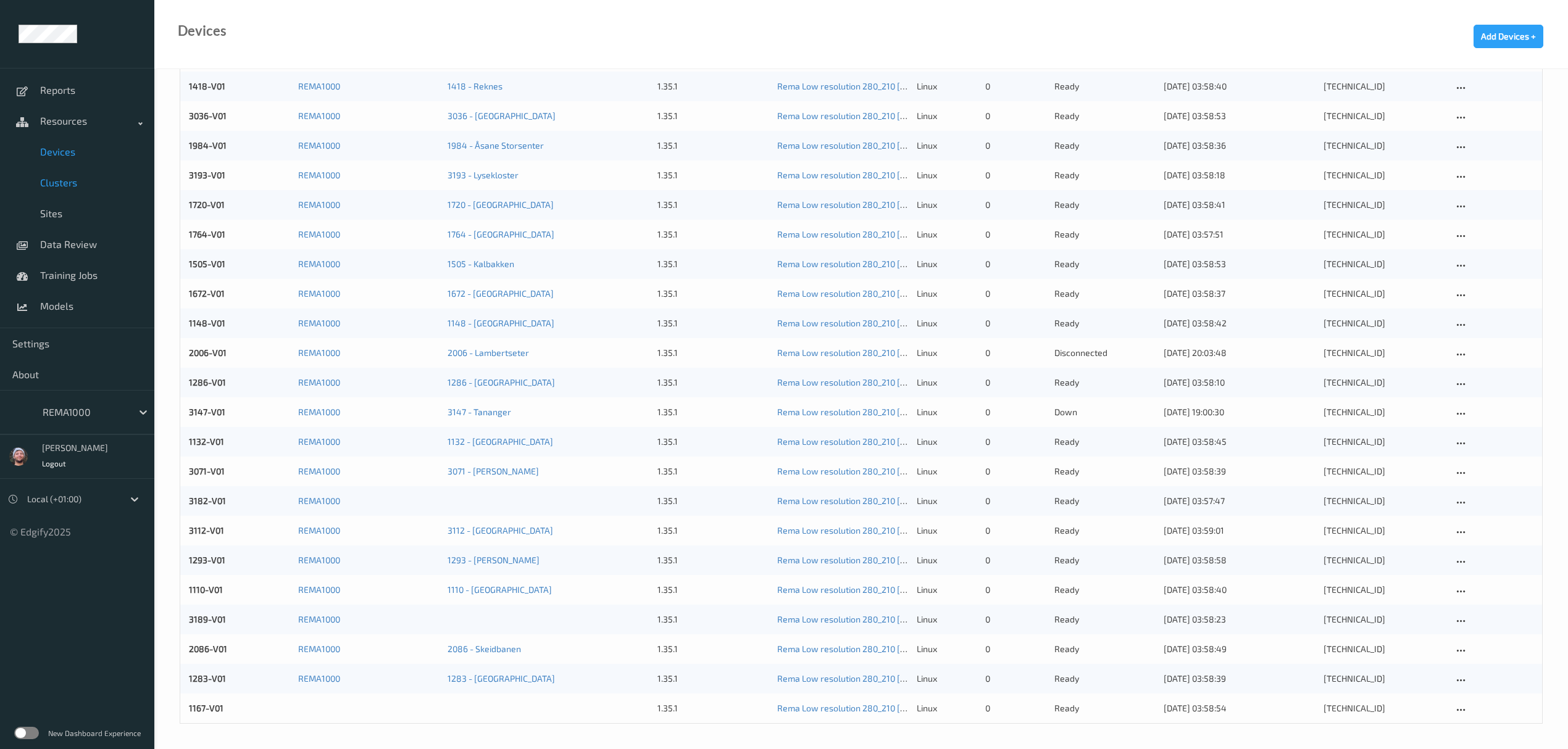
click at [78, 178] on span "Clusters" at bounding box center [91, 183] width 102 height 13
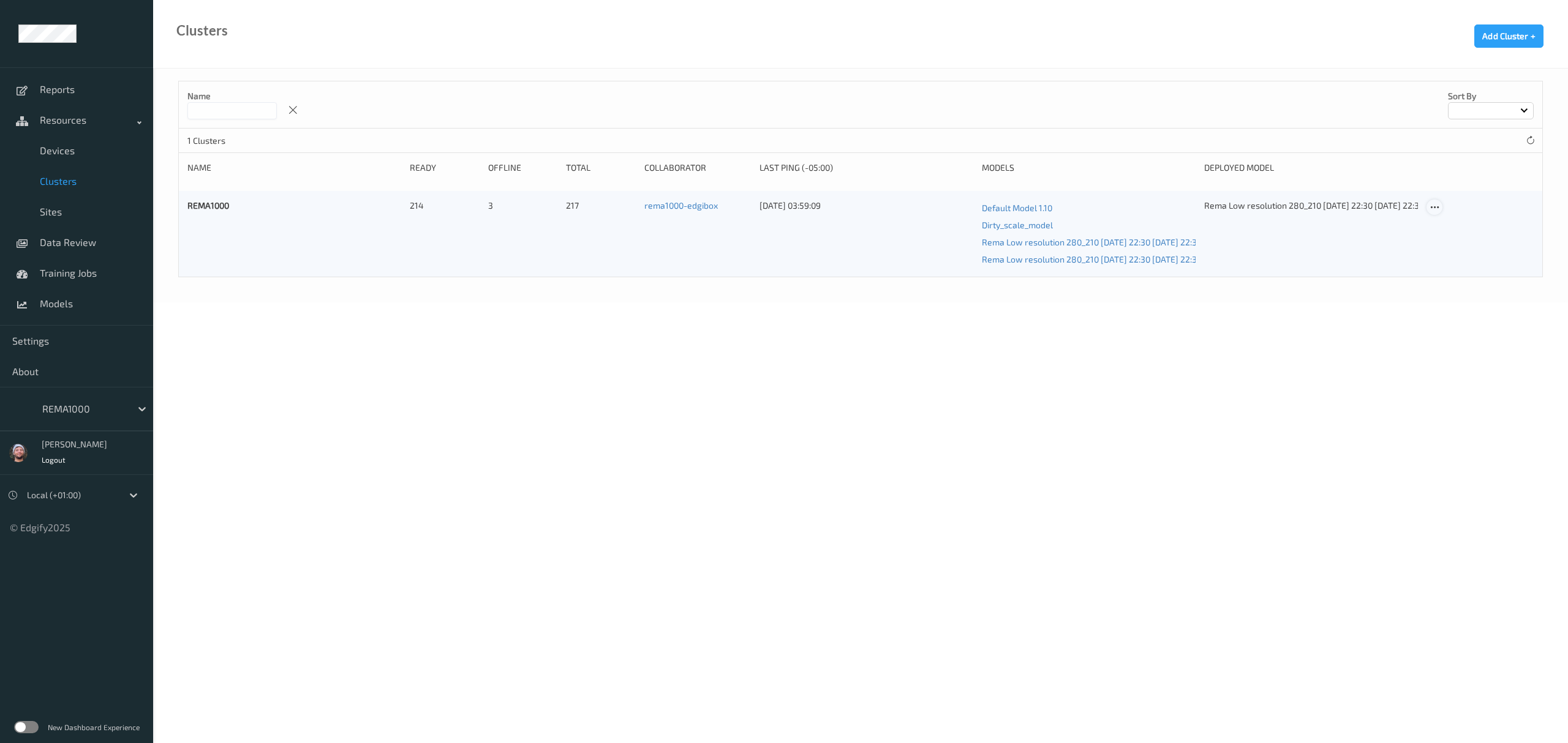
click at [1434, 204] on icon at bounding box center [1434, 208] width 10 height 11
click at [1445, 223] on link "Edit Cluster" at bounding box center [1464, 228] width 75 height 23
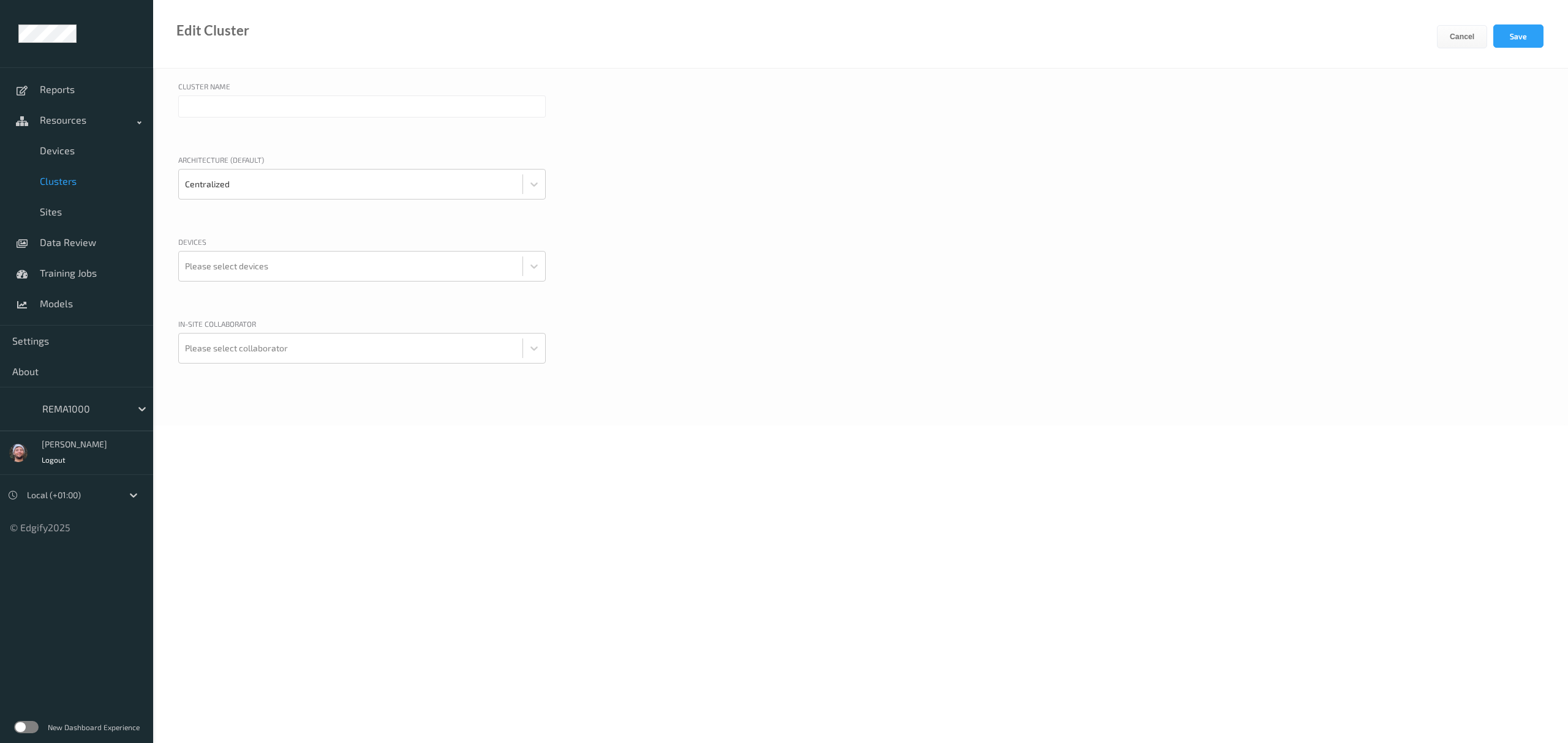
type input "REMA1000"
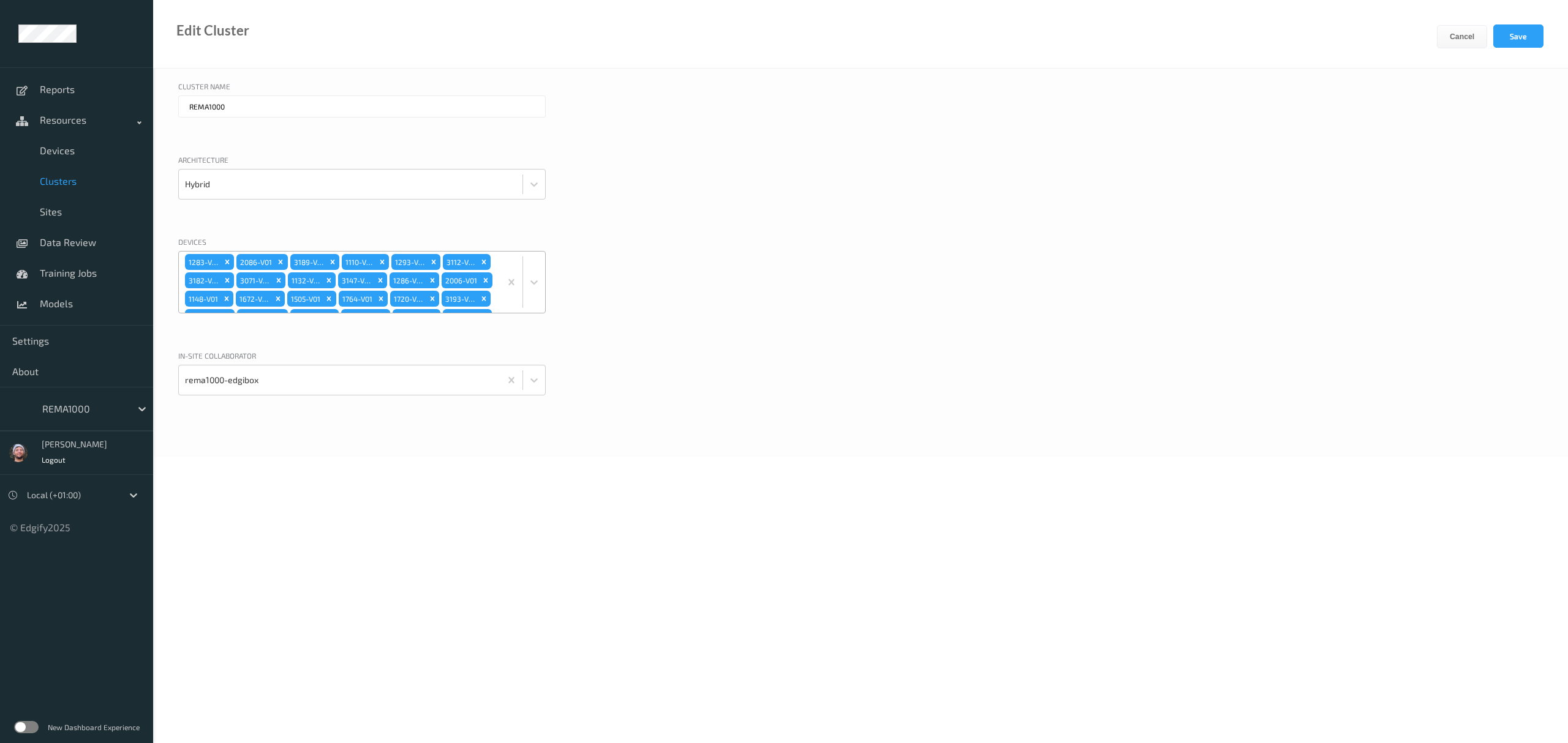
click at [464, 290] on div "1283-V01 2086-V01 3189-V01 1110-V01 1293-V01 3112-V01 3182-V01 3071-V01 1132-V0…" at bounding box center [340, 282] width 322 height 61
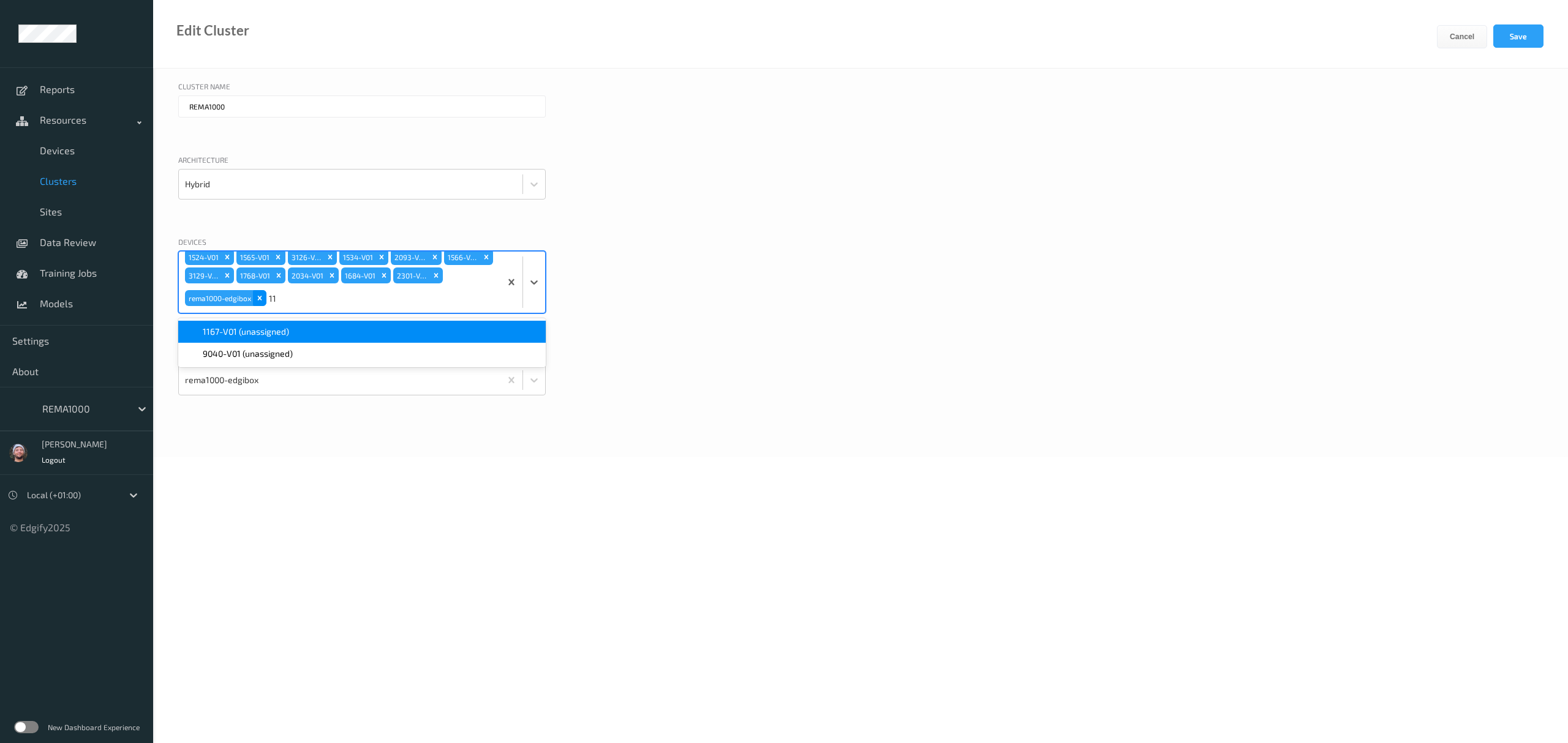
type input "116"
click at [344, 313] on div "1283-V01 2086-V01 3189-V01 1110-V01 1293-V01 3112-V01 3182-V01 3071-V01 1132-V0…" at bounding box center [340, 282] width 322 height 61
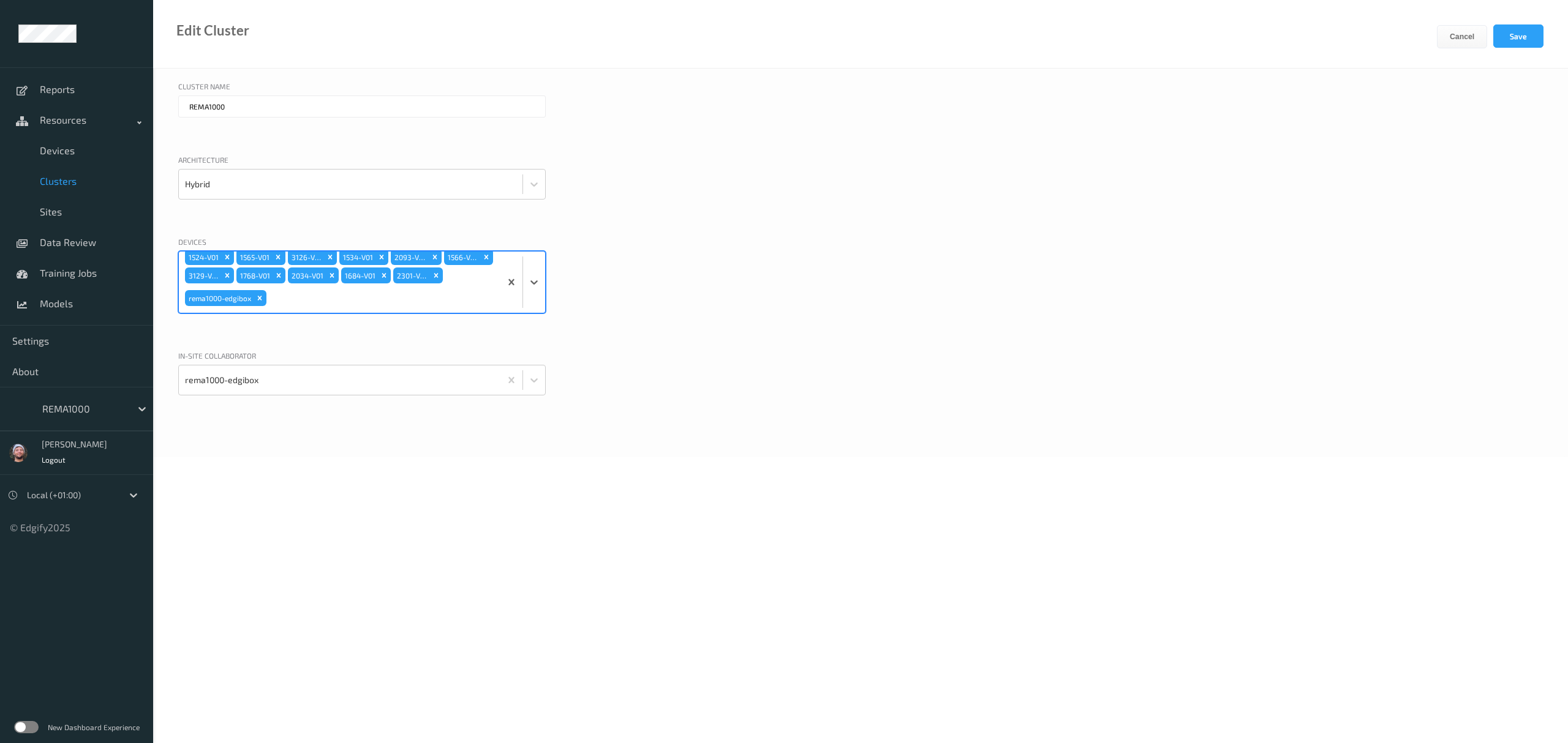
click at [714, 273] on div "Devices Select is focused ,type to refine list, press Down to open the menu, pr…" at bounding box center [860, 290] width 1364 height 108
click at [482, 270] on div "1283-V01 2086-V01 3189-V01 1110-V01 1293-V01 3112-V01 3182-V01 3071-V01 1132-V0…" at bounding box center [340, 282] width 322 height 61
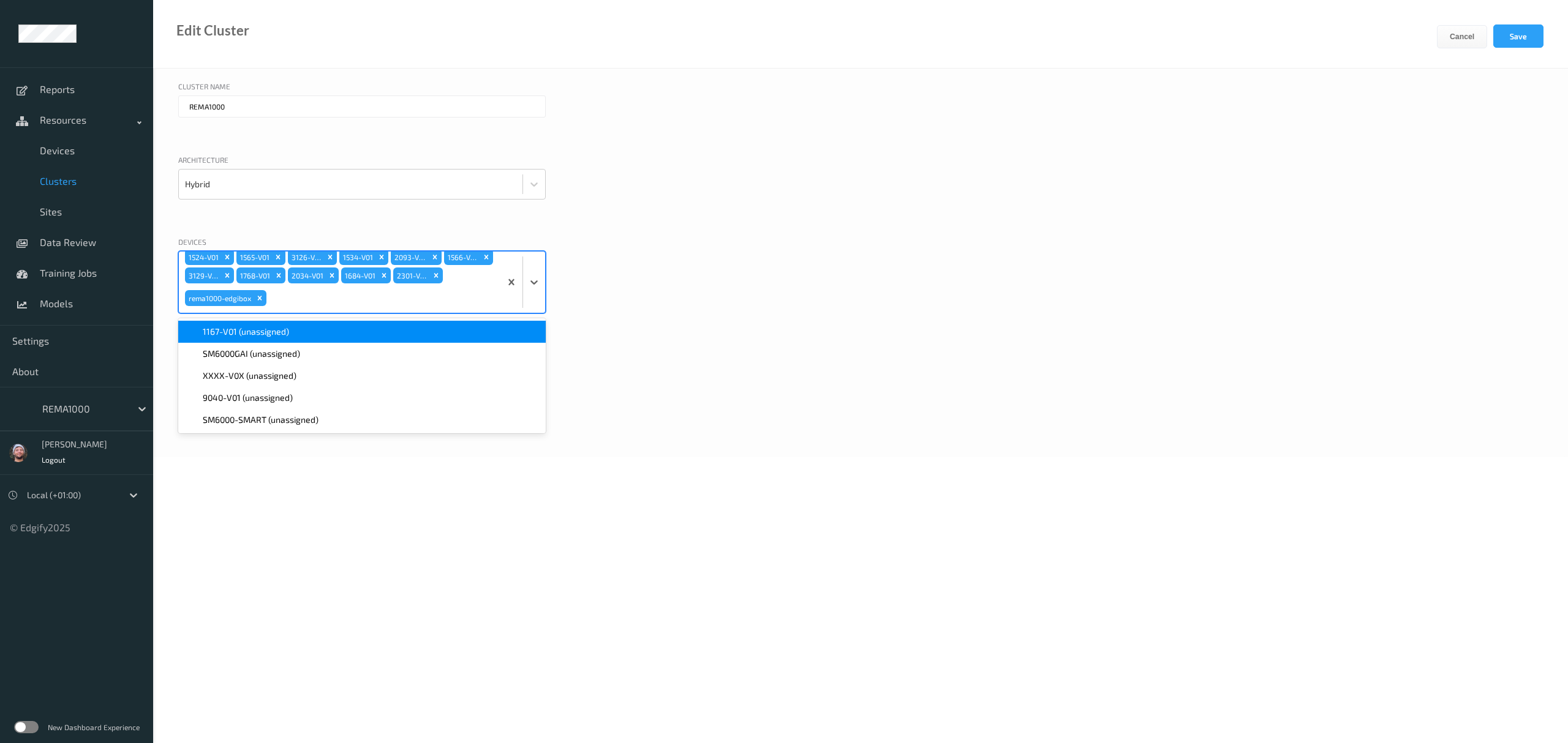
click at [265, 330] on span "1167-V01 (unassigned)" at bounding box center [246, 332] width 86 height 12
click at [1517, 35] on button "Save" at bounding box center [1518, 36] width 50 height 23
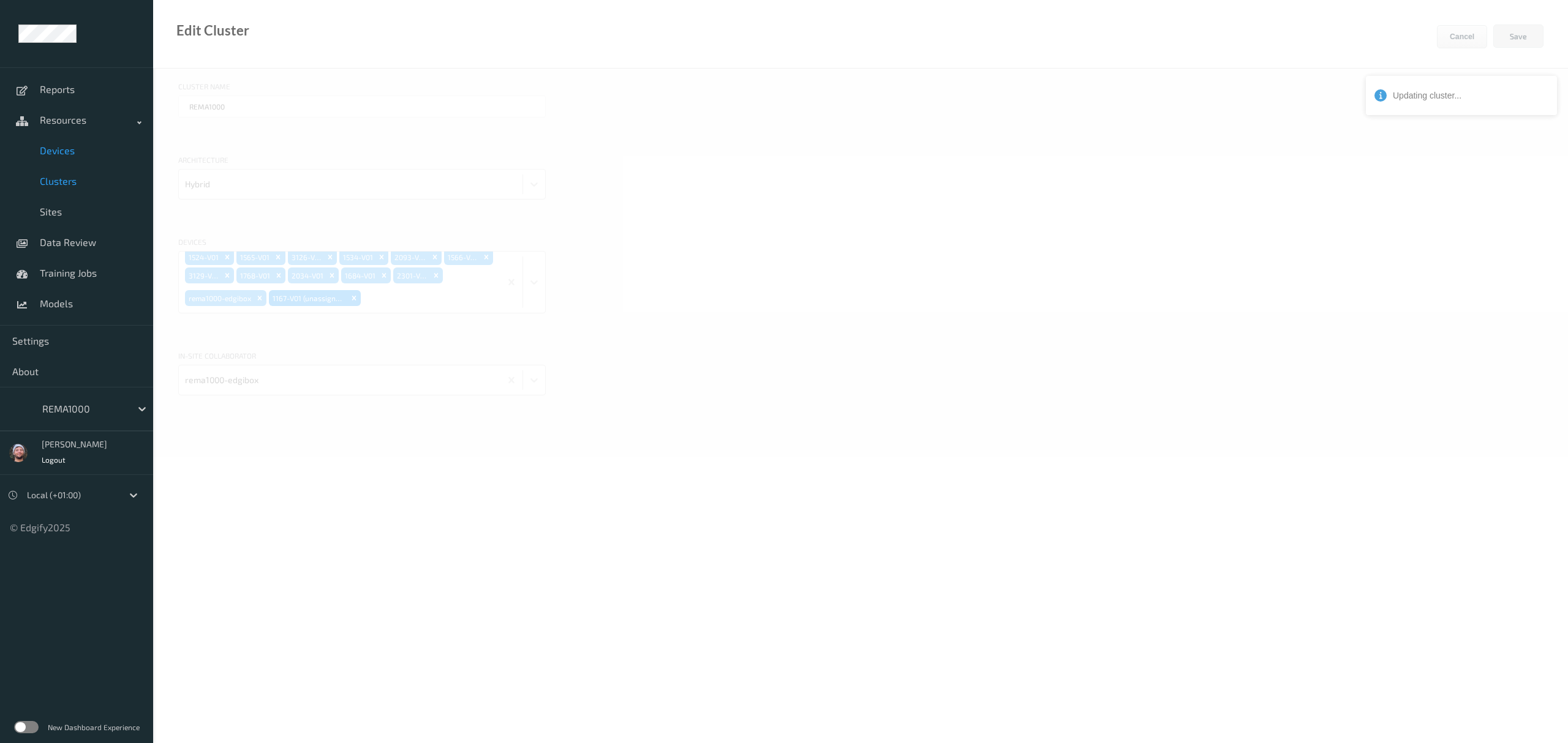
click at [79, 155] on span "Devices" at bounding box center [90, 150] width 101 height 12
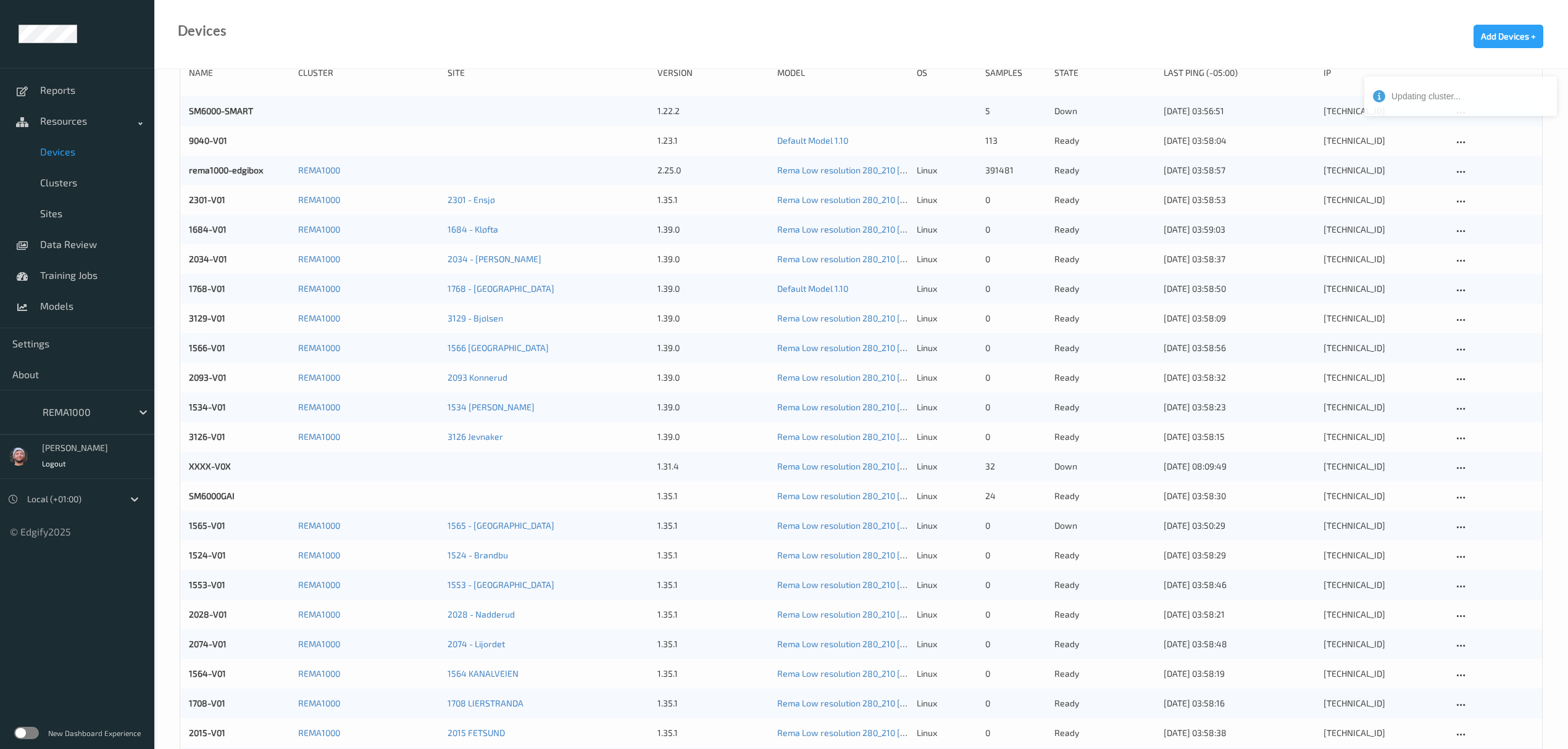
scroll to position [329, 0]
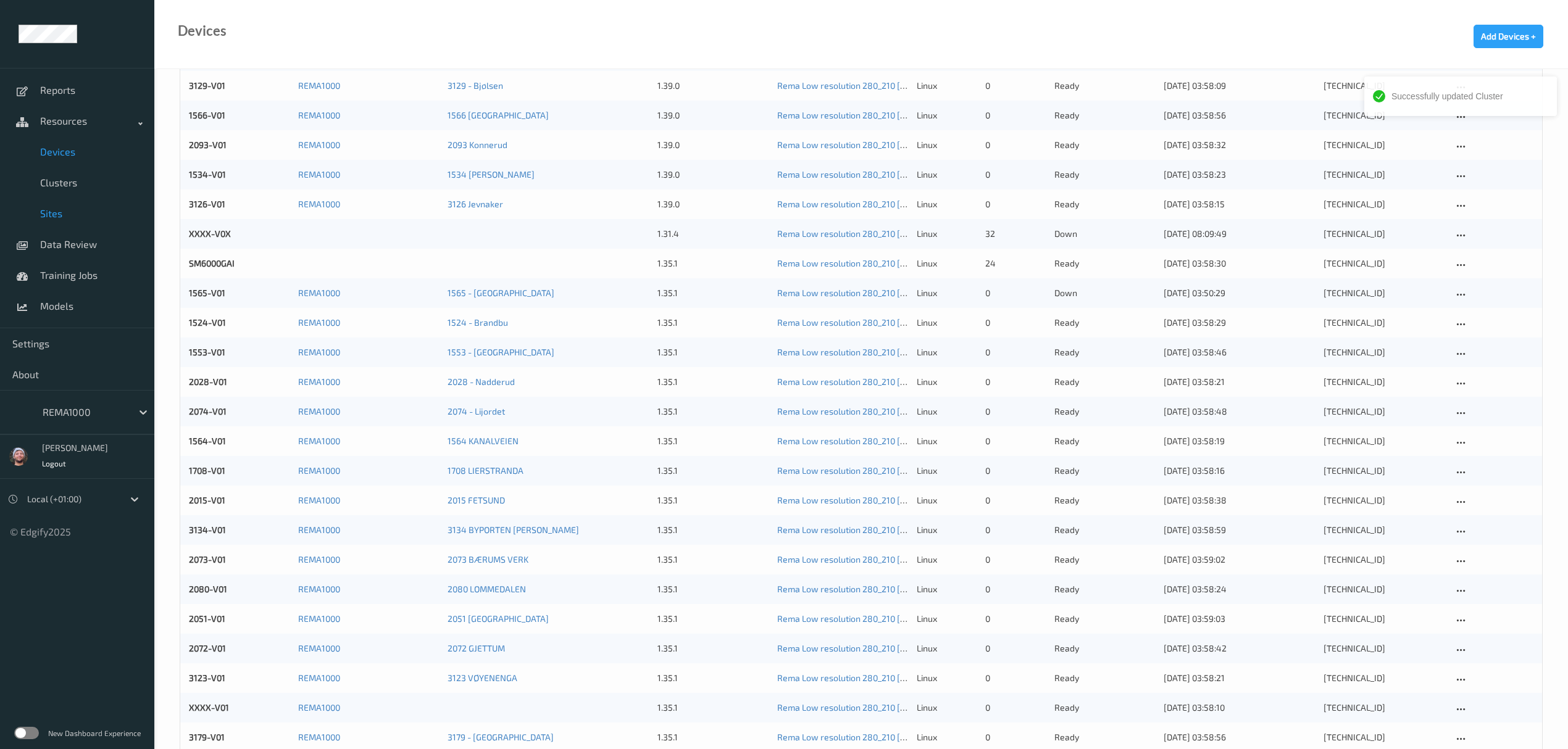
click at [80, 212] on span "Sites" at bounding box center [91, 214] width 102 height 13
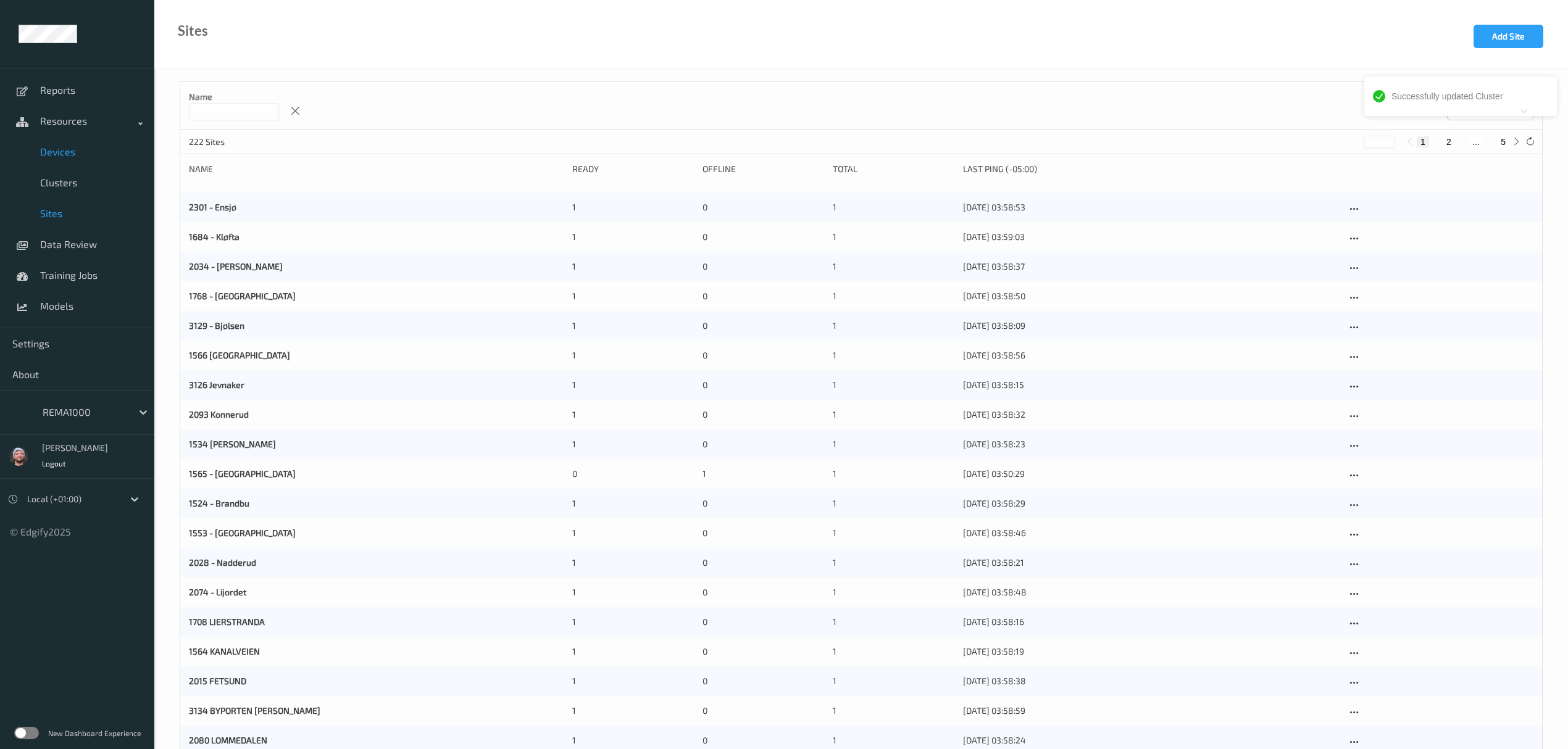
click at [79, 151] on span "Devices" at bounding box center [91, 152] width 102 height 13
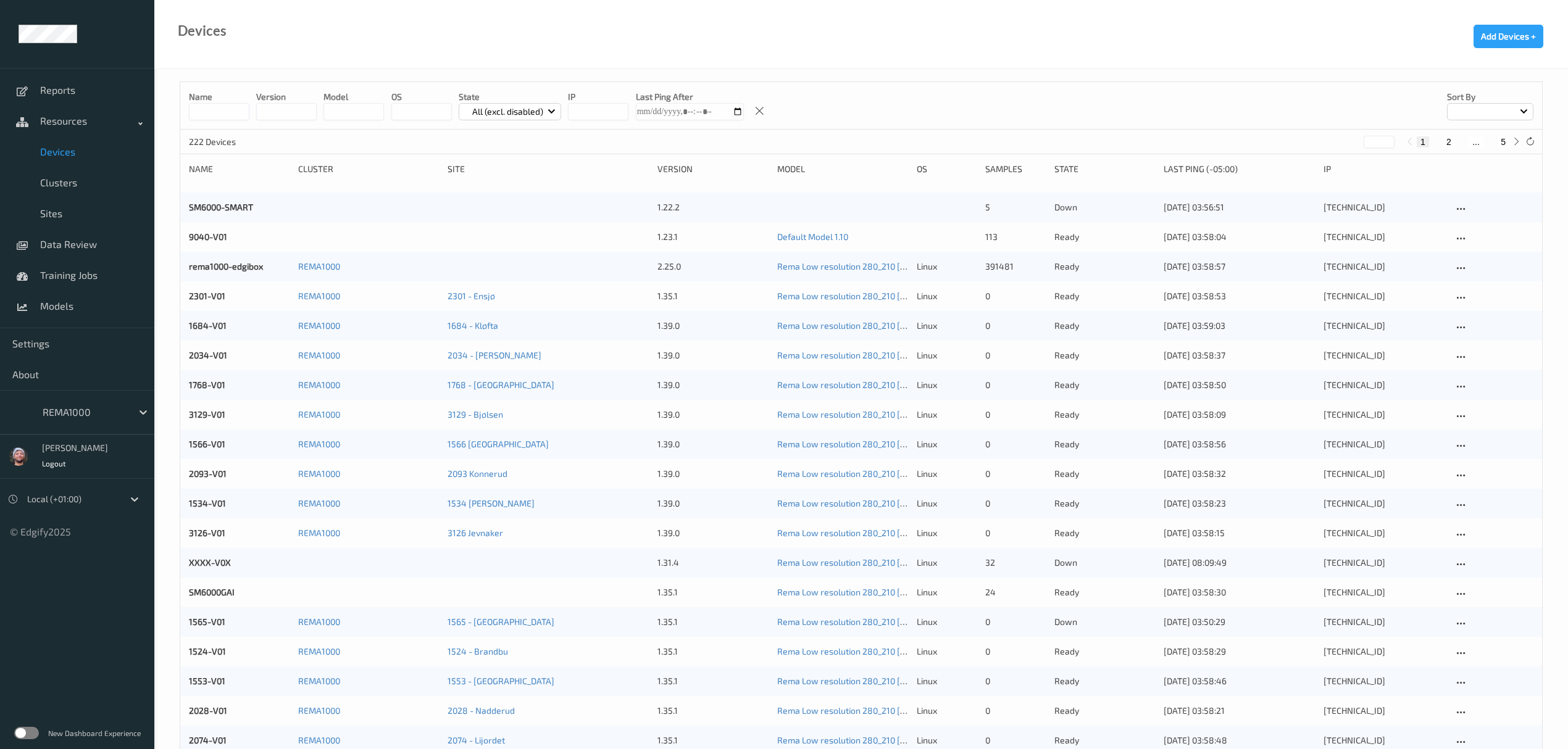
click at [1500, 139] on button "5" at bounding box center [1503, 142] width 13 height 11
type input "*"
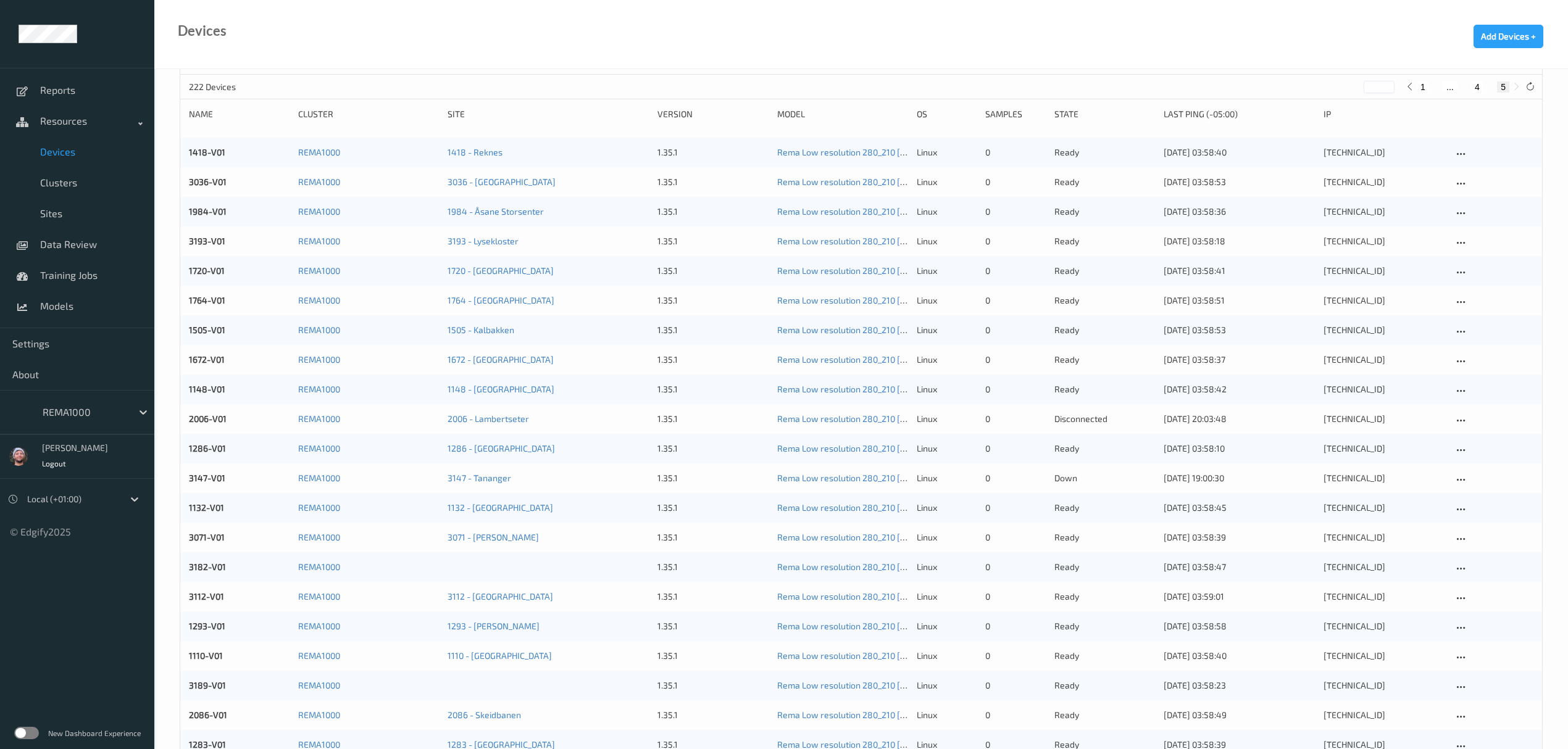
scroll to position [122, 0]
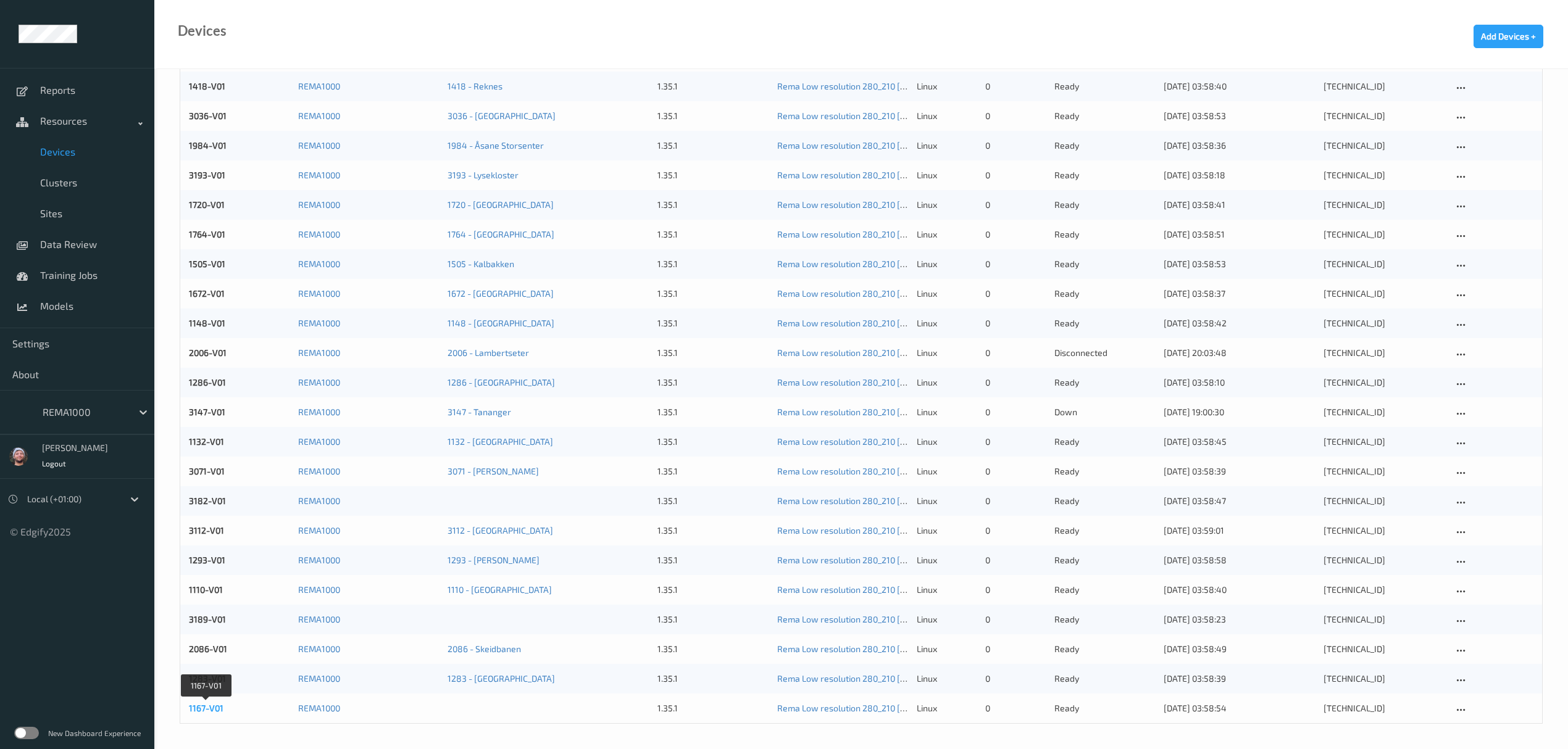
click at [199, 709] on link "1167-V01" at bounding box center [207, 708] width 35 height 10
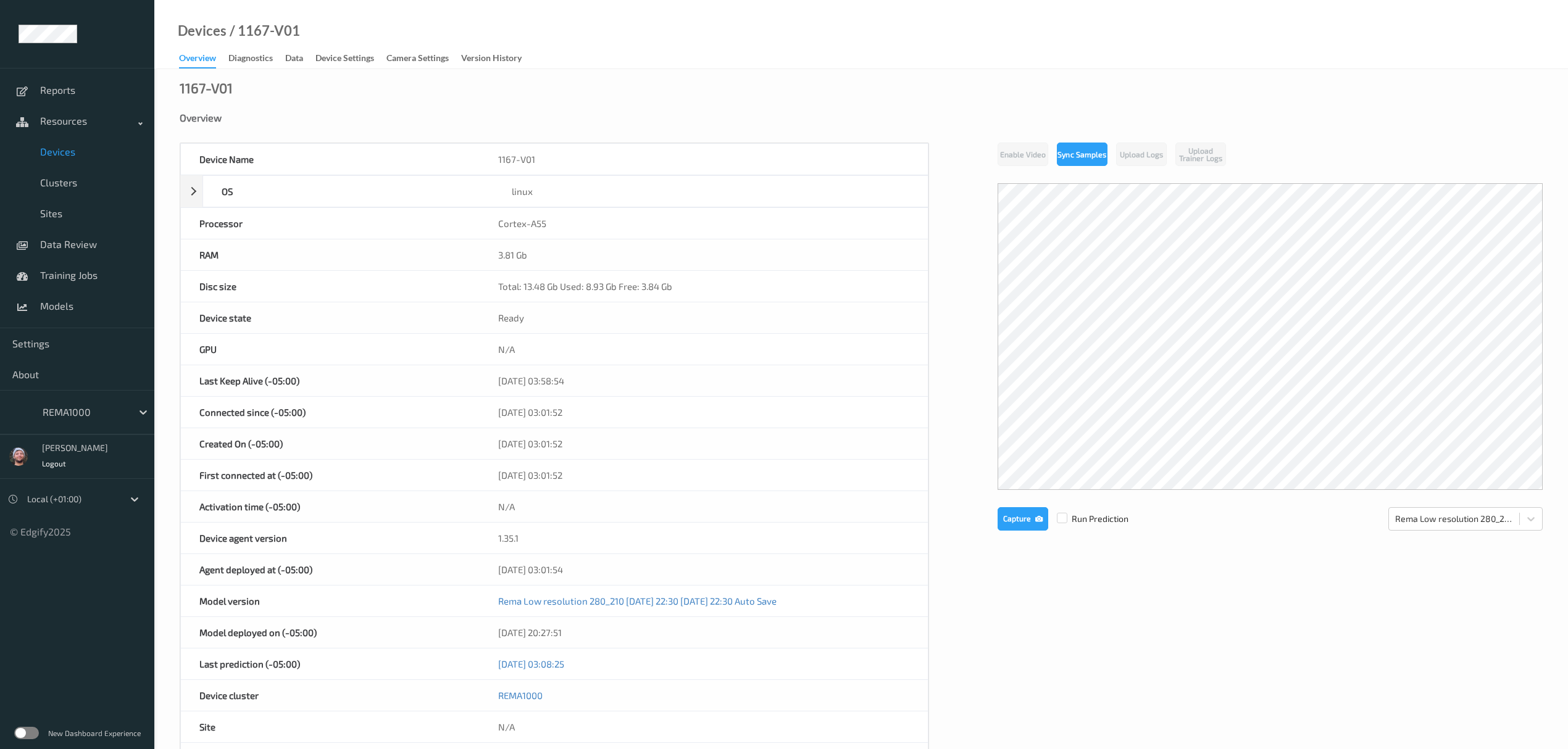
drag, startPoint x: 604, startPoint y: 480, endPoint x: 459, endPoint y: 481, distance: 145.0
click at [459, 481] on div "First connected at (-05:00) [DATE] 03:01:52" at bounding box center [554, 475] width 749 height 31
click at [467, 477] on div "First connected at (-05:00)" at bounding box center [330, 475] width 299 height 31
click at [541, 477] on div "[DATE] 03:01:52" at bounding box center [704, 475] width 448 height 31
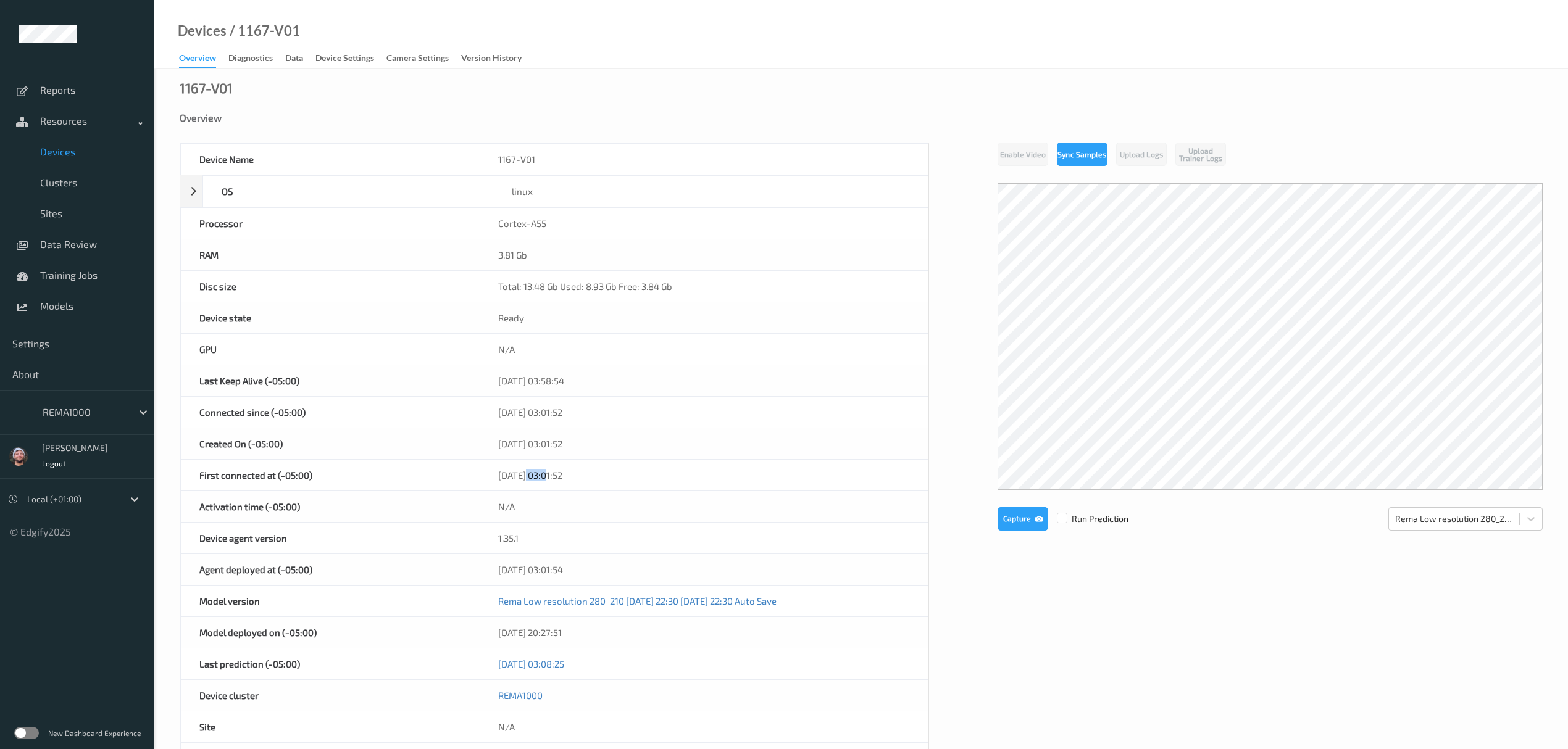
click at [541, 477] on div "[DATE] 03:01:52" at bounding box center [704, 475] width 448 height 31
click at [537, 479] on div "[DATE] 03:01:52" at bounding box center [704, 475] width 448 height 31
click at [526, 477] on div "[DATE] 03:01:52" at bounding box center [704, 475] width 448 height 31
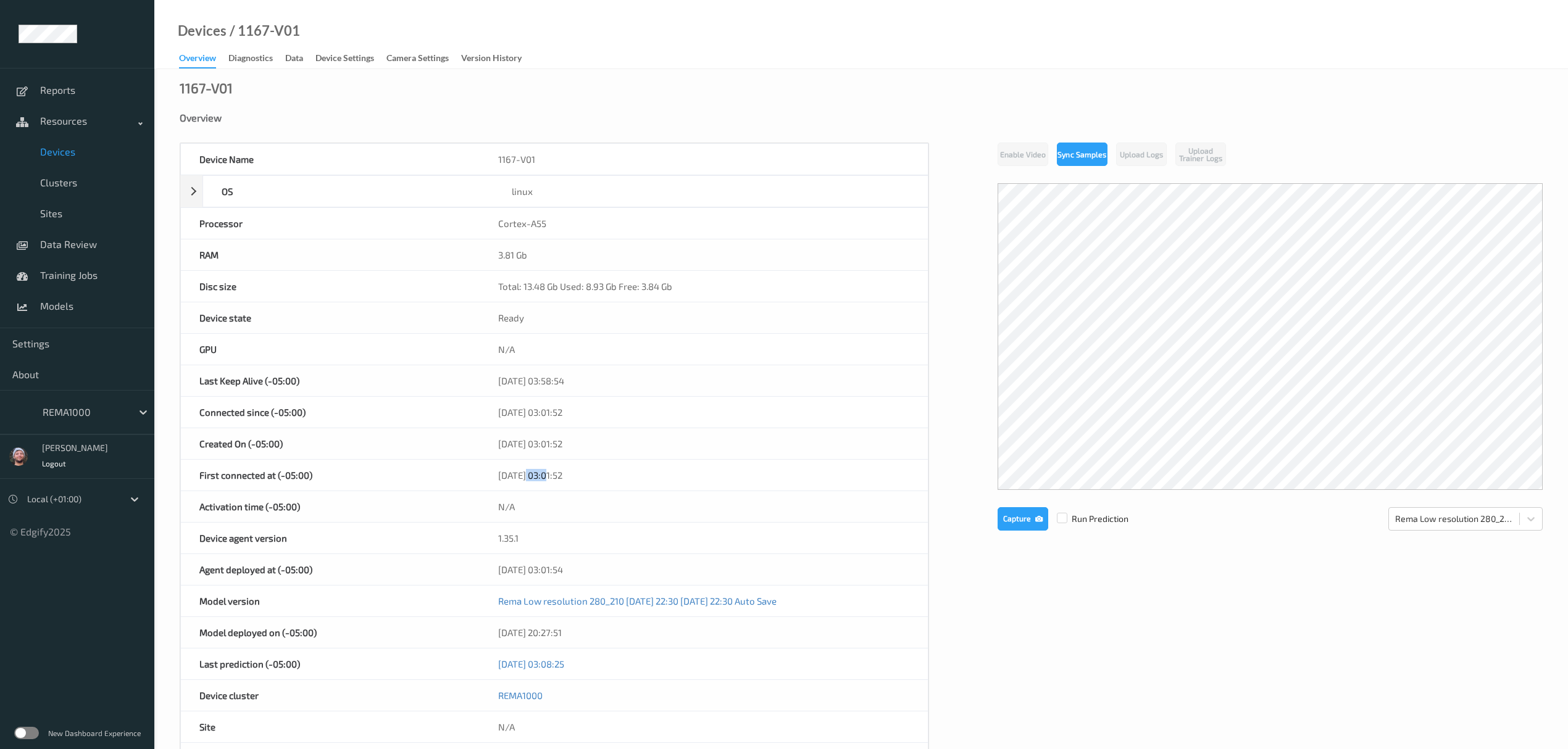
click at [526, 477] on div "[DATE] 03:01:52" at bounding box center [704, 475] width 448 height 31
click at [540, 475] on div "[DATE] 03:01:52" at bounding box center [704, 475] width 448 height 31
click at [91, 206] on link "Sites" at bounding box center [77, 214] width 154 height 31
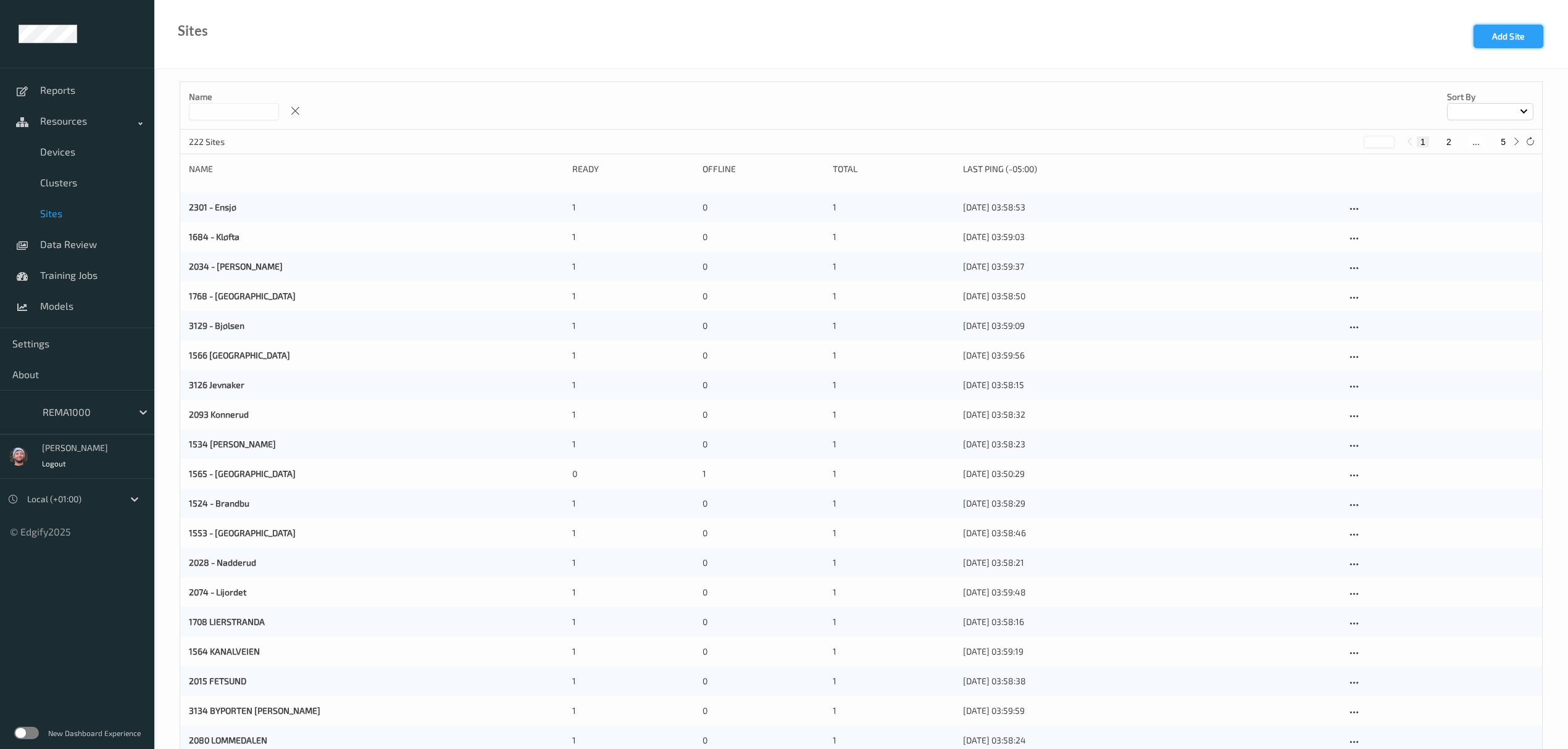
click at [1483, 30] on button "Add Site" at bounding box center [1508, 36] width 70 height 24
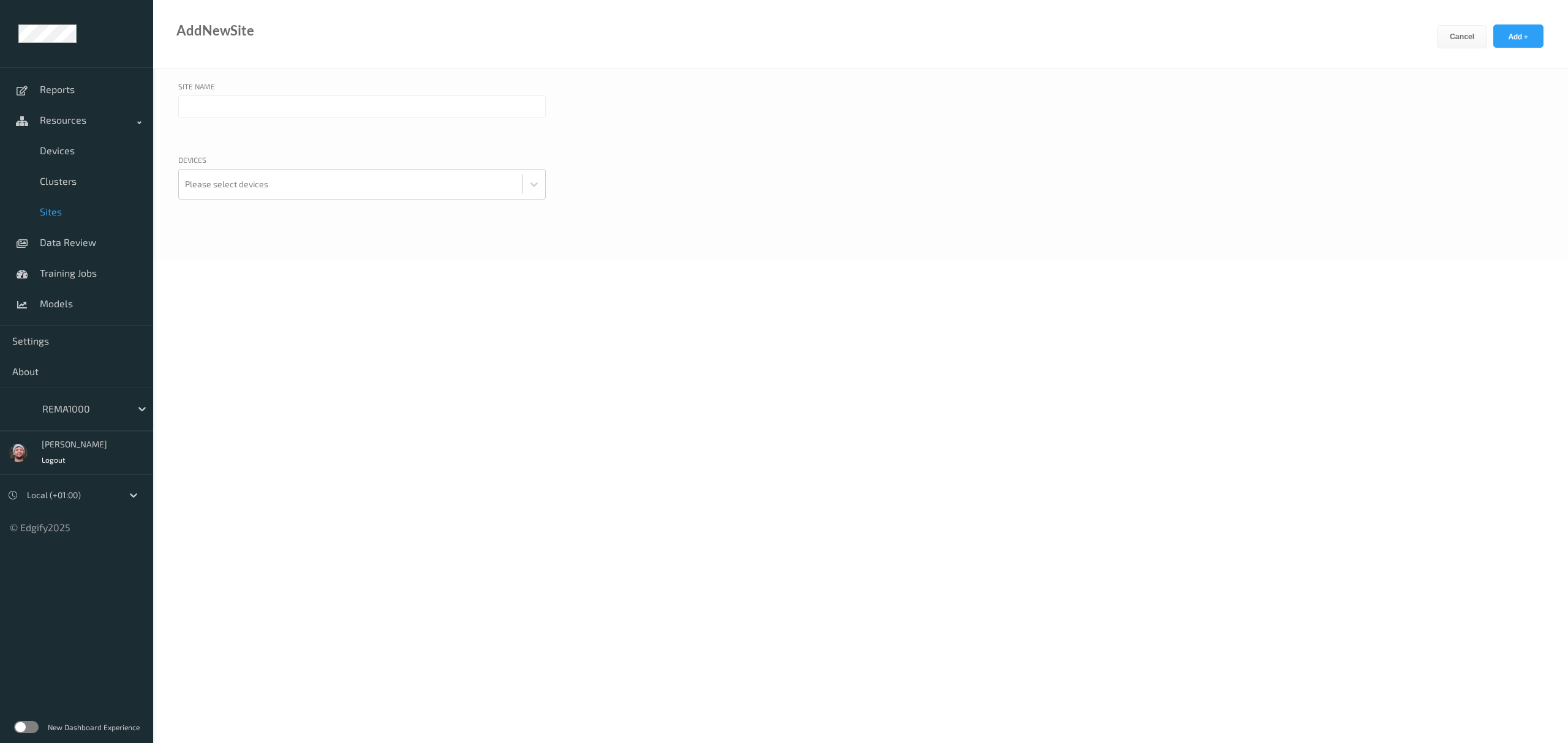
click at [266, 99] on input "text" at bounding box center [362, 106] width 367 height 22
paste input "OTI SENTERET"
click at [179, 111] on input "Oti Senteret" at bounding box center [362, 106] width 367 height 22
type input "1167 - Oti Senteret"
drag, startPoint x: 218, startPoint y: 118, endPoint x: 167, endPoint y: 101, distance: 53.8
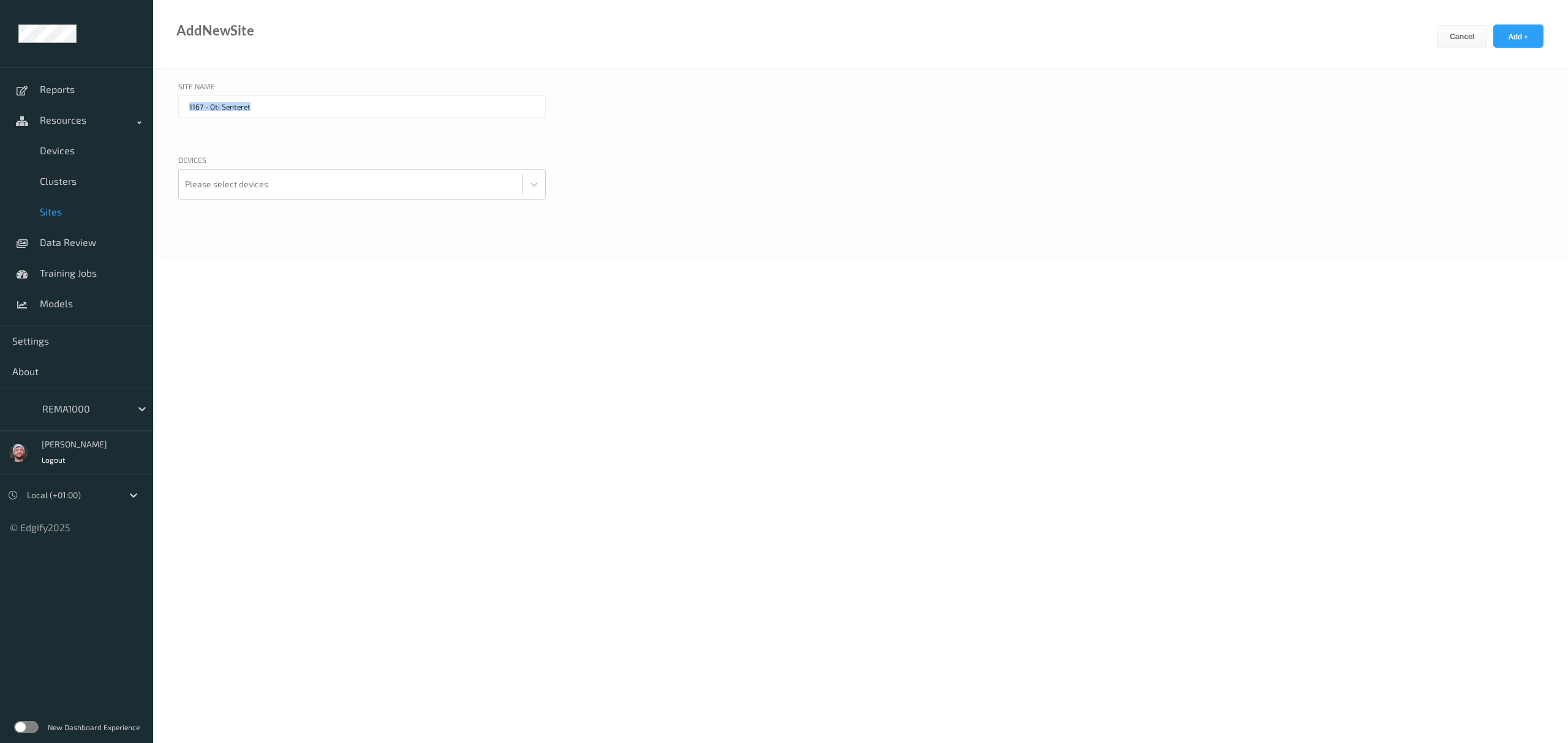
click at [167, 101] on div "Site Name 1167 - Oti Senteret Devices Please select devices" at bounding box center [861, 165] width 1415 height 193
click at [188, 106] on input "1167 - Oti Senteret" at bounding box center [362, 106] width 367 height 22
drag, startPoint x: 197, startPoint y: 109, endPoint x: 168, endPoint y: 106, distance: 29.2
click at [168, 106] on div "Site Name 1167 - Oti Senteret Devices Please select devices" at bounding box center [861, 165] width 1415 height 193
click at [215, 169] on div "Please select devices" at bounding box center [362, 184] width 367 height 30
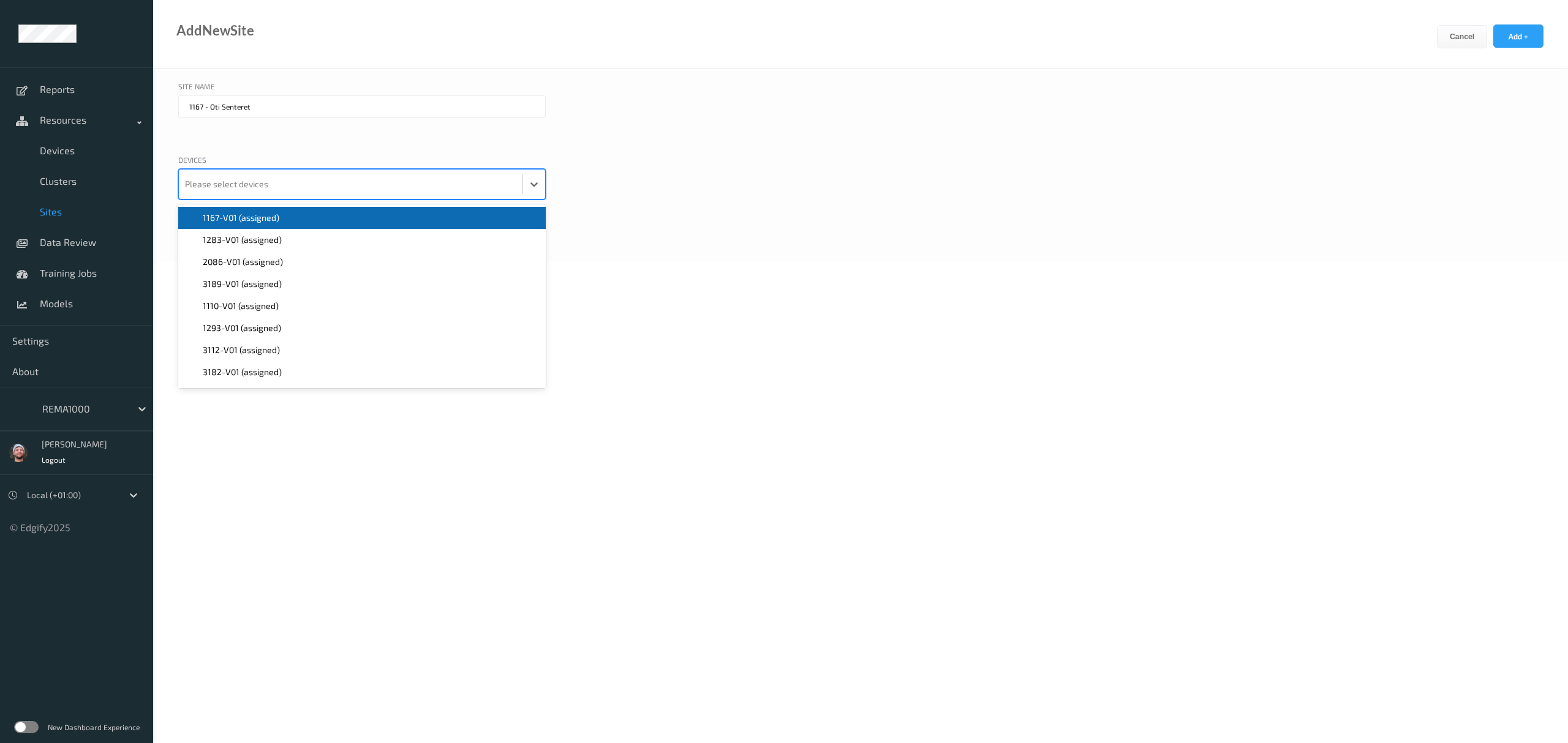
click at [270, 218] on span "1167-V01 (assigned)" at bounding box center [241, 218] width 77 height 12
click at [1527, 40] on button "Add +" at bounding box center [1518, 36] width 50 height 23
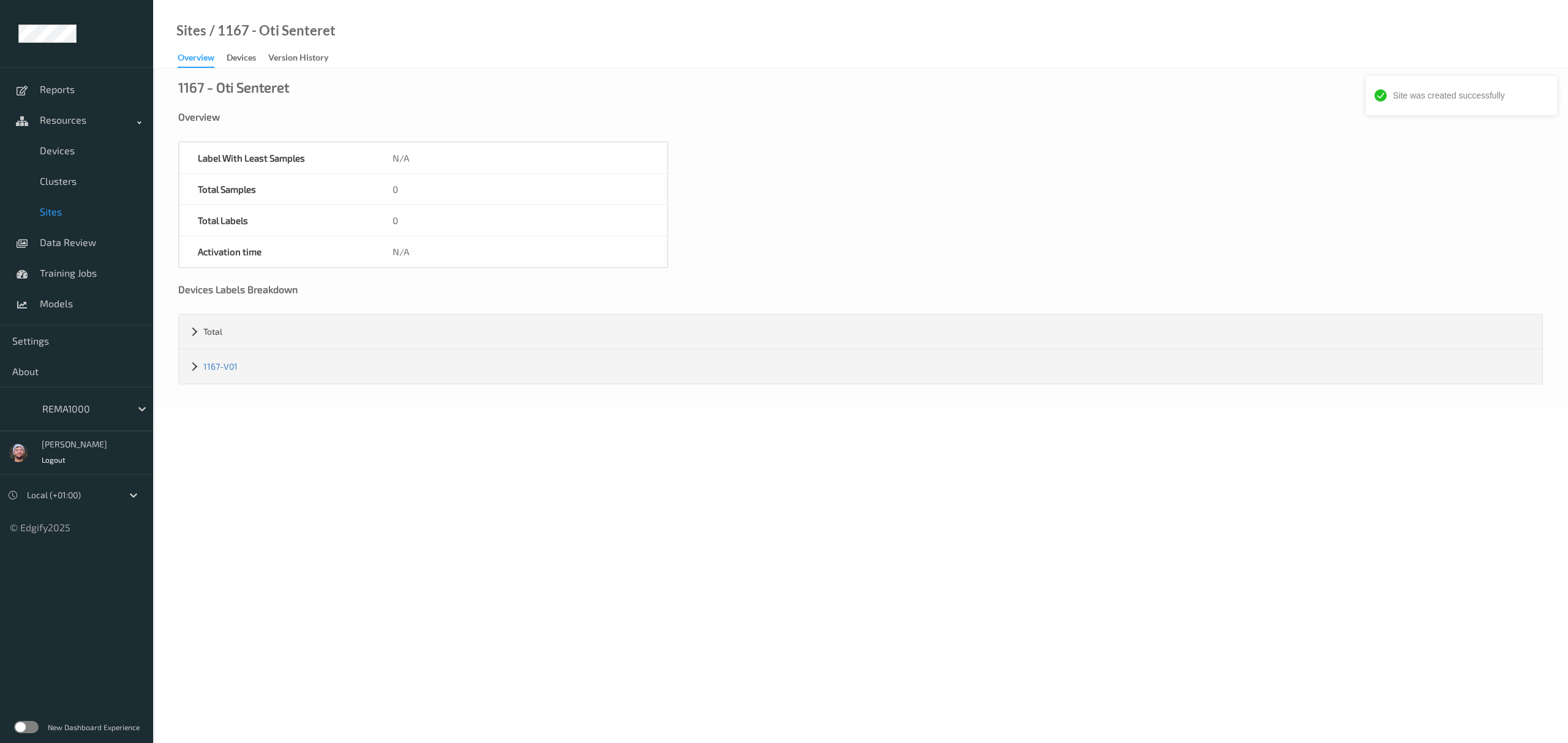
click at [79, 208] on span "Sites" at bounding box center [90, 212] width 101 height 12
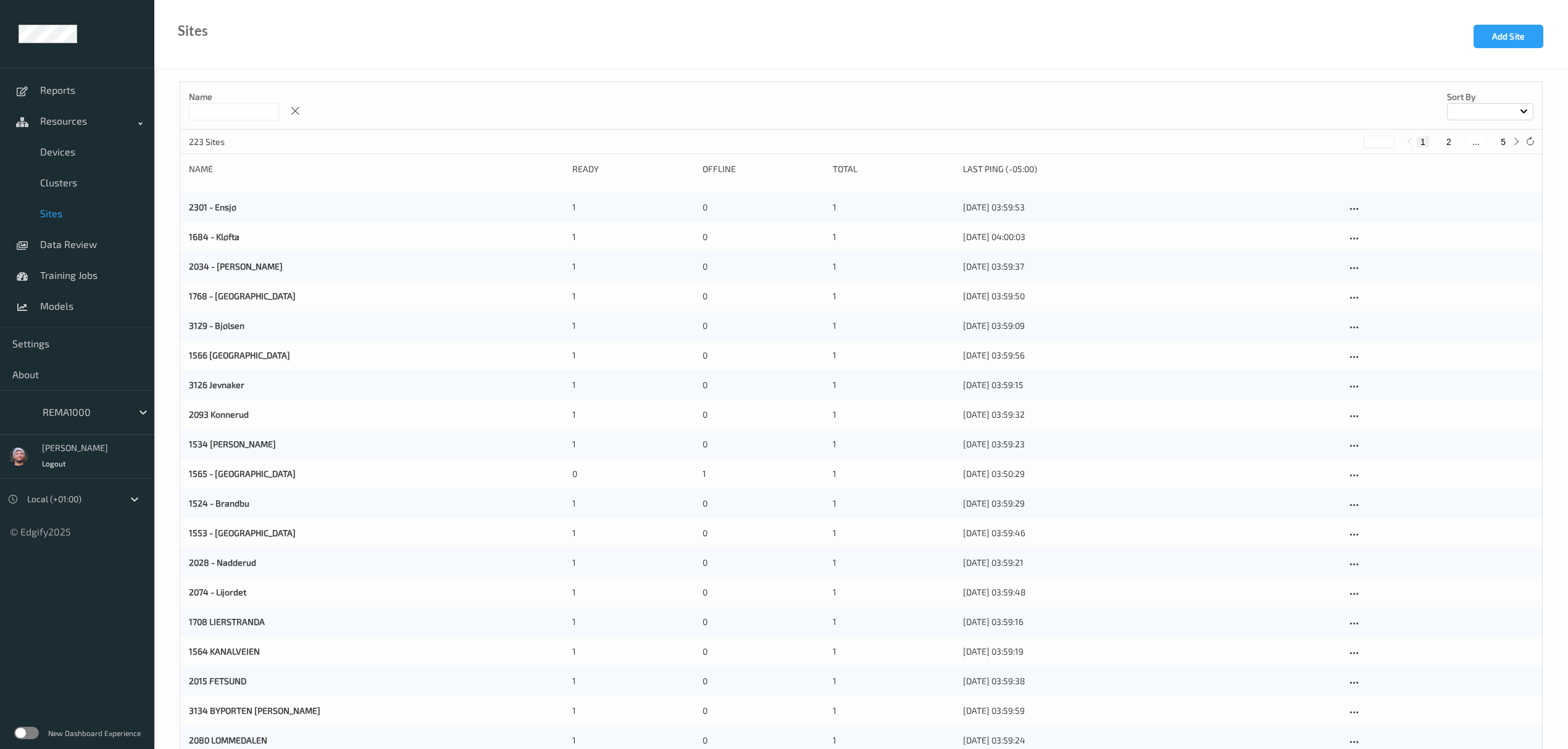
click at [1501, 143] on button "5" at bounding box center [1503, 142] width 13 height 11
type input "*"
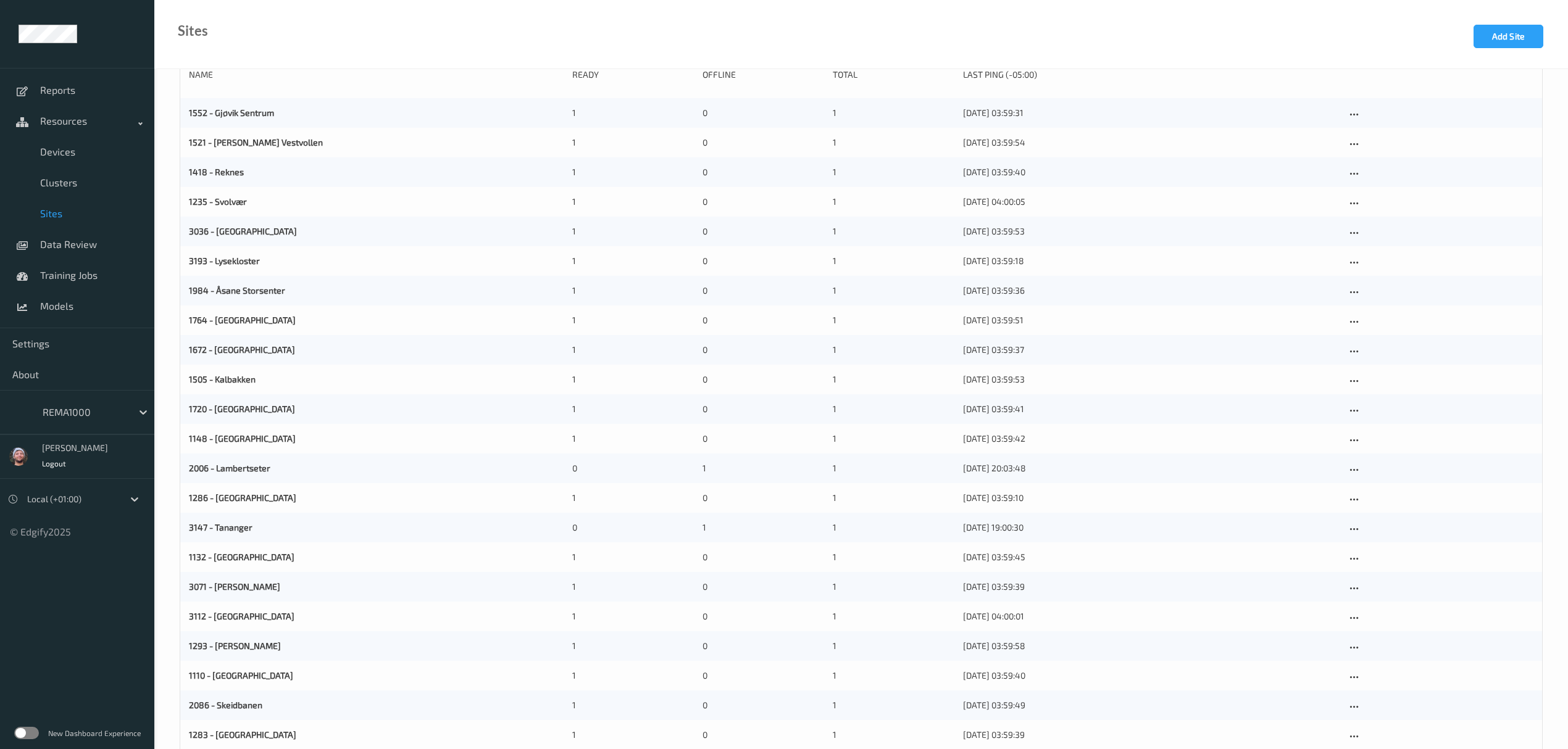
scroll to position [151, 0]
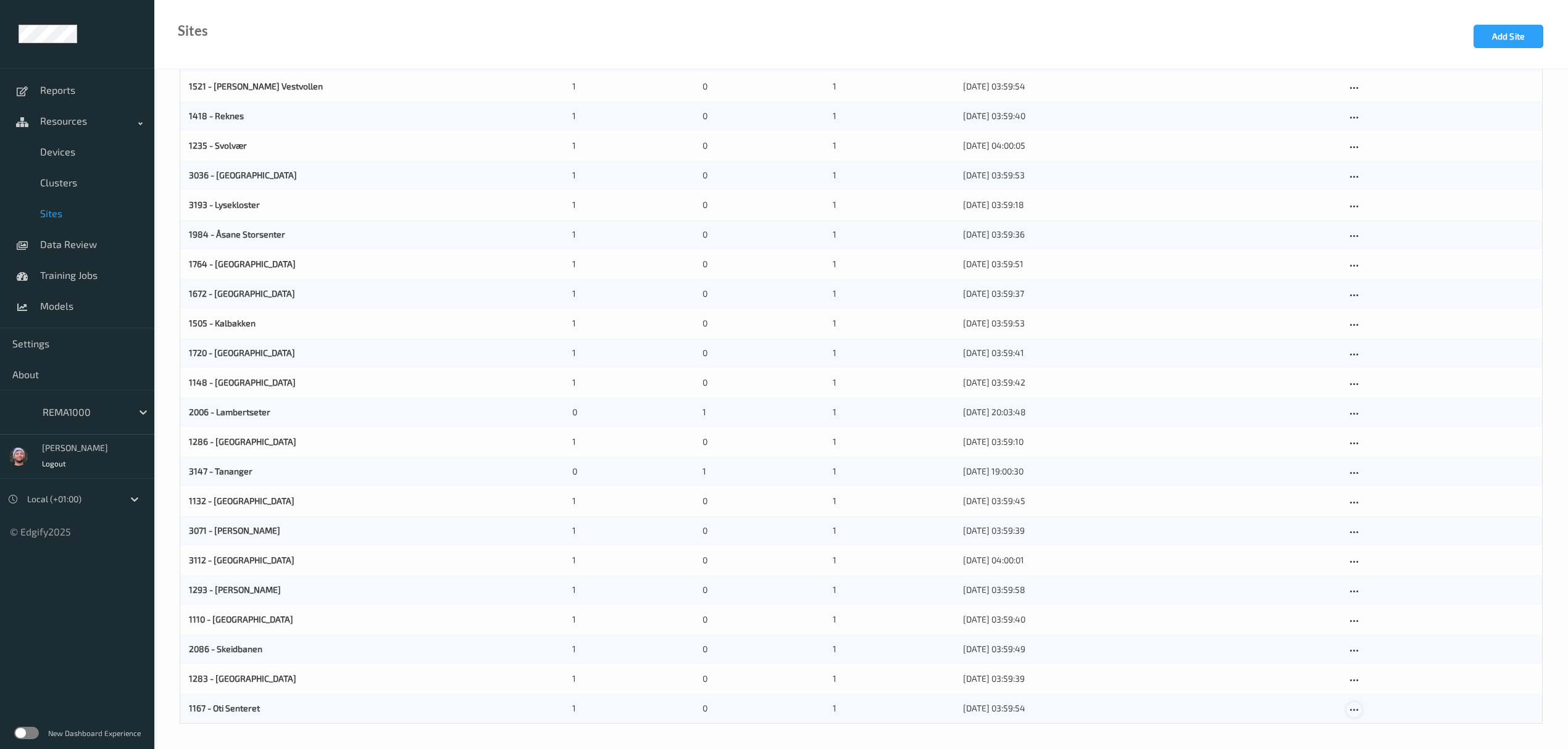
click at [1352, 704] on icon at bounding box center [1354, 710] width 10 height 11
click at [1362, 723] on div at bounding box center [1359, 729] width 10 height 12
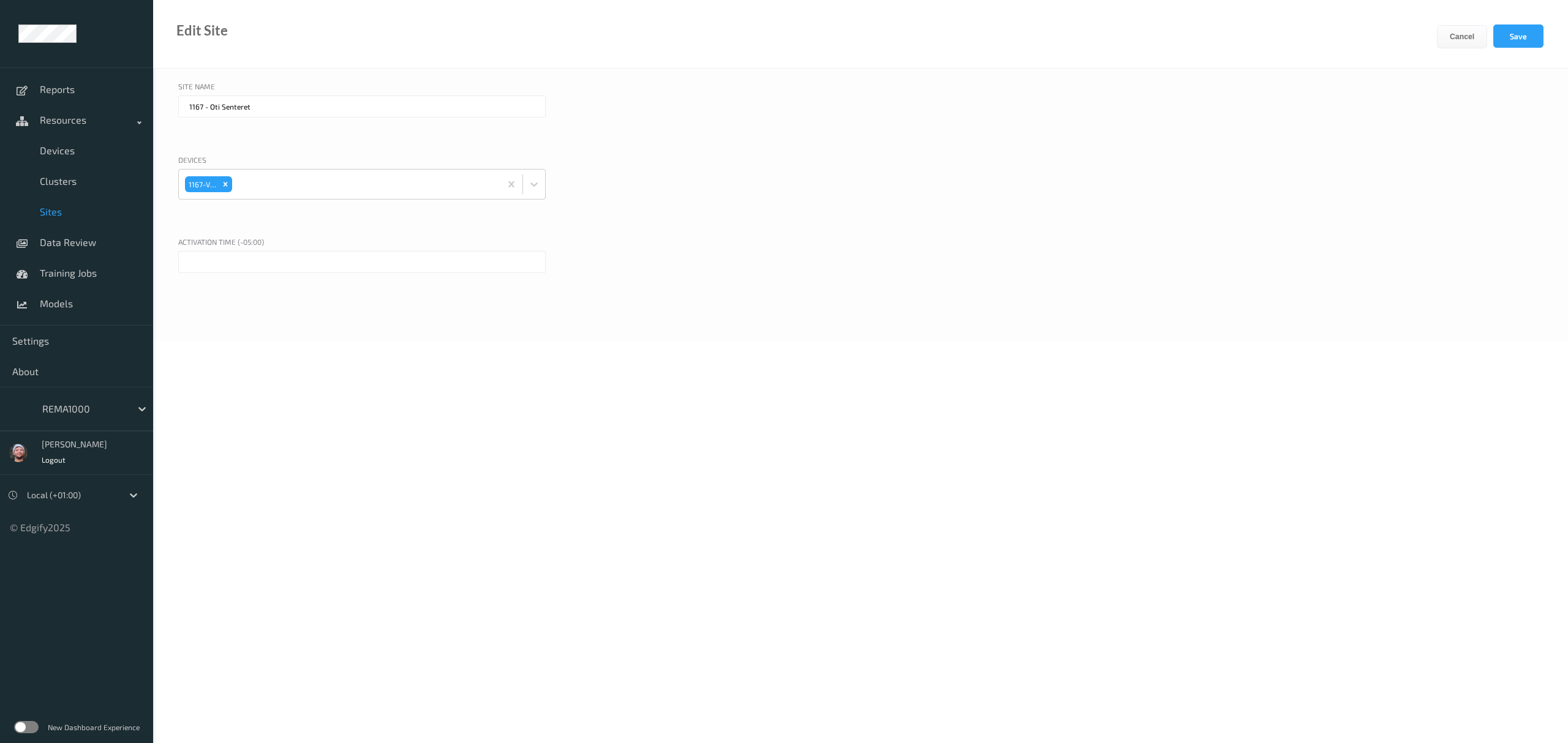
click at [268, 259] on input "text" at bounding box center [362, 262] width 367 height 22
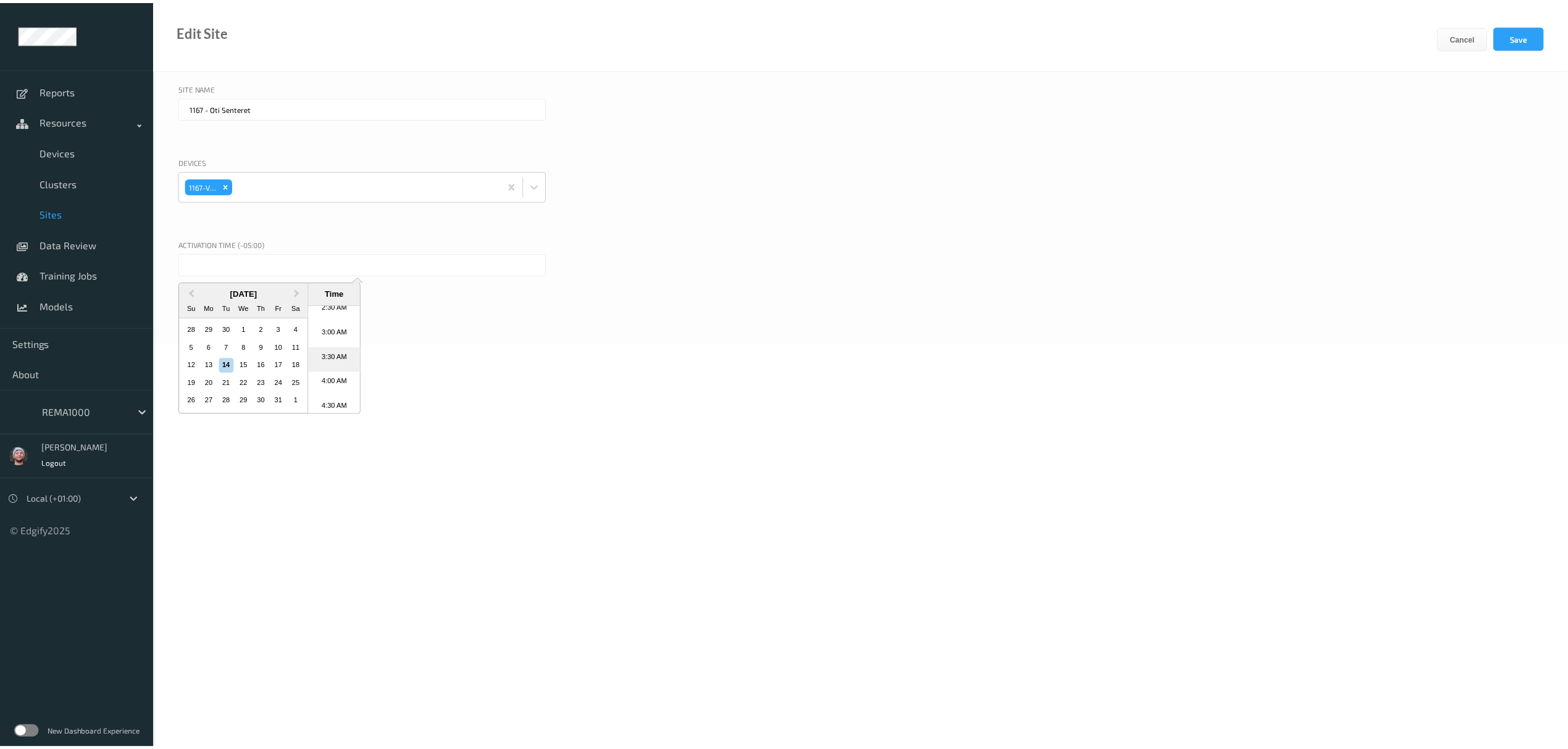
scroll to position [122, 0]
click at [339, 341] on li "3:00 AM" at bounding box center [336, 344] width 52 height 24
type input "[DATE] 3:00 AM"
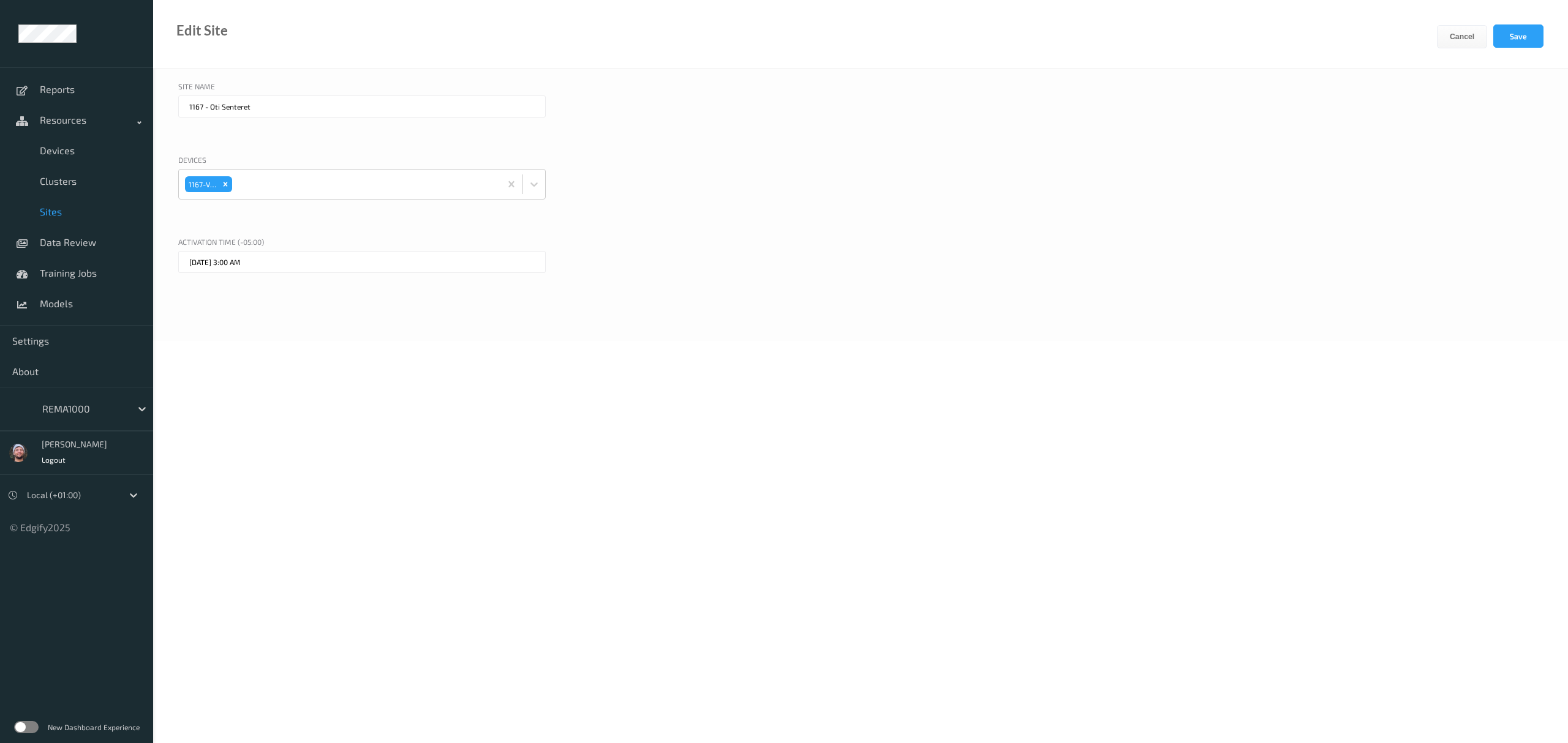
click at [1507, 23] on div "Edit Site Cancel Save" at bounding box center [861, 34] width 1415 height 68
click at [1522, 41] on button "Save" at bounding box center [1518, 36] width 50 height 23
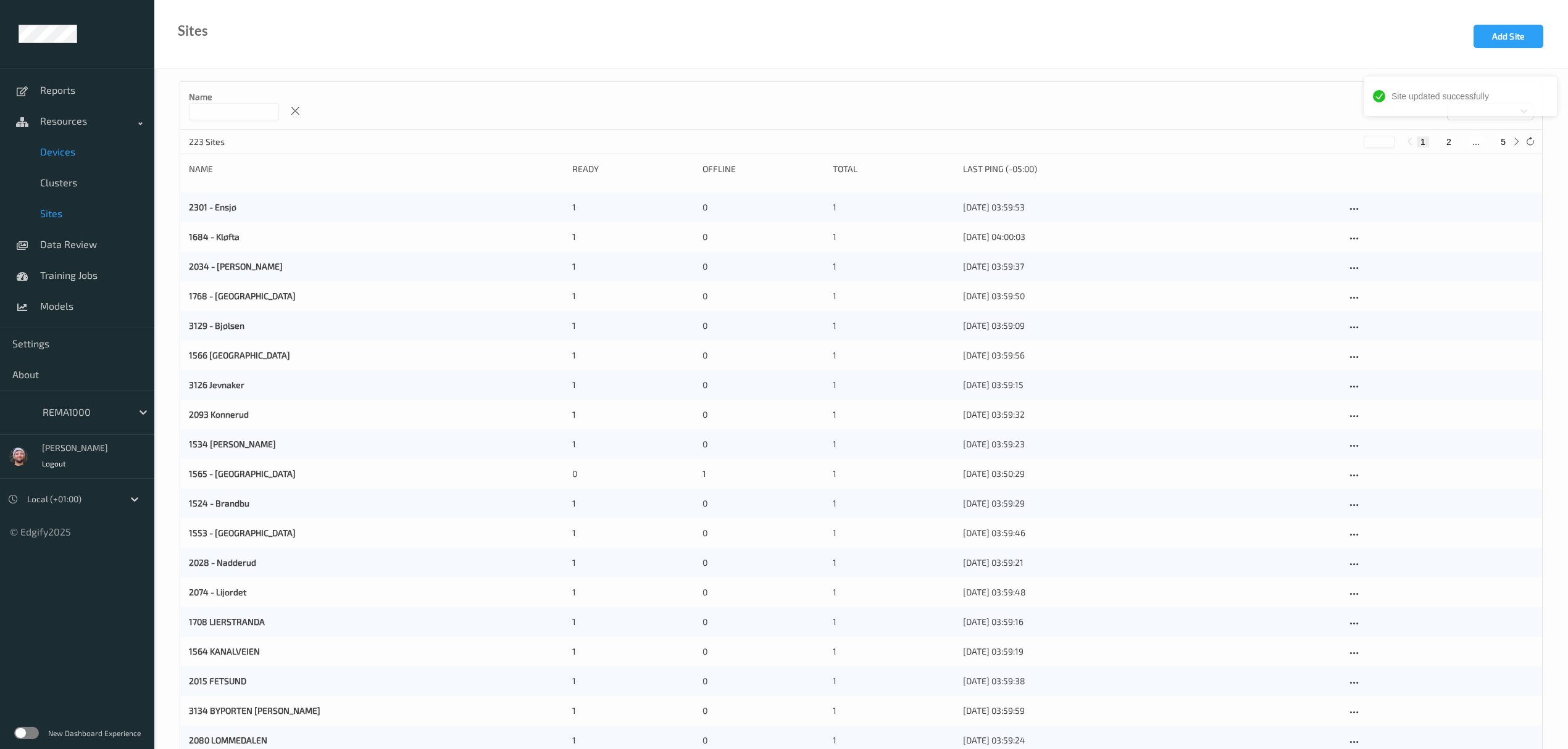
click at [79, 139] on link "Devices" at bounding box center [77, 152] width 154 height 31
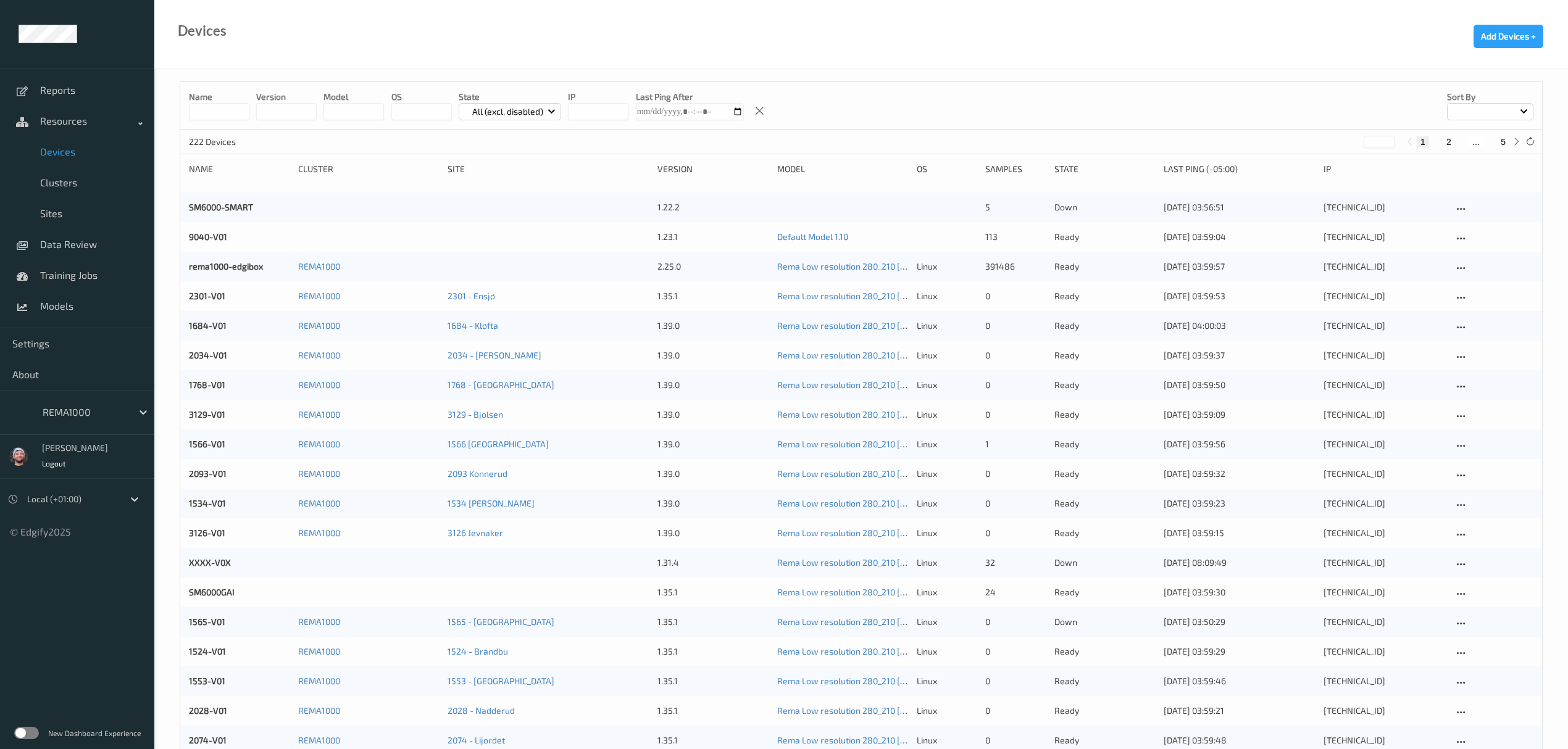
click at [235, 109] on input at bounding box center [219, 111] width 61 height 17
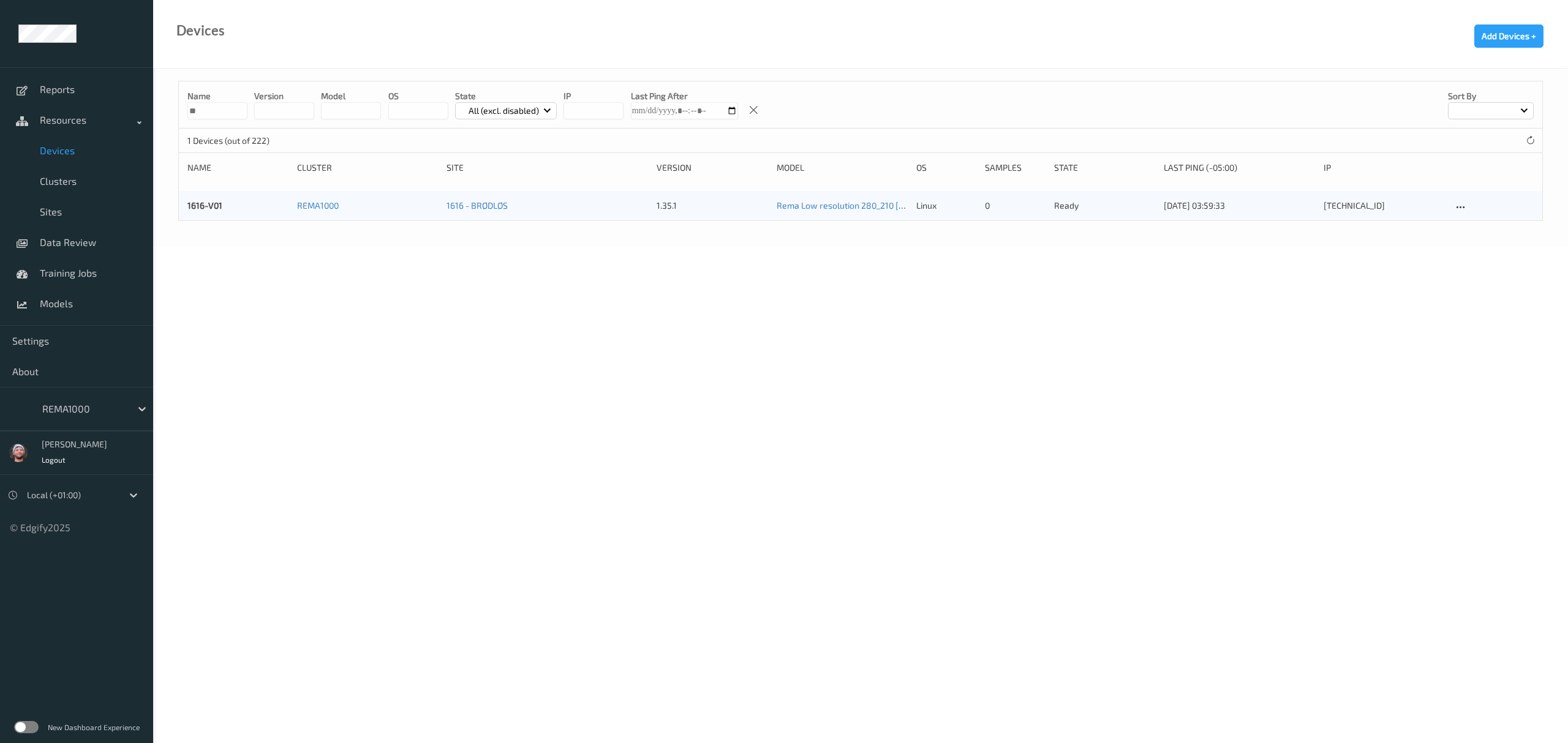
type input "*"
type input "****"
click at [208, 211] on div "1167-V01" at bounding box center [238, 206] width 101 height 12
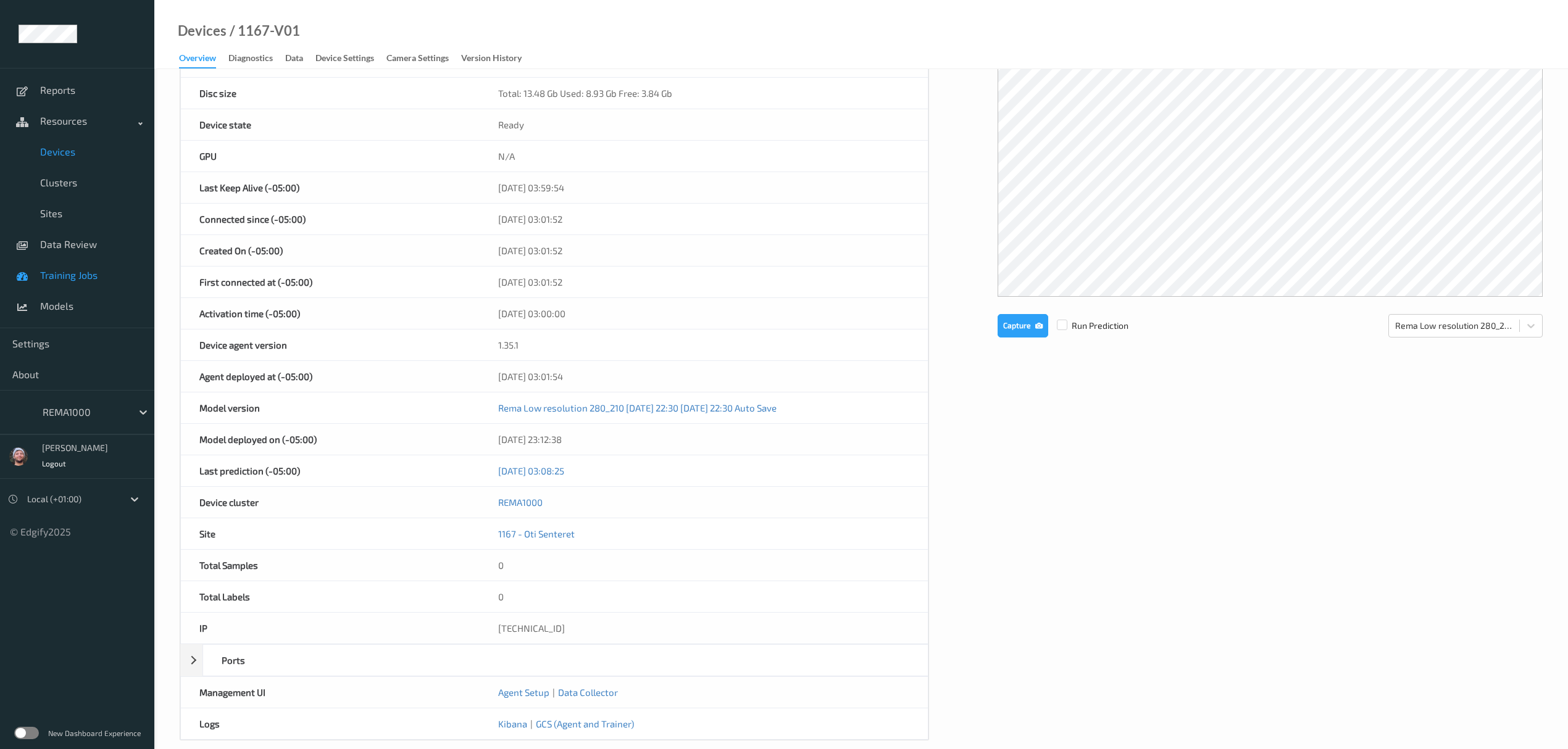
scroll to position [164, 0]
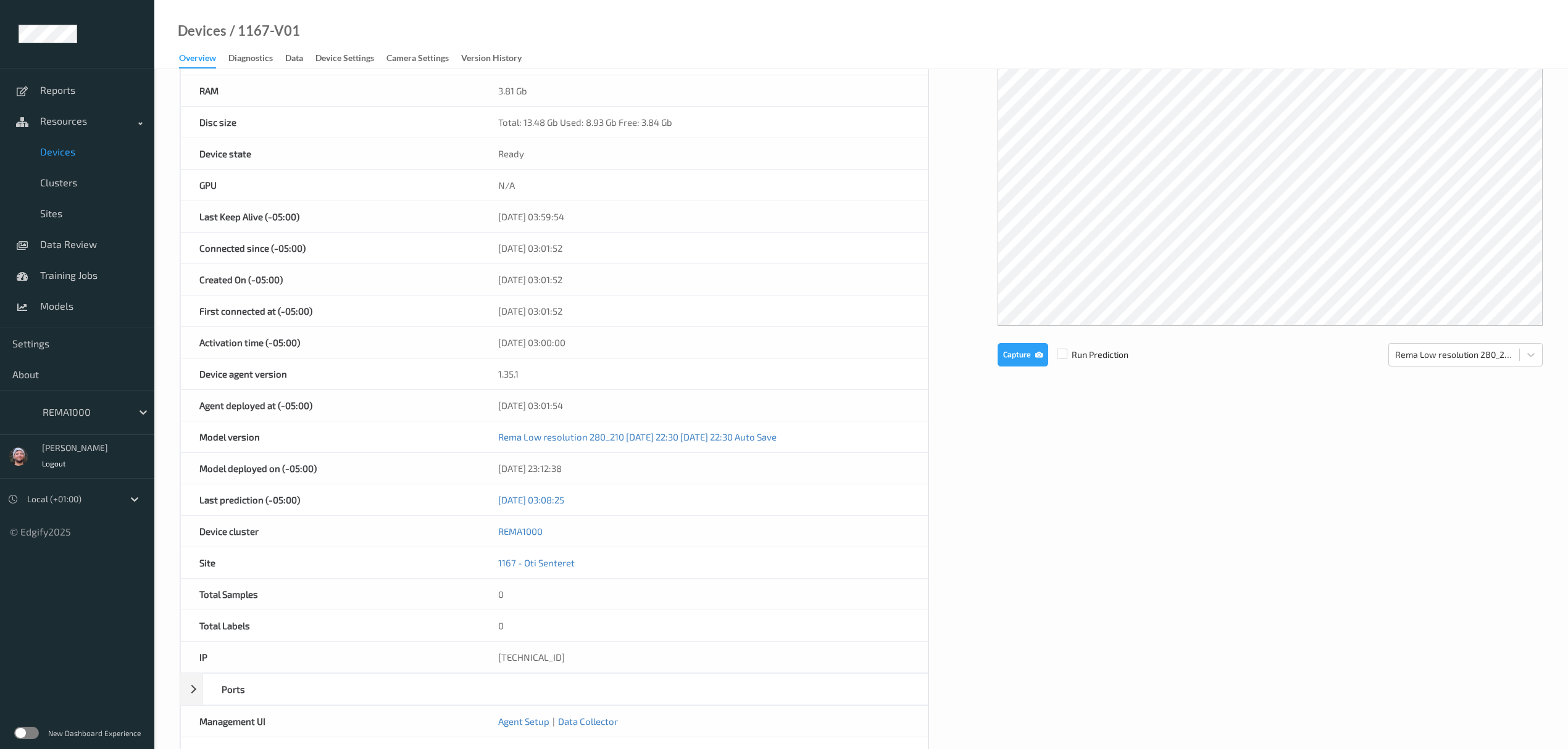
click at [55, 159] on link "Devices" at bounding box center [77, 152] width 154 height 31
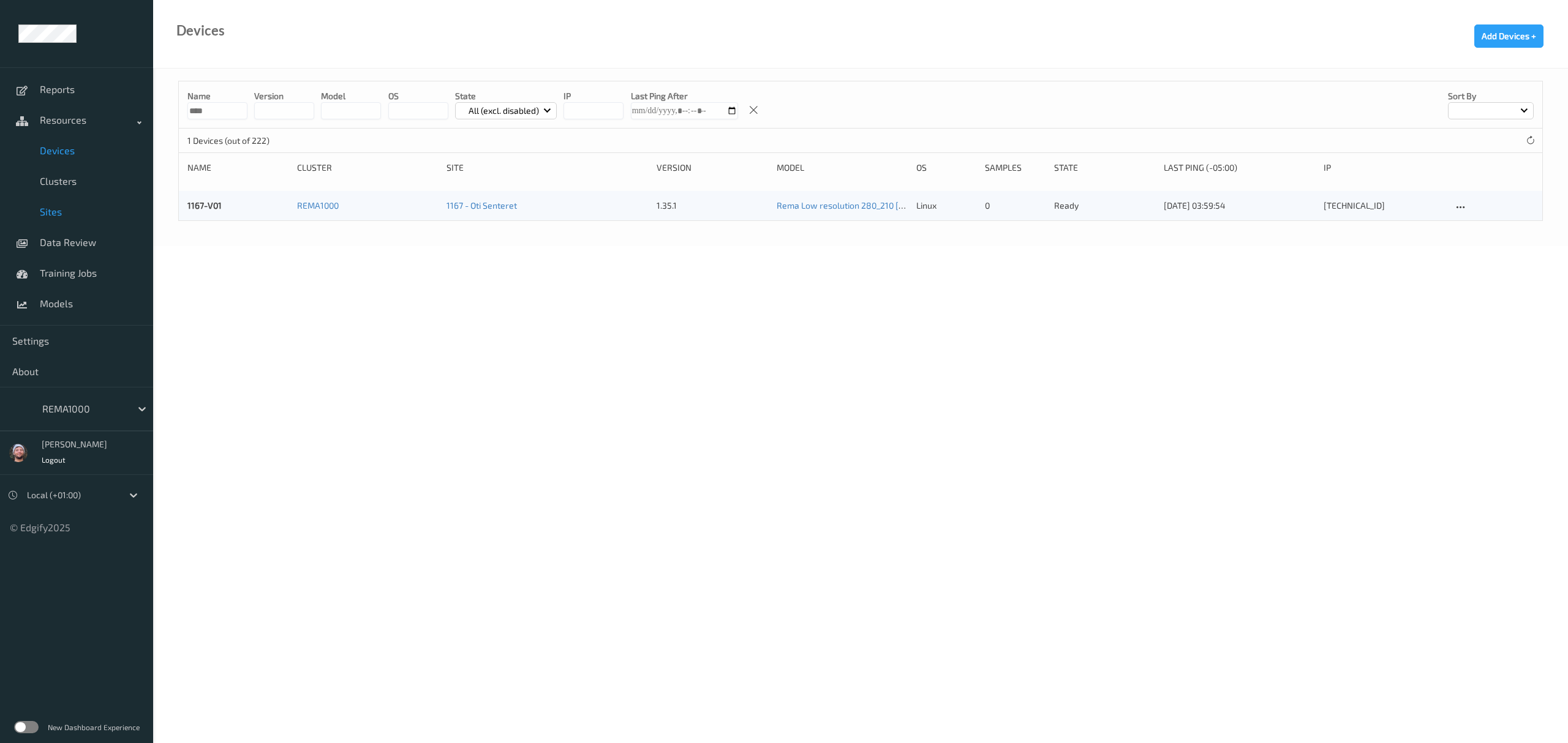
click at [95, 207] on span "Sites" at bounding box center [90, 212] width 101 height 12
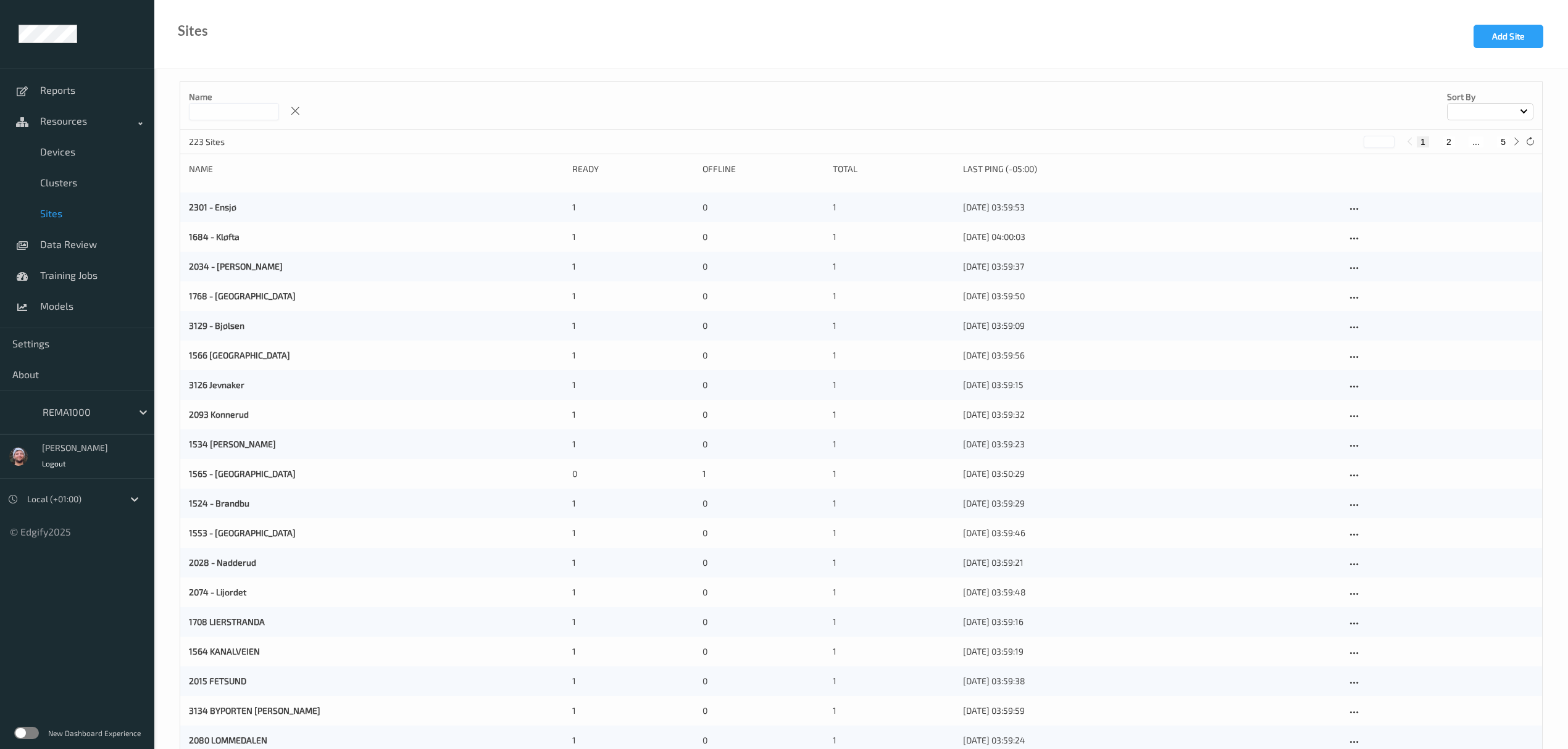
click at [1495, 145] on div "1 2 ... 5" at bounding box center [1463, 142] width 93 height 11
click at [1500, 140] on button "5" at bounding box center [1503, 142] width 13 height 11
type input "*"
click at [65, 151] on span "Devices" at bounding box center [91, 152] width 102 height 13
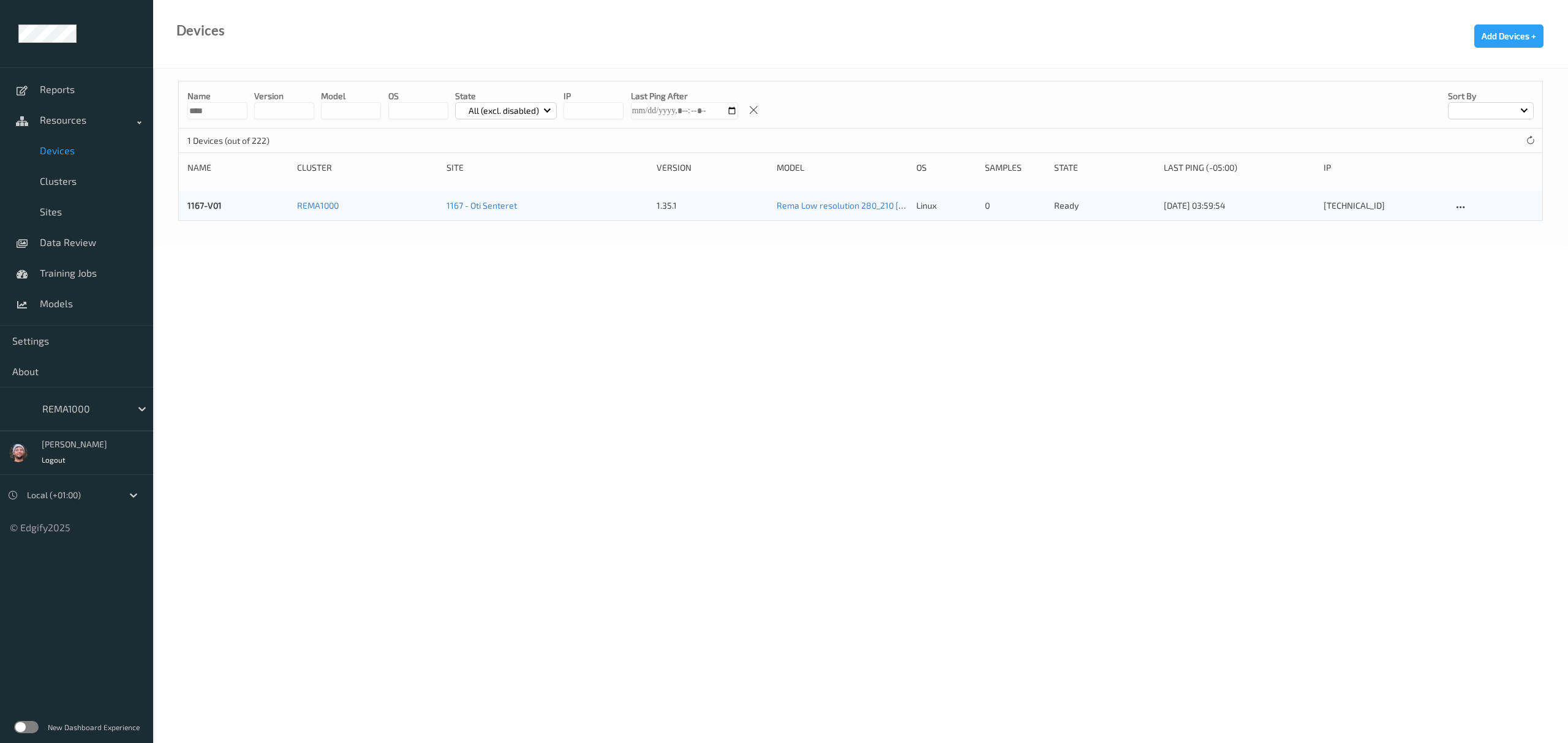
click at [212, 103] on input "****" at bounding box center [217, 110] width 60 height 17
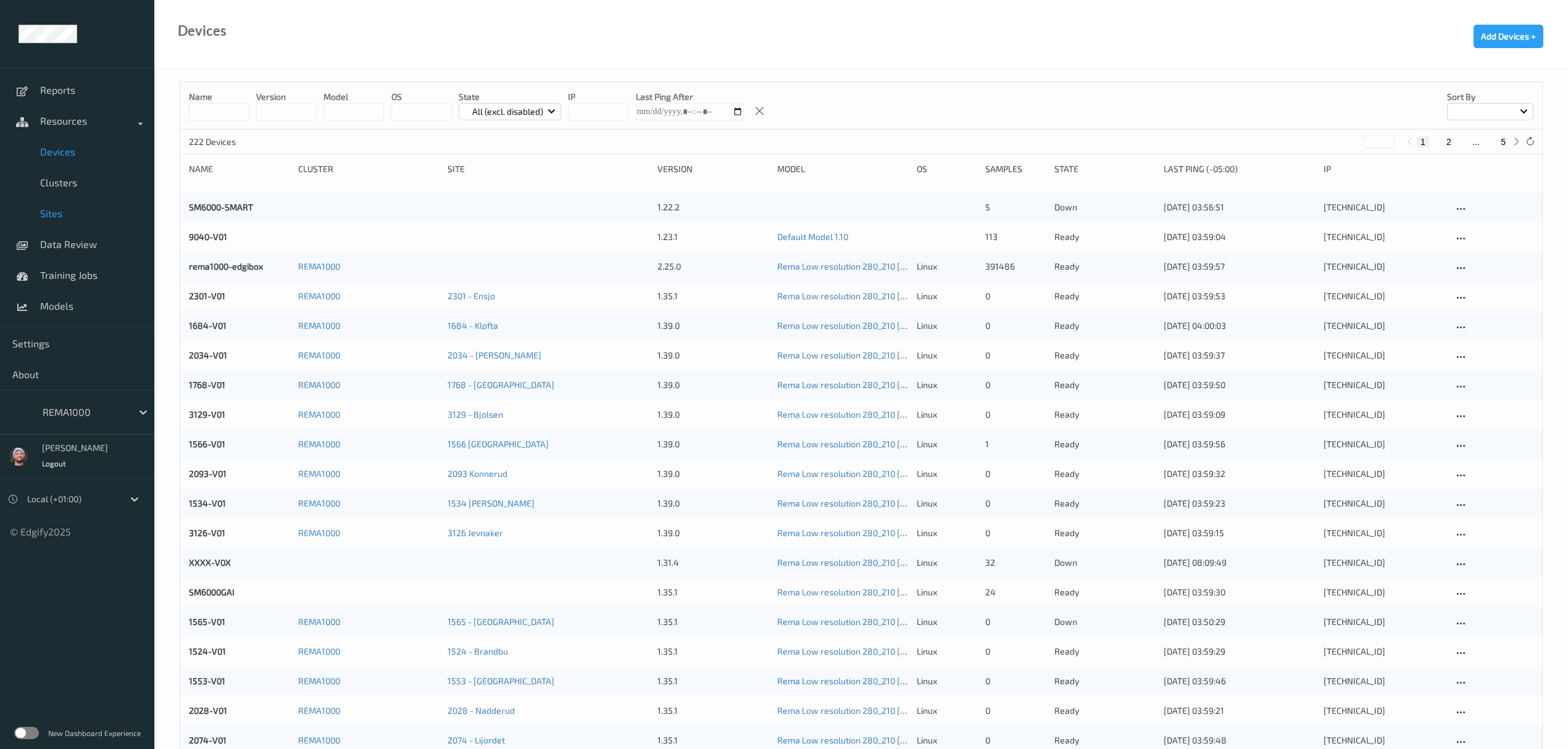
click at [50, 201] on link "Sites" at bounding box center [77, 214] width 154 height 31
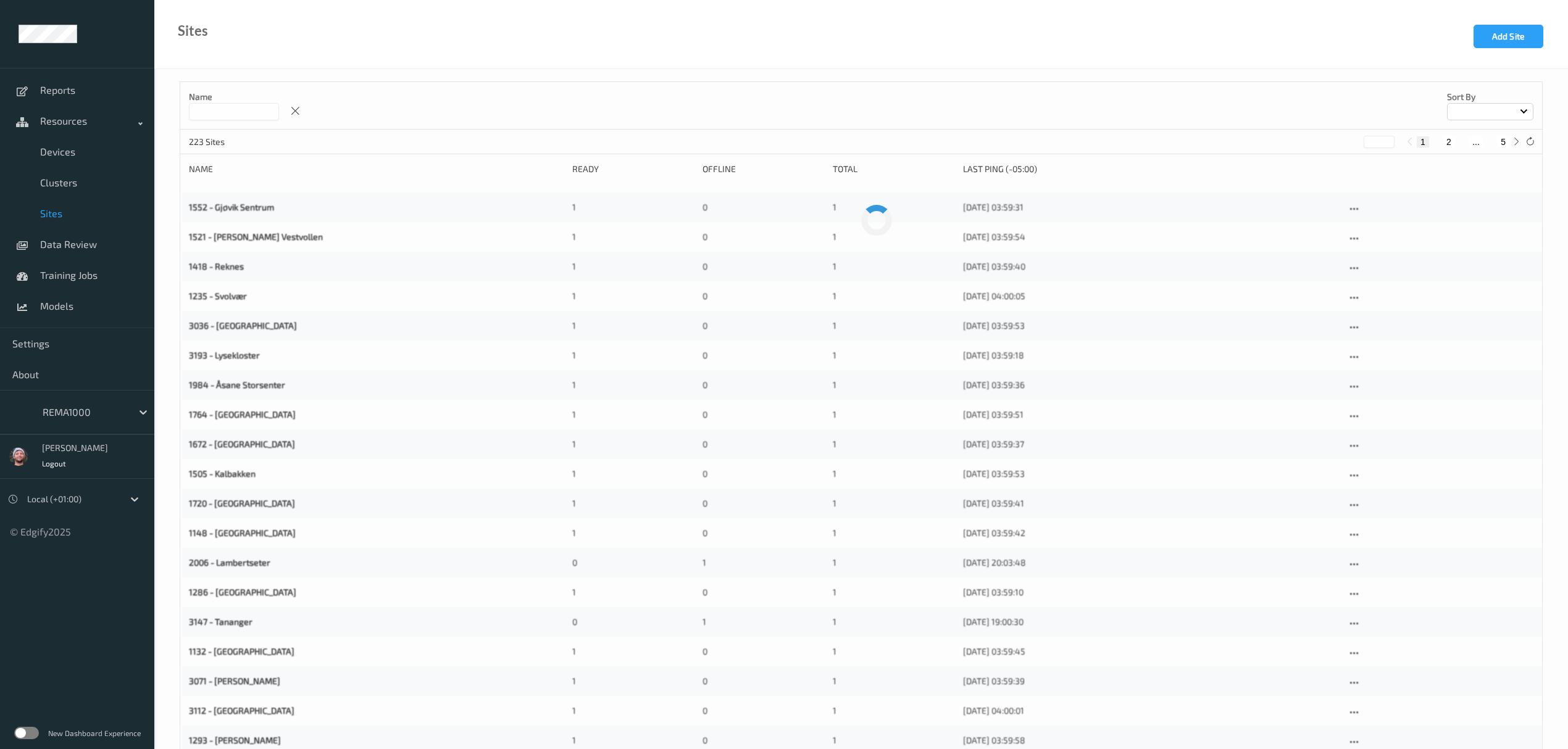
click at [102, 213] on span "Sites" at bounding box center [91, 214] width 102 height 13
click at [1497, 35] on button "Add Site" at bounding box center [1508, 36] width 70 height 24
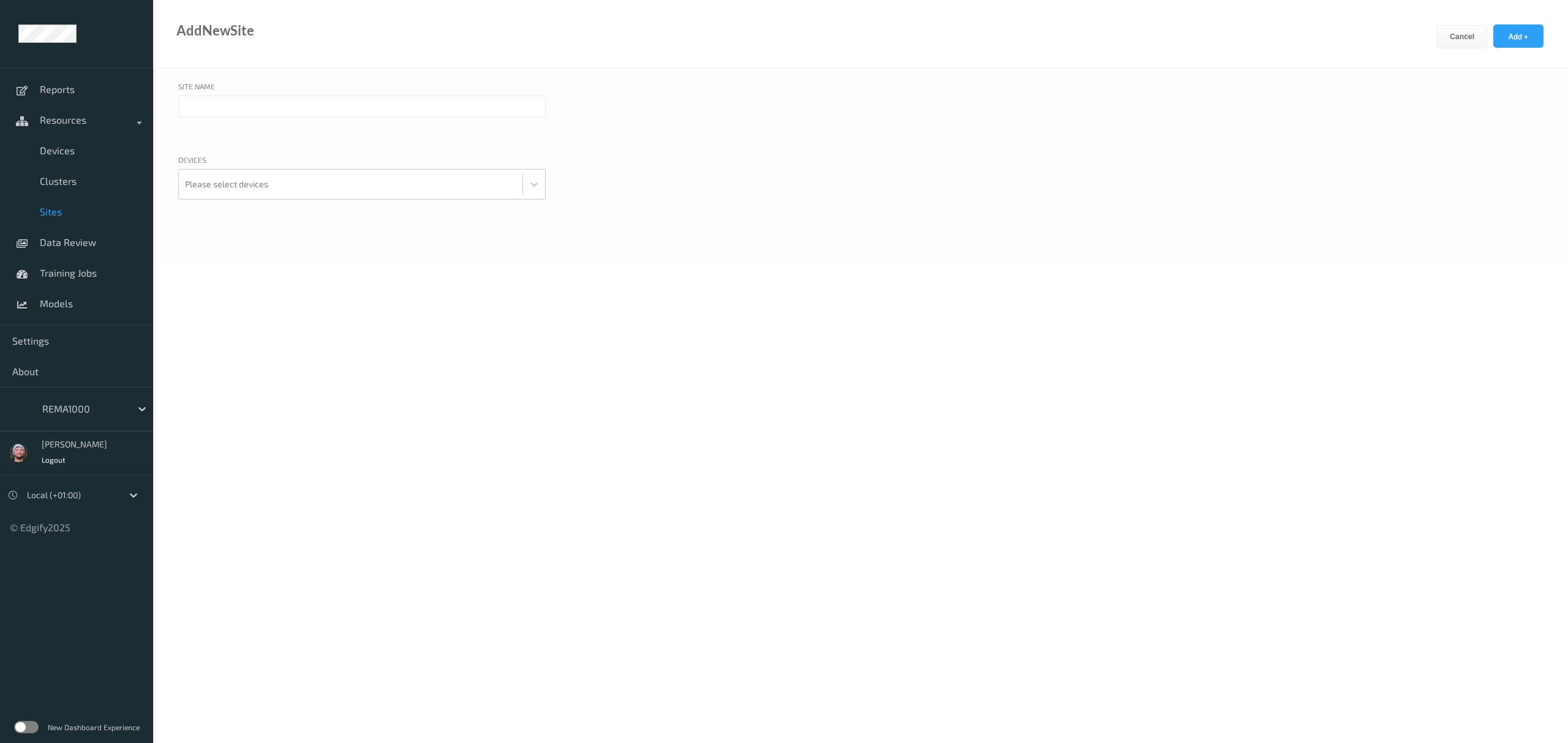
click at [277, 98] on input "text" at bounding box center [362, 106] width 367 height 22
click at [302, 106] on input "3182 -" at bounding box center [362, 106] width 367 height 22
paste input "Møllhausen Torg"
type input "3182 - Møllhausen Torg"
click at [268, 179] on div at bounding box center [351, 184] width 331 height 24
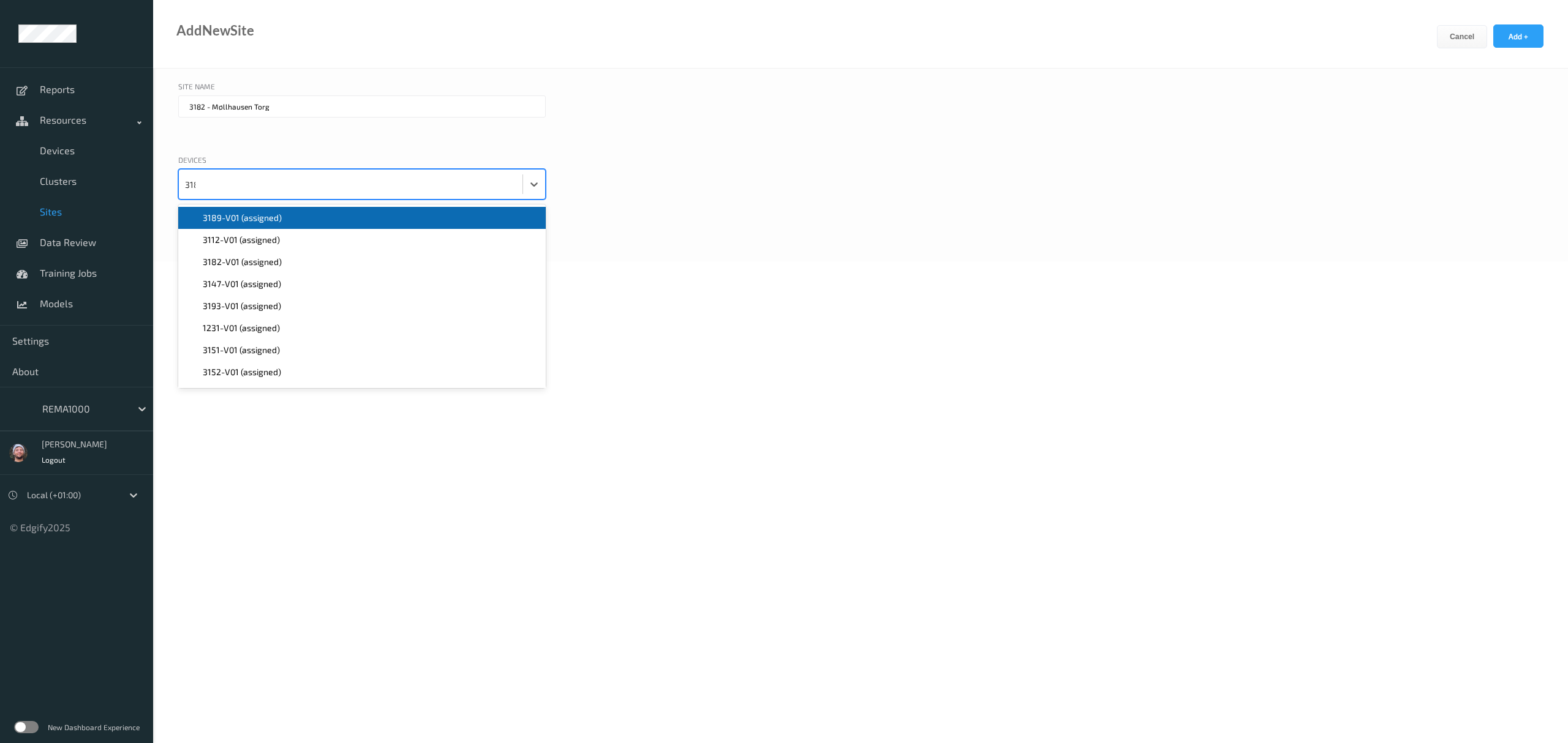
type input "3182"
click at [302, 223] on div "3182-V01 (assigned)" at bounding box center [362, 218] width 353 height 12
click at [1522, 28] on button "Add +" at bounding box center [1518, 36] width 50 height 23
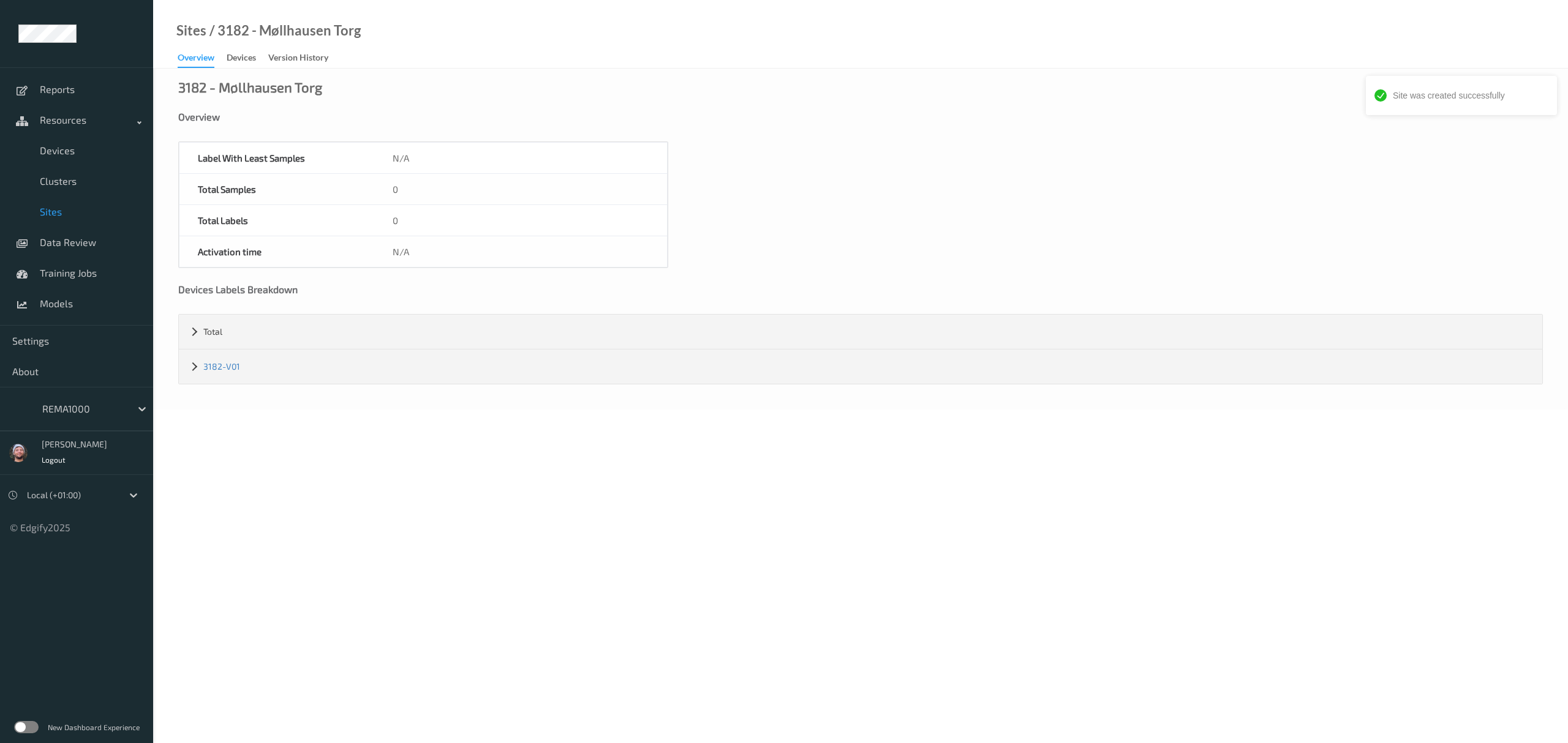
click at [74, 202] on link "Sites" at bounding box center [77, 212] width 153 height 30
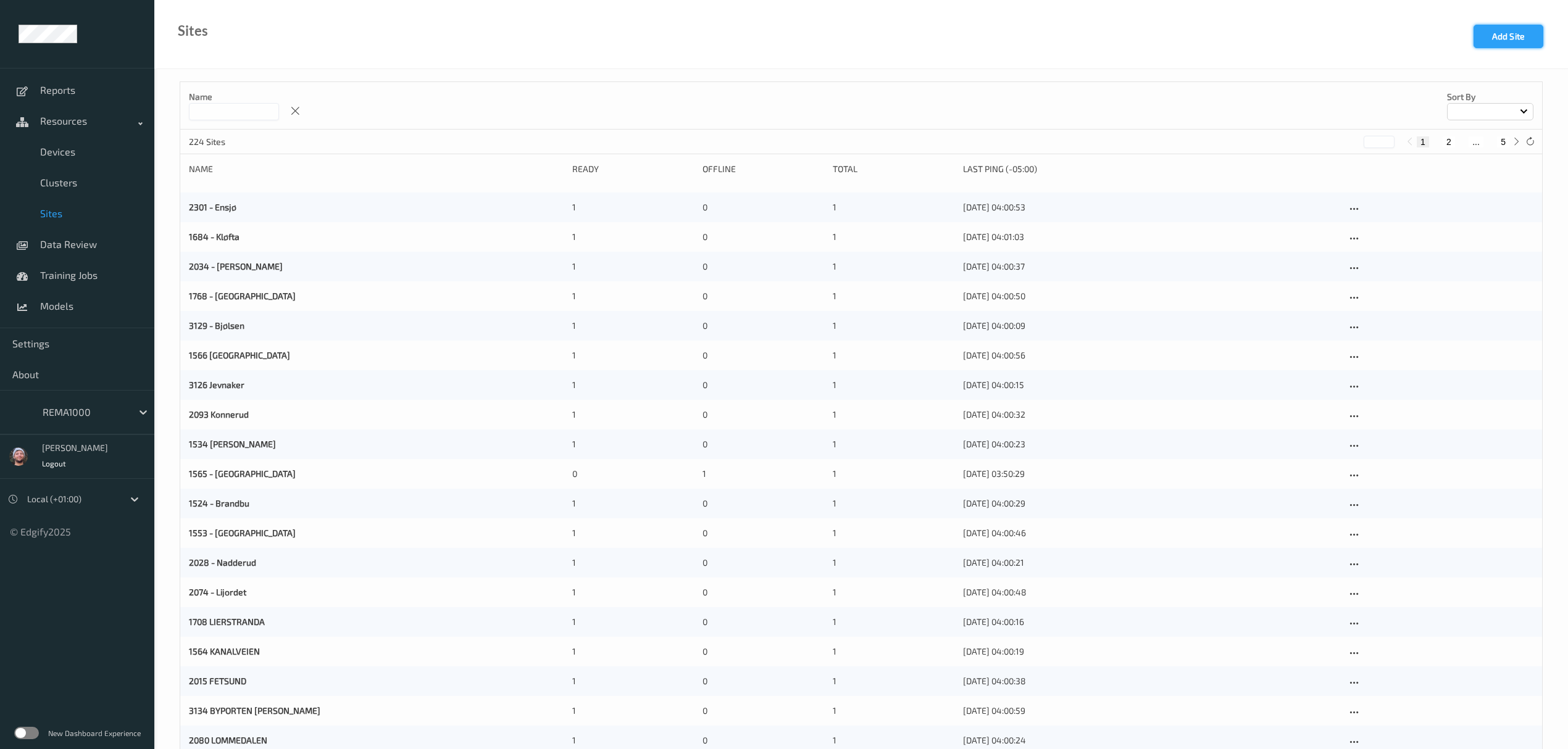
click at [1514, 41] on button "Add Site" at bounding box center [1508, 36] width 70 height 24
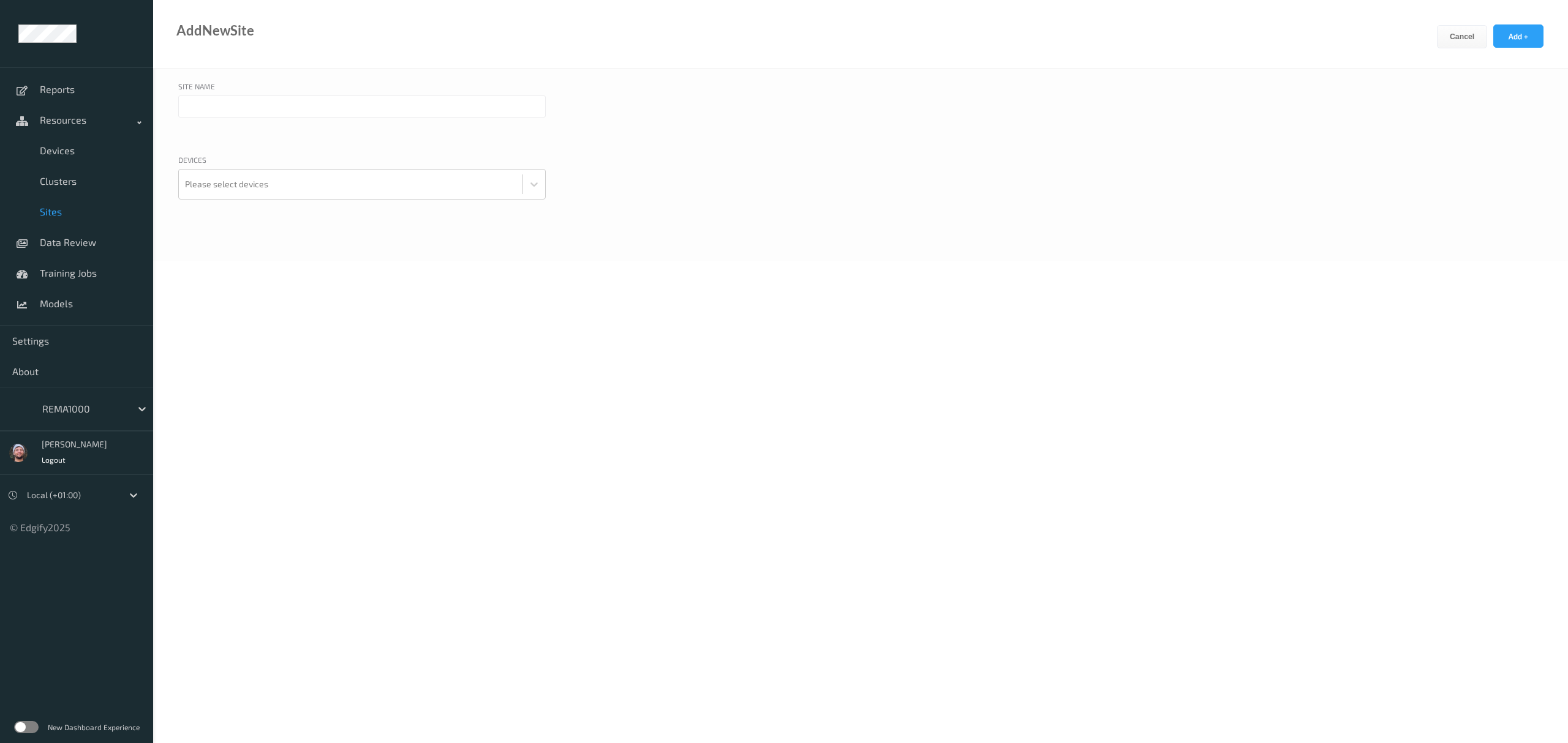
click at [280, 116] on input "text" at bounding box center [362, 106] width 367 height 22
paste input "Kræmer Brygge"
click at [189, 106] on input "Kræmer Brygge" at bounding box center [362, 106] width 367 height 22
type input "3189 - Kræmer Brygge"
click at [253, 206] on div "Devices Please select devices" at bounding box center [362, 192] width 367 height 76
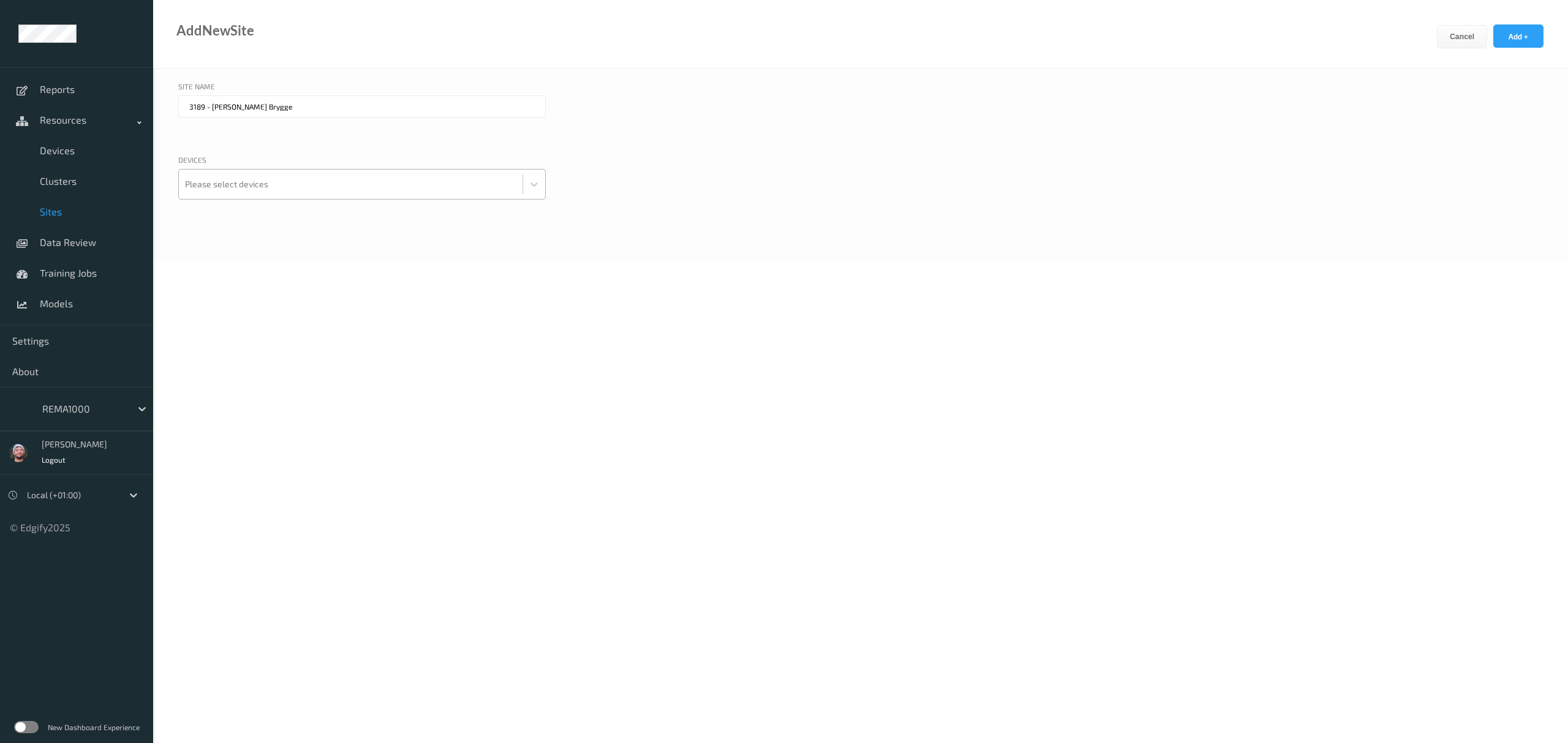
click at [257, 199] on div "Please select devices" at bounding box center [351, 184] width 344 height 30
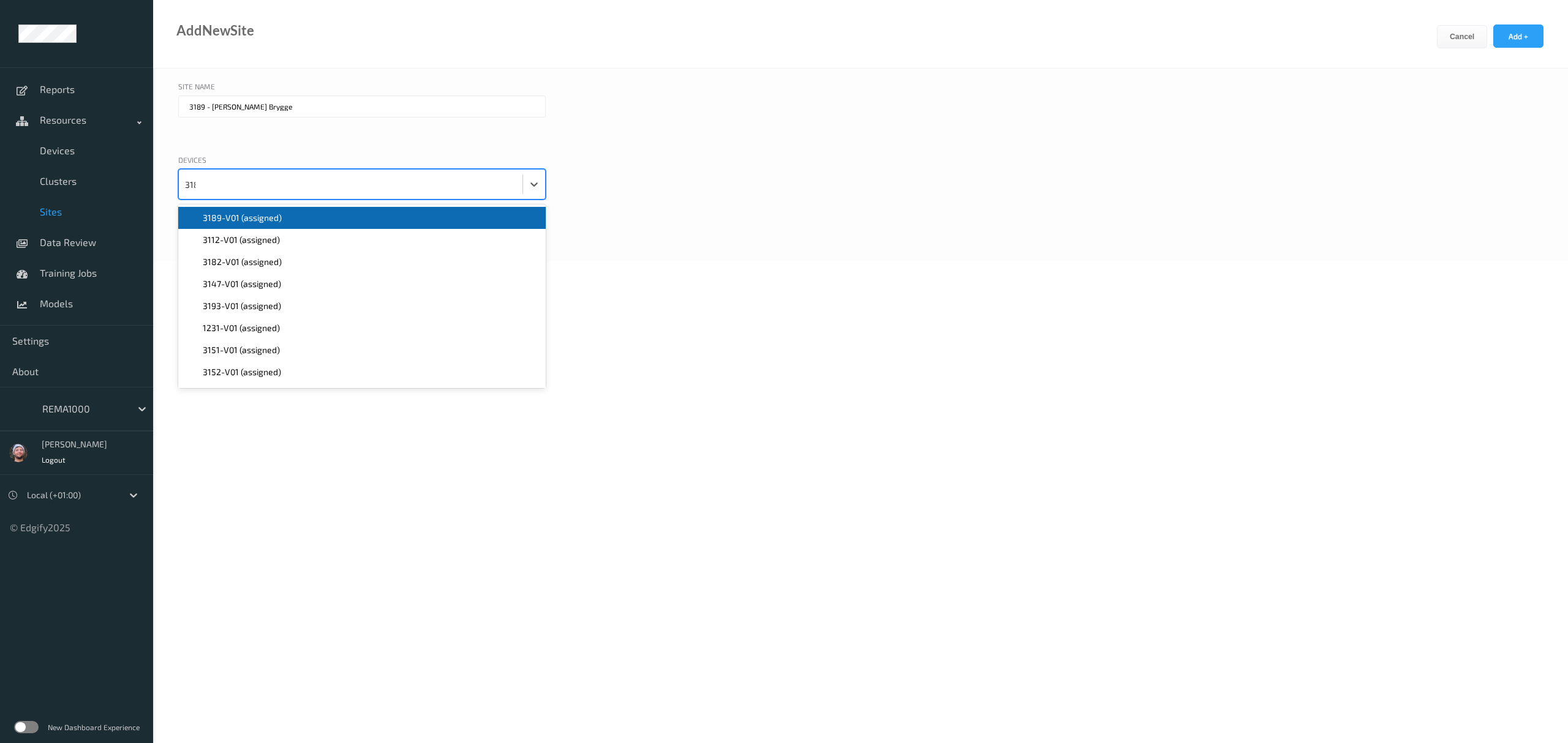
type input "3189"
click at [248, 219] on span "3189-V01 (assigned)" at bounding box center [242, 218] width 79 height 12
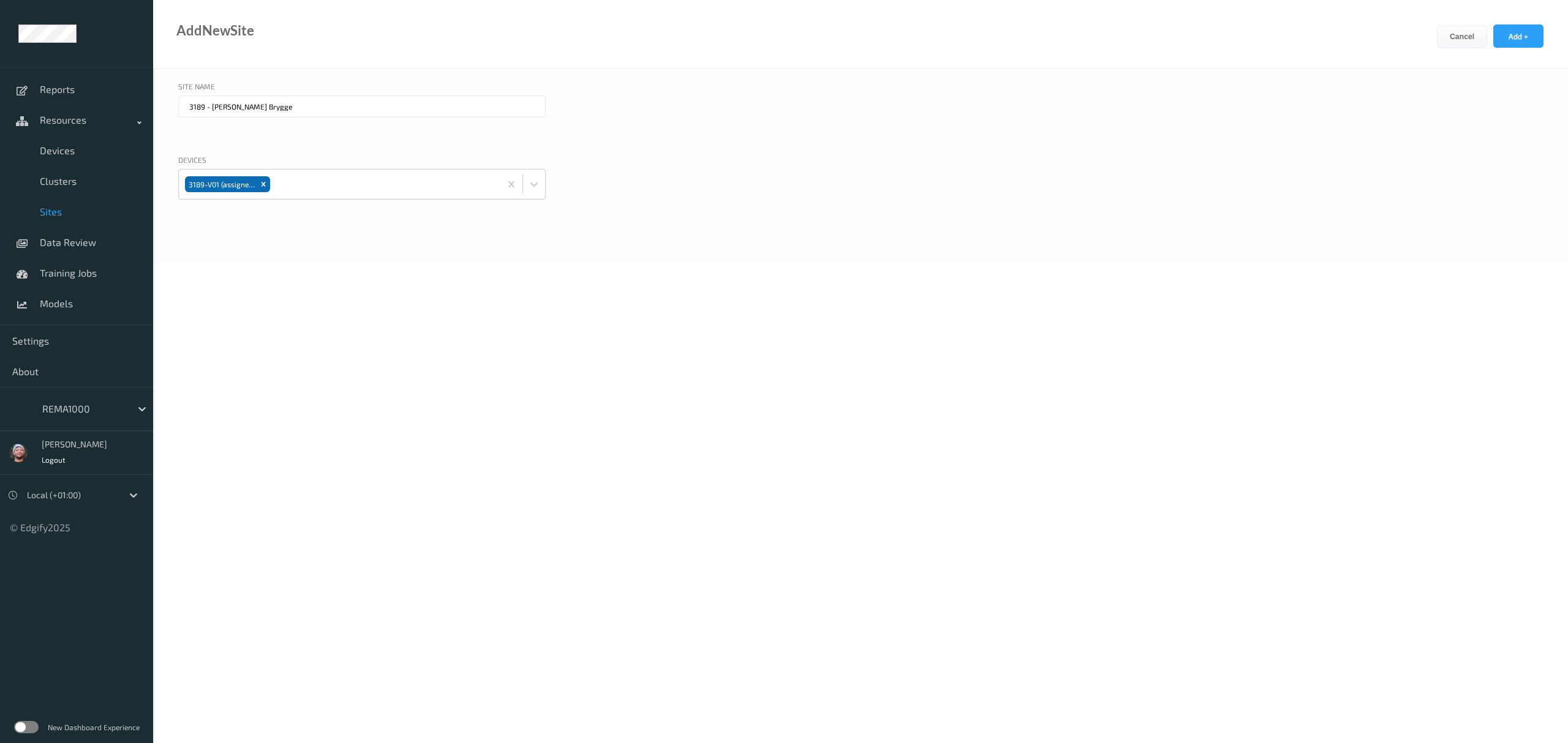
click at [1396, 175] on div "Devices 3189-V01 (assigned)" at bounding box center [860, 192] width 1364 height 76
click at [1530, 34] on button "Add +" at bounding box center [1518, 36] width 50 height 23
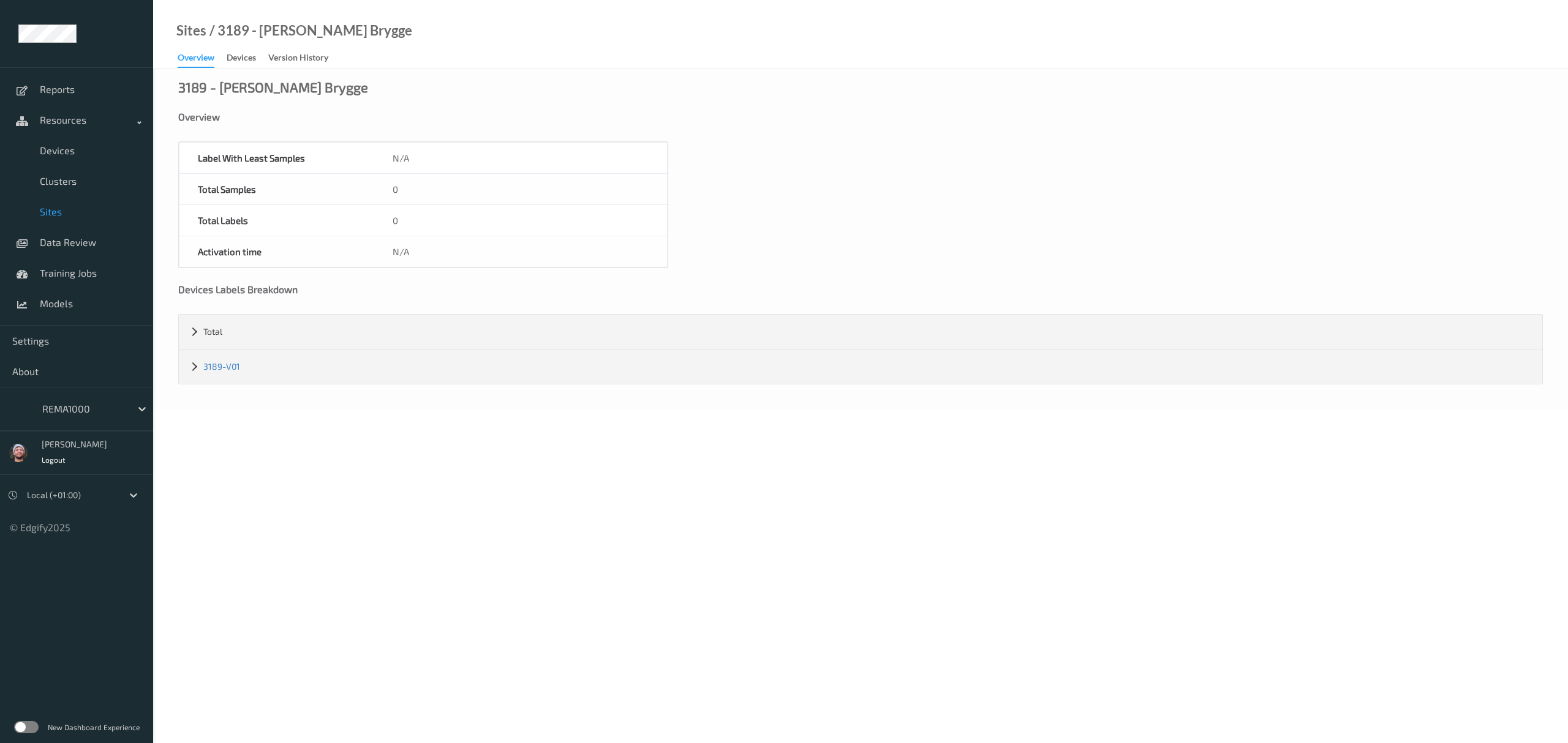
click at [338, 469] on body "Reports Resources Devices Clusters Sites Data Review Training Jobs Models Setti…" at bounding box center [784, 371] width 1568 height 743
click at [90, 153] on span "Devices" at bounding box center [90, 150] width 101 height 12
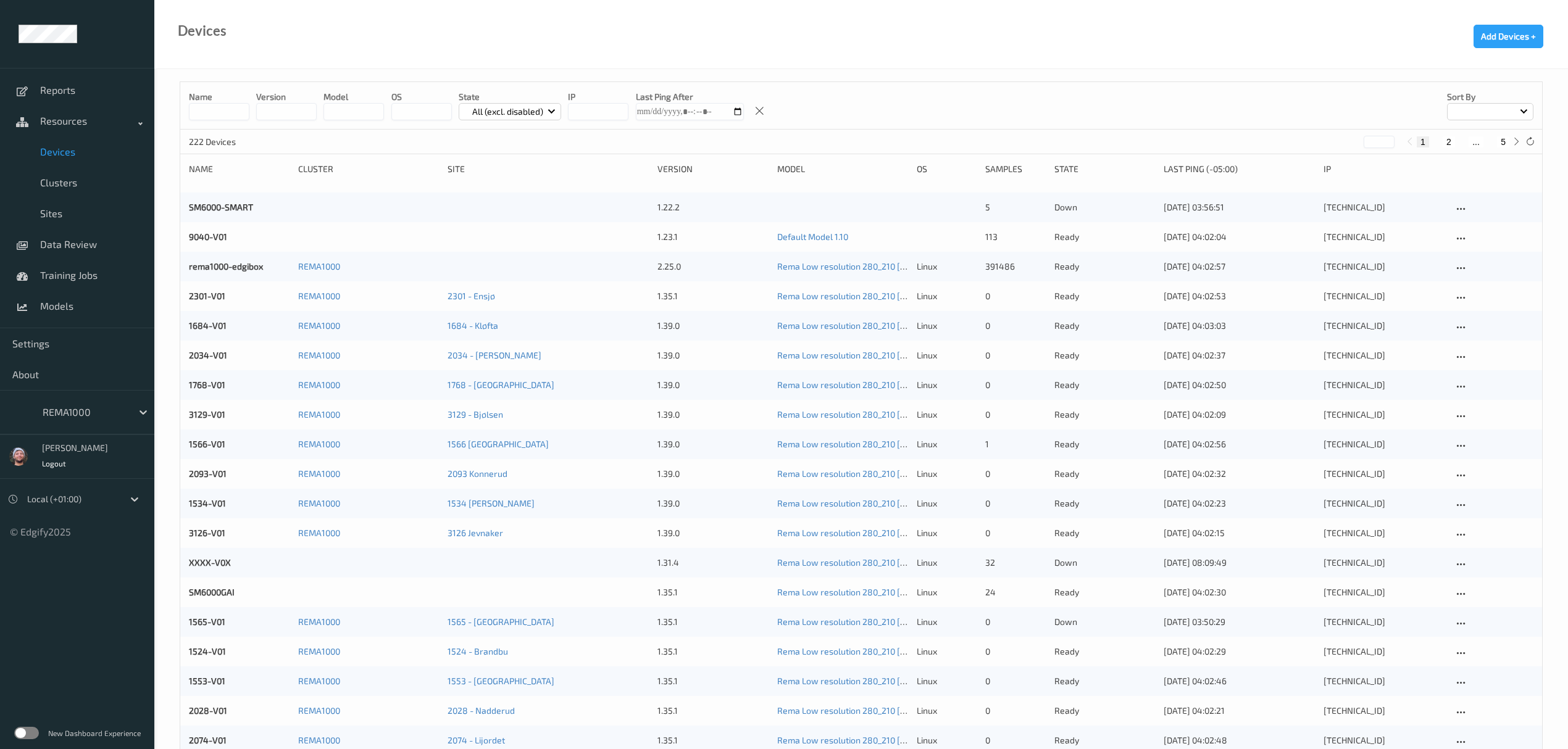
click at [222, 114] on input at bounding box center [219, 111] width 61 height 17
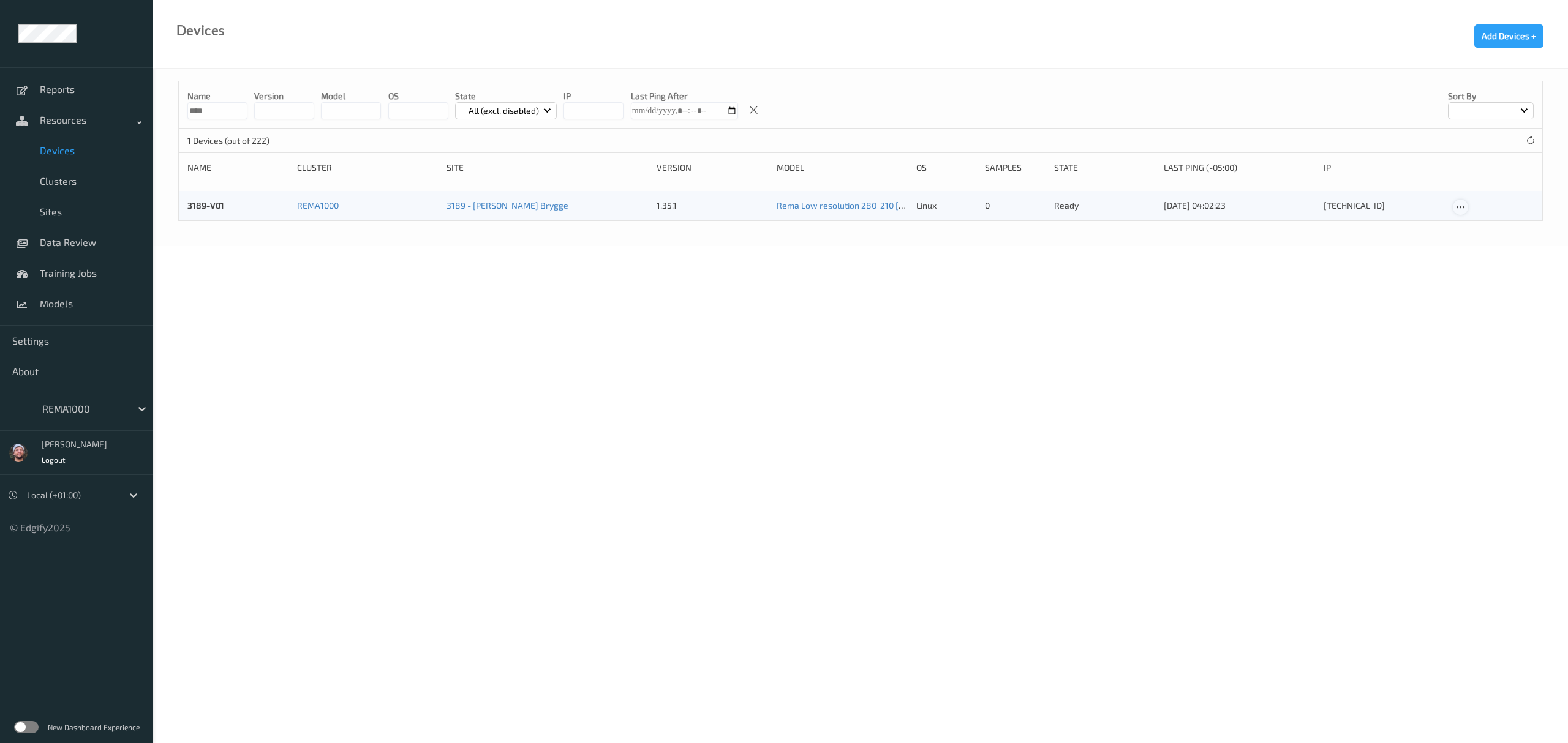
type input "****"
click at [1459, 204] on icon at bounding box center [1460, 208] width 10 height 11
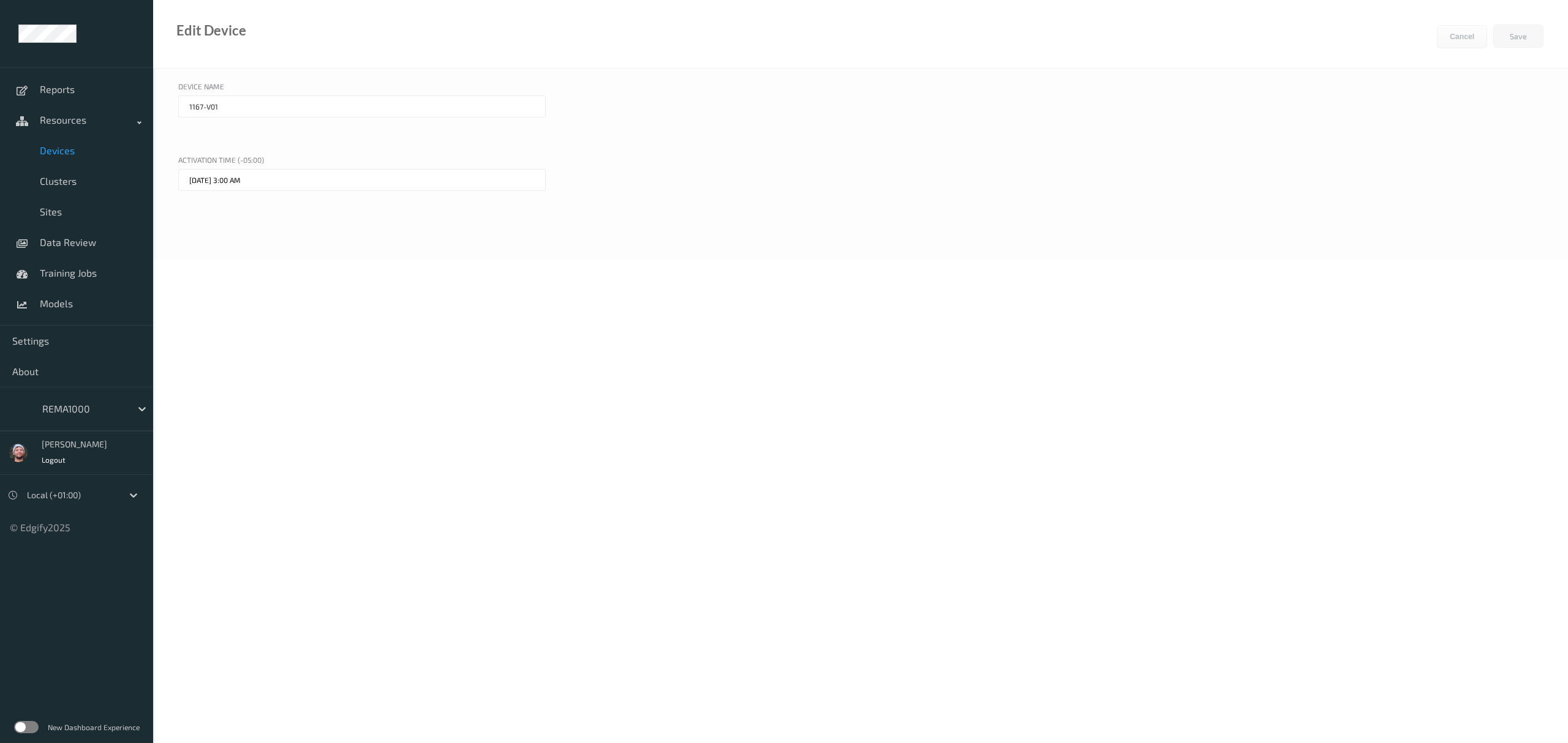
type input "3189-V01"
click at [71, 148] on span "Devices" at bounding box center [90, 150] width 101 height 12
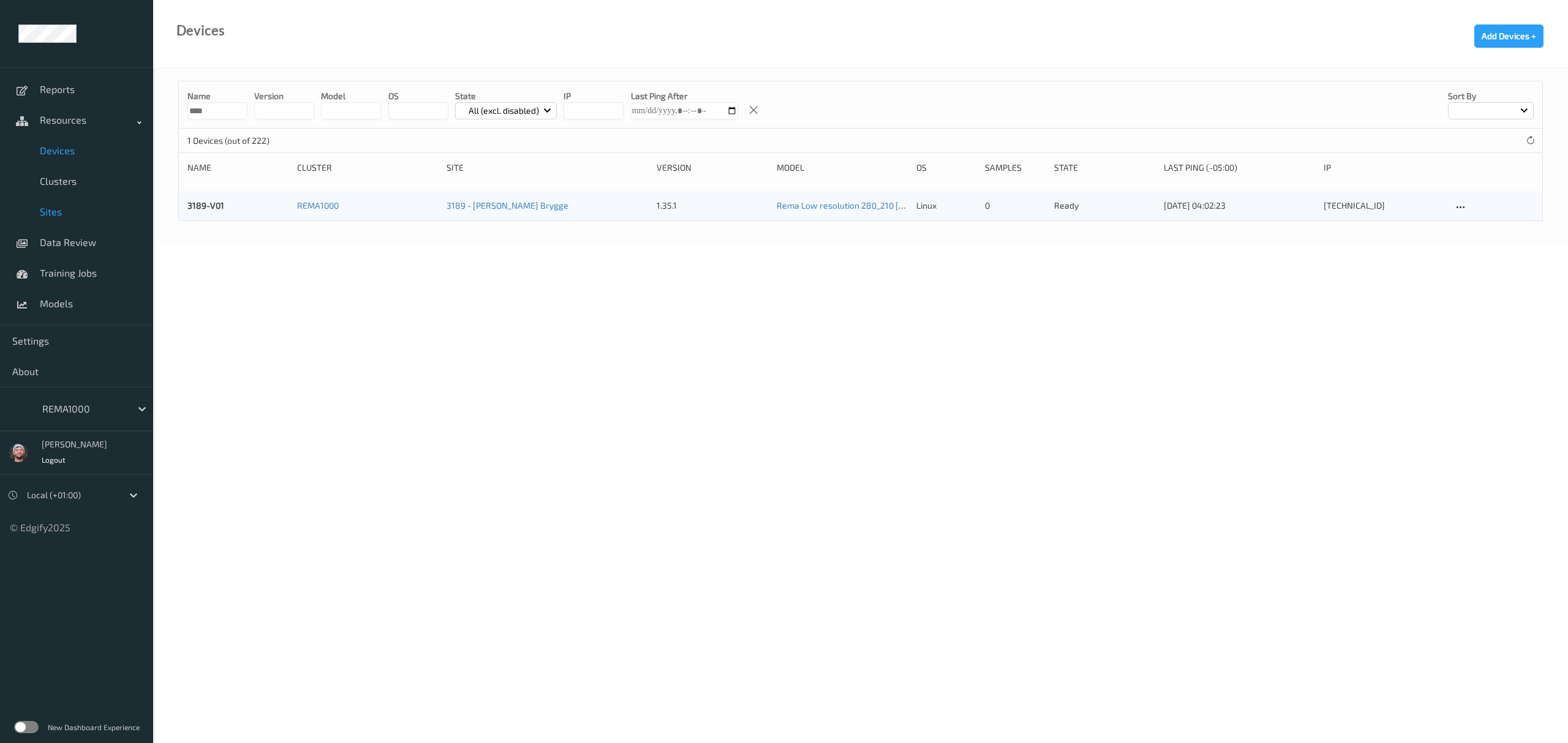
click at [63, 202] on link "Sites" at bounding box center [77, 212] width 153 height 30
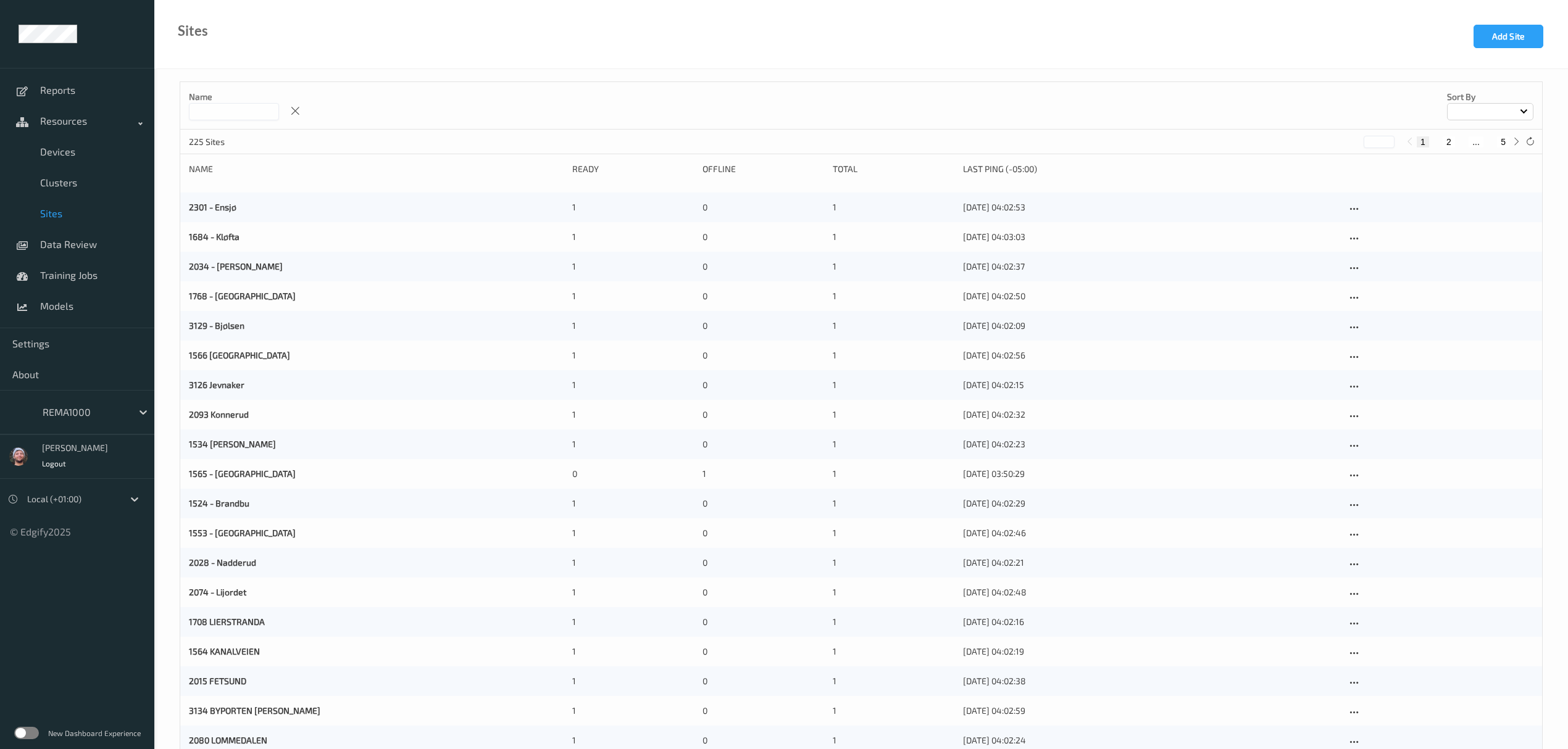
click at [210, 108] on input at bounding box center [234, 111] width 90 height 17
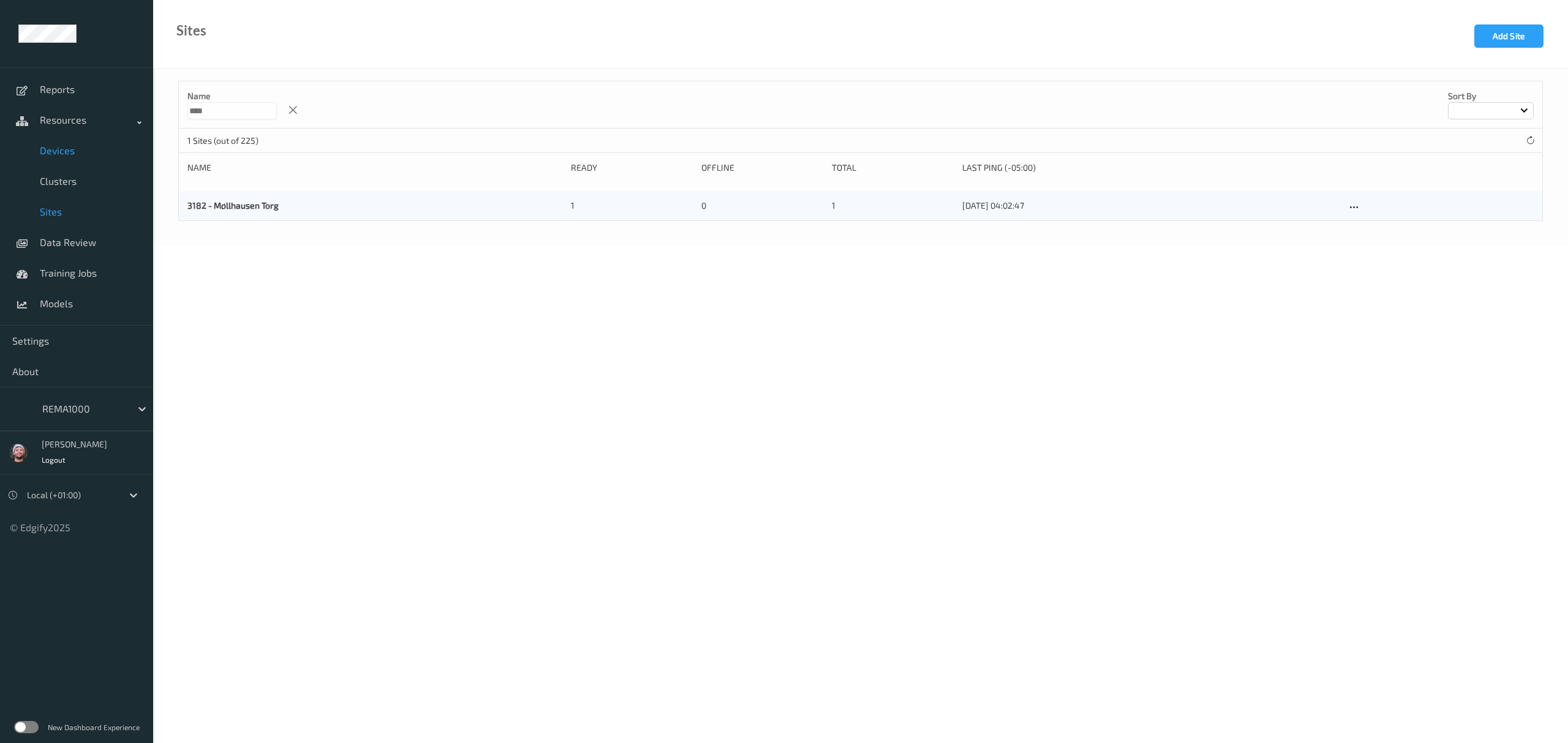
type input "****"
click at [84, 153] on span "Devices" at bounding box center [90, 150] width 101 height 12
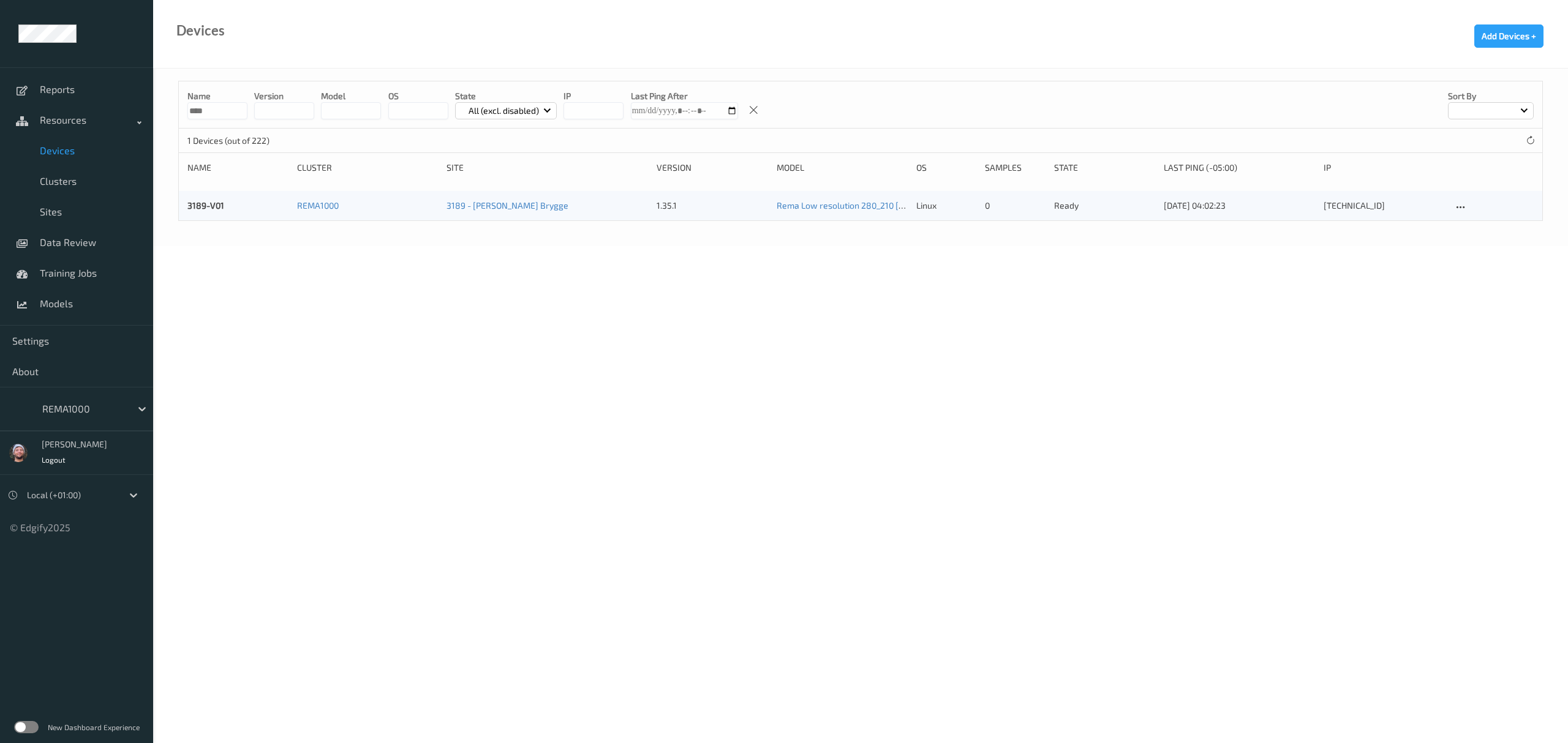
click at [237, 108] on input "****" at bounding box center [217, 110] width 60 height 17
paste input
type input "****"
click at [208, 204] on link "3182-V01" at bounding box center [206, 205] width 37 height 10
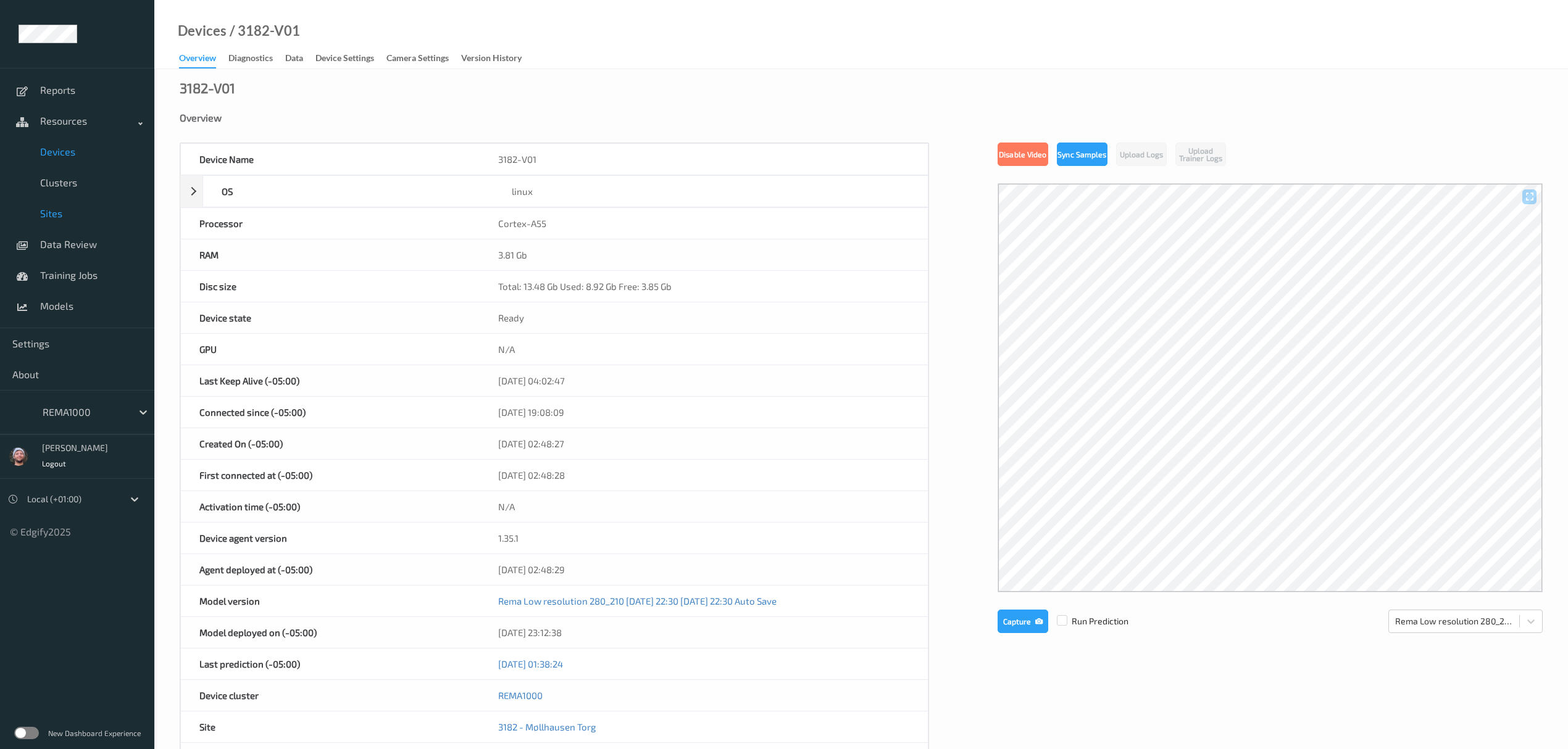
click at [80, 210] on span "Sites" at bounding box center [91, 214] width 102 height 13
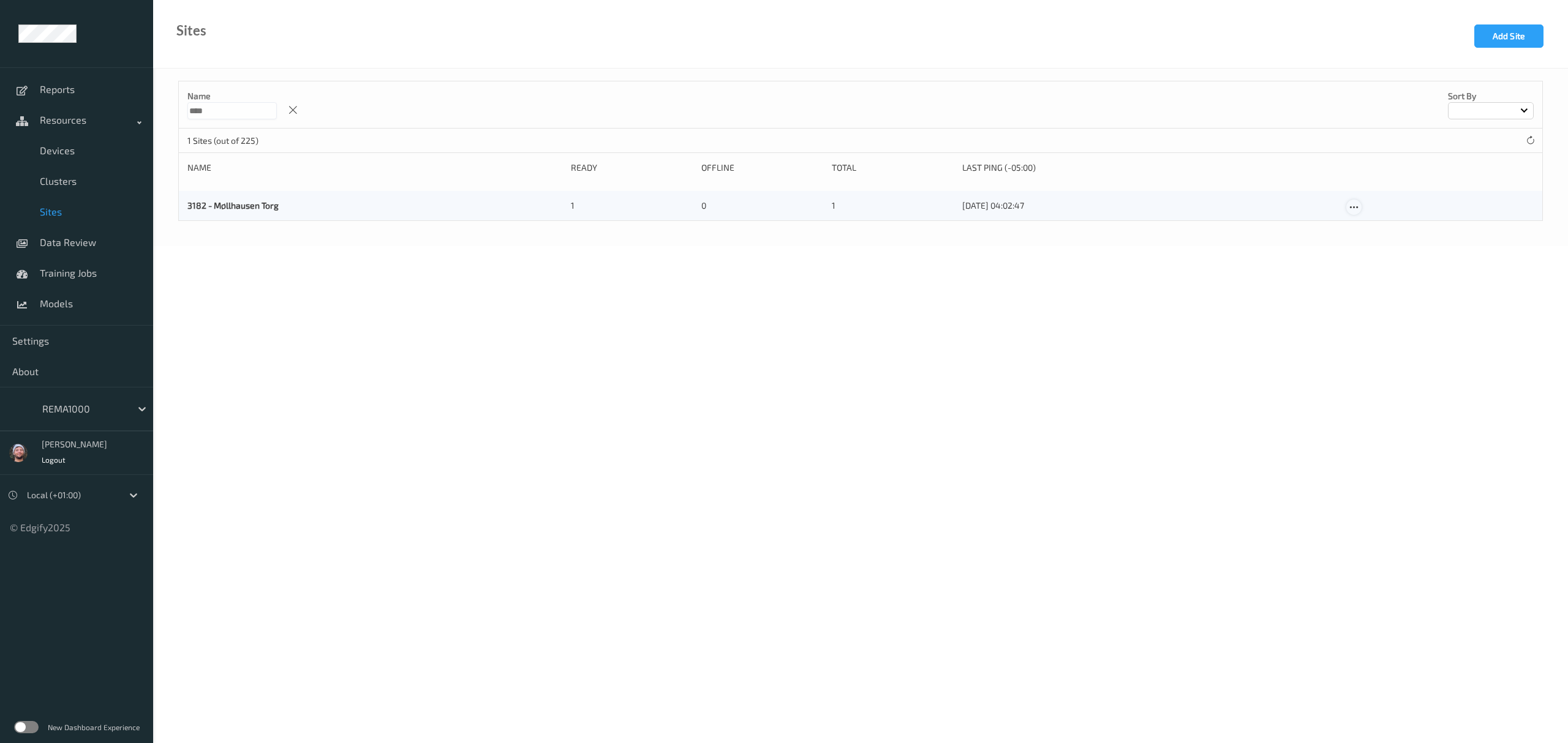
click at [1346, 206] on div at bounding box center [1354, 207] width 15 height 15
click at [268, 261] on input "text" at bounding box center [362, 262] width 367 height 22
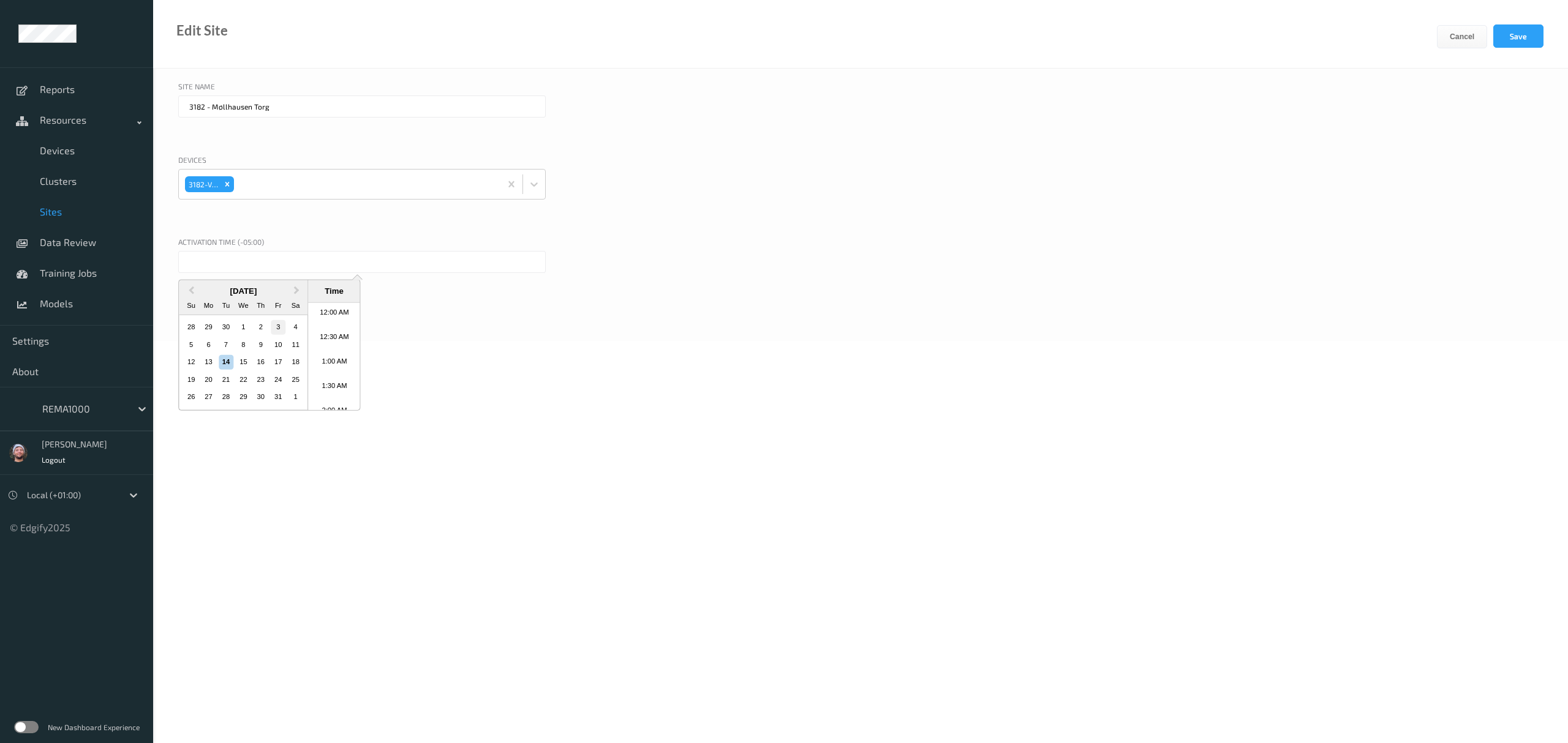
scroll to position [448, 0]
click at [245, 344] on div "8" at bounding box center [244, 344] width 14 height 14
click at [335, 339] on li "3:00 AM" at bounding box center [333, 341] width 52 height 24
type input "08/10/2025 3:00 AM"
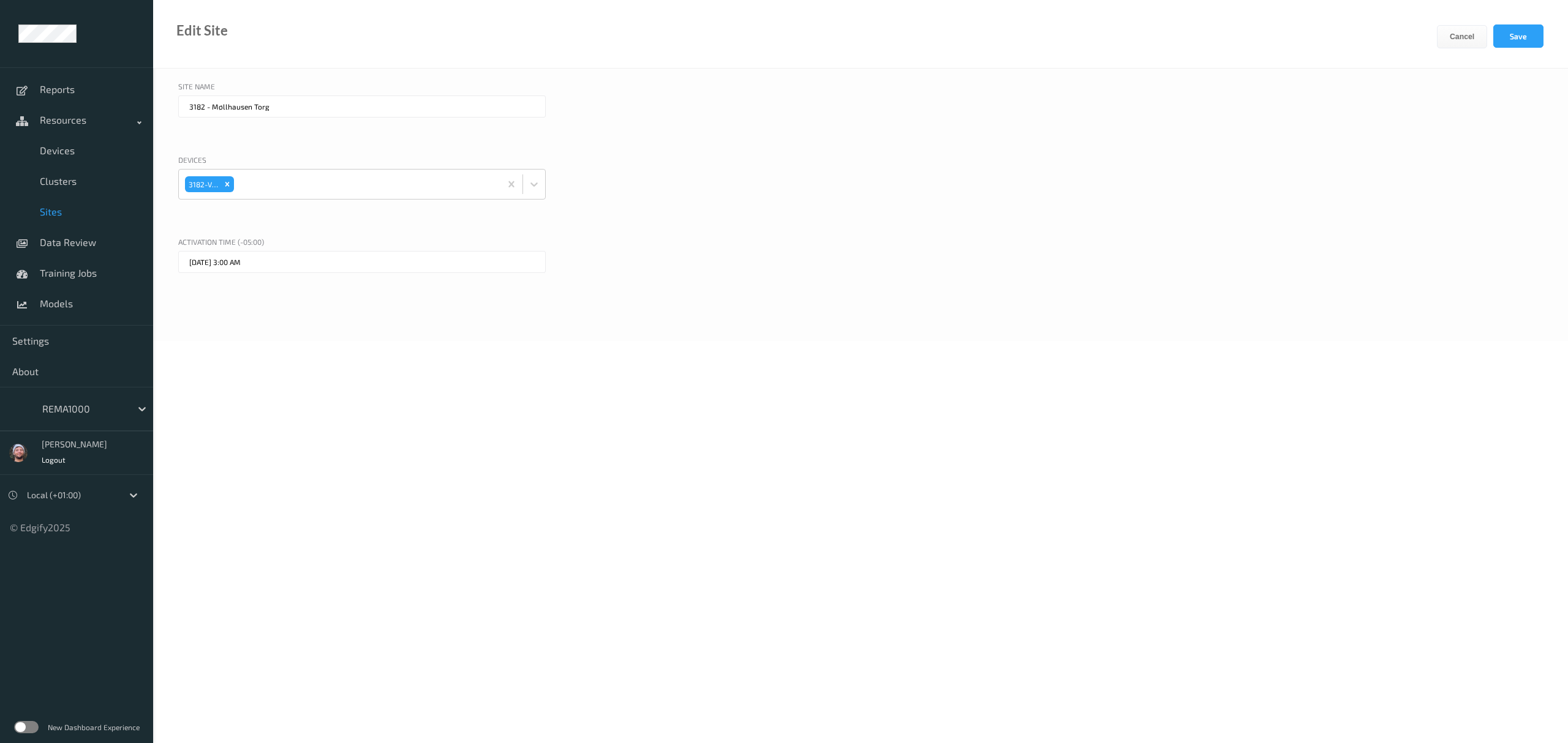
click at [1527, 20] on div "Edit Site Cancel Save" at bounding box center [861, 34] width 1415 height 68
drag, startPoint x: 1522, startPoint y: 30, endPoint x: 1522, endPoint y: 37, distance: 7.0
click at [1522, 37] on button "Save" at bounding box center [1518, 36] width 50 height 23
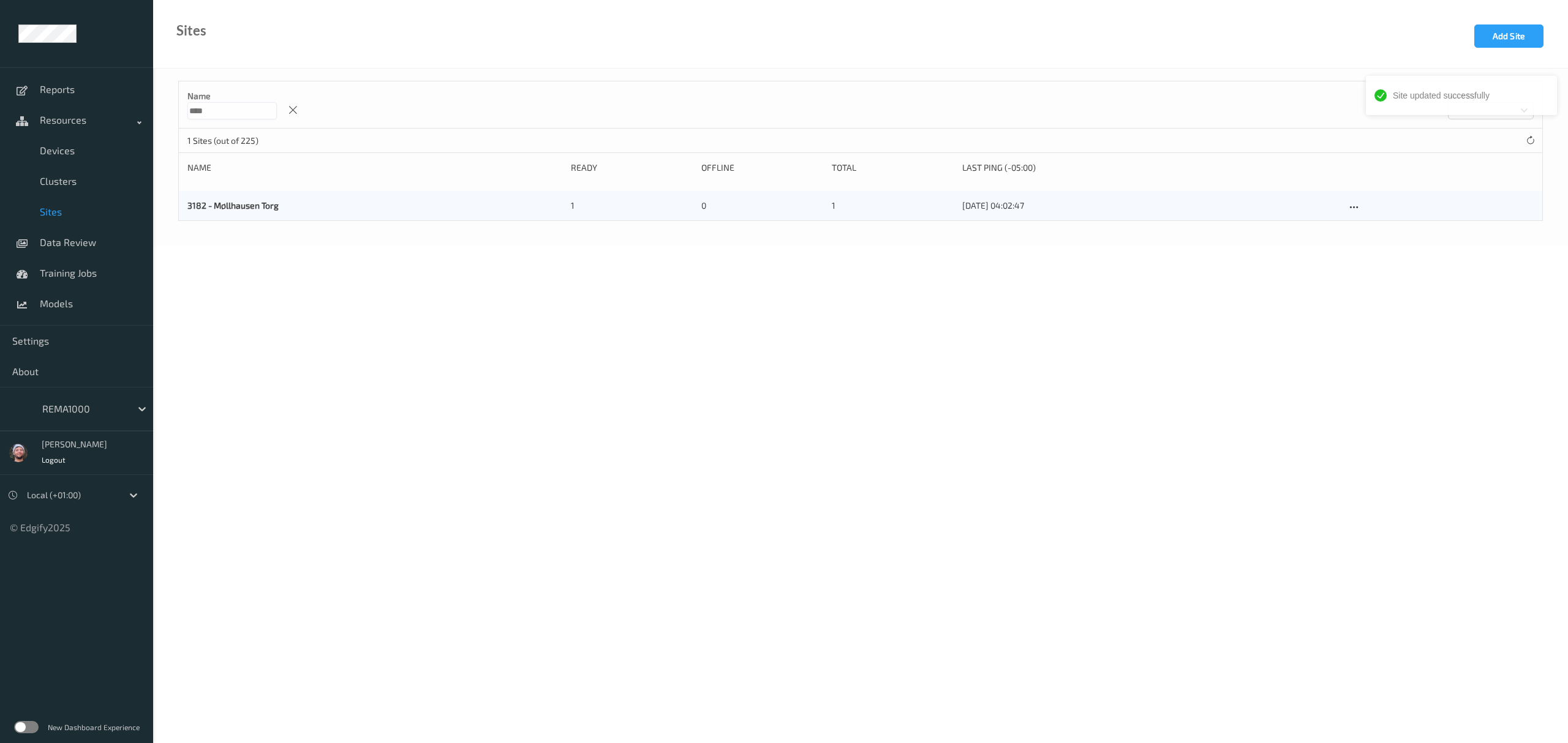
click at [260, 111] on input "****" at bounding box center [233, 110] width 90 height 17
type input "****"
click at [79, 146] on span "Devices" at bounding box center [90, 150] width 101 height 12
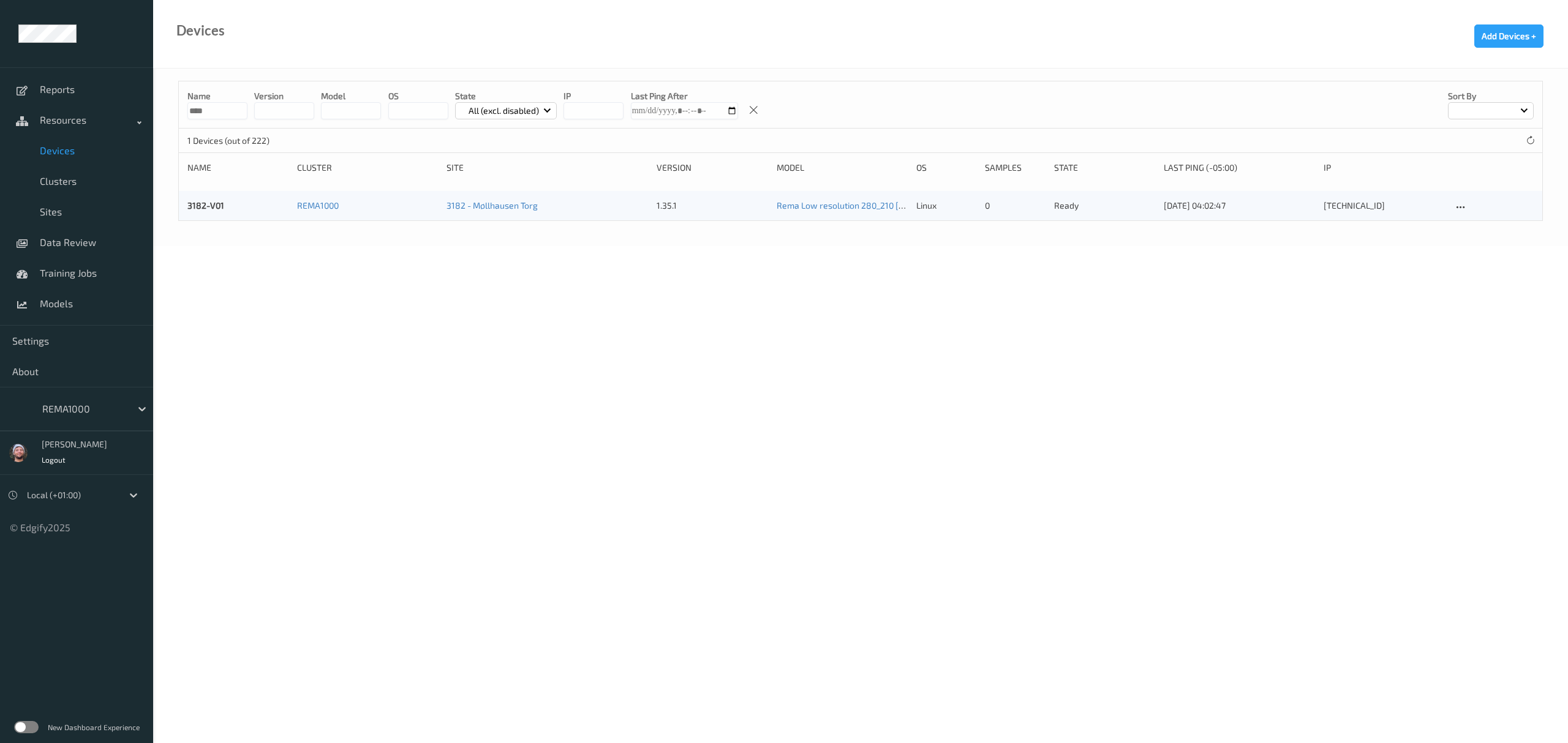
click at [228, 108] on input "****" at bounding box center [217, 110] width 60 height 17
paste input
type input "****"
click at [1465, 204] on icon at bounding box center [1460, 208] width 10 height 11
click at [1473, 223] on link "Edit Device" at bounding box center [1491, 228] width 77 height 23
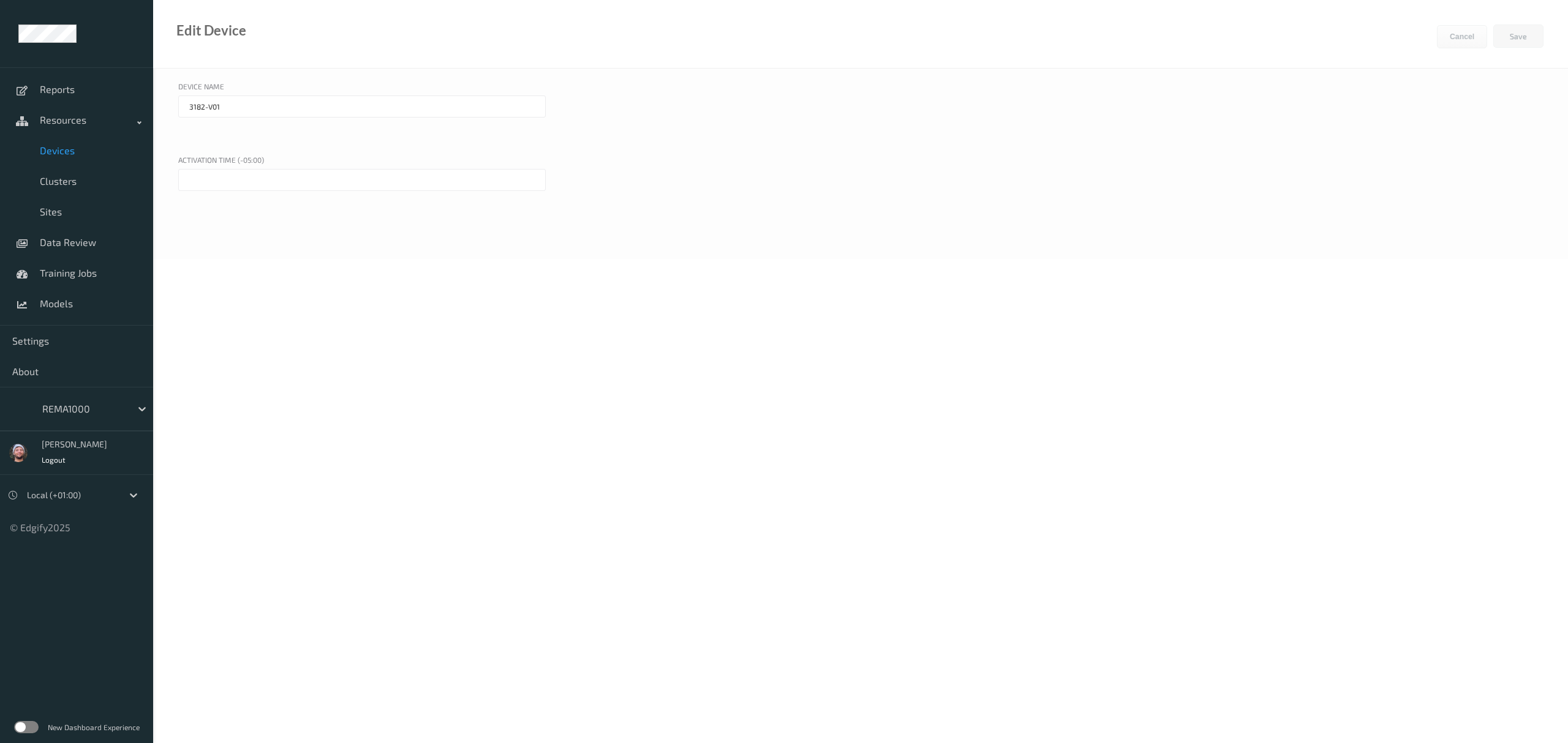
type input "3189-V01"
click at [68, 204] on link "Sites" at bounding box center [77, 212] width 153 height 30
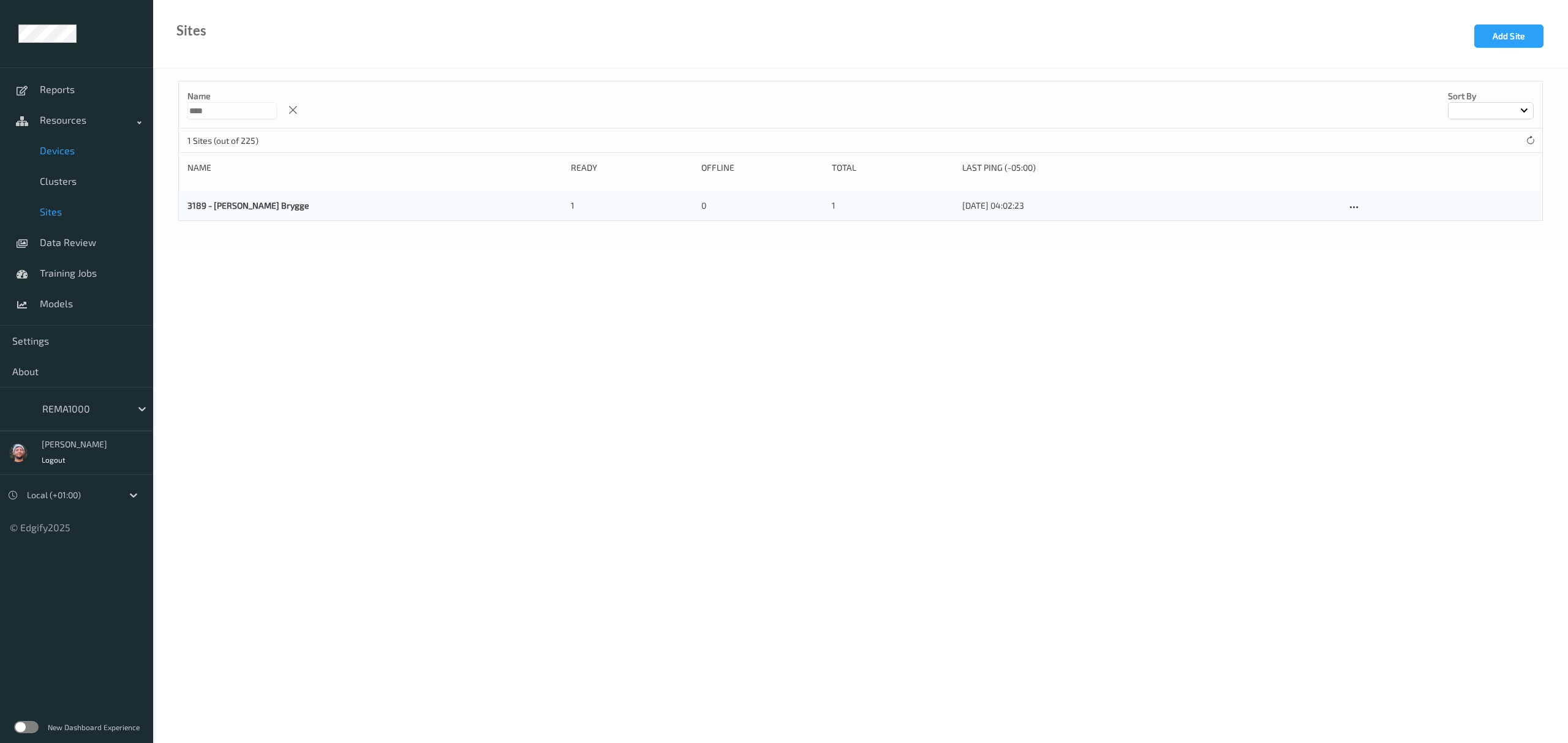
click at [48, 145] on span "Devices" at bounding box center [90, 150] width 101 height 12
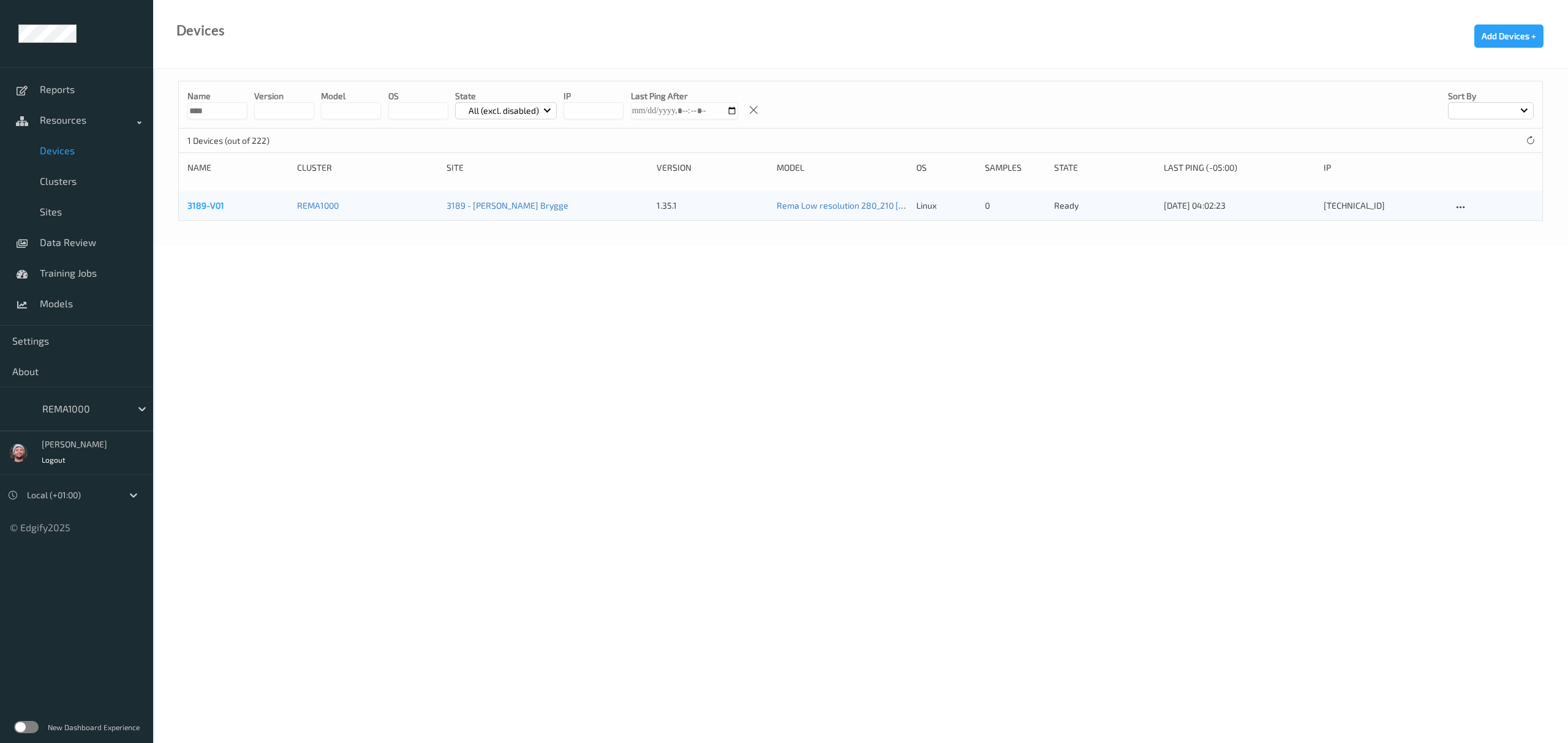
click at [210, 204] on link "3189-V01" at bounding box center [206, 205] width 37 height 10
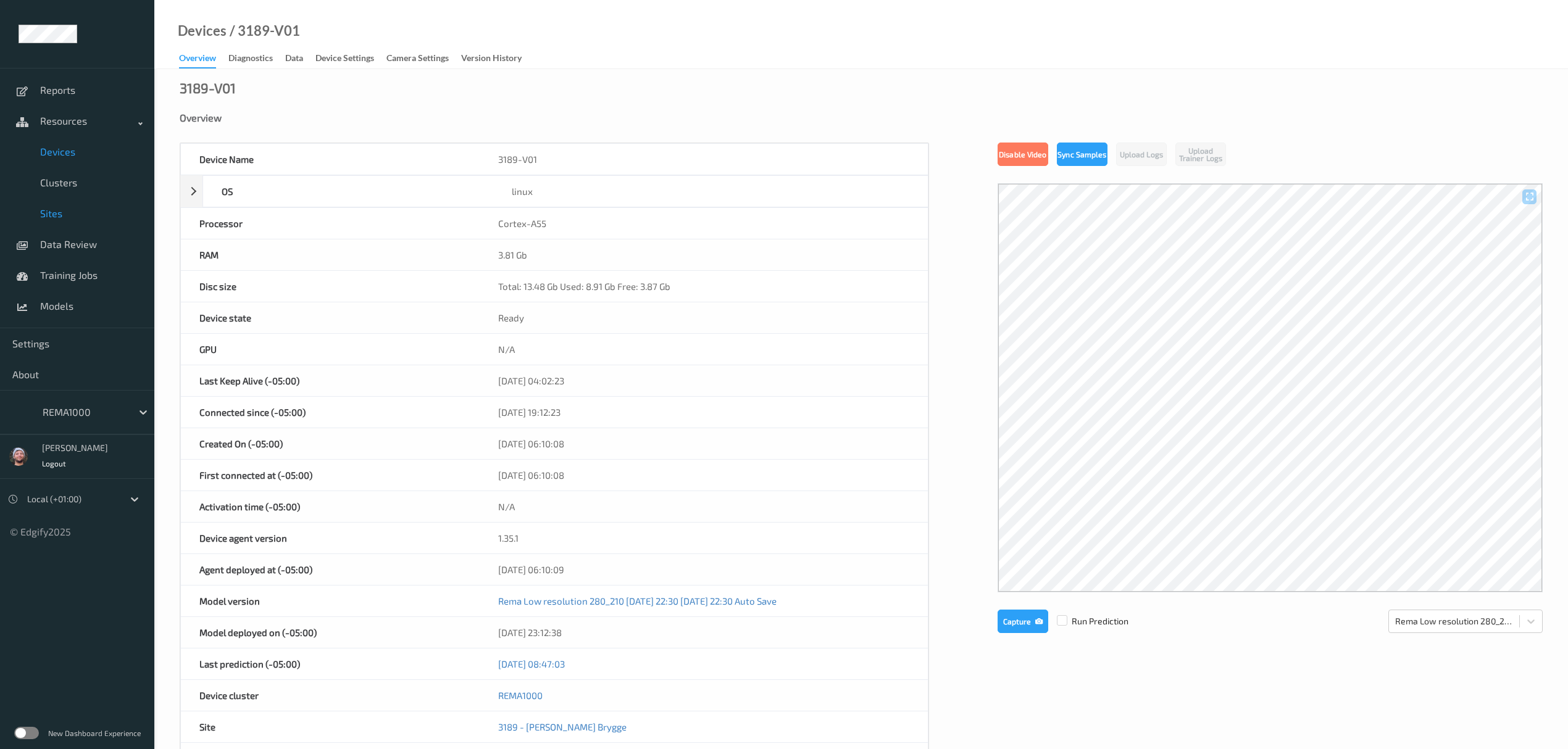
click at [55, 206] on link "Sites" at bounding box center [77, 214] width 154 height 31
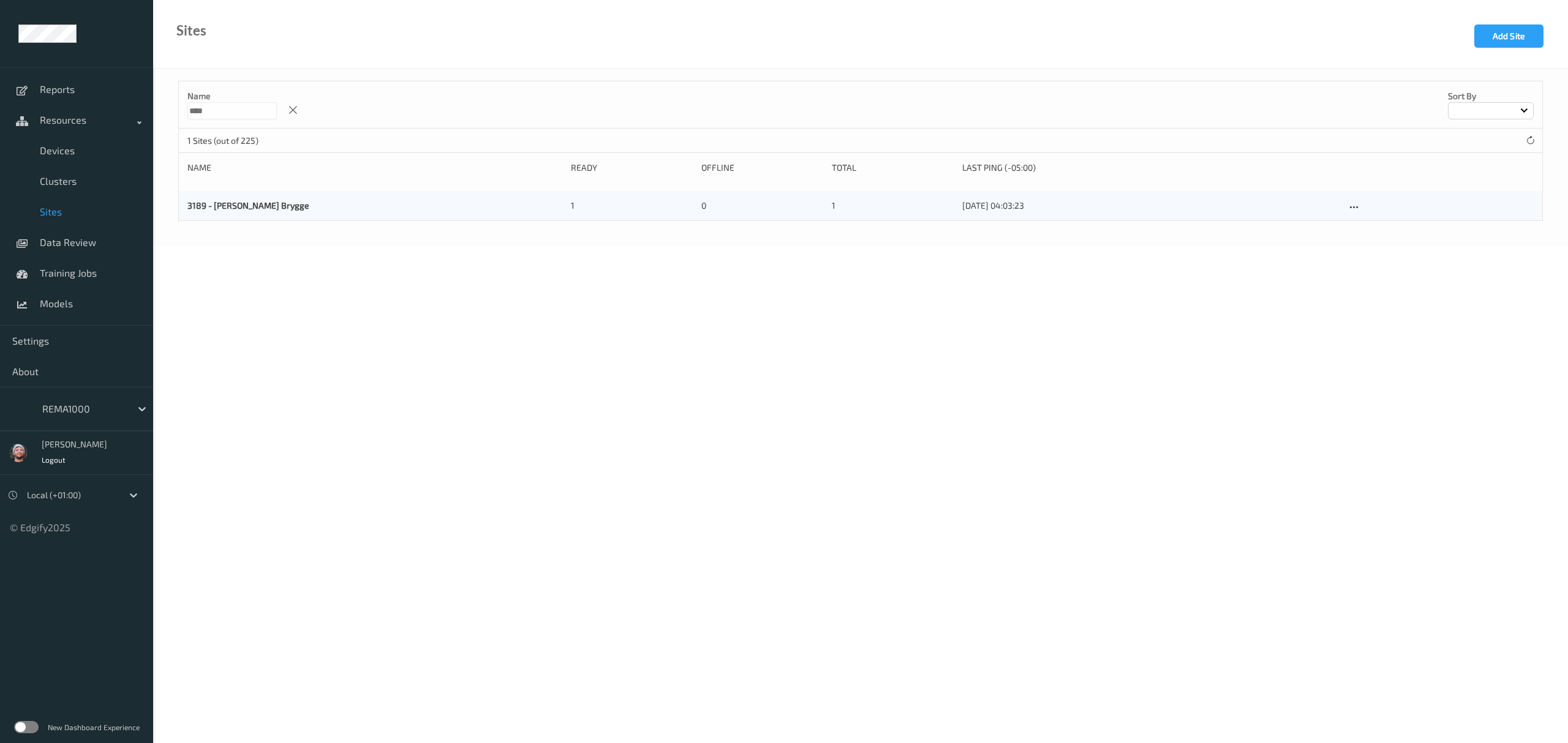
drag, startPoint x: 240, startPoint y: 108, endPoint x: 158, endPoint y: 109, distance: 82.0
click at [158, 109] on div "Name **** Sort by 1 Sites (out of 225) Name Ready Offline Total Last Ping (-05:…" at bounding box center [861, 157] width 1415 height 177
click at [1347, 204] on div at bounding box center [1354, 207] width 15 height 15
click at [1365, 231] on link "Edit Site" at bounding box center [1379, 228] width 64 height 23
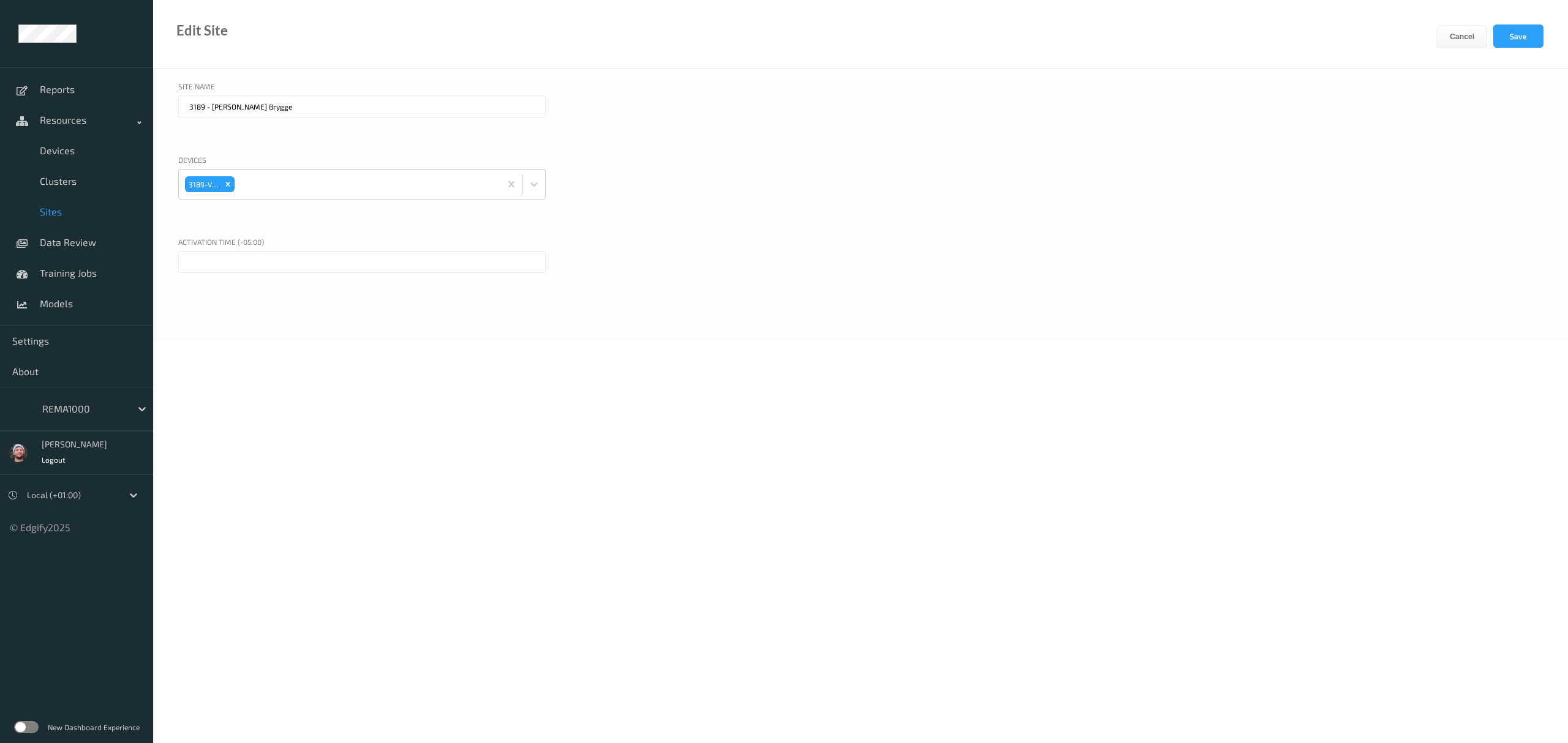
click at [337, 252] on input "text" at bounding box center [362, 262] width 367 height 22
click at [263, 343] on div "9" at bounding box center [260, 344] width 14 height 14
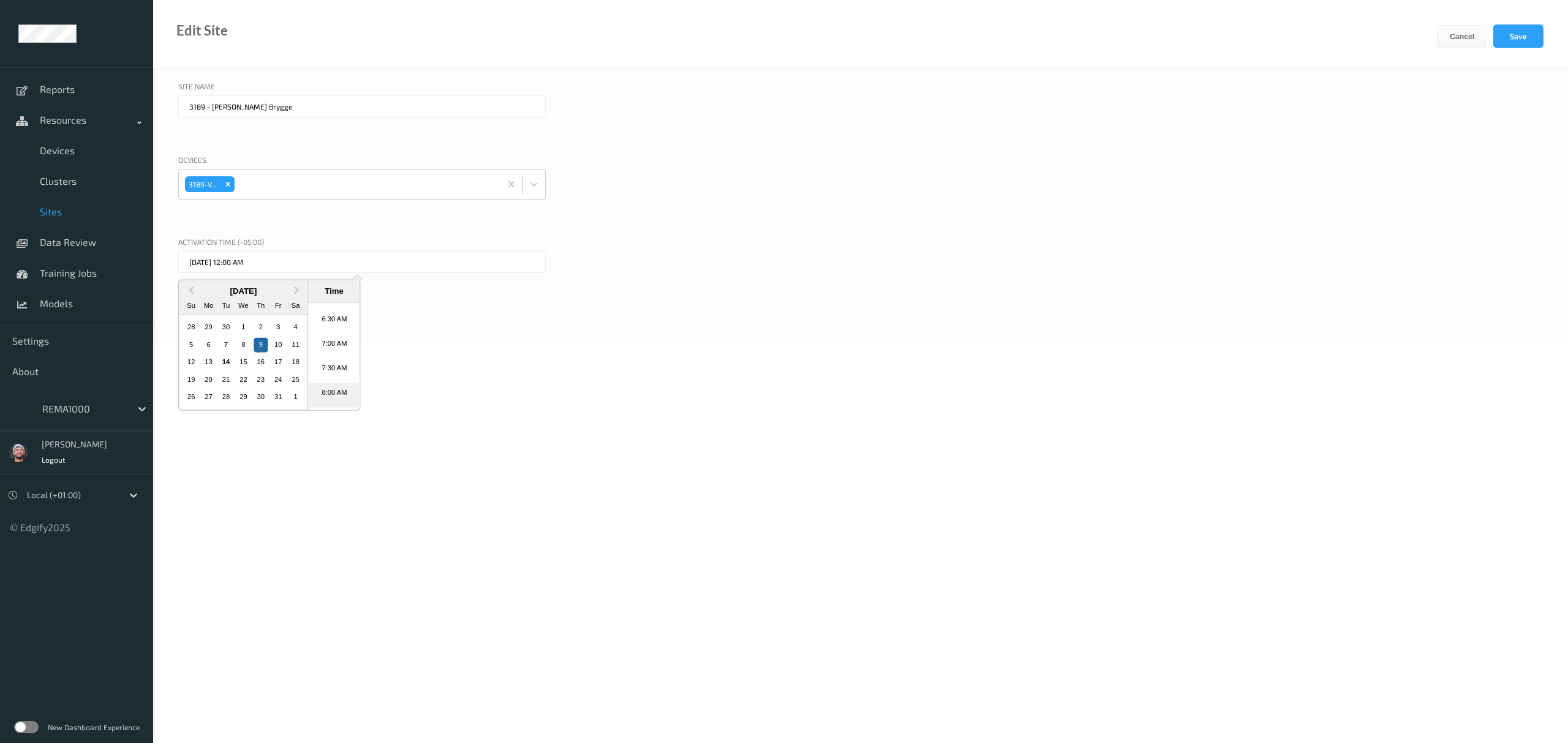
scroll to position [285, 0]
click at [335, 326] on li "6:00 AM" at bounding box center [333, 324] width 52 height 24
type input "09/10/2025 6:00 AM"
click at [1524, 34] on button "Save" at bounding box center [1518, 36] width 50 height 23
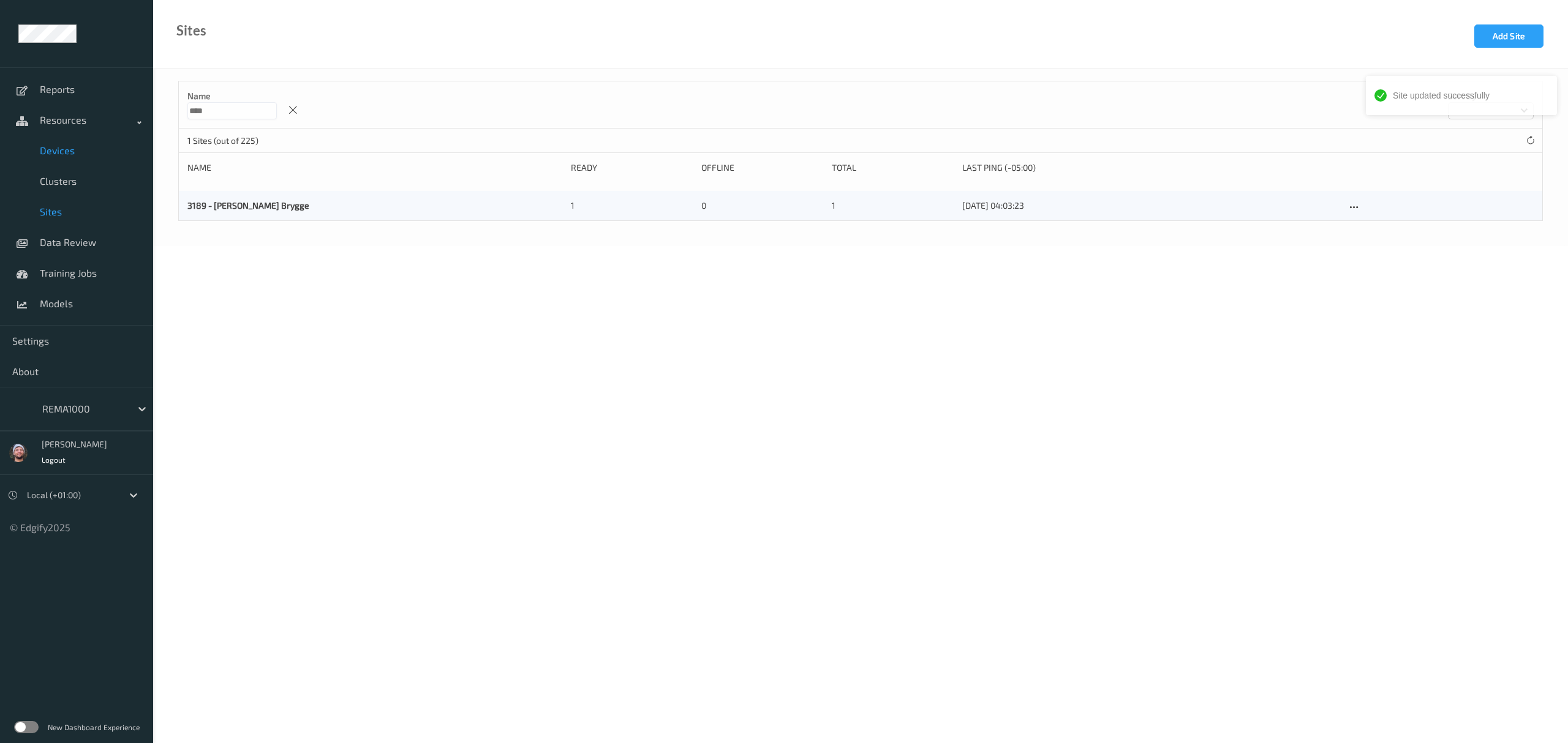
click at [106, 153] on span "Devices" at bounding box center [90, 150] width 101 height 12
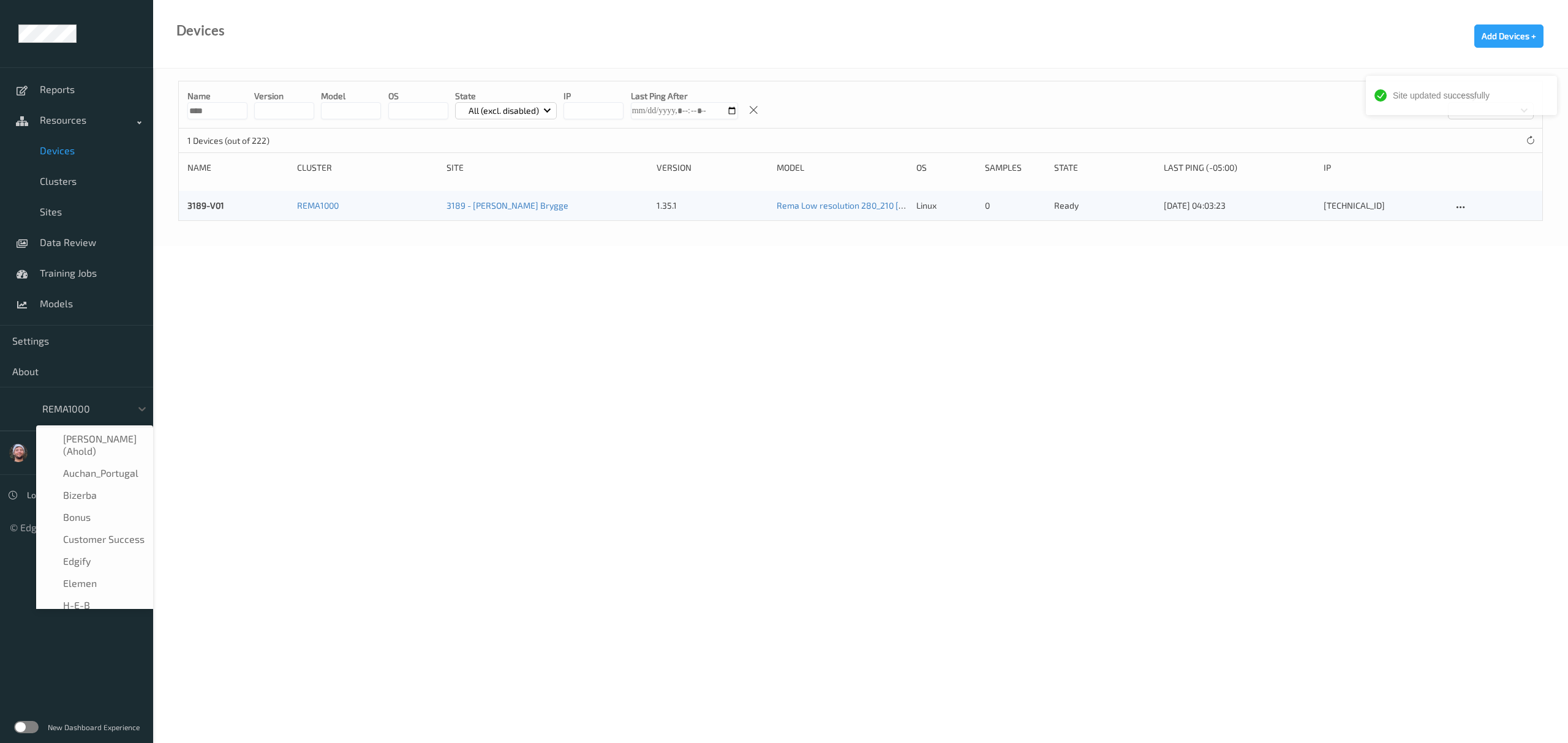
click at [89, 405] on div at bounding box center [84, 408] width 83 height 14
type input "h-"
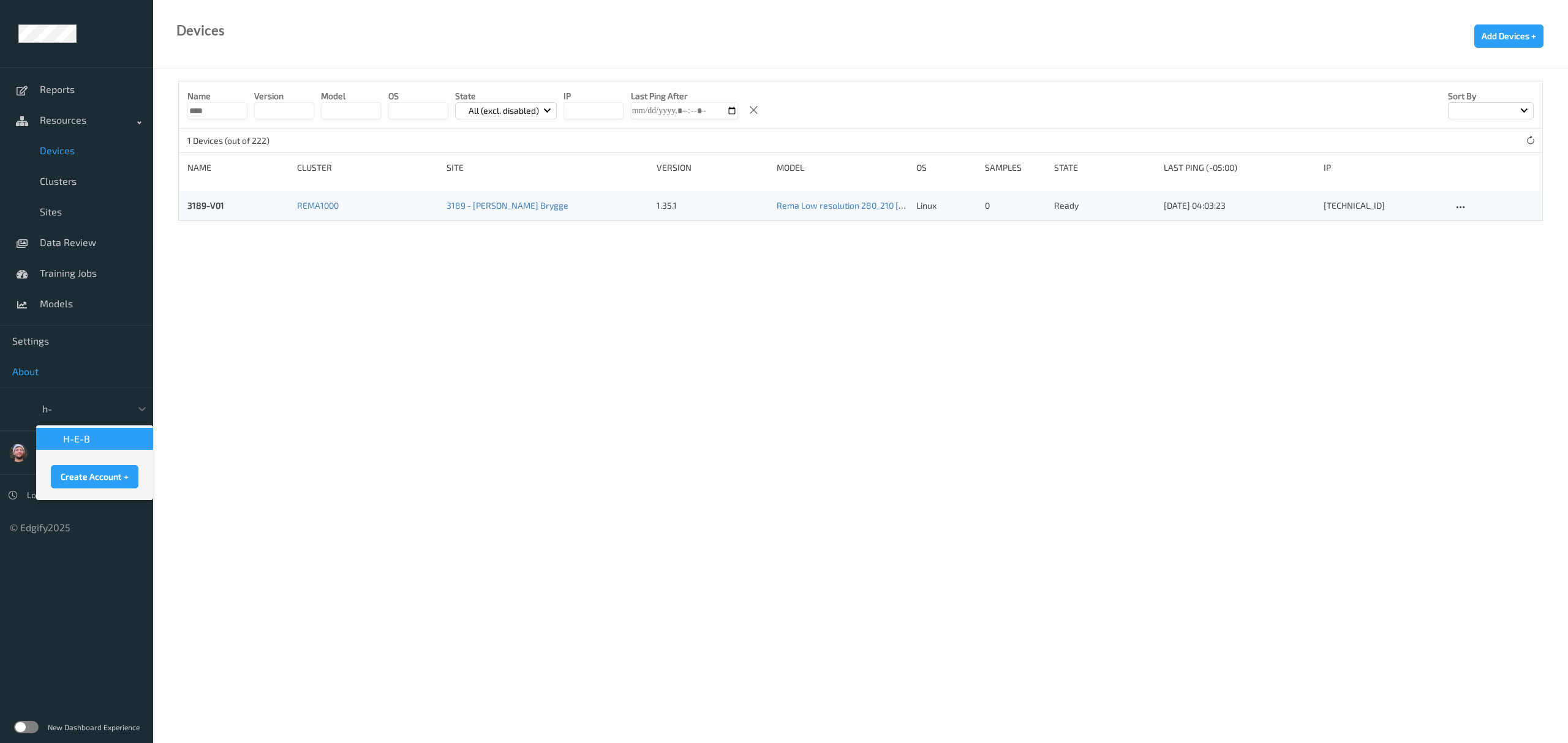
scroll to position [0, 0]
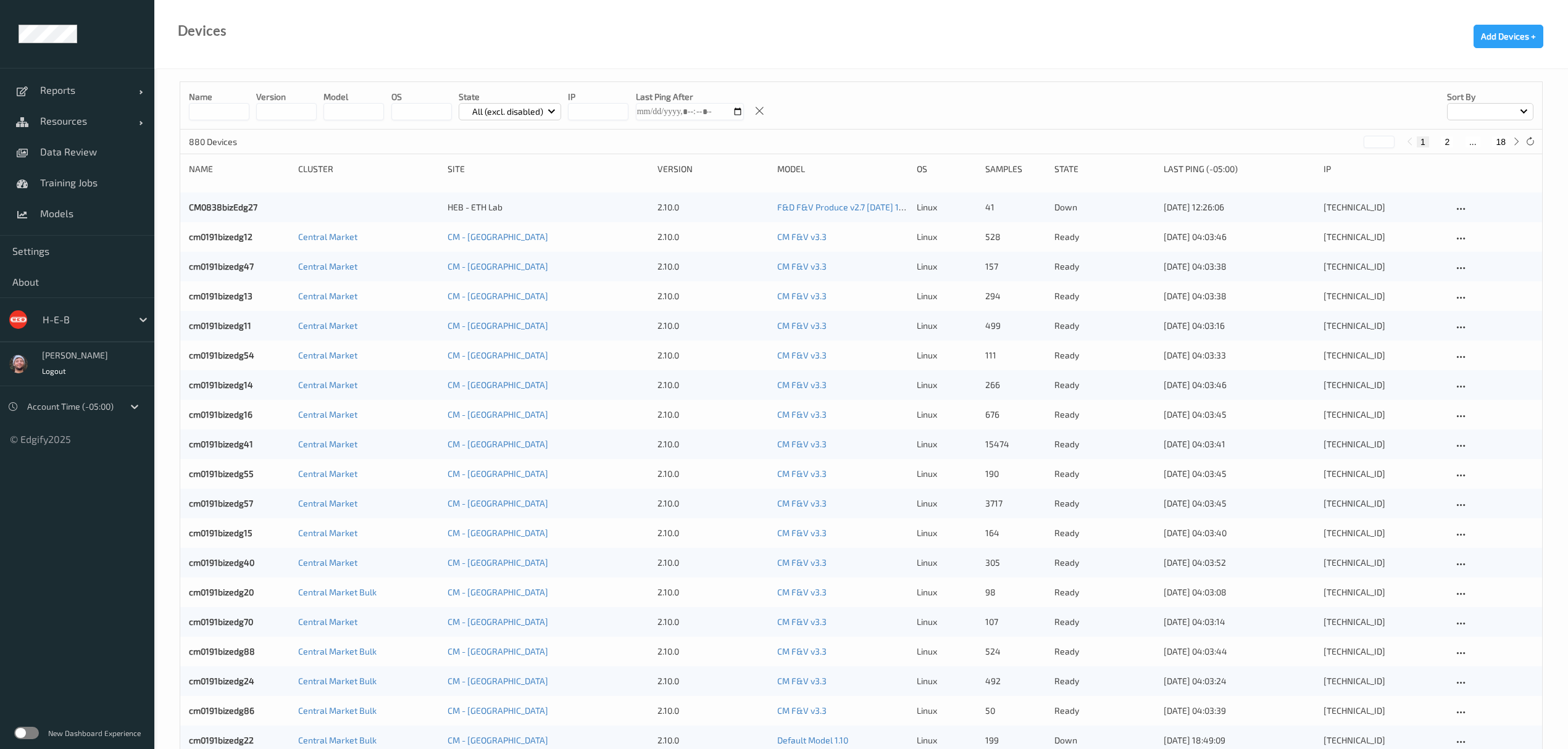
click at [1503, 140] on button "18" at bounding box center [1501, 142] width 17 height 11
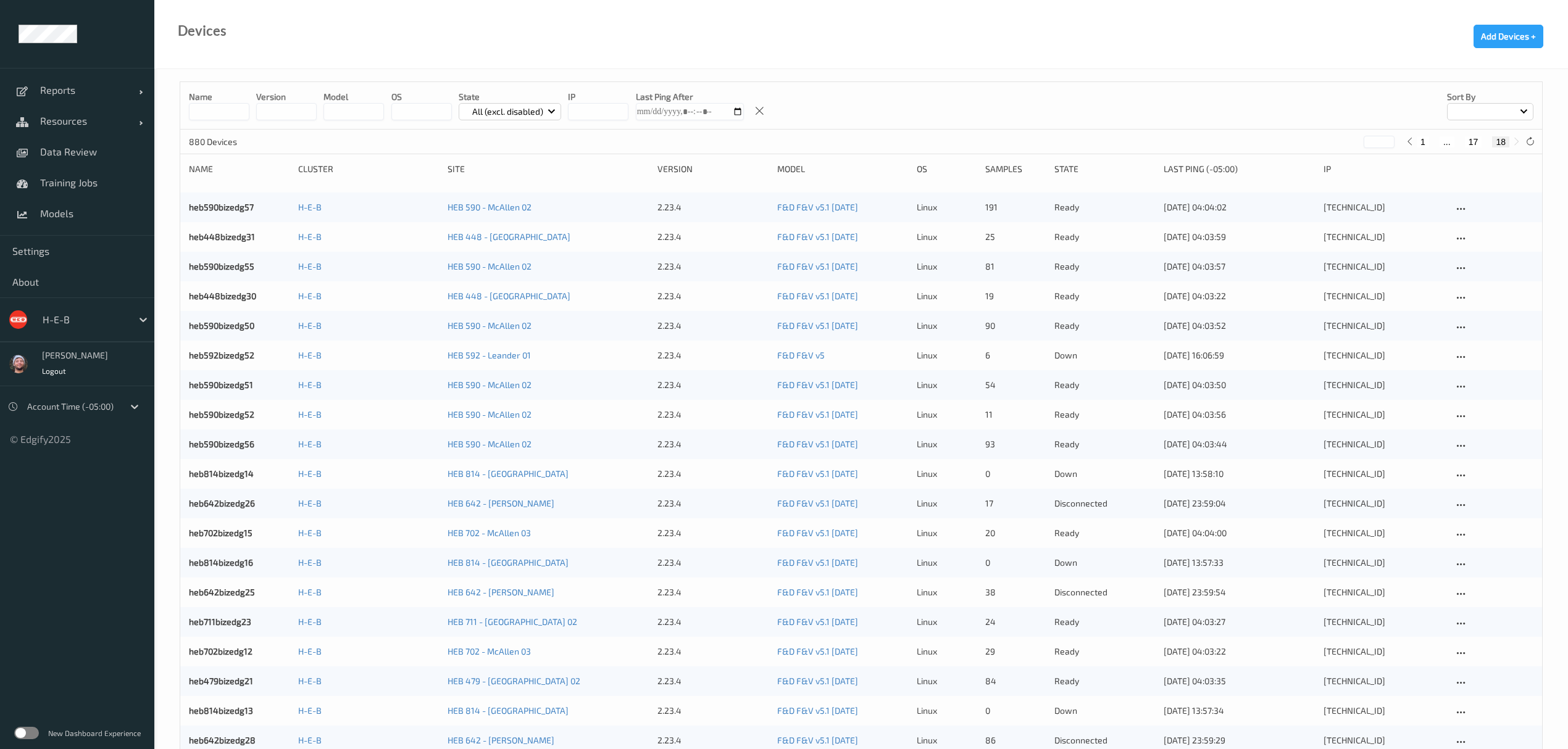
click at [1470, 138] on button "17" at bounding box center [1473, 142] width 17 height 11
type input "**"
click at [22, 731] on label at bounding box center [26, 733] width 24 height 13
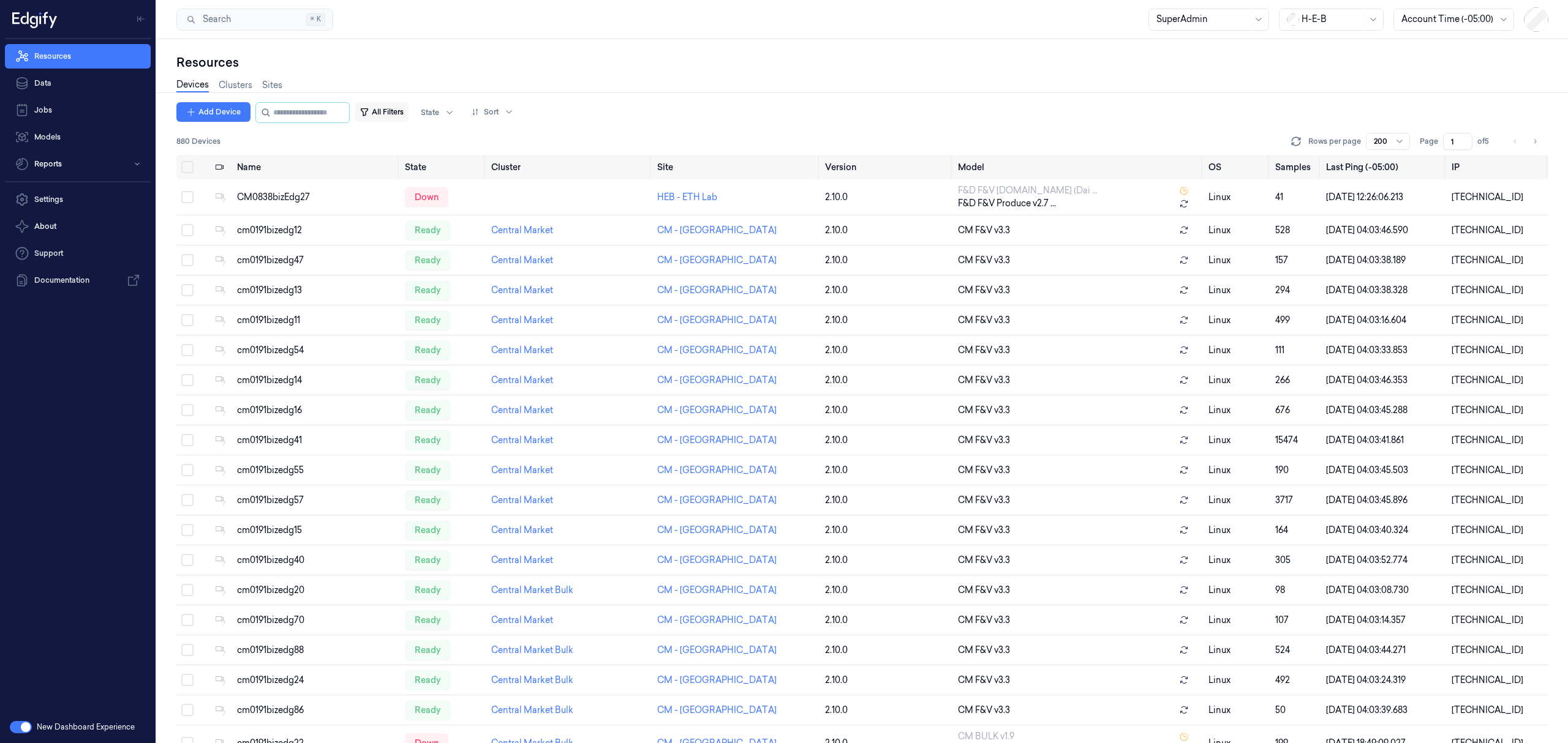
click at [409, 114] on button "All Filters" at bounding box center [382, 112] width 54 height 19
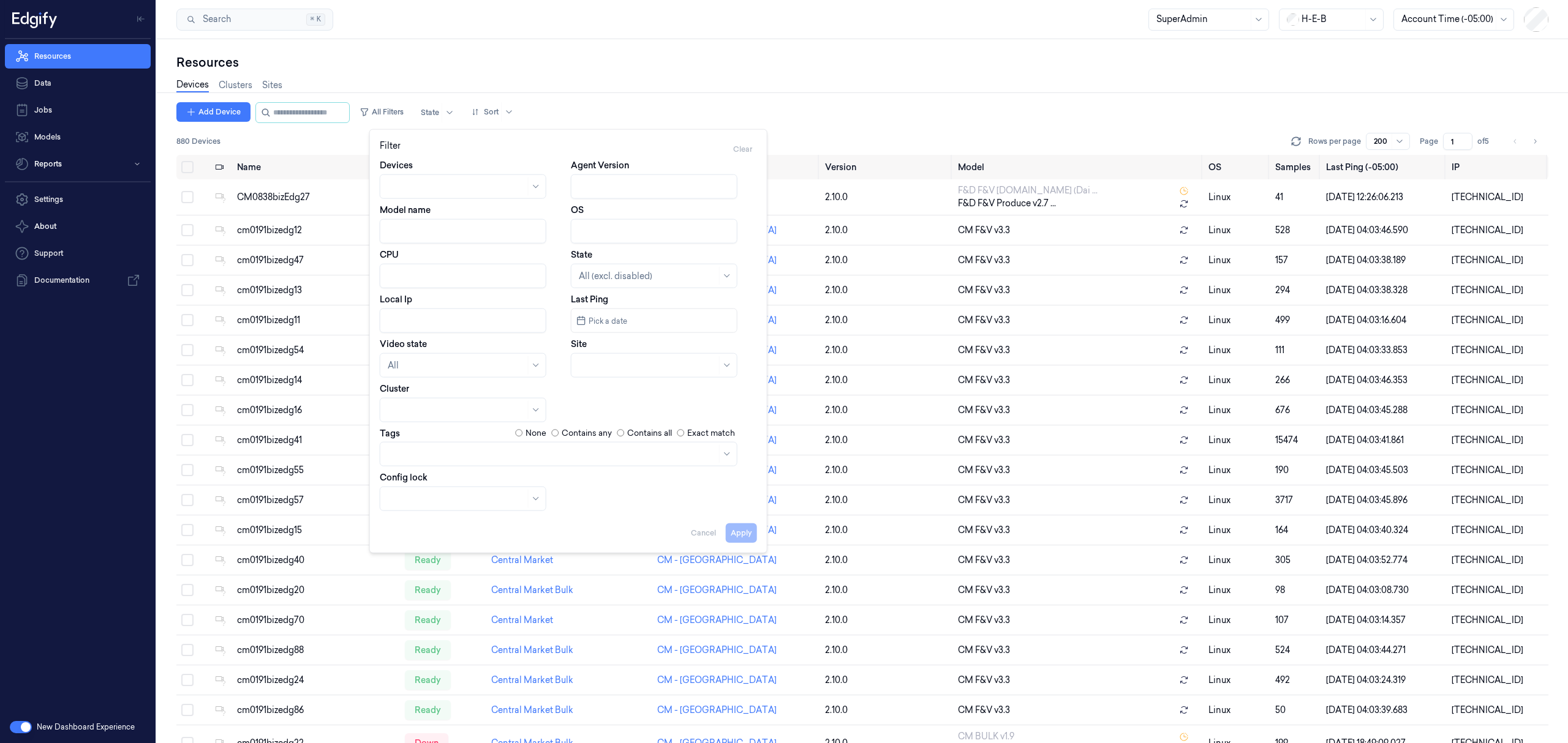
click at [454, 228] on input "Model name" at bounding box center [462, 231] width 166 height 24
click at [460, 210] on div "Model name" at bounding box center [473, 224] width 186 height 40
click at [498, 75] on div "Devices Clusters Sites" at bounding box center [863, 86] width 1372 height 31
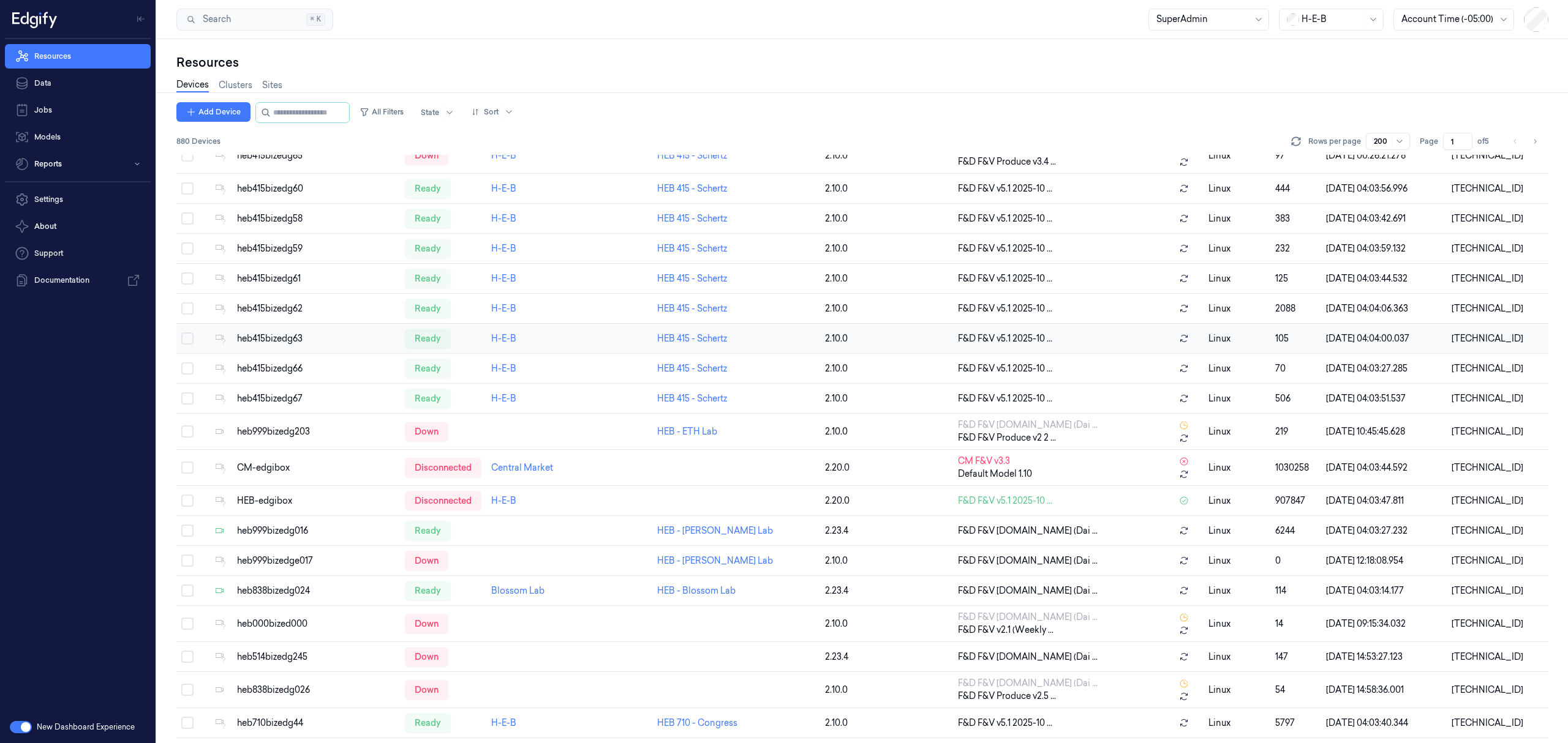
scroll to position [1142, 0]
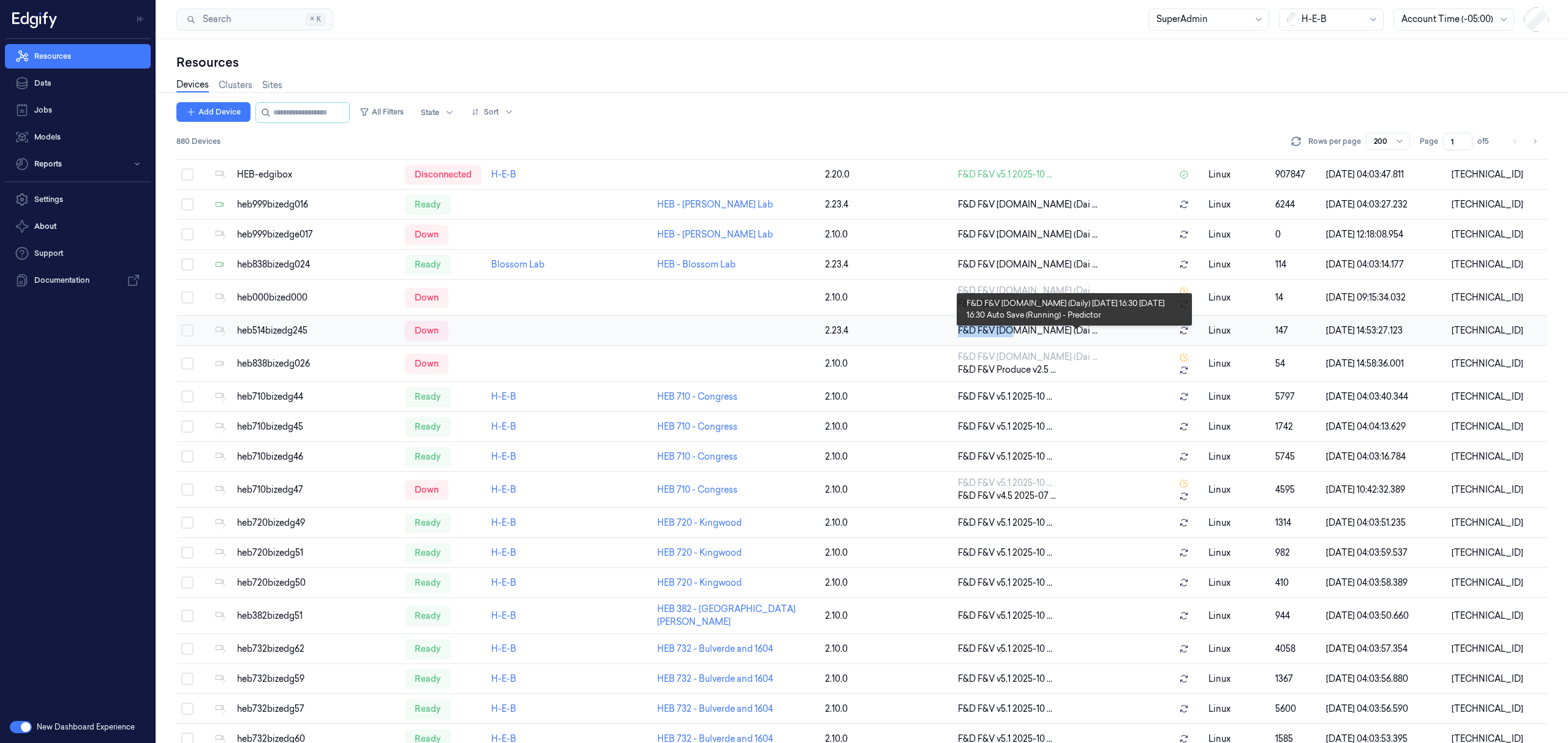
copy tr "F&D F&V v4."
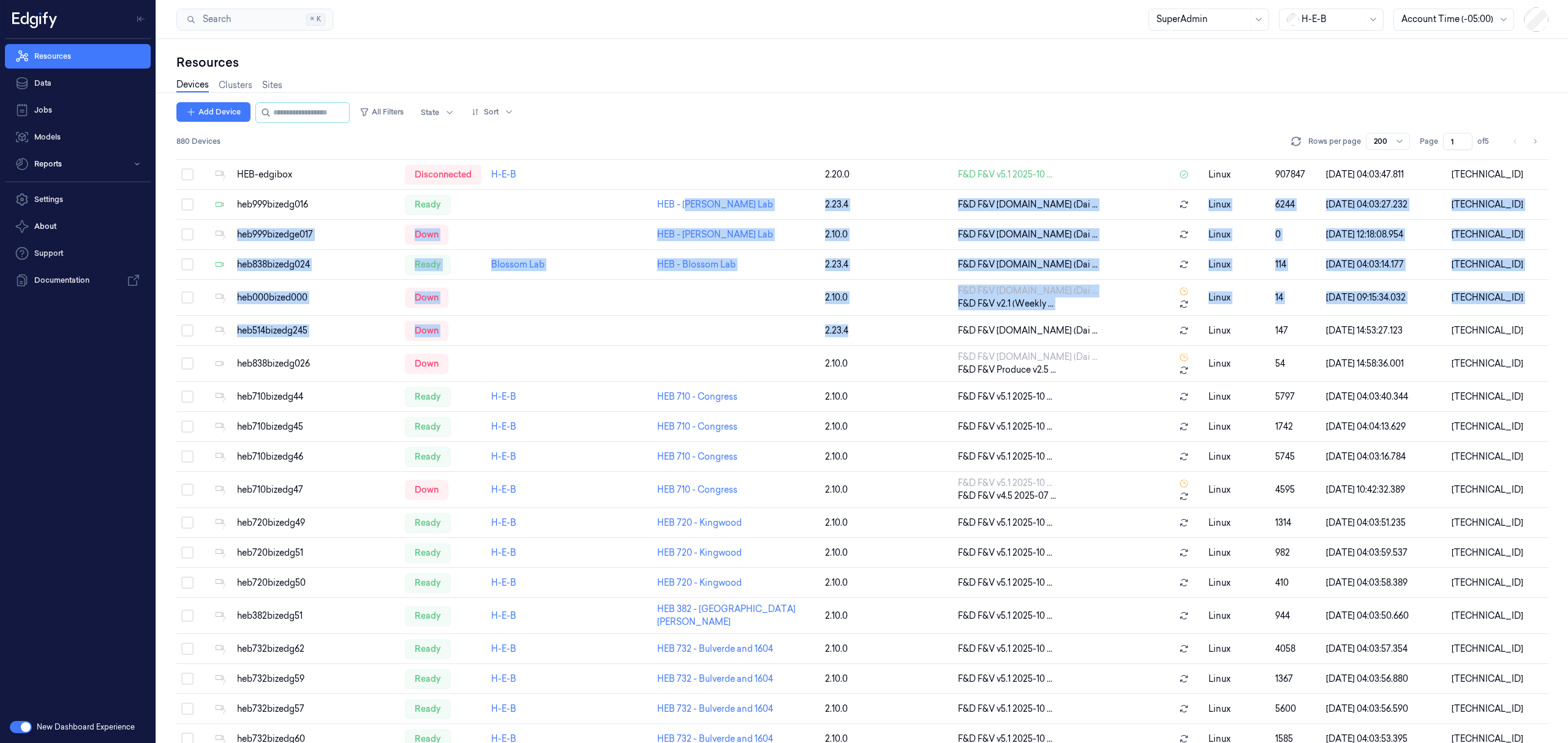
drag, startPoint x: 996, startPoint y: 331, endPoint x: 329, endPoint y: 77, distance: 713.7
click at [373, 59] on div "Resources Devices Clusters Sites Add Device All Filters State Sort 880 Devices …" at bounding box center [863, 398] width 1372 height 689
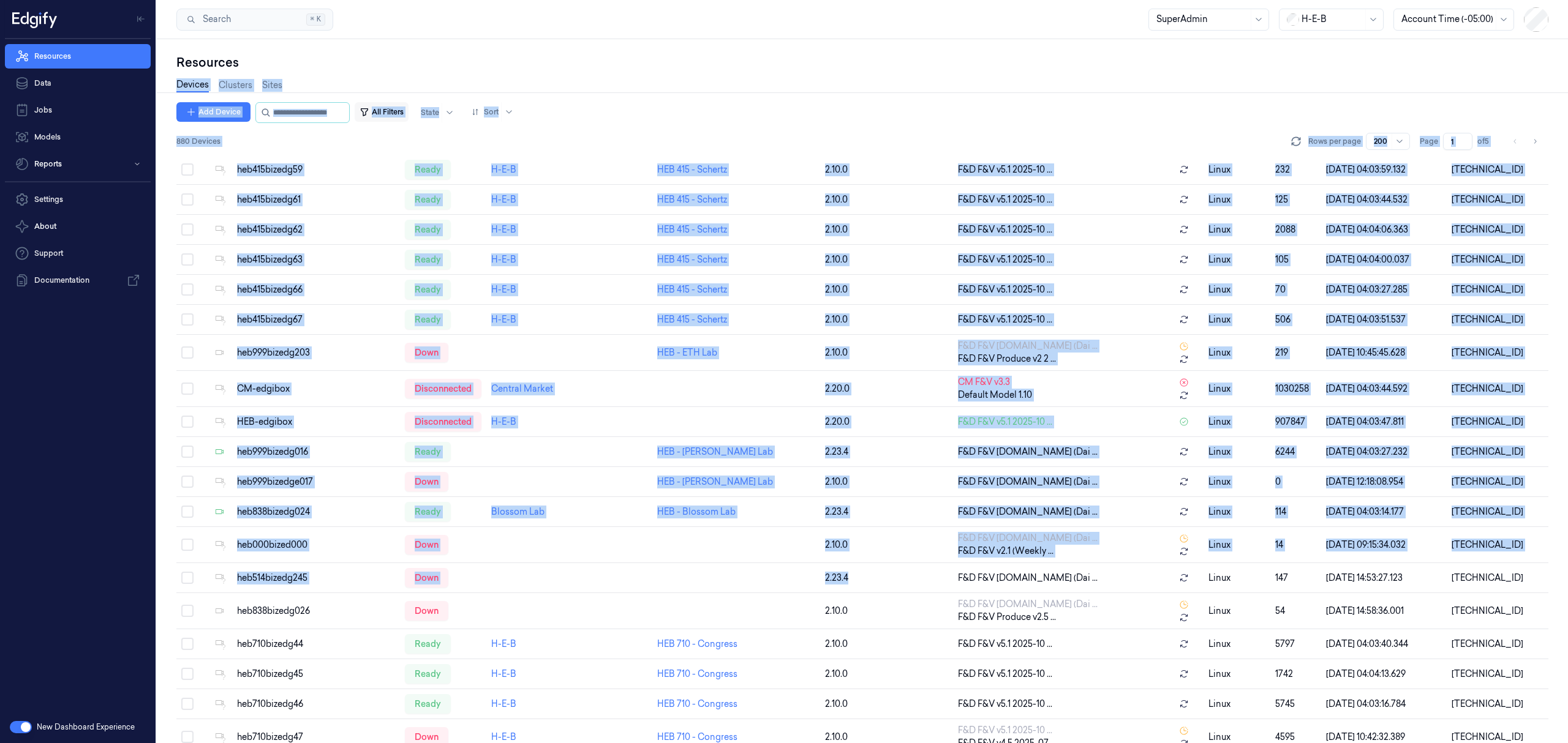
click at [409, 111] on button "All Filters" at bounding box center [382, 112] width 54 height 19
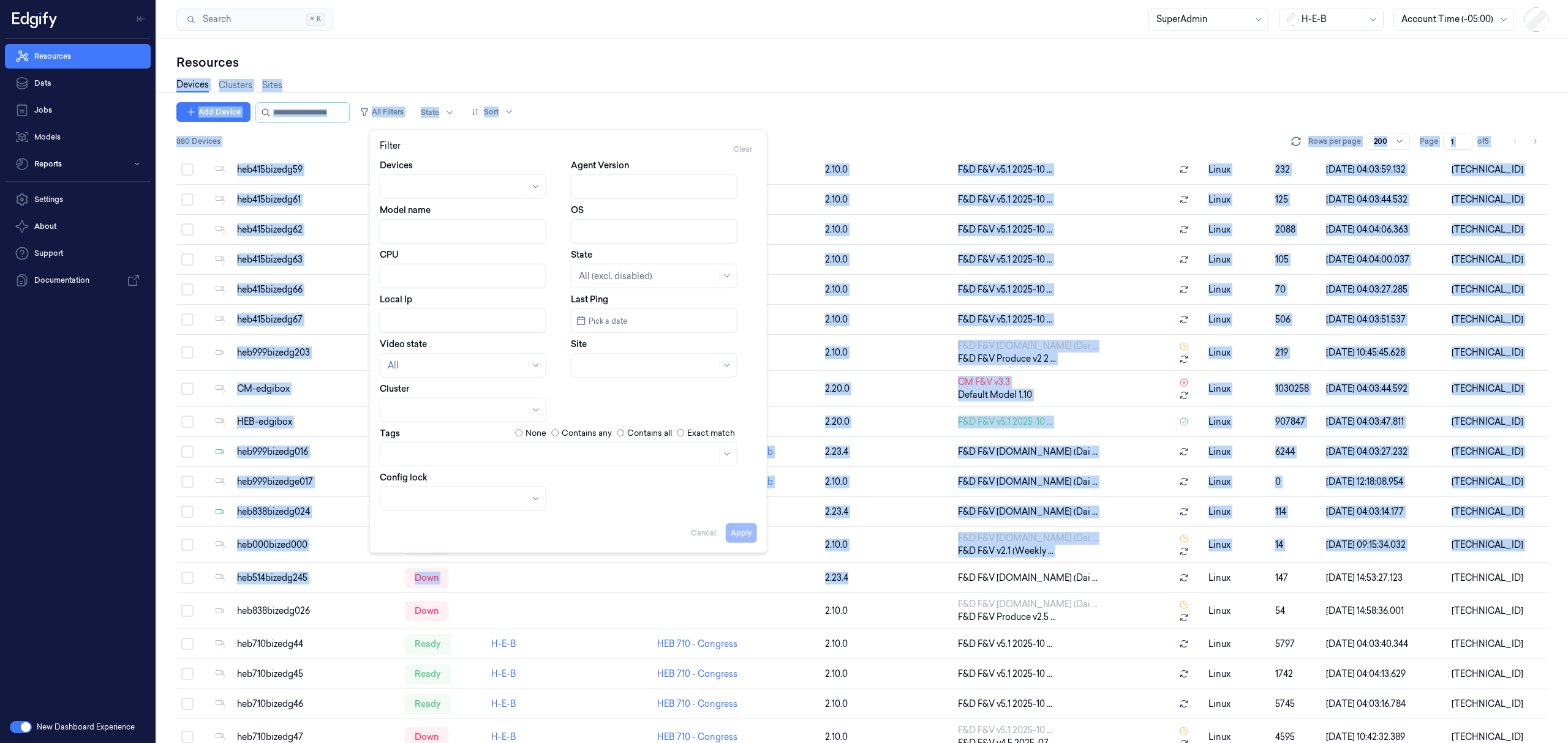
click at [424, 221] on input "Model name" at bounding box center [462, 231] width 166 height 24
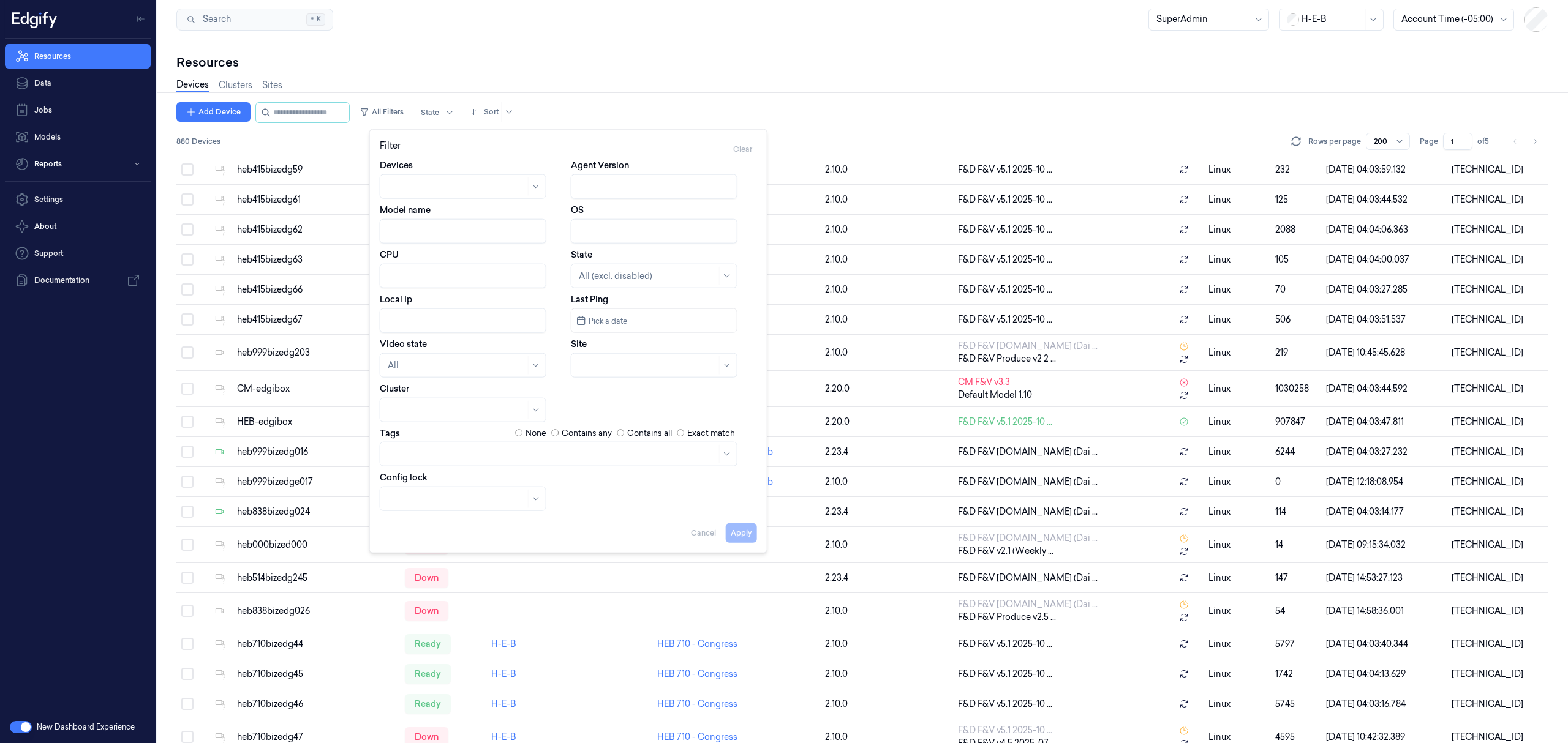
paste input "F&D F&V v4."
click at [400, 226] on input "Model name" at bounding box center [462, 231] width 166 height 24
click at [745, 525] on button "Apply" at bounding box center [741, 533] width 31 height 19
type input "F&D F&V v4."
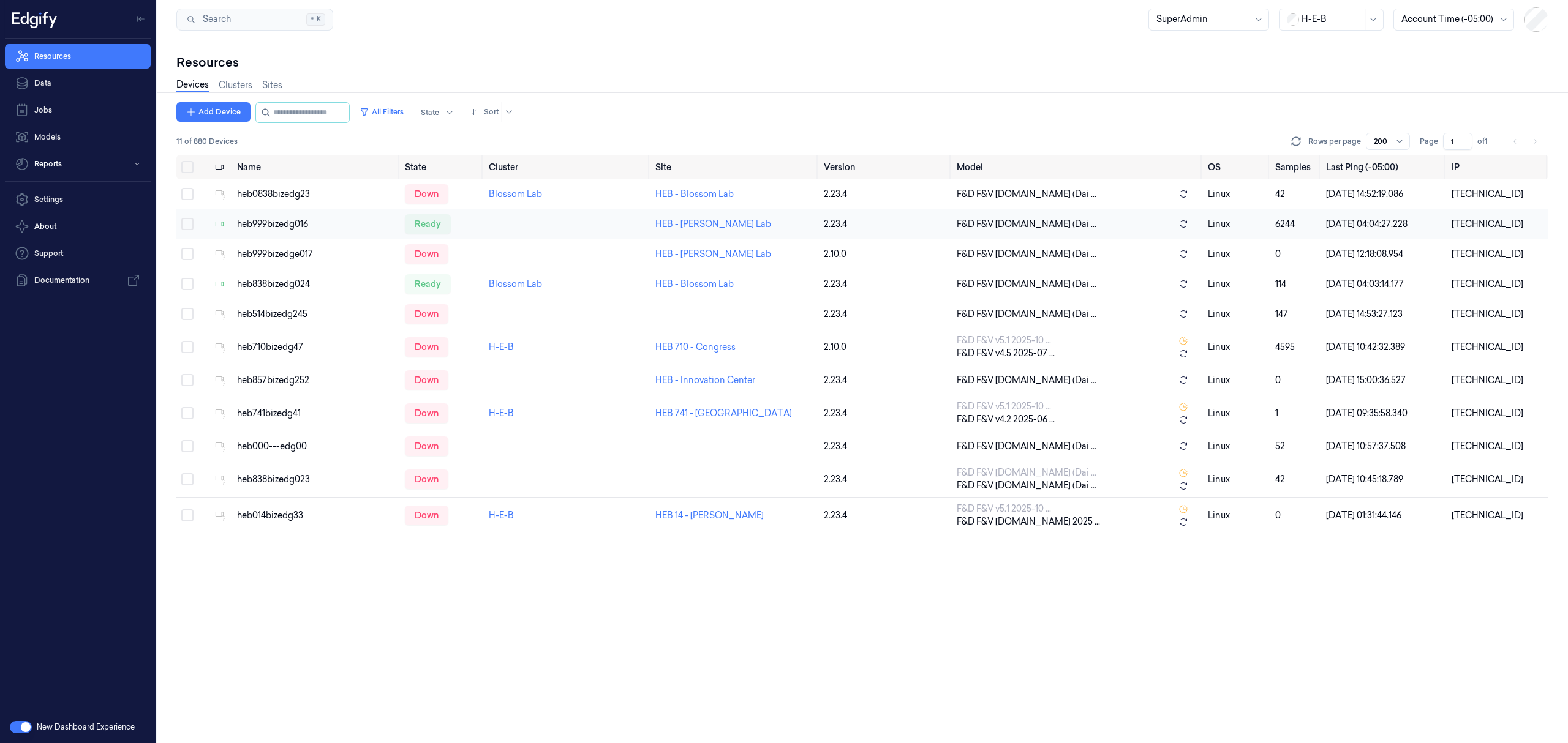
click at [187, 226] on button "Select row" at bounding box center [188, 224] width 12 height 12
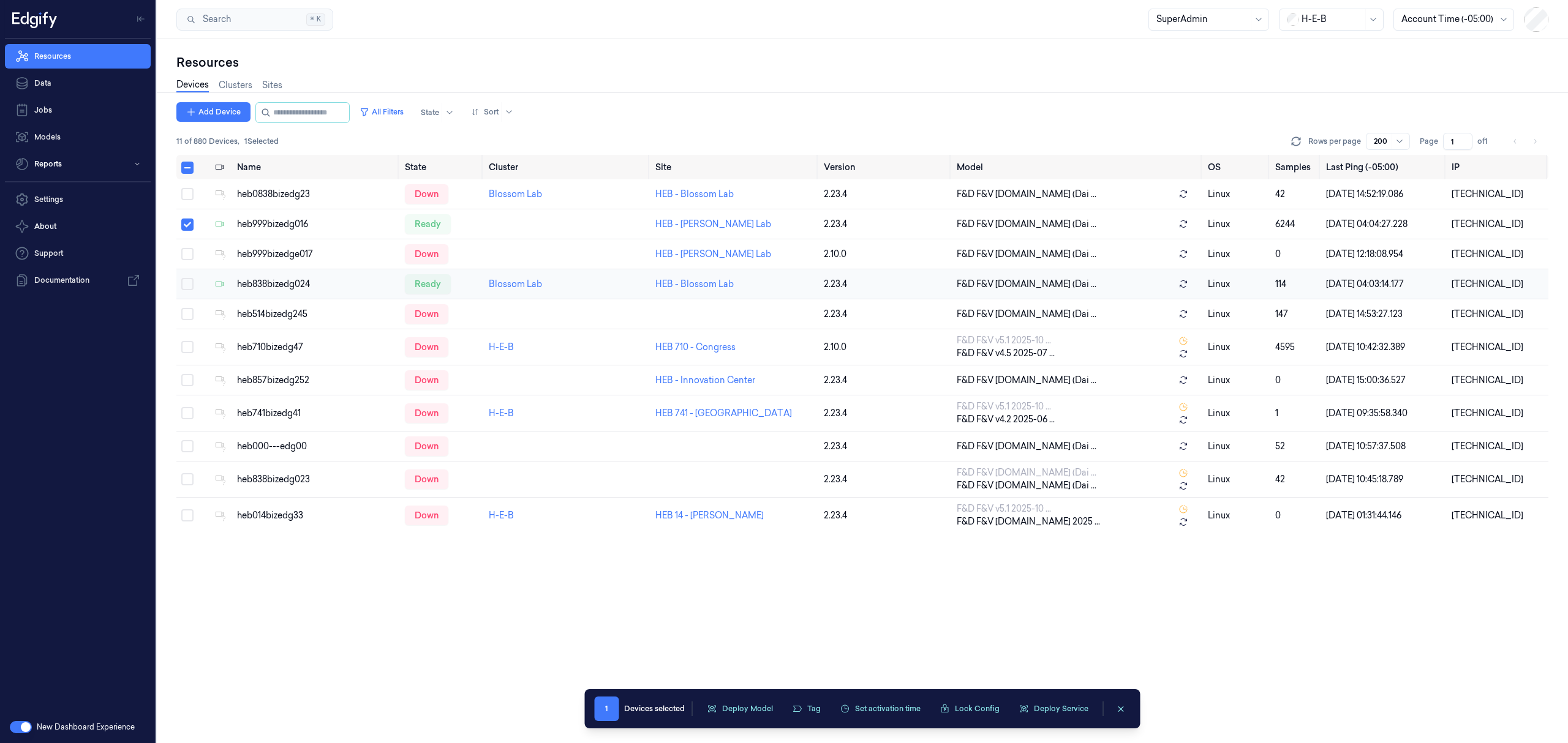
click at [191, 281] on button "Select row" at bounding box center [188, 284] width 12 height 12
click at [736, 710] on button "Deploy Model" at bounding box center [740, 709] width 80 height 19
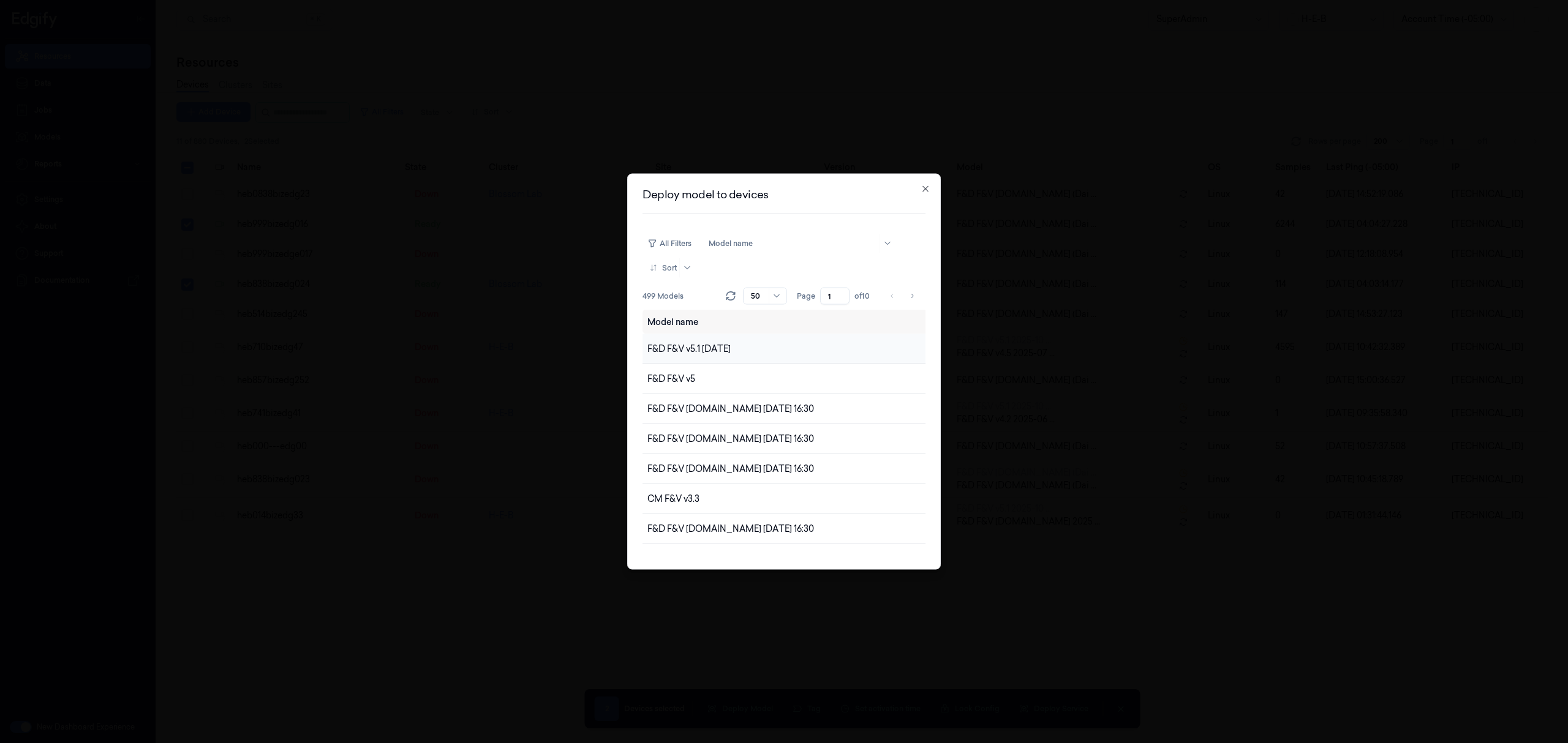
drag, startPoint x: 895, startPoint y: 341, endPoint x: 849, endPoint y: 349, distance: 46.7
click at [853, 349] on td "F&D F&V v5.1 [DATE]" at bounding box center [792, 349] width 300 height 30
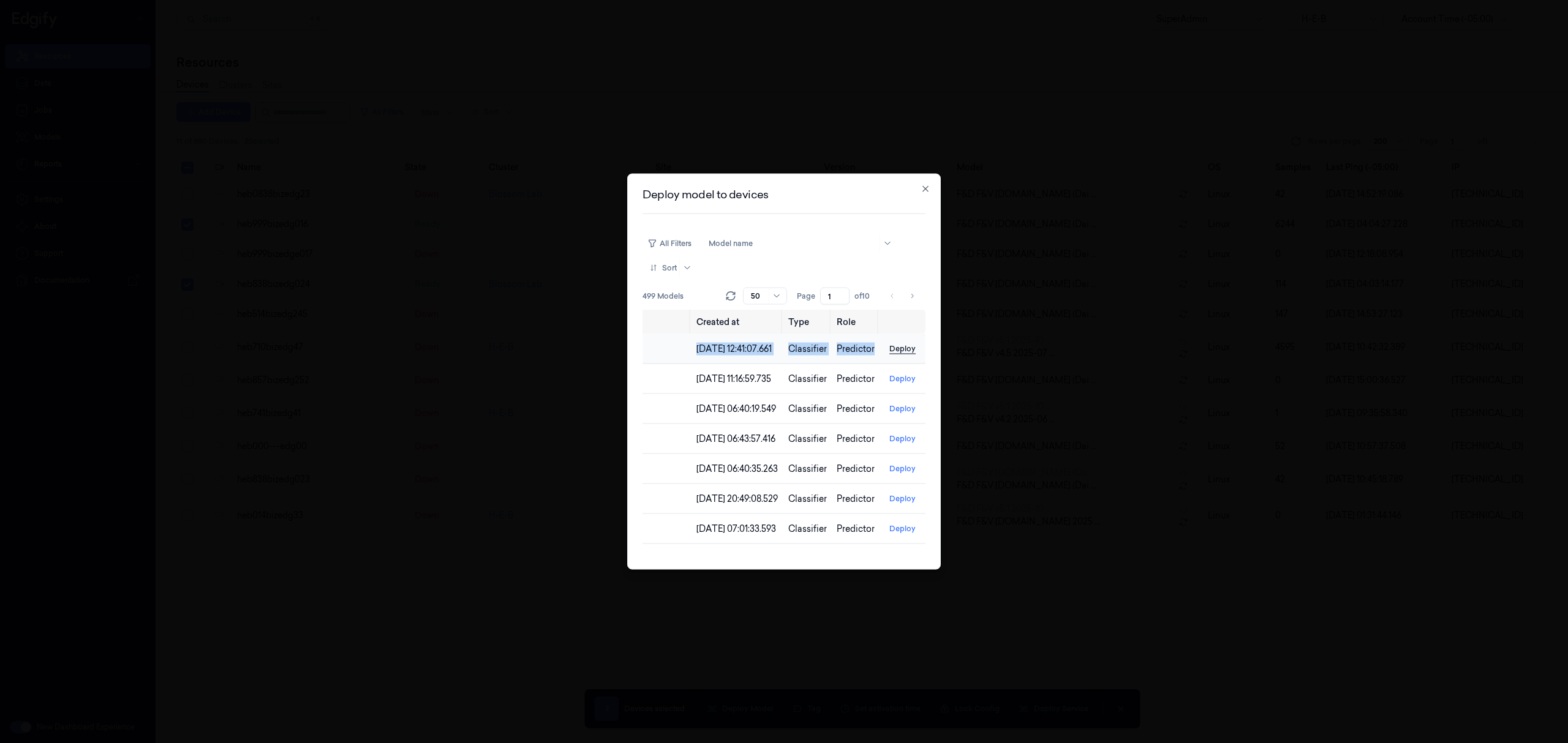
drag, startPoint x: 705, startPoint y: 344, endPoint x: 882, endPoint y: 348, distance: 177.0
click at [882, 348] on tr "F&D F&V v5.1 [DATE] [DATE] 12:41:07.661 Classifier Predictor Deploy" at bounding box center [658, 349] width 533 height 30
click at [892, 346] on button "Deploy" at bounding box center [902, 349] width 36 height 19
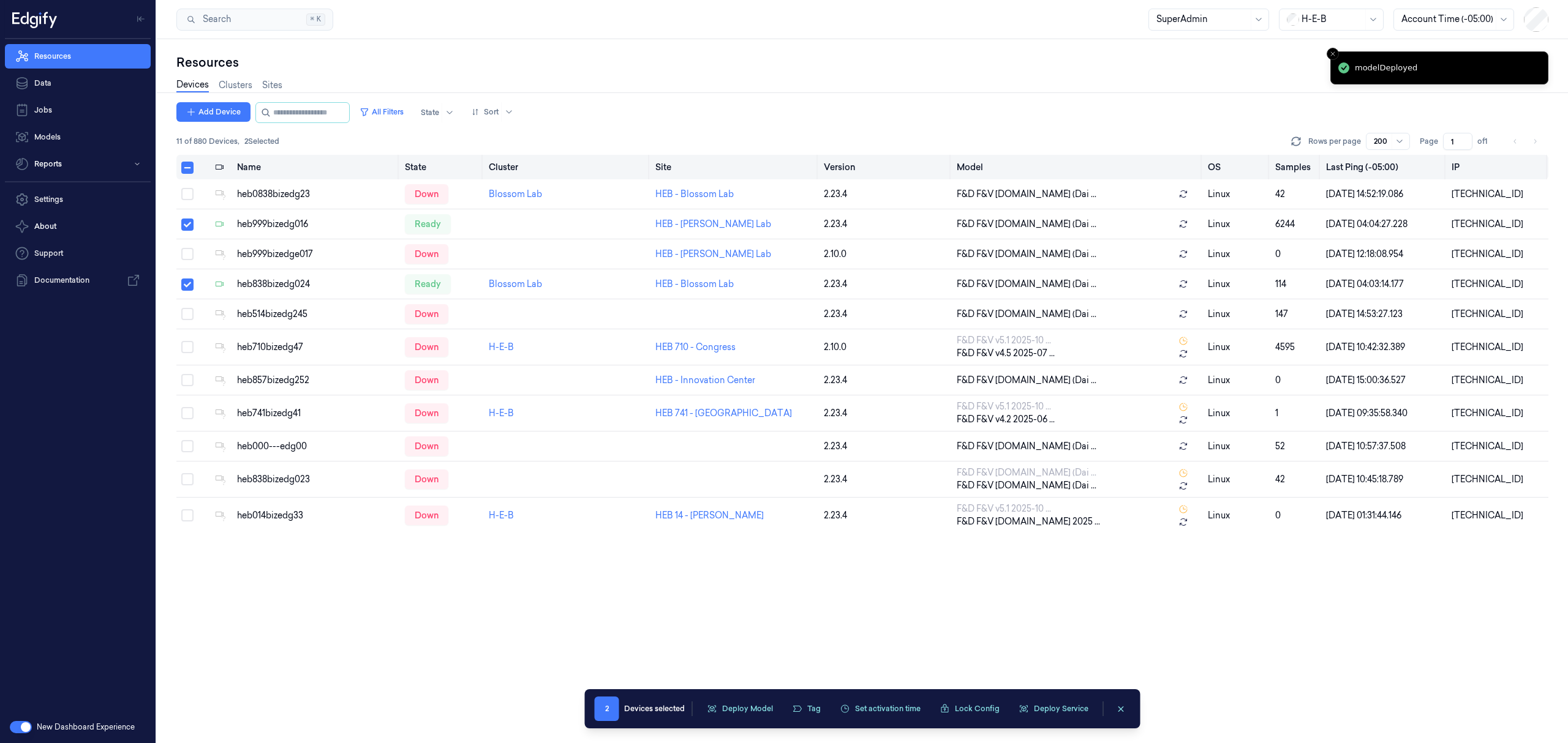
click at [187, 166] on button "Select all" at bounding box center [188, 168] width 12 height 12
click at [741, 701] on button "Deploy Model" at bounding box center [760, 709] width 80 height 19
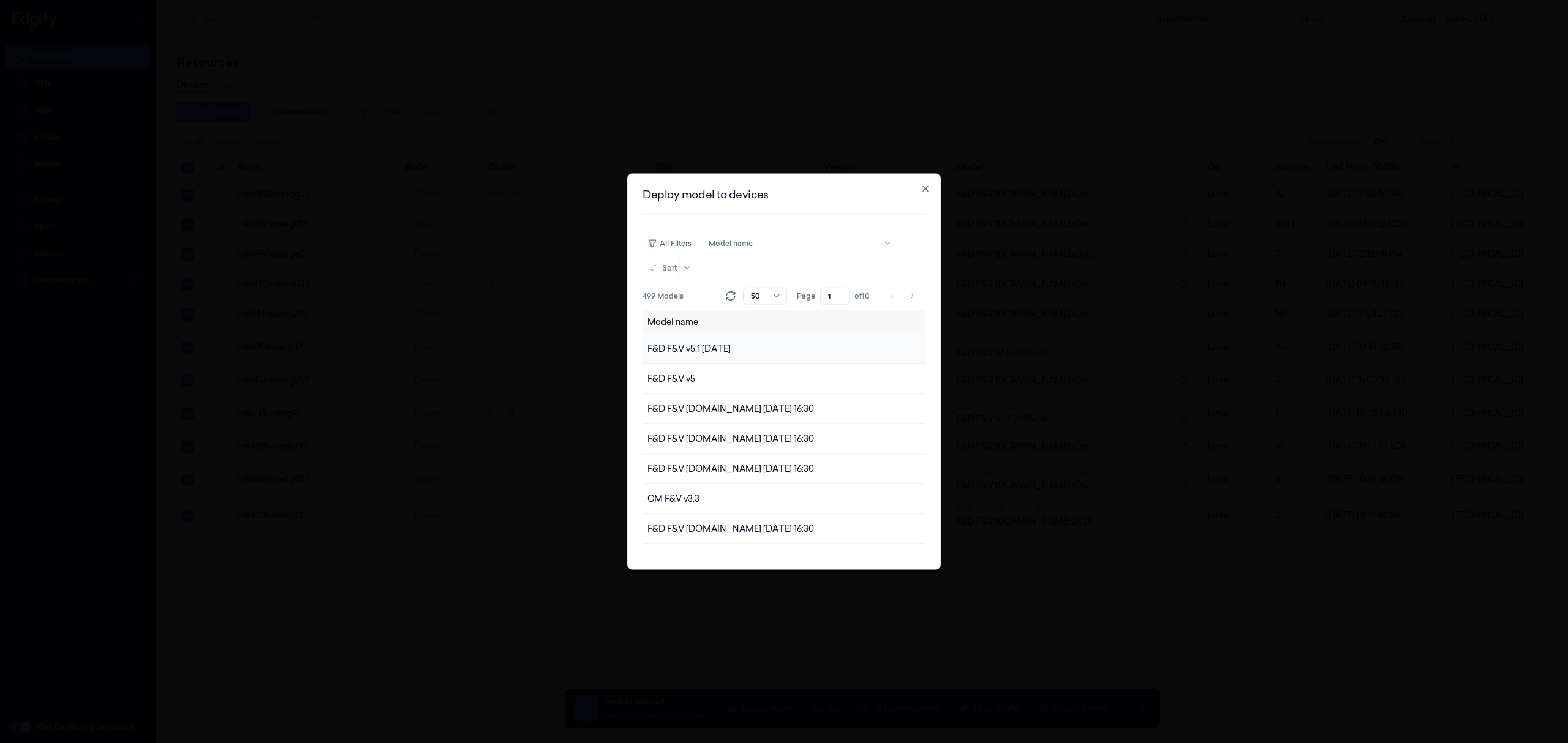
click at [663, 351] on span "F&D F&V v5.1 [DATE]" at bounding box center [689, 348] width 84 height 11
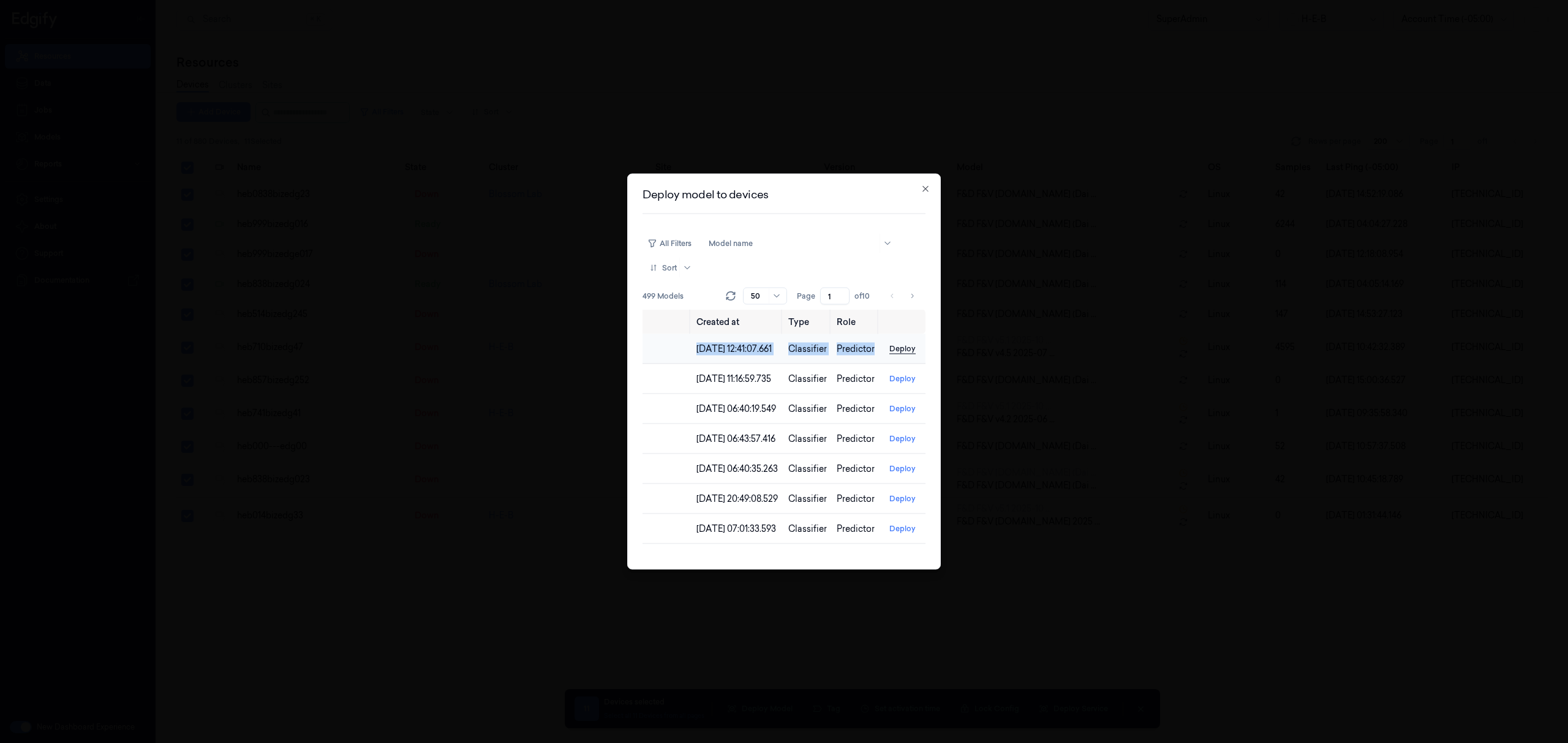
drag, startPoint x: 738, startPoint y: 349, endPoint x: 887, endPoint y: 348, distance: 149.0
click at [887, 348] on tr "F&D F&V v5.1 [DATE] [DATE] 12:41:07.661 Classifier Predictor Deploy" at bounding box center [658, 349] width 533 height 30
click at [888, 348] on button "Deploy" at bounding box center [902, 349] width 36 height 19
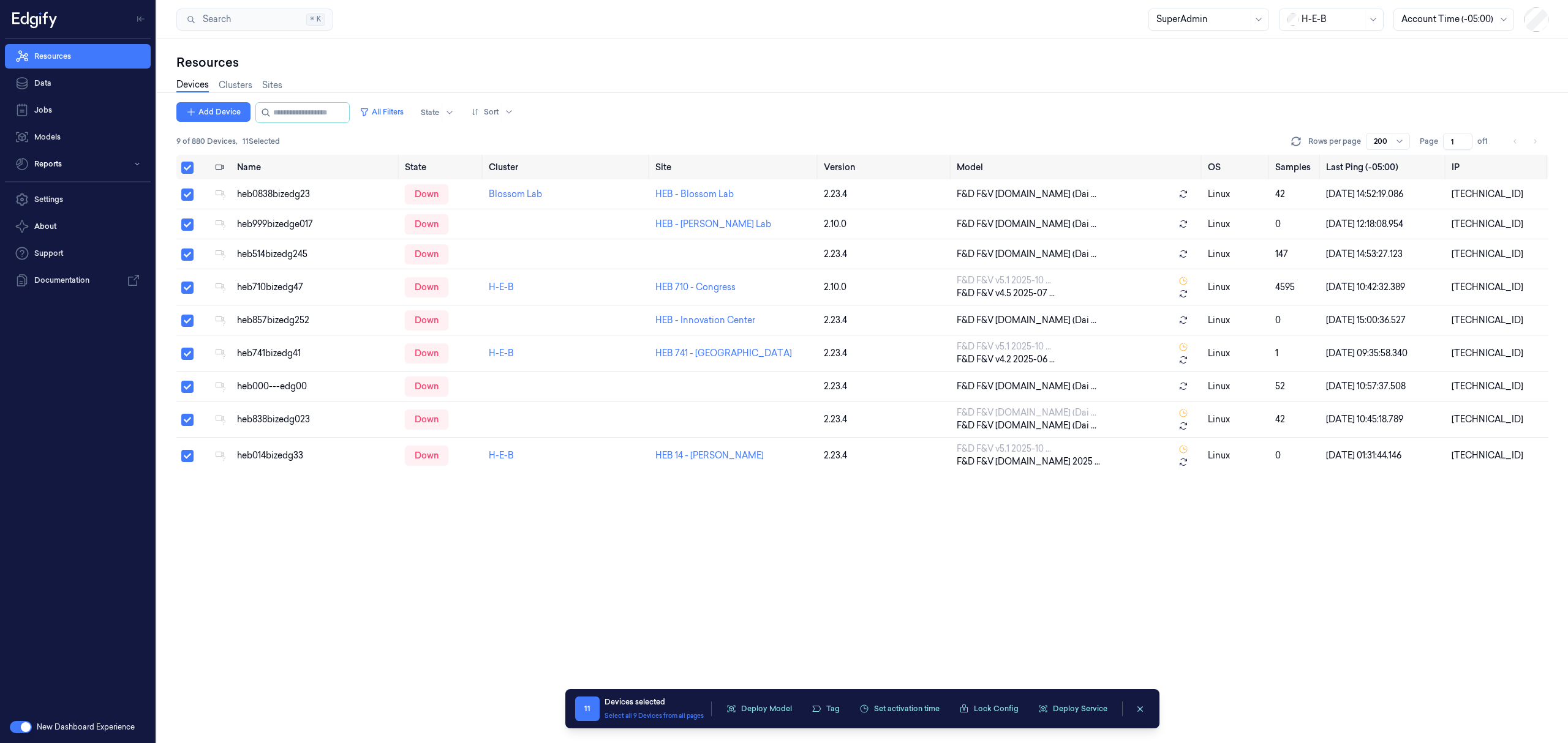
click at [888, 69] on div "Resources" at bounding box center [863, 62] width 1372 height 17
click at [125, 54] on link "Resources" at bounding box center [77, 56] width 146 height 24
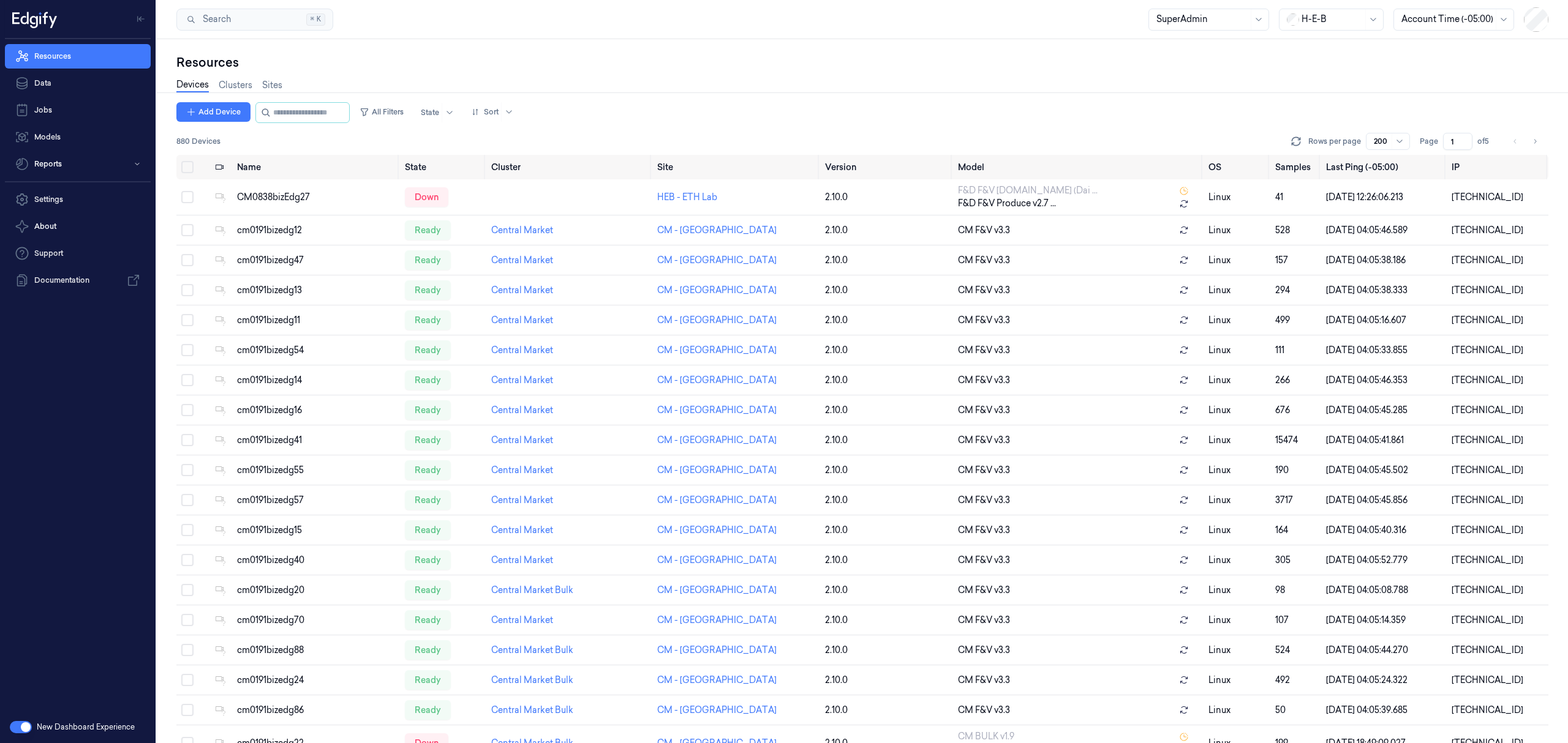
click at [667, 104] on div "Add Device All Filters State Sort" at bounding box center [863, 112] width 1372 height 21
click at [28, 720] on div "New Dashboard Experience" at bounding box center [77, 727] width 155 height 32
drag, startPoint x: 20, startPoint y: 728, endPoint x: 23, endPoint y: 719, distance: 9.5
click at [20, 726] on button "button" at bounding box center [21, 727] width 22 height 12
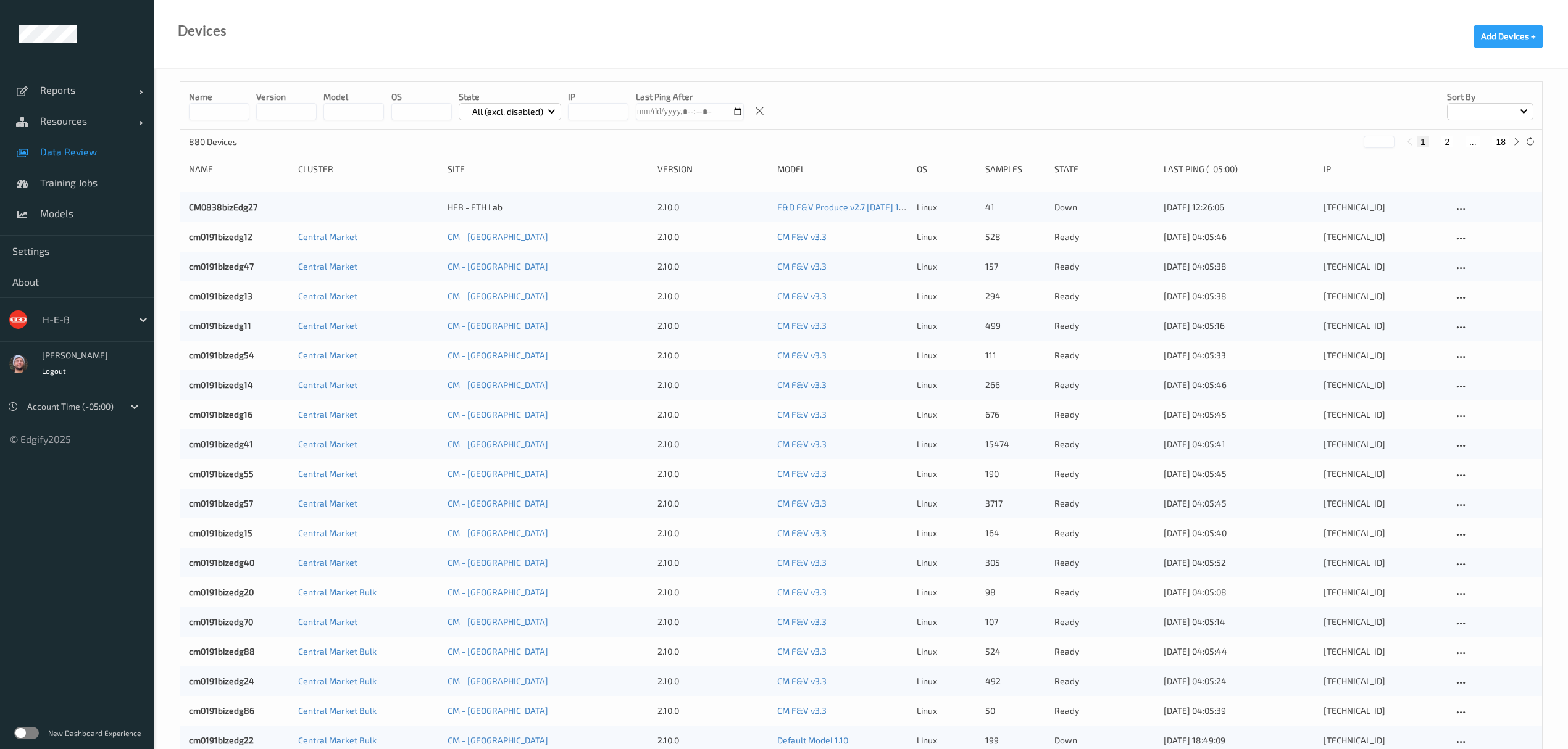
click at [102, 151] on span "Data Review" at bounding box center [91, 152] width 102 height 13
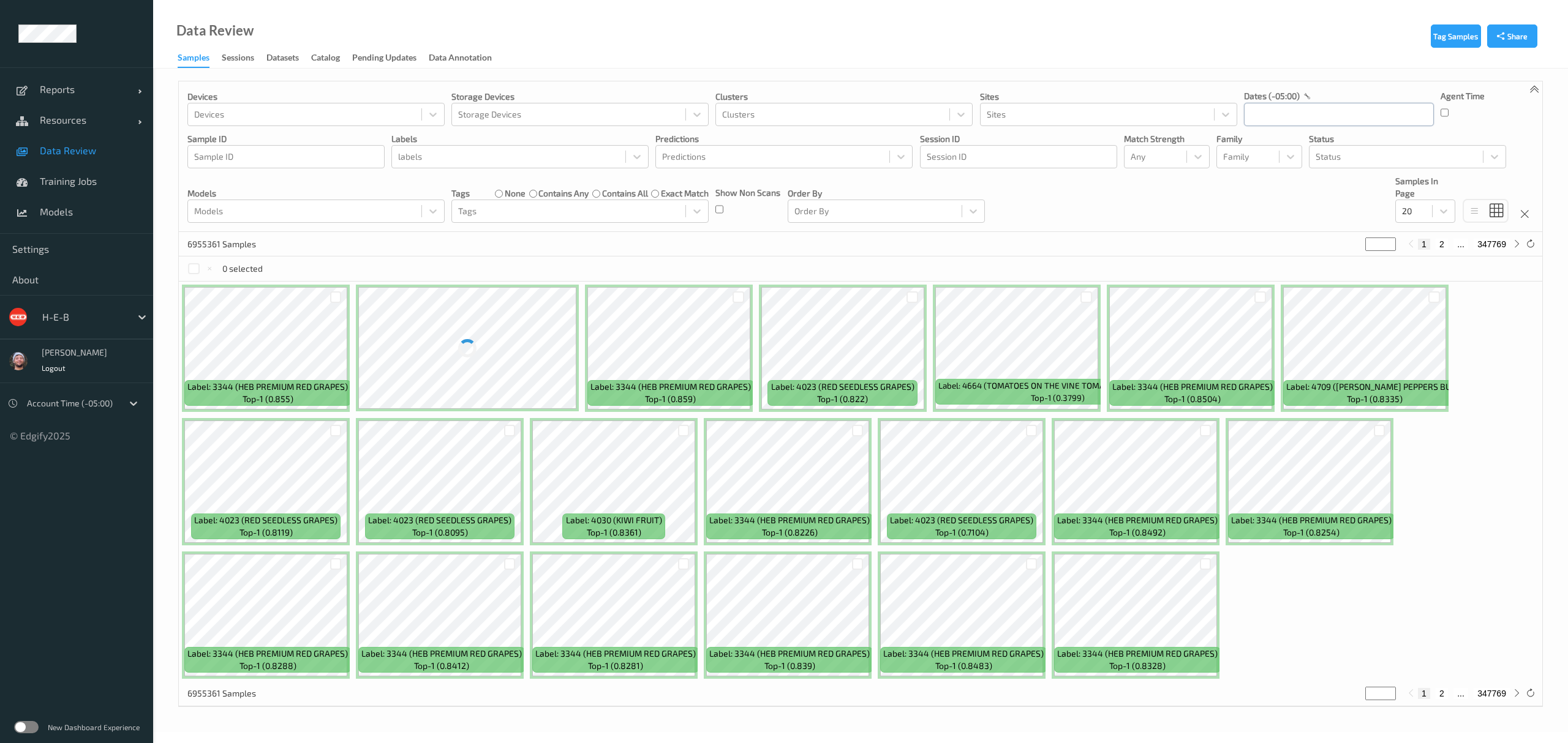
click at [1290, 119] on input "text" at bounding box center [1338, 115] width 190 height 23
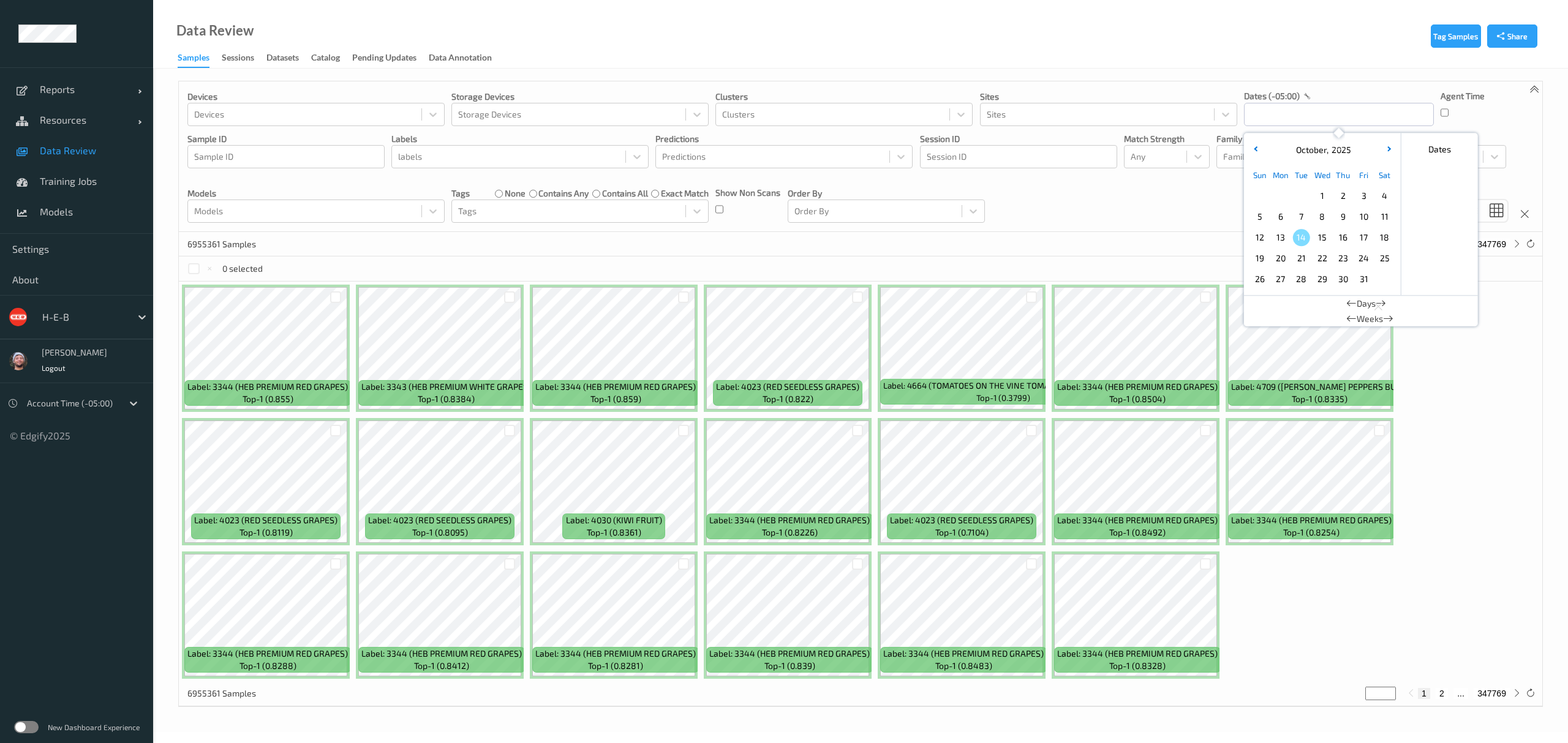
click at [1284, 232] on span "13" at bounding box center [1280, 237] width 17 height 17
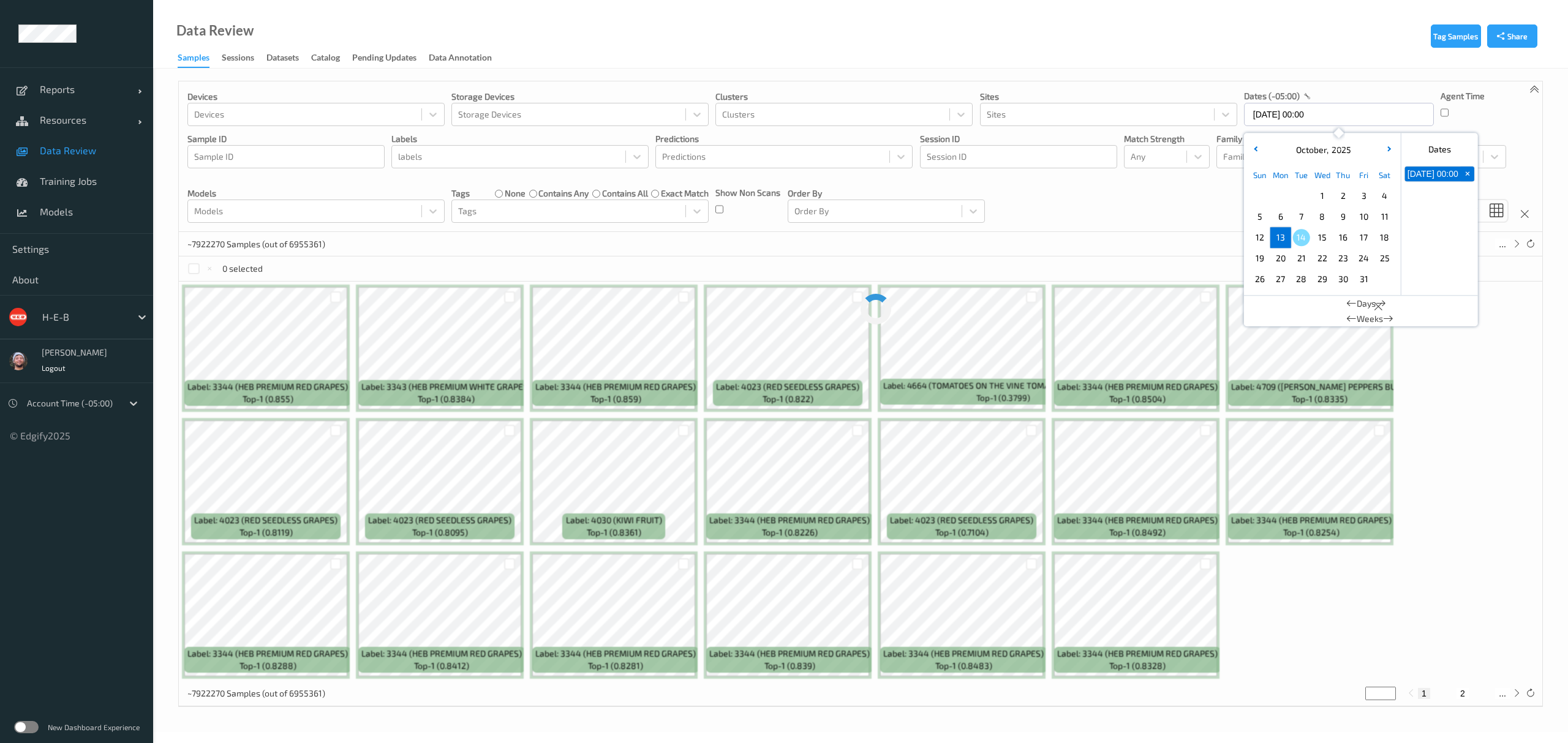
click at [1284, 232] on span "13" at bounding box center [1280, 237] width 17 height 17
type input "[DATE] 00:00 -> [DATE] 23:59"
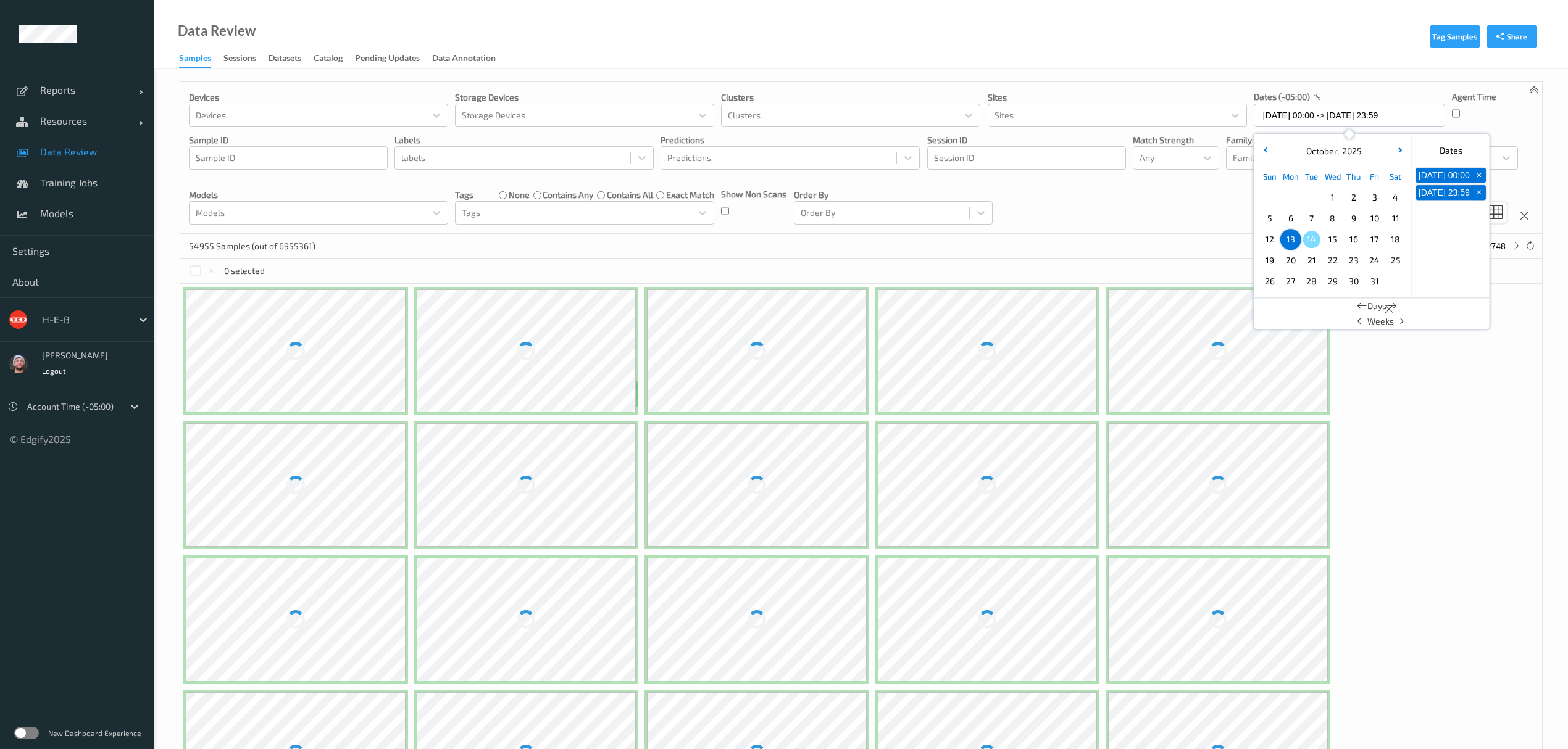
click at [1156, 193] on div "Devices Devices Storage Devices Storage Devices Clusters Clusters Sites Sites d…" at bounding box center [861, 158] width 1362 height 152
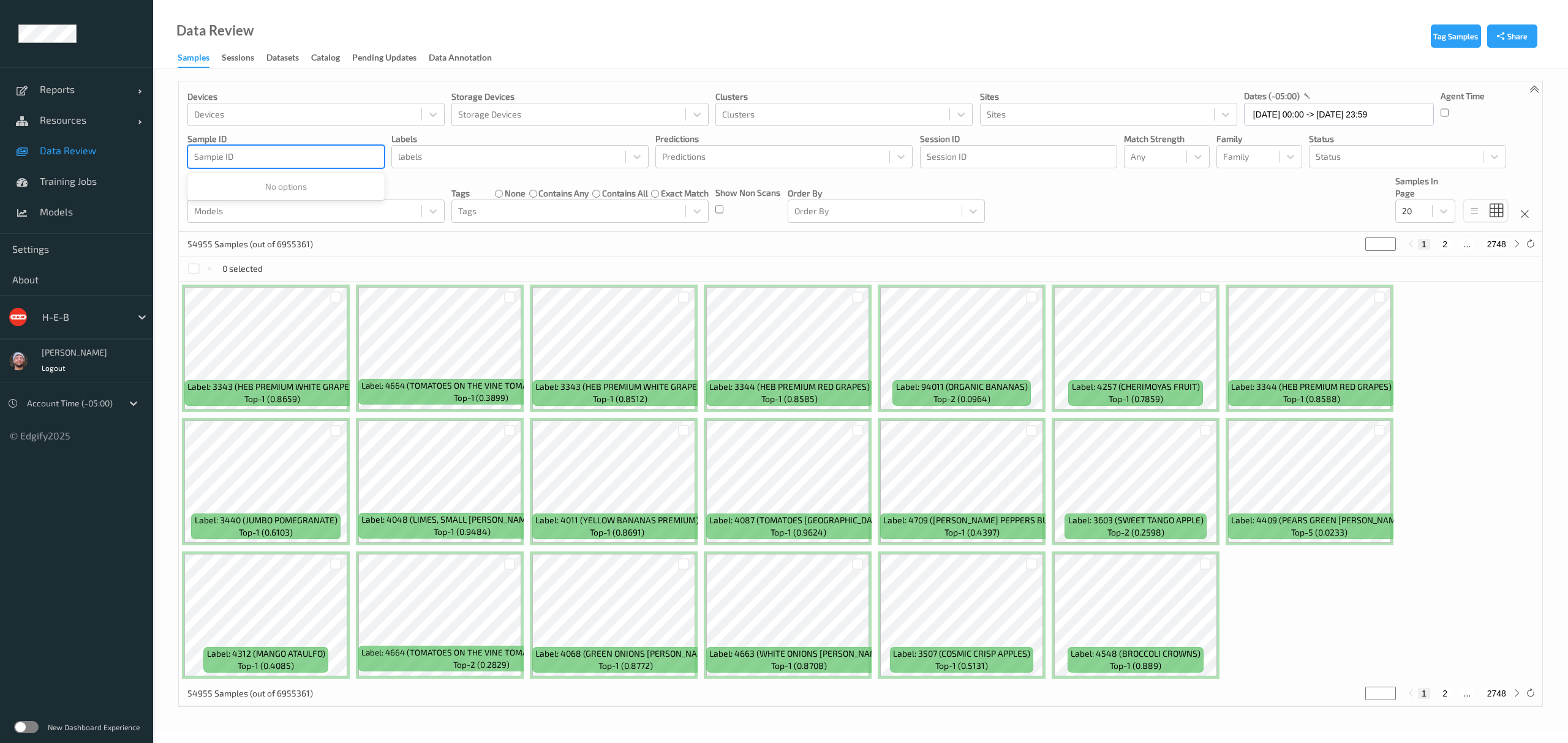
click at [287, 159] on div at bounding box center [286, 157] width 184 height 14
click at [802, 112] on div at bounding box center [832, 114] width 221 height 14
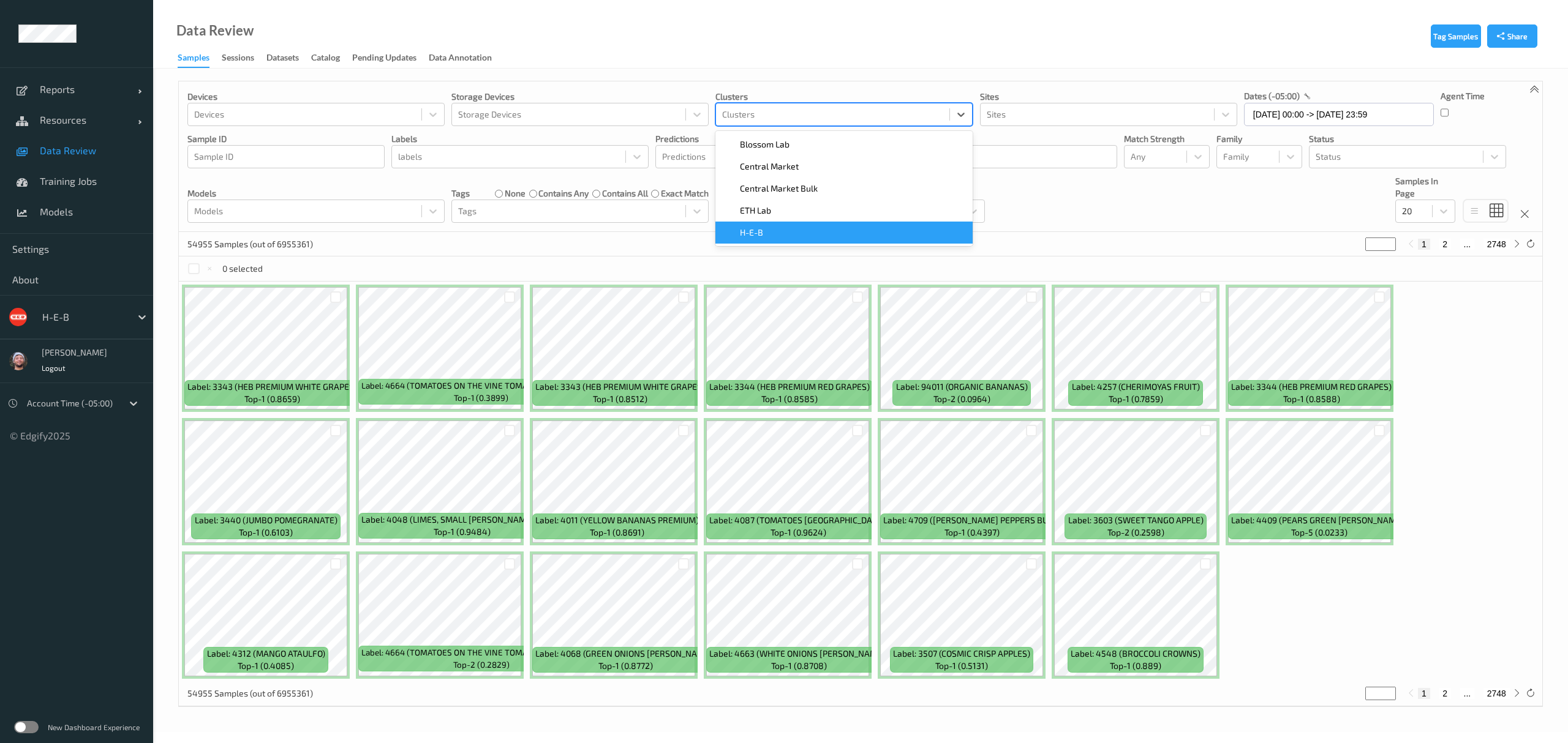
click at [797, 228] on div "H-E-B" at bounding box center [843, 232] width 242 height 12
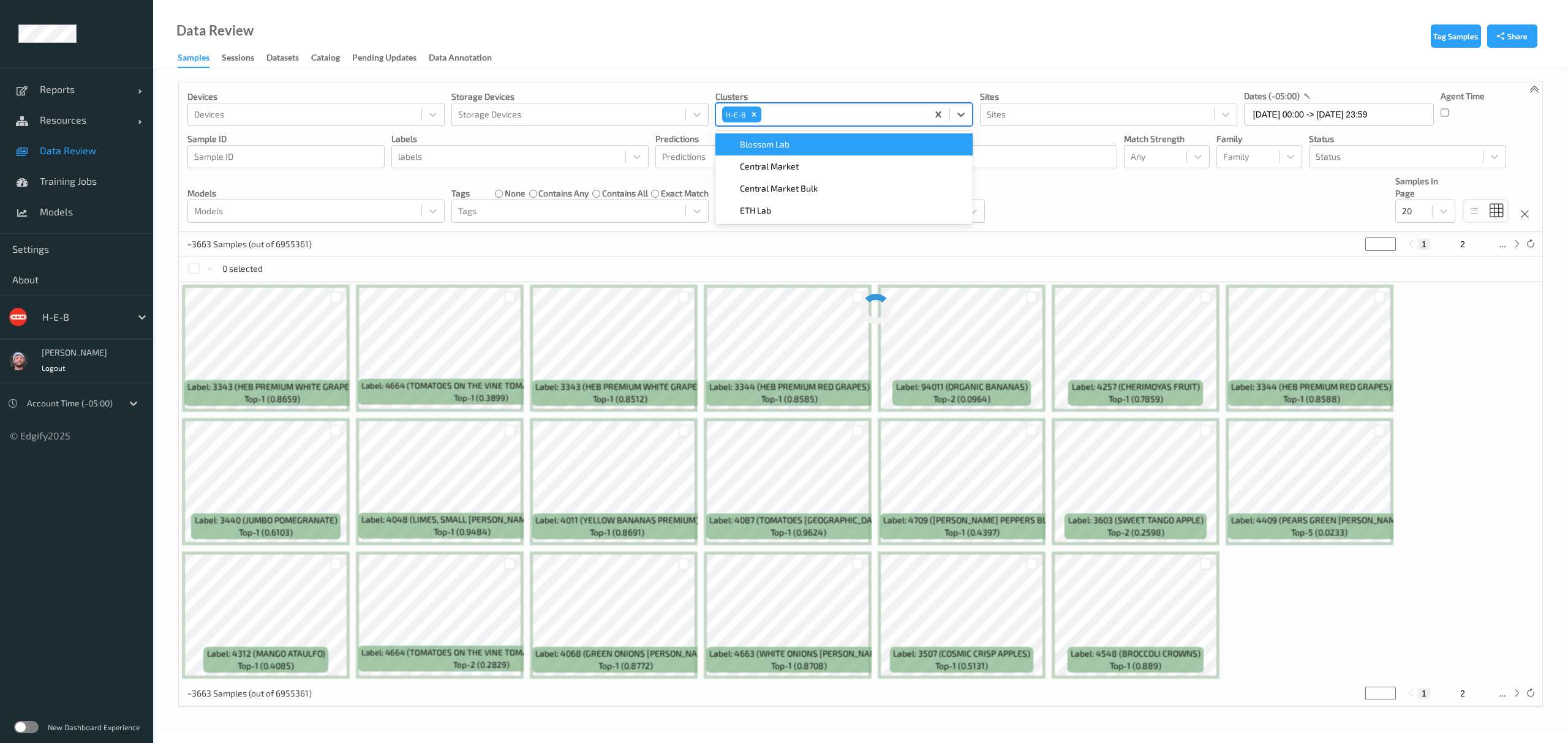
click at [1101, 221] on div "Devices Devices Storage Devices Storage Devices Clusters option H-E-B, selected…" at bounding box center [860, 157] width 1363 height 150
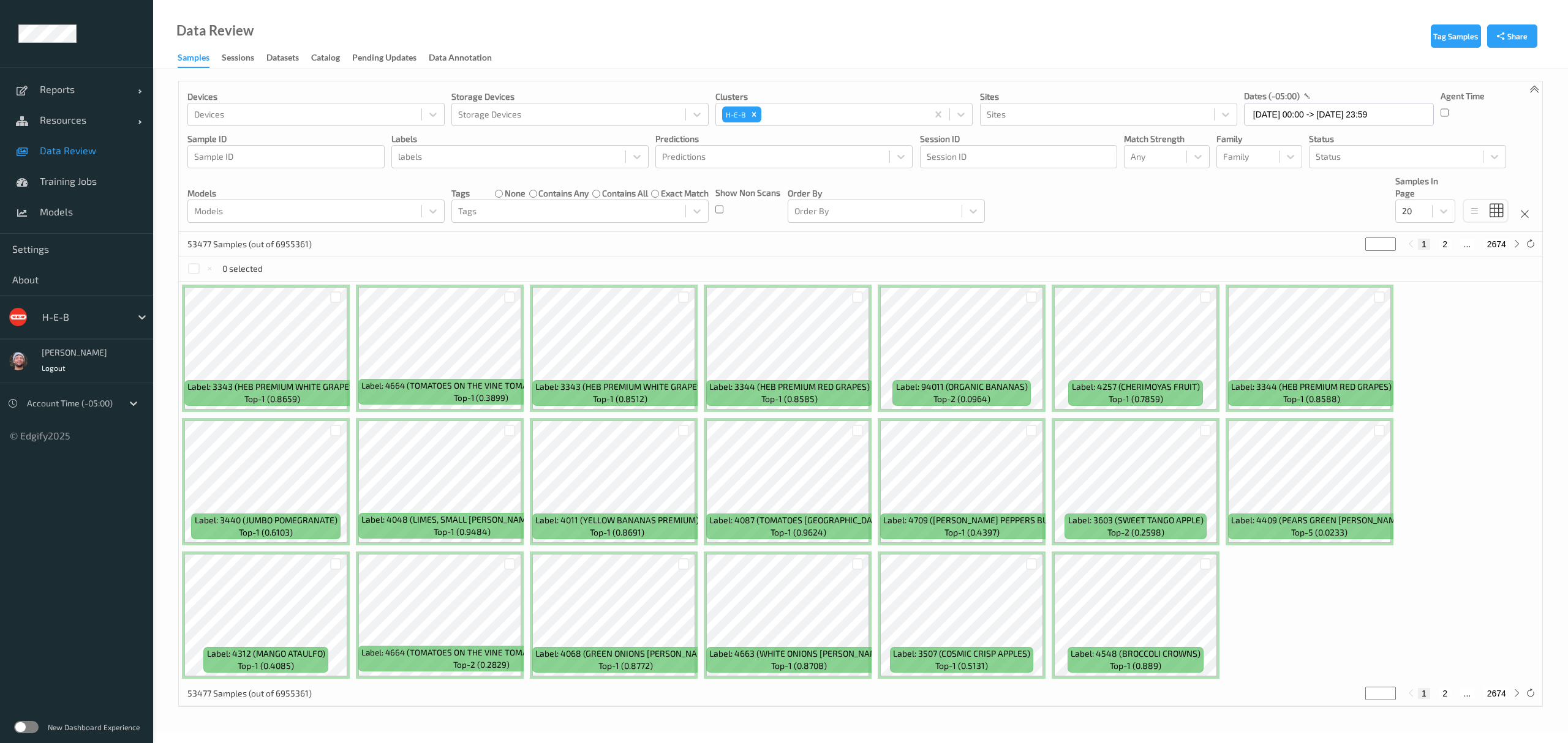
click at [513, 155] on div at bounding box center [509, 157] width 221 height 14
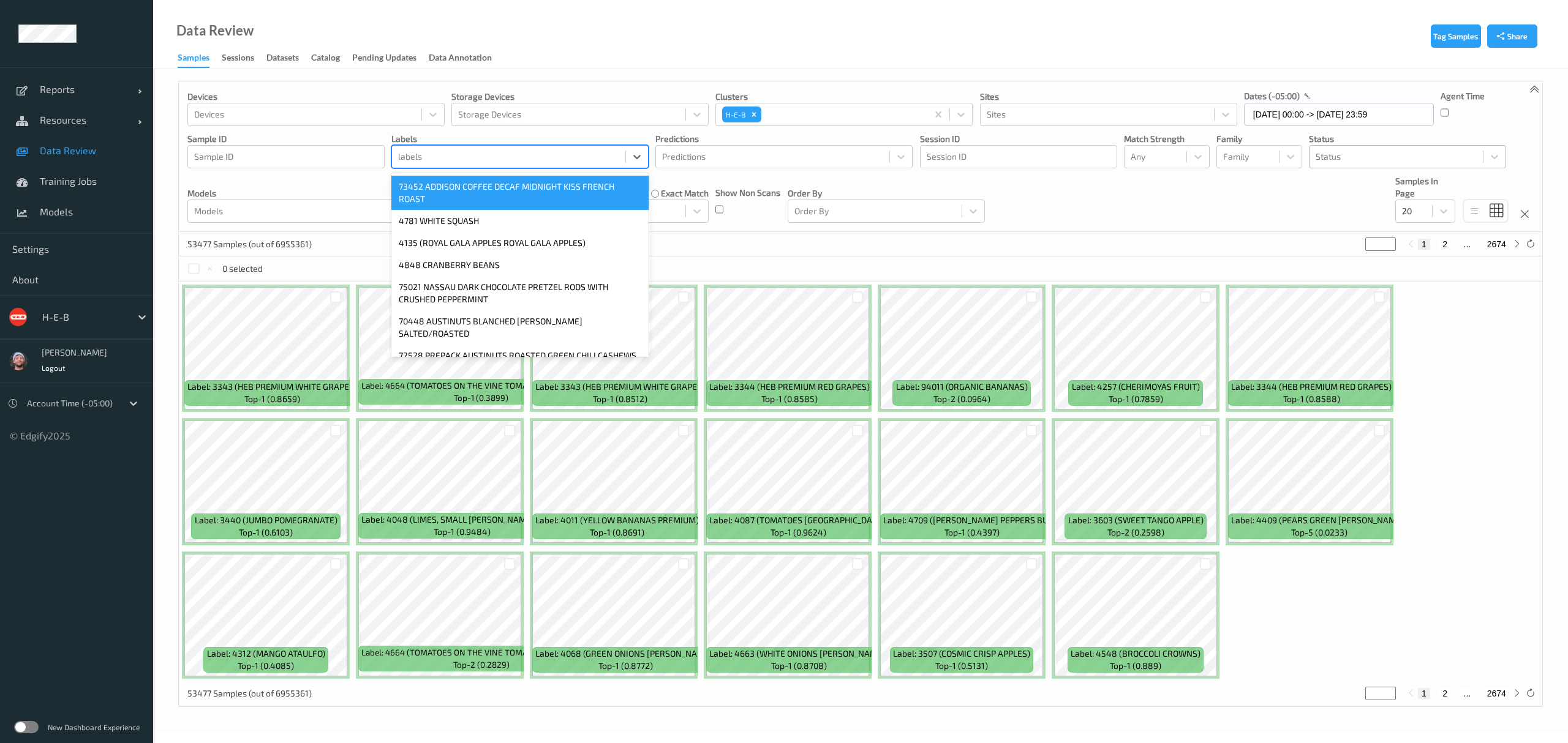
click at [1385, 152] on div at bounding box center [1395, 157] width 161 height 14
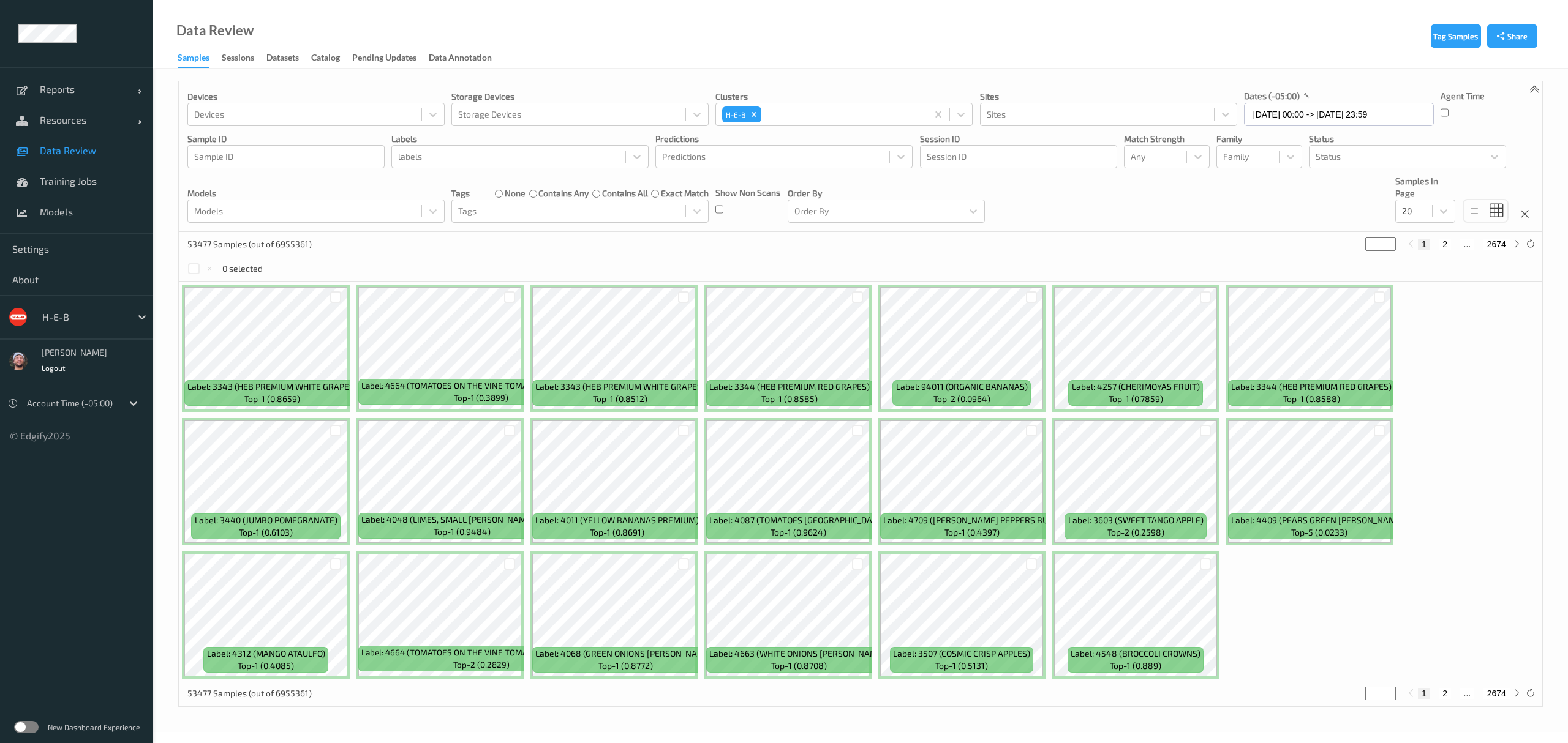
click at [1117, 199] on div "Devices Devices Storage Devices Storage Devices Clusters H-E-B Sites Sites date…" at bounding box center [860, 157] width 1363 height 150
click at [1168, 159] on div at bounding box center [1155, 157] width 50 height 14
click at [1302, 159] on div "Devices Devices Storage Devices Storage Devices Clusters H-E-B Sites Sites date…" at bounding box center [860, 157] width 1363 height 150
click at [1333, 159] on div at bounding box center [1395, 157] width 161 height 14
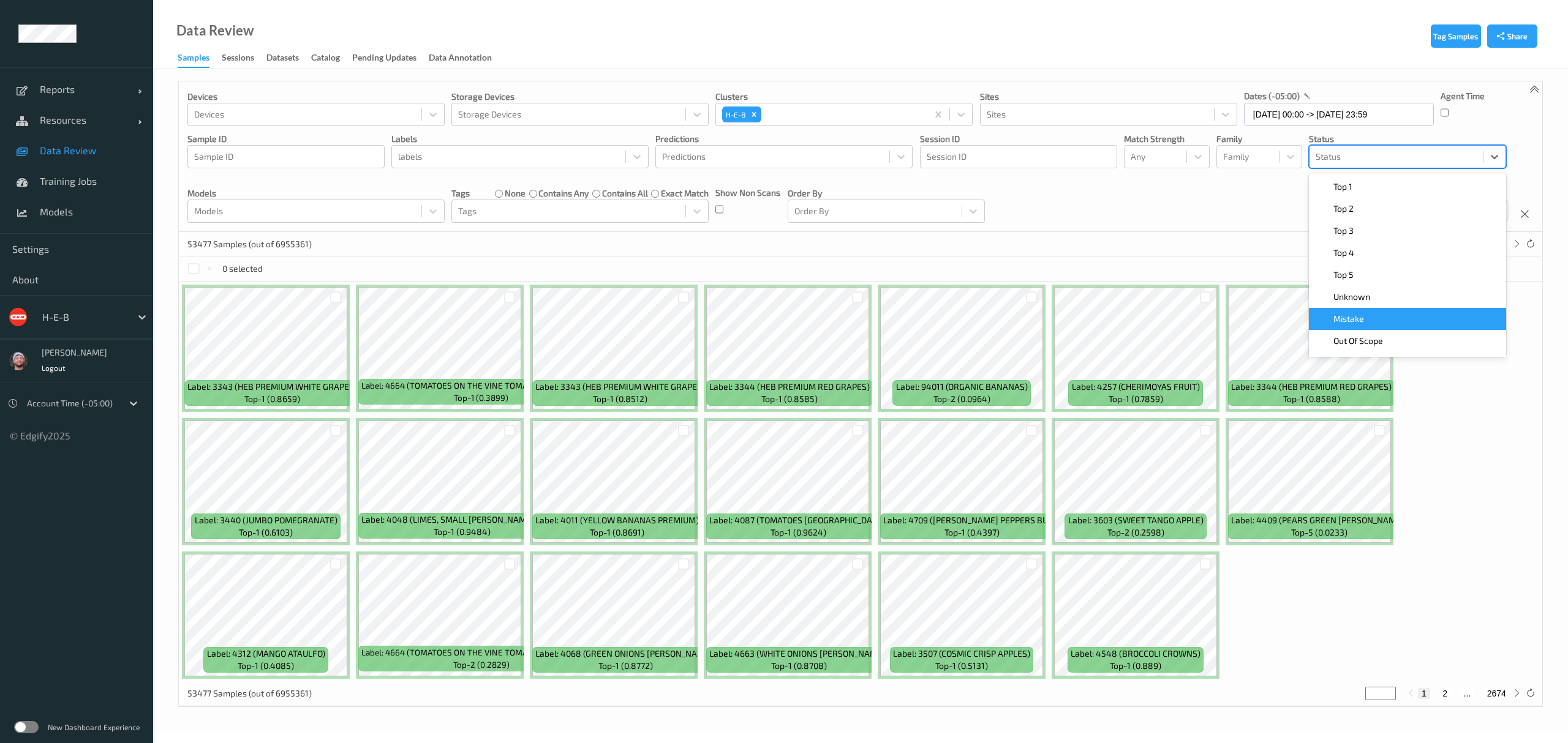
click at [1356, 313] on span "Mistake" at bounding box center [1349, 319] width 30 height 12
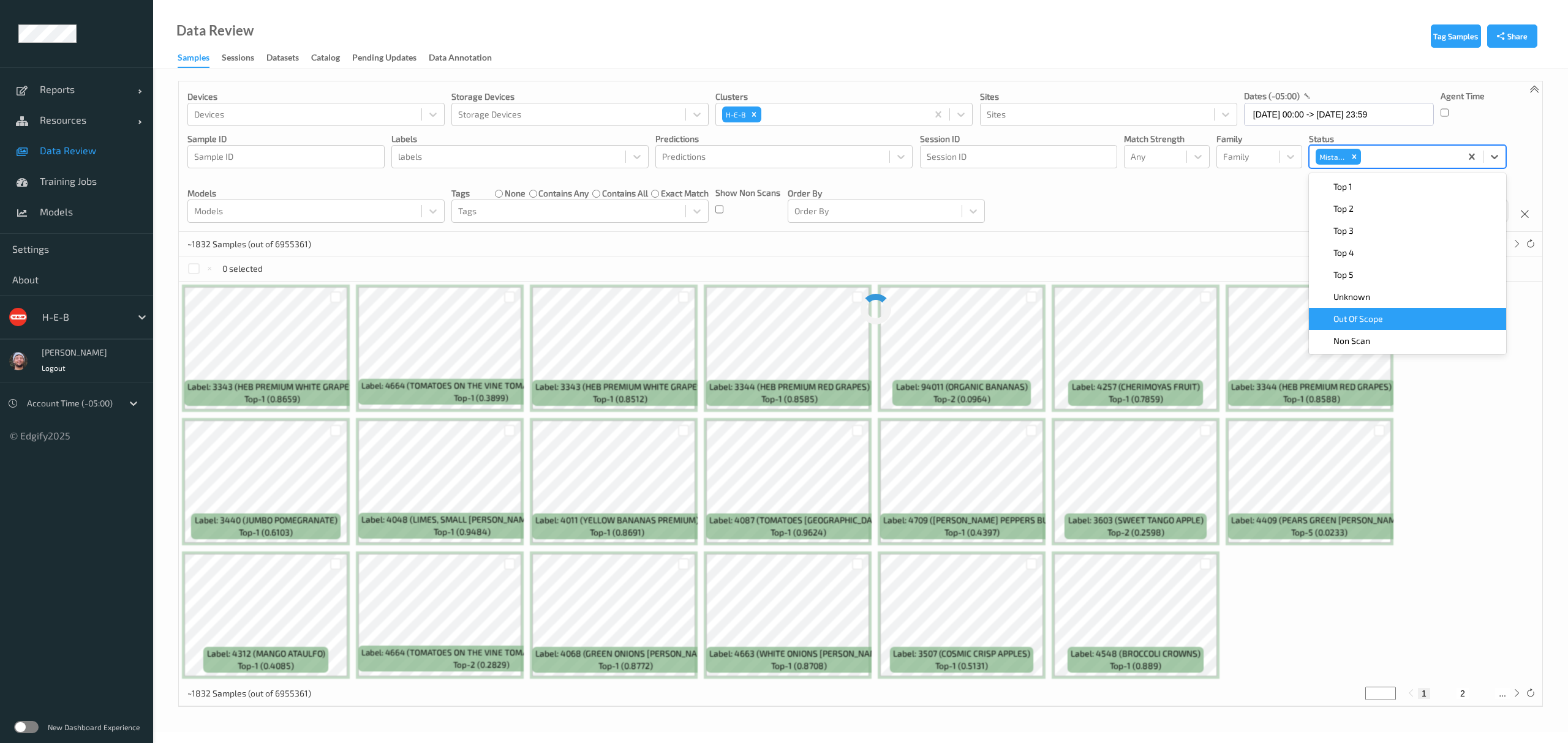
click at [1199, 245] on div "~1832 Samples (out of 6955361) * 1 2 ..." at bounding box center [860, 244] width 1363 height 24
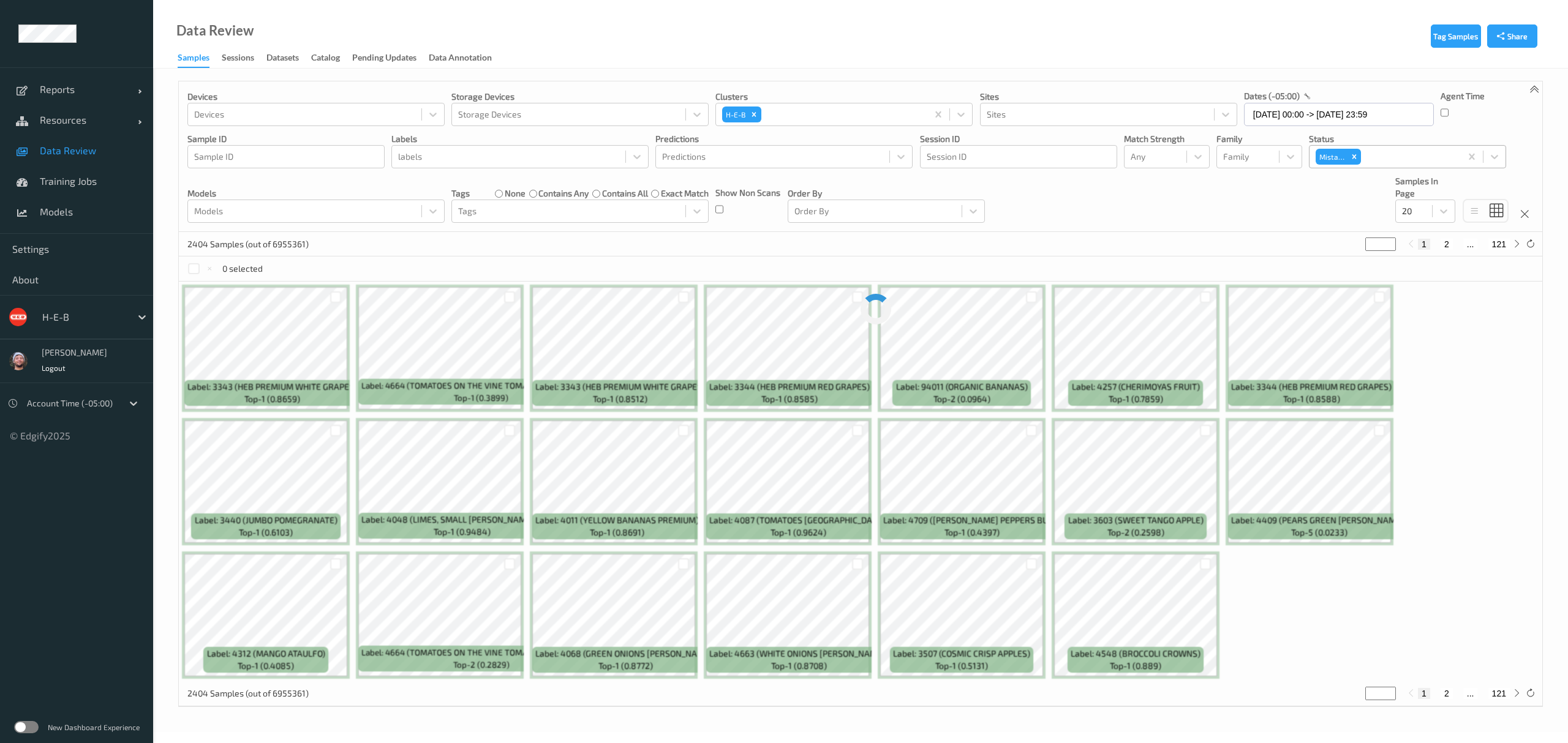
click at [1380, 159] on div at bounding box center [1409, 157] width 91 height 14
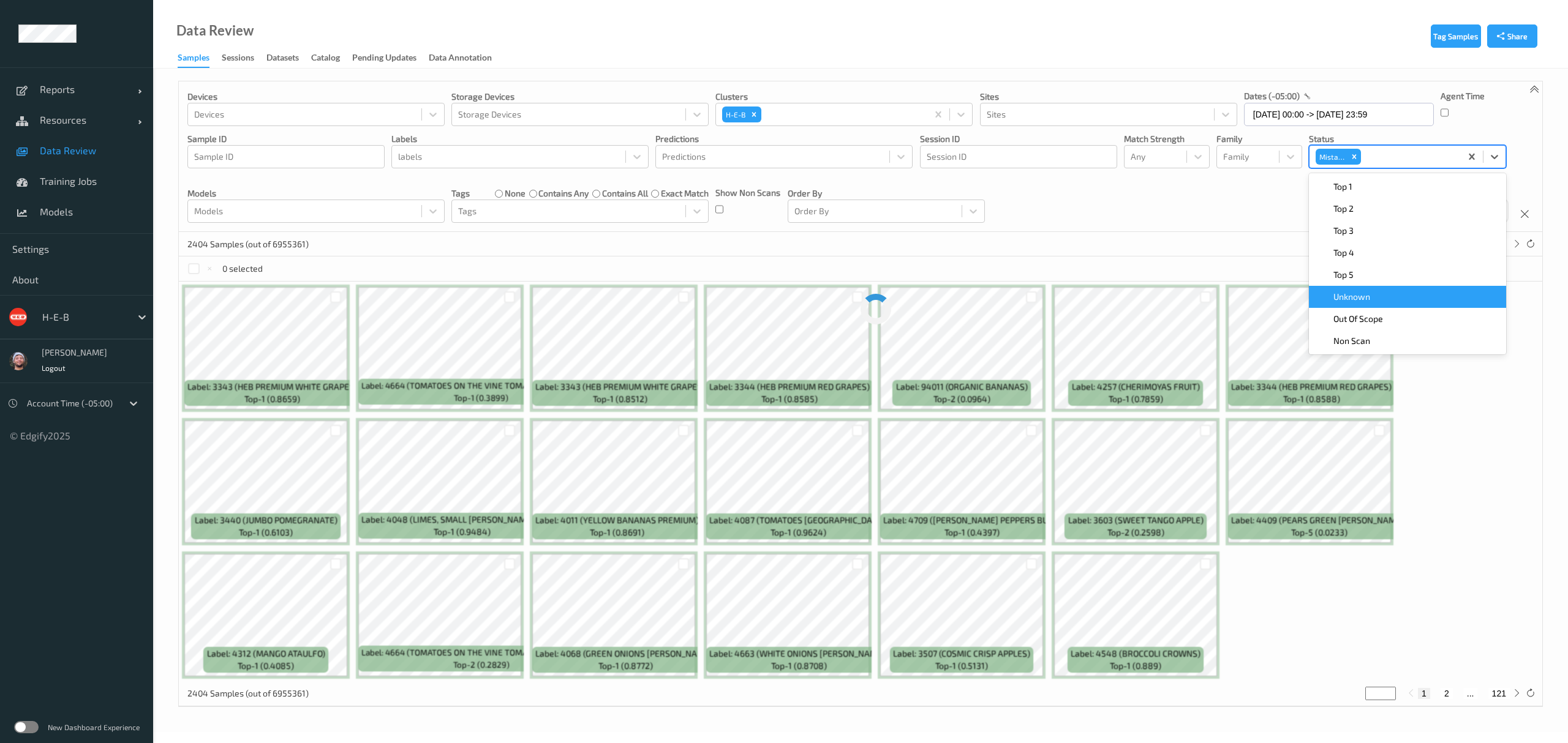
click at [1378, 289] on div "Unknown" at bounding box center [1408, 297] width 197 height 22
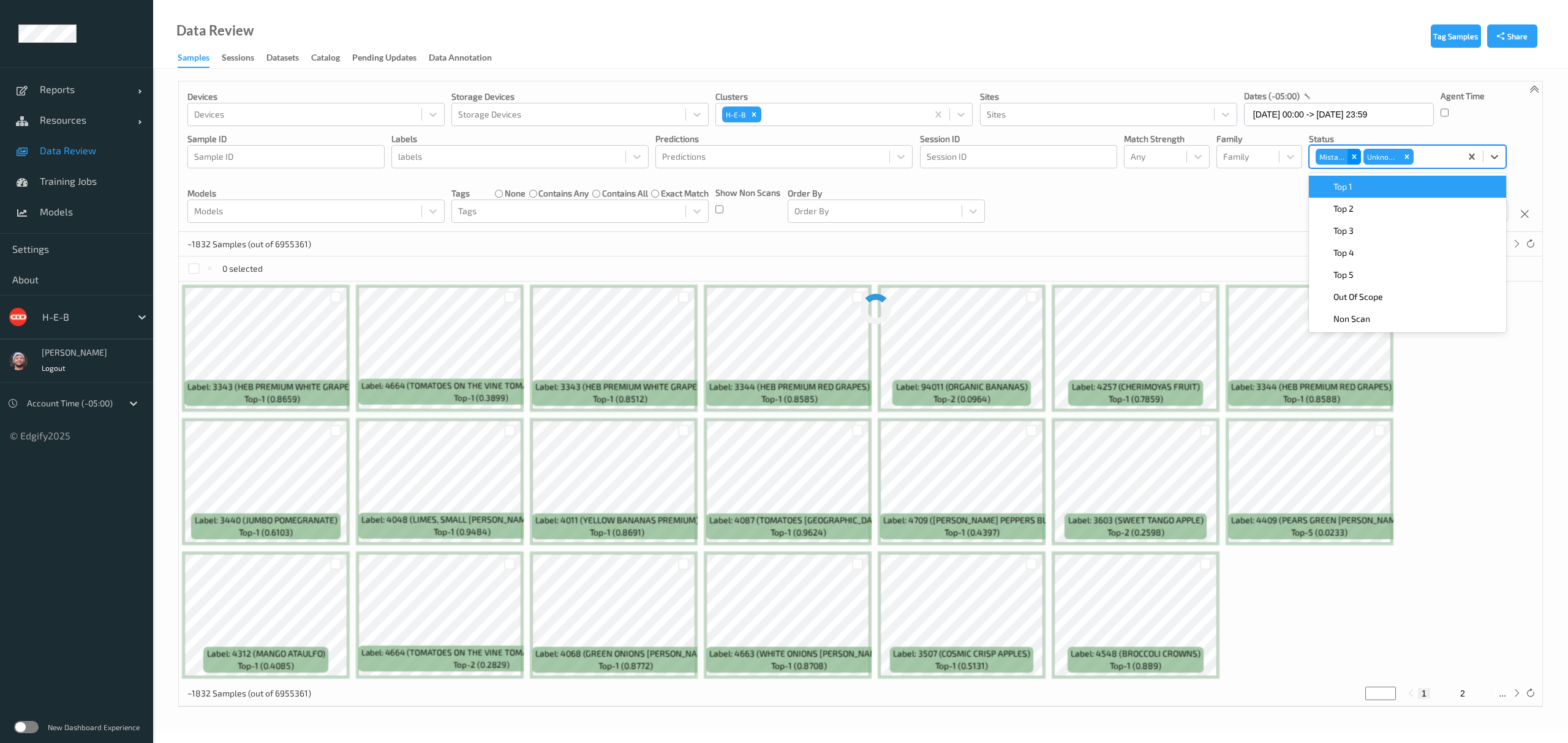
click at [1353, 155] on icon "Remove Mistake" at bounding box center [1354, 157] width 8 height 8
click at [1175, 199] on div "Devices Devices Storage Devices Storage Devices Clusters H-E-B Sites Sites date…" at bounding box center [860, 157] width 1363 height 150
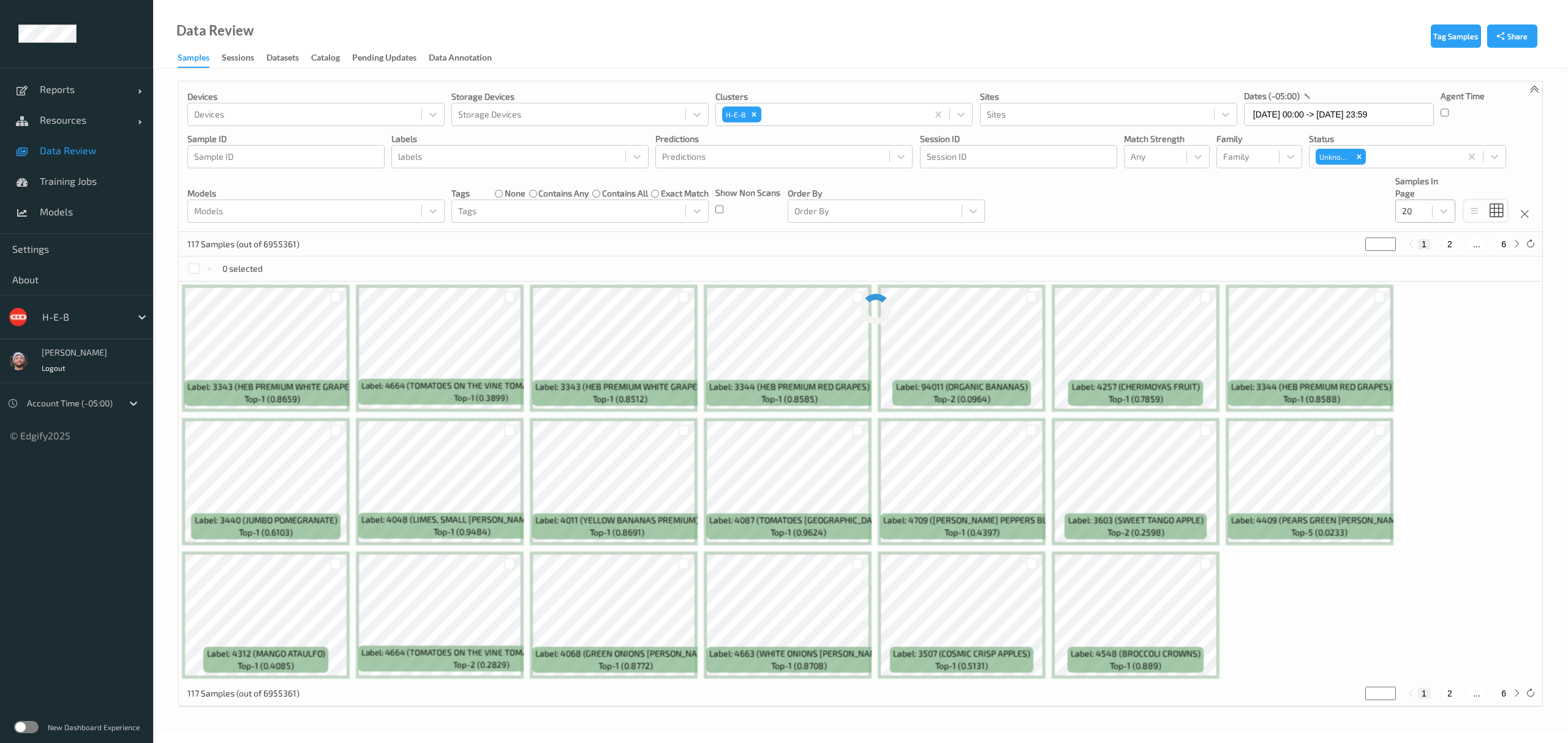
click at [1422, 212] on div at bounding box center [1413, 211] width 24 height 14
click at [1444, 321] on div "200" at bounding box center [1425, 329] width 60 height 22
click at [1066, 221] on div "Devices Devices Storage Devices Storage Devices Clusters H-E-B Sites Sites date…" at bounding box center [860, 157] width 1363 height 150
click at [995, 242] on div "117 Samples (out of 6955361) * 1 2 ... 6" at bounding box center [860, 244] width 1363 height 24
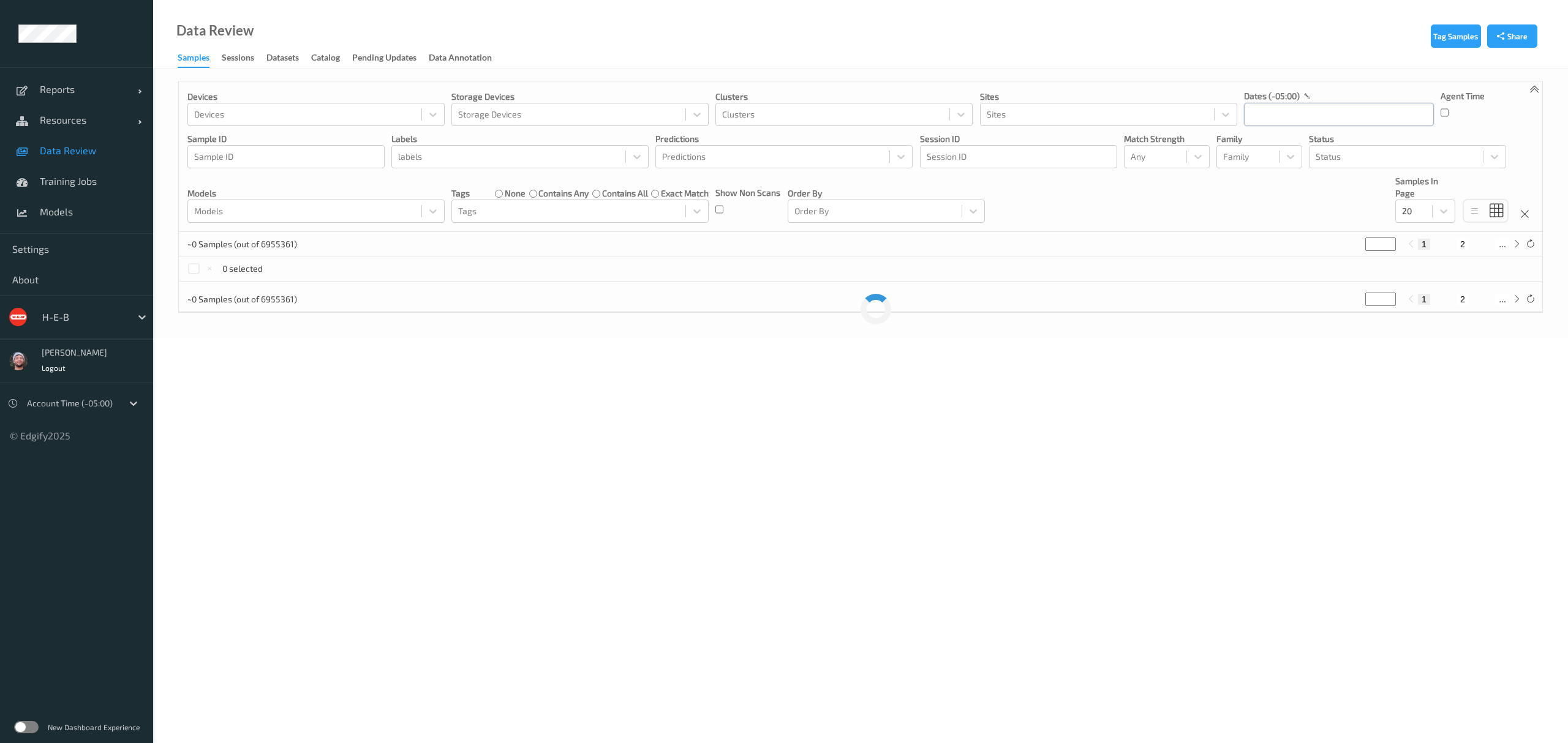
click at [1290, 123] on input "text" at bounding box center [1338, 115] width 190 height 23
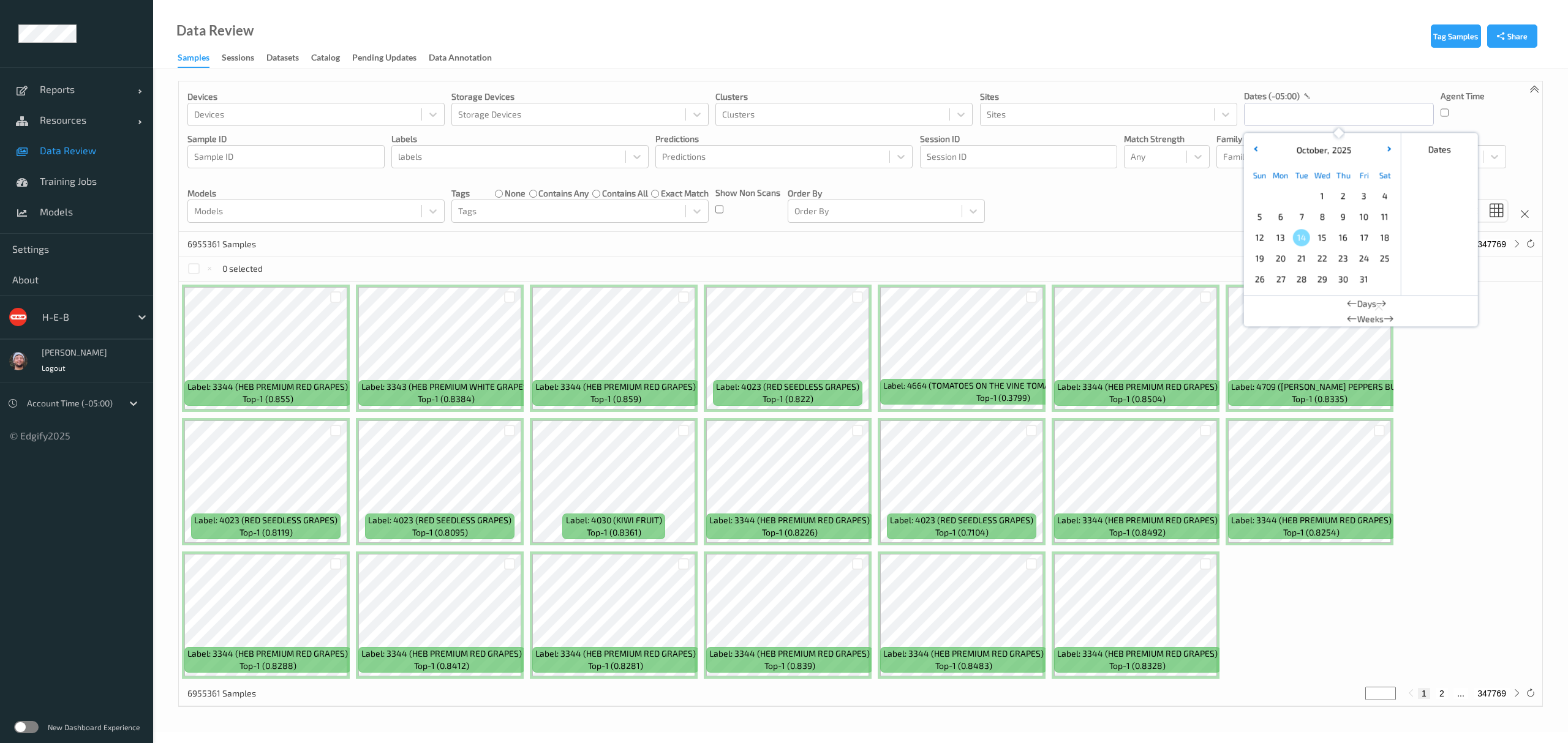
click at [1302, 237] on span "14" at bounding box center [1301, 237] width 17 height 17
click at [1284, 237] on span "13" at bounding box center [1280, 237] width 17 height 17
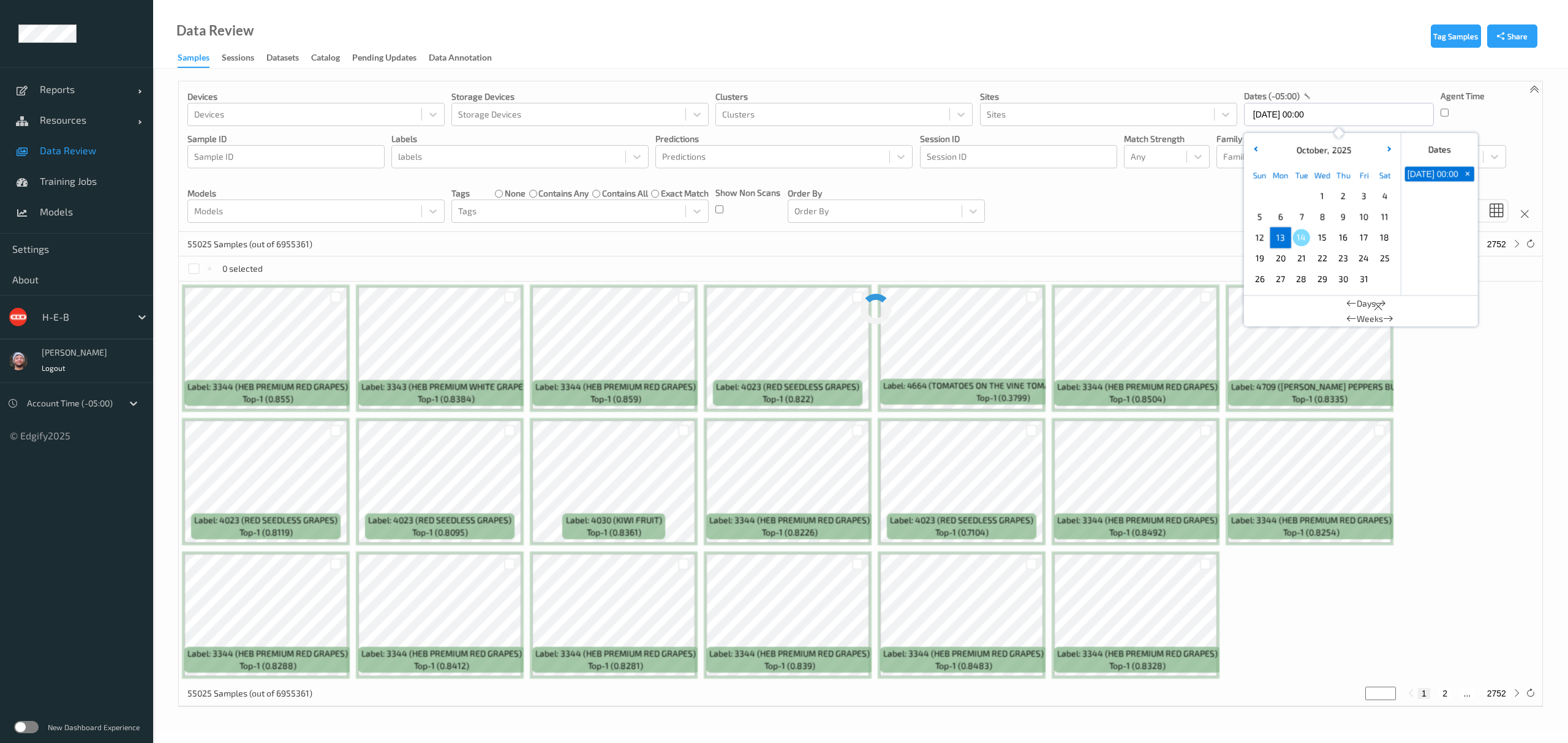
click at [1284, 237] on span "13" at bounding box center [1280, 237] width 17 height 17
type input "[DATE] 00:00 -> [DATE] 23:59"
click at [1166, 215] on div "Devices Devices Storage Devices Storage Devices Clusters Clusters Sites Sites d…" at bounding box center [860, 157] width 1363 height 150
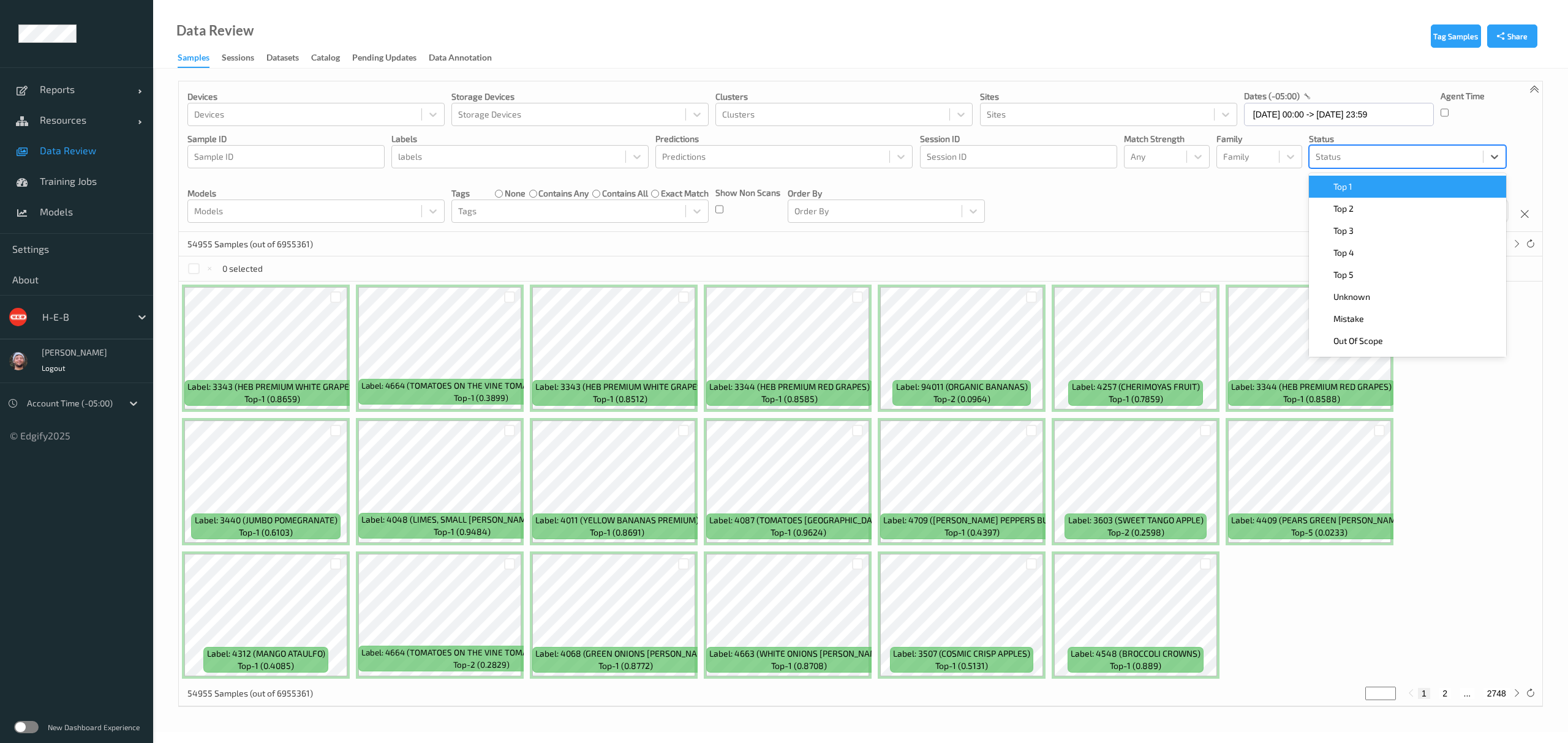
click at [1321, 152] on div at bounding box center [1395, 157] width 161 height 14
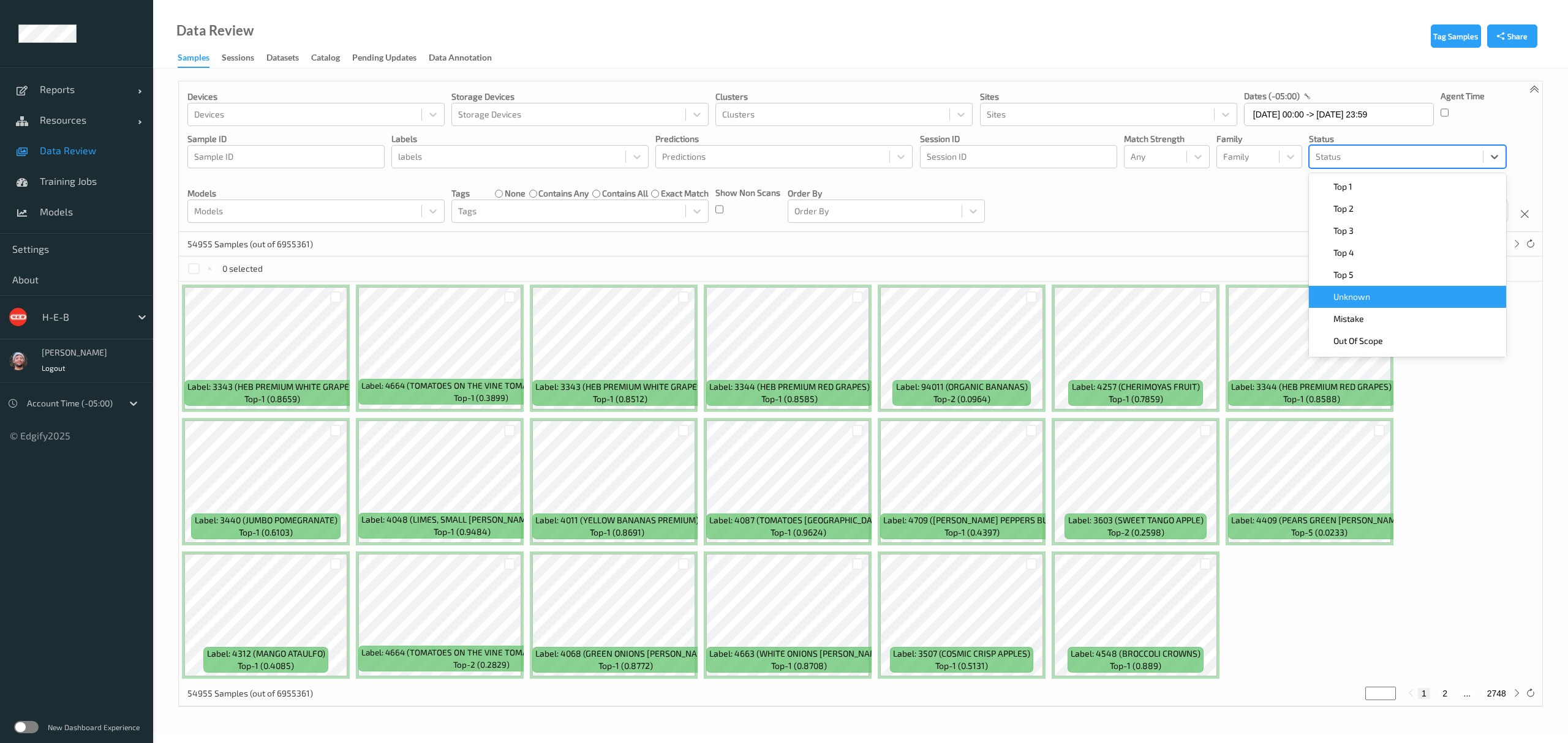
click at [1349, 303] on span "Unknown" at bounding box center [1351, 297] width 37 height 12
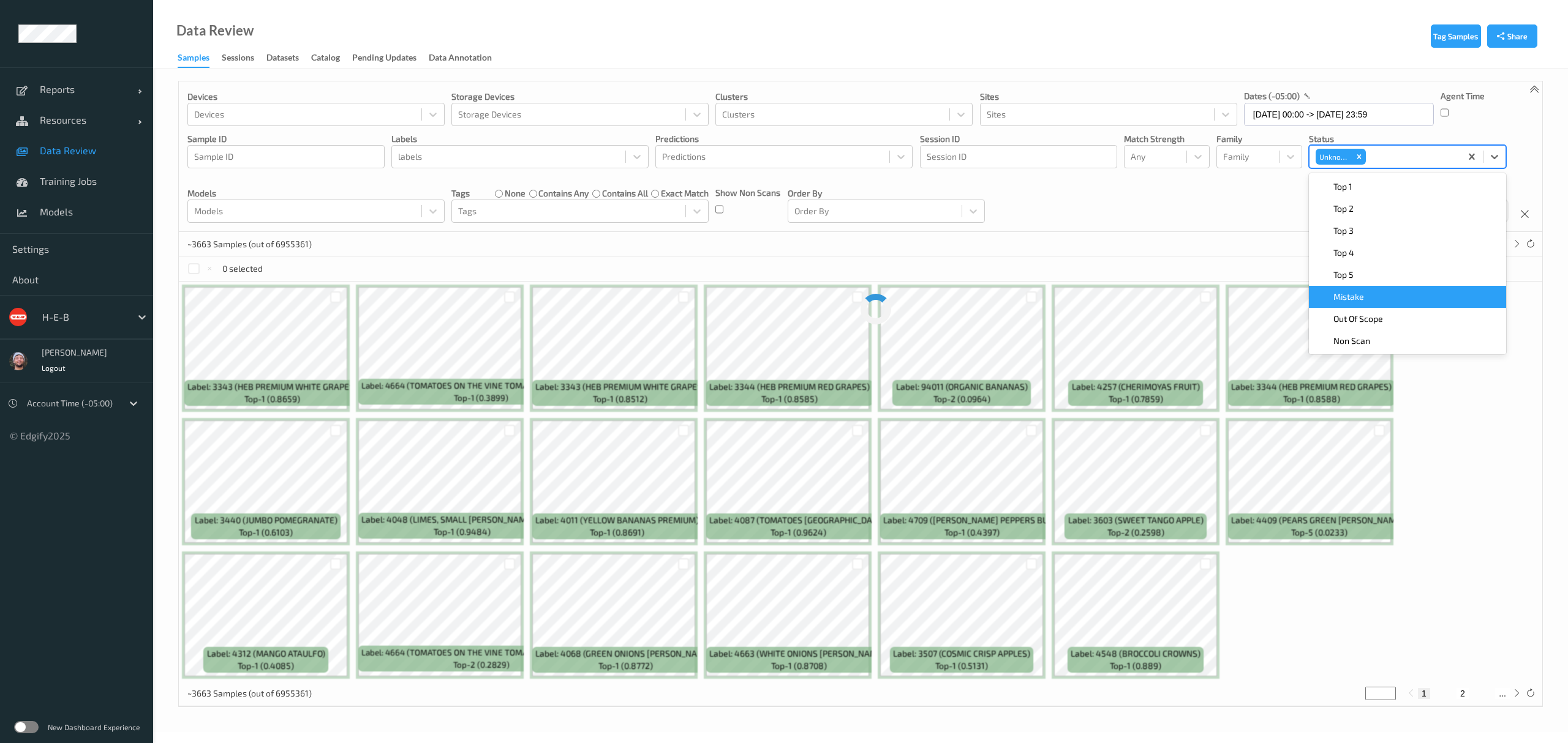
click at [1189, 218] on div "Devices Devices Storage Devices Storage Devices Clusters Clusters Sites Sites d…" at bounding box center [860, 157] width 1363 height 150
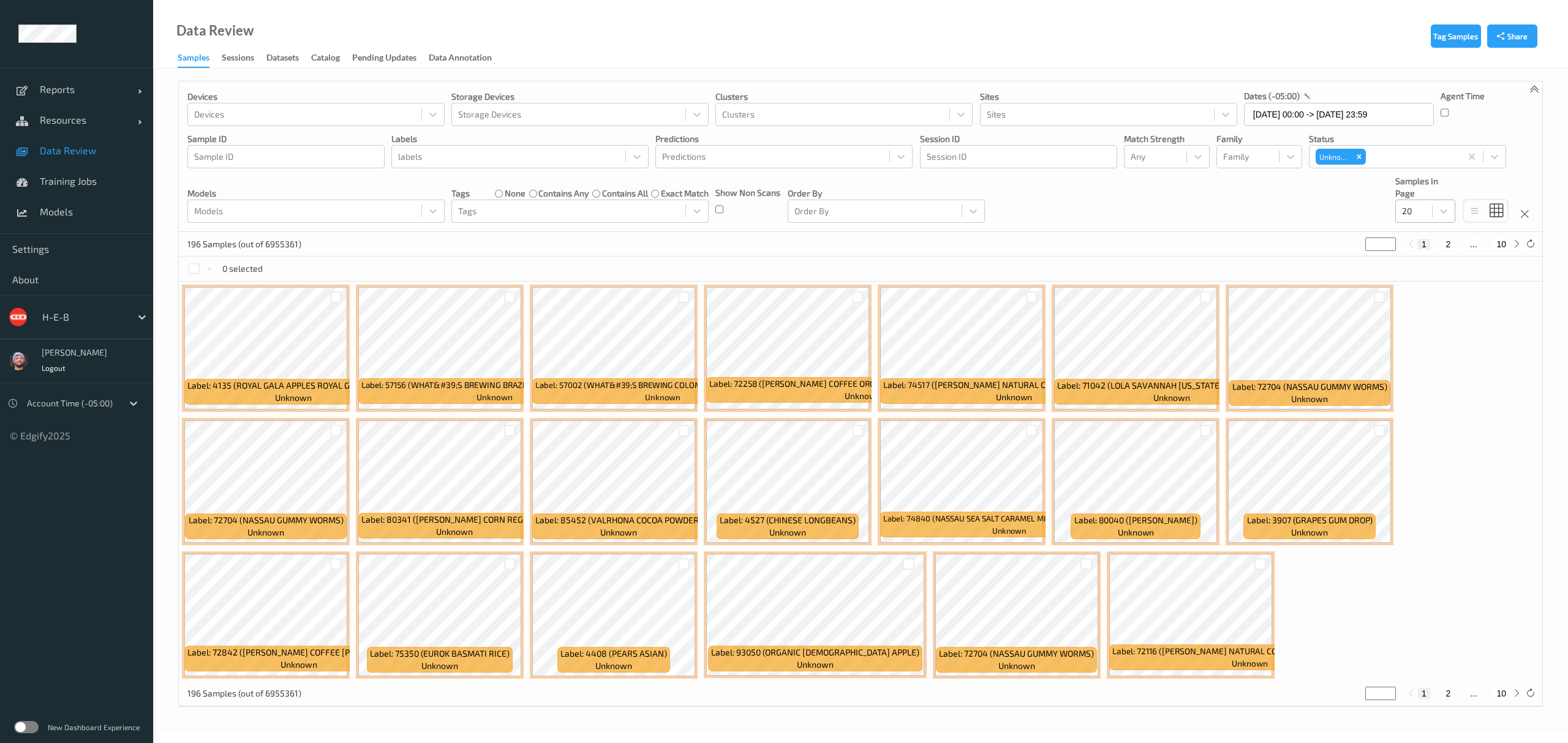
click at [1424, 214] on div at bounding box center [1413, 211] width 24 height 14
drag, startPoint x: 1429, startPoint y: 327, endPoint x: 1392, endPoint y: 315, distance: 38.9
click at [1429, 328] on span "200" at bounding box center [1427, 330] width 14 height 12
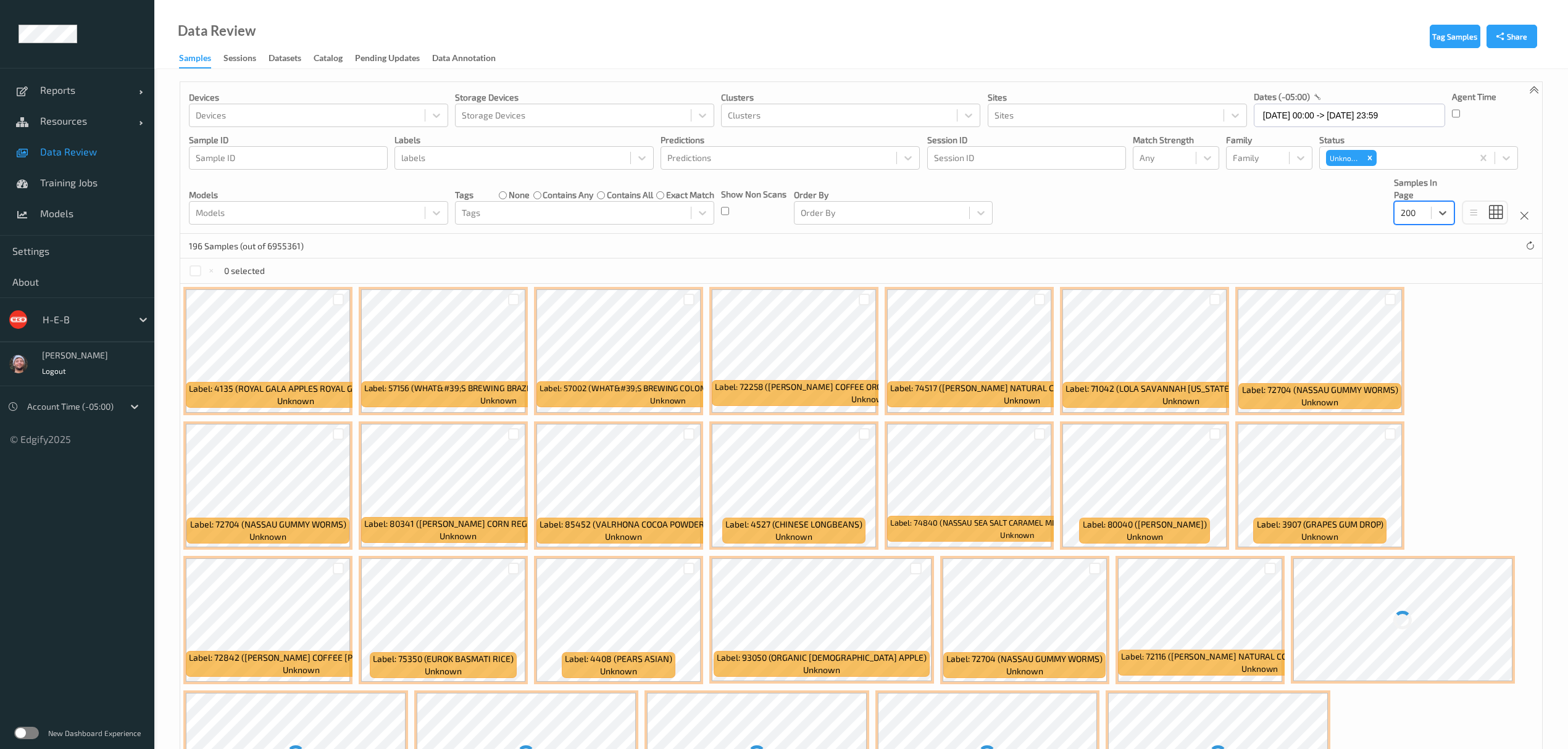
click at [470, 154] on div at bounding box center [513, 158] width 223 height 15
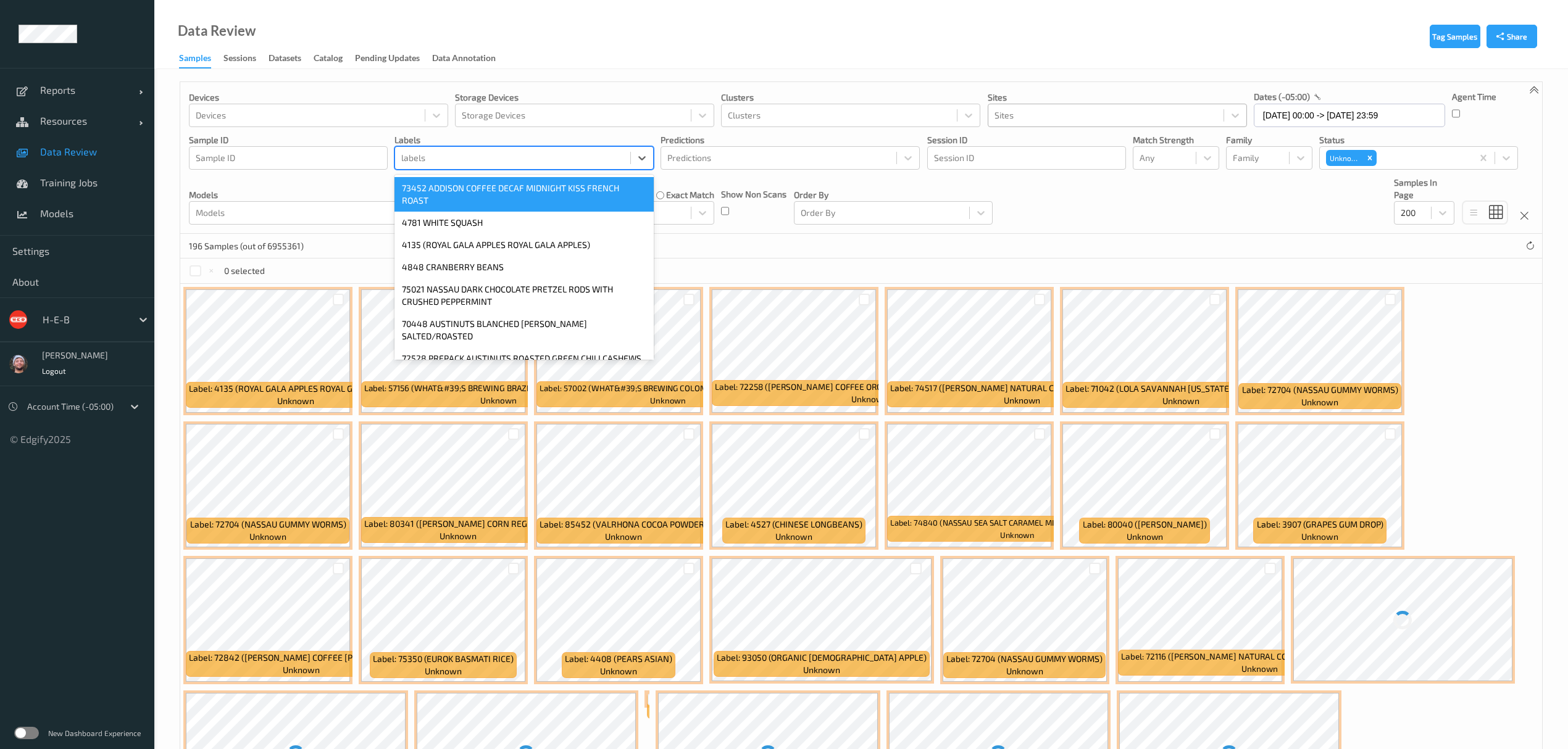
click at [1070, 121] on div at bounding box center [1106, 115] width 223 height 15
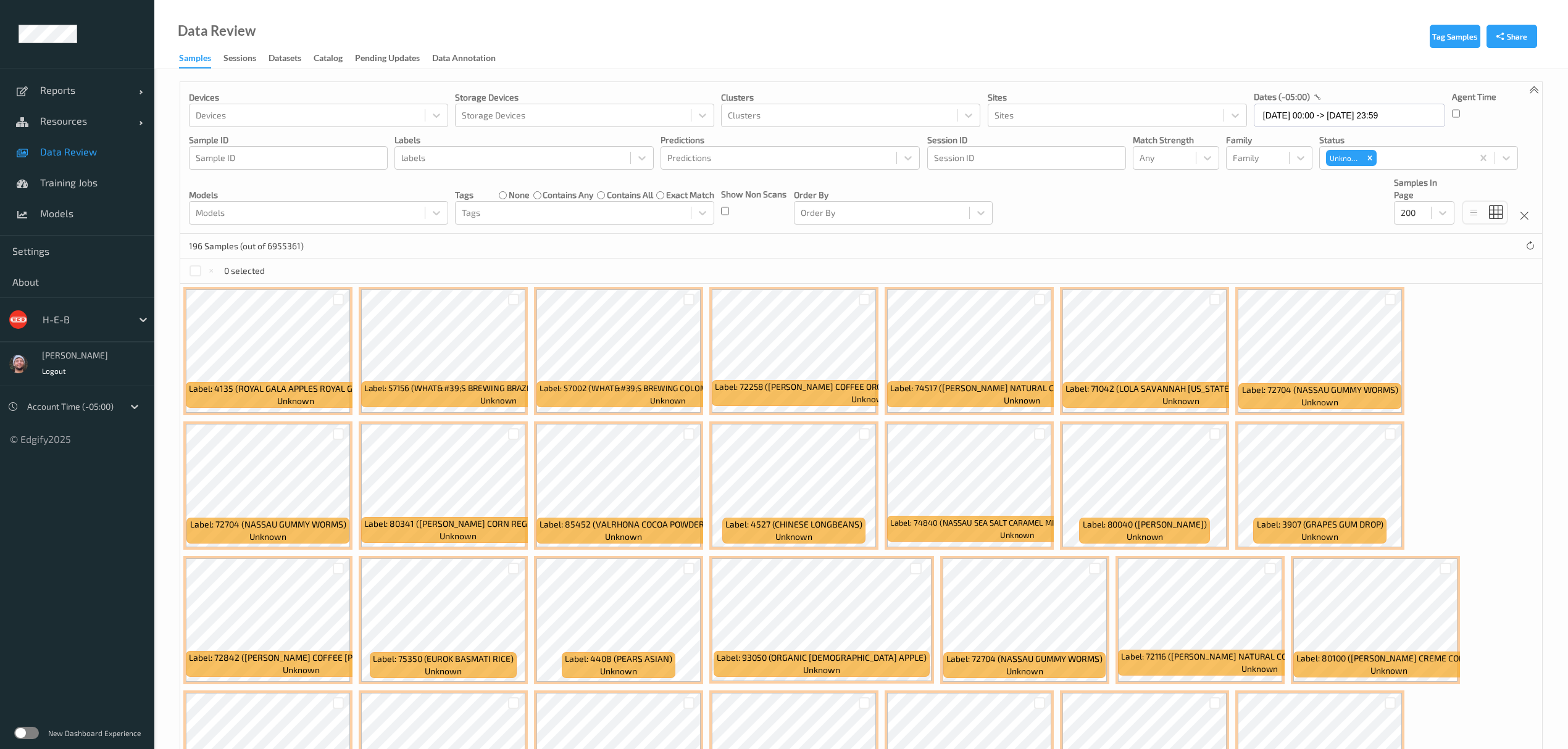
click at [794, 129] on div "Devices Devices Storage Devices Storage Devices Clusters Clusters Sites Sites d…" at bounding box center [861, 158] width 1362 height 152
click at [786, 126] on div "Clusters" at bounding box center [851, 115] width 259 height 24
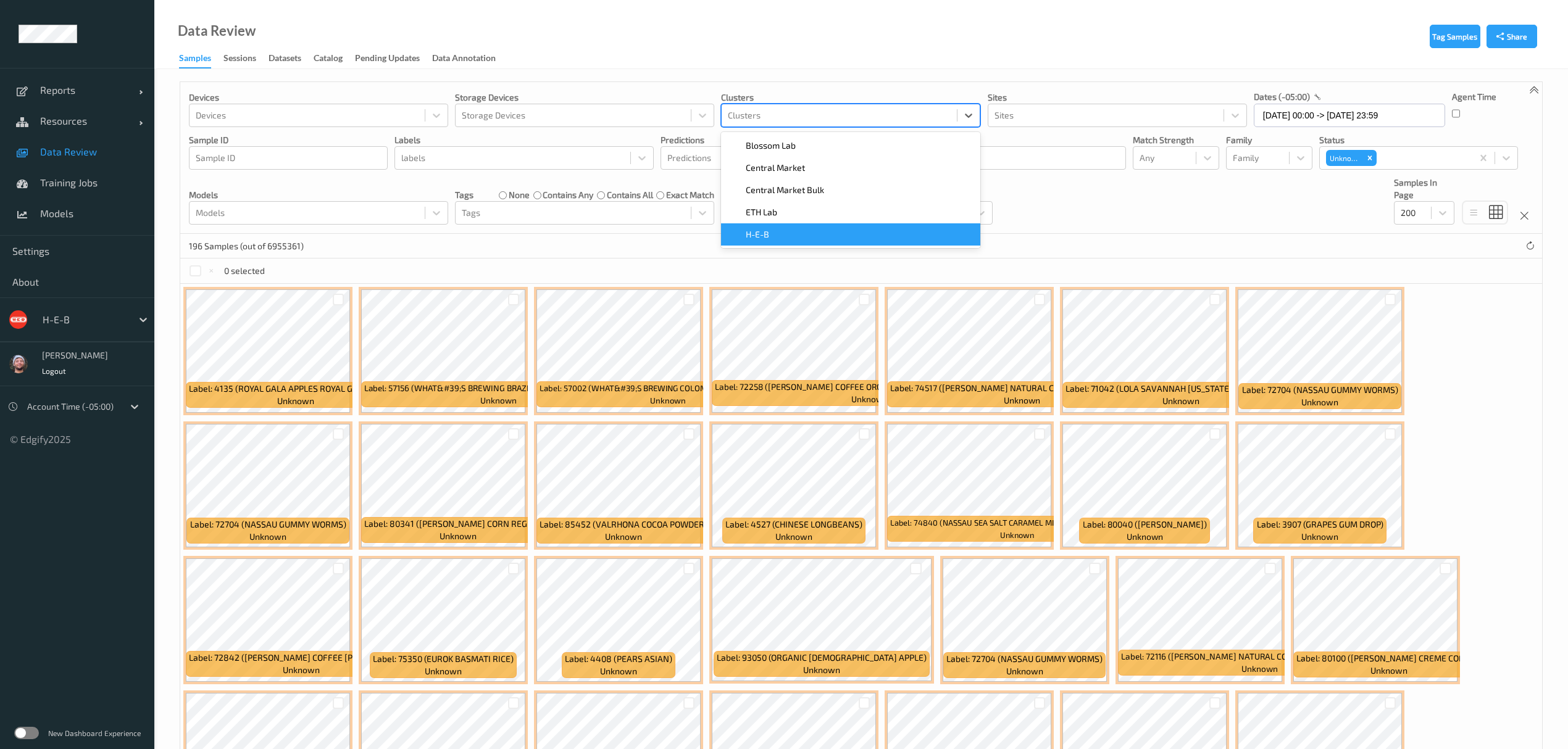
click at [797, 233] on div "H-E-B" at bounding box center [850, 234] width 244 height 13
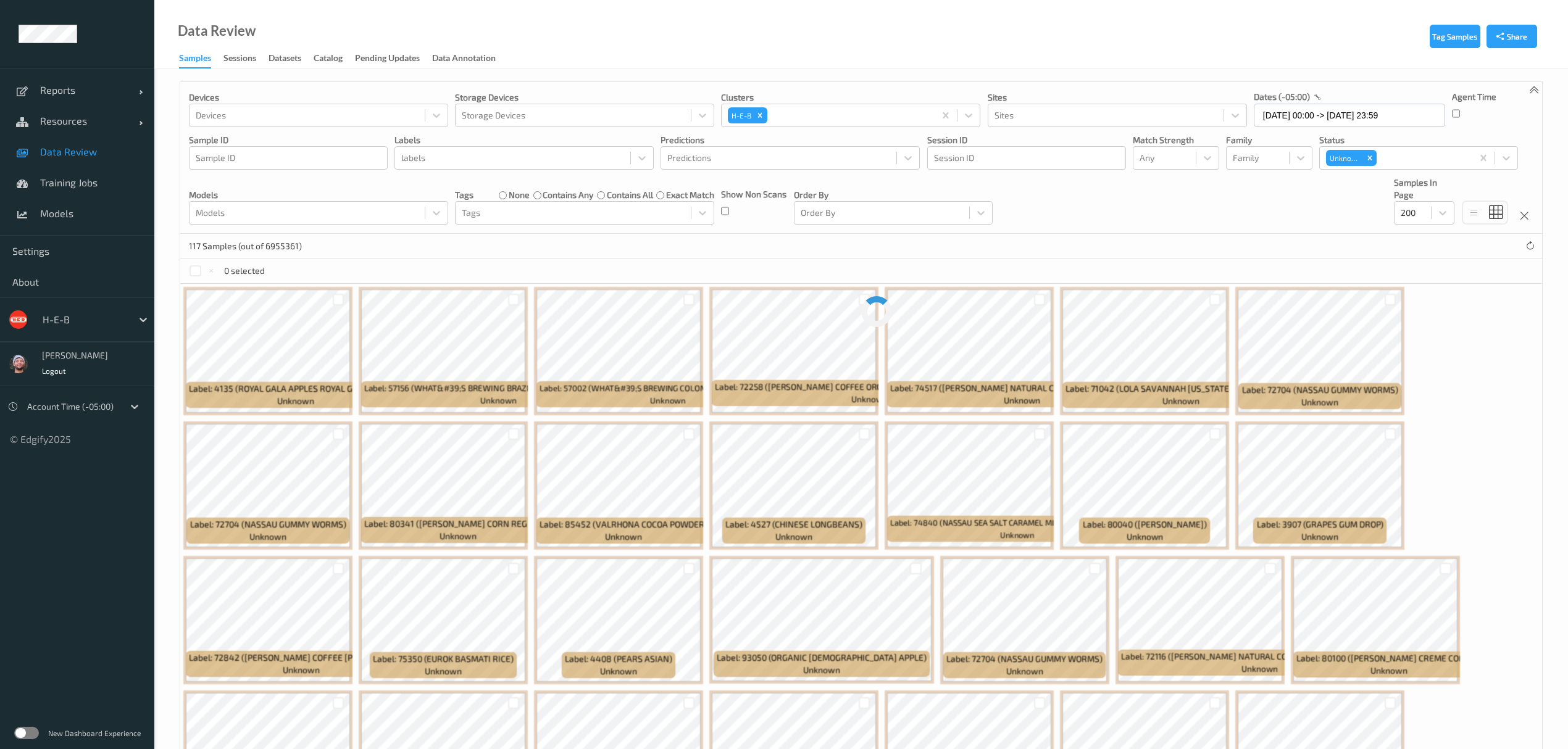
click at [1111, 184] on div "Devices Devices Storage Devices Storage Devices Clusters H-E-B Sites Sites date…" at bounding box center [861, 158] width 1362 height 152
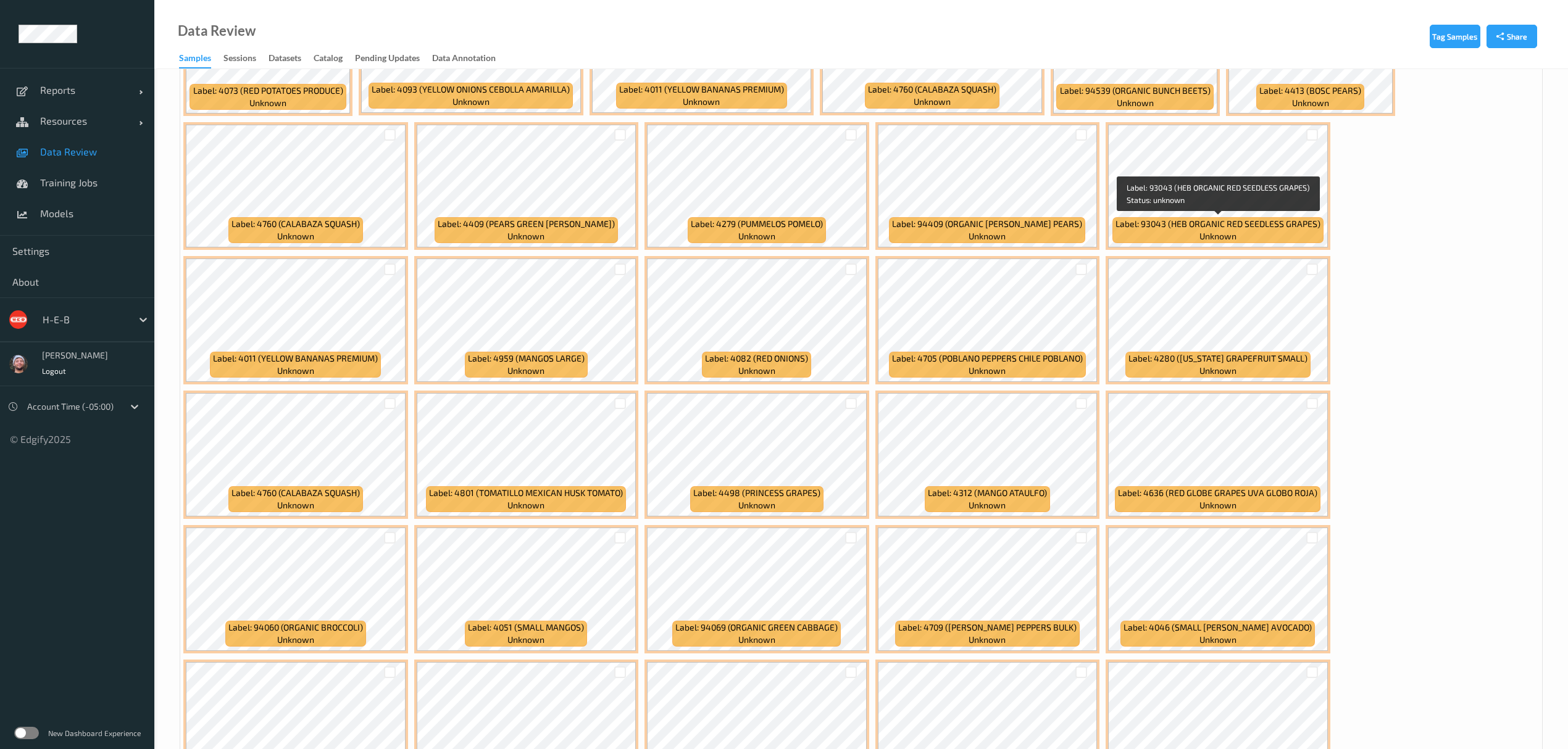
scroll to position [182, 0]
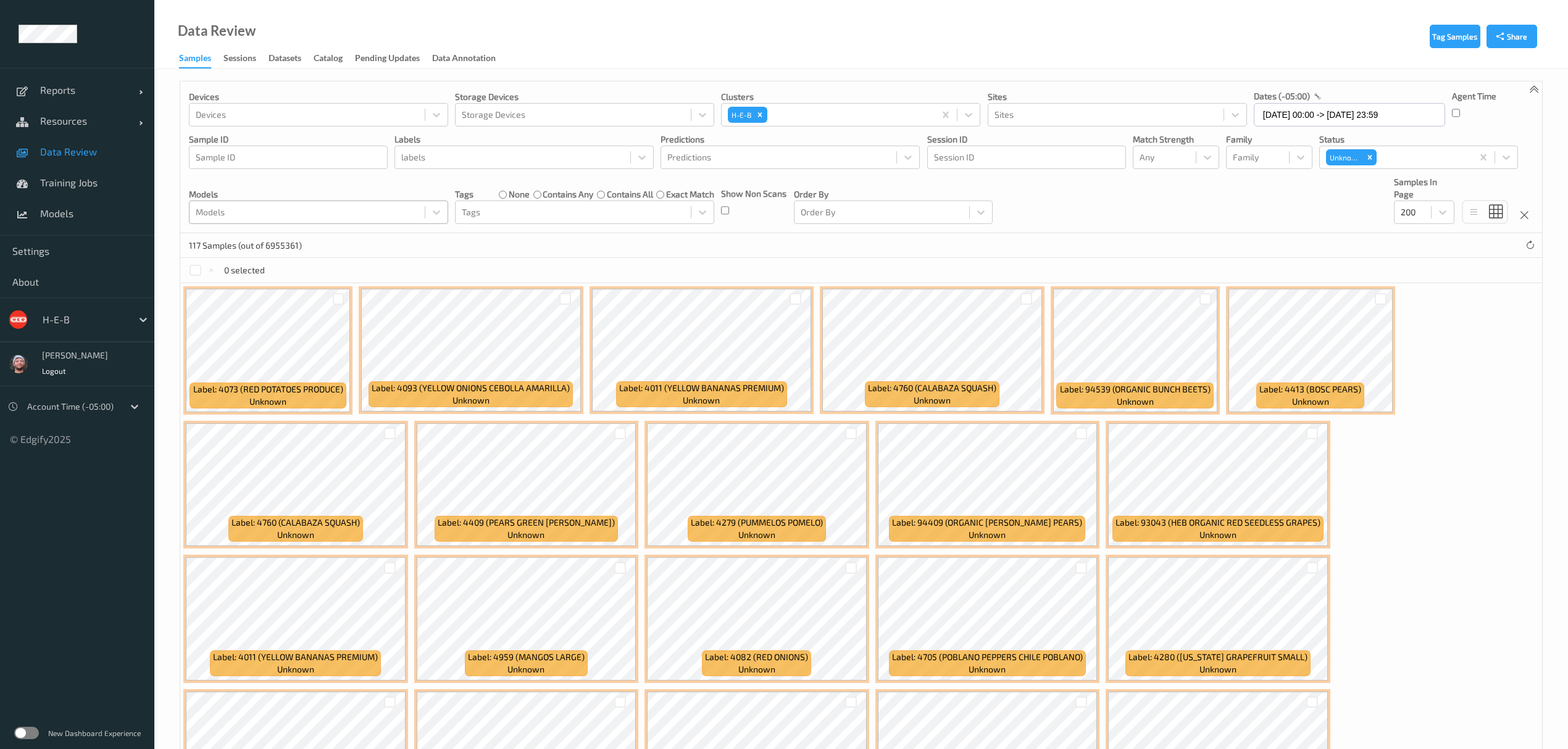
scroll to position [0, 0]
click at [99, 154] on span "Data Review" at bounding box center [91, 152] width 102 height 13
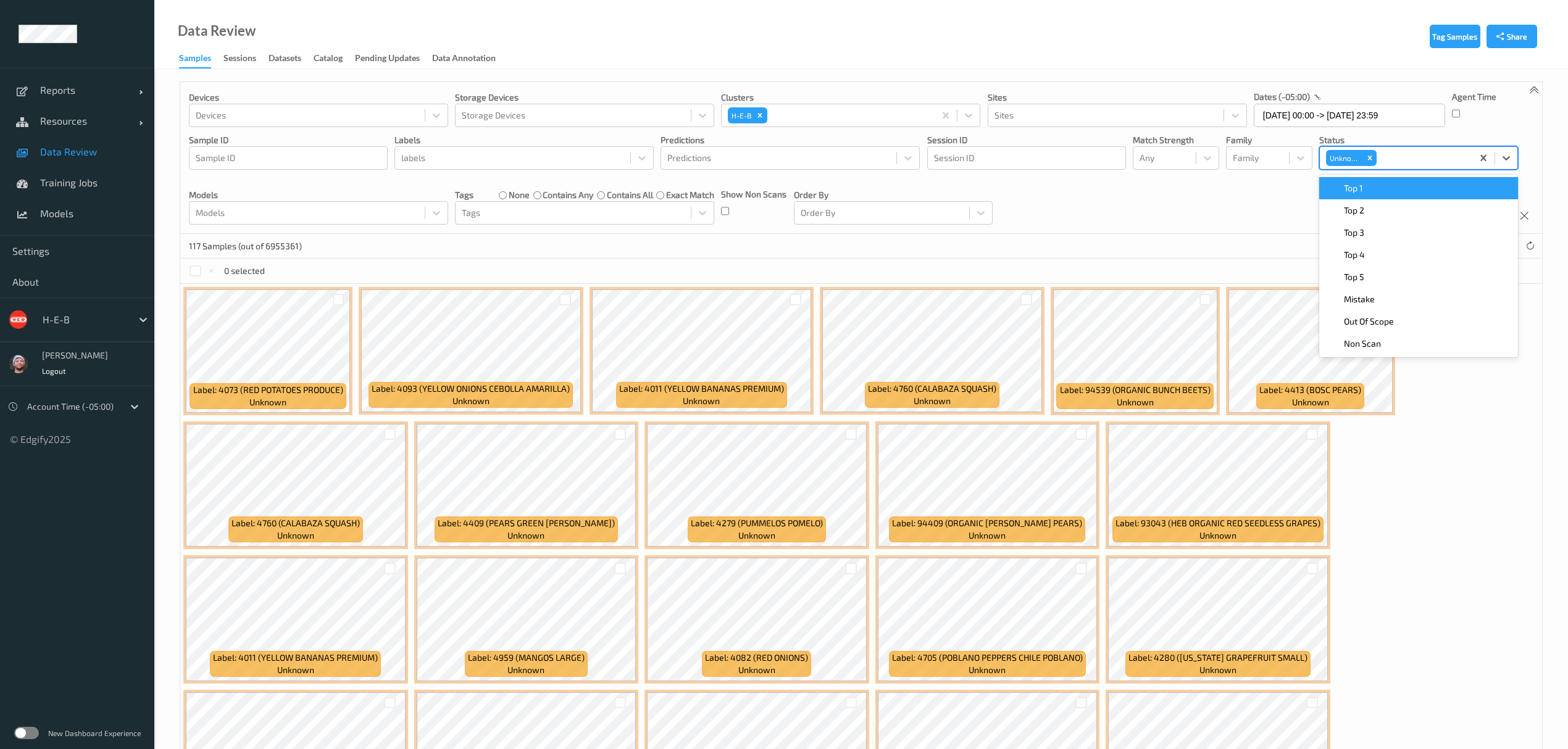
click at [1411, 159] on div at bounding box center [1423, 158] width 87 height 15
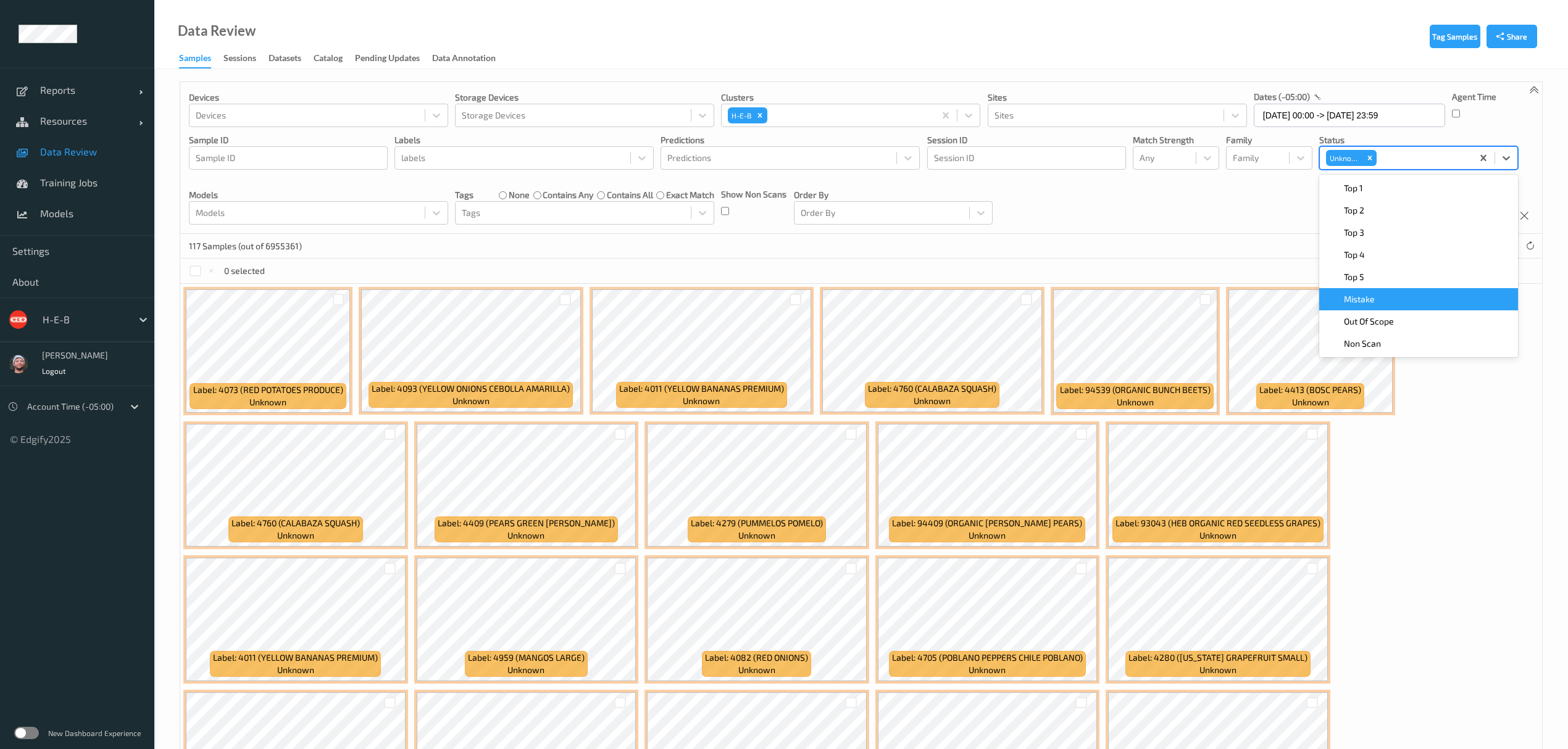
click at [1381, 299] on div "Mistake" at bounding box center [1418, 300] width 184 height 13
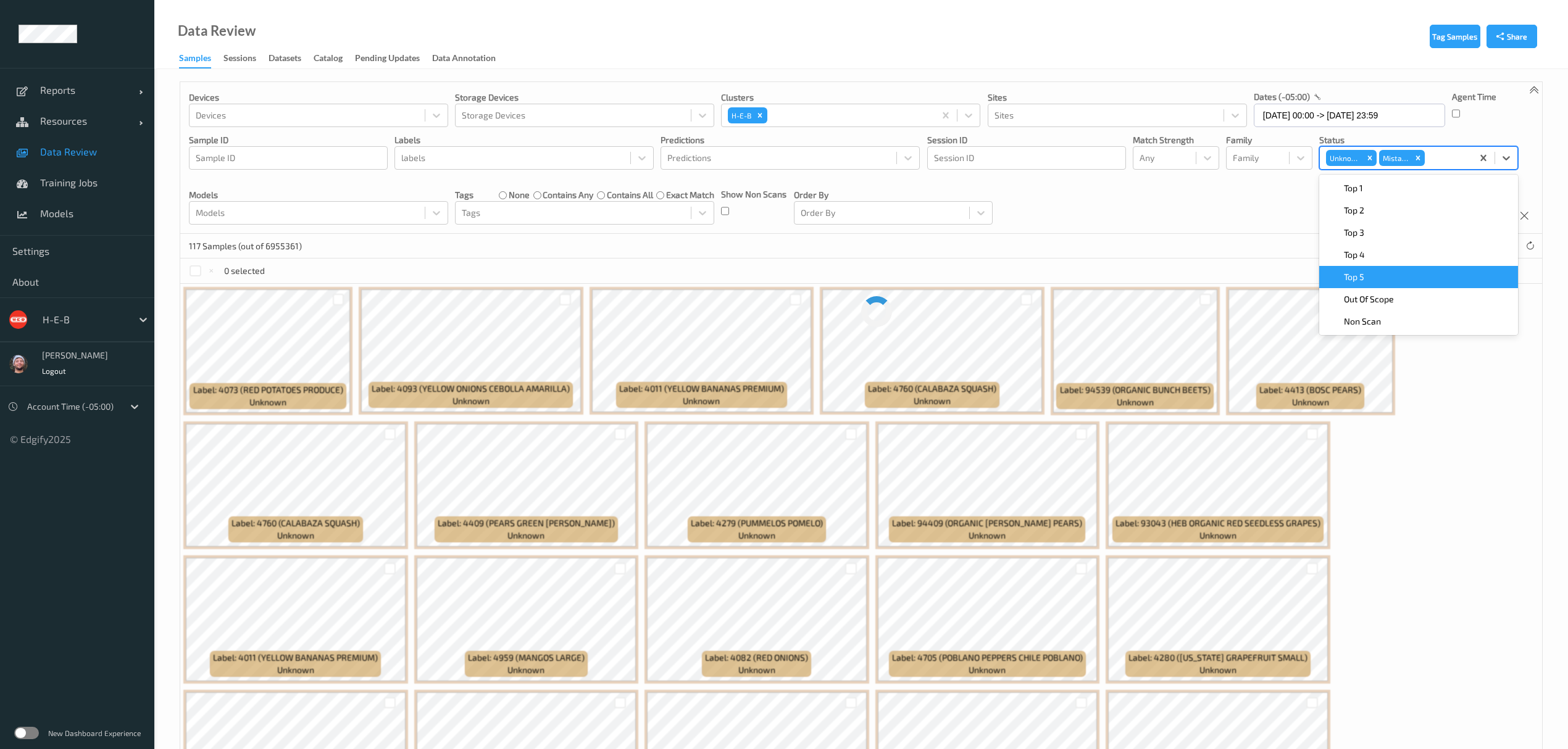
click at [1361, 156] on div "Unknown" at bounding box center [1344, 158] width 37 height 16
click at [1372, 156] on icon "Remove Unknown" at bounding box center [1370, 158] width 8 height 8
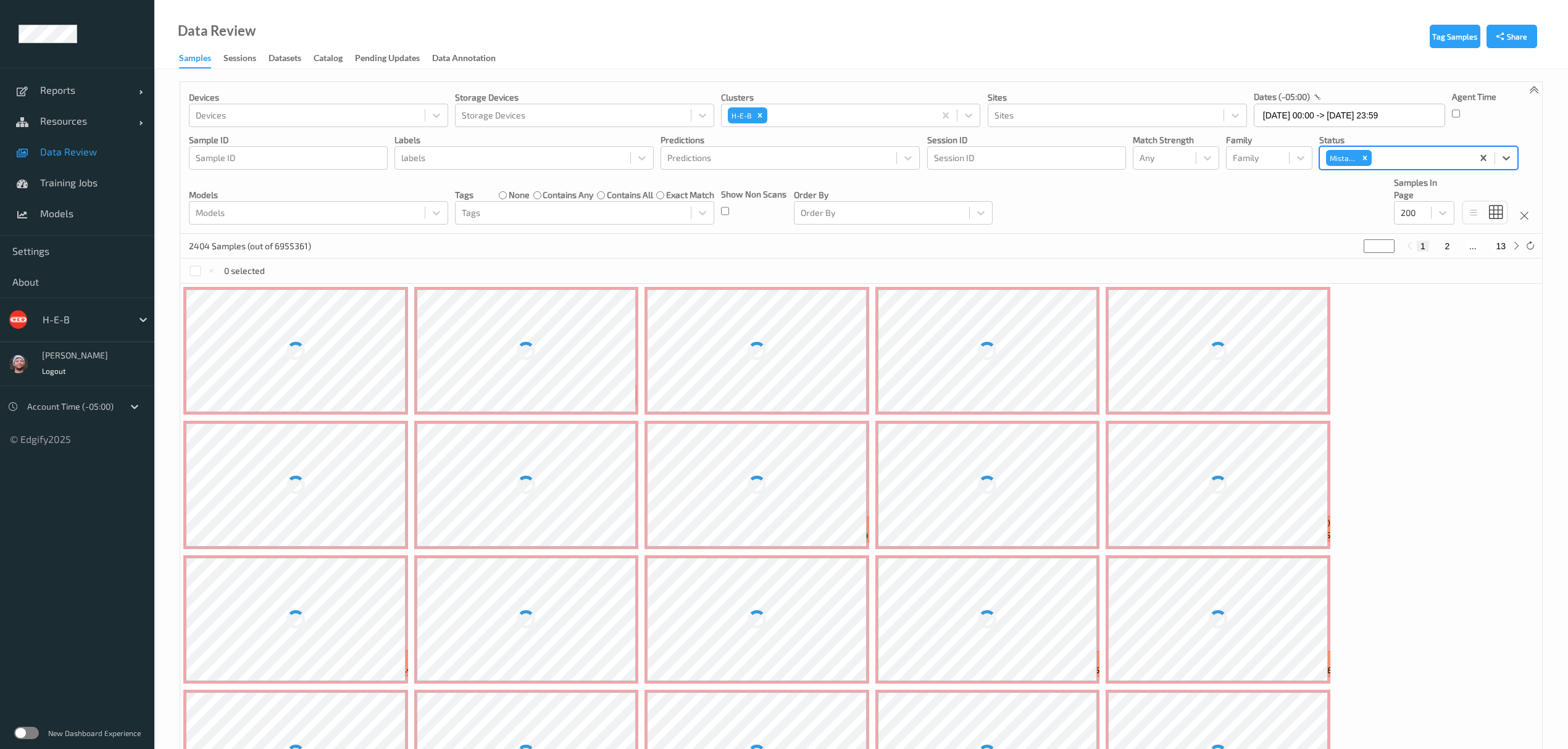
click at [1100, 234] on div "Devices Devices Storage Devices Storage Devices Clusters H-E-B Sites Sites date…" at bounding box center [861, 158] width 1362 height 152
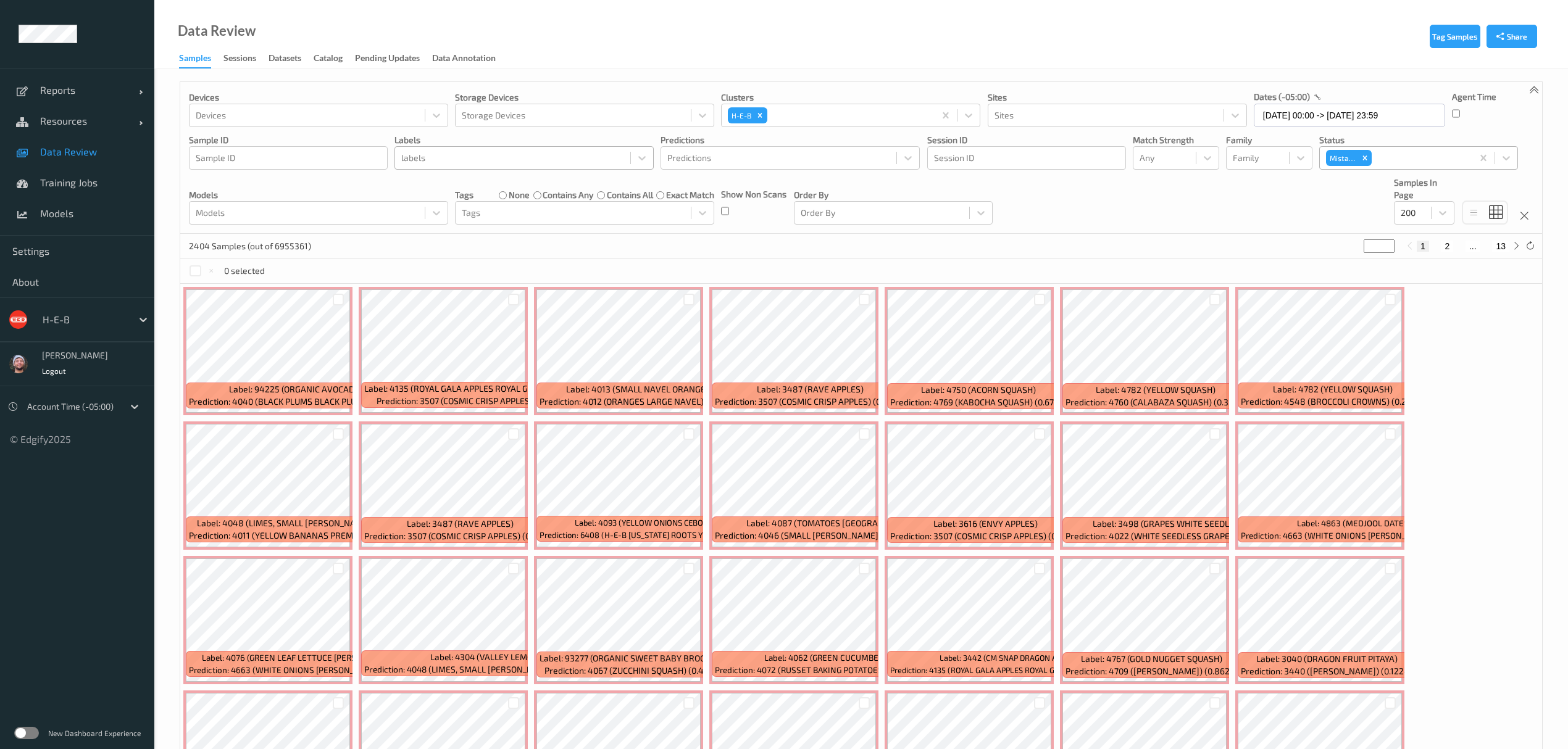
click at [461, 161] on div at bounding box center [513, 158] width 223 height 15
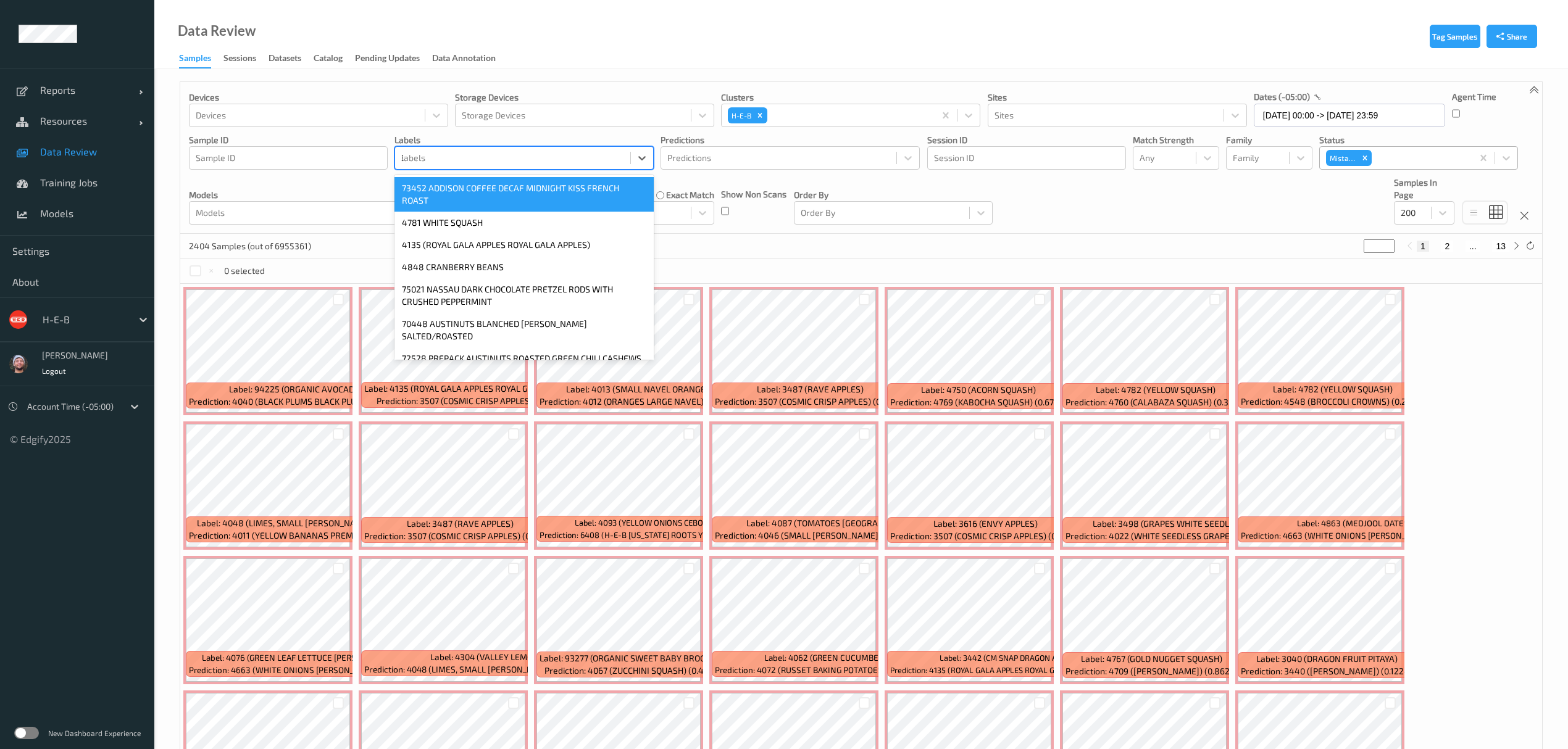
type input "3487"
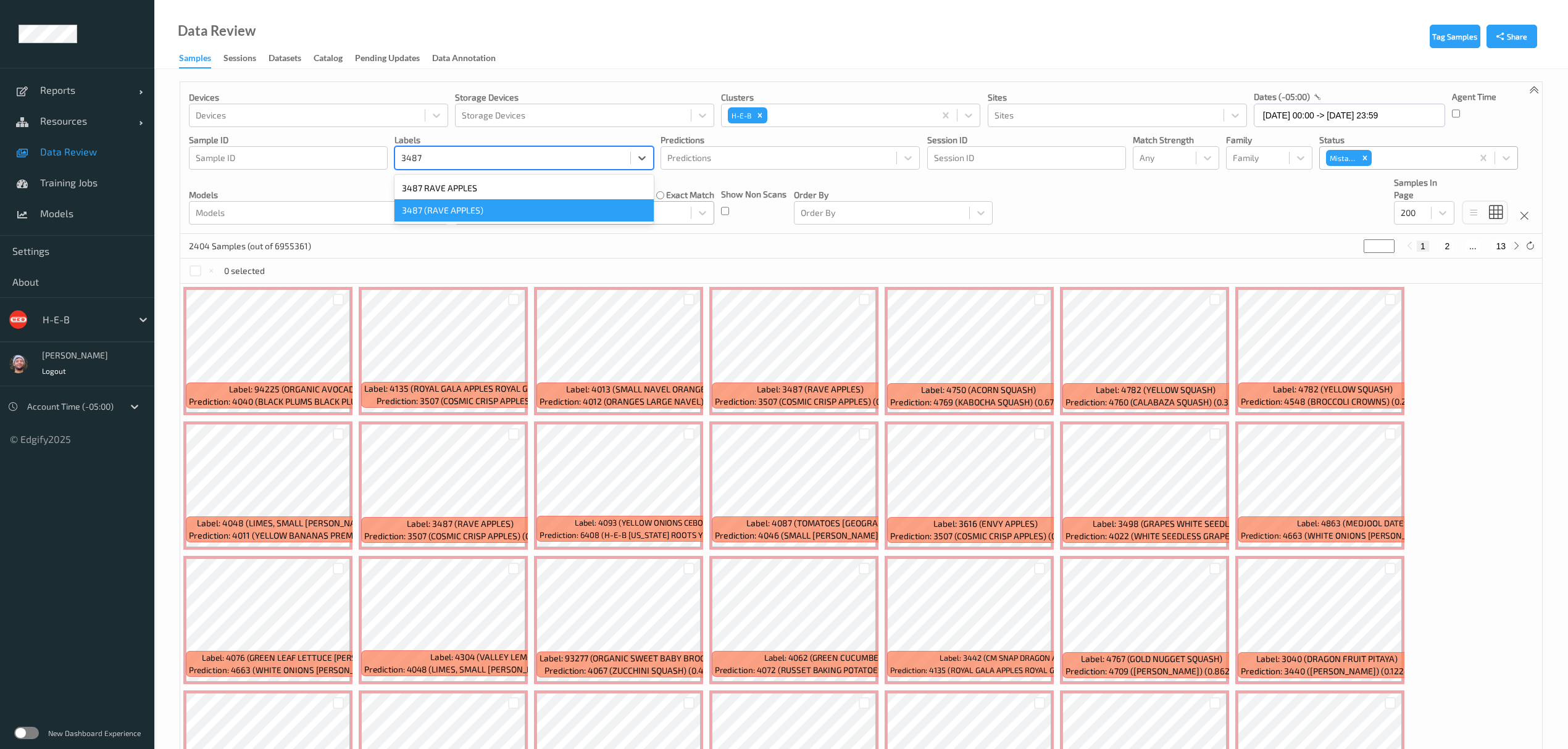
click at [509, 210] on div "3487 (RAVE APPLES)" at bounding box center [524, 211] width 259 height 22
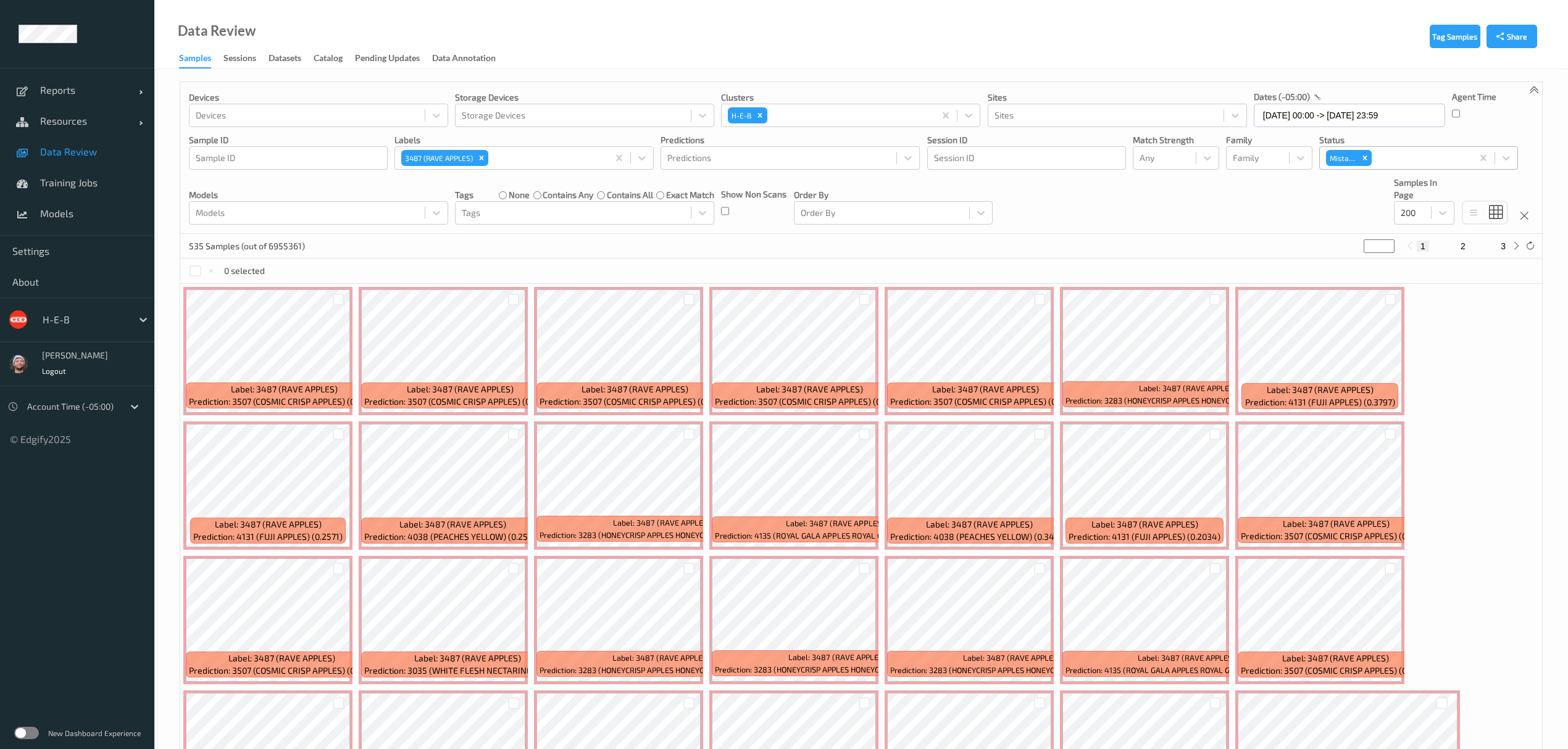
click at [438, 250] on div "535 Samples (out of 6955361) * 1 2 3" at bounding box center [861, 245] width 1362 height 24
click at [487, 156] on div "Remove 3487 (RAVE APPLES)" at bounding box center [481, 158] width 14 height 16
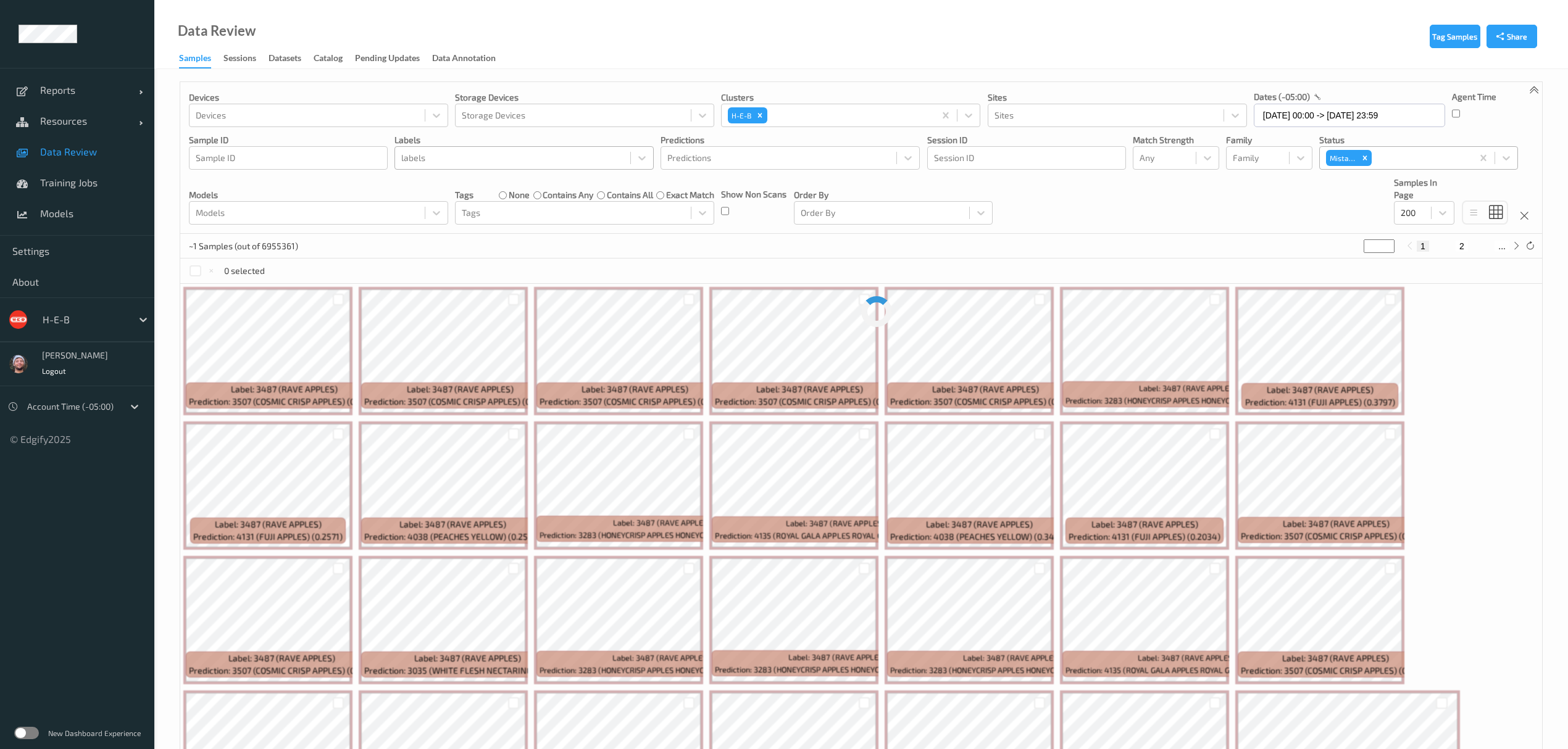
click at [880, 266] on div "0 selected" at bounding box center [861, 271] width 1362 height 24
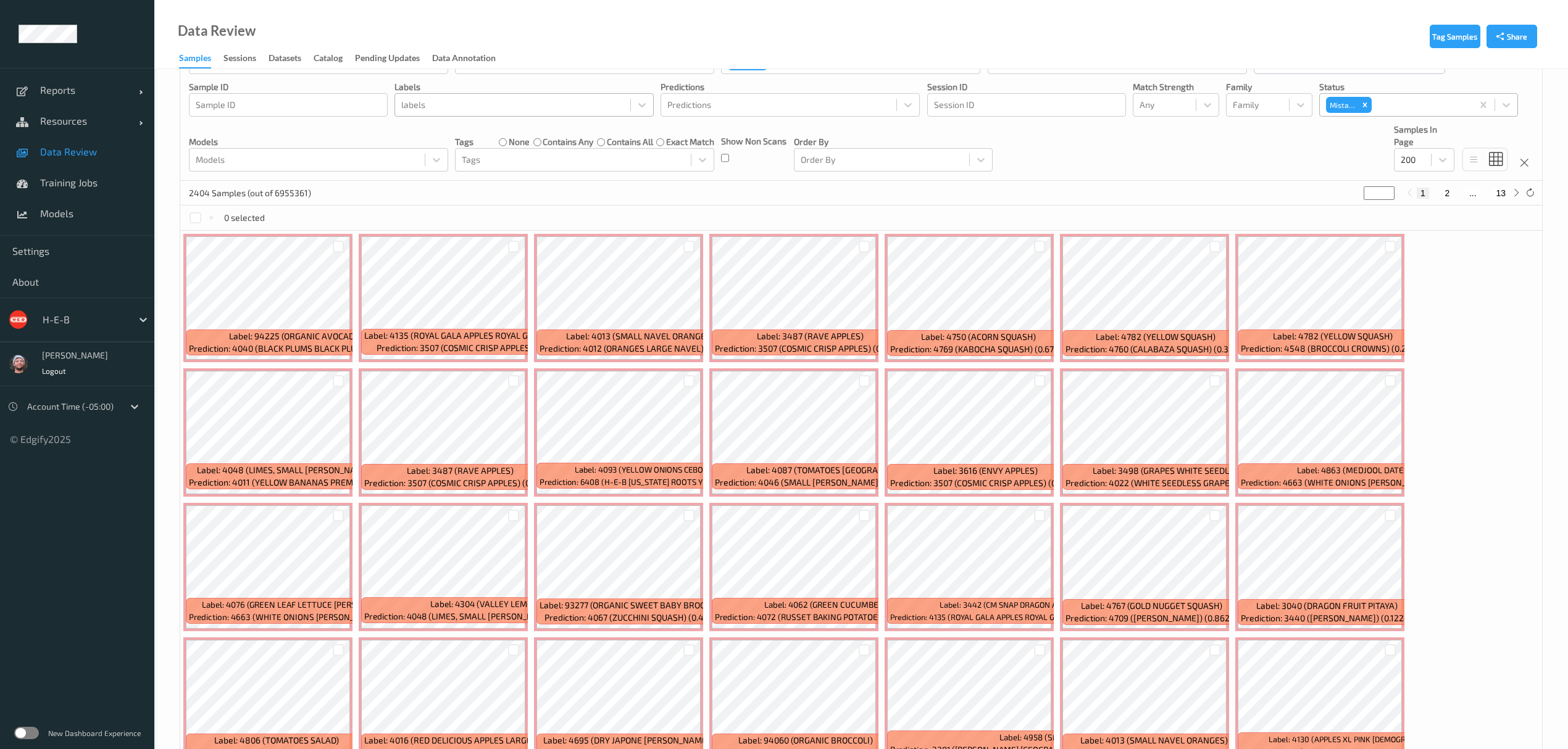
scroll to position [82, 0]
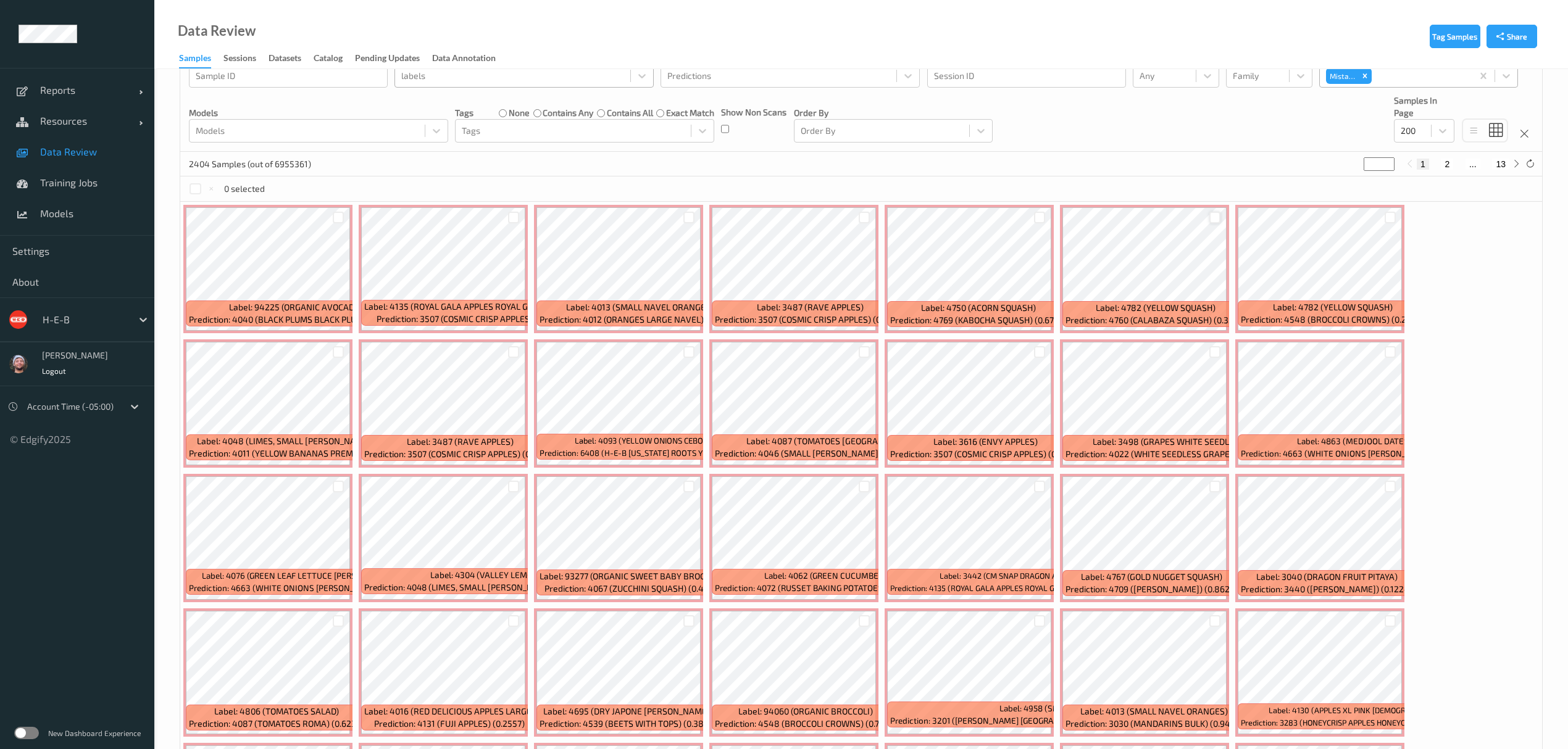
click at [1215, 218] on div at bounding box center [1215, 217] width 12 height 12
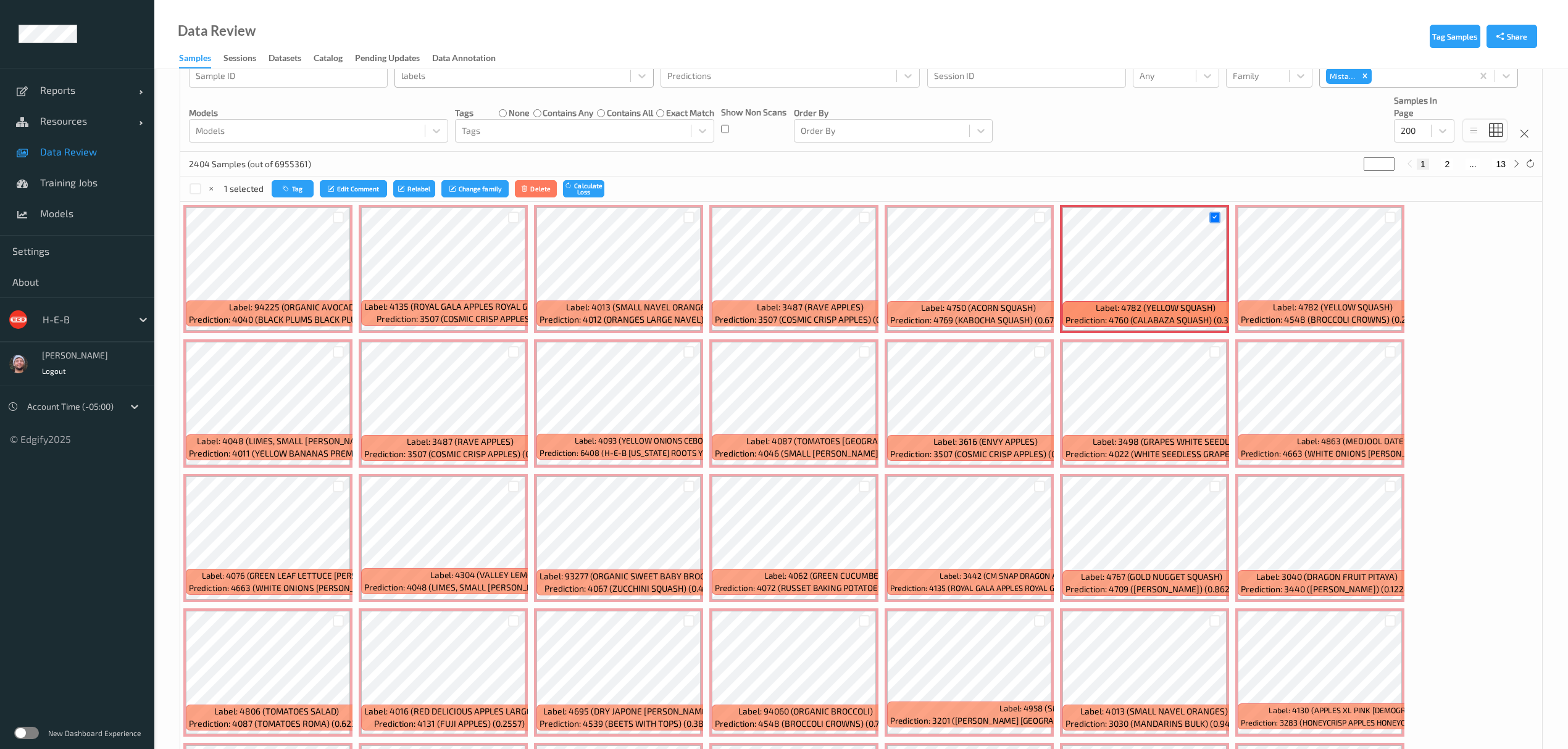
scroll to position [164, 0]
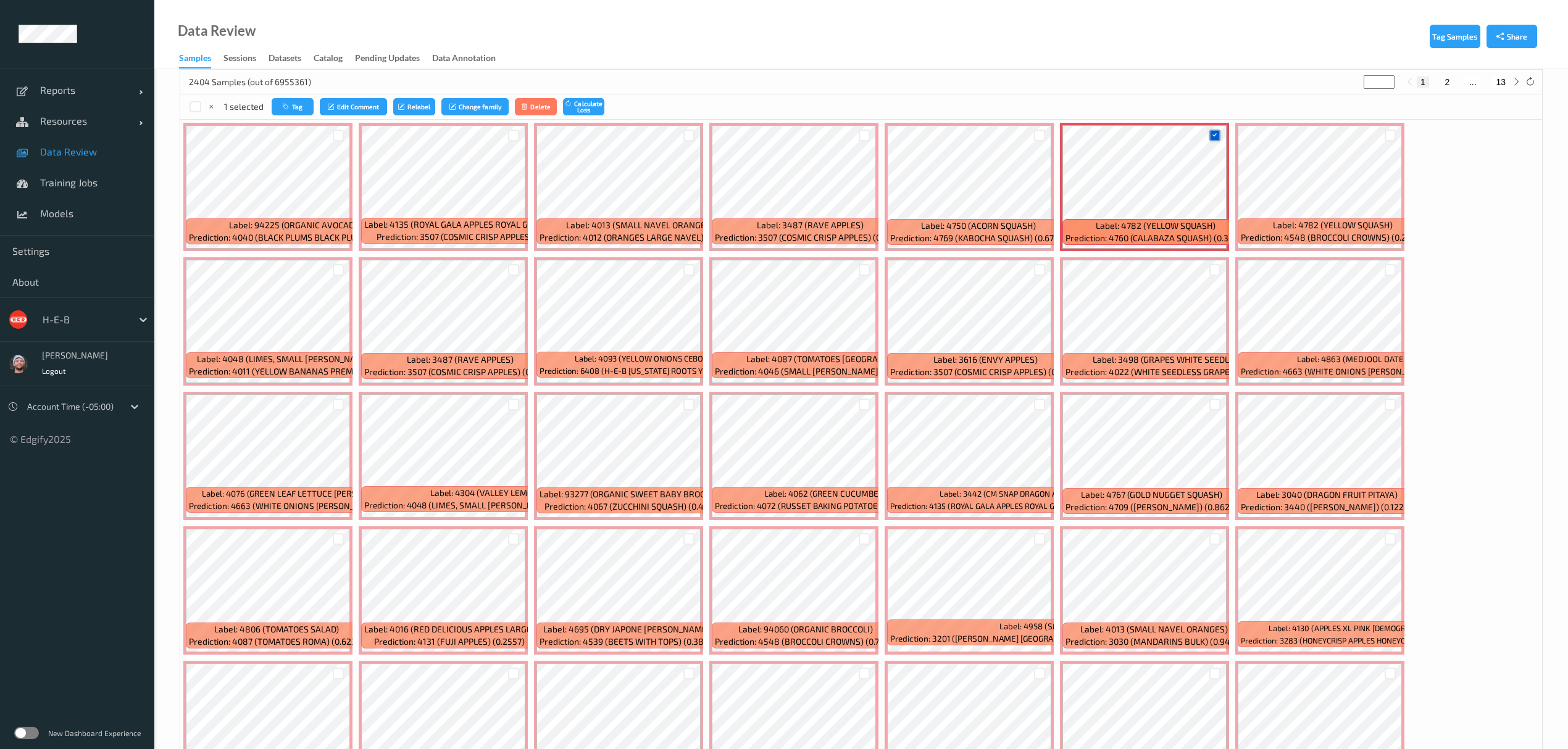
click at [1215, 136] on icon at bounding box center [1215, 136] width 8 height 8
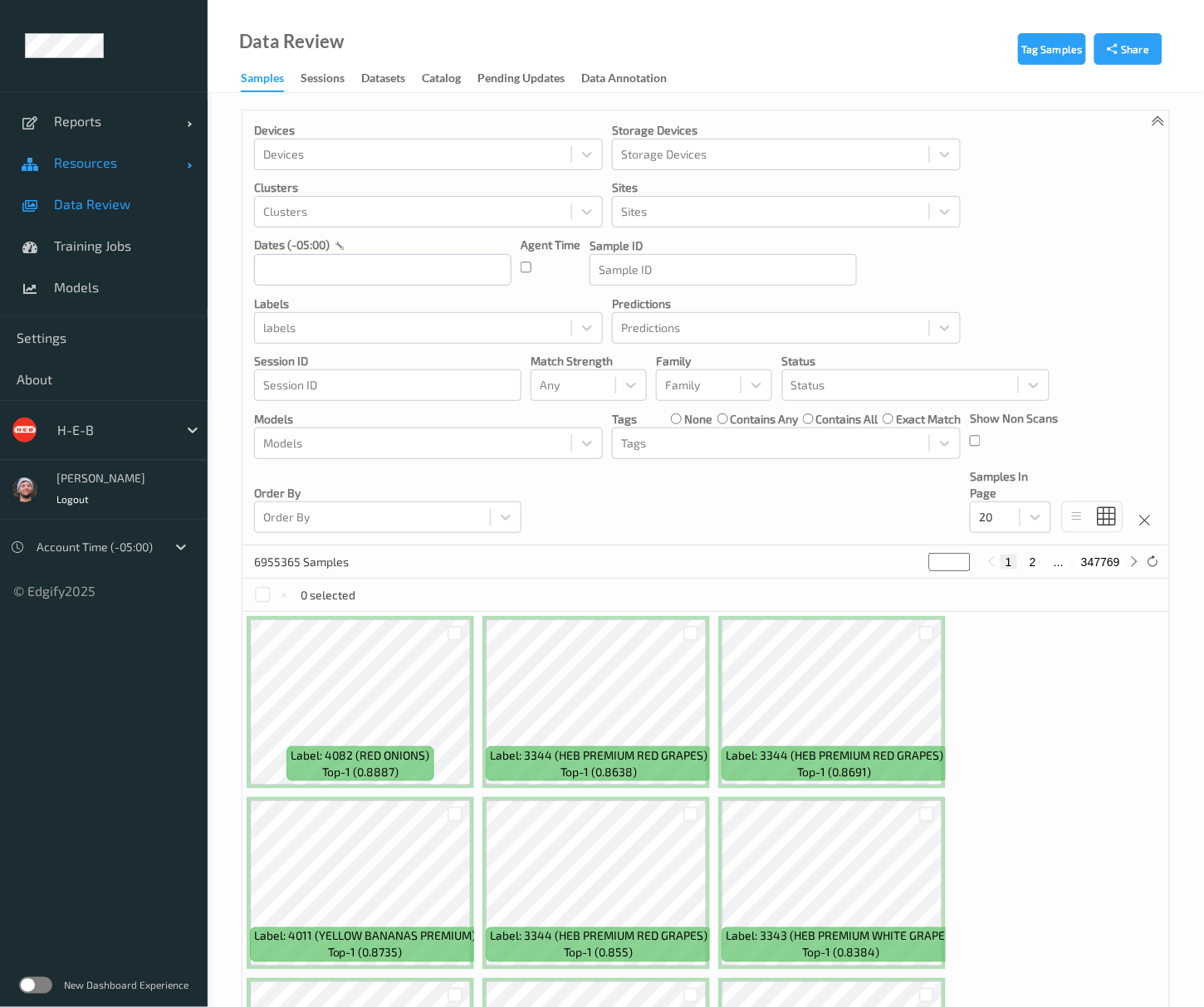
click at [131, 157] on span "Resources" at bounding box center [121, 163] width 133 height 17
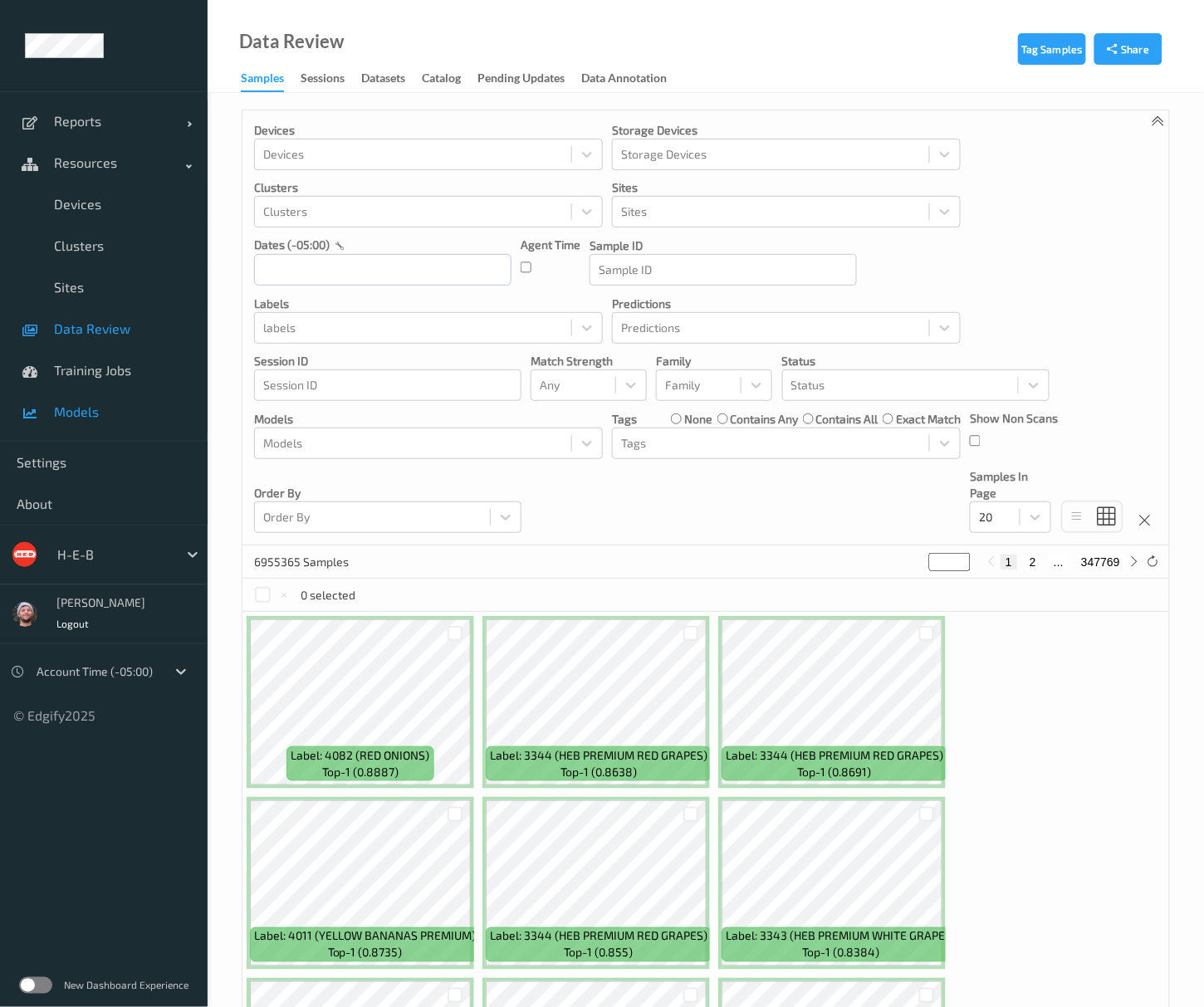
click at [94, 403] on span "Models" at bounding box center [123, 412] width 137 height 17
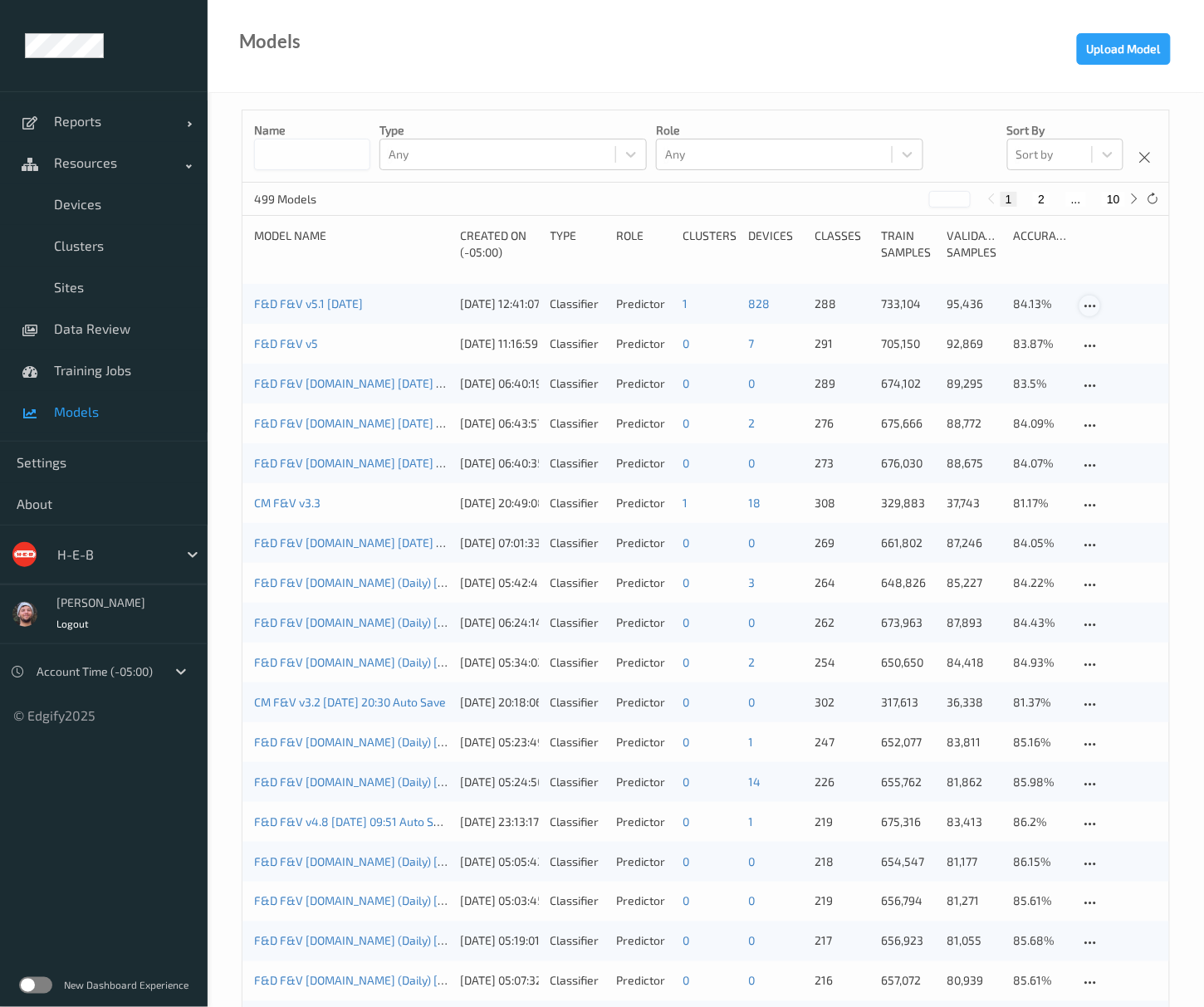
click at [1083, 303] on icon at bounding box center [1089, 306] width 14 height 15
click at [1134, 357] on div "Download model" at bounding box center [1148, 363] width 79 height 16
click at [1095, 304] on icon at bounding box center [1089, 306] width 14 height 15
click at [1146, 259] on div at bounding box center [1118, 243] width 78 height 33
click at [1087, 306] on icon at bounding box center [1089, 306] width 14 height 15
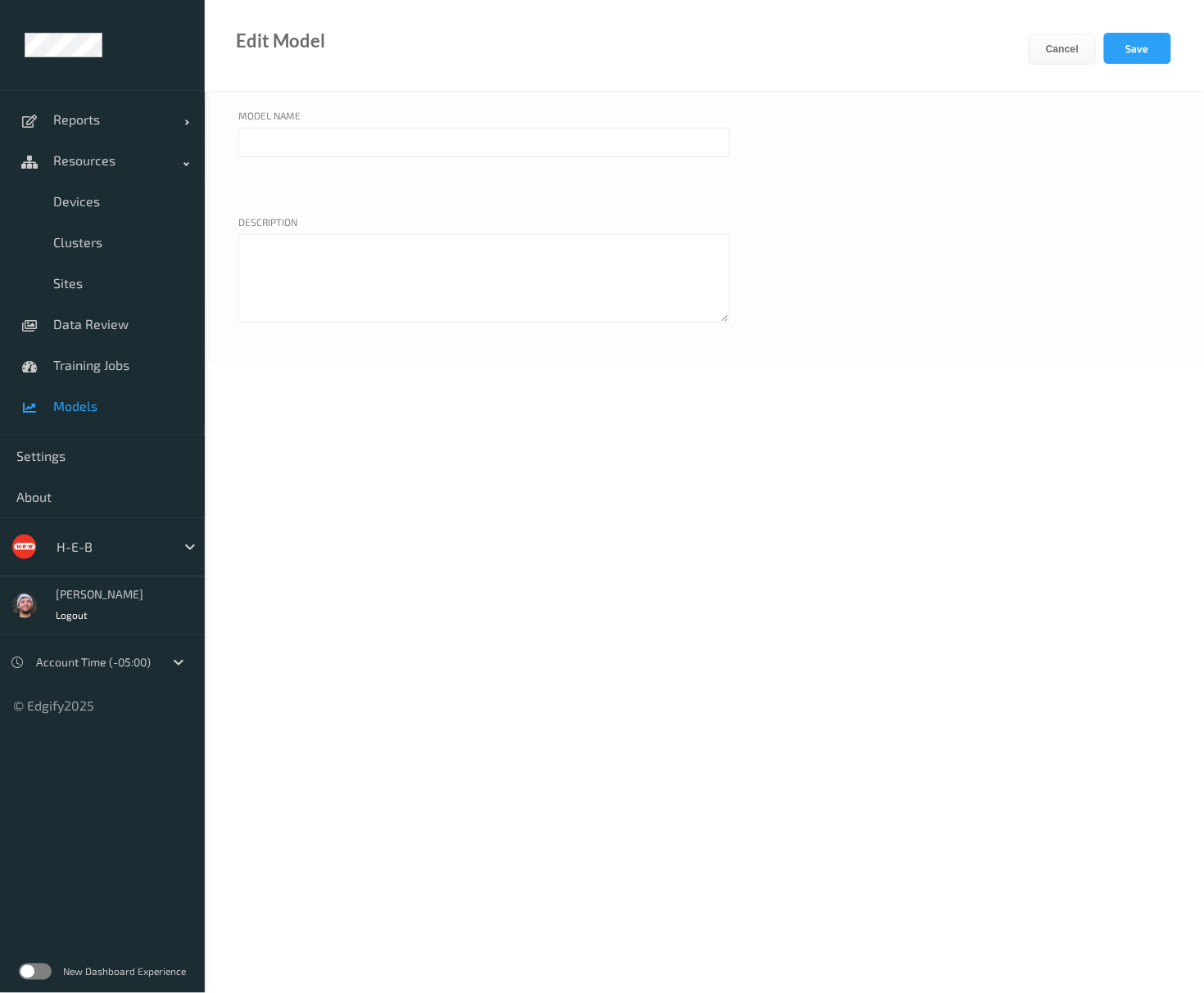
type input "F&D F&V v5.1 [DATE]"
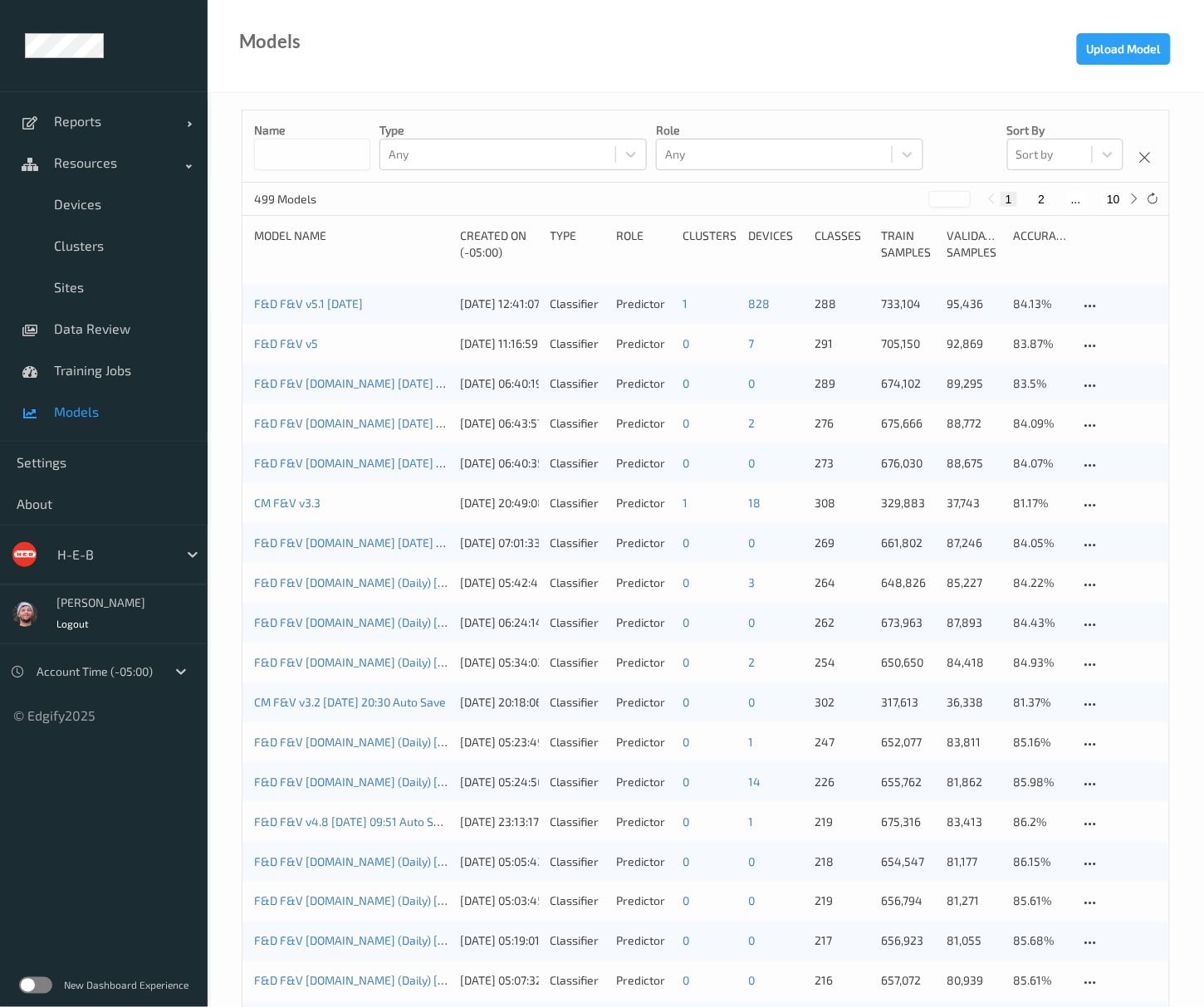
drag, startPoint x: 55, startPoint y: 339, endPoint x: 579, endPoint y: 810, distance: 704.6
click at [55, 339] on link "Data Review" at bounding box center [104, 328] width 208 height 41
click at [90, 328] on span "Data Review" at bounding box center [123, 329] width 137 height 17
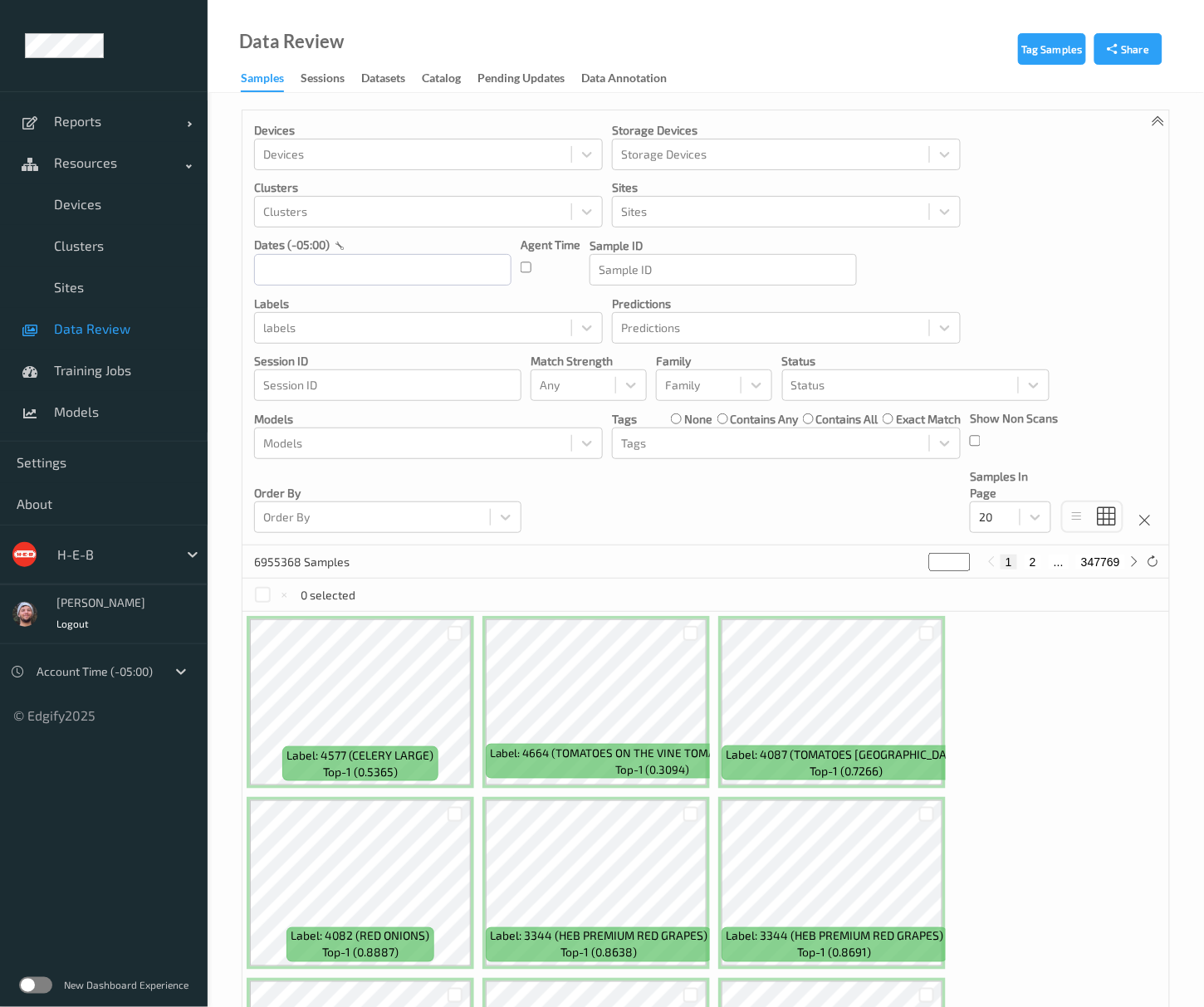
click at [439, 336] on div at bounding box center [413, 328] width 299 height 20
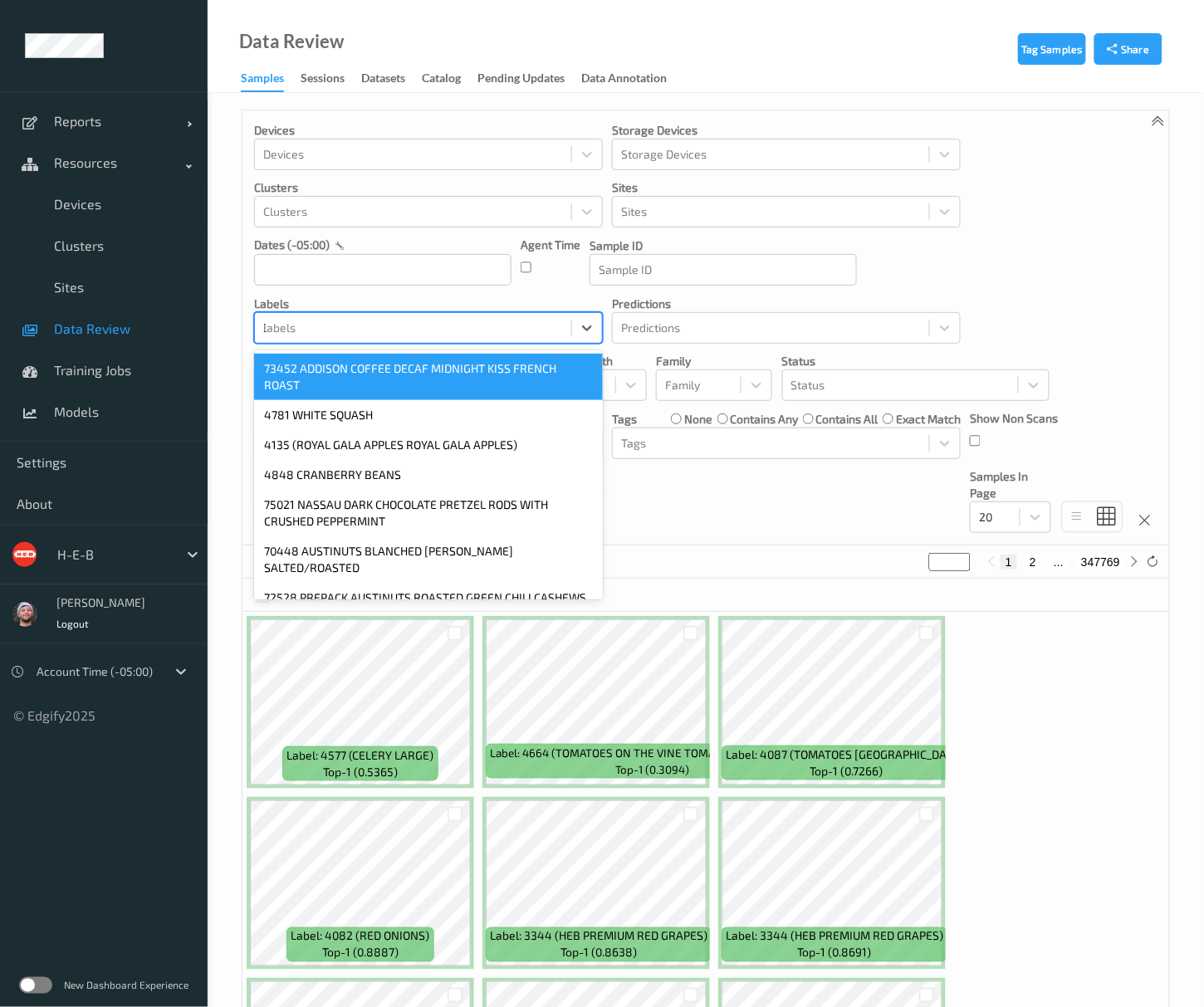
type input "3487"
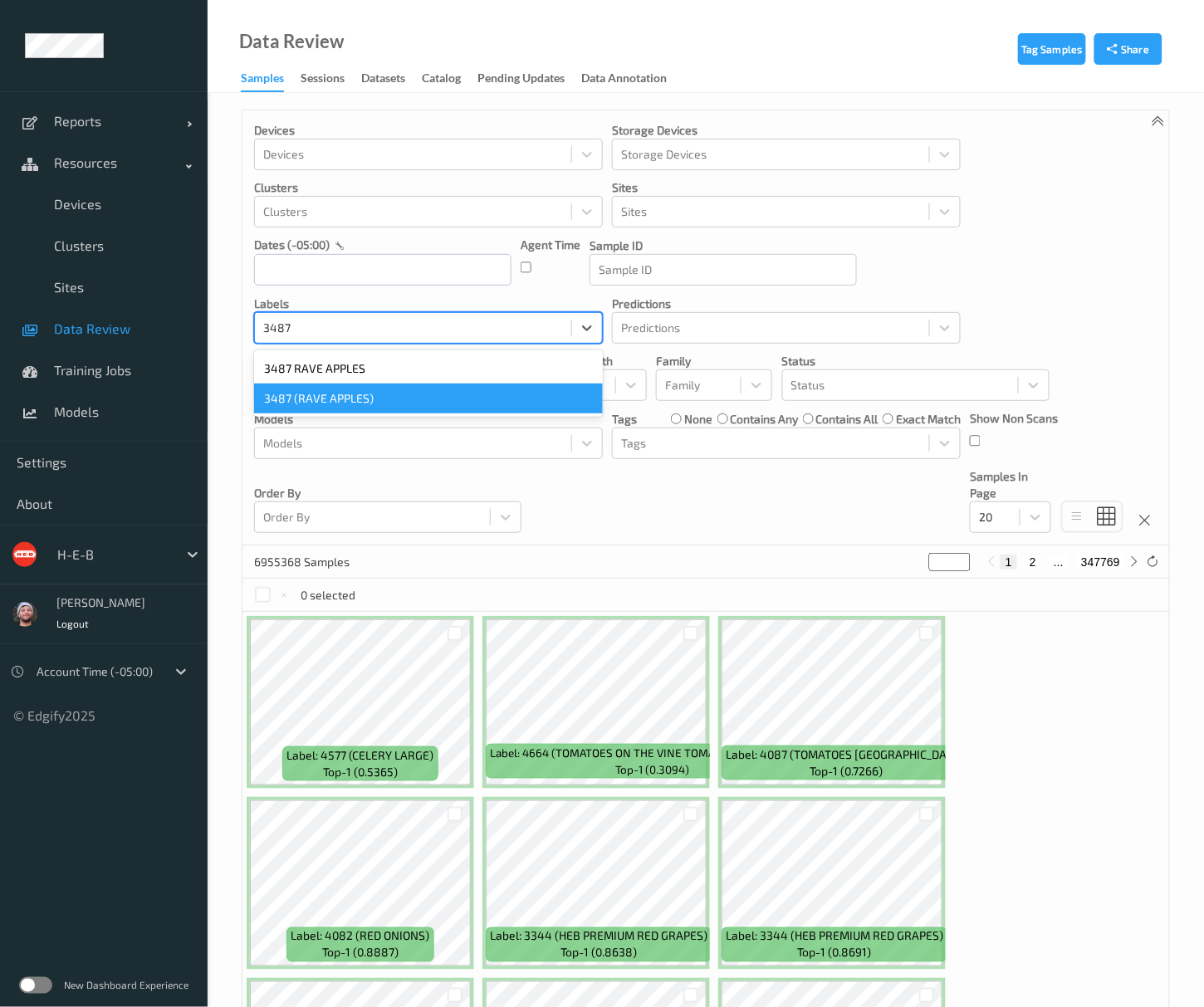
click at [431, 394] on div "3487 (RAVE APPLES)" at bounding box center [428, 399] width 349 height 30
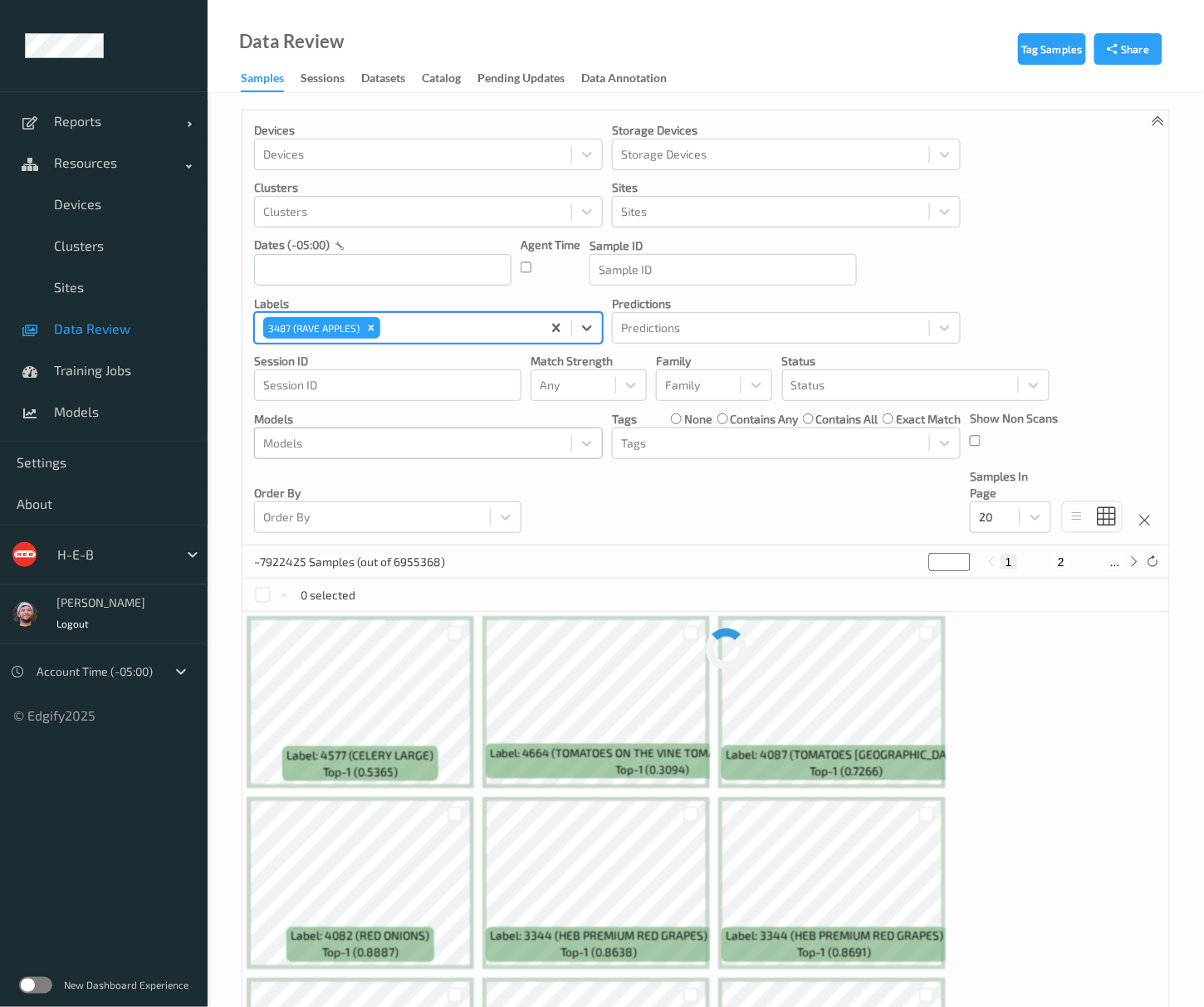
click at [469, 433] on div "Models" at bounding box center [413, 444] width 316 height 26
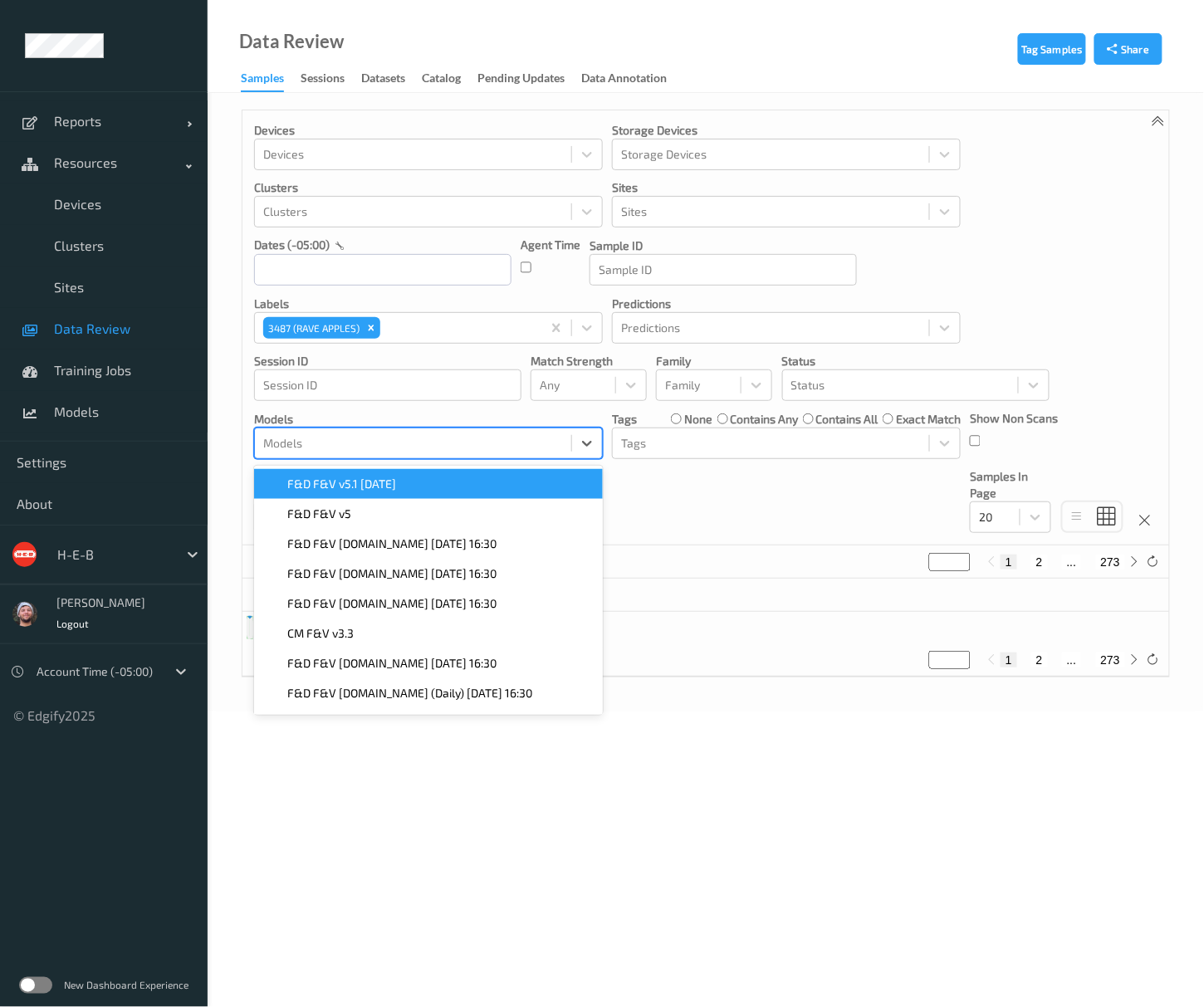
click at [353, 475] on div "F&D F&V v5.1 [DATE]" at bounding box center [428, 484] width 349 height 30
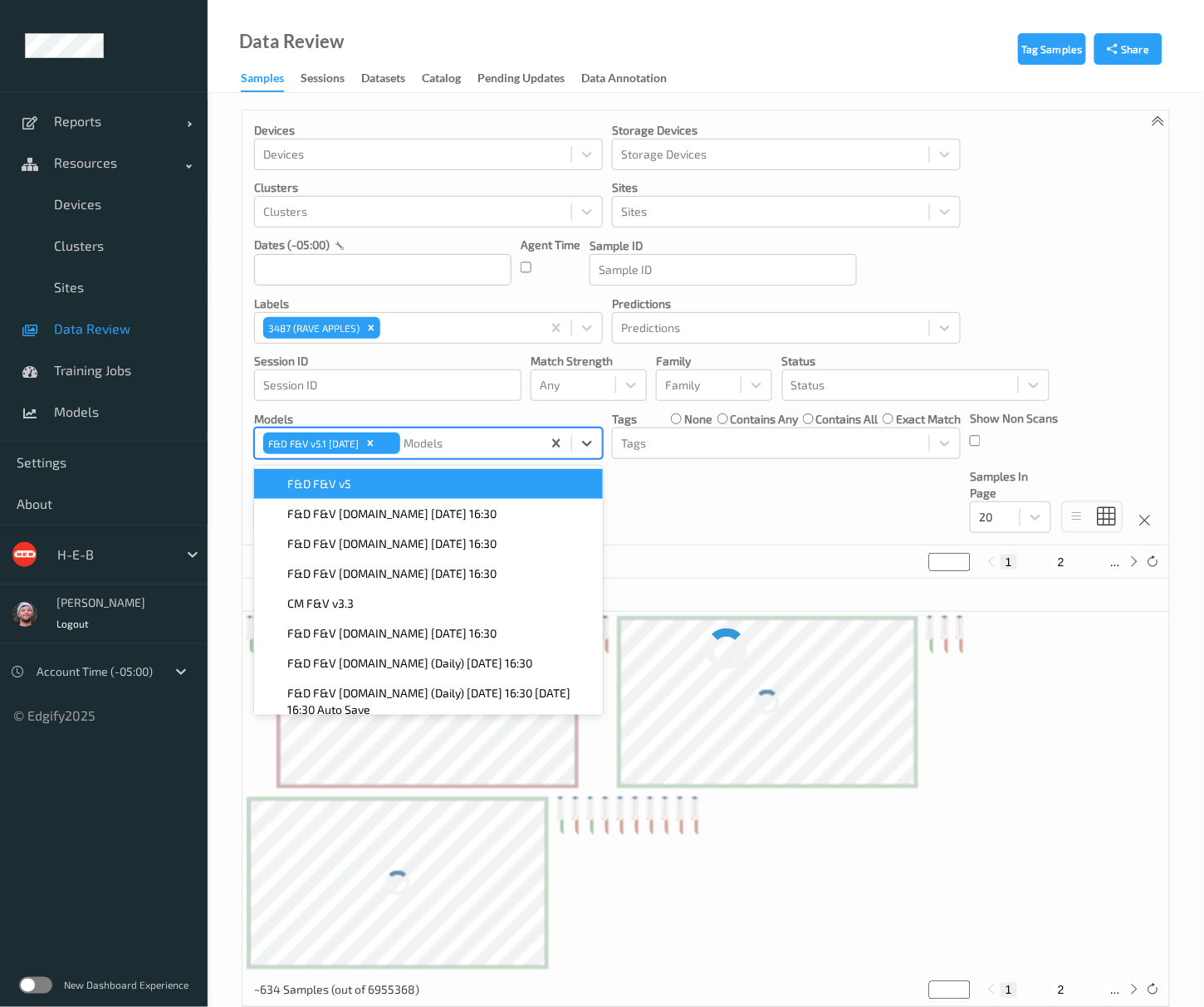
click at [1008, 298] on div "Devices Devices Storage Devices Storage Devices Clusters Clusters Sites Sites d…" at bounding box center [705, 328] width 926 height 435
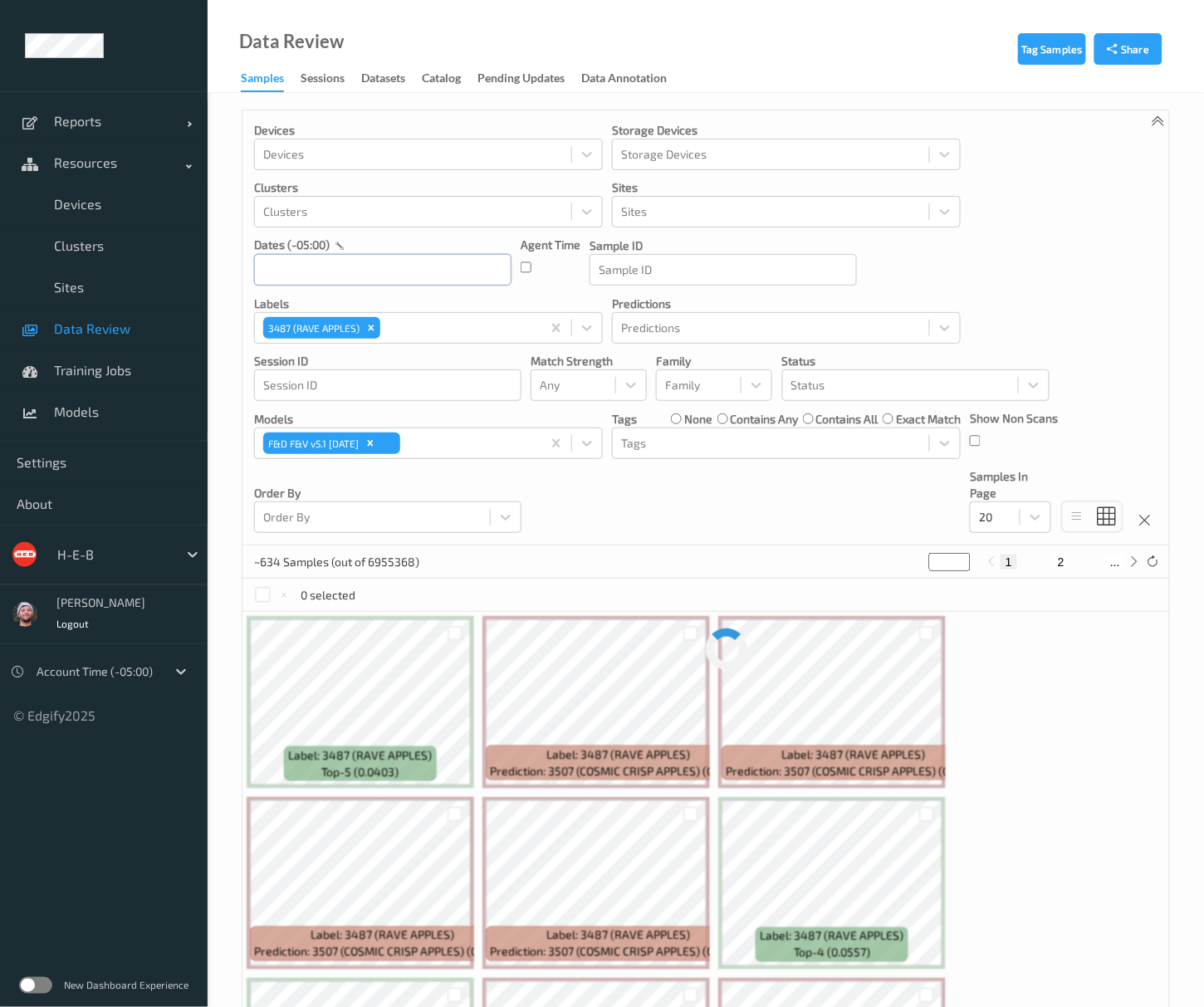
click at [410, 270] on input "text" at bounding box center [383, 270] width 257 height 32
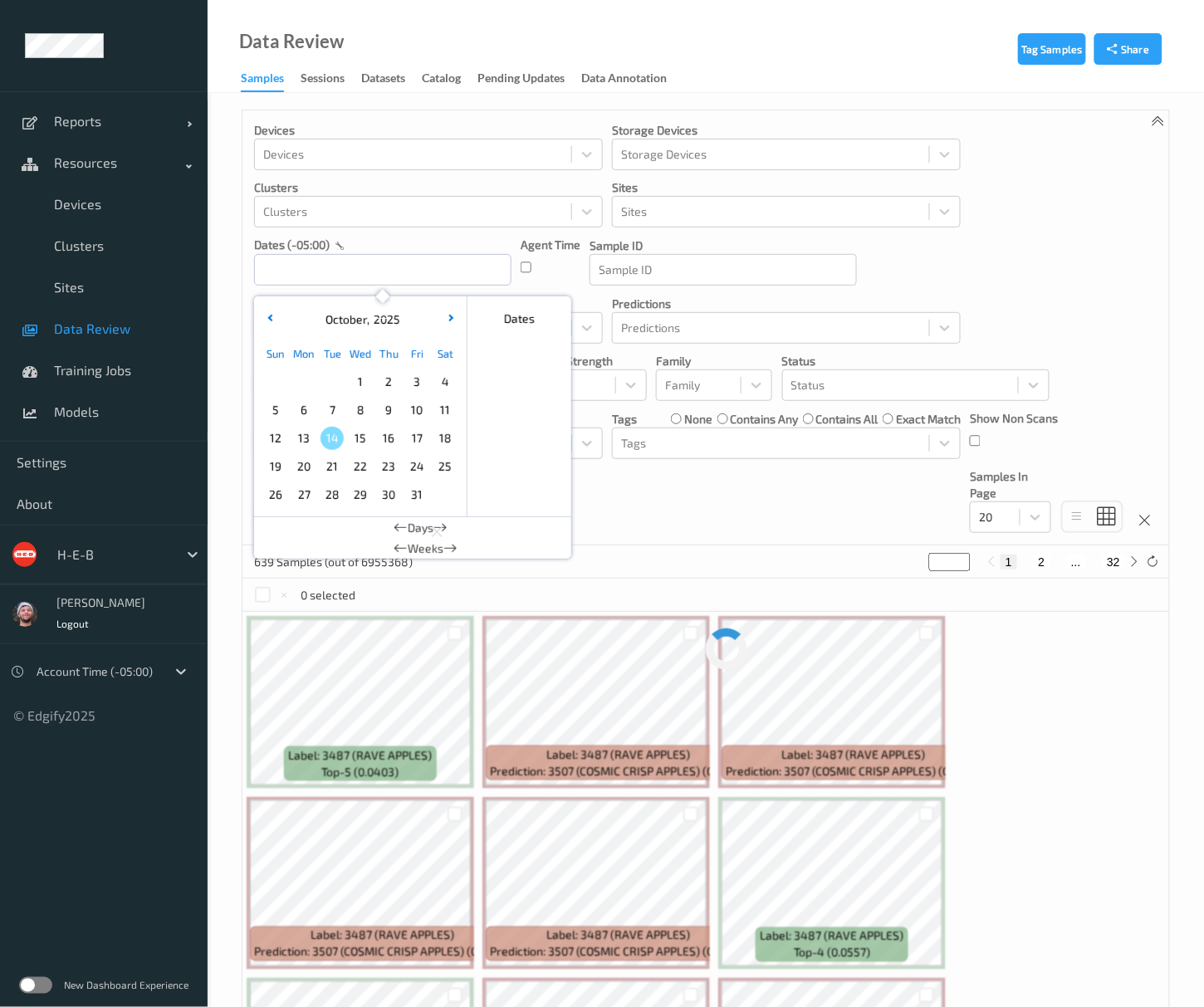
click at [324, 439] on span "14" at bounding box center [332, 438] width 23 height 23
click at [300, 444] on span "13" at bounding box center [303, 438] width 23 height 23
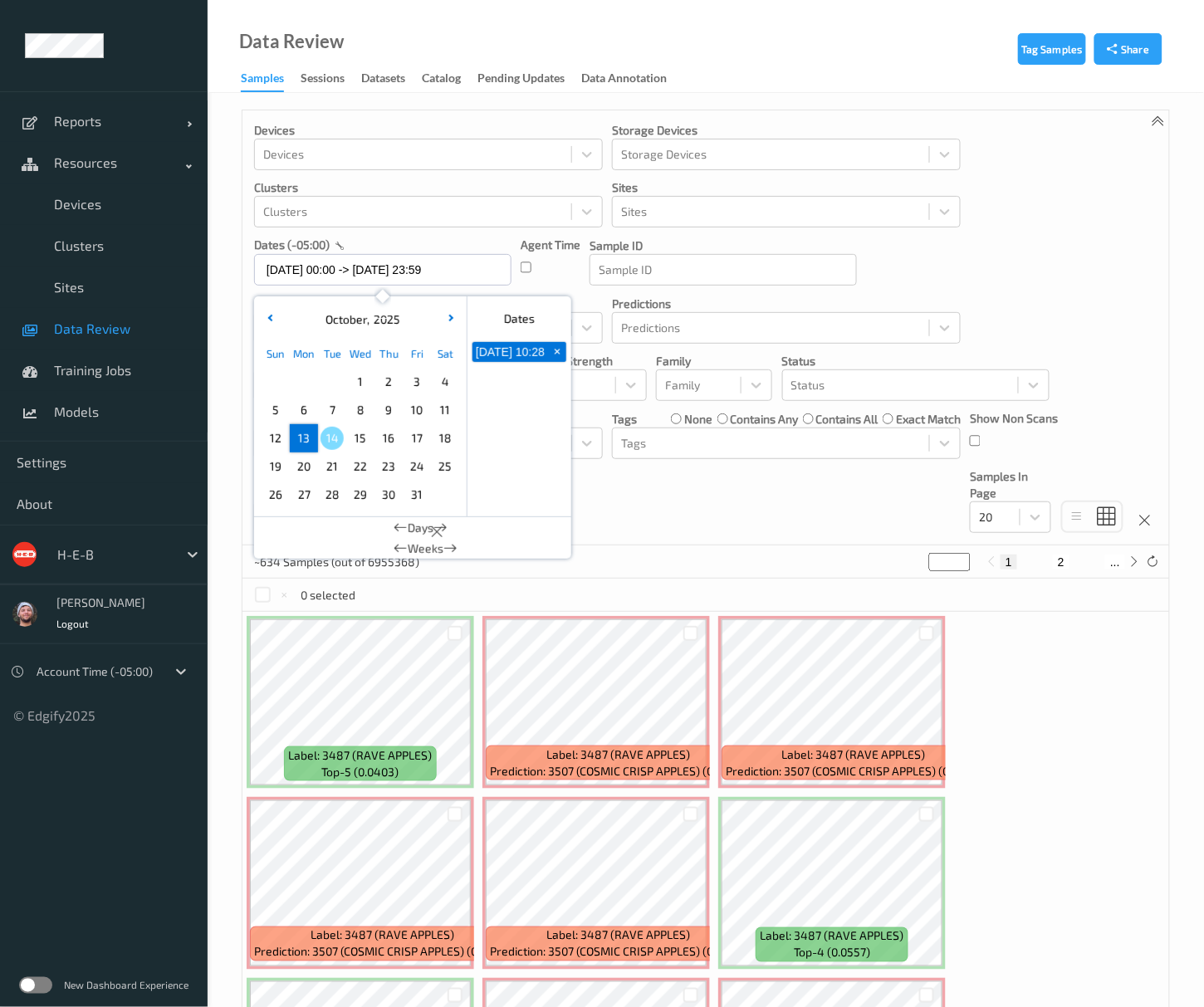
click at [300, 444] on span "13" at bounding box center [303, 438] width 23 height 23
type input "13/10/2025 00:00 -> 13/10/2025 23:59"
click at [1028, 291] on div "Devices Devices Storage Devices Storage Devices Clusters Clusters Sites Sites d…" at bounding box center [705, 328] width 926 height 435
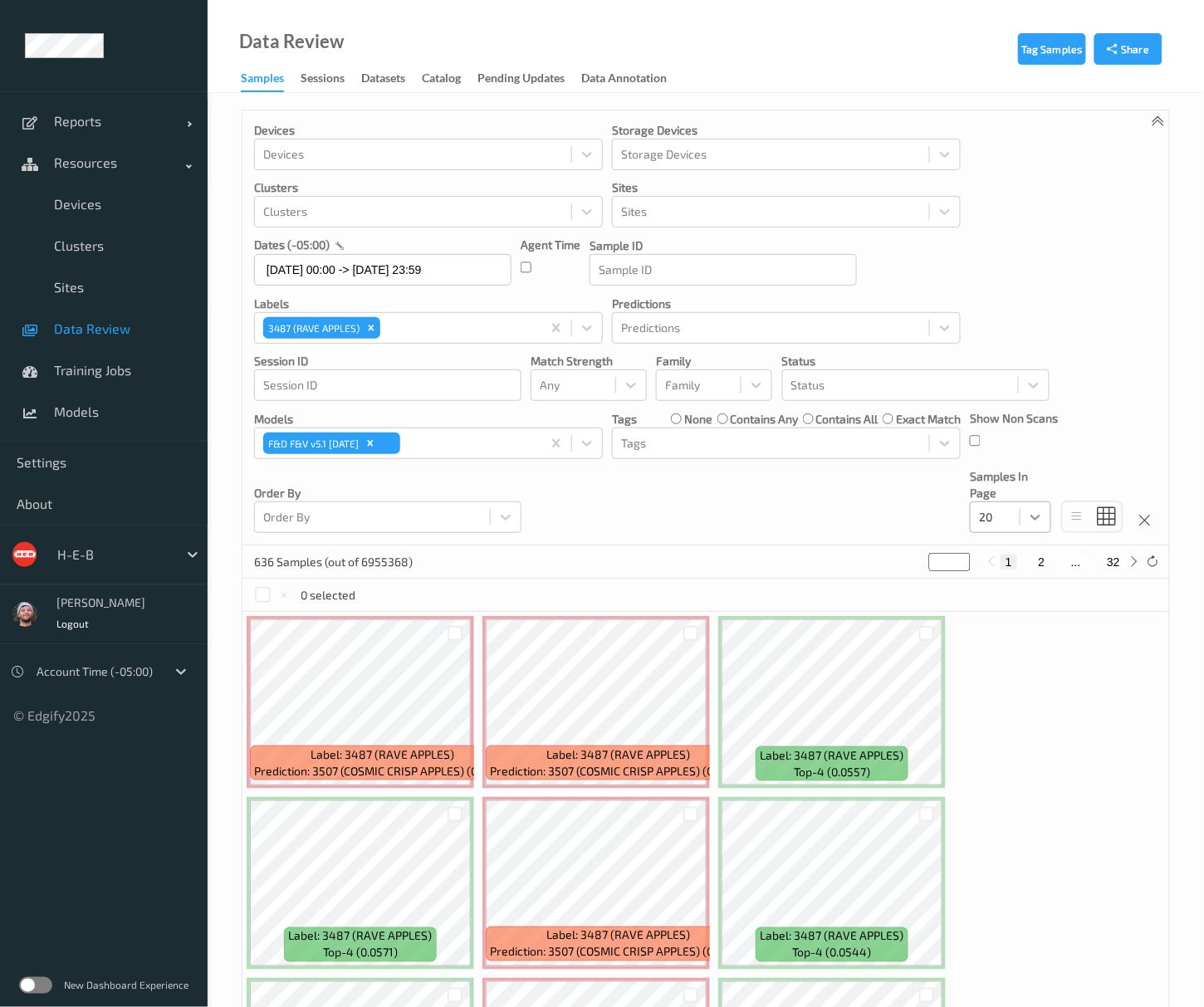
click at [1034, 519] on icon at bounding box center [1036, 518] width 10 height 6
click at [1007, 676] on span "200" at bounding box center [1012, 678] width 20 height 17
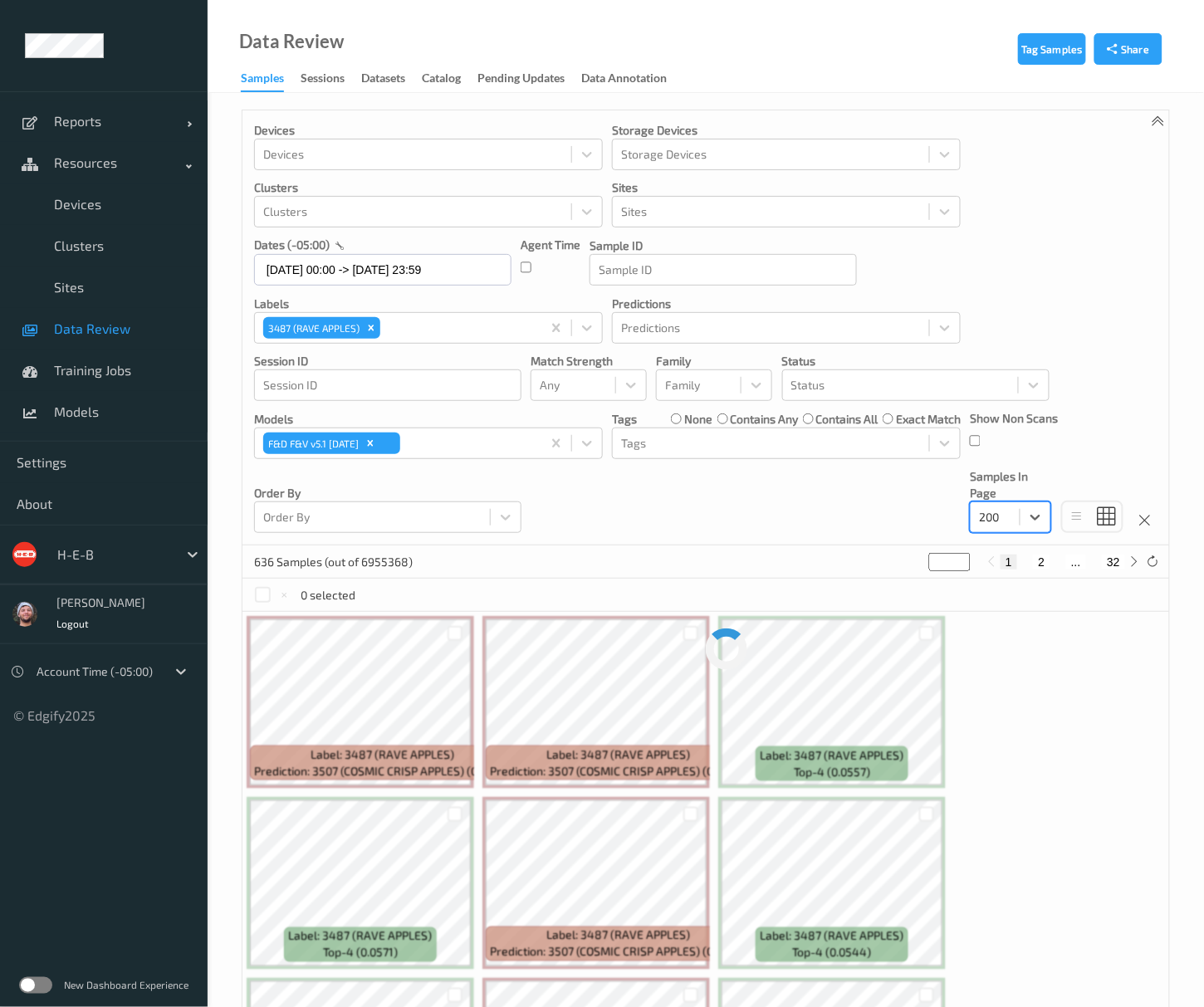
click at [1054, 327] on div "Devices Devices Storage Devices Storage Devices Clusters Clusters Sites Sites d…" at bounding box center [705, 328] width 926 height 435
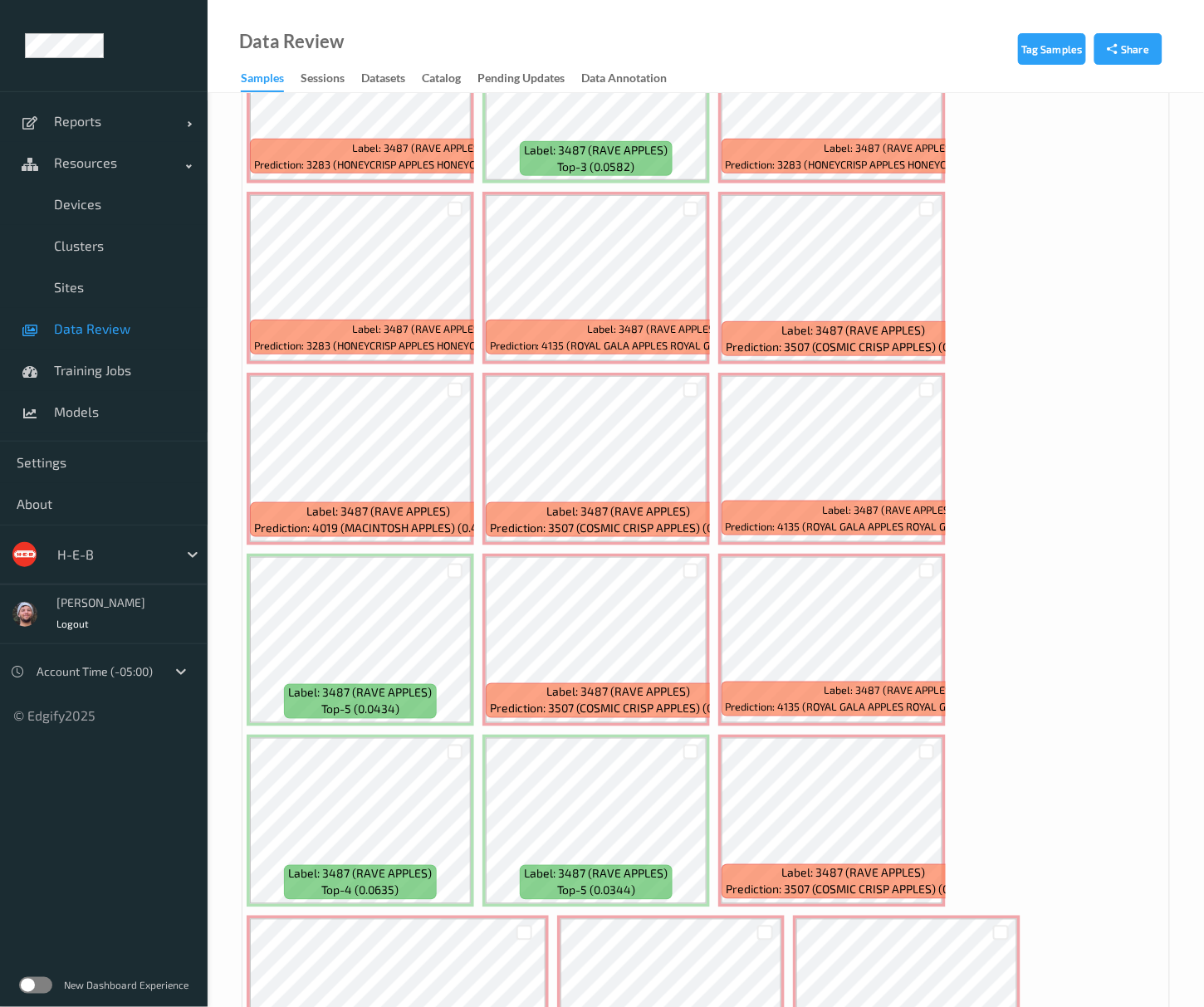
scroll to position [2051, 0]
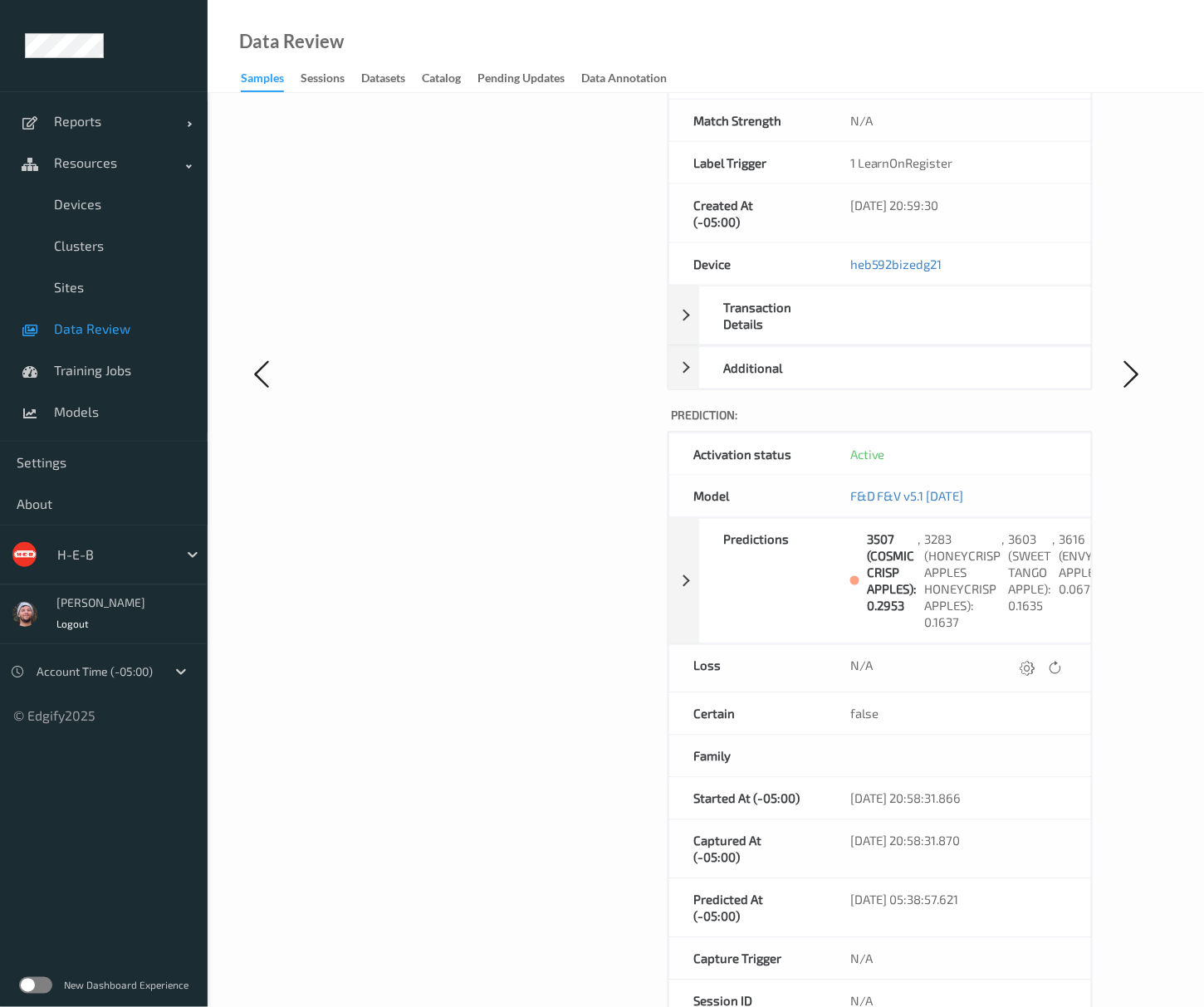
click at [678, 661] on div "Activation status Active Model F&D F&V v5.1 2025-10-10 Predictions 3507 (COSMIC…" at bounding box center [880, 727] width 425 height 592
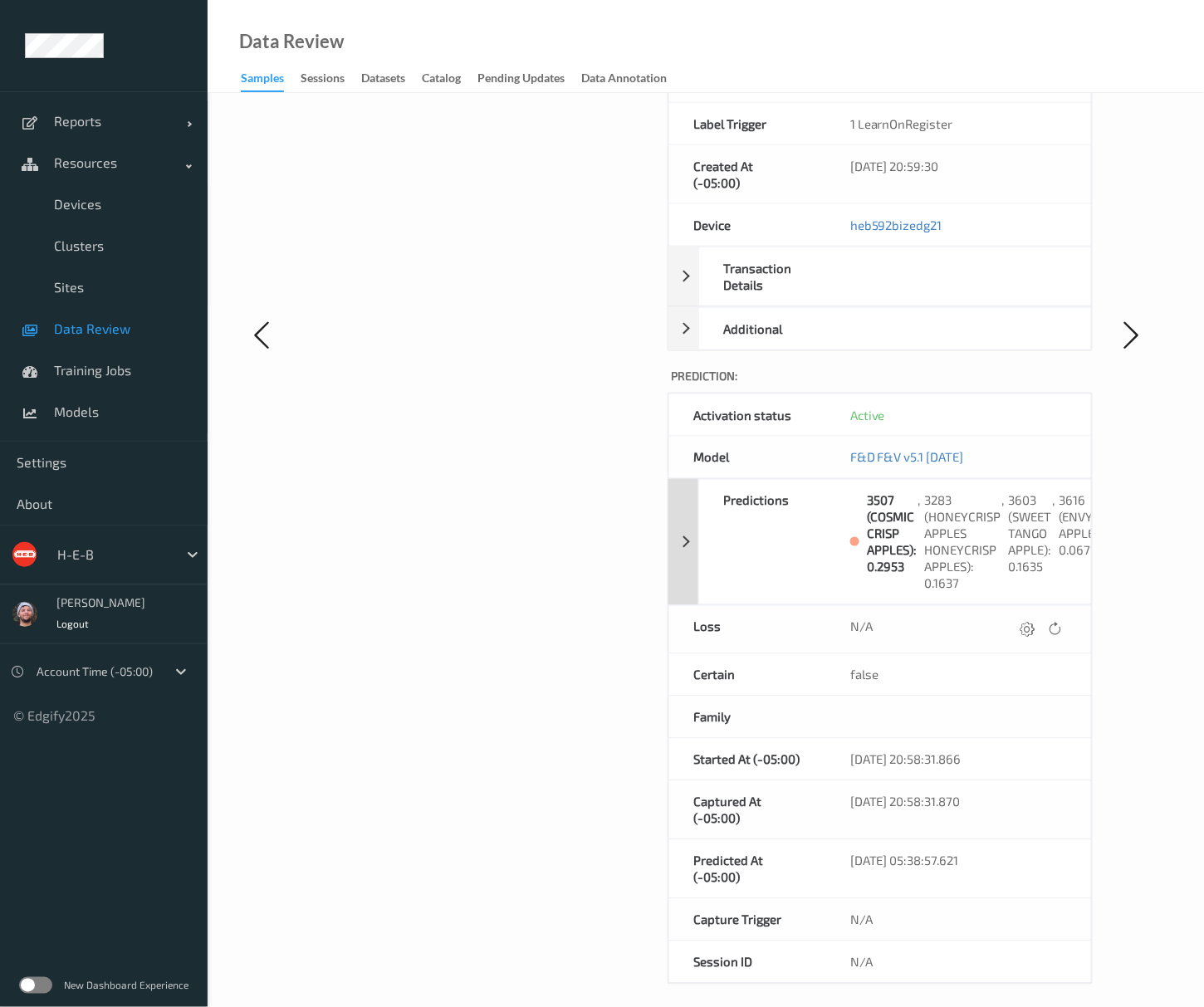
click at [682, 553] on div "Predictions 3507 (COSMIC CRISP APPLES): 0.2953 , 3283 (HONEYCRISP APPLES HONEYC…" at bounding box center [879, 542] width 424 height 126
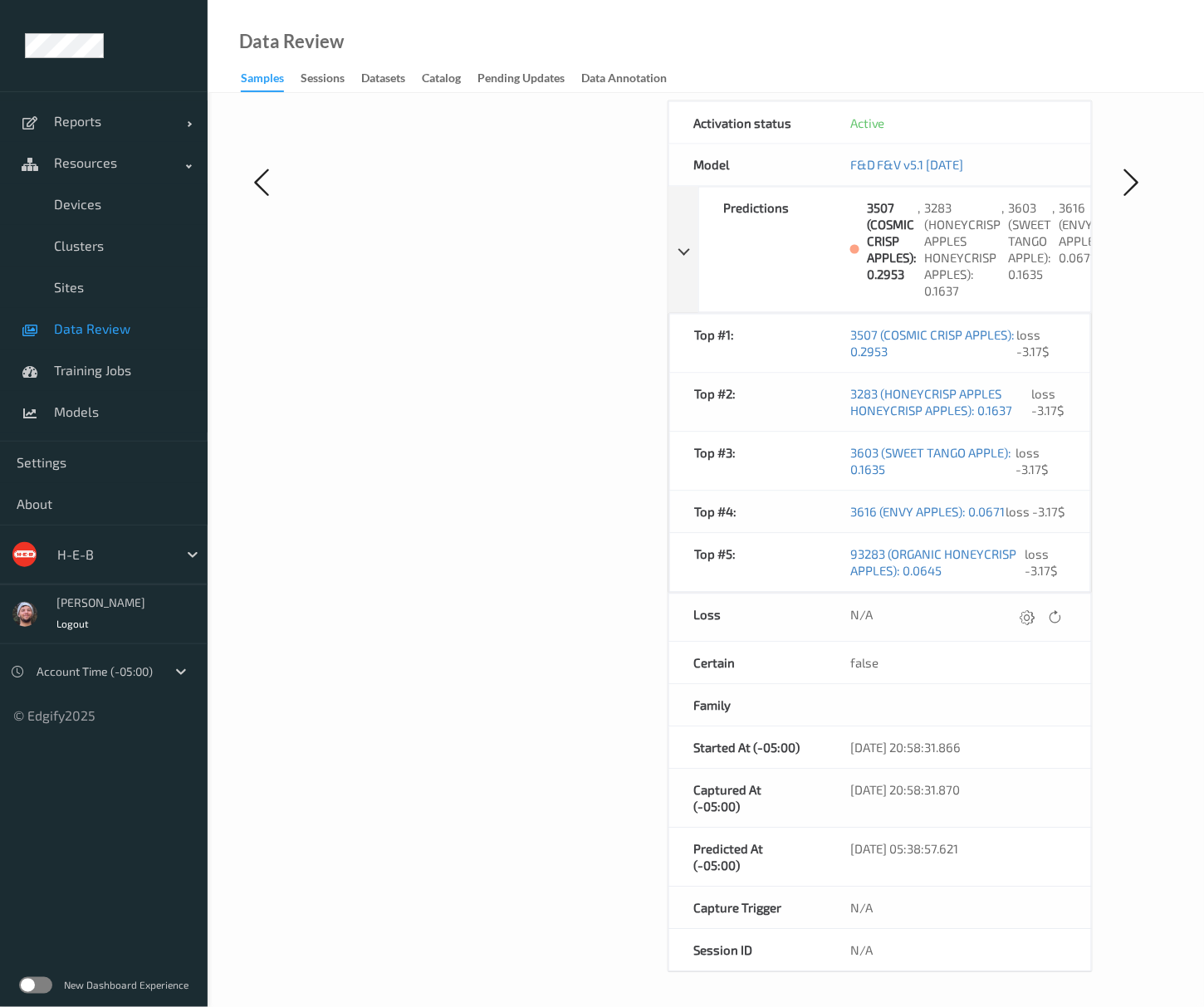
scroll to position [746, 0]
click at [638, 888] on div "Image:" at bounding box center [487, 198] width 337 height 1549
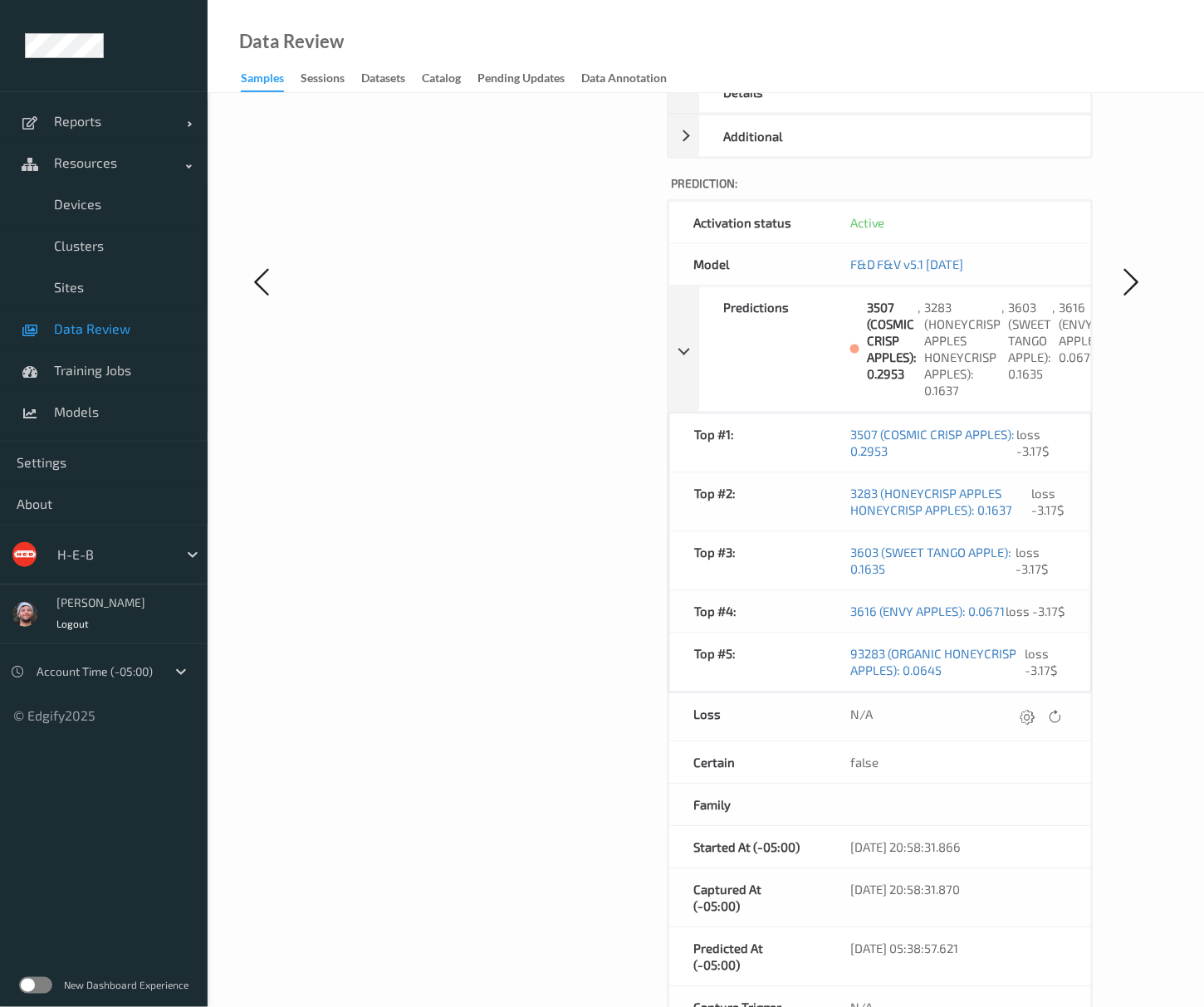
drag, startPoint x: 410, startPoint y: 945, endPoint x: 410, endPoint y: 914, distance: 31.0
click at [410, 945] on div "Image:" at bounding box center [487, 298] width 337 height 1549
click at [94, 333] on span "Data Review" at bounding box center [123, 329] width 137 height 17
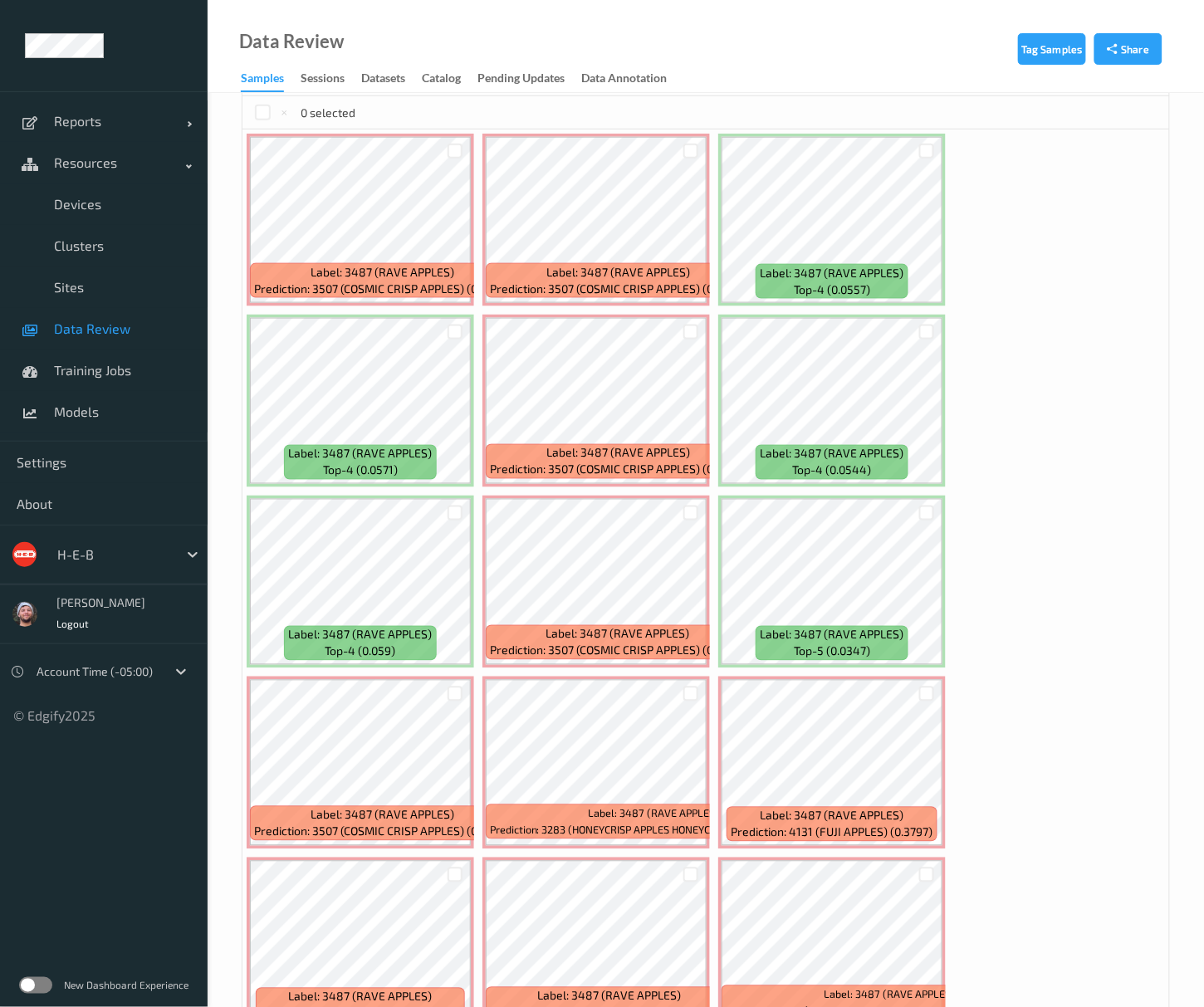
scroll to position [443, 0]
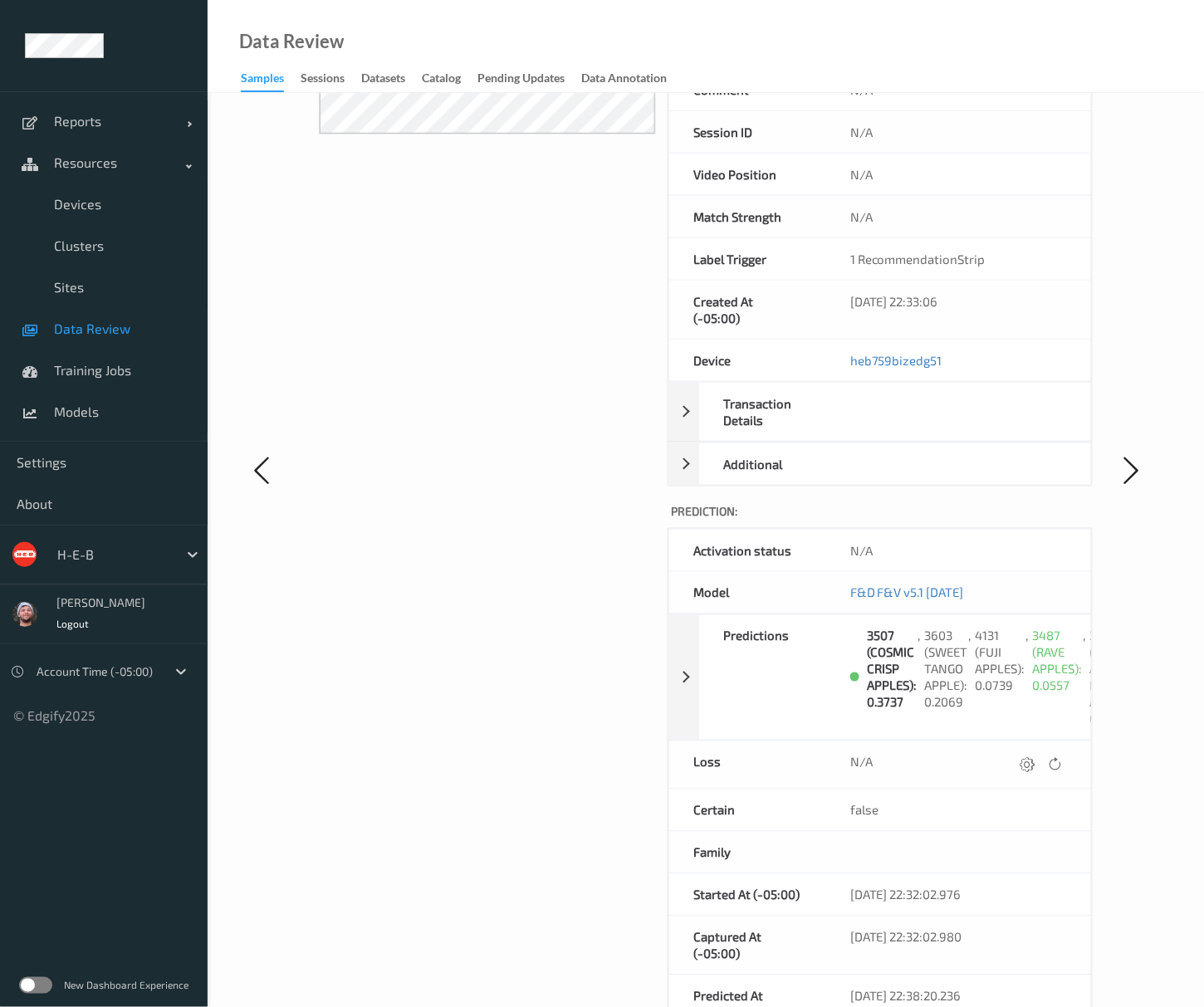
scroll to position [332, 0]
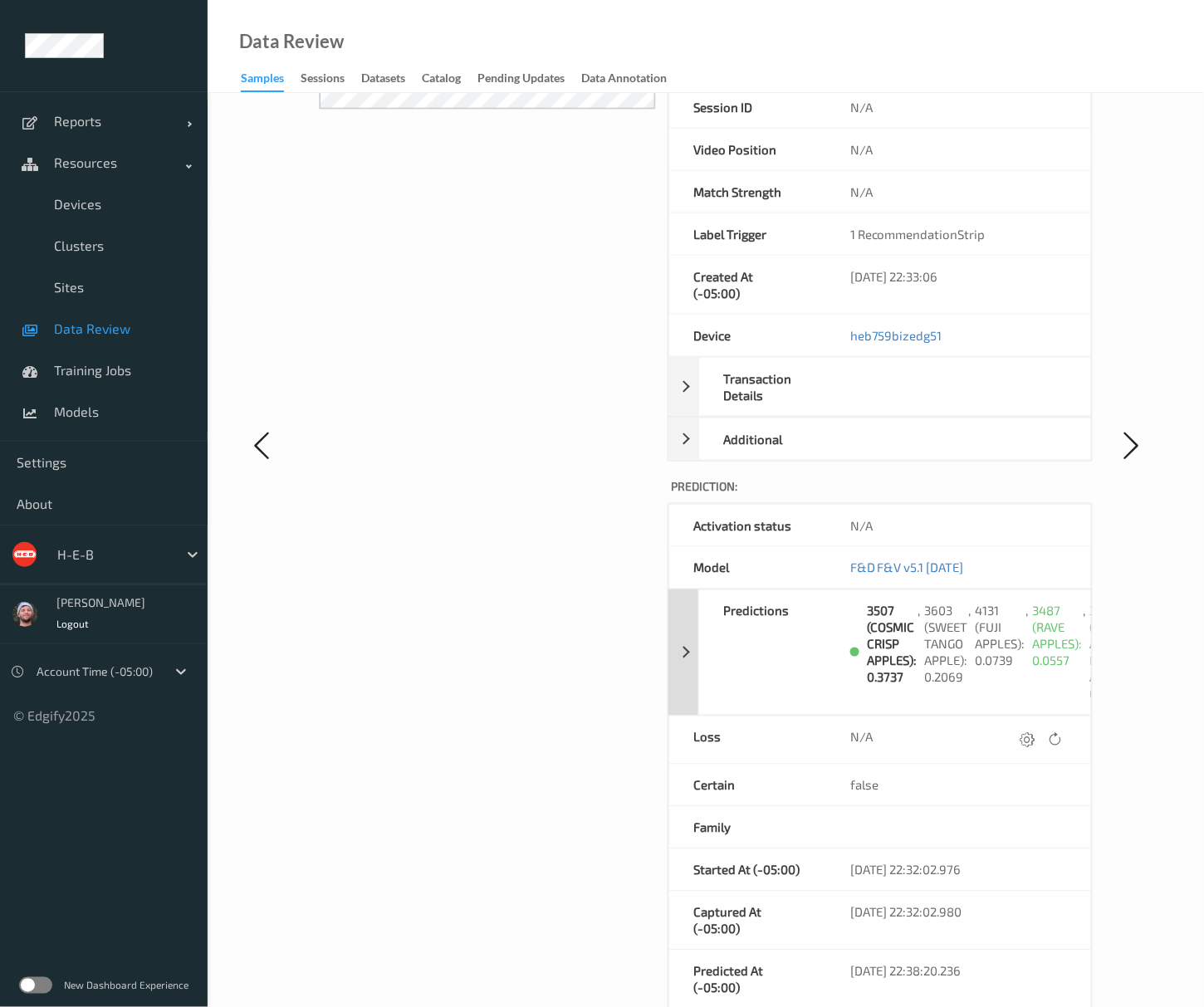
click at [759, 639] on div "Predictions" at bounding box center [771, 652] width 145 height 124
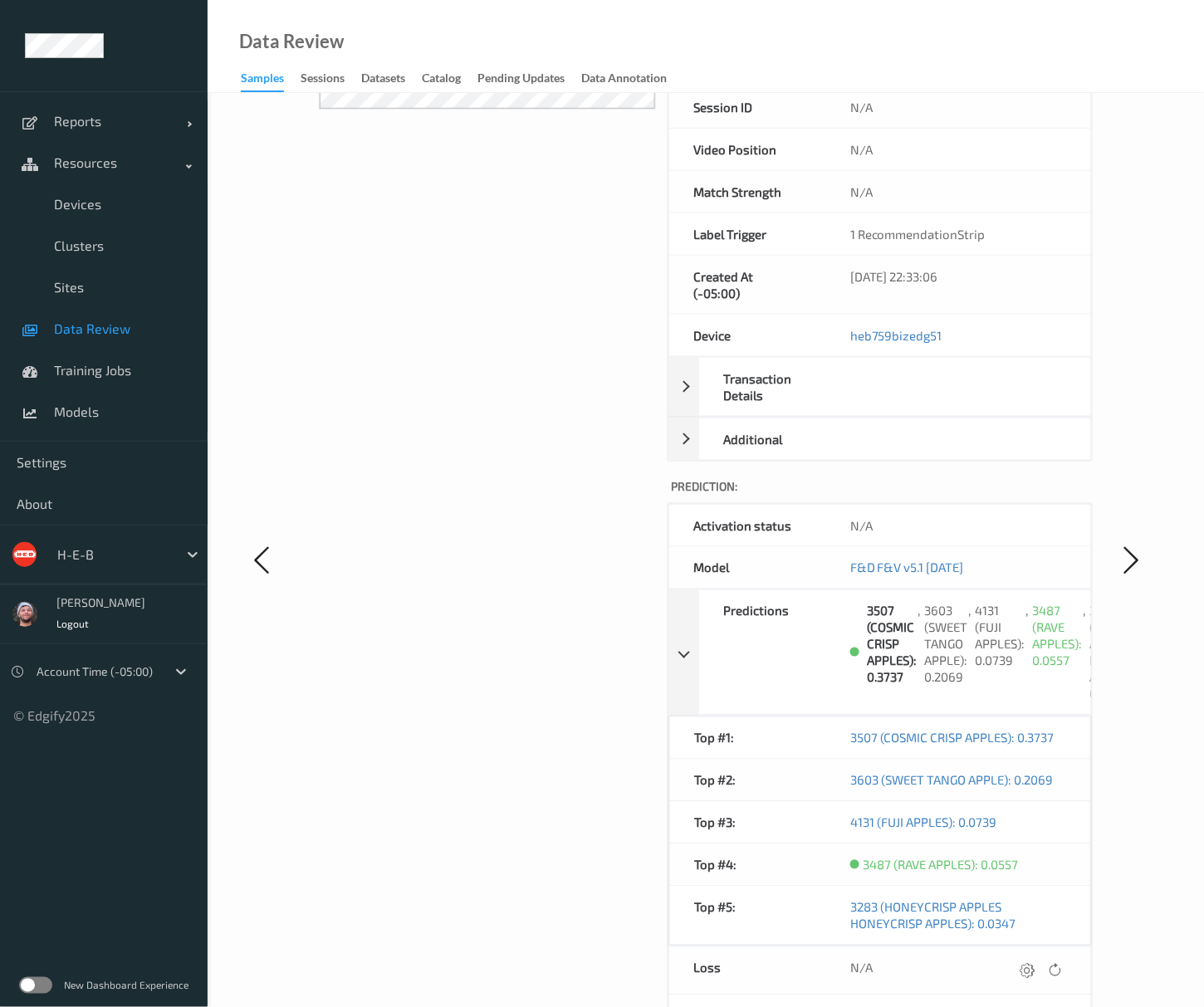
click at [83, 336] on span "Data Review" at bounding box center [123, 329] width 137 height 17
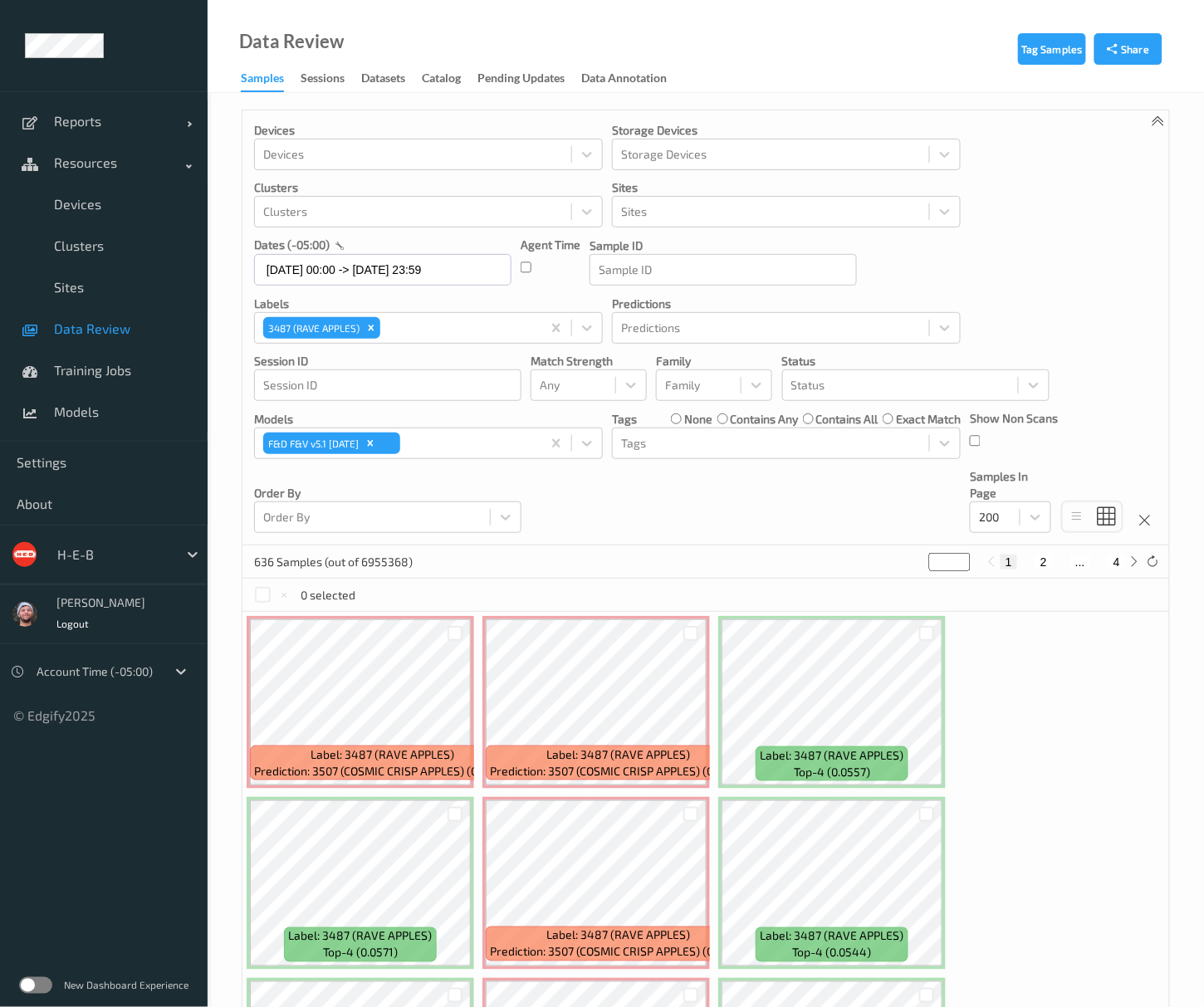
click at [293, 546] on div "Devices Devices Storage Devices Storage Devices Clusters Clusters Sites Sites d…" at bounding box center [705, 328] width 926 height 435
click at [367, 334] on icon "Remove 3487 (RAVE APPLES)" at bounding box center [370, 328] width 11 height 11
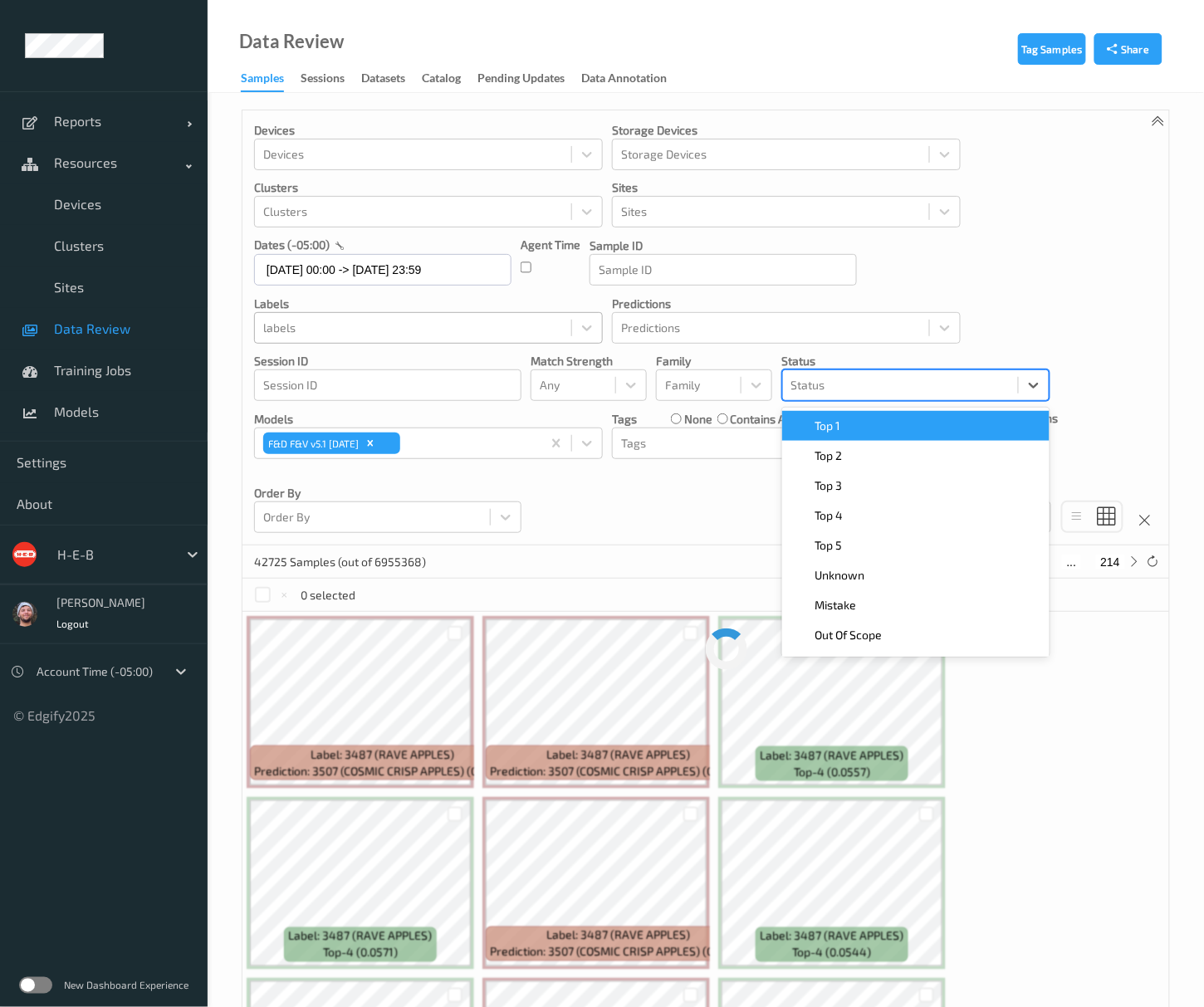
click at [825, 384] on div at bounding box center [900, 385] width 218 height 20
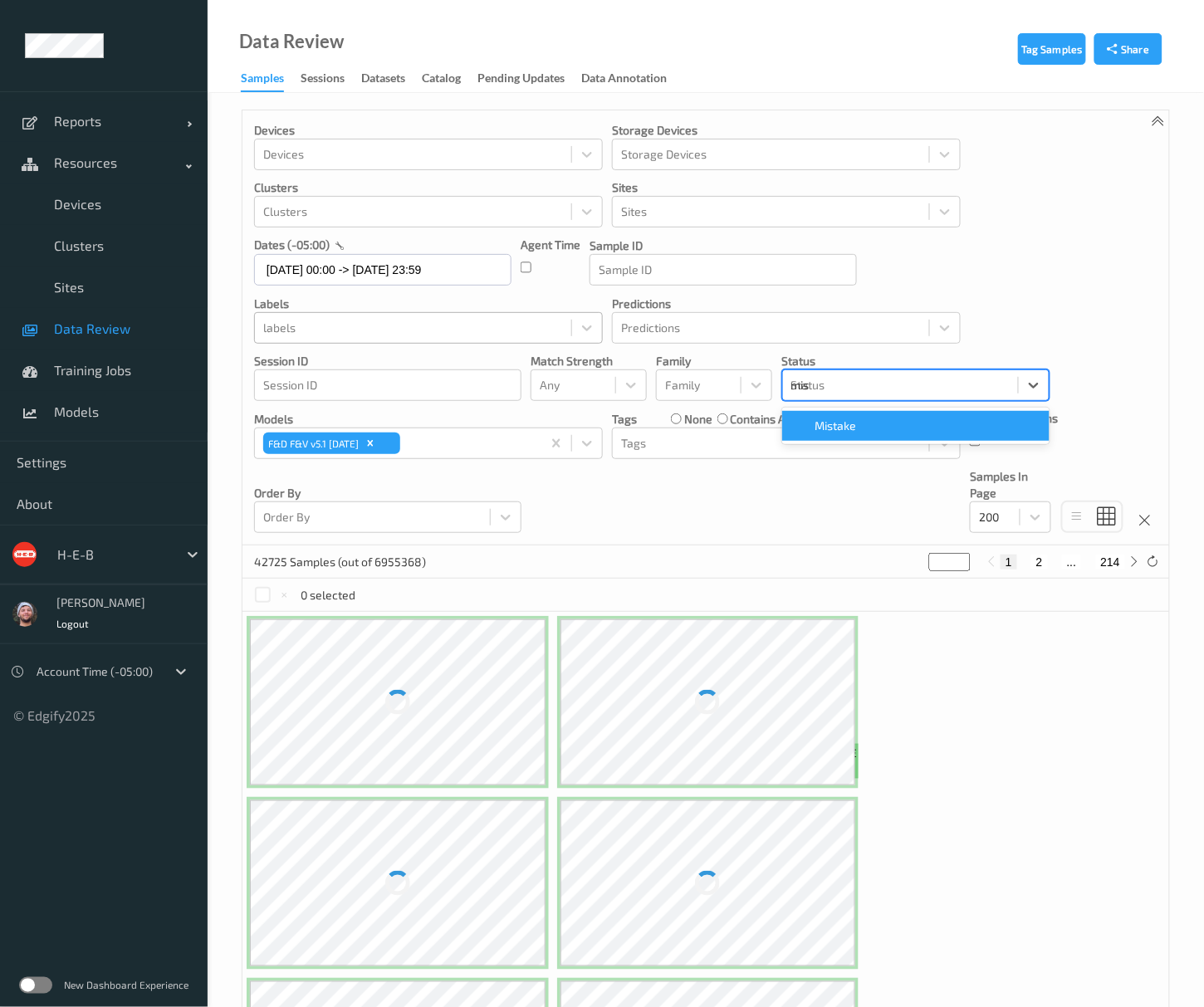
type input "mist"
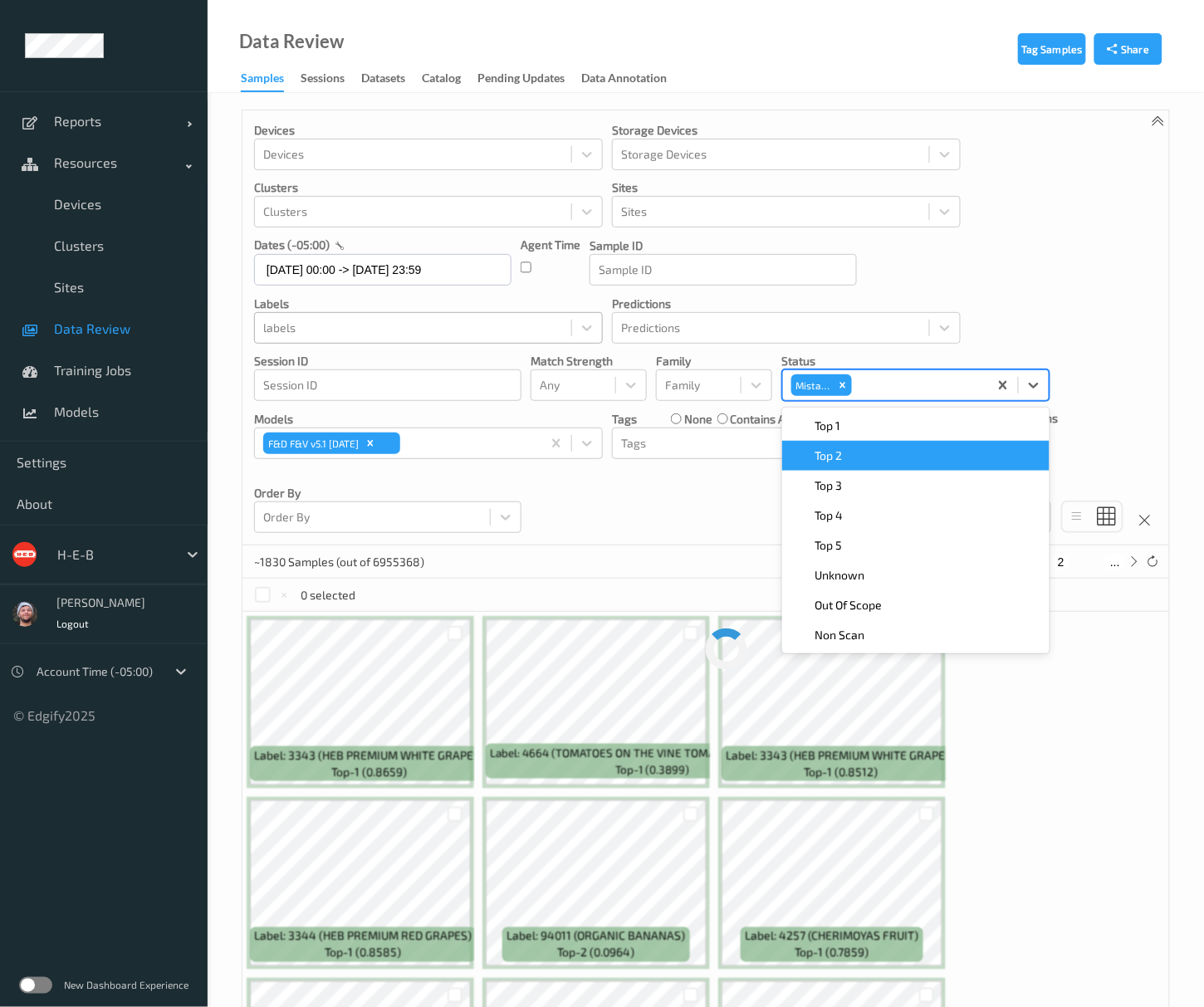
click at [625, 498] on div "Devices Devices Storage Devices Storage Devices Clusters Clusters Sites Sites d…" at bounding box center [705, 328] width 926 height 435
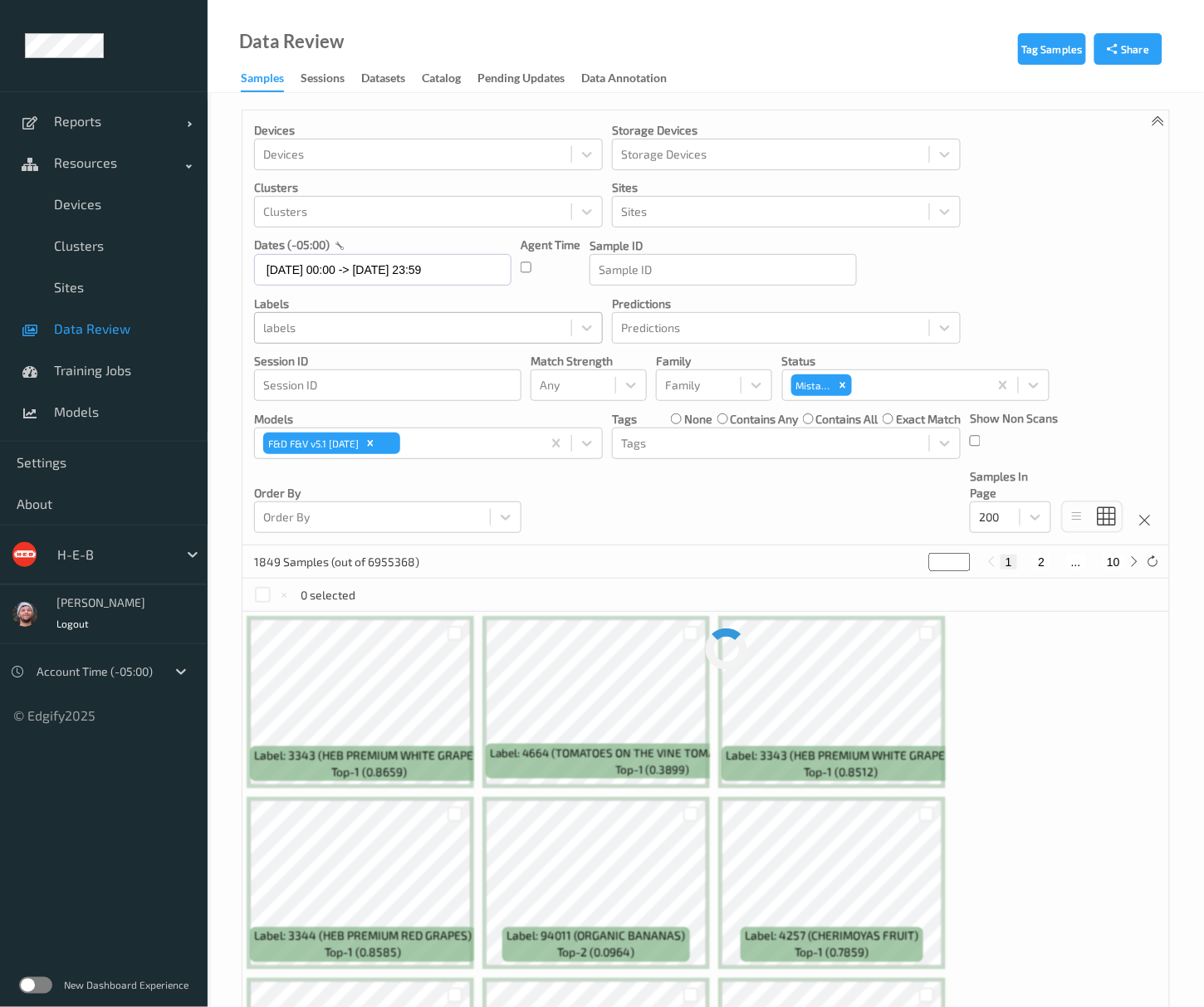
click at [811, 498] on div "Devices Devices Storage Devices Storage Devices Clusters Clusters Sites Sites d…" at bounding box center [705, 328] width 926 height 435
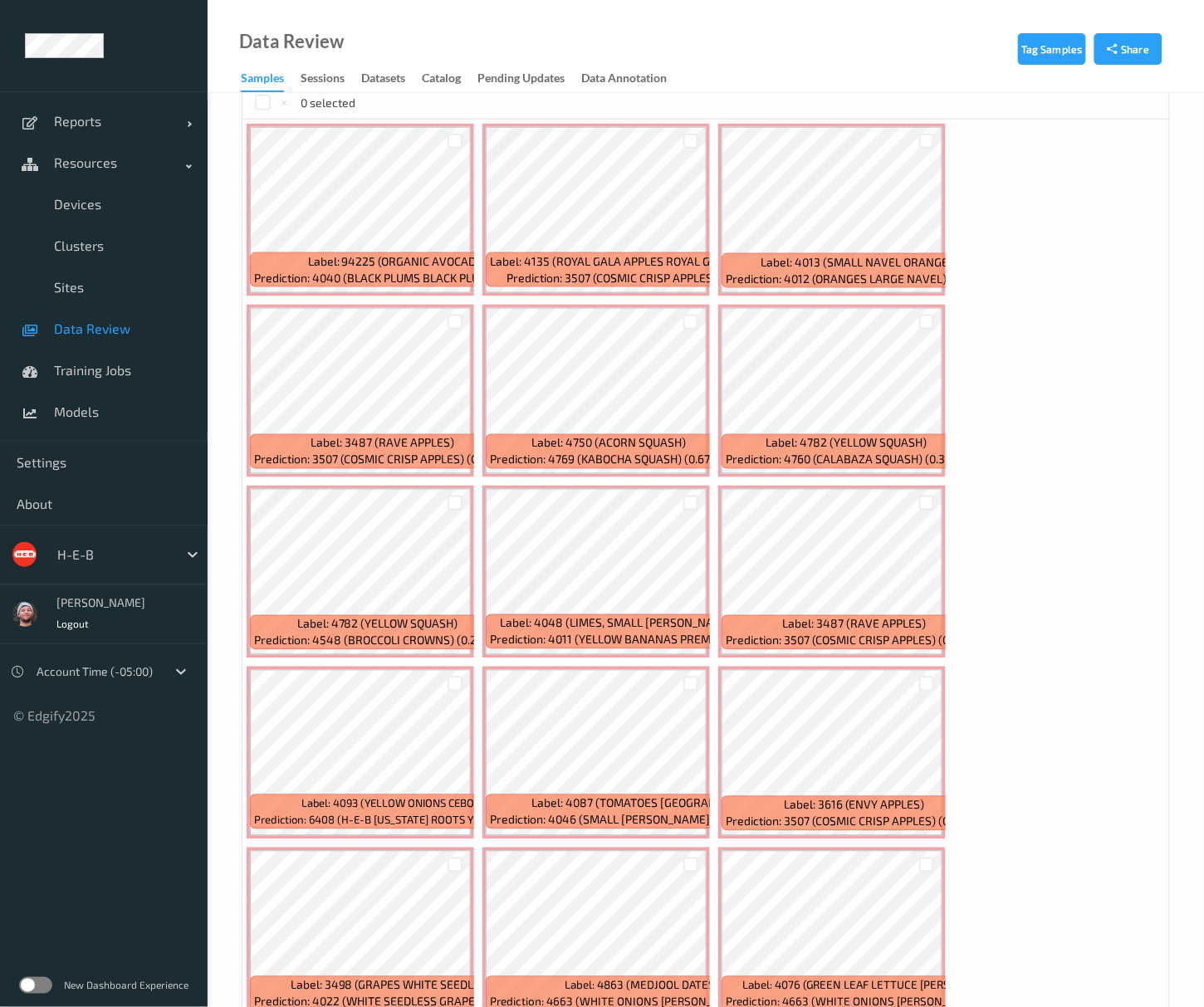
scroll to position [553, 0]
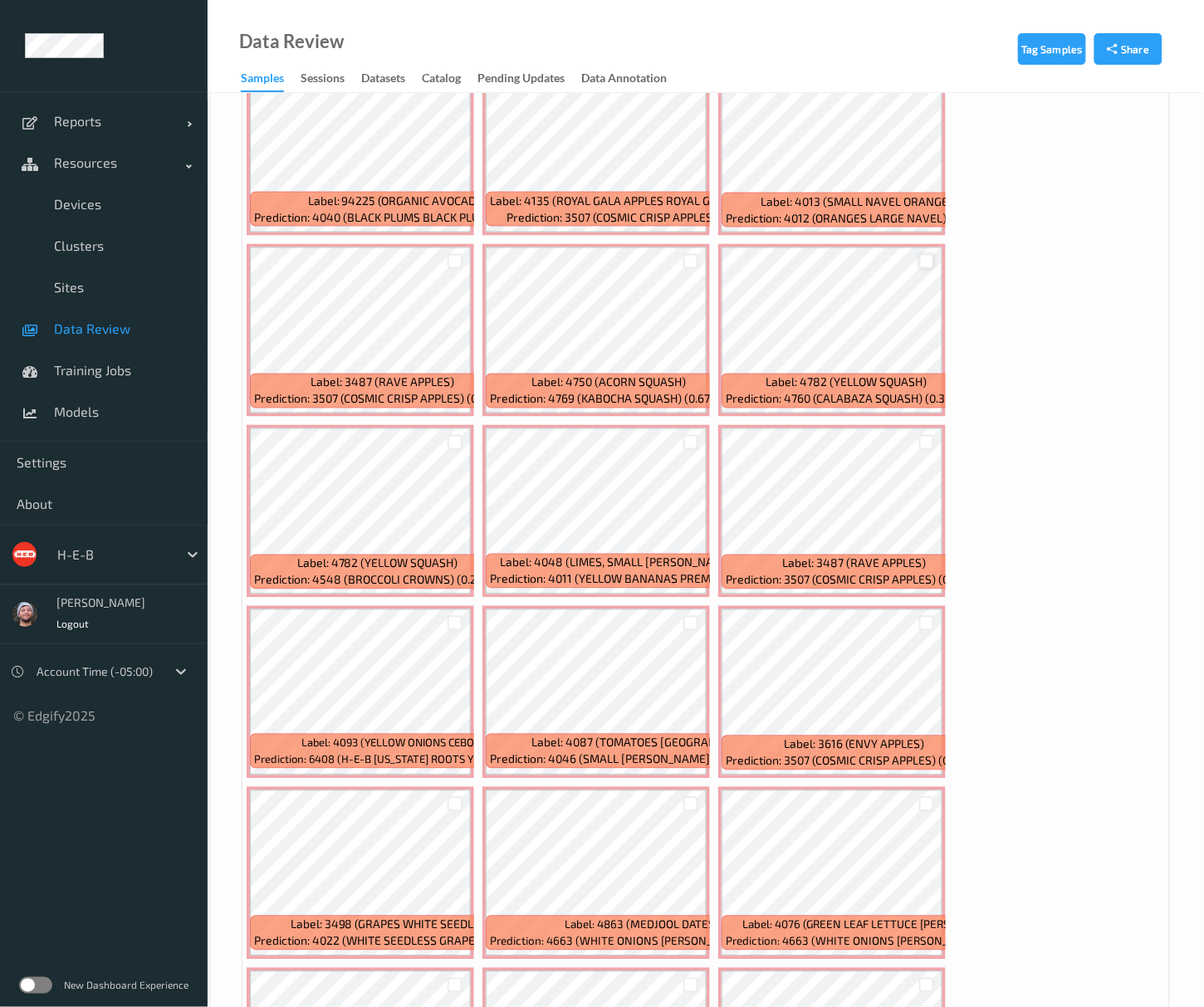
click at [925, 263] on div at bounding box center [926, 262] width 16 height 16
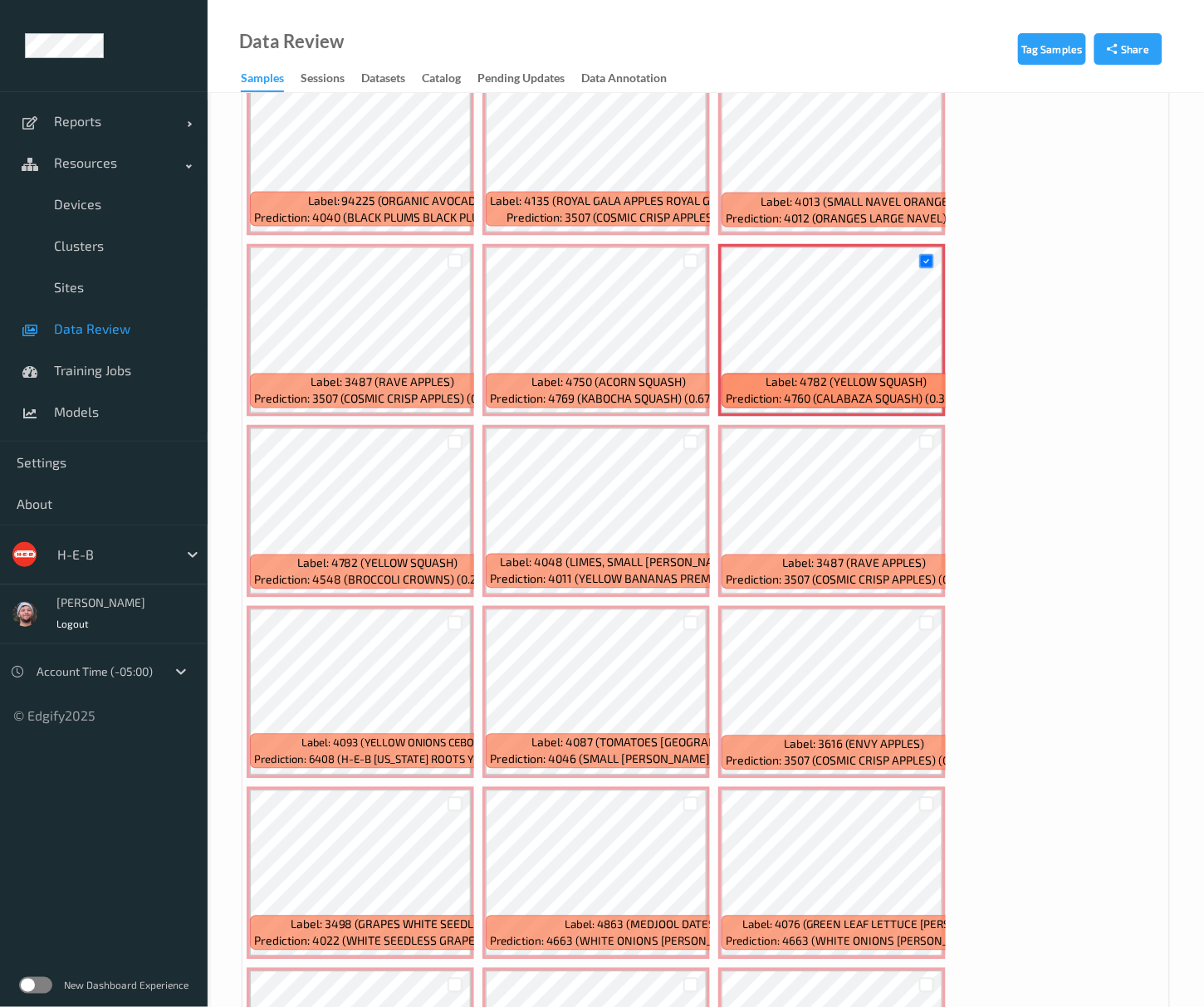
scroll to position [664, 0]
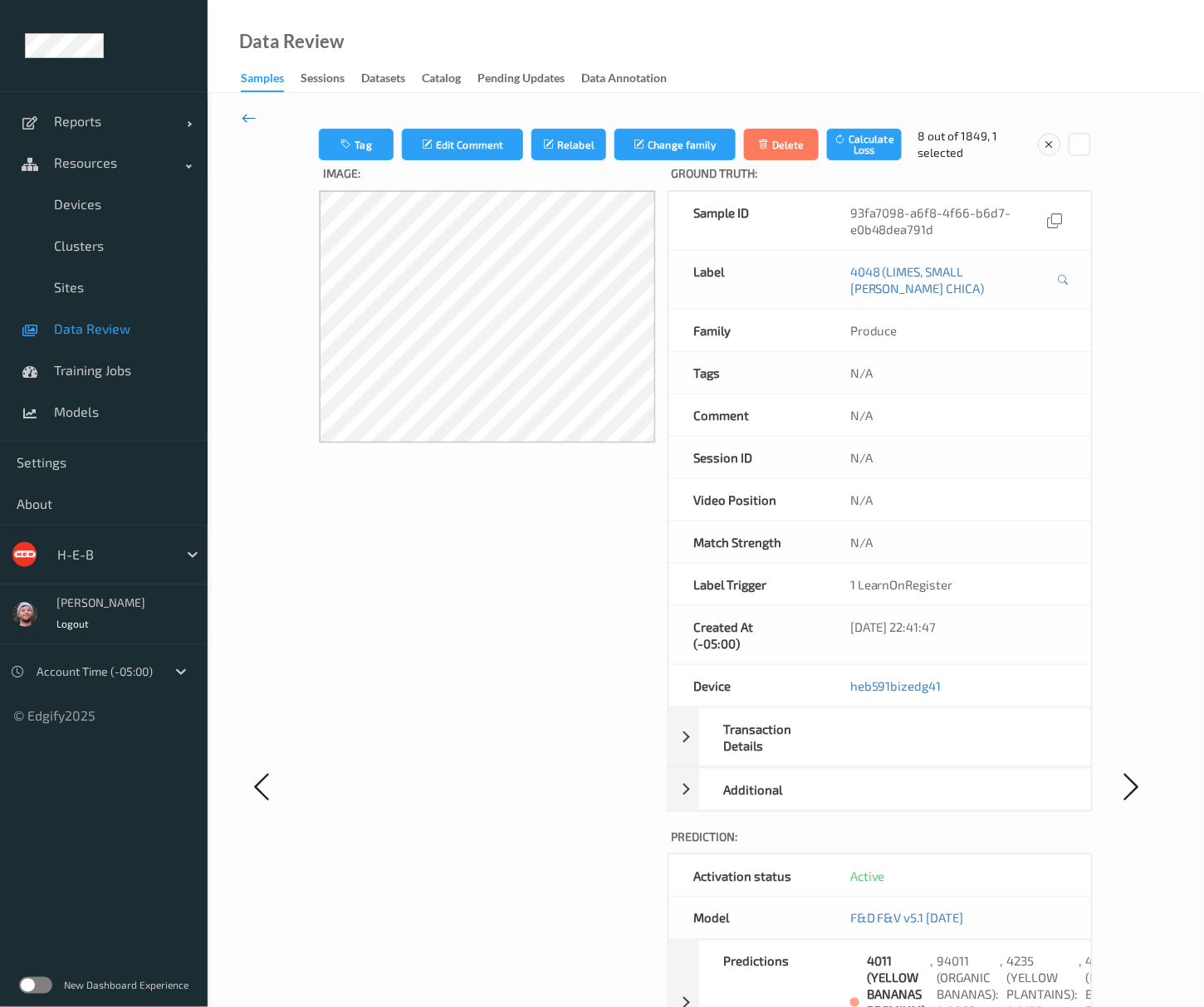
click at [253, 118] on icon at bounding box center [249, 118] width 15 height 19
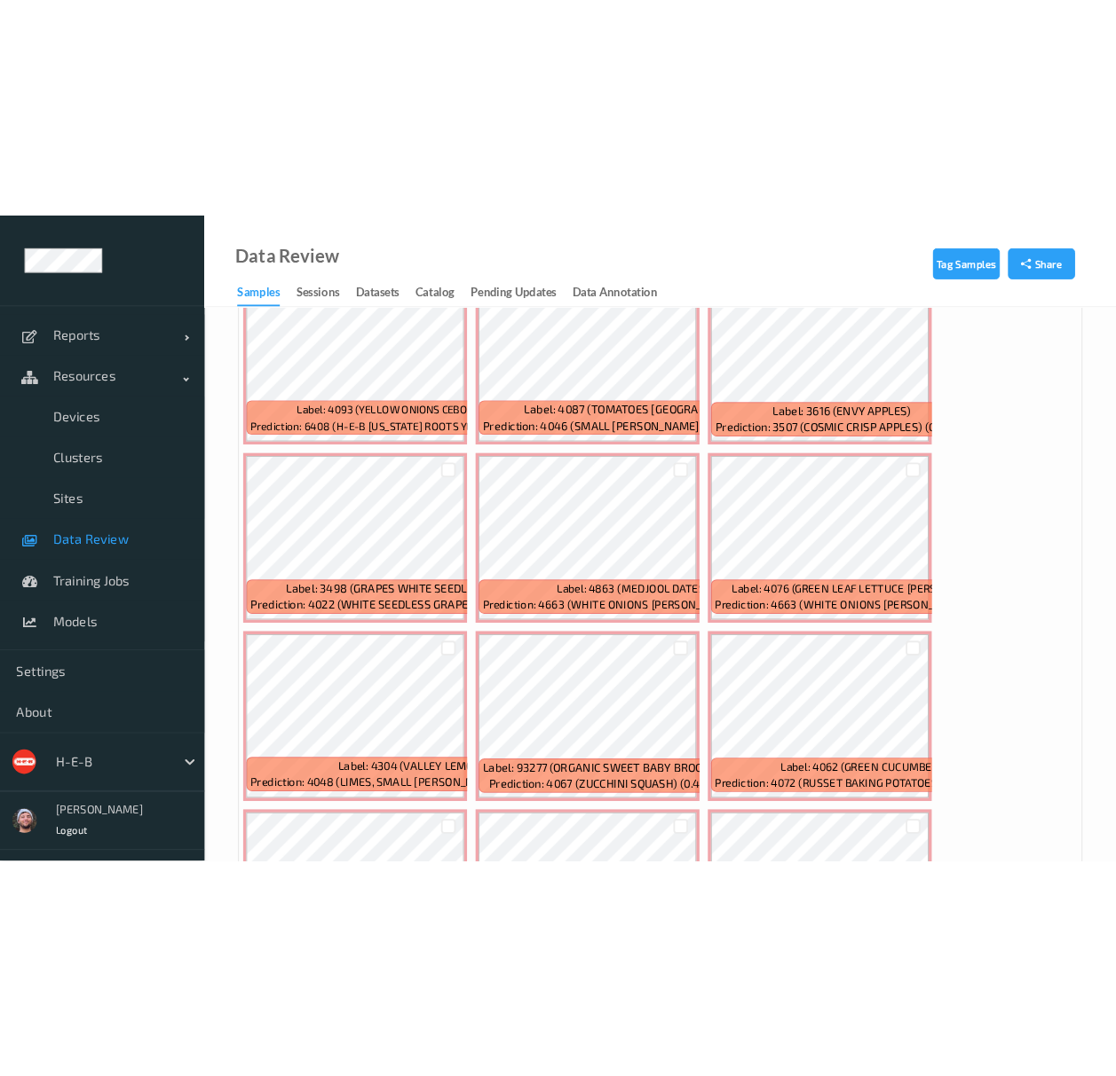
scroll to position [1538, 0]
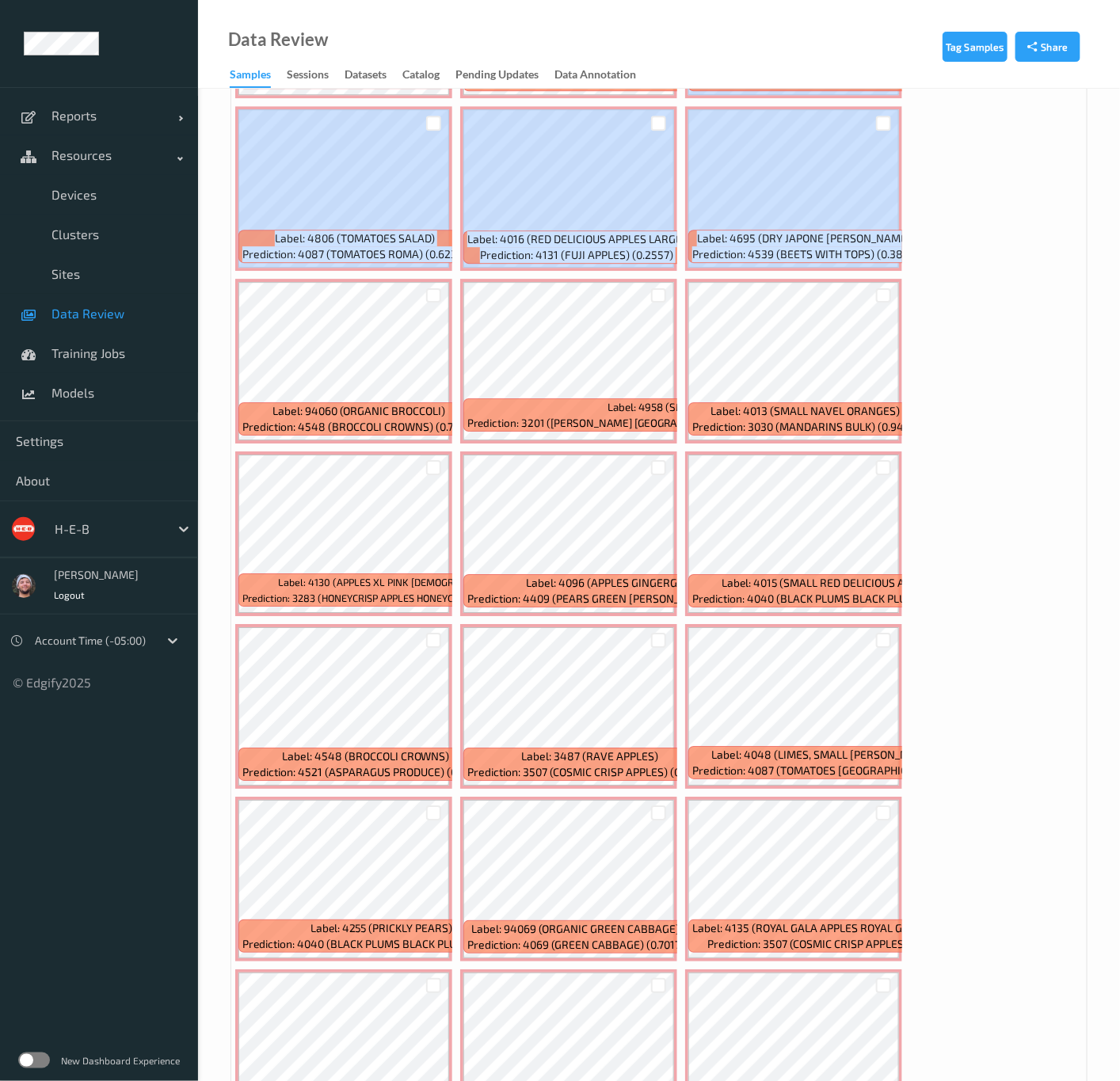
scroll to position [609, 0]
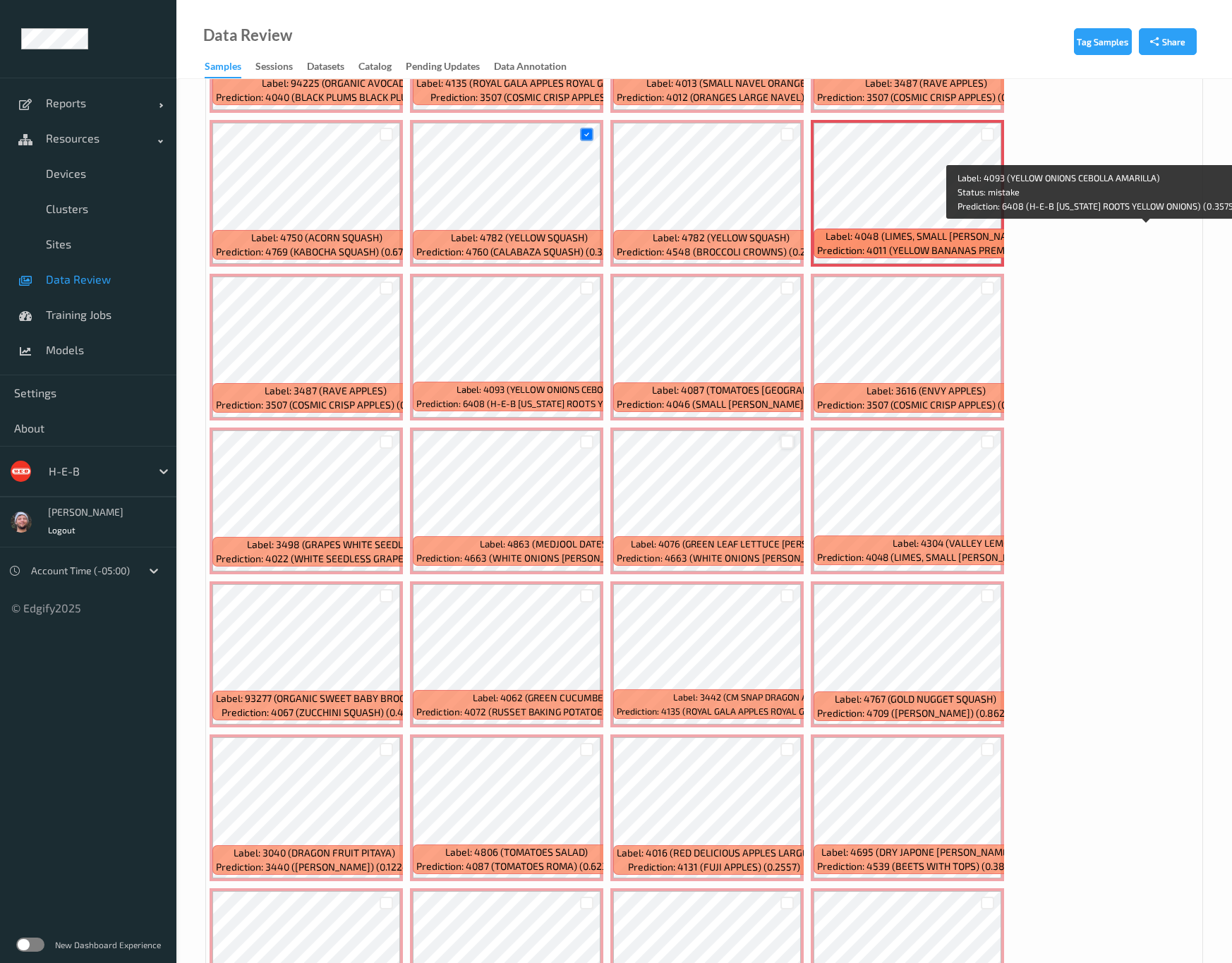
scroll to position [423, 0]
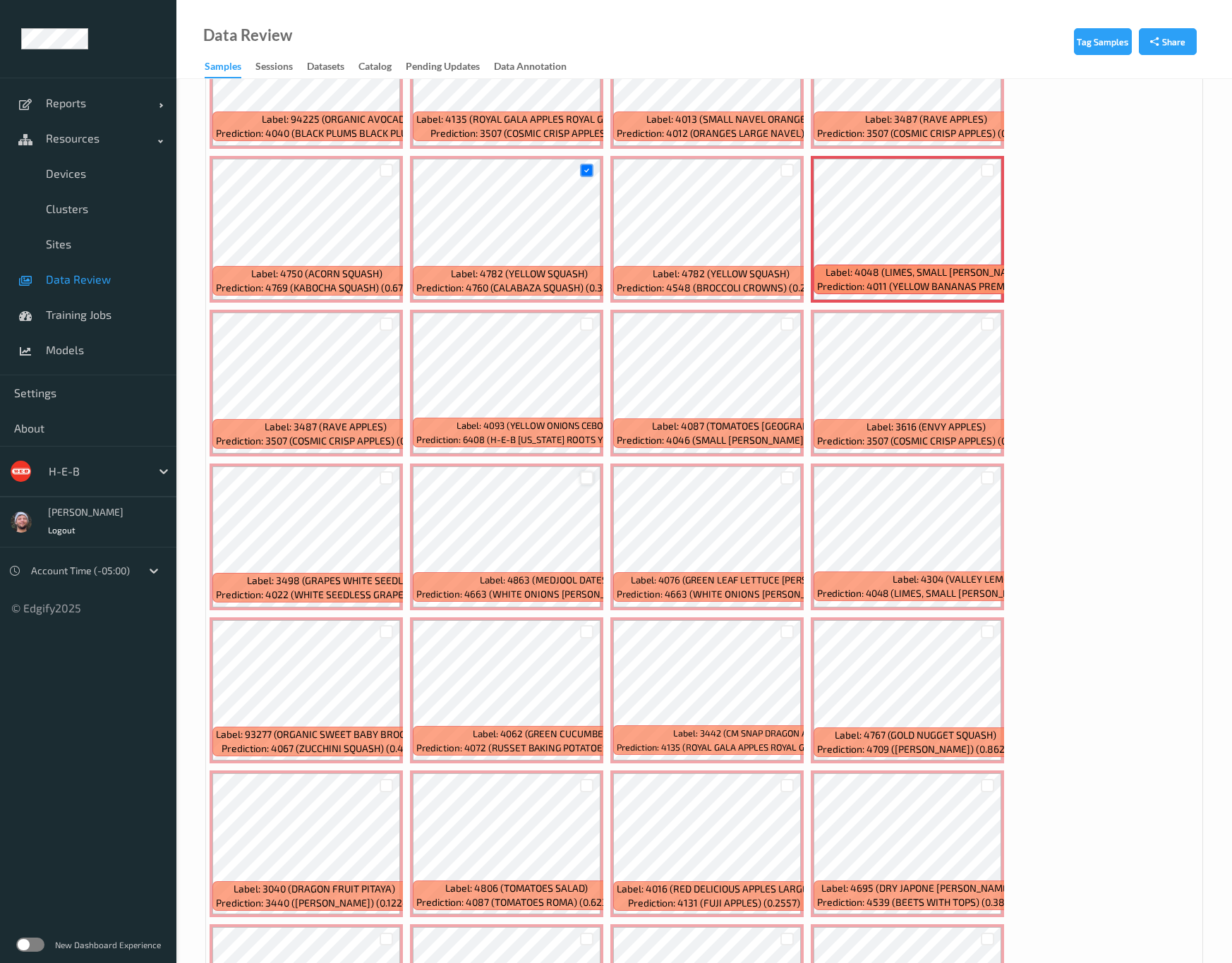
click at [593, 472] on div at bounding box center [586, 478] width 14 height 14
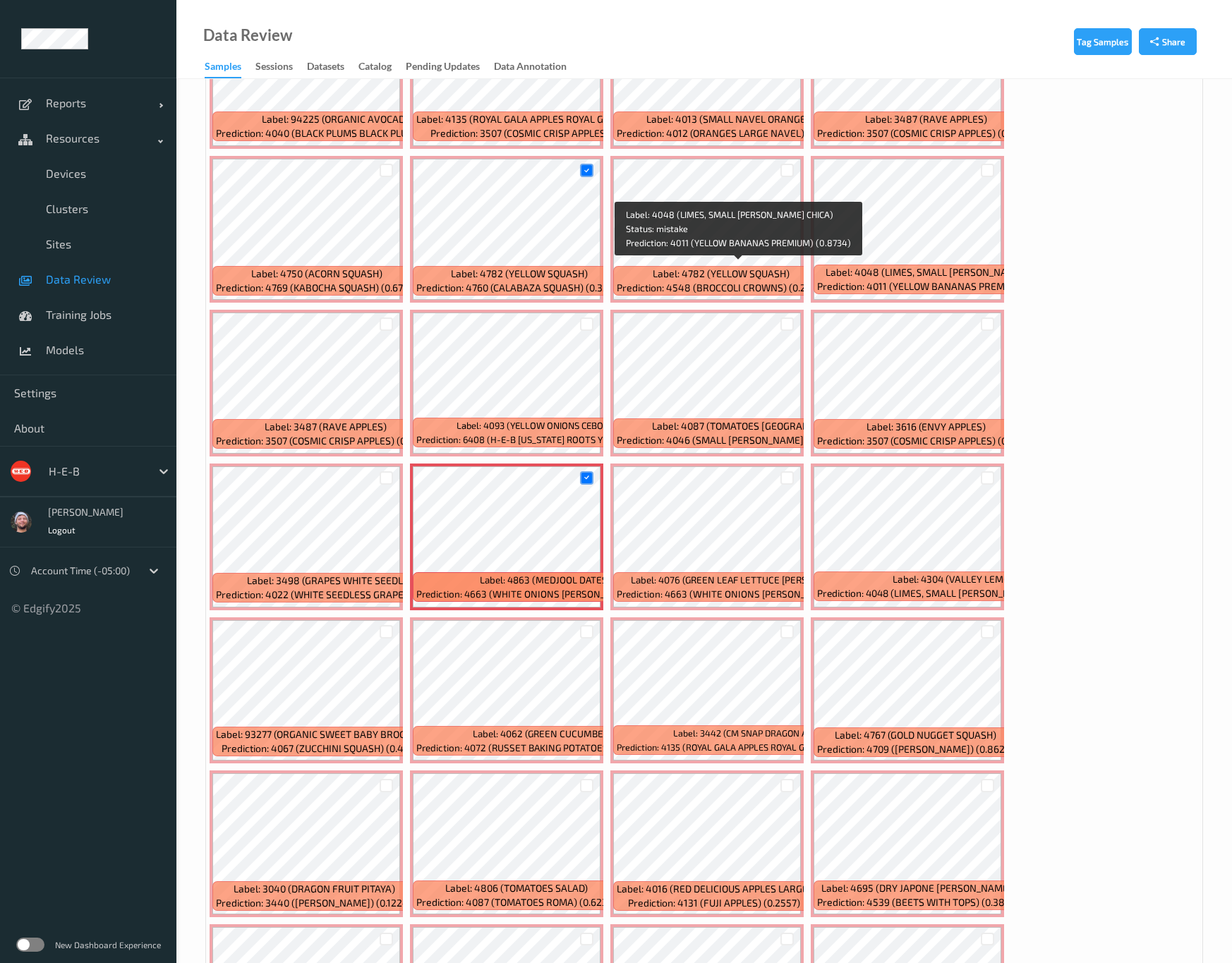
scroll to position [317, 0]
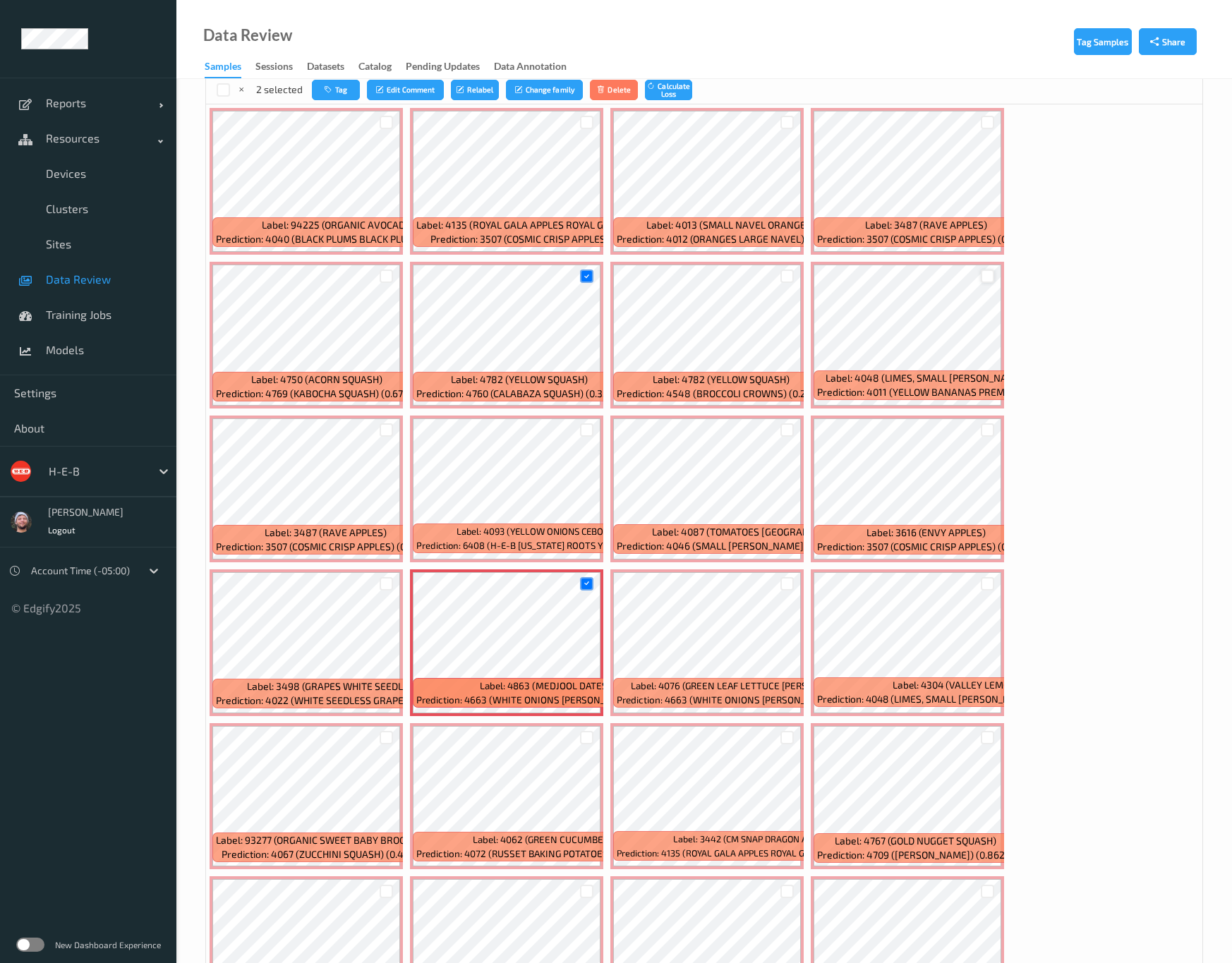
click at [981, 282] on div at bounding box center [987, 276] width 14 height 14
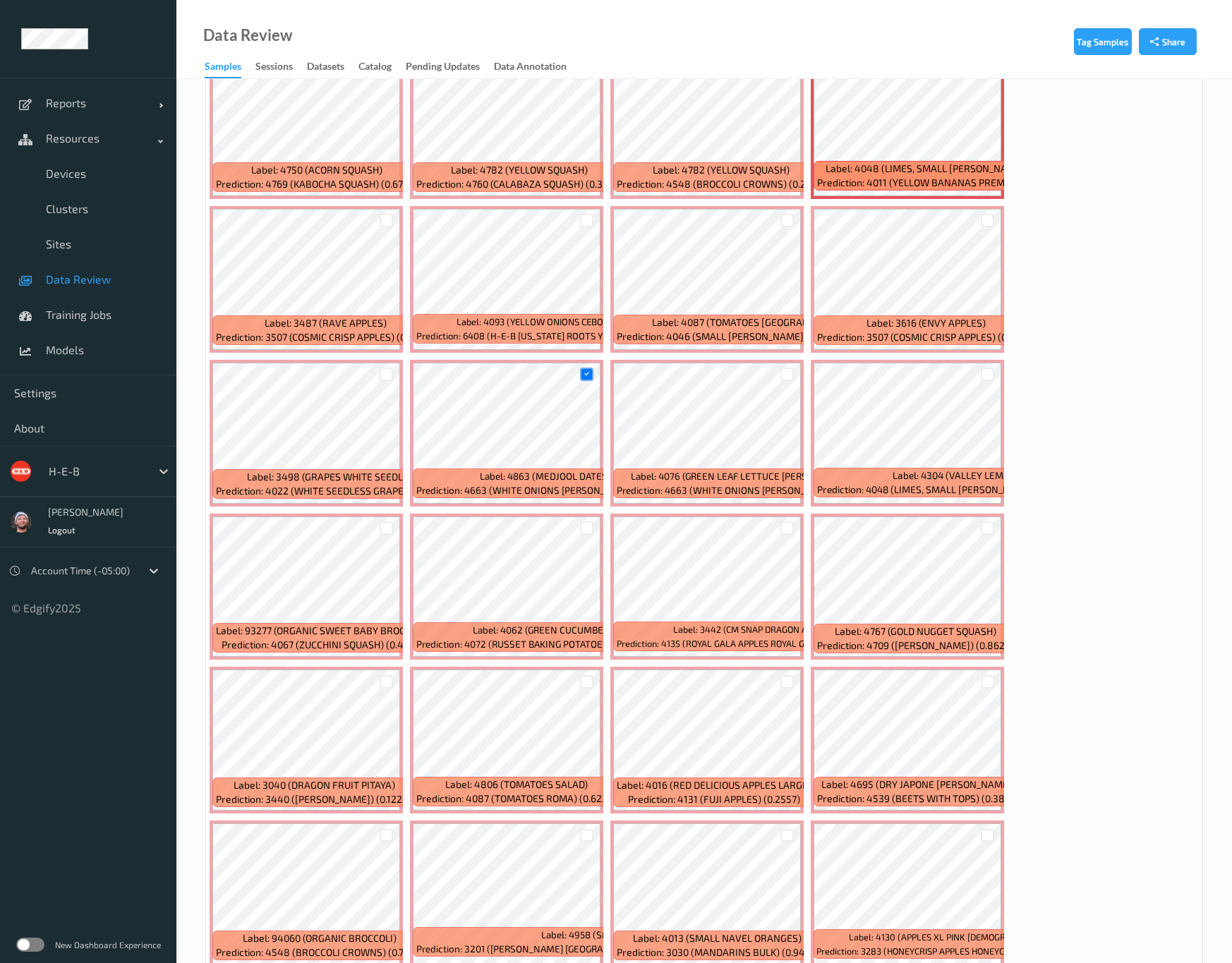
scroll to position [530, 0]
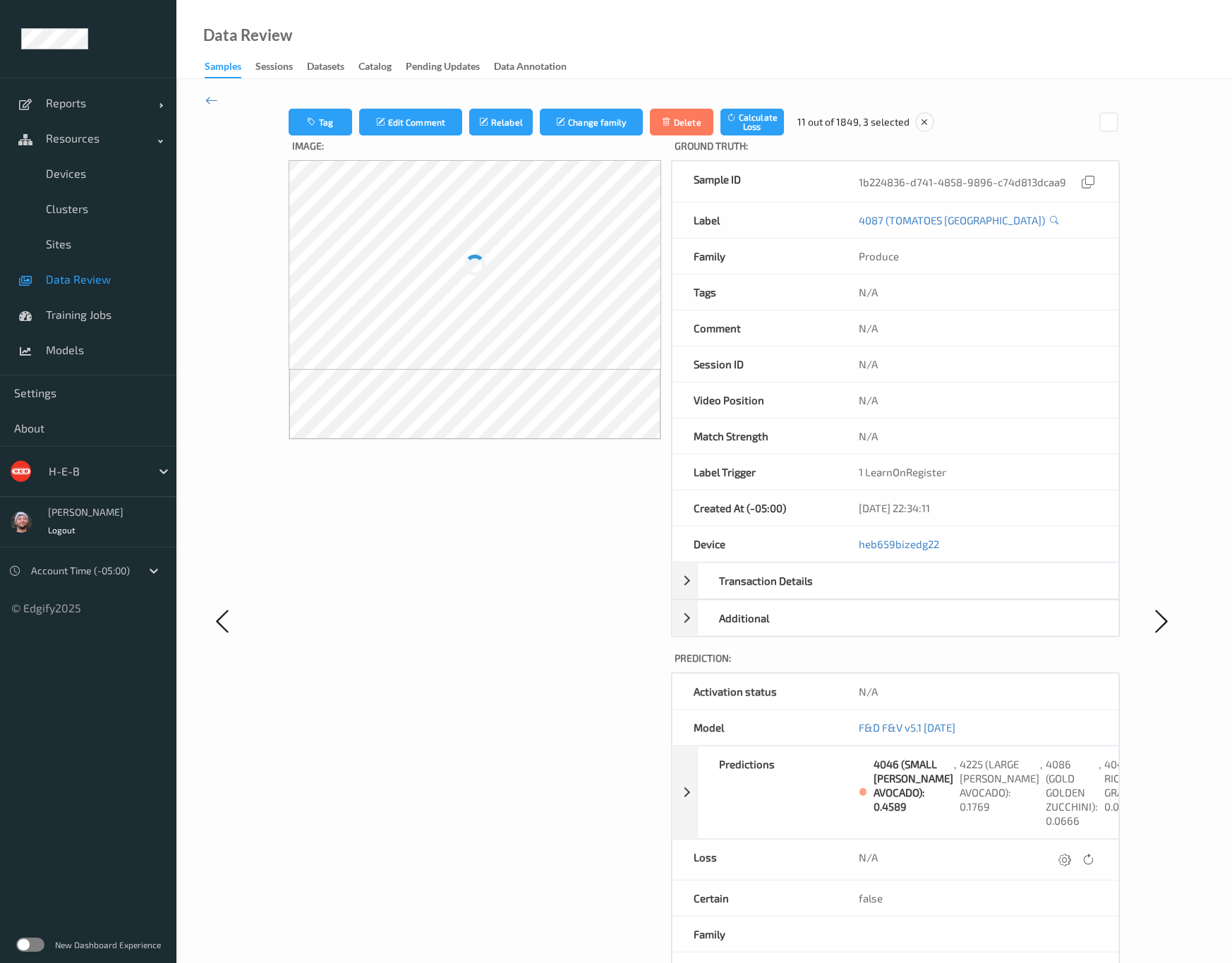
click at [381, 215] on div at bounding box center [475, 265] width 373 height 210
click at [214, 98] on icon at bounding box center [211, 100] width 13 height 16
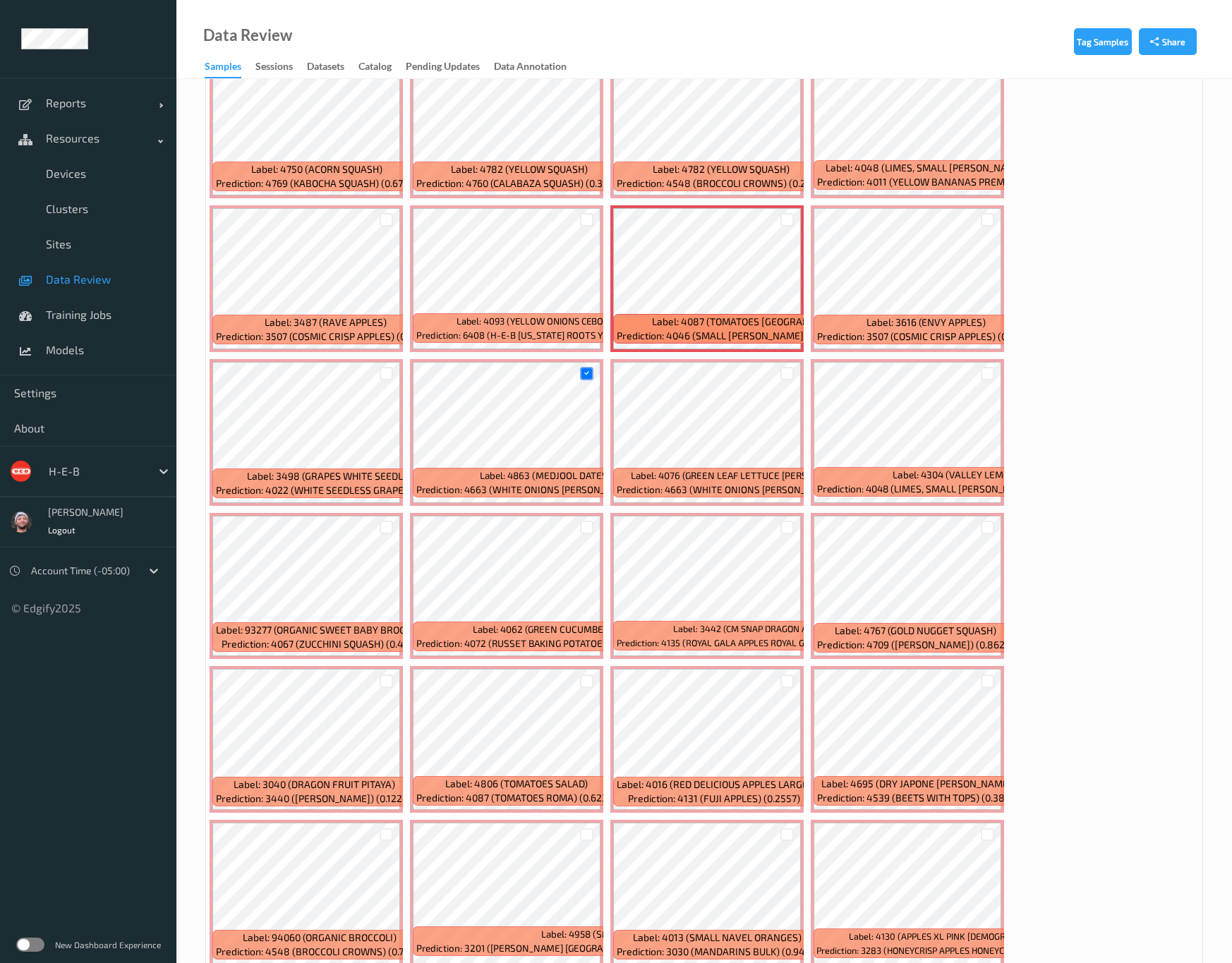
scroll to position [530, 0]
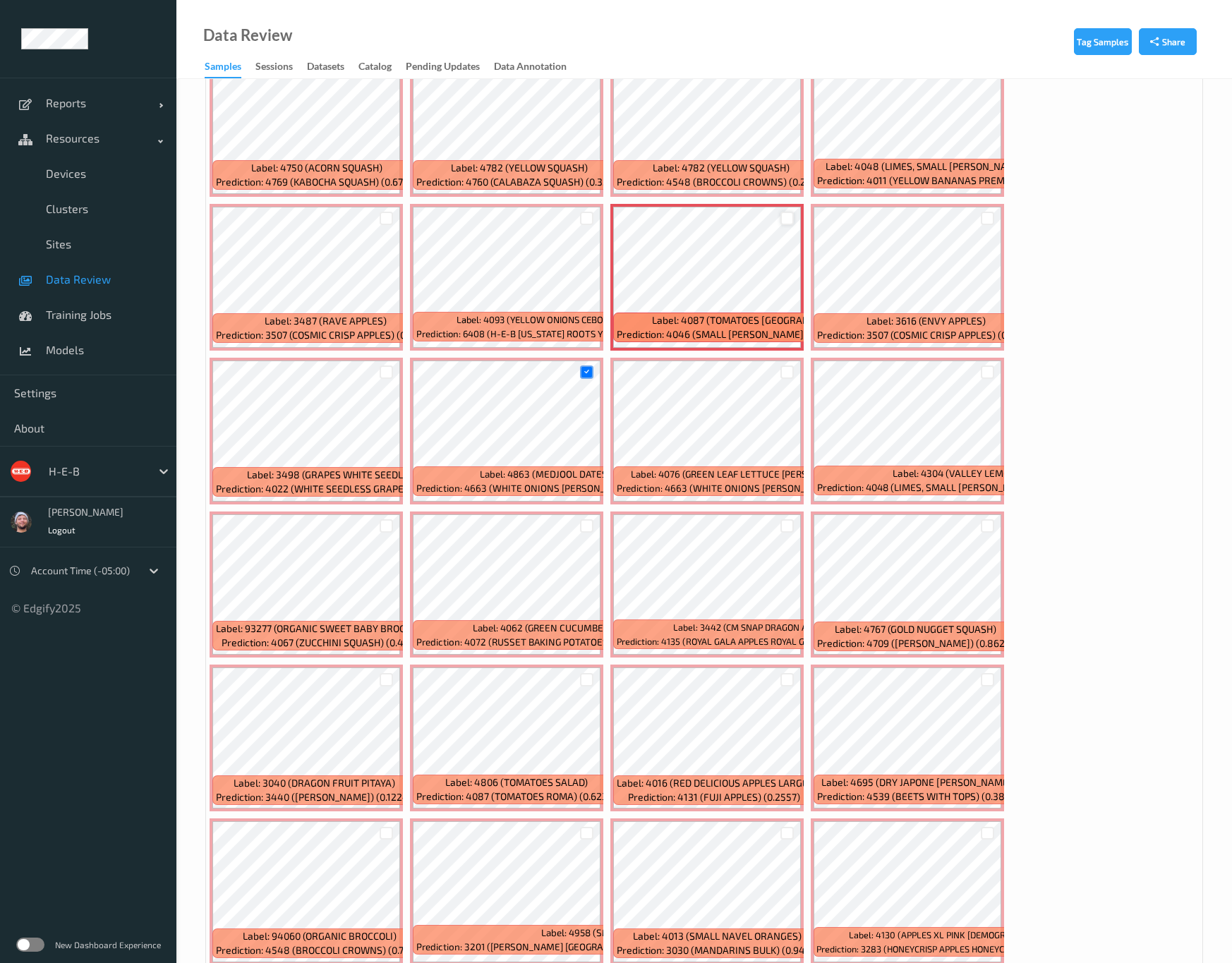
click at [781, 219] on div at bounding box center [787, 218] width 14 height 14
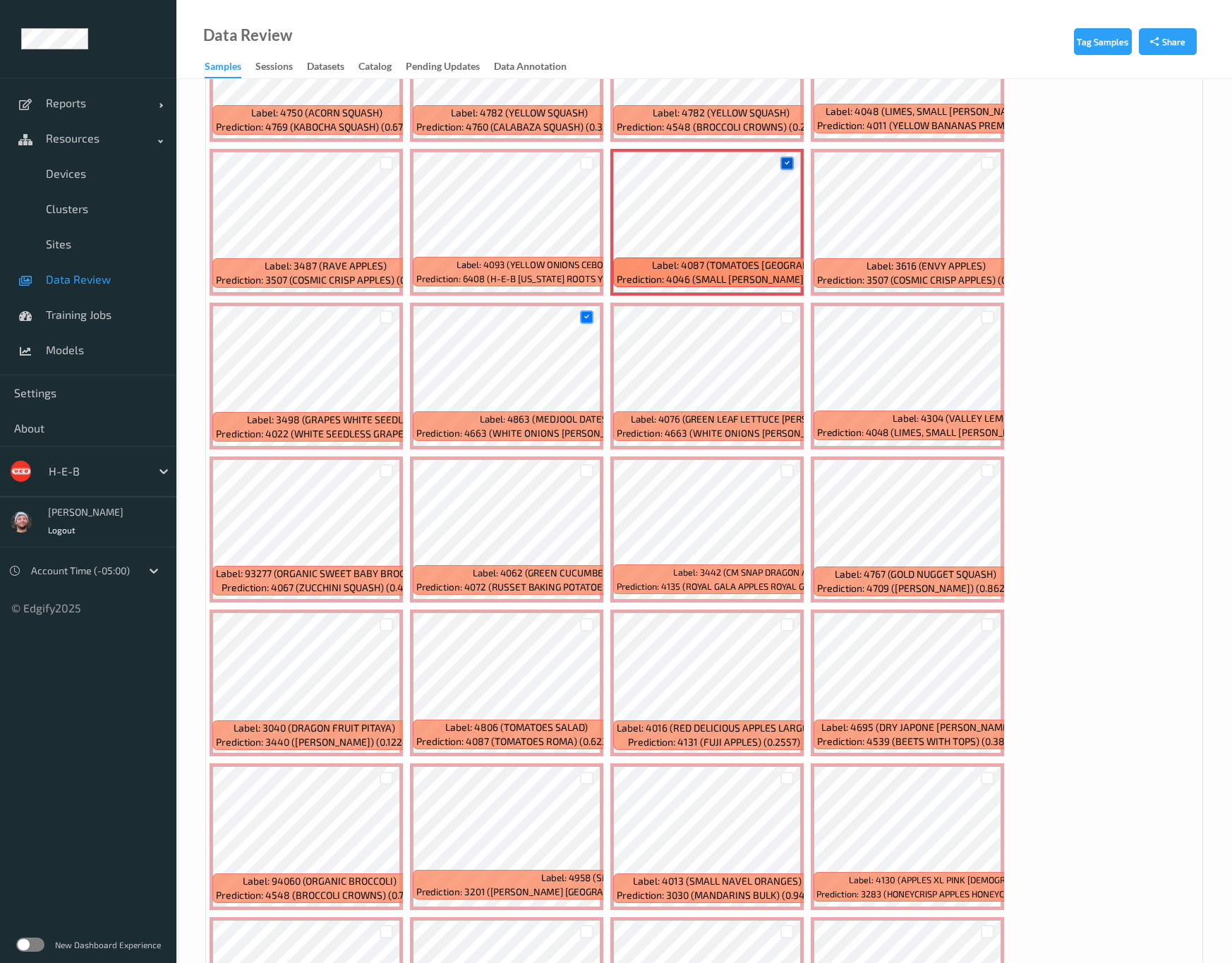
scroll to position [635, 0]
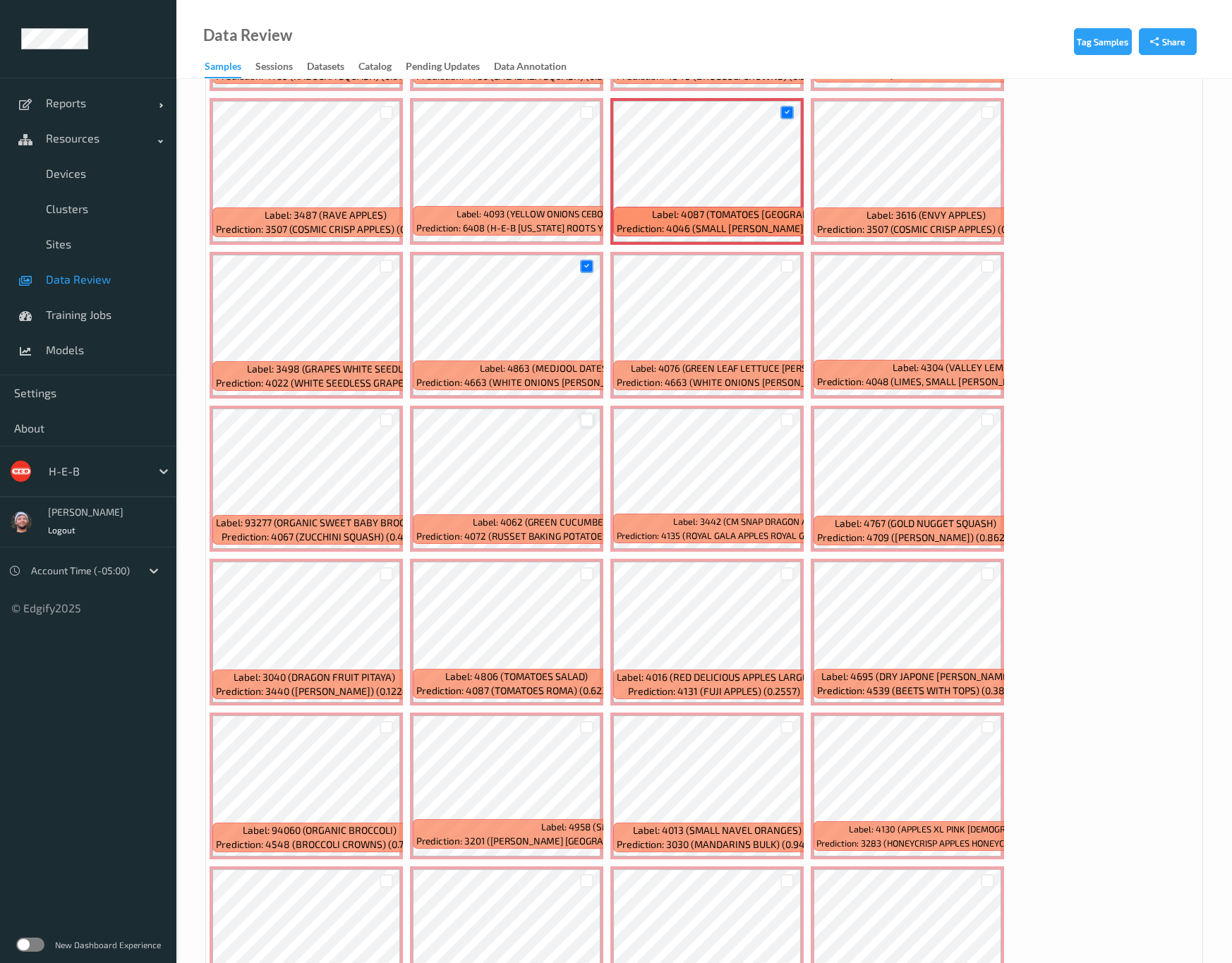
click at [593, 414] on div at bounding box center [586, 420] width 14 height 14
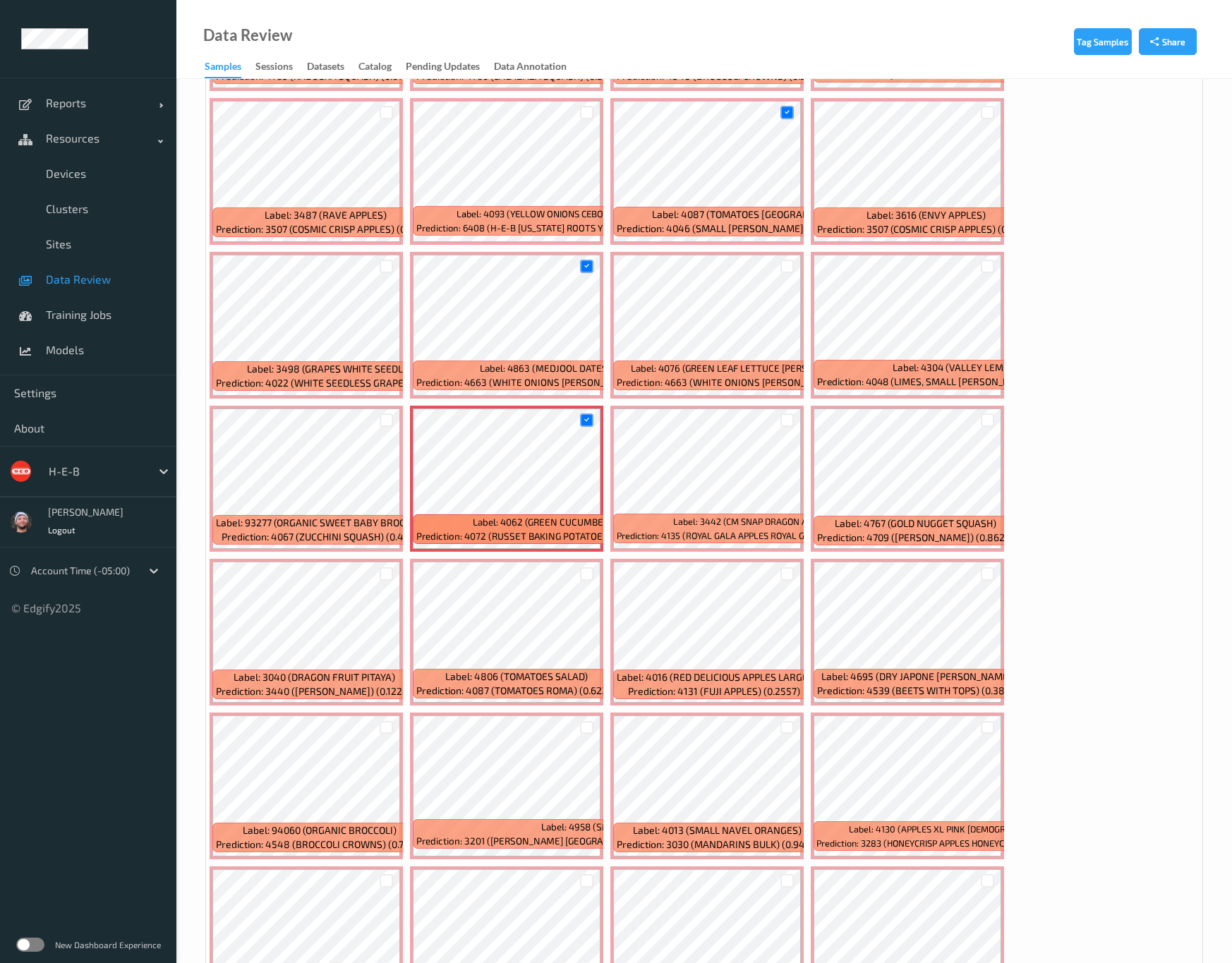
scroll to position [741, 0]
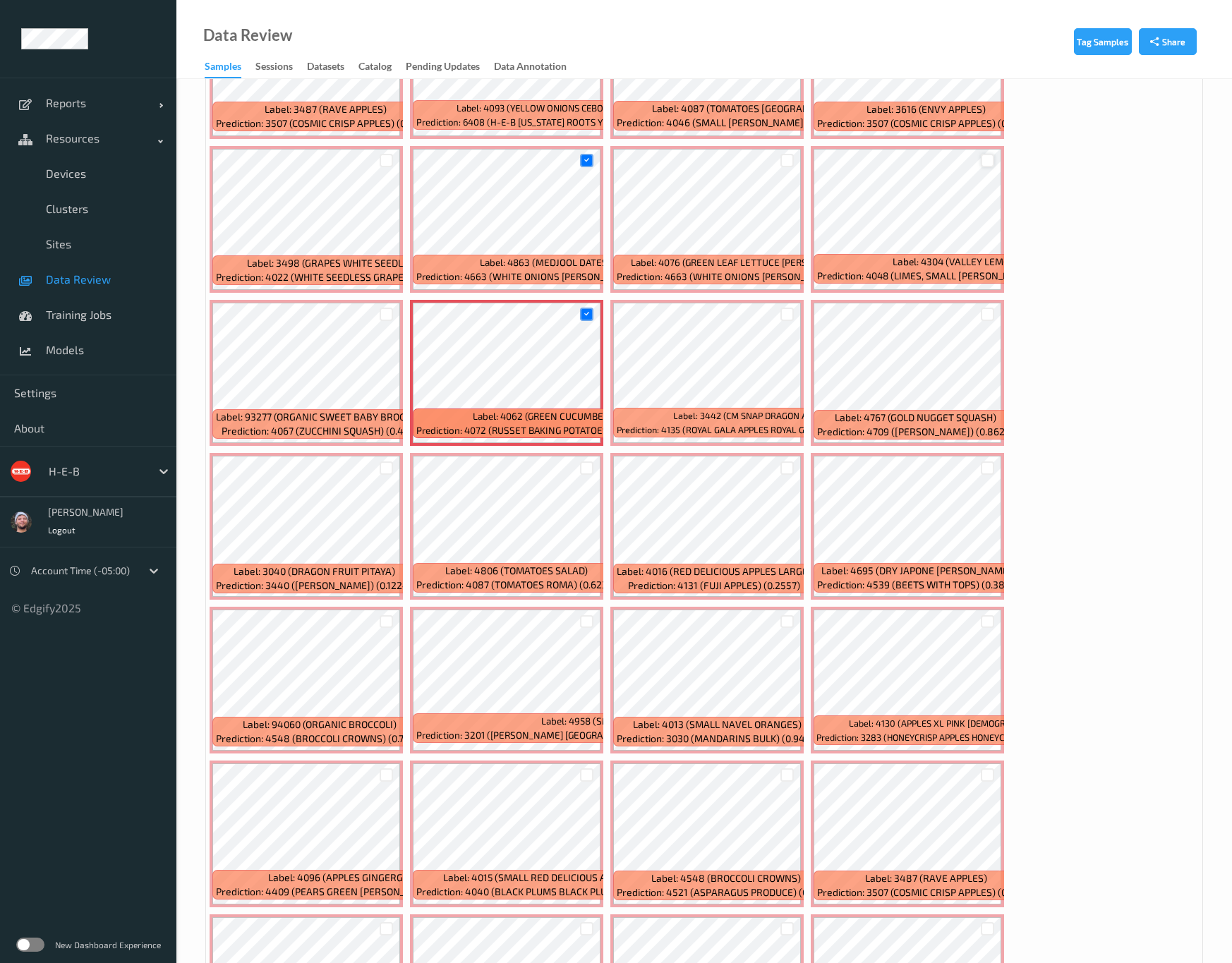
click at [981, 157] on div at bounding box center [987, 160] width 14 height 14
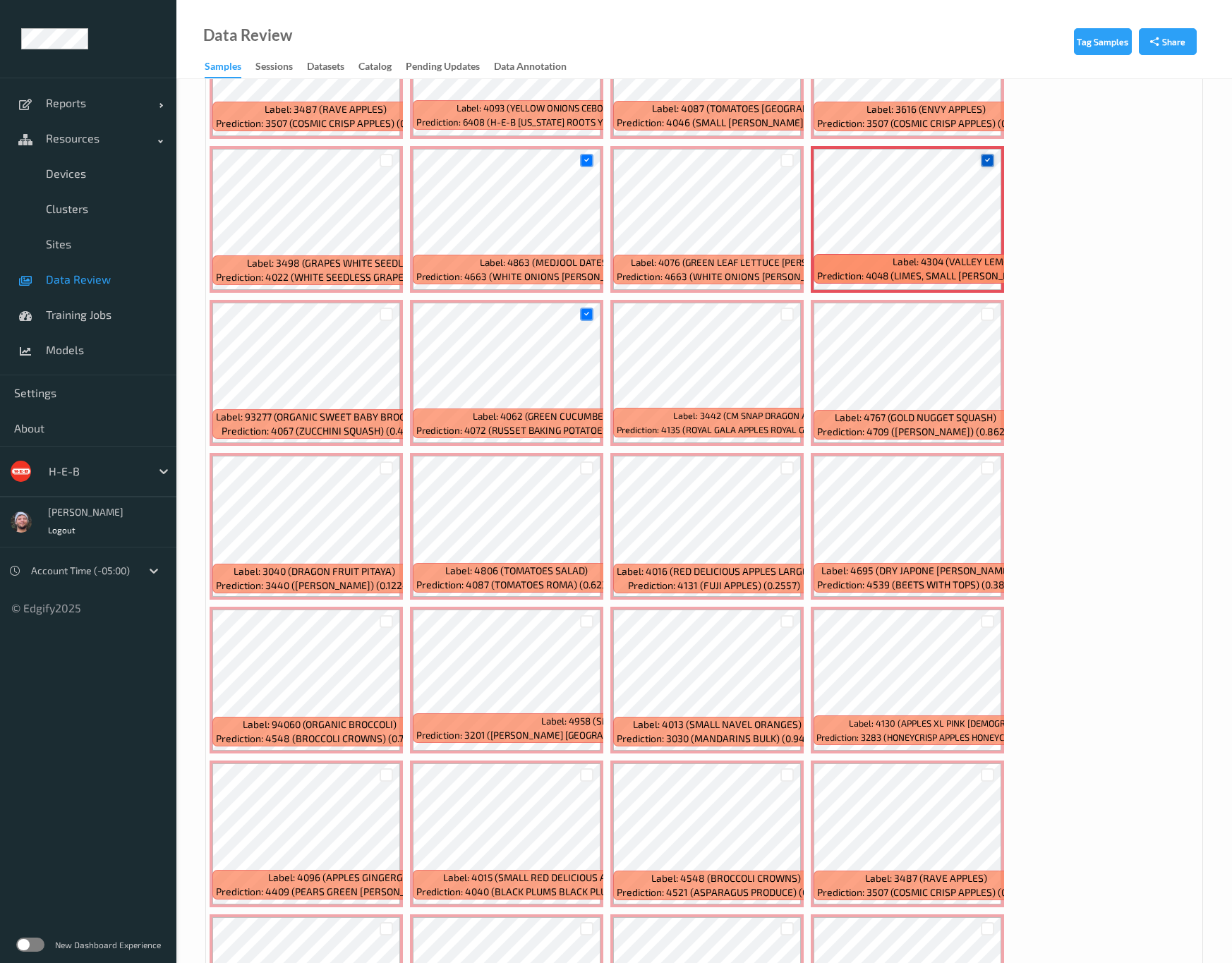
click at [982, 157] on icon at bounding box center [987, 161] width 10 height 10
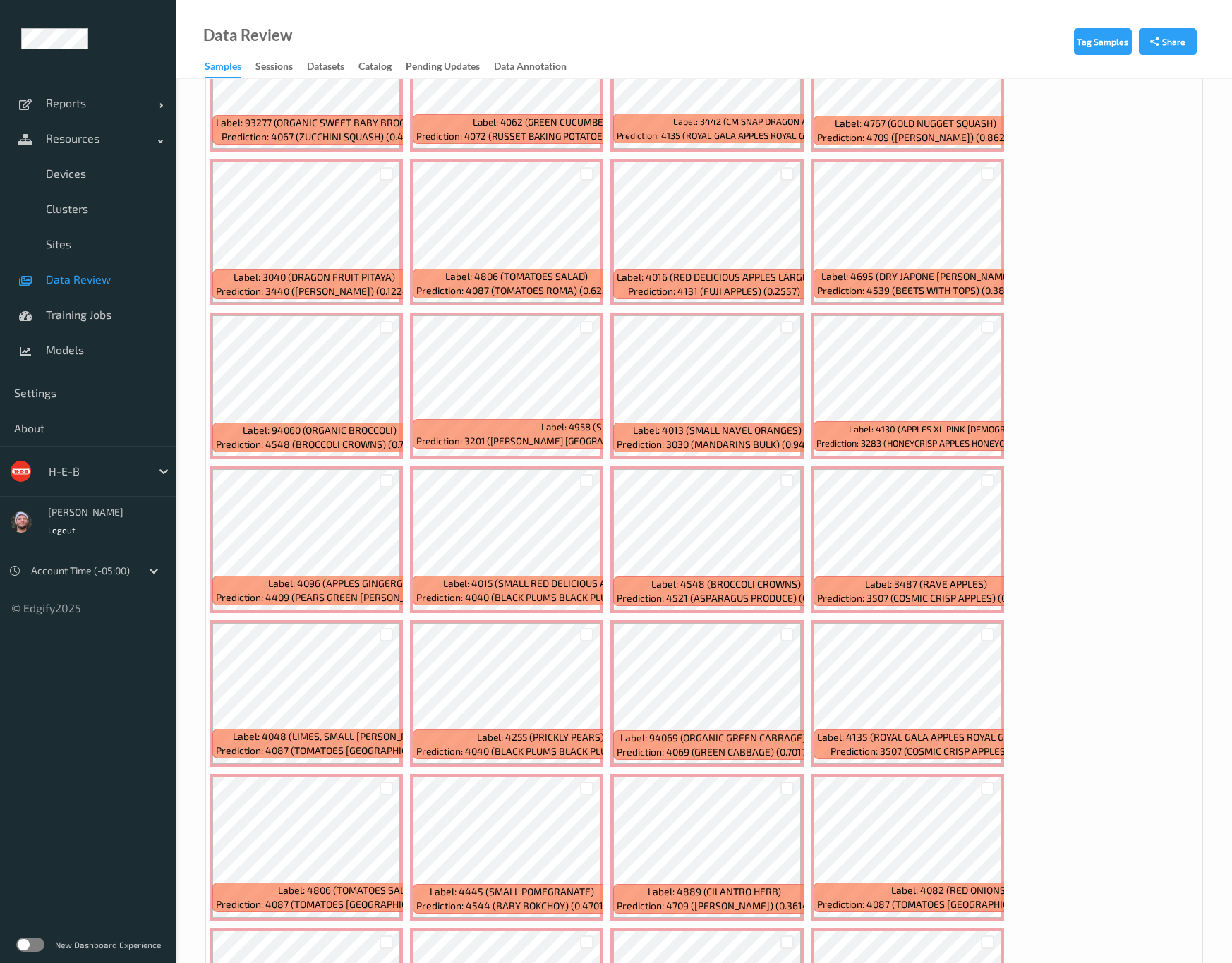
scroll to position [1058, 0]
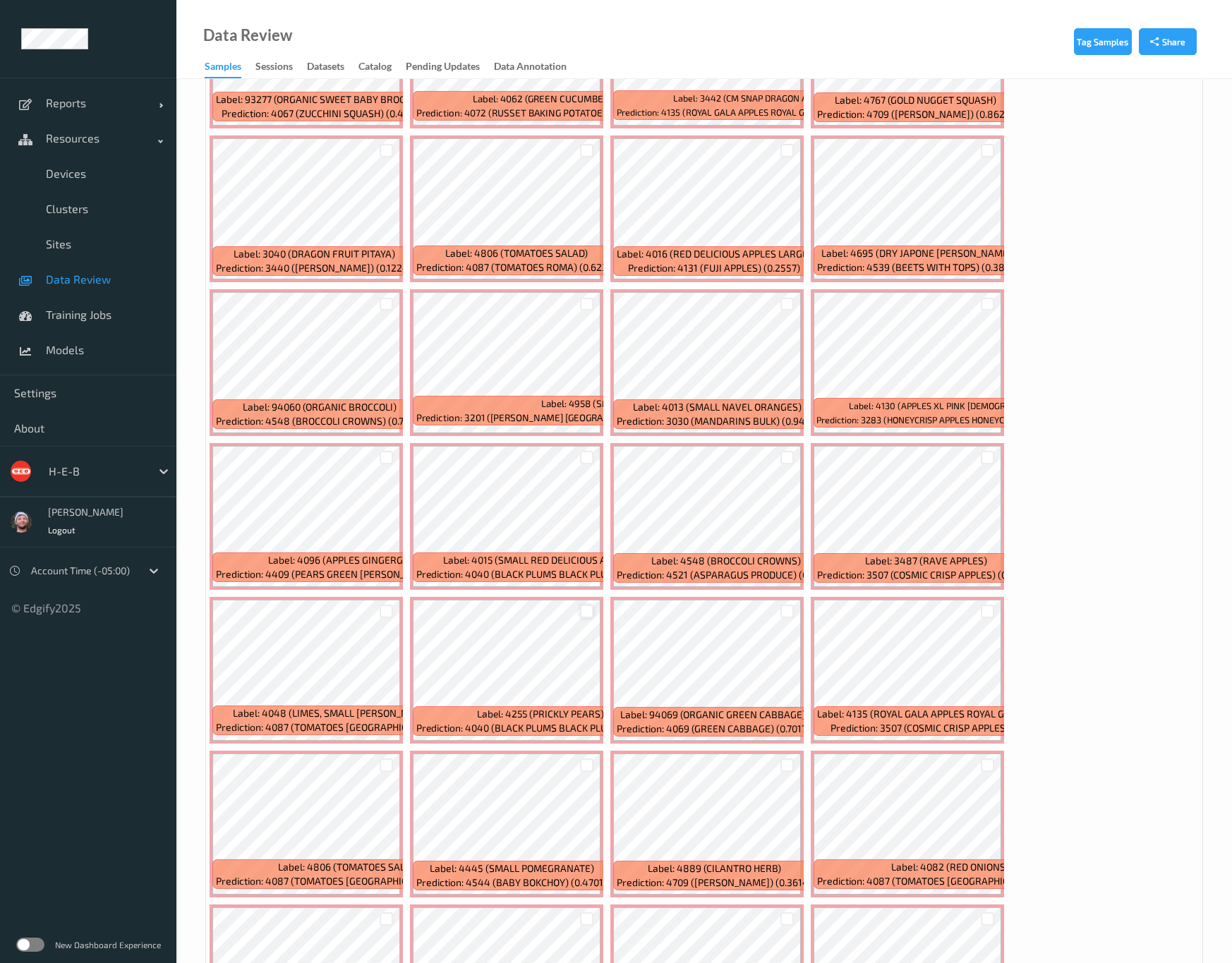
click at [593, 605] on div at bounding box center [586, 612] width 14 height 14
click at [393, 605] on div at bounding box center [385, 612] width 14 height 14
click at [994, 759] on div at bounding box center [987, 765] width 14 height 14
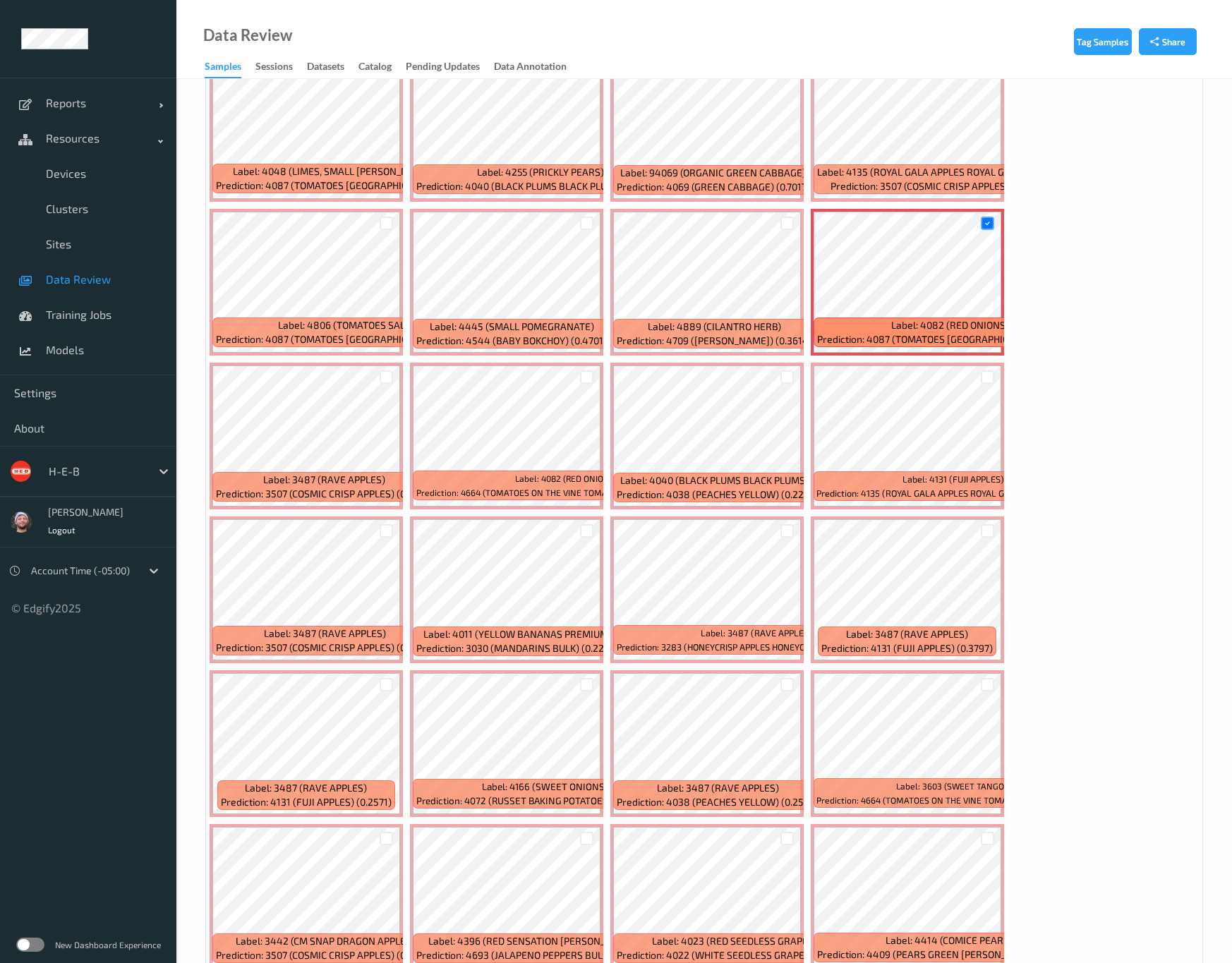
scroll to position [1694, 0]
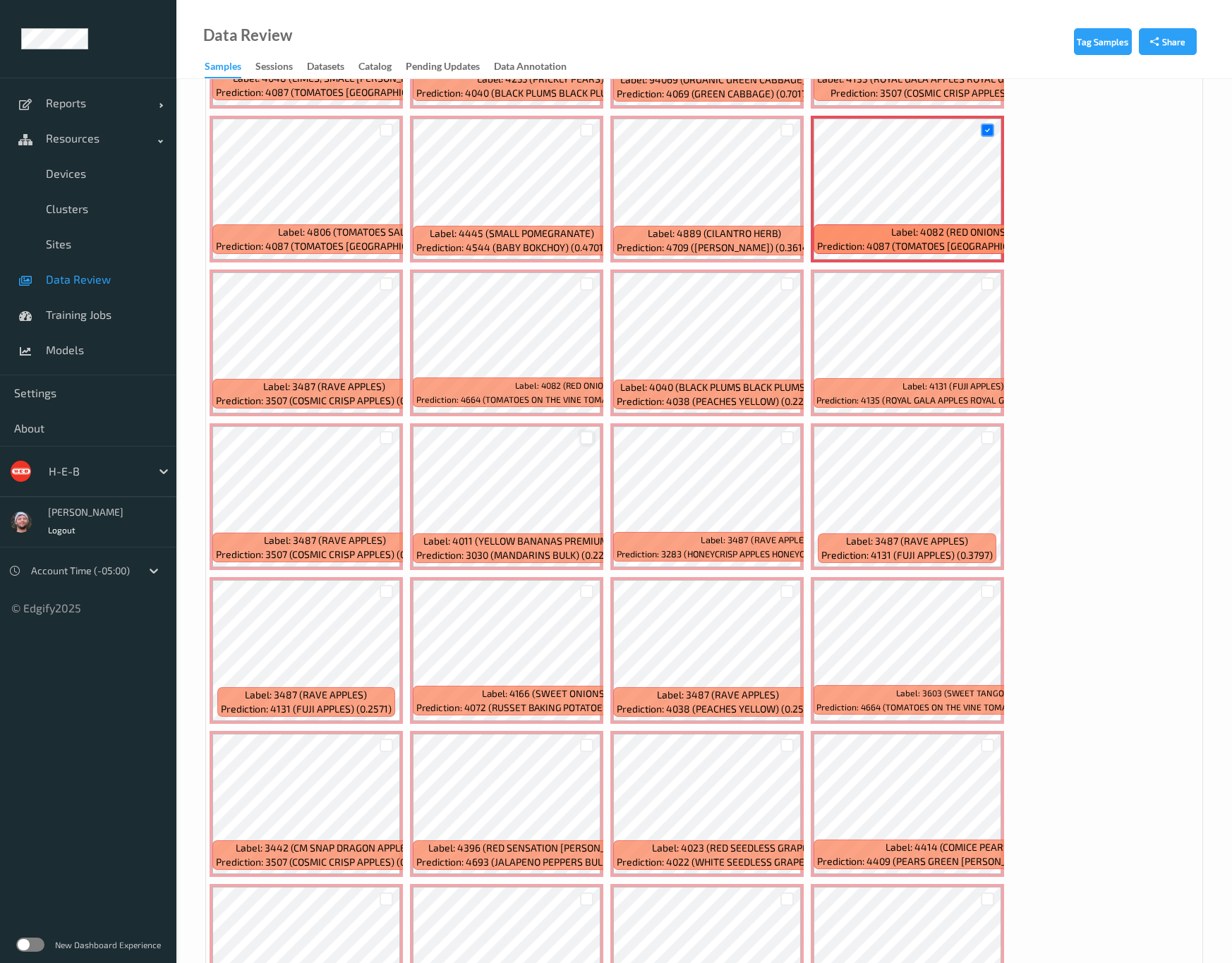
click at [579, 431] on div at bounding box center [586, 437] width 14 height 14
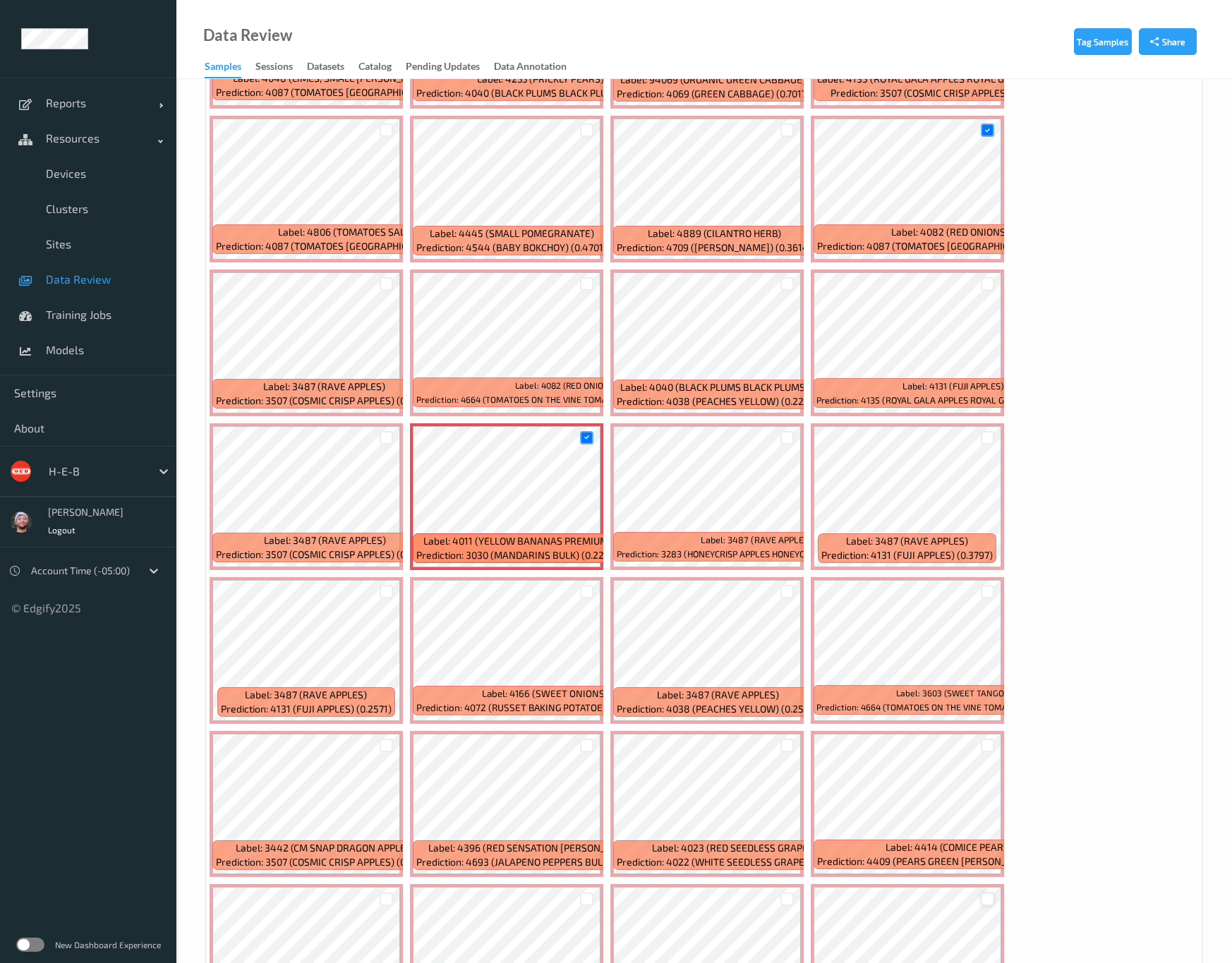
click at [994, 856] on div at bounding box center [987, 899] width 14 height 14
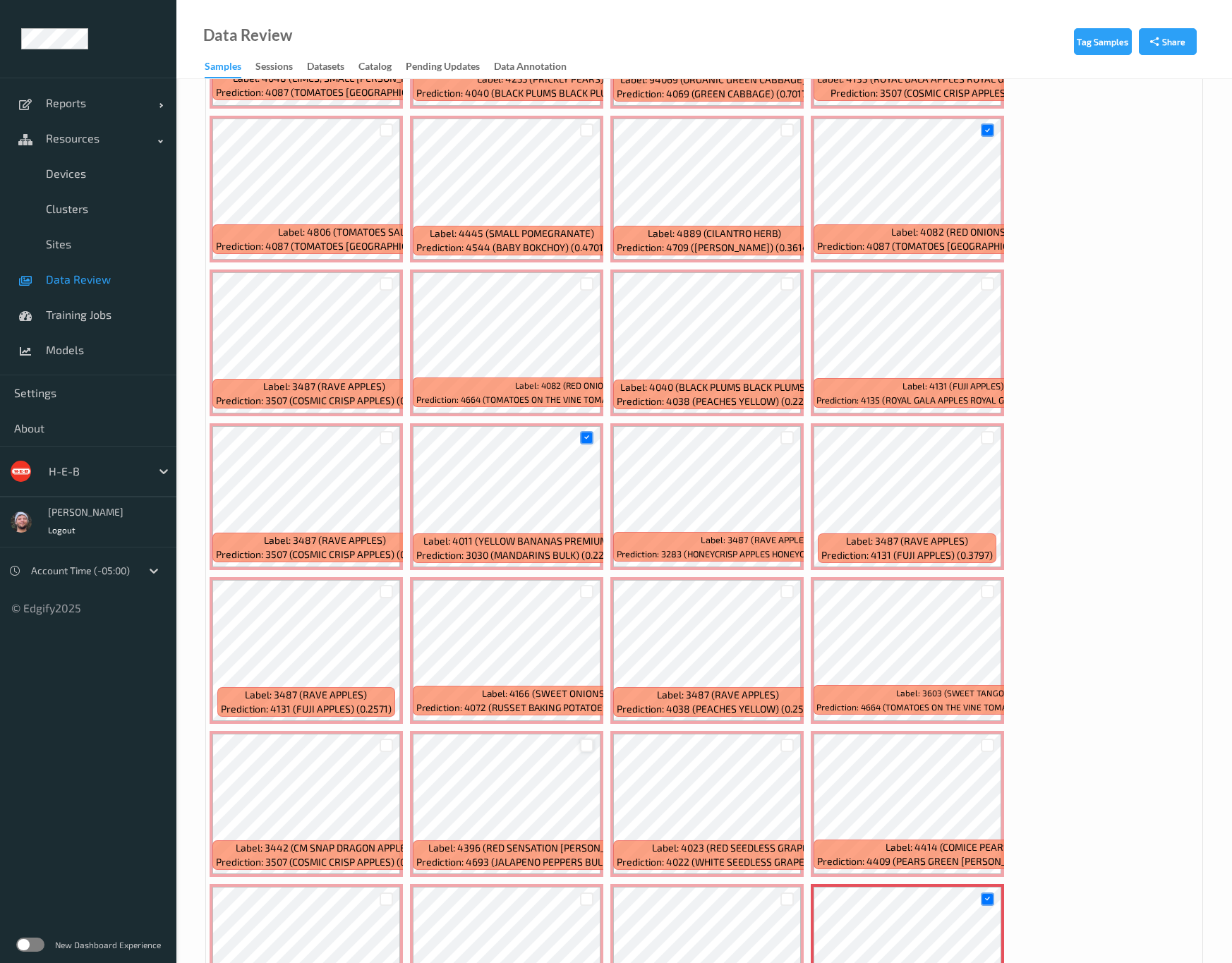
click at [593, 739] on div at bounding box center [586, 745] width 14 height 14
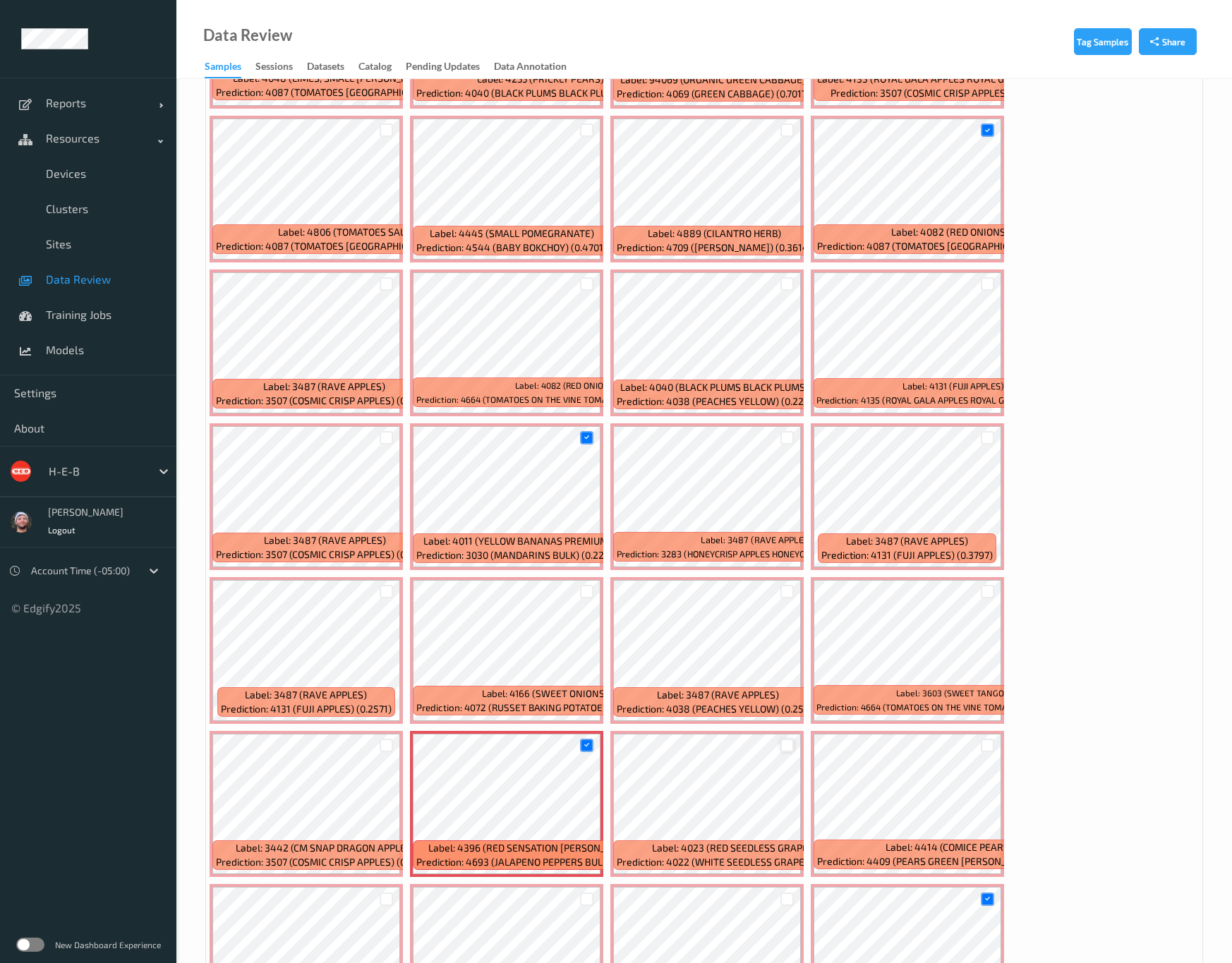
click at [793, 739] on div at bounding box center [787, 745] width 14 height 14
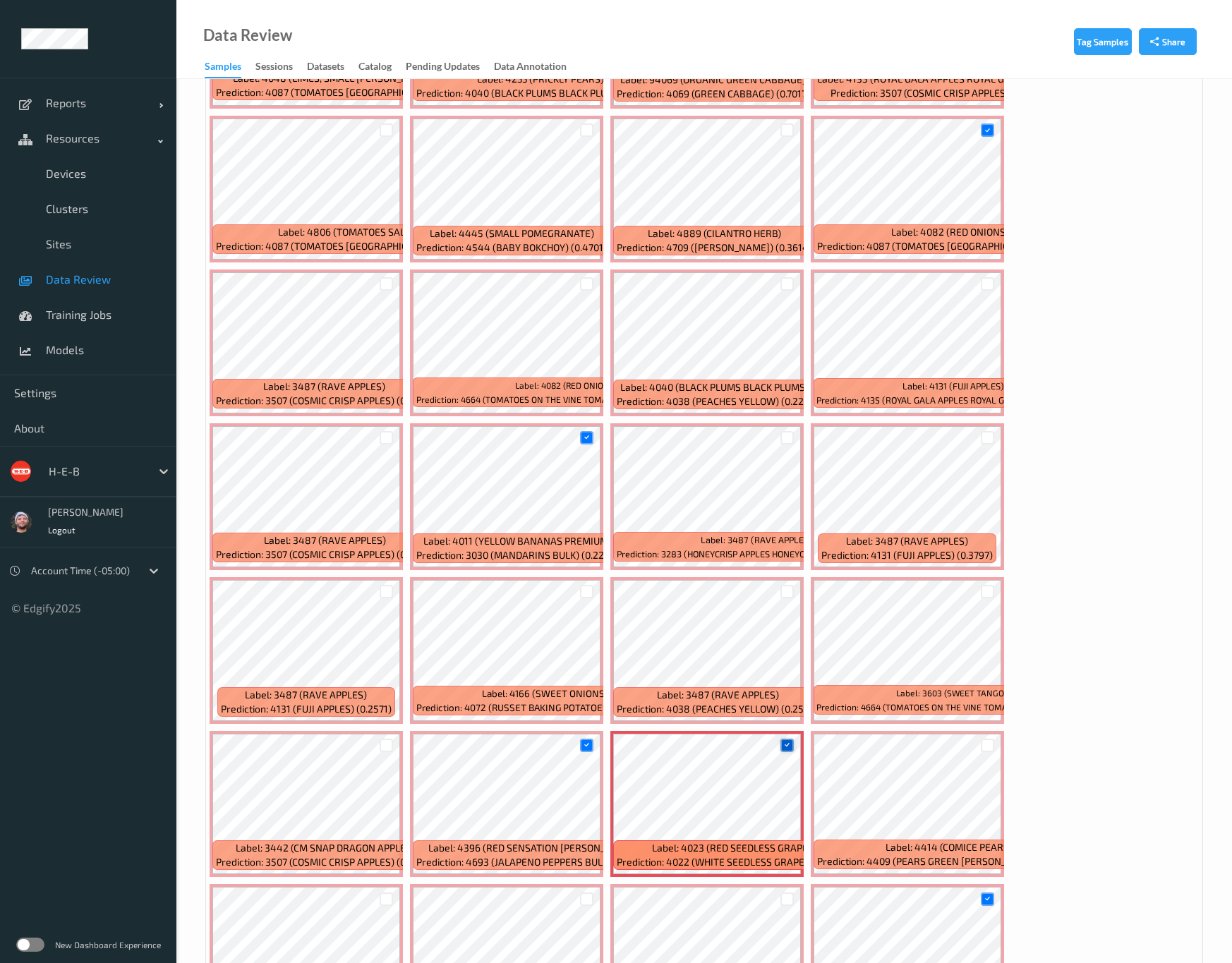
click at [792, 741] on icon at bounding box center [787, 746] width 10 height 10
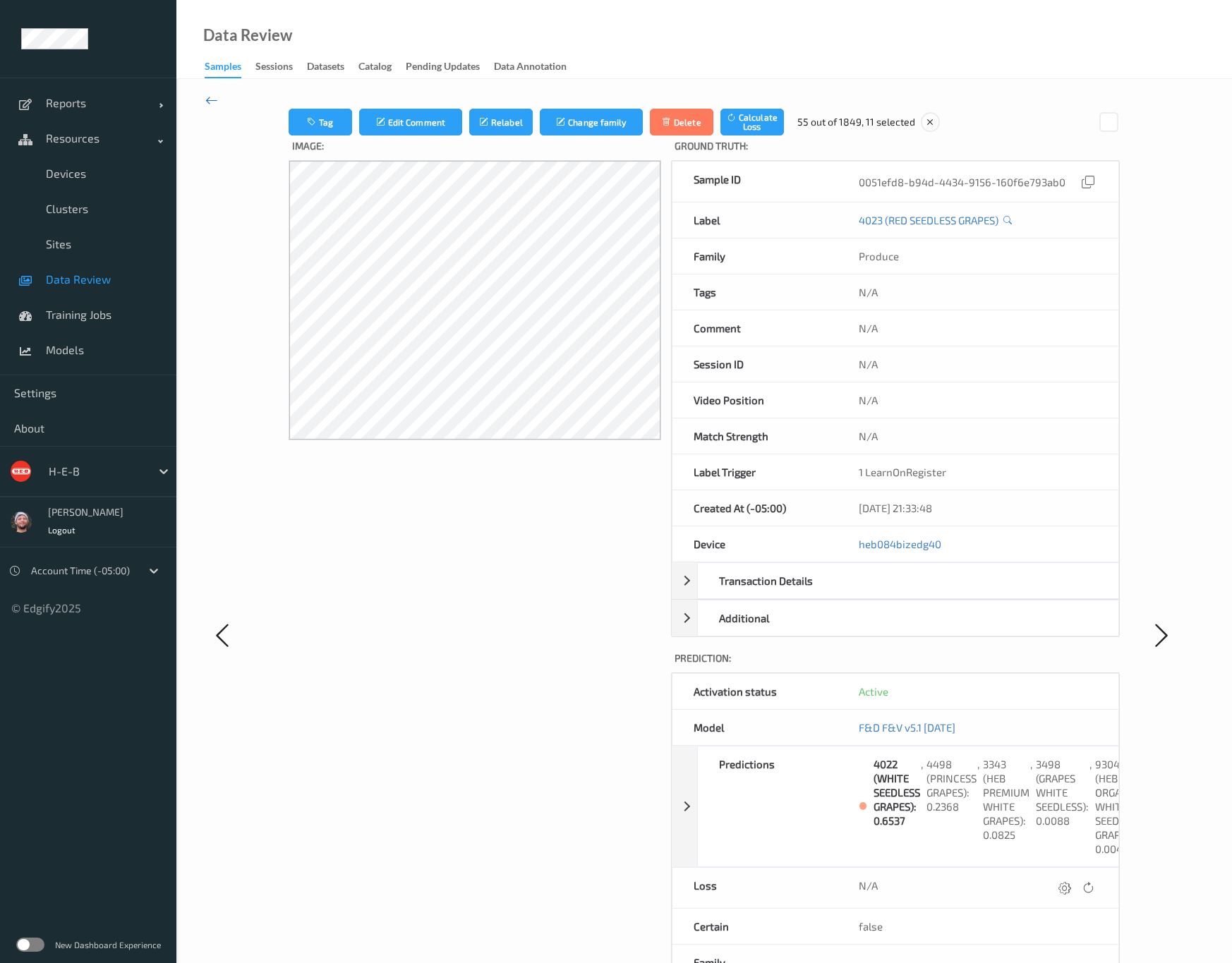
click at [205, 94] on icon at bounding box center [211, 100] width 13 height 16
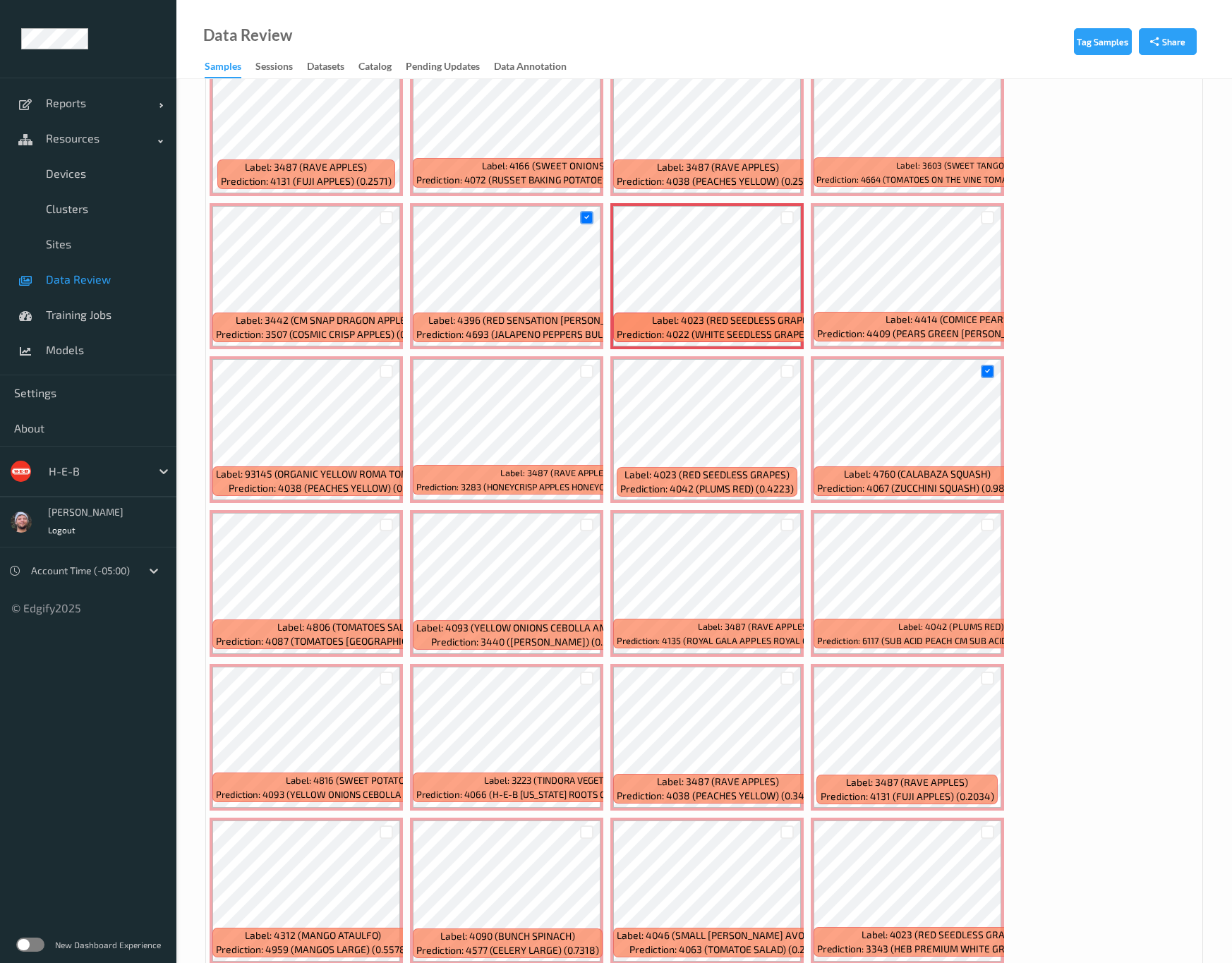
scroll to position [2435, 0]
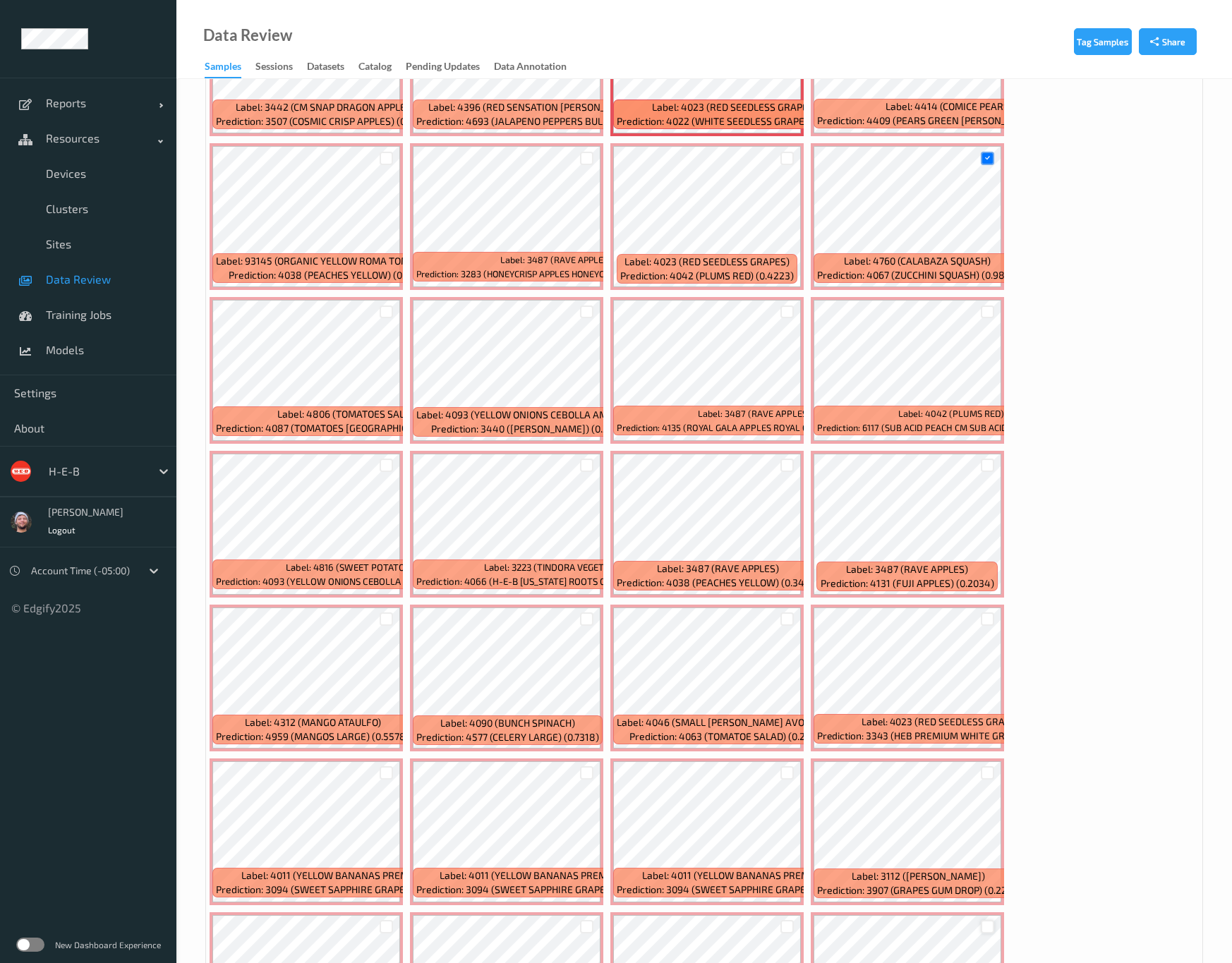
click at [994, 856] on div at bounding box center [987, 926] width 14 height 14
click at [793, 767] on div at bounding box center [787, 773] width 14 height 14
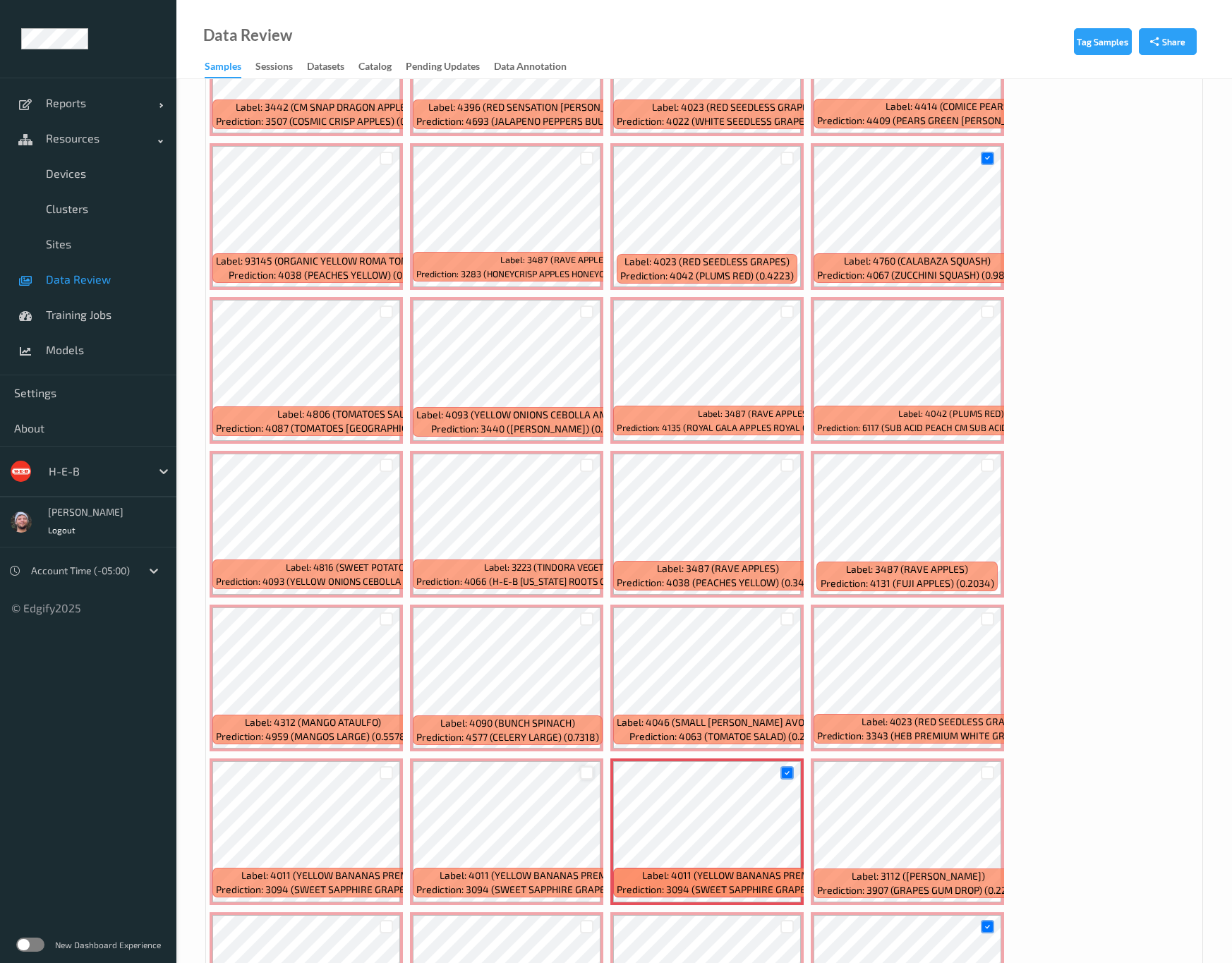
click at [593, 767] on div at bounding box center [586, 773] width 14 height 14
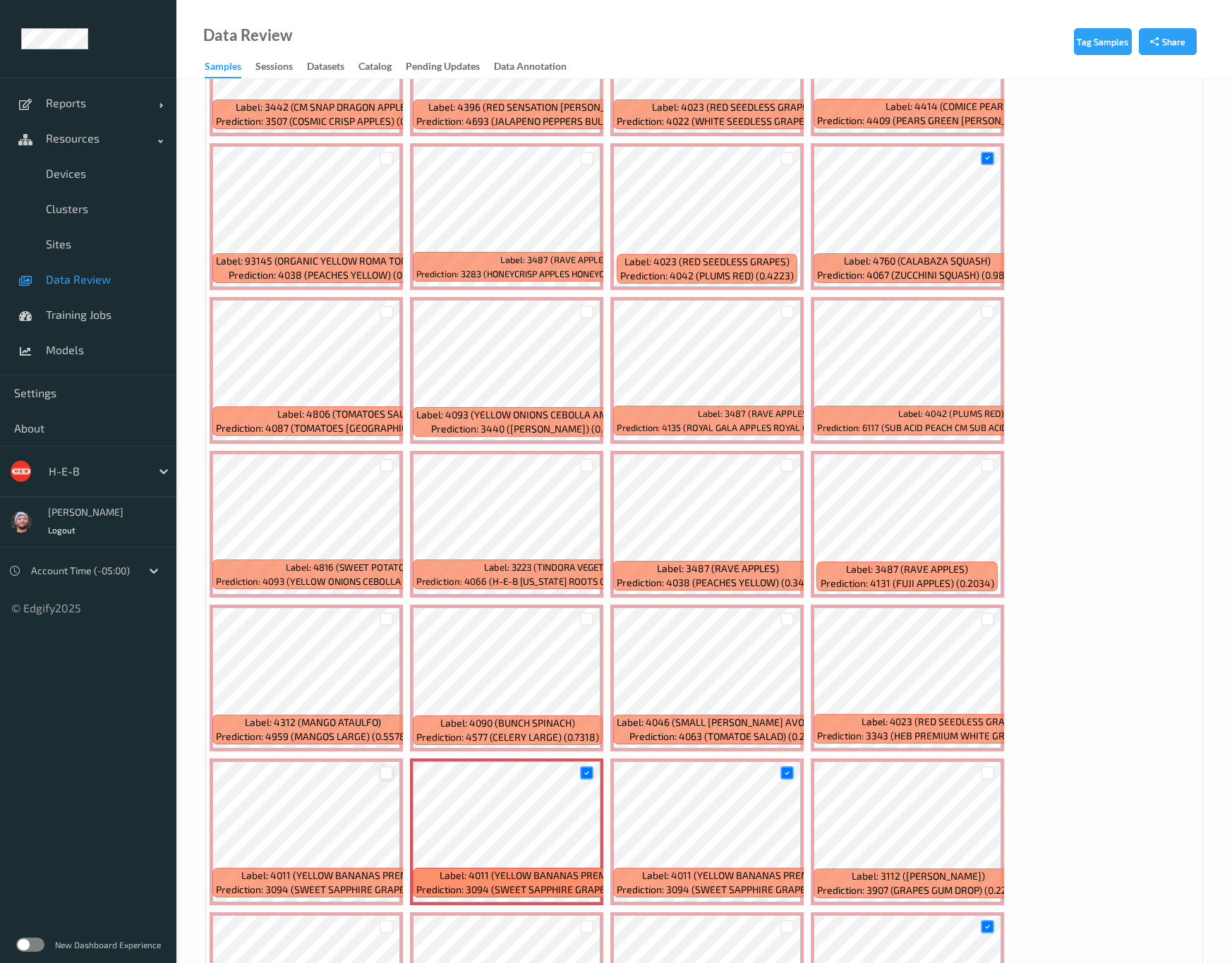
click at [393, 767] on div at bounding box center [385, 773] width 14 height 14
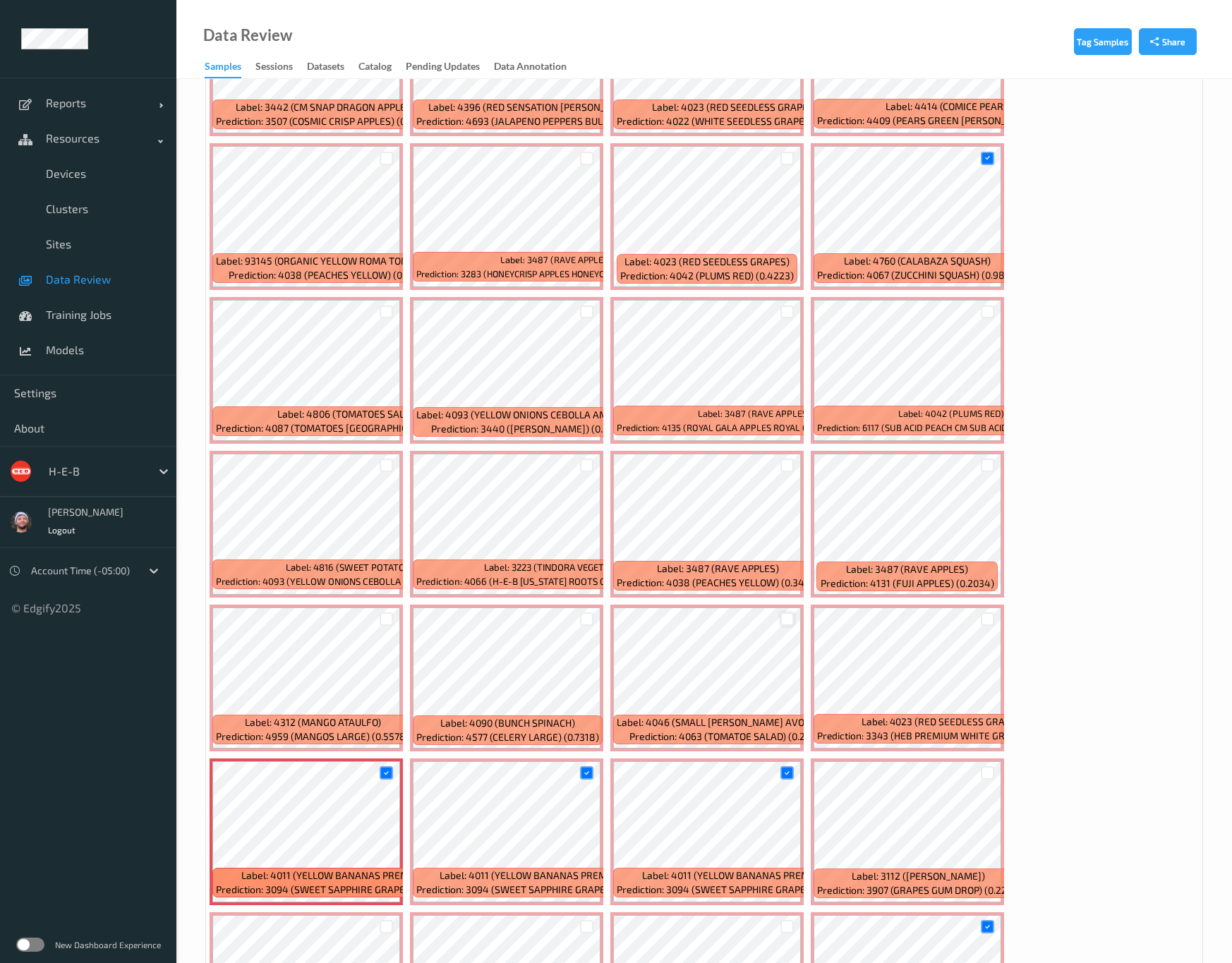
click at [781, 612] on div at bounding box center [787, 619] width 14 height 14
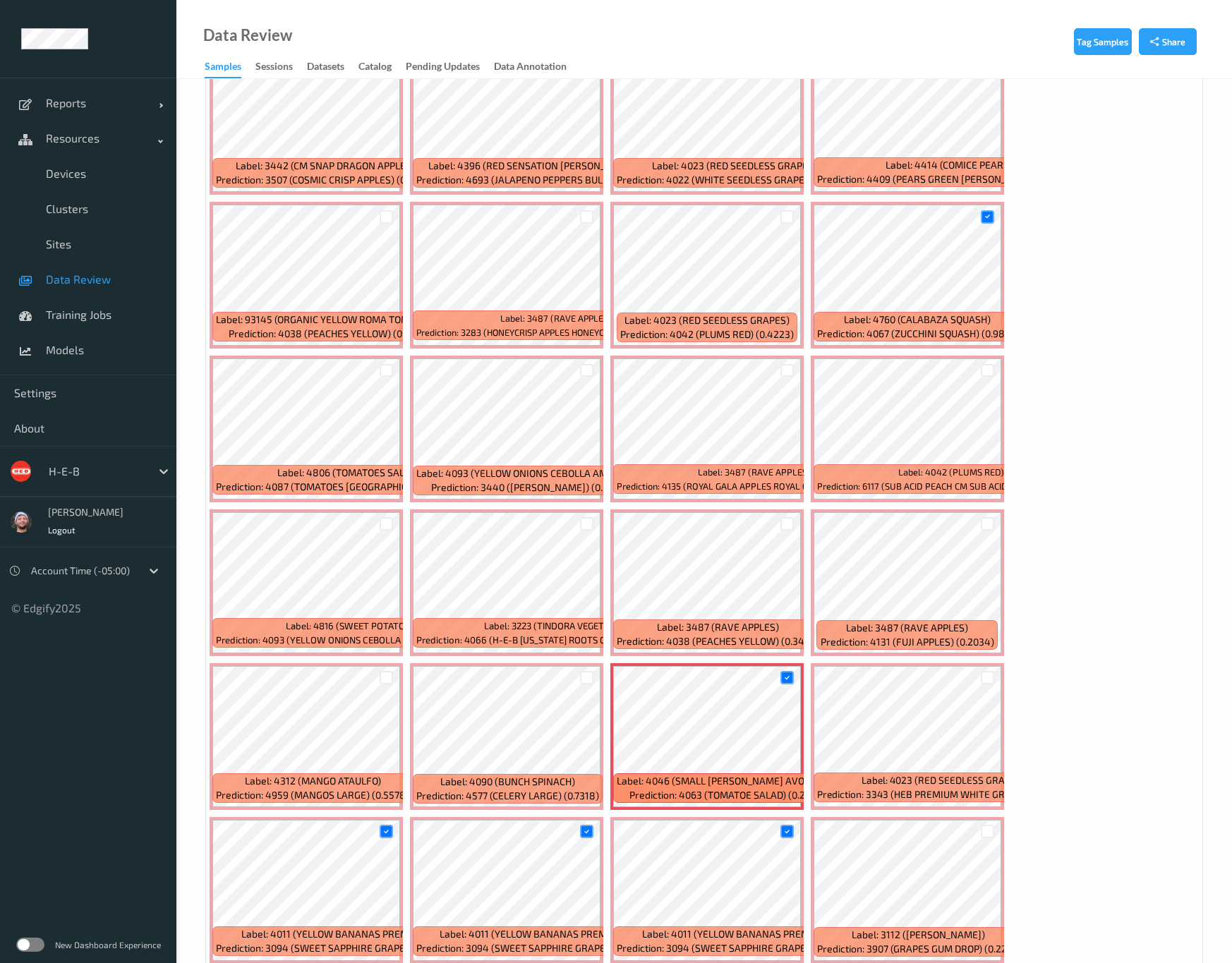
scroll to position [2329, 0]
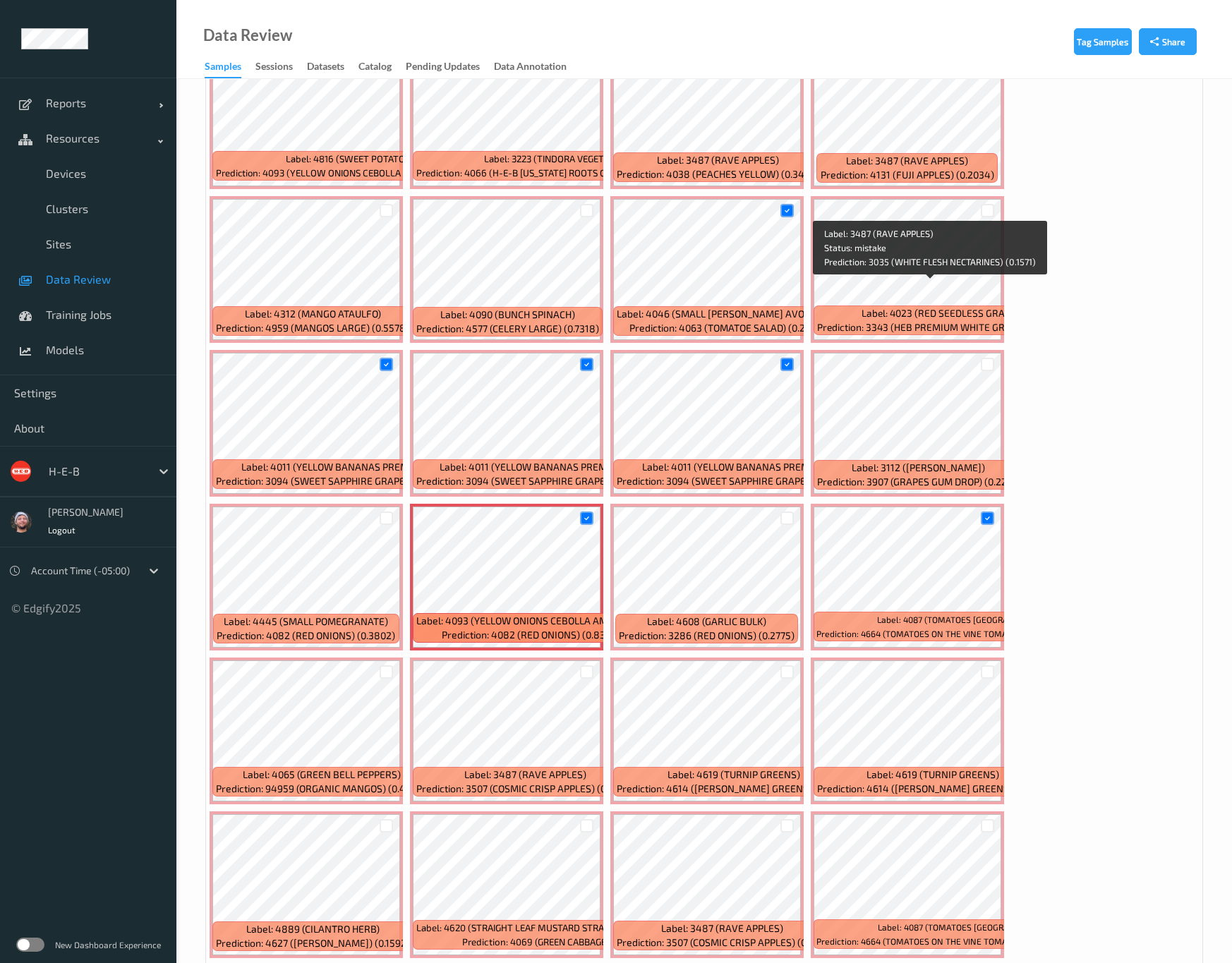
scroll to position [2964, 0]
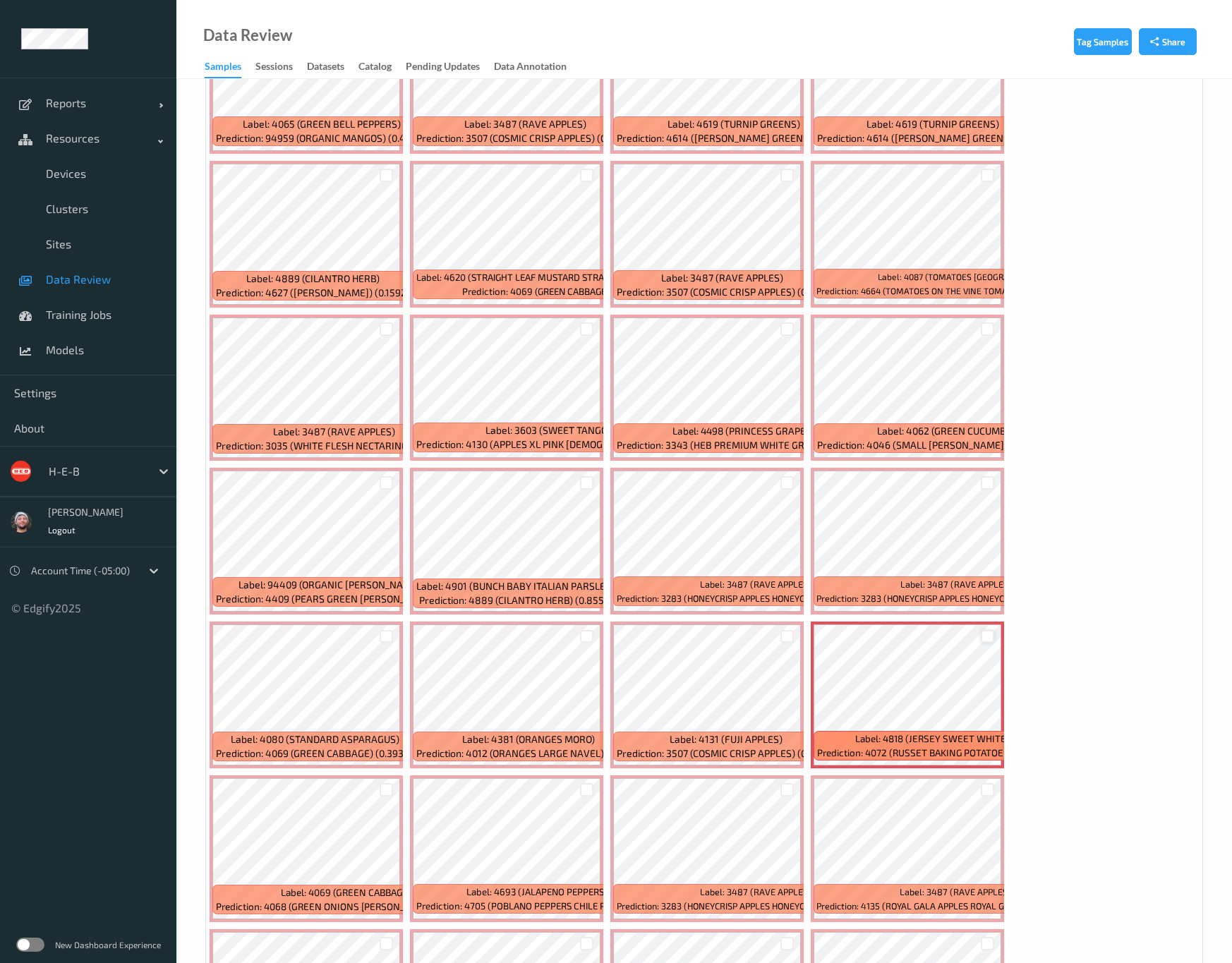
scroll to position [3493, 0]
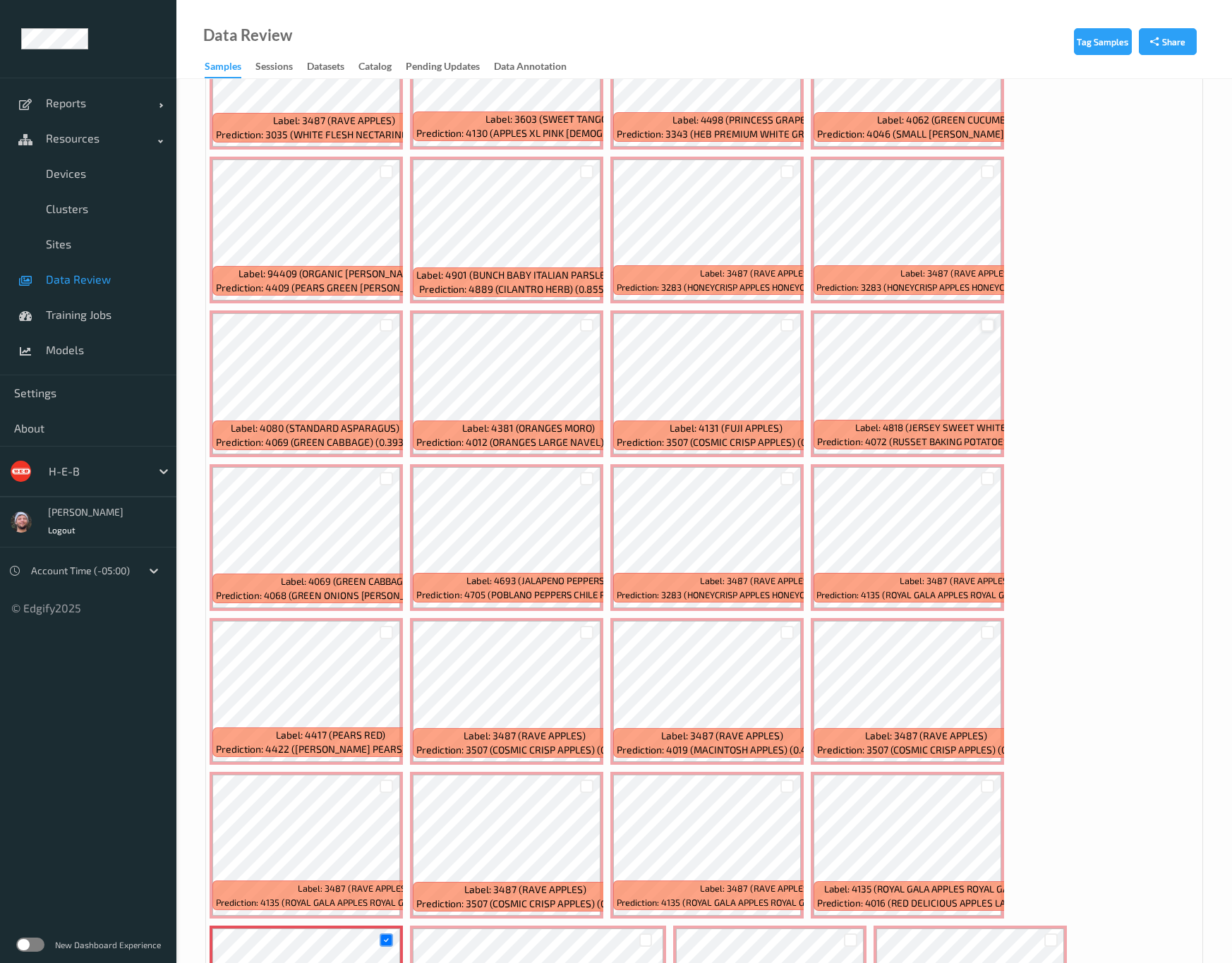
scroll to position [4023, 0]
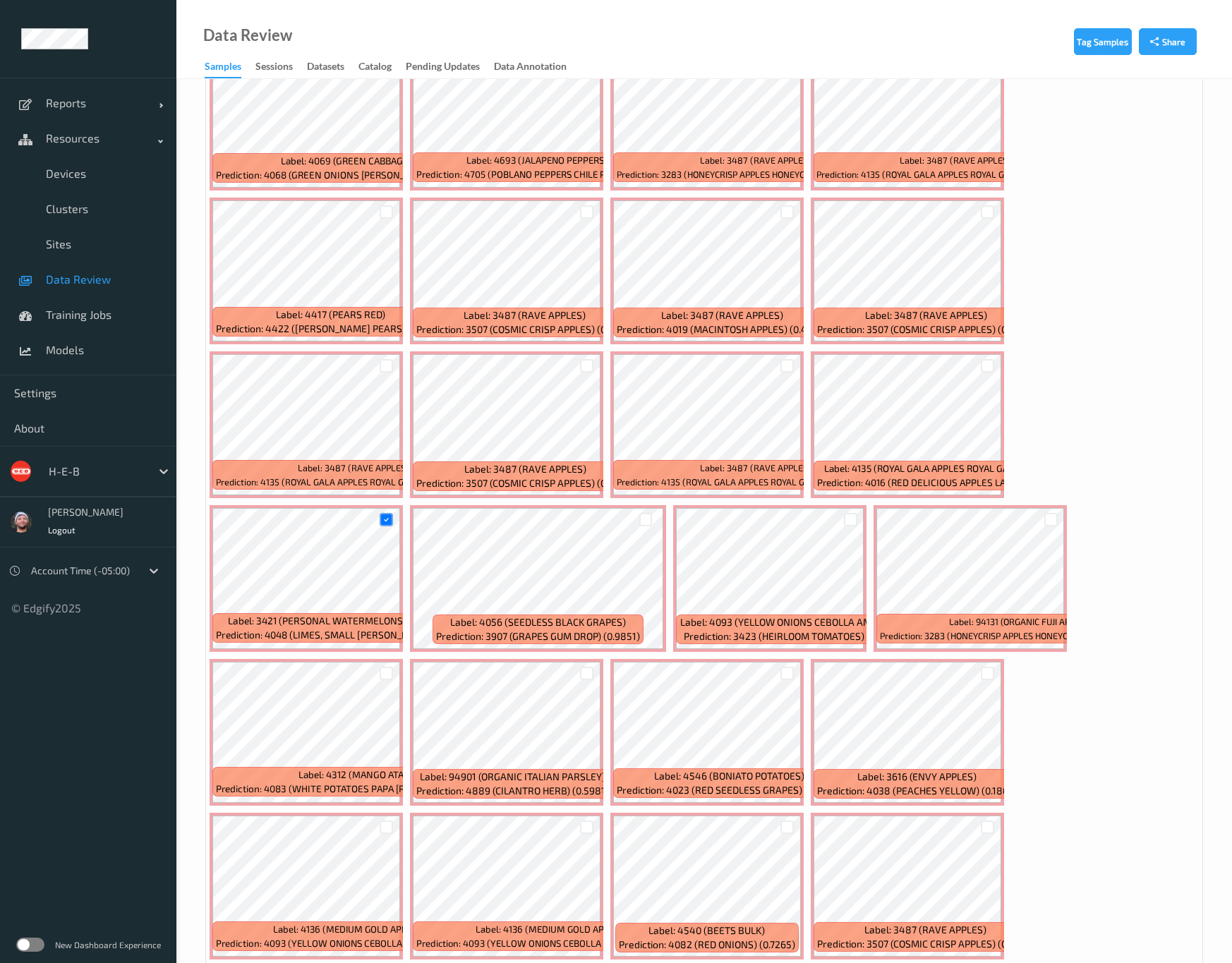
scroll to position [4234, 0]
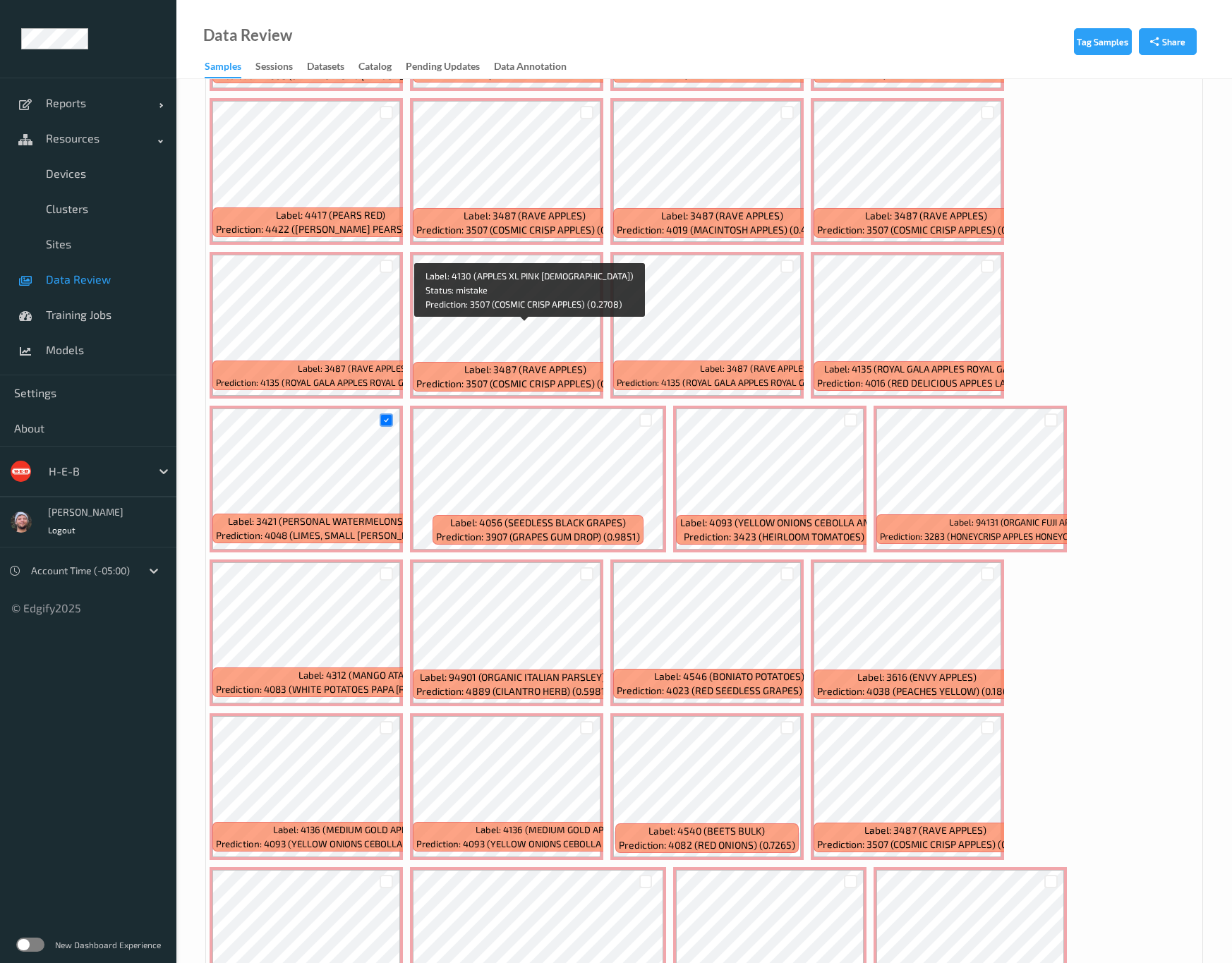
scroll to position [4446, 0]
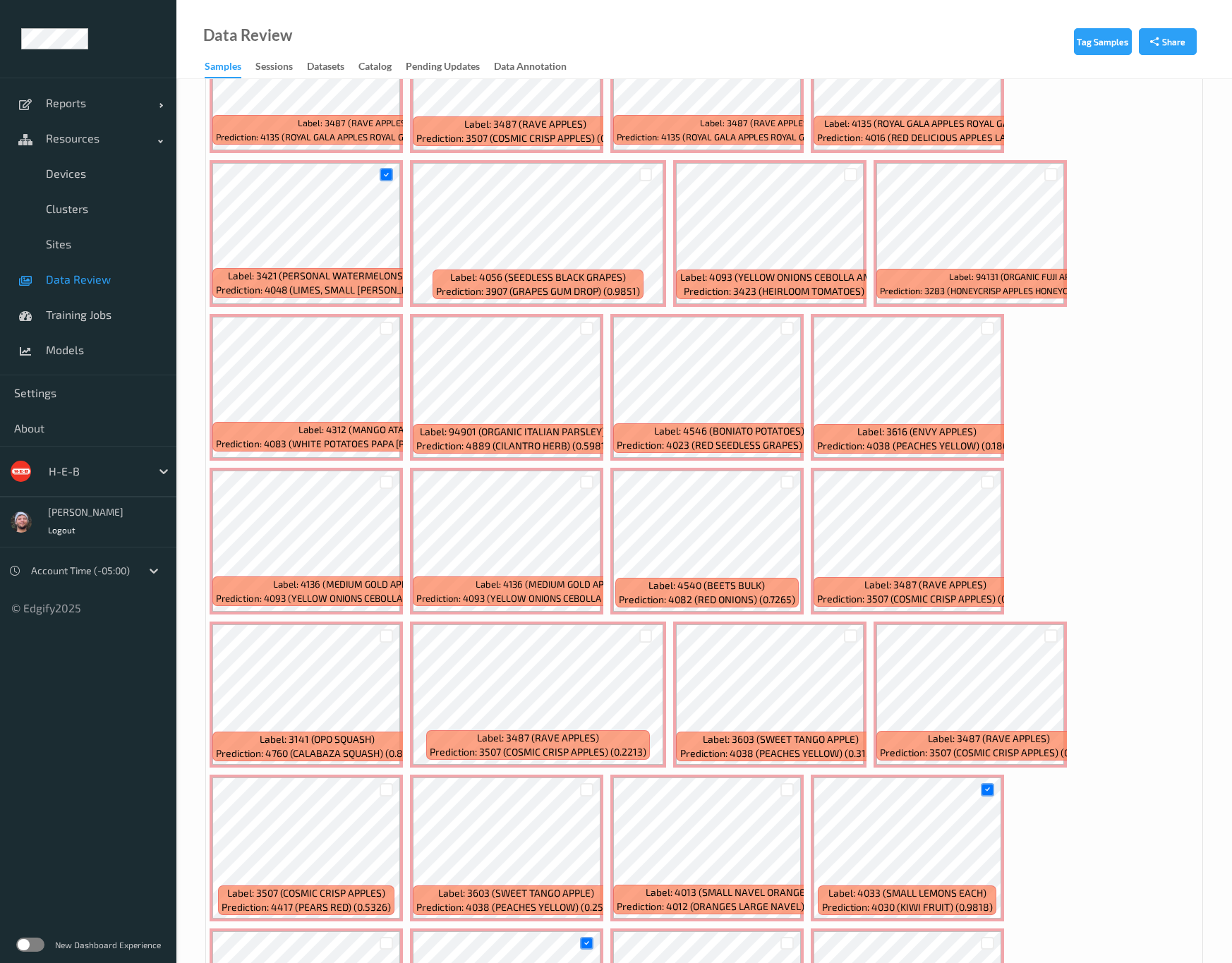
scroll to position [4869, 0]
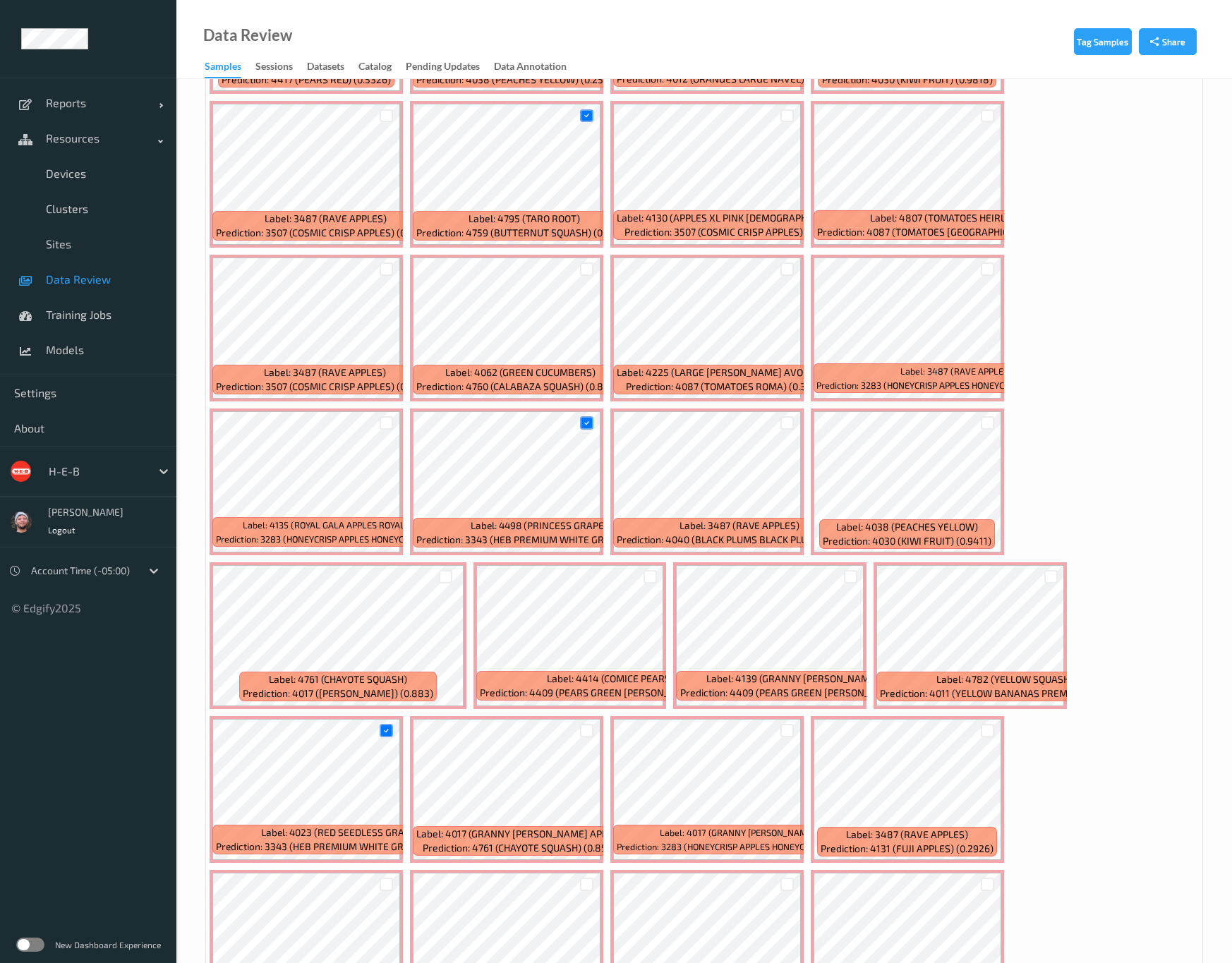
scroll to position [5187, 0]
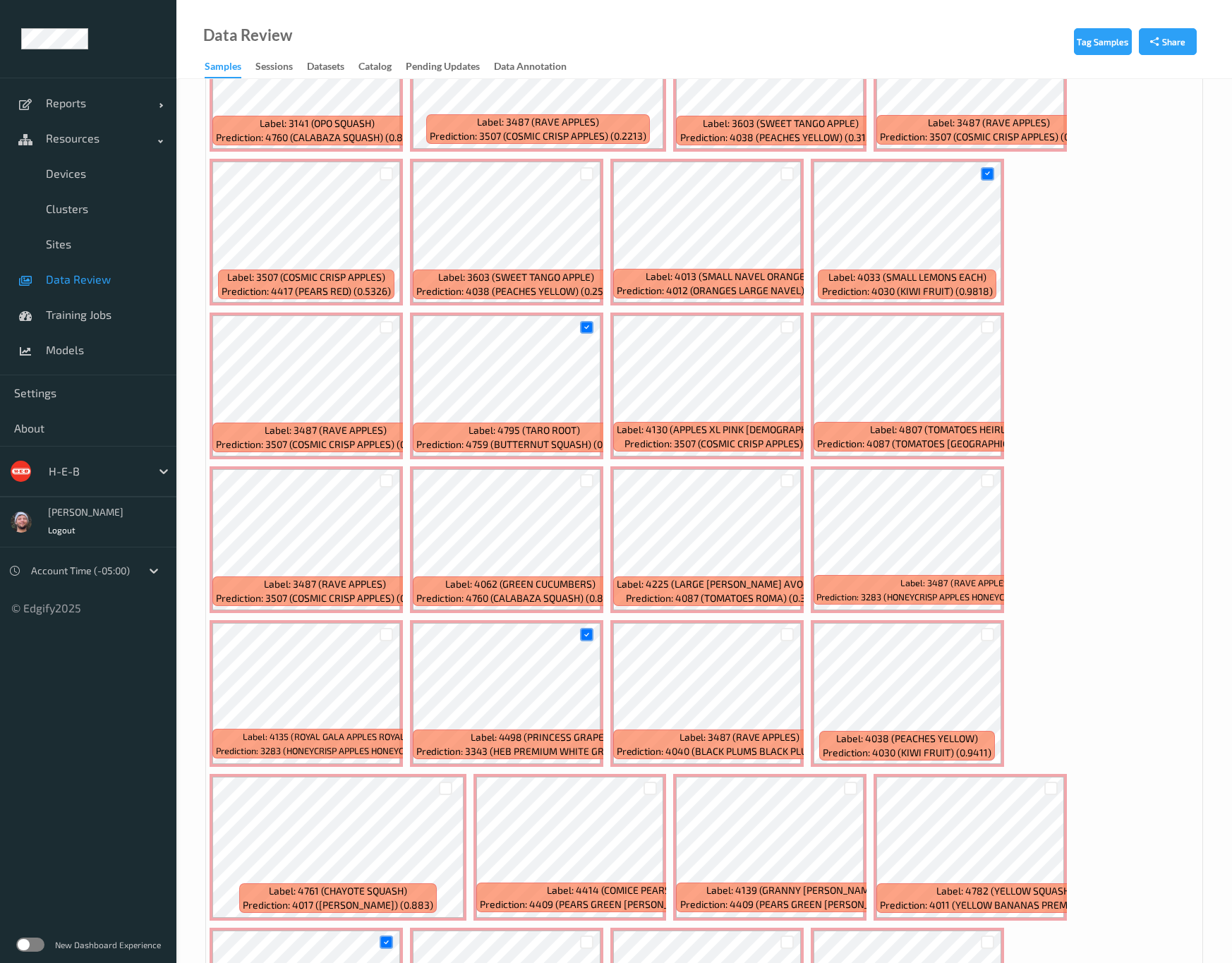
drag, startPoint x: 978, startPoint y: 282, endPoint x: 974, endPoint y: 288, distance: 7.2
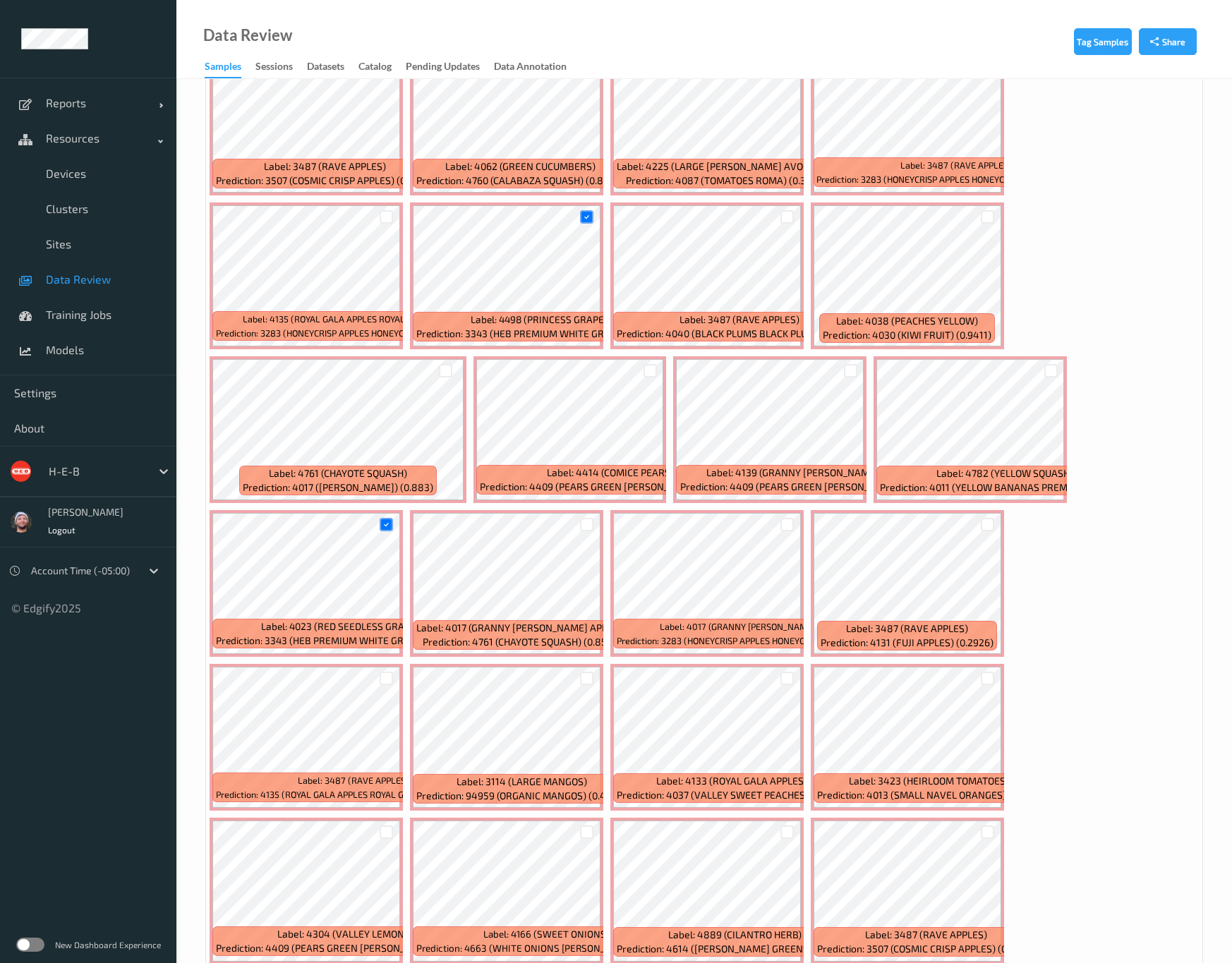
scroll to position [5610, 0]
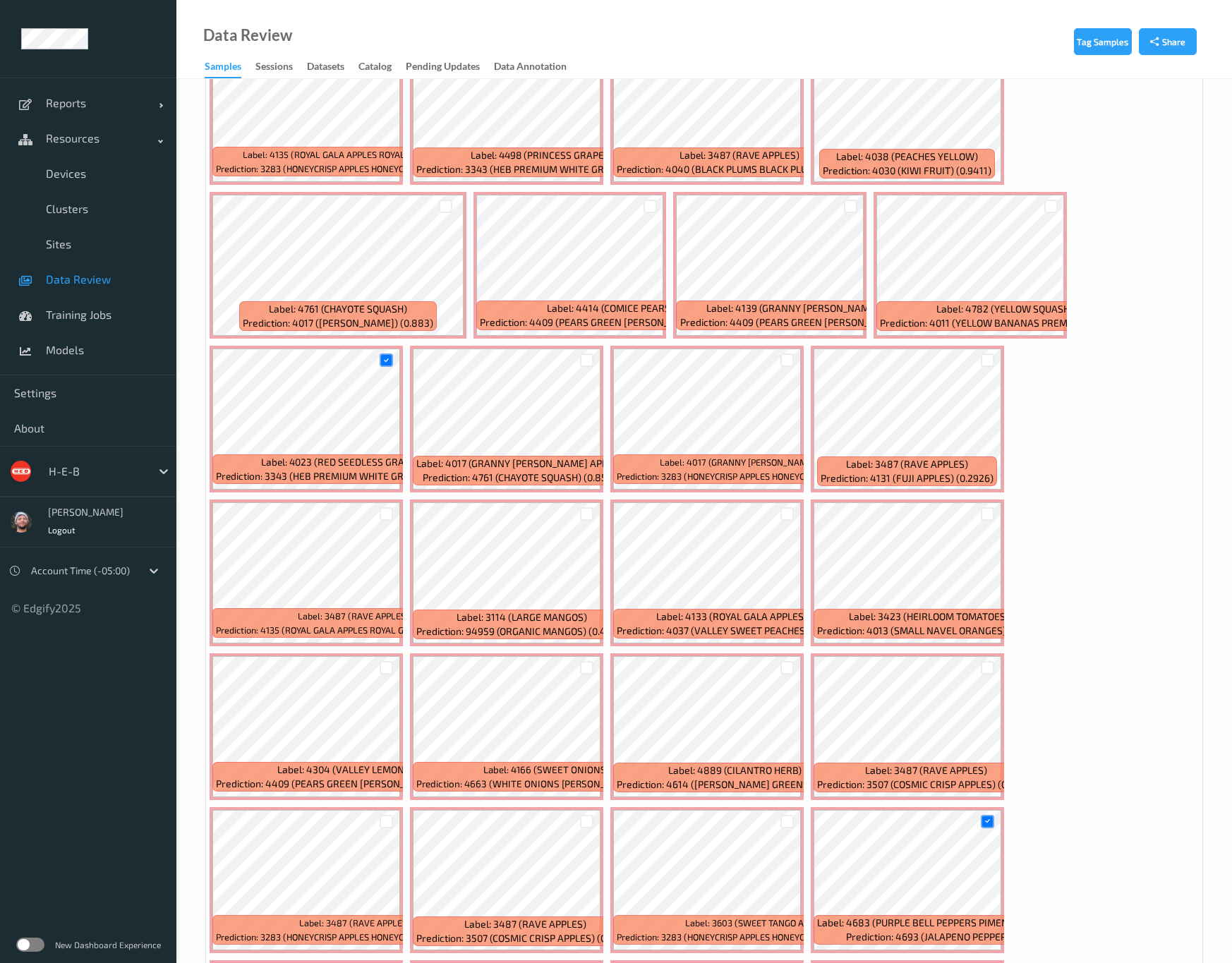
scroll to position [5770, 0]
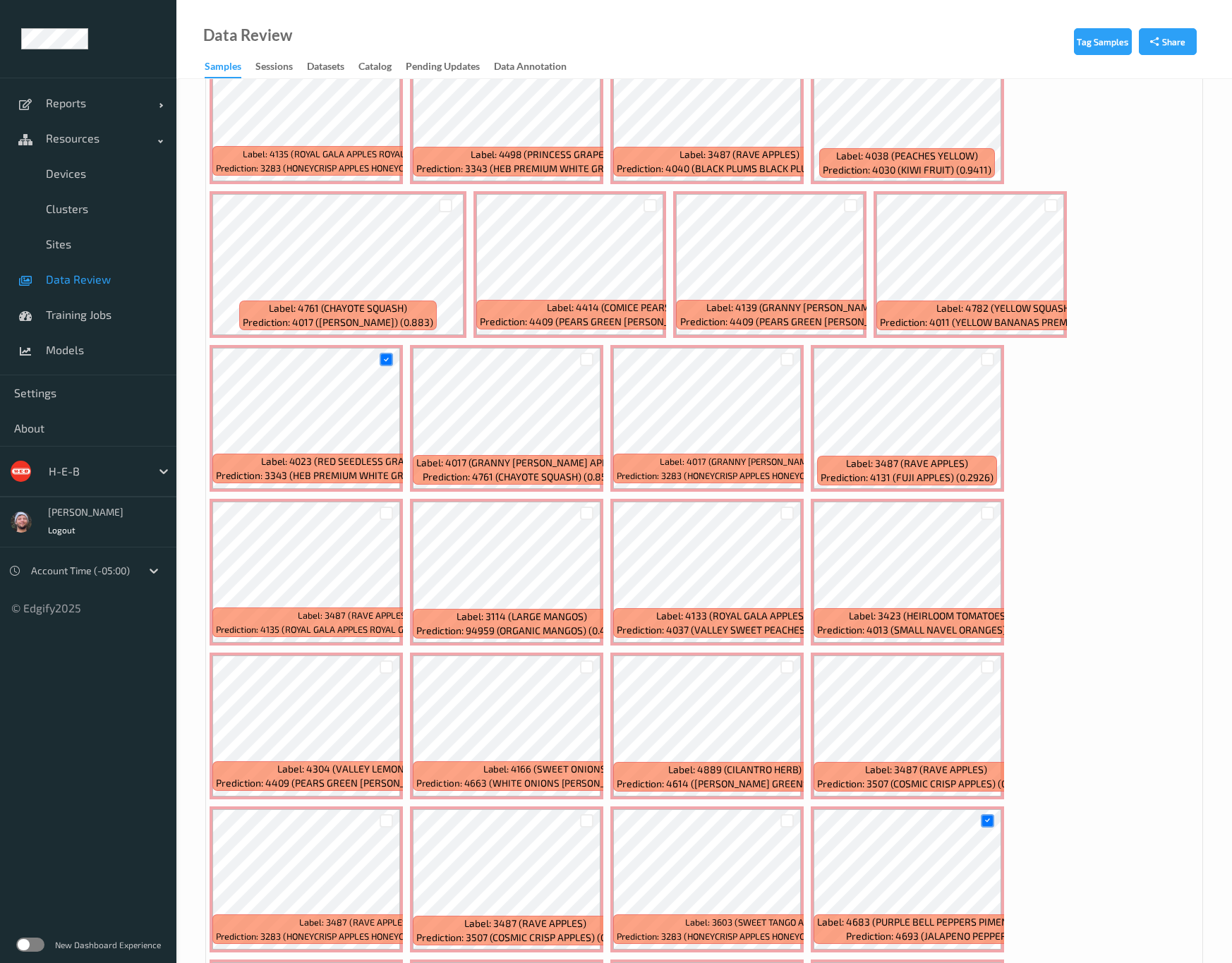
type input "*"
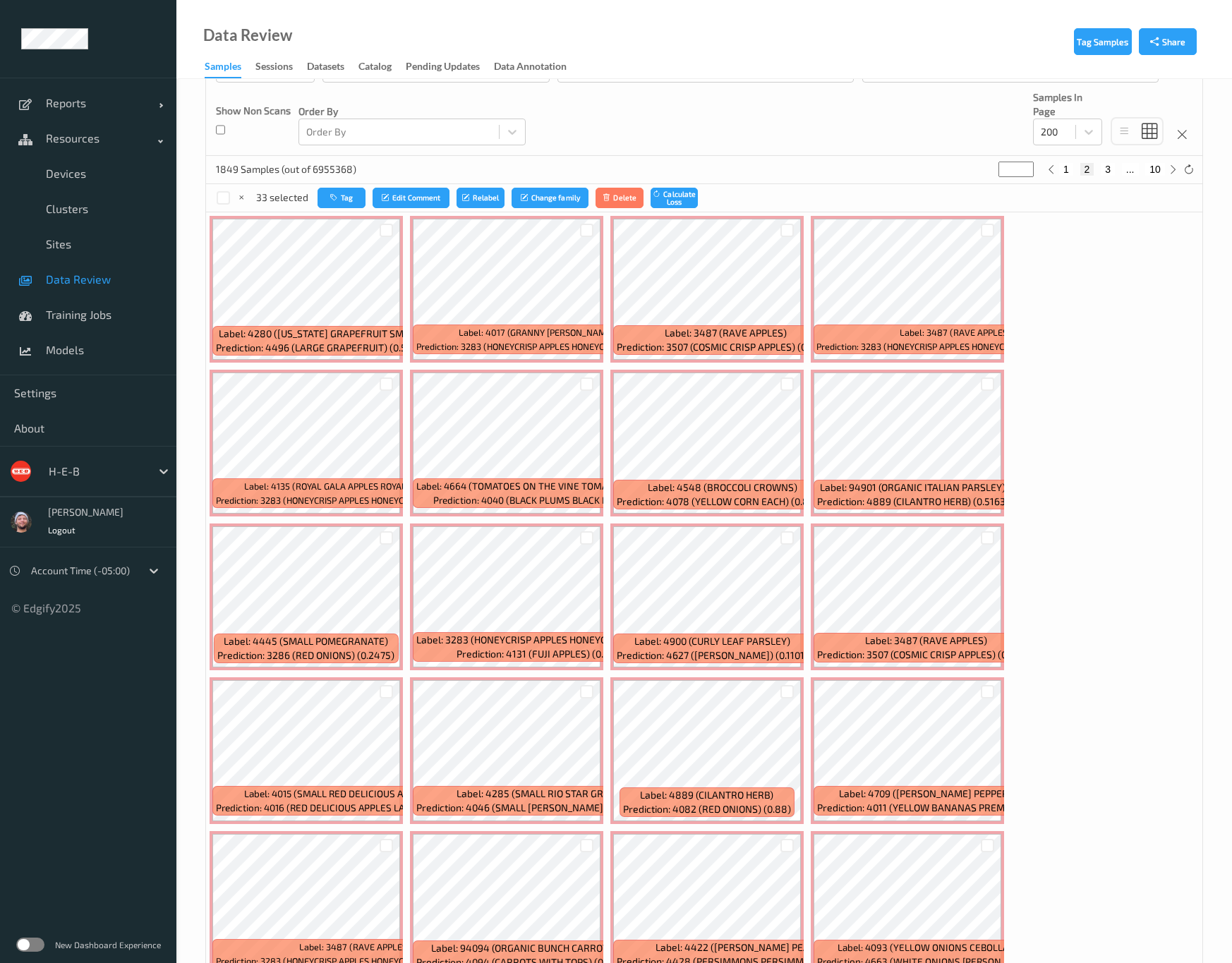
scroll to position [212, 0]
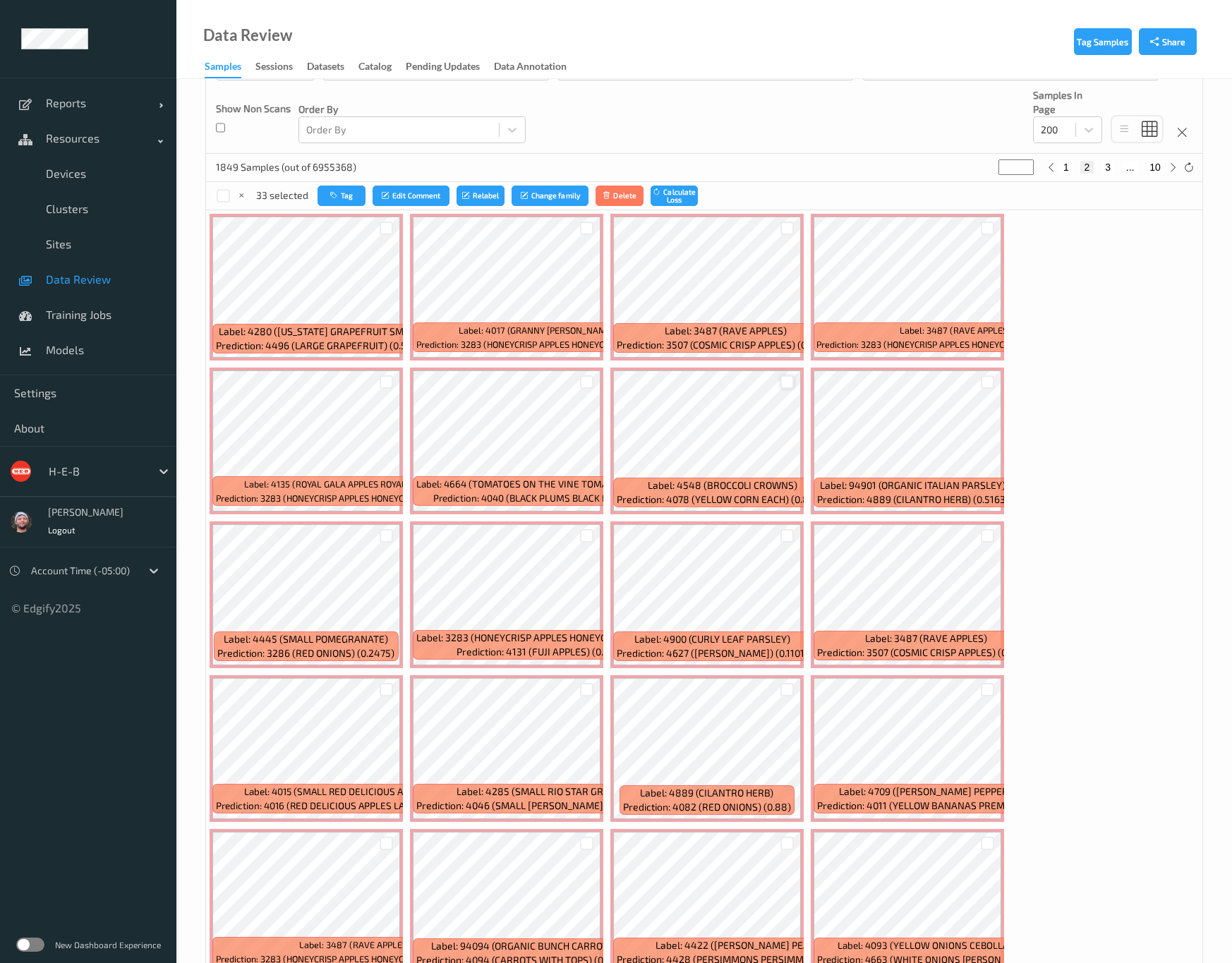
click at [781, 386] on div at bounding box center [787, 382] width 14 height 14
click at [335, 192] on button "Tag" at bounding box center [342, 196] width 48 height 21
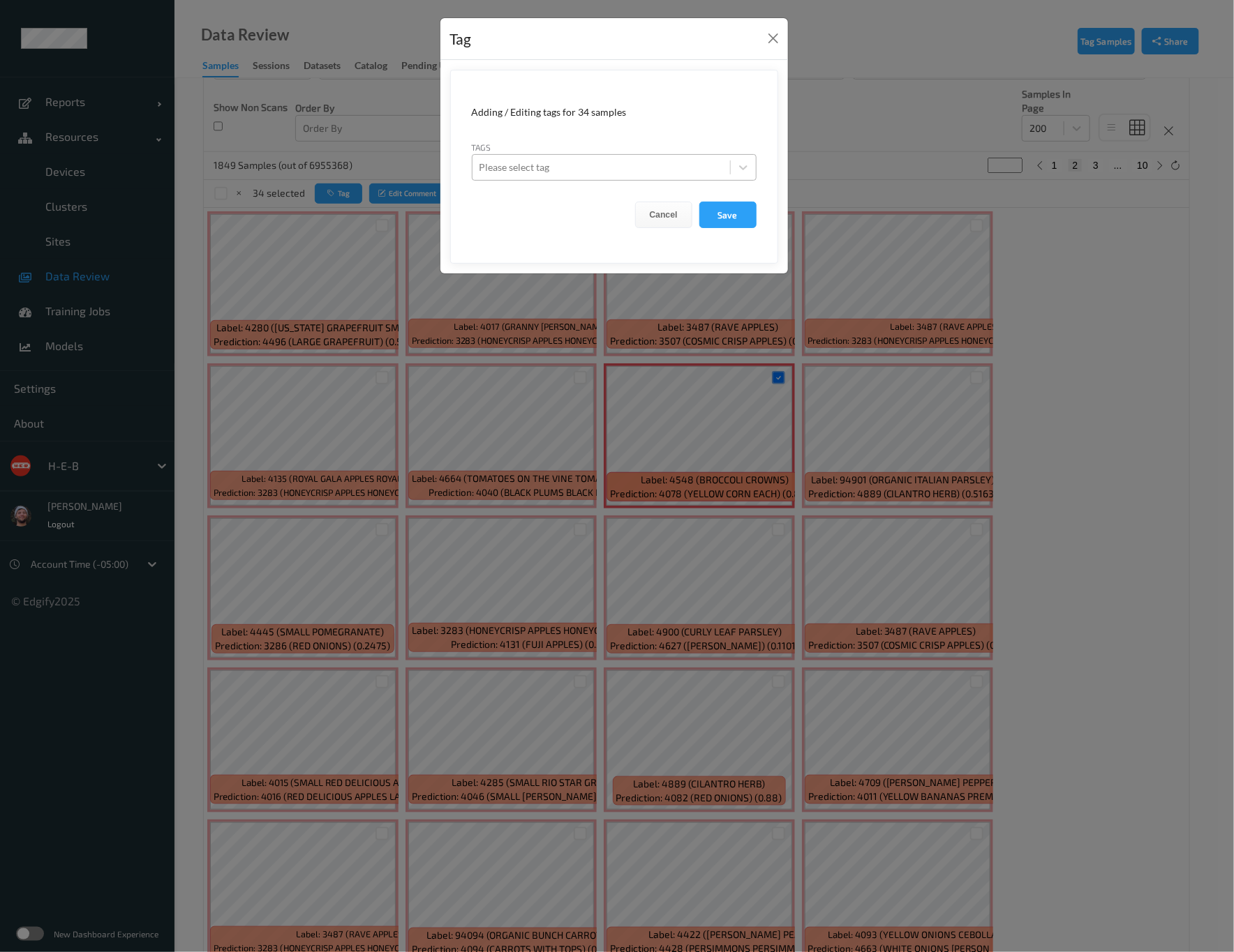
click at [633, 176] on div at bounding box center [602, 167] width 244 height 17
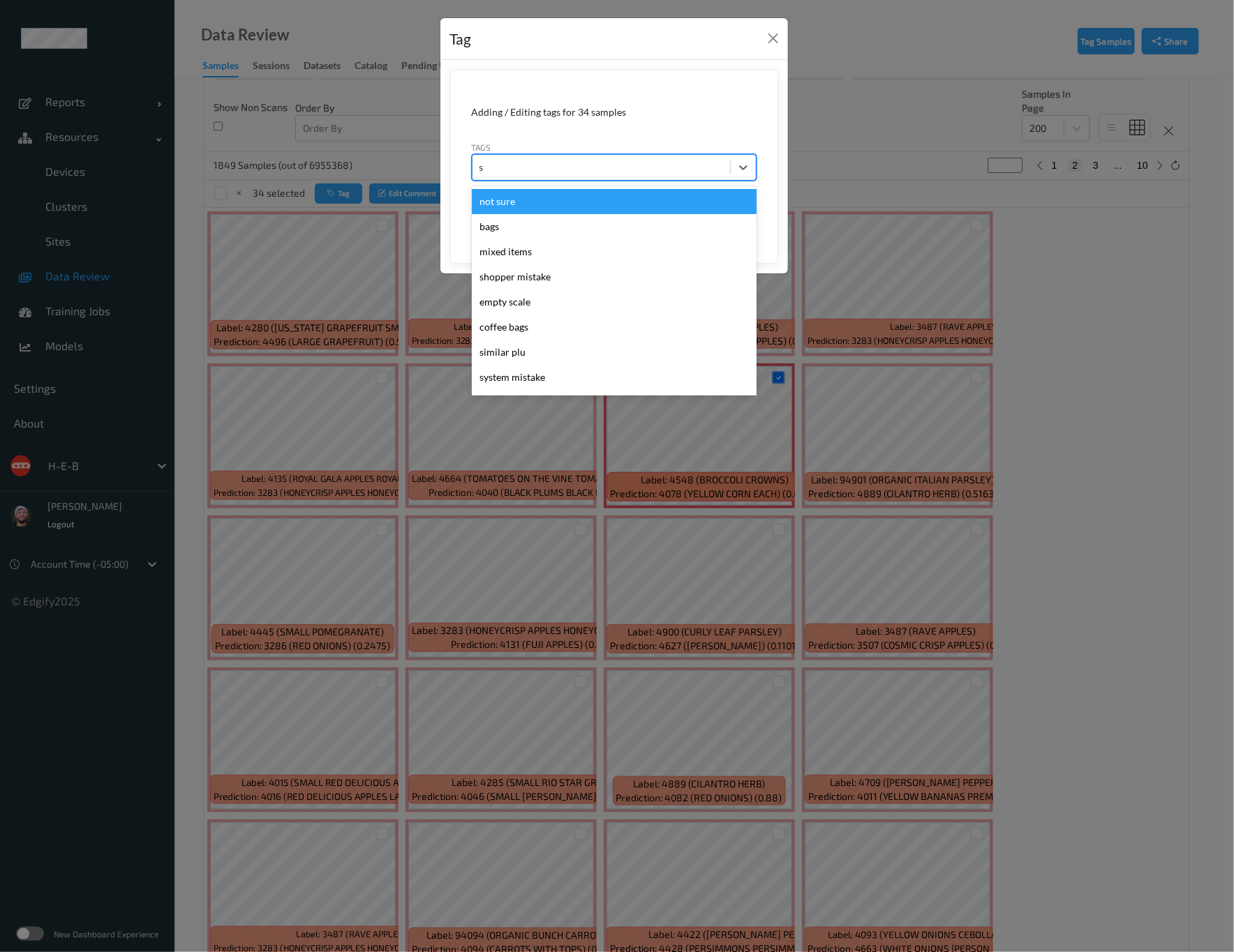
type input "sh"
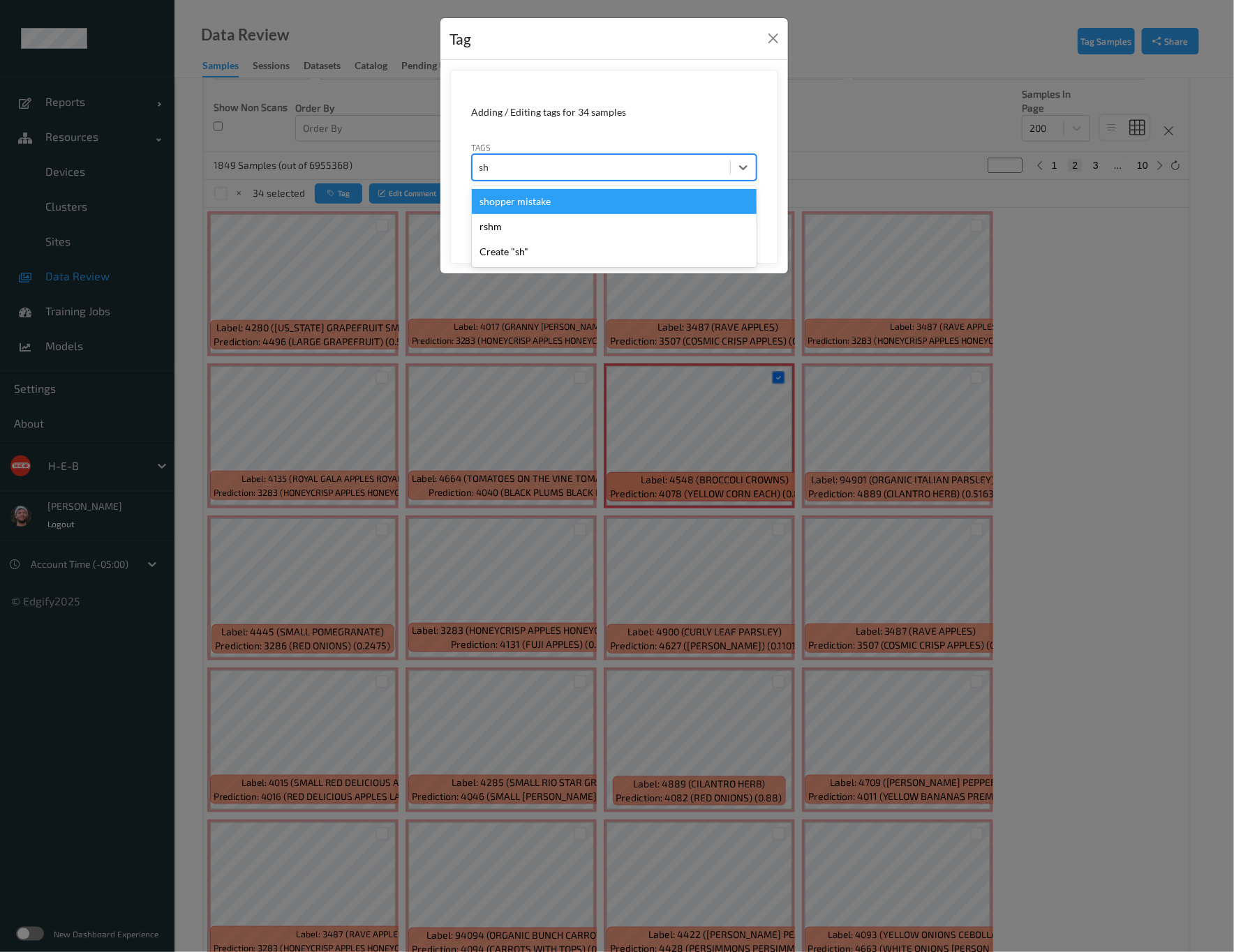
click at [620, 200] on div "shopper mistake" at bounding box center [614, 202] width 285 height 25
click at [735, 208] on button "Save" at bounding box center [728, 215] width 57 height 27
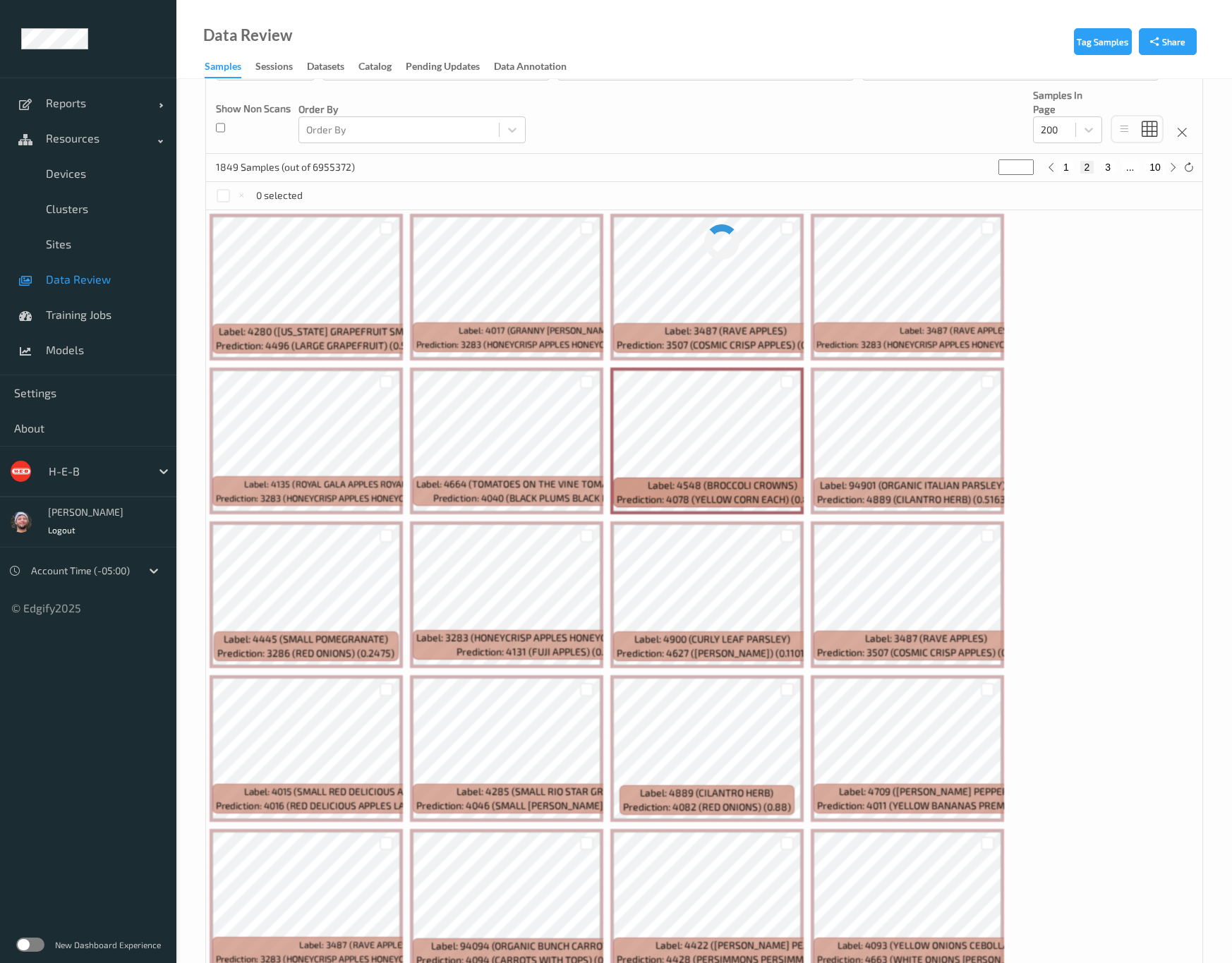
scroll to position [317, 0]
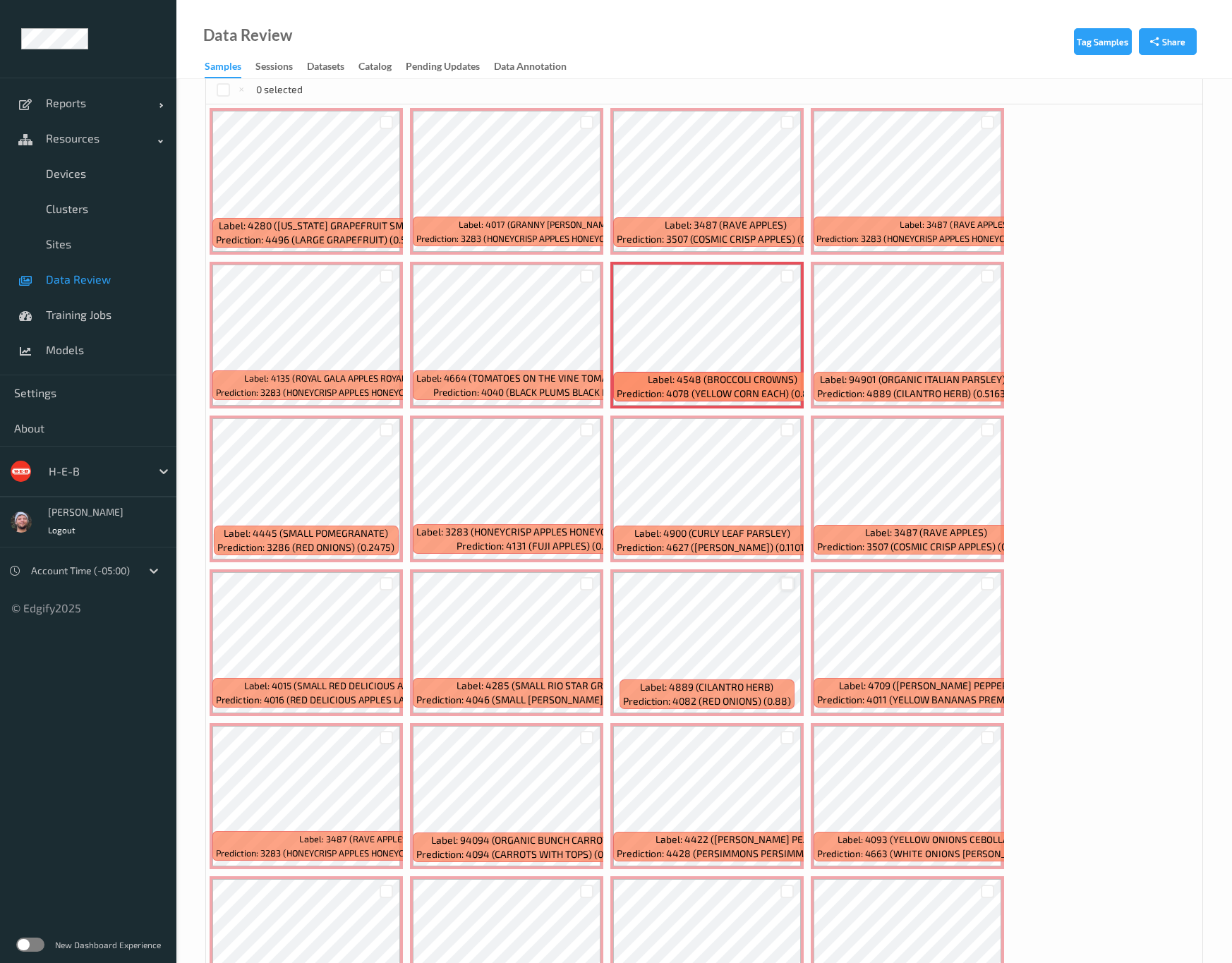
click at [793, 577] on div at bounding box center [787, 584] width 14 height 14
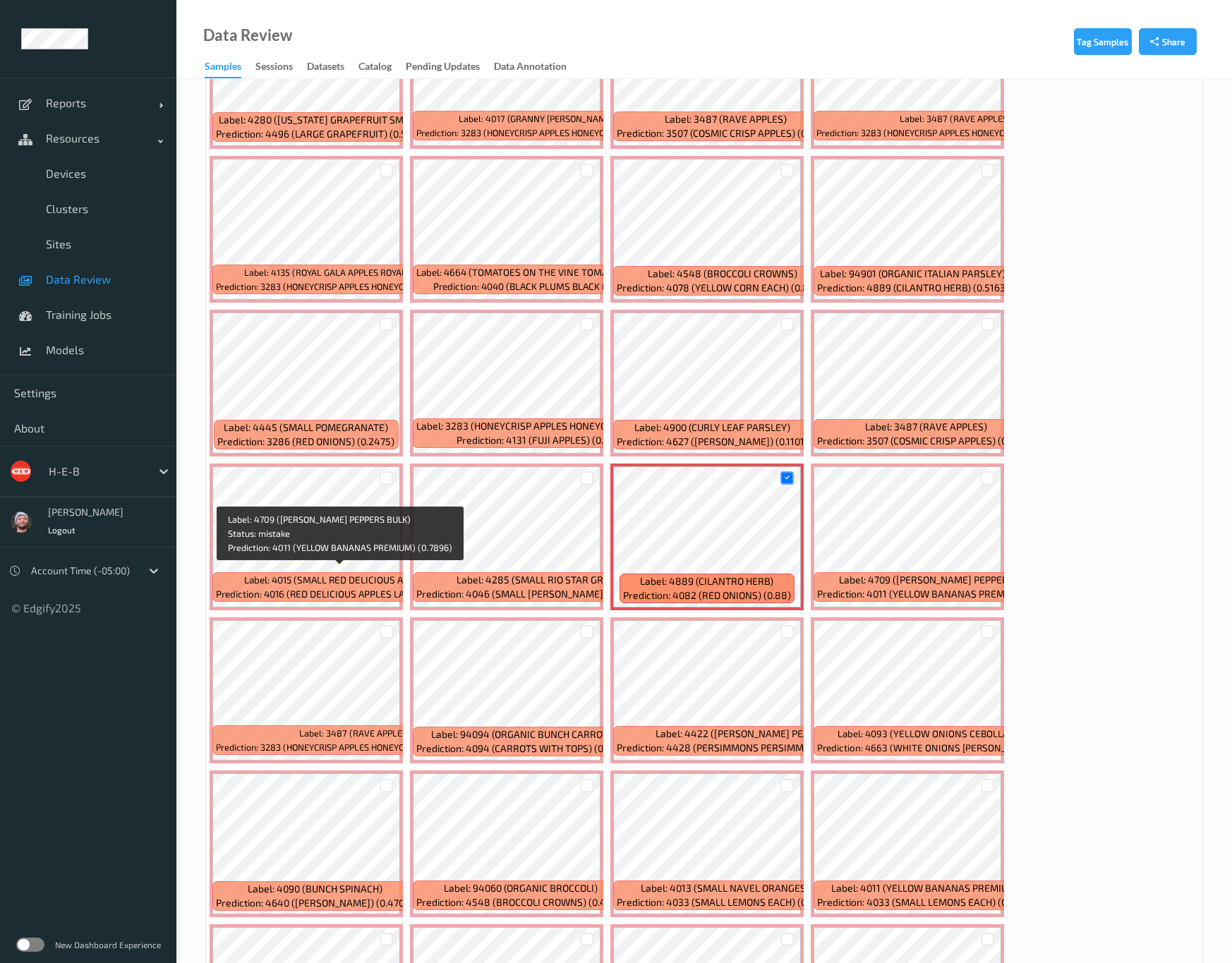
scroll to position [530, 0]
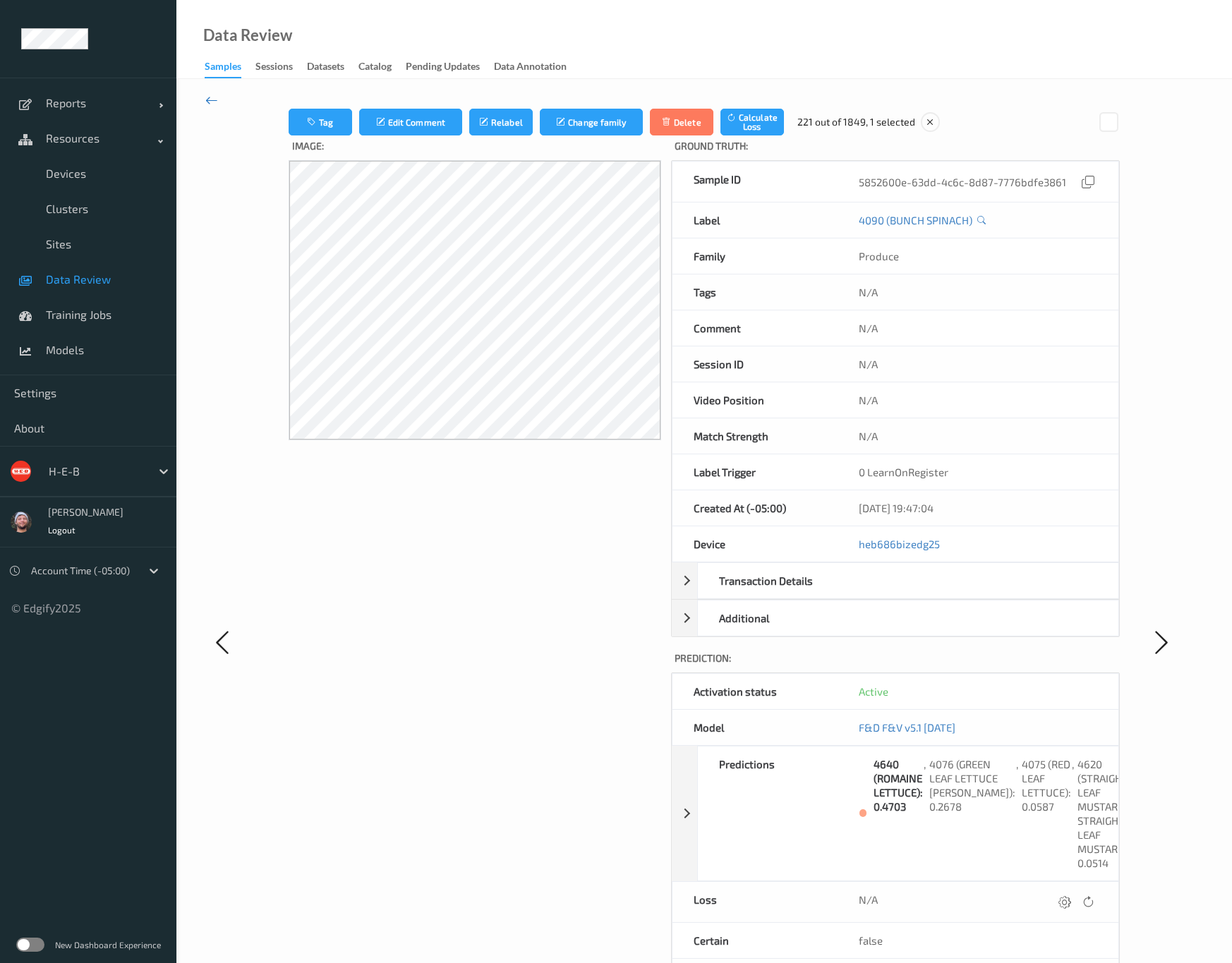
click at [208, 98] on icon at bounding box center [211, 100] width 13 height 16
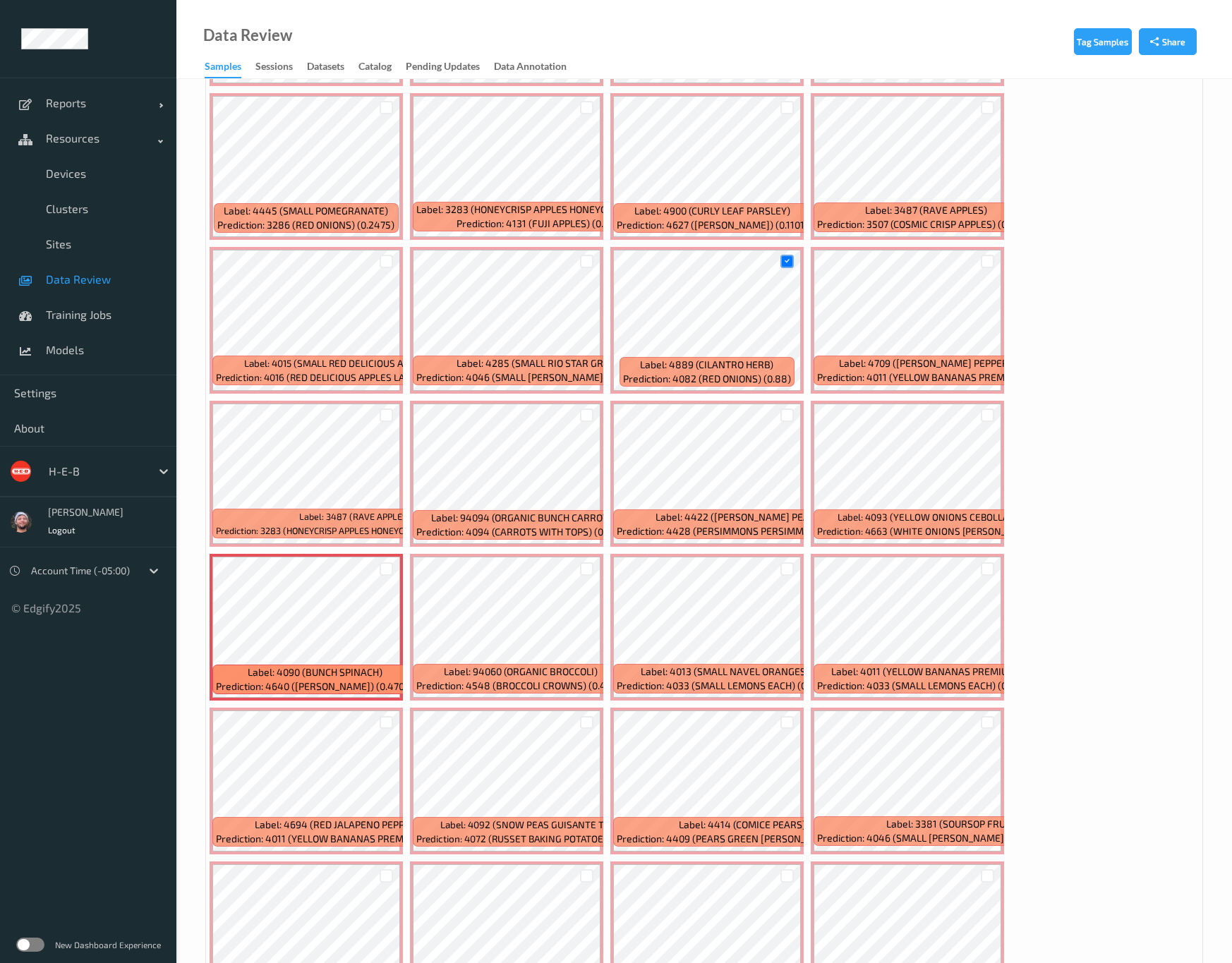
scroll to position [741, 0]
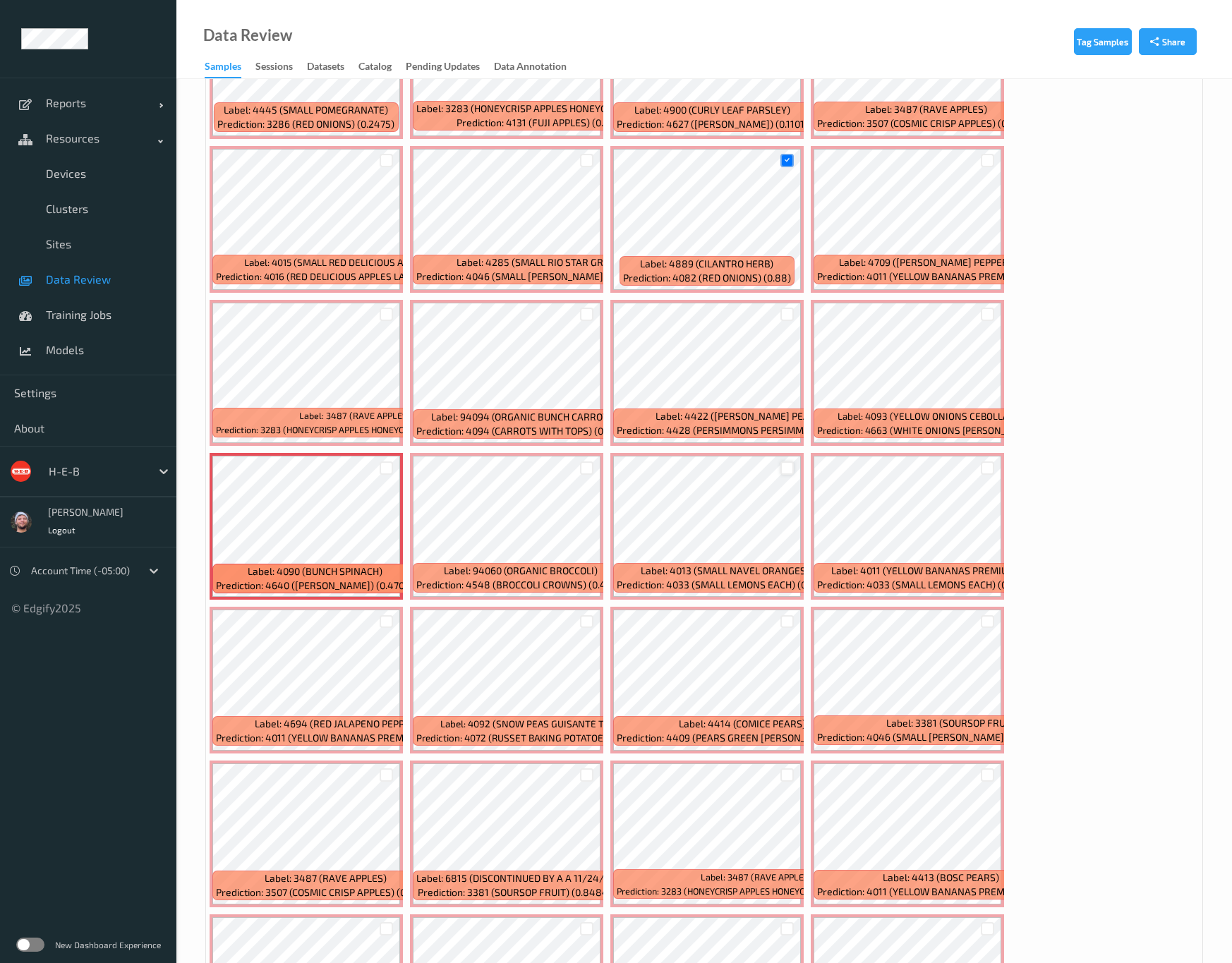
click at [781, 461] on div at bounding box center [787, 468] width 14 height 14
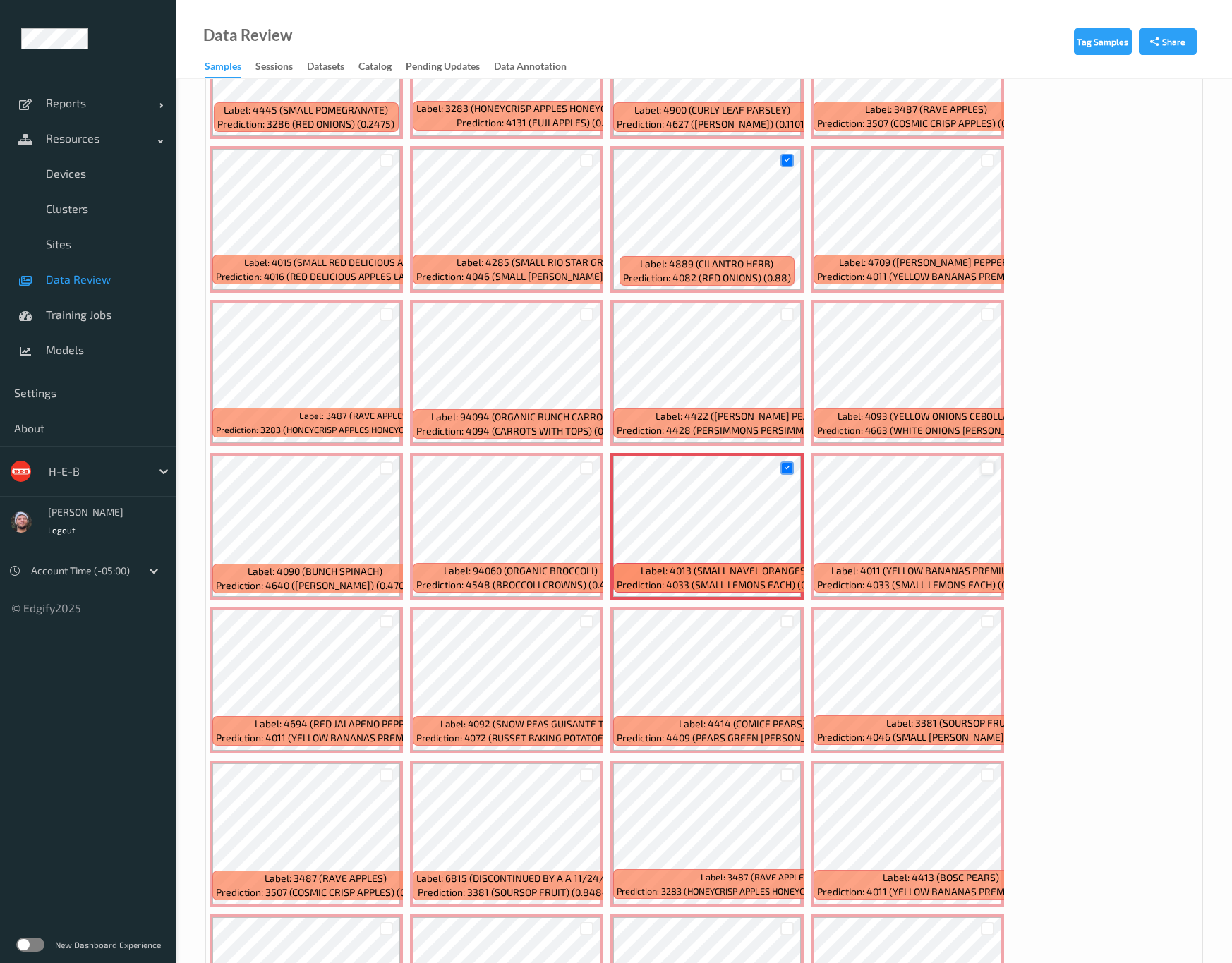
click at [984, 461] on div at bounding box center [987, 468] width 14 height 14
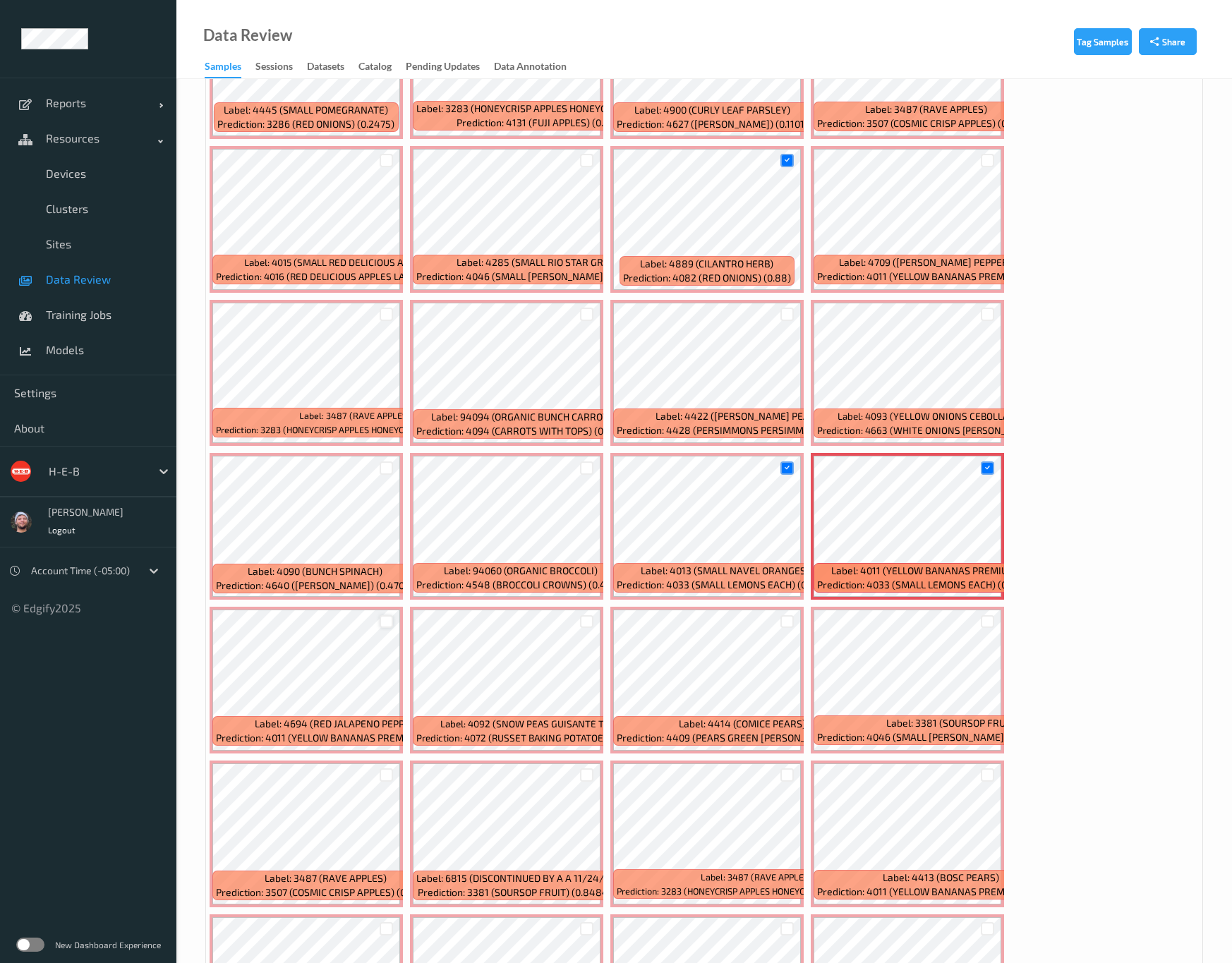
click at [393, 615] on div at bounding box center [385, 622] width 14 height 14
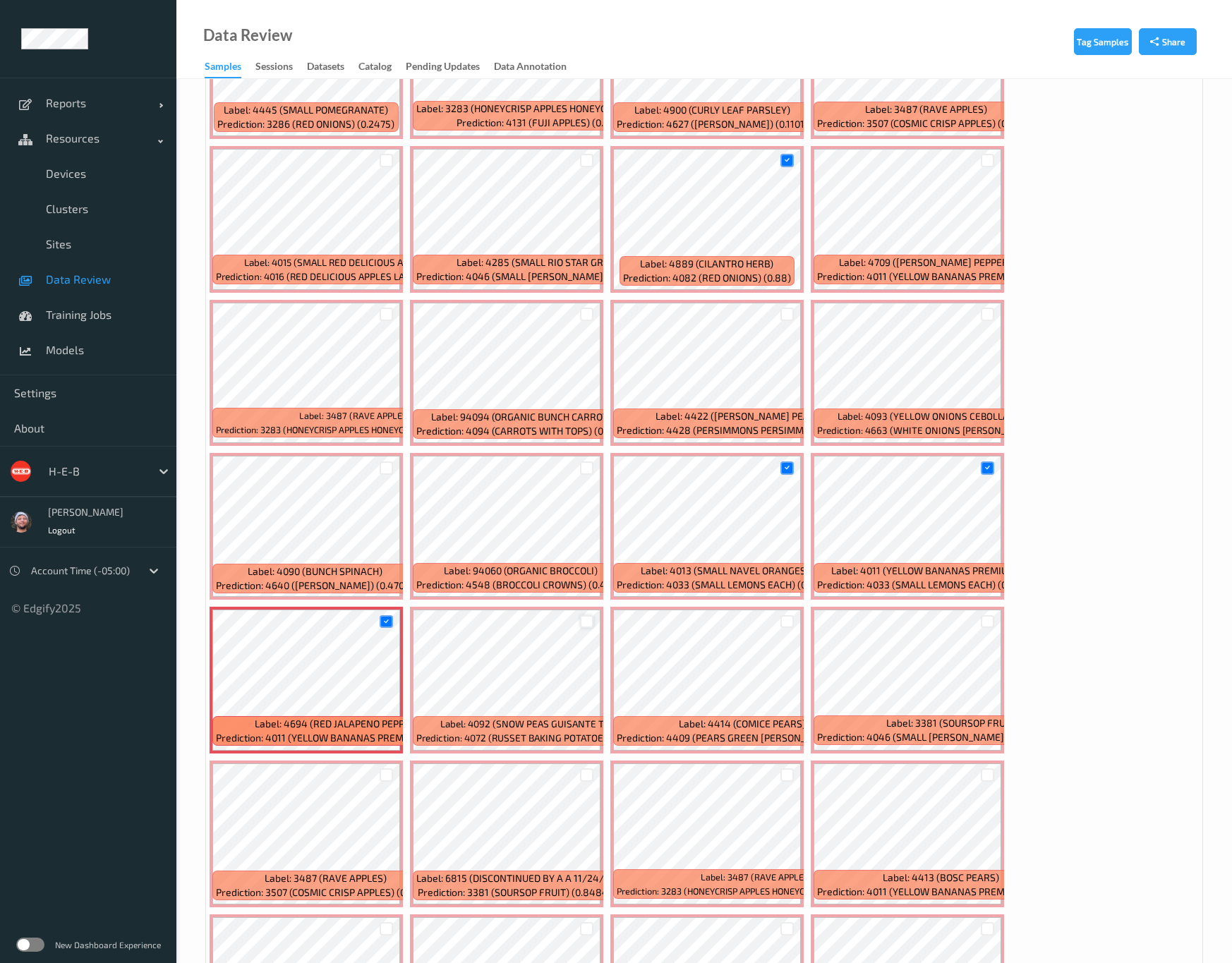
click at [579, 615] on div at bounding box center [586, 622] width 14 height 14
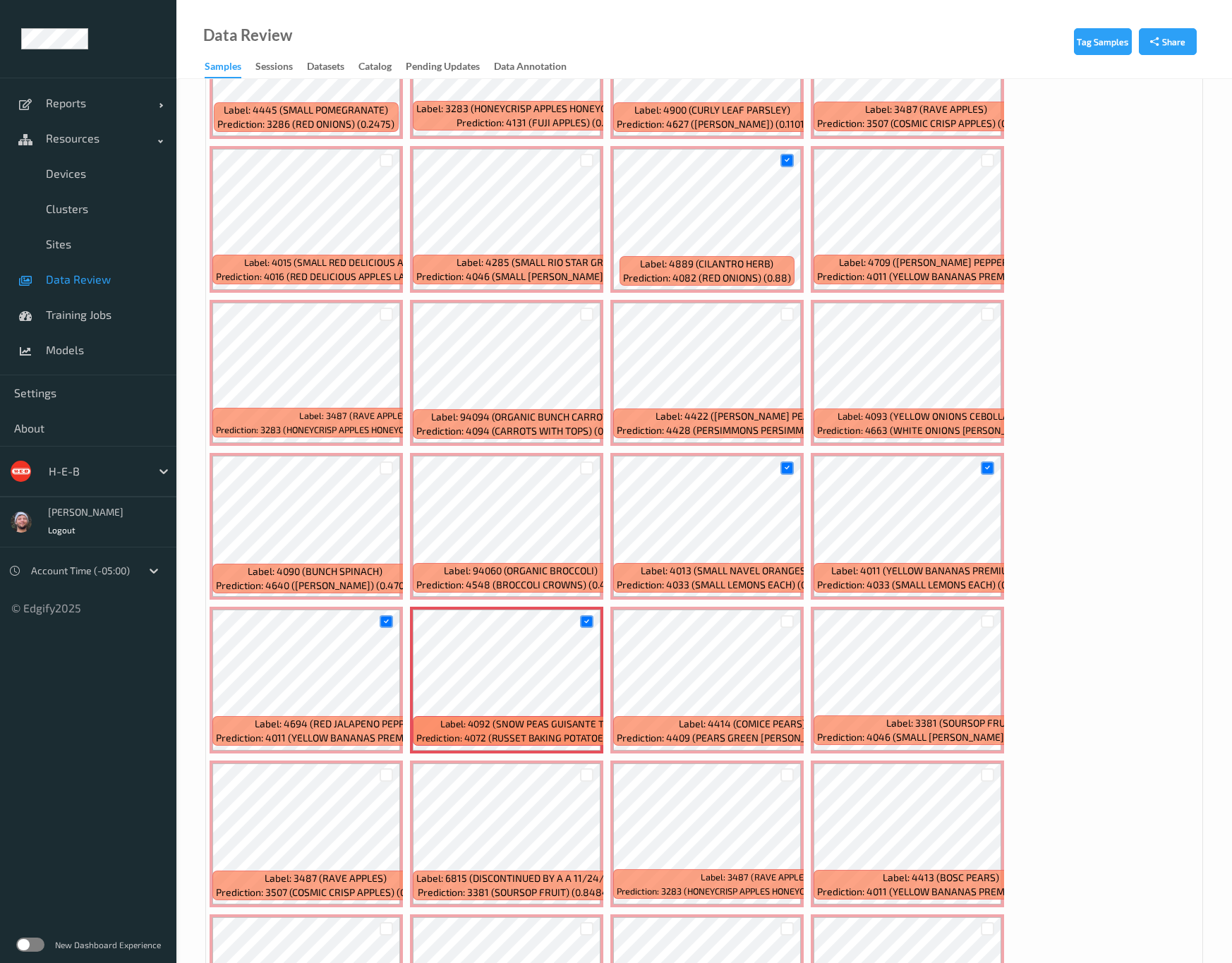
drag, startPoint x: 1184, startPoint y: 617, endPoint x: 1187, endPoint y: 580, distance: 37.1
click at [793, 856] on div at bounding box center [787, 929] width 14 height 14
click at [593, 768] on div at bounding box center [586, 775] width 14 height 14
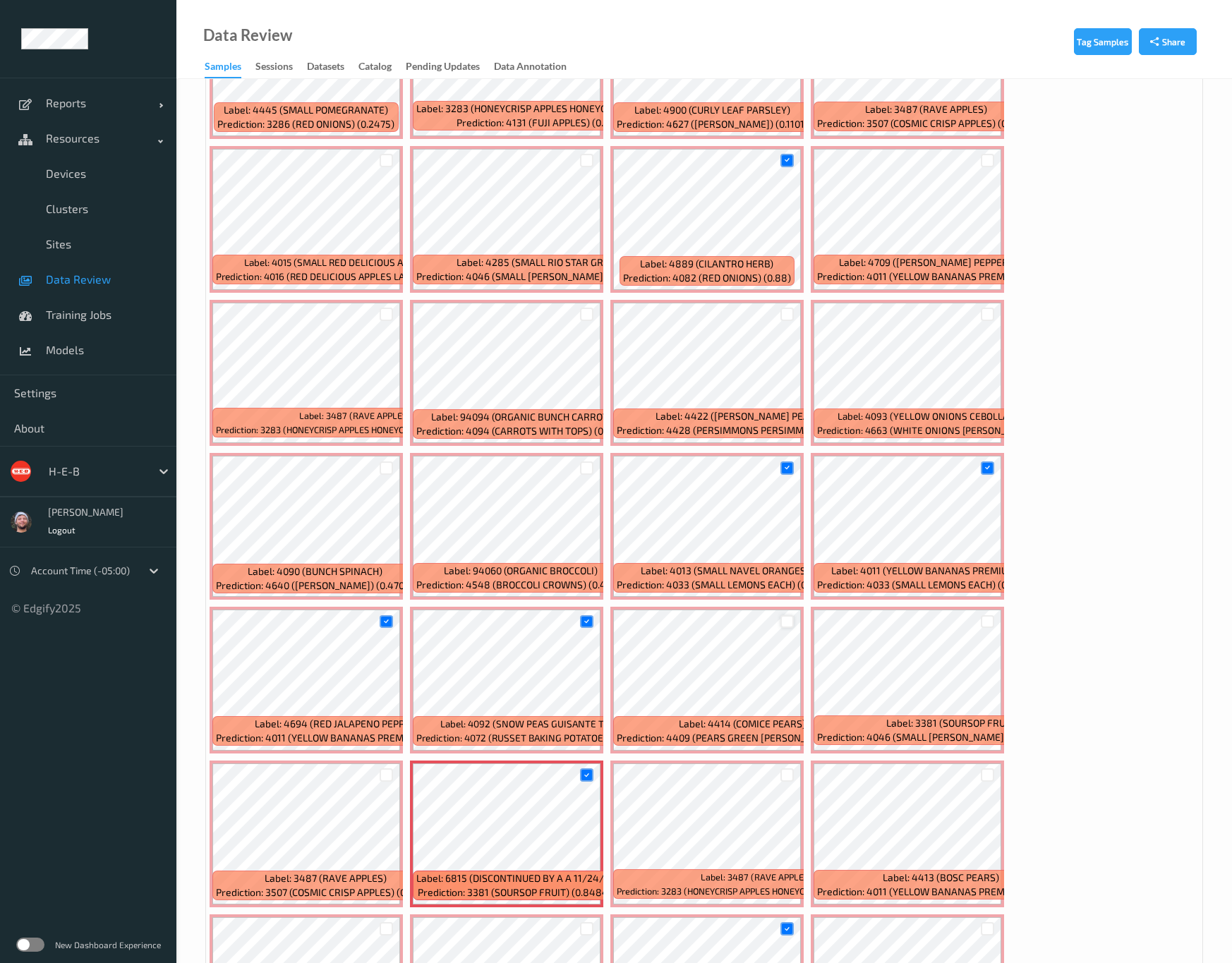
click at [781, 615] on div at bounding box center [787, 622] width 14 height 14
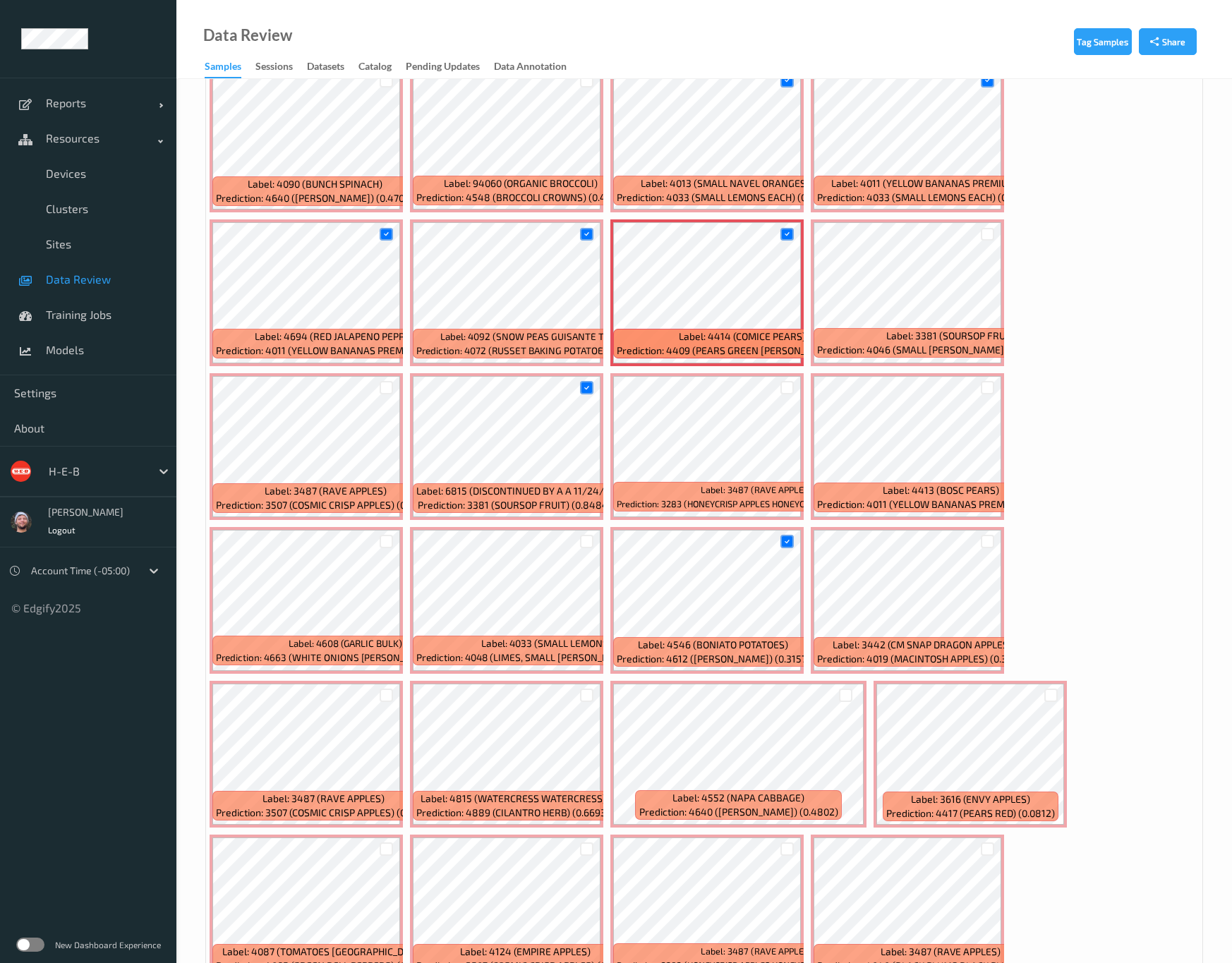
scroll to position [1164, 0]
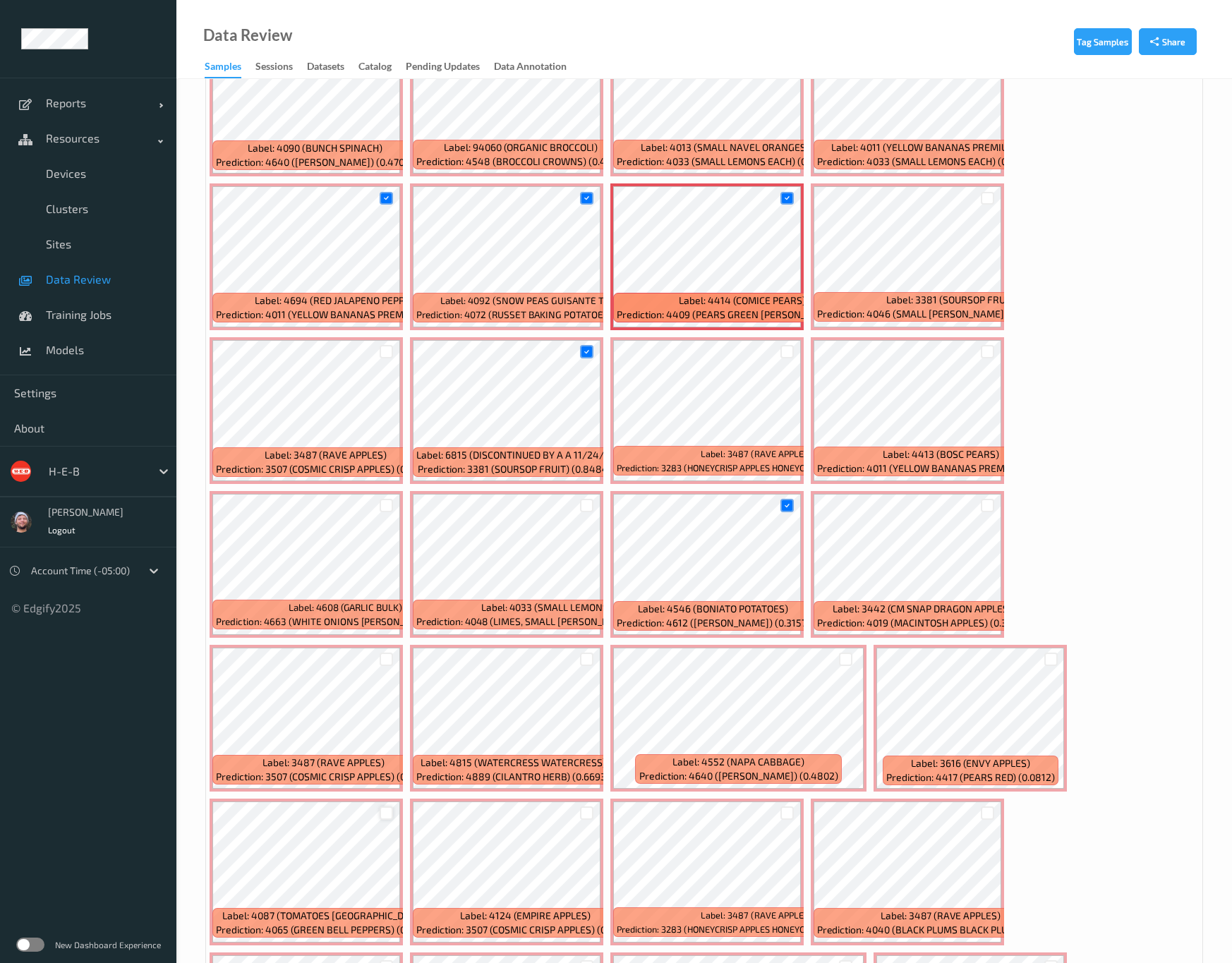
click at [393, 806] on div at bounding box center [385, 813] width 14 height 14
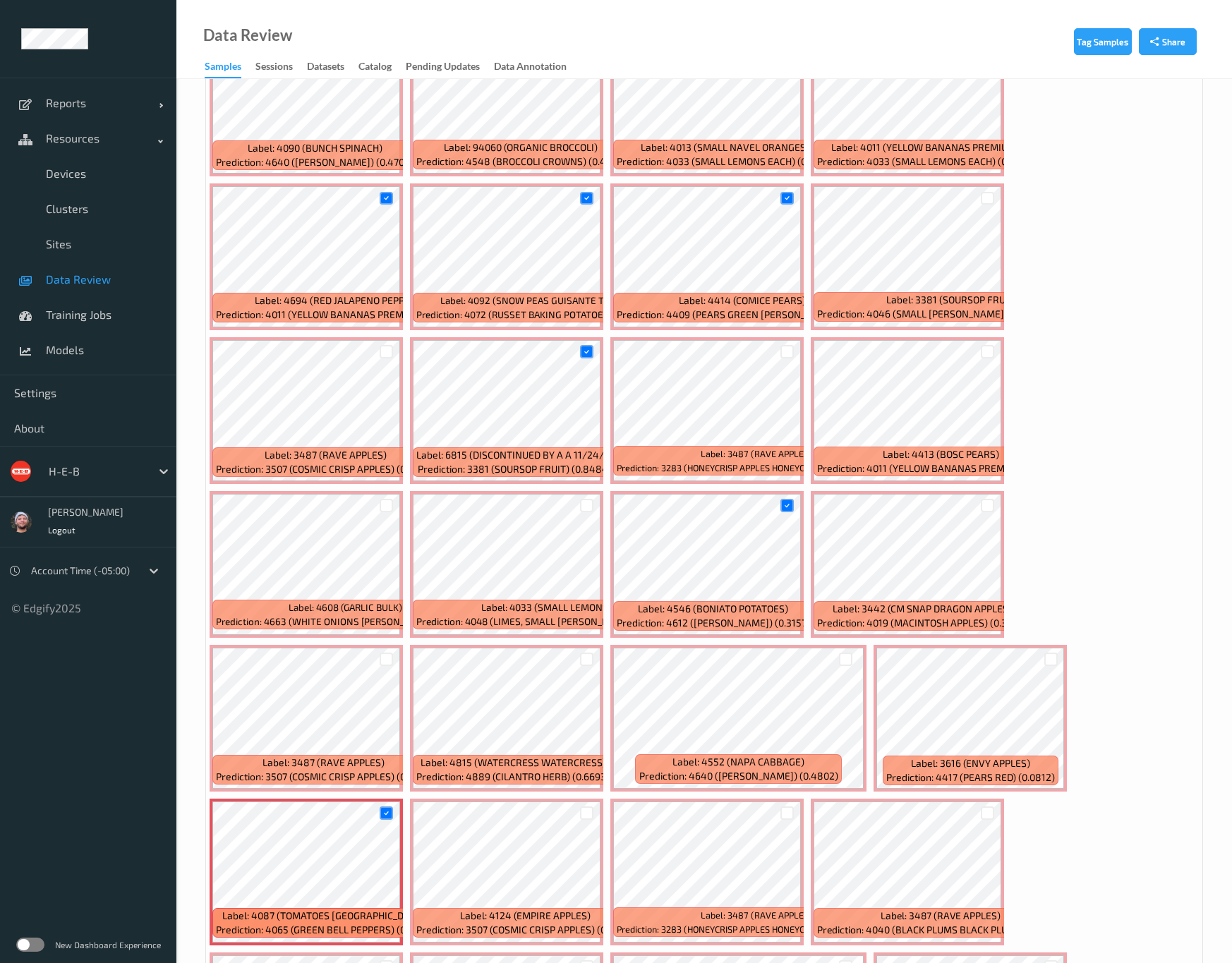
scroll to position [1270, 0]
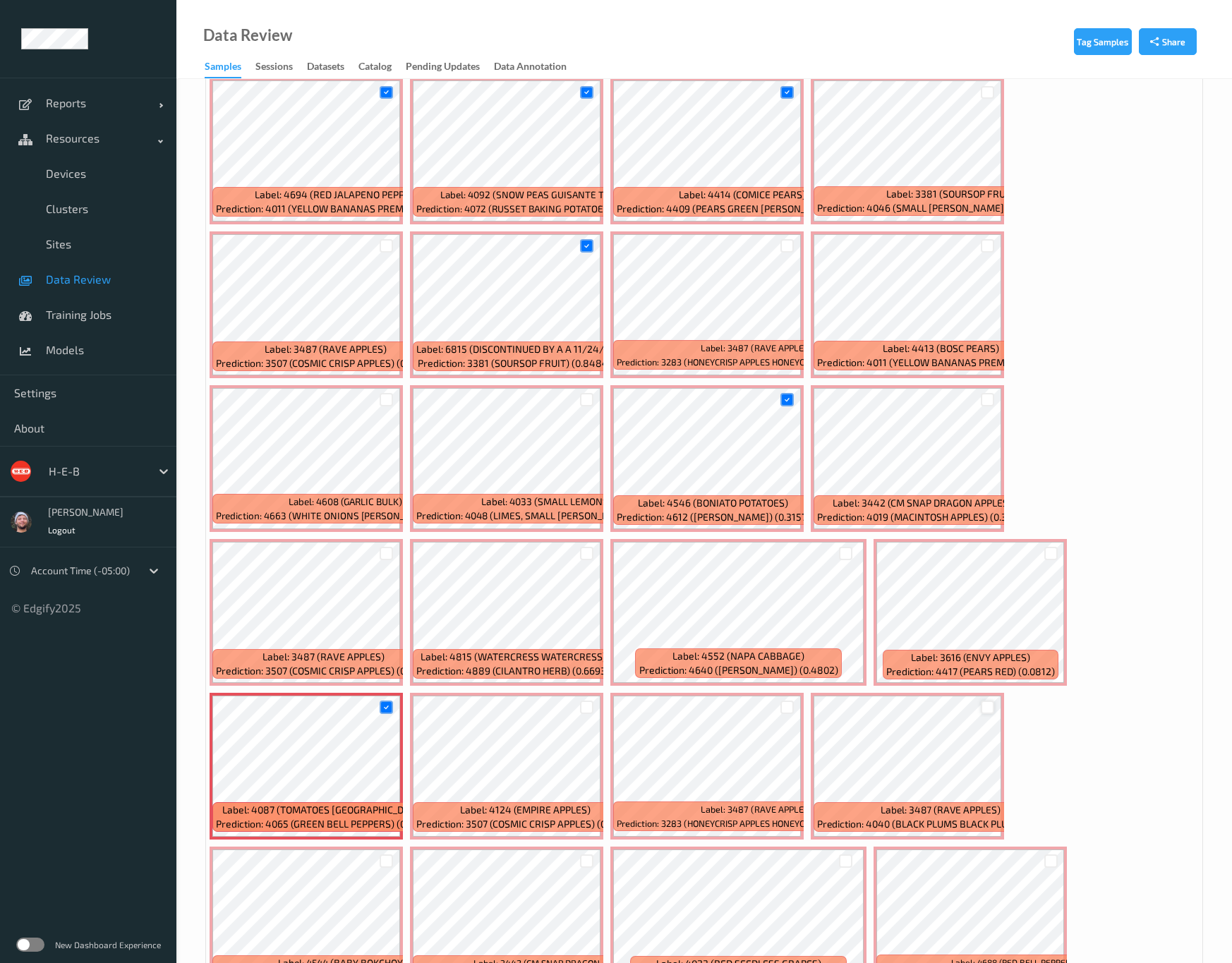
click at [994, 701] on div at bounding box center [987, 707] width 14 height 14
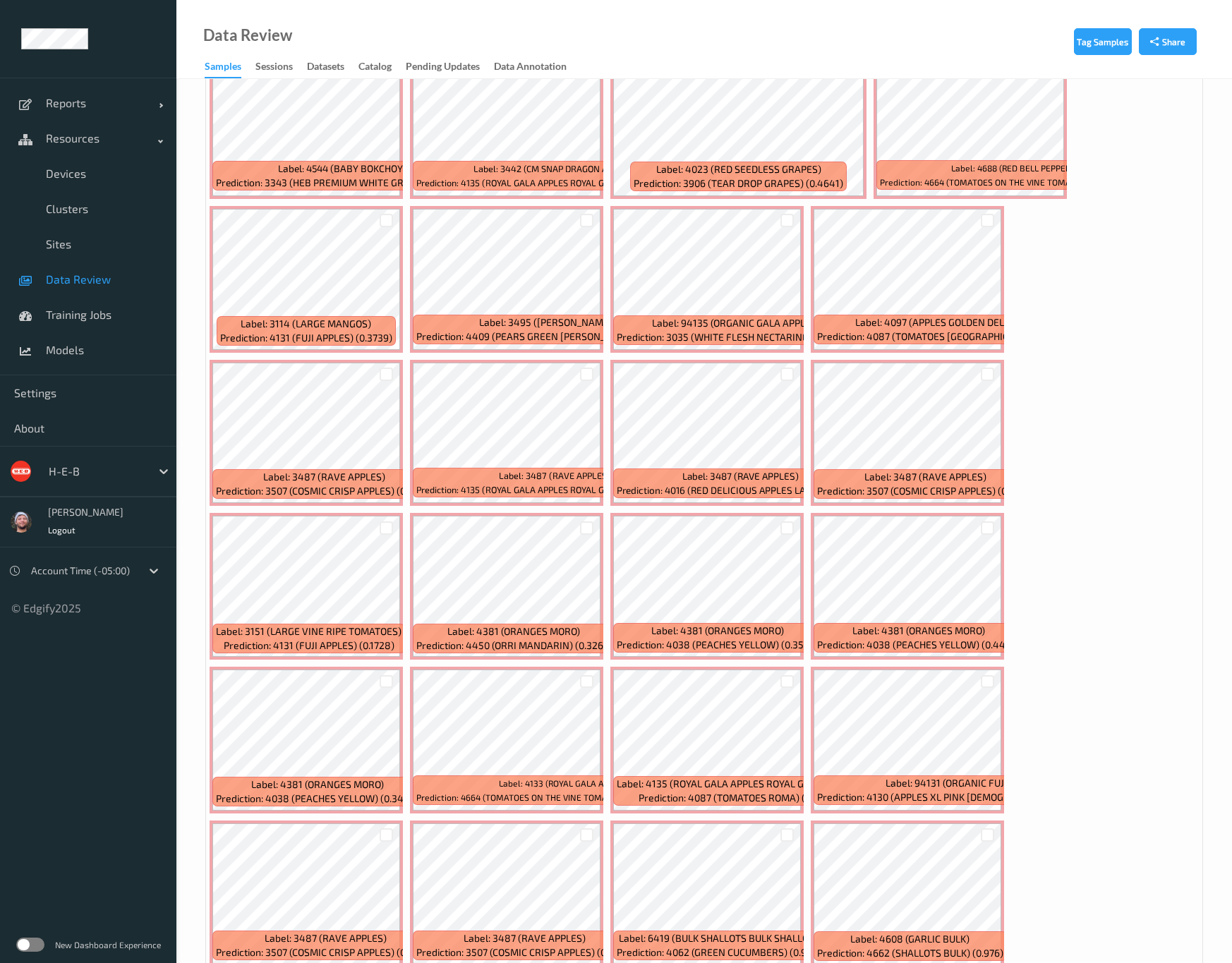
scroll to position [2117, 0]
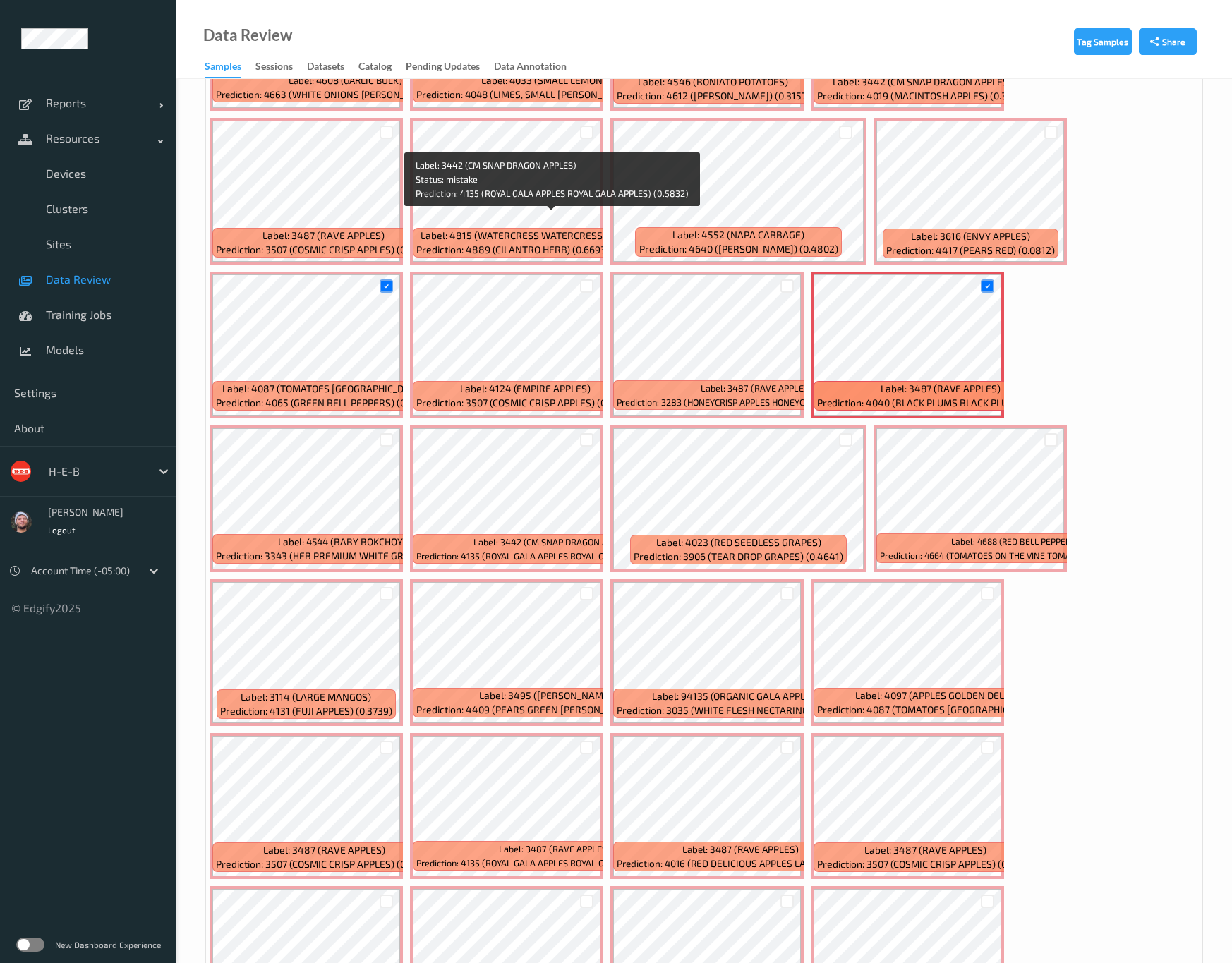
scroll to position [1694, 0]
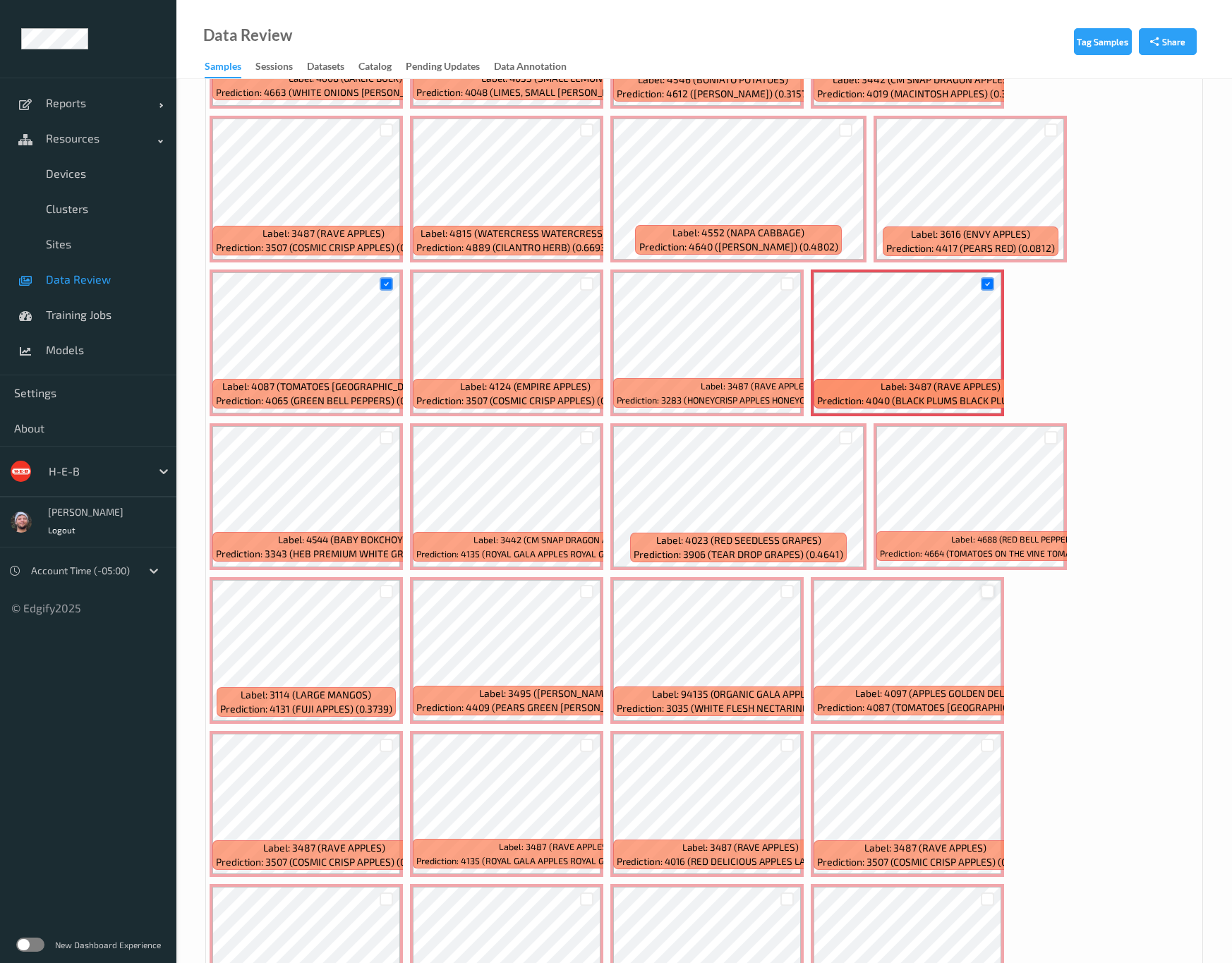
click at [981, 585] on div at bounding box center [987, 592] width 14 height 14
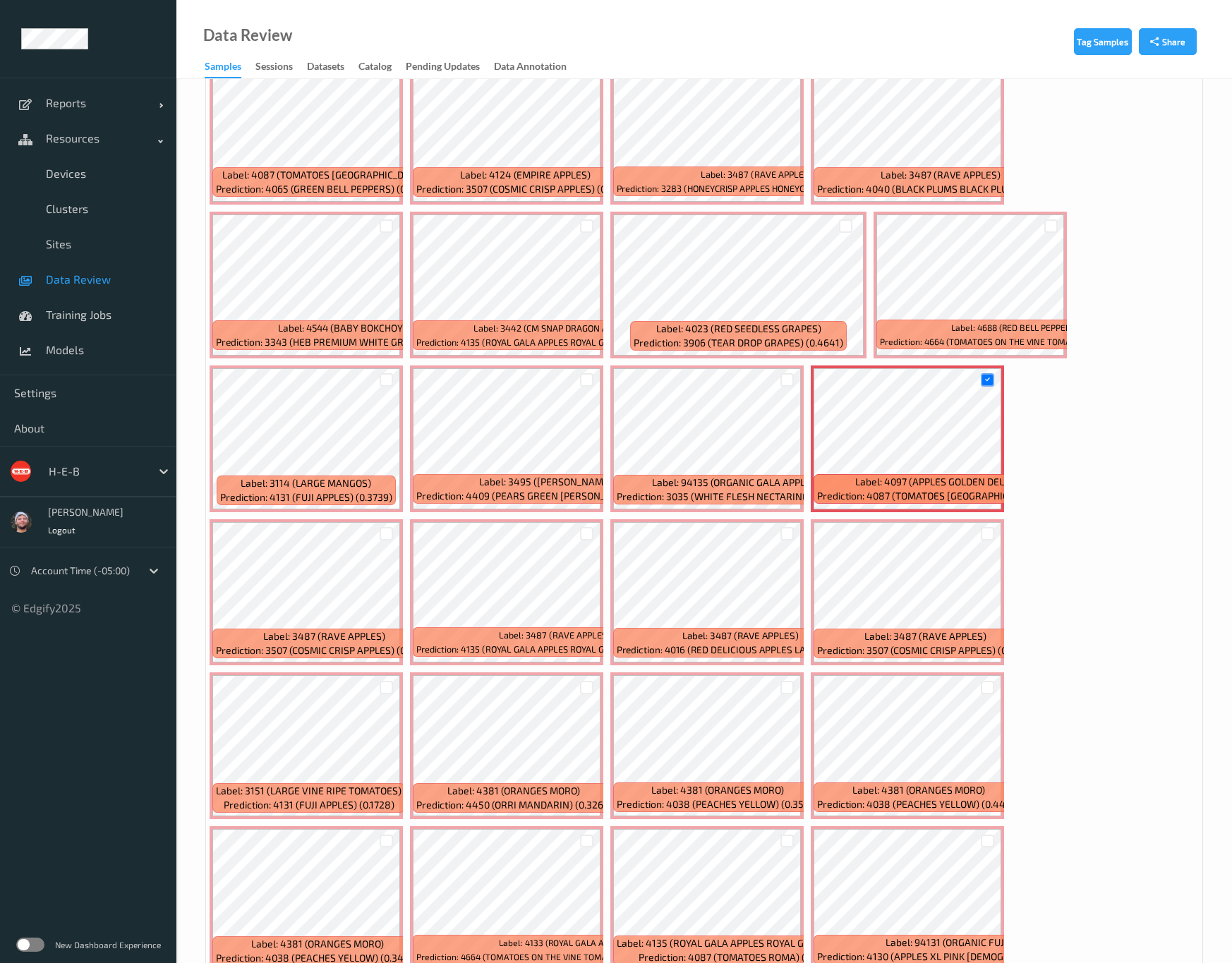
scroll to position [2011, 0]
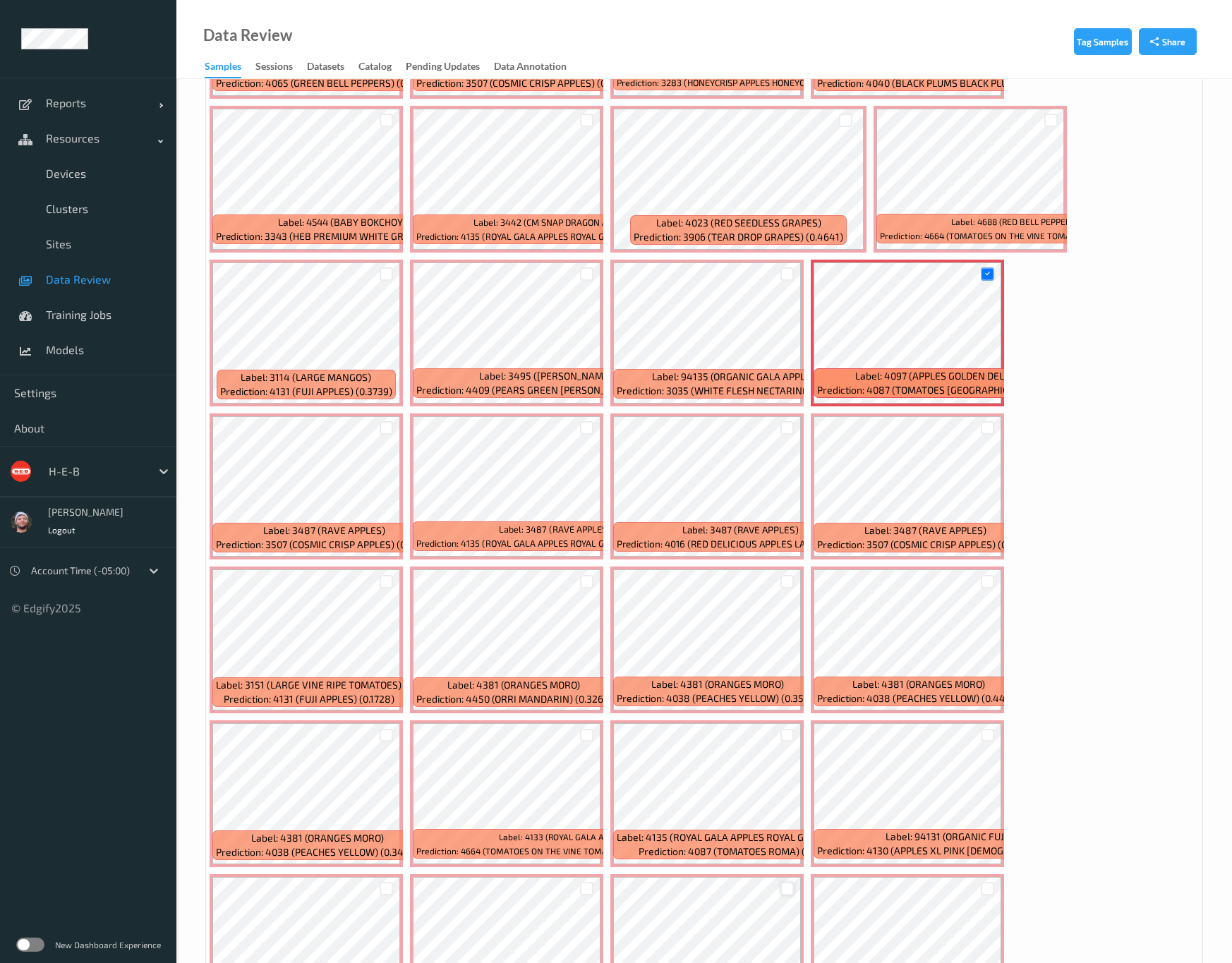
click at [793, 856] on div at bounding box center [787, 888] width 14 height 14
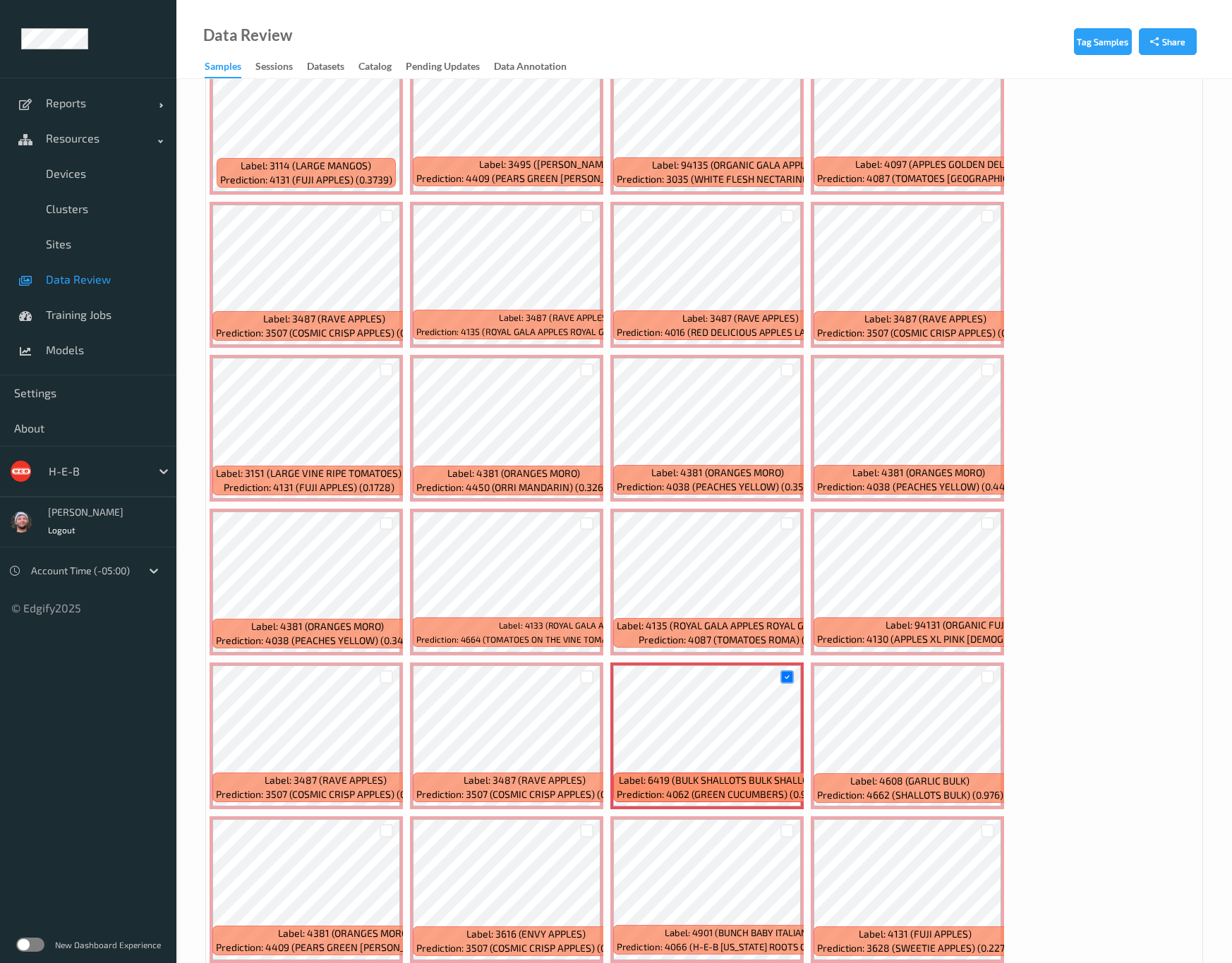
scroll to position [2329, 0]
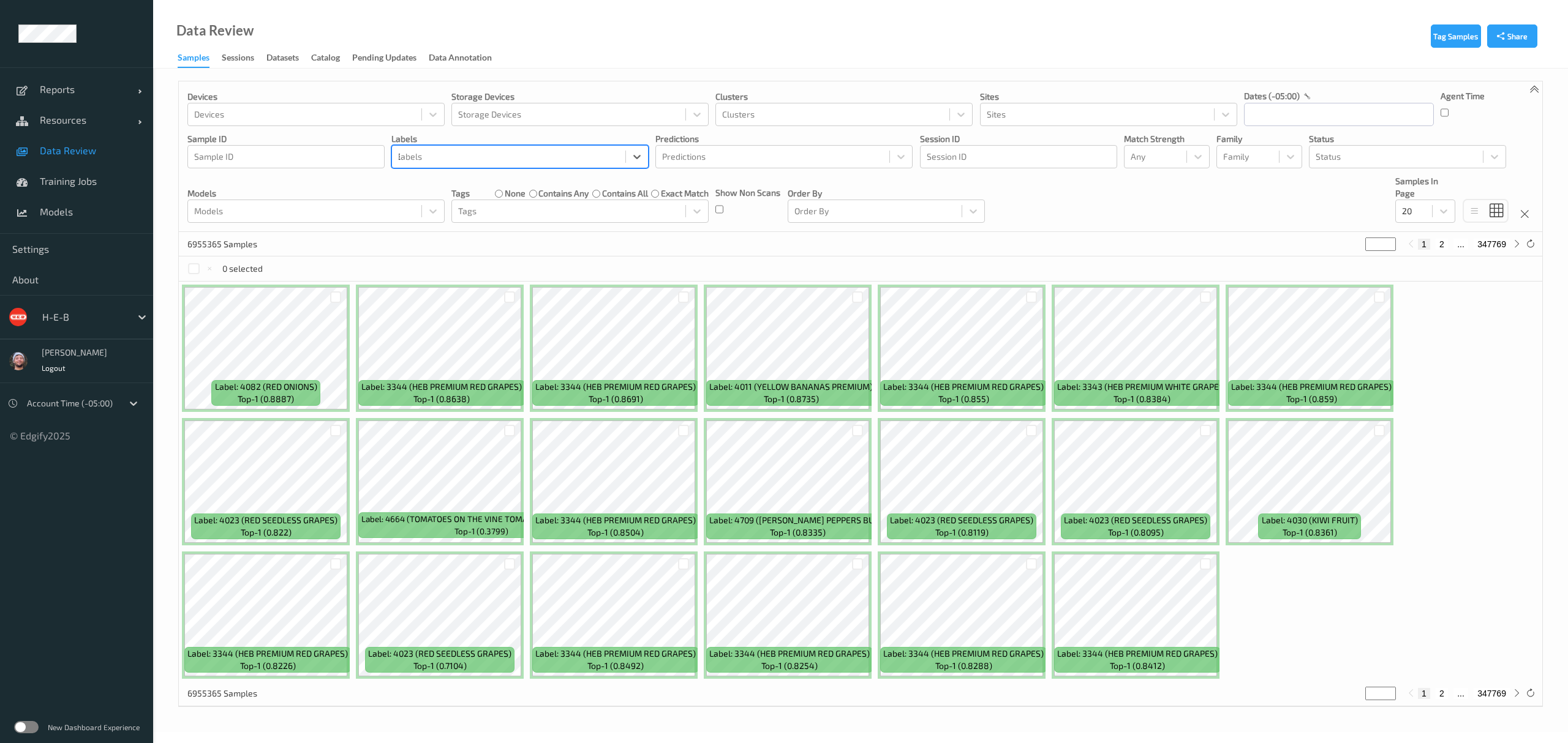
type input "3111"
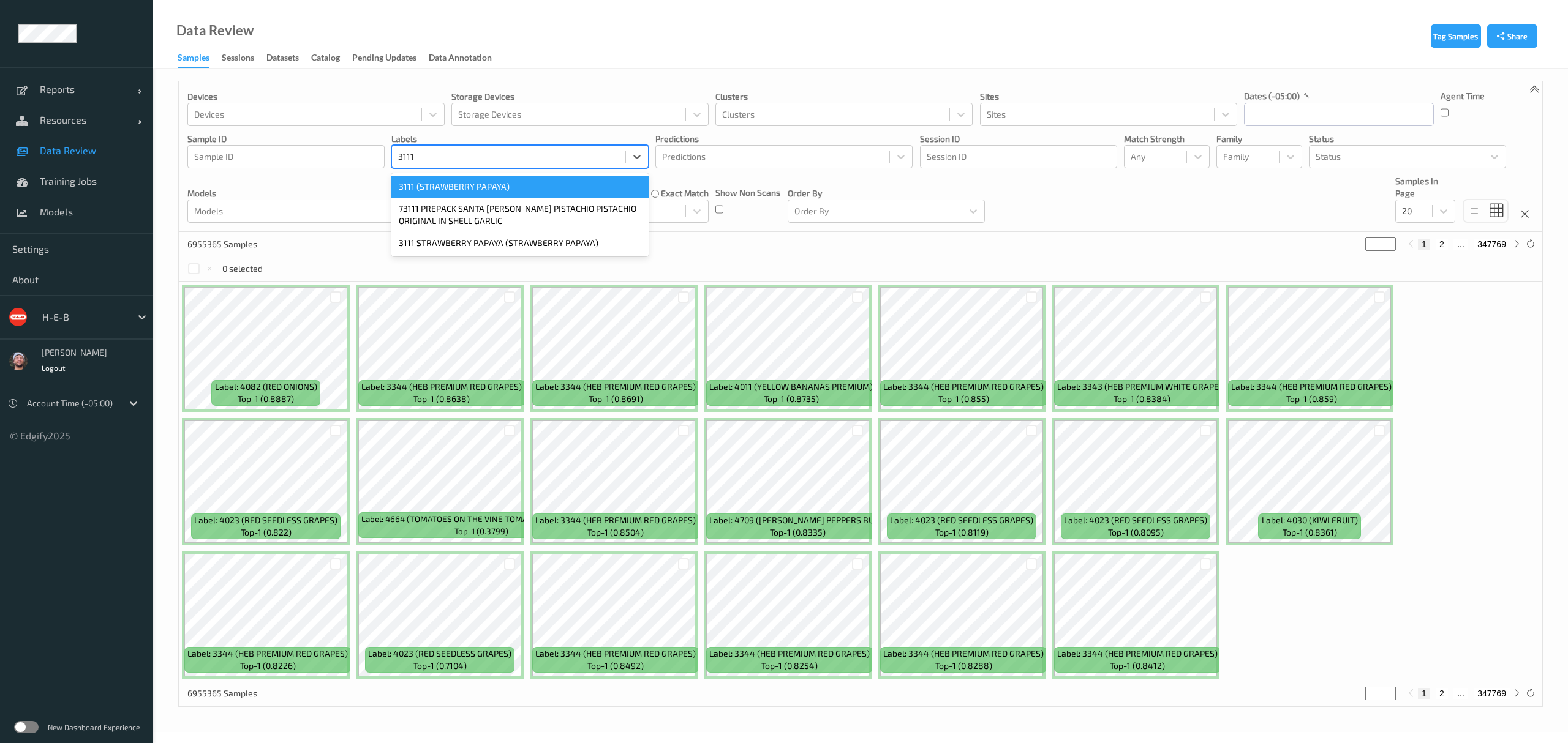
click at [455, 181] on div "3111 (STRAWBERRY PAPAYA)" at bounding box center [520, 187] width 257 height 22
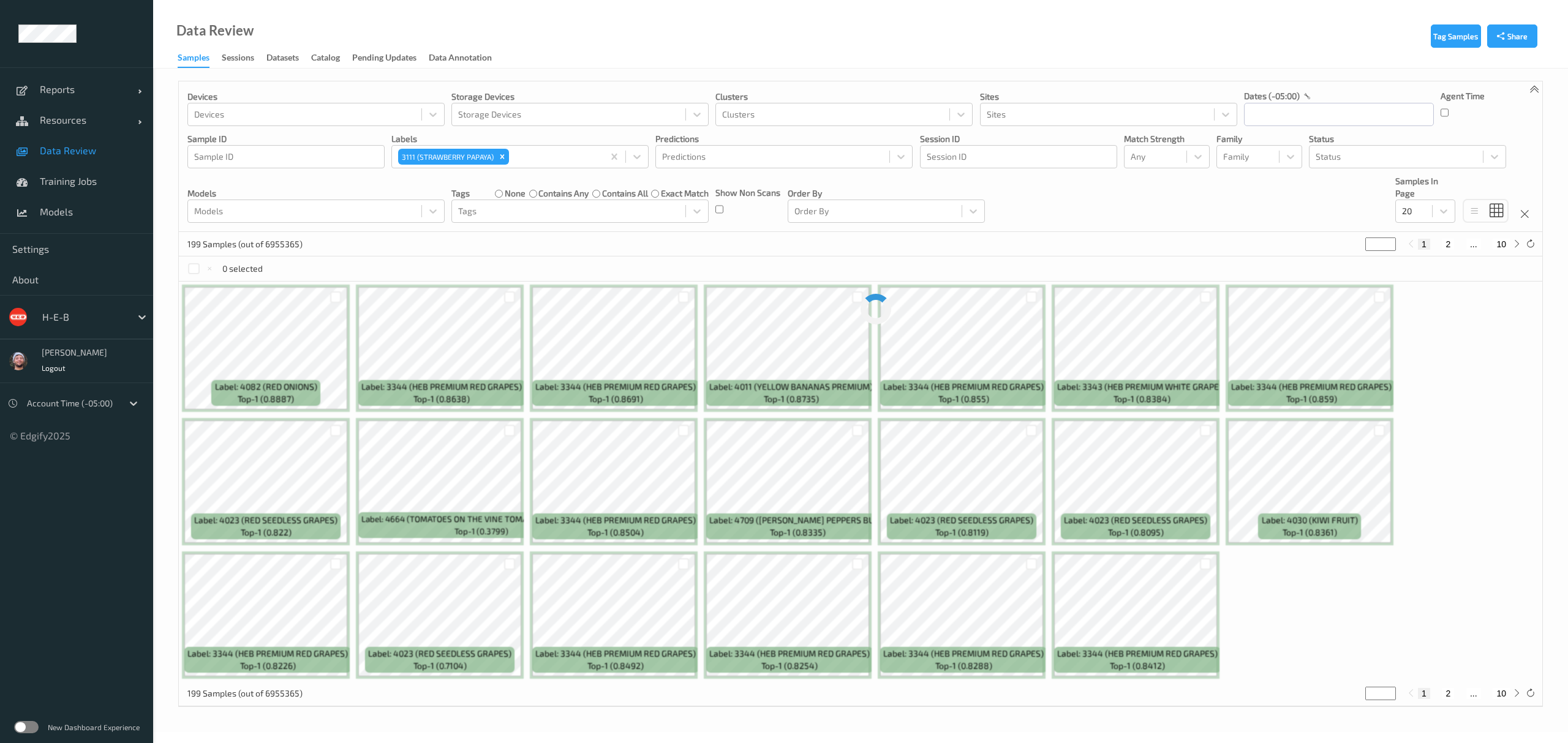
click at [375, 244] on div "199 Samples (out of 6955365) * 1 2 ... 10" at bounding box center [860, 244] width 1363 height 24
click at [388, 187] on div "Models Models" at bounding box center [316, 199] width 257 height 48
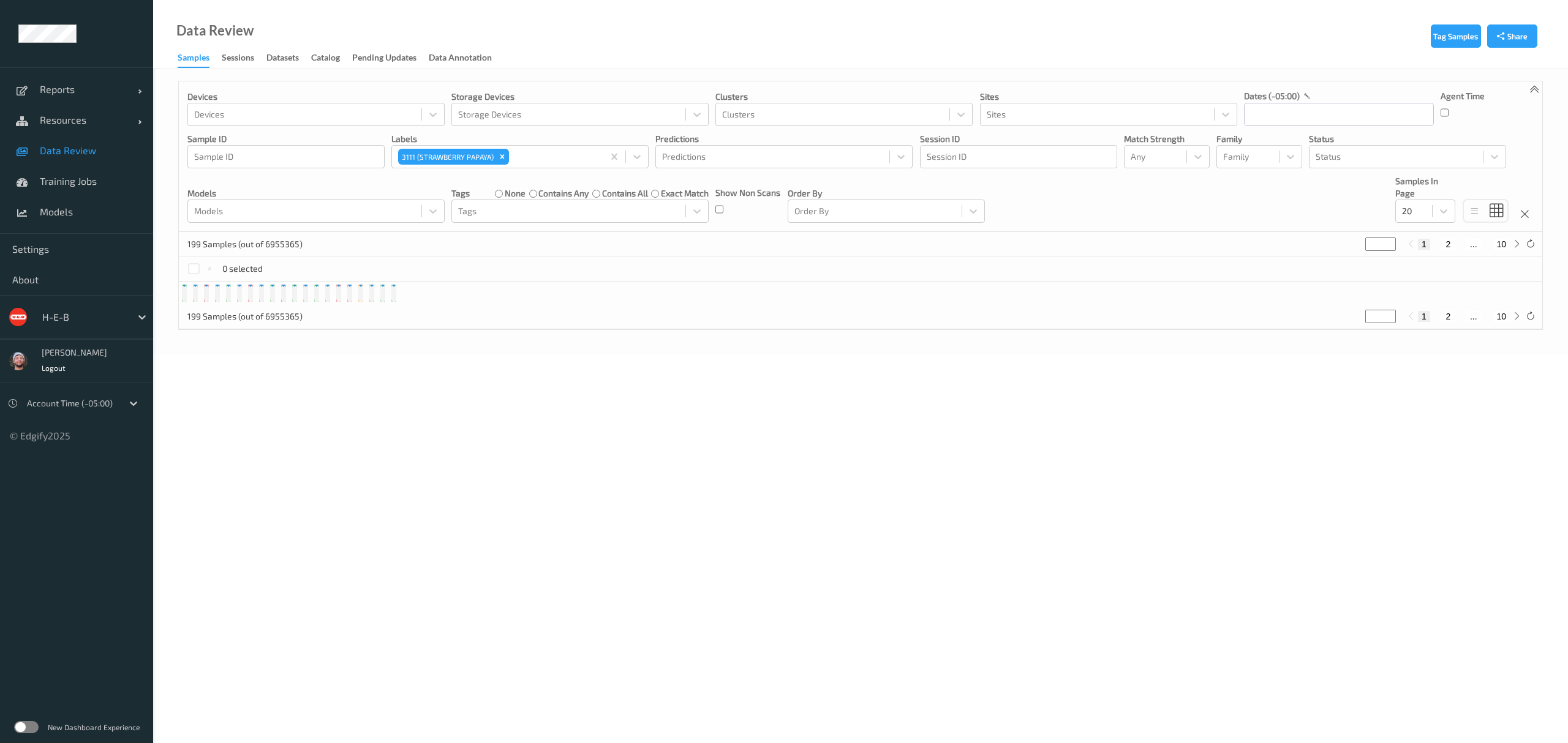
click at [781, 49] on div "Data Review Samples Sessions Datasets Catalog Pending Updates Data Annotation" at bounding box center [861, 34] width 1415 height 68
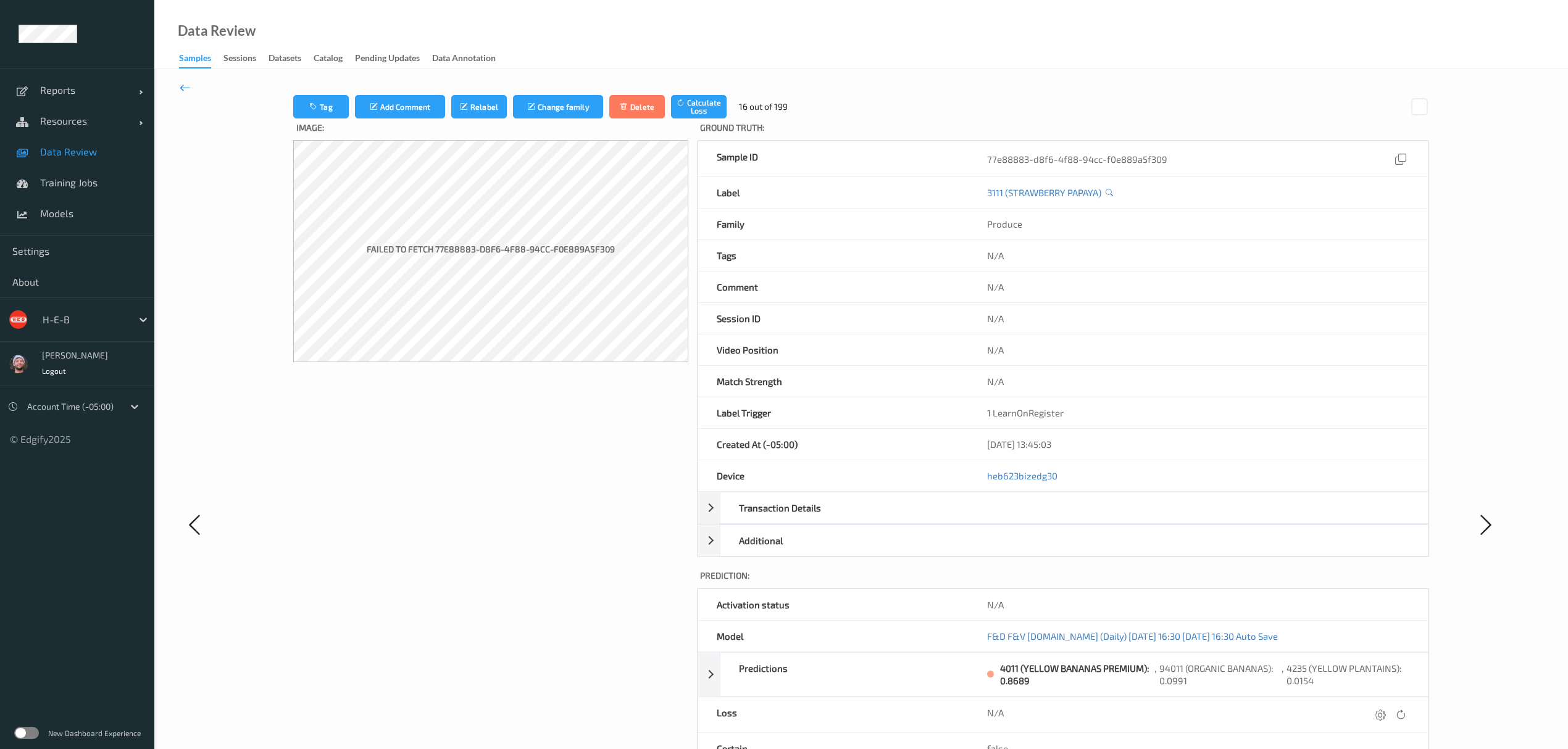
click at [186, 84] on icon at bounding box center [185, 88] width 11 height 14
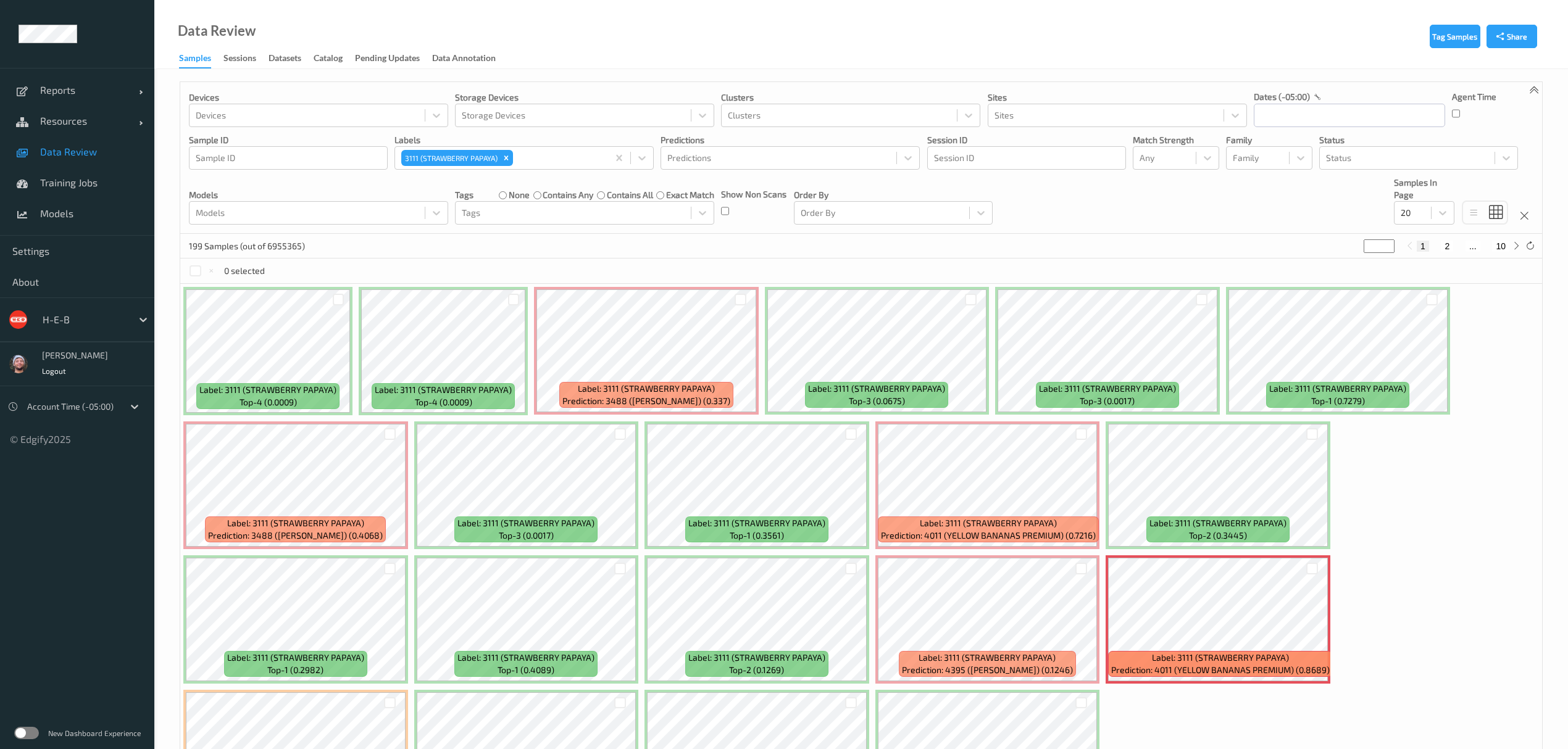
scroll to position [124, 0]
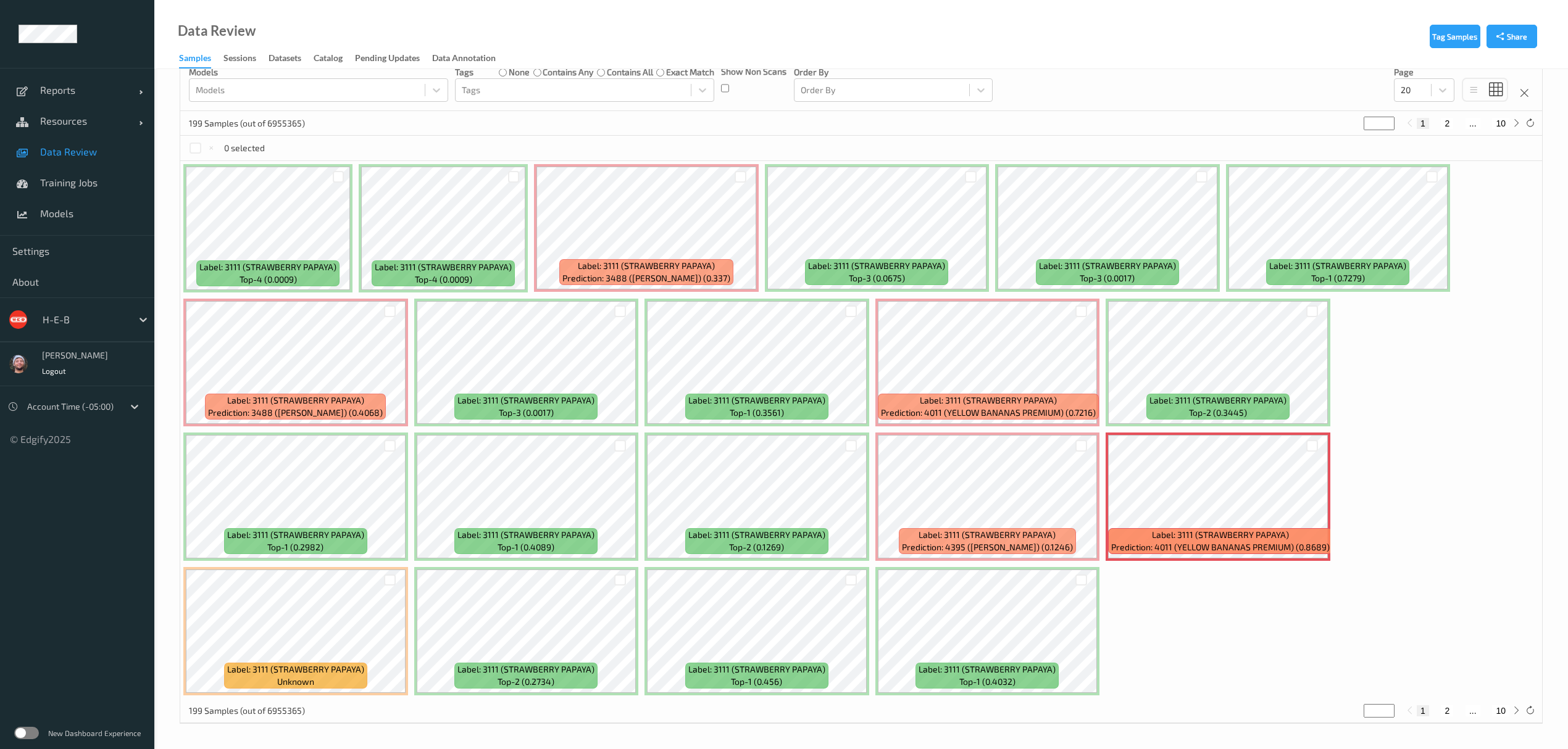
click at [349, 134] on div "199 Samples (out of 6955365) * 1 2 ... 10" at bounding box center [861, 123] width 1362 height 24
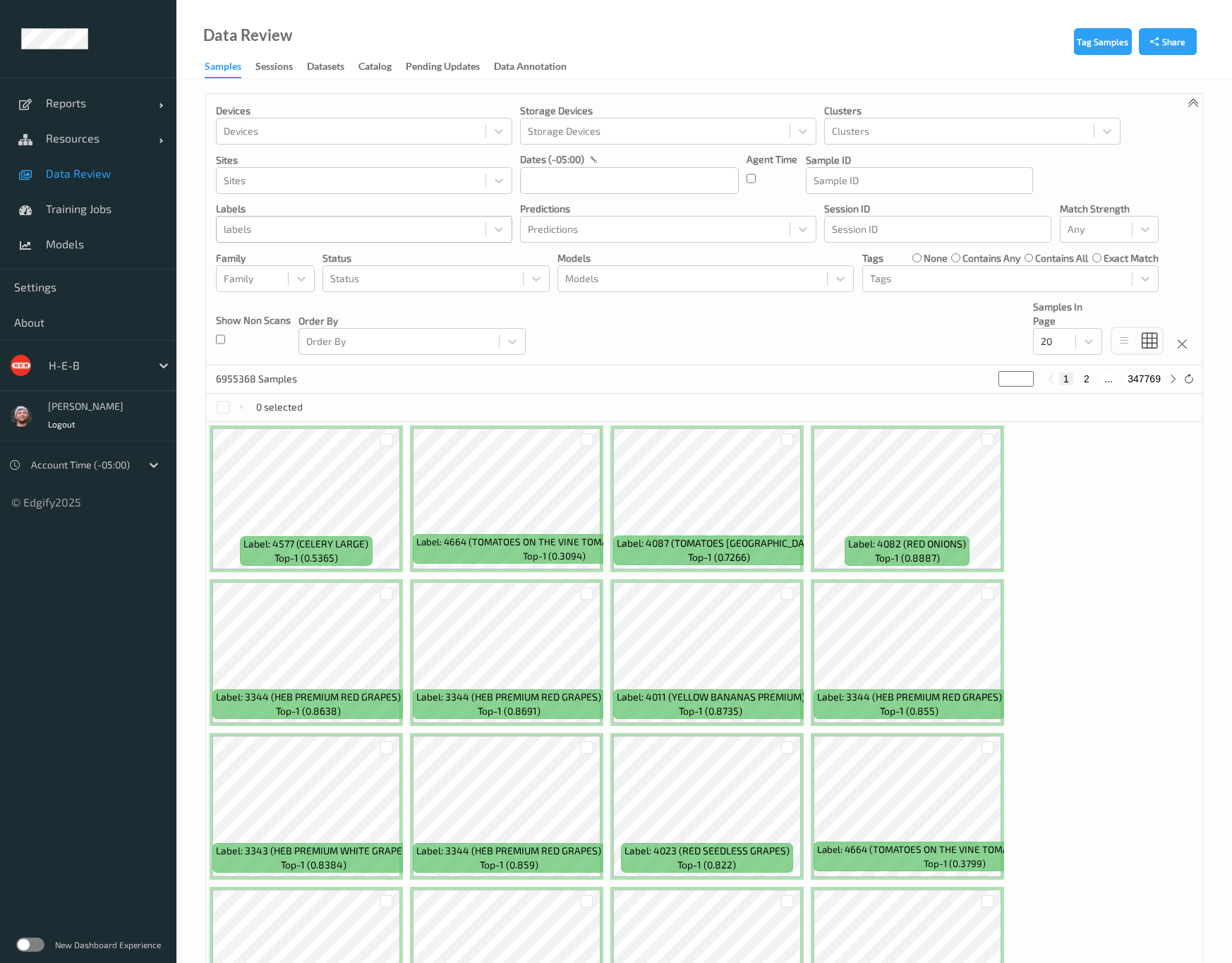
click at [424, 234] on div at bounding box center [351, 229] width 254 height 17
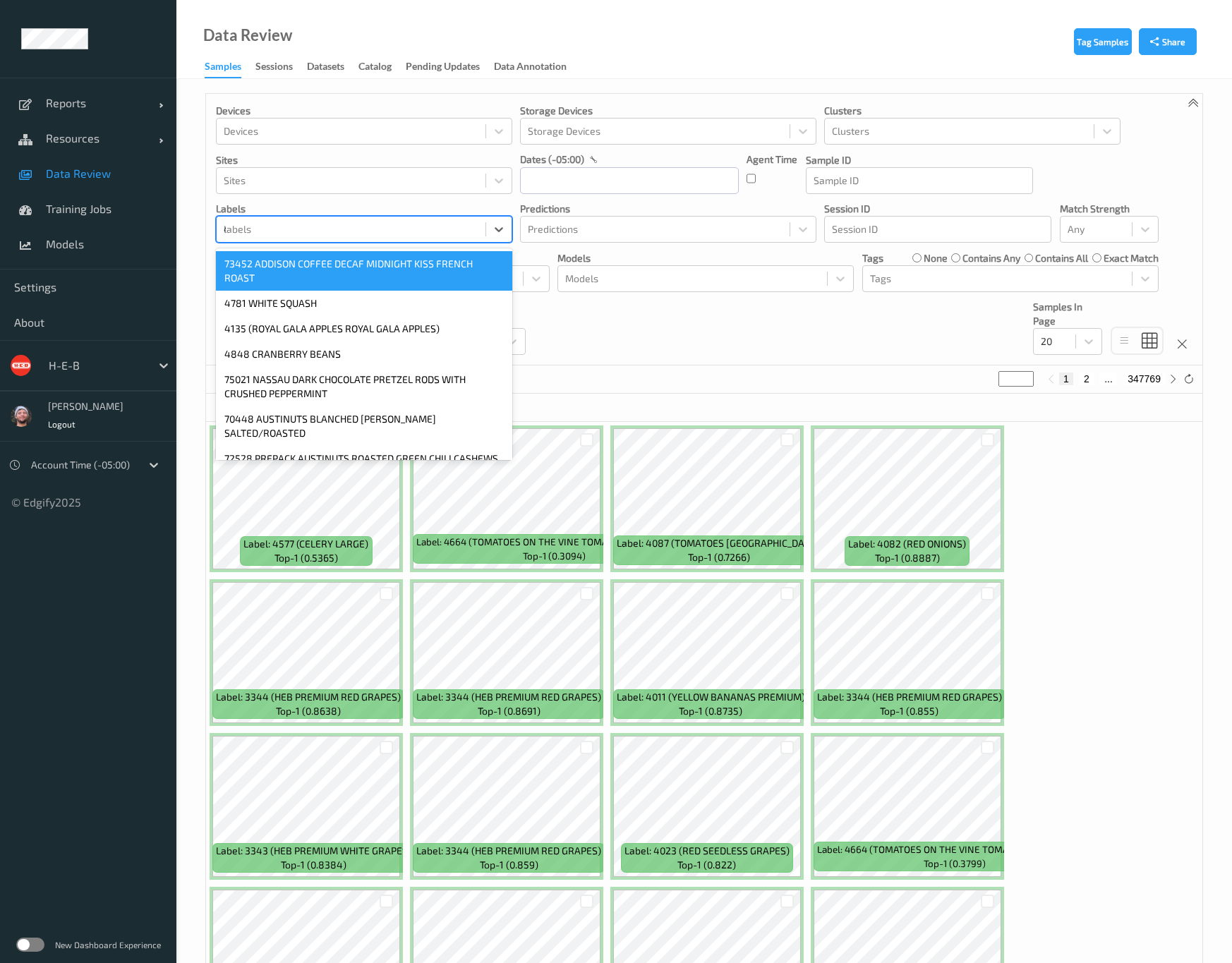
type input "4767"
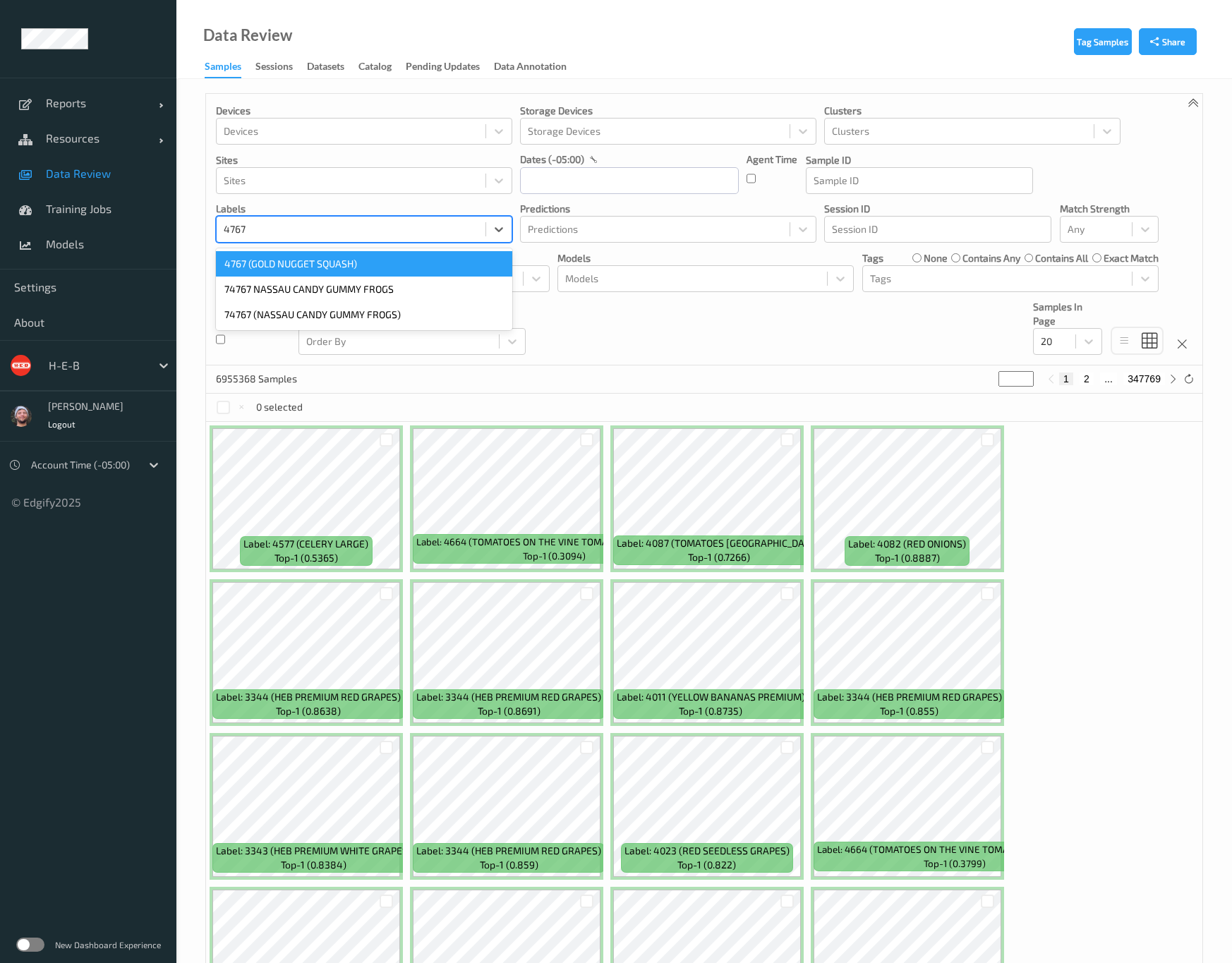
click at [388, 266] on div "4767 (GOLD NUGGET SQUASH)" at bounding box center [364, 264] width 296 height 25
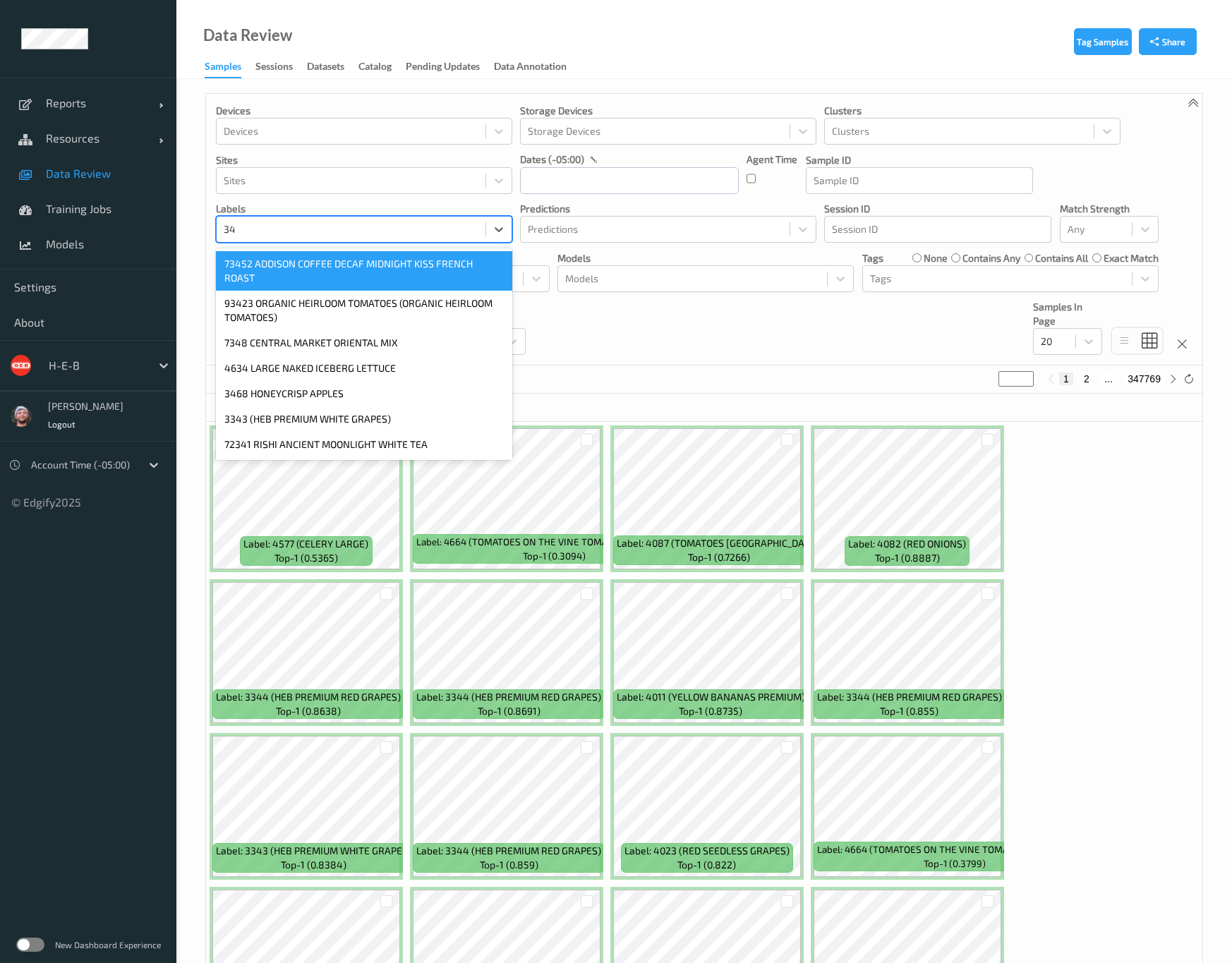
type input "3"
type input "4304"
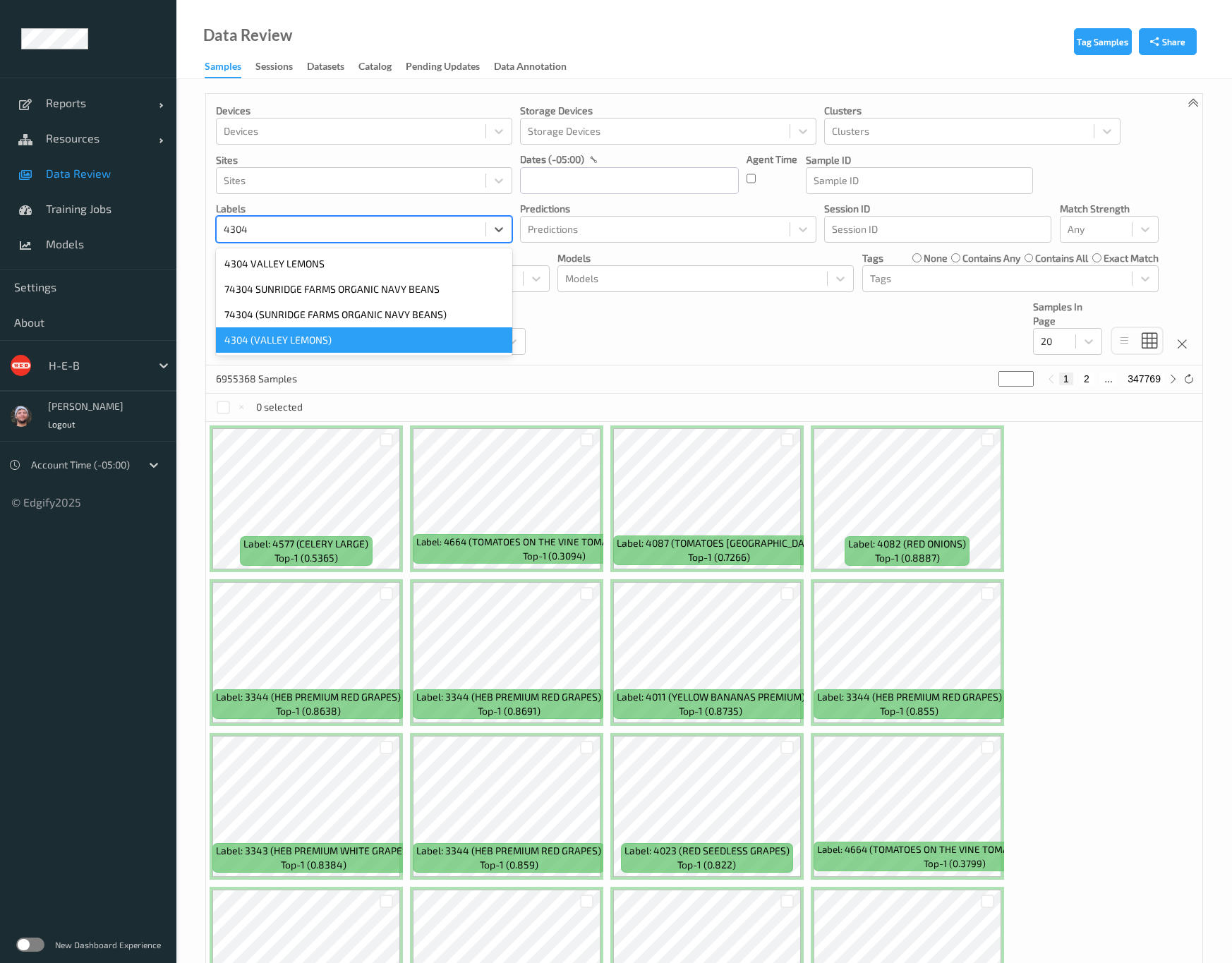
click at [301, 344] on div "4304 (VALLEY LEMONS)" at bounding box center [364, 340] width 296 height 25
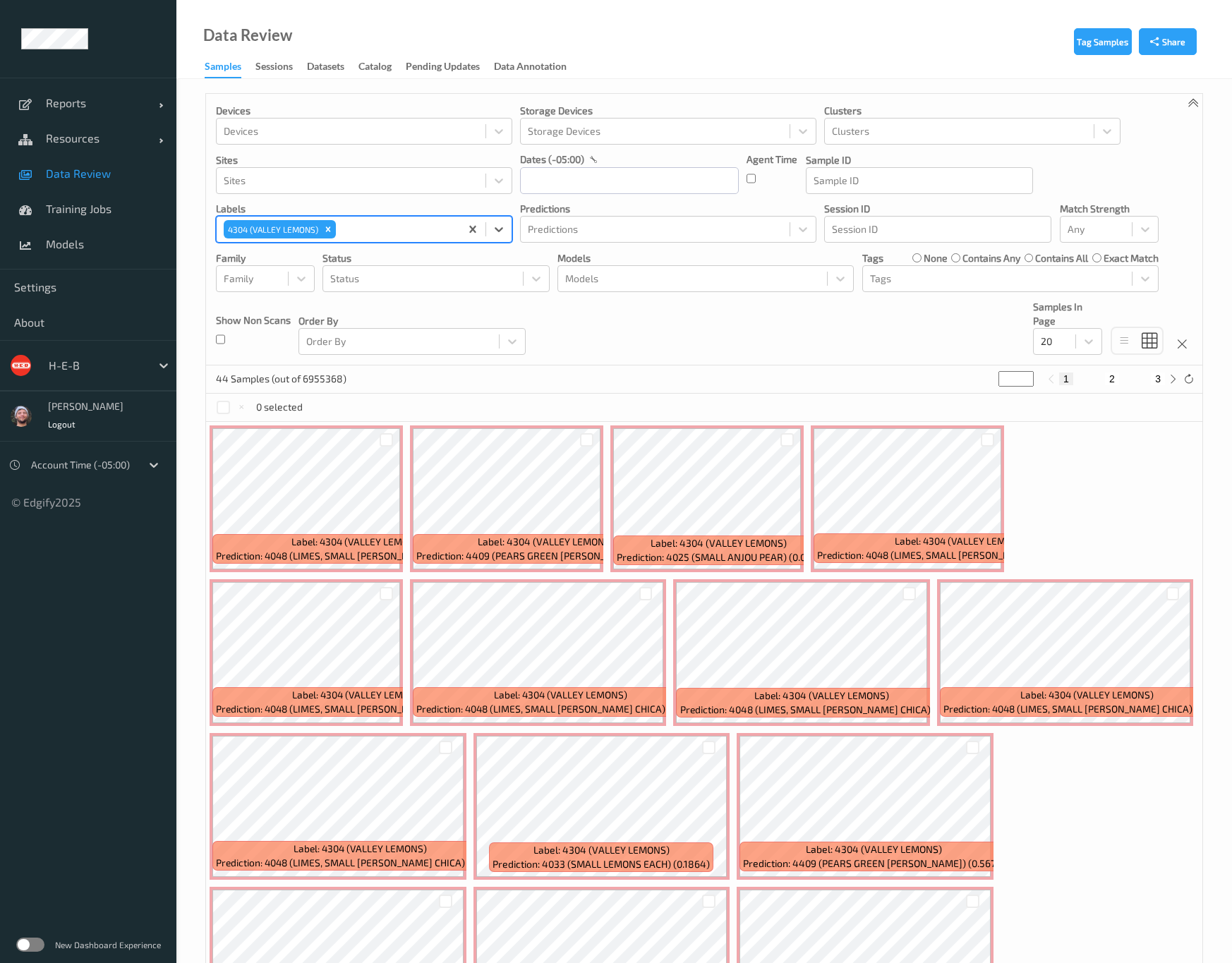
click at [711, 364] on div "Devices Devices Storage Devices Storage Devices Clusters Clusters Sites Sites d…" at bounding box center [703, 230] width 996 height 272
click at [339, 231] on input "text" at bounding box center [339, 230] width 2 height 14
click at [329, 231] on icon "Remove 4304 (VALLEY LEMONS)" at bounding box center [328, 230] width 5 height 5
type input "4255"
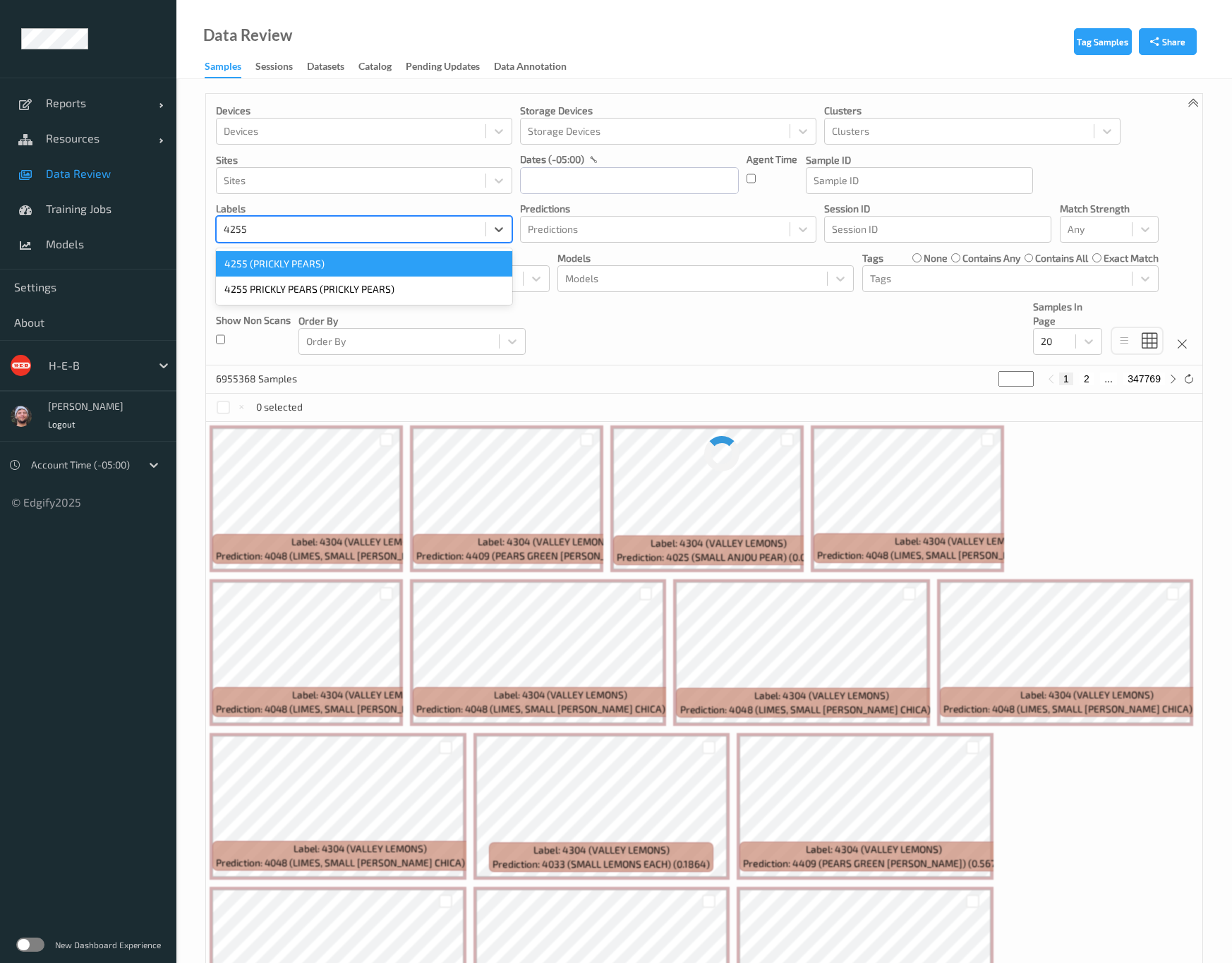
click at [371, 266] on div "4255 (PRICKLY PEARS)" at bounding box center [364, 264] width 296 height 25
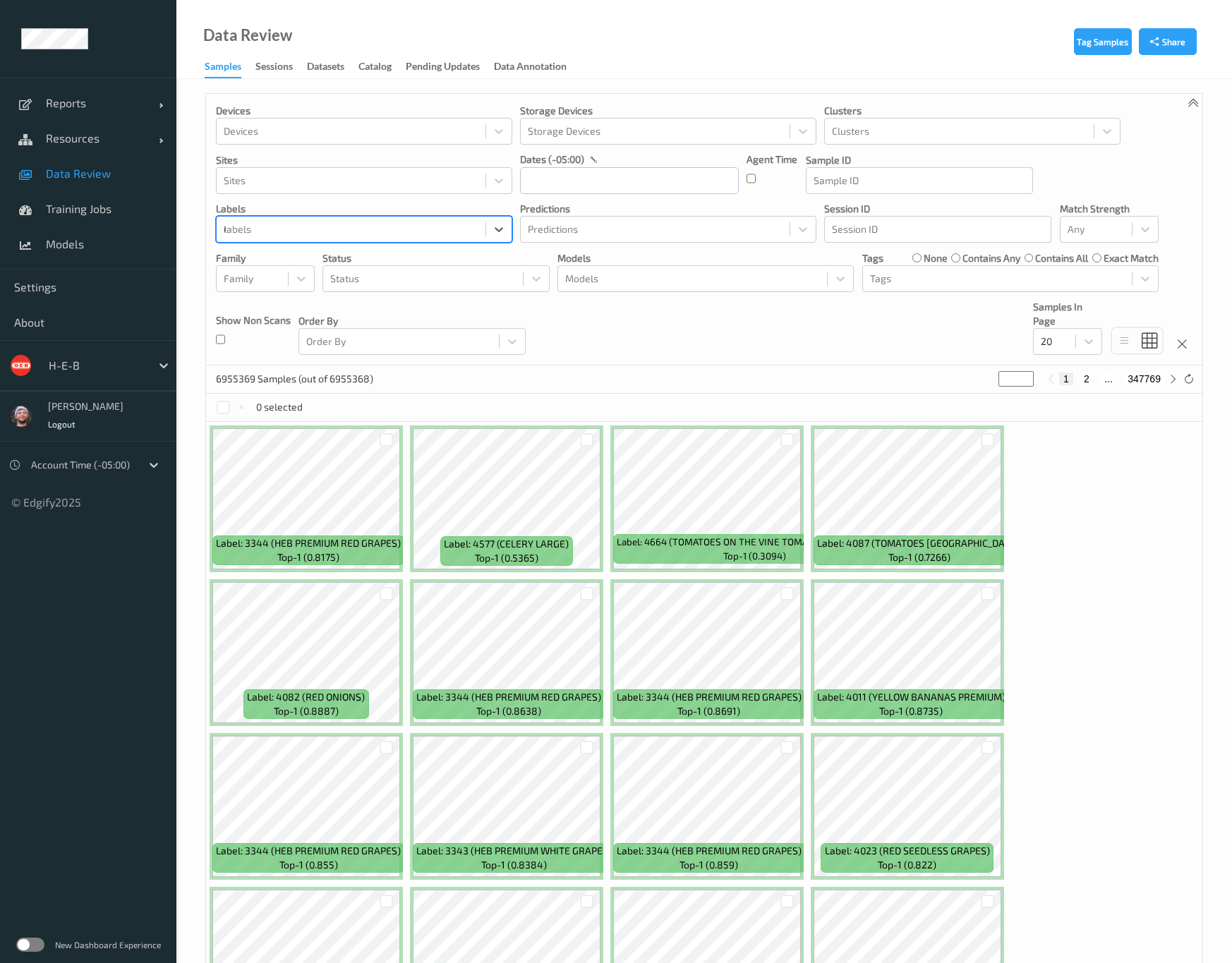
type input "4818"
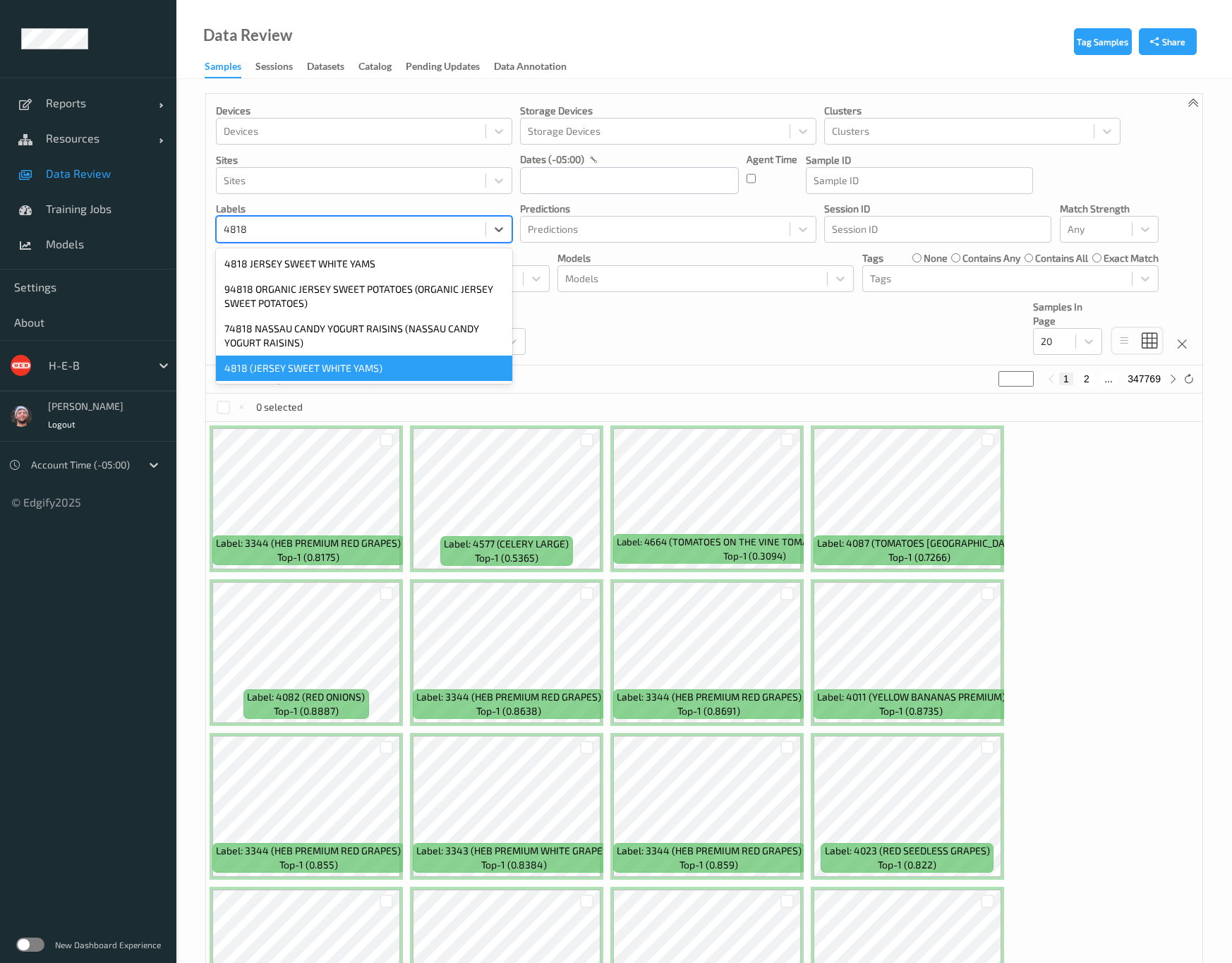
drag, startPoint x: 388, startPoint y: 269, endPoint x: 370, endPoint y: 368, distance: 100.6
click at [370, 368] on div "4818 JERSEY SWEET WHITE YAMS 94818 ORGANIC JERSEY SWEET POTATOES (ORGANIC JERSE…" at bounding box center [364, 316] width 296 height 135
click at [370, 368] on div "4818 (JERSEY SWEET WHITE YAMS)" at bounding box center [364, 368] width 296 height 25
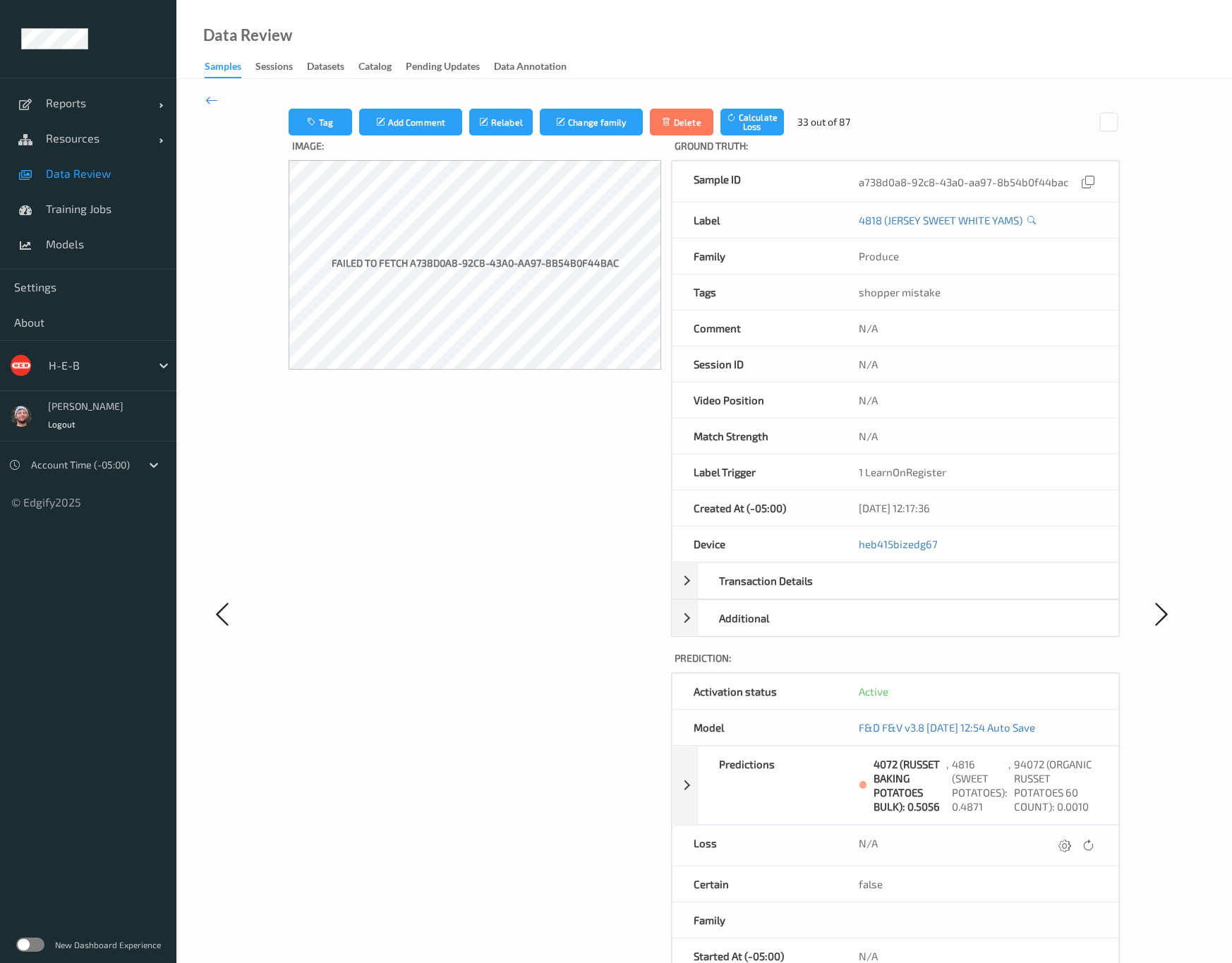
click at [110, 176] on span "Data Review" at bounding box center [104, 173] width 116 height 14
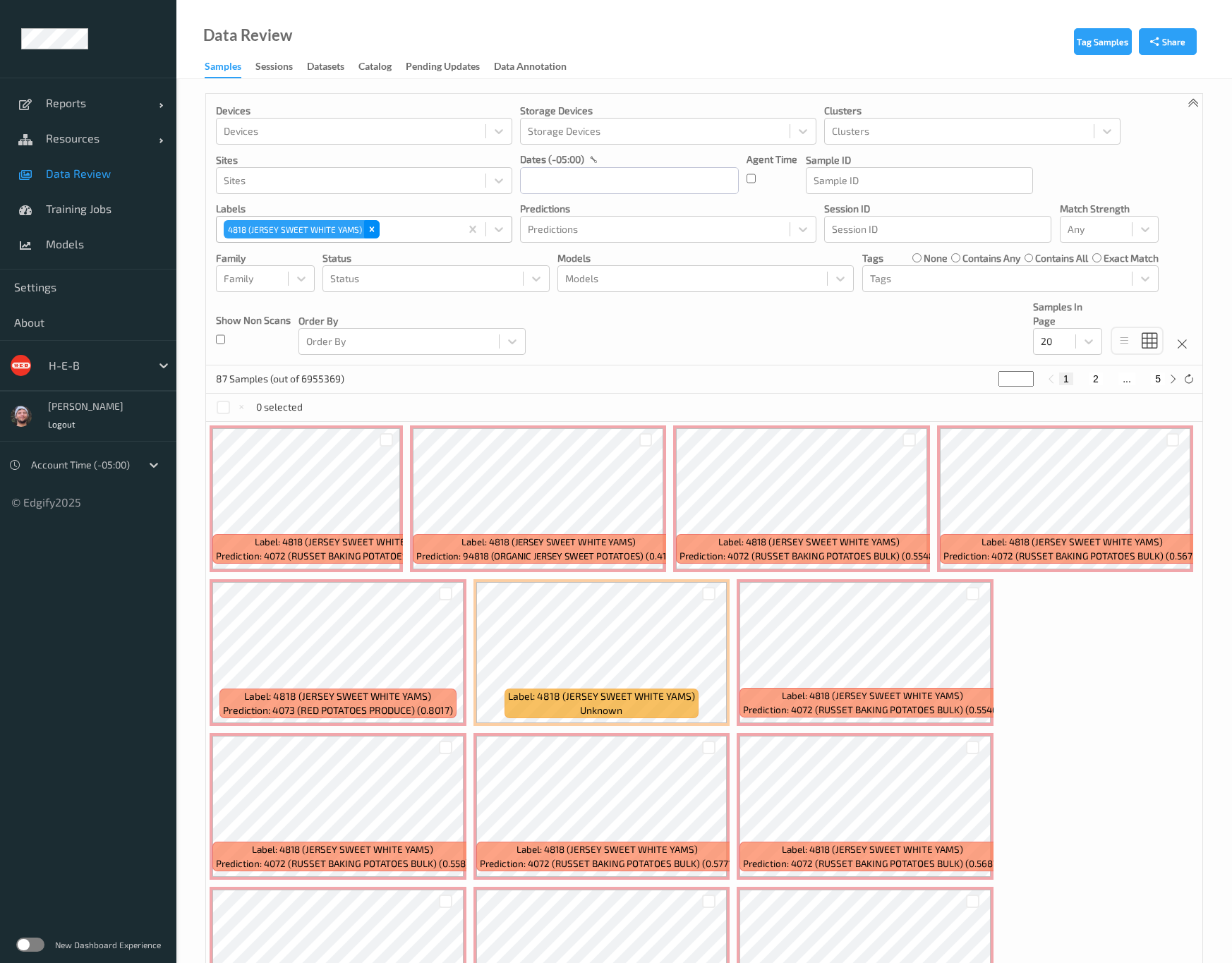
click at [366, 233] on icon "Remove 4818 (JERSEY SWEET WHITE YAMS)" at bounding box center [371, 229] width 10 height 10
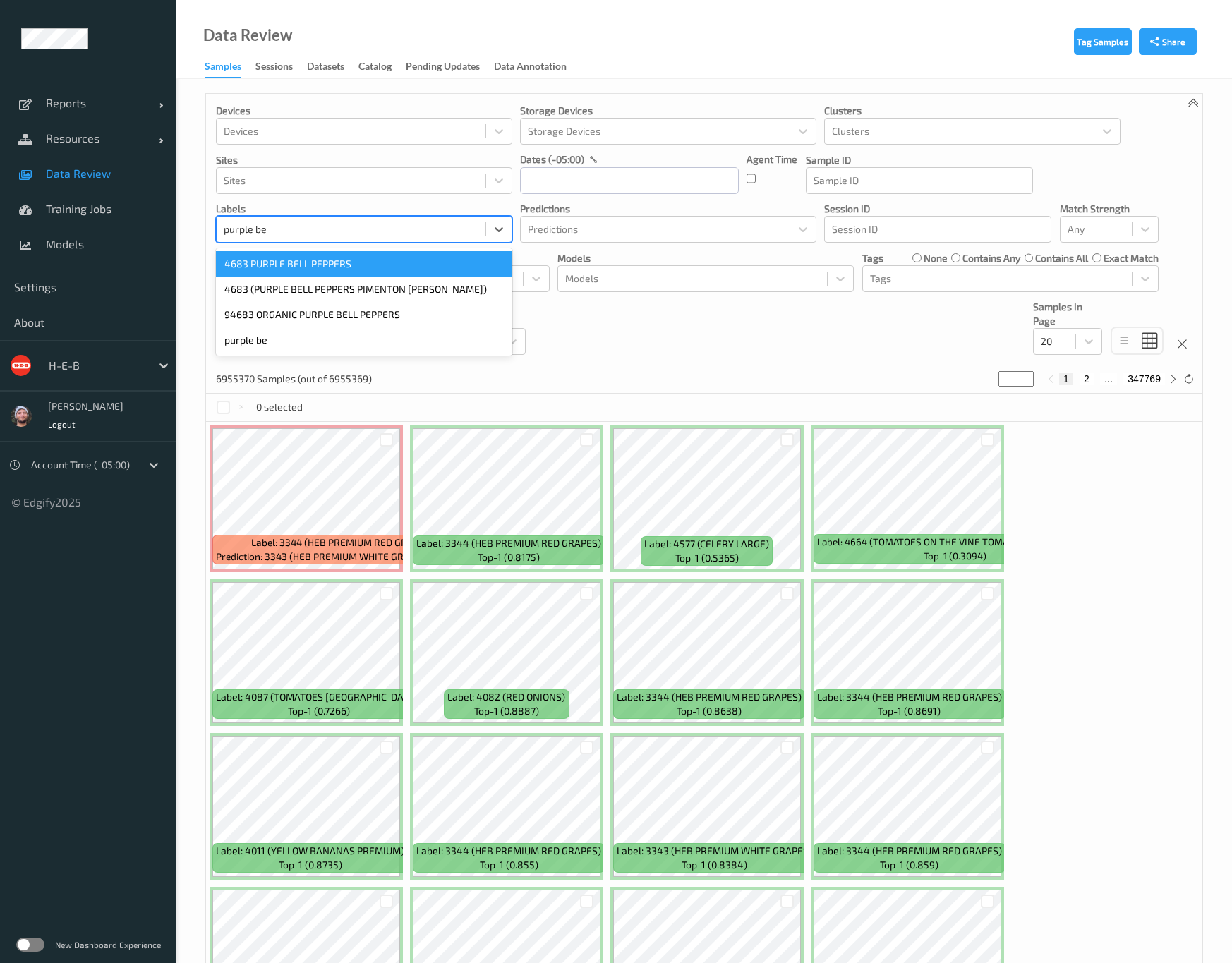
type input "purple bel"
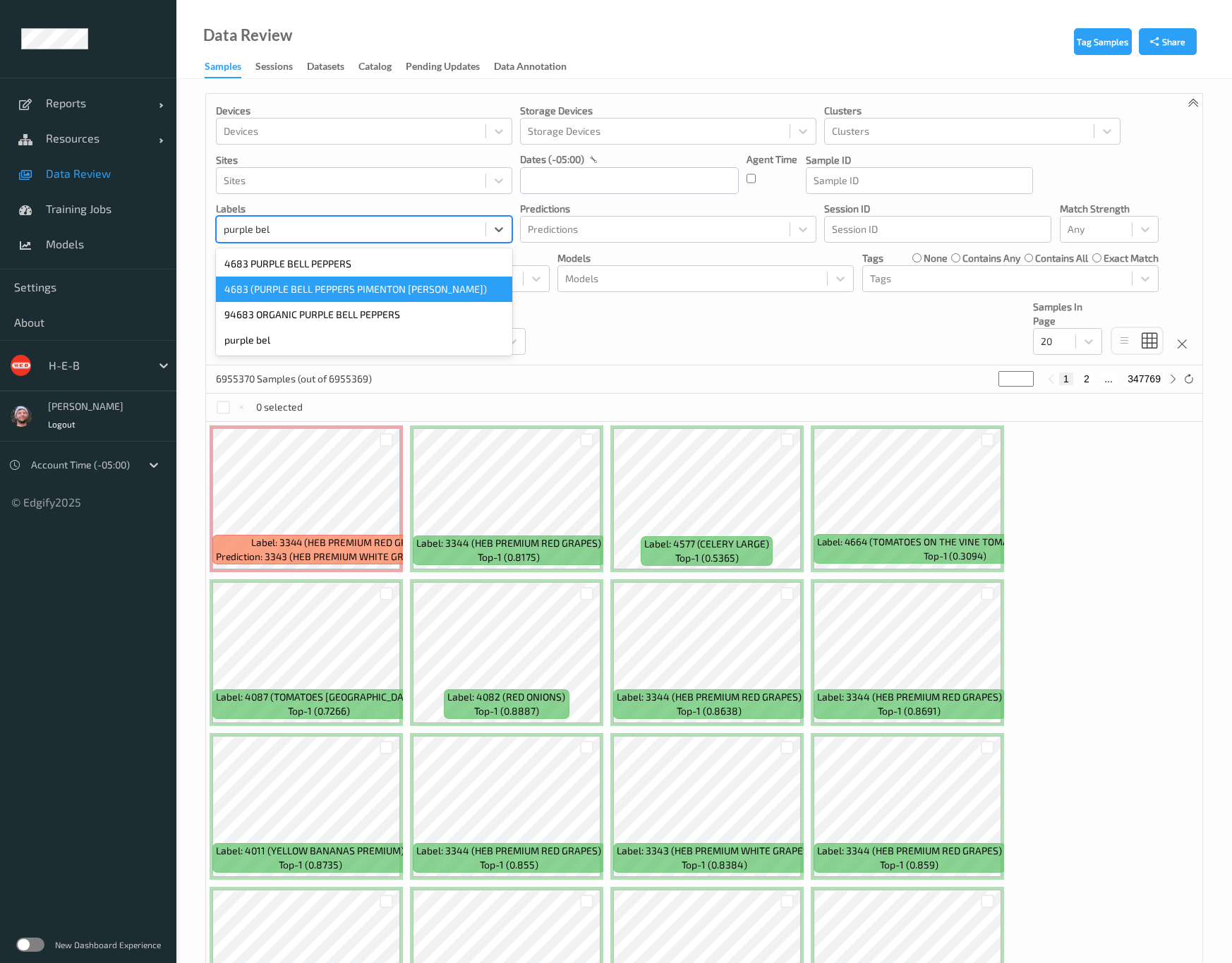
click at [322, 293] on div "4683 (PURPLE BELL PEPPERS PIMENTON MORADO)" at bounding box center [364, 289] width 296 height 25
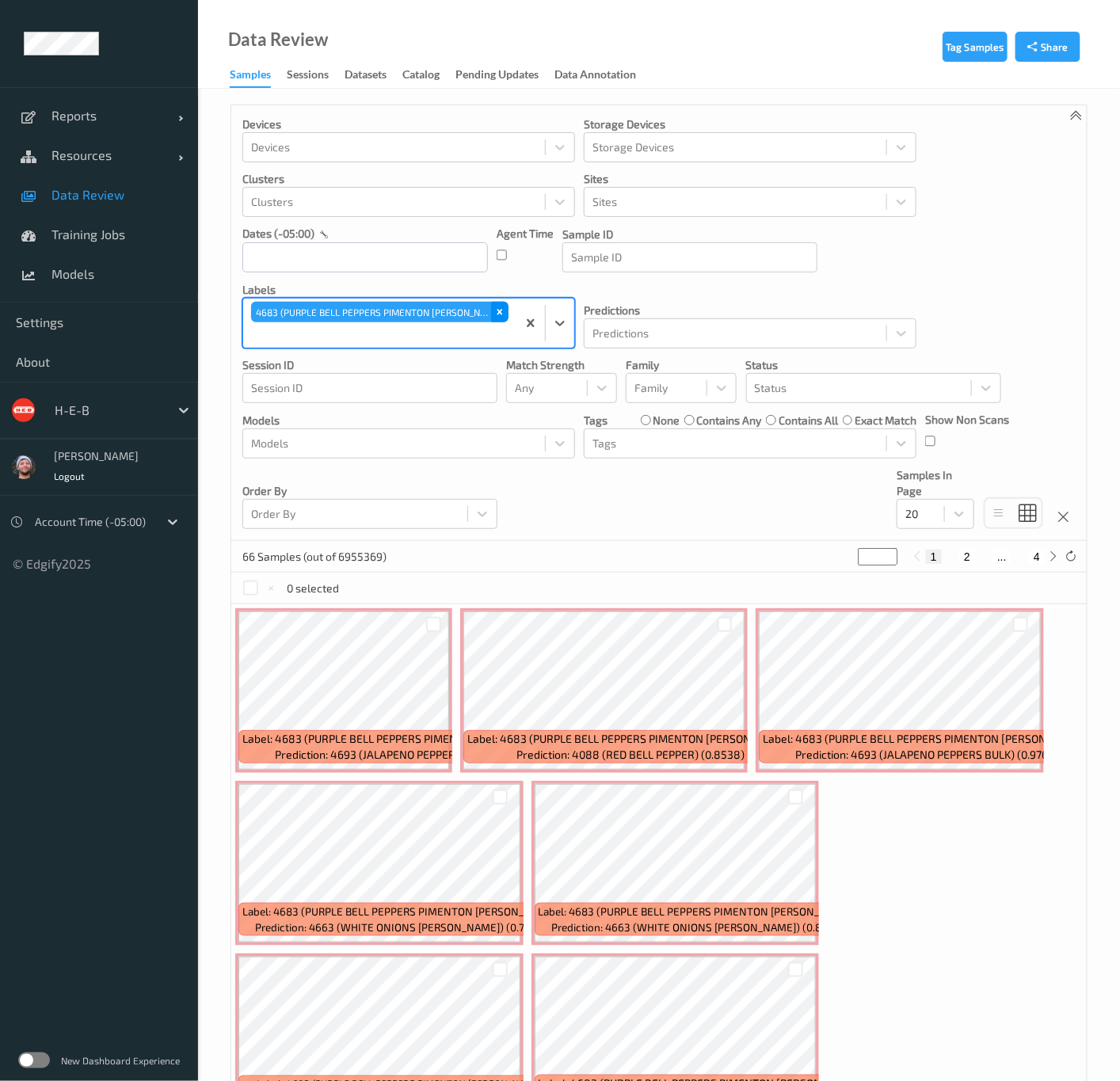
click at [491, 322] on div "Remove 4683 (PURPLE BELL PEPPERS PIMENTON MORADO)" at bounding box center [500, 312] width 18 height 21
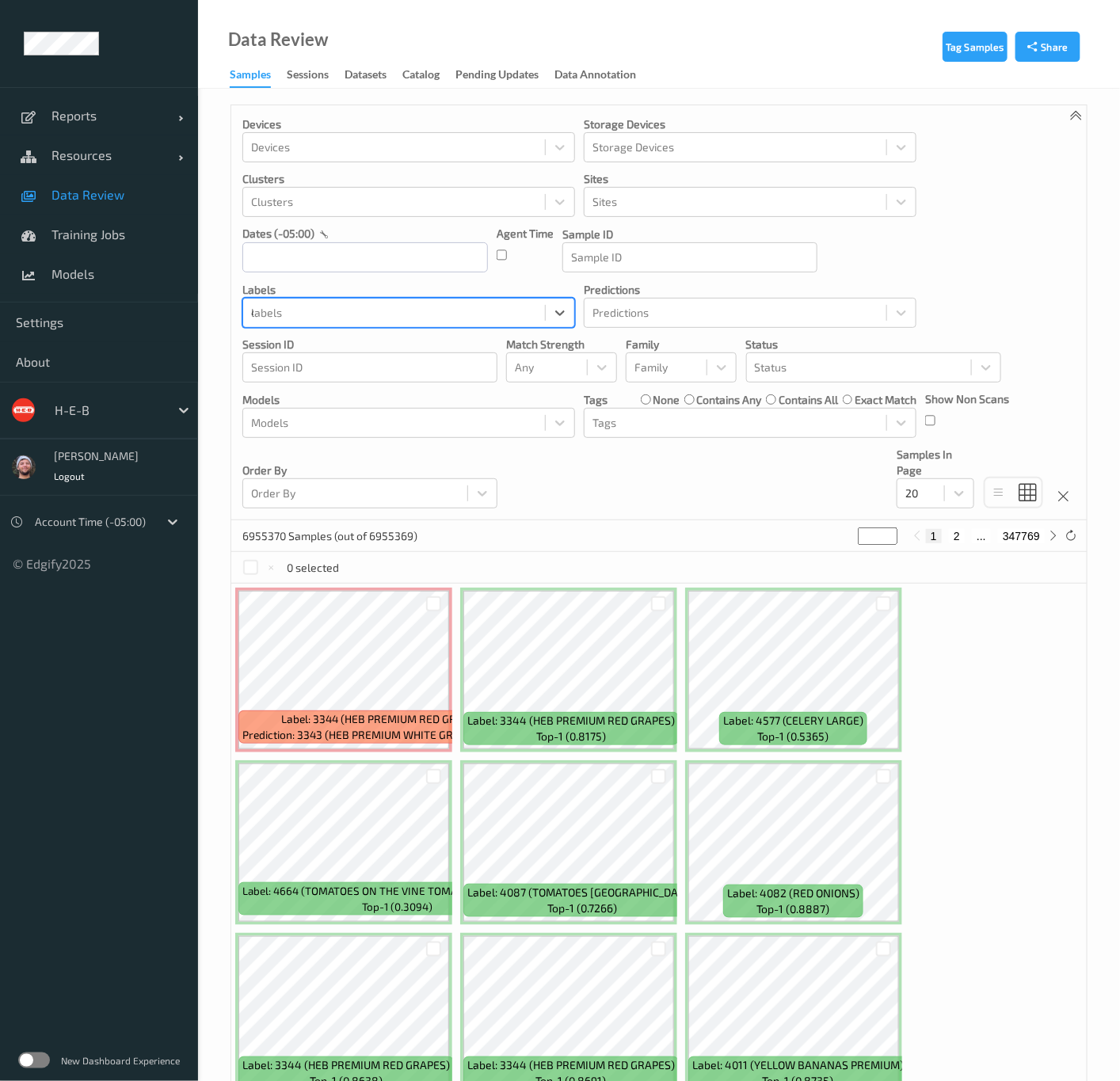
type input "4539"
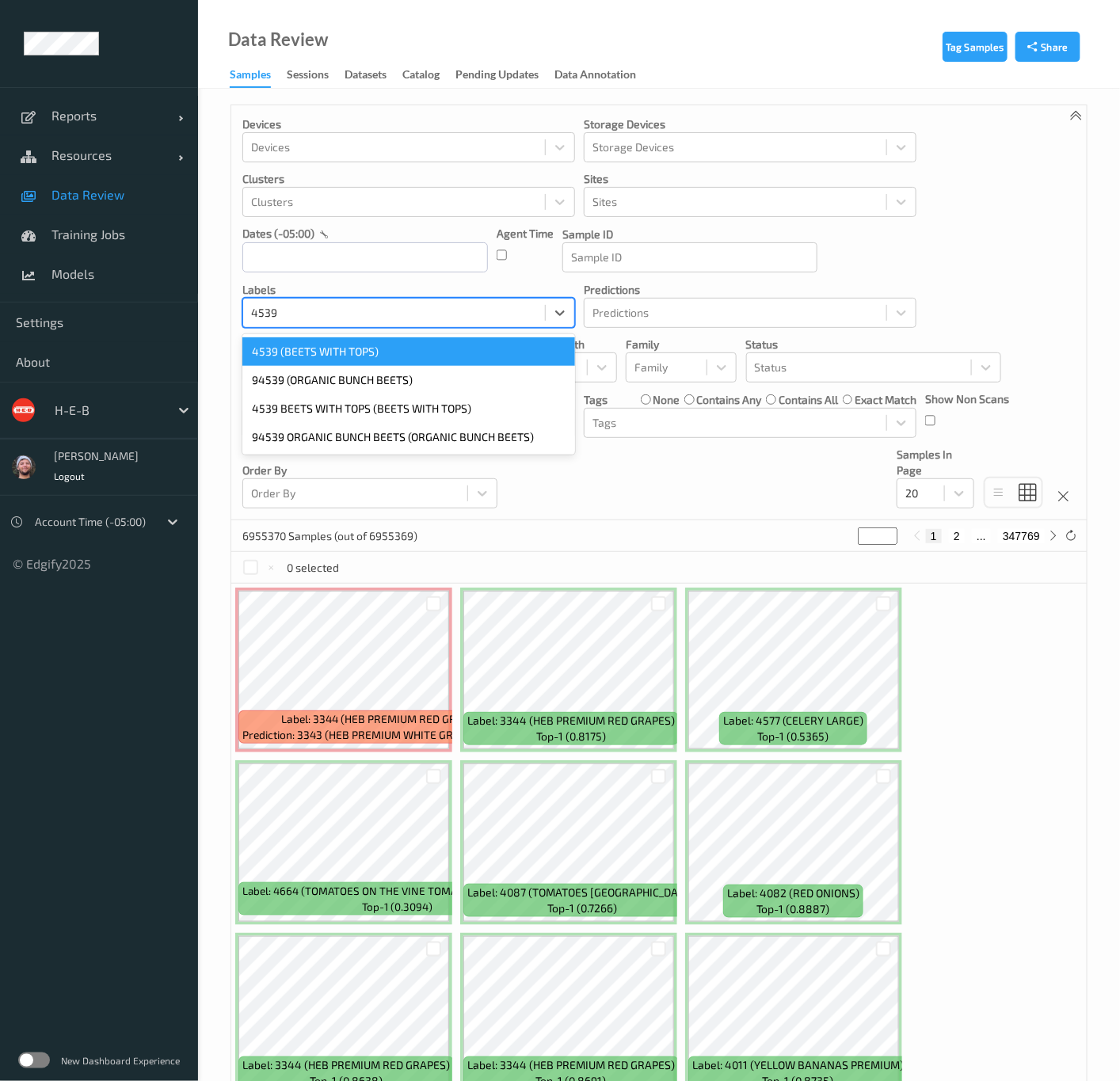
click at [397, 349] on div "4539 (BEETS WITH TOPS)" at bounding box center [409, 352] width 333 height 29
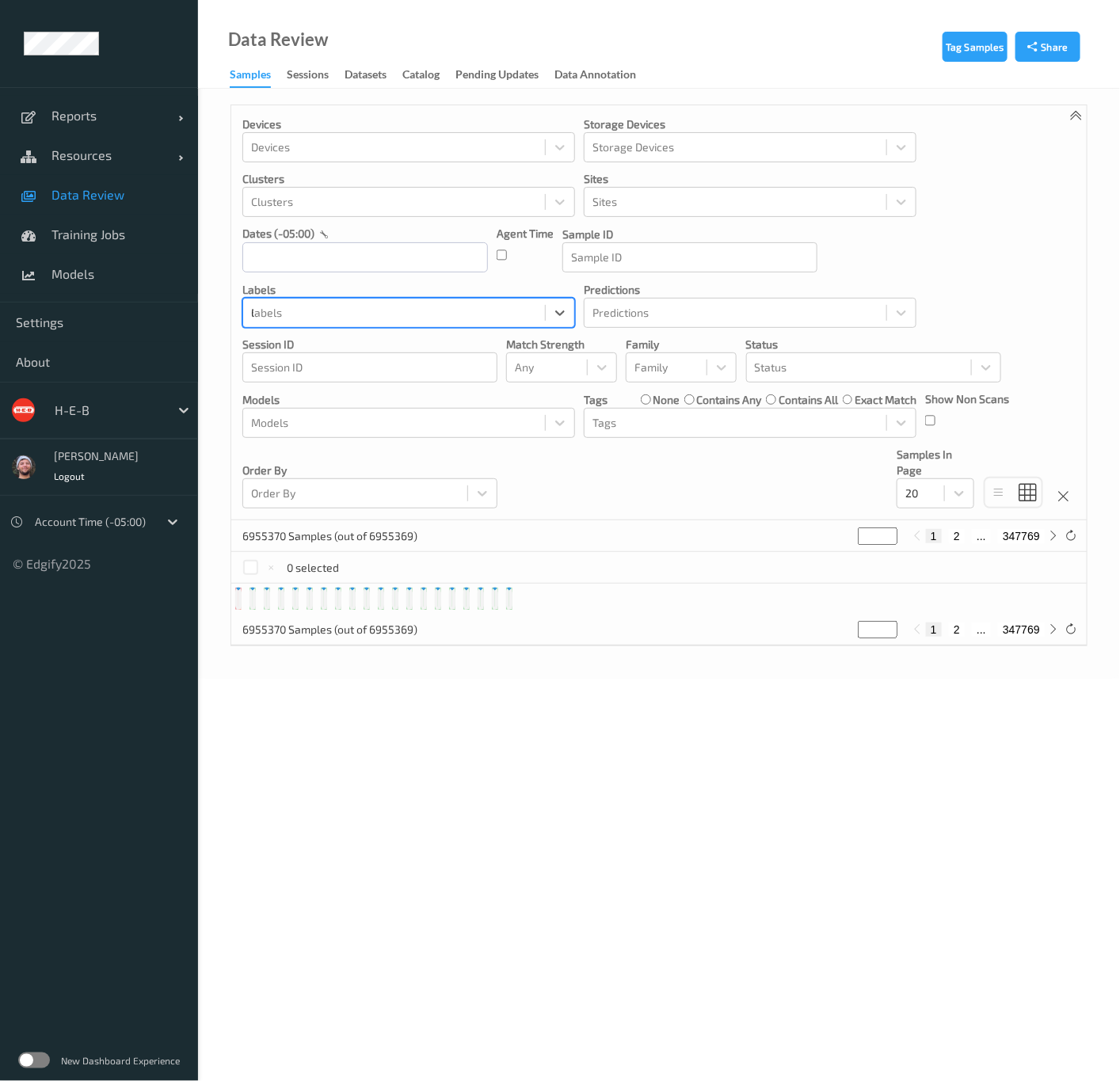
type input "6666"
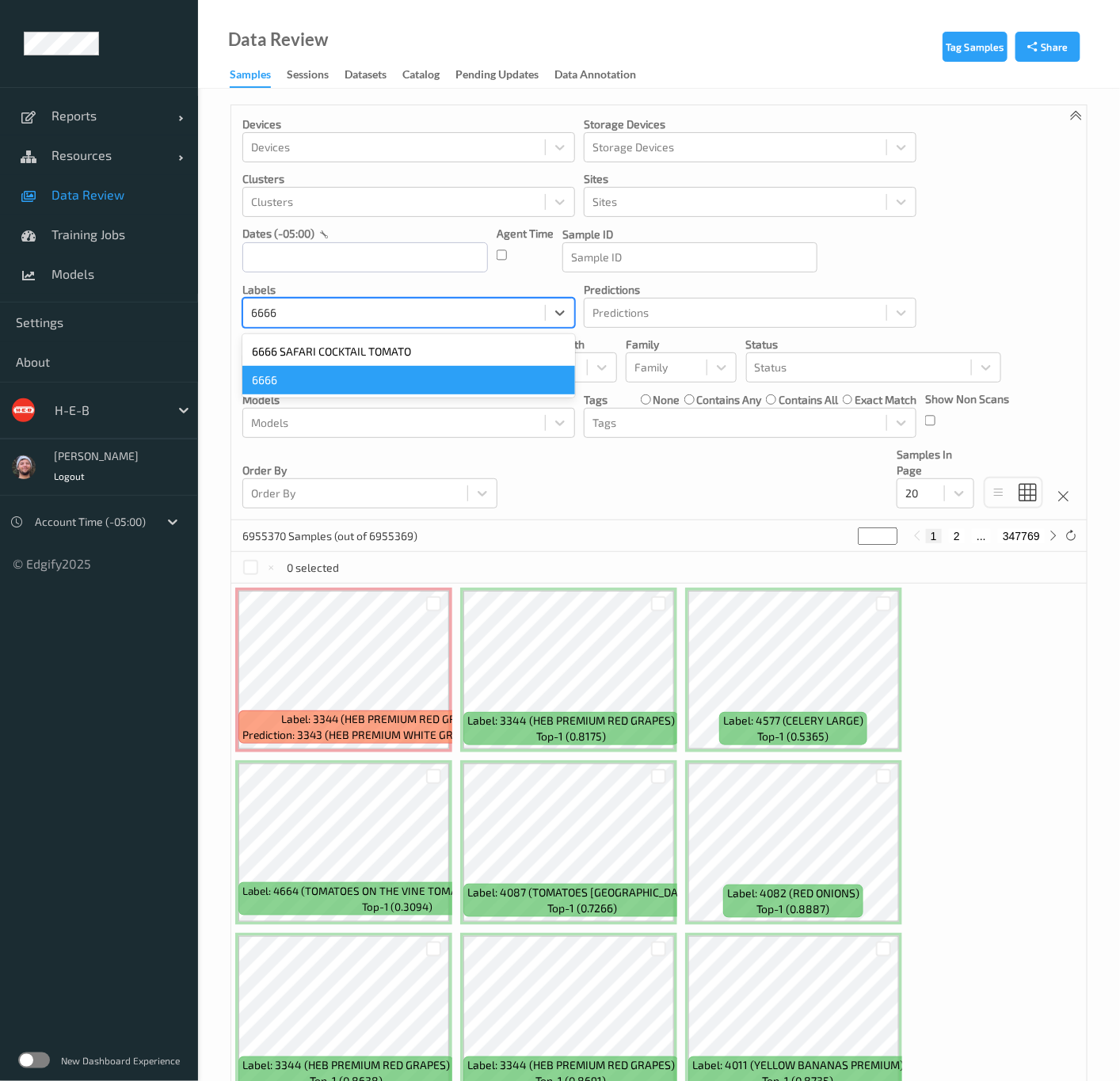
click at [328, 395] on div "6666" at bounding box center [409, 380] width 333 height 29
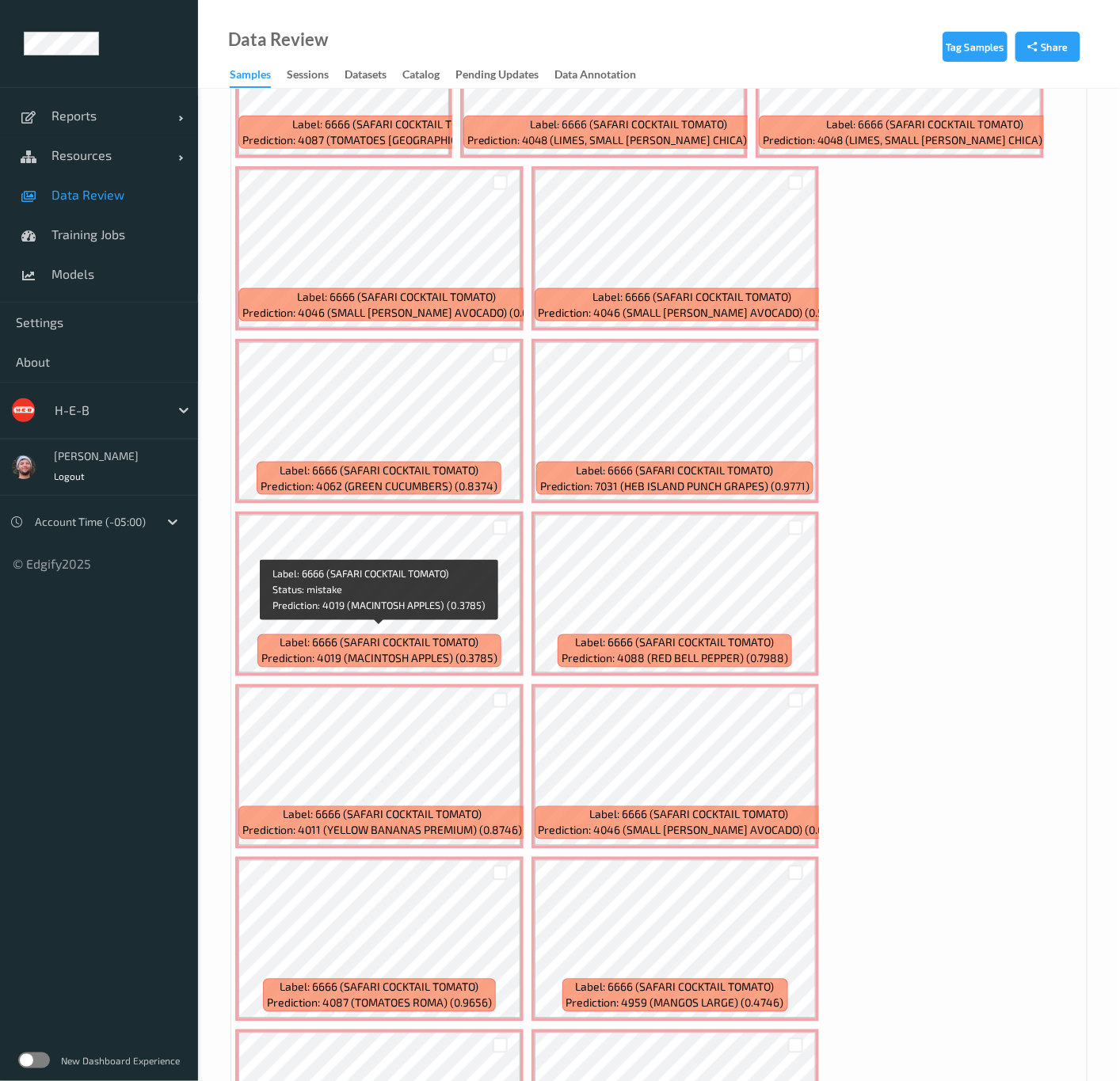
scroll to position [1285, 0]
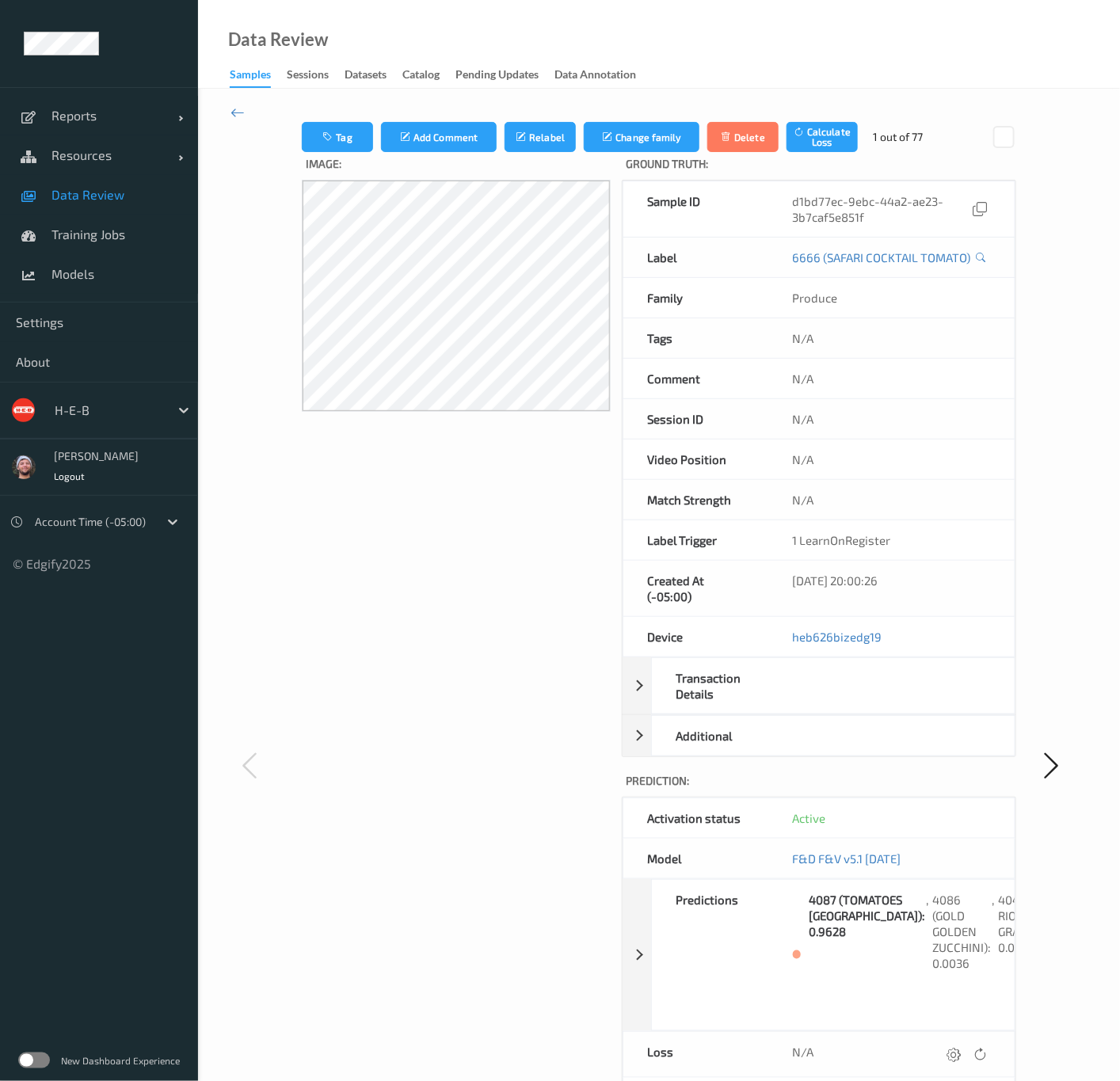
drag, startPoint x: 138, startPoint y: 194, endPoint x: 143, endPoint y: 203, distance: 10.3
click at [138, 194] on span "Data Review" at bounding box center [117, 195] width 130 height 16
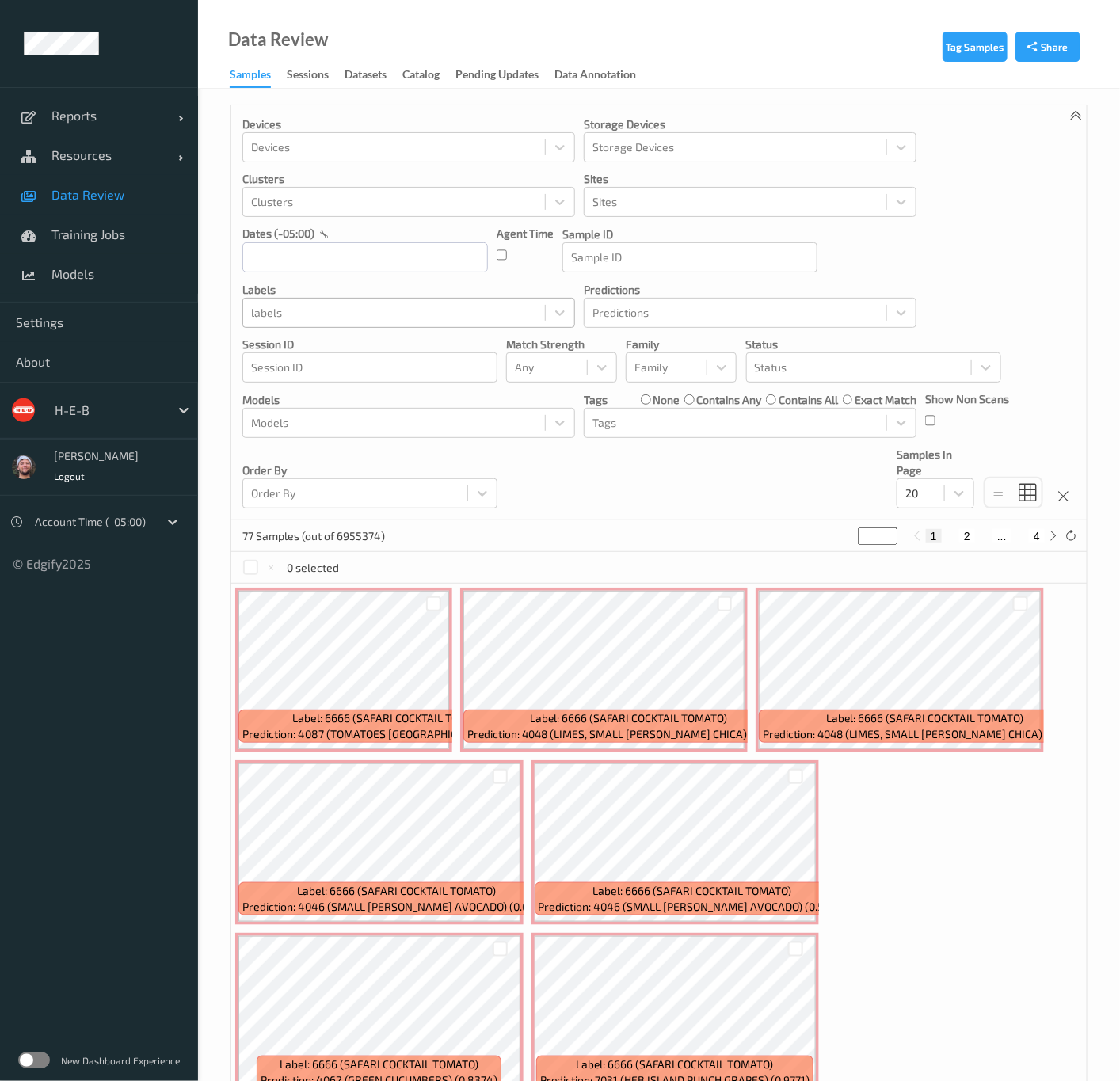
click at [326, 309] on div at bounding box center [394, 312] width 286 height 19
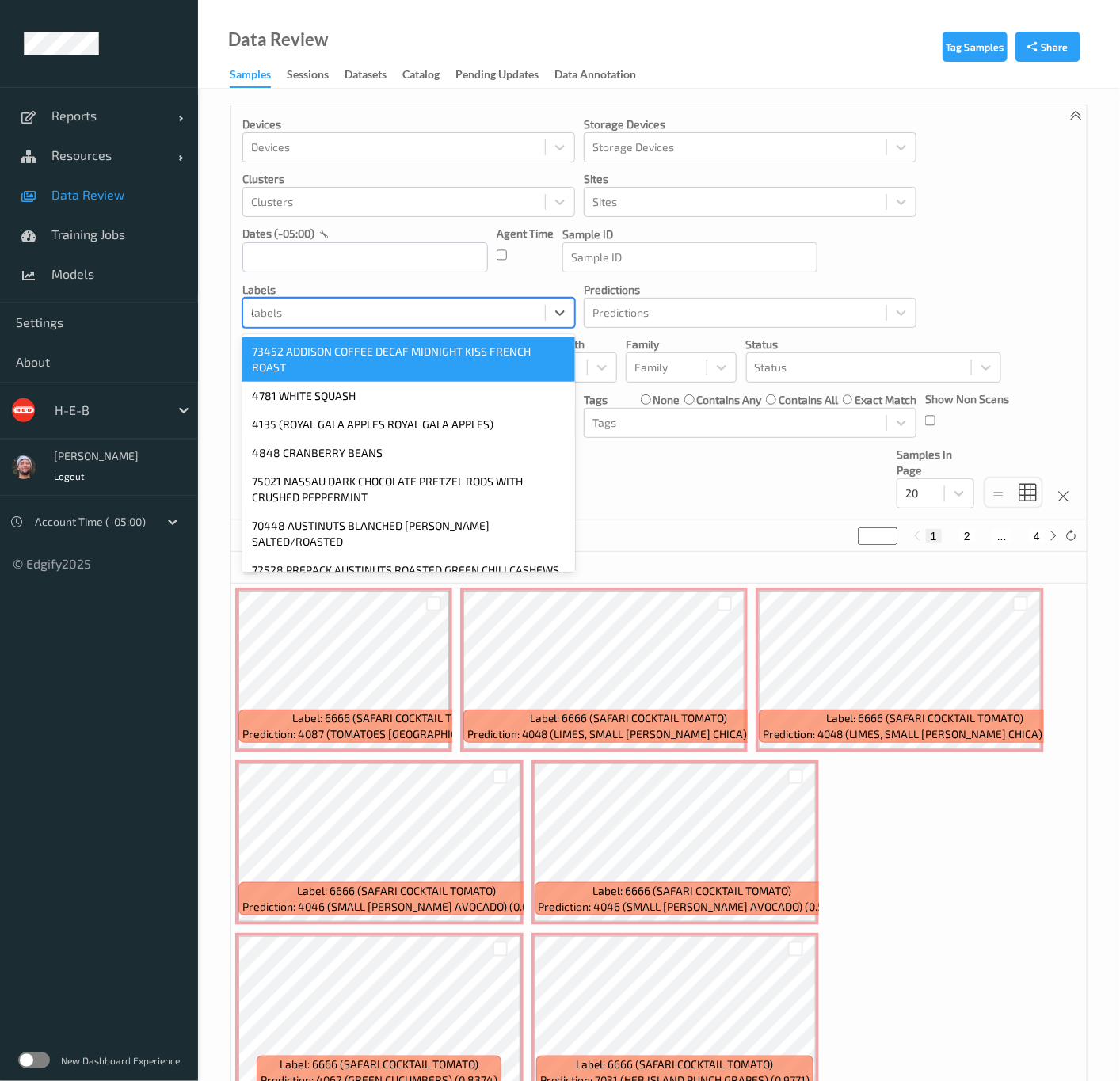
type input "4092"
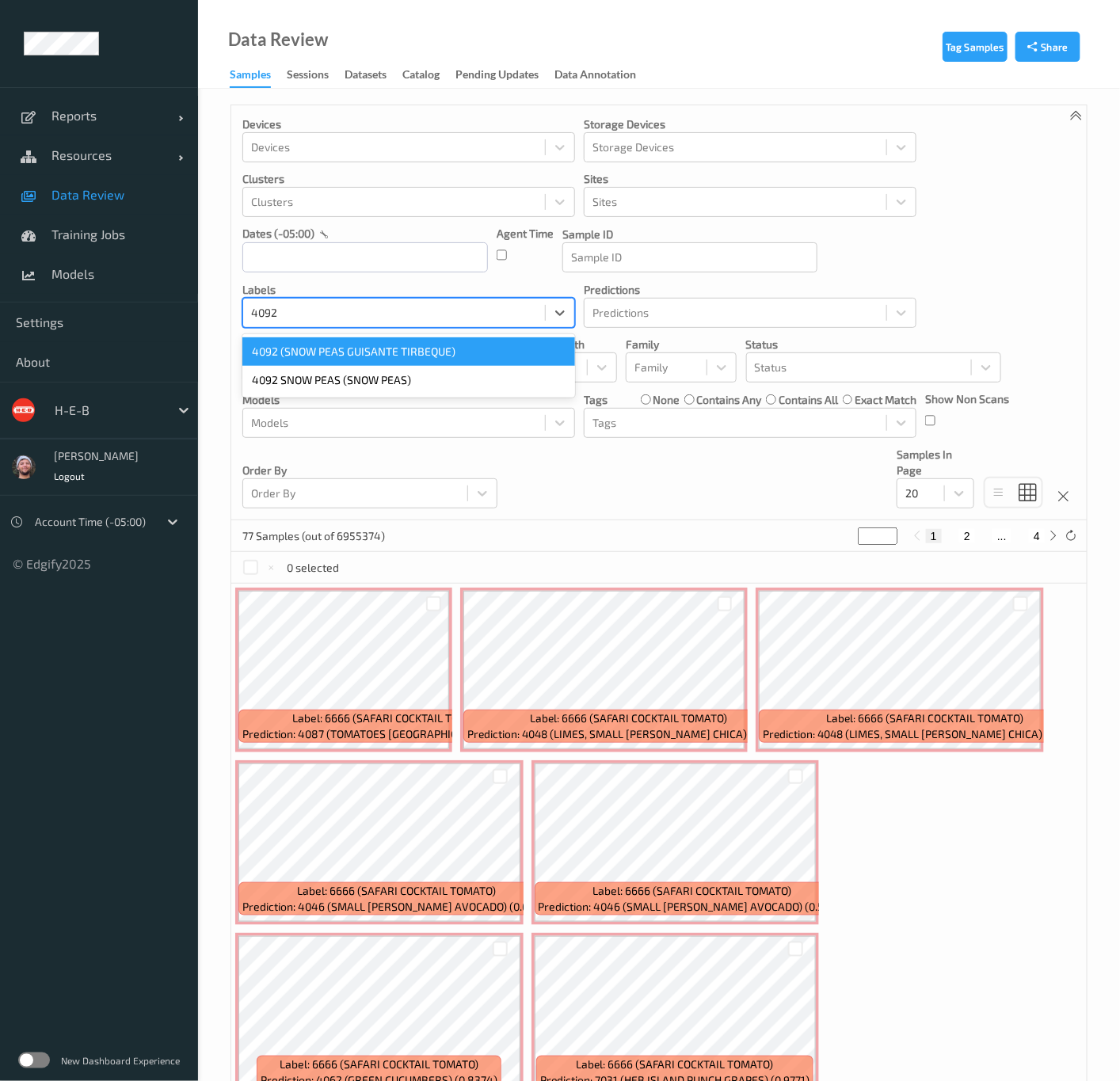
click at [353, 354] on div "4092 (SNOW PEAS GUISANTE TIRBEQUE)" at bounding box center [409, 352] width 333 height 29
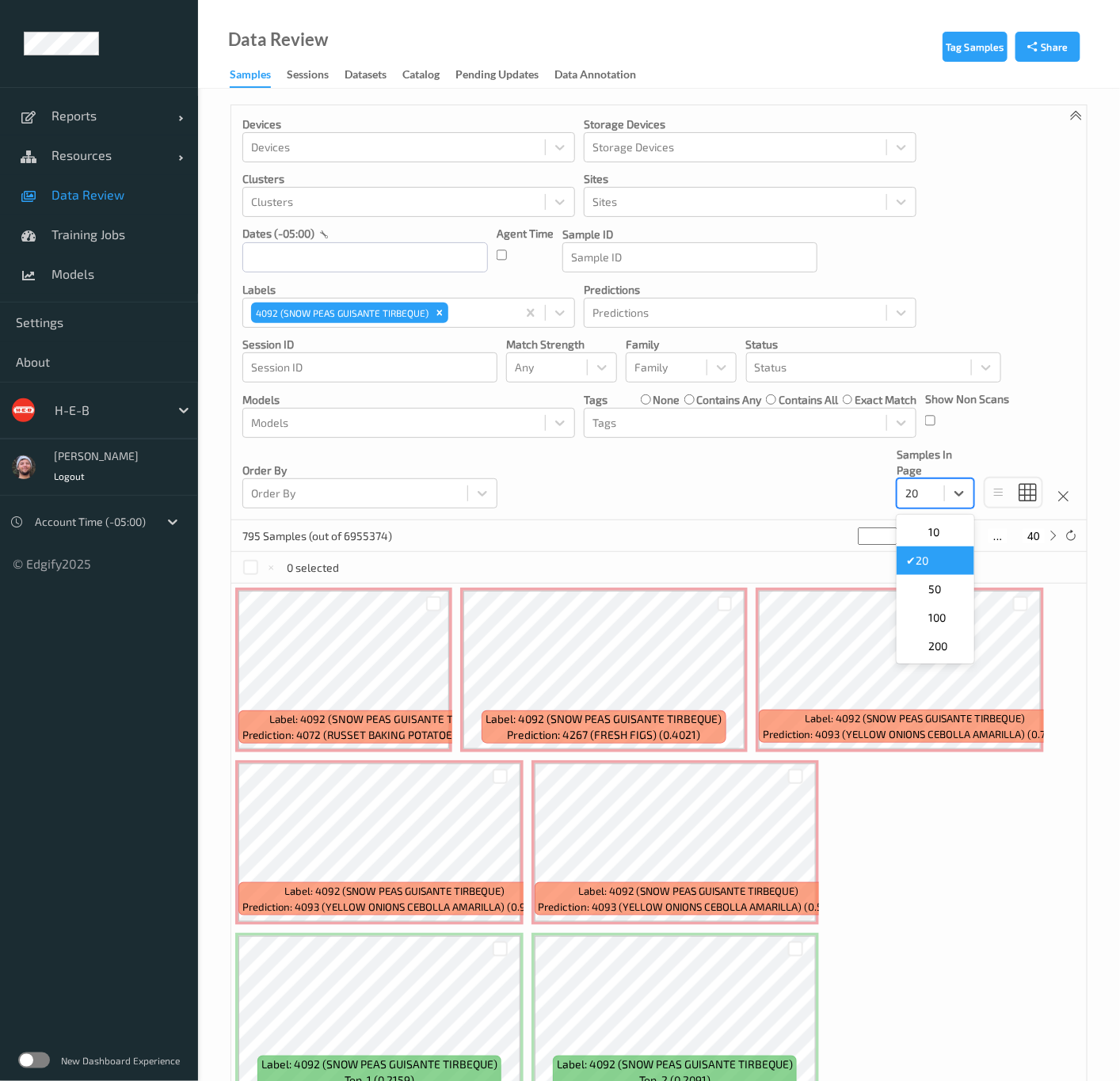
click at [927, 506] on div "20" at bounding box center [920, 494] width 46 height 25
click at [950, 651] on div "200" at bounding box center [935, 646] width 59 height 16
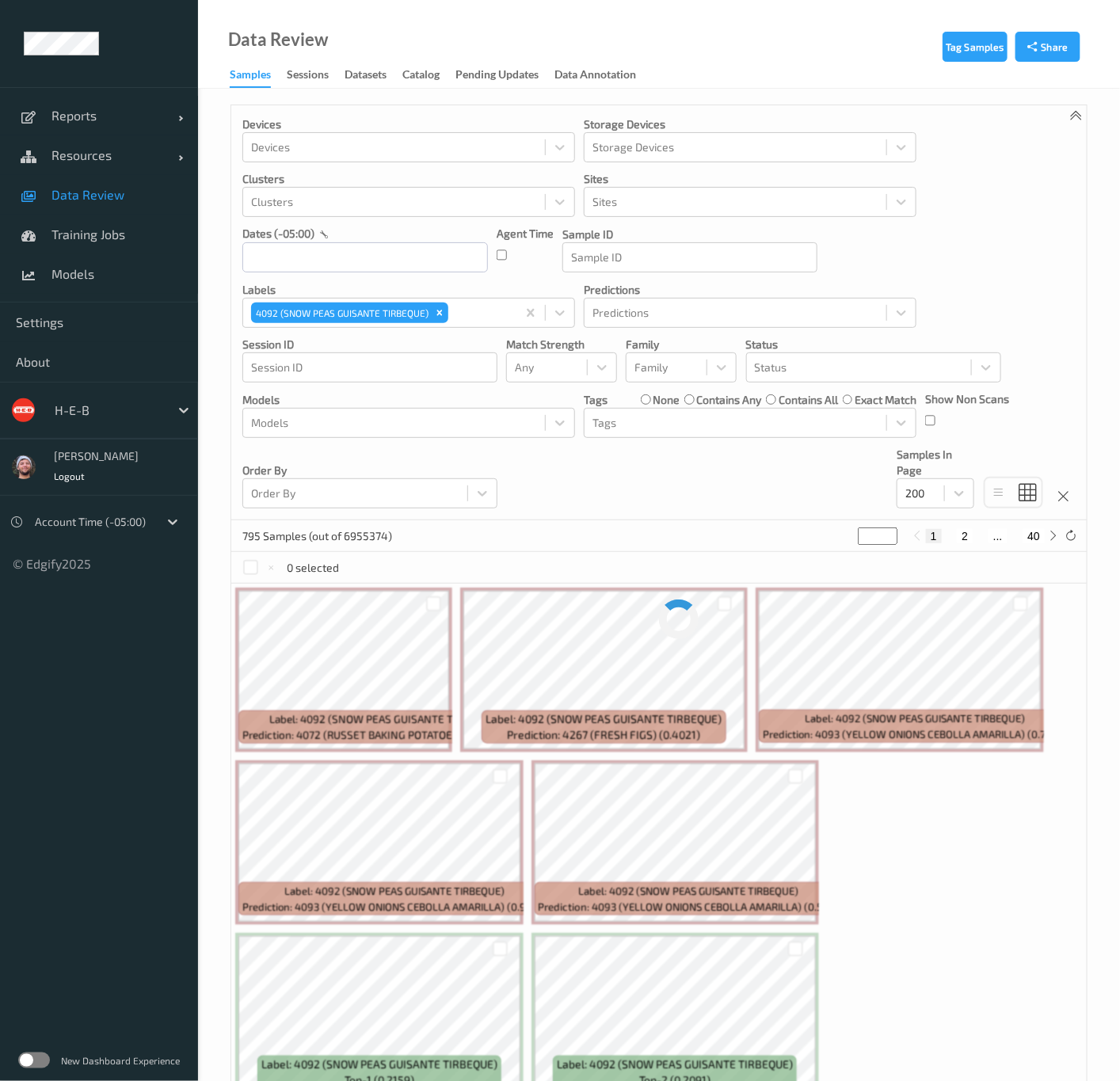
click at [675, 504] on div "Devices Devices Storage Devices Storage Devices Clusters Clusters Sites Sites d…" at bounding box center [659, 312] width 855 height 415
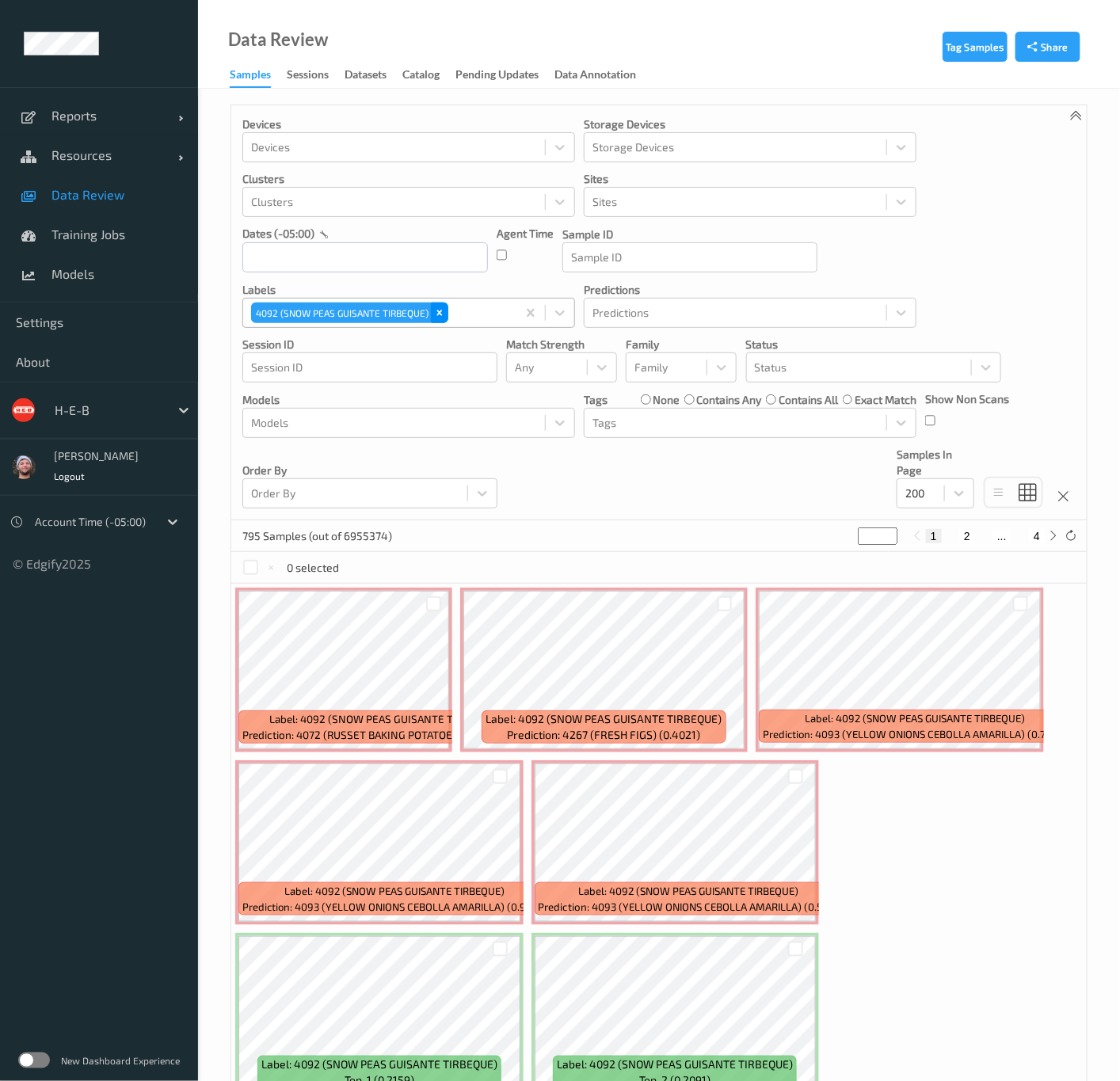
click at [433, 317] on div "Remove 4092 (SNOW PEAS GUISANTE TIRBEQUE)" at bounding box center [440, 312] width 18 height 21
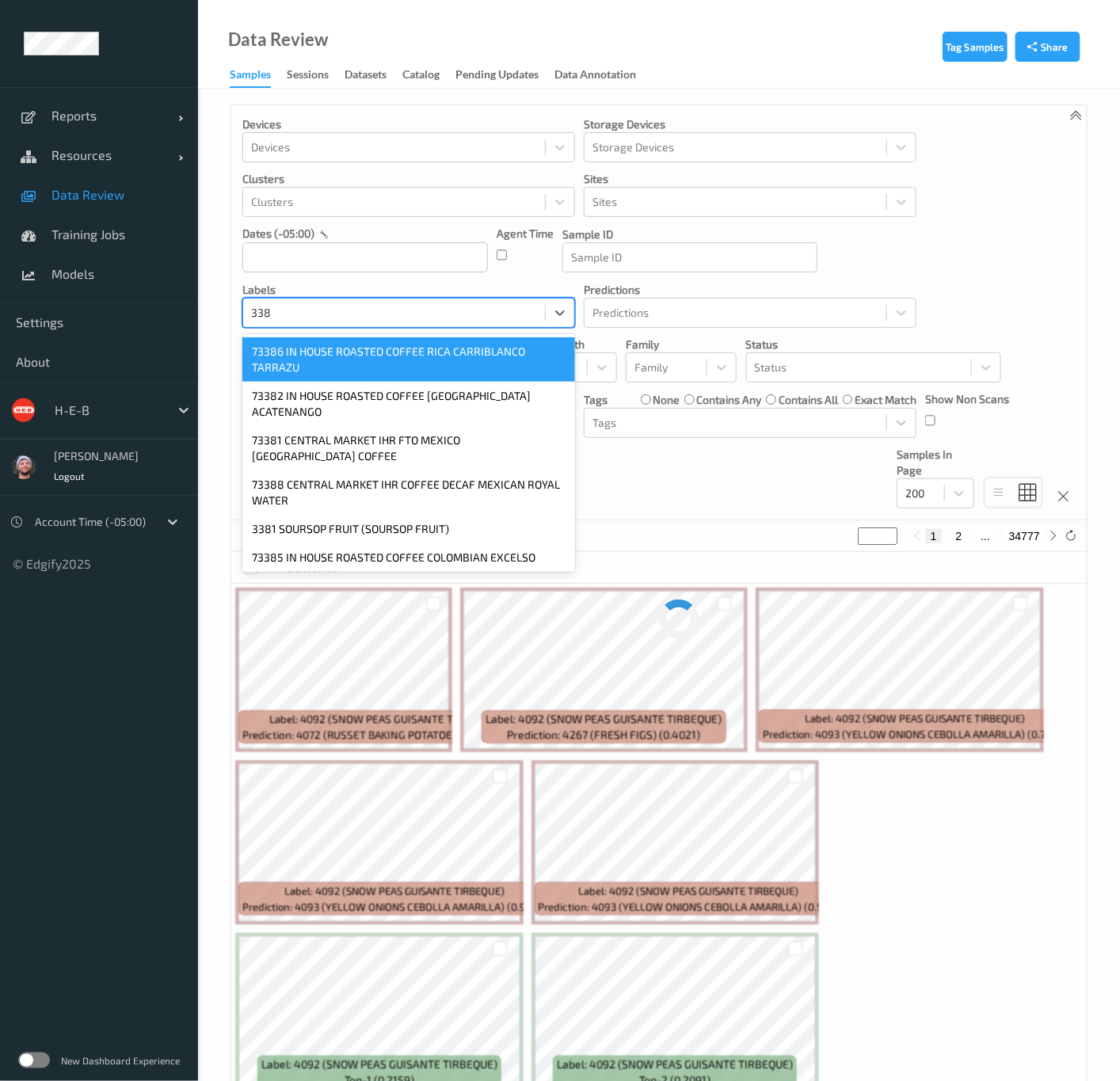
type input "3381"
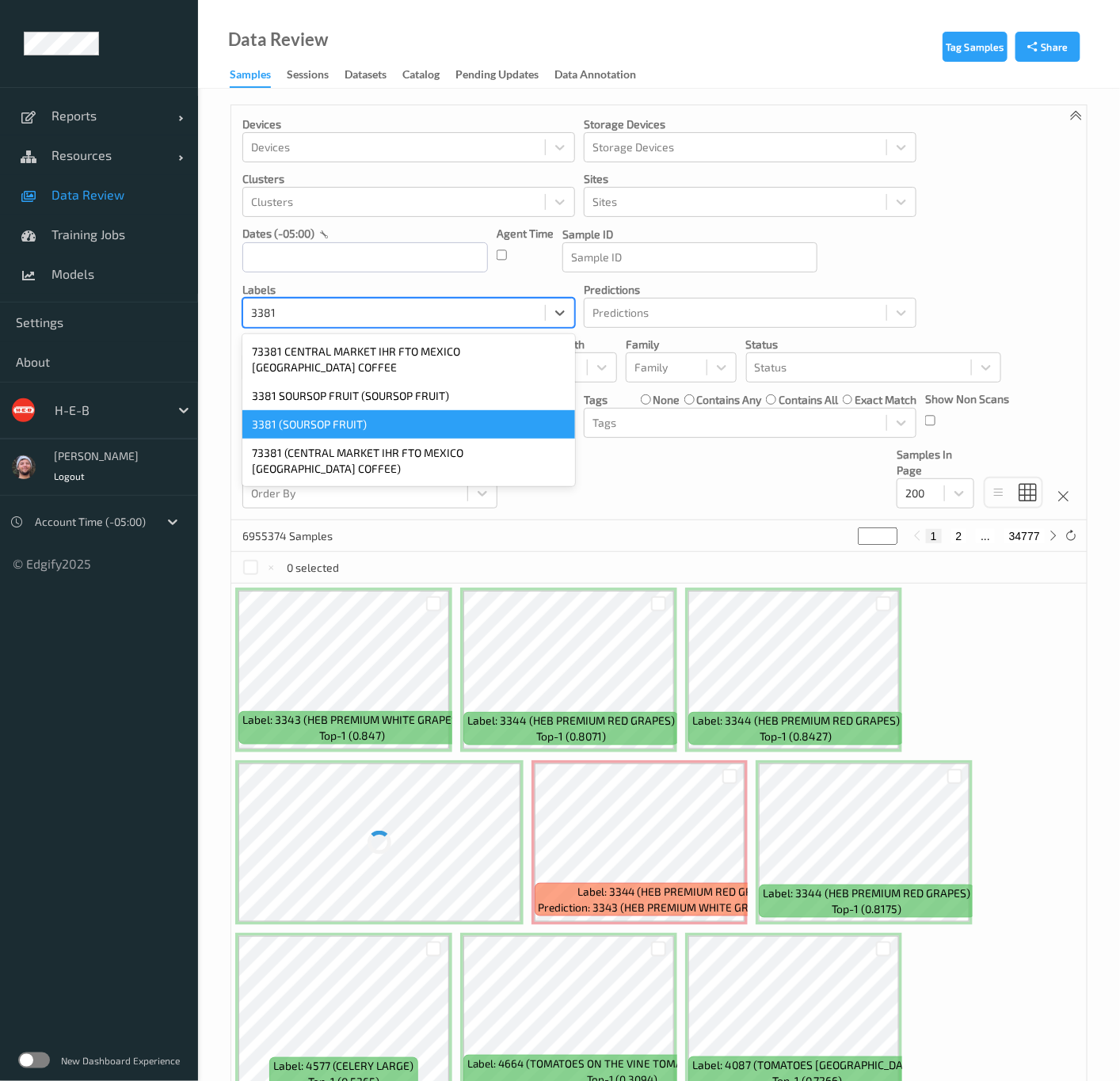
click at [385, 413] on div "3381 (SOURSOP FRUIT)" at bounding box center [409, 425] width 333 height 29
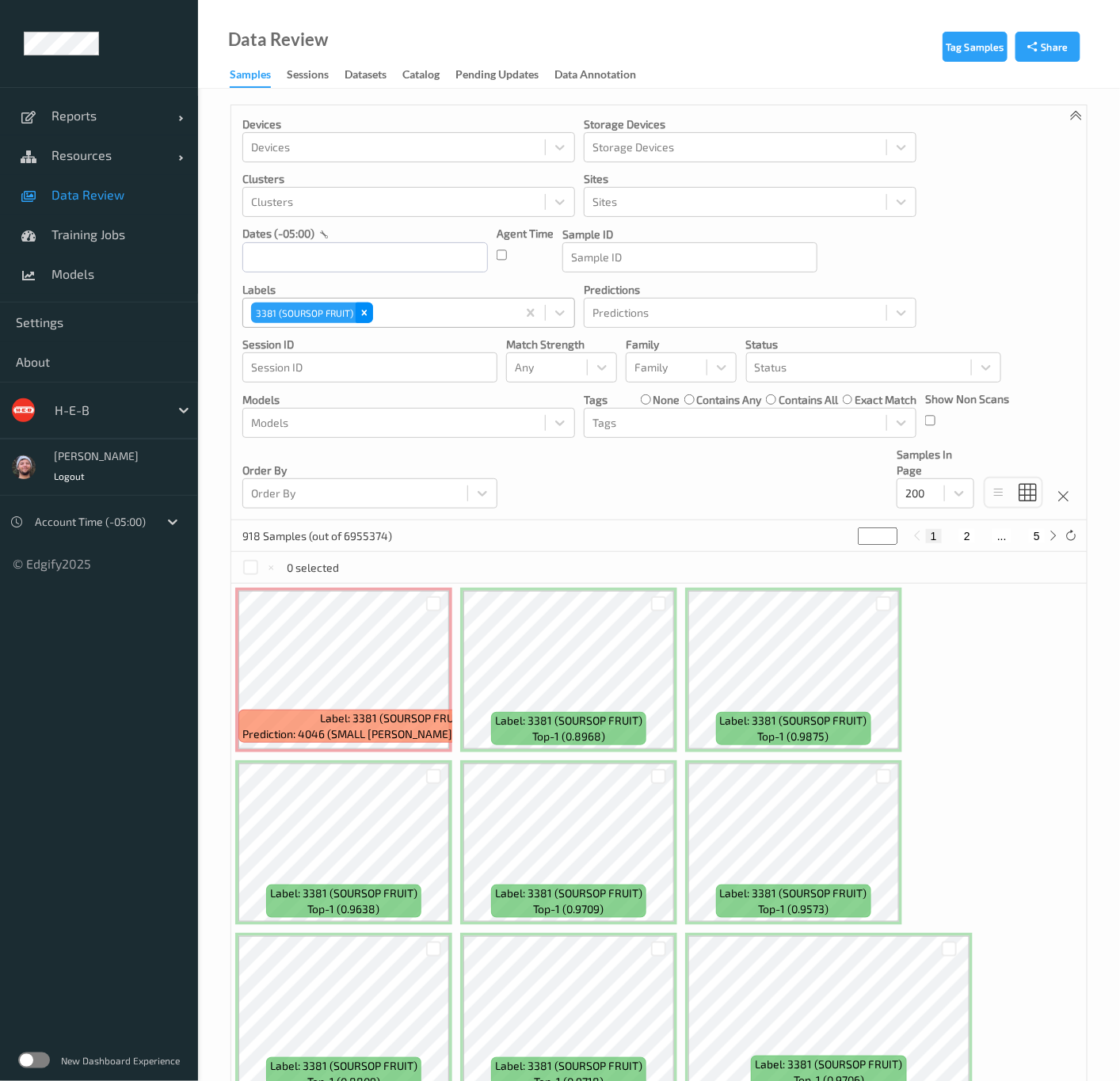
click at [371, 313] on div "Remove 3381 (SOURSOP FRUIT)" at bounding box center [364, 312] width 18 height 21
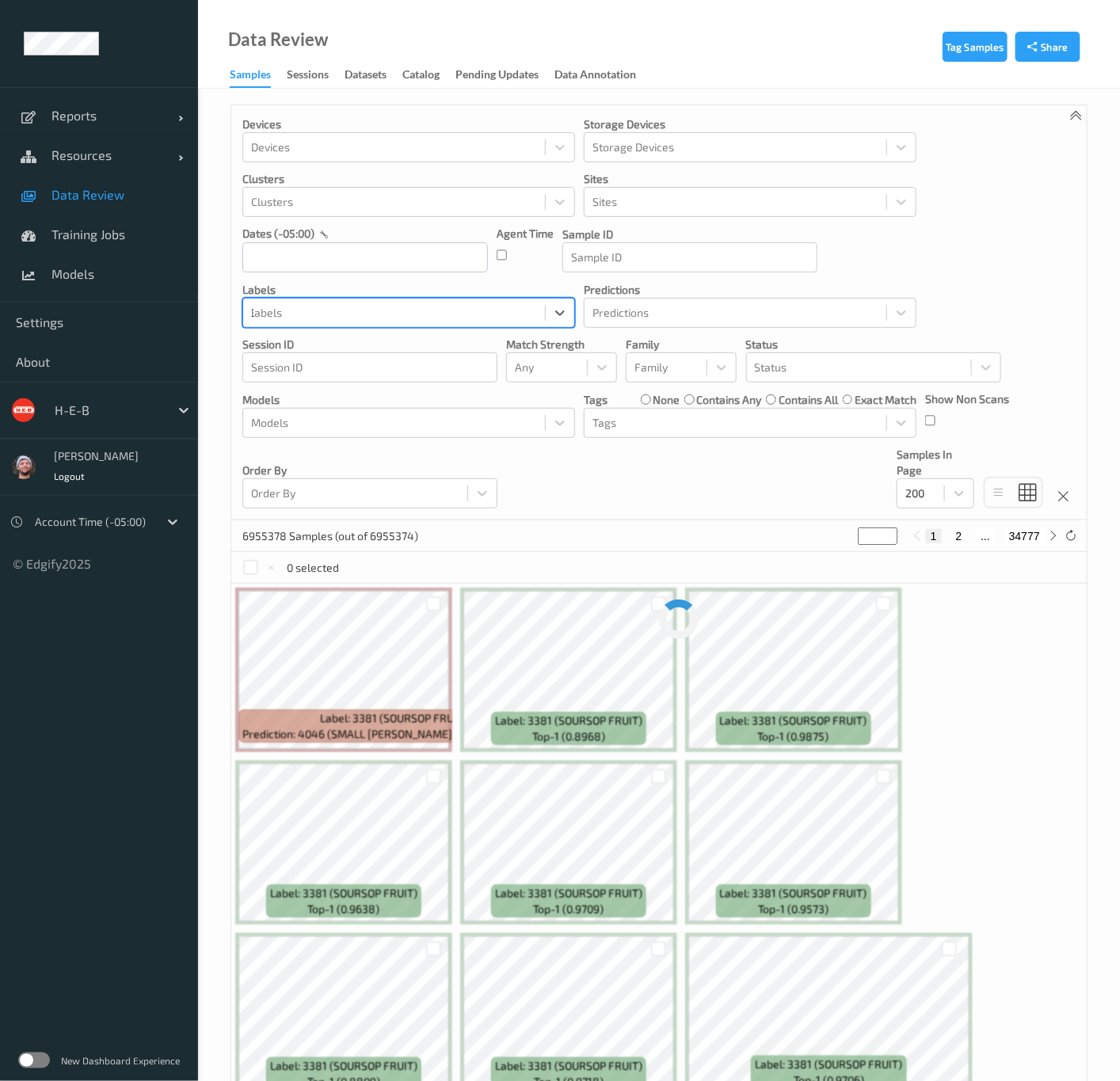
type input "3495"
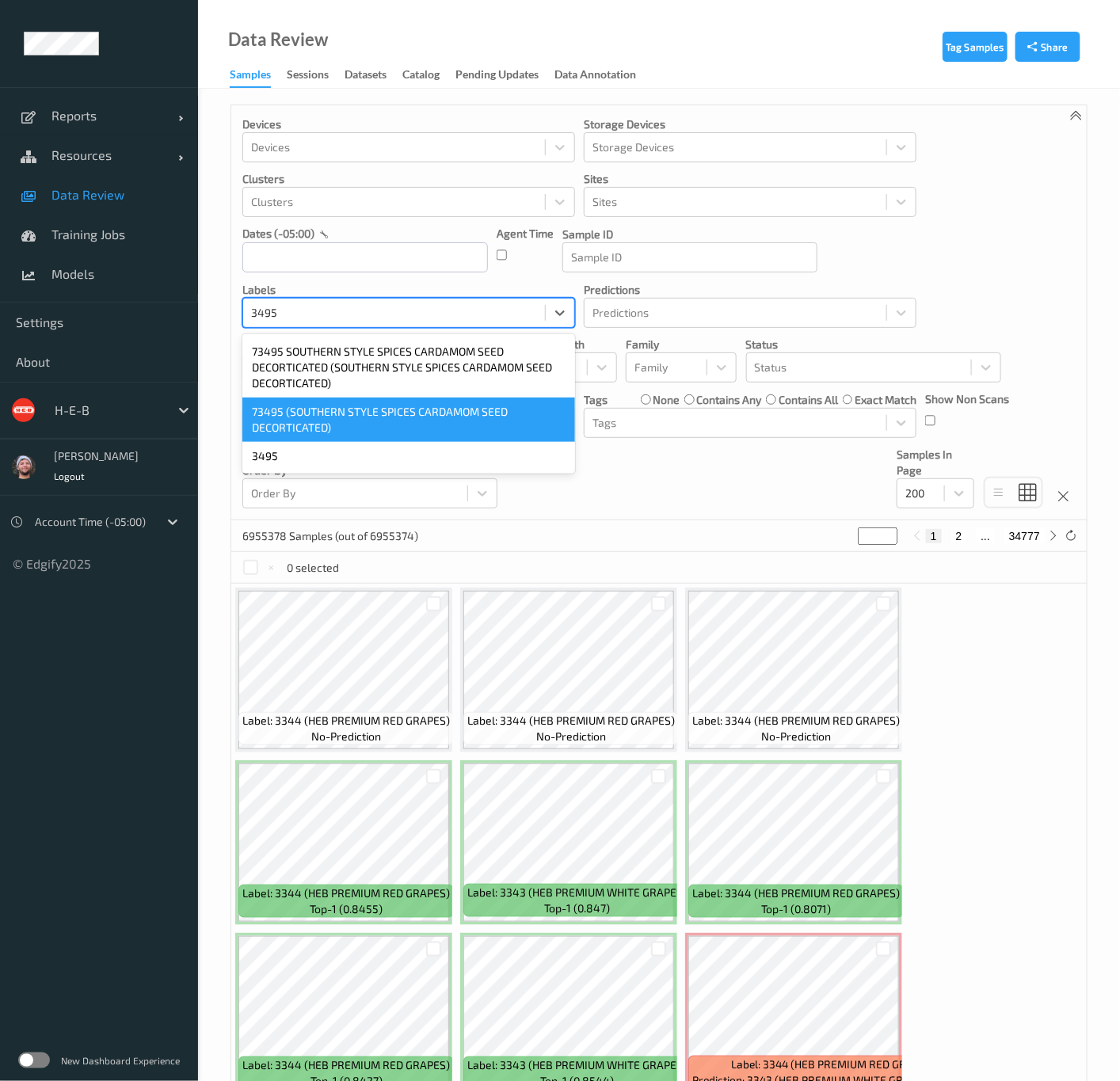
click at [328, 442] on div "73495 (SOUTHERN STYLE SPICES CARDAMOM SEED DECORTICATED)" at bounding box center [409, 420] width 333 height 45
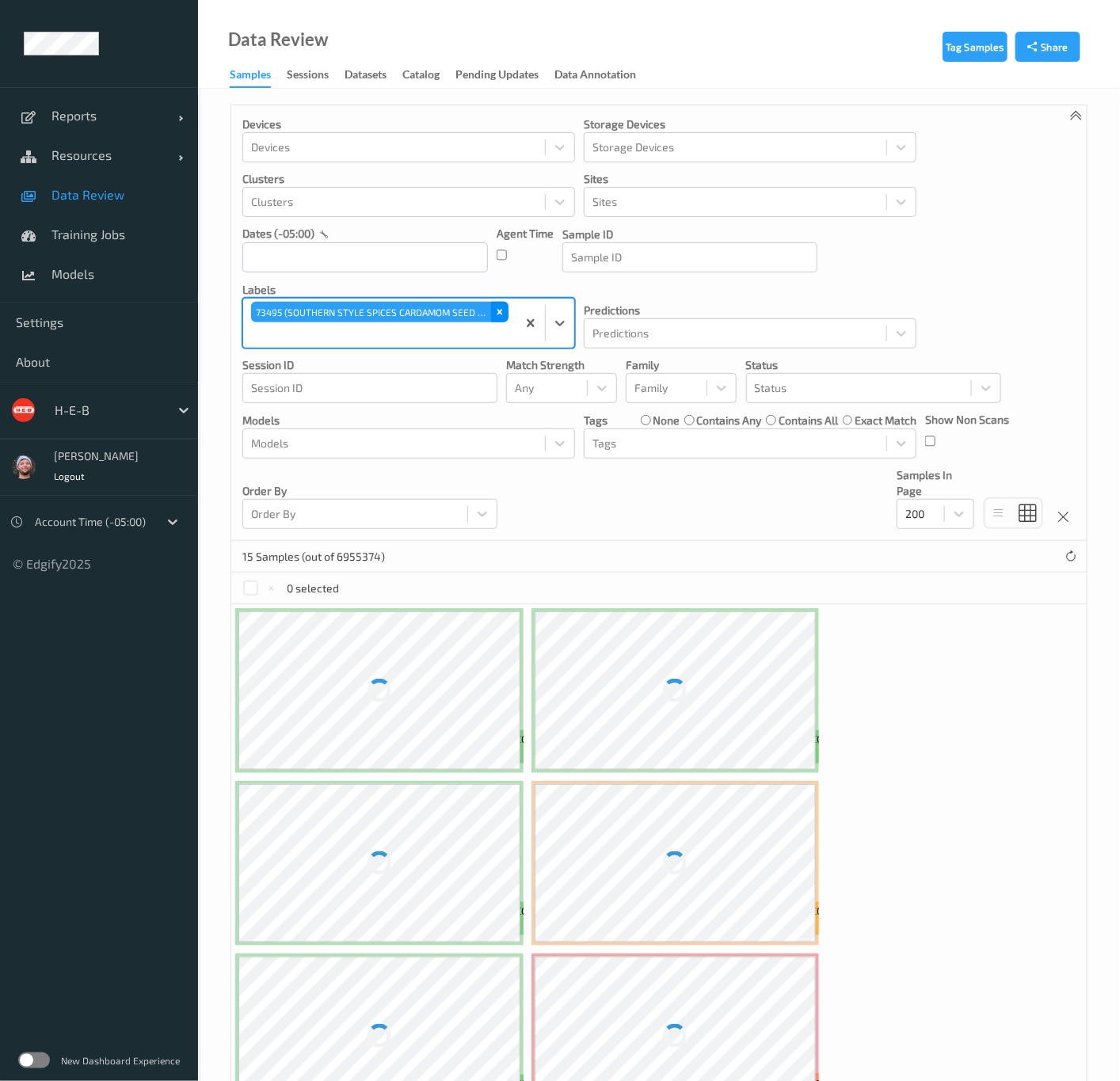
click at [499, 309] on icon "Remove 73495 (SOUTHERN STYLE SPICES CARDAMOM SEED DECORTICATED)" at bounding box center [500, 312] width 11 height 11
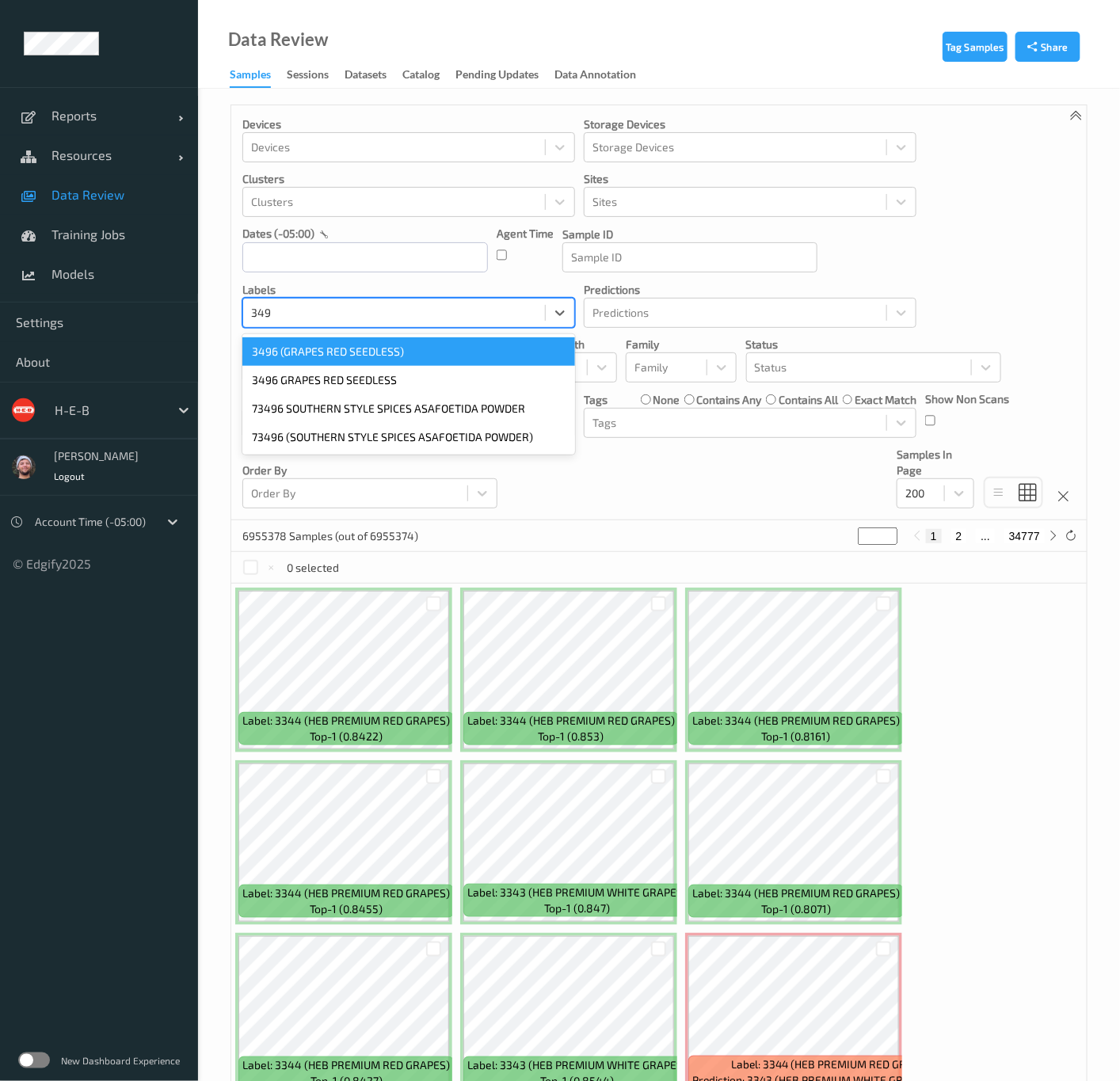
type input "3495"
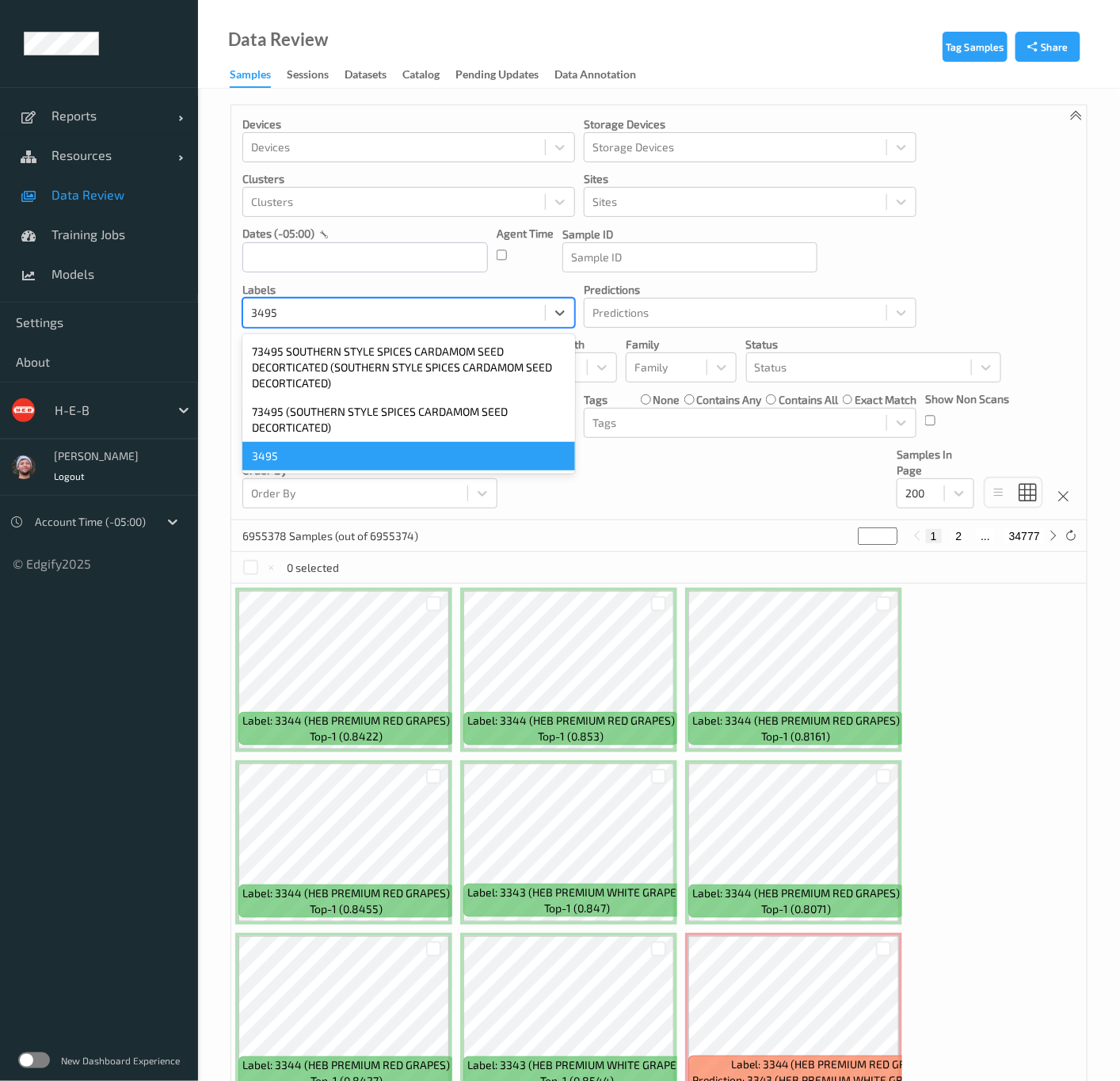
click at [319, 456] on div "3495" at bounding box center [409, 456] width 333 height 29
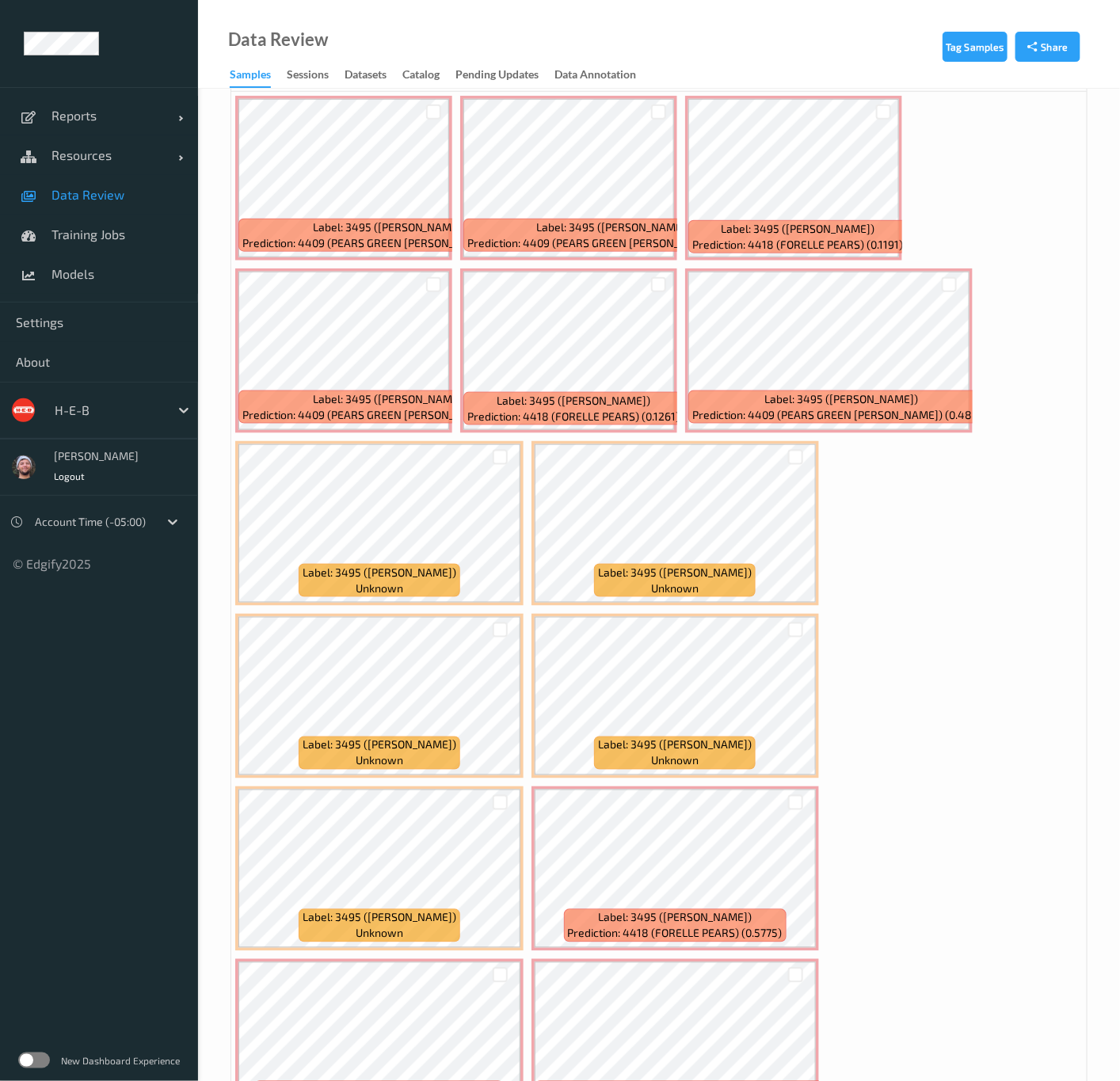
scroll to position [237, 0]
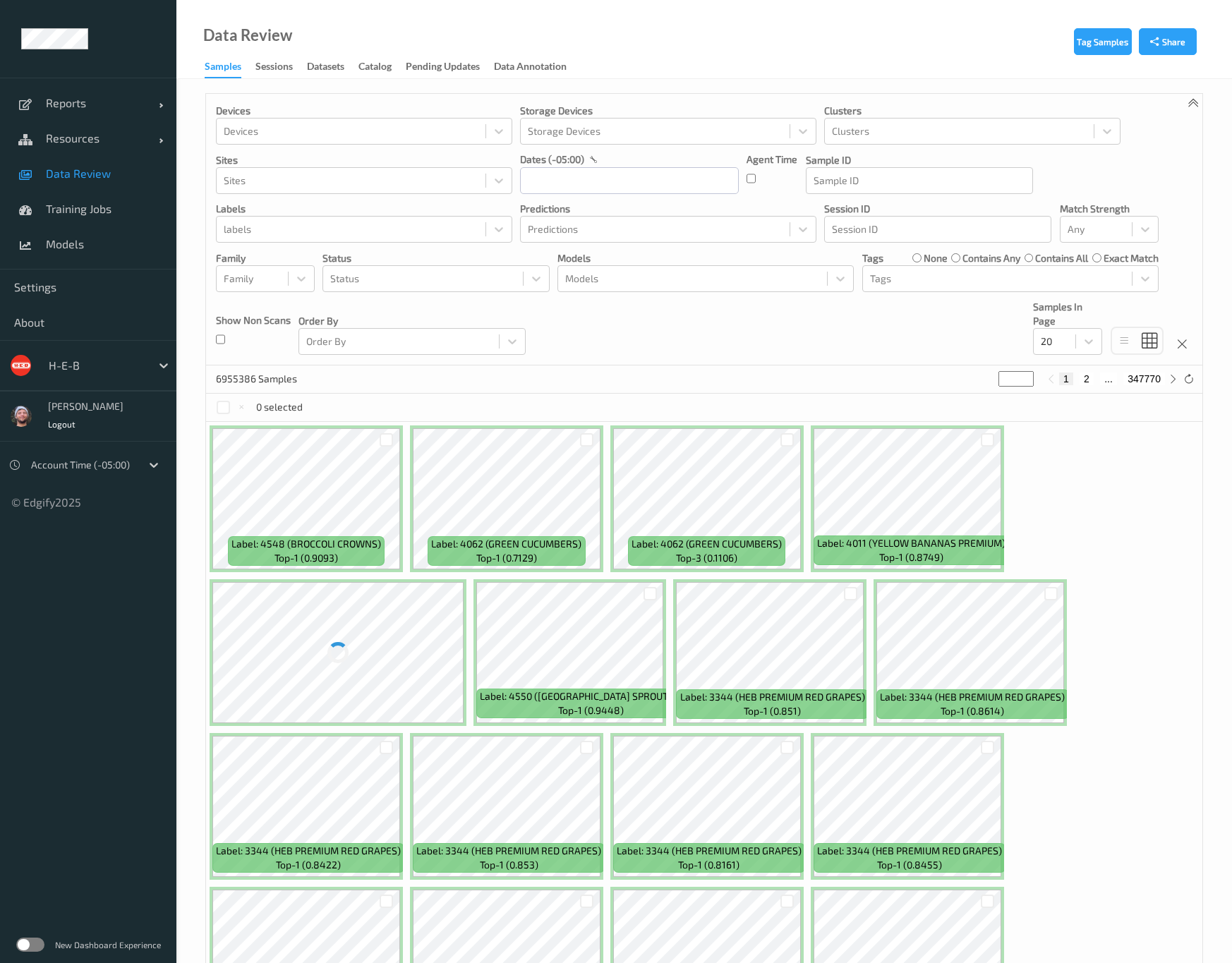
click at [125, 356] on div "H-E-B" at bounding box center [96, 366] width 110 height 22
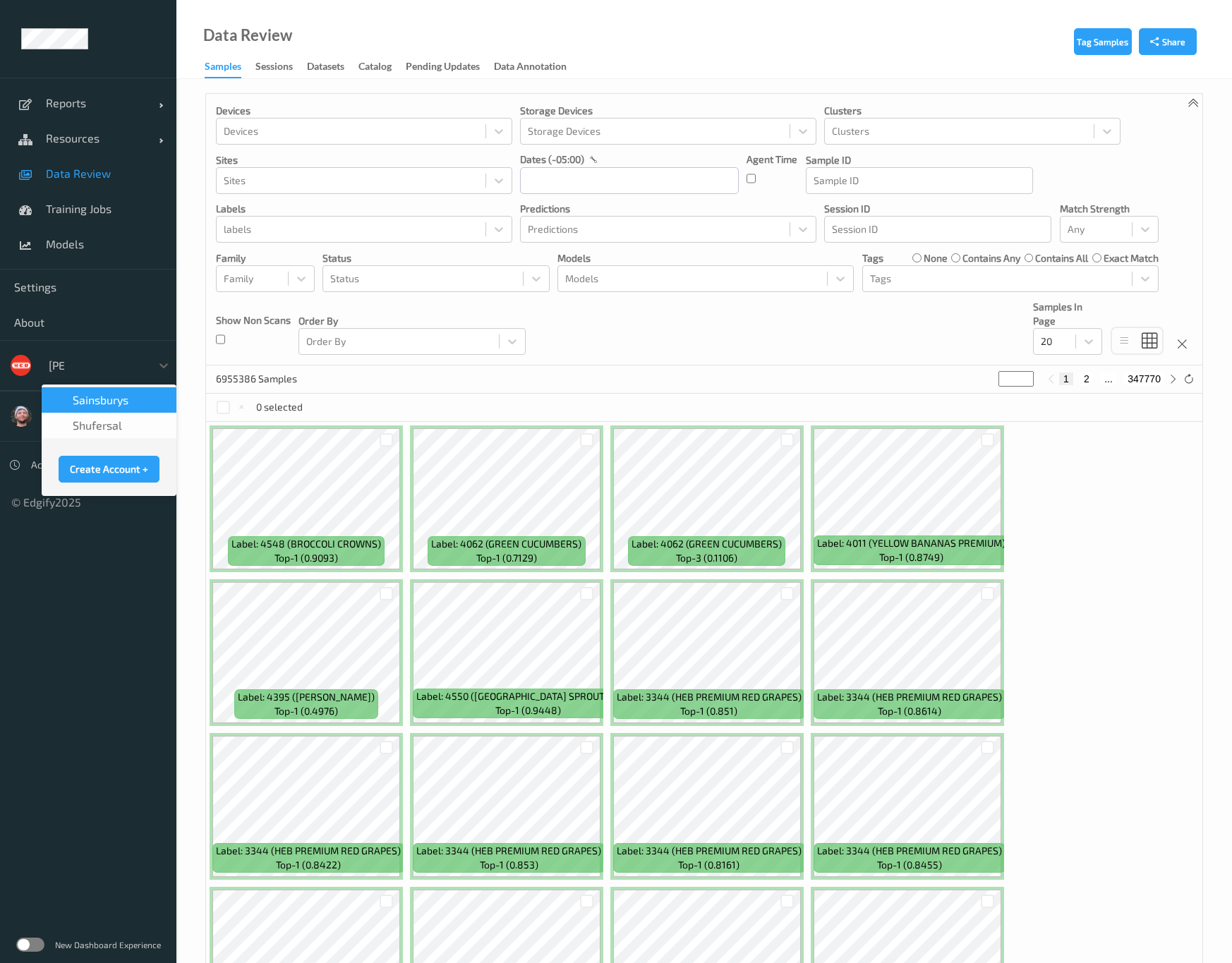
type input "sains"
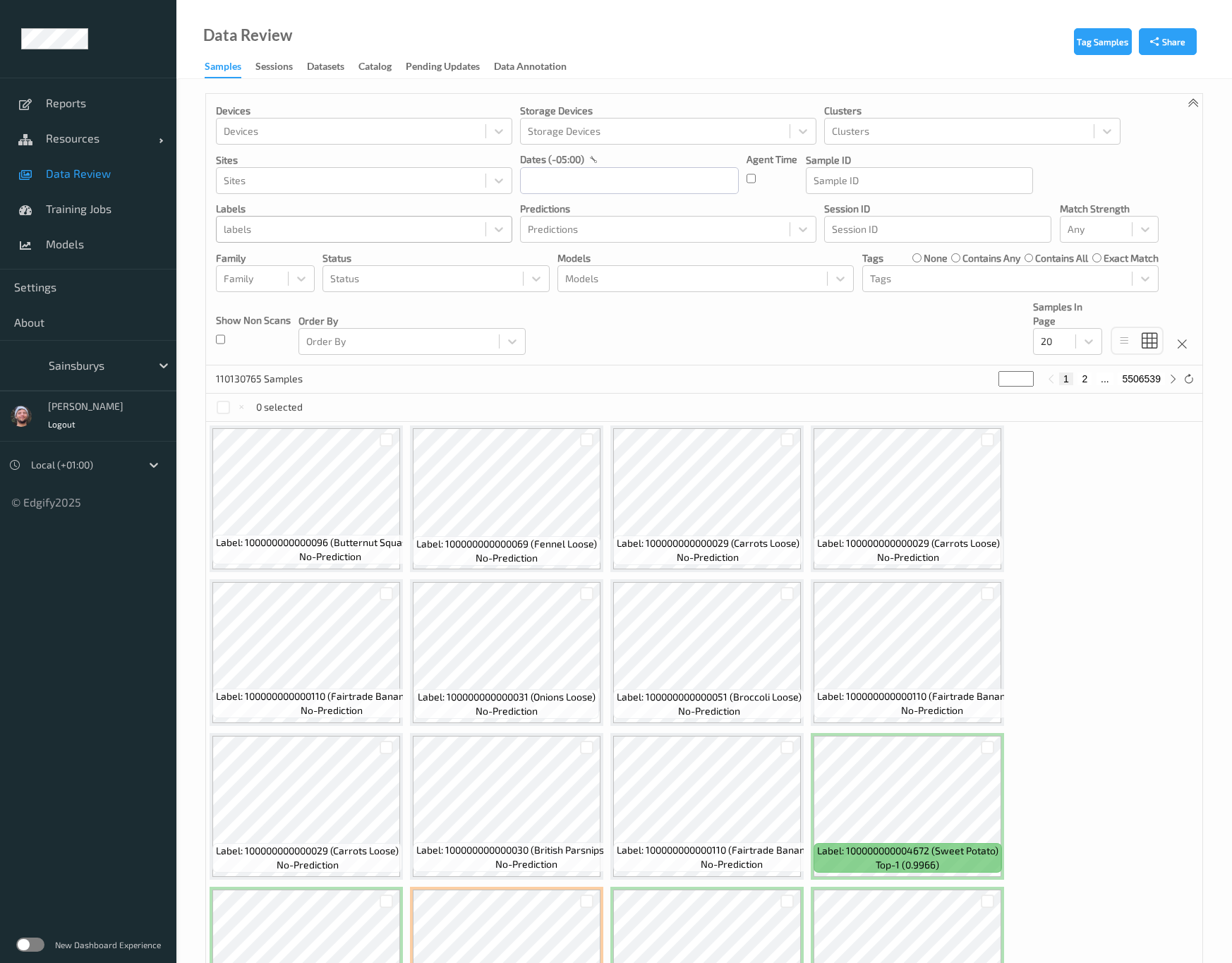
click at [369, 229] on div at bounding box center [351, 229] width 254 height 17
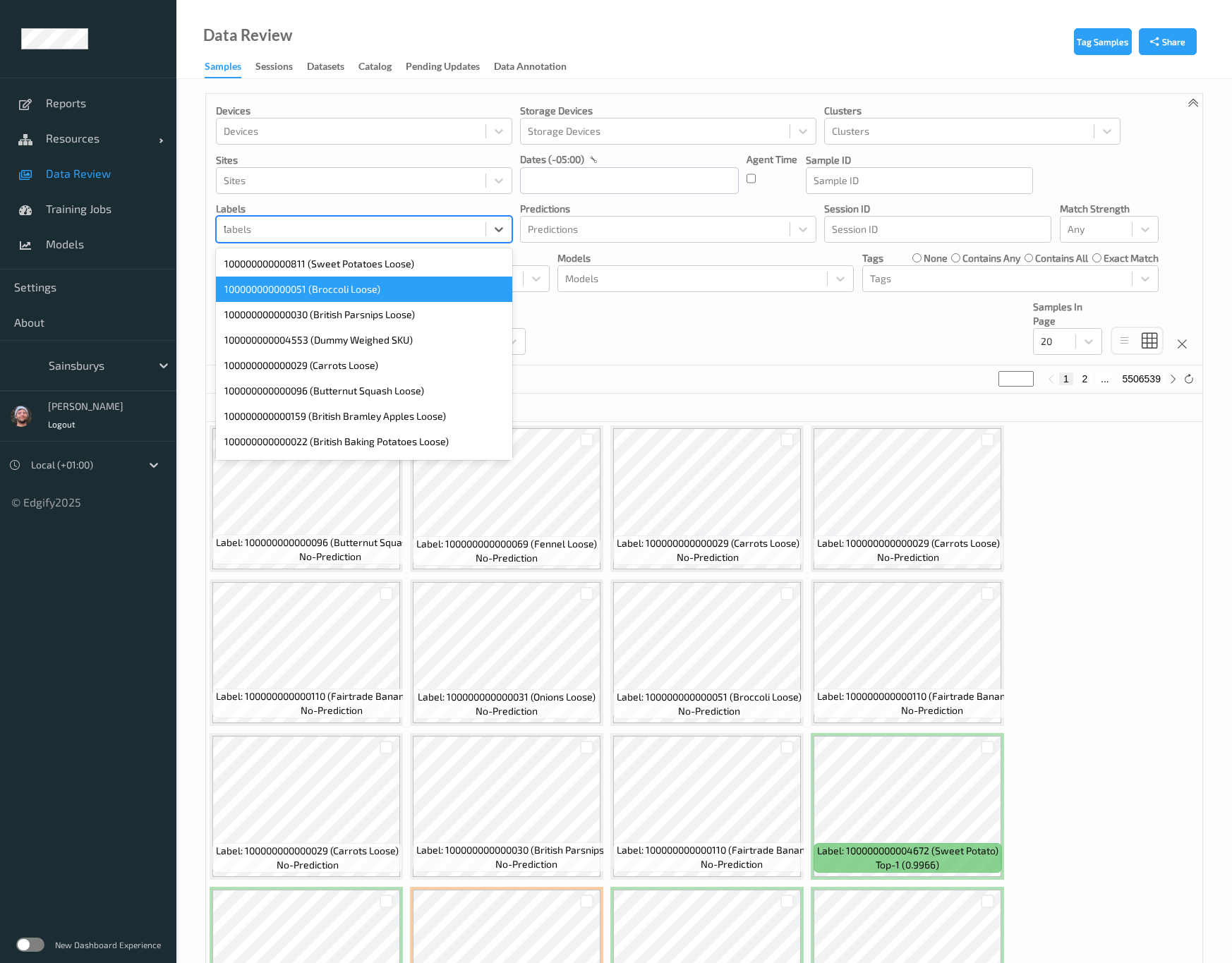
type input "110"
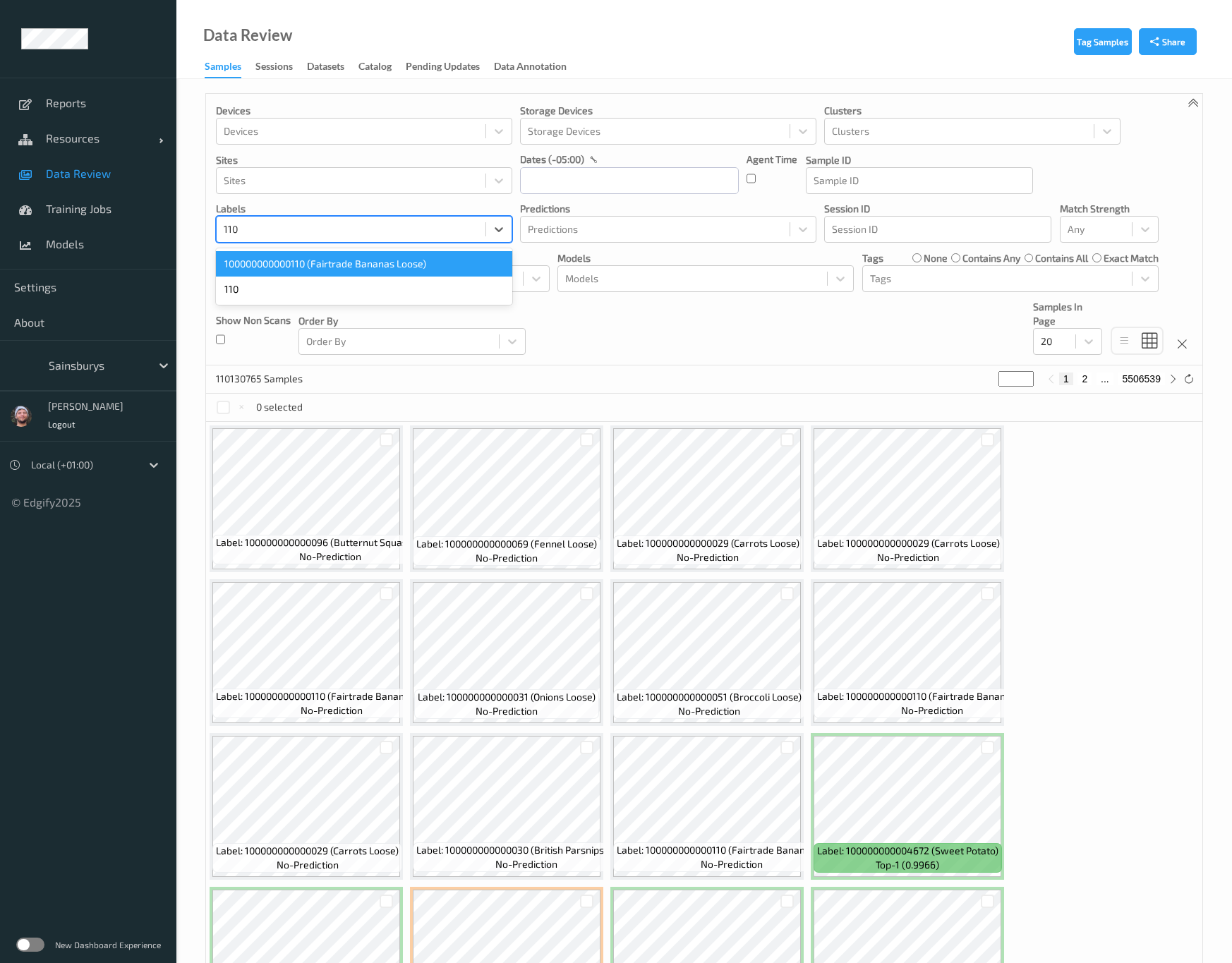
click at [341, 270] on div "100000000000110 (Fairtrade Bananas Loose)" at bounding box center [364, 264] width 296 height 25
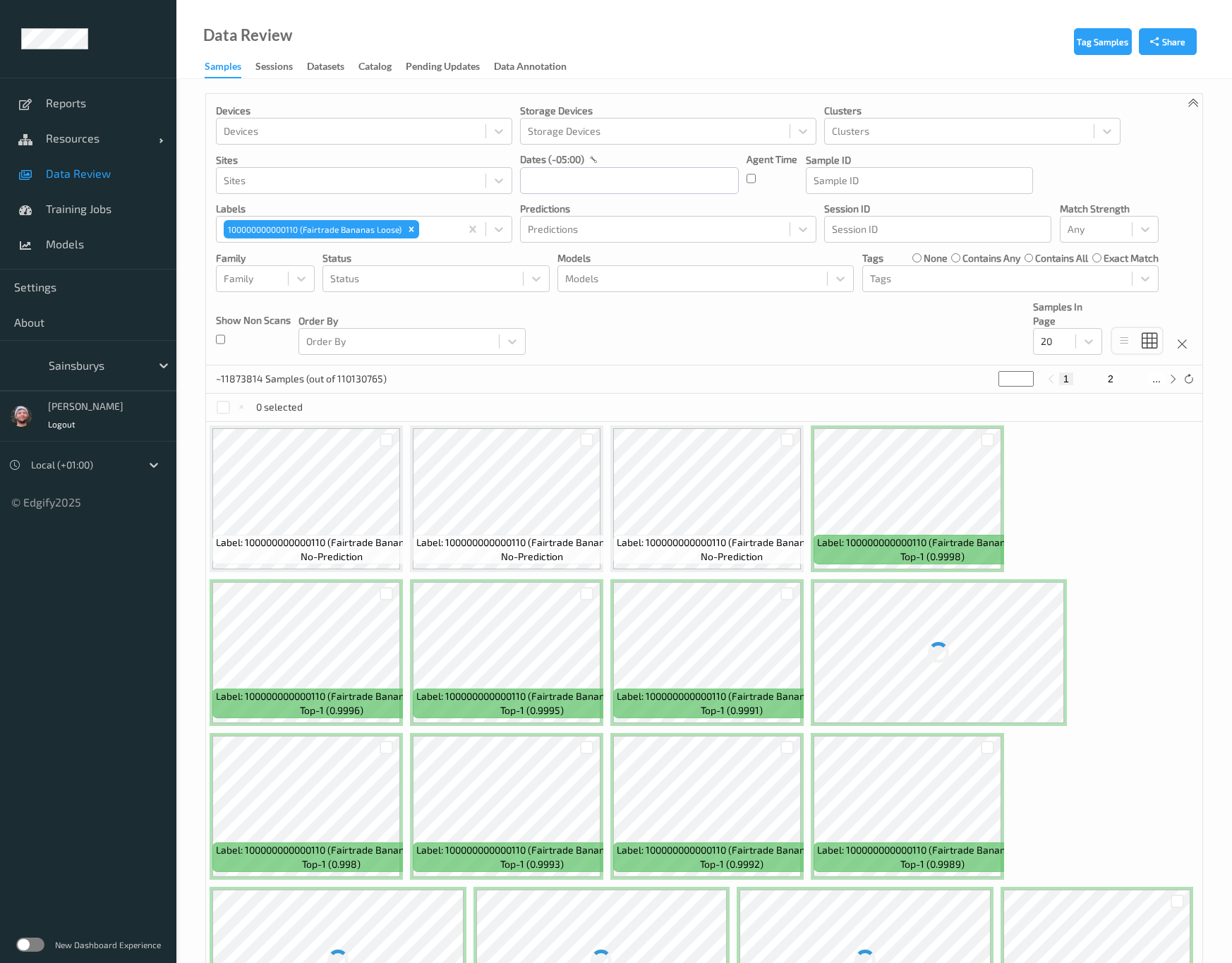
click at [610, 318] on div "Devices Devices Storage Devices Storage Devices Clusters Clusters Sites Sites d…" at bounding box center [703, 230] width 996 height 272
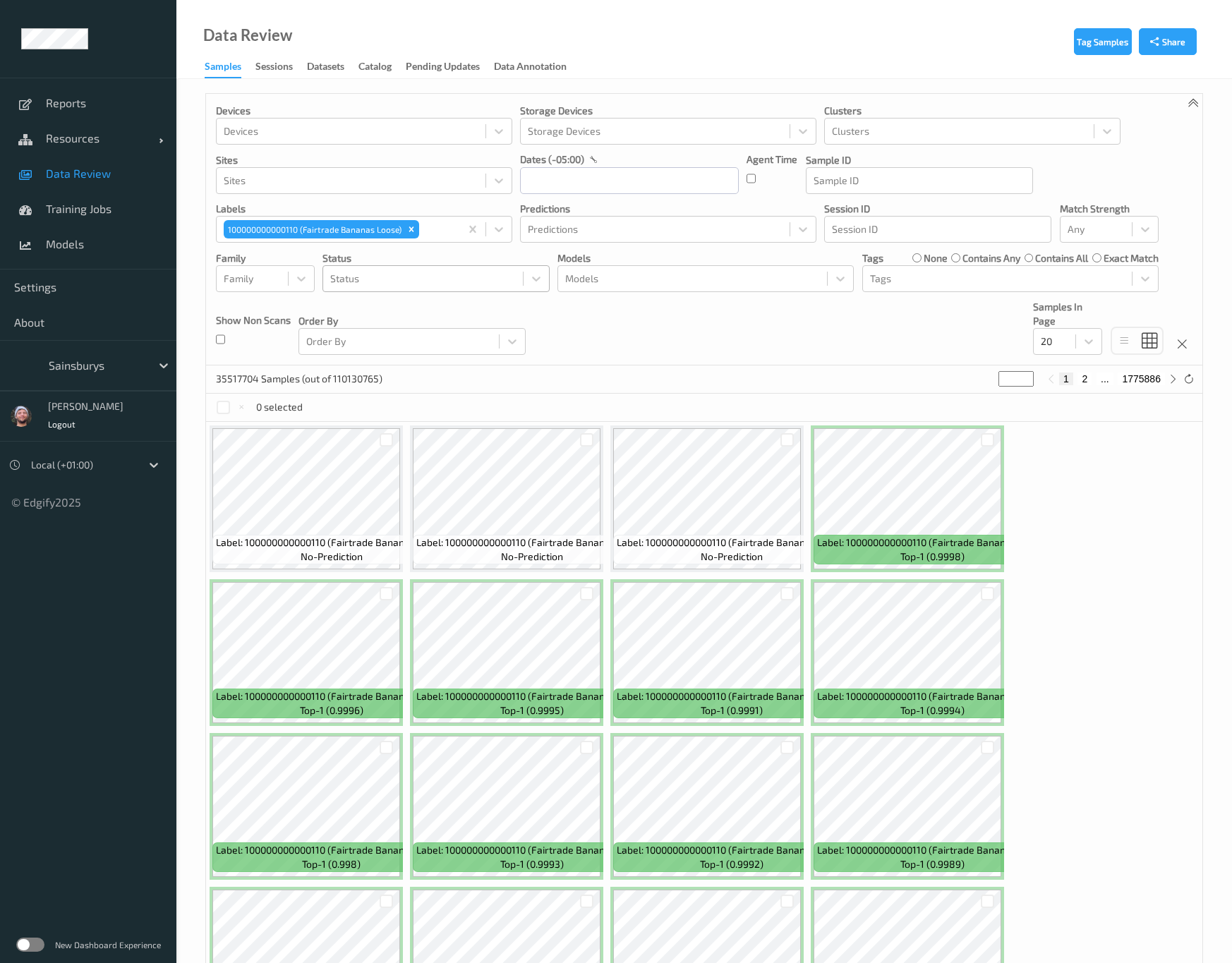
click at [434, 289] on div "Status" at bounding box center [422, 278] width 200 height 22
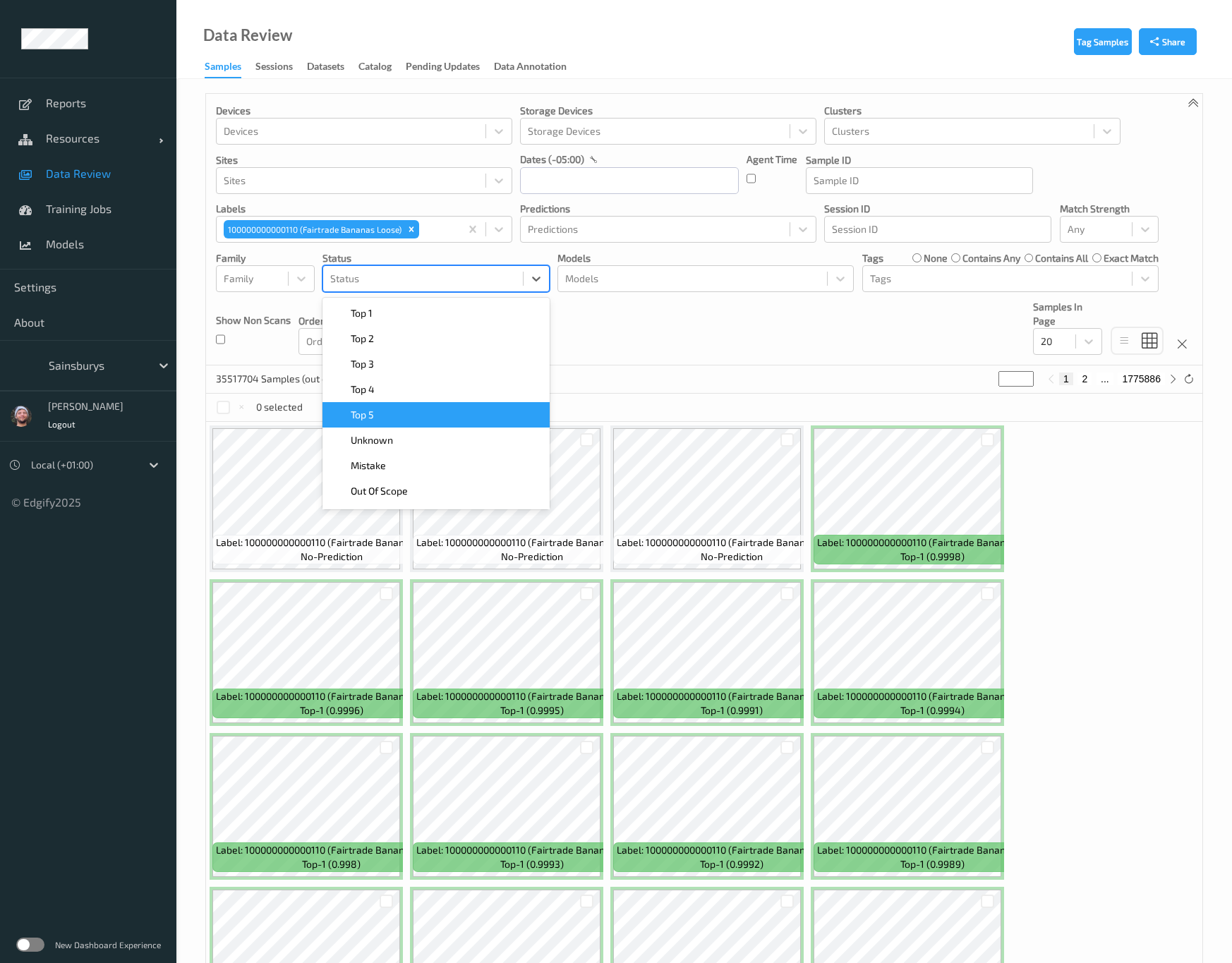
click at [365, 425] on div "Top 5" at bounding box center [436, 415] width 227 height 25
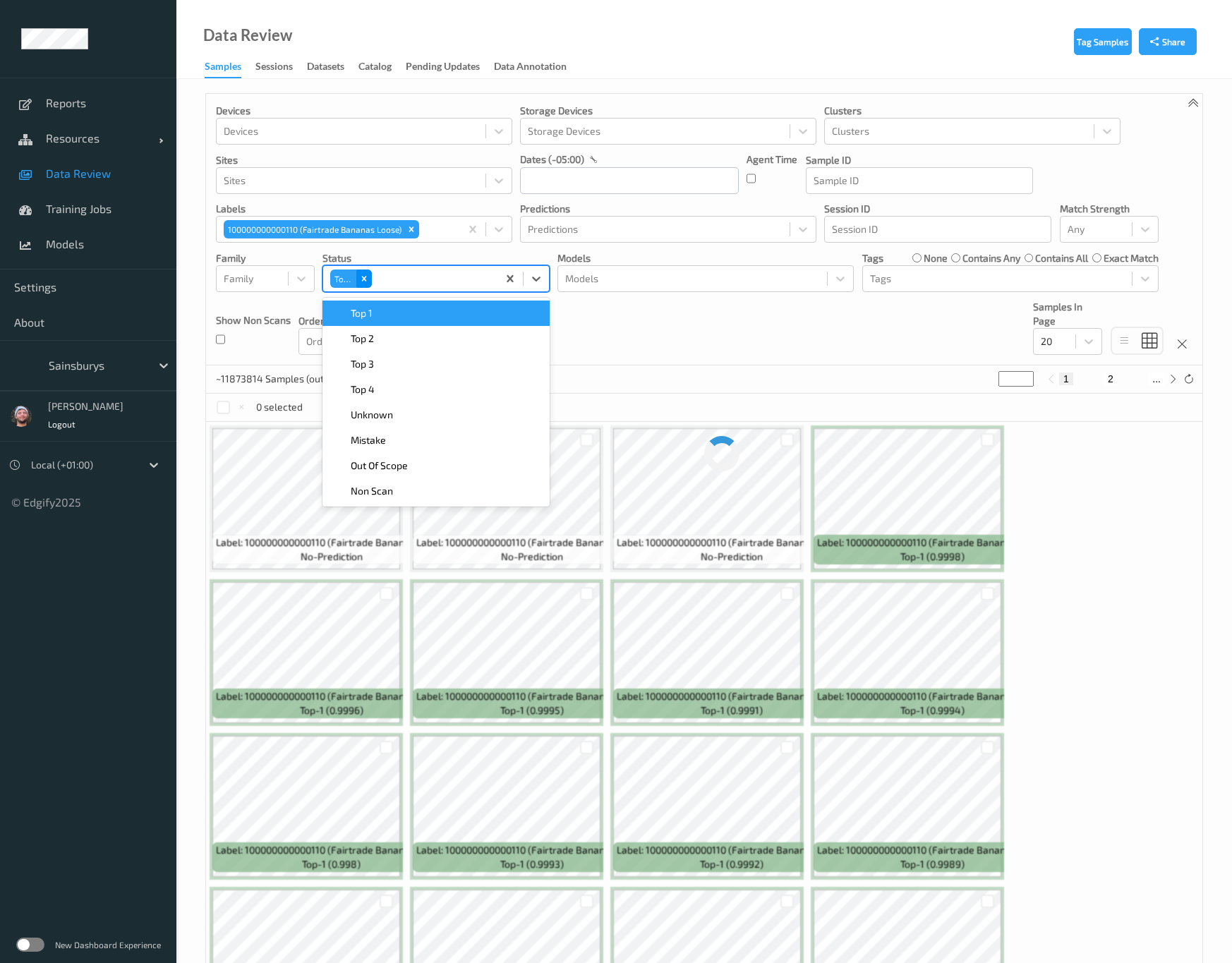
click at [364, 282] on icon "Remove Top 5" at bounding box center [364, 278] width 10 height 10
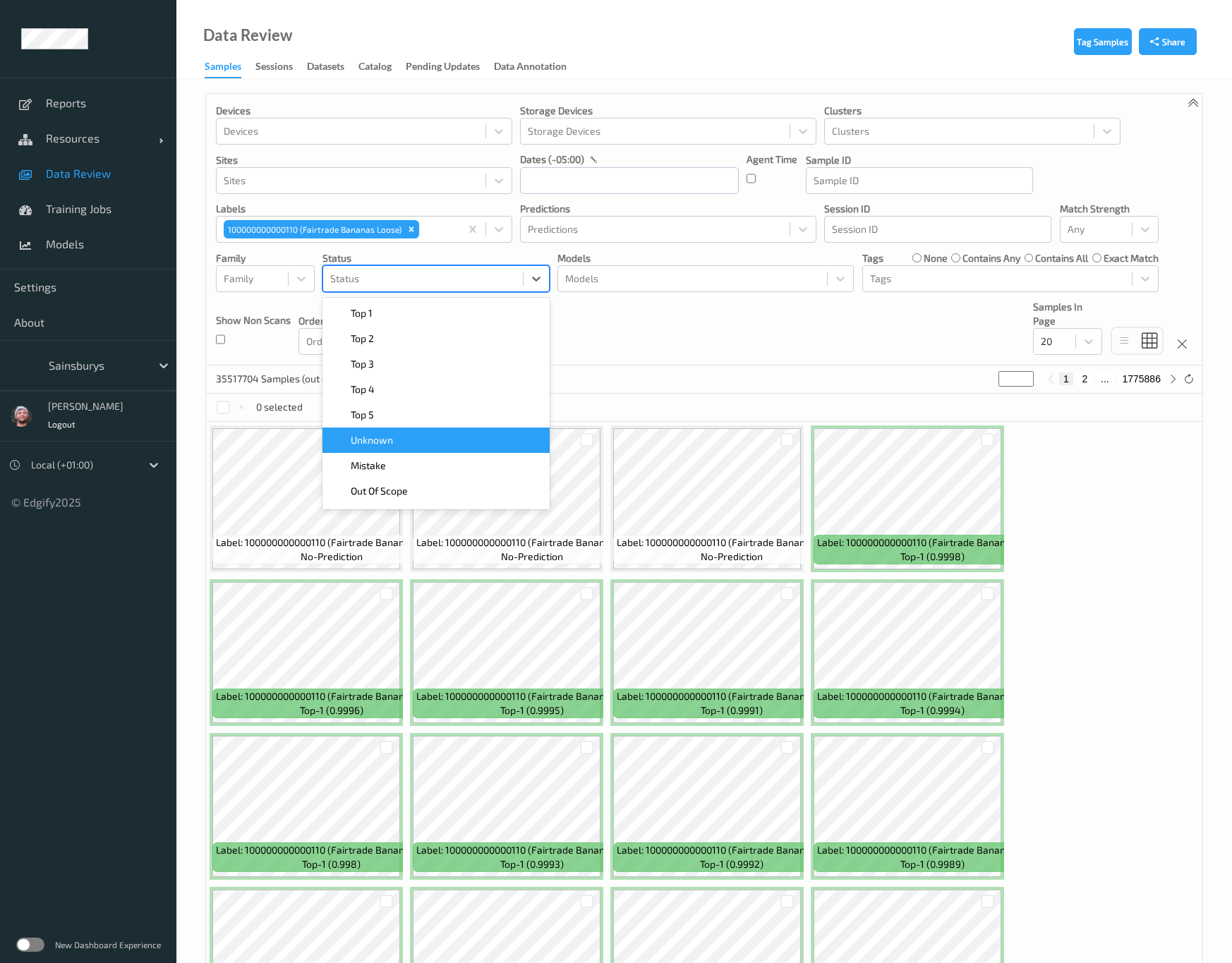
click at [394, 433] on div "Unknown" at bounding box center [436, 441] width 227 height 25
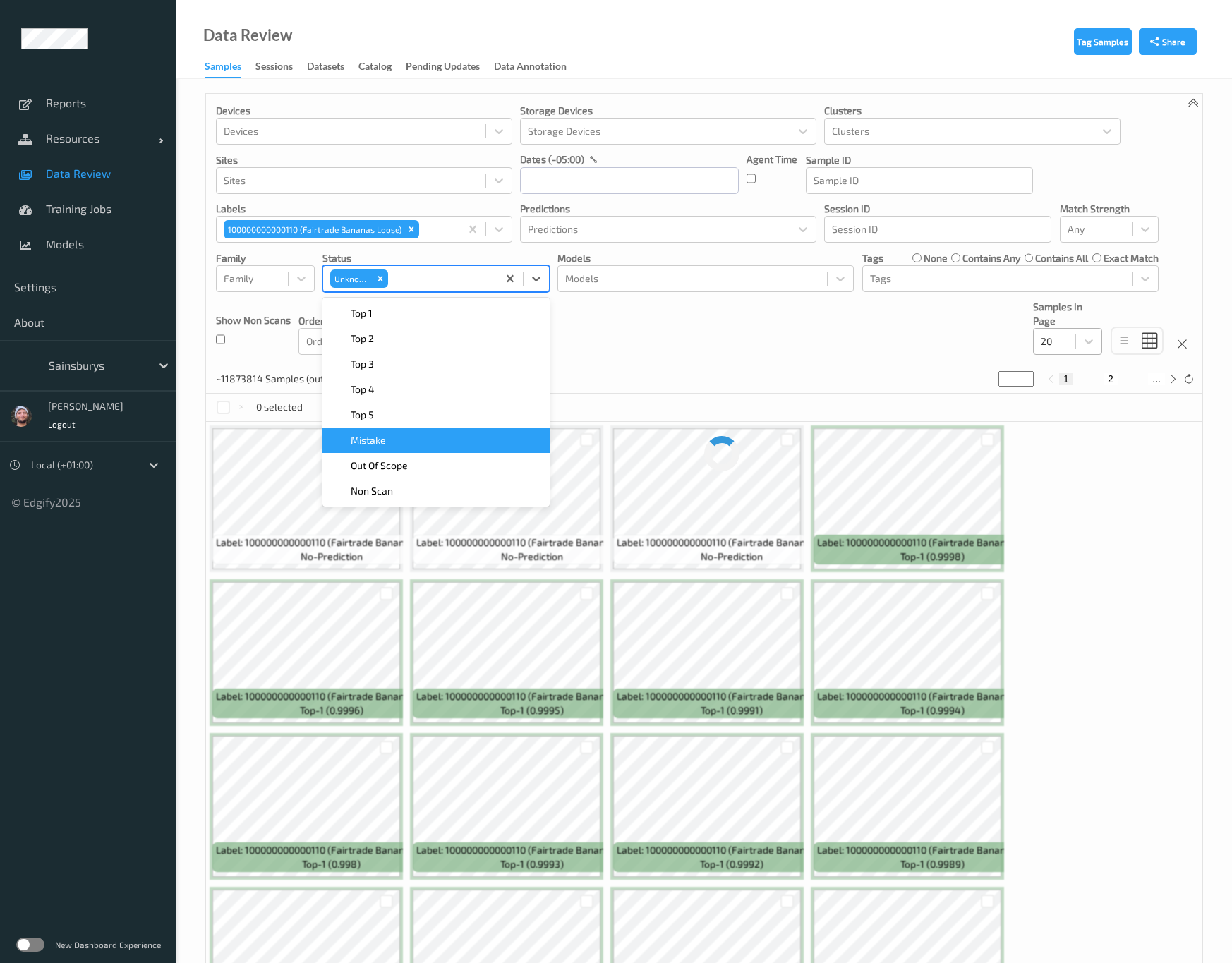
click at [1052, 344] on div at bounding box center [1054, 341] width 28 height 17
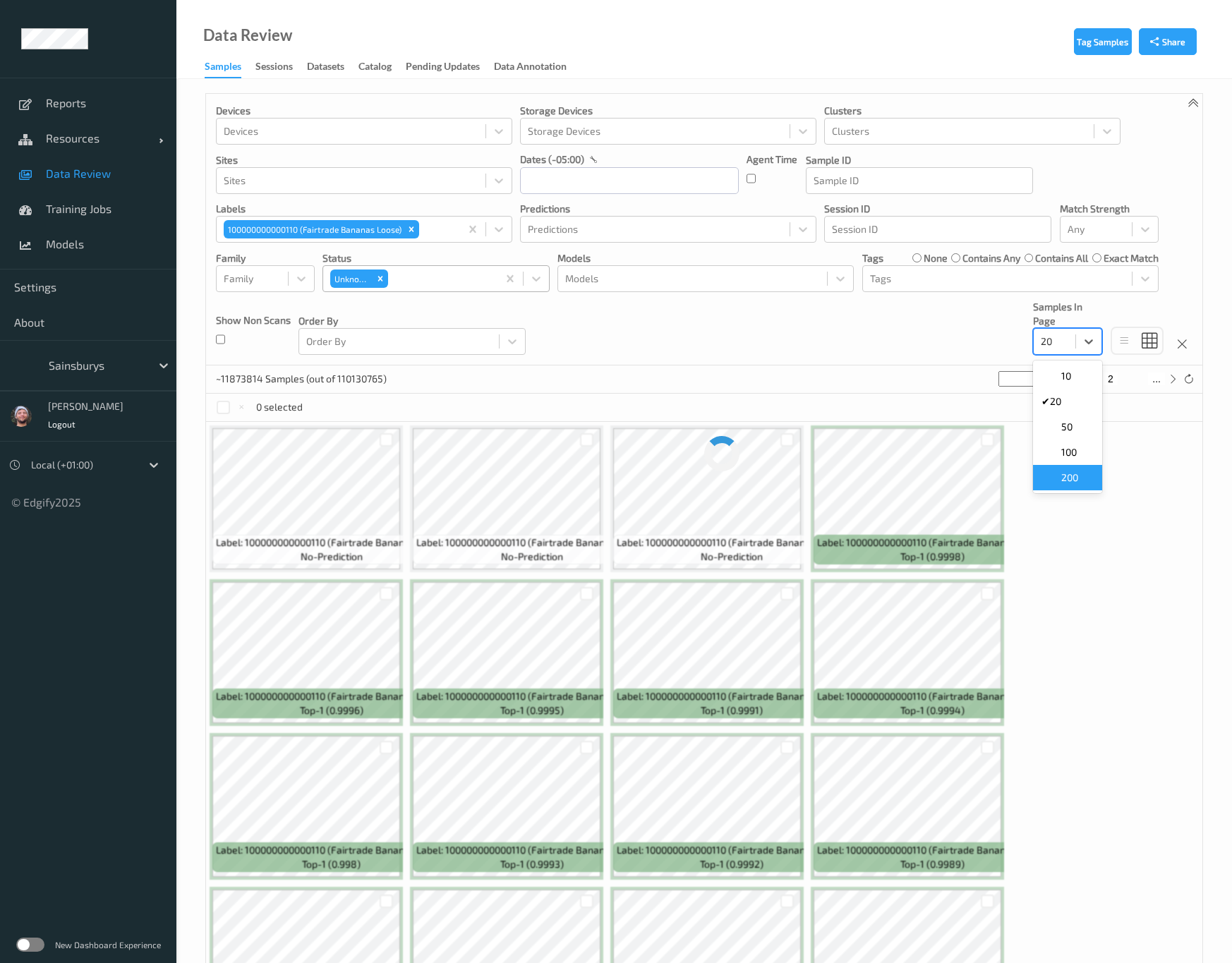
drag, startPoint x: 1077, startPoint y: 485, endPoint x: 900, endPoint y: 396, distance: 198.1
click at [1077, 481] on span "200" at bounding box center [1069, 478] width 17 height 14
drag, startPoint x: 138, startPoint y: 173, endPoint x: 197, endPoint y: 195, distance: 63.0
click at [138, 173] on span "Data Review" at bounding box center [104, 173] width 116 height 14
click at [572, 192] on input "text" at bounding box center [629, 181] width 219 height 27
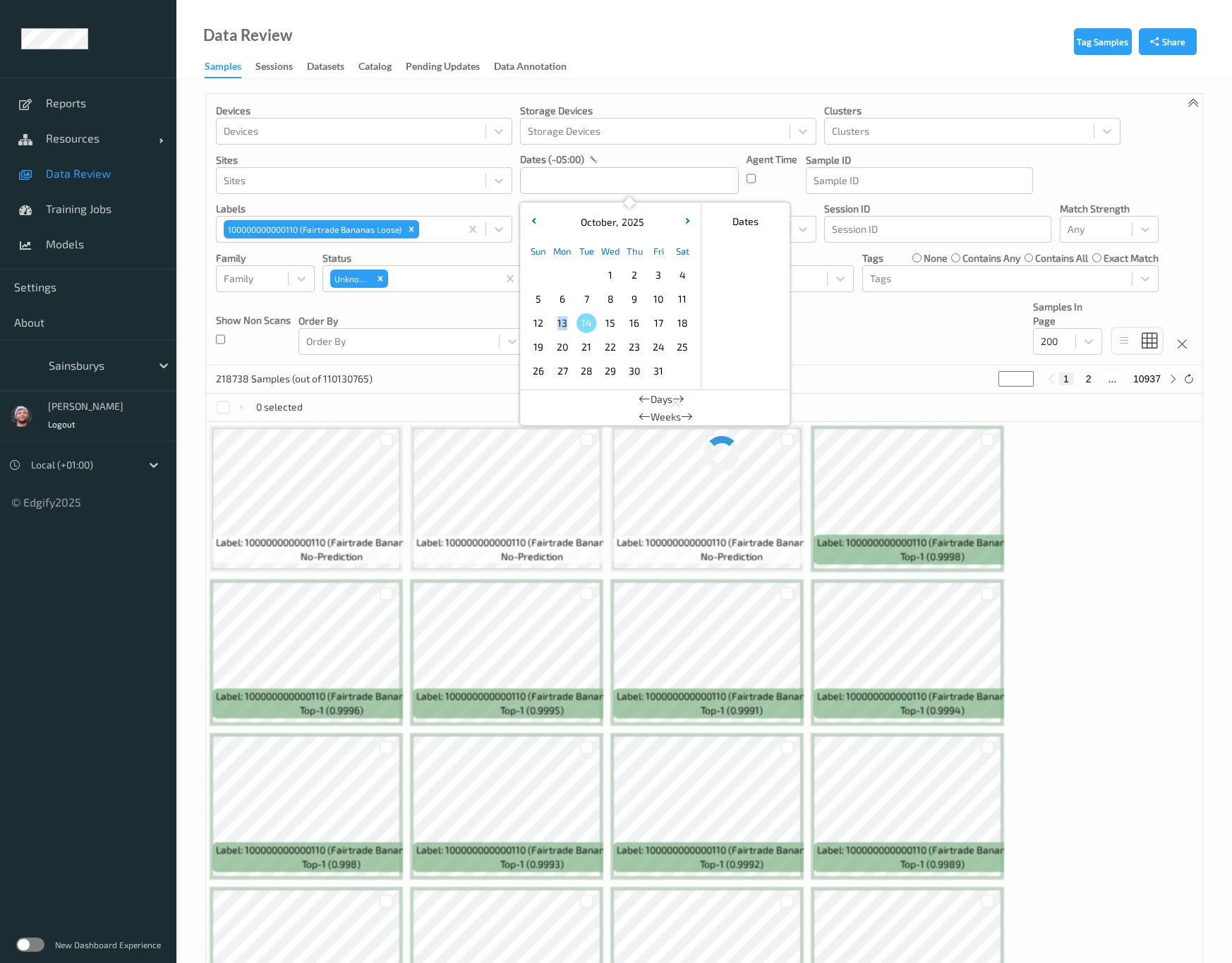
click at [571, 322] on div "13" at bounding box center [562, 323] width 24 height 24
click at [571, 322] on span "13" at bounding box center [562, 323] width 20 height 20
click at [868, 339] on div "Devices Devices Storage Devices Storage Devices Clusters Clusters Sites Sites d…" at bounding box center [703, 230] width 996 height 272
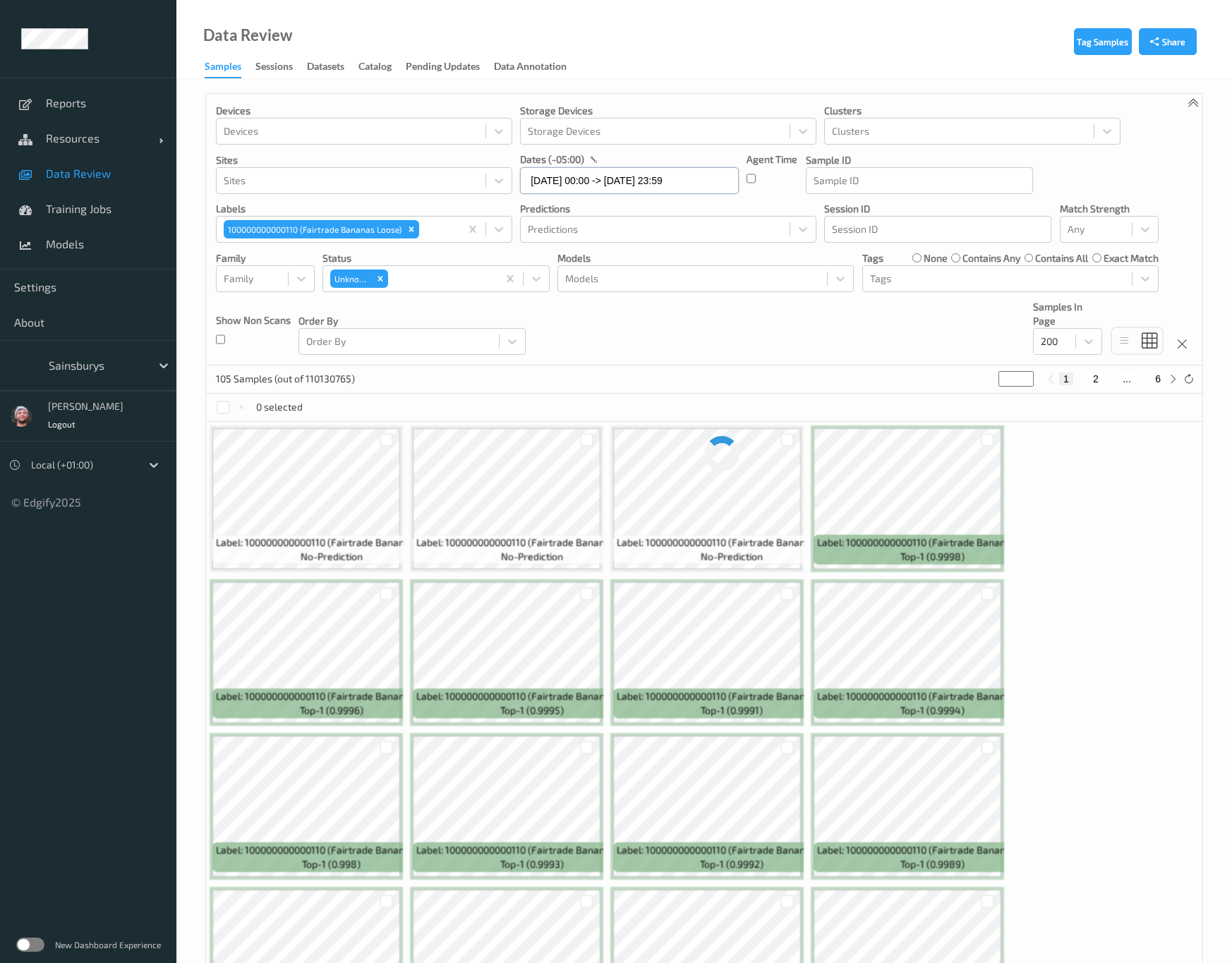
click at [592, 182] on input "13/10/2025 00:00 -> 13/10/2025 23:59" at bounding box center [629, 181] width 219 height 27
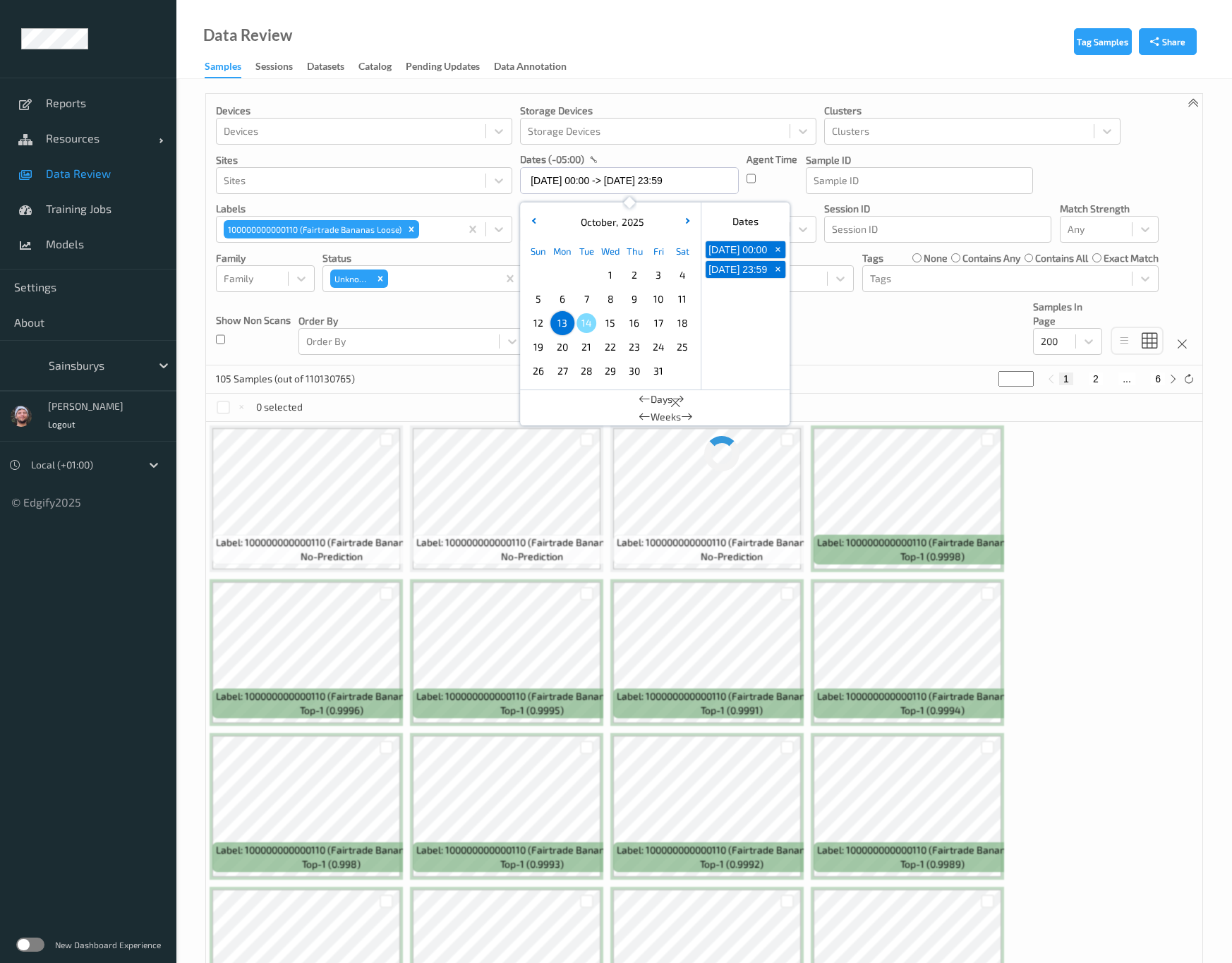
click at [563, 323] on span "13" at bounding box center [562, 323] width 20 height 20
click at [579, 299] on span "7" at bounding box center [586, 299] width 20 height 20
click at [855, 323] on div "Devices Devices Storage Devices Storage Devices Clusters Clusters Sites Sites d…" at bounding box center [703, 230] width 996 height 272
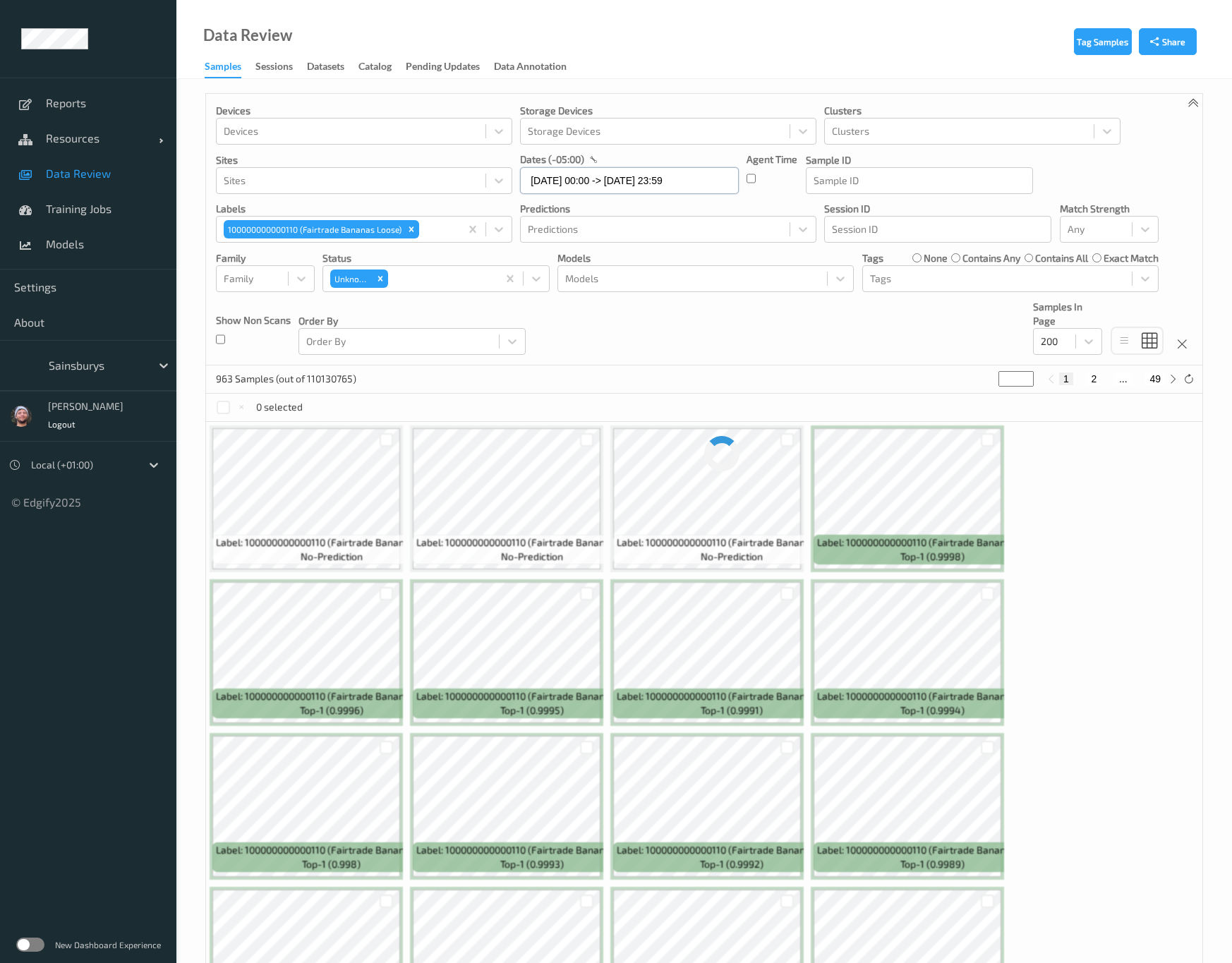
drag, startPoint x: 587, startPoint y: 184, endPoint x: 586, endPoint y: 215, distance: 31.0
click at [587, 184] on input "07/10/2025 00:00 -> 13/10/2025 23:59" at bounding box center [629, 181] width 219 height 27
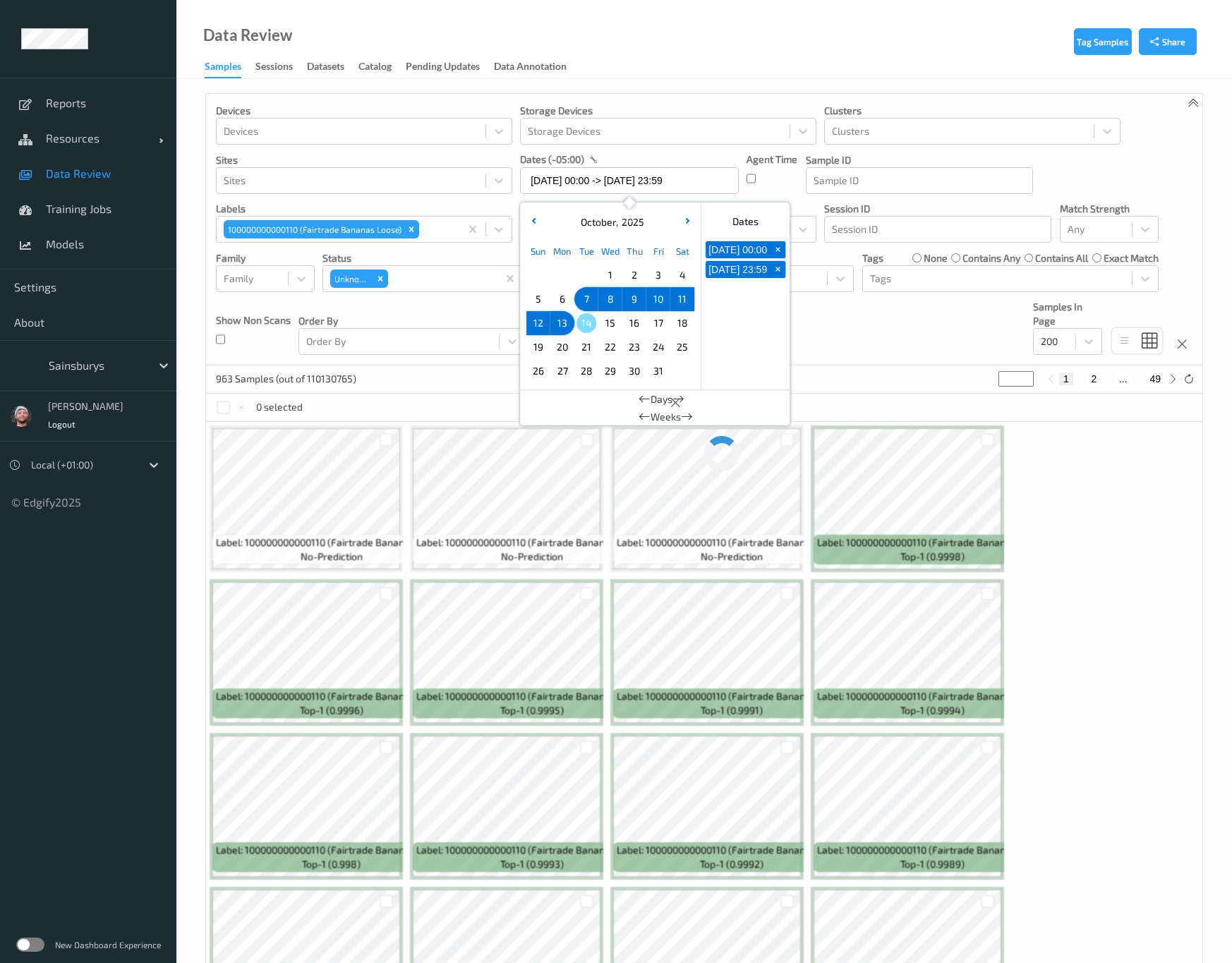
click at [561, 318] on span "13" at bounding box center [562, 323] width 20 height 20
click at [661, 297] on span "10" at bounding box center [658, 299] width 20 height 20
click at [559, 324] on span "13" at bounding box center [562, 323] width 20 height 20
click at [547, 324] on span "12" at bounding box center [538, 323] width 20 height 20
click at [568, 320] on span "13" at bounding box center [562, 323] width 20 height 20
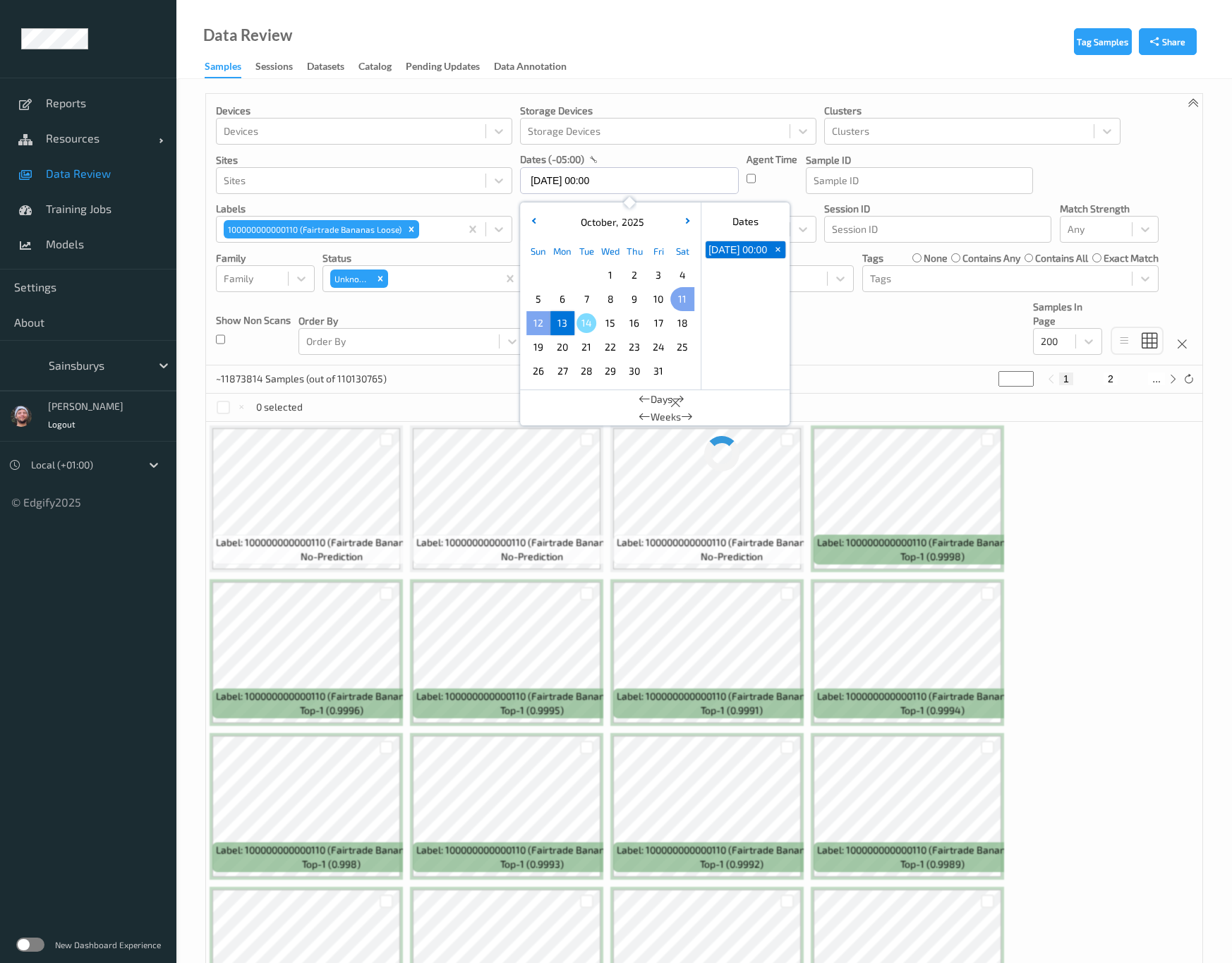
click at [684, 303] on span "11" at bounding box center [682, 299] width 20 height 20
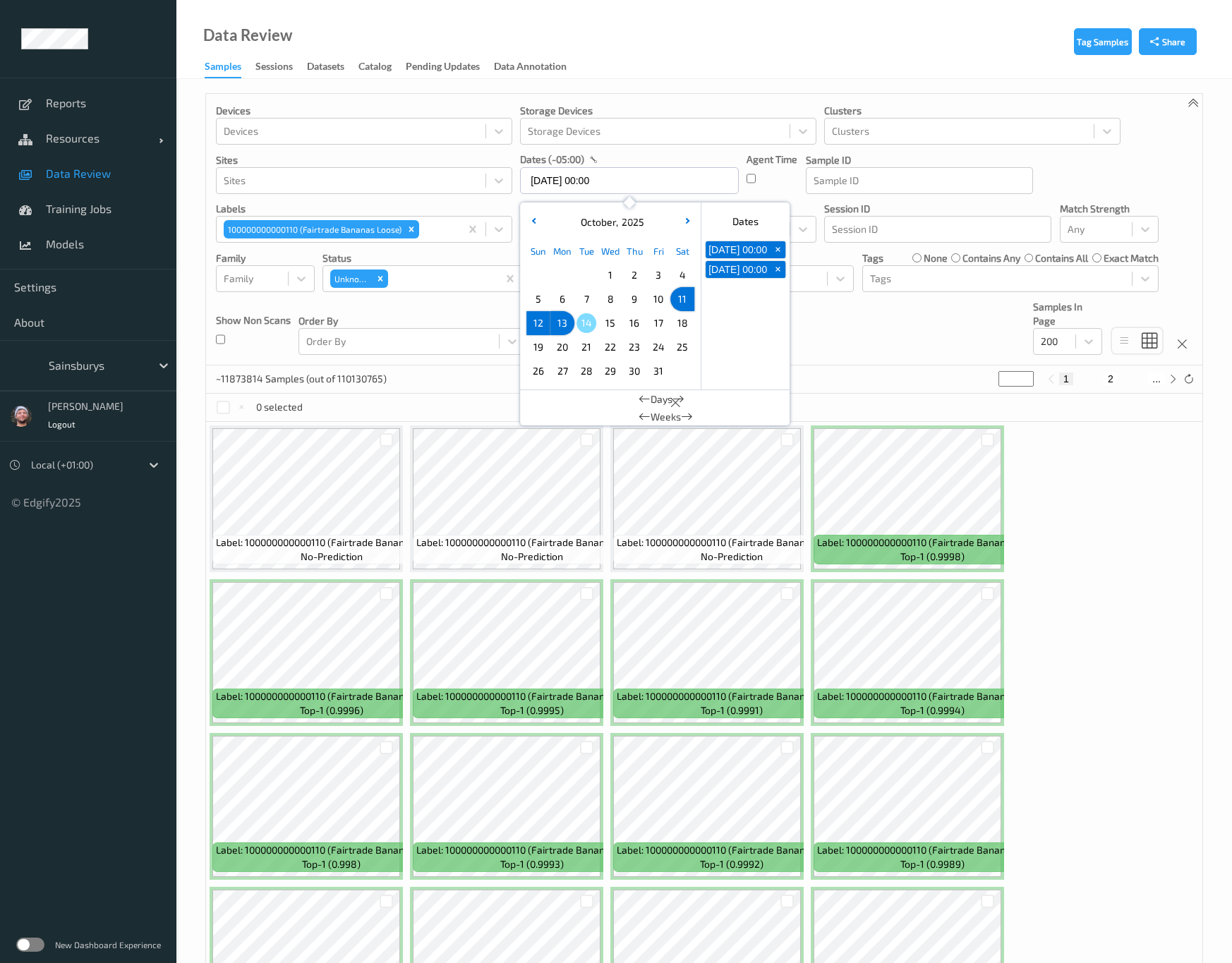
type input "11/10/2025 00:00 -> 13/10/2025 23:59"
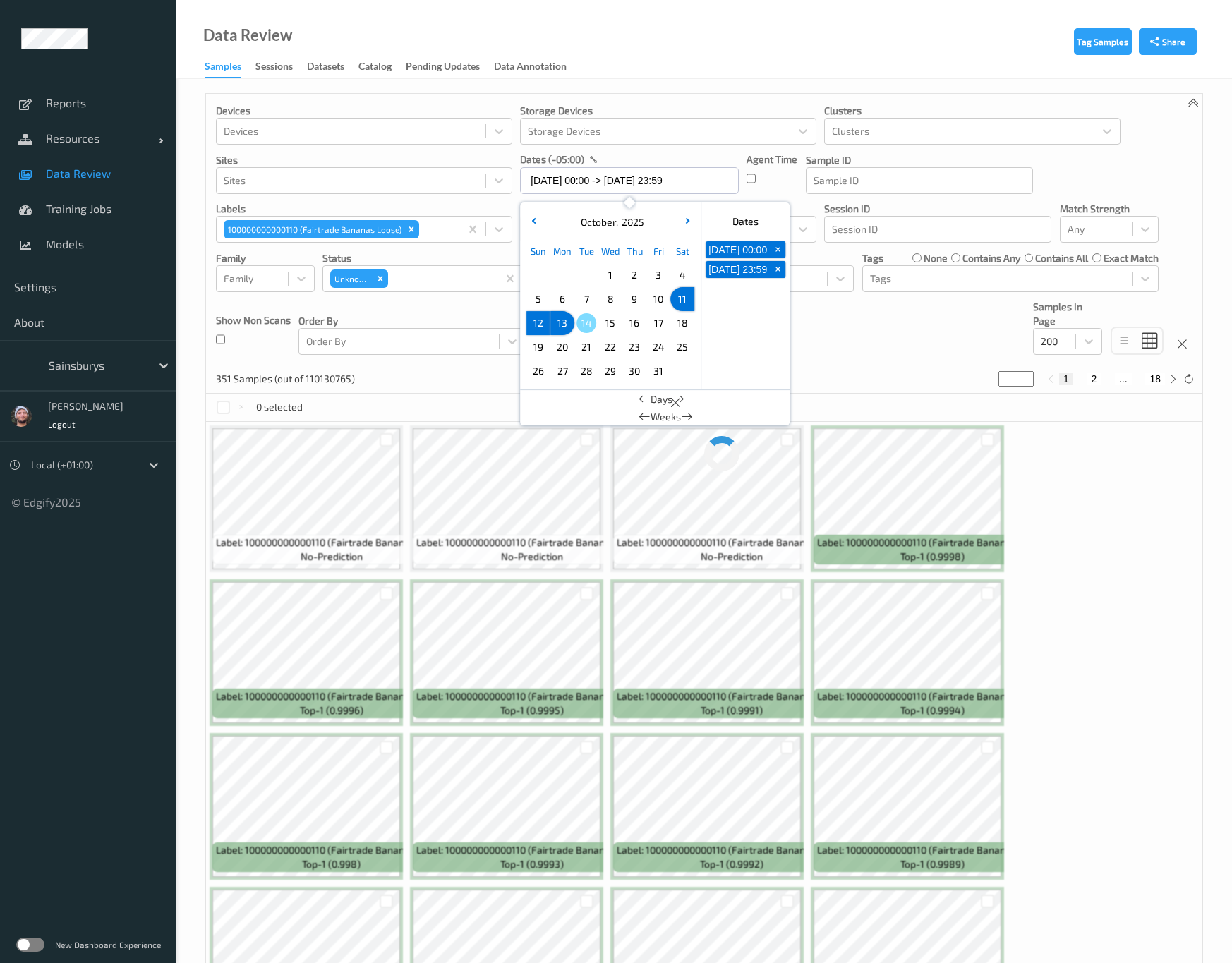
click at [877, 344] on div "Devices Devices Storage Devices Storage Devices Clusters Clusters Sites Sites d…" at bounding box center [703, 230] width 996 height 272
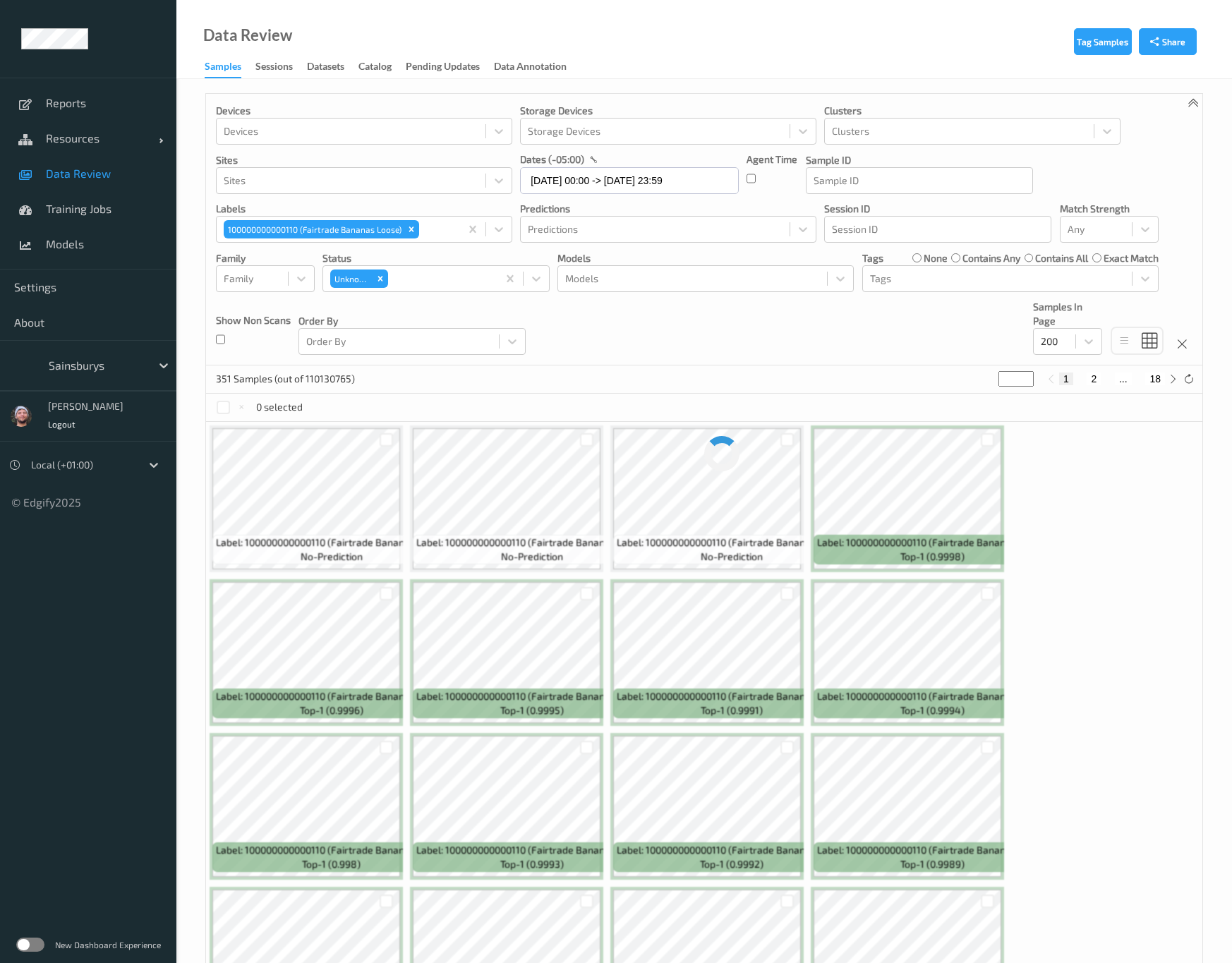
click at [730, 364] on div "Devices Devices Storage Devices Storage Devices Clusters Clusters Sites Sites d…" at bounding box center [703, 230] width 996 height 272
click at [764, 336] on div "Devices Devices Storage Devices Storage Devices Clusters Clusters Sites Sites d…" at bounding box center [703, 230] width 996 height 272
click at [1074, 224] on div at bounding box center [1096, 229] width 57 height 17
drag, startPoint x: 947, startPoint y: 331, endPoint x: 974, endPoint y: 327, distance: 27.3
click at [948, 331] on div "Devices Devices Storage Devices Storage Devices Clusters Clusters Sites Sites d…" at bounding box center [703, 230] width 996 height 272
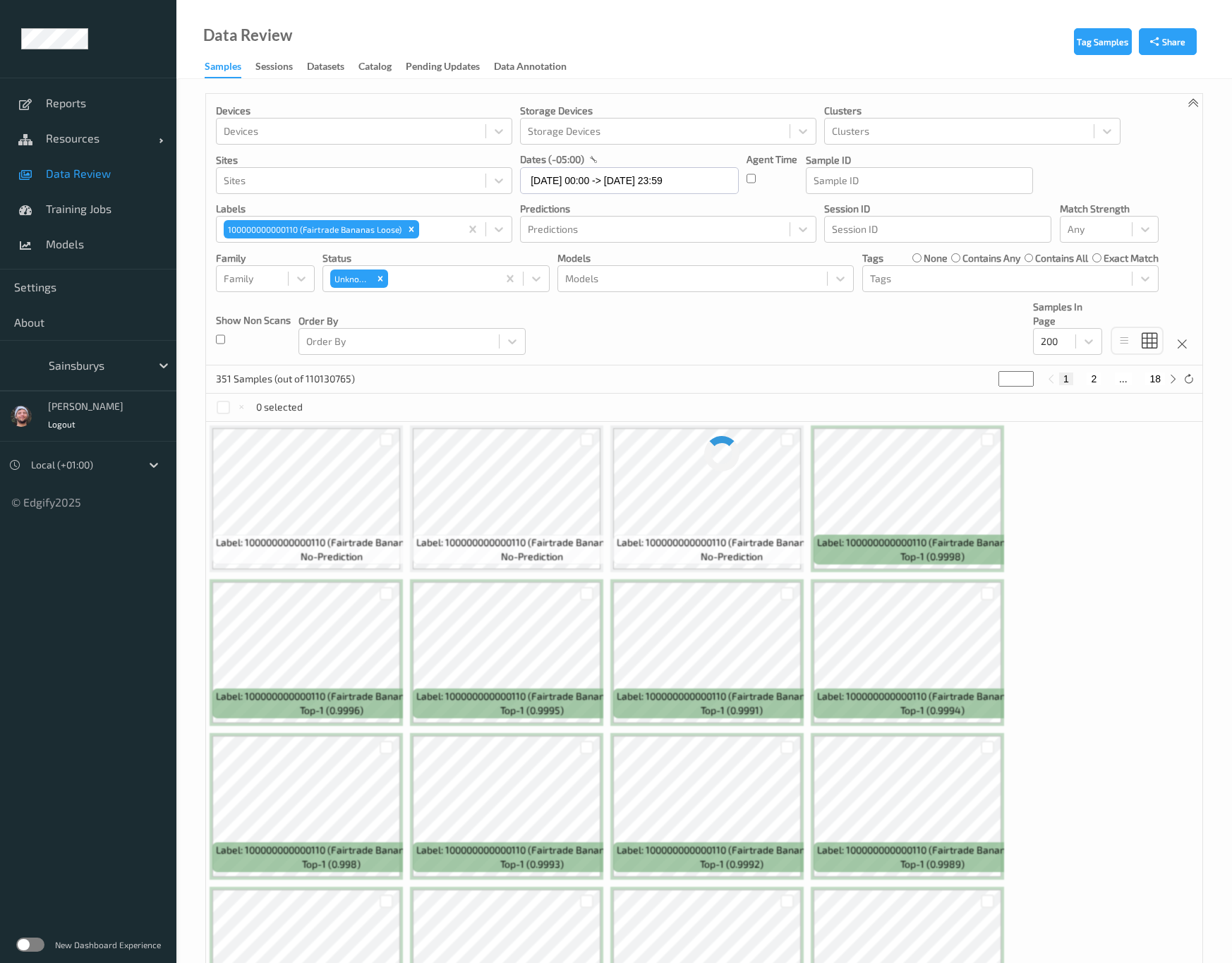
click at [981, 348] on div "Devices Devices Storage Devices Storage Devices Clusters Clusters Sites Sites d…" at bounding box center [703, 230] width 996 height 272
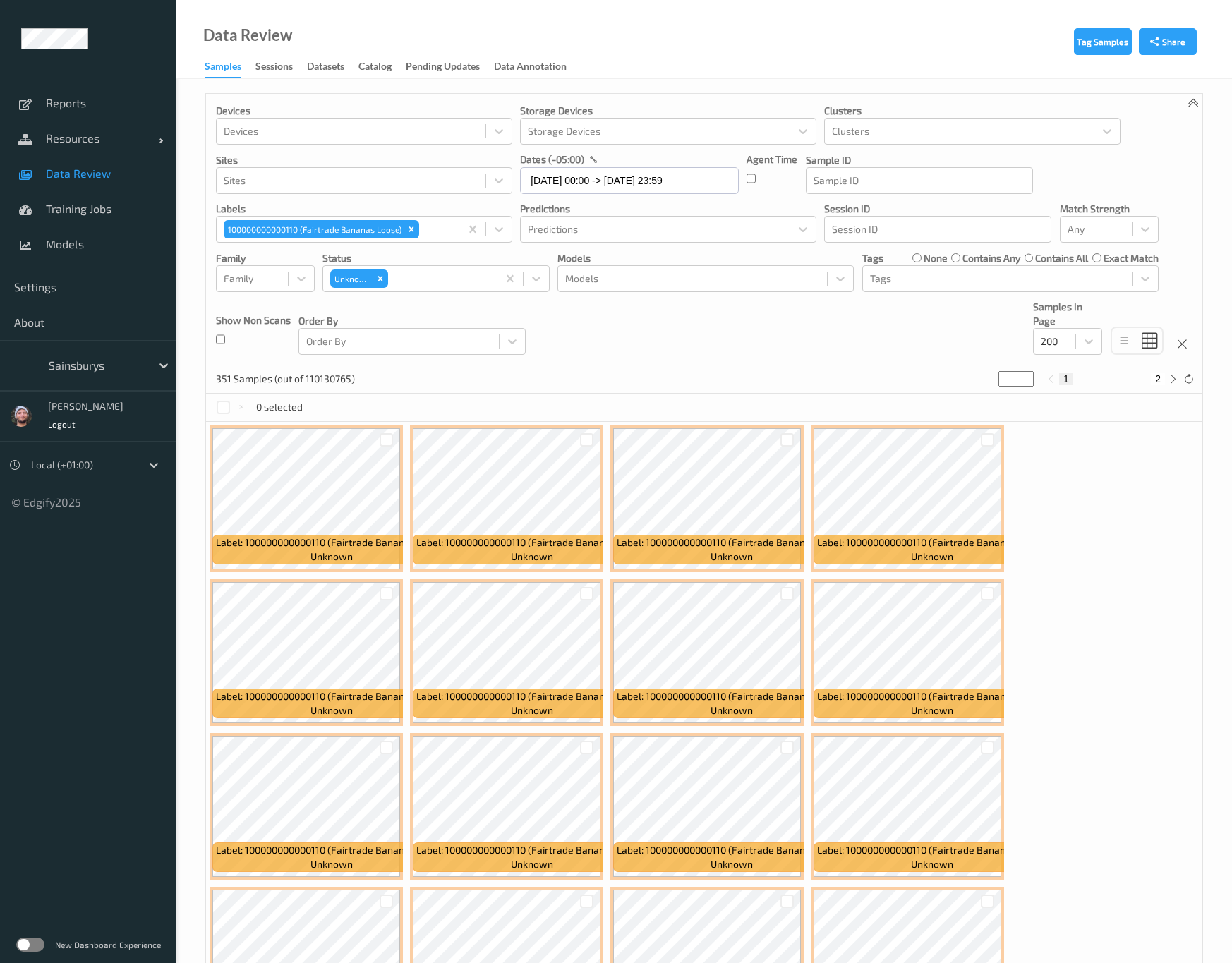
drag, startPoint x: 956, startPoint y: 362, endPoint x: 982, endPoint y: 367, distance: 26.5
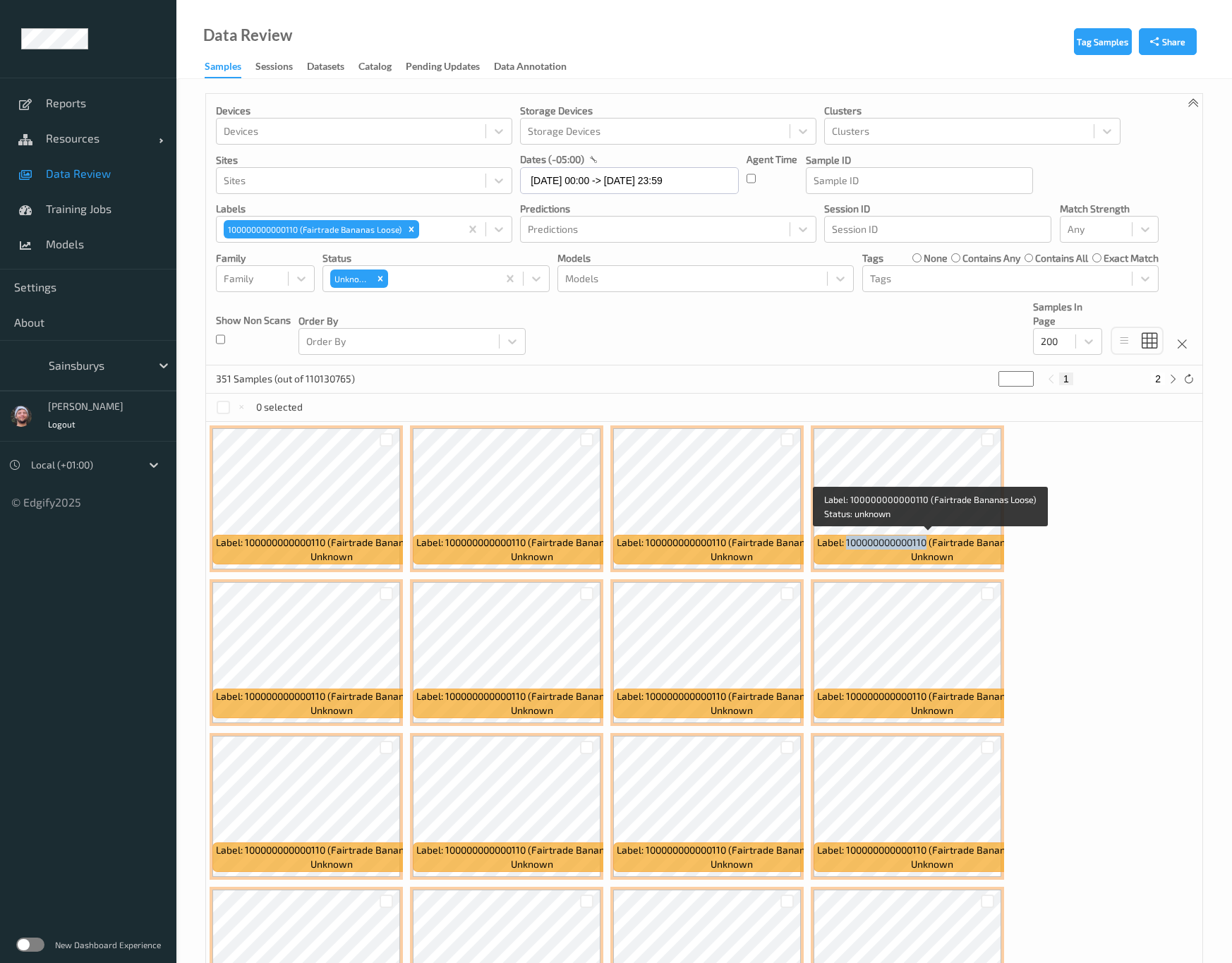
copy span "100000000000110"
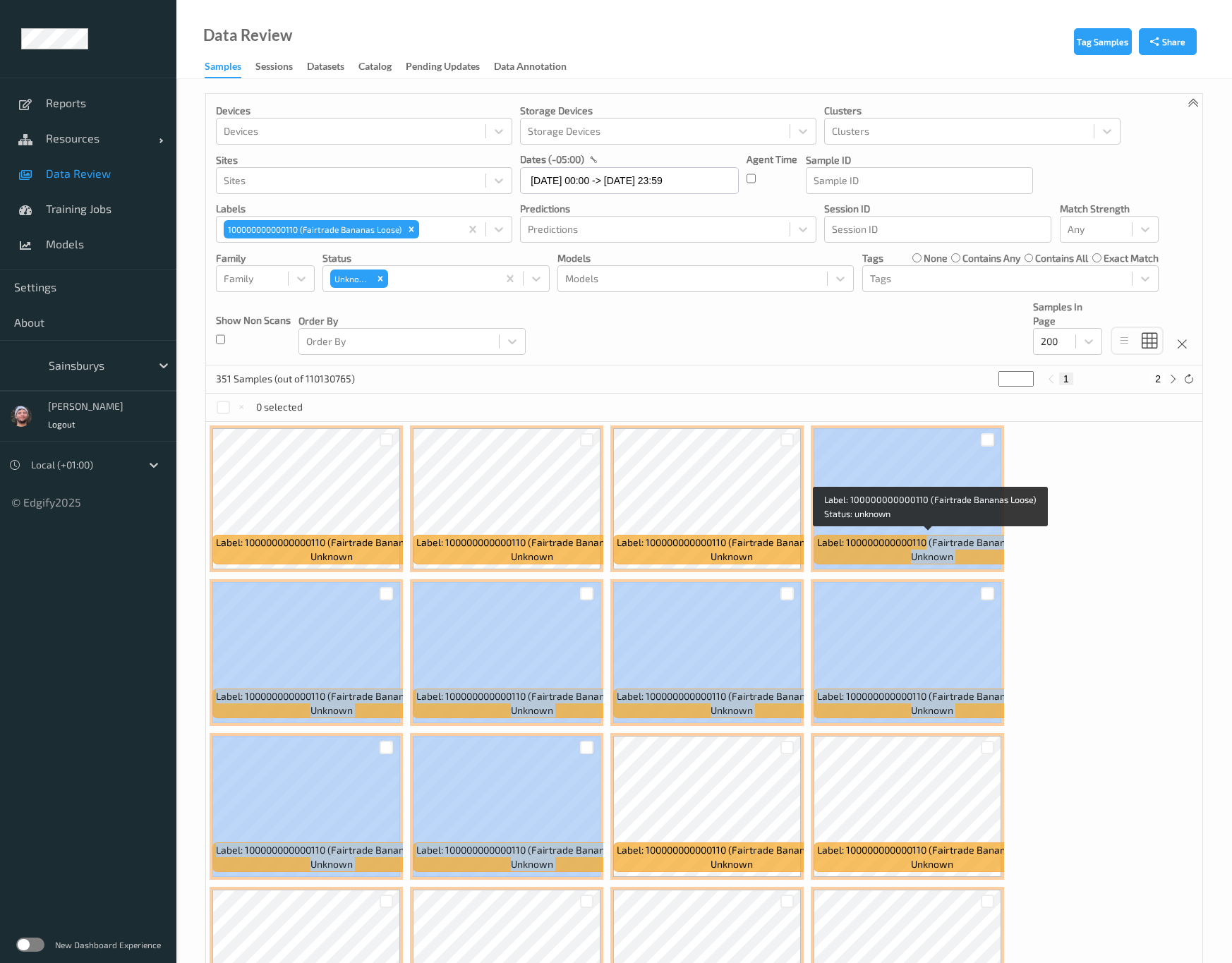
drag, startPoint x: 925, startPoint y: 542, endPoint x: 1699, endPoint y: 599, distance: 776.1
click at [1232, 599] on html "Reports Resources Devices Clusters Sites Data Review Training Jobs Models Setti…" at bounding box center [616, 481] width 1232 height 963
click at [1052, 339] on div at bounding box center [1054, 341] width 28 height 17
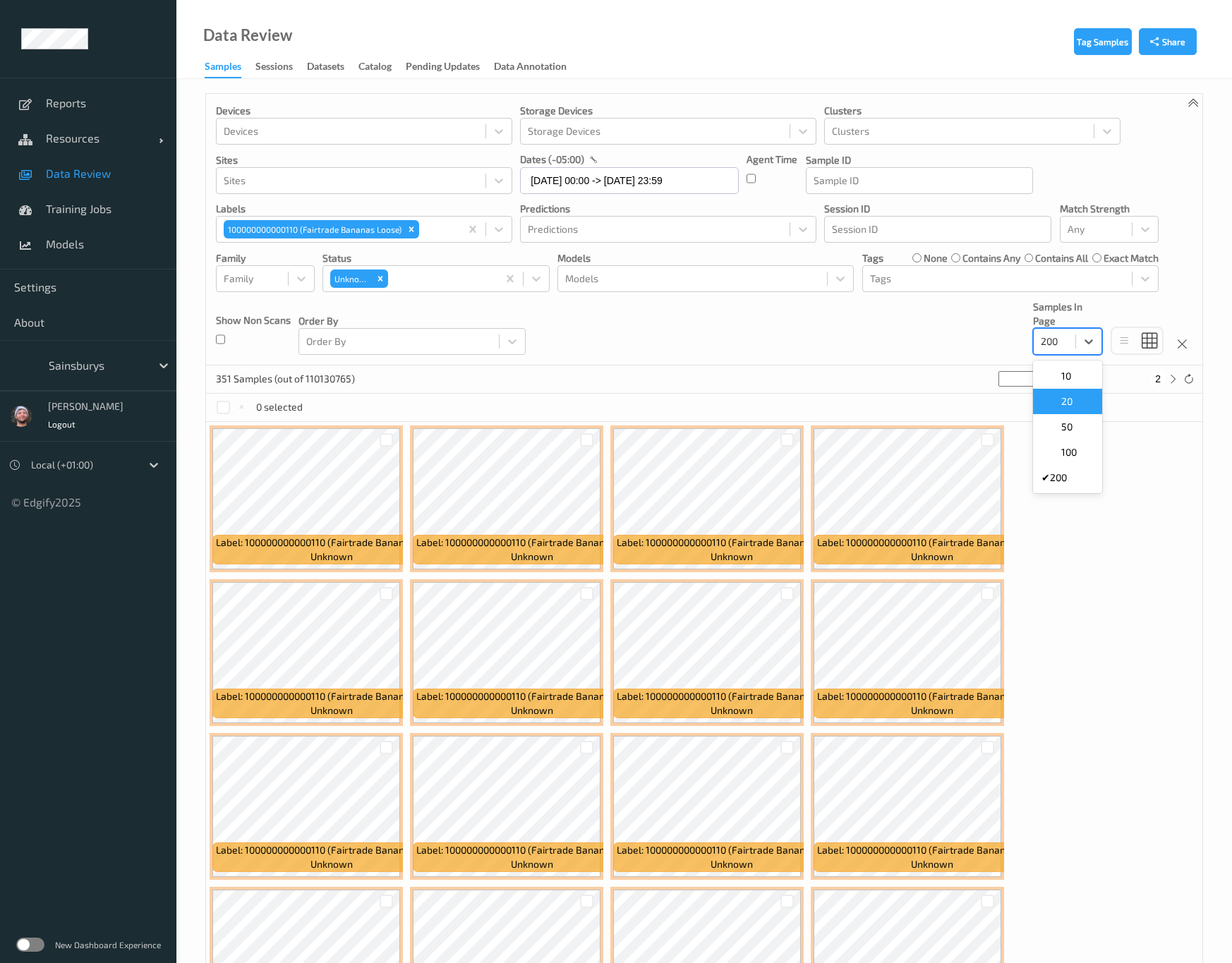
click at [1069, 396] on div "20" at bounding box center [1067, 402] width 69 height 25
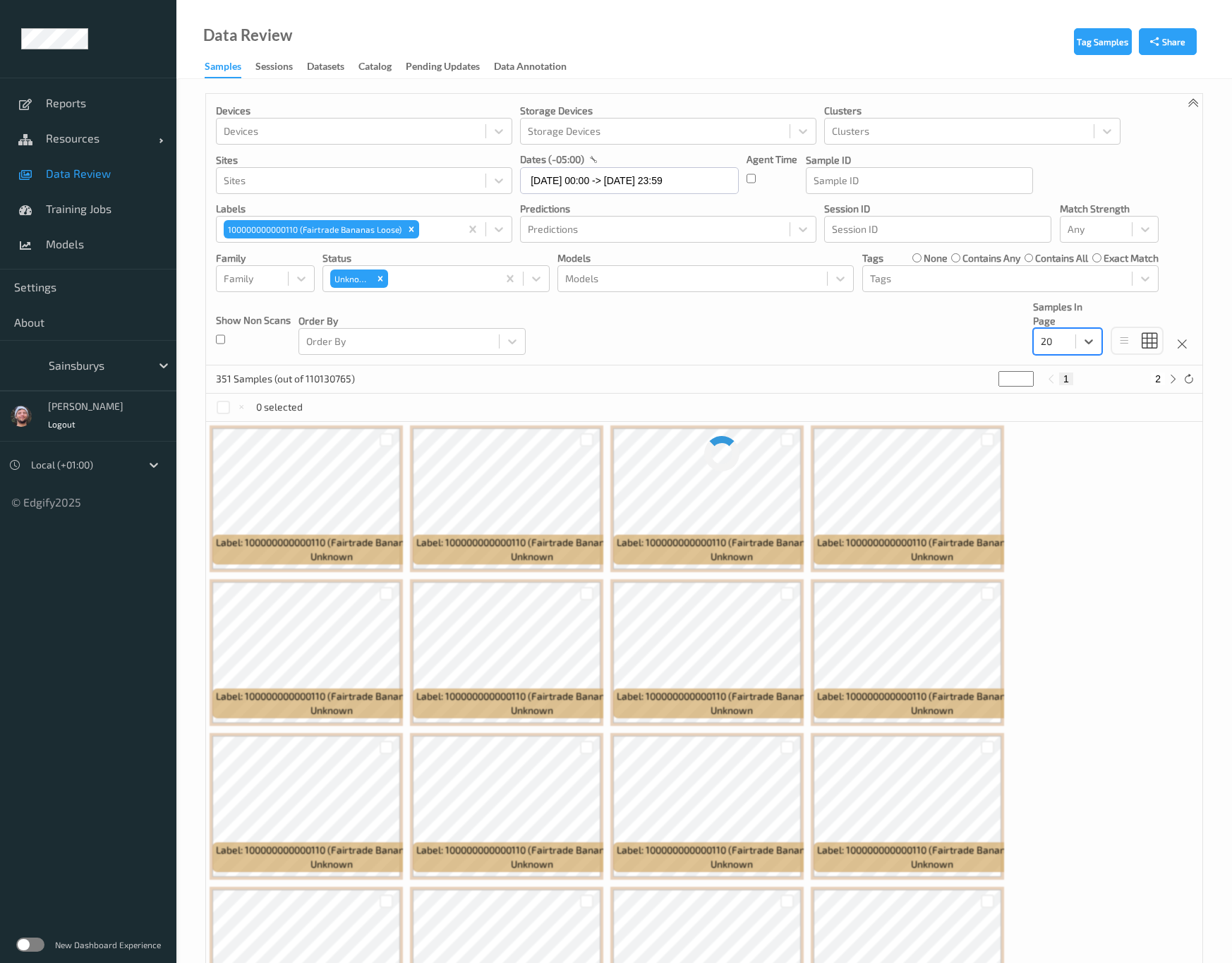
click at [1012, 381] on input "*" at bounding box center [1016, 379] width 35 height 16
type input "*"
drag, startPoint x: 994, startPoint y: 379, endPoint x: 984, endPoint y: 379, distance: 10.0
click at [984, 379] on div "351 Samples (out of 110130765) * 1 2" at bounding box center [703, 379] width 996 height 28
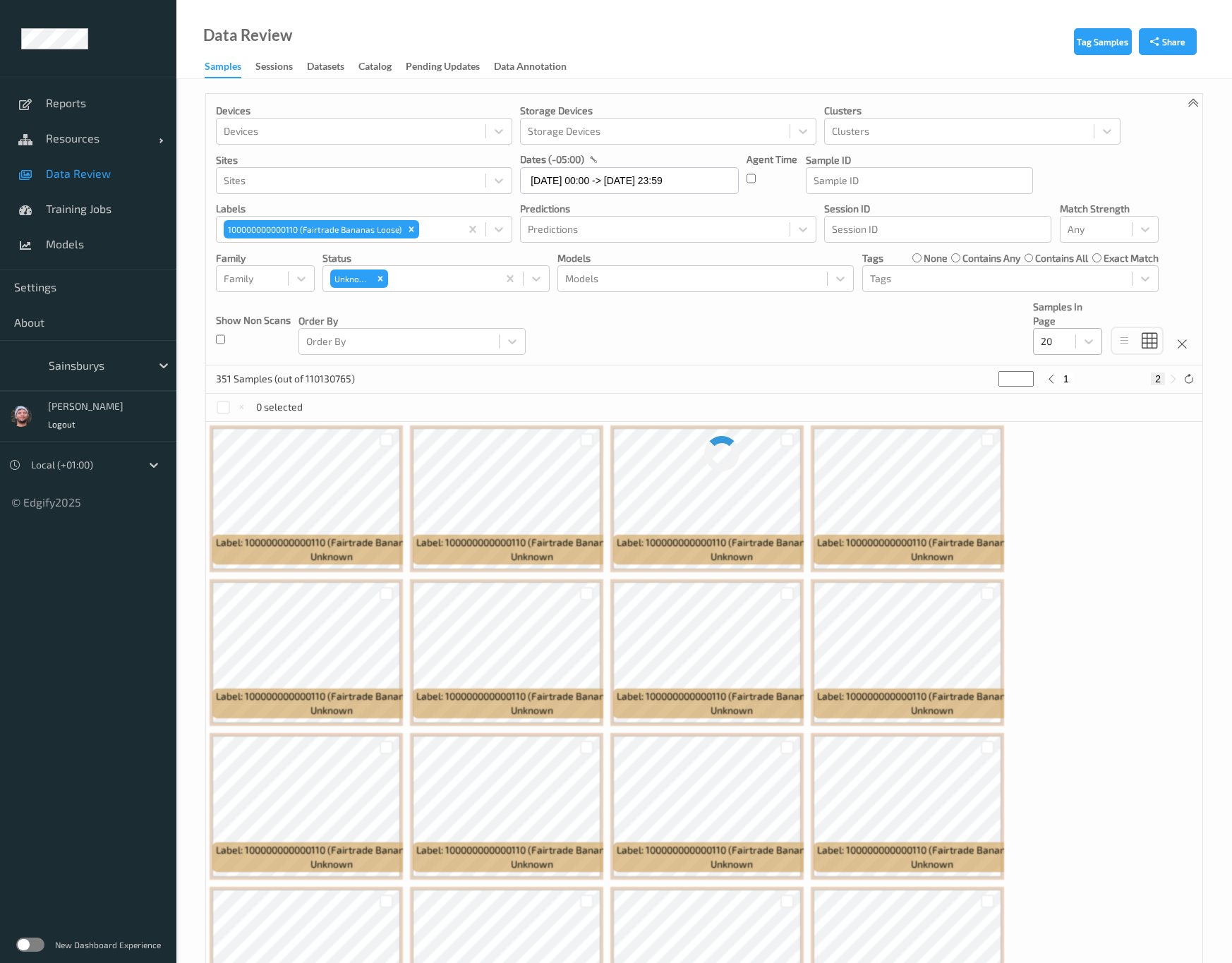
click at [1044, 353] on div "20" at bounding box center [1054, 341] width 41 height 22
click at [1059, 429] on span at bounding box center [1051, 427] width 20 height 14
type input "*"
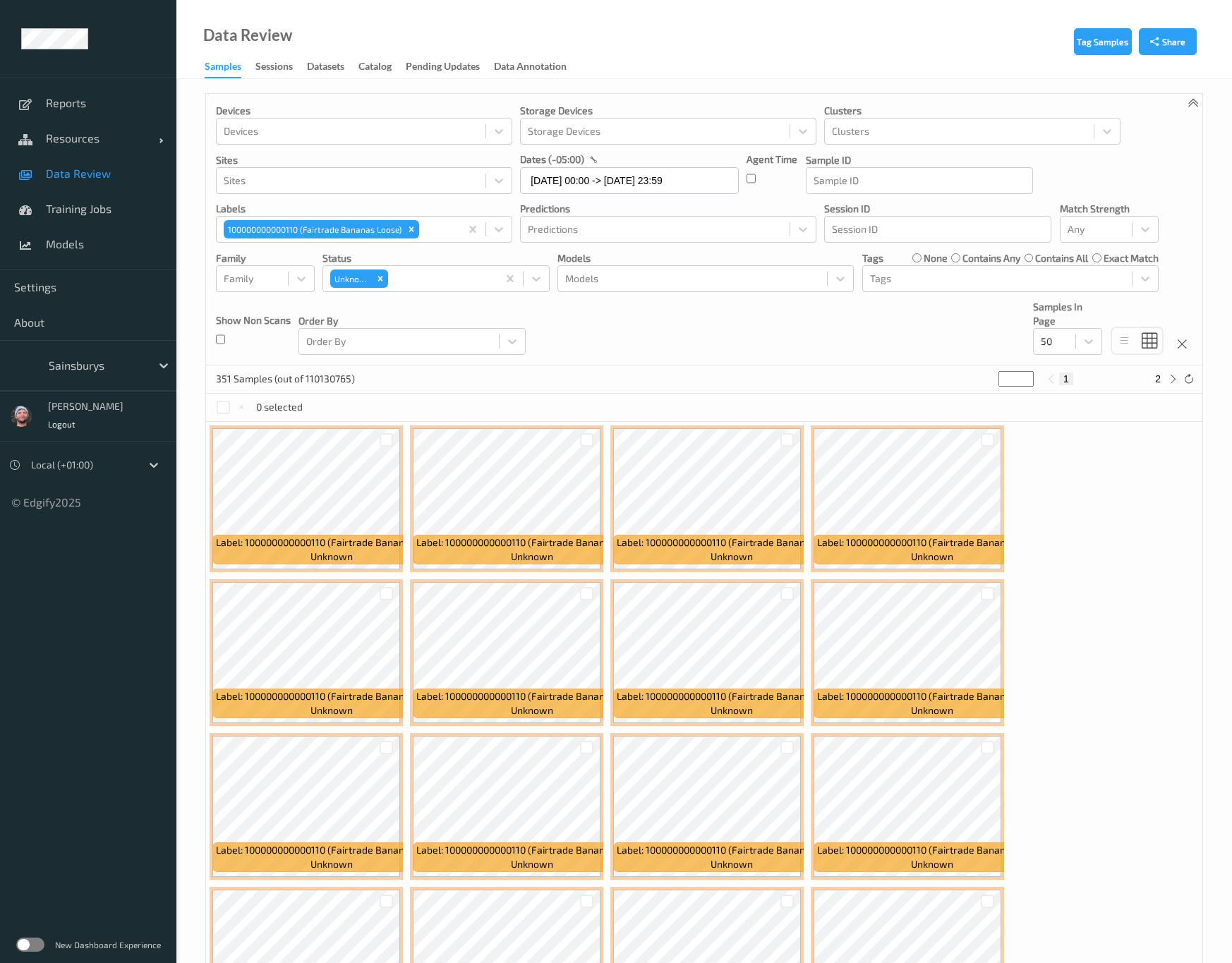
drag, startPoint x: 1012, startPoint y: 386, endPoint x: 965, endPoint y: 381, distance: 47.3
click at [965, 381] on div "351 Samples (out of 110130765) * 1 2" at bounding box center [703, 379] width 996 height 28
type input "*"
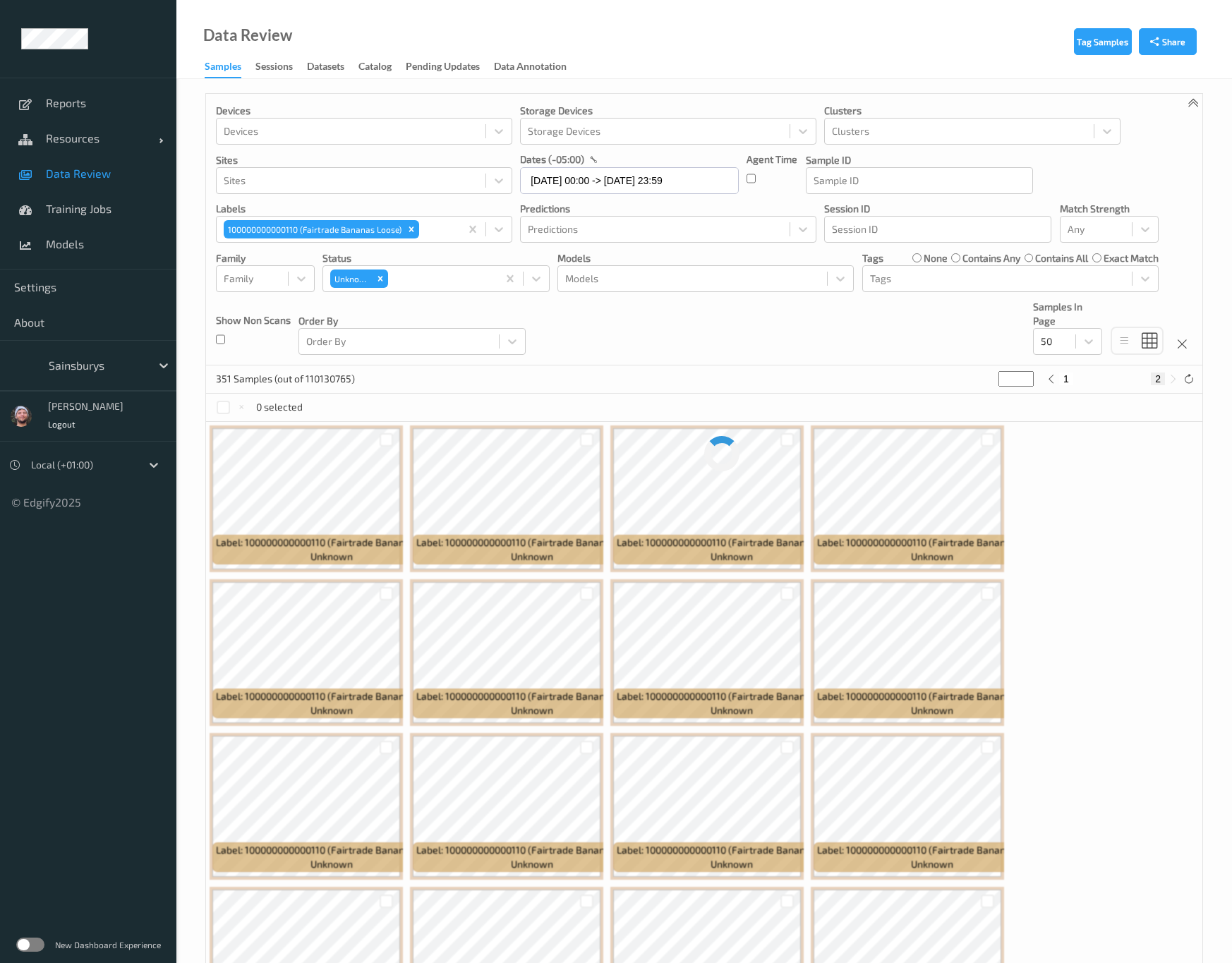
click at [955, 351] on div "Devices Devices Storage Devices Storage Devices Clusters Clusters Sites Sites d…" at bounding box center [703, 230] width 996 height 272
drag, startPoint x: 1006, startPoint y: 371, endPoint x: 997, endPoint y: 373, distance: 9.2
click at [997, 373] on div "351 Samples (out of 110130765) * 1 2" at bounding box center [703, 379] width 996 height 28
click at [1000, 375] on input "*" at bounding box center [1016, 379] width 35 height 16
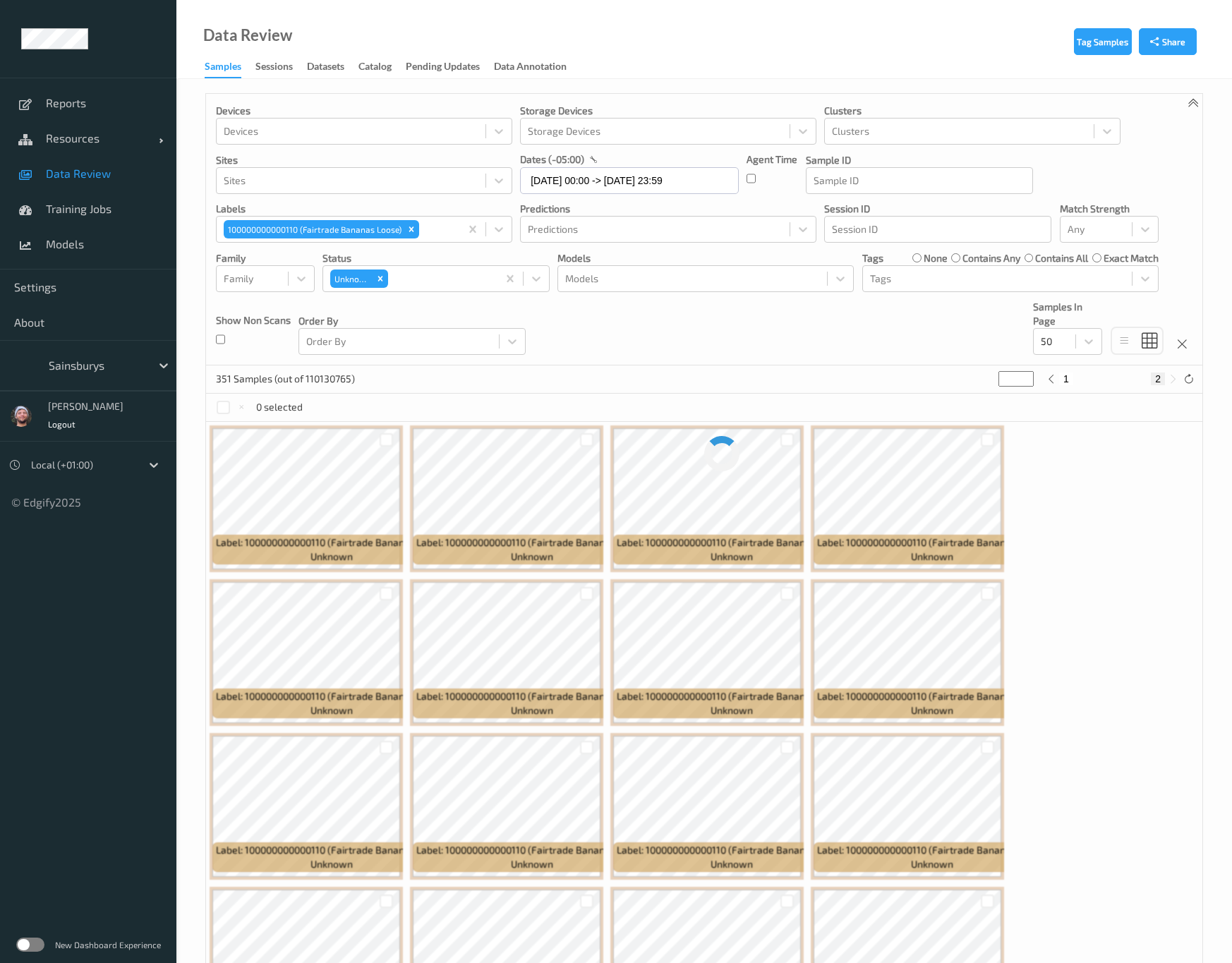
click at [1000, 375] on input "*" at bounding box center [1016, 379] width 35 height 16
click at [962, 350] on div "Devices Devices Storage Devices Storage Devices Clusters Clusters Sites Sites d…" at bounding box center [703, 230] width 996 height 272
drag, startPoint x: 989, startPoint y: 381, endPoint x: 981, endPoint y: 381, distance: 8.0
click at [981, 381] on div "351 Samples (out of 110130765) * 1 2" at bounding box center [703, 379] width 996 height 28
click at [997, 324] on div "Devices Devices Storage Devices Storage Devices Clusters Clusters Sites Sites d…" at bounding box center [703, 230] width 996 height 272
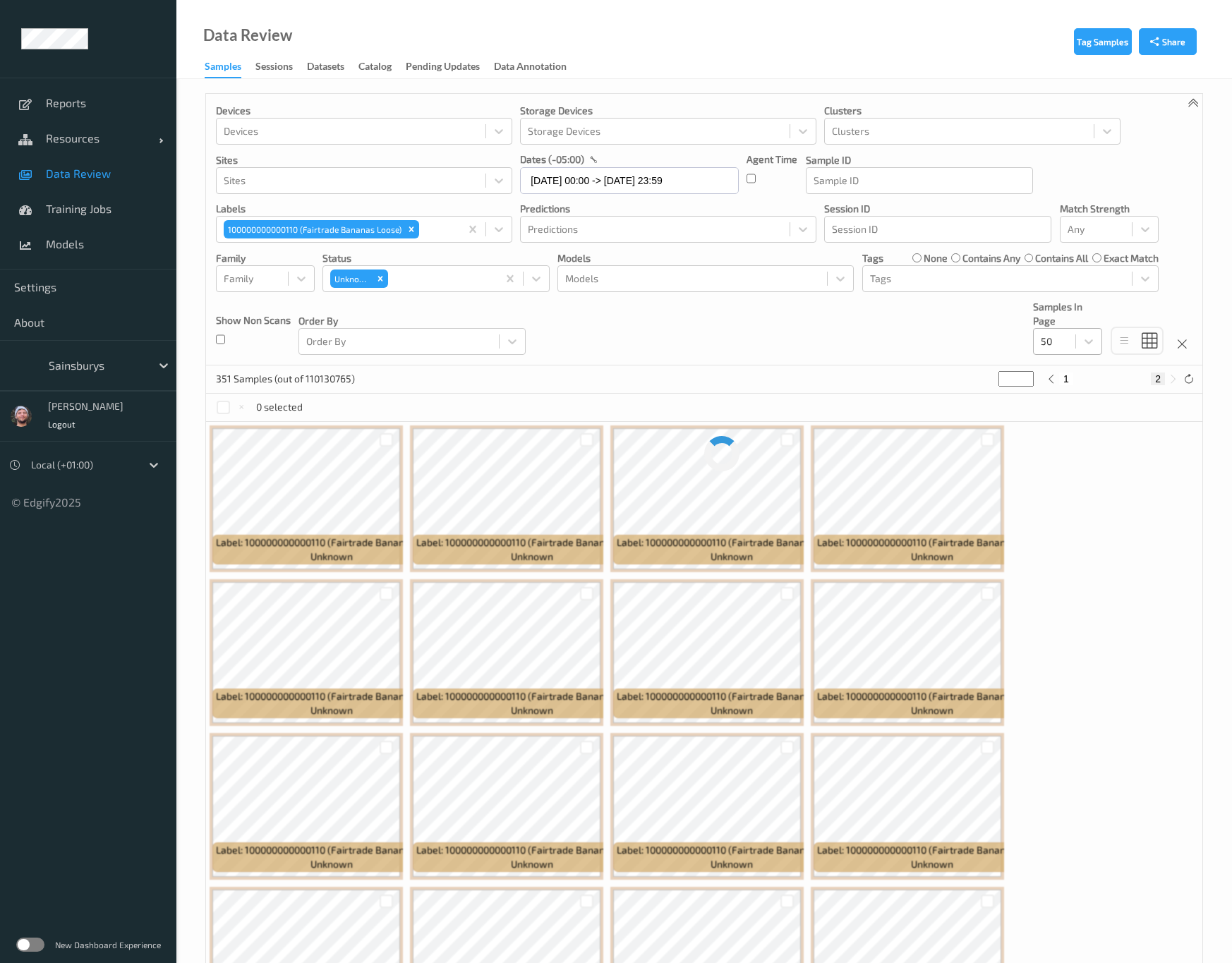
type input "*"
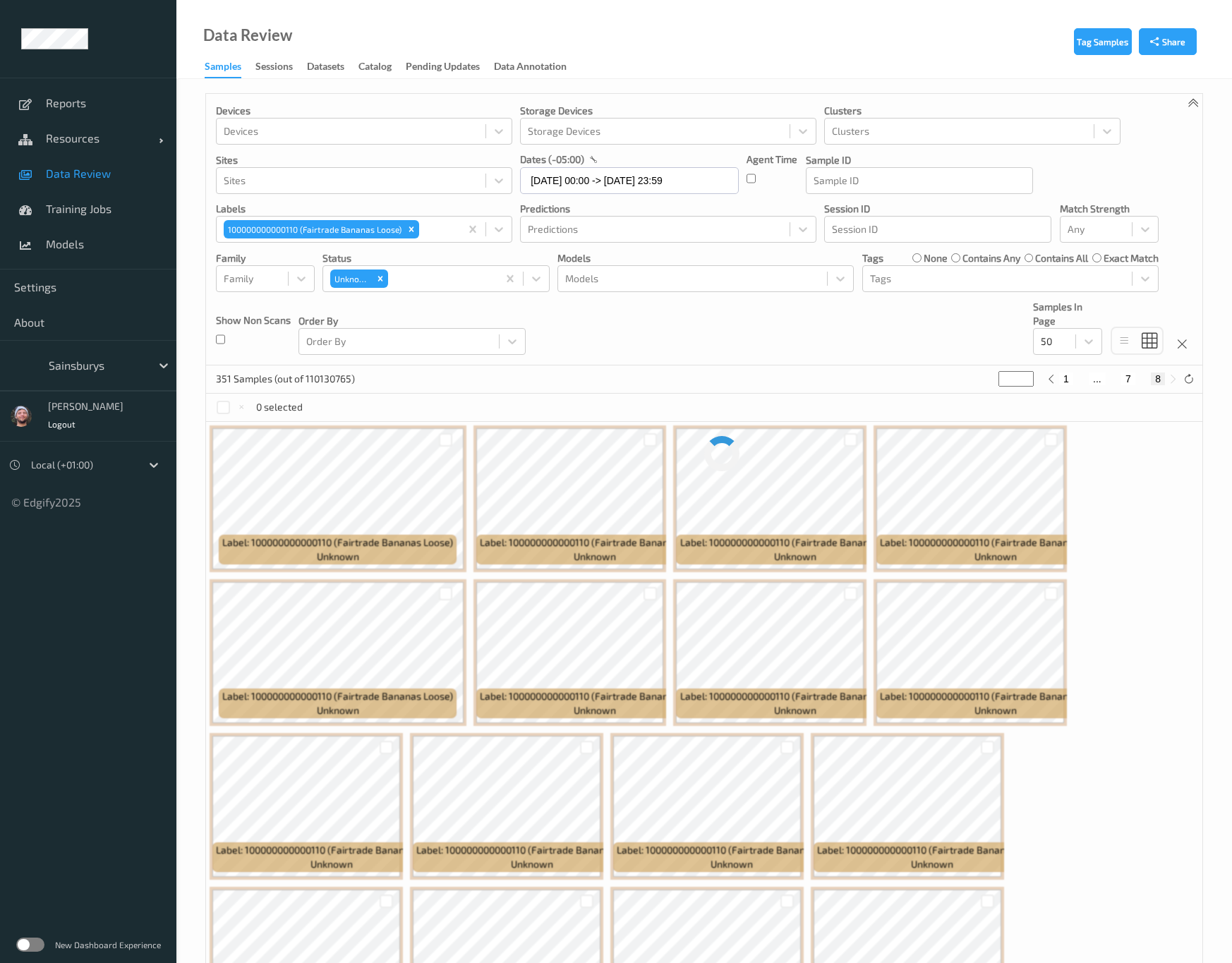
drag, startPoint x: 1010, startPoint y: 387, endPoint x: 959, endPoint y: 383, distance: 51.2
click at [961, 383] on div "351 Samples (out of 110130765) * 1 ... 7 8" at bounding box center [703, 379] width 996 height 28
click at [1009, 386] on input "*" at bounding box center [1016, 379] width 35 height 16
click at [1003, 384] on input "*" at bounding box center [1016, 379] width 35 height 16
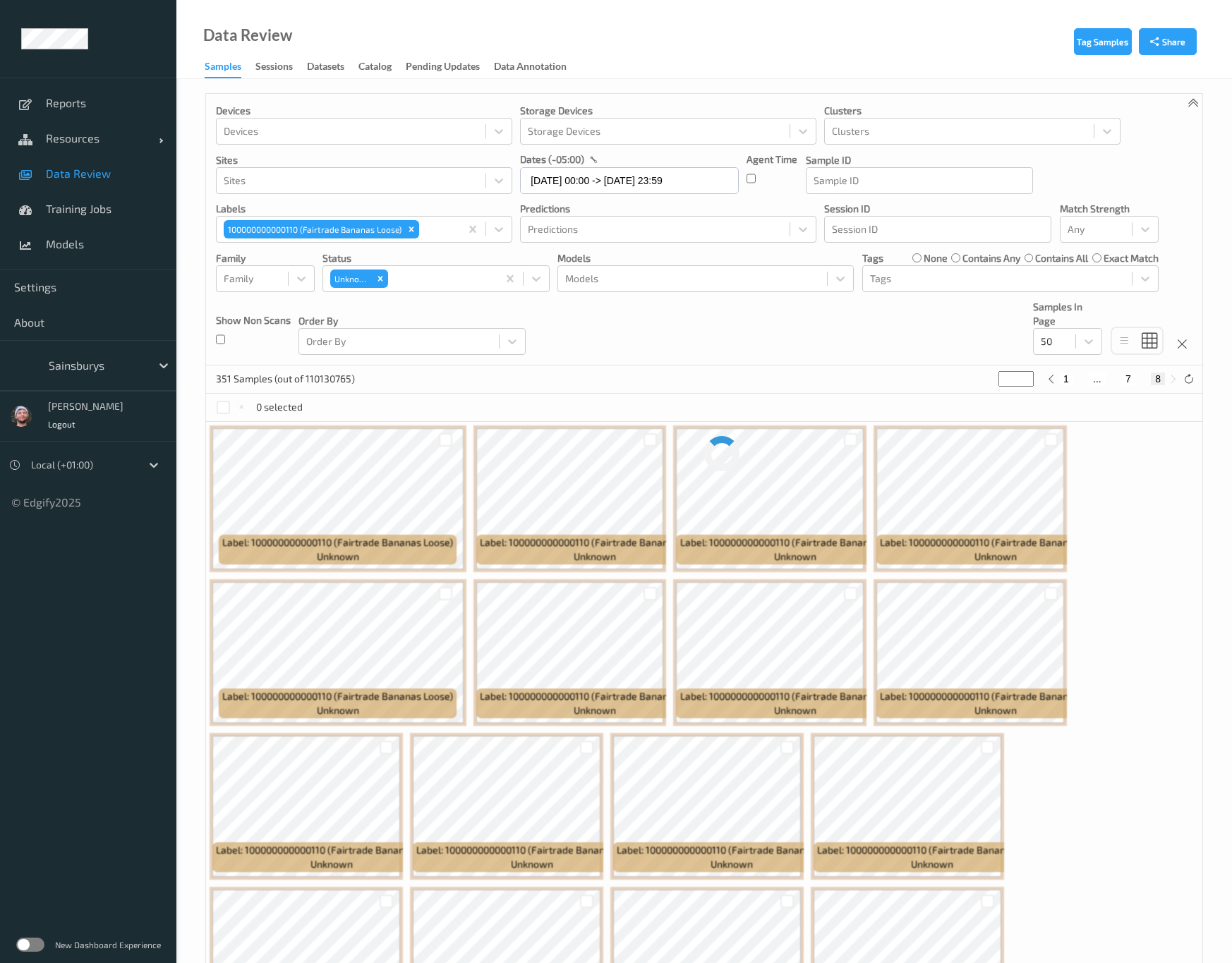
drag, startPoint x: 1006, startPoint y: 379, endPoint x: 978, endPoint y: 381, distance: 28.1
click at [978, 381] on div "351 Samples (out of 110130765) * 1 ... 7 8" at bounding box center [703, 379] width 996 height 28
type input "*"
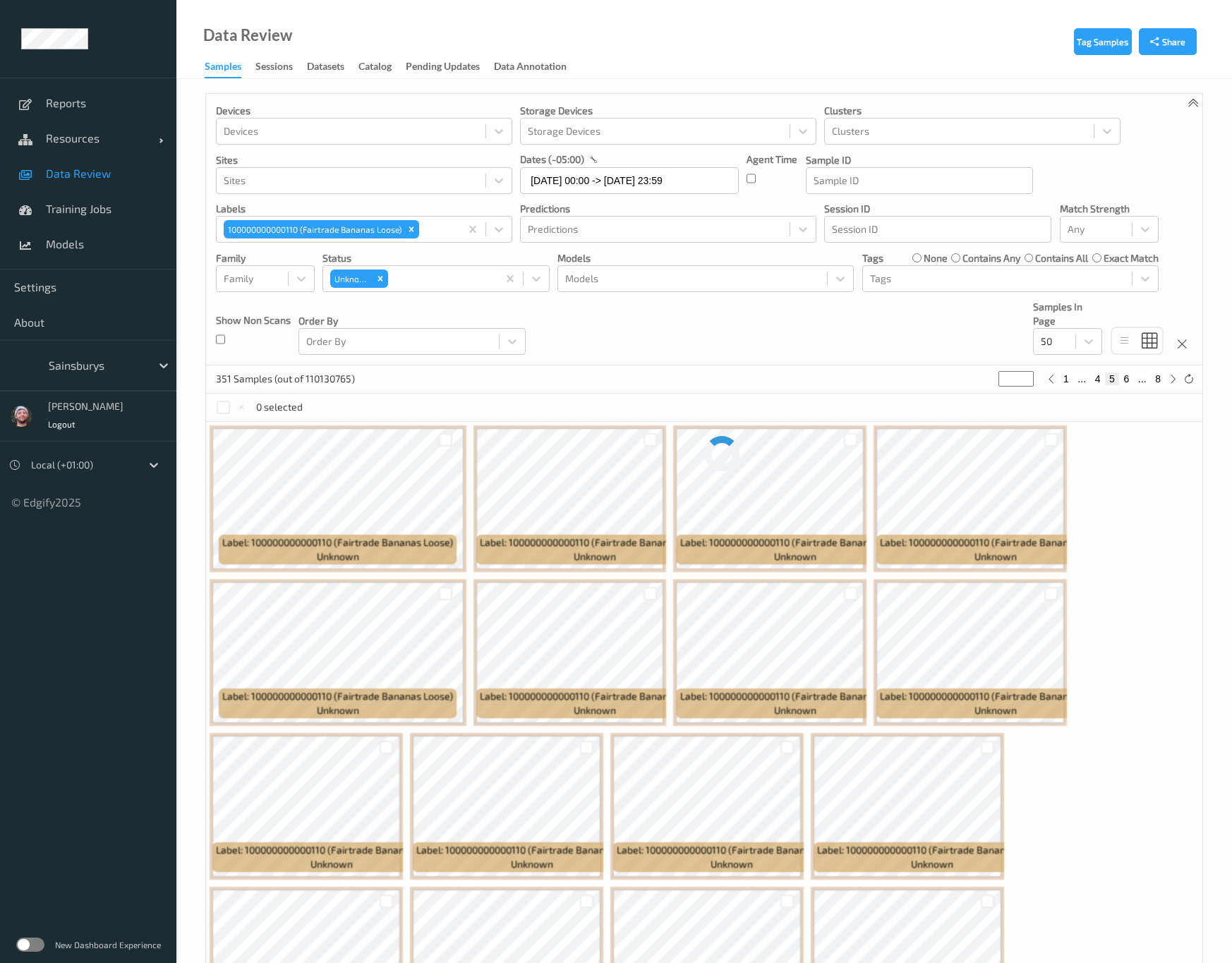
click at [959, 331] on div "Devices Devices Storage Devices Storage Devices Clusters Clusters Sites Sites d…" at bounding box center [703, 230] width 996 height 272
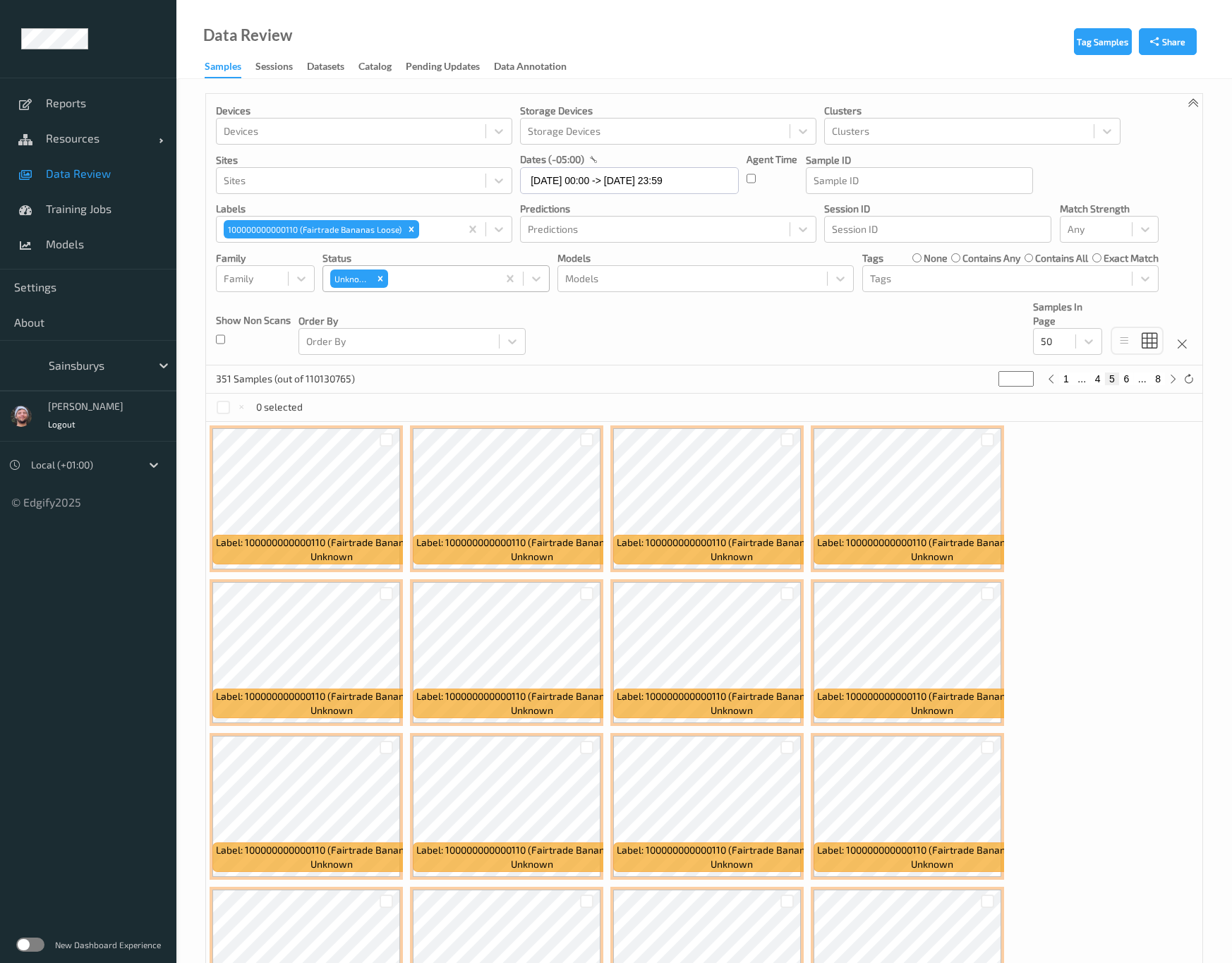
drag, startPoint x: 597, startPoint y: 339, endPoint x: 400, endPoint y: 282, distance: 205.1
click at [597, 339] on div "Devices Devices Storage Devices Storage Devices Clusters Clusters Sites Sites d…" at bounding box center [703, 230] width 996 height 272
click at [406, 234] on icon "Remove 100000000000110 (Fairtrade Bananas Loose)" at bounding box center [411, 229] width 10 height 10
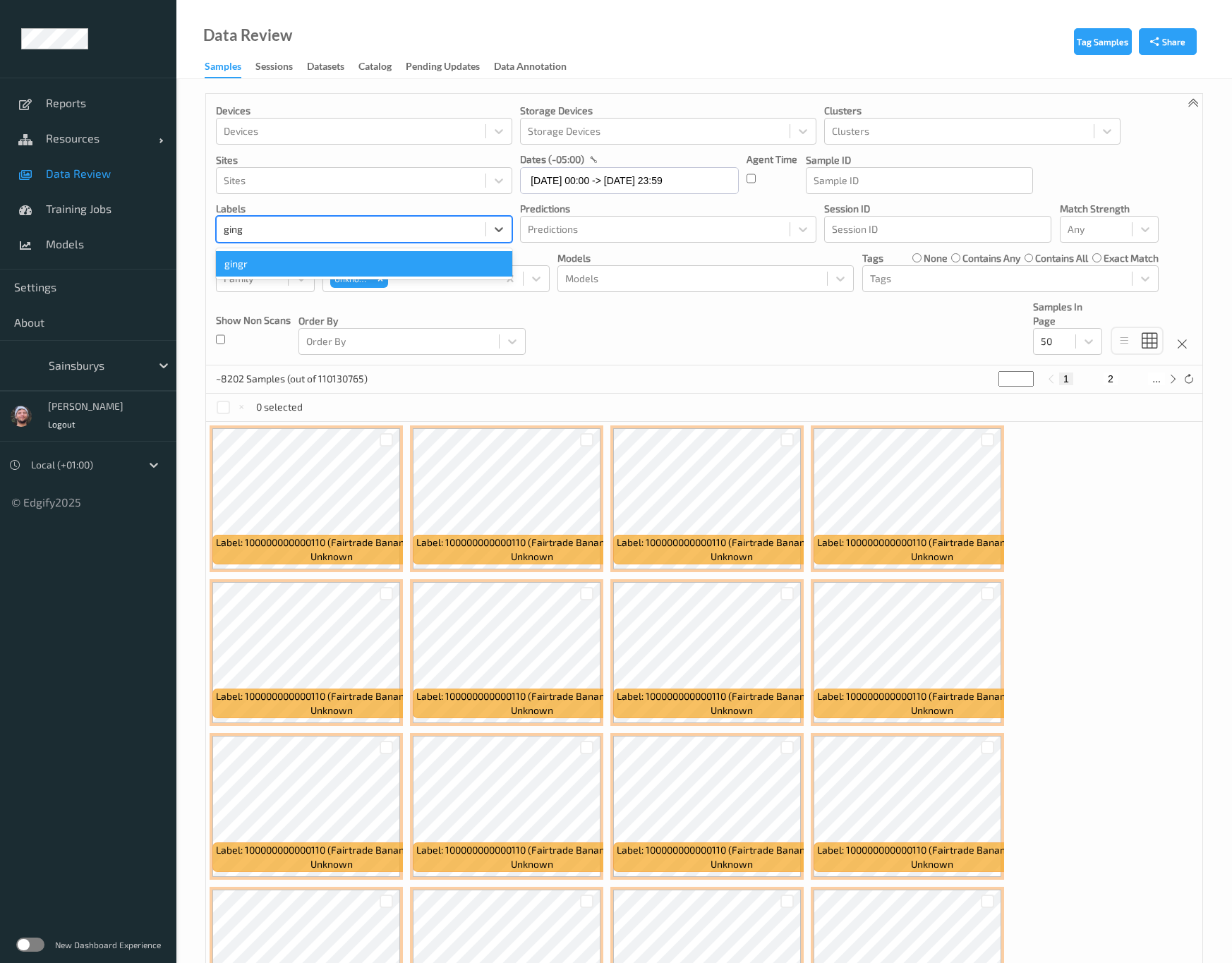
type input "gingr"
type input "*"
type input "ginger"
click at [339, 267] on div "100000000000078 (Ginger Loose)" at bounding box center [364, 264] width 296 height 25
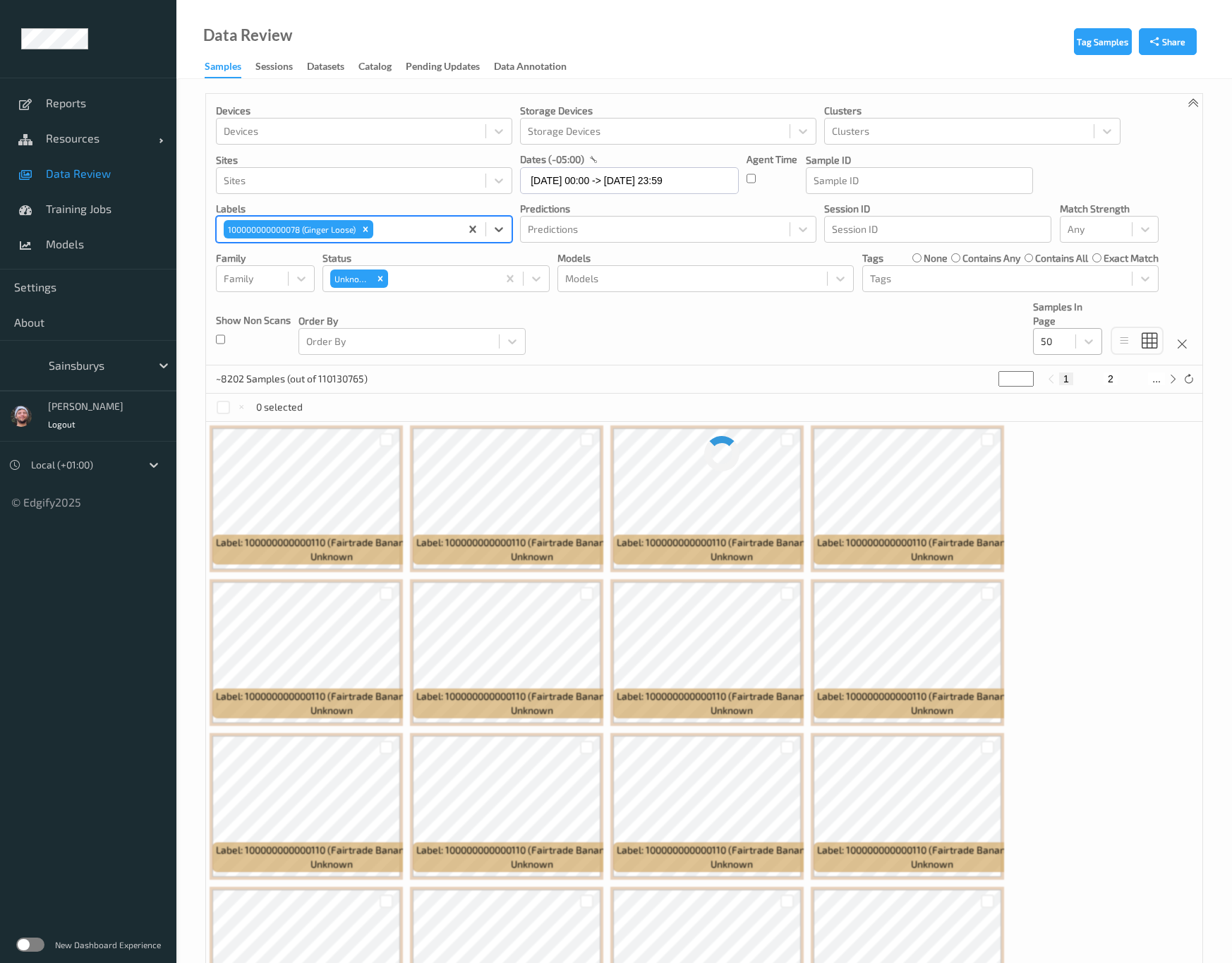
click at [1055, 342] on div at bounding box center [1054, 341] width 28 height 17
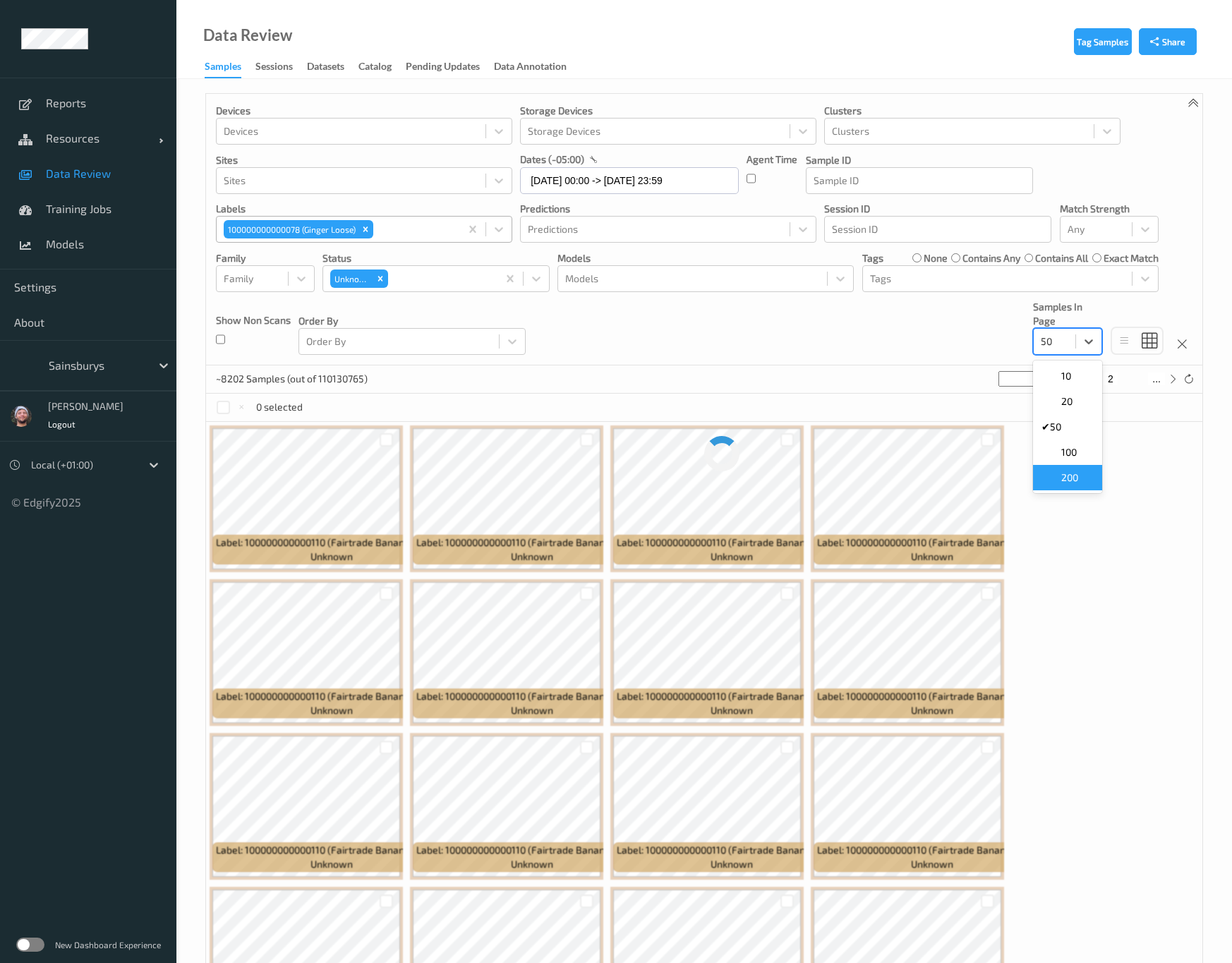
click at [1071, 473] on span "200" at bounding box center [1069, 478] width 17 height 14
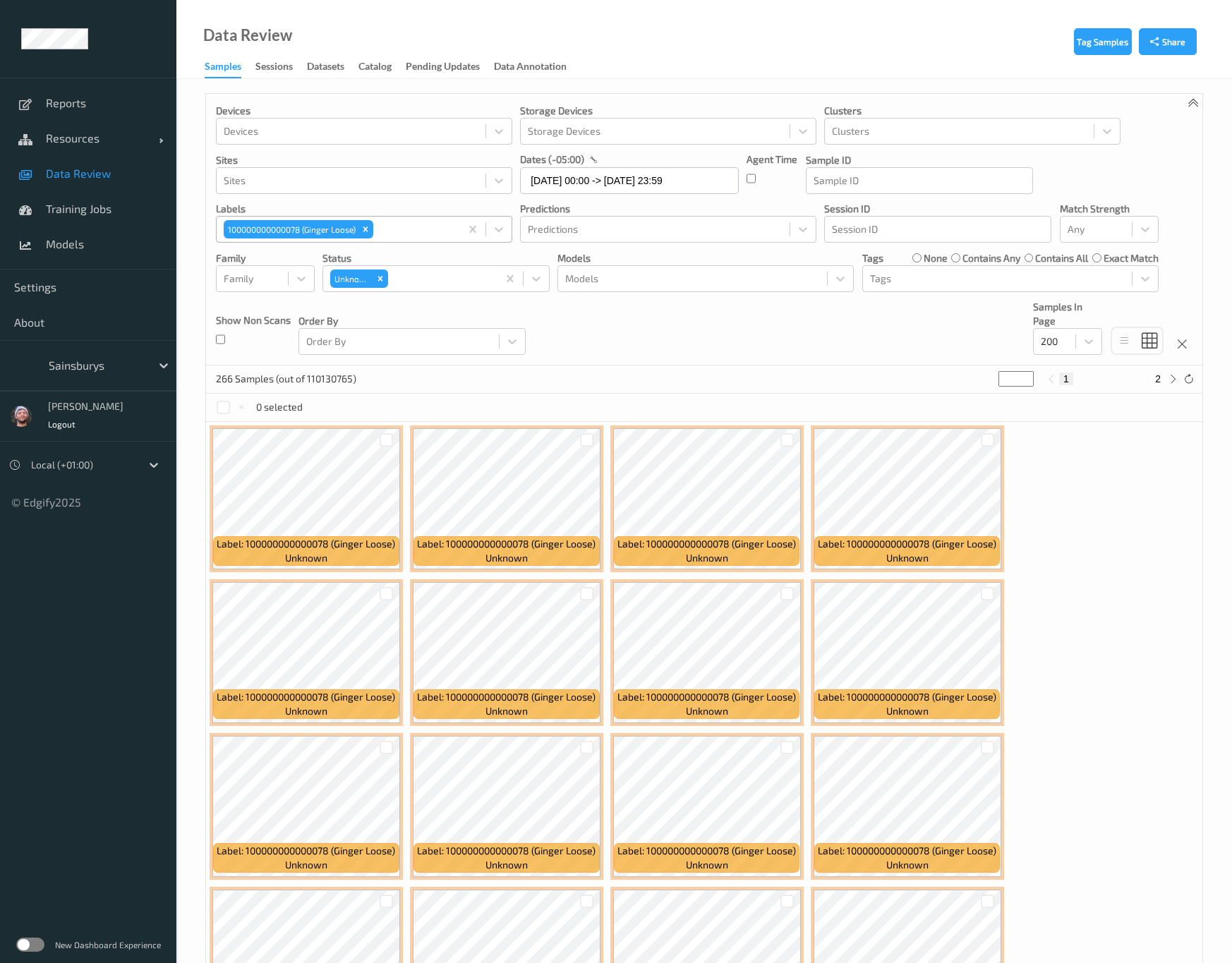
drag, startPoint x: 459, startPoint y: 887, endPoint x: 777, endPoint y: 401, distance: 580.8
click at [775, 373] on div "266 Samples (out of 110130765) * 1 2" at bounding box center [703, 379] width 996 height 28
click at [808, 356] on div "Devices Devices Storage Devices Storage Devices Clusters Clusters Sites Sites d…" at bounding box center [703, 230] width 996 height 272
drag, startPoint x: 897, startPoint y: 379, endPoint x: 963, endPoint y: 426, distance: 81.0
drag, startPoint x: 624, startPoint y: 379, endPoint x: 635, endPoint y: 422, distance: 44.4
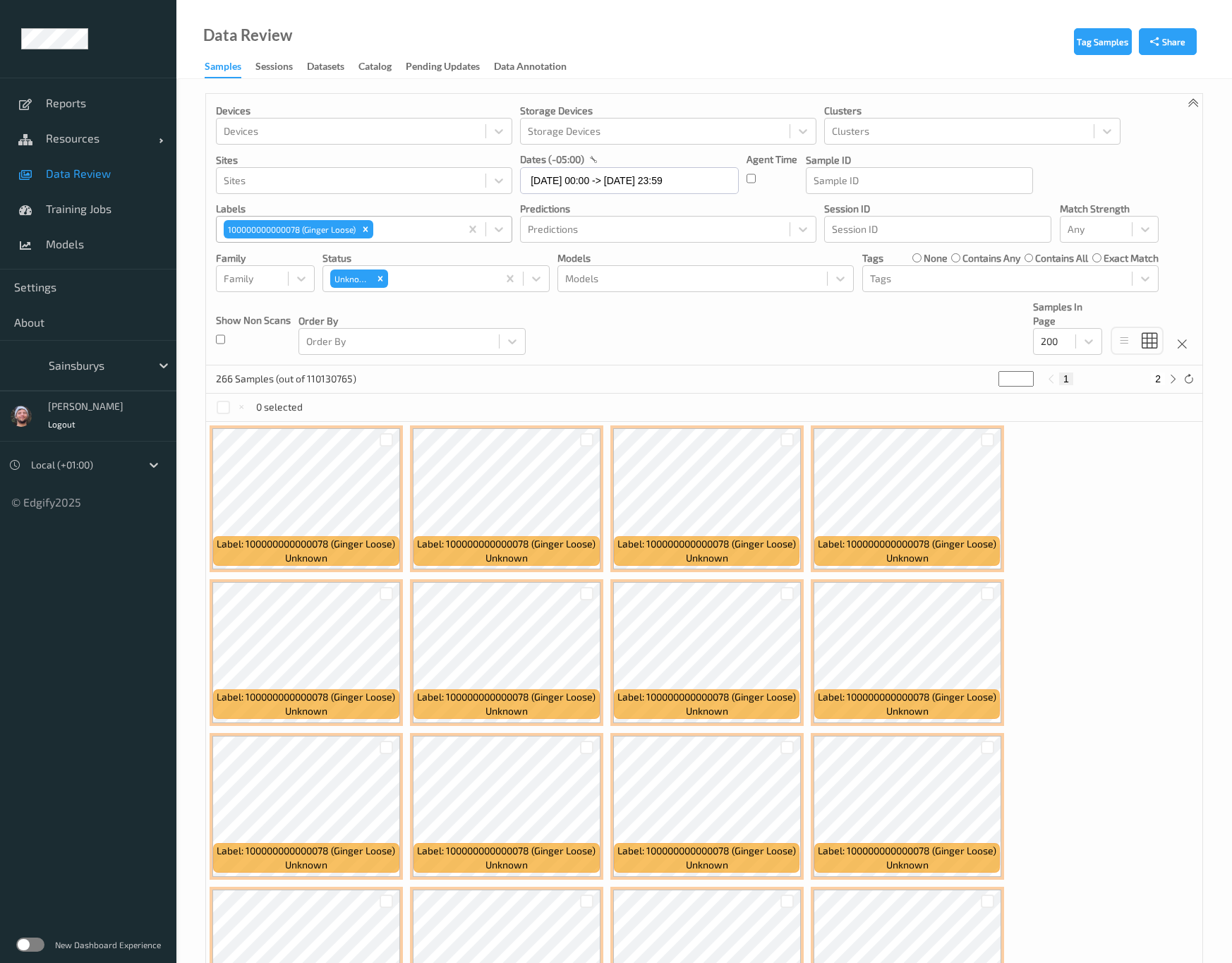
click at [624, 379] on div "266 Samples (out of 110130765) * 1 2" at bounding box center [703, 379] width 996 height 28
copy span "100000000000078"
copy span "000000000078"
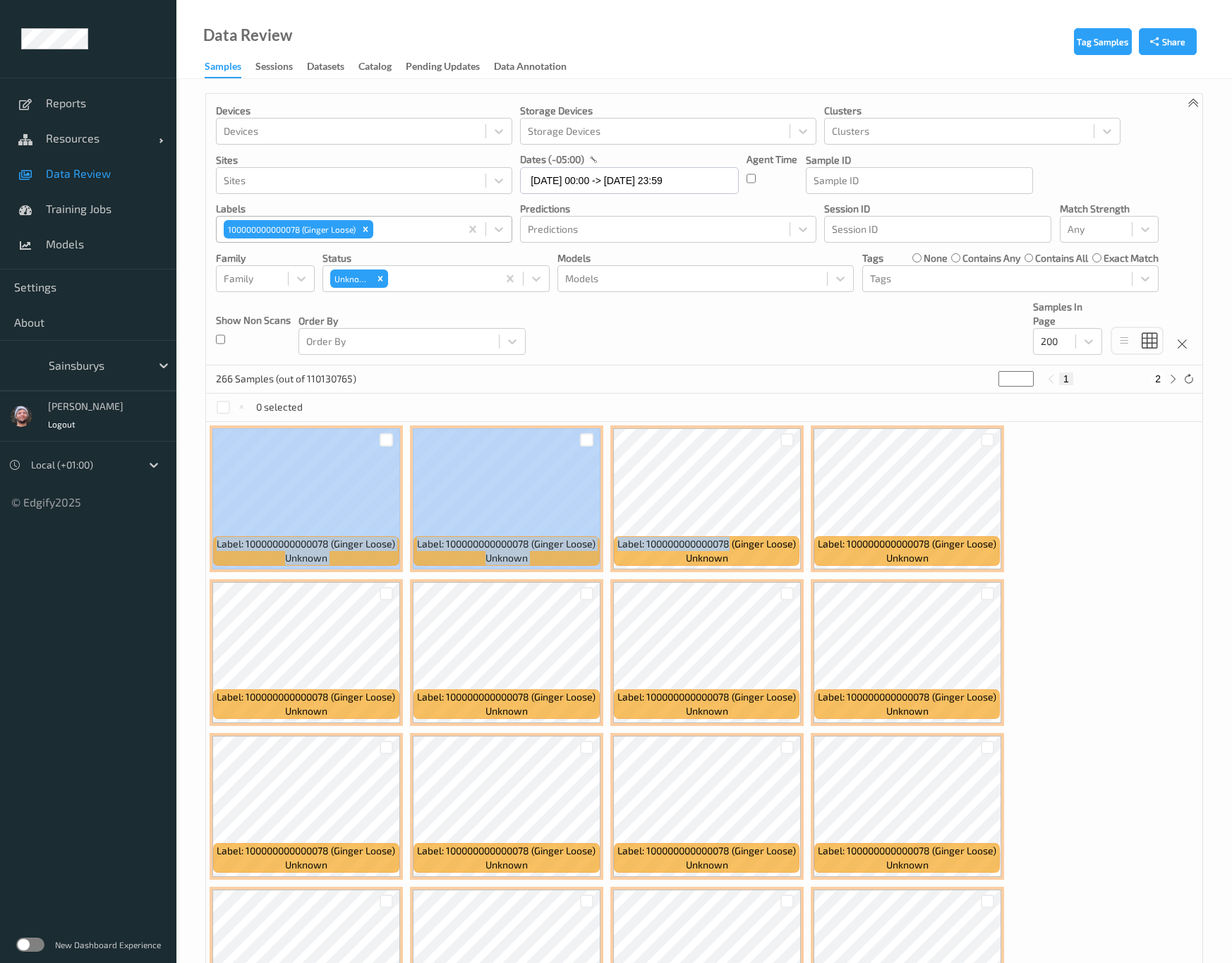
drag, startPoint x: 730, startPoint y: 546, endPoint x: 2299, endPoint y: 363, distance: 1579.6
click at [1232, 363] on html "Reports Resources Devices Clusters Sites Data Review Training Jobs Models Setti…" at bounding box center [616, 481] width 1232 height 963
drag, startPoint x: 857, startPoint y: 383, endPoint x: 862, endPoint y: 428, distance: 45.3
click at [857, 383] on div "266 Samples (out of 110130765) * 1 2" at bounding box center [703, 379] width 996 height 28
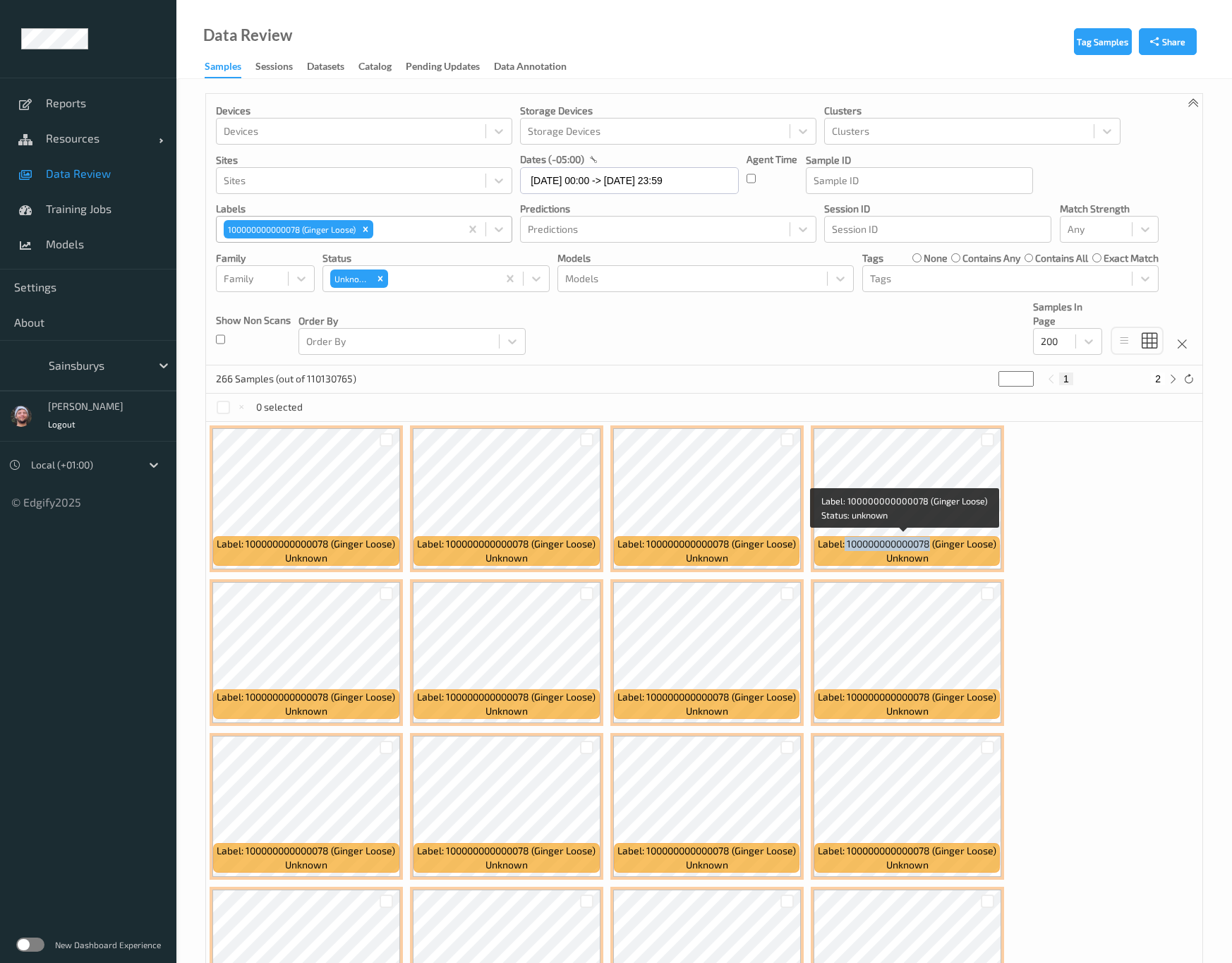
copy span "100000000000078"
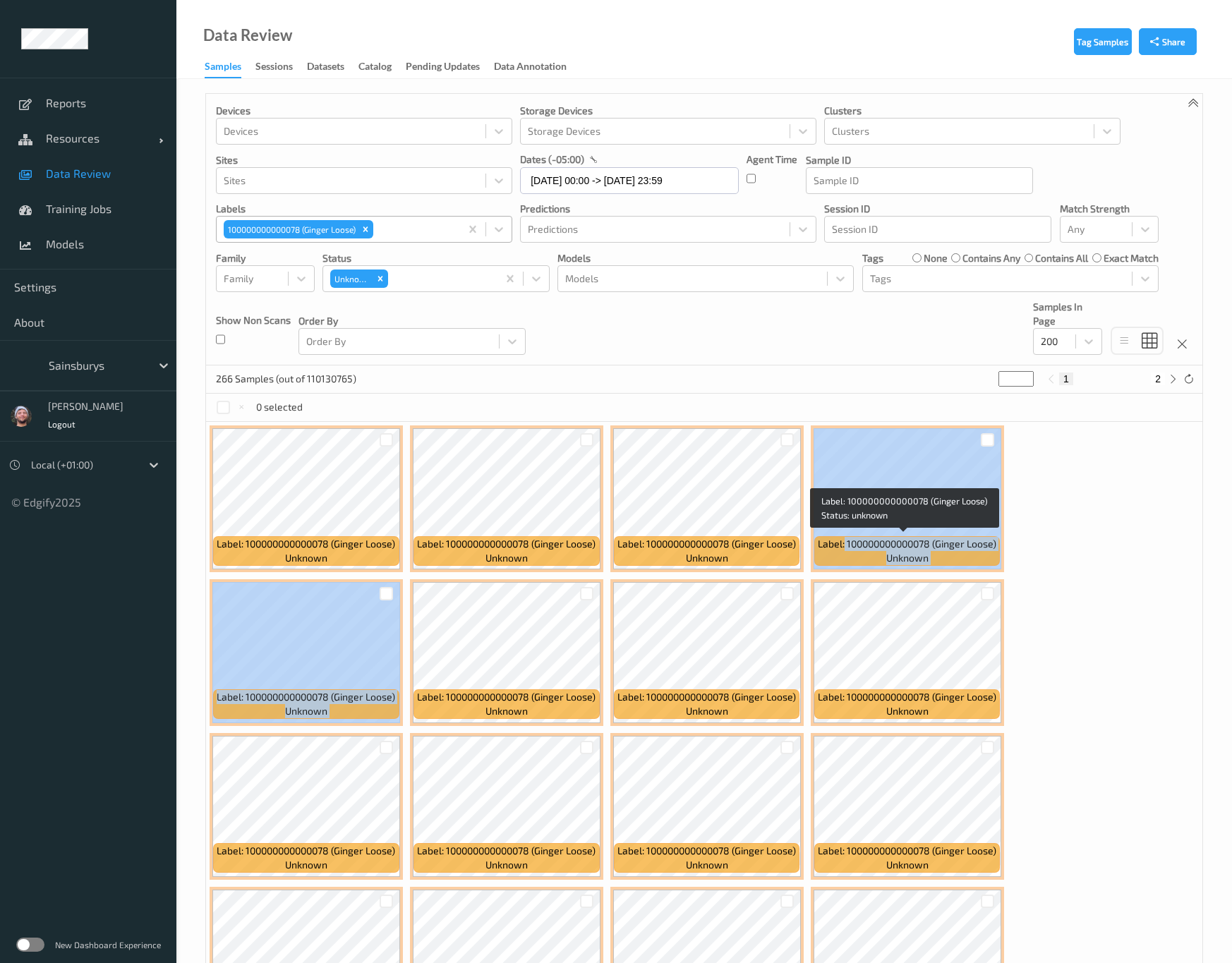
drag, startPoint x: 839, startPoint y: 546, endPoint x: 1680, endPoint y: 491, distance: 842.8
click at [1232, 491] on html "Reports Resources Devices Clusters Sites Data Review Training Jobs Models Setti…" at bounding box center [616, 481] width 1232 height 963
drag, startPoint x: 771, startPoint y: 346, endPoint x: 800, endPoint y: 342, distance: 29.3
click at [771, 346] on div "Devices Devices Storage Devices Storage Devices Clusters Clusters Sites Sites d…" at bounding box center [703, 230] width 996 height 272
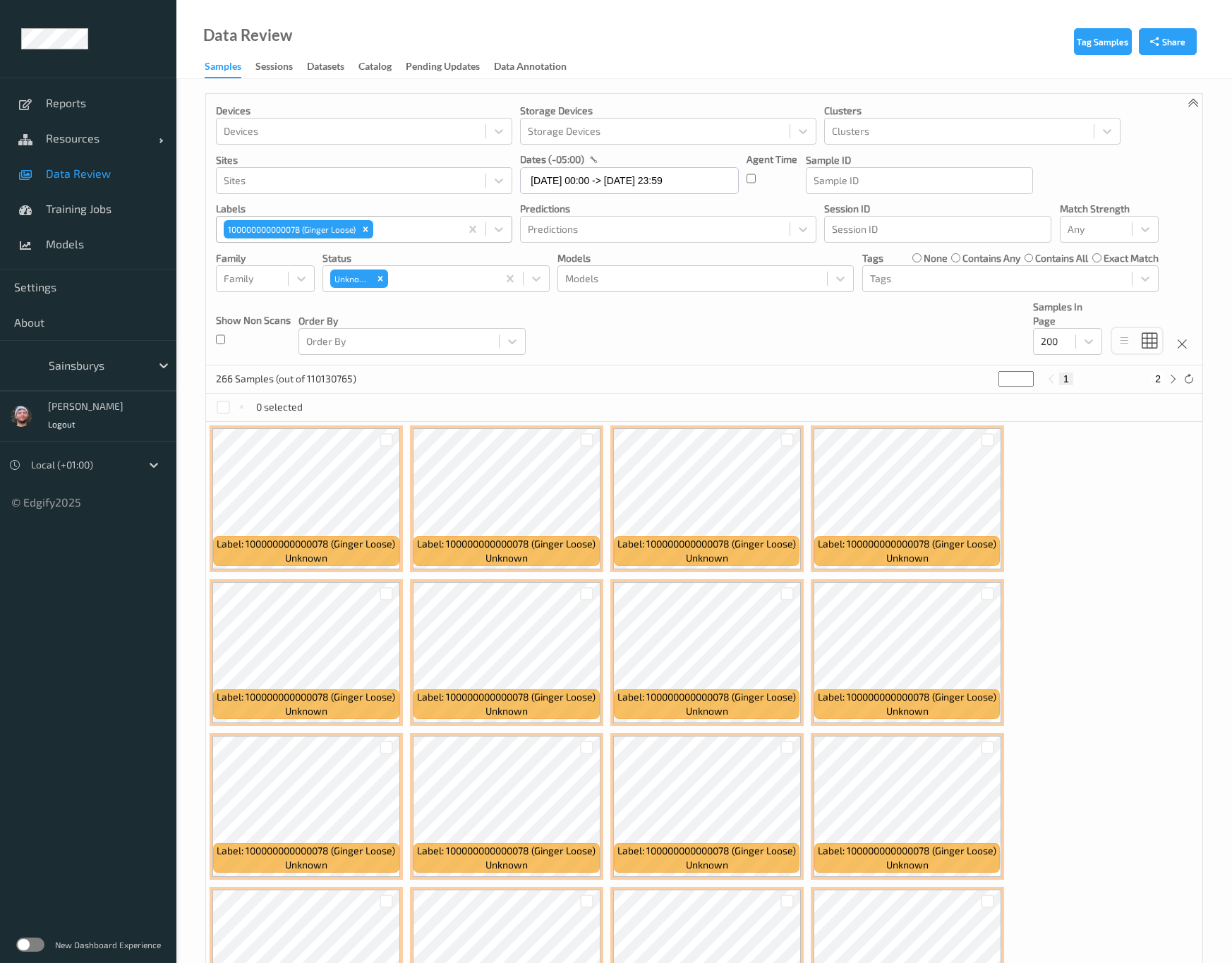
click at [1160, 378] on button "2" at bounding box center [1157, 379] width 14 height 13
type input "*"
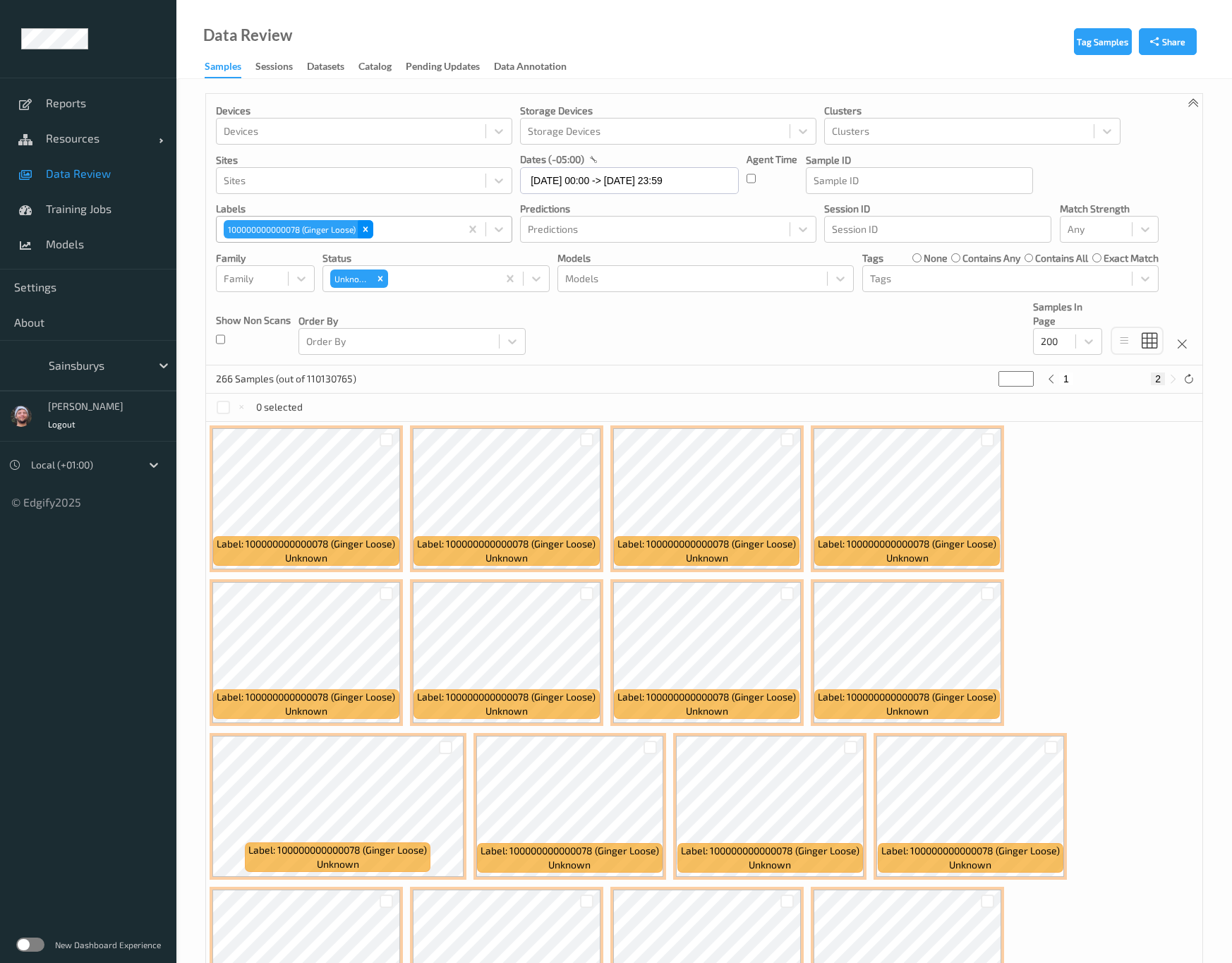
click at [368, 232] on icon "Remove 100000000000078 (Ginger Loose)" at bounding box center [366, 230] width 5 height 5
type input "*"
type input "29"
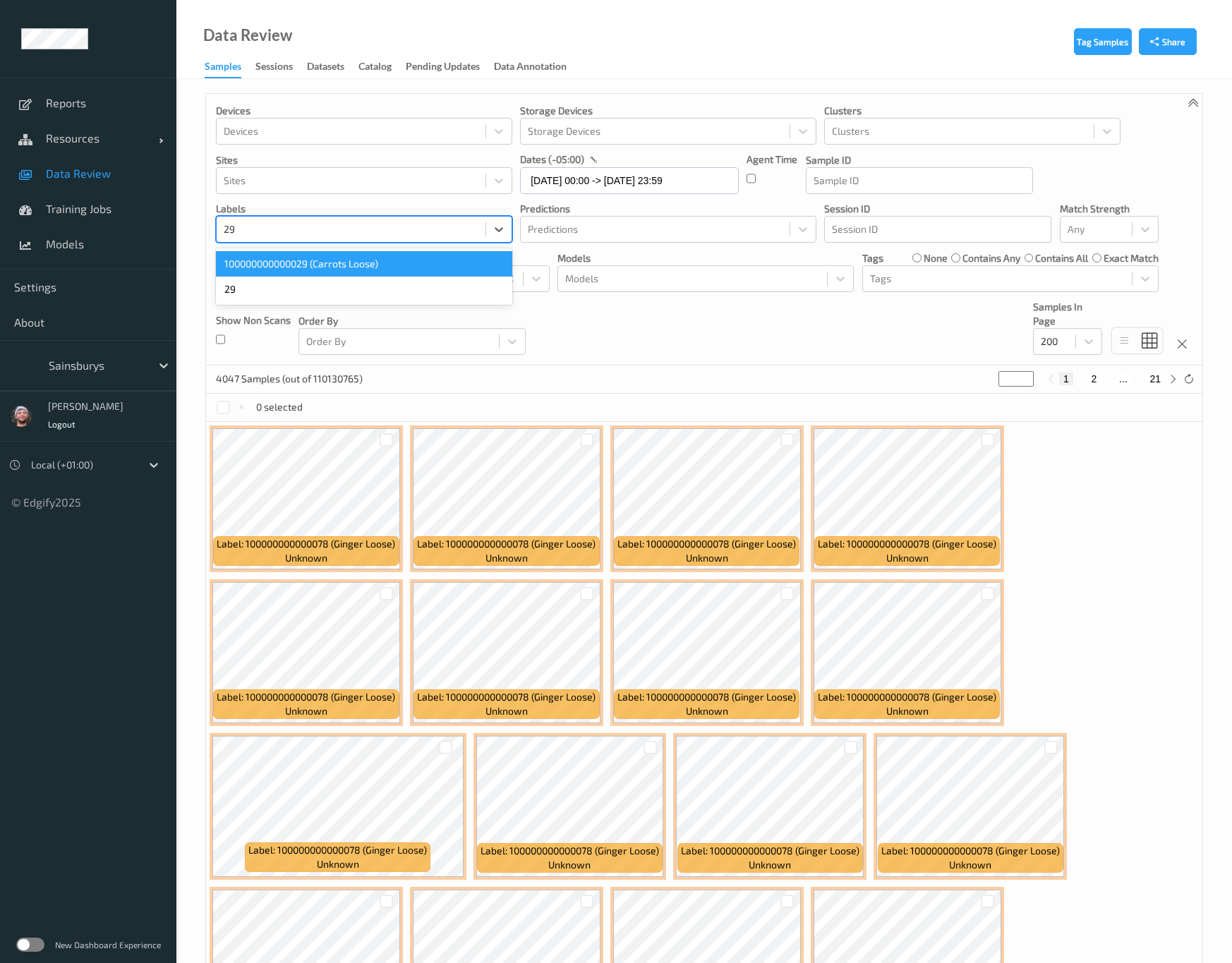
click at [354, 258] on div "100000000000029 (Carrots Loose)" at bounding box center [364, 264] width 296 height 25
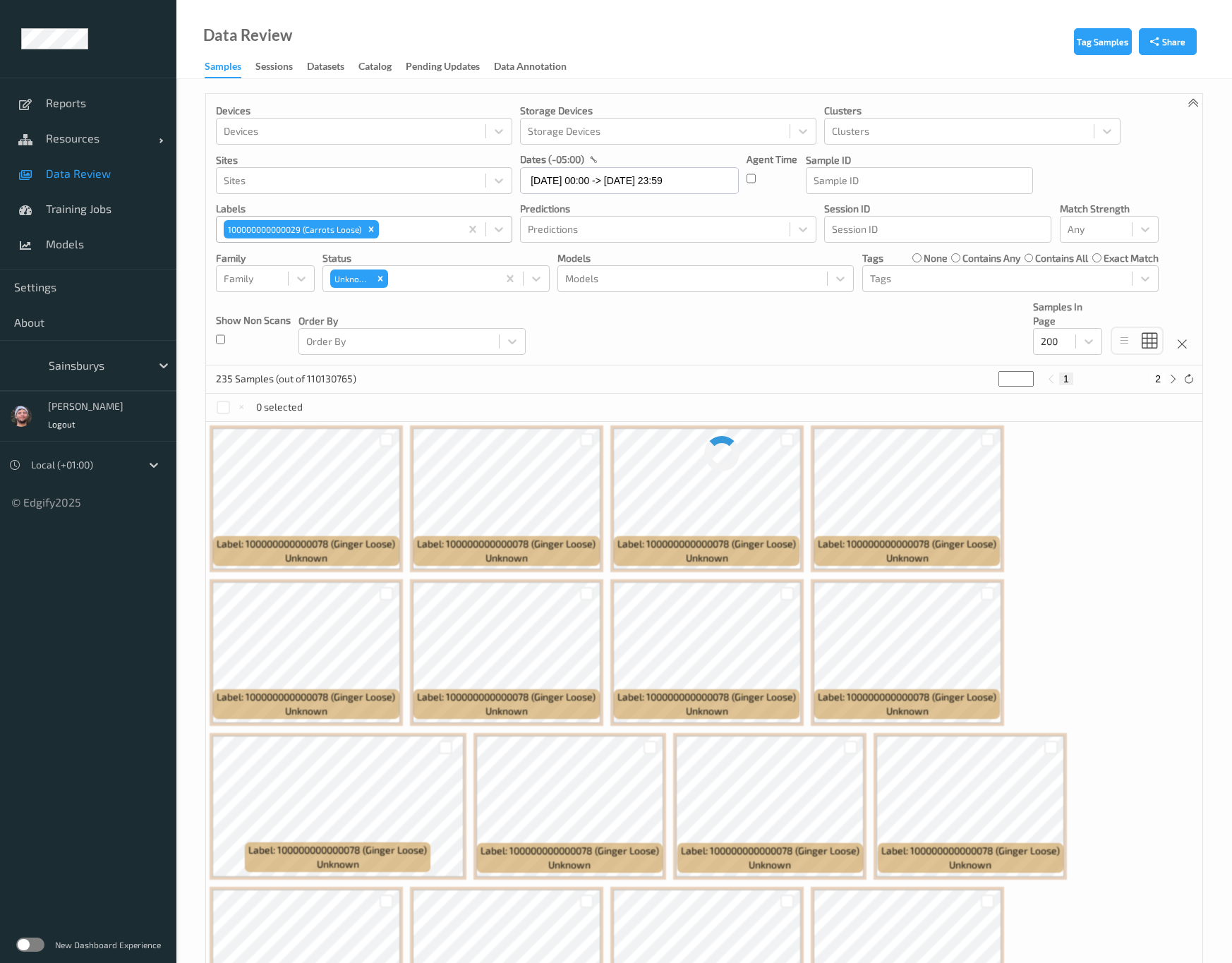
drag, startPoint x: 699, startPoint y: 336, endPoint x: 409, endPoint y: 379, distance: 293.2
click at [699, 336] on div "Devices Devices Storage Devices Storage Devices Clusters Clusters Sites Sites d…" at bounding box center [703, 230] width 996 height 272
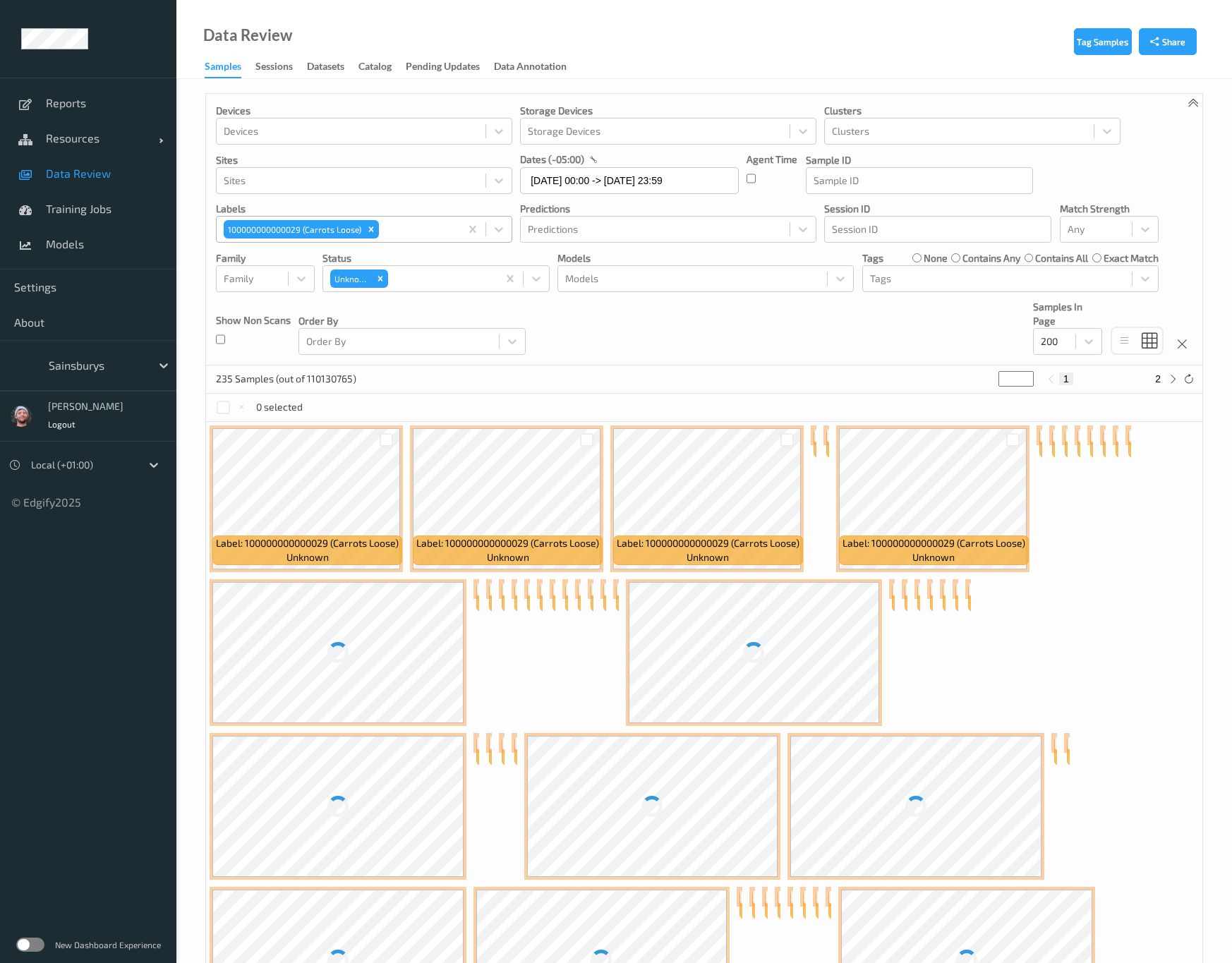
click at [760, 340] on div "Devices Devices Storage Devices Storage Devices Clusters Clusters Sites Sites d…" at bounding box center [703, 230] width 996 height 272
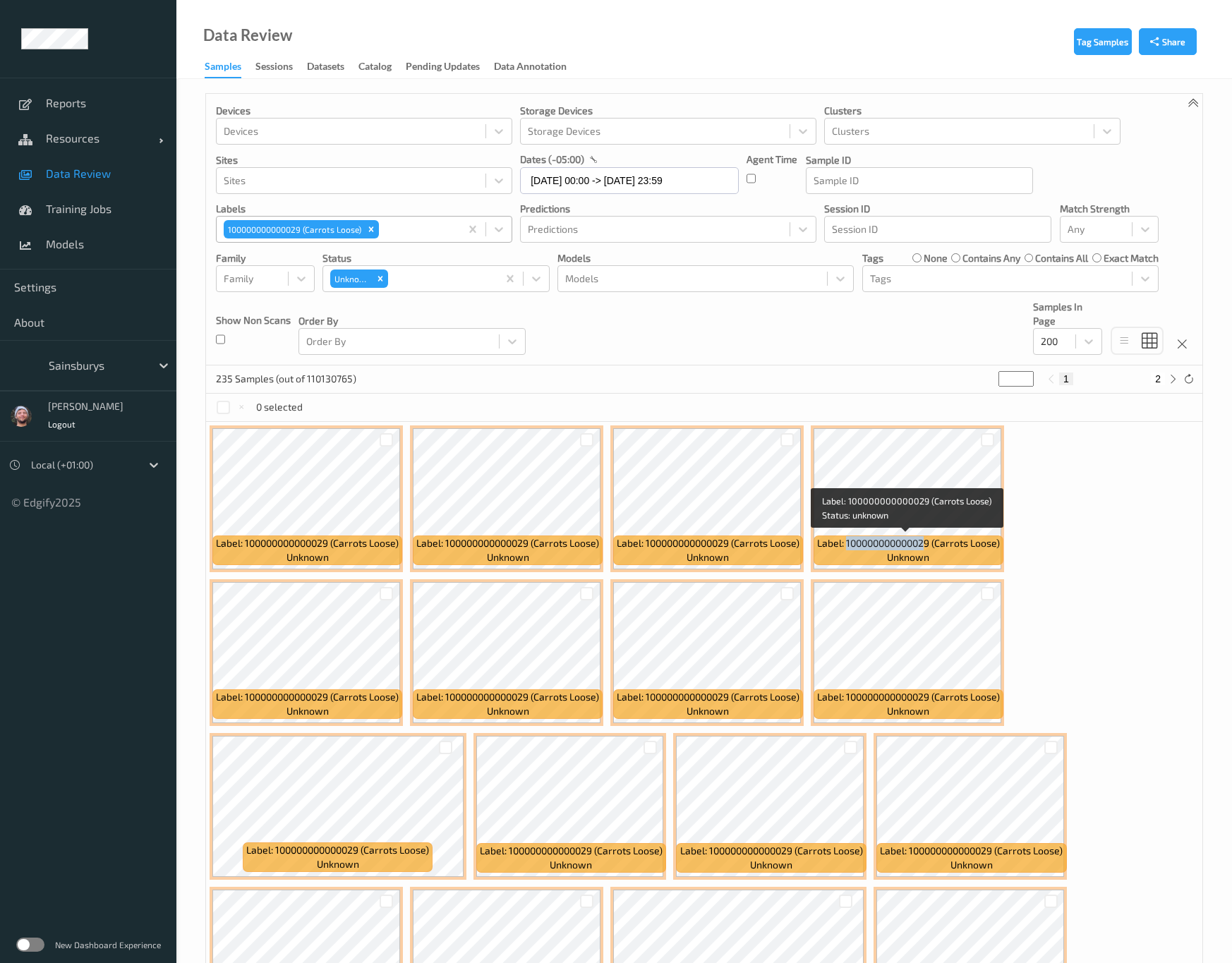
copy span "10000000000002"
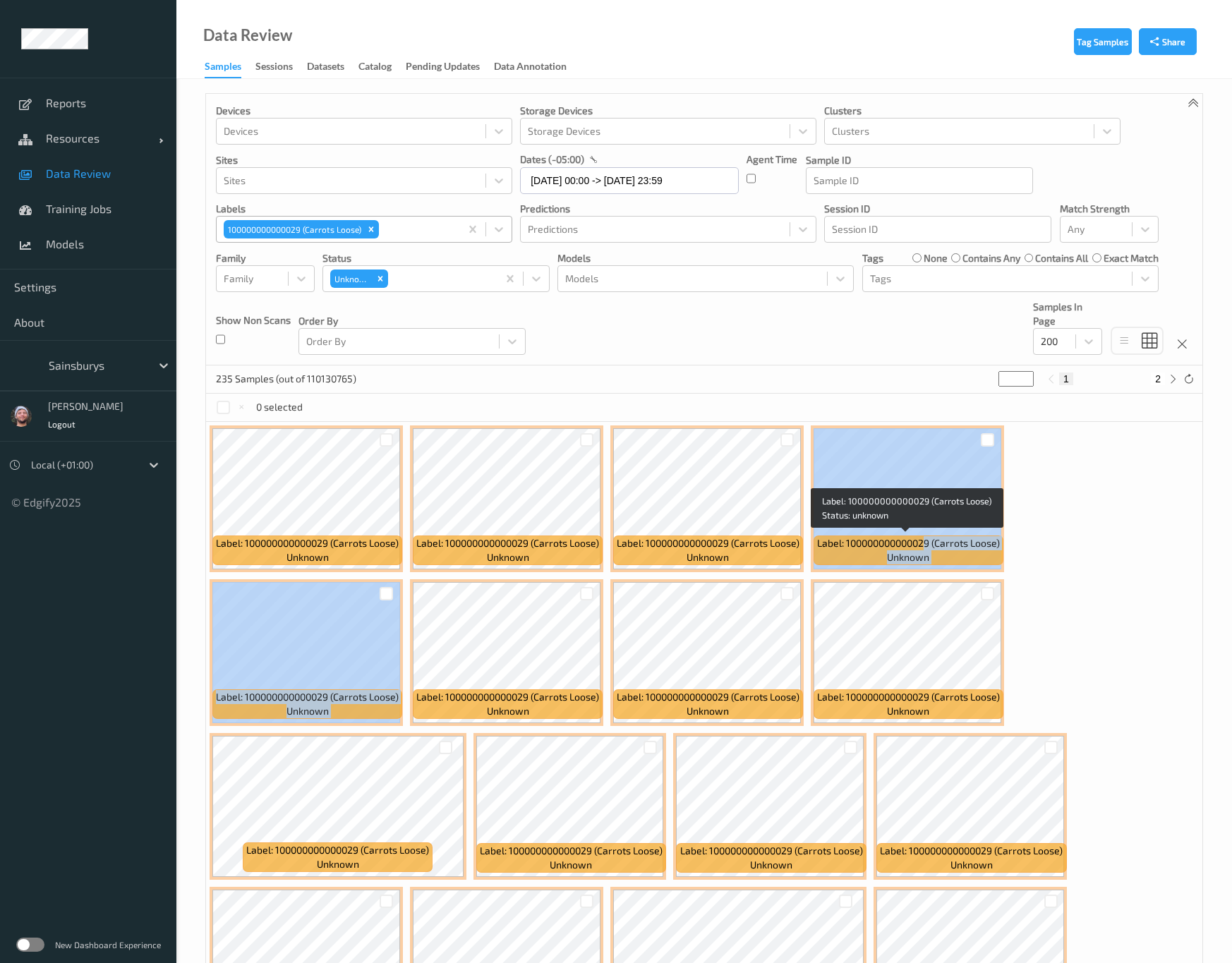
drag, startPoint x: 924, startPoint y: 544, endPoint x: 2203, endPoint y: 411, distance: 1285.9
click at [1232, 411] on html "Reports Resources Devices Clusters Sites Data Review Training Jobs Models Setti…" at bounding box center [616, 481] width 1232 height 963
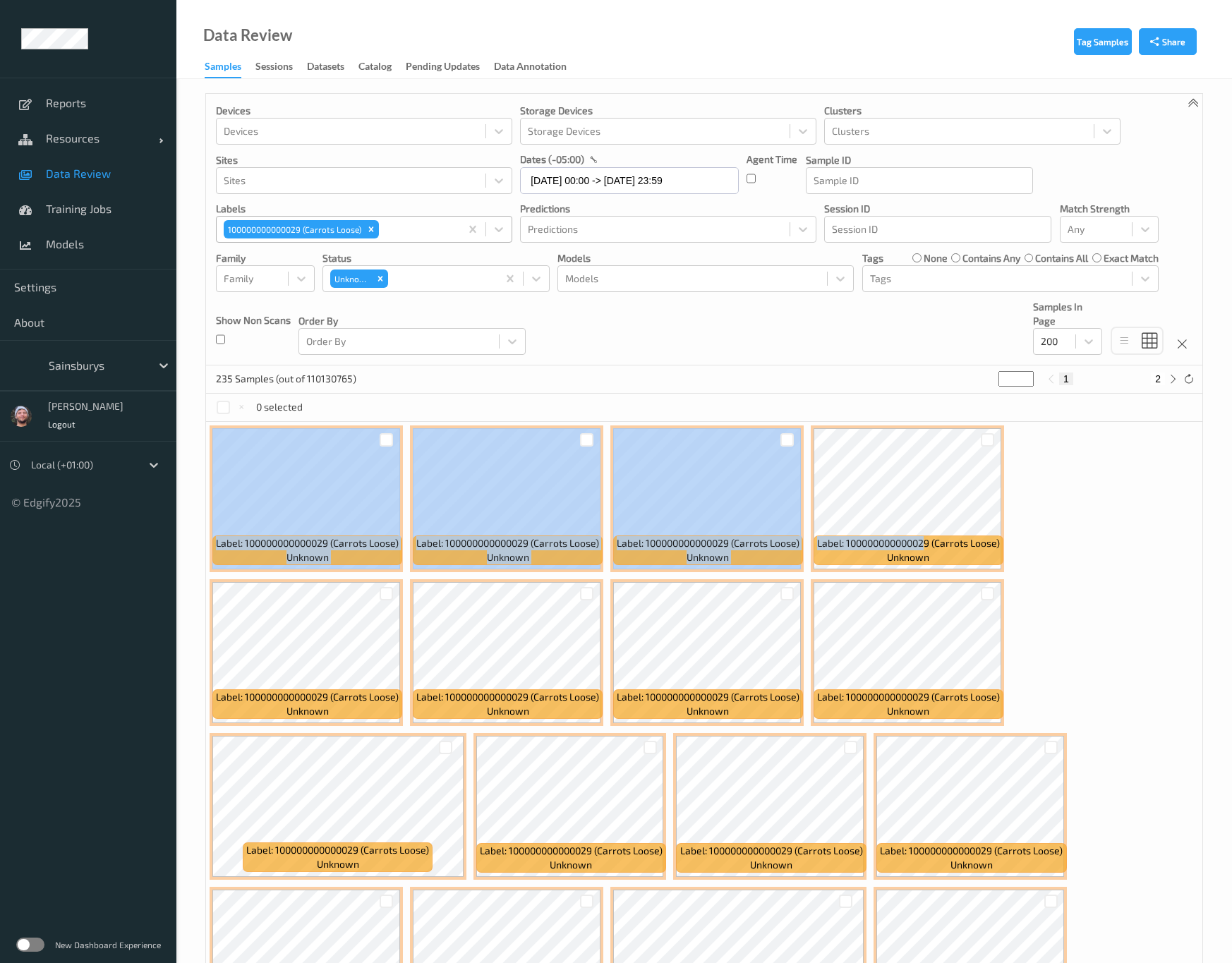
click at [1152, 386] on button "2" at bounding box center [1157, 379] width 14 height 13
type input "*"
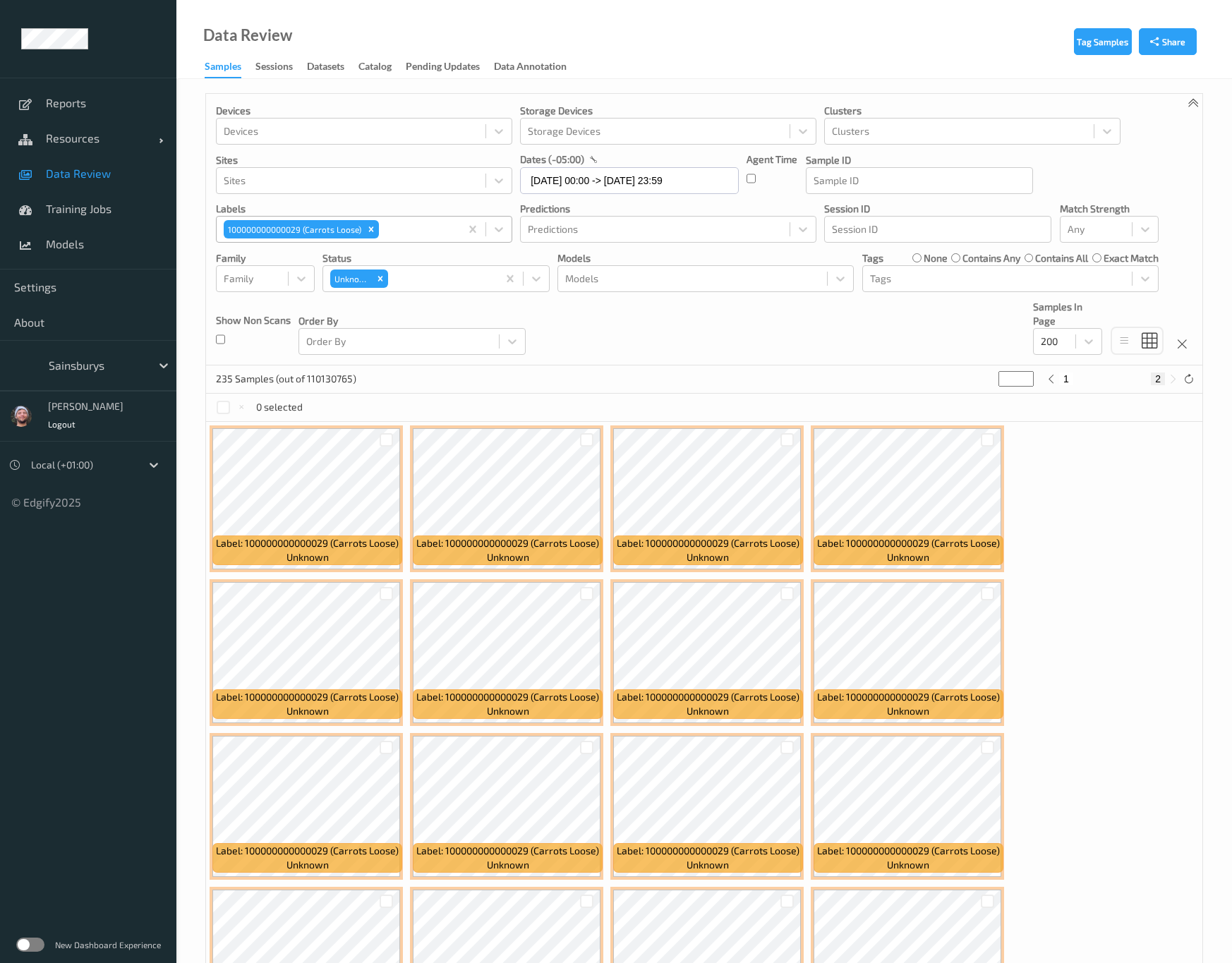
click at [559, 340] on div "Devices Devices Storage Devices Storage Devices Clusters Clusters Sites Sites d…" at bounding box center [703, 230] width 996 height 272
click at [368, 227] on icon "Remove 100000000000029 (Carrots Loose)" at bounding box center [371, 229] width 10 height 10
type input "*"
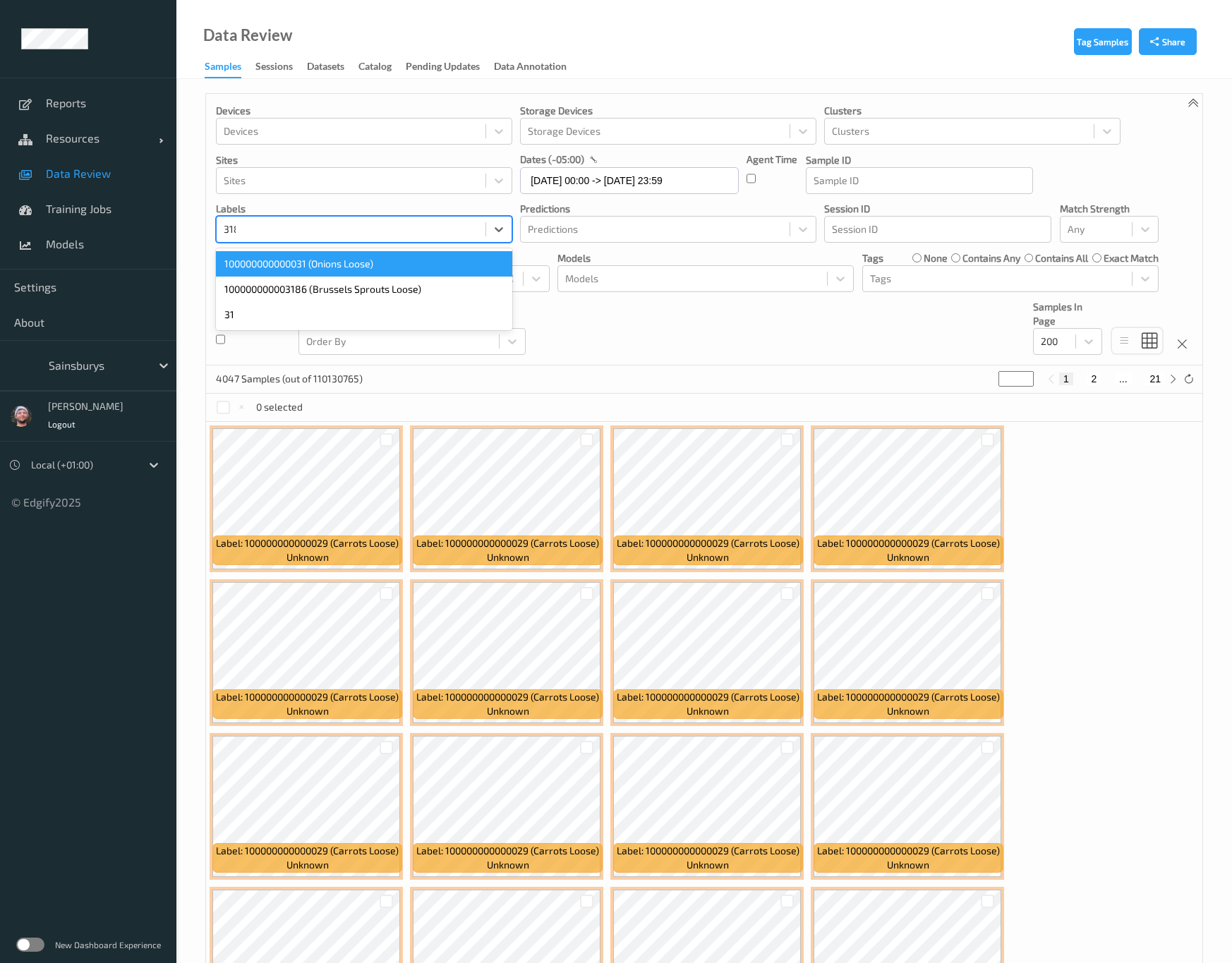
type input "3186"
click at [398, 271] on div "100000000003186 (Brussels Sprouts Loose)" at bounding box center [364, 264] width 296 height 25
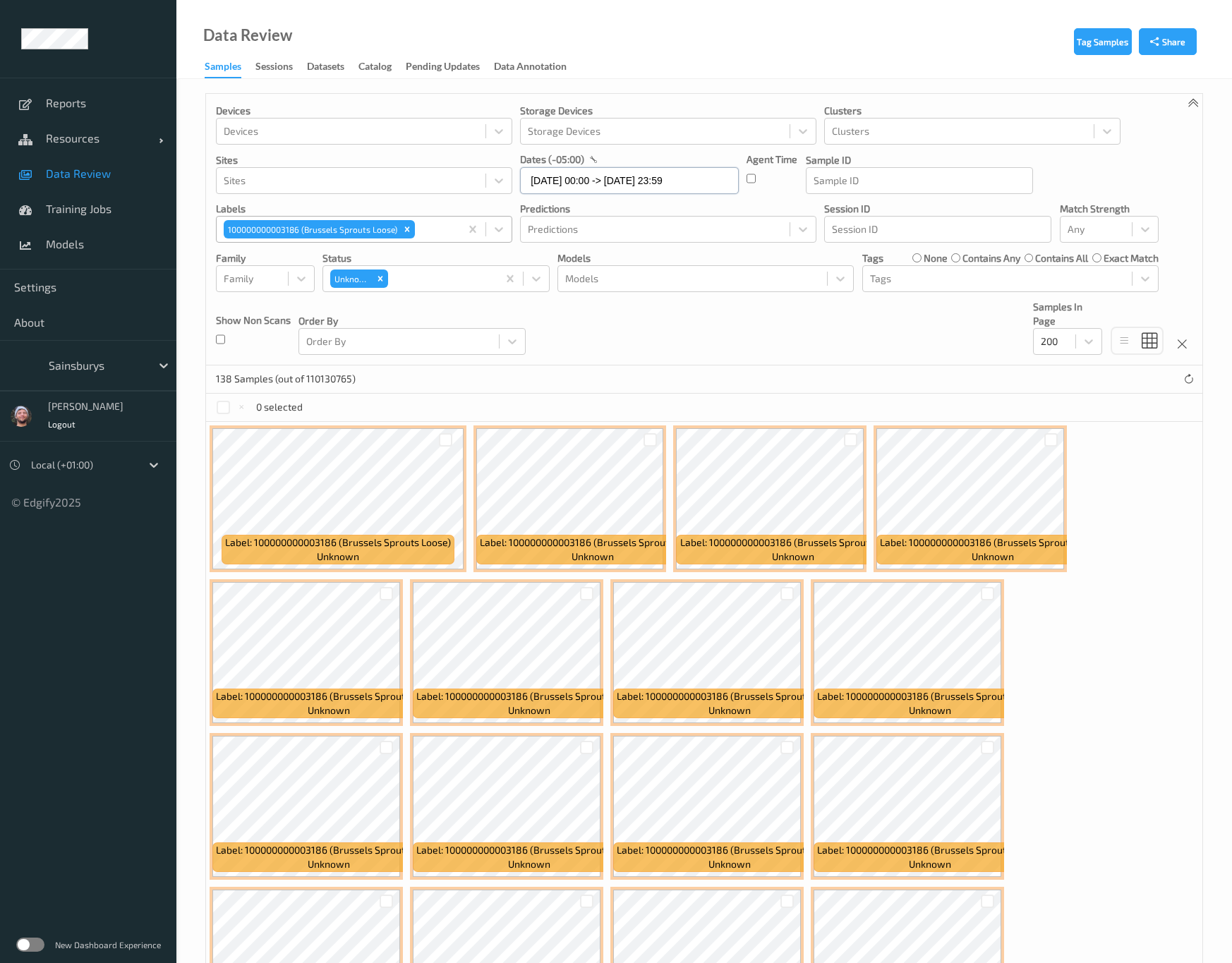
click at [589, 188] on input "11/10/2025 00:00 -> 13/10/2025 23:59" at bounding box center [629, 181] width 219 height 27
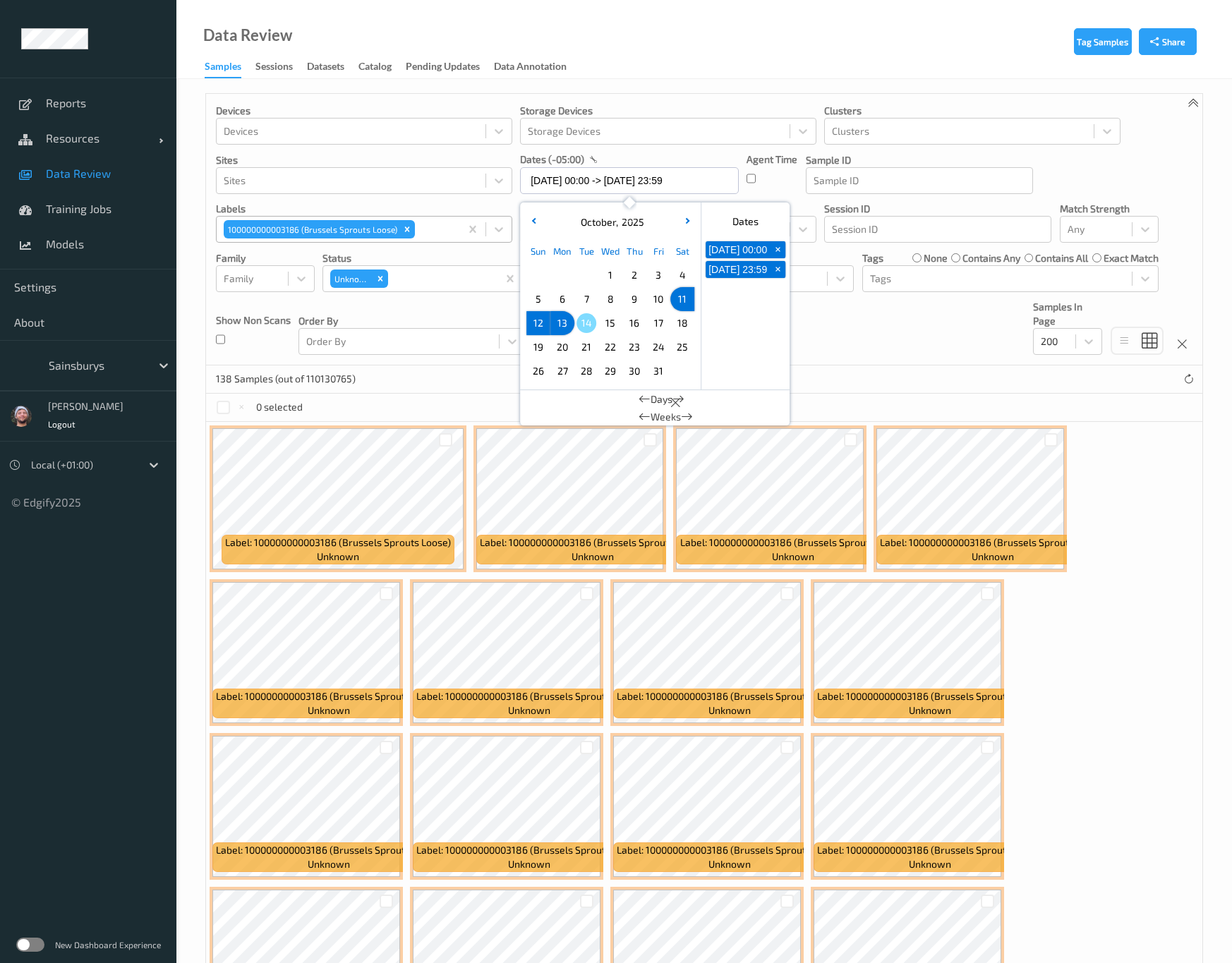
click at [564, 316] on span "13" at bounding box center [562, 323] width 20 height 20
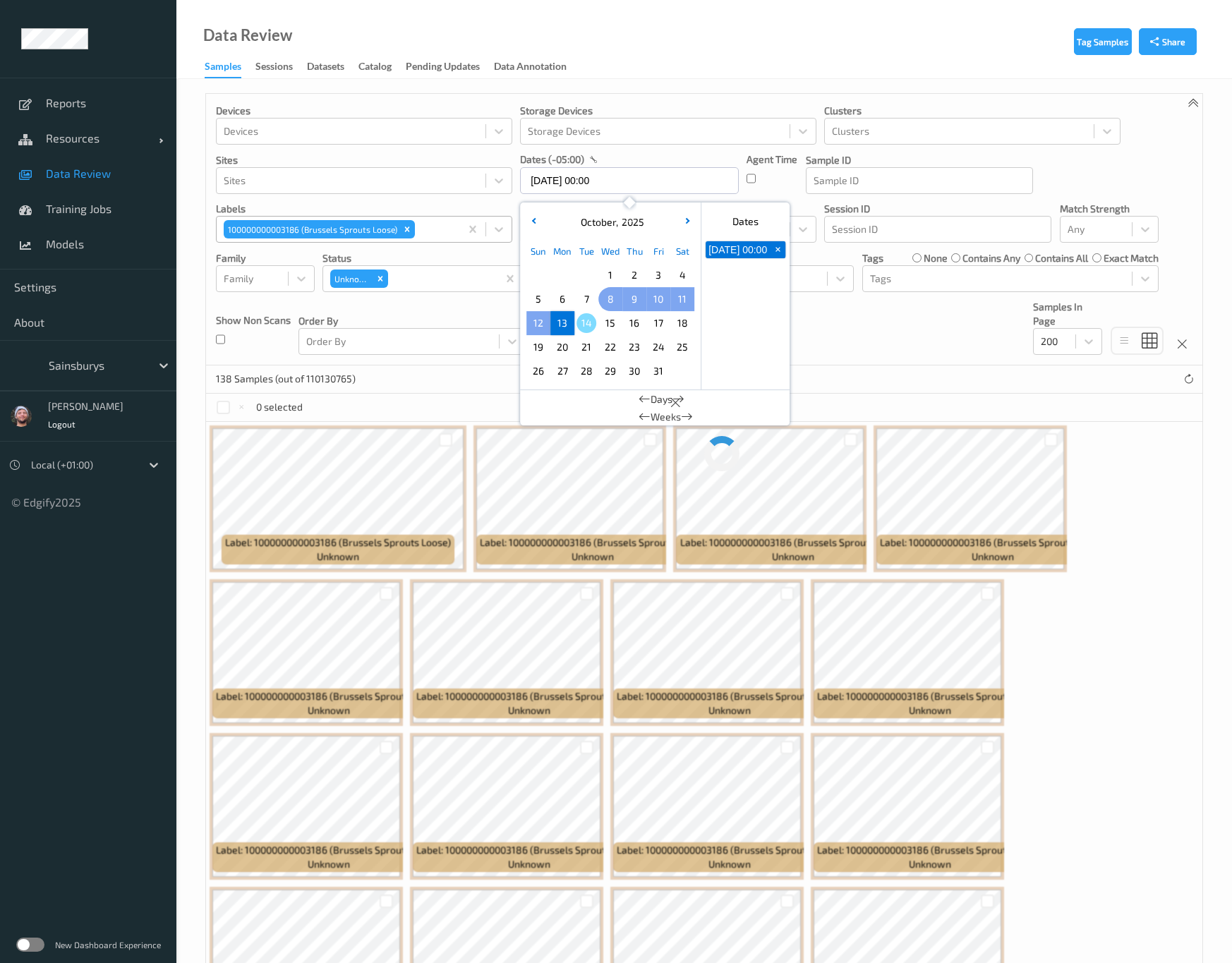
click at [643, 297] on span "9" at bounding box center [633, 299] width 20 height 20
type input "09/10/2025 00:00 -> 13/10/2025 23:59"
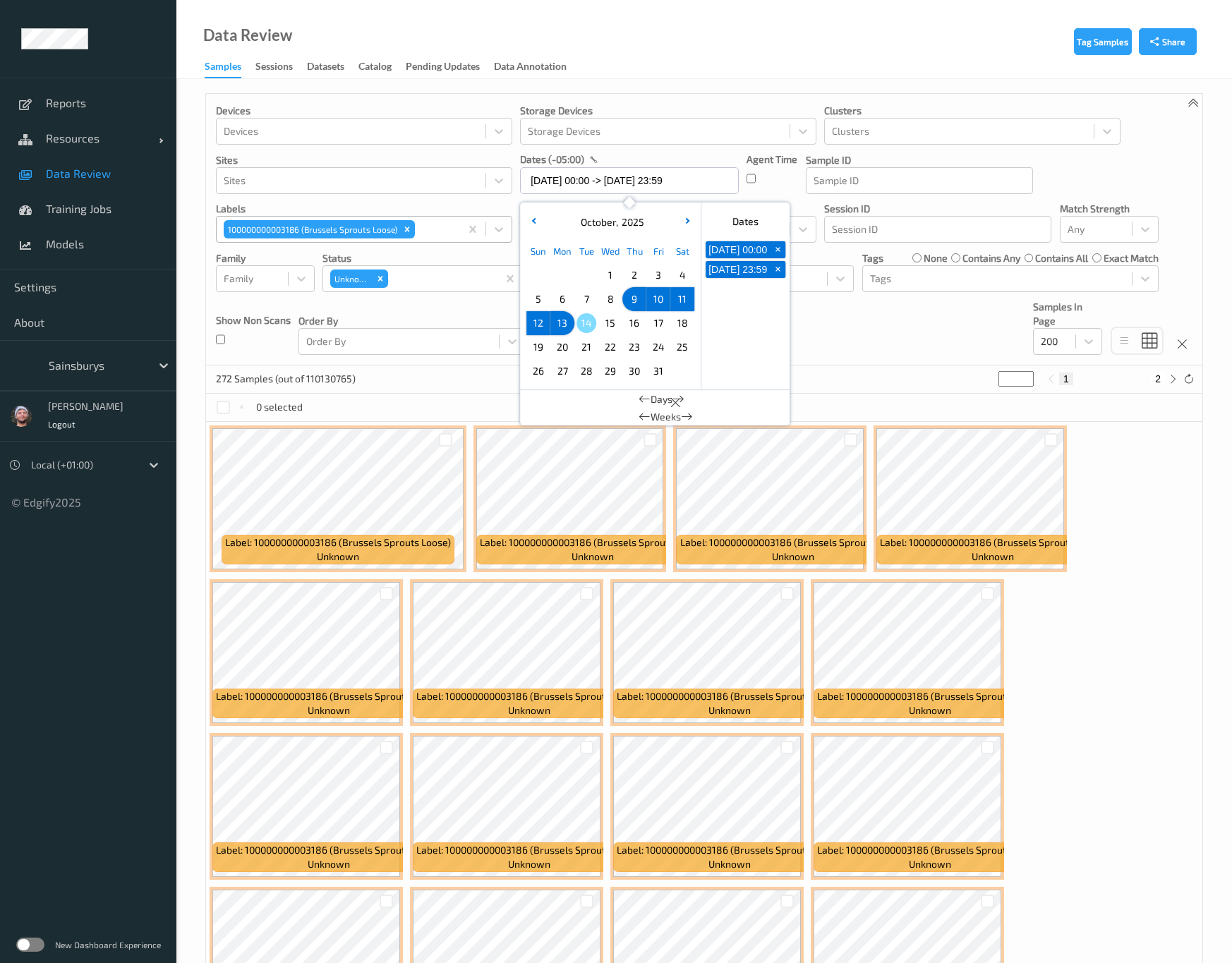
click at [840, 336] on div "Devices Devices Storage Devices Storage Devices Clusters Clusters Sites Sites d…" at bounding box center [703, 230] width 996 height 272
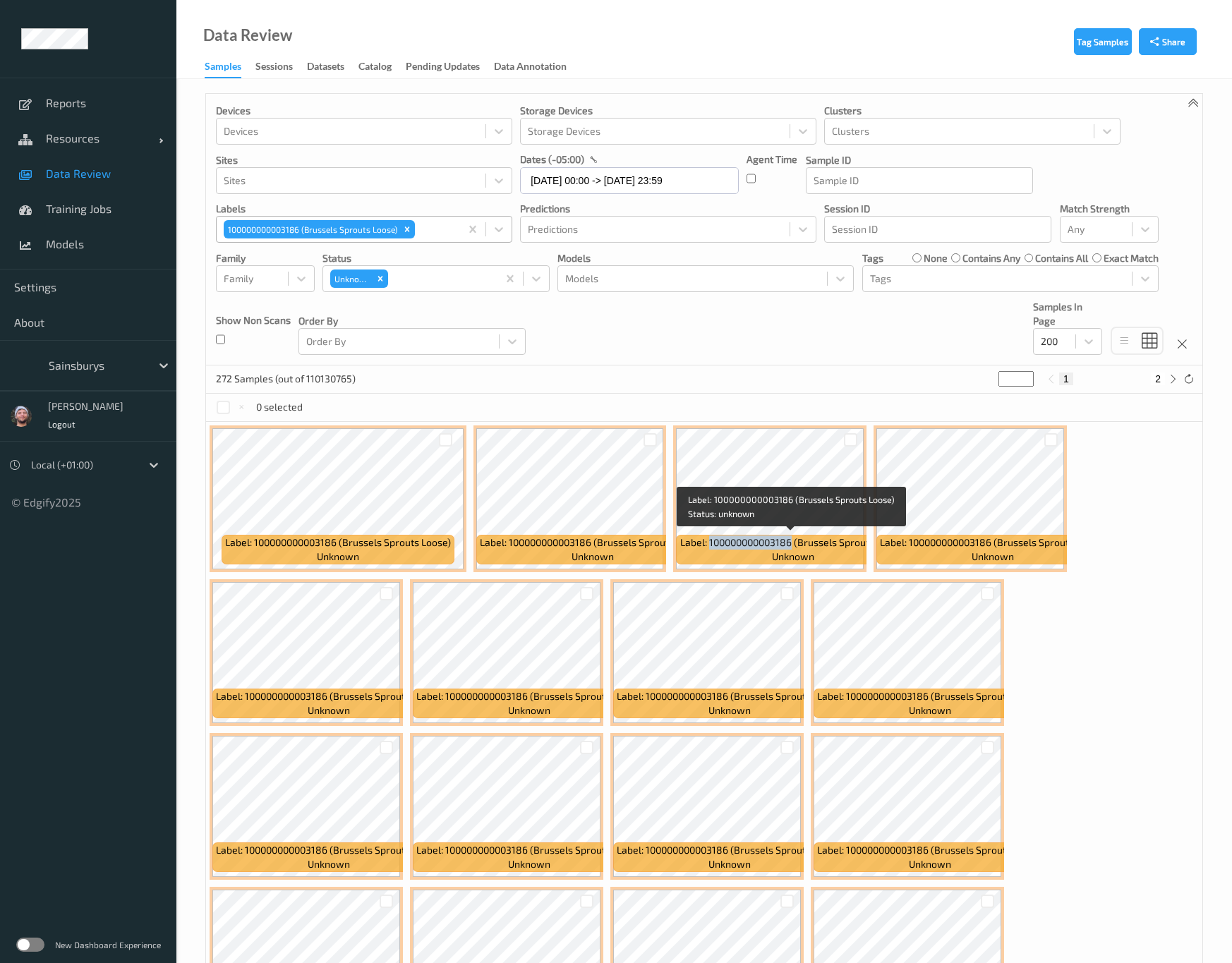
copy span "100000000003186"
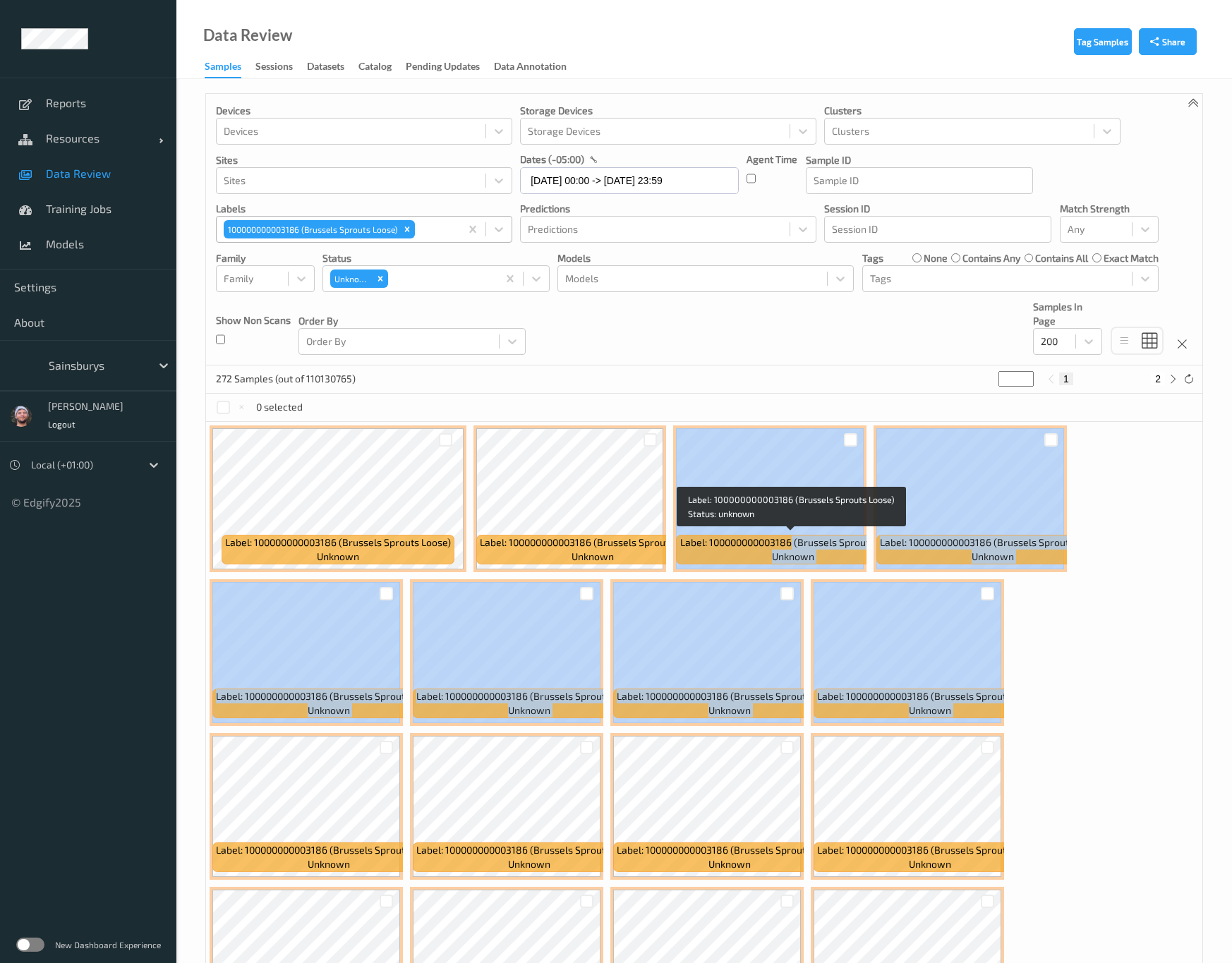
drag, startPoint x: 788, startPoint y: 547, endPoint x: 1698, endPoint y: 441, distance: 916.2
click at [1232, 441] on html "Reports Resources Devices Clusters Sites Data Review Training Jobs Models Setti…" at bounding box center [616, 481] width 1232 height 963
click at [840, 364] on div "Devices Devices Storage Devices Storage Devices Clusters Clusters Sites Sites d…" at bounding box center [703, 230] width 996 height 272
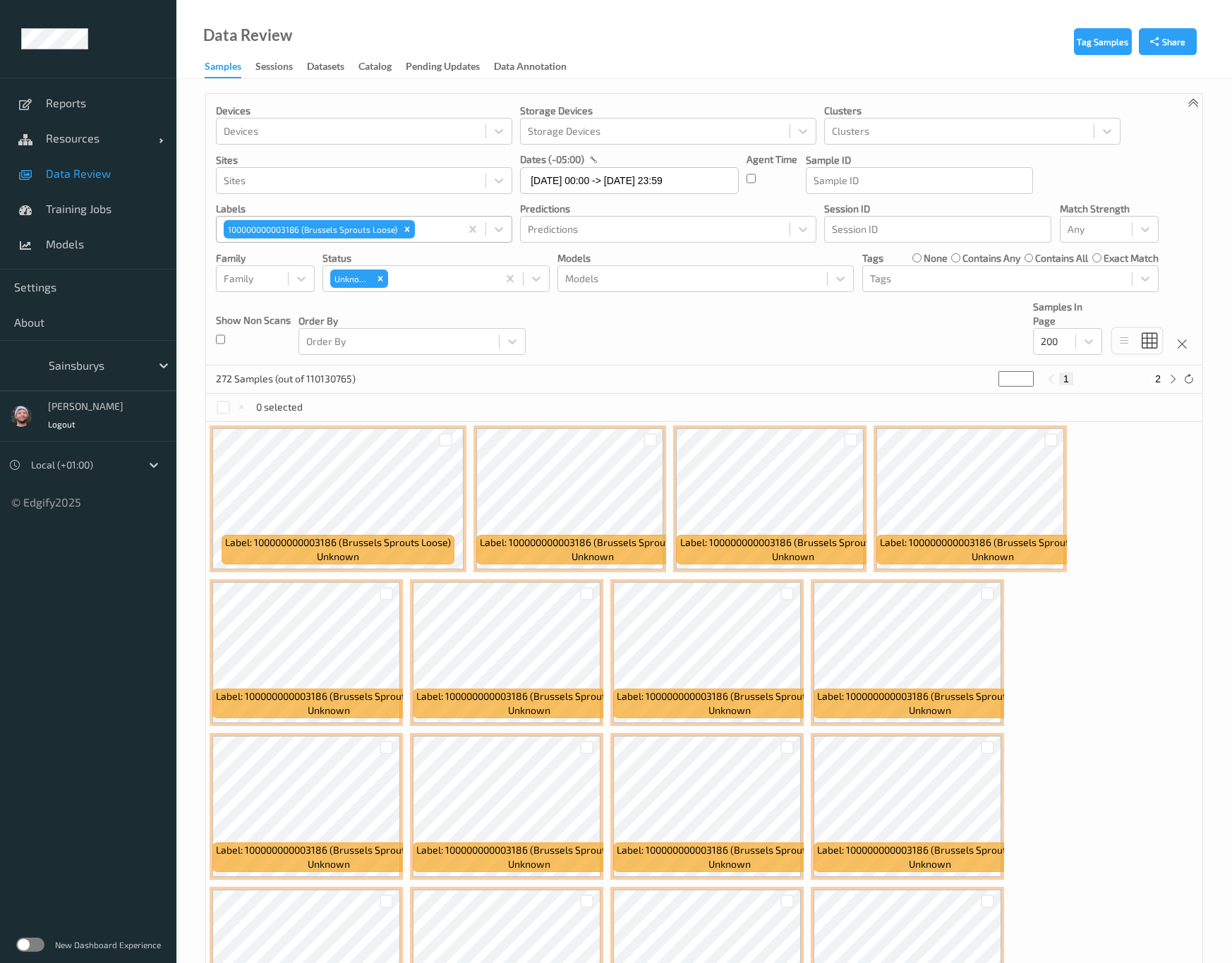
click at [1152, 384] on button "2" at bounding box center [1157, 379] width 14 height 13
type input "*"
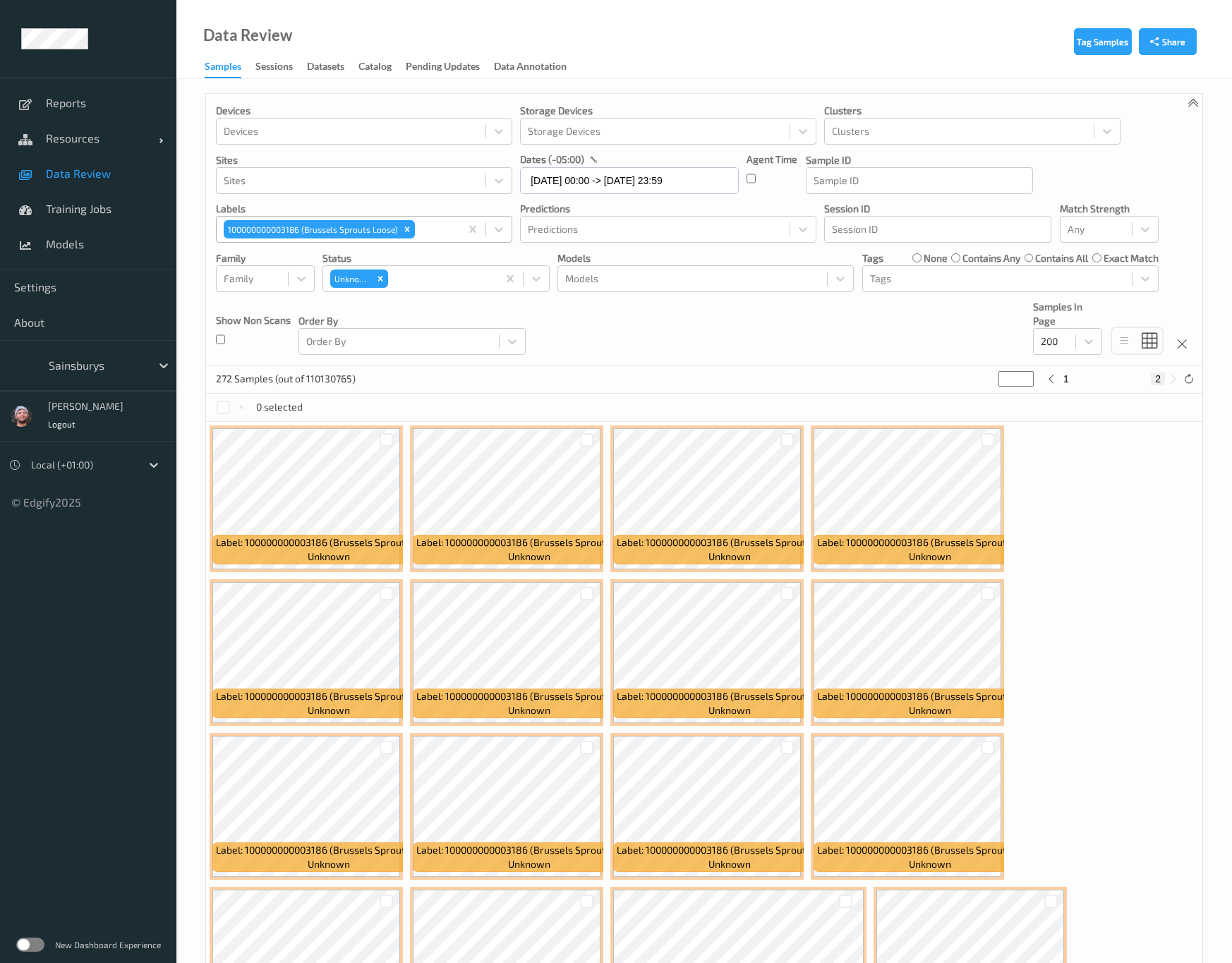
click at [748, 371] on div "272 Samples (out of 110130765) * 1 2" at bounding box center [703, 379] width 996 height 28
click at [409, 232] on icon "Remove 100000000003186 (Brussels Sprouts Loose)" at bounding box center [407, 230] width 5 height 5
type input "*"
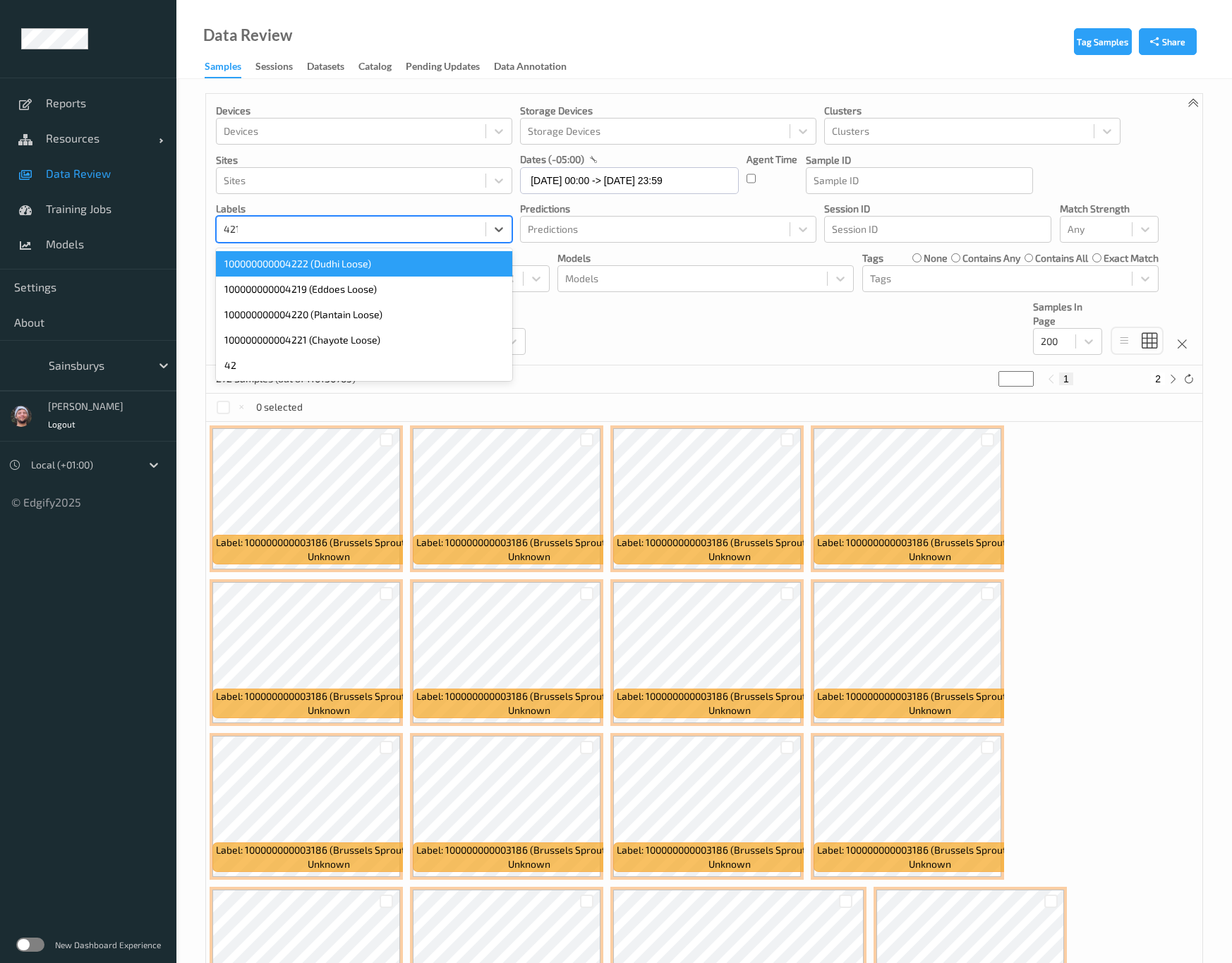
type input "4219"
click at [373, 266] on div "100000000004219 (Eddoes Loose)" at bounding box center [364, 264] width 296 height 25
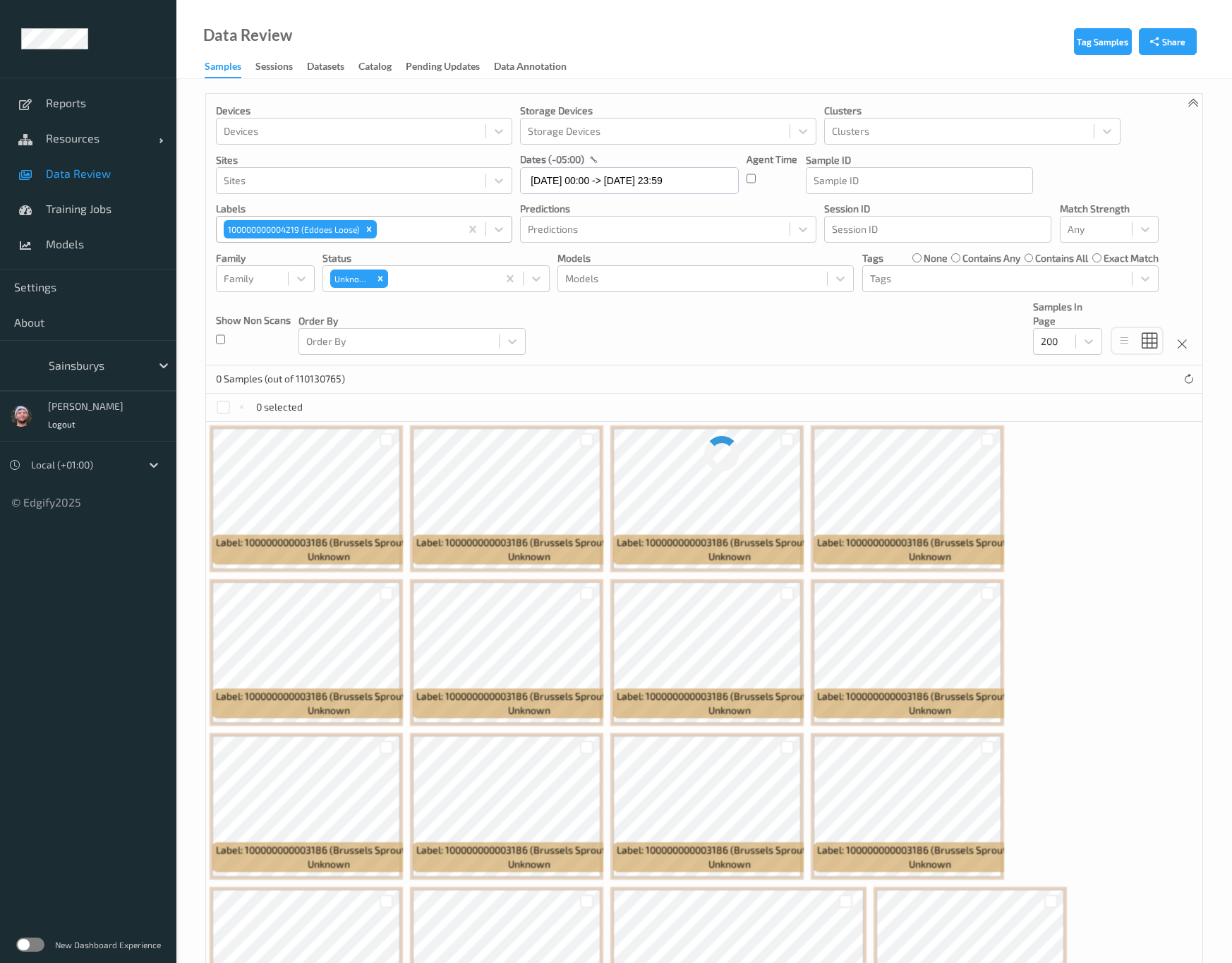
click at [724, 329] on div "Devices Devices Storage Devices Storage Devices Clusters Clusters Sites Sites d…" at bounding box center [703, 230] width 996 height 272
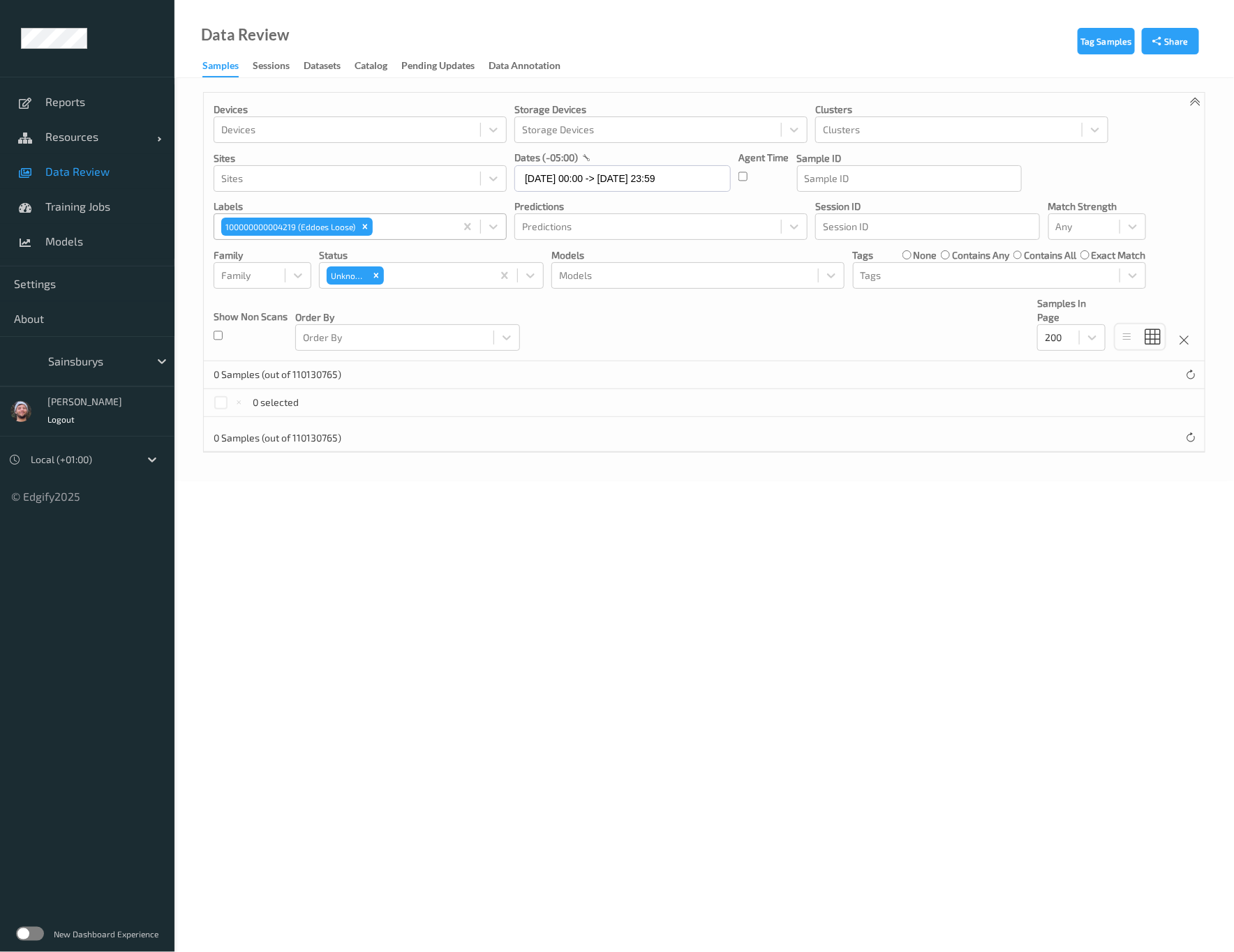
click at [719, 331] on div "Devices Devices Storage Devices Storage Devices Clusters Clusters Sites Sites d…" at bounding box center [704, 227] width 1001 height 269
click at [618, 180] on input "09/10/2025 00:00 -> 13/10/2025 23:59" at bounding box center [622, 178] width 216 height 27
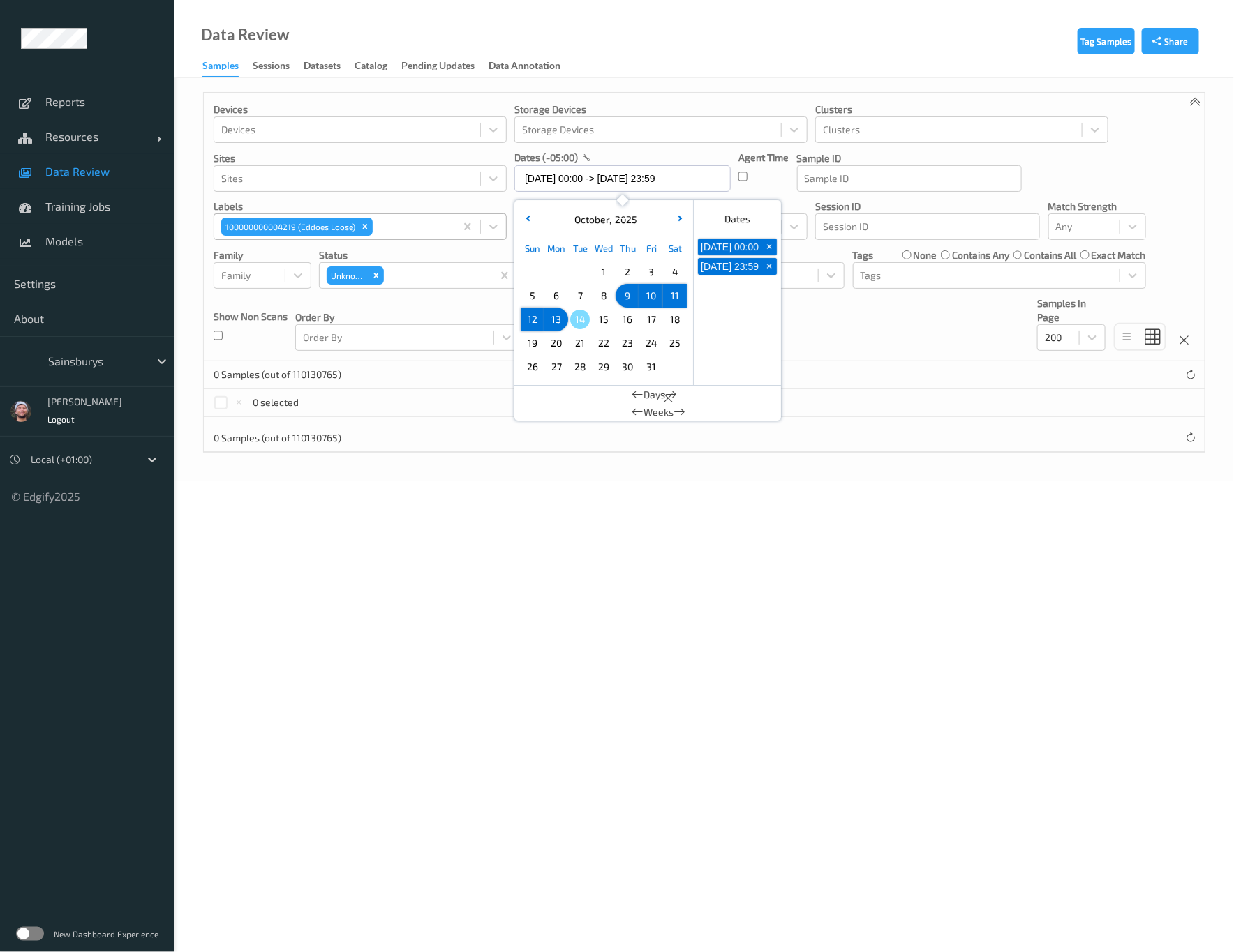
click at [598, 294] on span "8" at bounding box center [603, 296] width 20 height 20
click at [598, 270] on span "1" at bounding box center [603, 272] width 20 height 20
type input "01/10/2025 00:00 -> 08/10/2025 23:59"
click at [815, 588] on body "Reports Resources Devices Clusters Sites Data Review Training Jobs Models Setti…" at bounding box center [617, 476] width 1234 height 952
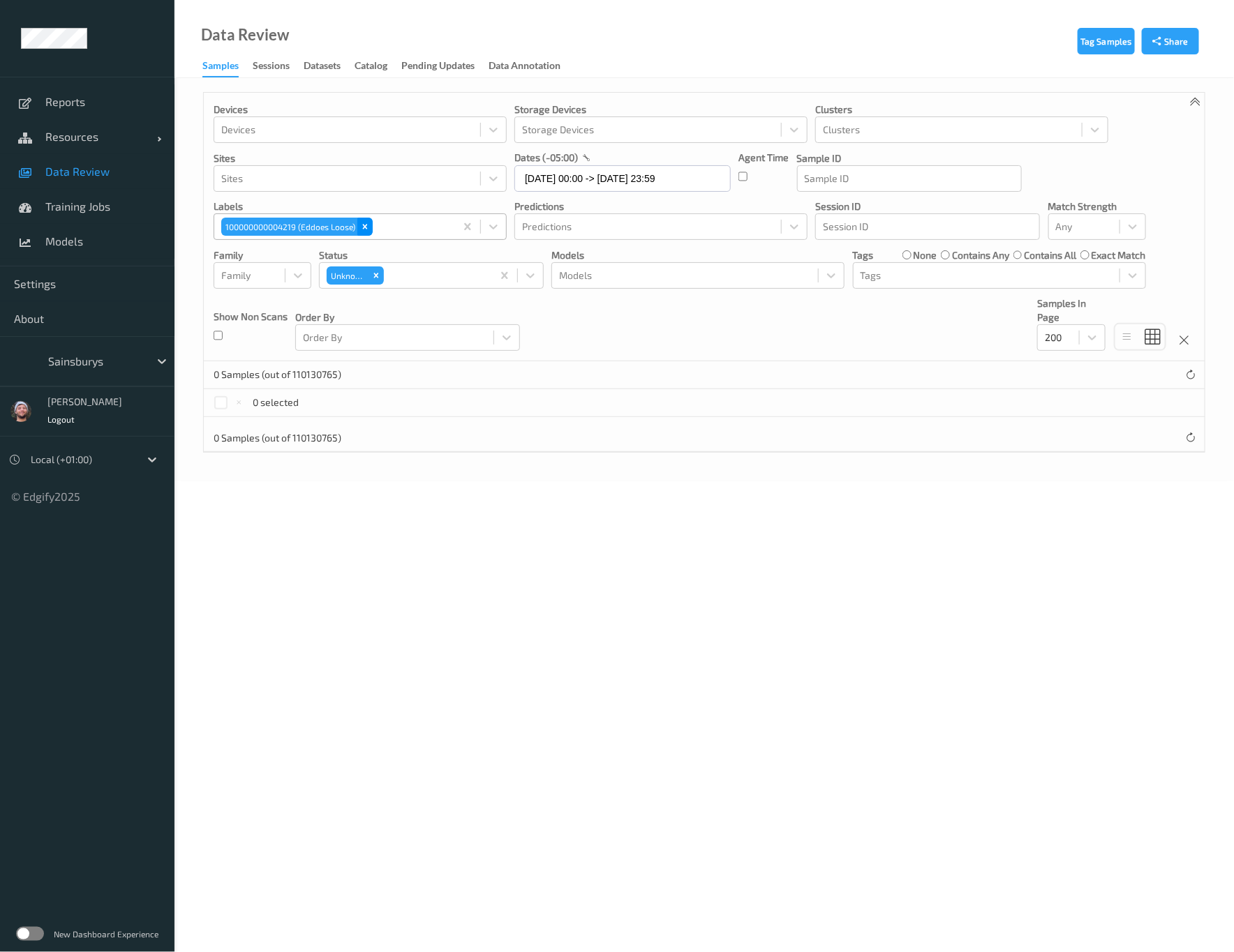
click at [370, 229] on icon "Remove 100000000004219 (Eddoes Loose)" at bounding box center [365, 226] width 9 height 9
click at [370, 229] on div at bounding box center [347, 226] width 252 height 17
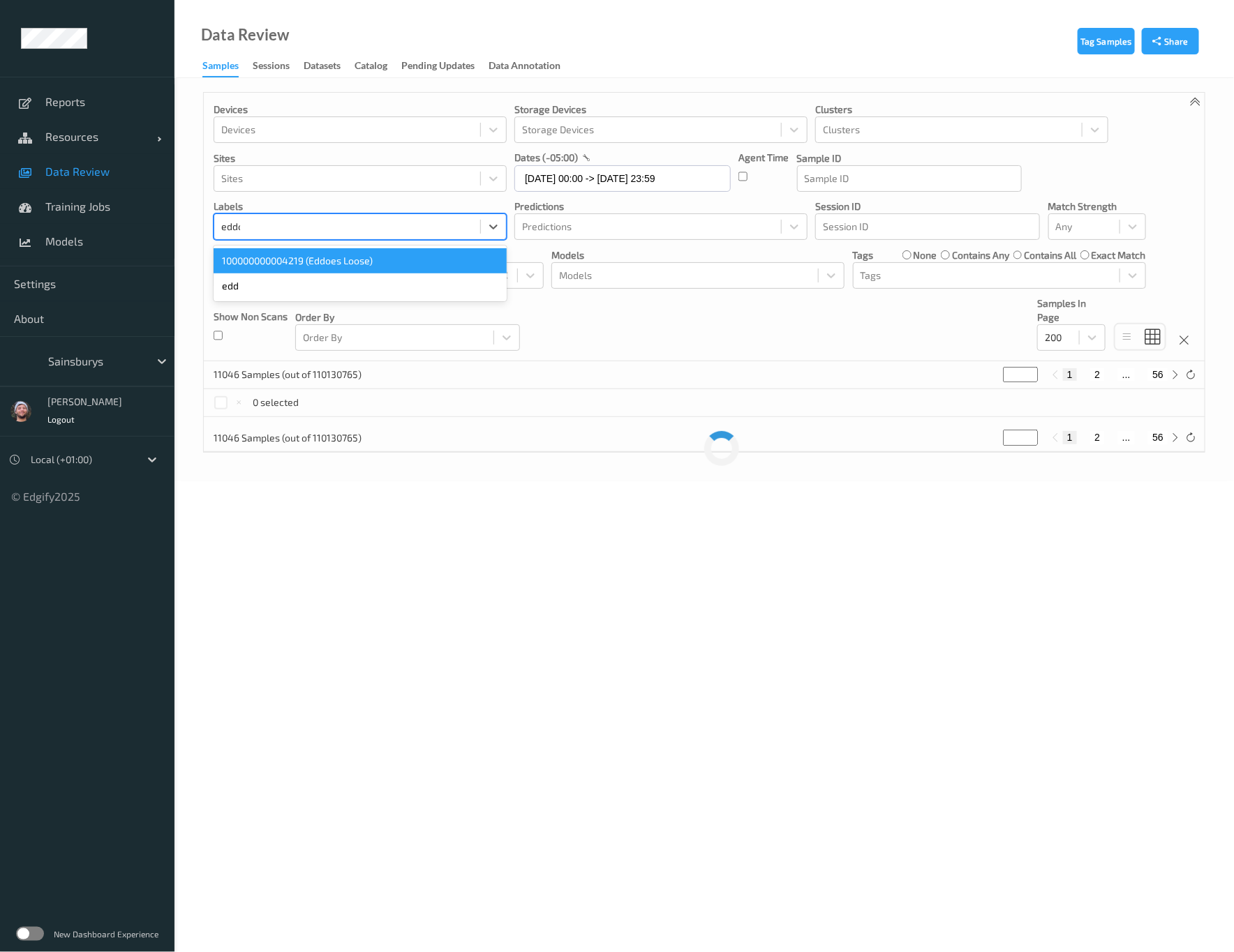
type input "eddoe"
click at [392, 253] on div "100000000004219 (Eddoes Loose)" at bounding box center [360, 261] width 293 height 25
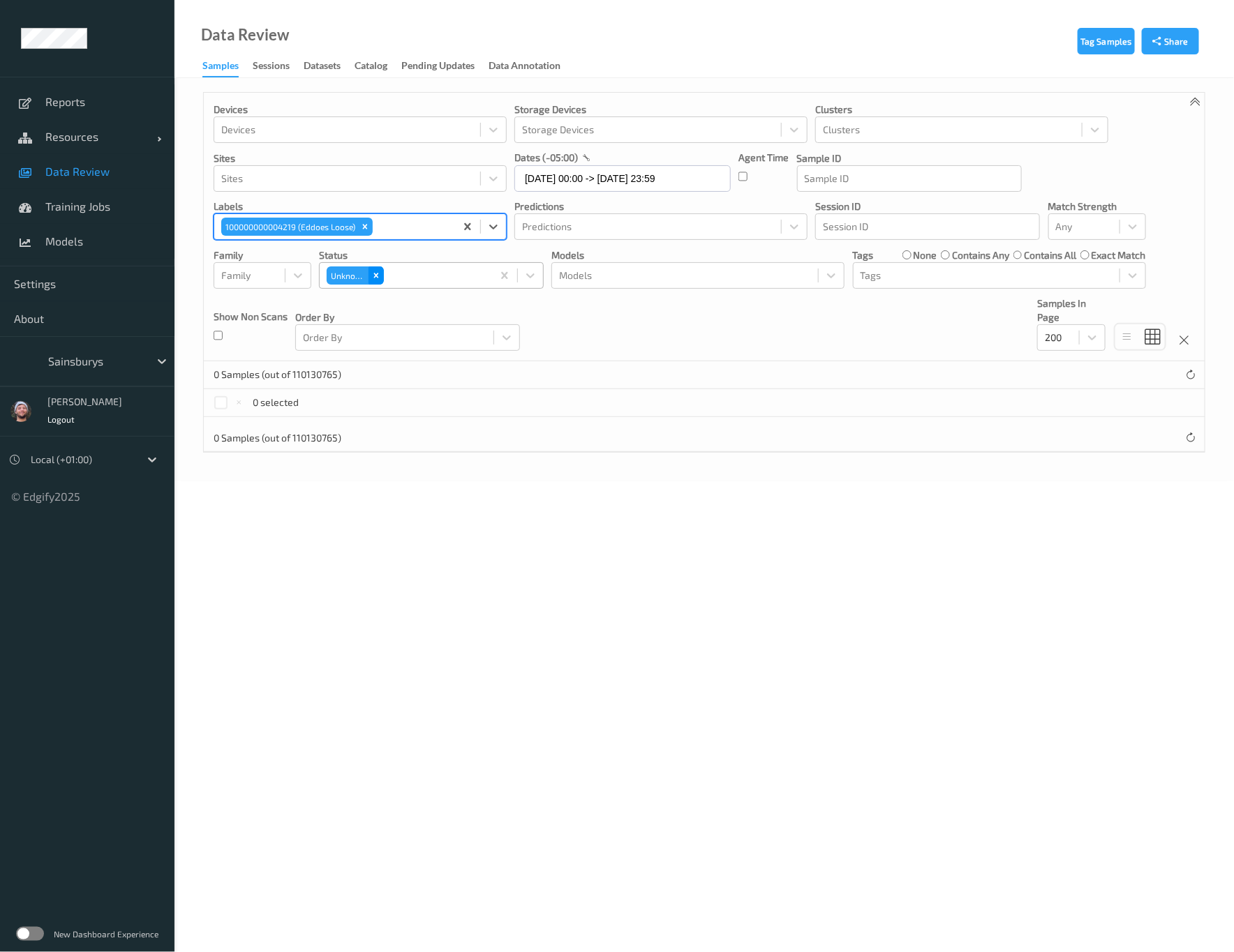
click at [381, 278] on icon "Remove Unknown" at bounding box center [376, 275] width 9 height 9
click at [555, 172] on input "01/10/2025 00:00 -> 08/10/2025 23:59" at bounding box center [622, 178] width 216 height 27
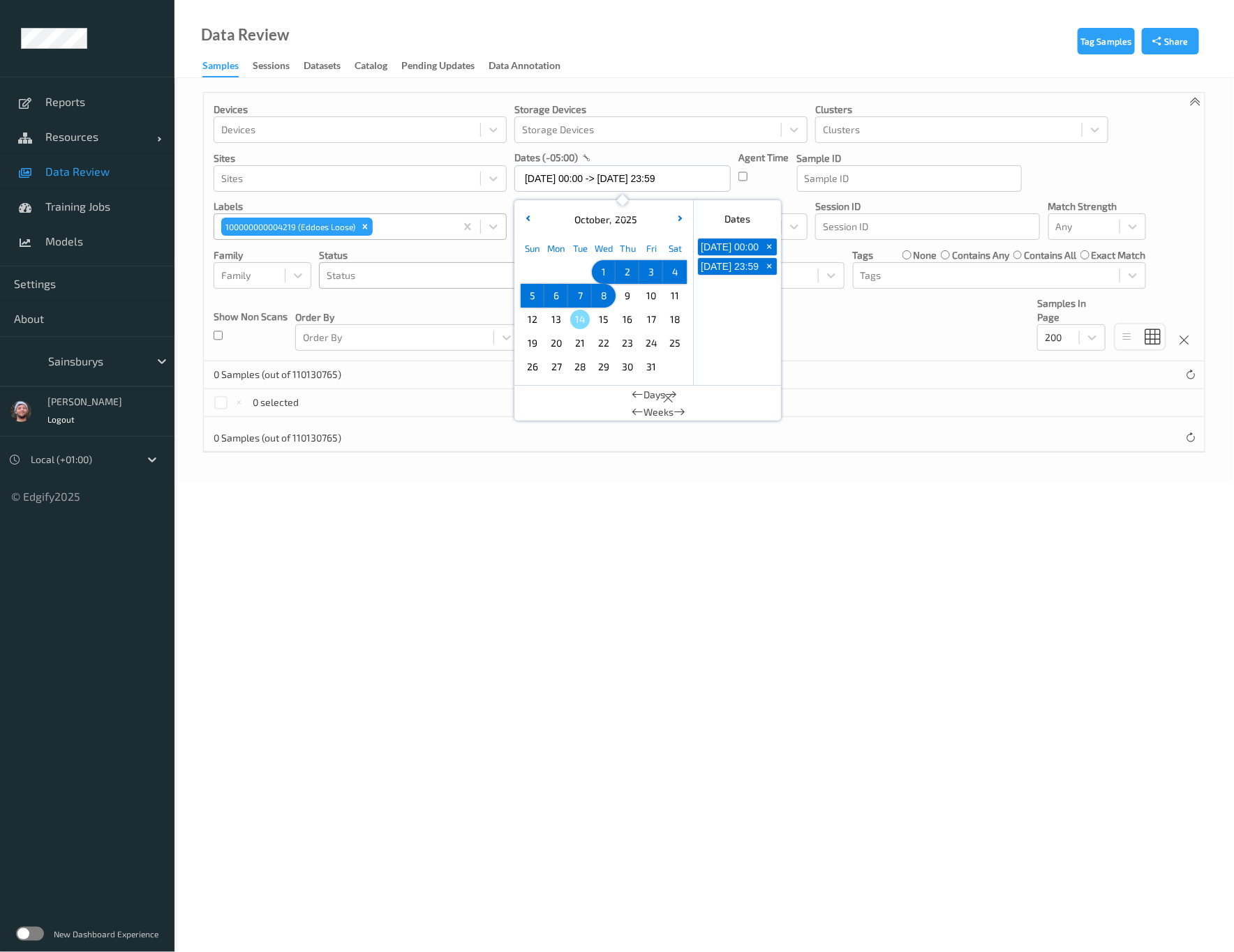
click at [622, 294] on span "9" at bounding box center [627, 296] width 20 height 20
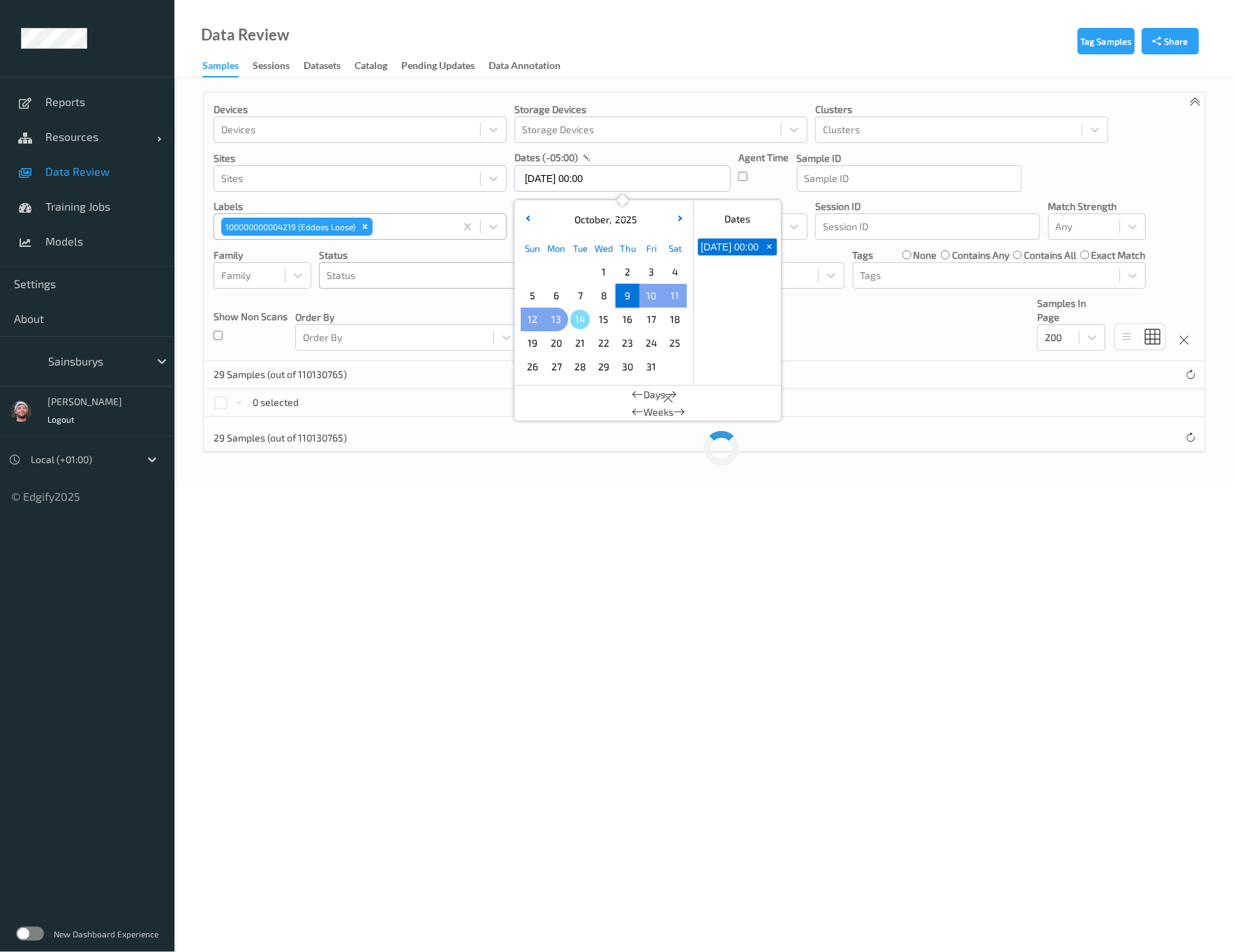
click at [553, 321] on span "13" at bounding box center [556, 319] width 20 height 20
click at [521, 220] on button "button" at bounding box center [528, 220] width 14 height 14
click at [560, 273] on span "1" at bounding box center [556, 272] width 20 height 20
click at [535, 298] on span "7" at bounding box center [532, 296] width 20 height 20
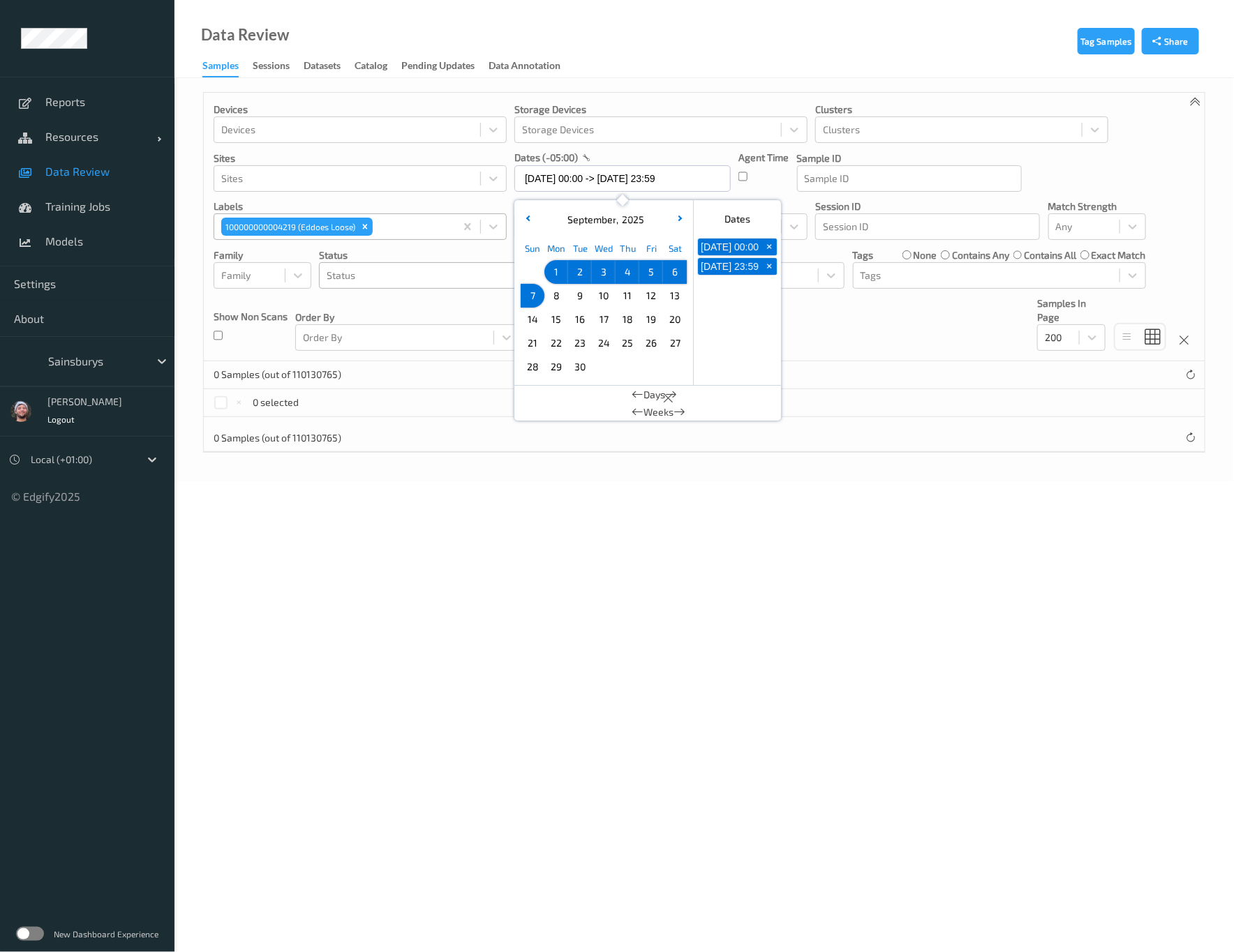
click at [618, 302] on span "11" at bounding box center [627, 296] width 20 height 20
click at [595, 323] on span "17" at bounding box center [603, 319] width 20 height 20
click at [529, 220] on icon "button" at bounding box center [528, 218] width 6 height 6
click at [528, 222] on button "button" at bounding box center [528, 220] width 14 height 14
click at [573, 279] on span "1" at bounding box center [580, 272] width 20 height 20
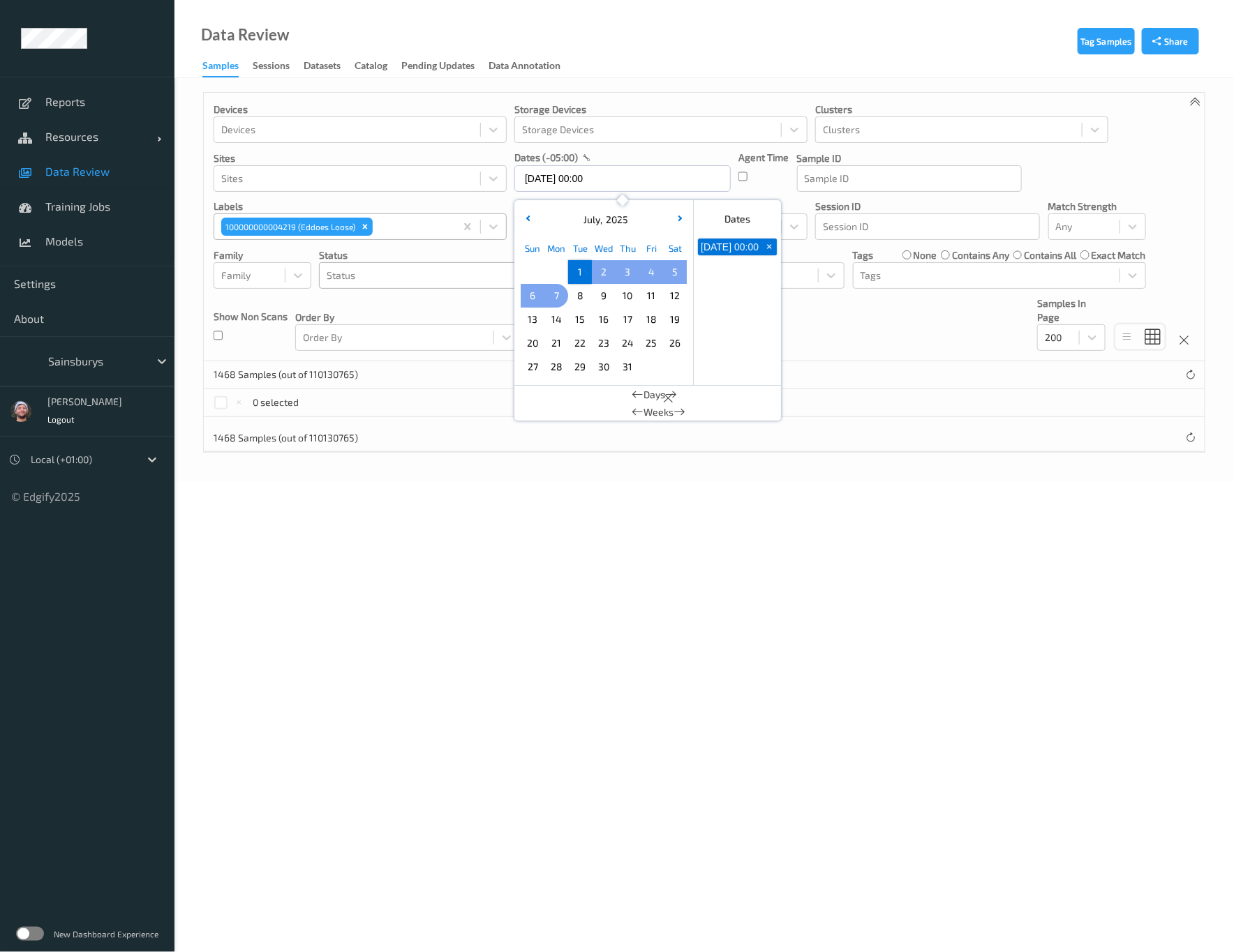
click at [559, 294] on span "7" at bounding box center [556, 296] width 20 height 20
click at [536, 219] on div "July , 2025" at bounding box center [604, 220] width 173 height 14
click at [524, 224] on button "button" at bounding box center [528, 220] width 14 height 14
click at [573, 285] on div "10" at bounding box center [580, 296] width 24 height 24
click at [554, 356] on div "30" at bounding box center [556, 367] width 24 height 24
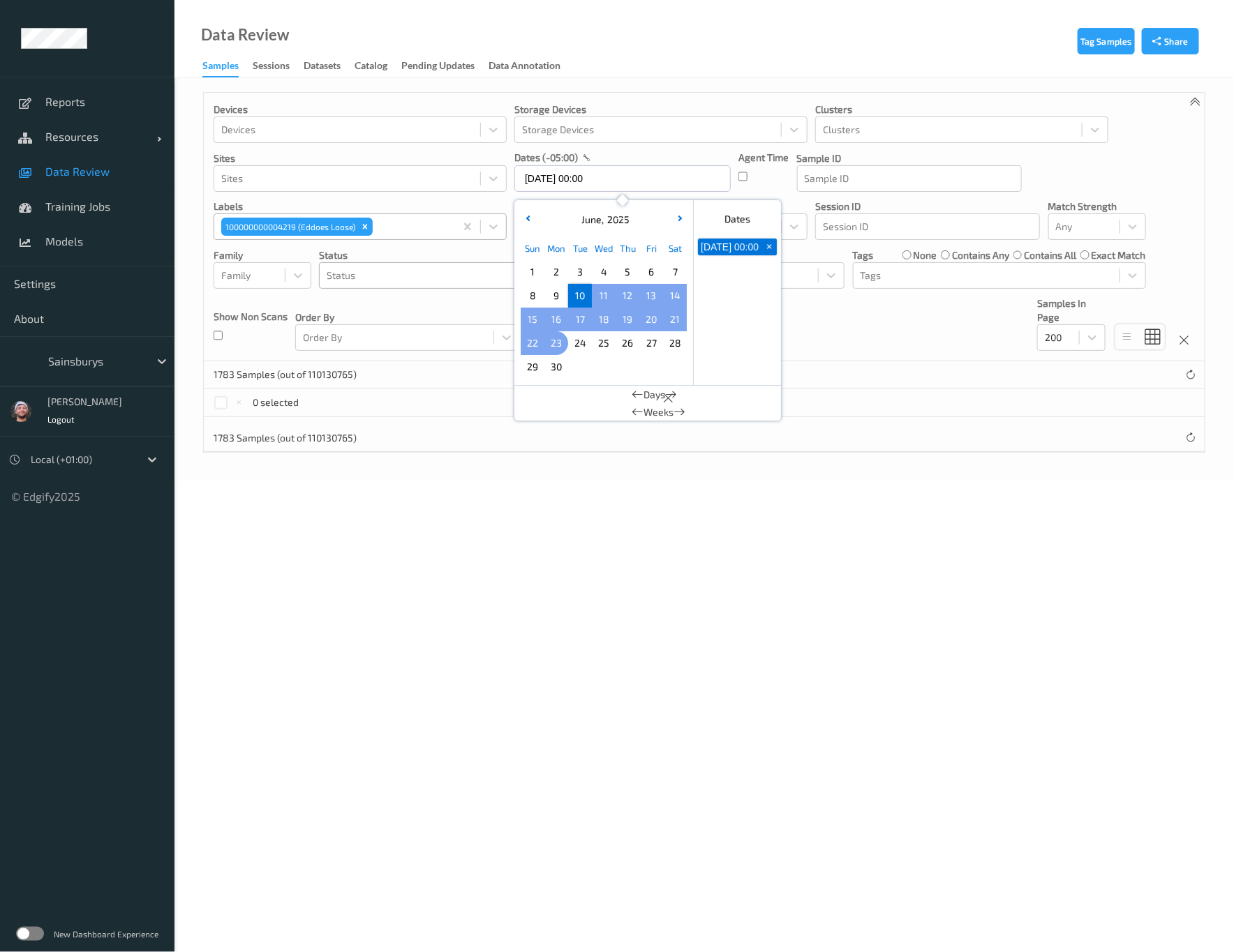
type input "10/06/2025 00:00 -> 30/06/2025 23:59"
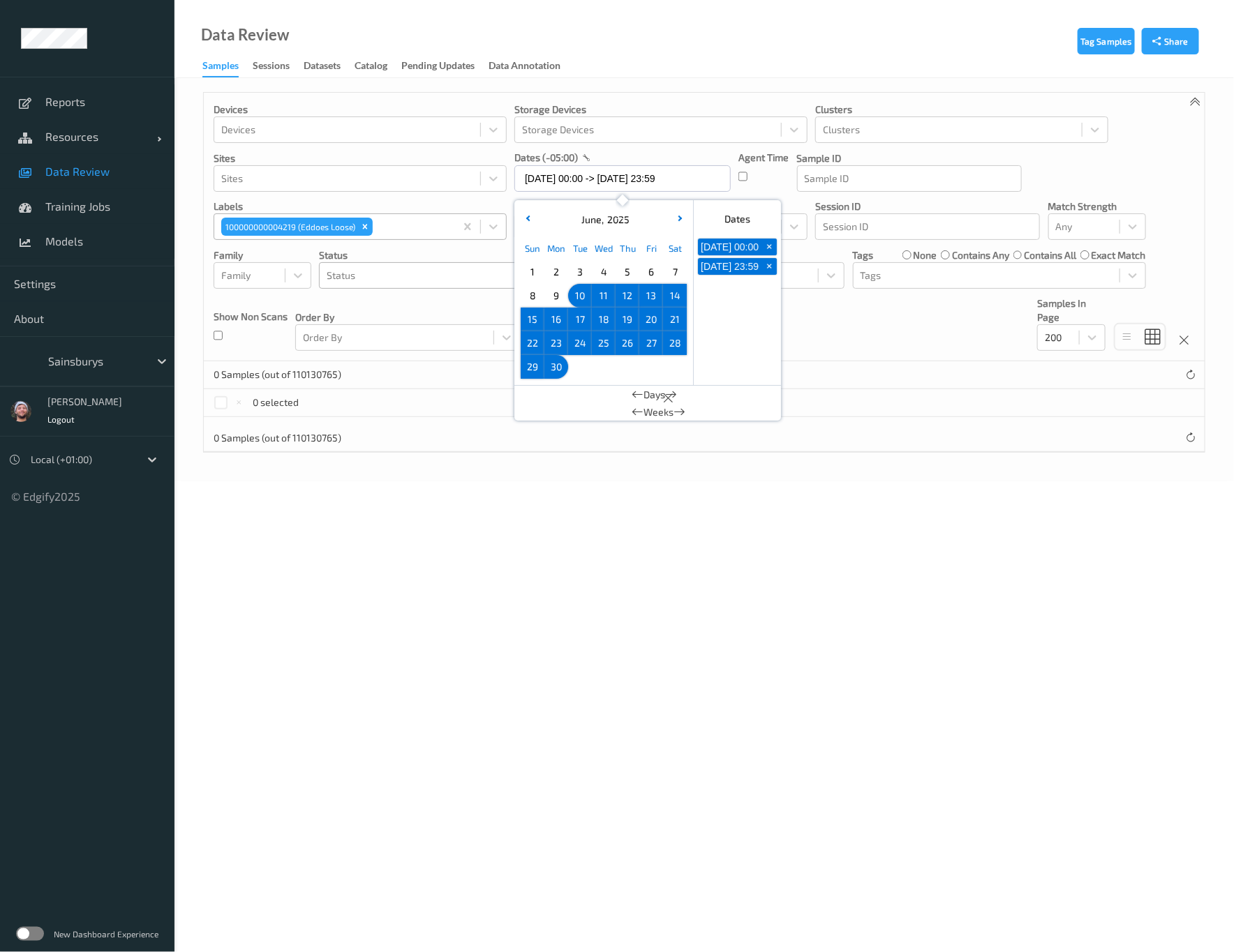
click at [95, 358] on div at bounding box center [95, 361] width 94 height 17
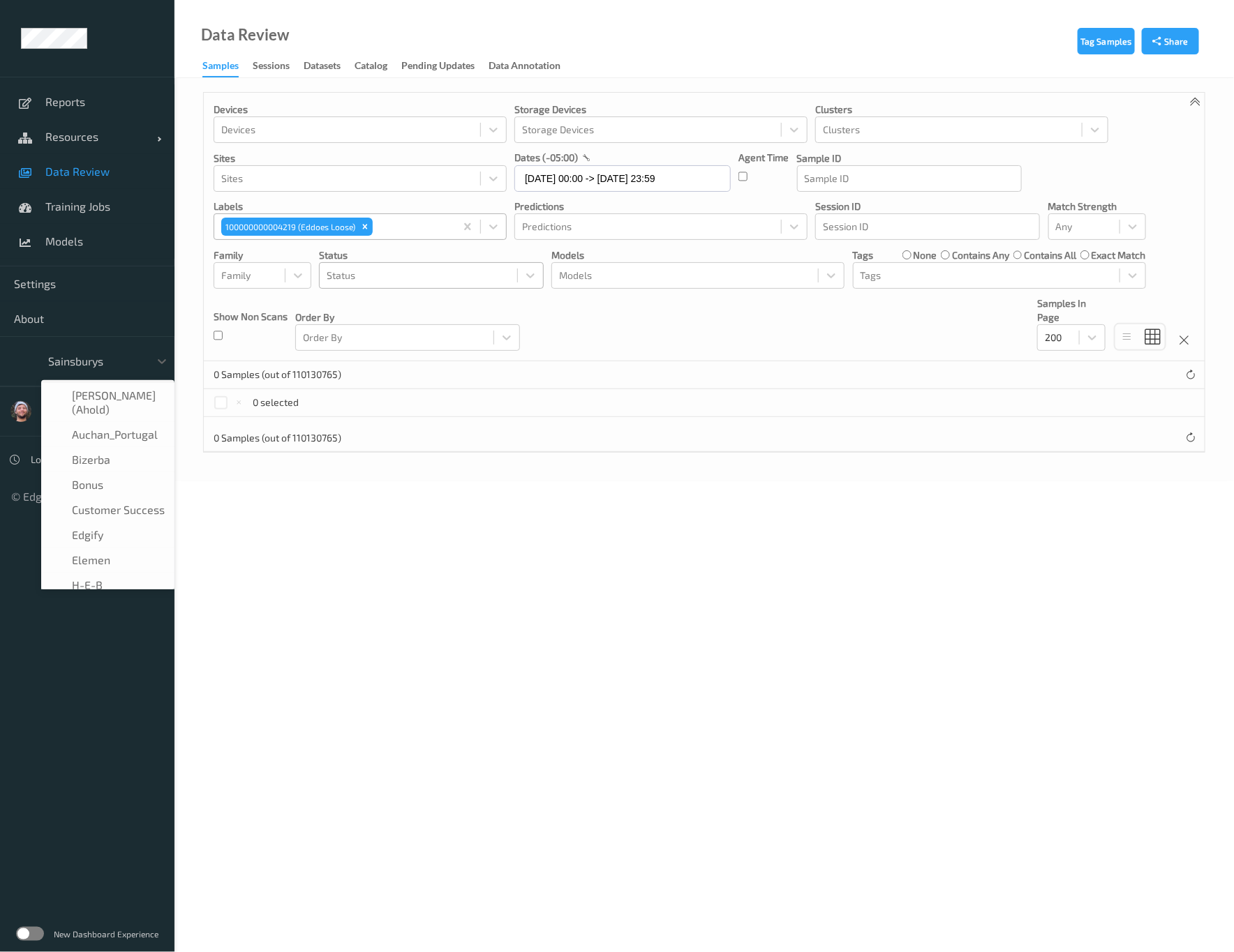
scroll to position [167, 0]
click at [105, 570] on span "Sainsburys" at bounding box center [87, 568] width 55 height 14
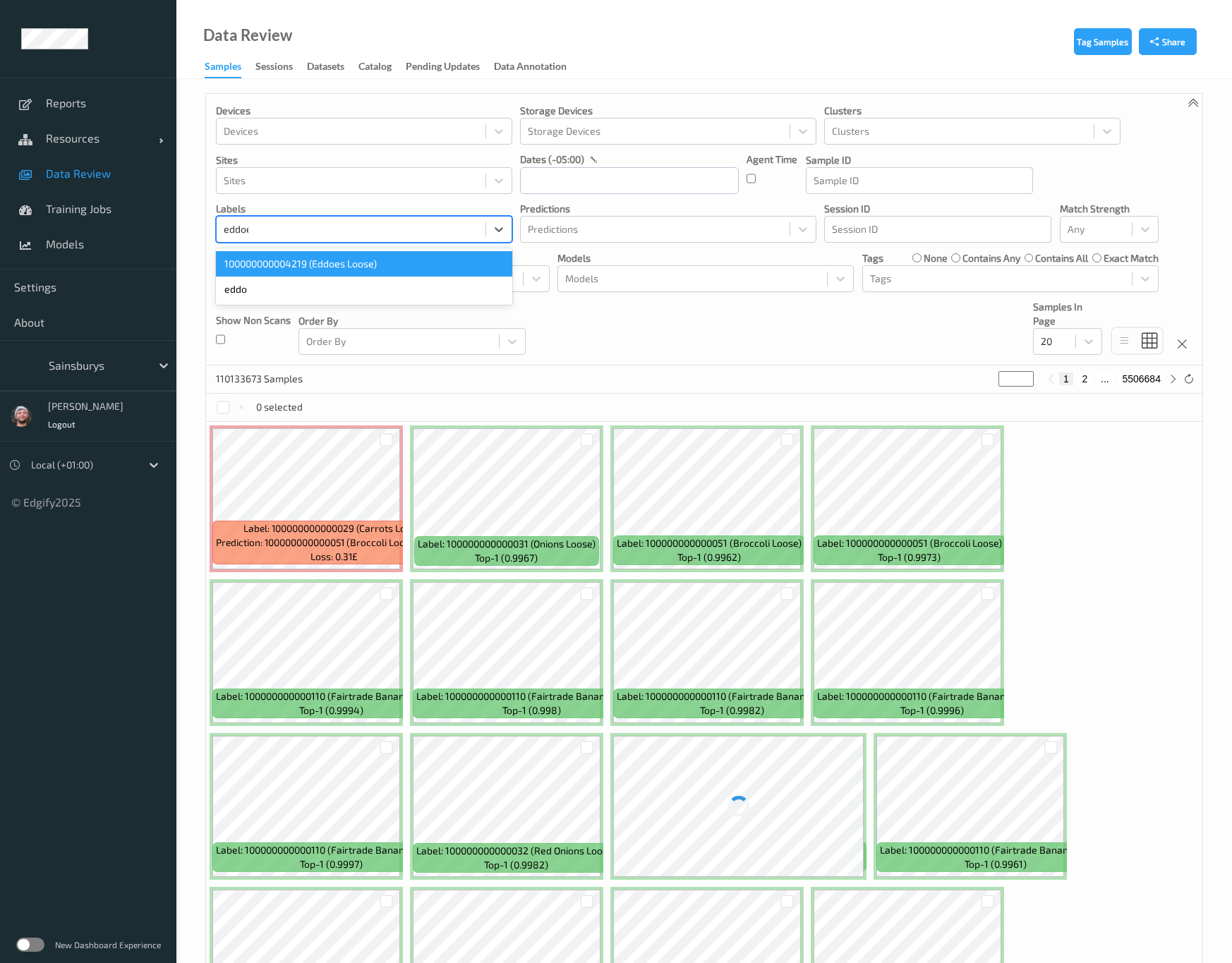
type input "eddoes"
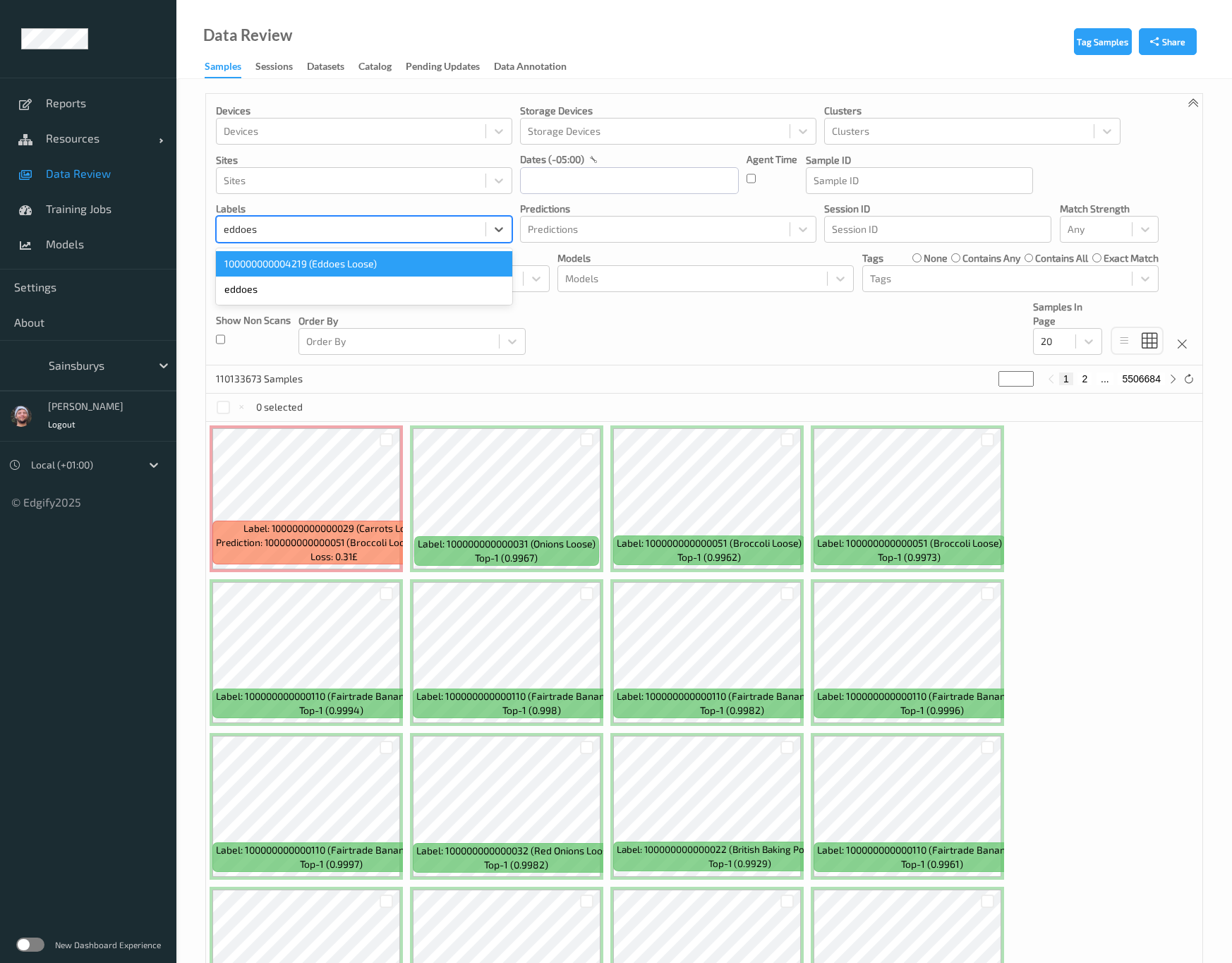
click at [342, 256] on div "100000000004219 (Eddoes Loose)" at bounding box center [364, 264] width 296 height 25
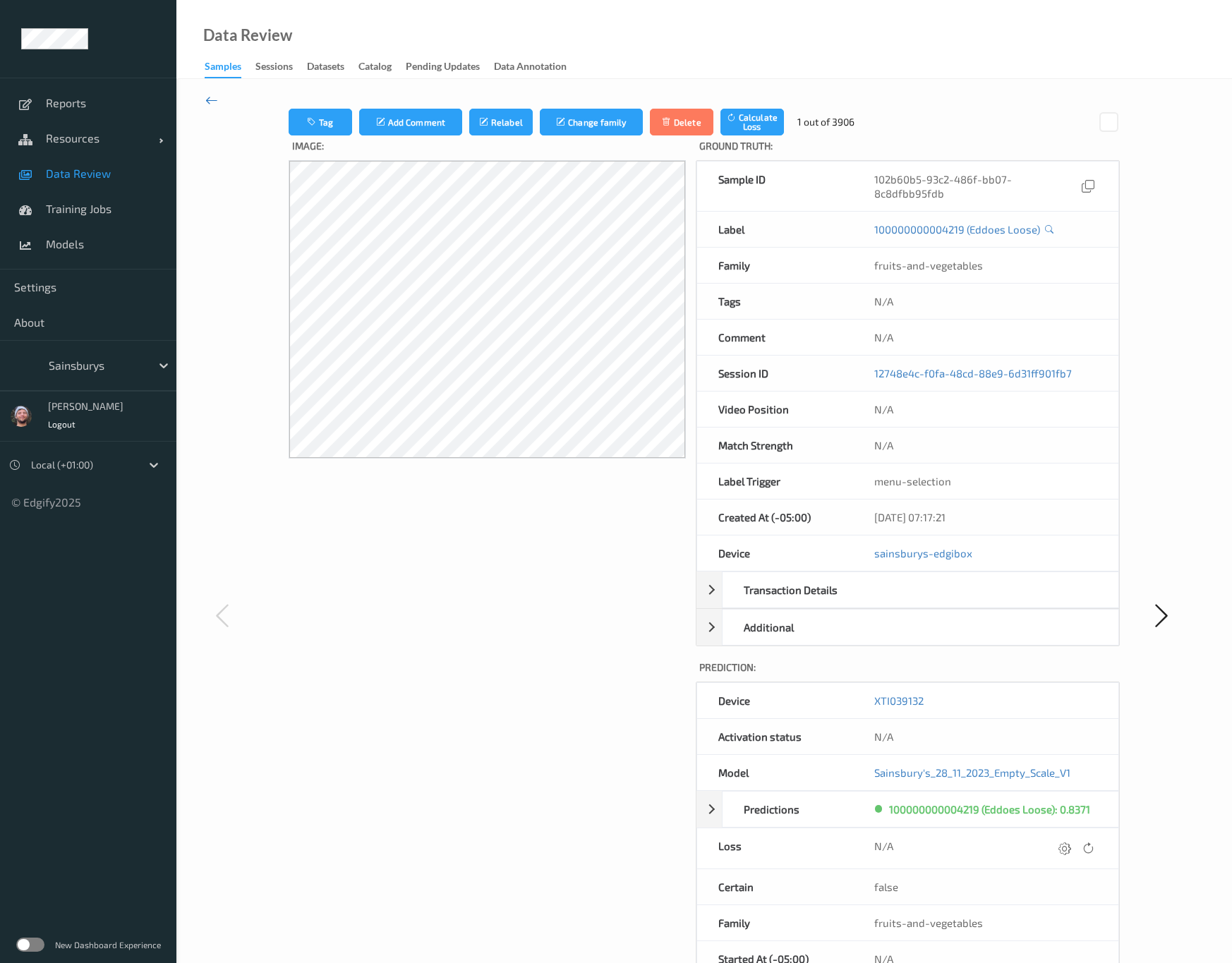
click at [210, 97] on icon at bounding box center [211, 100] width 13 height 16
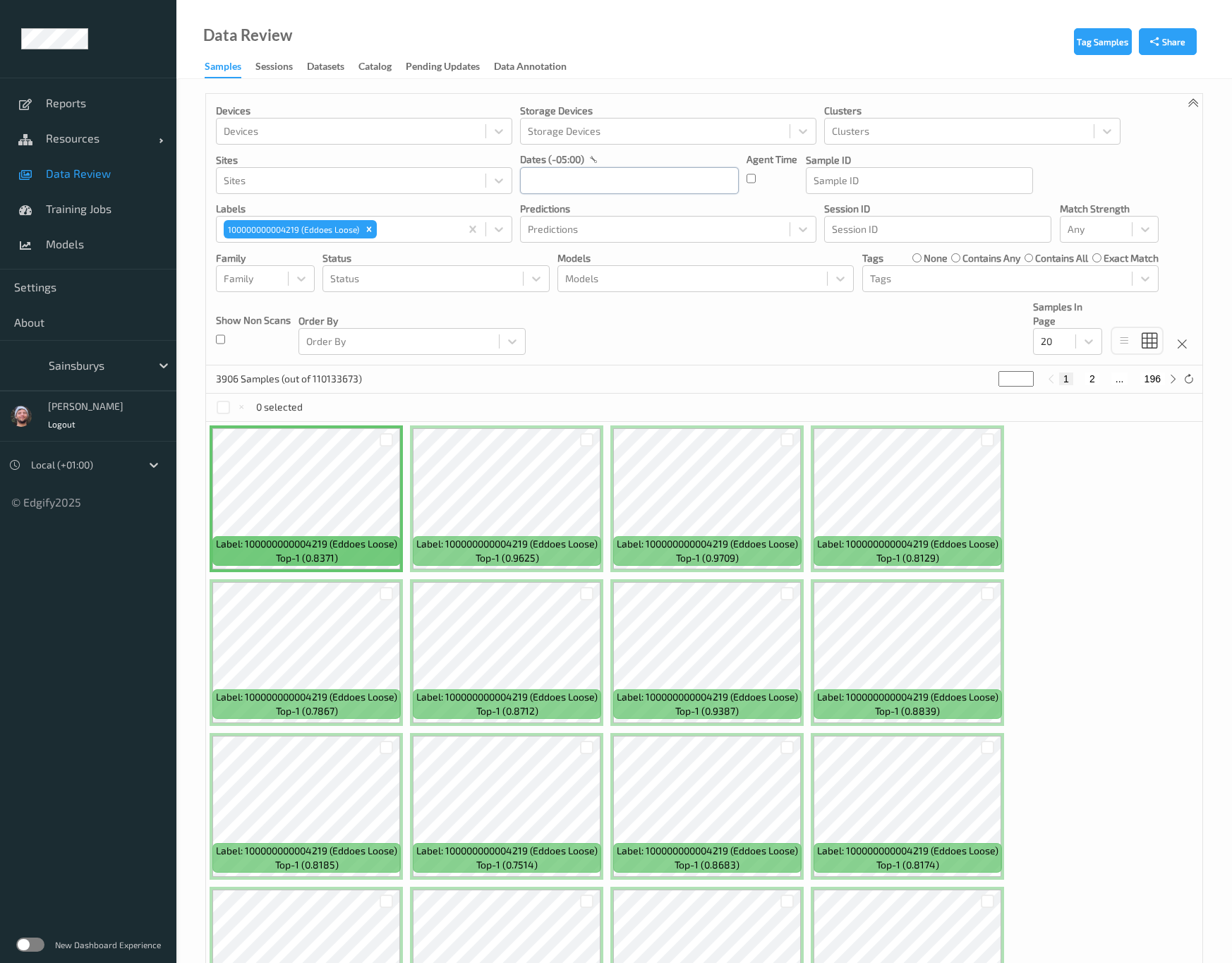
click at [571, 181] on input "text" at bounding box center [629, 181] width 219 height 27
click at [536, 223] on icon "button" at bounding box center [533, 220] width 6 height 6
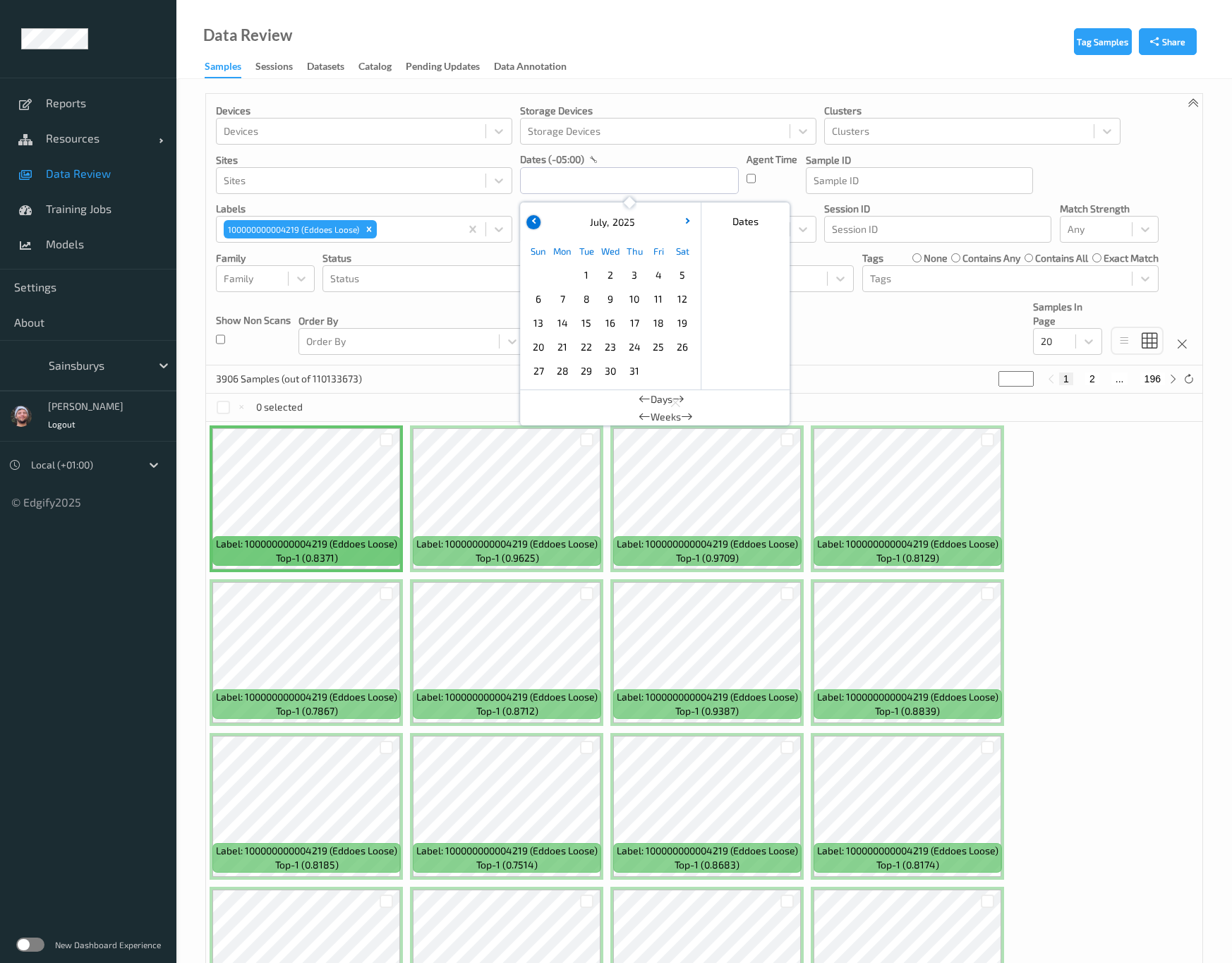
click at [536, 223] on icon "button" at bounding box center [533, 220] width 6 height 6
click at [585, 280] on span "1" at bounding box center [586, 275] width 20 height 20
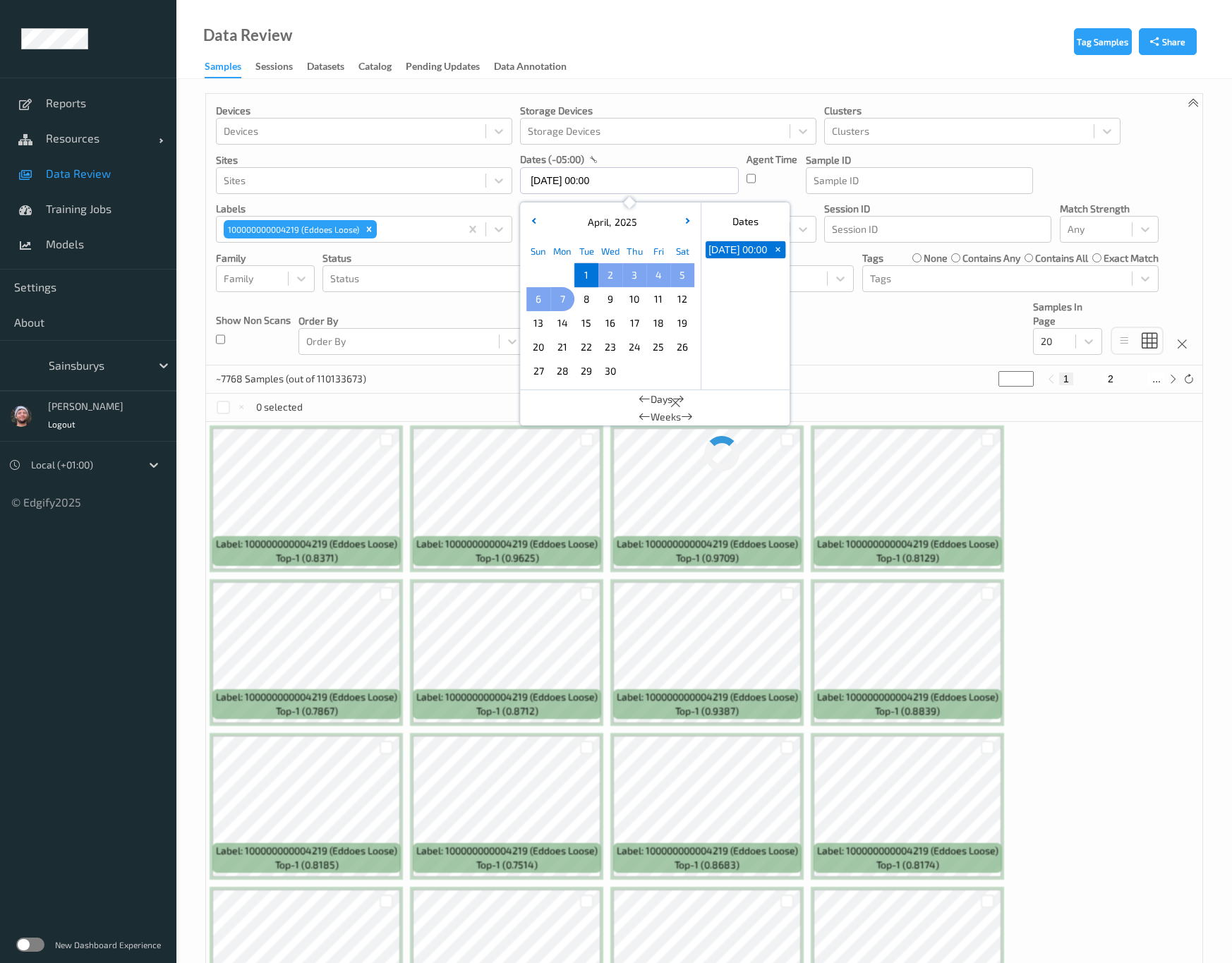
click at [553, 297] on span "7" at bounding box center [562, 299] width 20 height 20
click at [379, 275] on div at bounding box center [422, 278] width 185 height 17
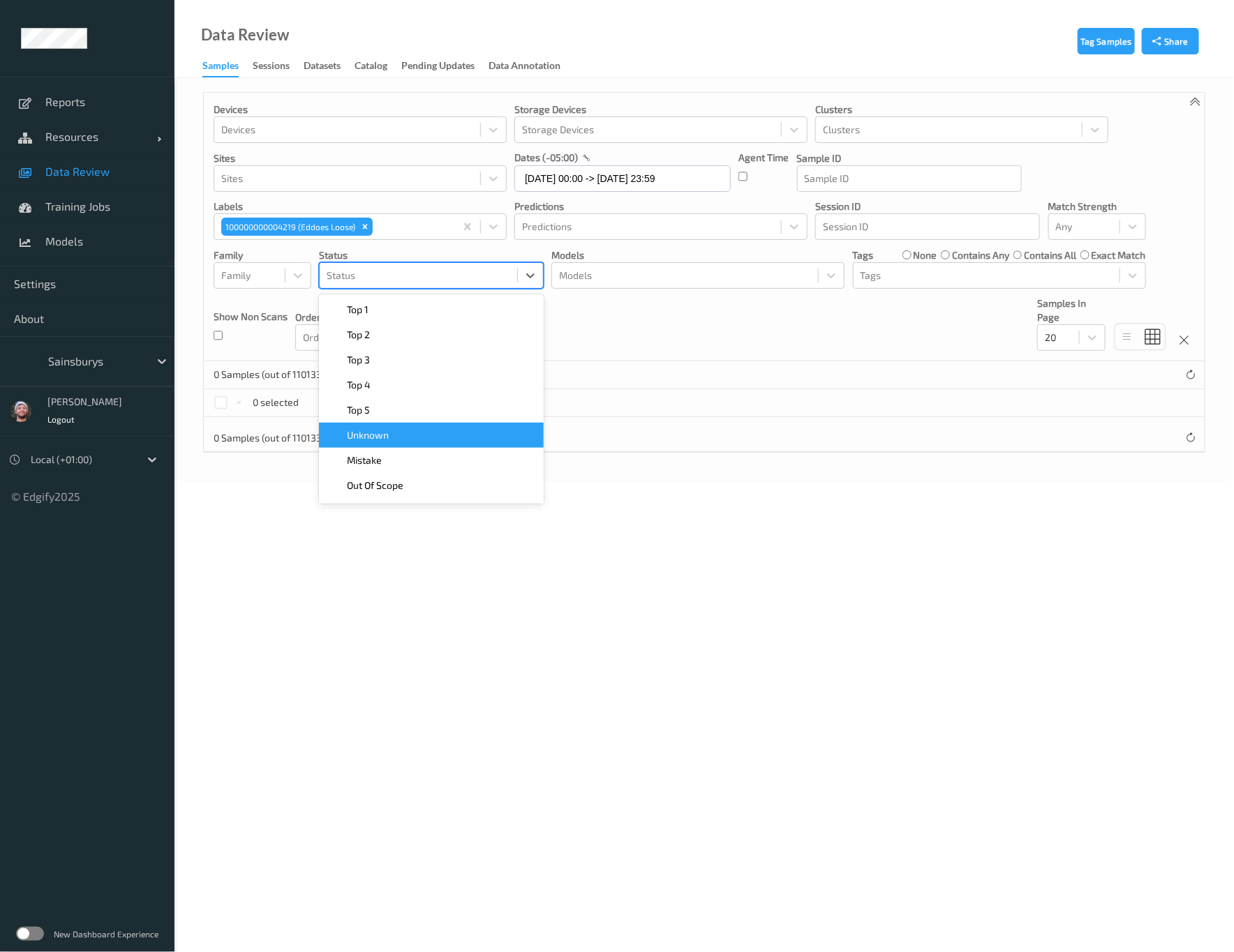
click at [409, 436] on div "Unknown" at bounding box center [431, 436] width 208 height 14
click at [834, 308] on div "Devices Devices Storage Devices Storage Devices Clusters Clusters Sites Sites d…" at bounding box center [704, 227] width 1001 height 269
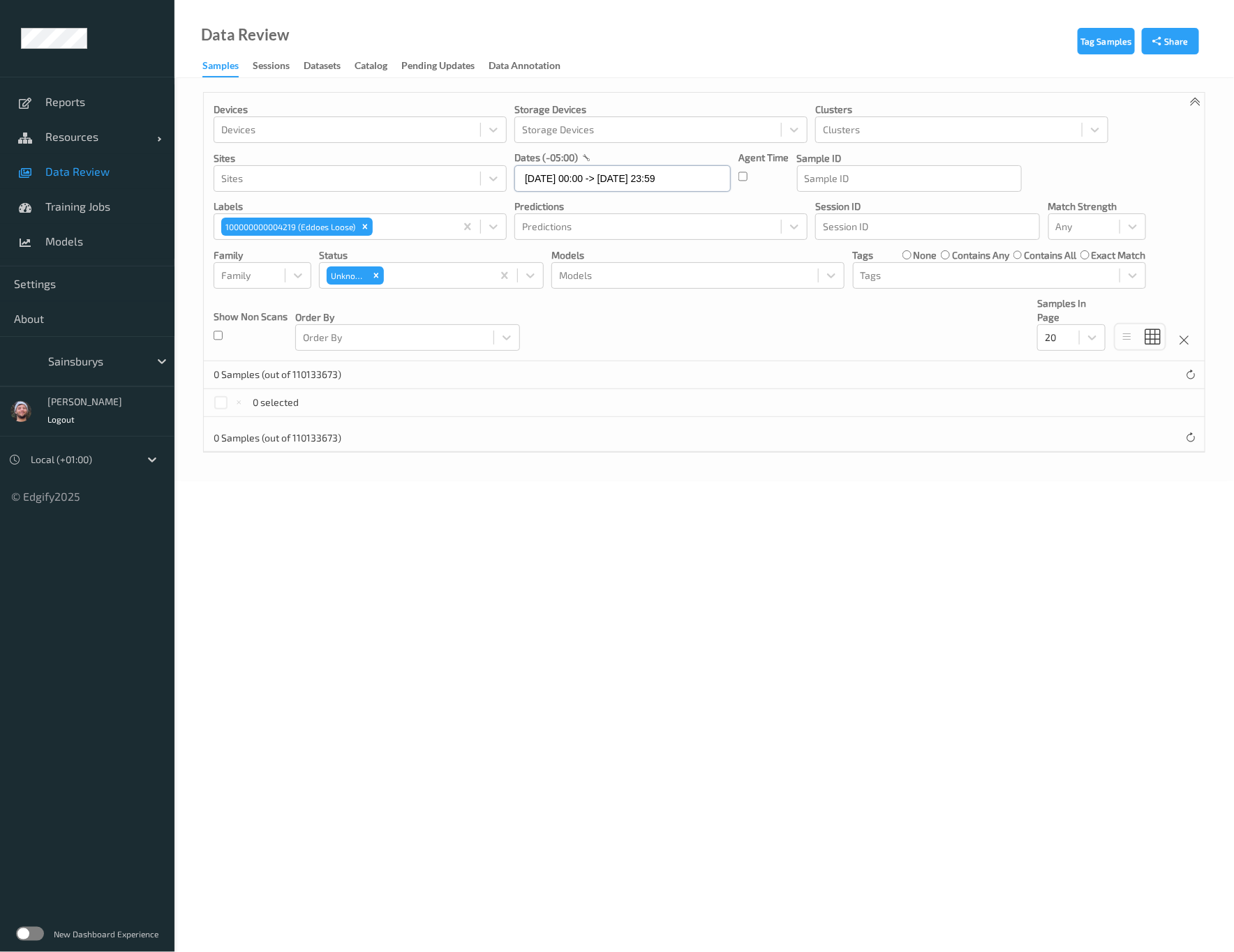
click at [598, 182] on input "[DATE] 00:00 -> [DATE] 23:59" at bounding box center [622, 178] width 216 height 27
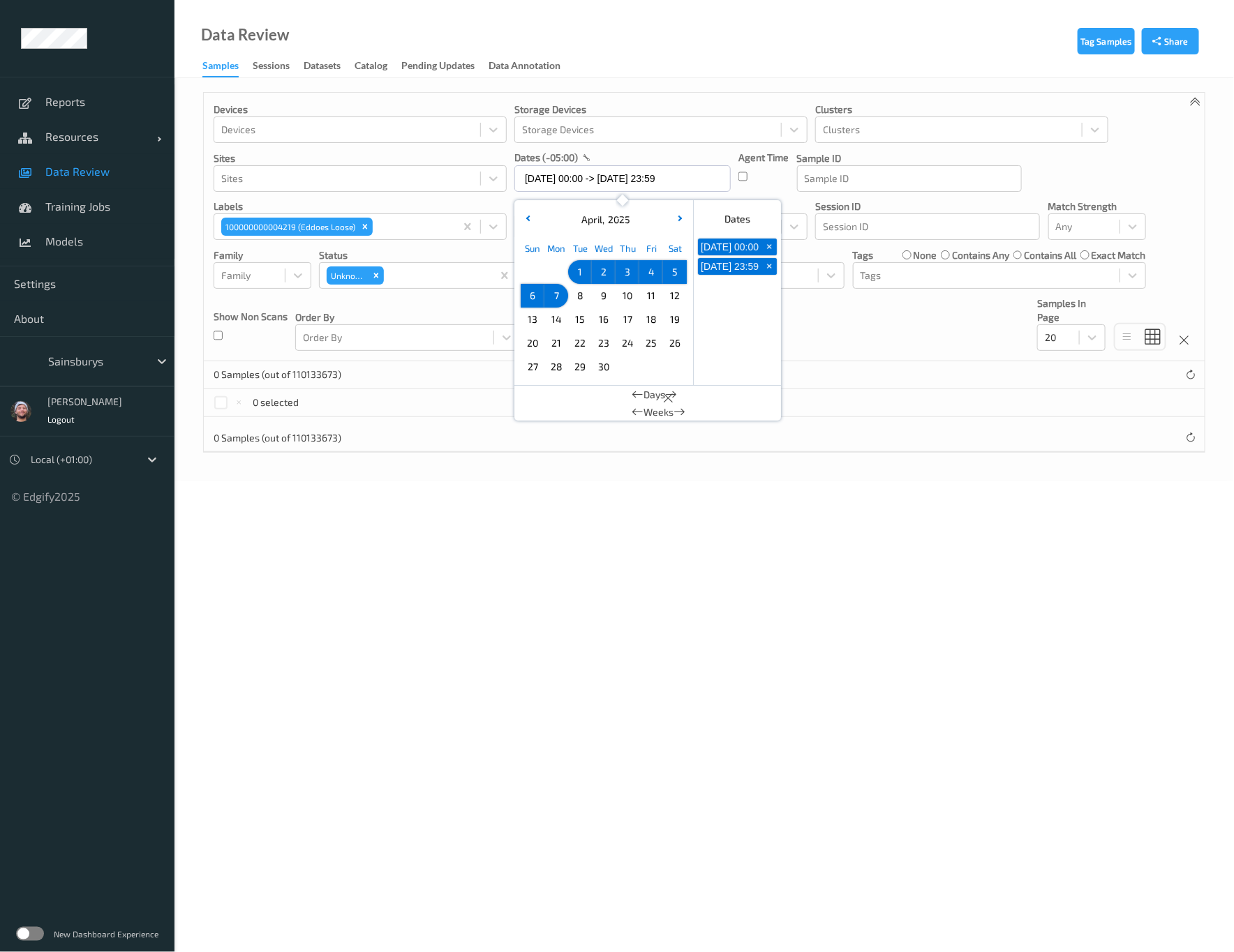
click at [630, 331] on div "17" at bounding box center [628, 319] width 24 height 24
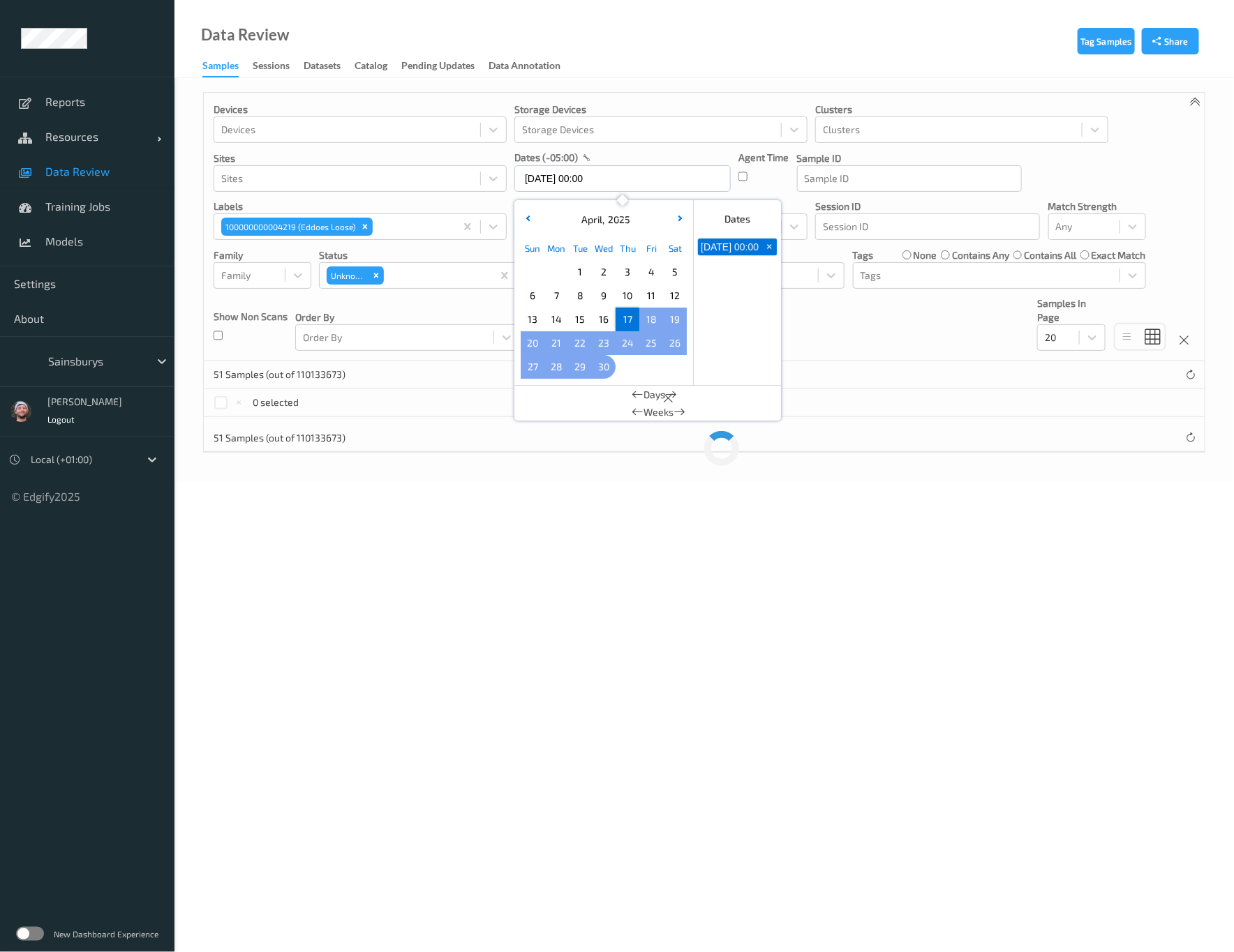
click at [608, 360] on span "30" at bounding box center [603, 366] width 20 height 20
click at [683, 226] on div "[DATE]" at bounding box center [604, 220] width 173 height 14
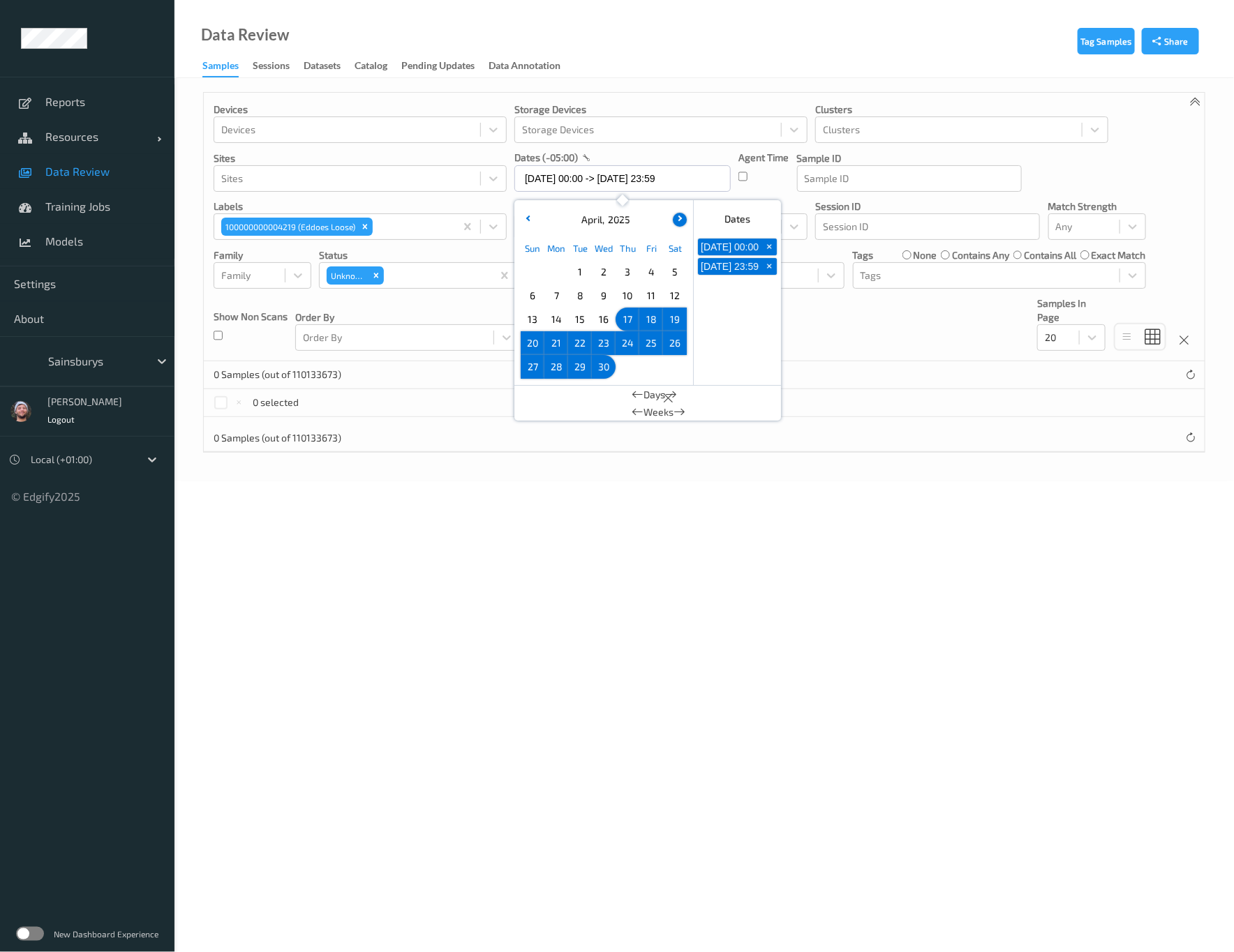
click at [681, 214] on button "button" at bounding box center [680, 220] width 14 height 14
click at [643, 270] on span "2" at bounding box center [651, 272] width 20 height 20
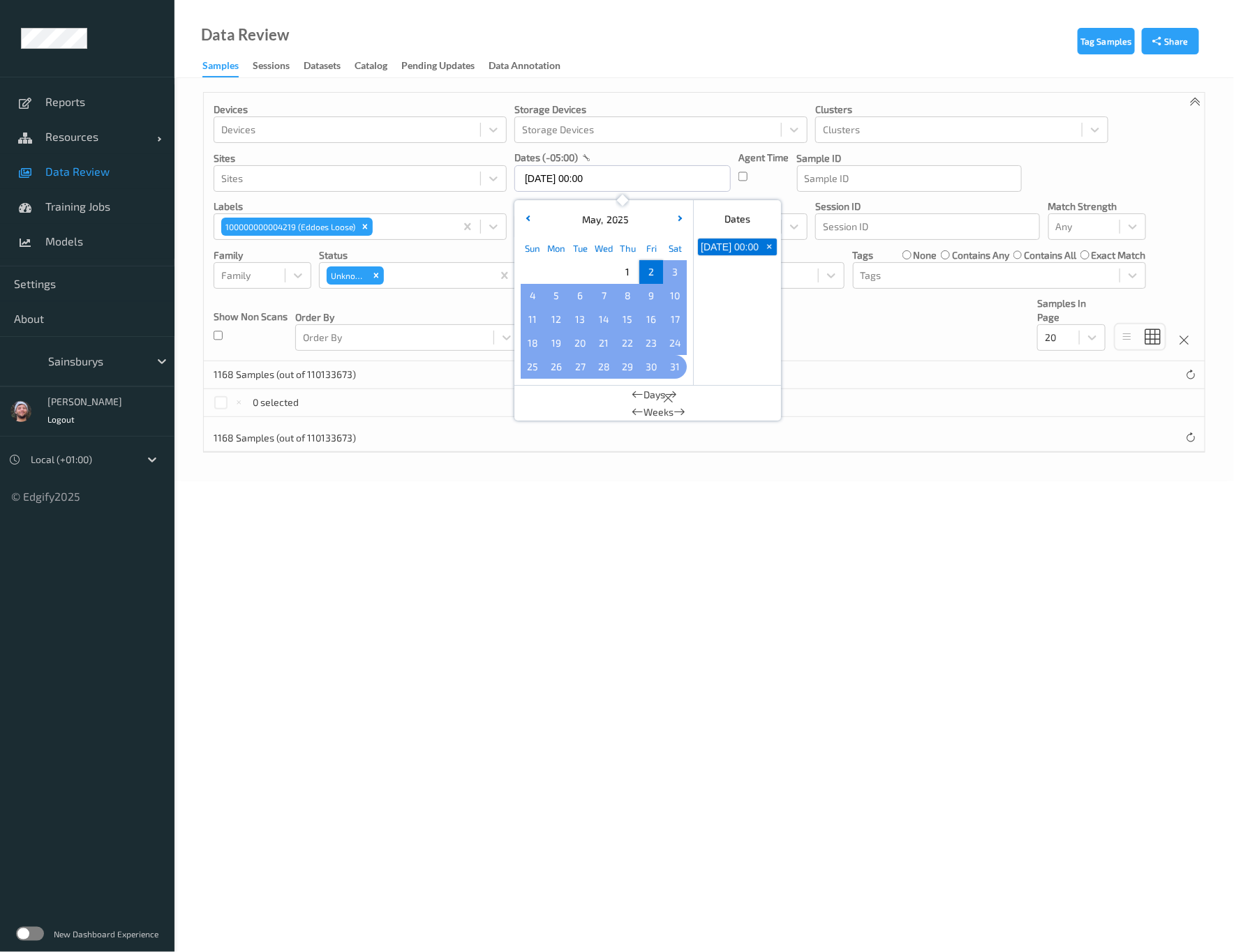
click at [668, 366] on span "31" at bounding box center [675, 366] width 20 height 20
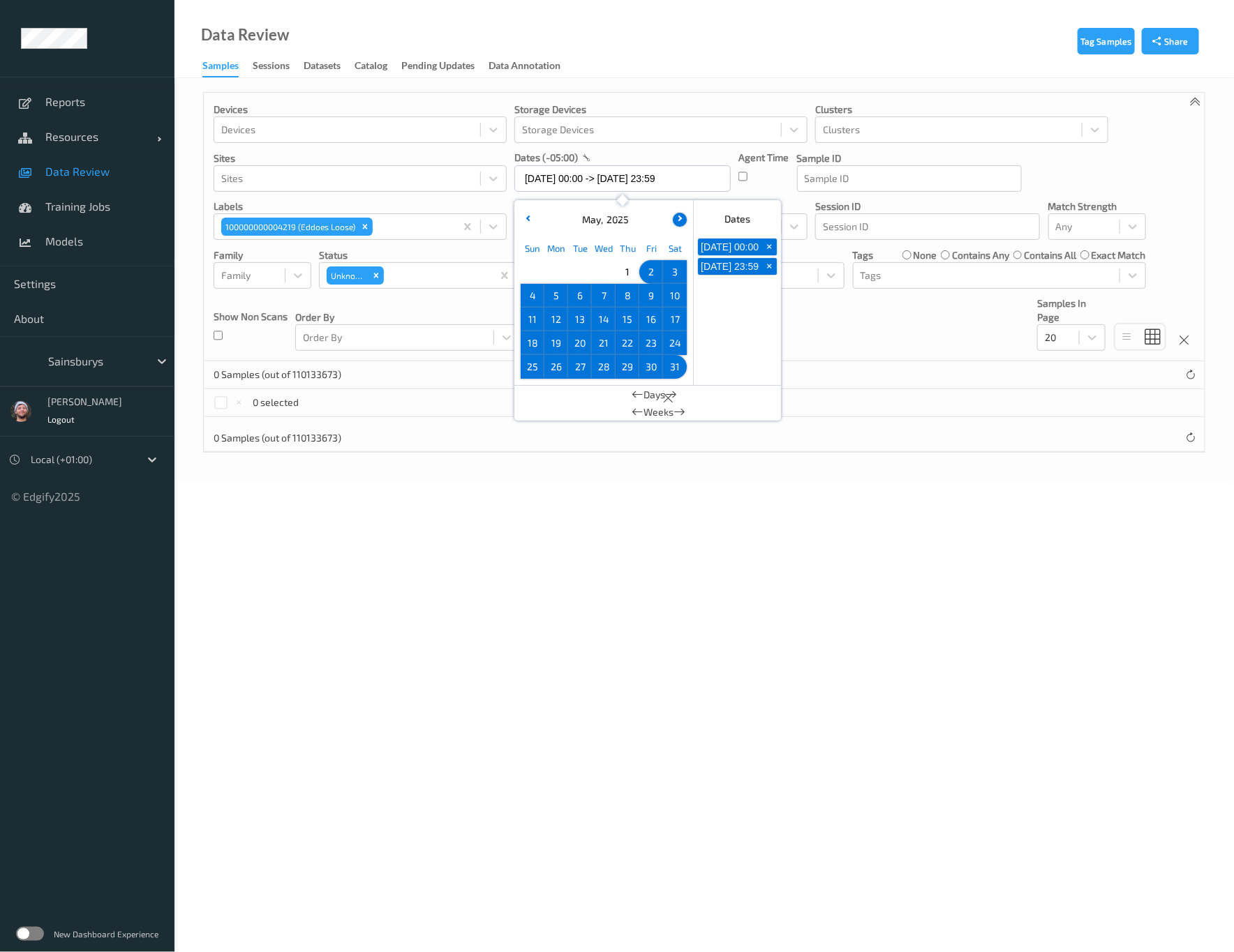
click at [683, 222] on button "button" at bounding box center [680, 220] width 14 height 14
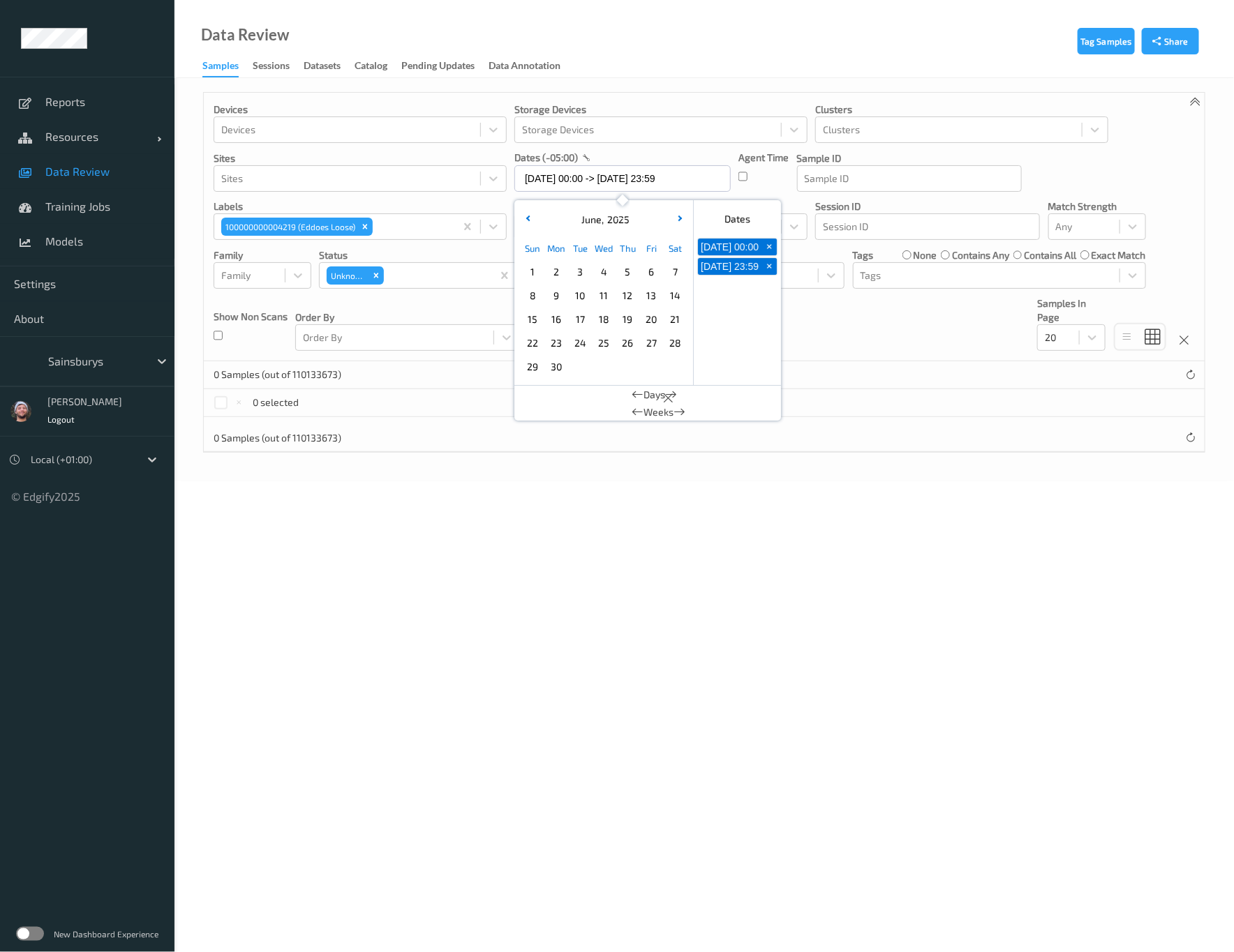
drag, startPoint x: 524, startPoint y: 275, endPoint x: 534, endPoint y: 355, distance: 80.6
click at [525, 275] on span "1" at bounding box center [532, 272] width 20 height 20
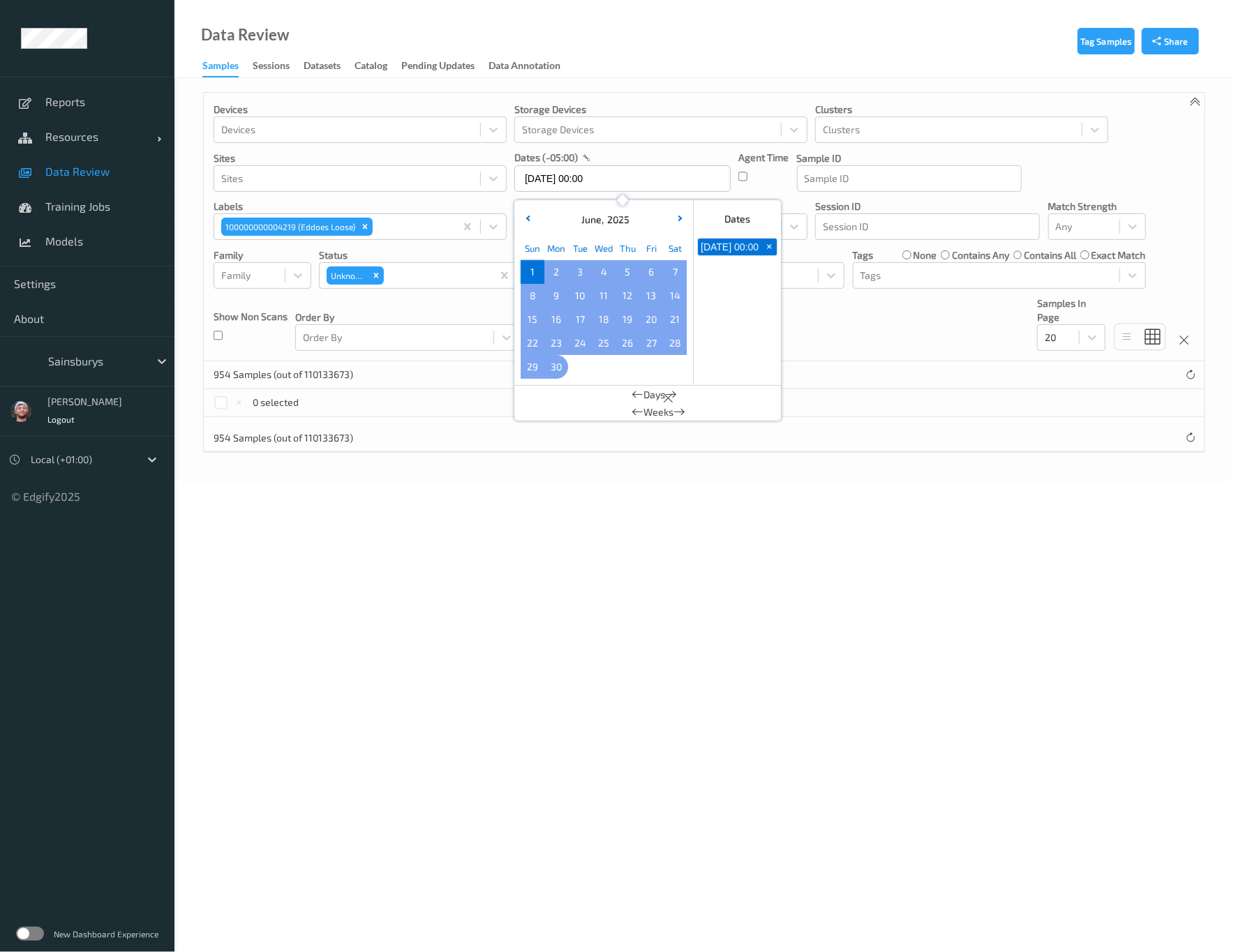
click at [547, 358] on div "30" at bounding box center [556, 367] width 24 height 24
type input "[DATE] 00:00 -> [DATE] 23:59"
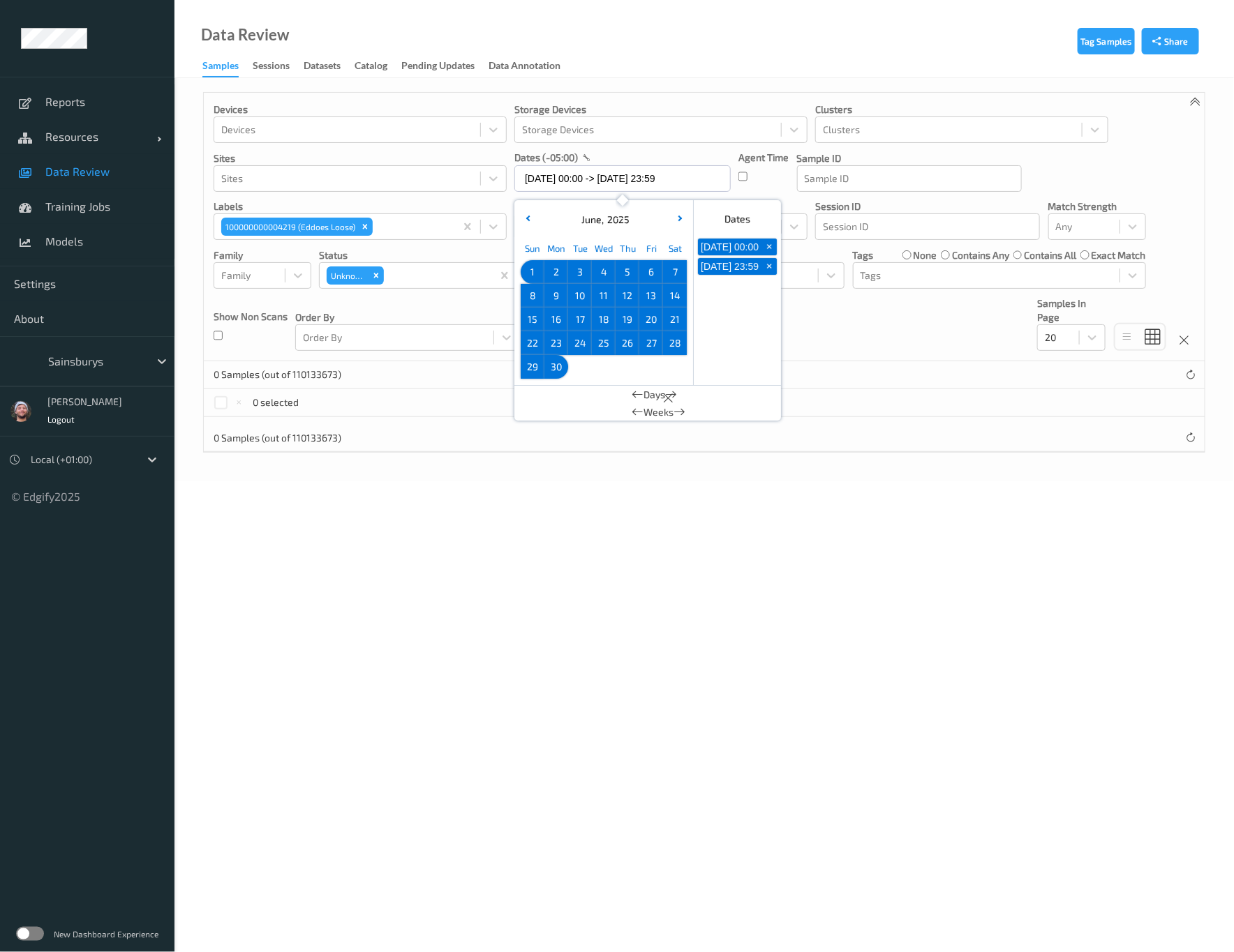
click at [849, 340] on div "Devices Devices Storage Devices Storage Devices Clusters Clusters Sites Sites d…" at bounding box center [704, 227] width 1001 height 269
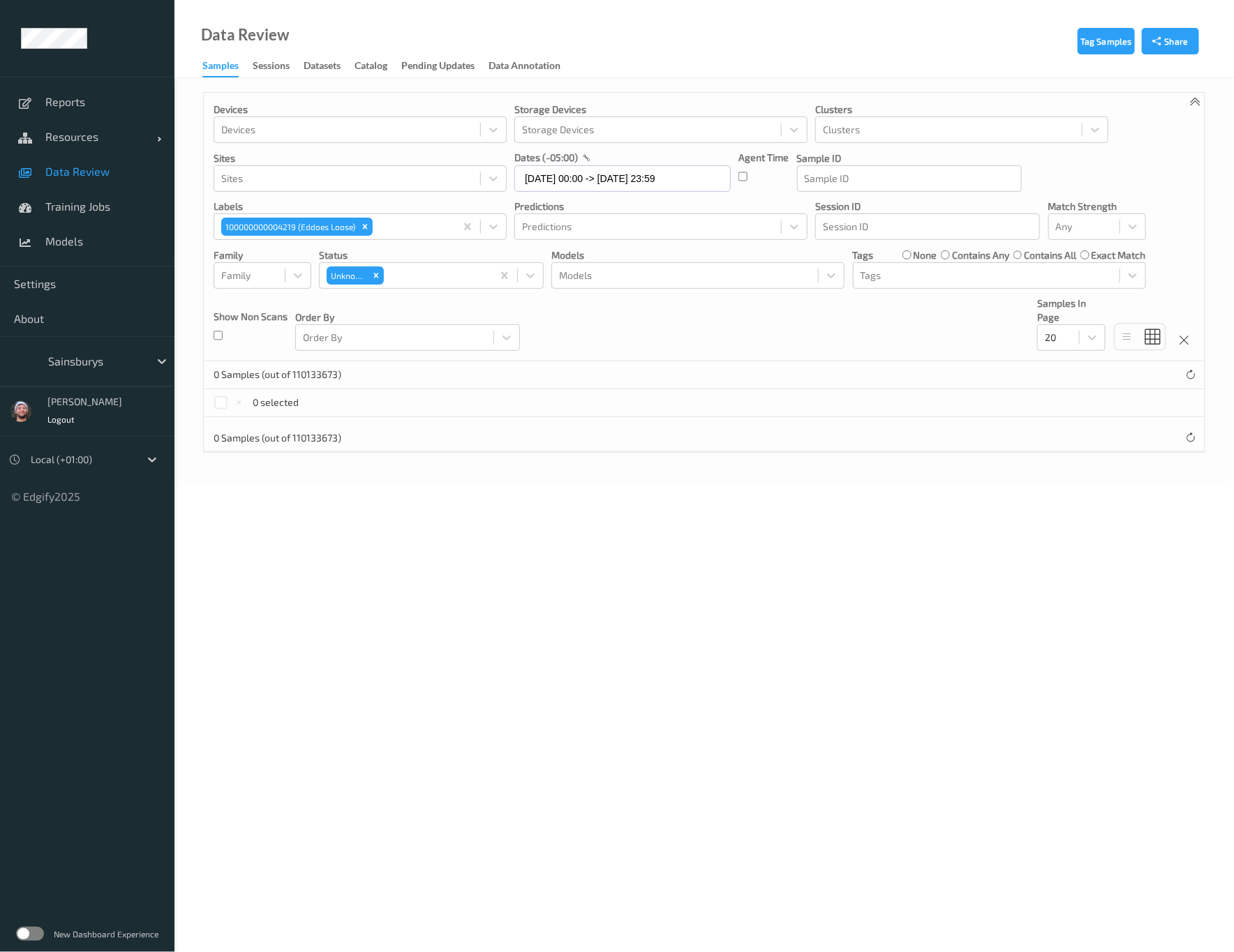
click at [484, 308] on div "Order By Order By" at bounding box center [407, 323] width 225 height 54
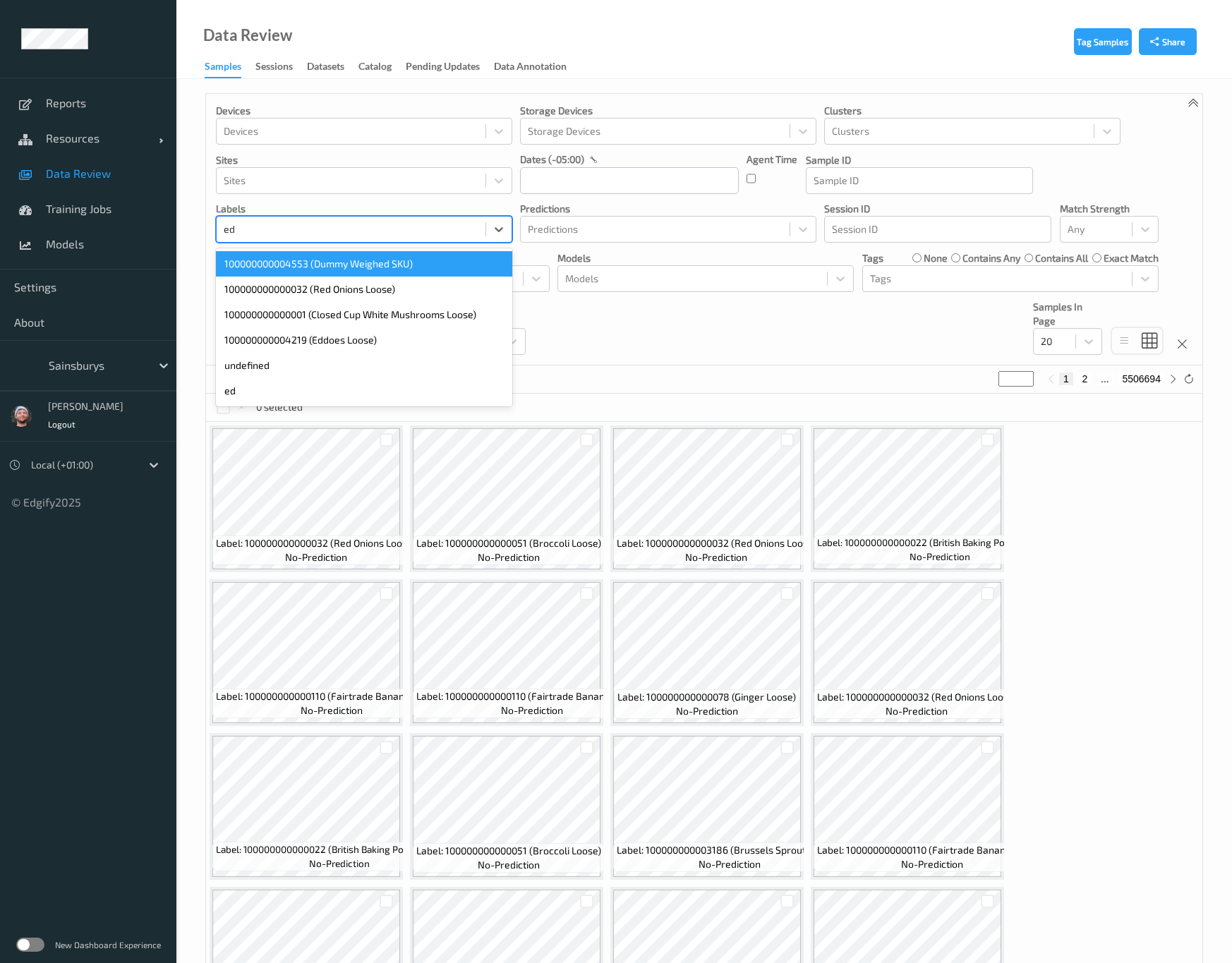
type input "edd"
click at [337, 254] on div "100000000004219 (Eddoes Loose)" at bounding box center [364, 264] width 296 height 25
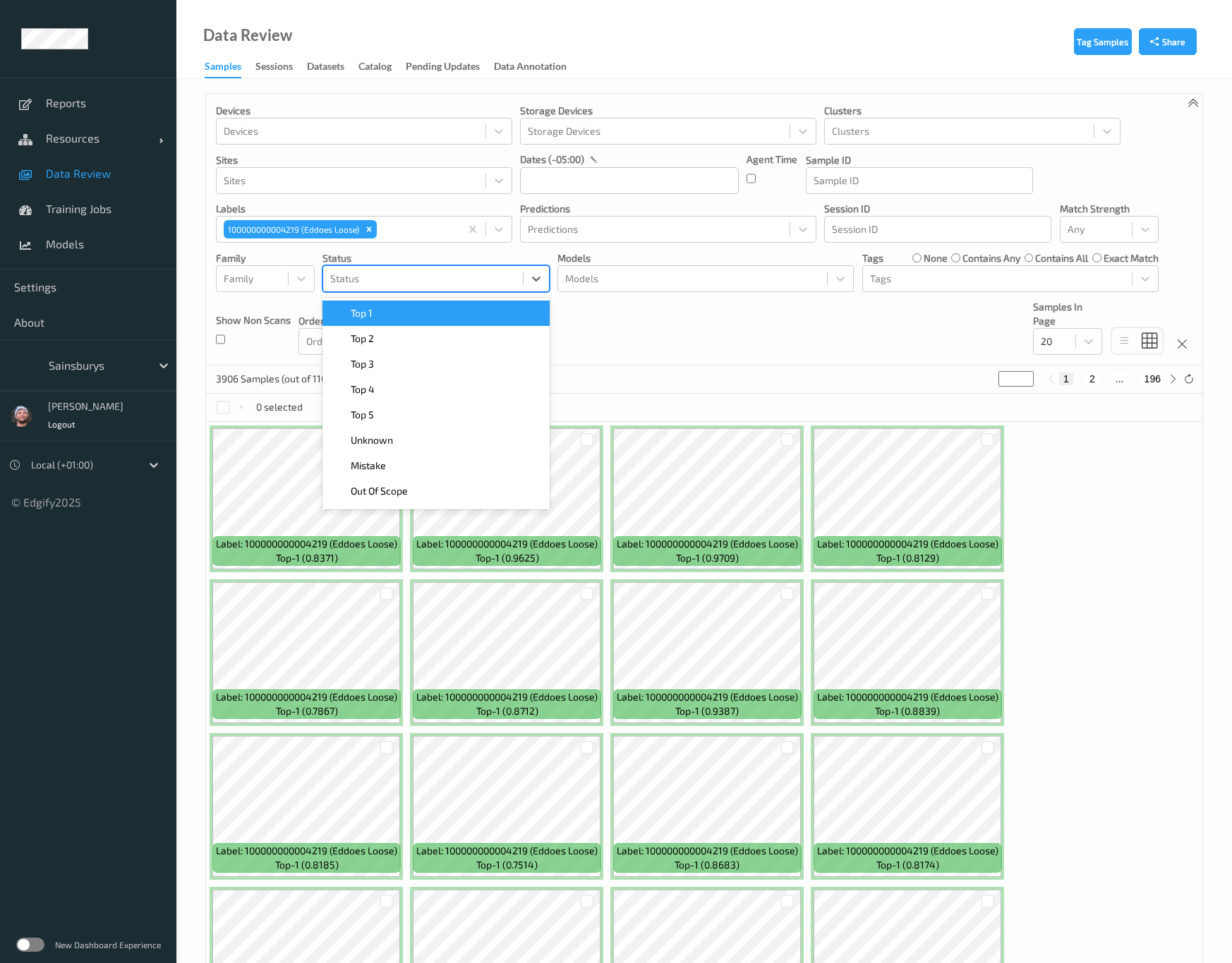
click at [369, 272] on div at bounding box center [422, 278] width 185 height 17
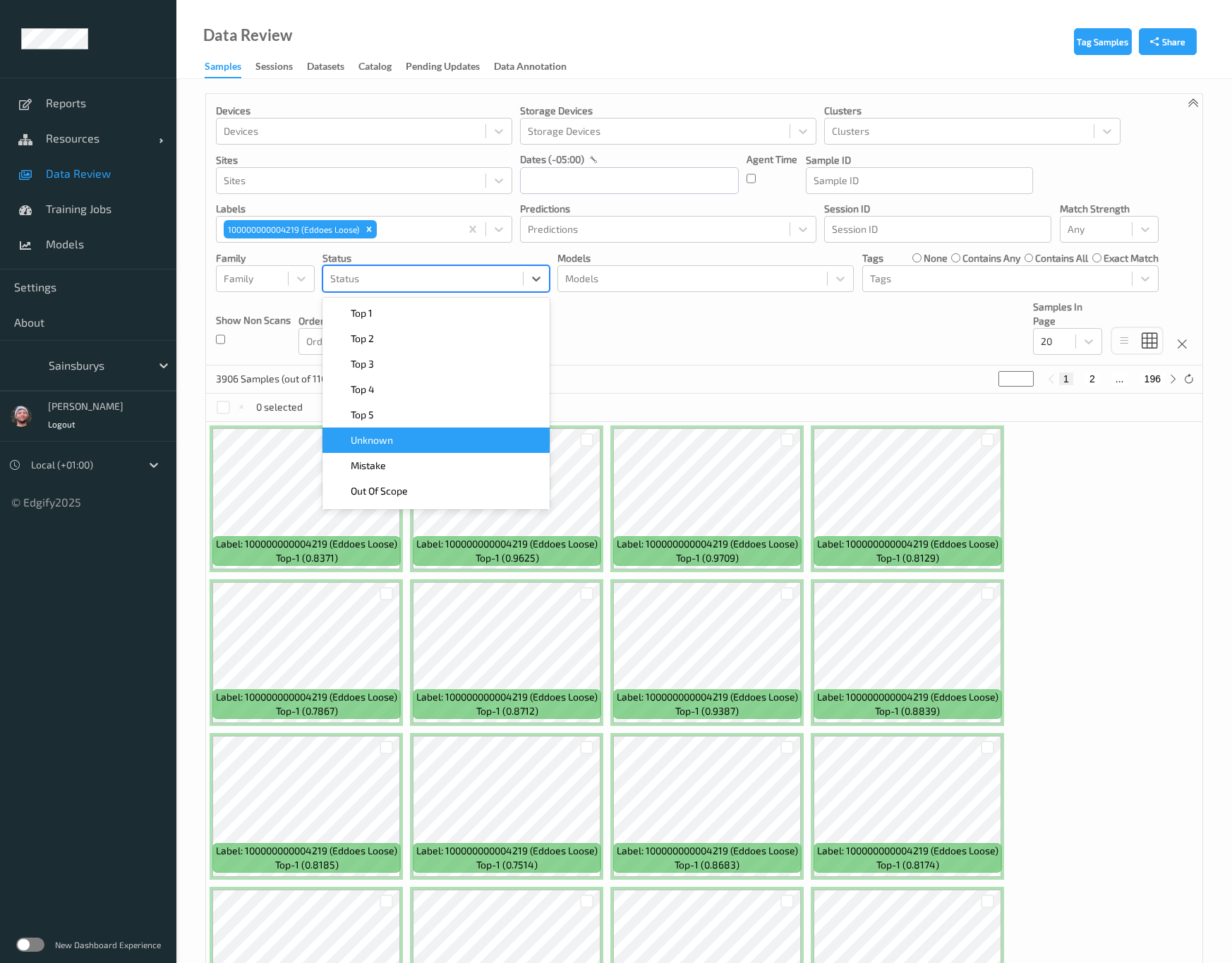
drag, startPoint x: 415, startPoint y: 423, endPoint x: 422, endPoint y: 445, distance: 23.1
click at [422, 445] on div "Top 1    Top 2    Top 3    Top 4    Top 5    Unknown    Mistake    Out Of Scope…" at bounding box center [436, 404] width 227 height 212
click at [422, 445] on div "Unknown" at bounding box center [436, 441] width 210 height 14
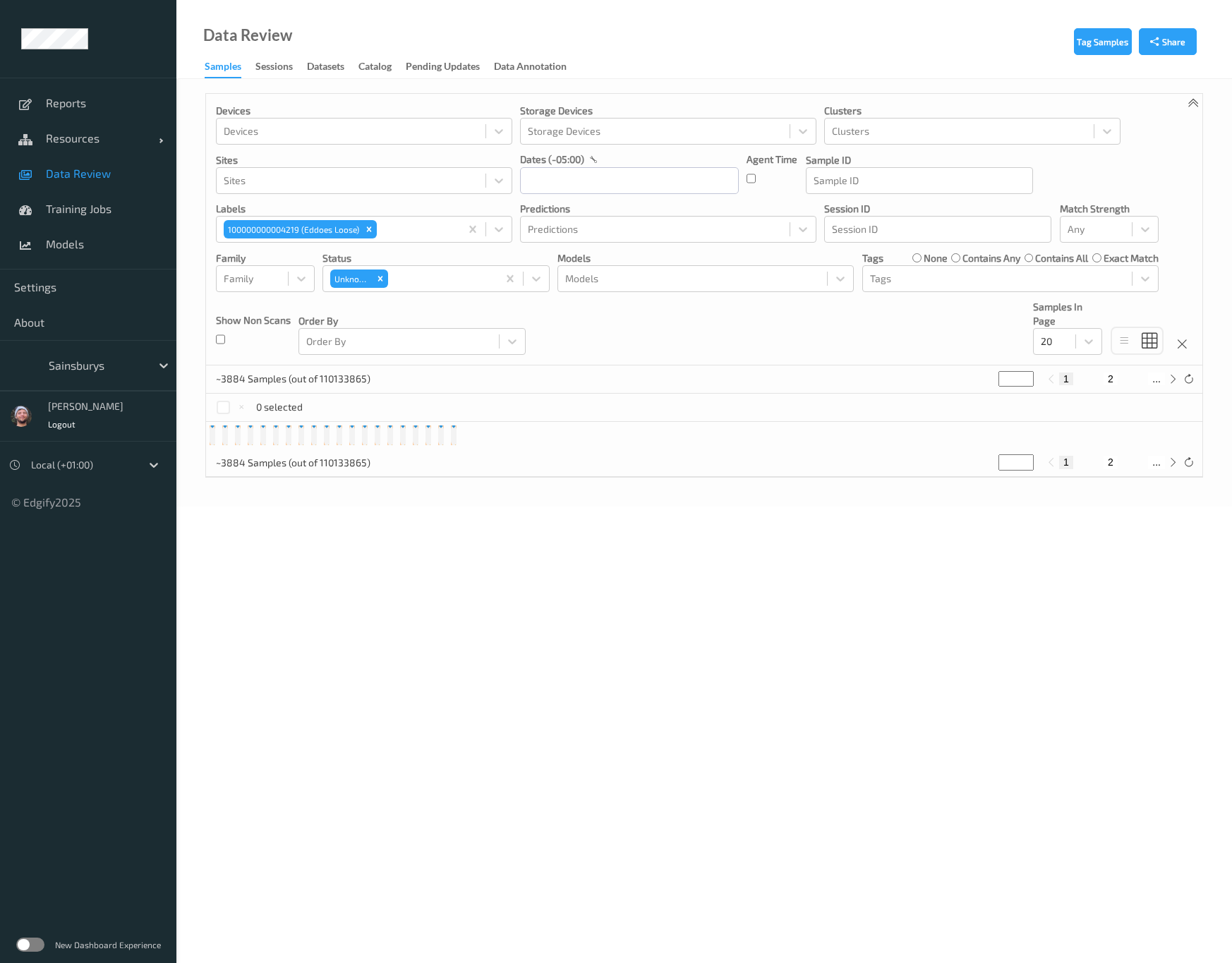
click at [602, 341] on div "Devices Devices Storage Devices Storage Devices Clusters Clusters Sites Sites d…" at bounding box center [703, 230] width 996 height 272
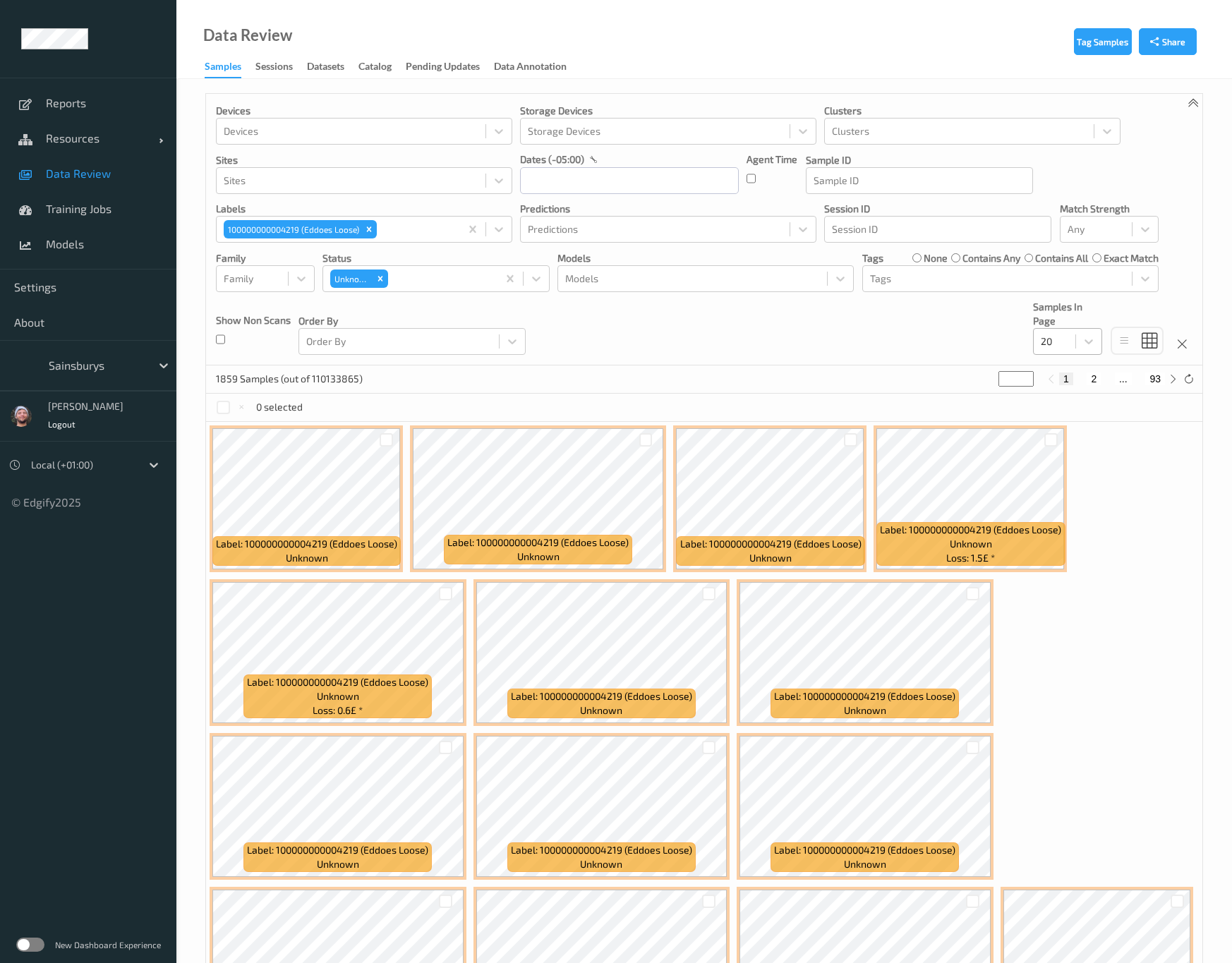
click at [1058, 336] on div at bounding box center [1054, 341] width 28 height 17
drag, startPoint x: 1067, startPoint y: 464, endPoint x: 1073, endPoint y: 470, distance: 8.5
click at [1073, 470] on div "10 ✔  20    50    100    200" at bounding box center [1067, 426] width 69 height 133
click at [1073, 470] on div "200" at bounding box center [1067, 478] width 69 height 25
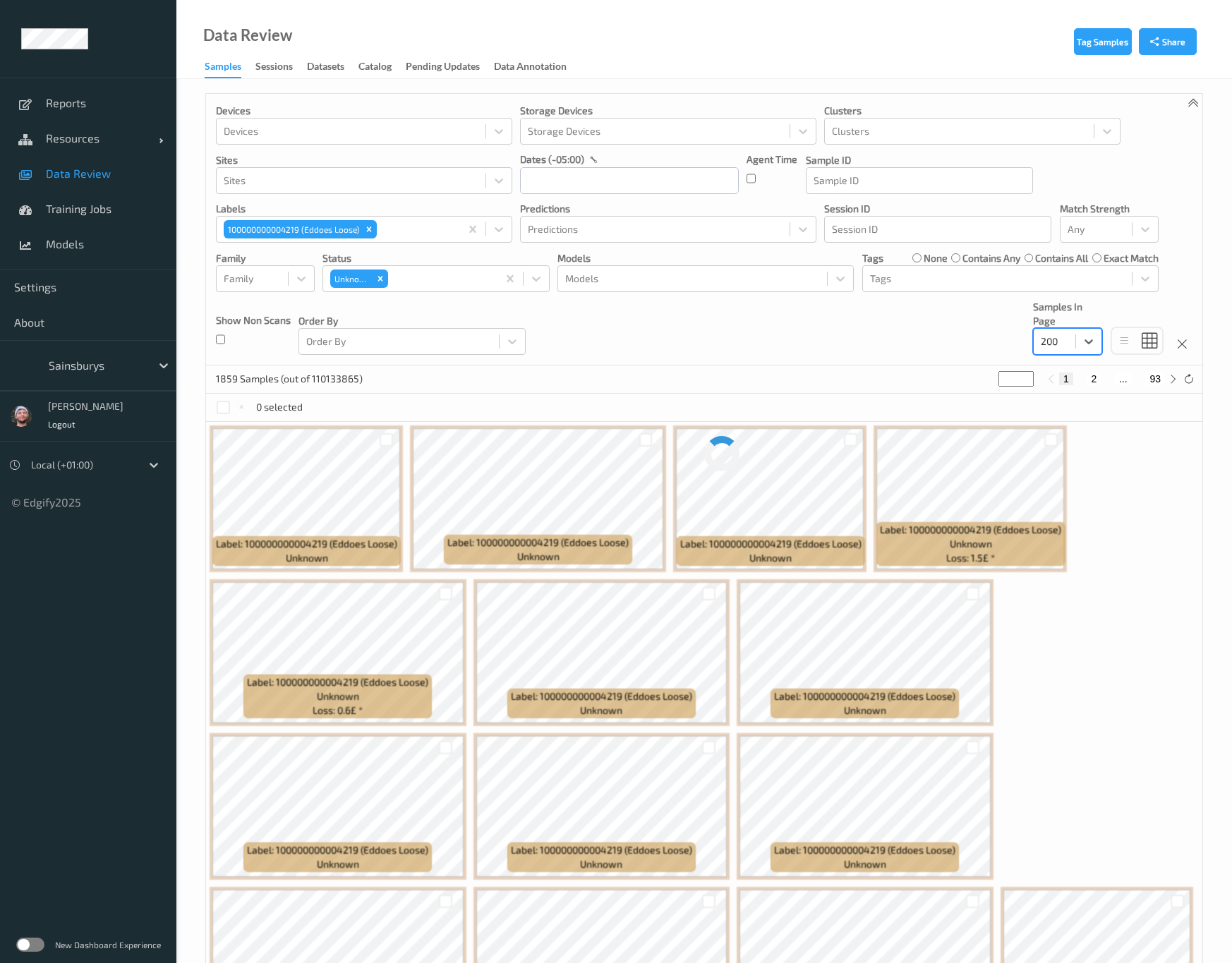
click at [900, 352] on div "Devices Devices Storage Devices Storage Devices Clusters Clusters Sites Sites d…" at bounding box center [703, 230] width 996 height 272
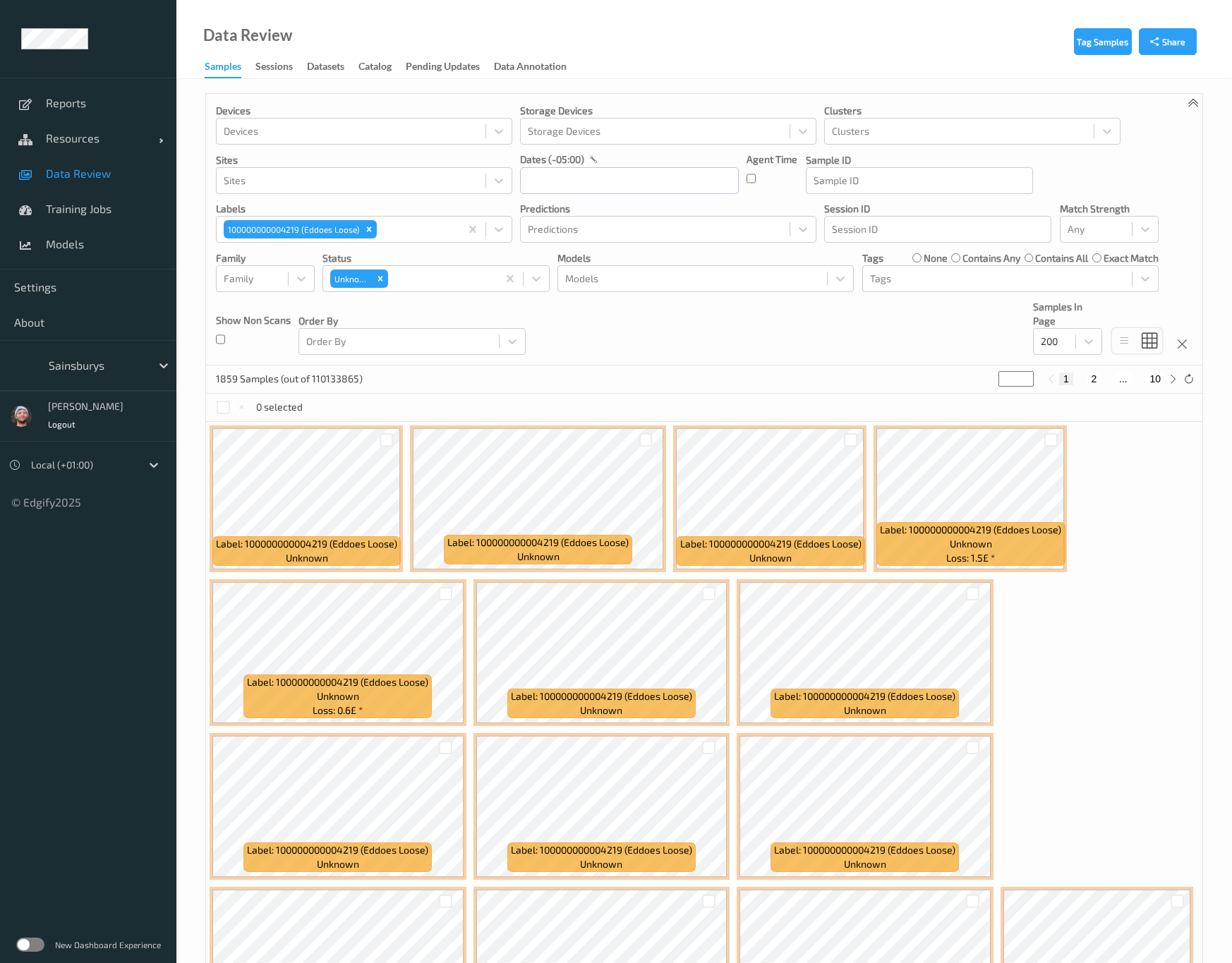
click at [734, 373] on div "1859 Samples (out of 110133865) * 1 2 ... 10" at bounding box center [703, 379] width 996 height 28
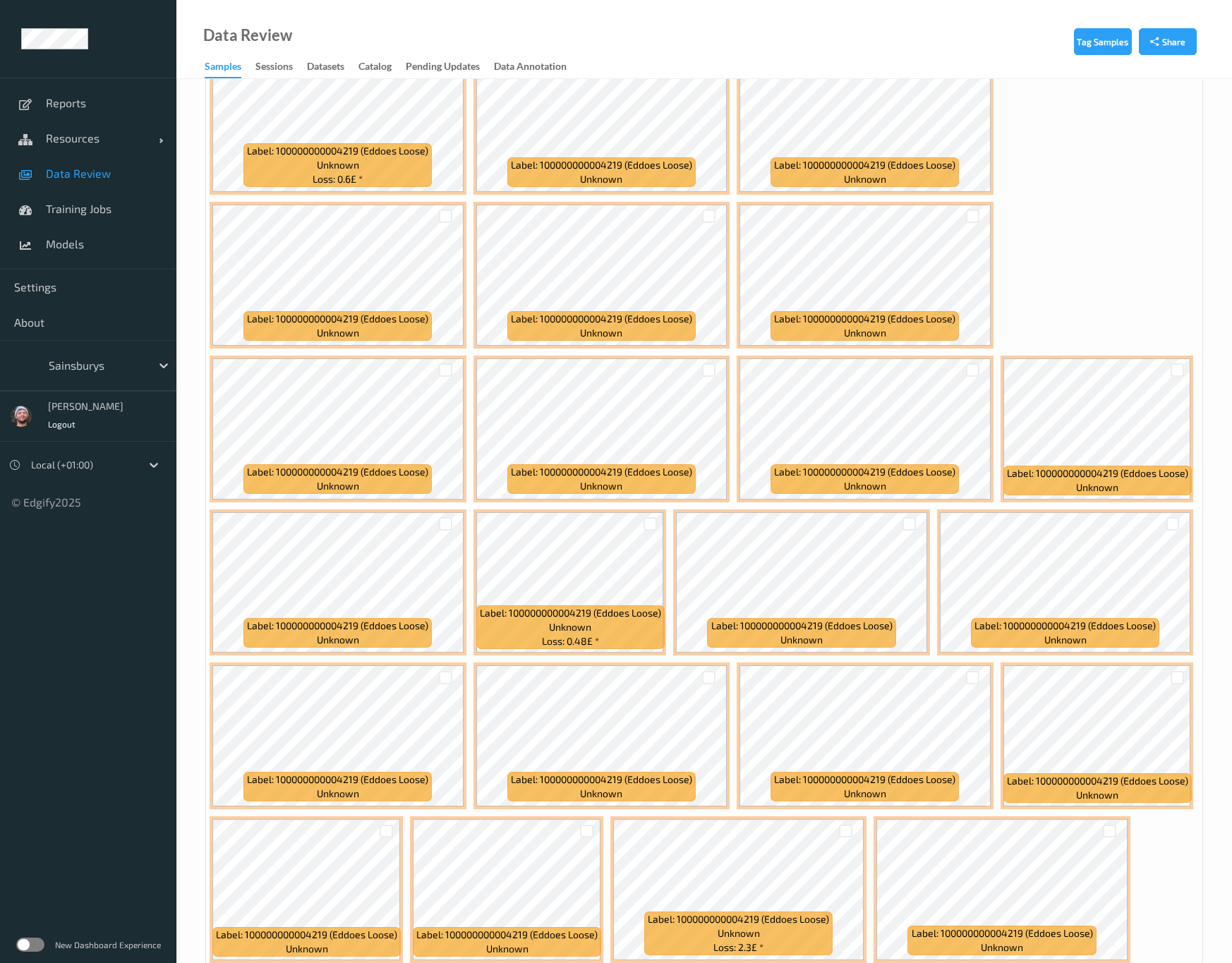
scroll to position [530, 0]
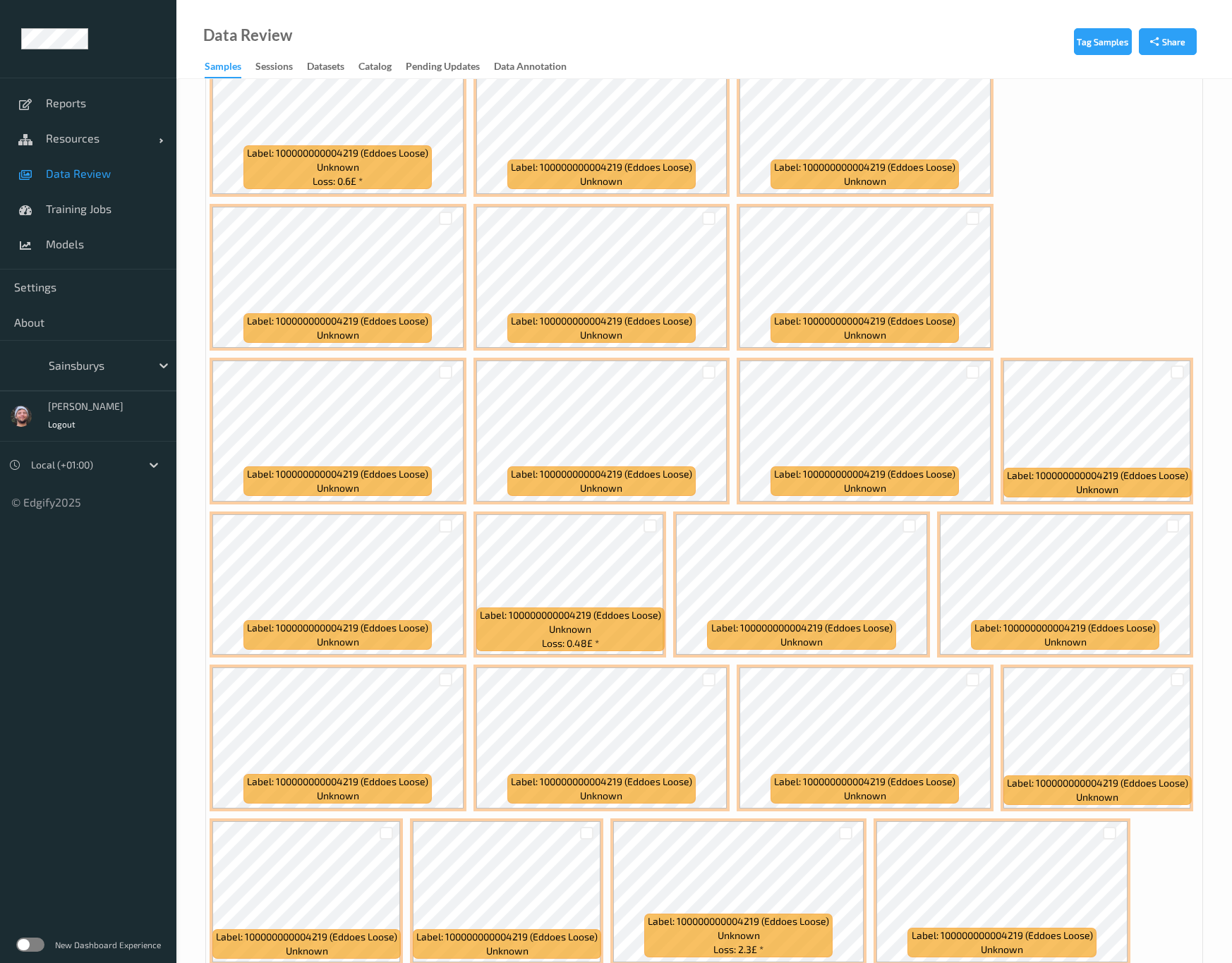
click at [103, 180] on span "Data Review" at bounding box center [104, 173] width 116 height 14
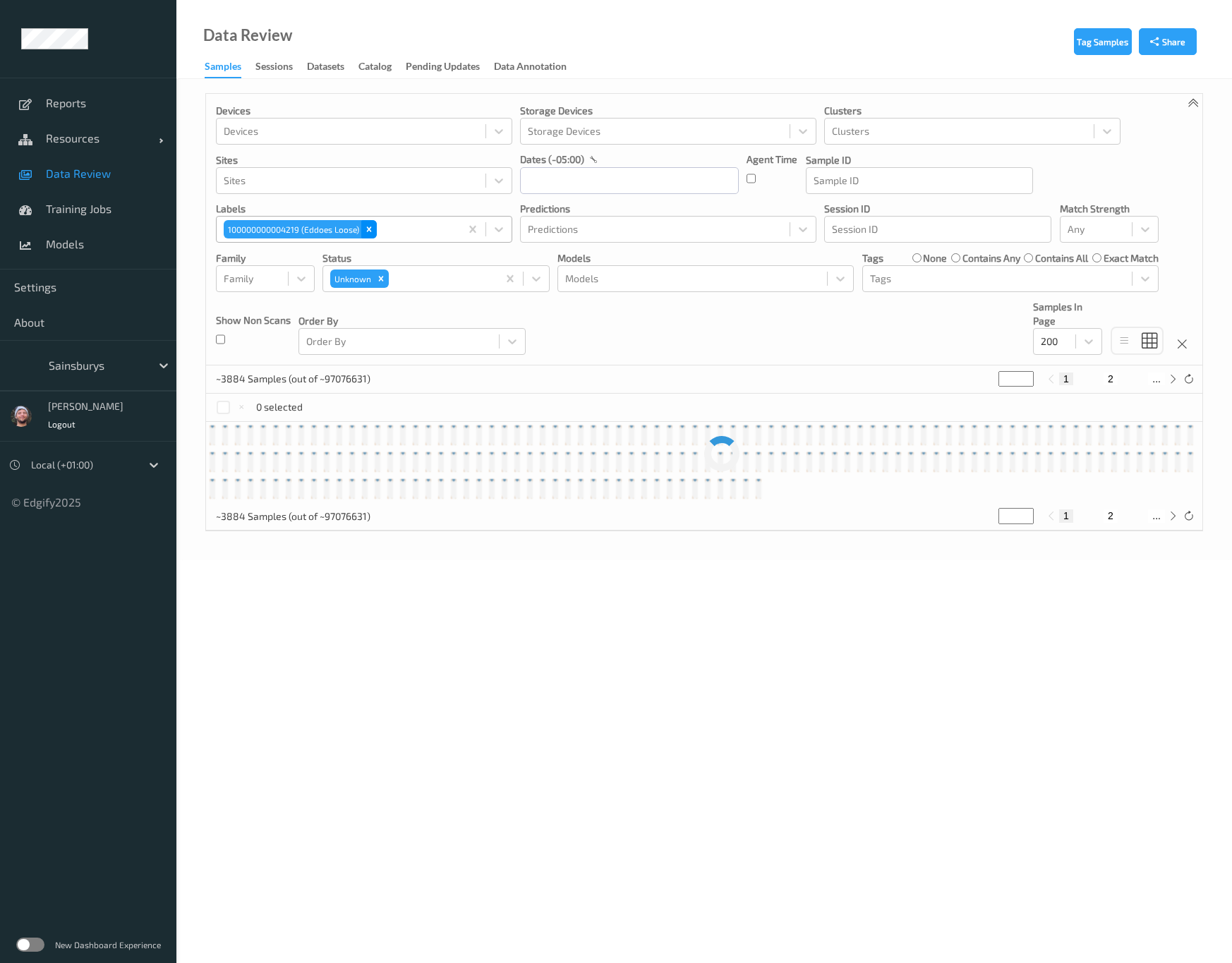
click at [368, 231] on icon "Remove 100000000004219 (Eddoes Loose)" at bounding box center [369, 229] width 10 height 10
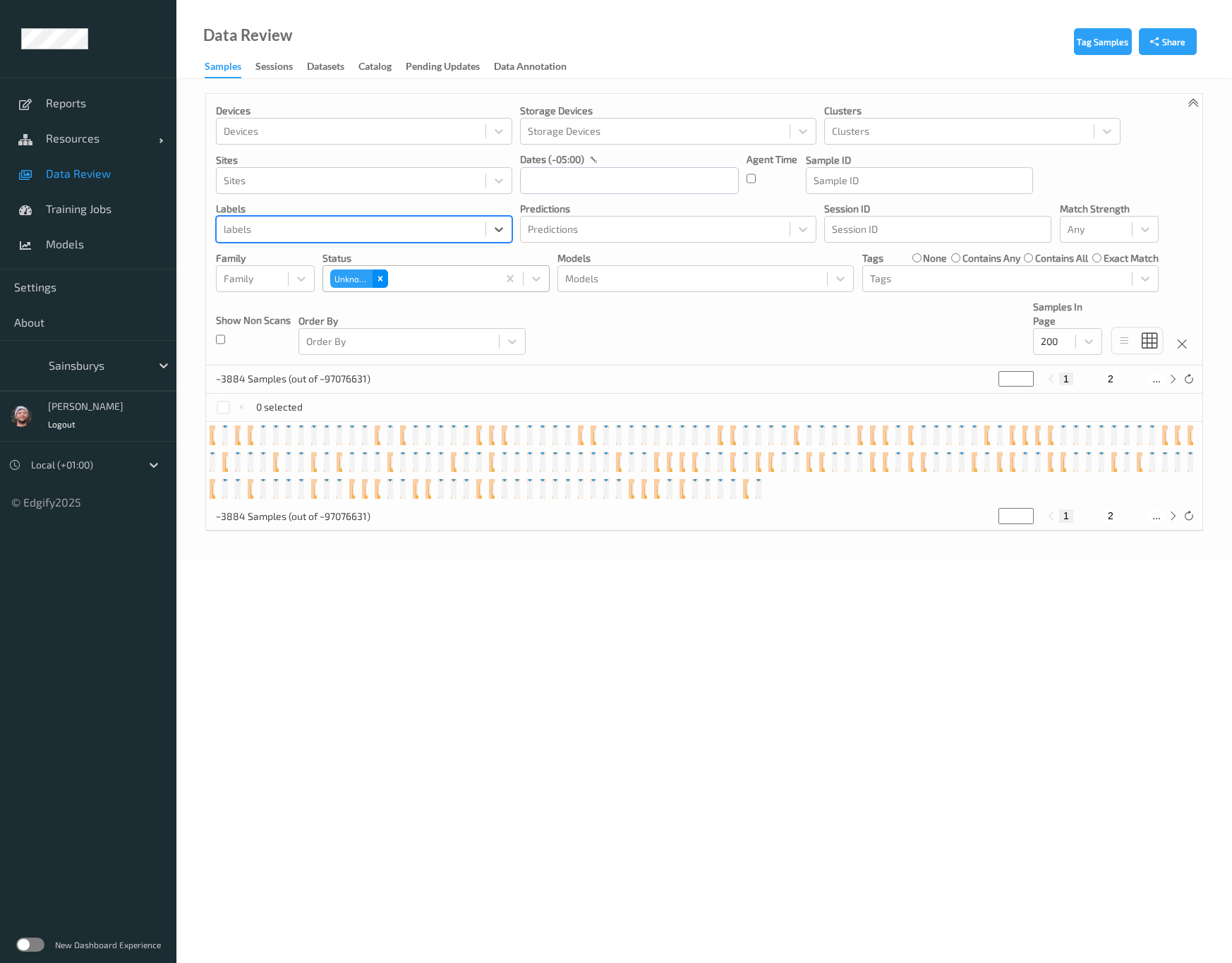
click at [377, 279] on icon "Remove Unknown" at bounding box center [380, 278] width 10 height 10
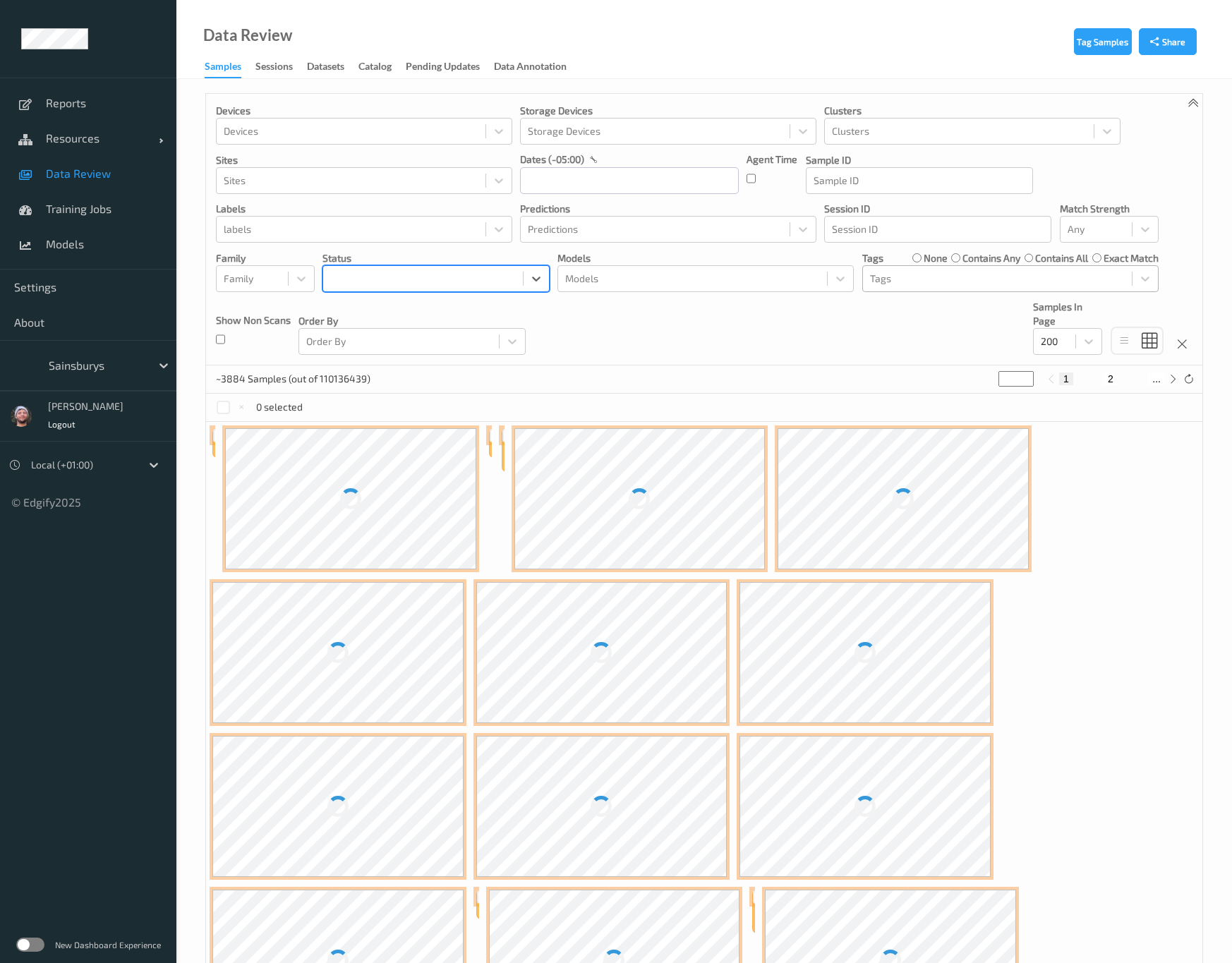
click at [914, 282] on div at bounding box center [997, 278] width 254 height 17
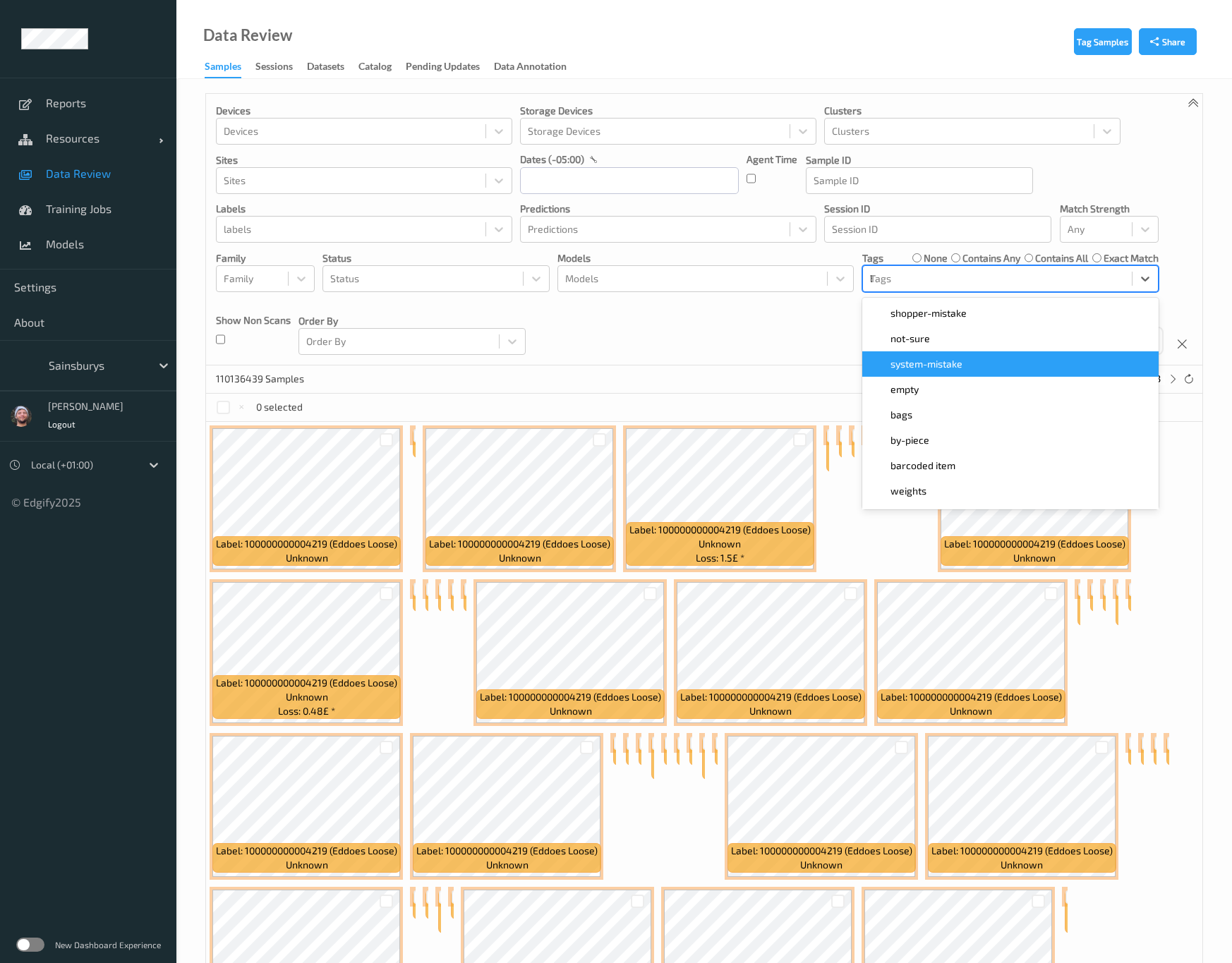
type input "barc"
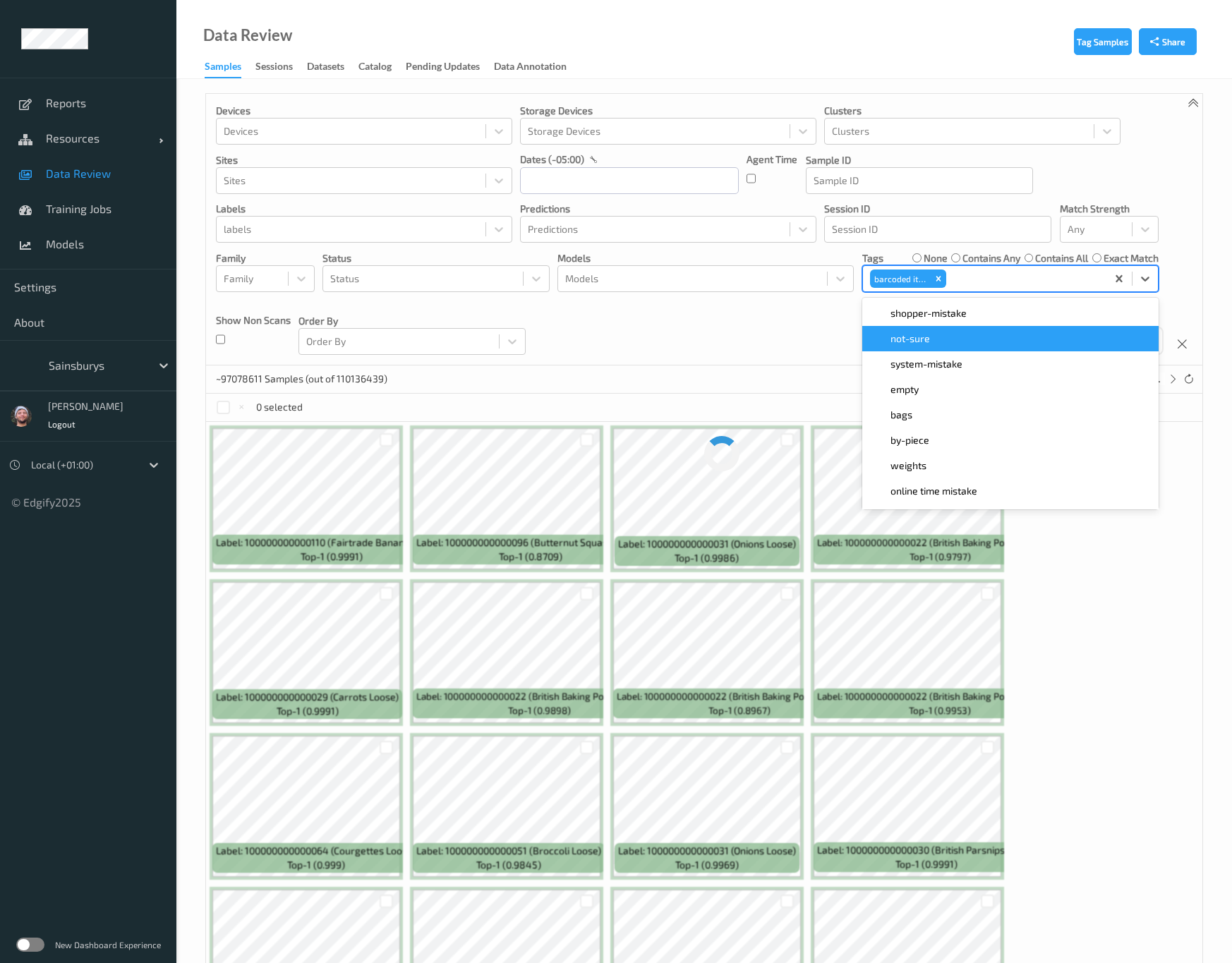
click at [757, 345] on div "Devices Devices Storage Devices Storage Devices Clusters Clusters Sites Sites d…" at bounding box center [703, 230] width 996 height 272
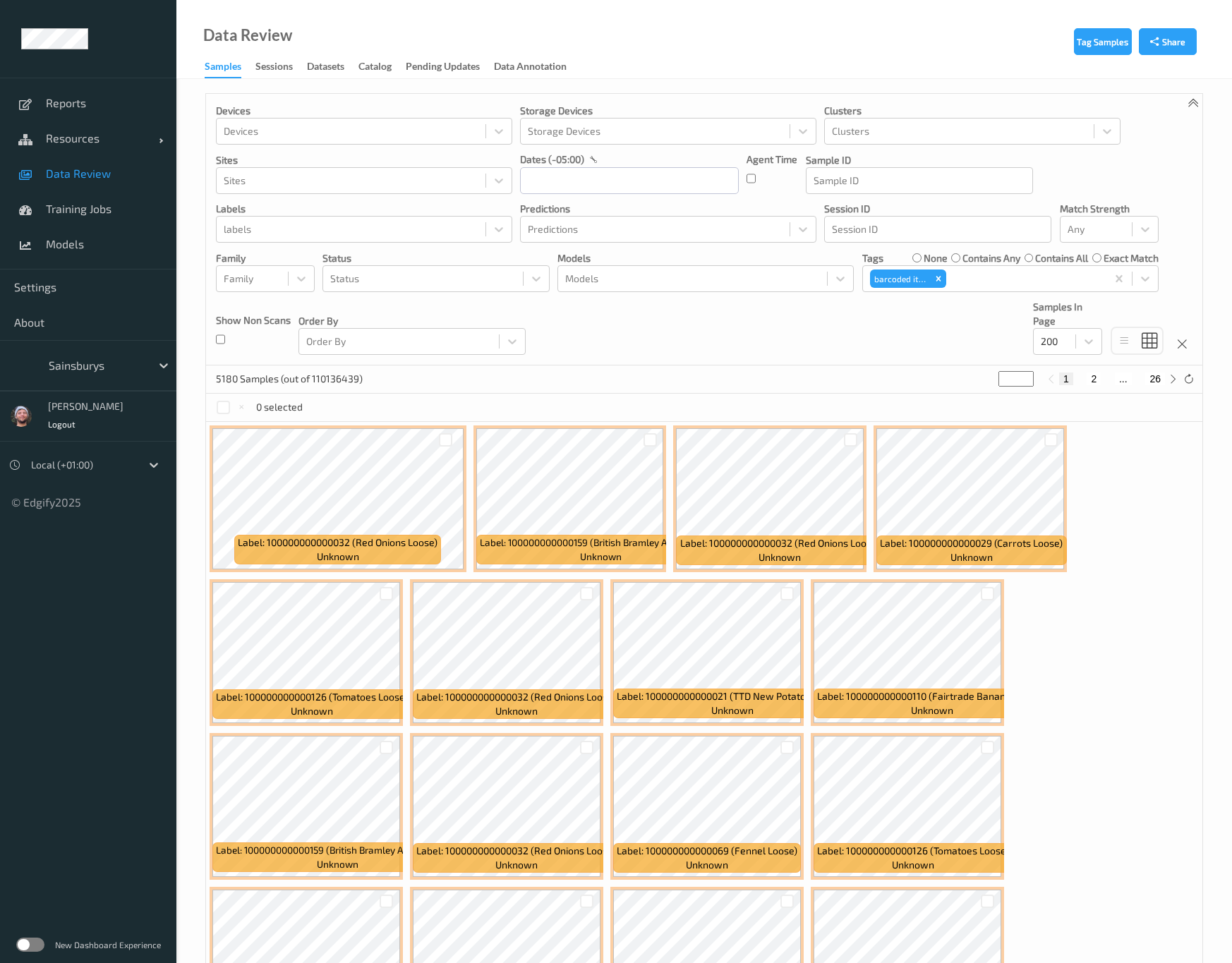
drag, startPoint x: 792, startPoint y: 49, endPoint x: 512, endPoint y: 429, distance: 472.0
click at [792, 49] on div "Data Review Samples Sessions Datasets Catalog Pending Updates Data Annotation" at bounding box center [704, 39] width 1056 height 79
